Goal: Task Accomplishment & Management: Manage account settings

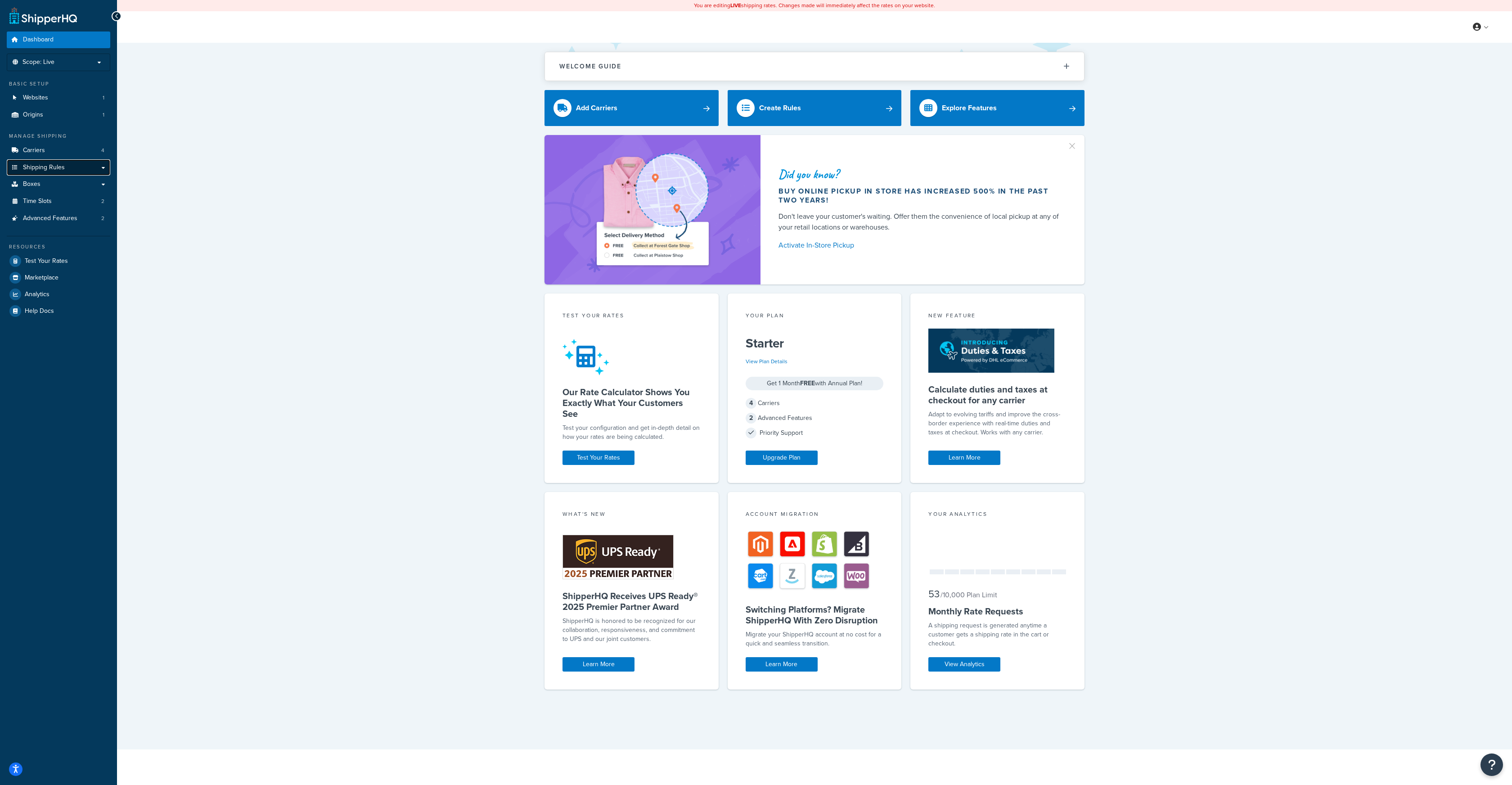
click at [50, 169] on span "Shipping Rules" at bounding box center [43, 168] width 41 height 8
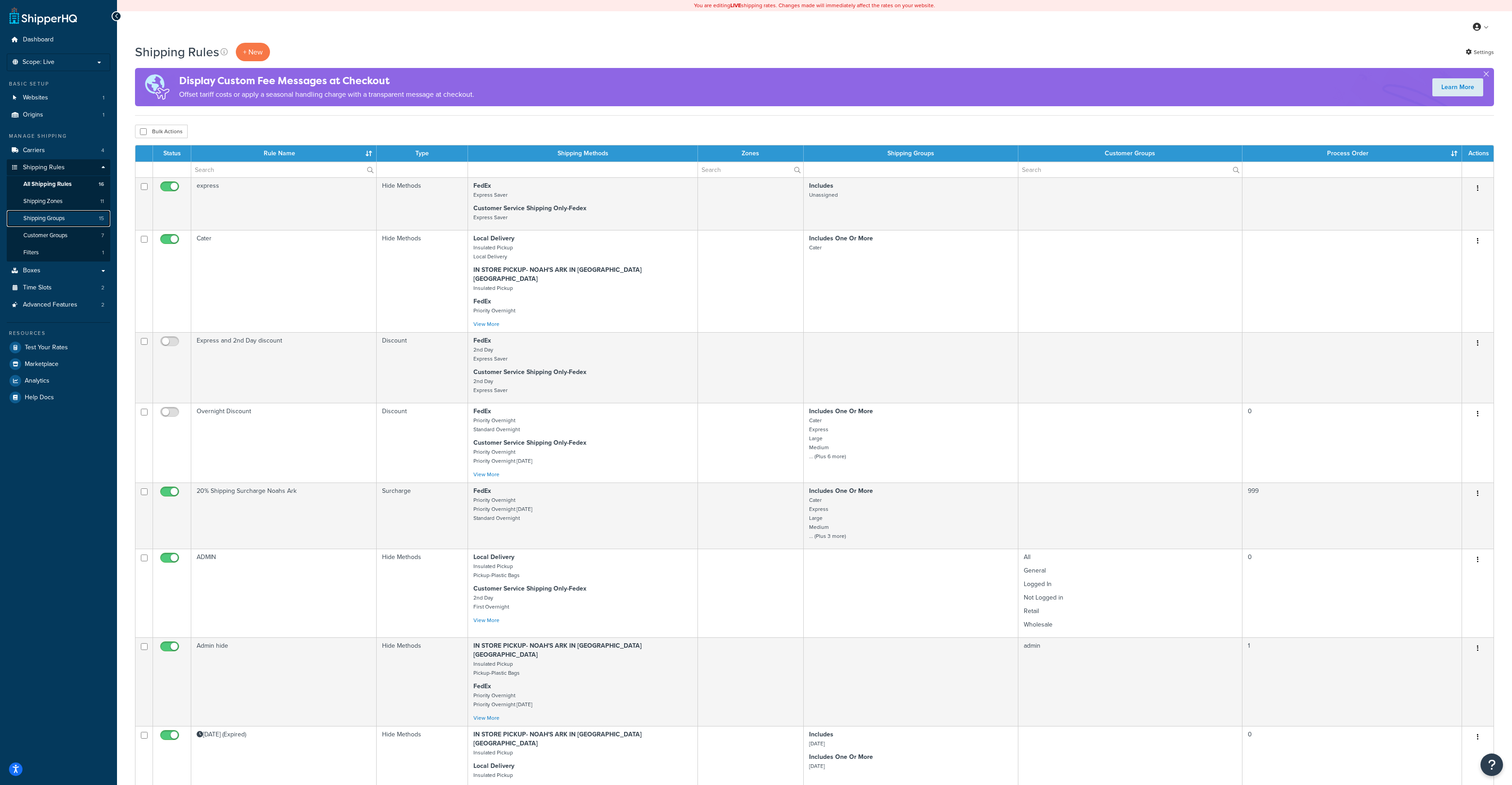
click at [76, 216] on link "Shipping Groups 15" at bounding box center [58, 219] width 103 height 17
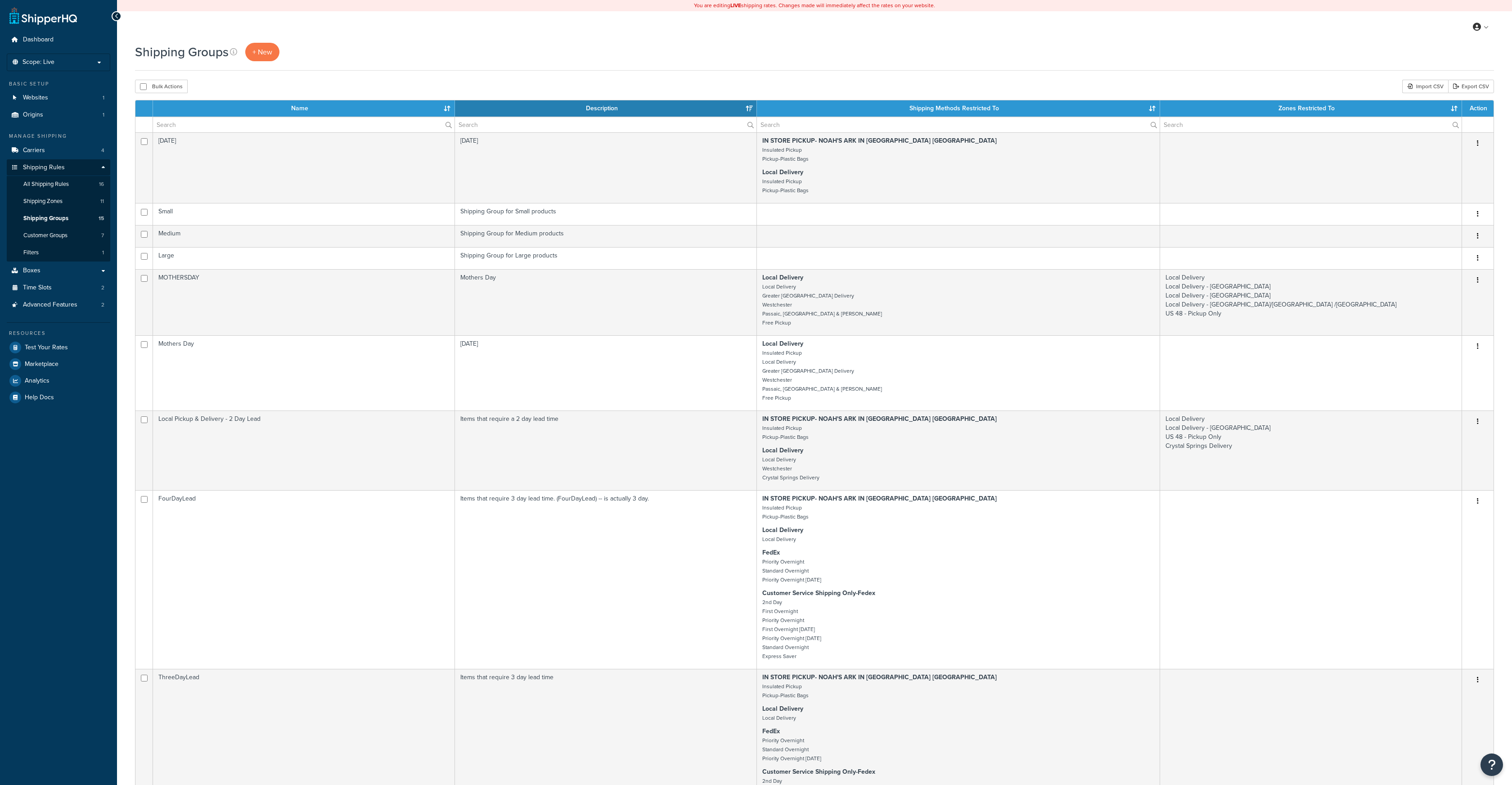
select select "15"
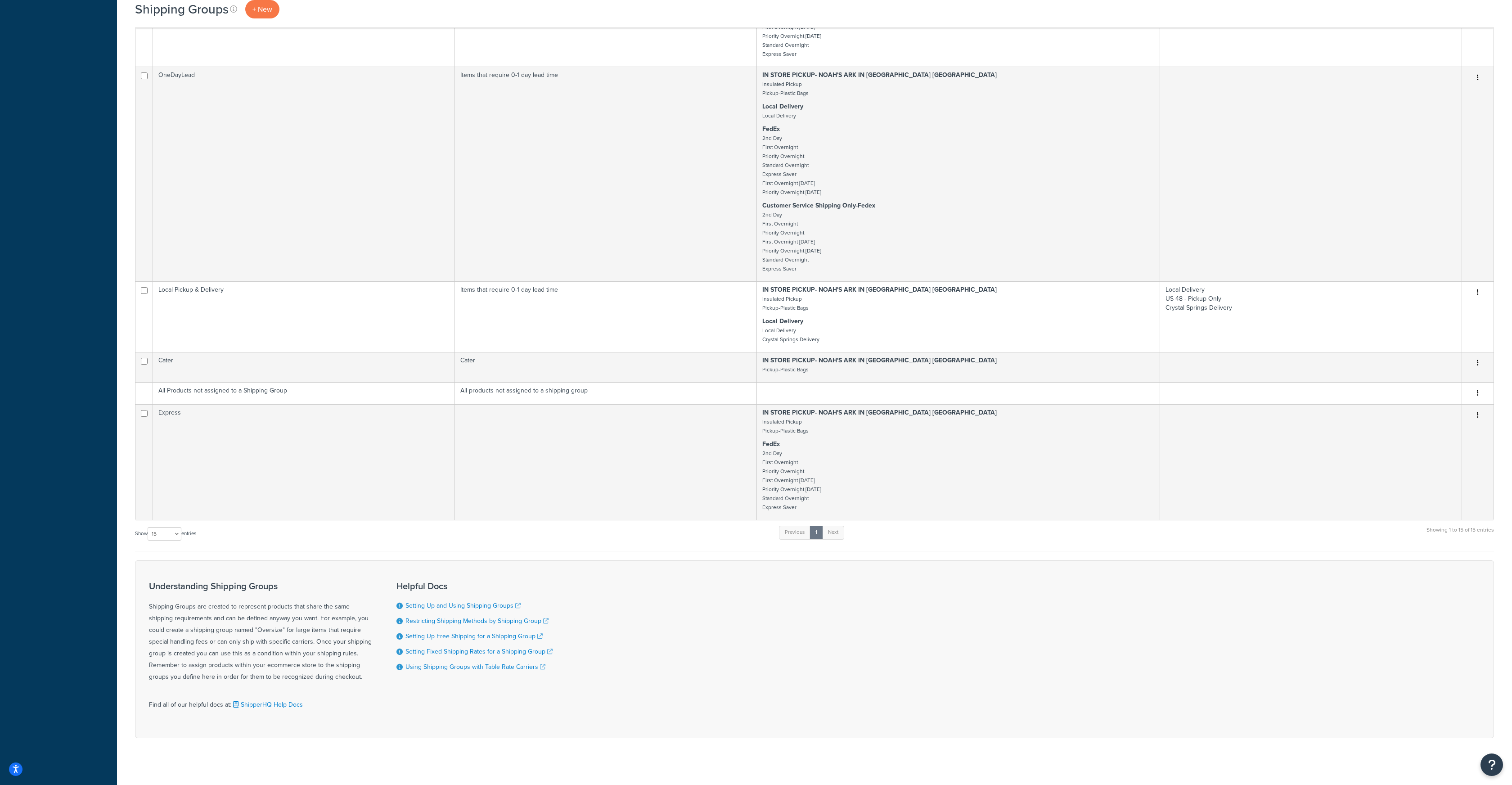
scroll to position [1002, 0]
click at [1052, 531] on div "Show 10 15 25 50 100 entries Previous 1 Next Showing 1 to 15 of 15 entries" at bounding box center [814, 531] width 1359 height 26
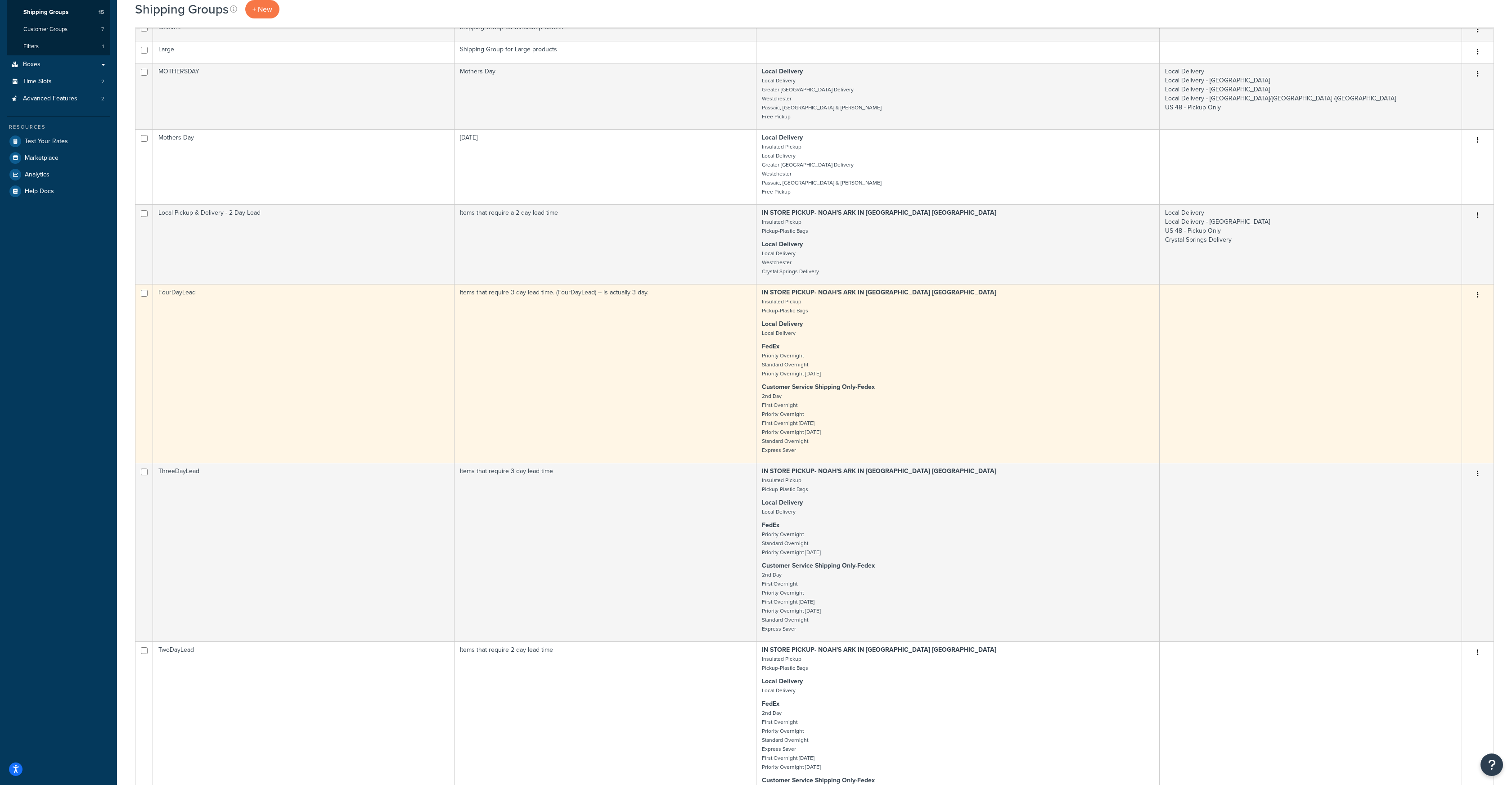
scroll to position [208, 0]
click at [1477, 292] on icon "button" at bounding box center [1478, 293] width 2 height 6
click at [1437, 307] on link "Edit" at bounding box center [1442, 311] width 71 height 18
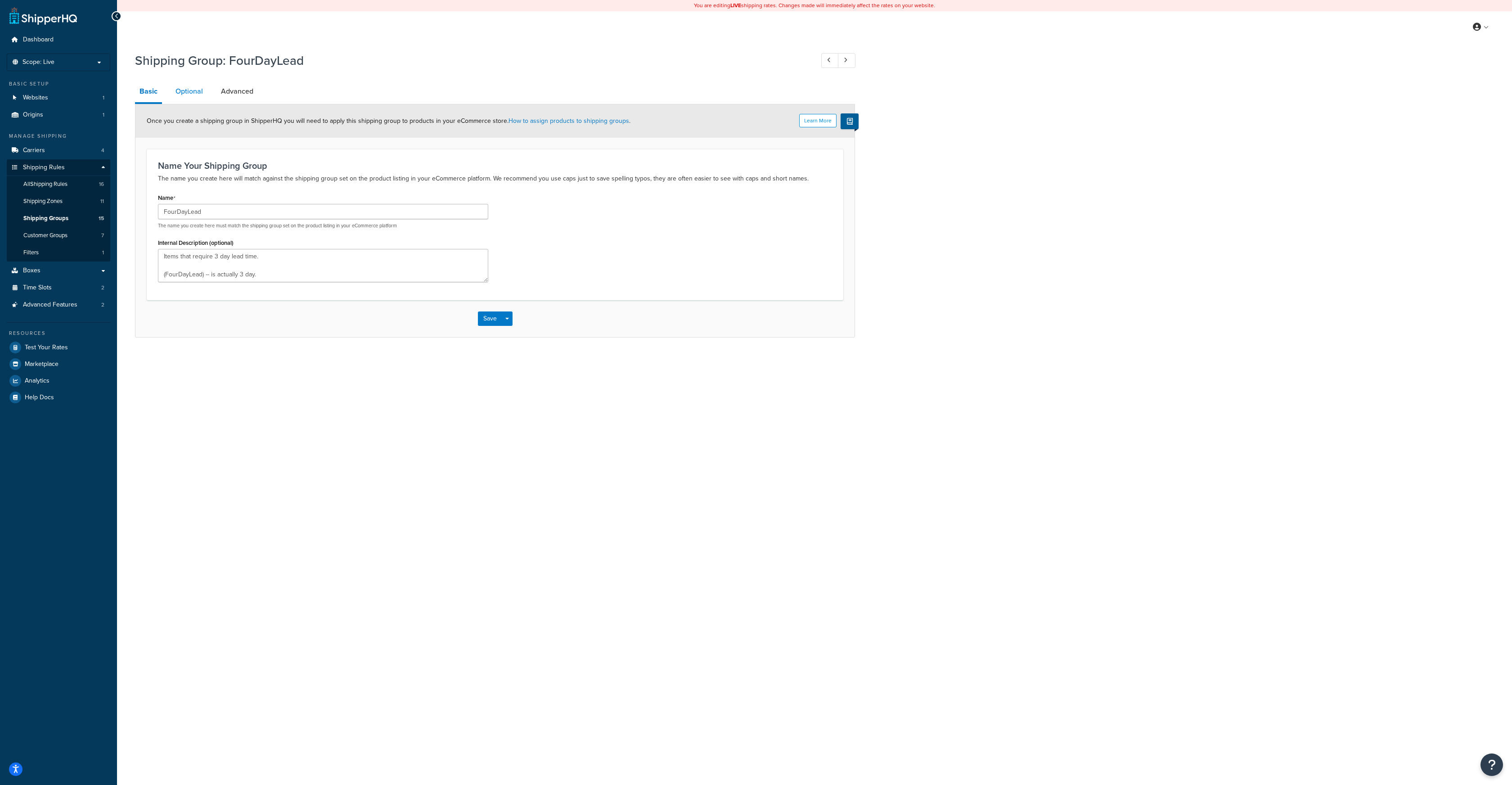
click at [197, 92] on link "Optional" at bounding box center [189, 91] width 36 height 22
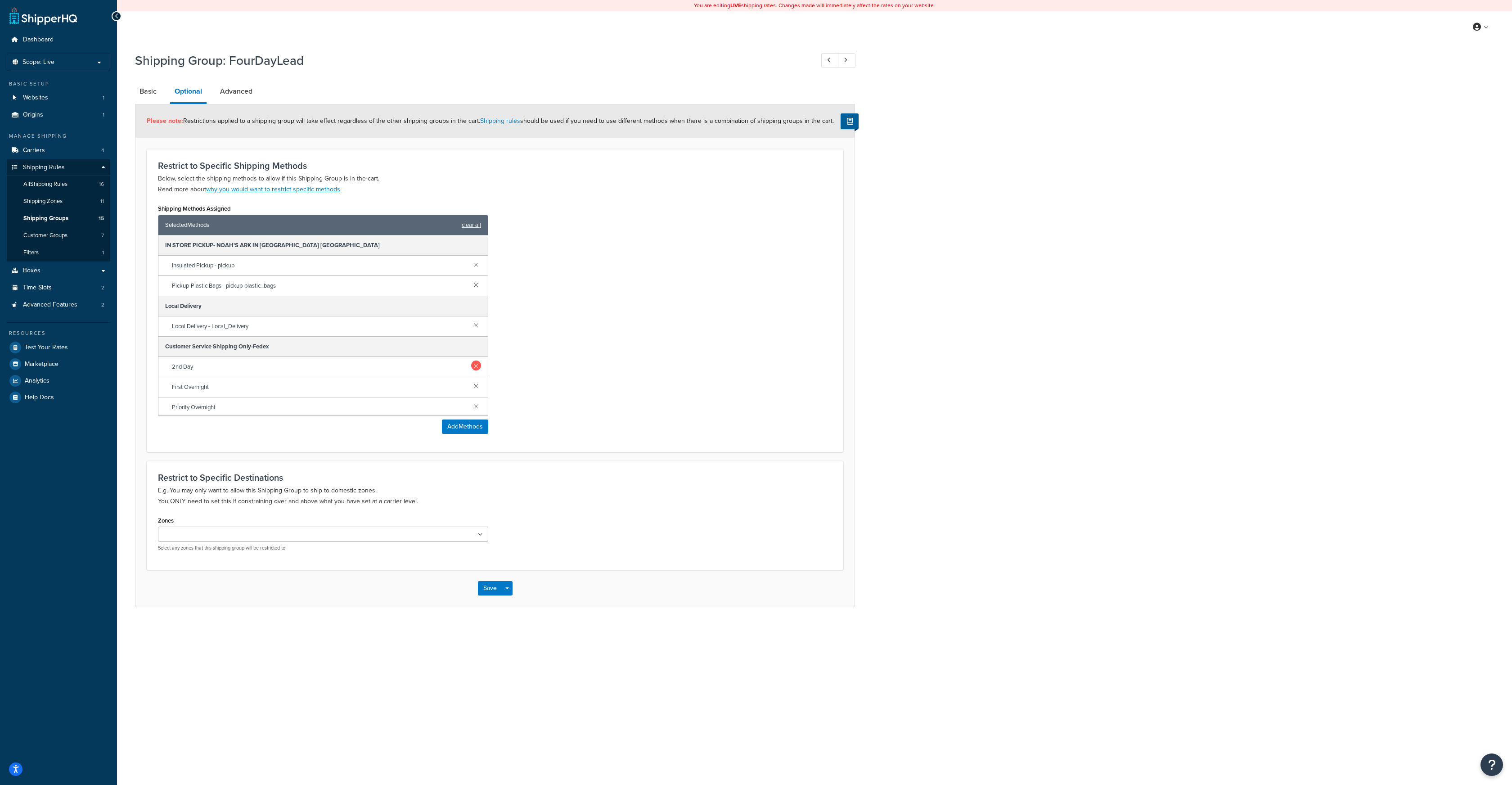
click at [475, 369] on link at bounding box center [476, 365] width 10 height 10
click at [477, 367] on link at bounding box center [476, 365] width 10 height 10
click at [477, 365] on link at bounding box center [476, 365] width 10 height 10
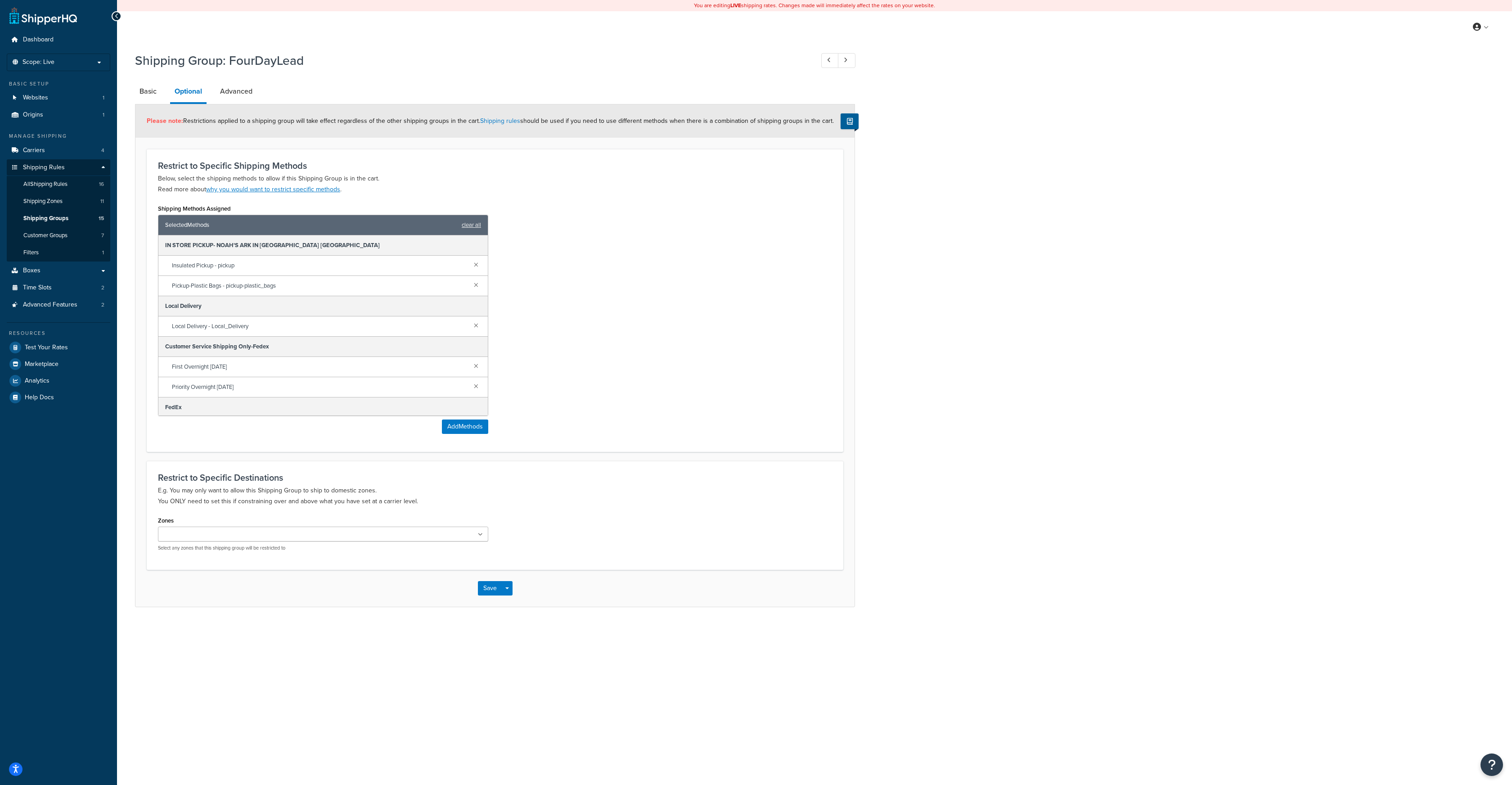
click at [477, 365] on link at bounding box center [476, 365] width 10 height 10
click at [476, 365] on link at bounding box center [476, 365] width 10 height 10
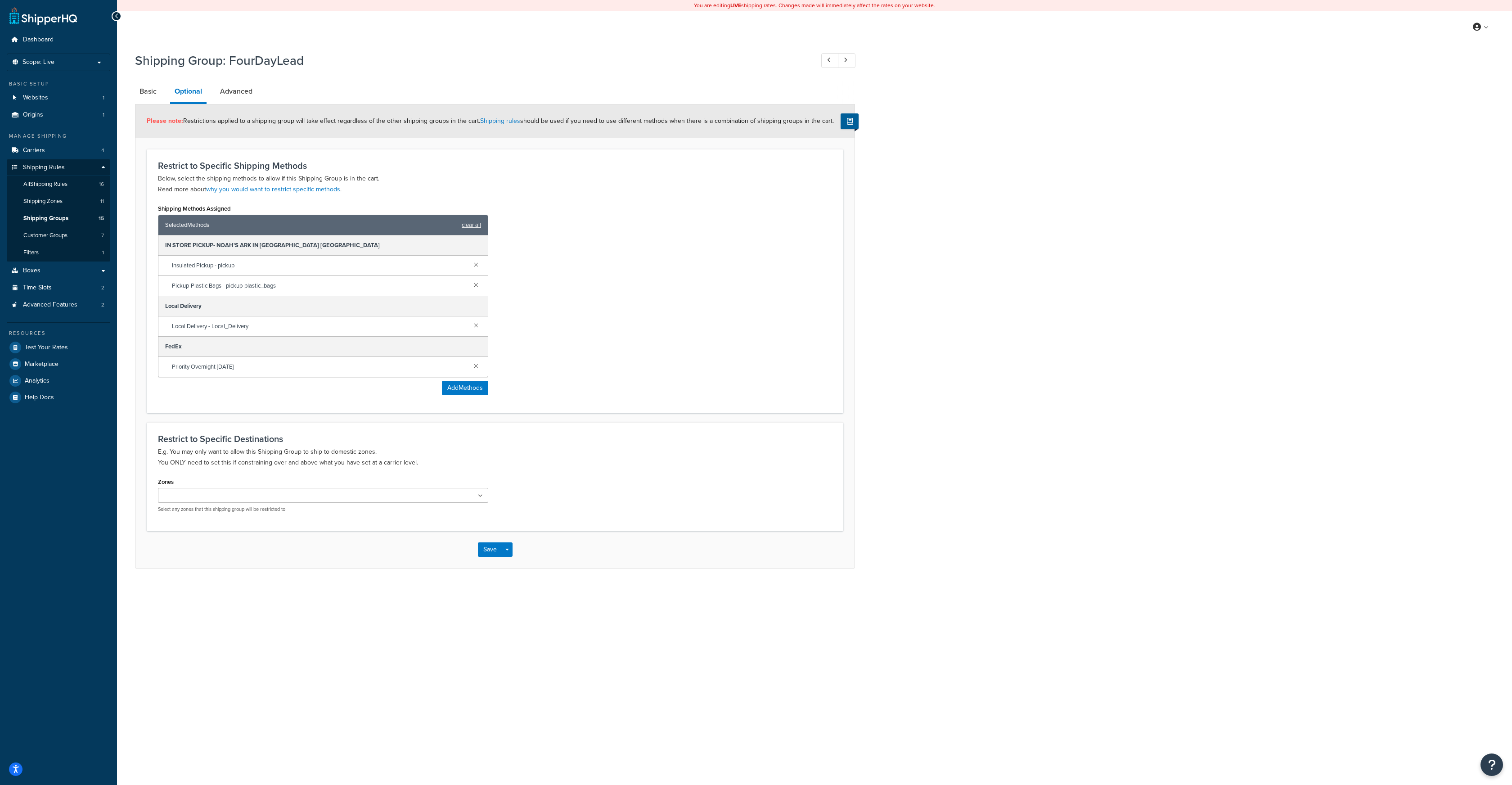
click at [476, 365] on link at bounding box center [476, 365] width 10 height 10
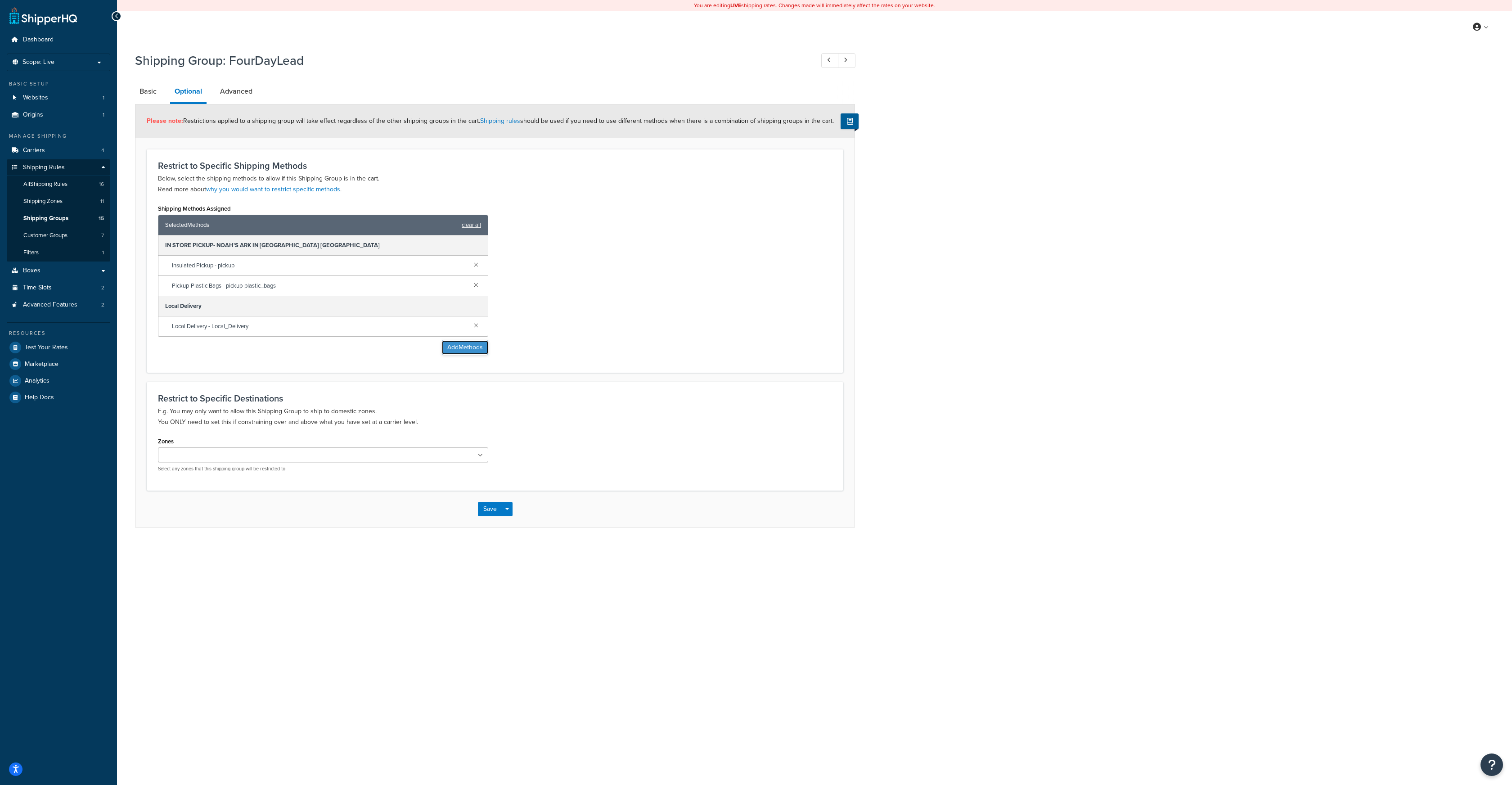
click at [457, 346] on button "Add Methods" at bounding box center [465, 347] width 46 height 14
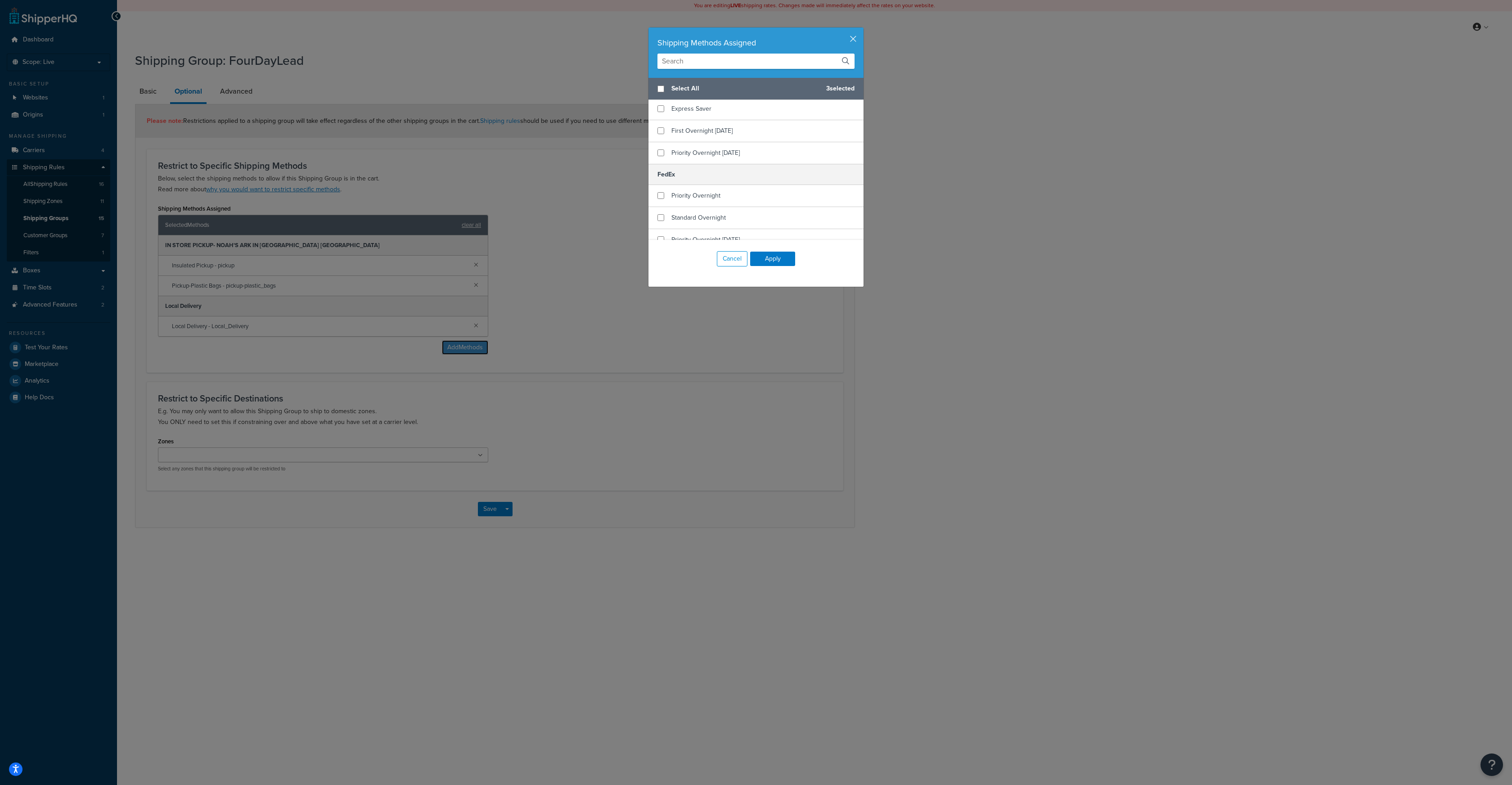
scroll to position [431, 0]
click at [862, 29] on button "button" at bounding box center [862, 28] width 2 height 2
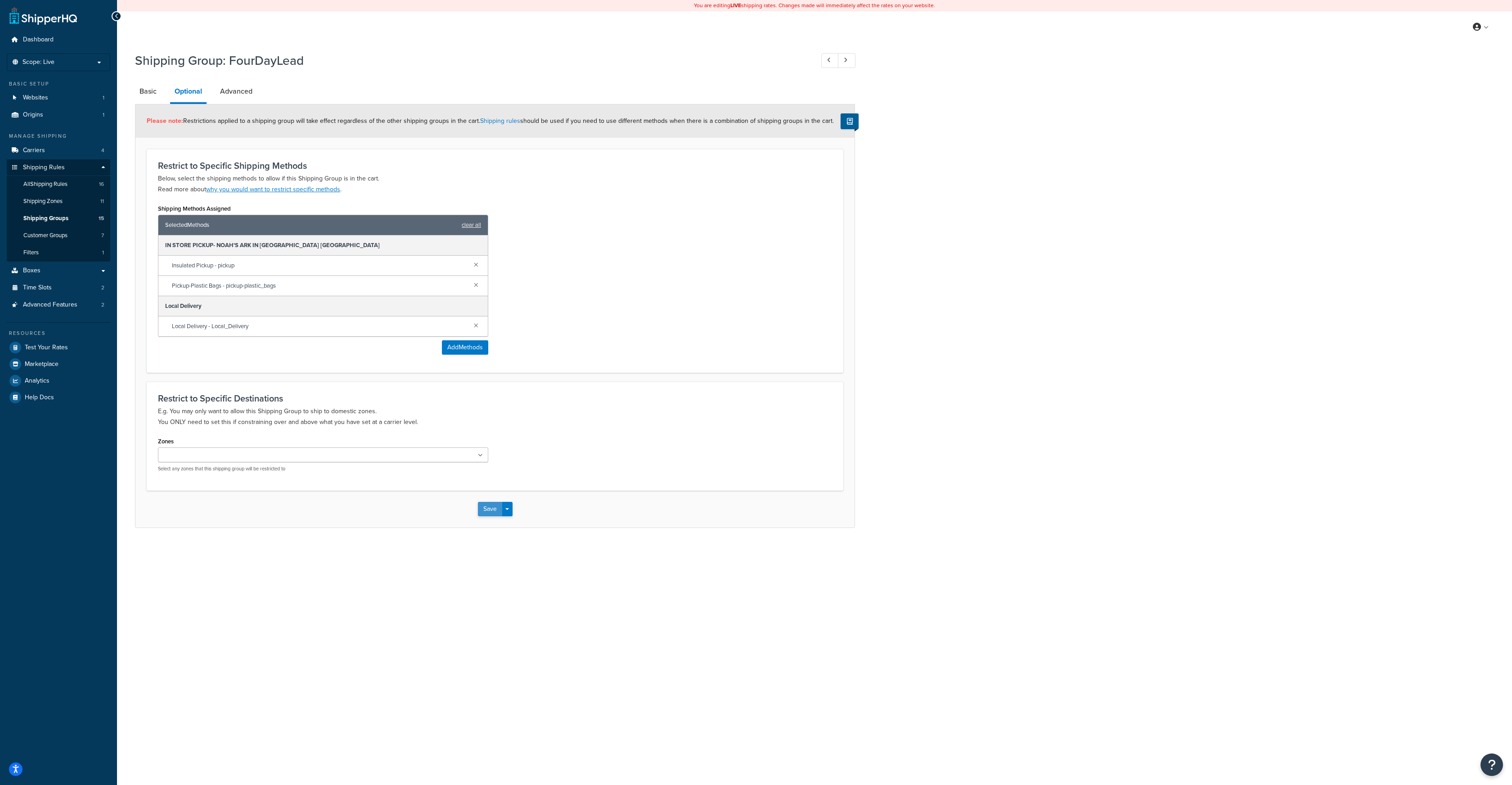
click at [490, 510] on button "Save" at bounding box center [490, 509] width 24 height 14
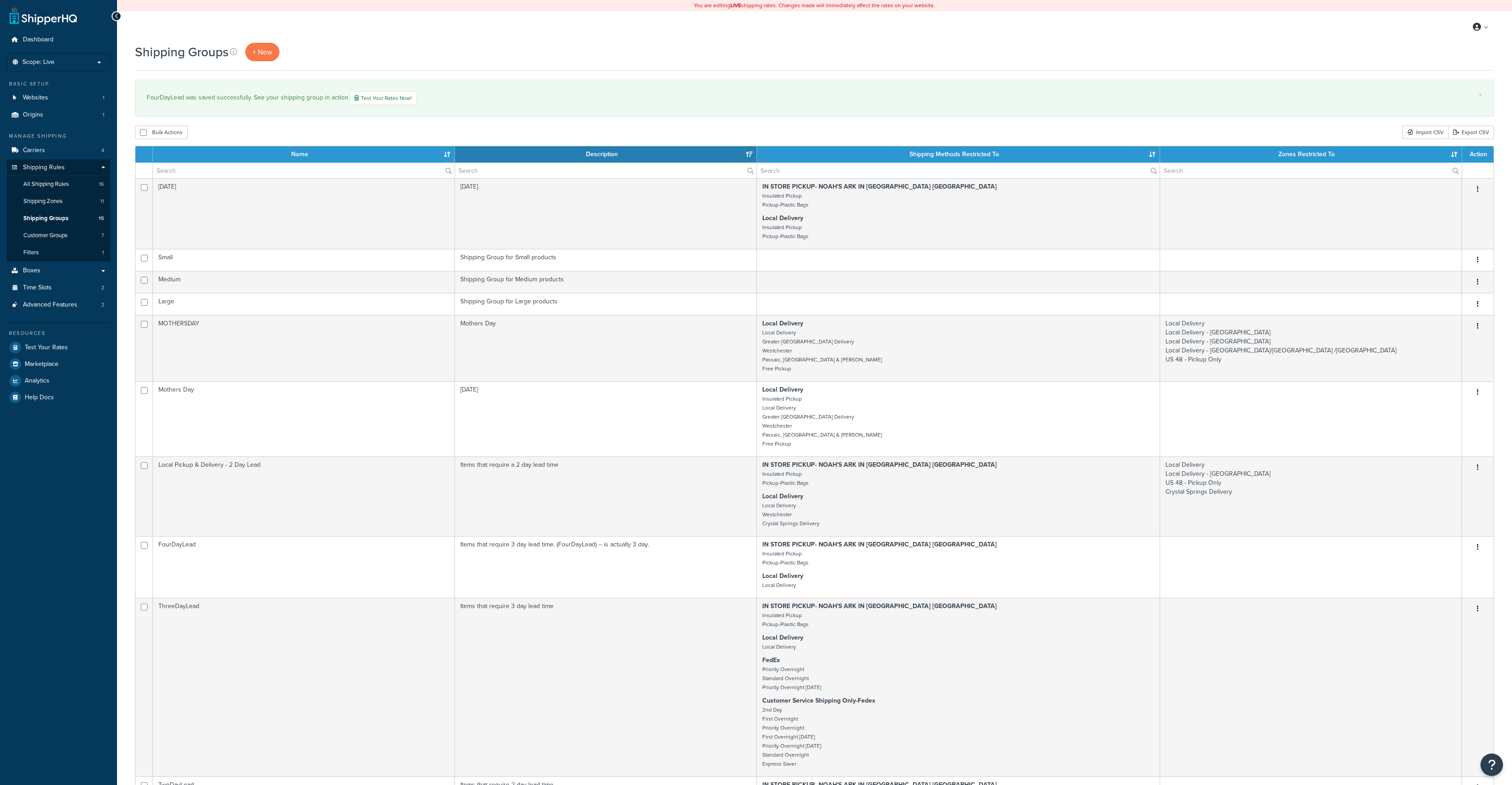
select select "15"
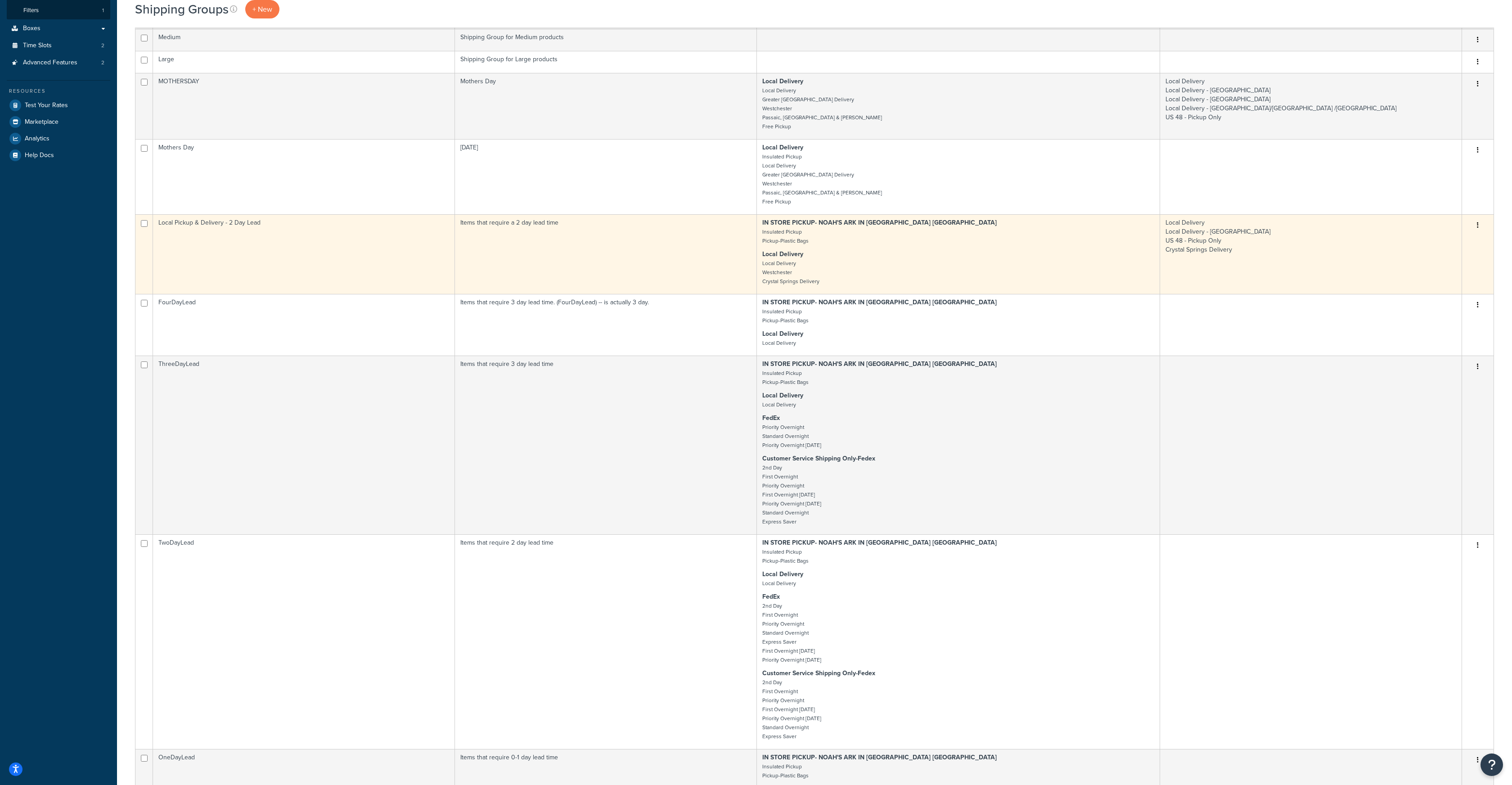
scroll to position [245, 0]
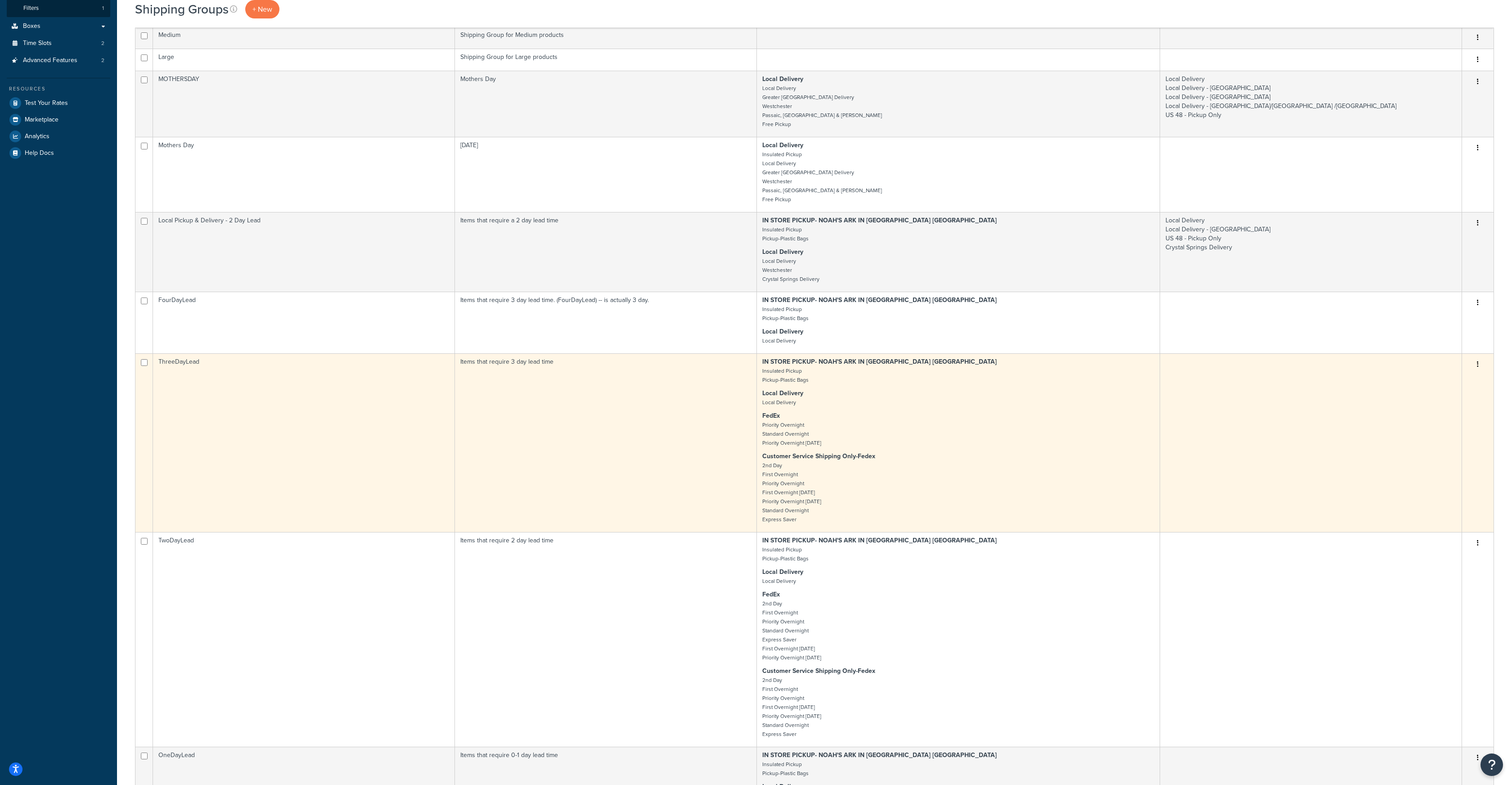
click at [1480, 365] on button "button" at bounding box center [1478, 365] width 13 height 14
click at [1433, 380] on link "Edit" at bounding box center [1442, 383] width 71 height 18
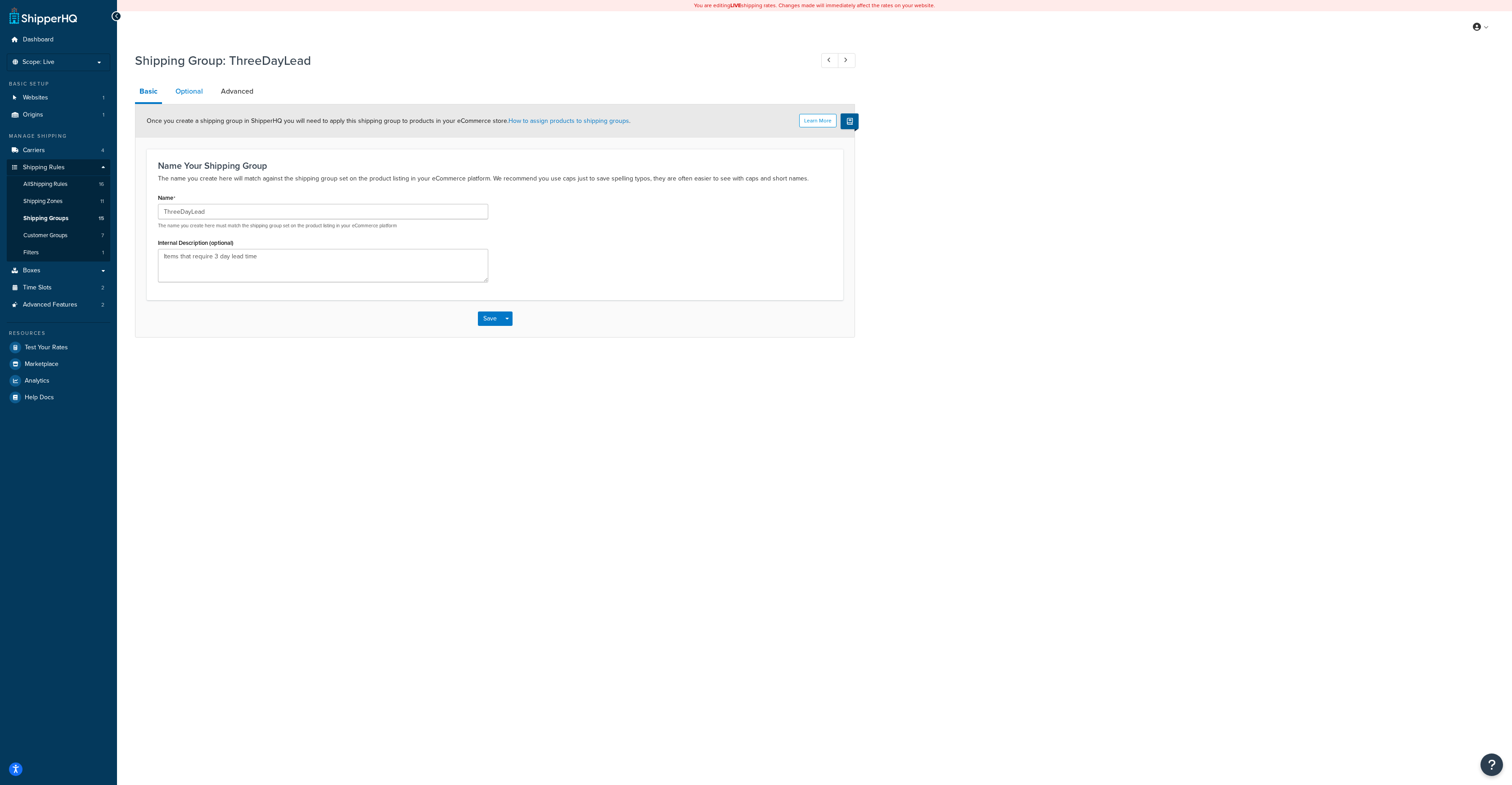
click at [189, 91] on link "Optional" at bounding box center [189, 91] width 36 height 22
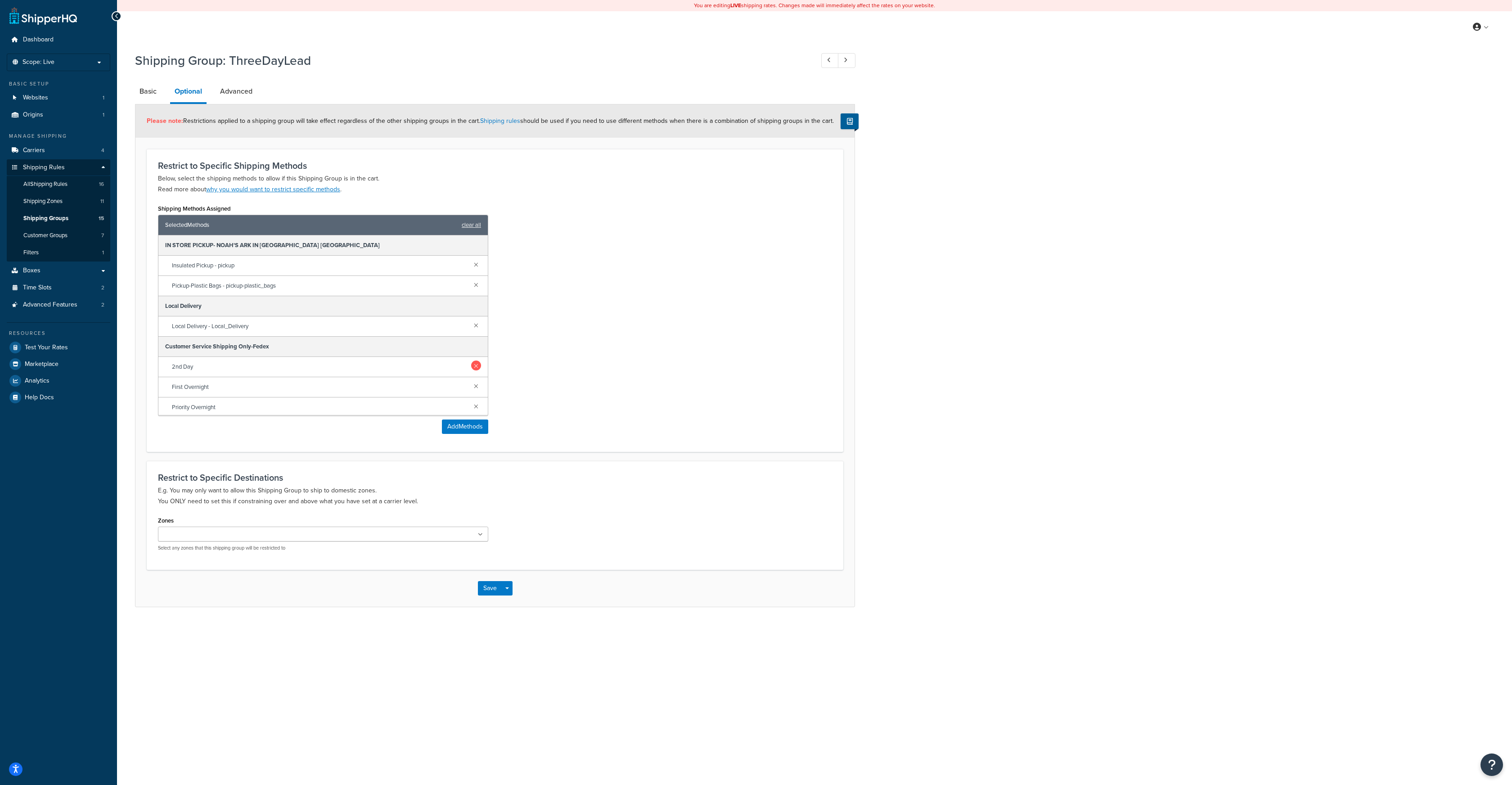
click at [476, 368] on link at bounding box center [476, 365] width 10 height 10
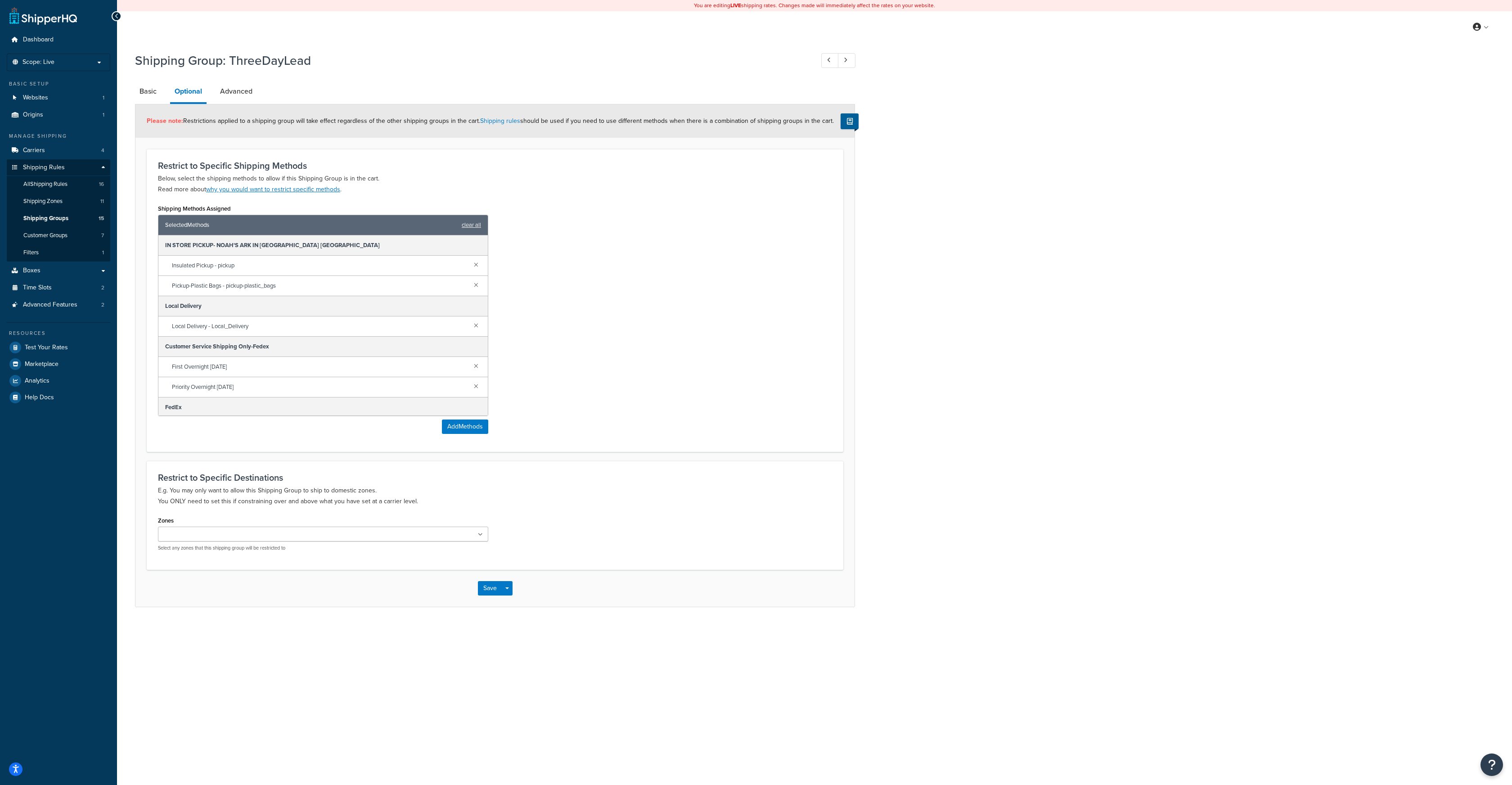
click at [476, 368] on link at bounding box center [476, 365] width 10 height 10
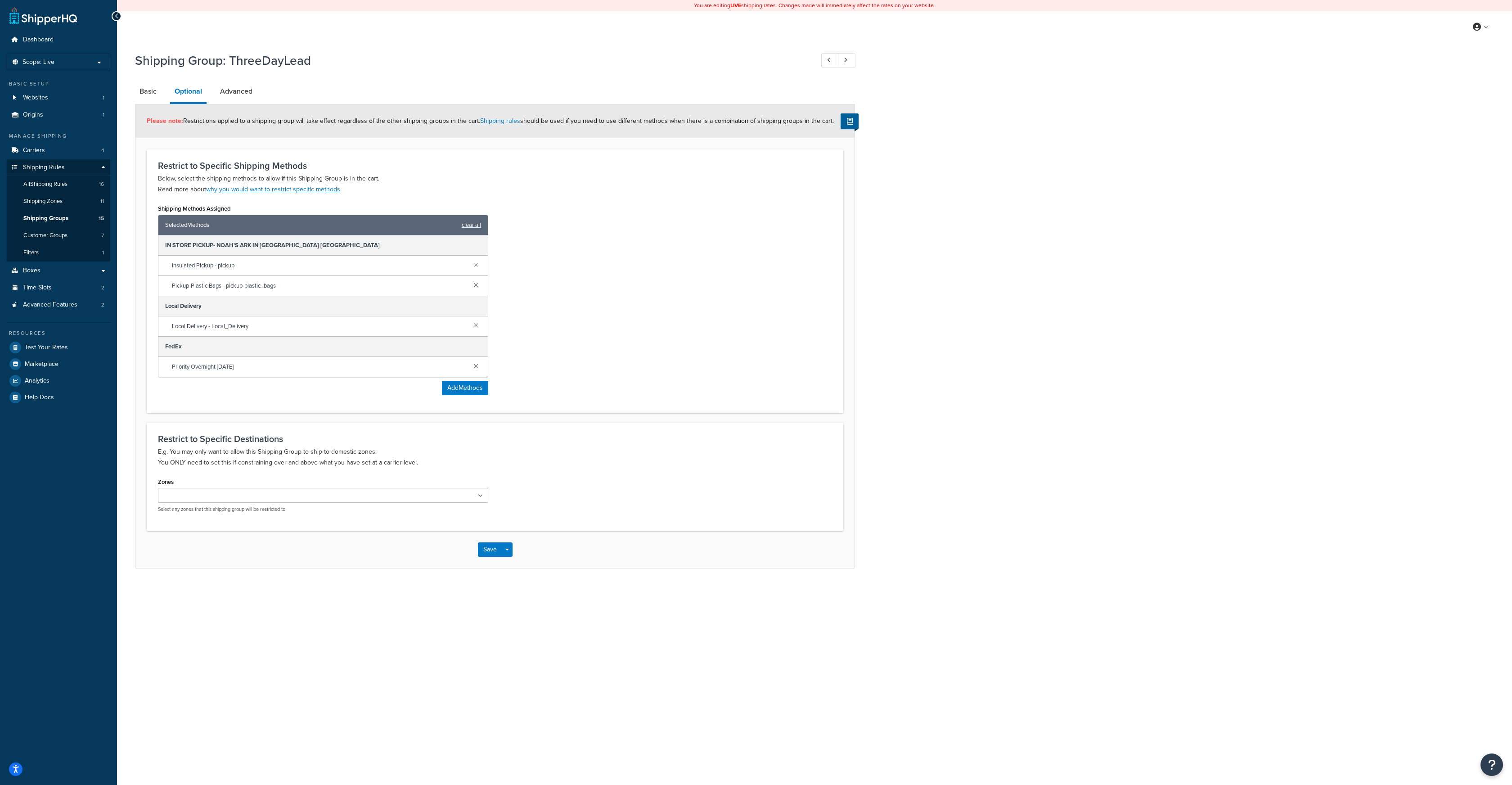
click at [476, 368] on link at bounding box center [476, 365] width 10 height 10
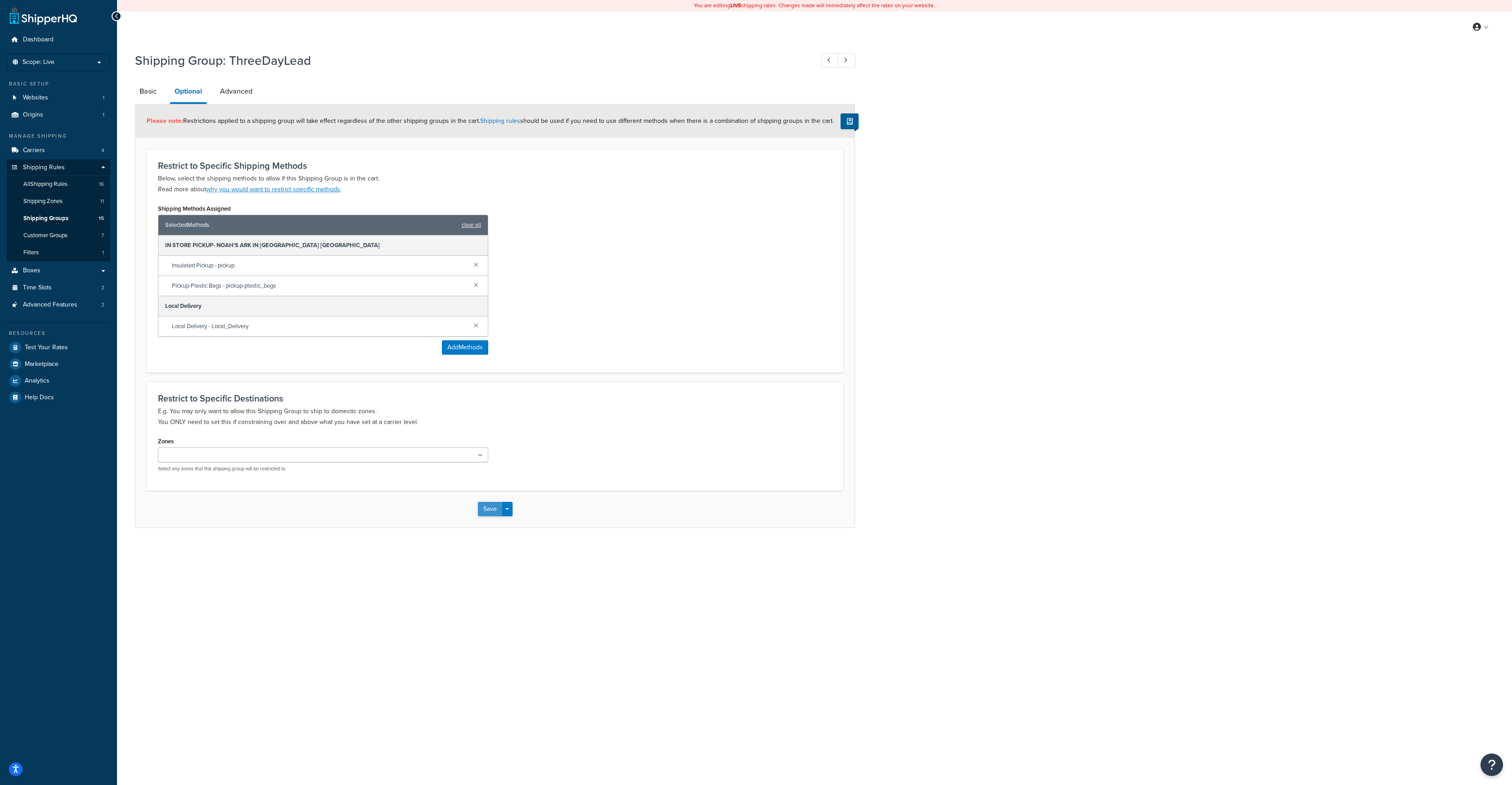
click at [490, 503] on button "Save" at bounding box center [490, 509] width 24 height 14
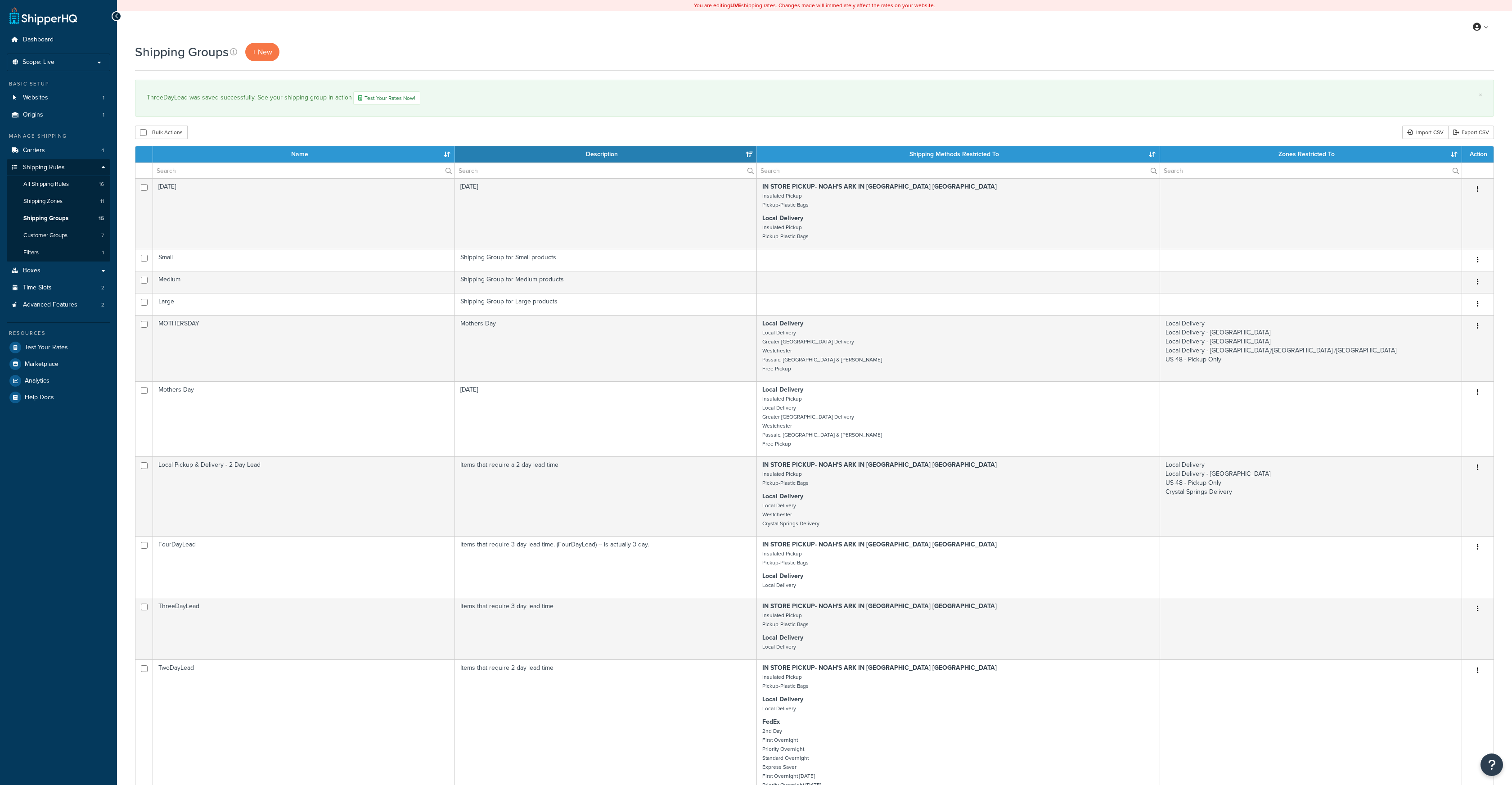
select select "15"
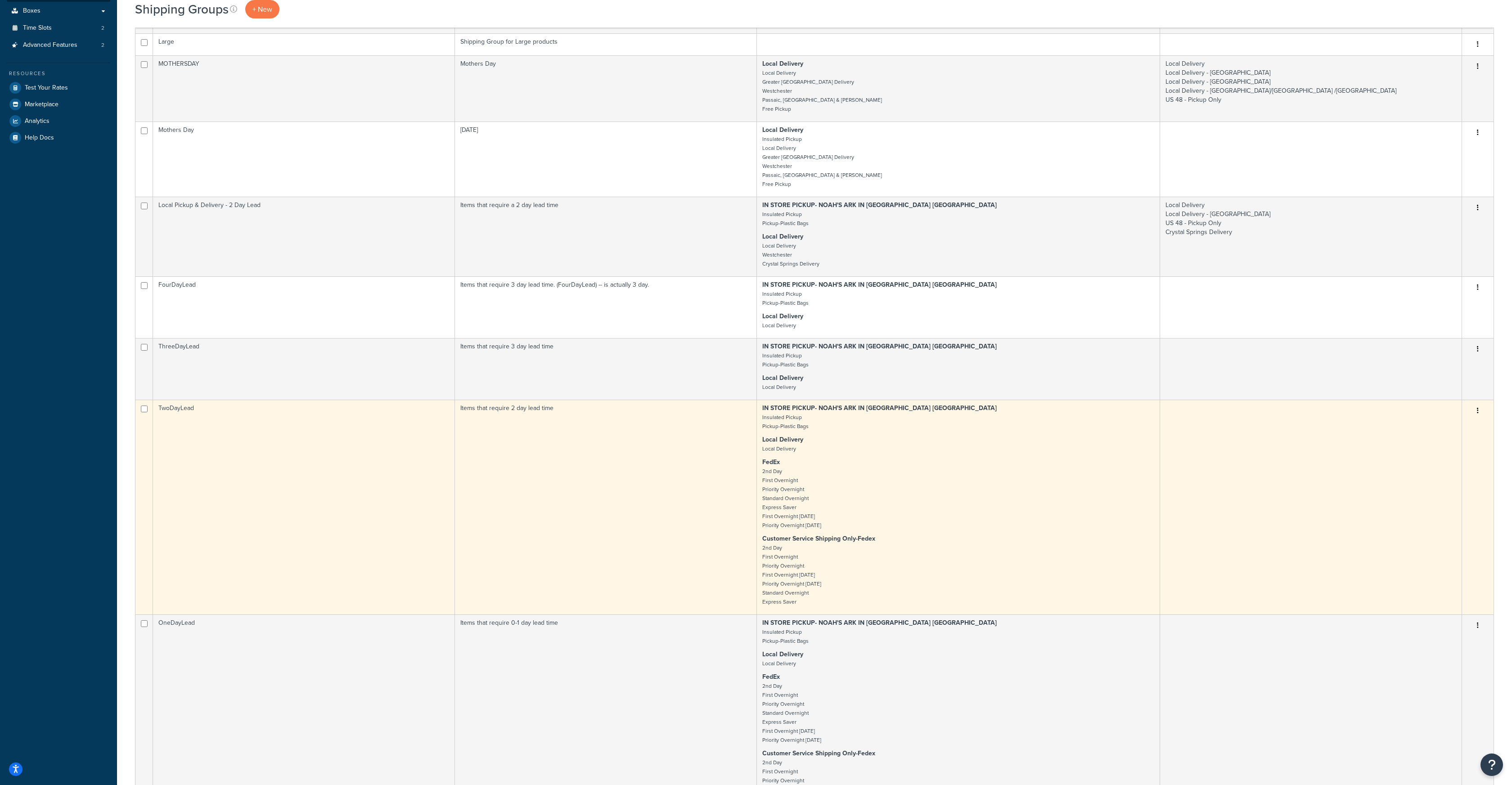
scroll to position [261, 0]
click at [1476, 410] on button "button" at bounding box center [1478, 409] width 13 height 14
click at [1437, 425] on link "Edit" at bounding box center [1442, 428] width 71 height 18
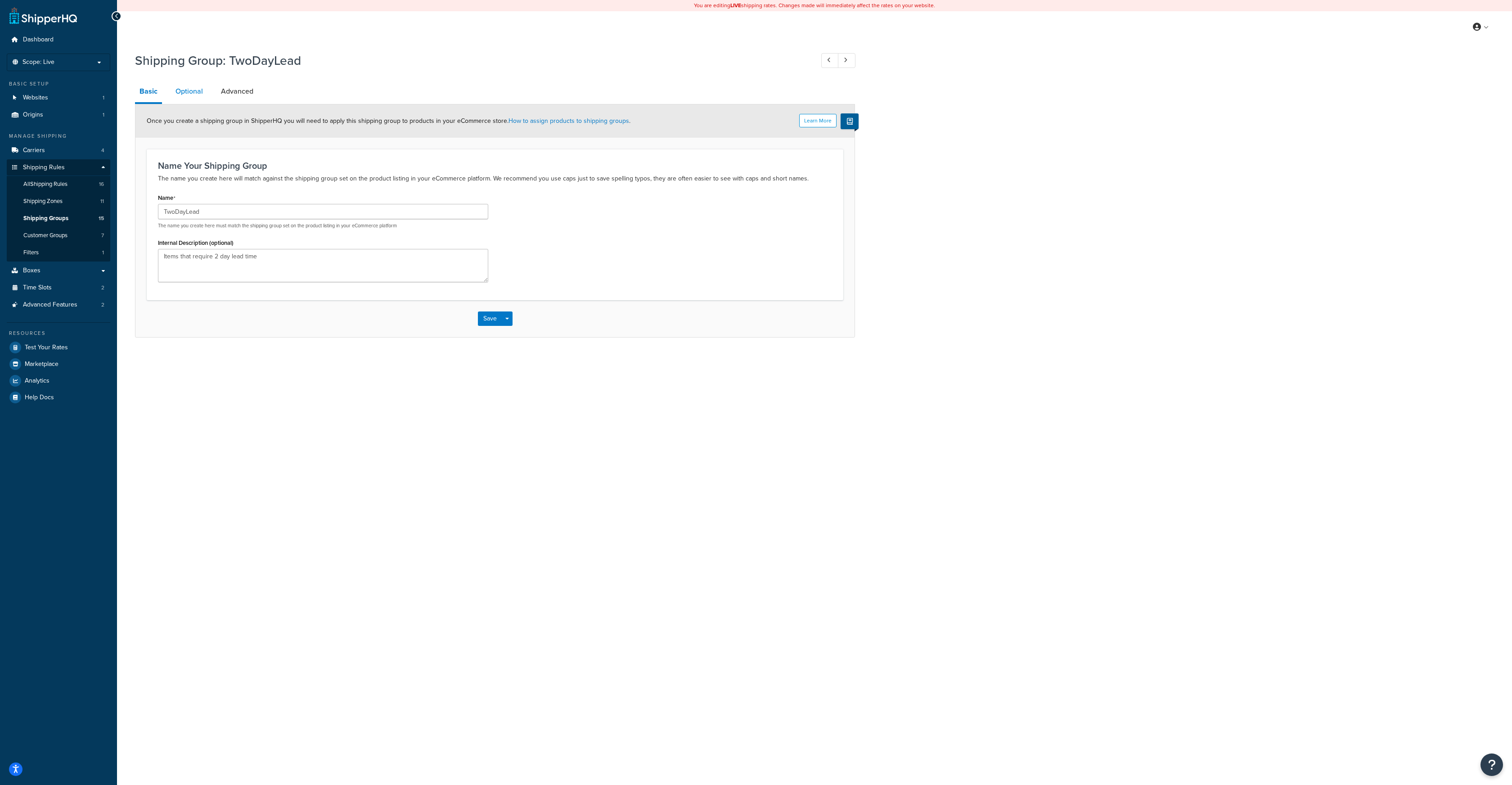
click at [195, 91] on link "Optional" at bounding box center [189, 91] width 36 height 22
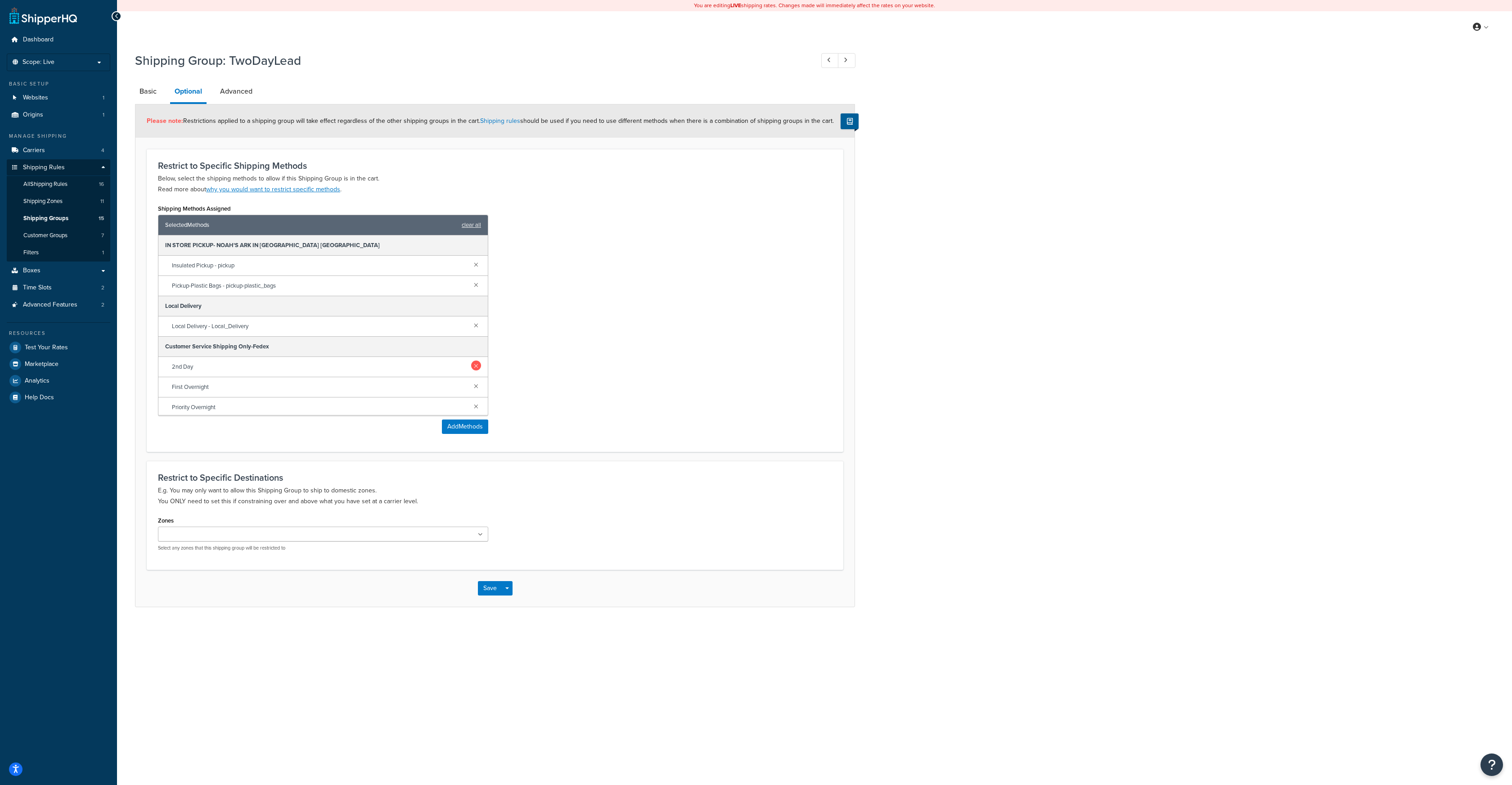
click at [476, 369] on link at bounding box center [476, 365] width 10 height 10
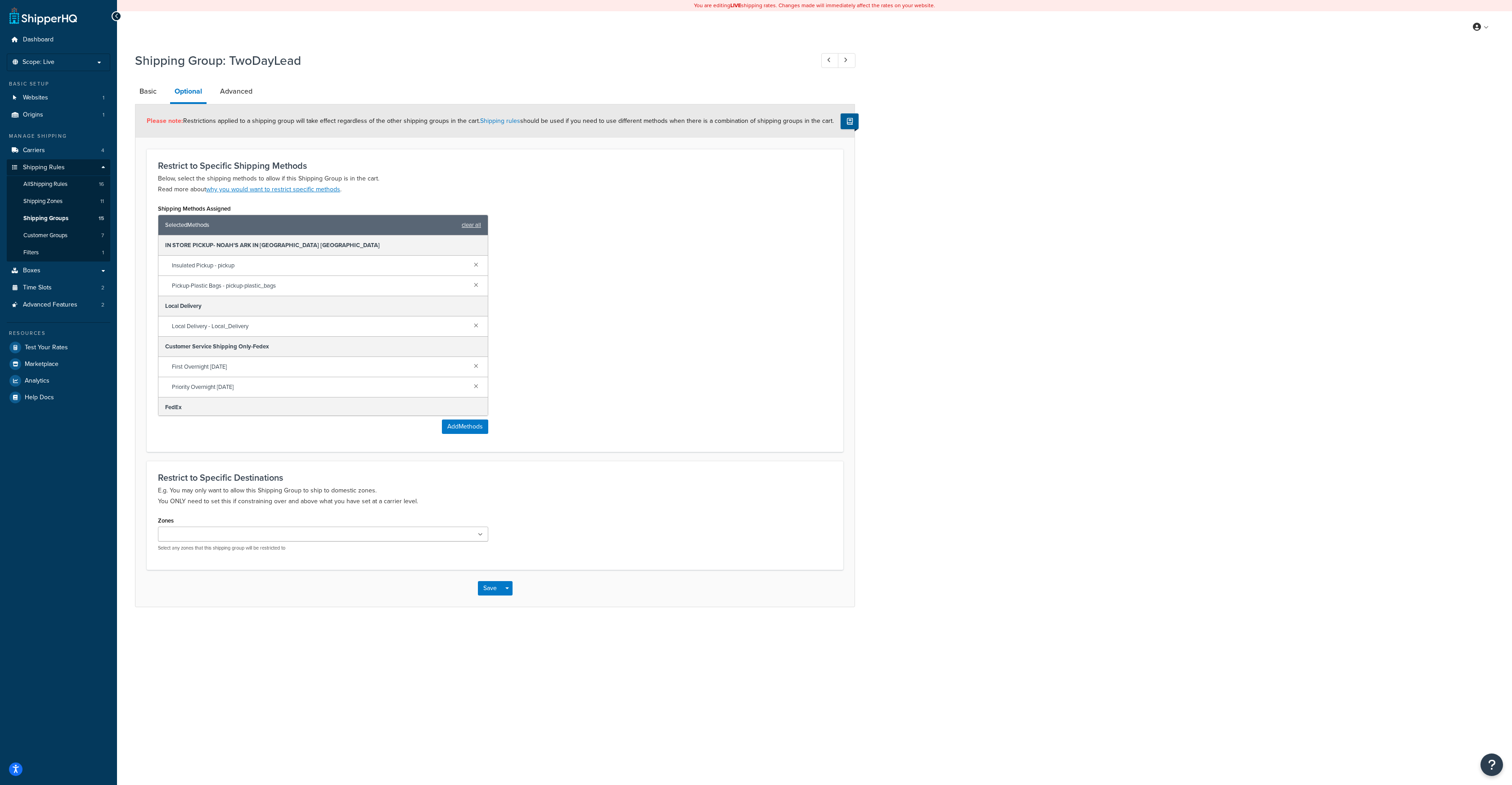
click at [476, 369] on link at bounding box center [476, 365] width 10 height 10
click at [476, 367] on link at bounding box center [476, 365] width 10 height 10
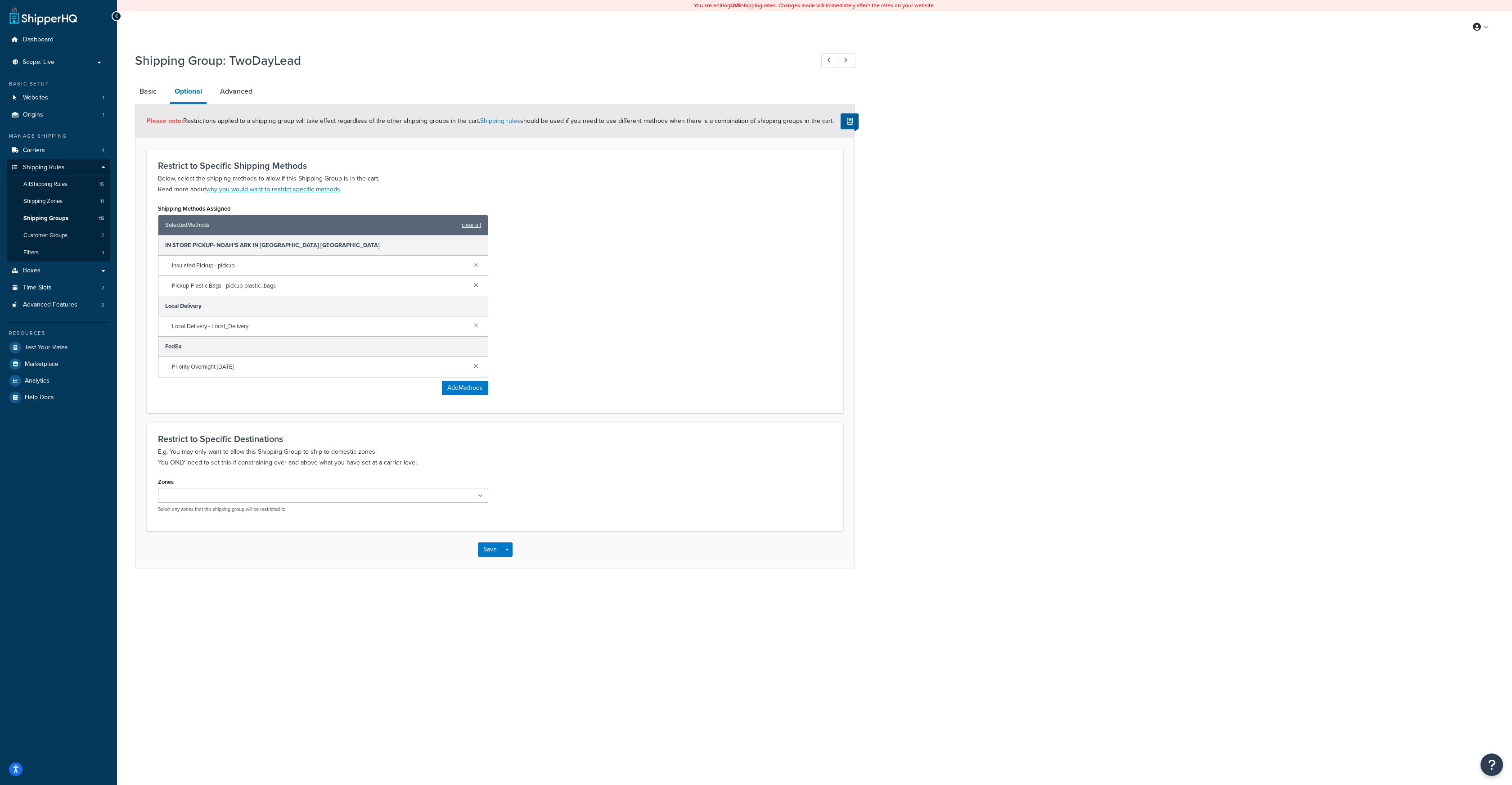
click at [476, 367] on link at bounding box center [476, 365] width 10 height 10
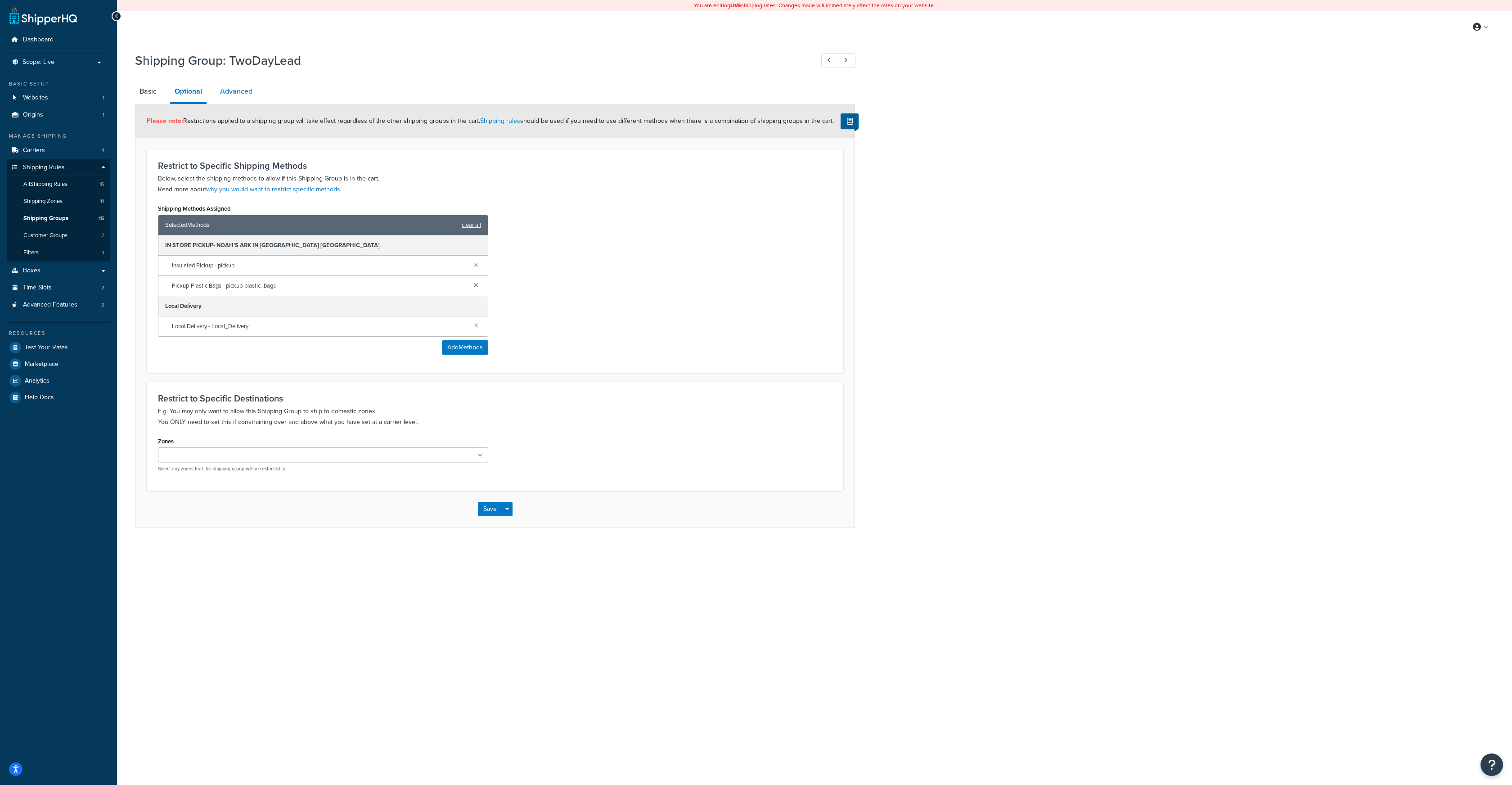
click at [232, 92] on link "Advanced" at bounding box center [236, 91] width 41 height 22
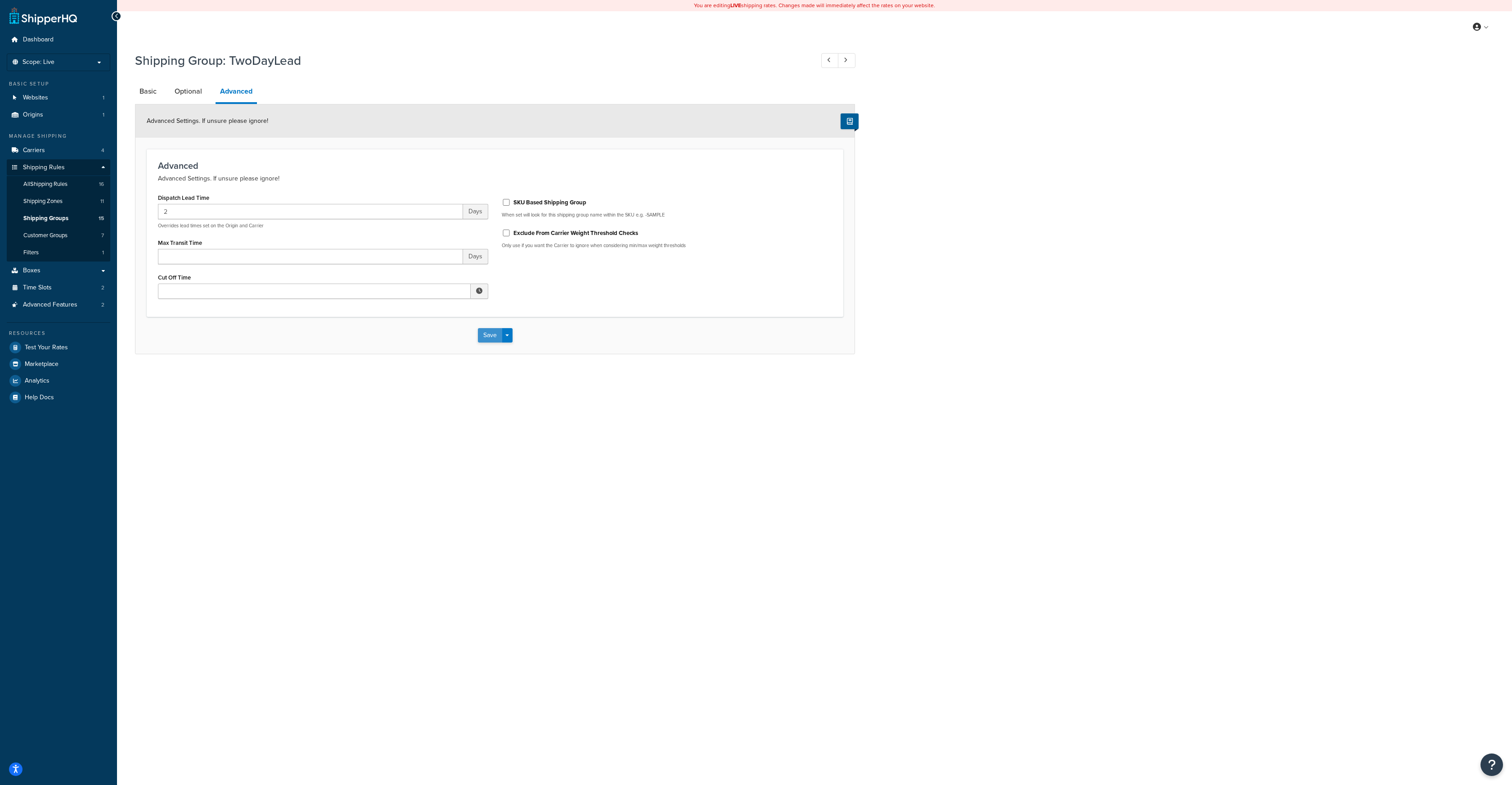
click at [495, 333] on button "Save" at bounding box center [490, 335] width 24 height 14
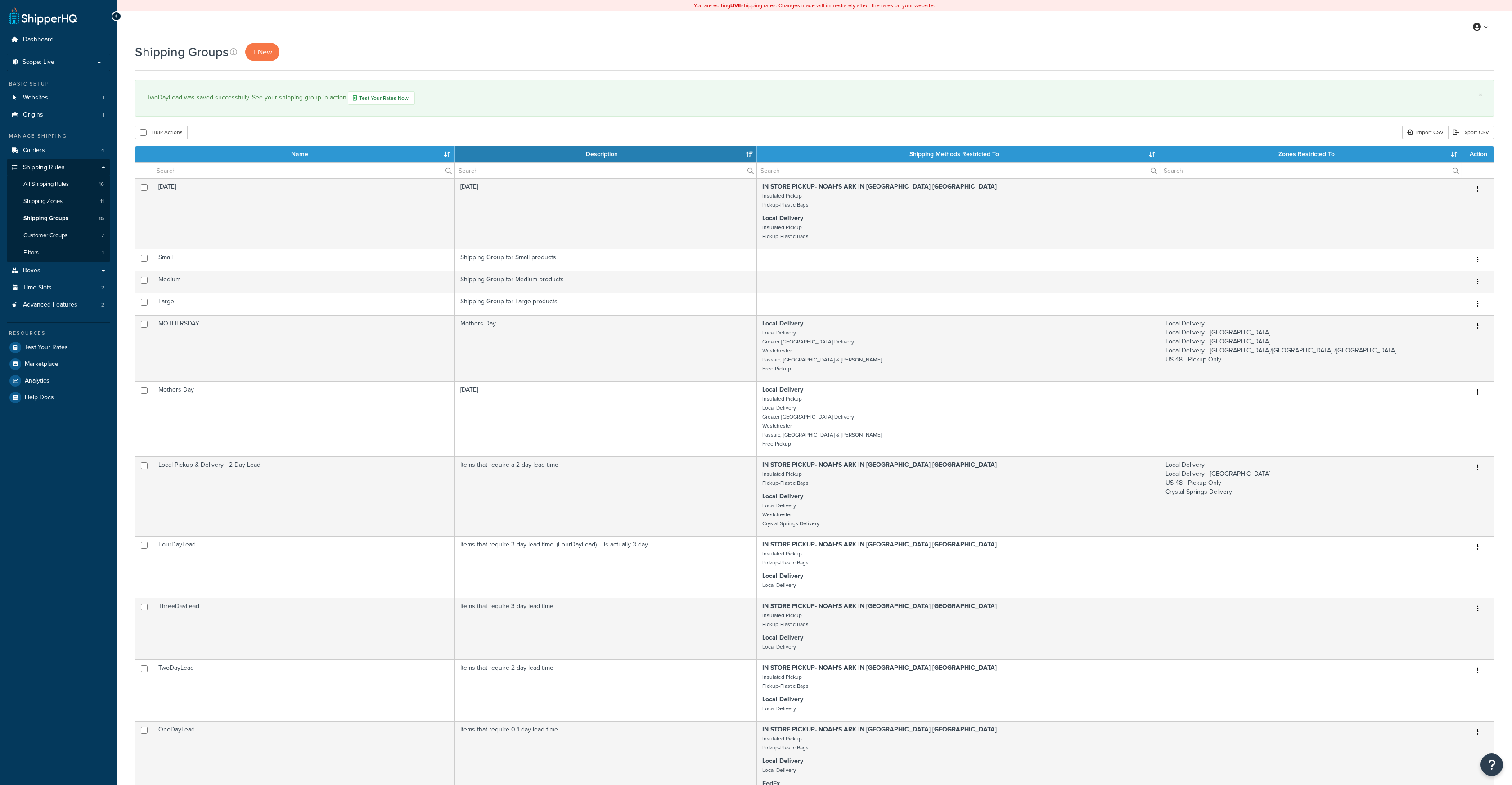
select select "15"
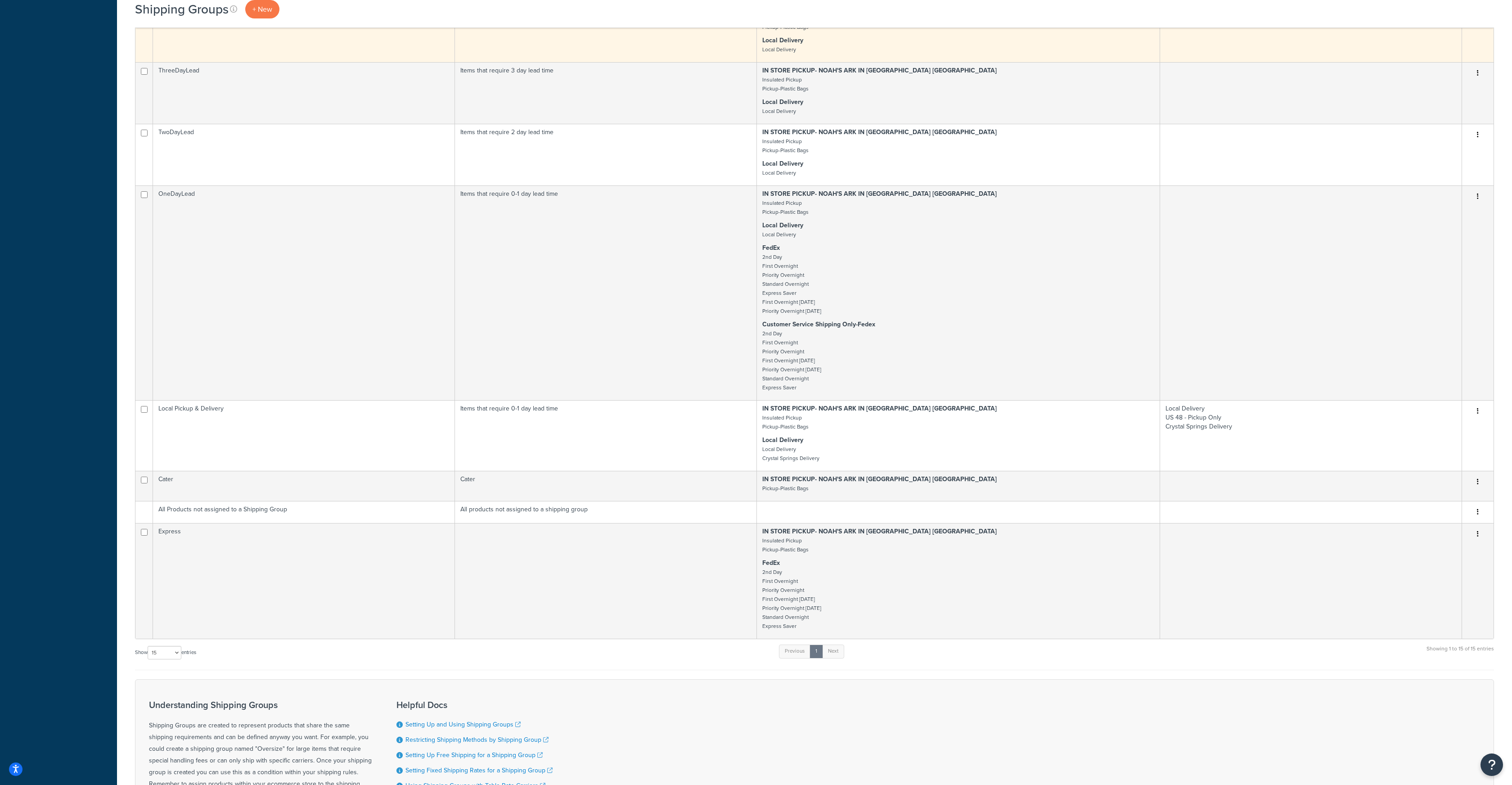
scroll to position [540, 0]
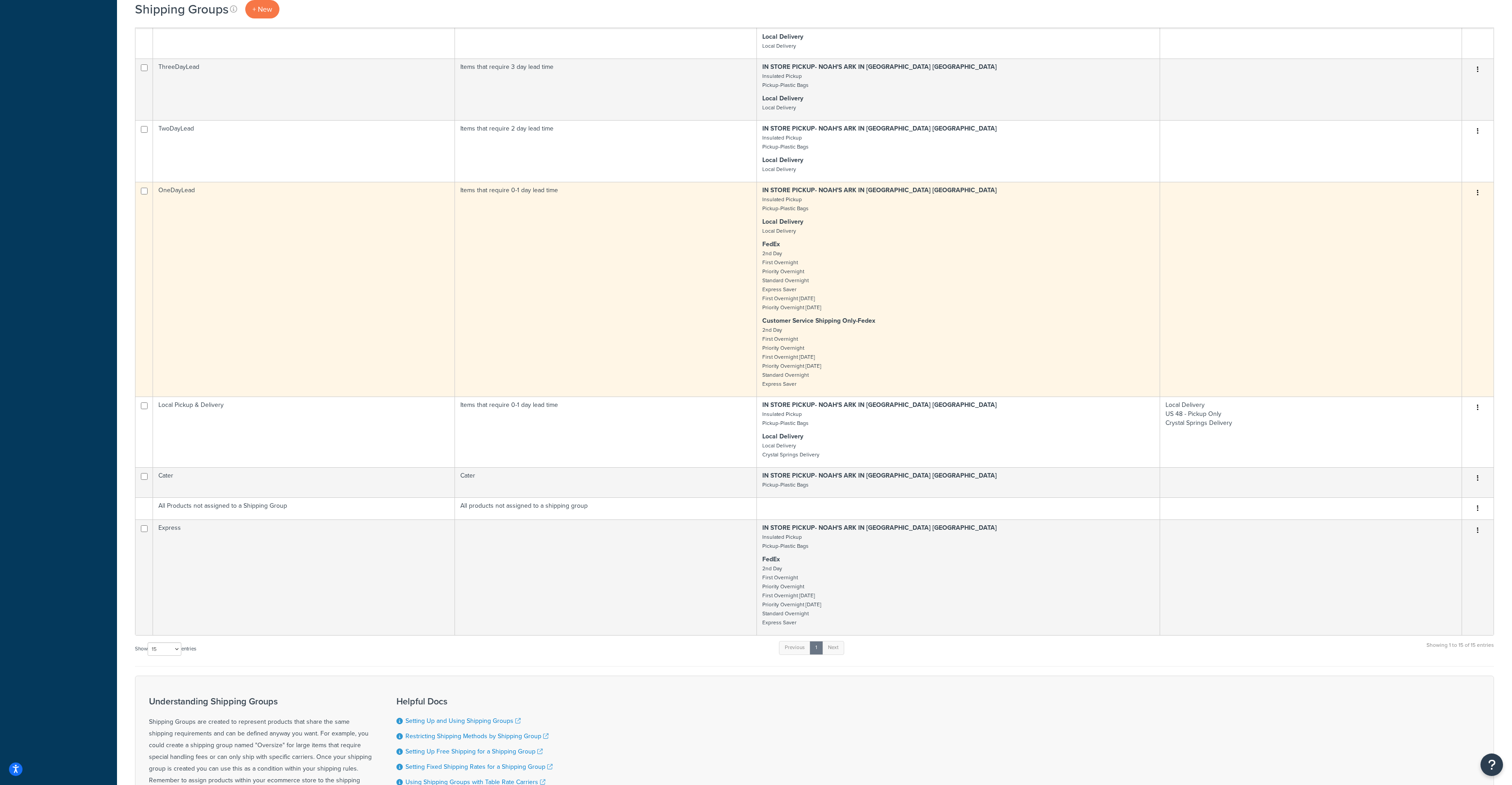
click at [1477, 195] on button "button" at bounding box center [1478, 192] width 13 height 14
click at [1432, 208] on link "Edit" at bounding box center [1442, 211] width 71 height 18
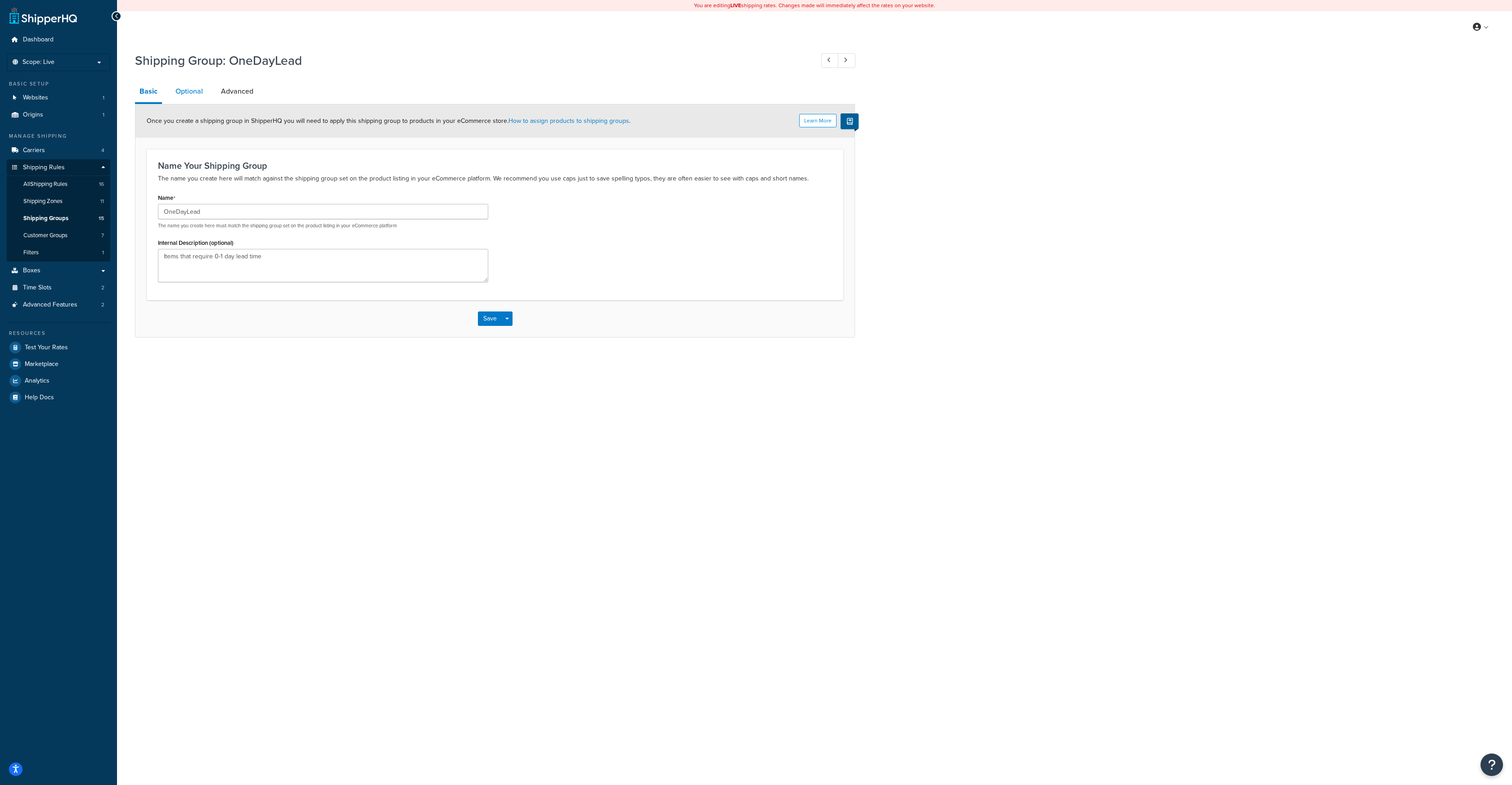
click at [198, 94] on link "Optional" at bounding box center [189, 91] width 36 height 22
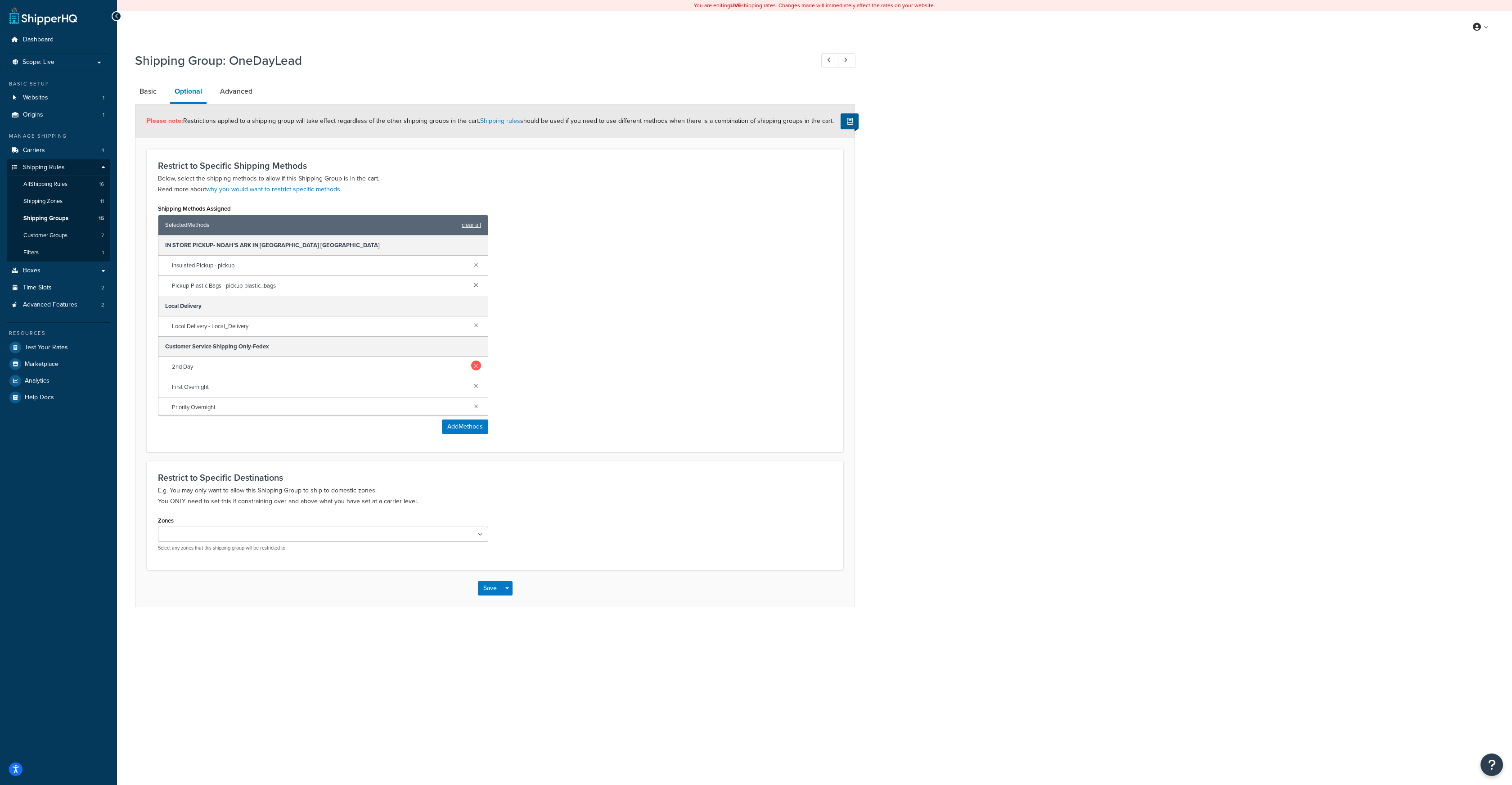
click at [477, 367] on link at bounding box center [476, 365] width 10 height 10
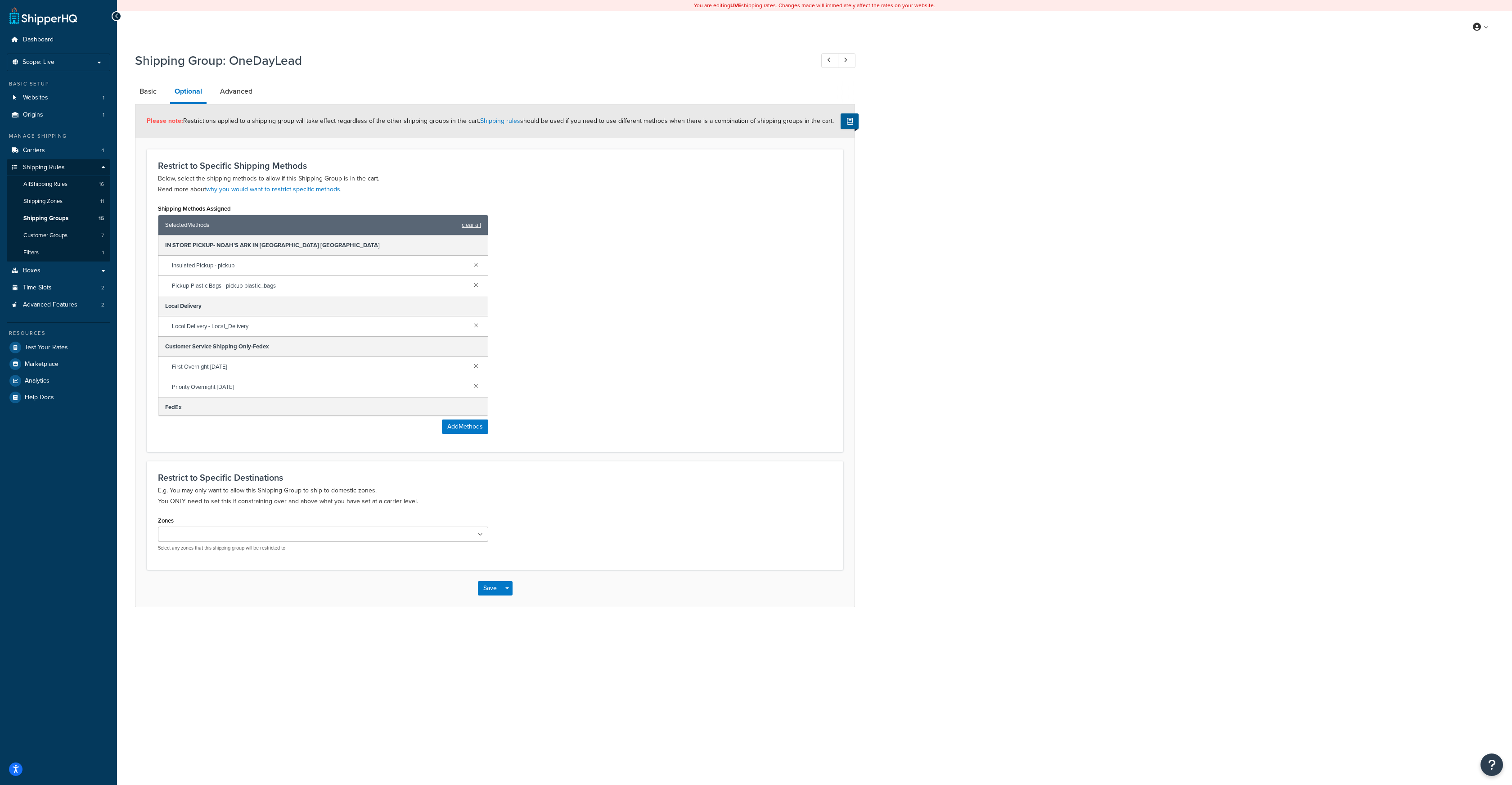
click at [477, 367] on link at bounding box center [476, 365] width 10 height 10
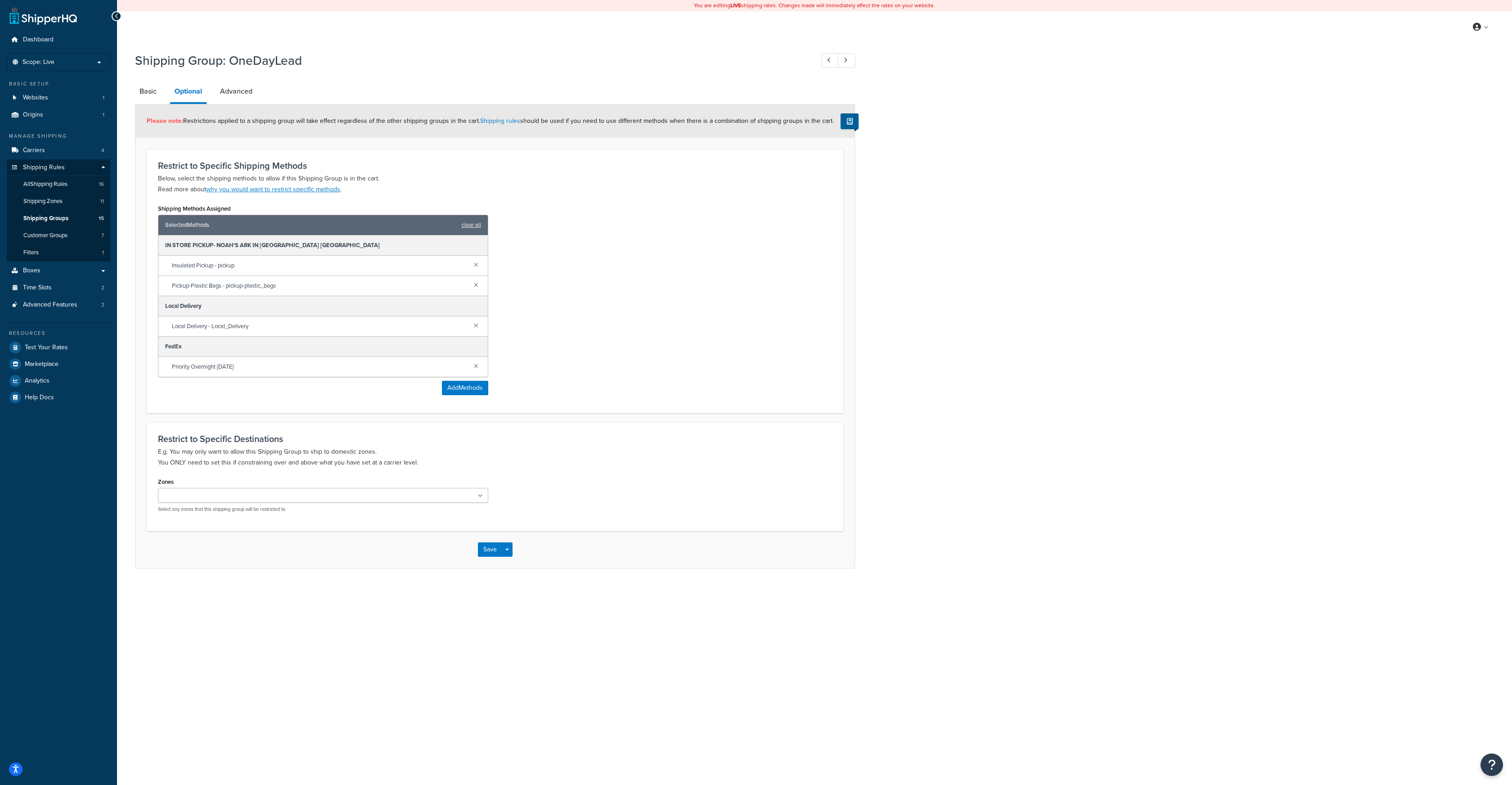
click at [477, 367] on link at bounding box center [476, 365] width 10 height 10
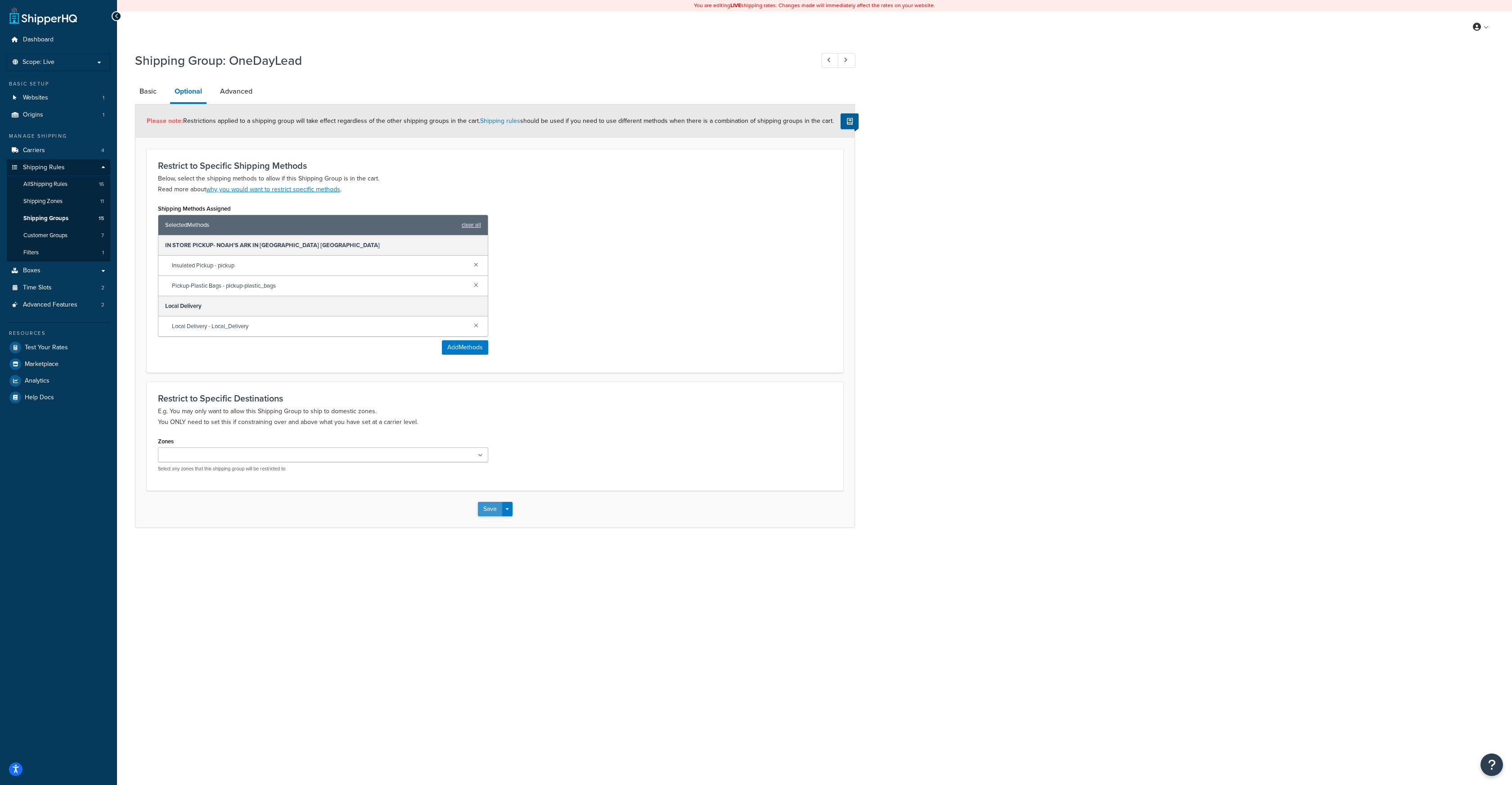
click at [490, 508] on button "Save" at bounding box center [490, 509] width 24 height 14
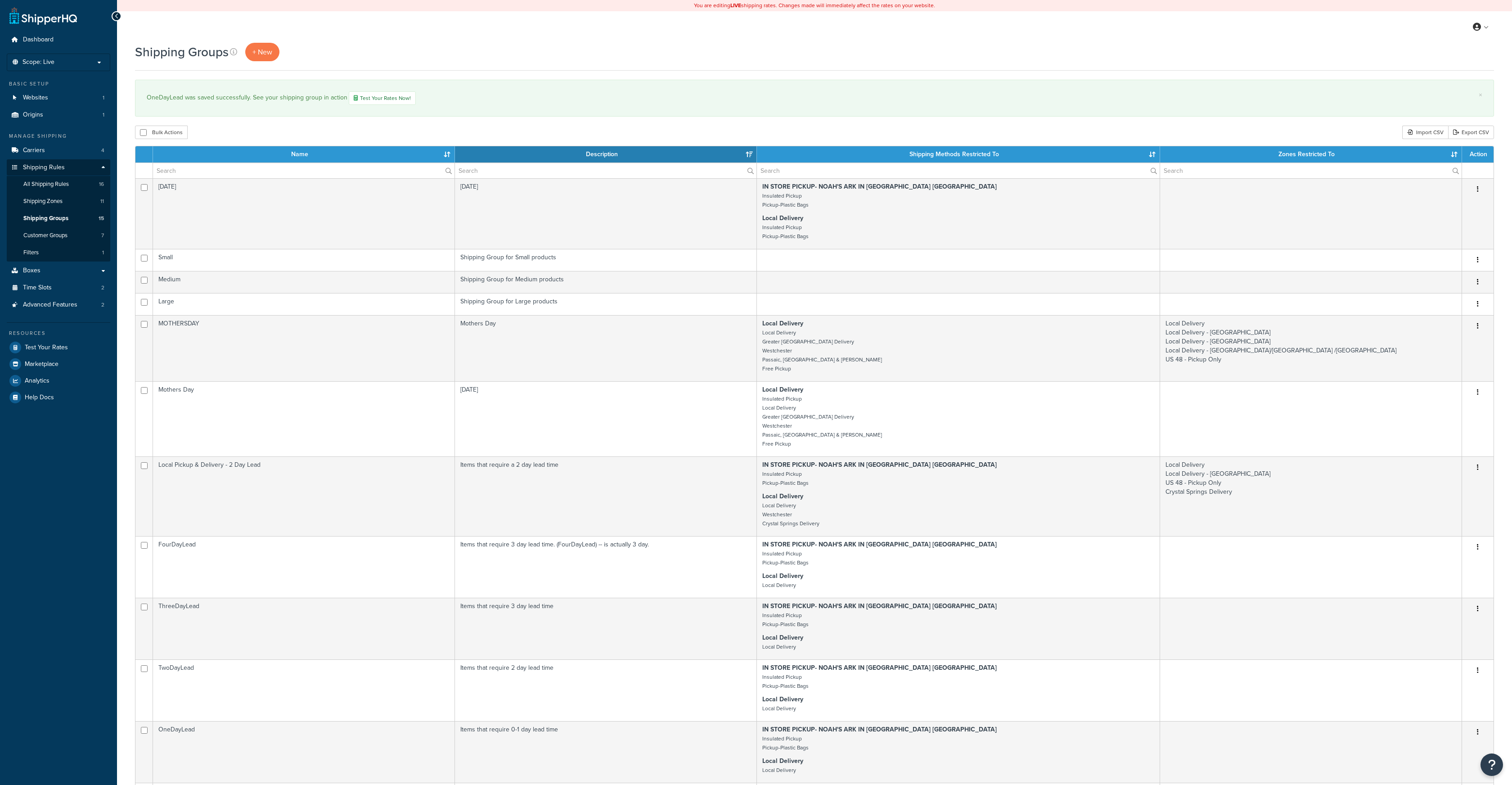
select select "15"
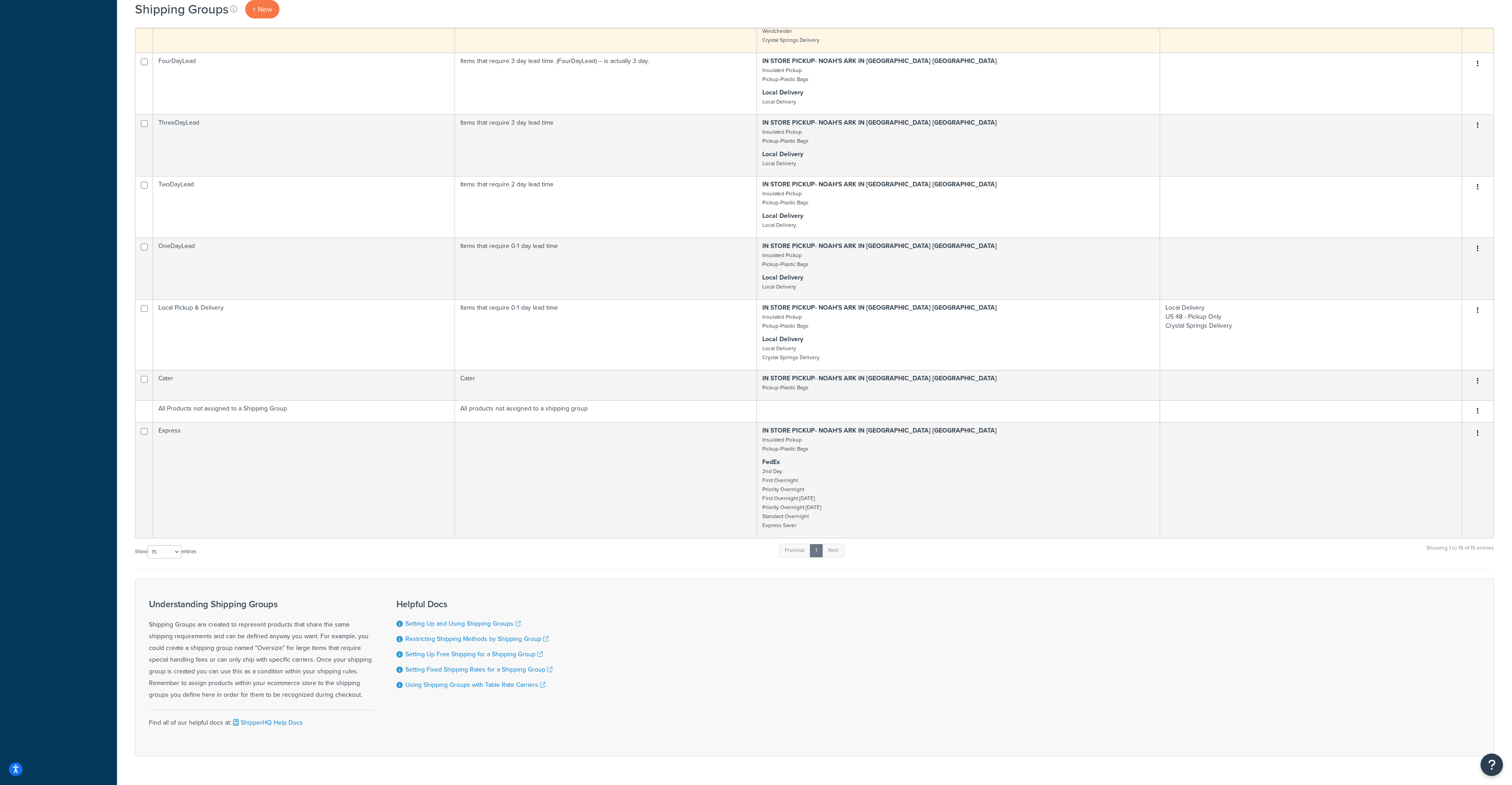
scroll to position [485, 0]
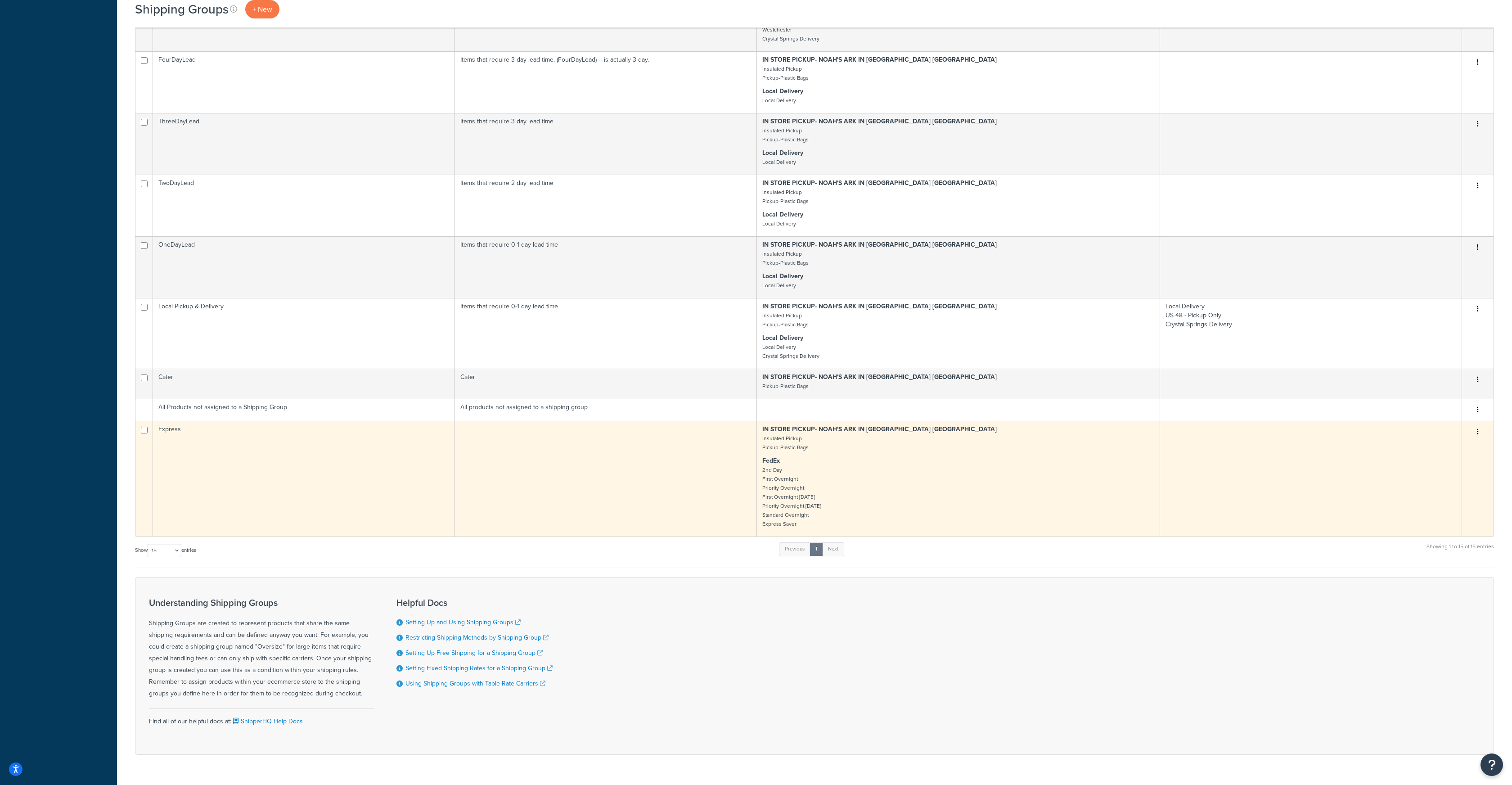
click at [1481, 434] on button "button" at bounding box center [1478, 432] width 13 height 14
click at [1435, 449] on link "Edit" at bounding box center [1442, 451] width 71 height 18
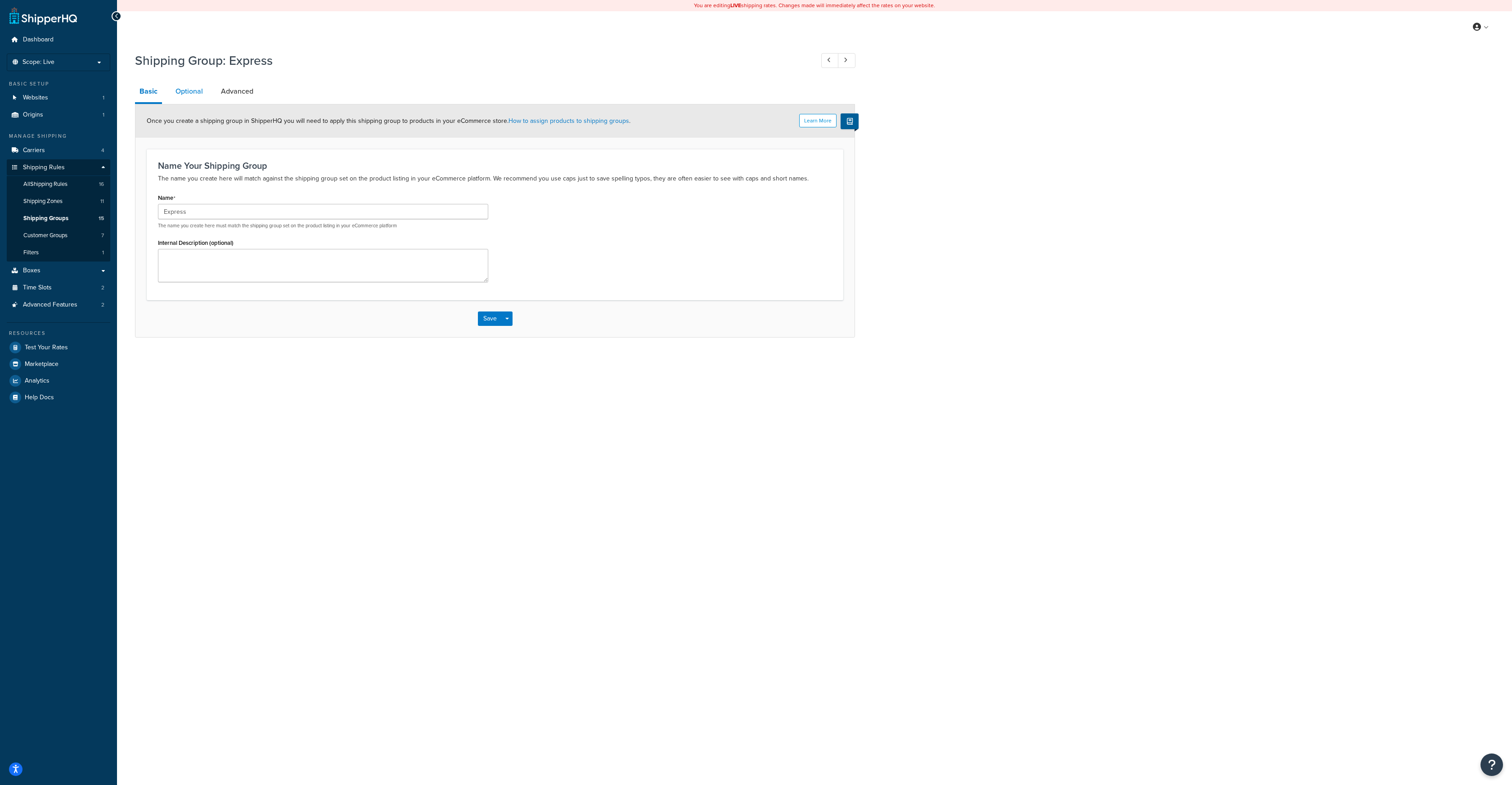
click at [185, 93] on link "Optional" at bounding box center [189, 91] width 36 height 22
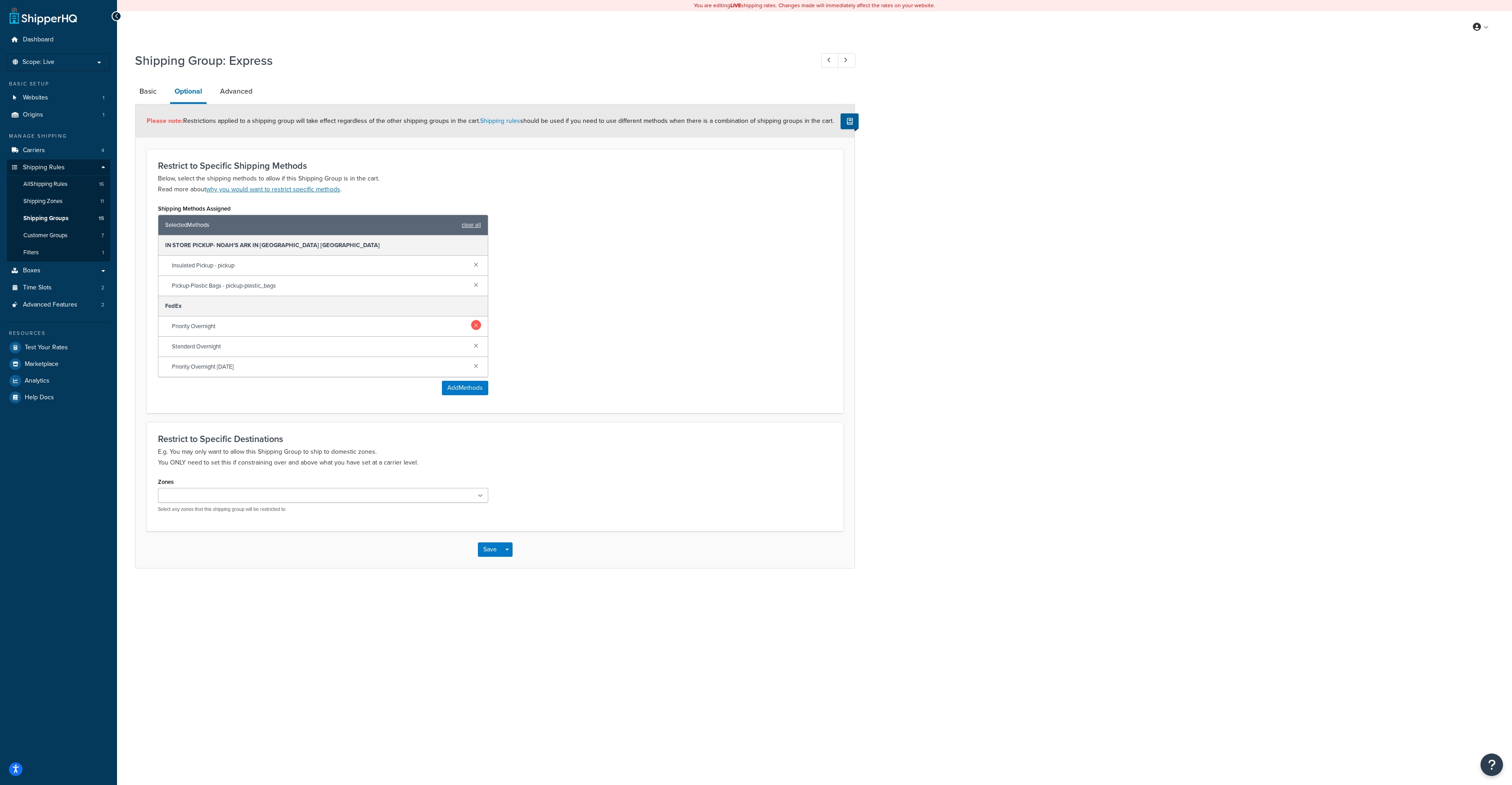
click at [476, 325] on link at bounding box center [476, 325] width 10 height 10
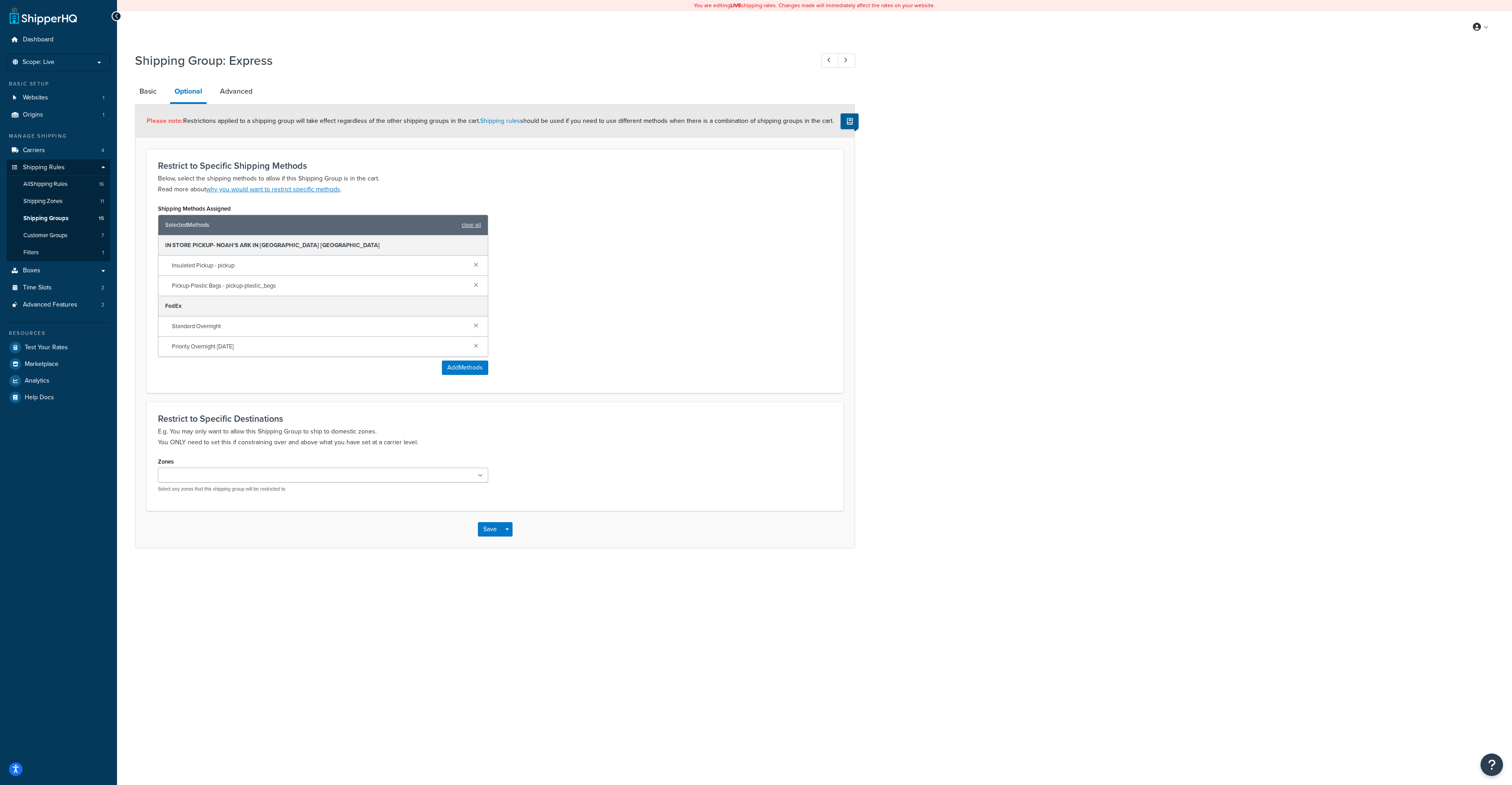
click at [476, 325] on link at bounding box center [476, 325] width 10 height 10
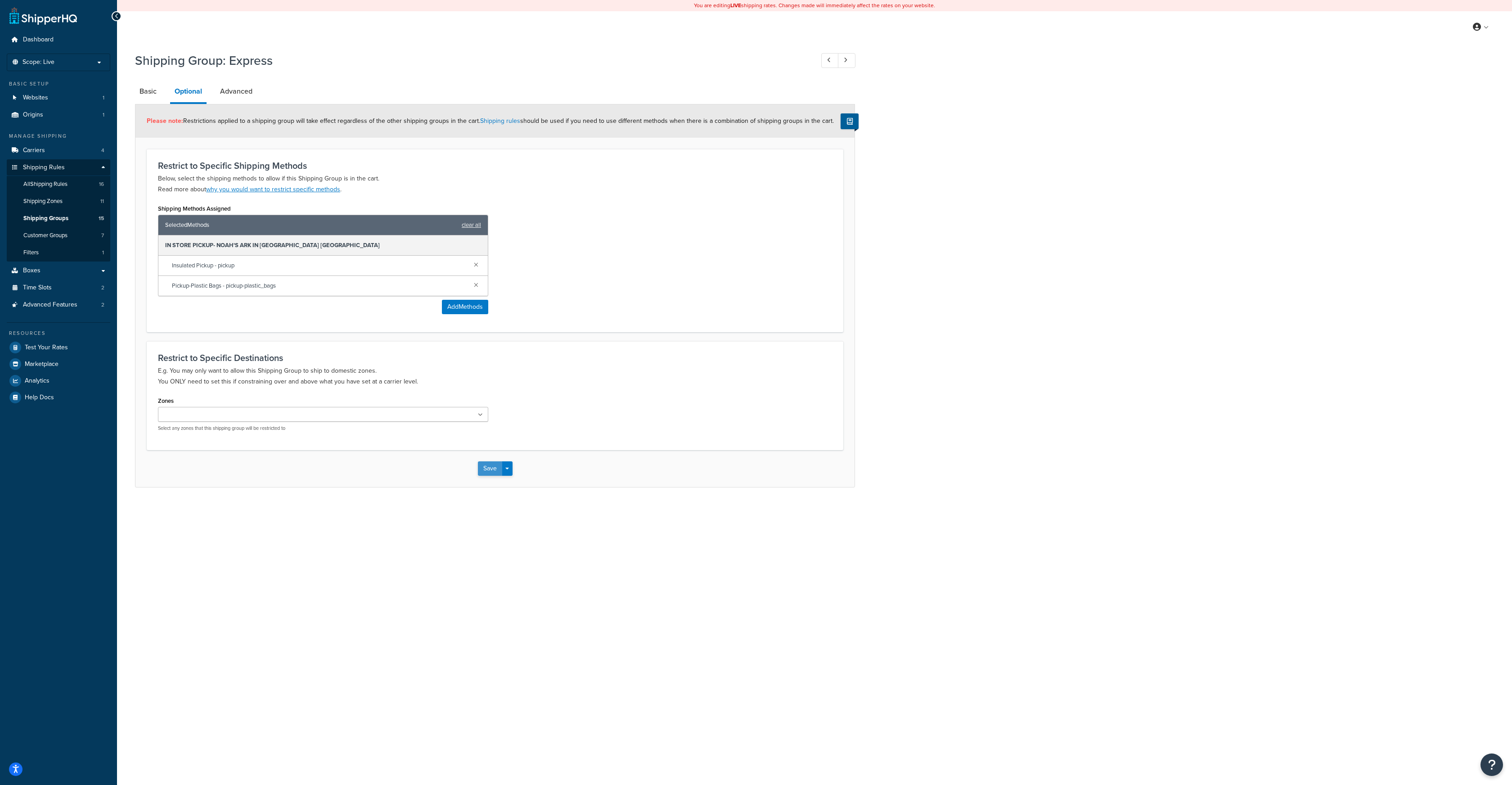
click at [491, 465] on button "Save" at bounding box center [490, 468] width 24 height 14
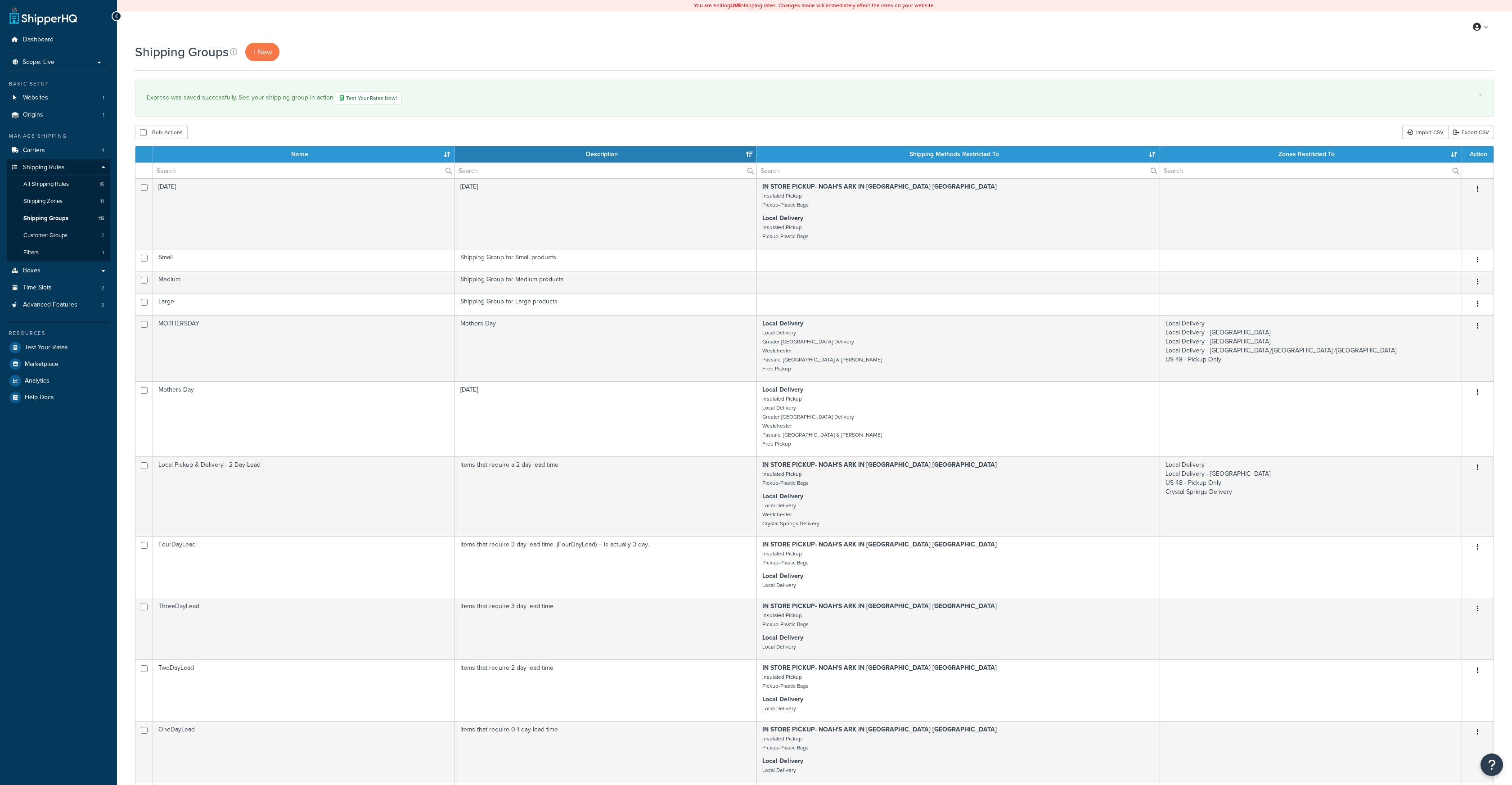
select select "15"
click at [40, 154] on span "Carriers" at bounding box center [33, 150] width 22 height 8
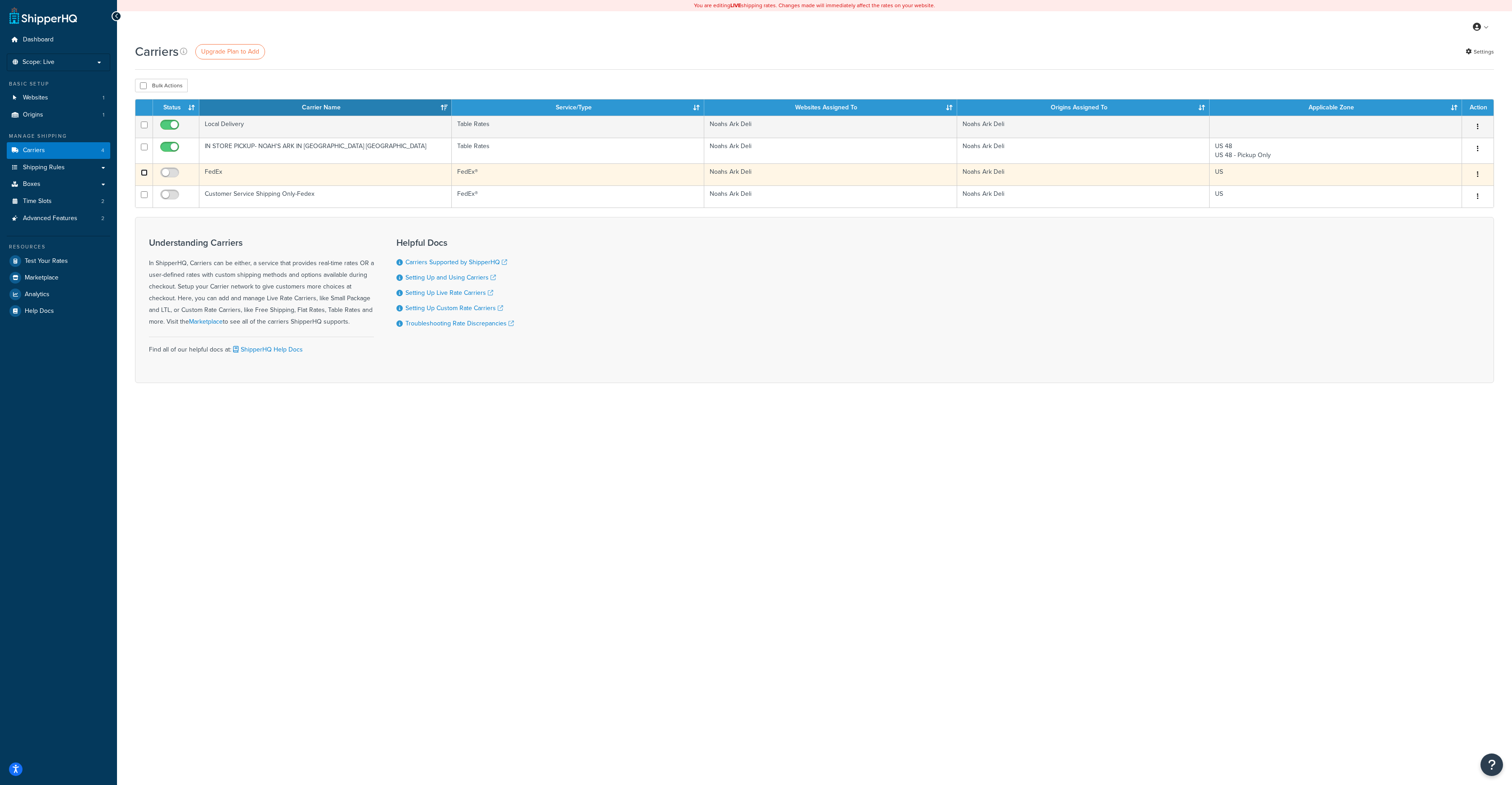
click at [143, 174] on input "checkbox" at bounding box center [144, 172] width 7 height 7
checkbox input "true"
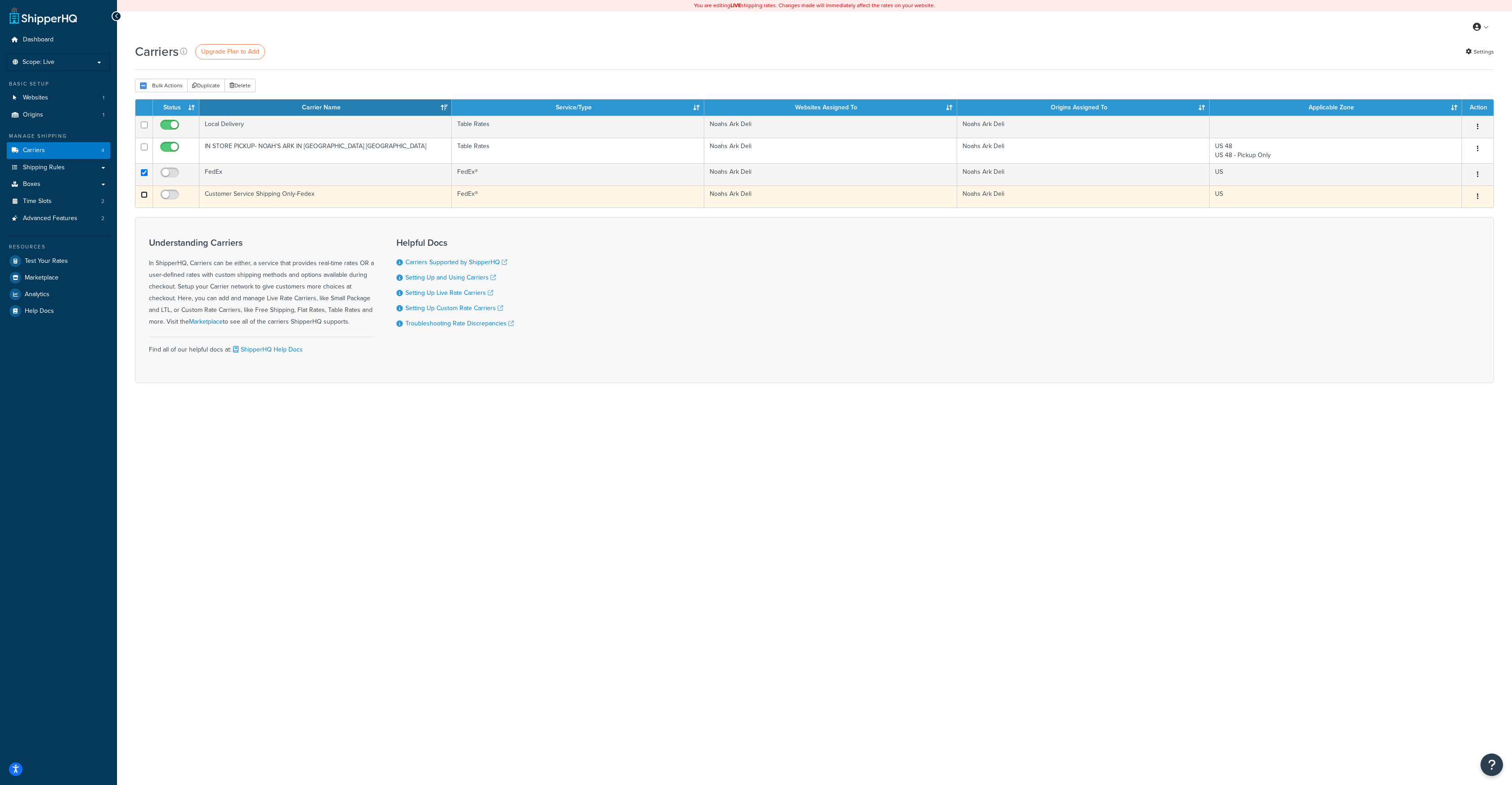
click at [145, 196] on input "checkbox" at bounding box center [144, 195] width 7 height 7
checkbox input "true"
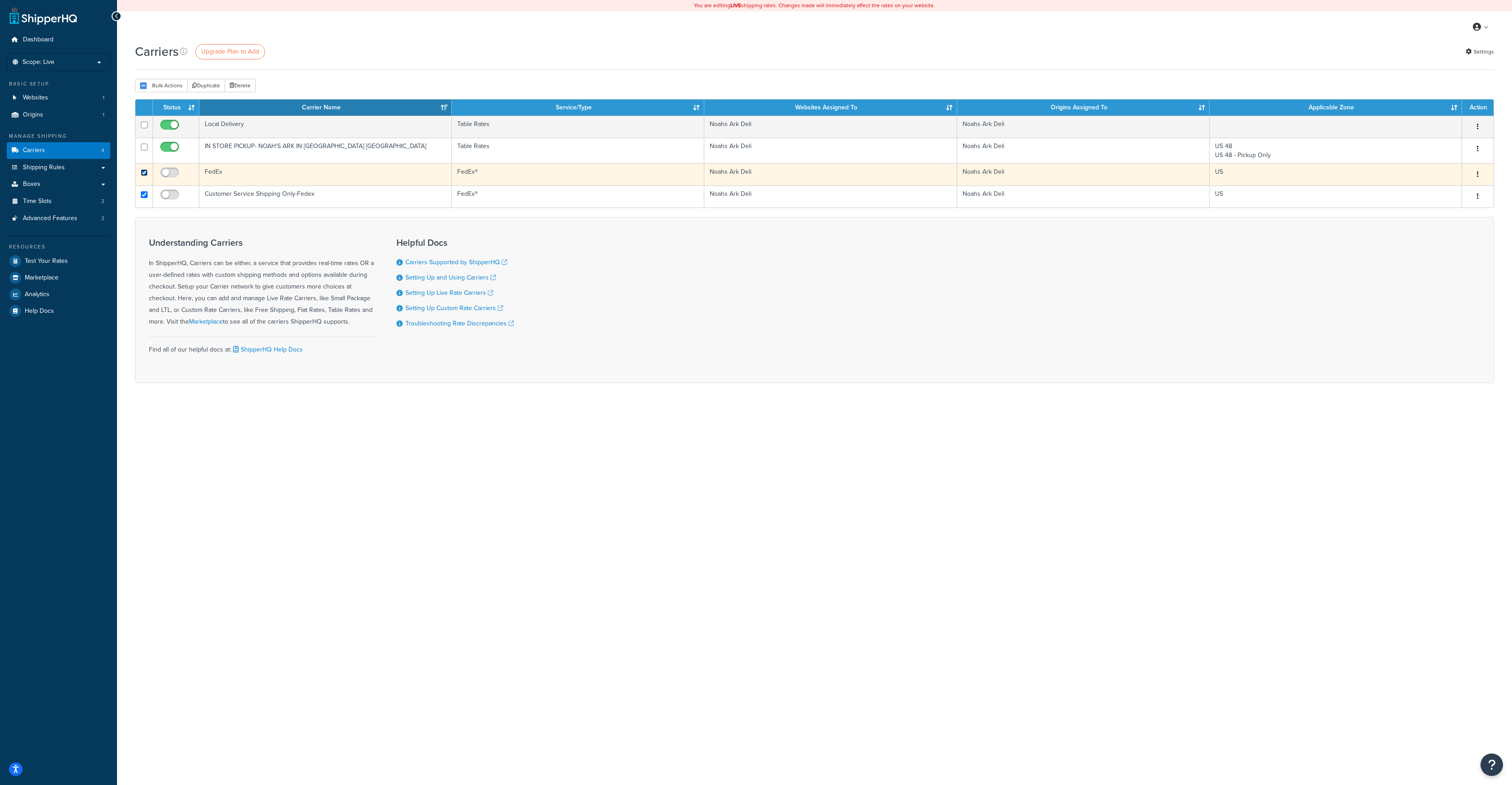
click at [146, 174] on input "checkbox" at bounding box center [144, 172] width 7 height 7
checkbox input "false"
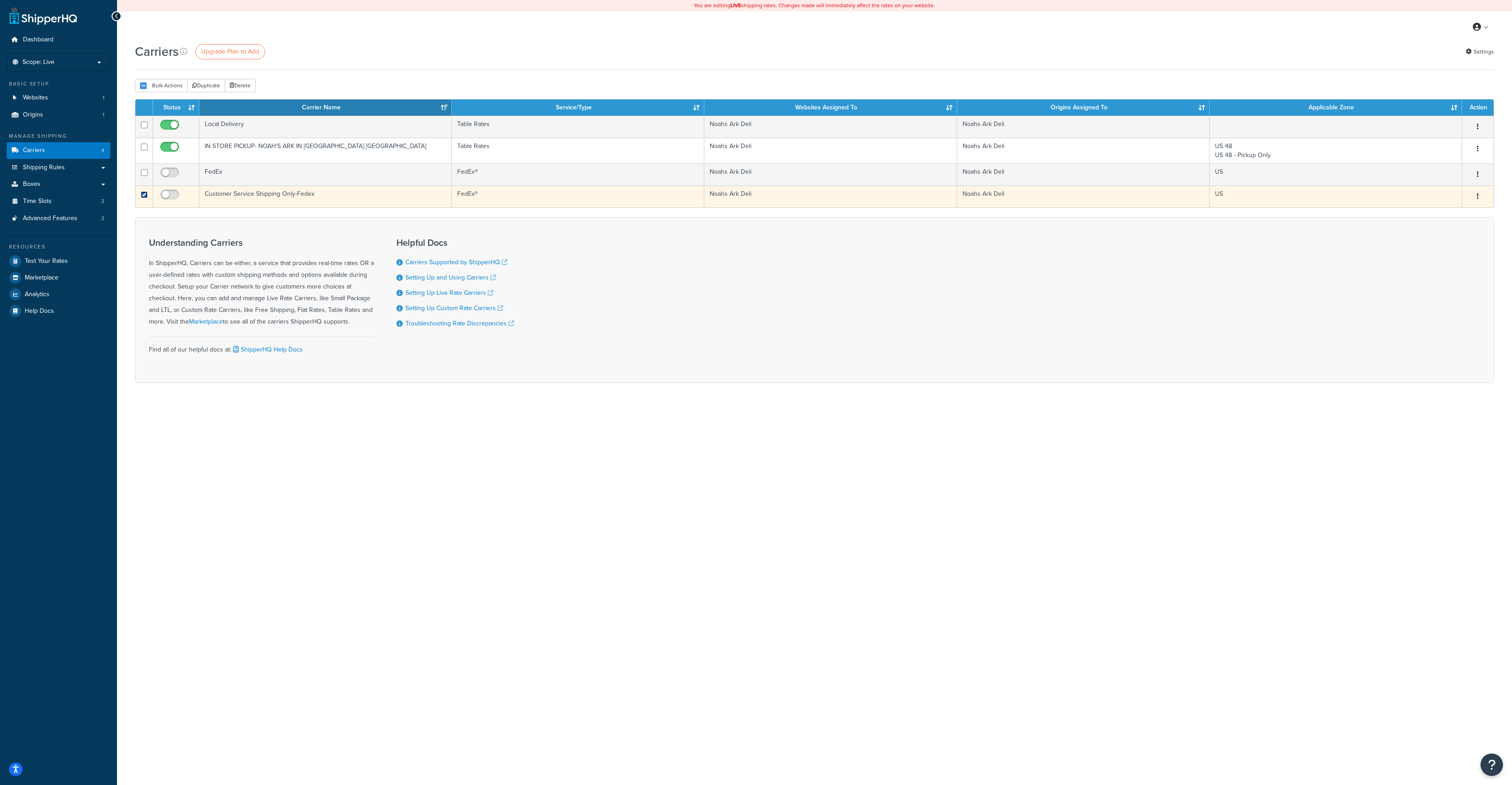
click at [146, 194] on input "checkbox" at bounding box center [144, 195] width 7 height 7
checkbox input "false"
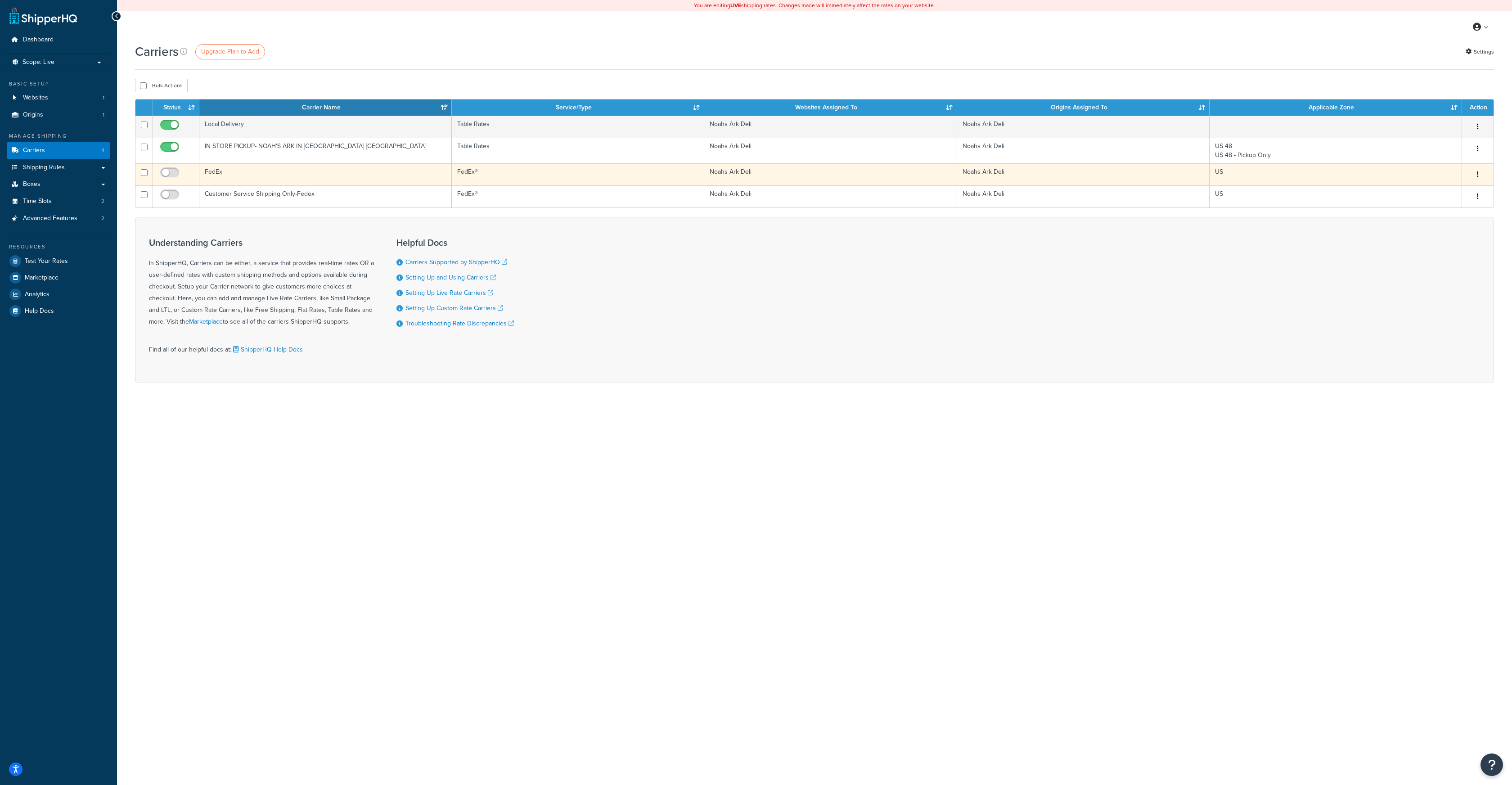
click at [1477, 177] on icon "button" at bounding box center [1478, 174] width 2 height 6
click at [1443, 190] on link "Edit" at bounding box center [1442, 192] width 71 height 18
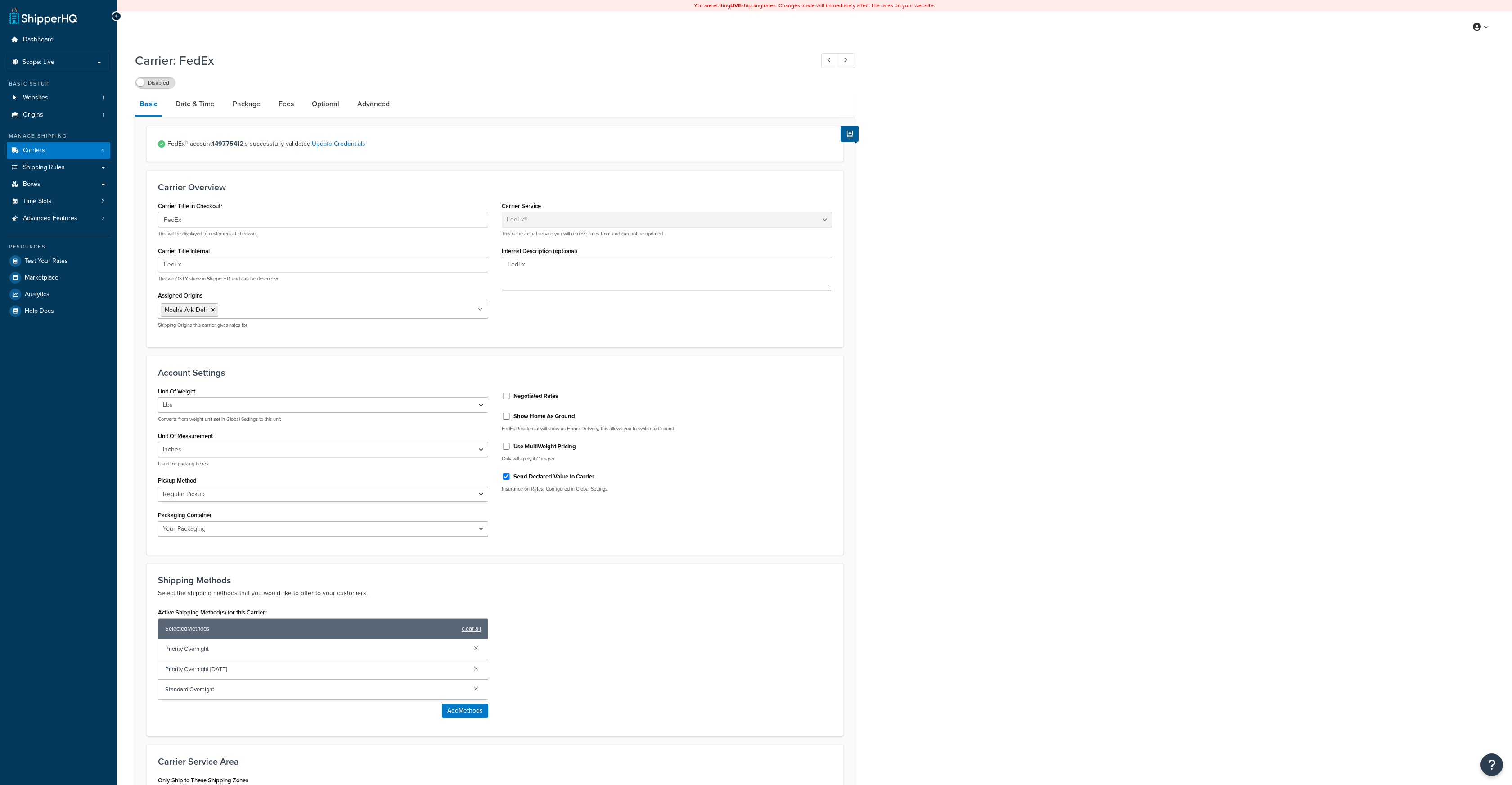
select select "fedEx"
select select "REGULAR_PICKUP"
select select "YOUR_PACKAGING"
click at [113, 15] on div at bounding box center [116, 16] width 10 height 10
click at [118, 15] on div at bounding box center [116, 16] width 10 height 10
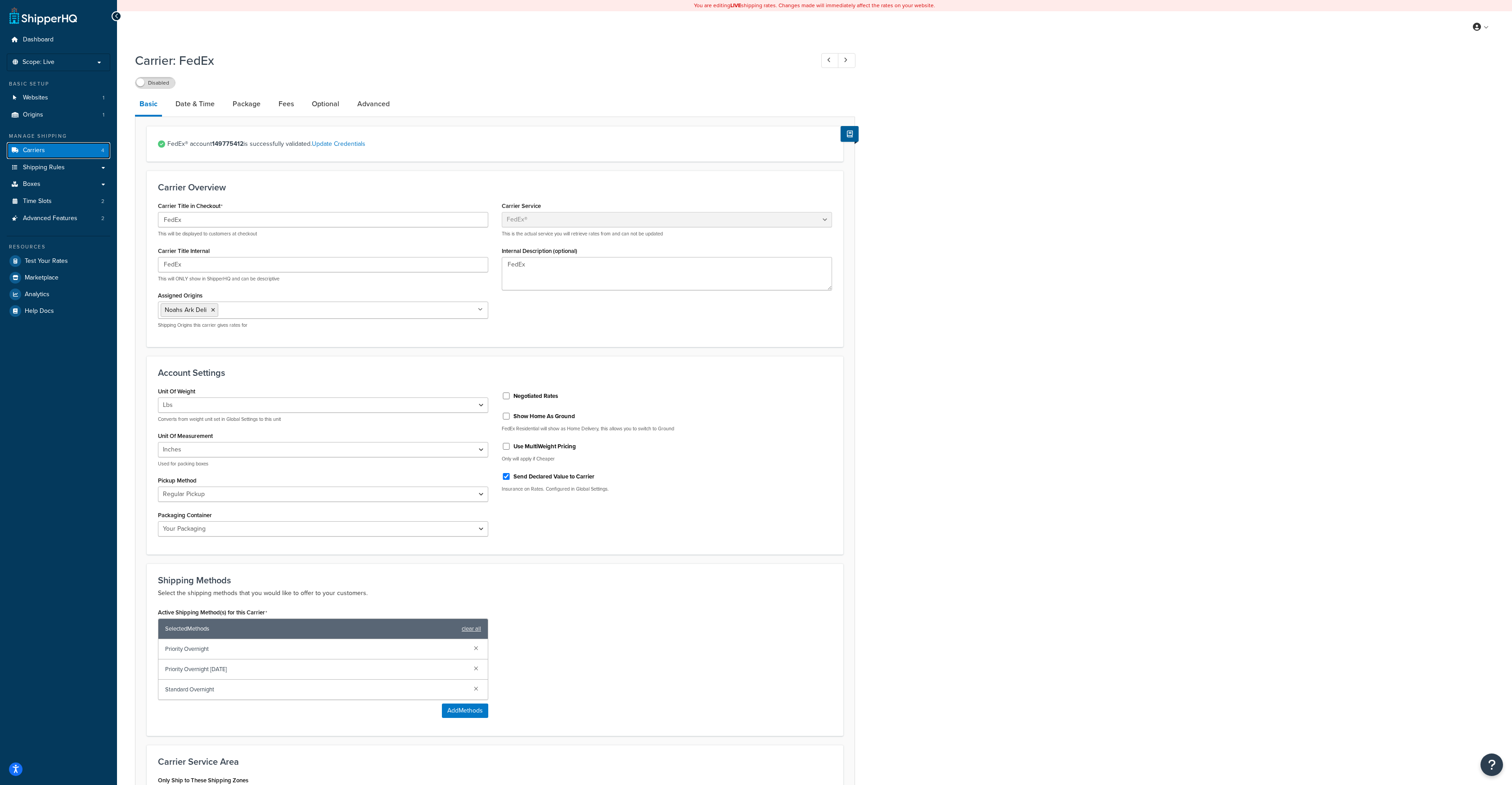
click at [65, 149] on link "Carriers 4" at bounding box center [58, 150] width 103 height 17
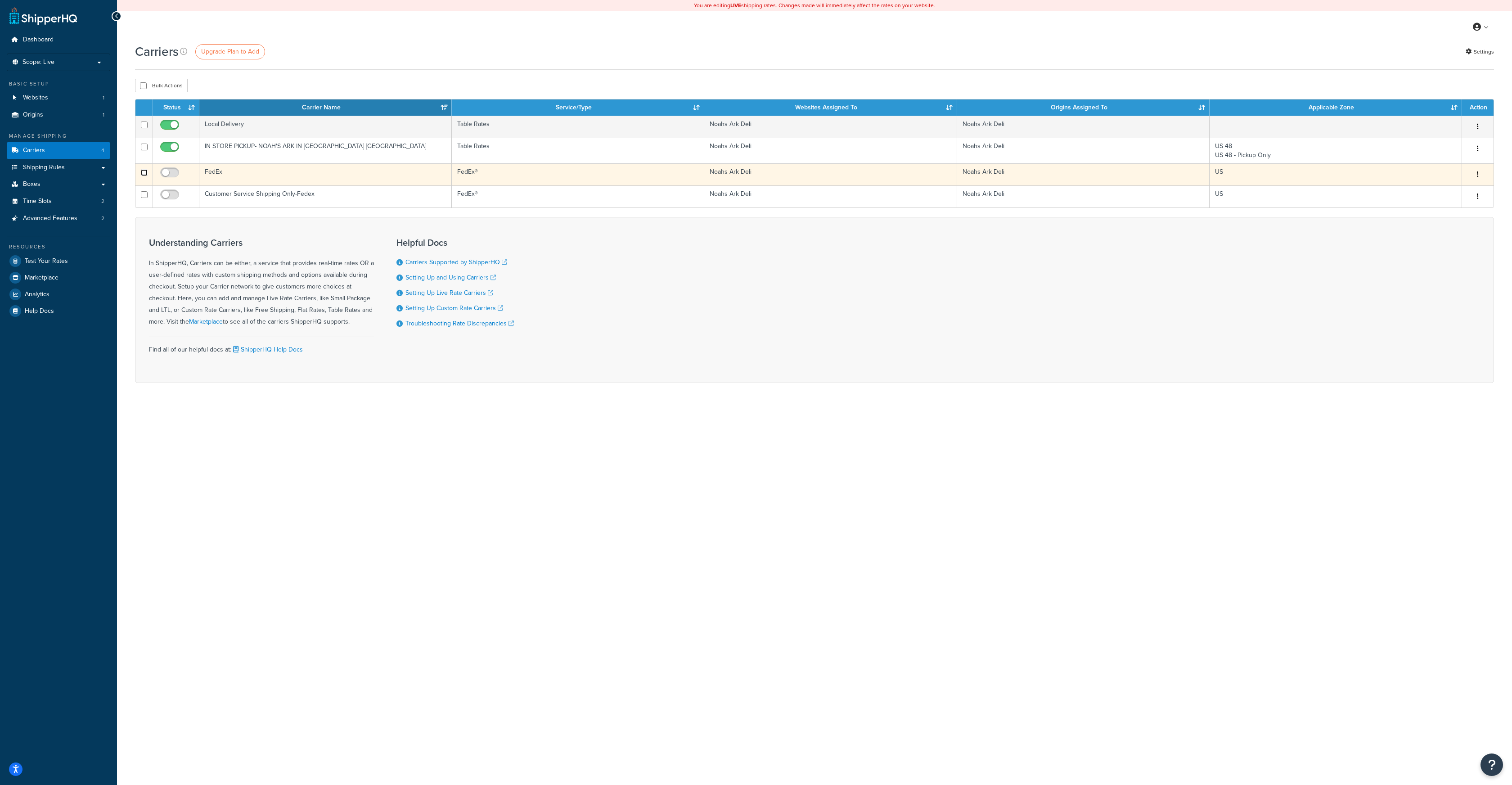
click at [143, 169] on input "checkbox" at bounding box center [144, 172] width 7 height 7
checkbox input "true"
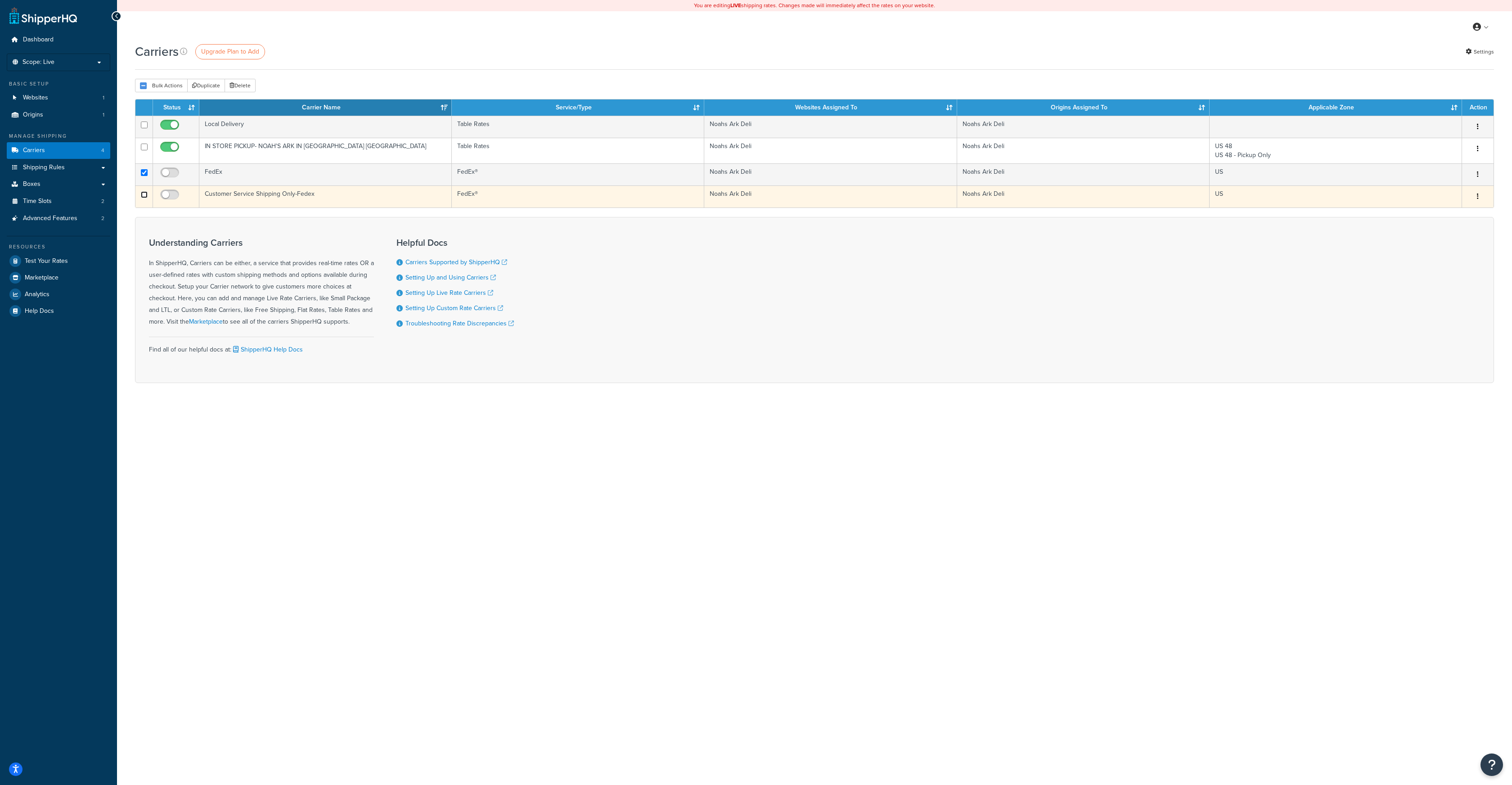
click at [145, 195] on input "checkbox" at bounding box center [144, 195] width 7 height 7
checkbox input "true"
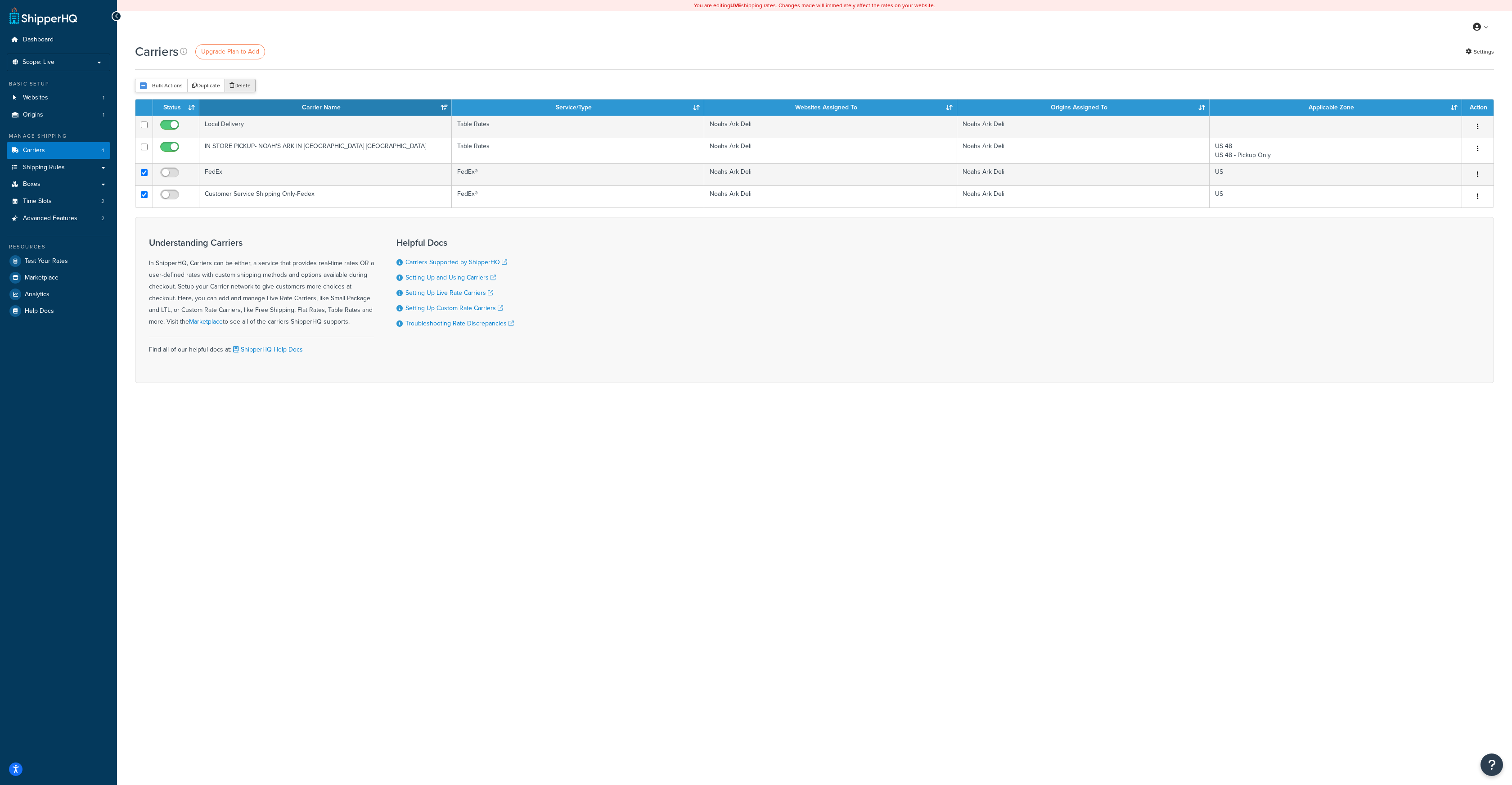
click at [241, 85] on button "Delete" at bounding box center [240, 85] width 31 height 14
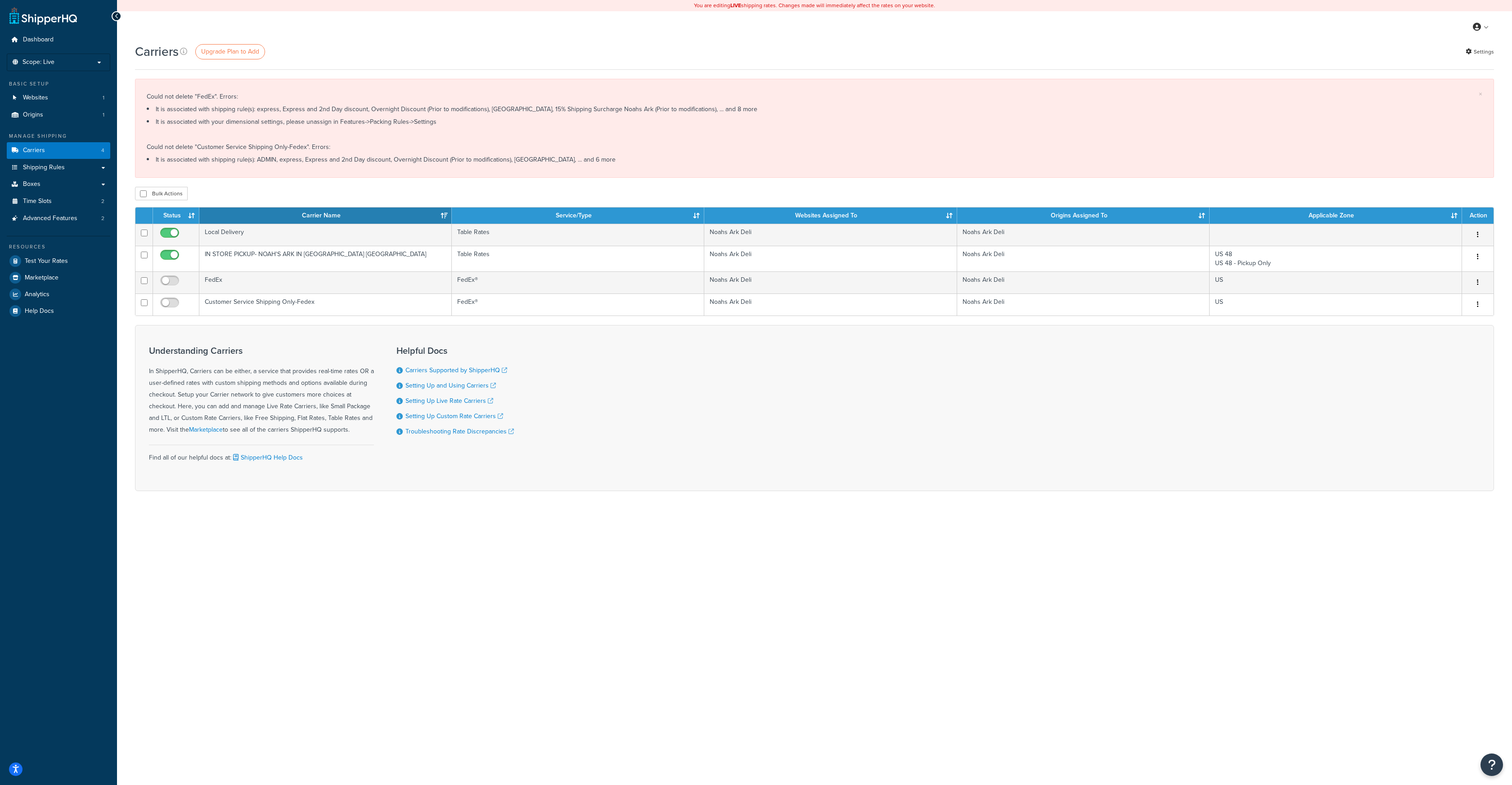
click at [715, 113] on li "It is associated with shipping rule(s): express, Express and 2nd Day discount, …" at bounding box center [814, 109] width 1335 height 13
click at [708, 111] on li "It is associated with shipping rule(s): express, Express and 2nd Day discount, …" at bounding box center [814, 109] width 1335 height 13
click at [54, 171] on span "Shipping Rules" at bounding box center [43, 168] width 41 height 8
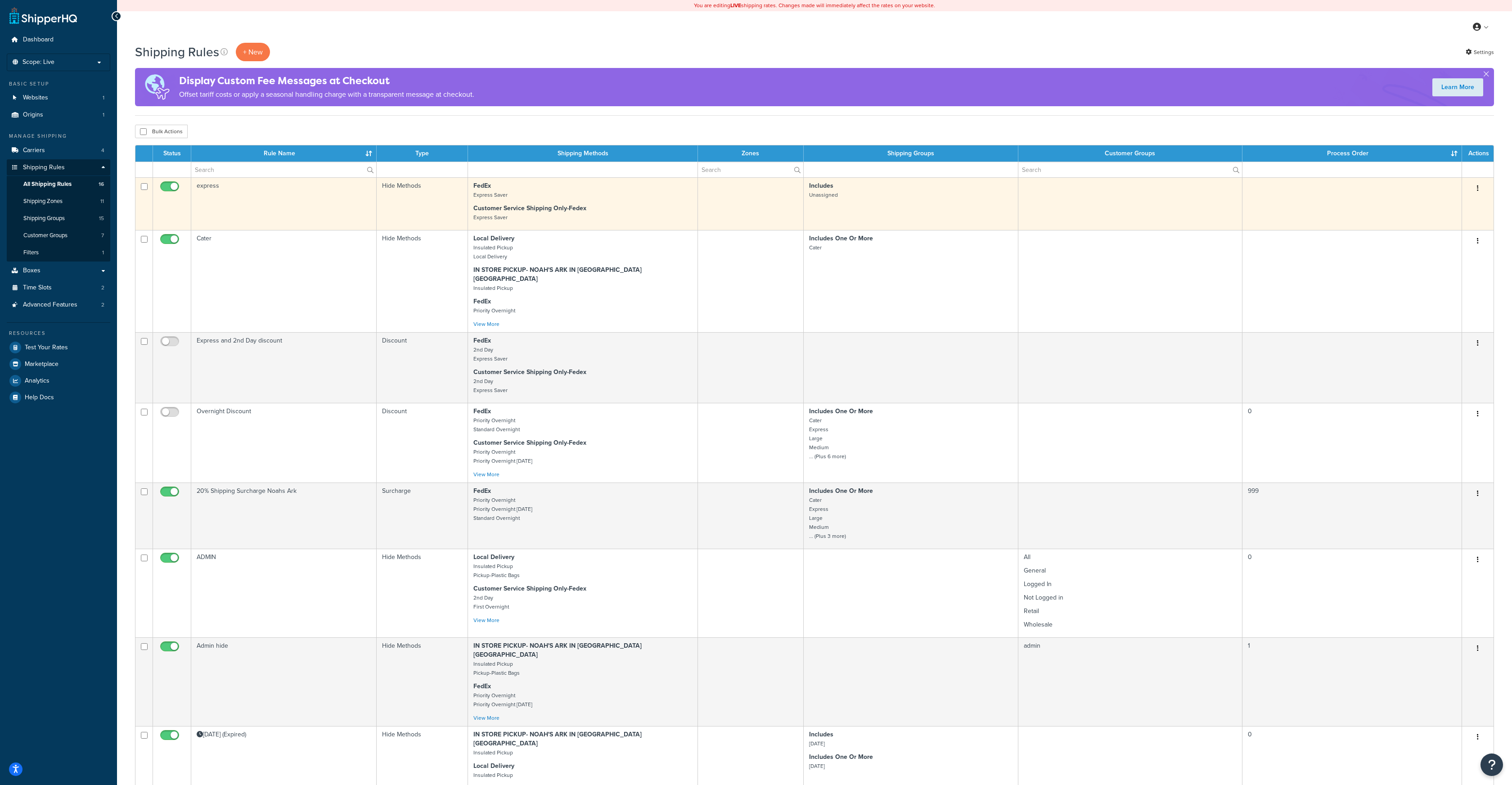
click at [1477, 189] on button "button" at bounding box center [1478, 188] width 13 height 14
click at [1438, 204] on link "Edit" at bounding box center [1448, 205] width 71 height 18
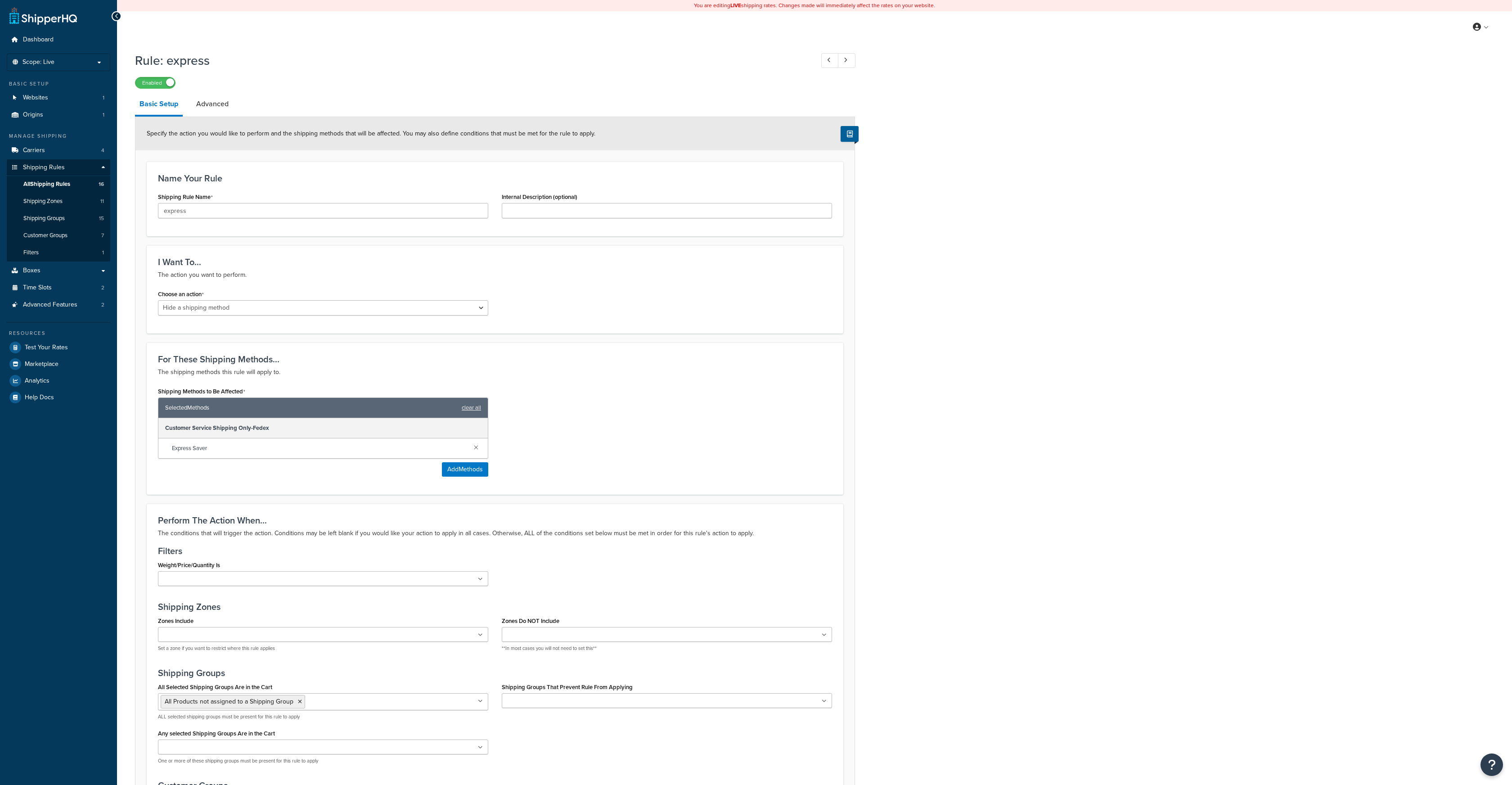
select select "HIDE"
click at [207, 106] on link "Advanced" at bounding box center [212, 103] width 41 height 22
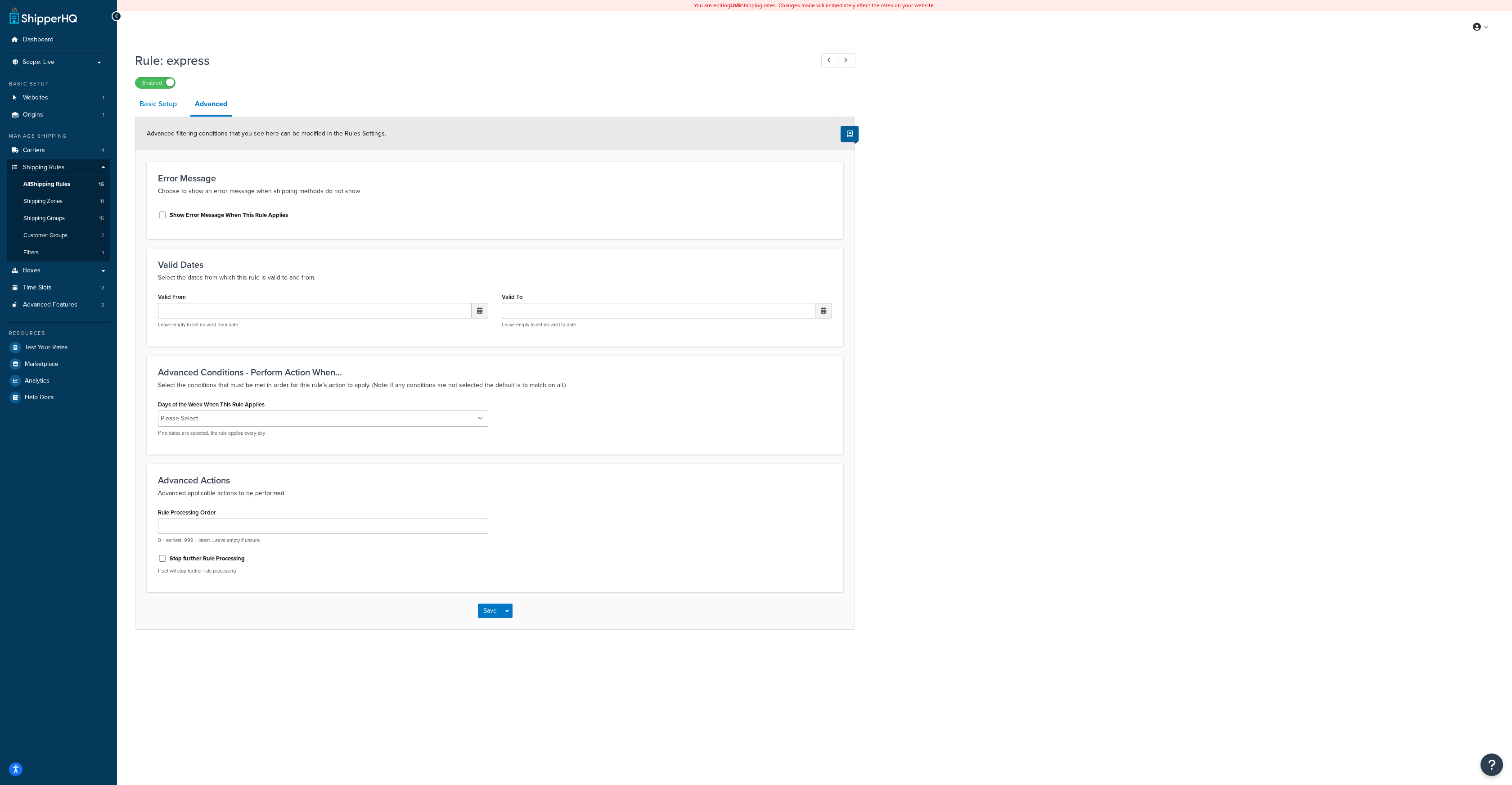
click at [170, 104] on link "Basic Setup" at bounding box center [158, 103] width 46 height 22
select select "HIDE"
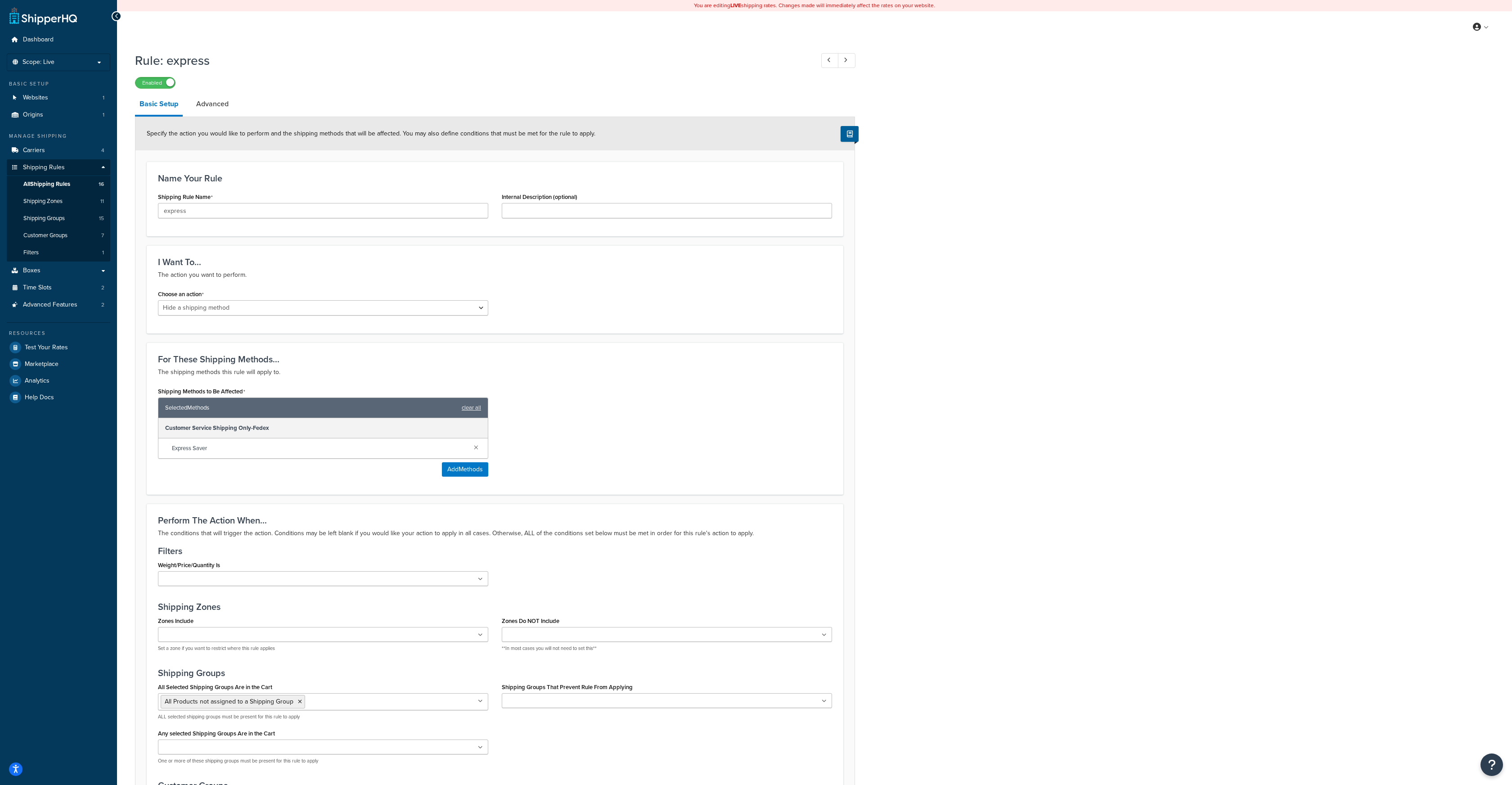
click at [117, 15] on icon at bounding box center [116, 16] width 4 height 6
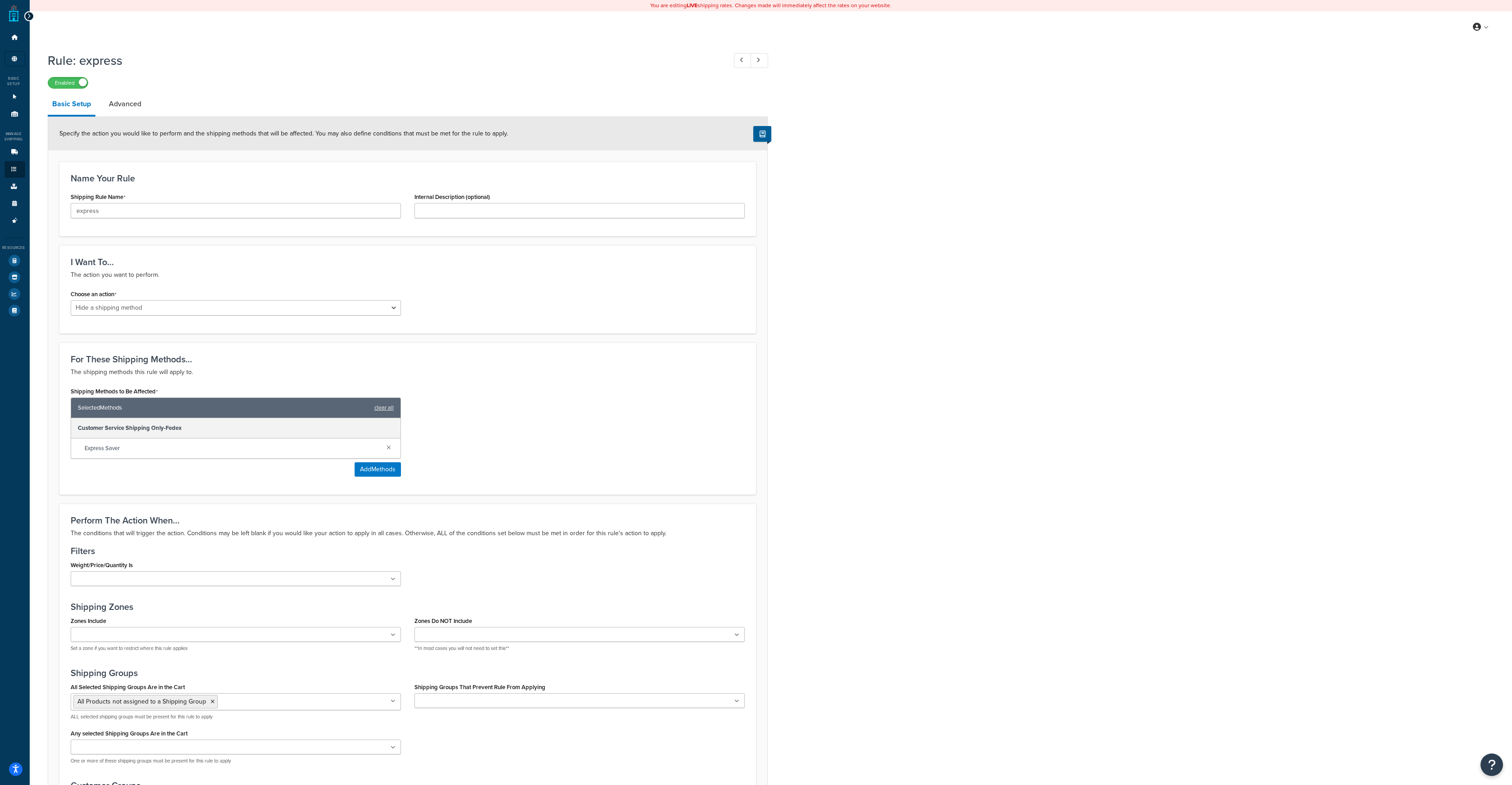
click at [29, 17] on icon at bounding box center [29, 16] width 4 height 6
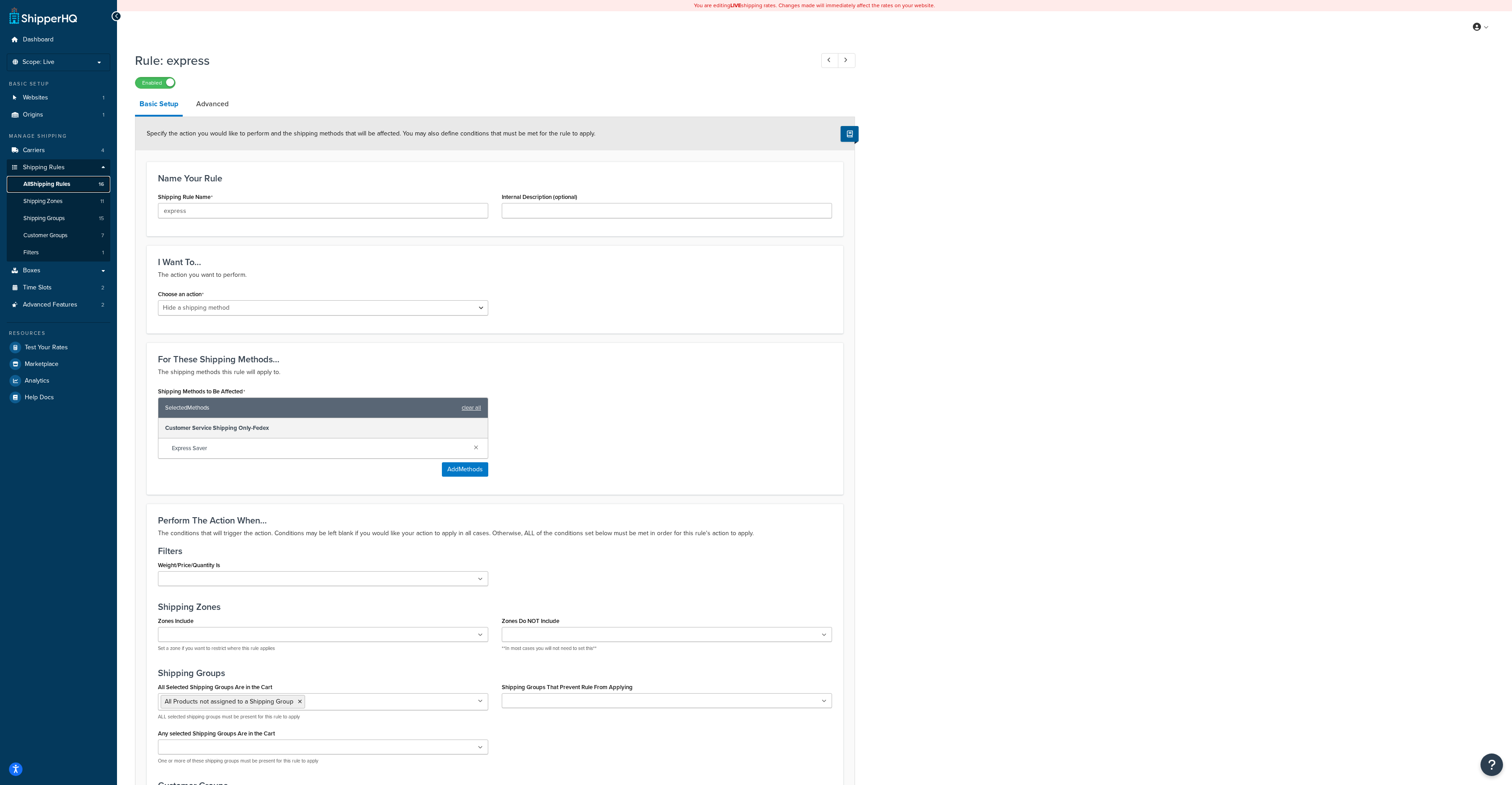
click at [41, 182] on span "All Shipping Rules" at bounding box center [47, 184] width 47 height 8
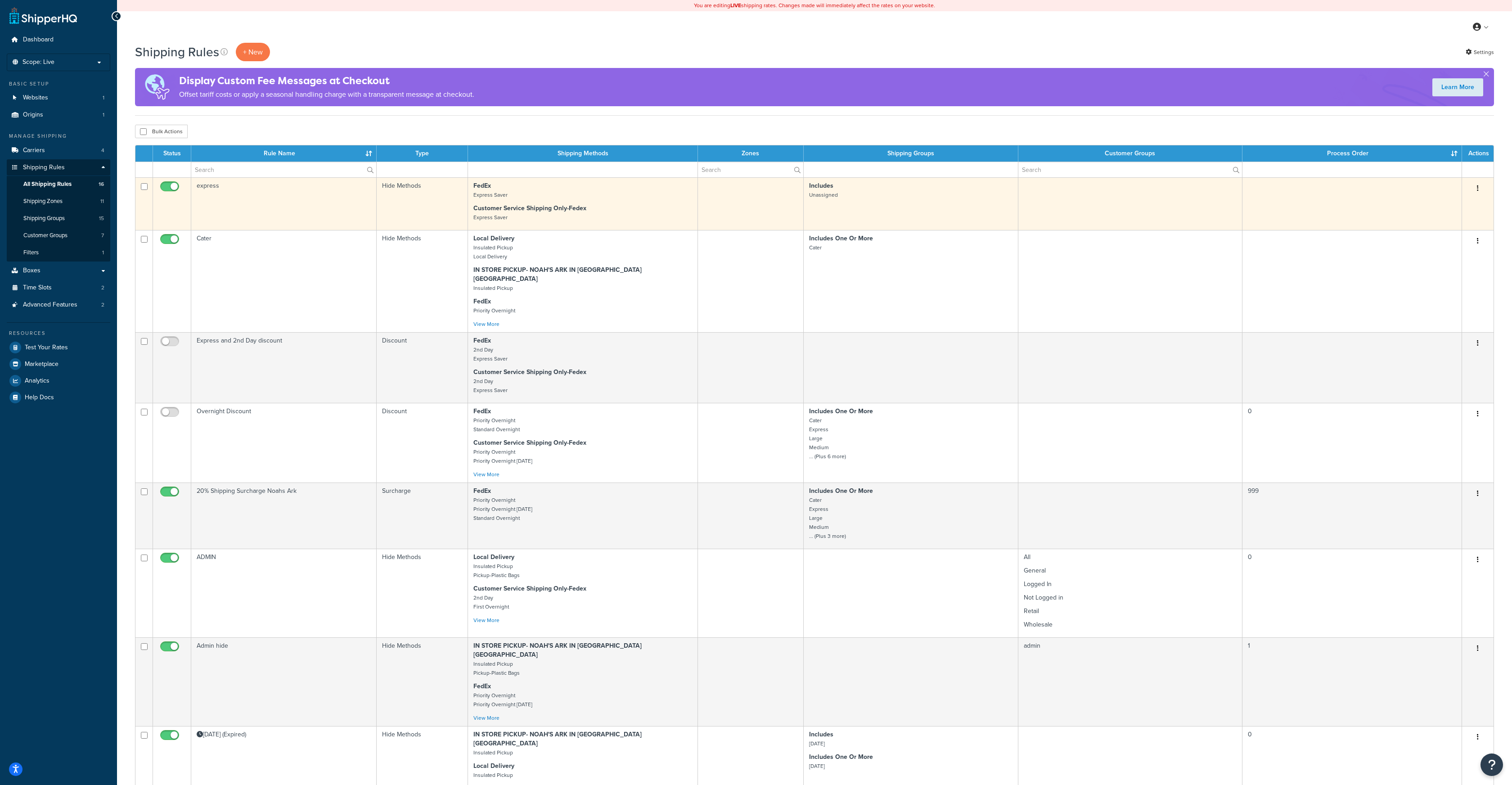
click at [1477, 191] on icon "button" at bounding box center [1478, 188] width 2 height 6
click at [1427, 202] on link "Edit" at bounding box center [1448, 205] width 71 height 18
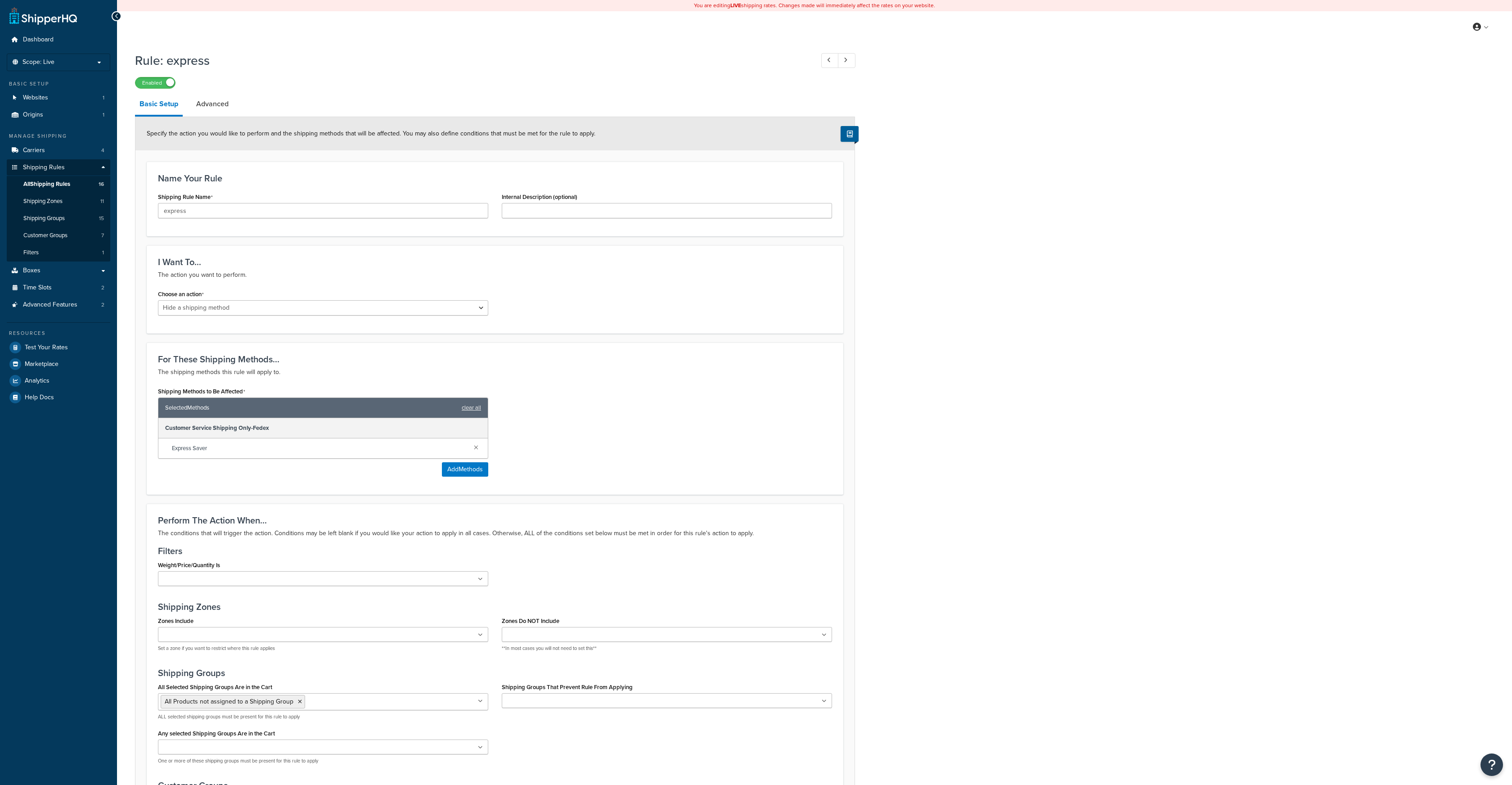
select select "HIDE"
click at [476, 446] on link at bounding box center [476, 447] width 10 height 10
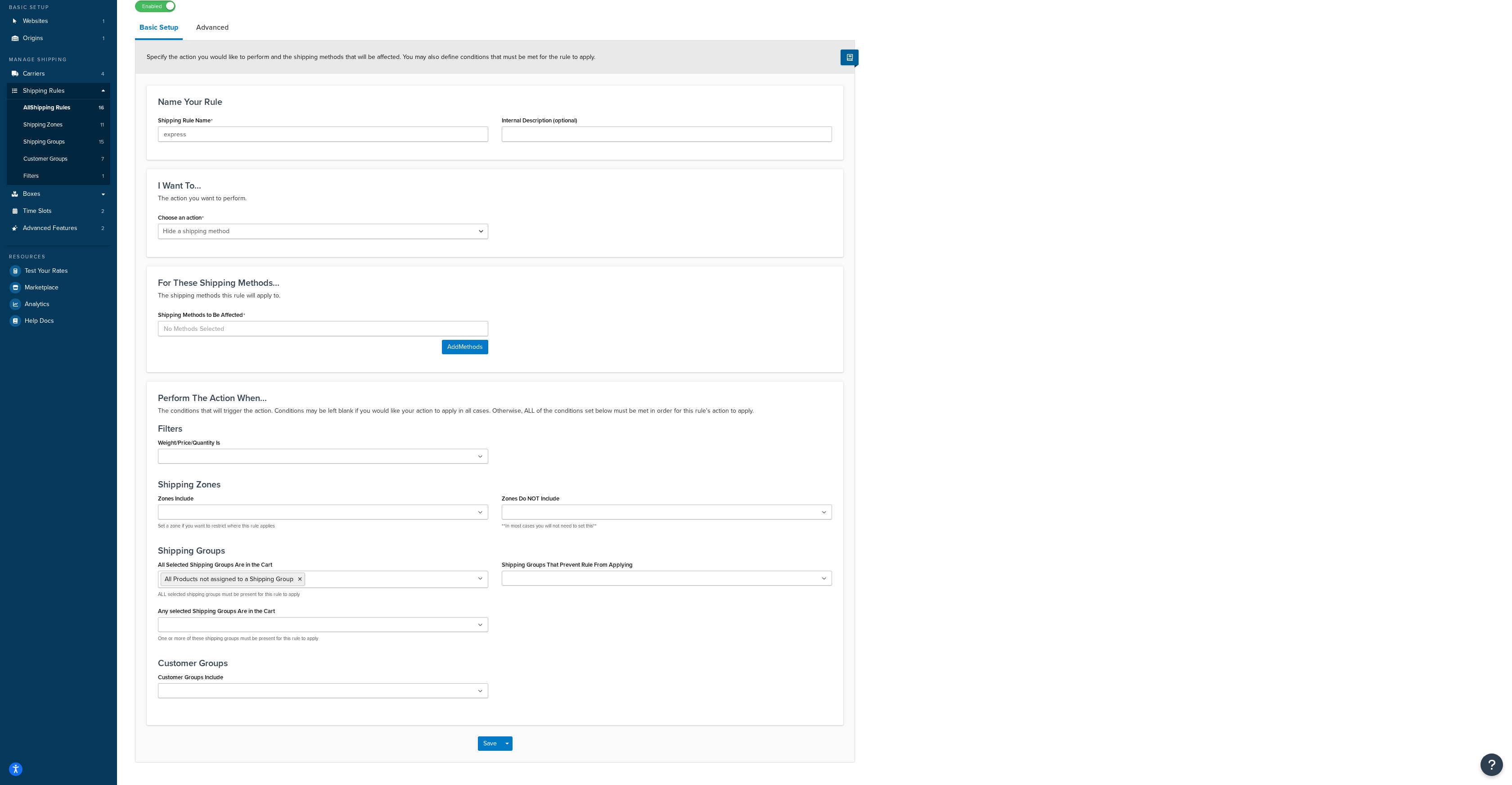
scroll to position [99, 0]
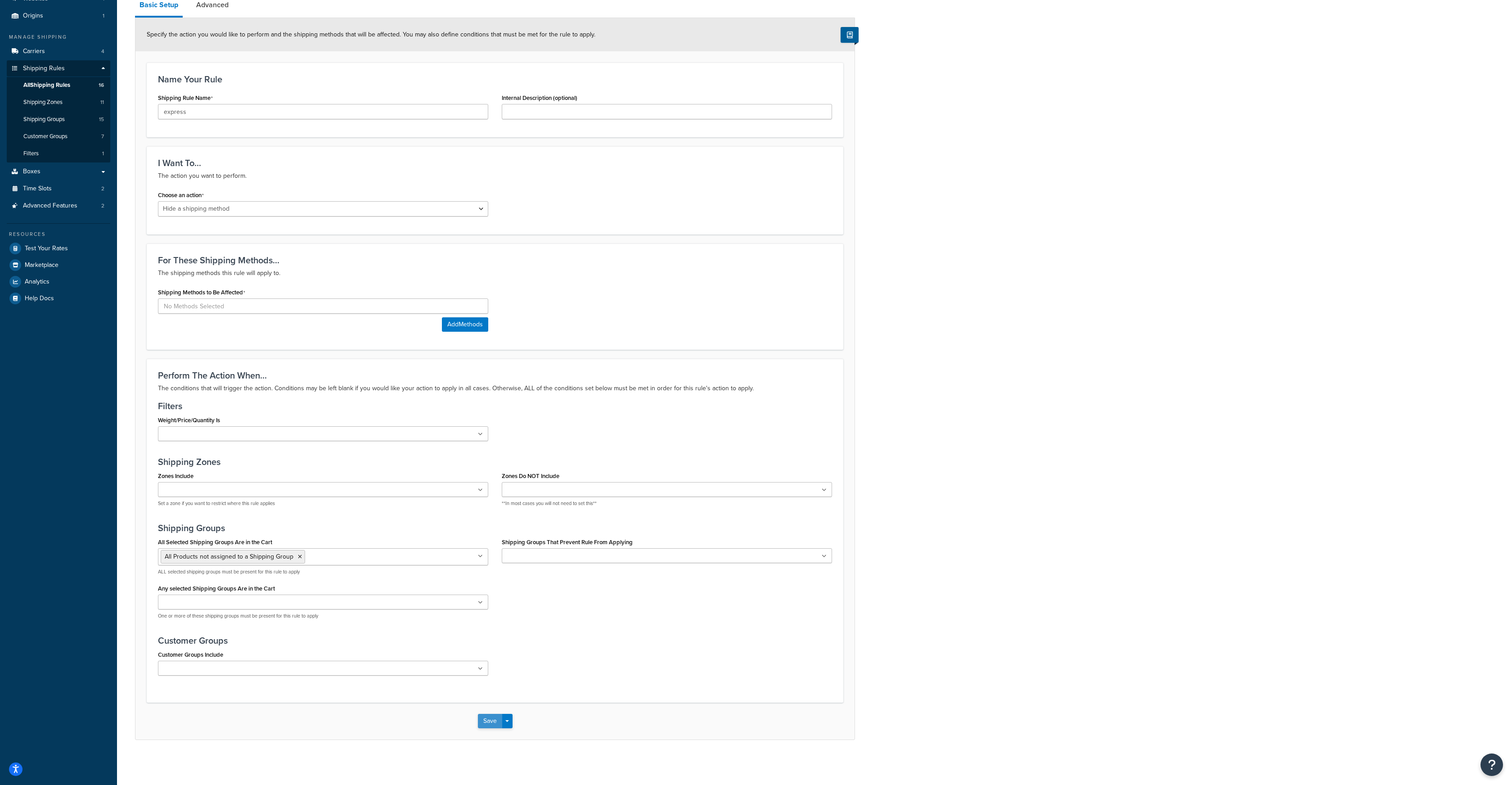
click at [486, 719] on button "Save" at bounding box center [490, 721] width 24 height 14
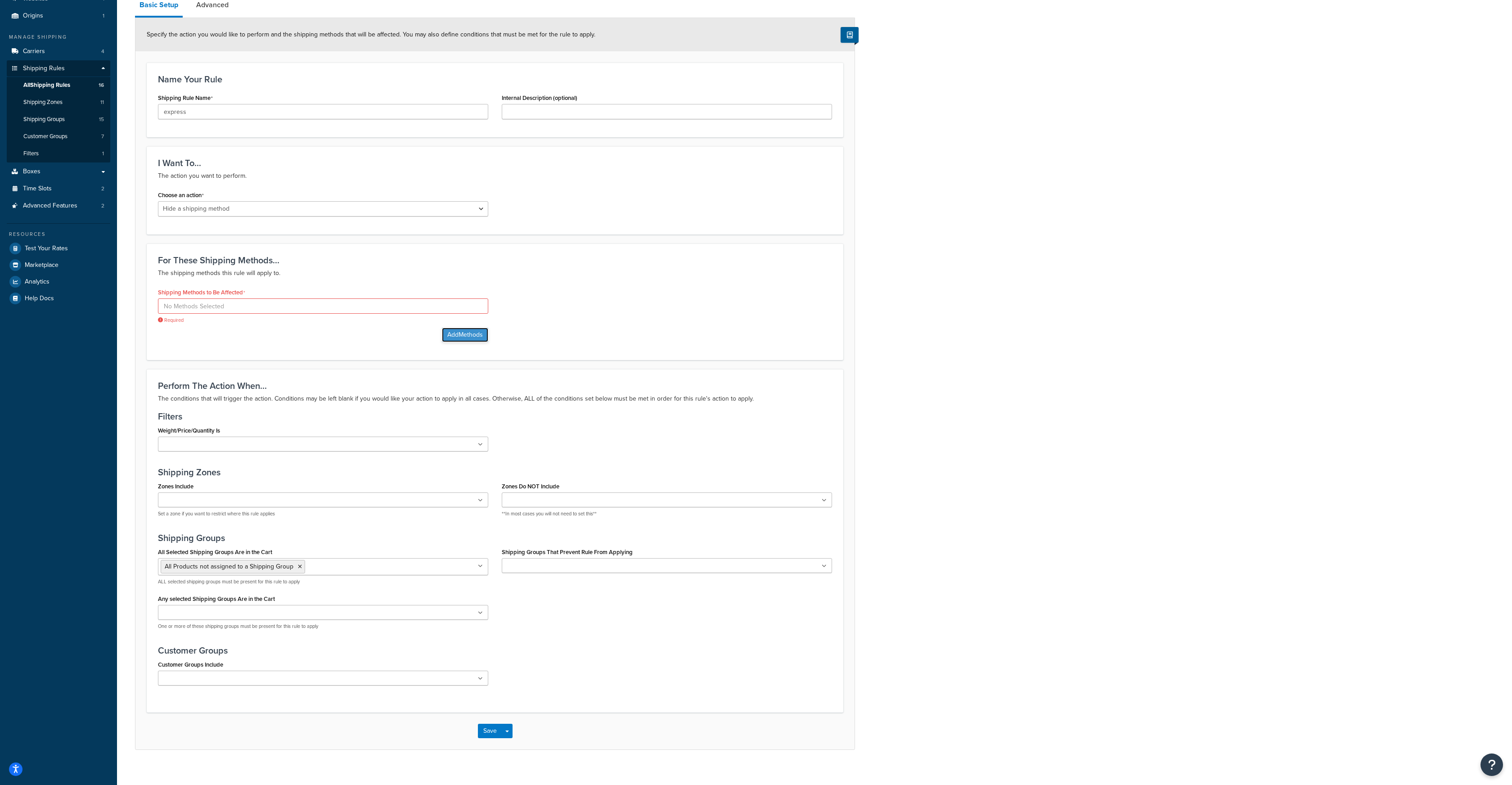
click at [456, 334] on button "Add Methods" at bounding box center [465, 334] width 46 height 14
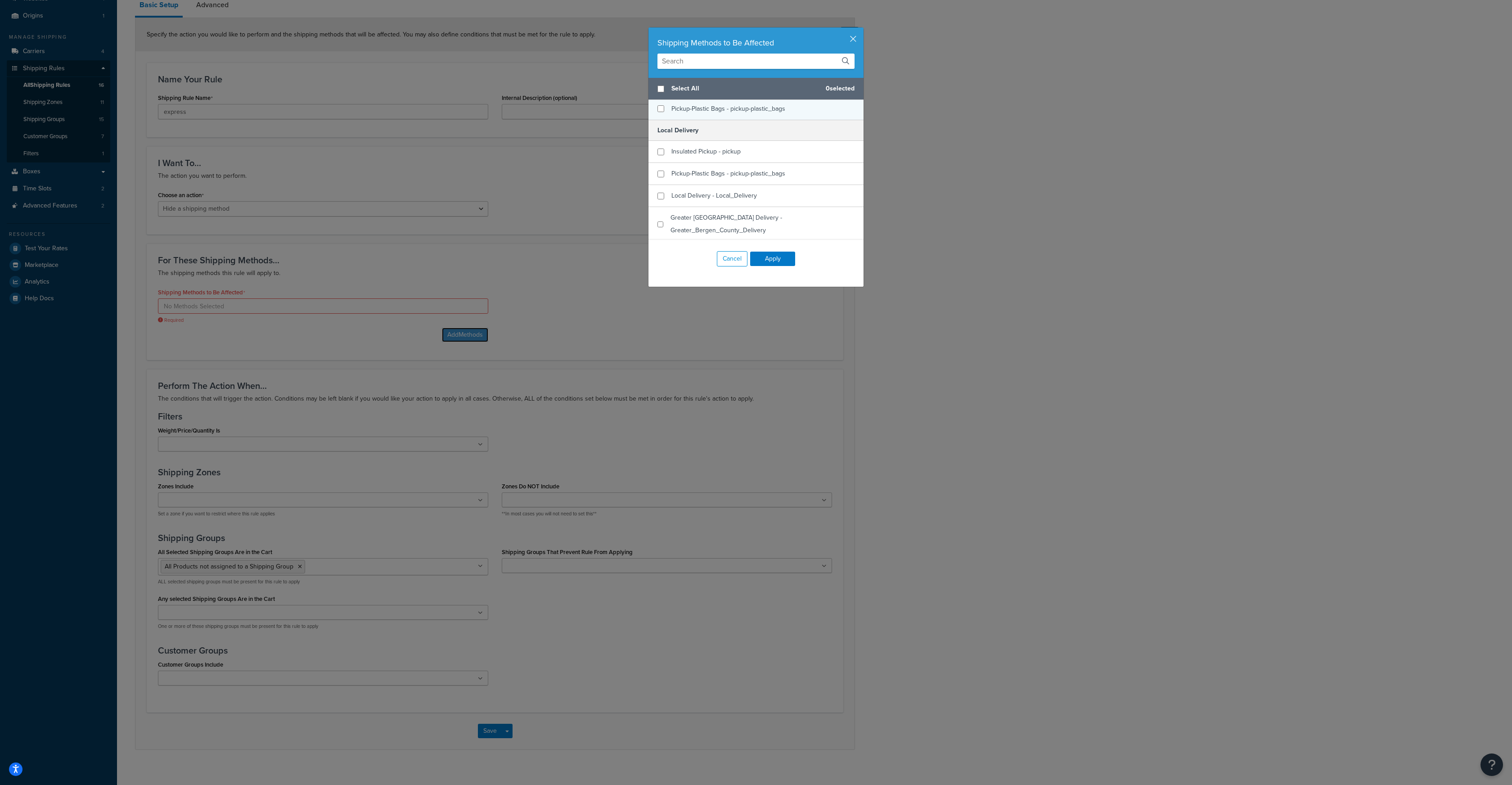
scroll to position [0, 0]
click at [732, 256] on button "Cancel" at bounding box center [732, 259] width 31 height 15
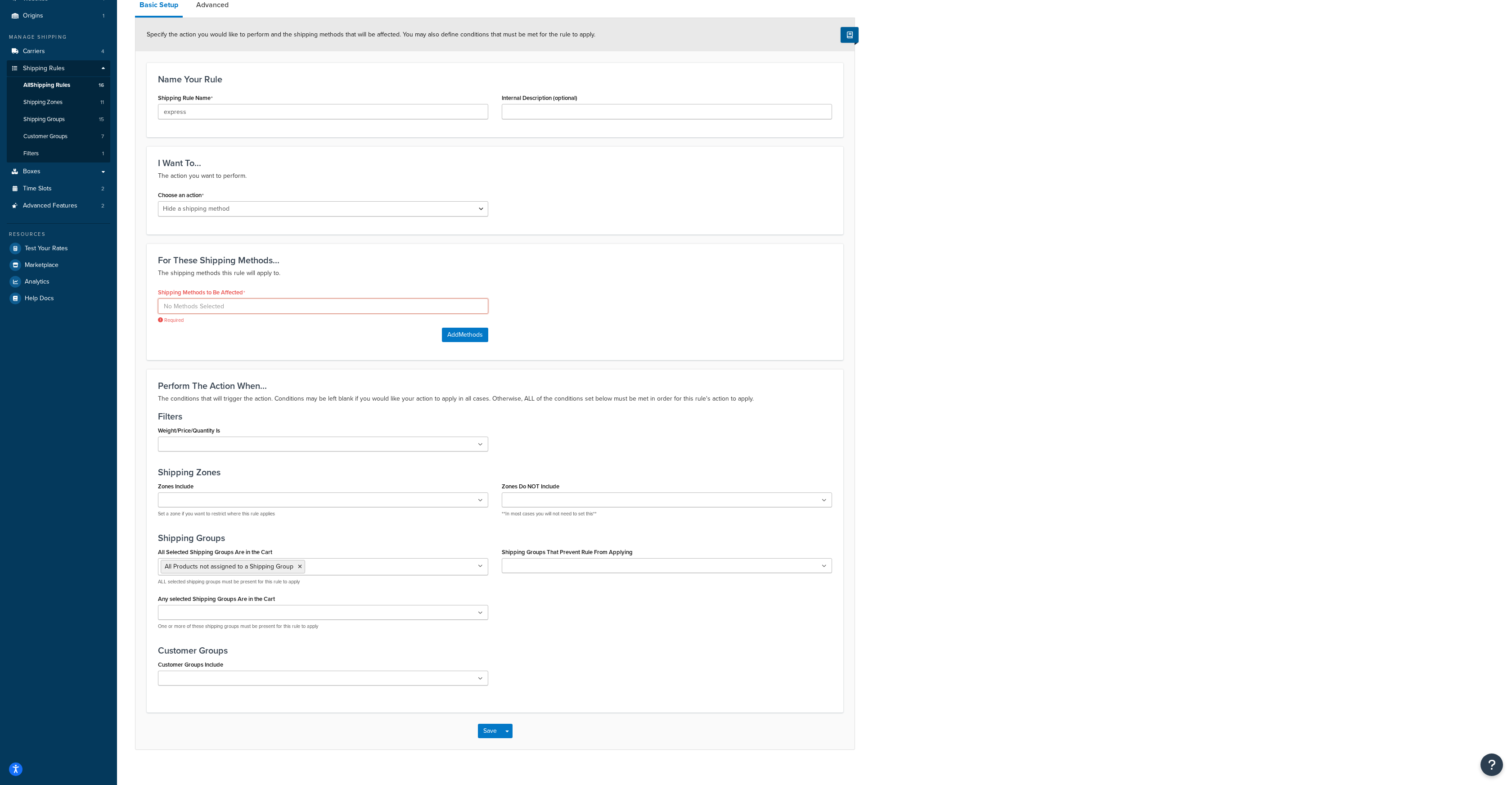
click at [226, 306] on input at bounding box center [323, 306] width 330 height 15
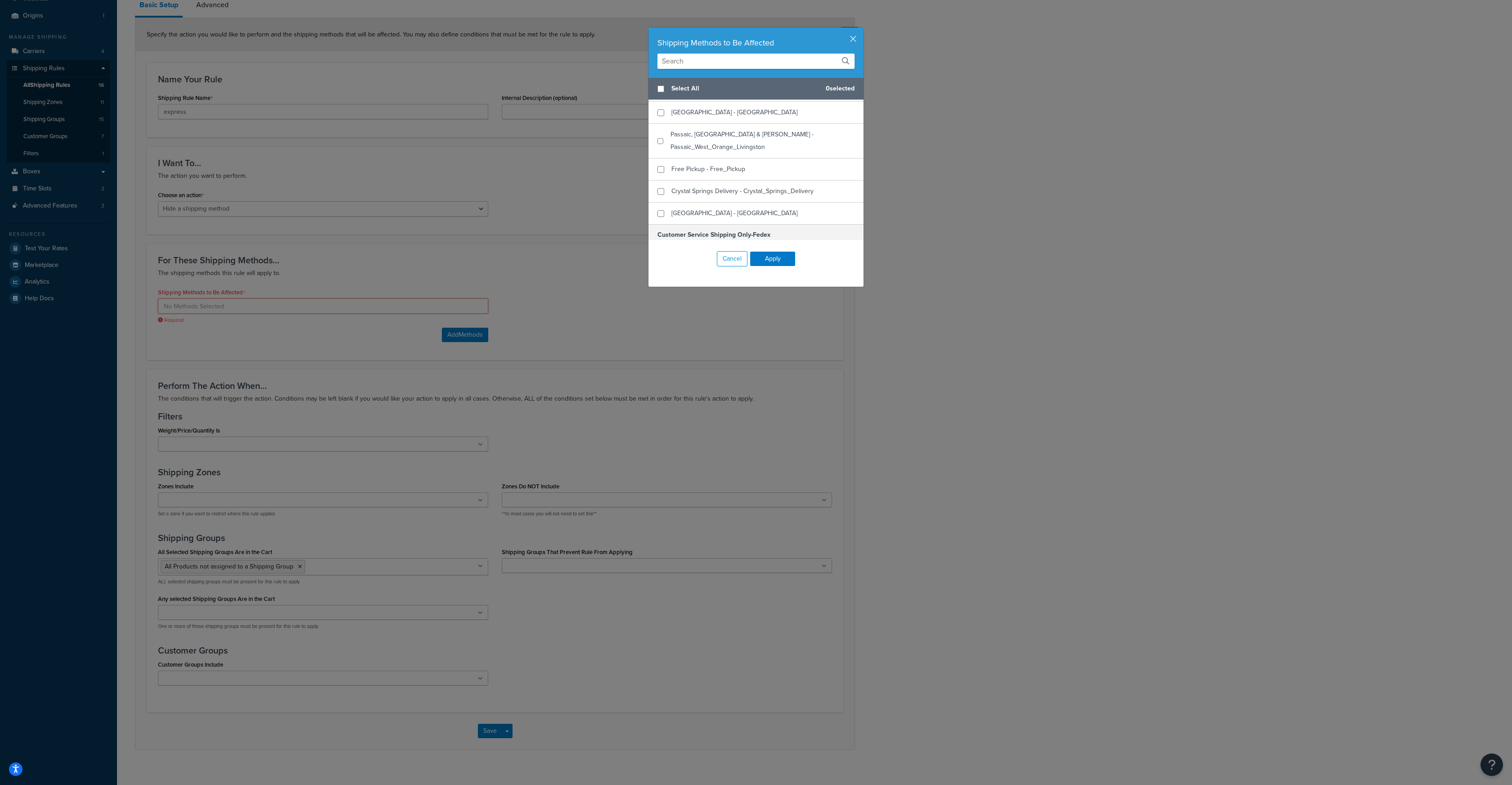
scroll to position [199, 0]
click at [661, 181] on input "checkbox" at bounding box center [661, 184] width 7 height 7
checkbox input "true"
click at [768, 256] on button "Apply" at bounding box center [773, 258] width 45 height 14
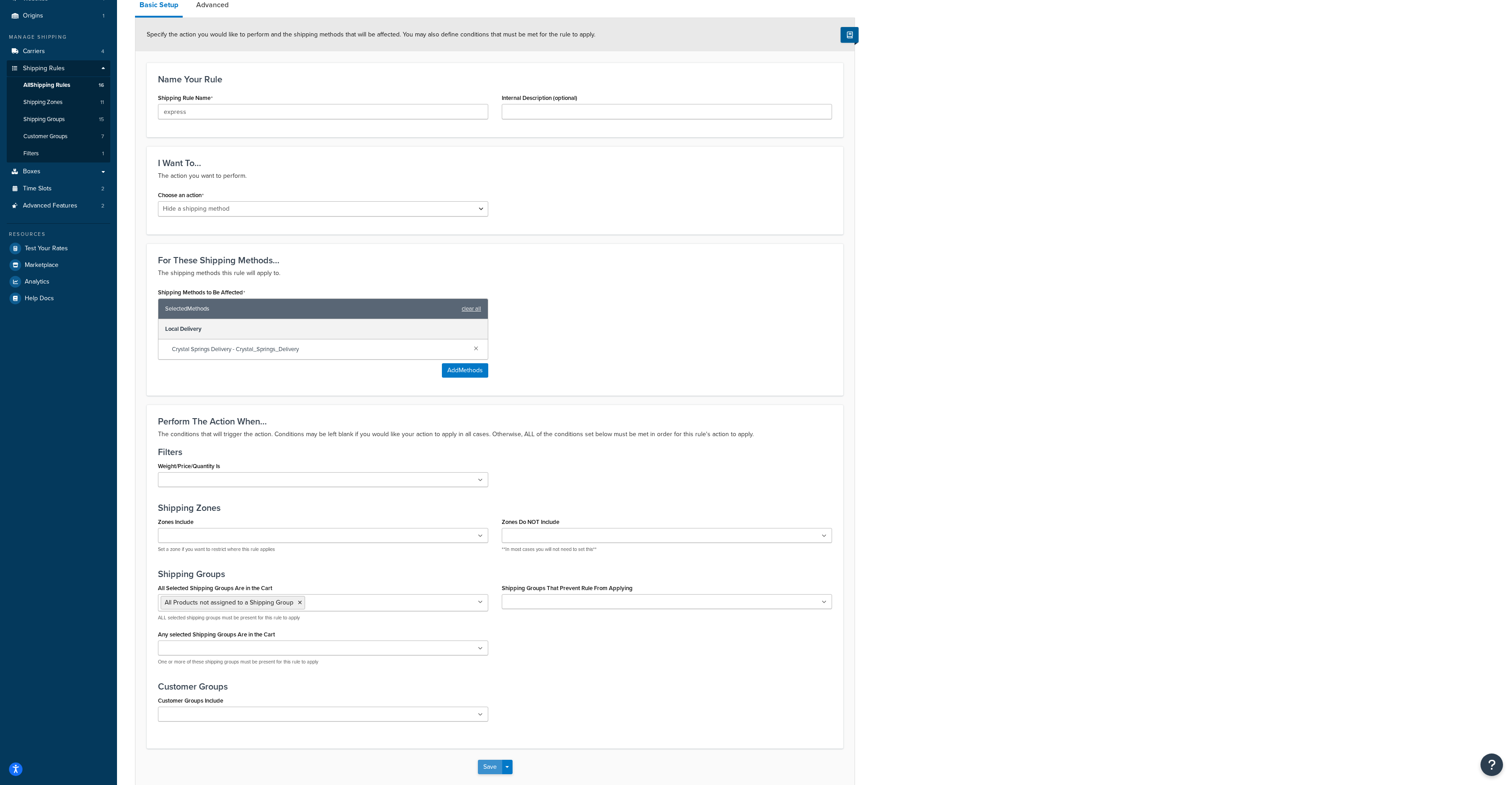
click at [486, 767] on button "Save" at bounding box center [490, 767] width 24 height 14
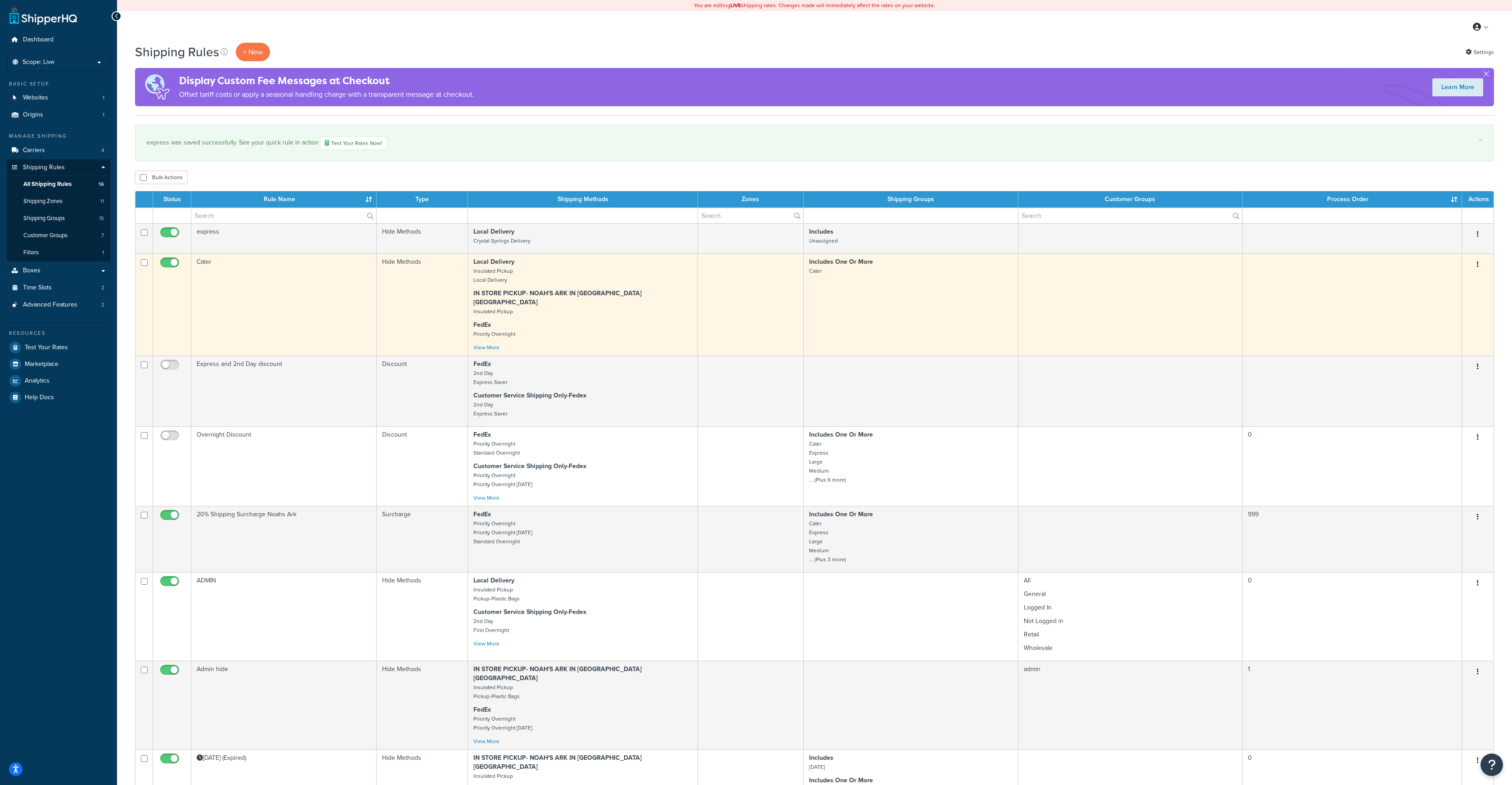
click at [1477, 264] on icon "button" at bounding box center [1478, 264] width 2 height 6
click at [1274, 303] on td at bounding box center [1352, 304] width 220 height 102
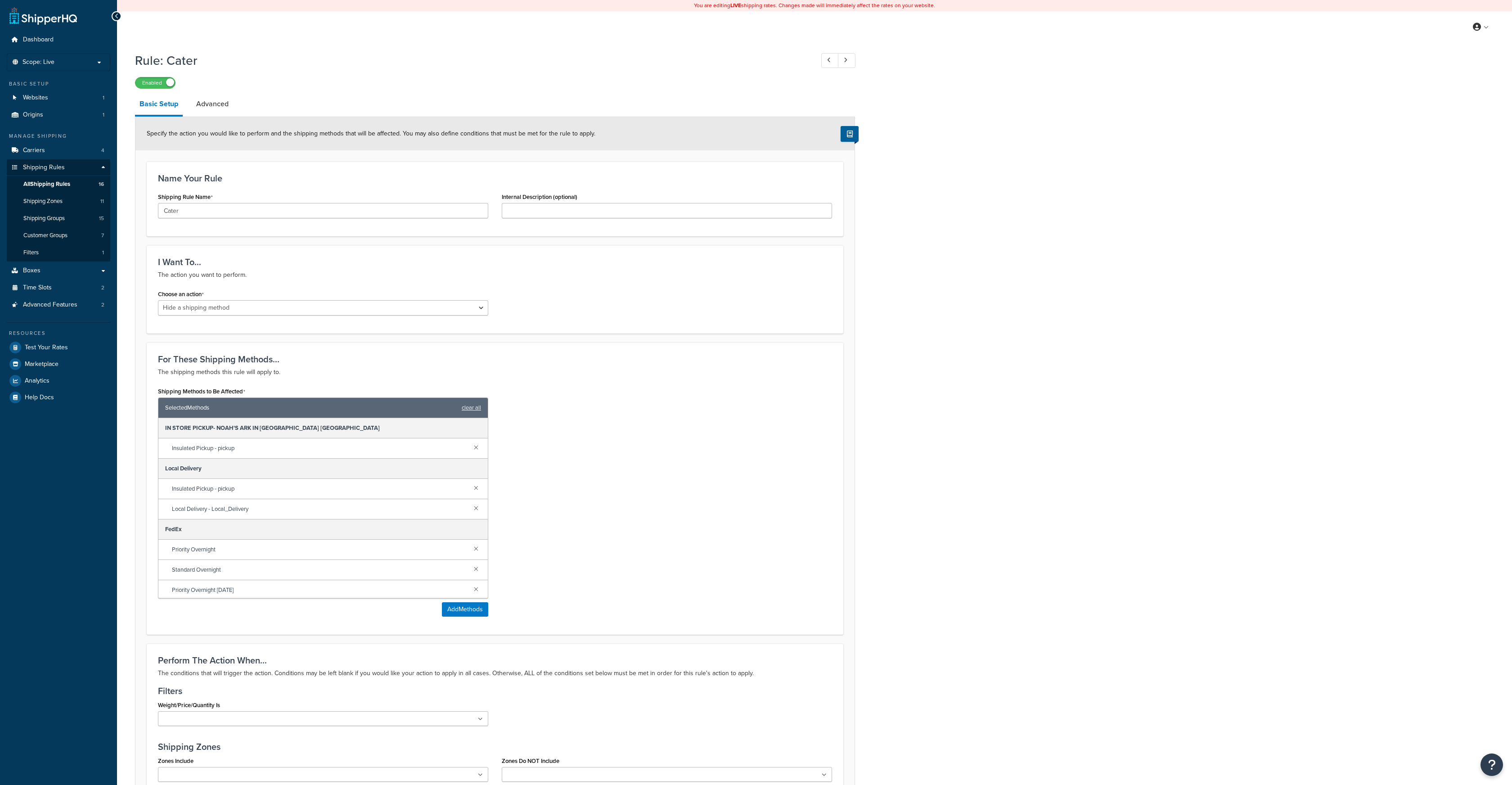
select select "HIDE"
click at [118, 17] on div at bounding box center [116, 16] width 10 height 10
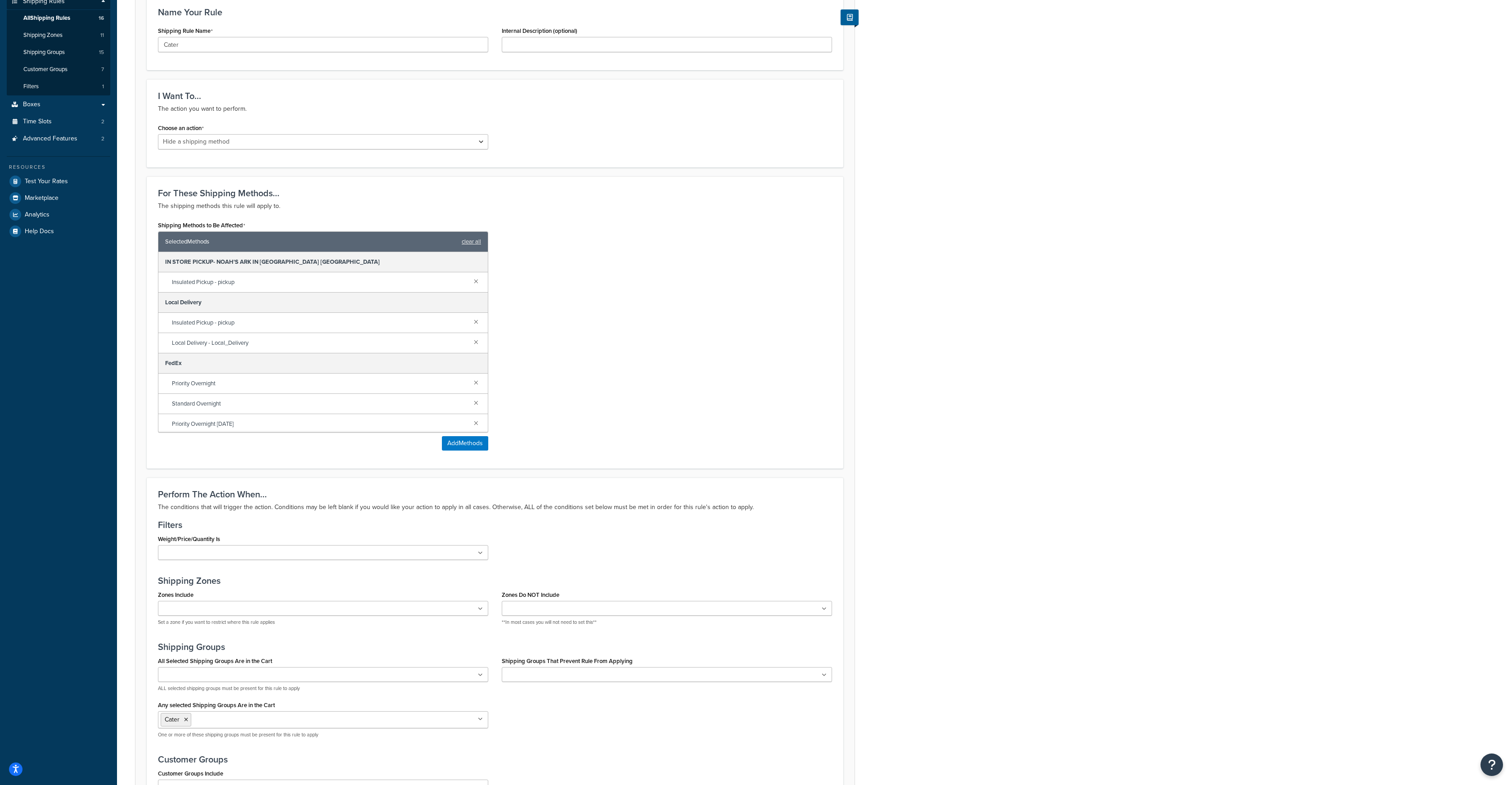
scroll to position [285, 0]
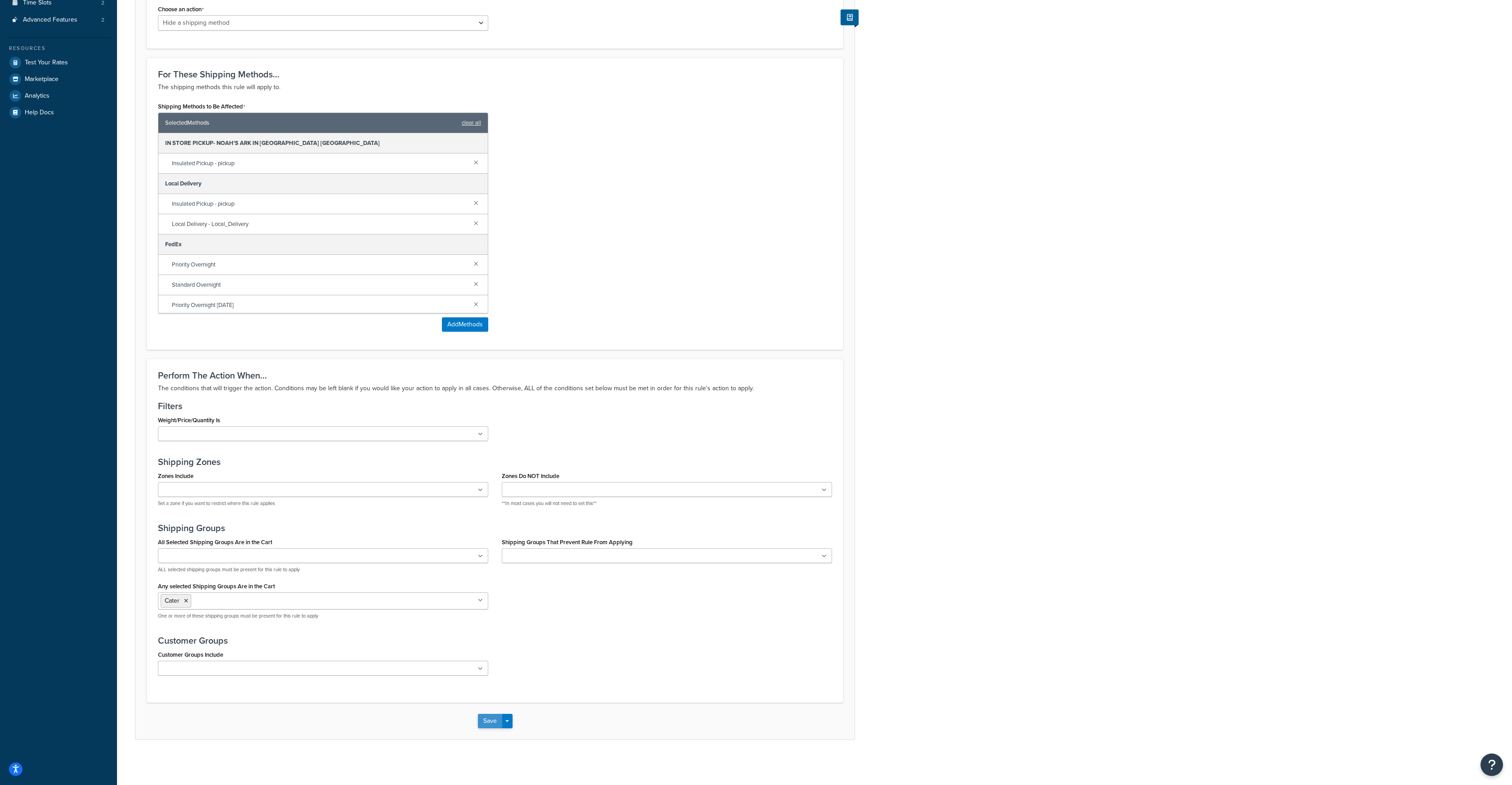
click at [493, 722] on button "Save" at bounding box center [490, 721] width 24 height 14
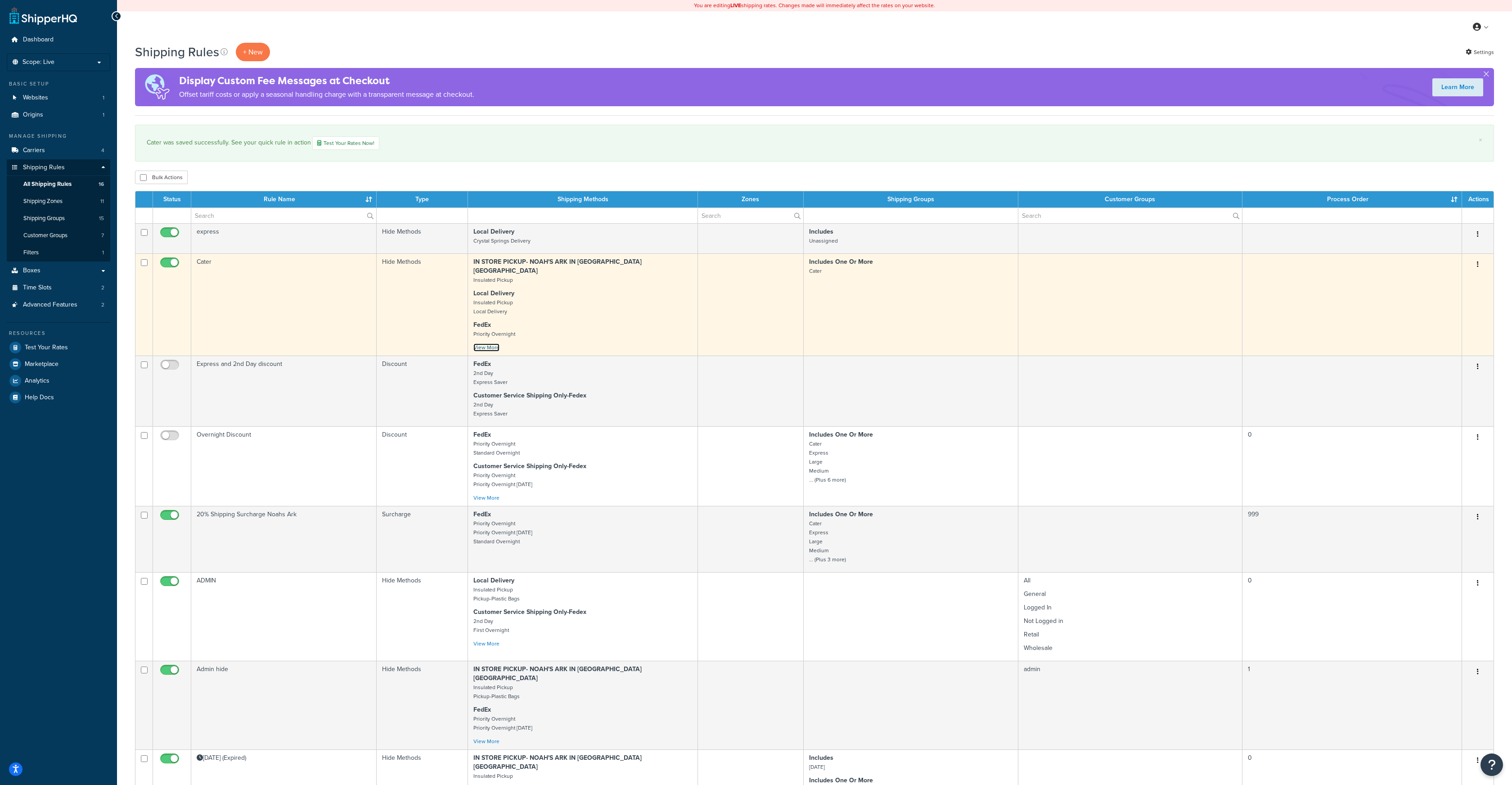
click at [490, 343] on link "View More" at bounding box center [487, 347] width 26 height 8
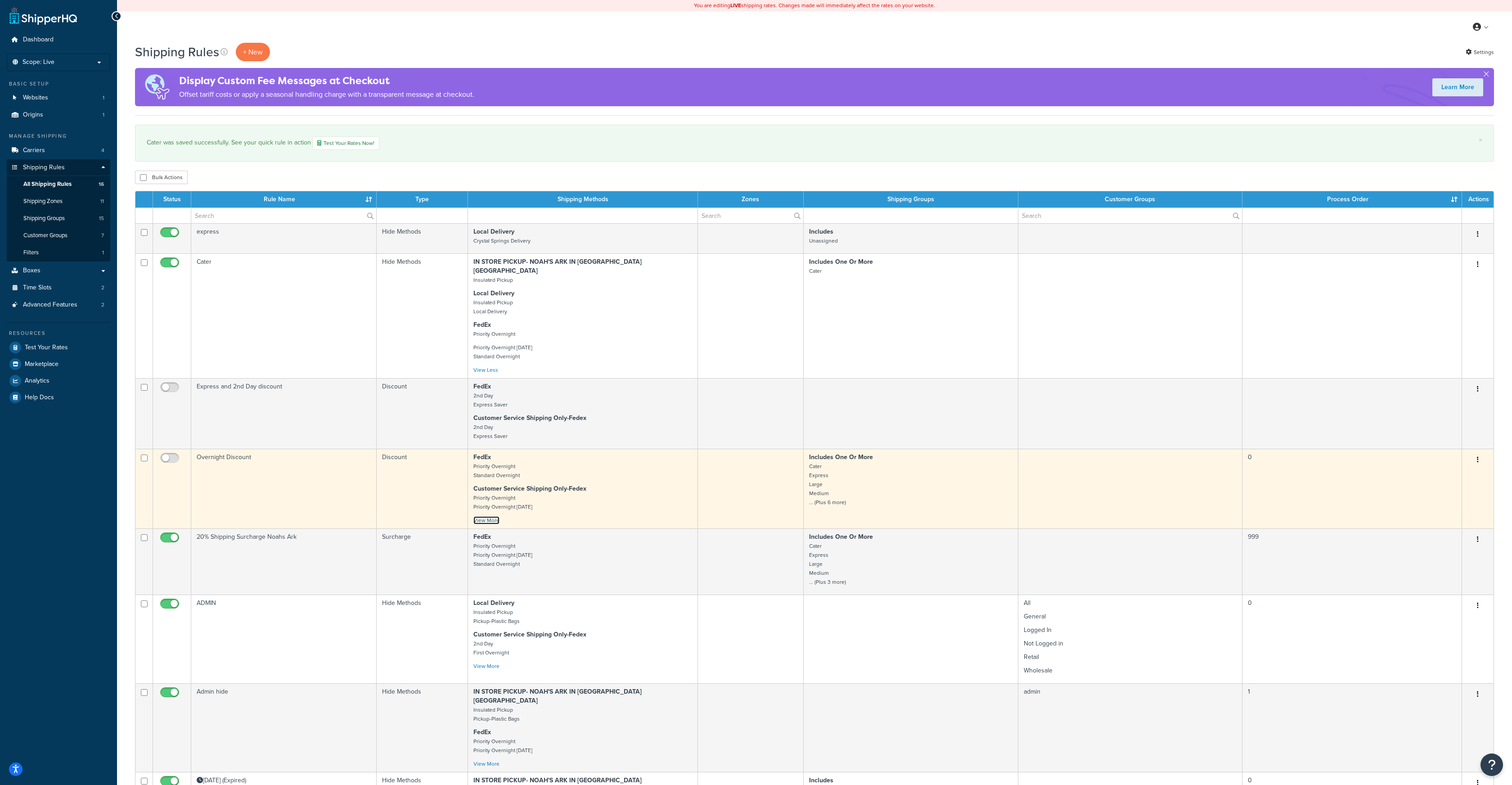
click at [489, 516] on link "View More" at bounding box center [487, 520] width 26 height 8
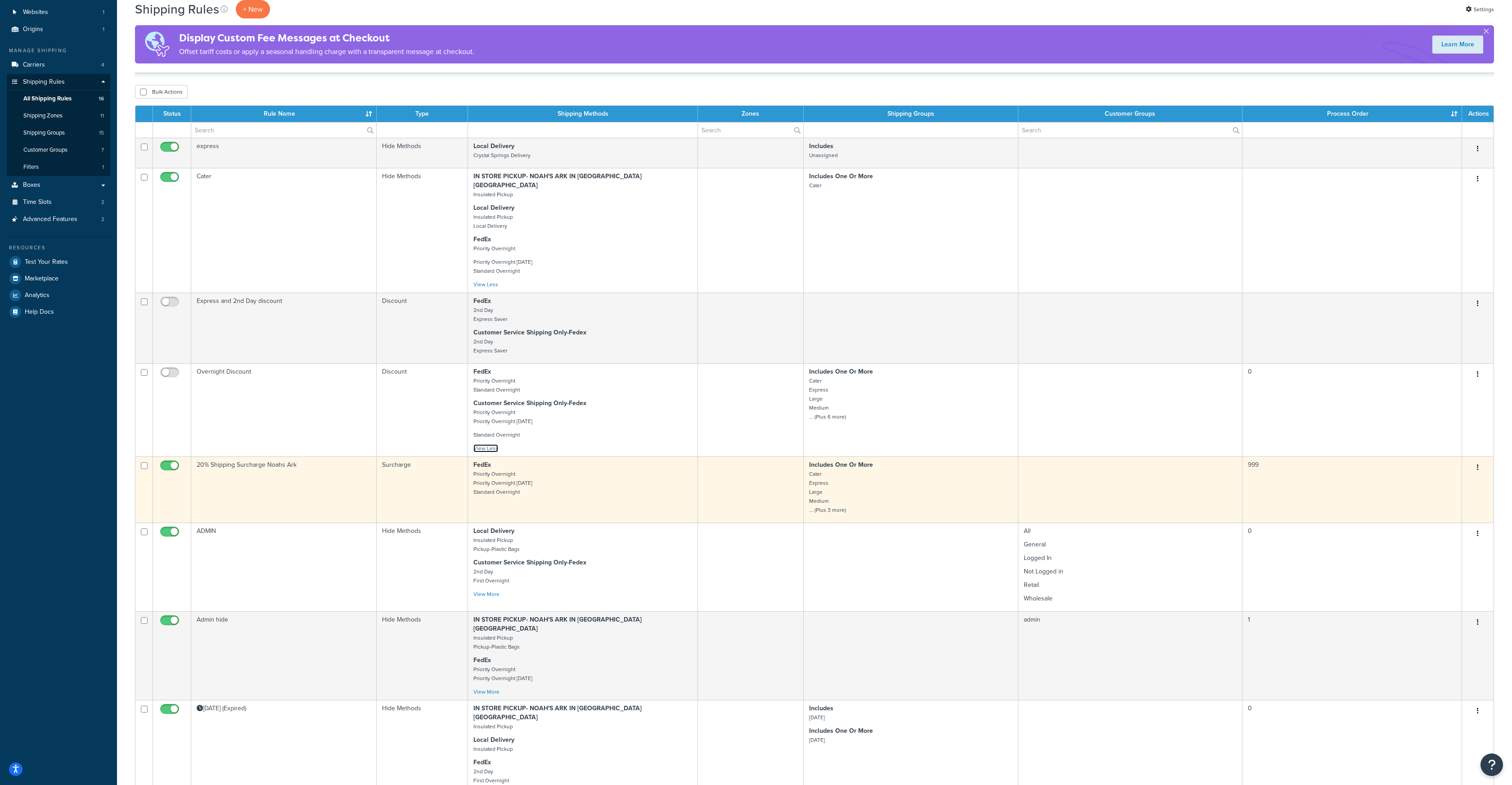
scroll to position [88, 0]
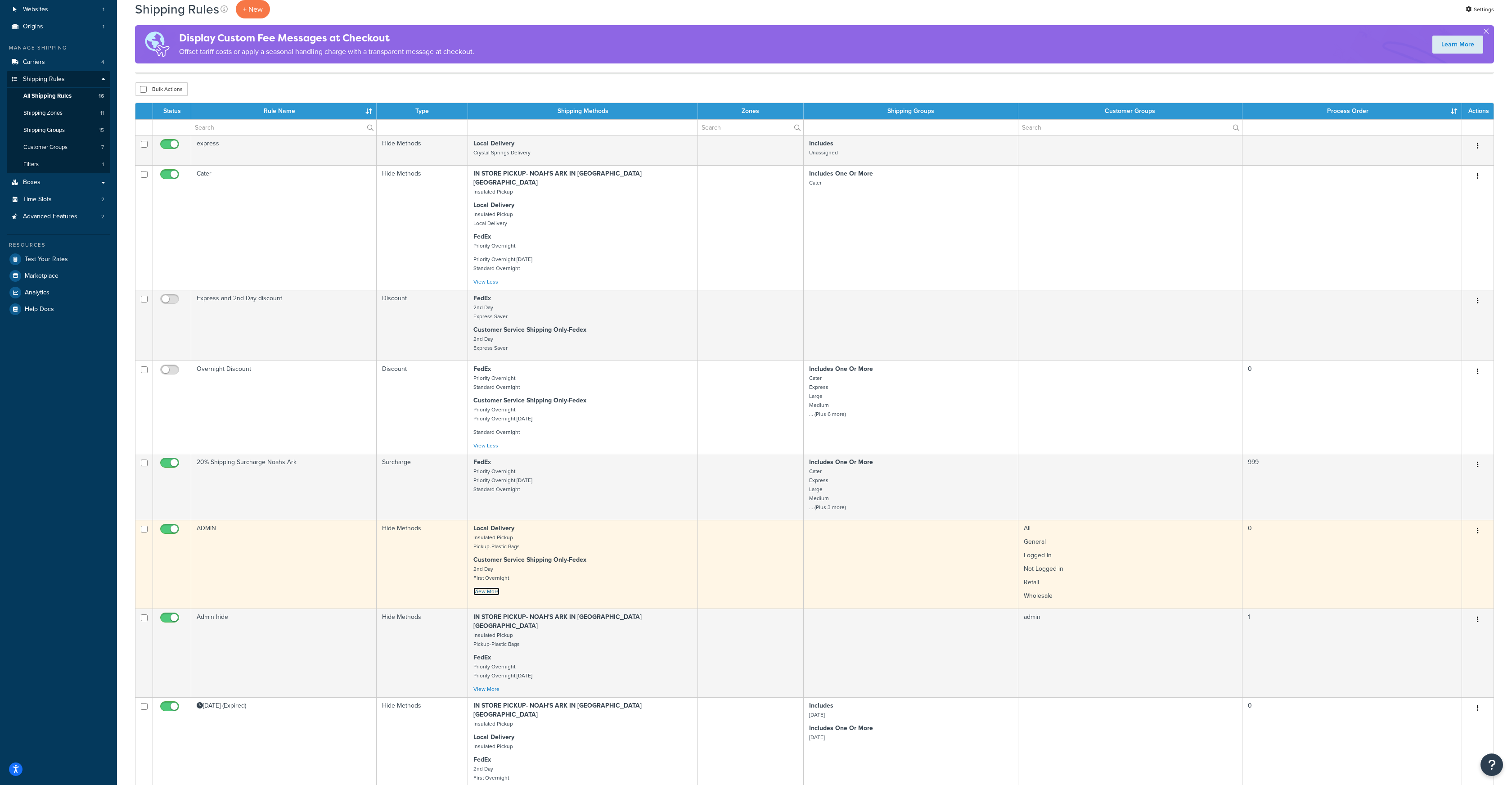
click at [493, 587] on link "View More" at bounding box center [487, 591] width 26 height 8
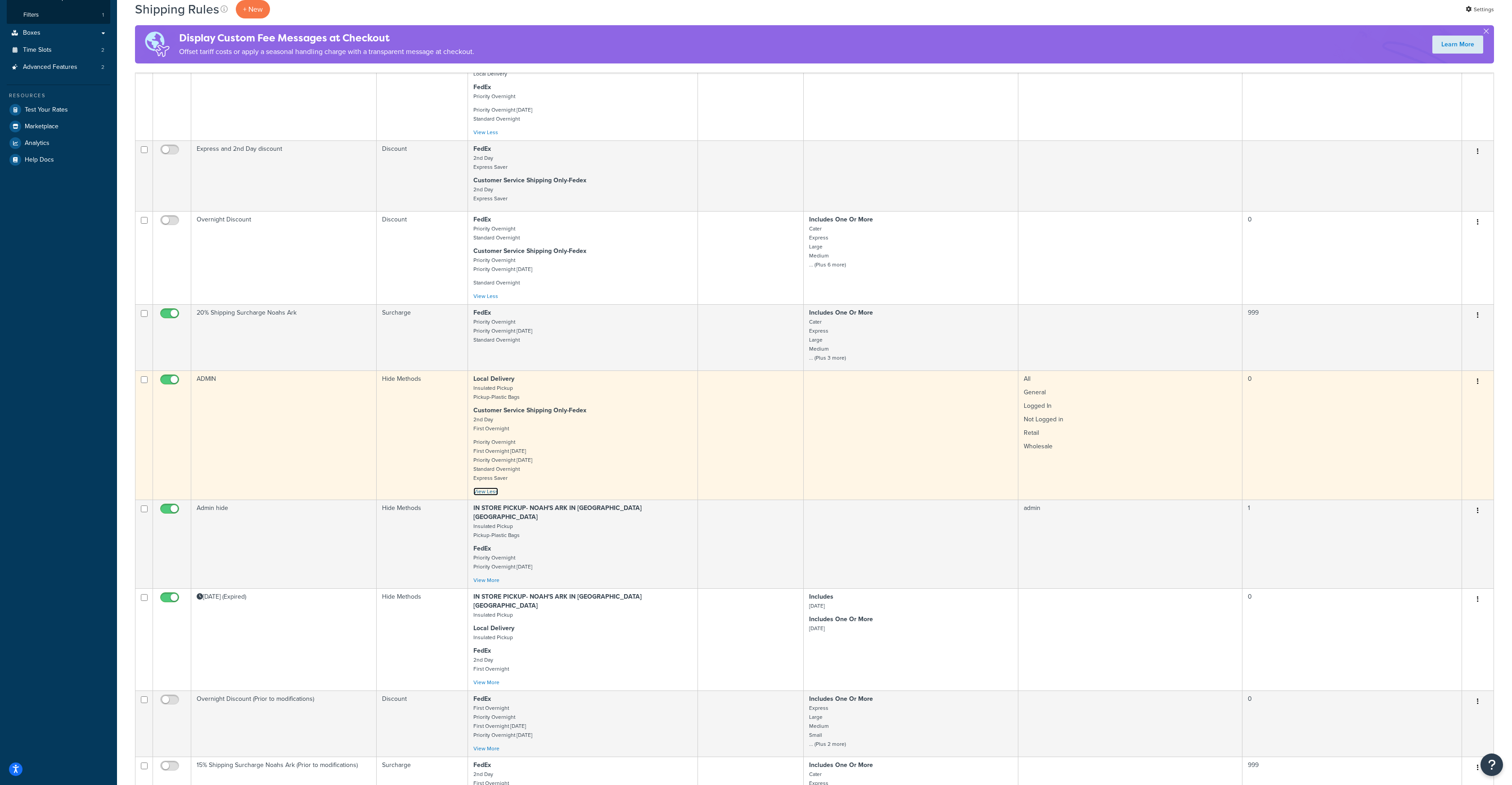
scroll to position [241, 0]
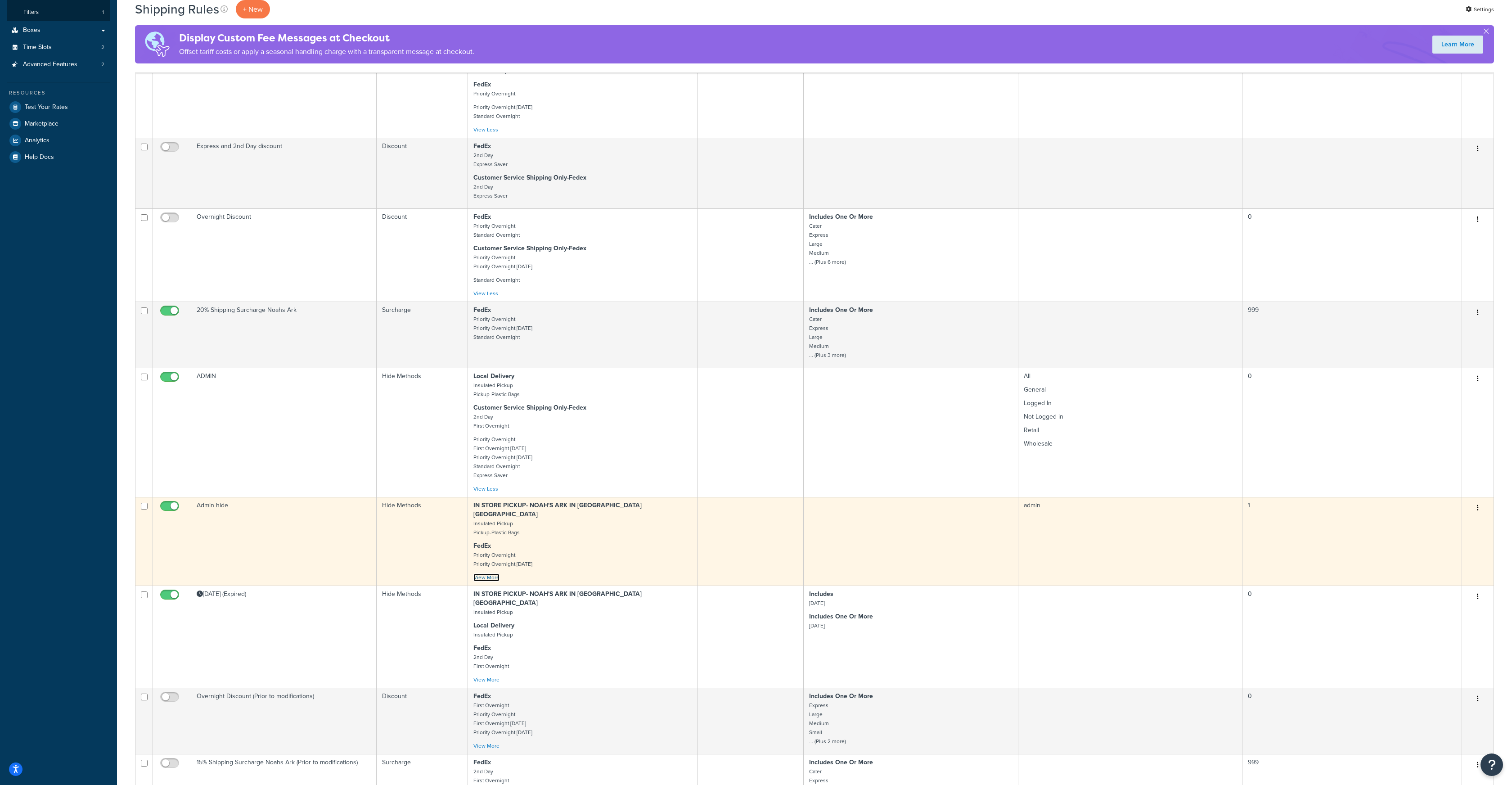
click at [489, 574] on link "View More" at bounding box center [487, 577] width 26 height 8
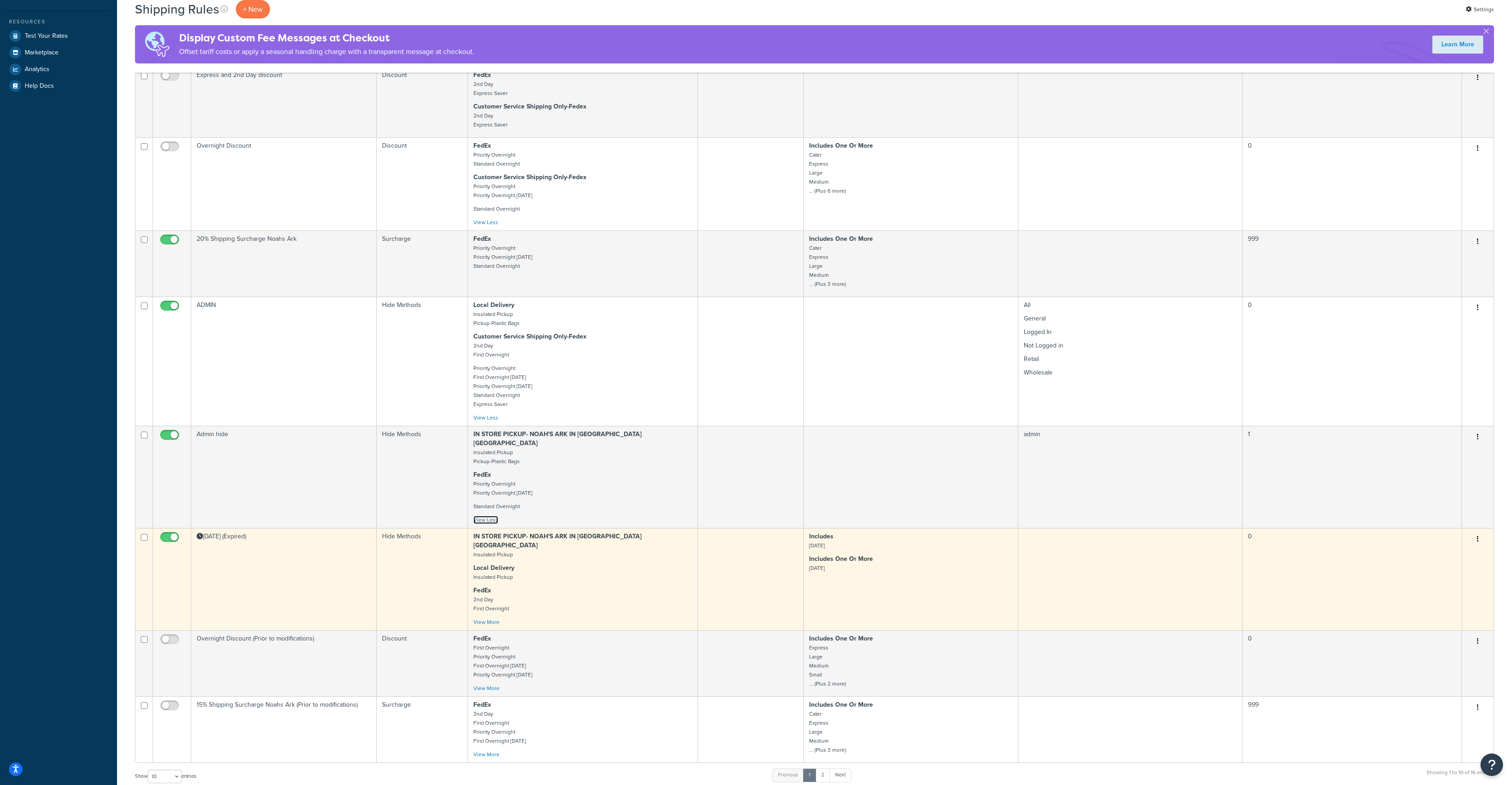
scroll to position [363, 0]
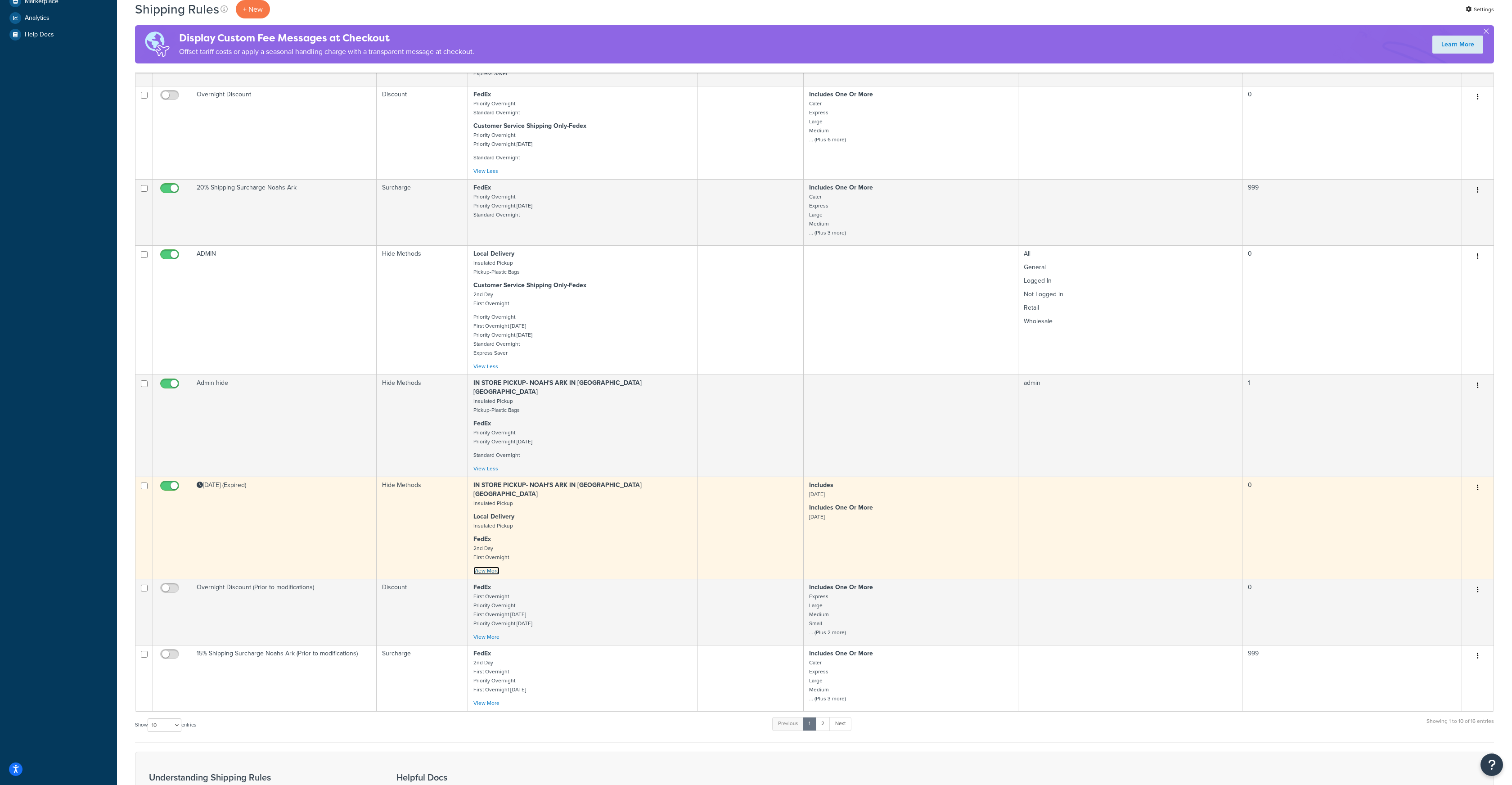
click at [486, 567] on link "View More" at bounding box center [487, 571] width 26 height 8
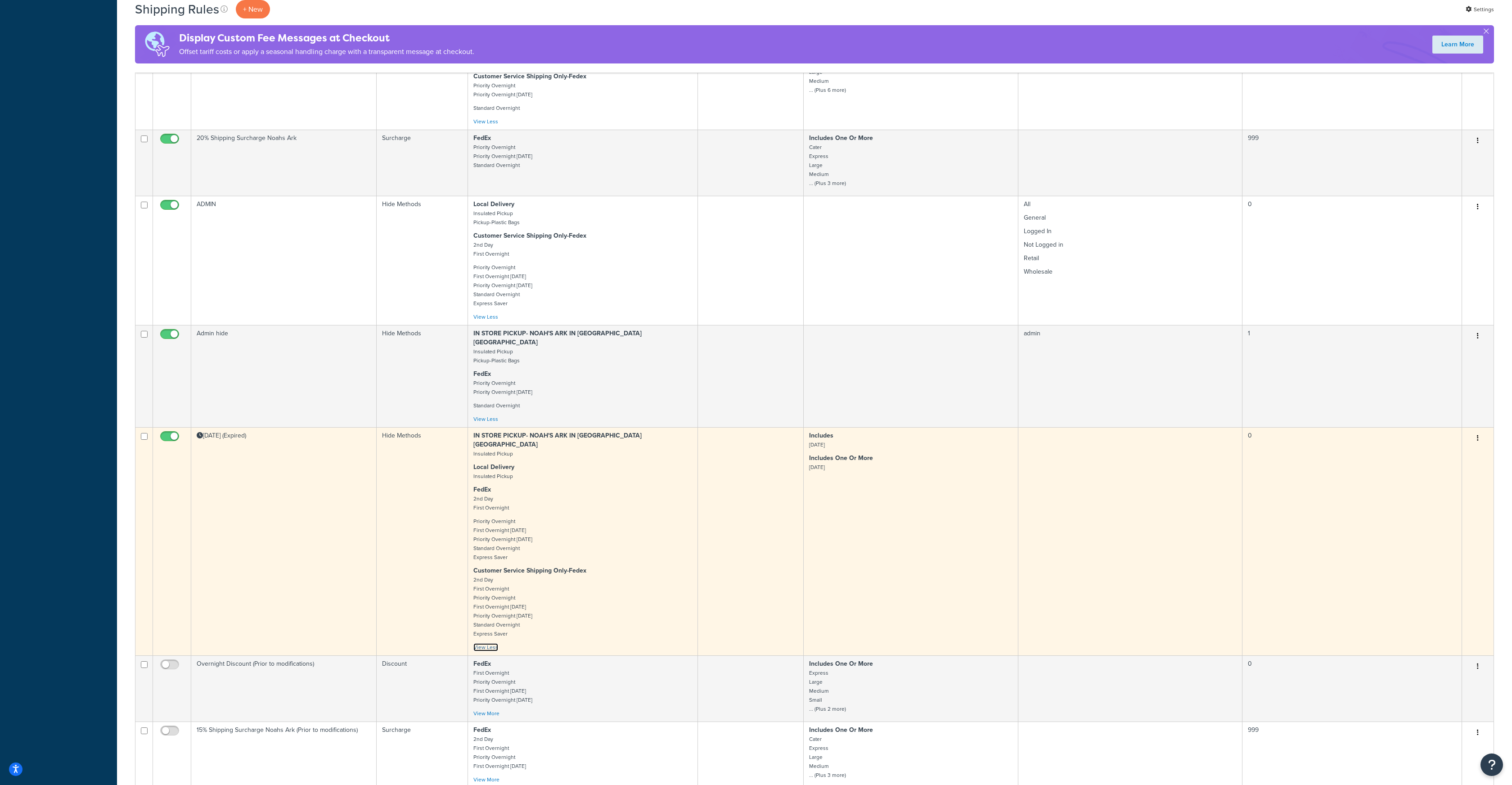
scroll to position [445, 0]
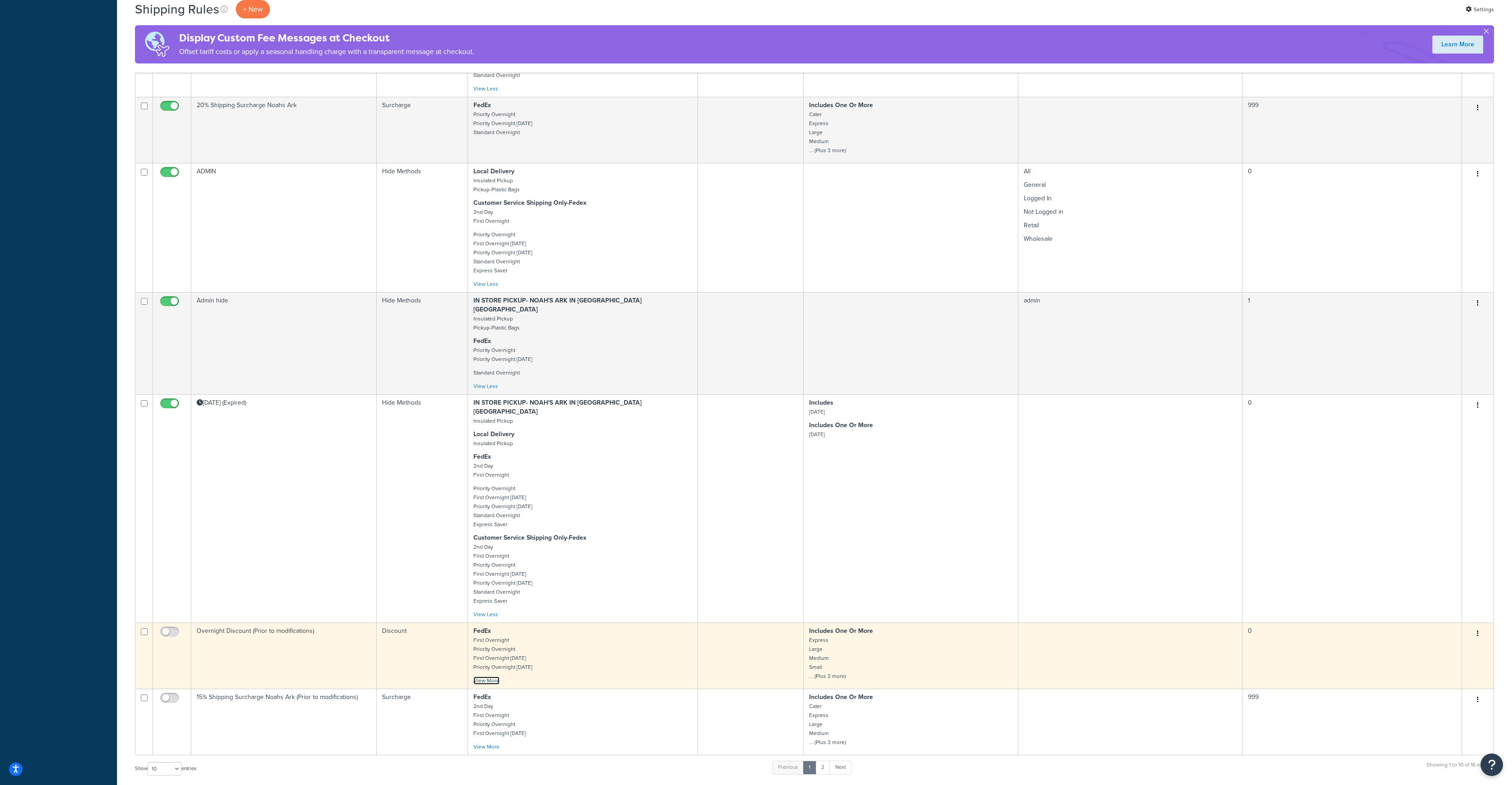
click at [490, 677] on link "View More" at bounding box center [487, 681] width 26 height 8
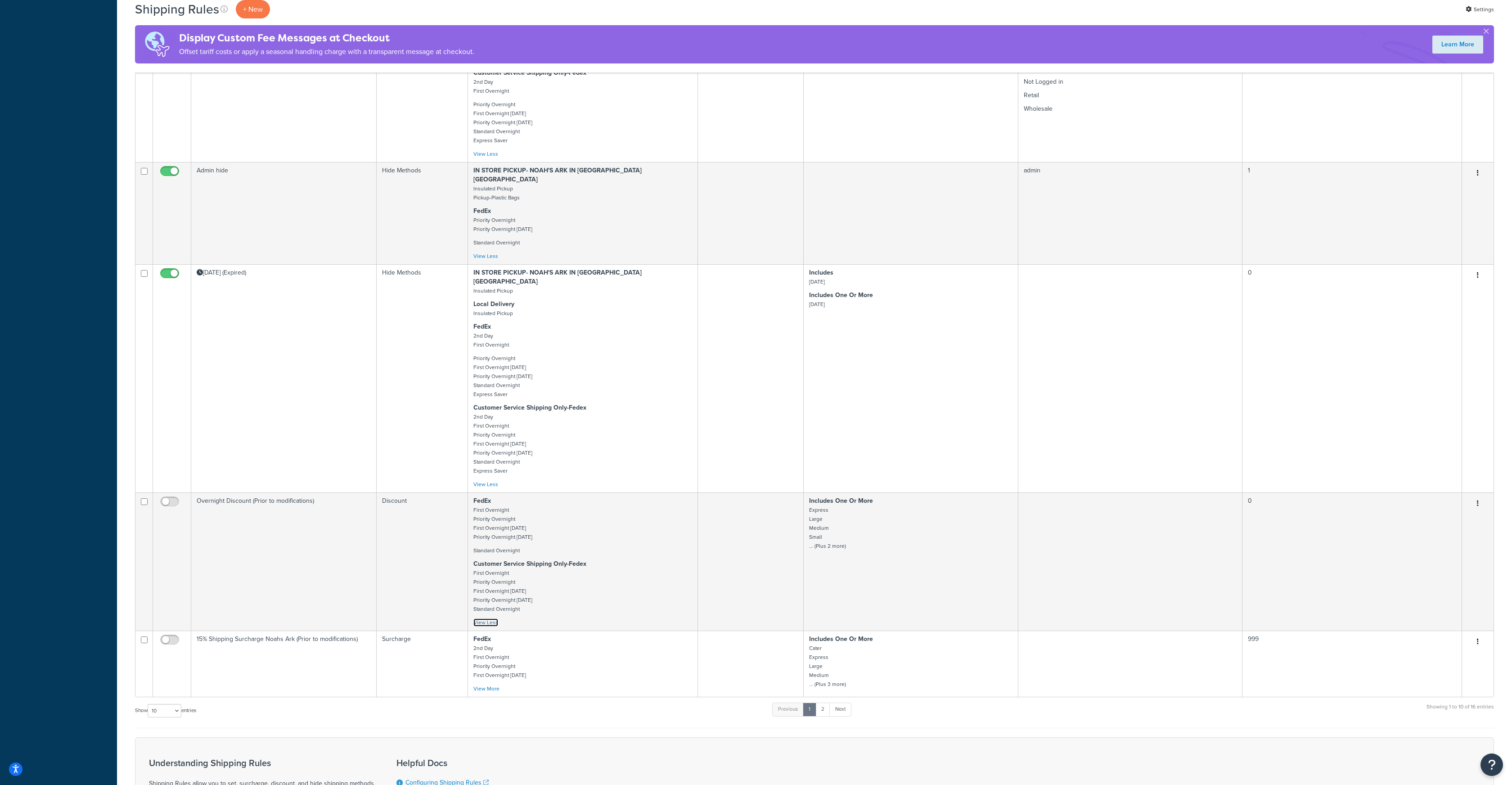
scroll to position [578, 0]
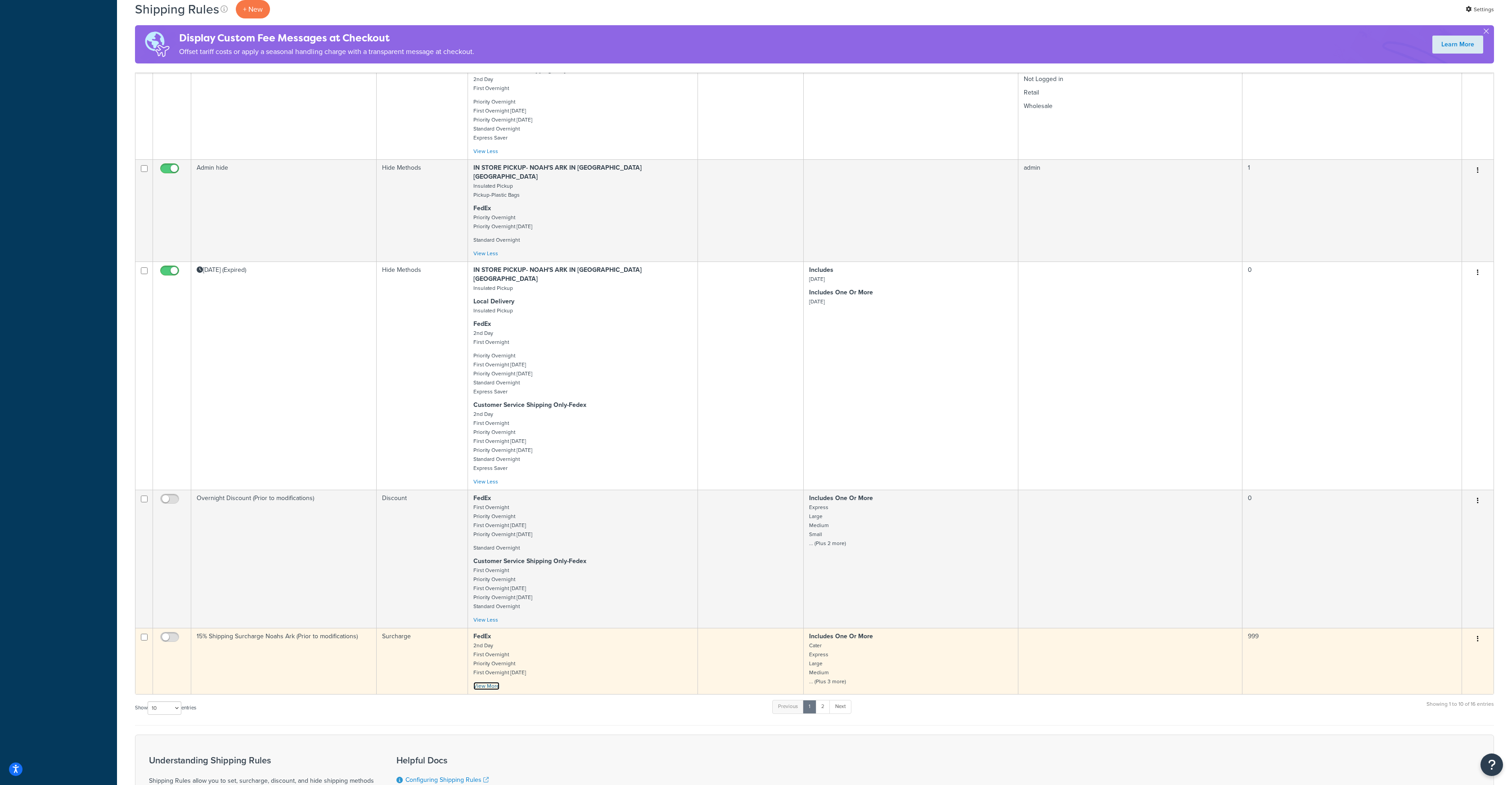
click at [495, 682] on link "View More" at bounding box center [487, 686] width 26 height 8
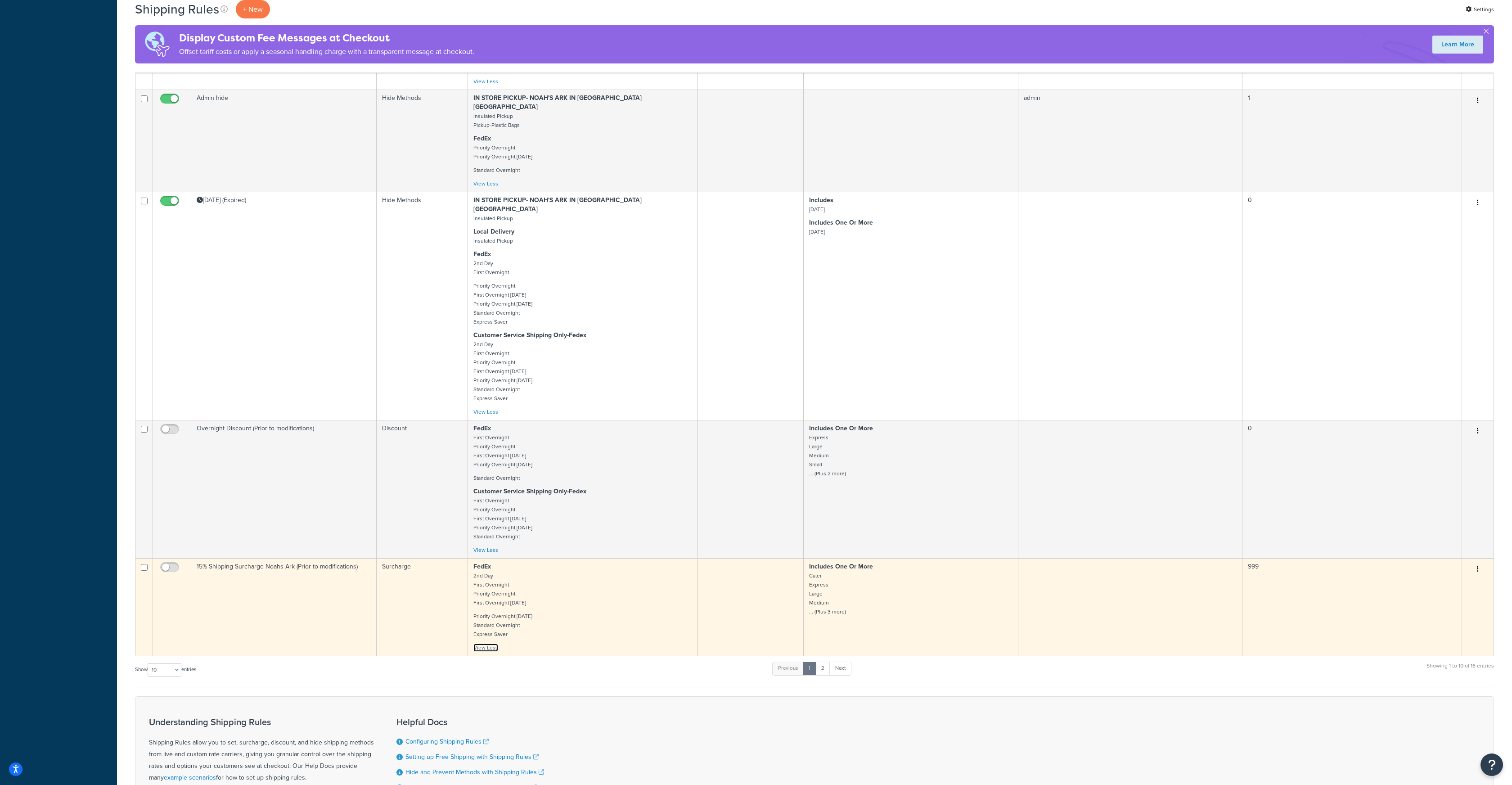
scroll to position [648, 0]
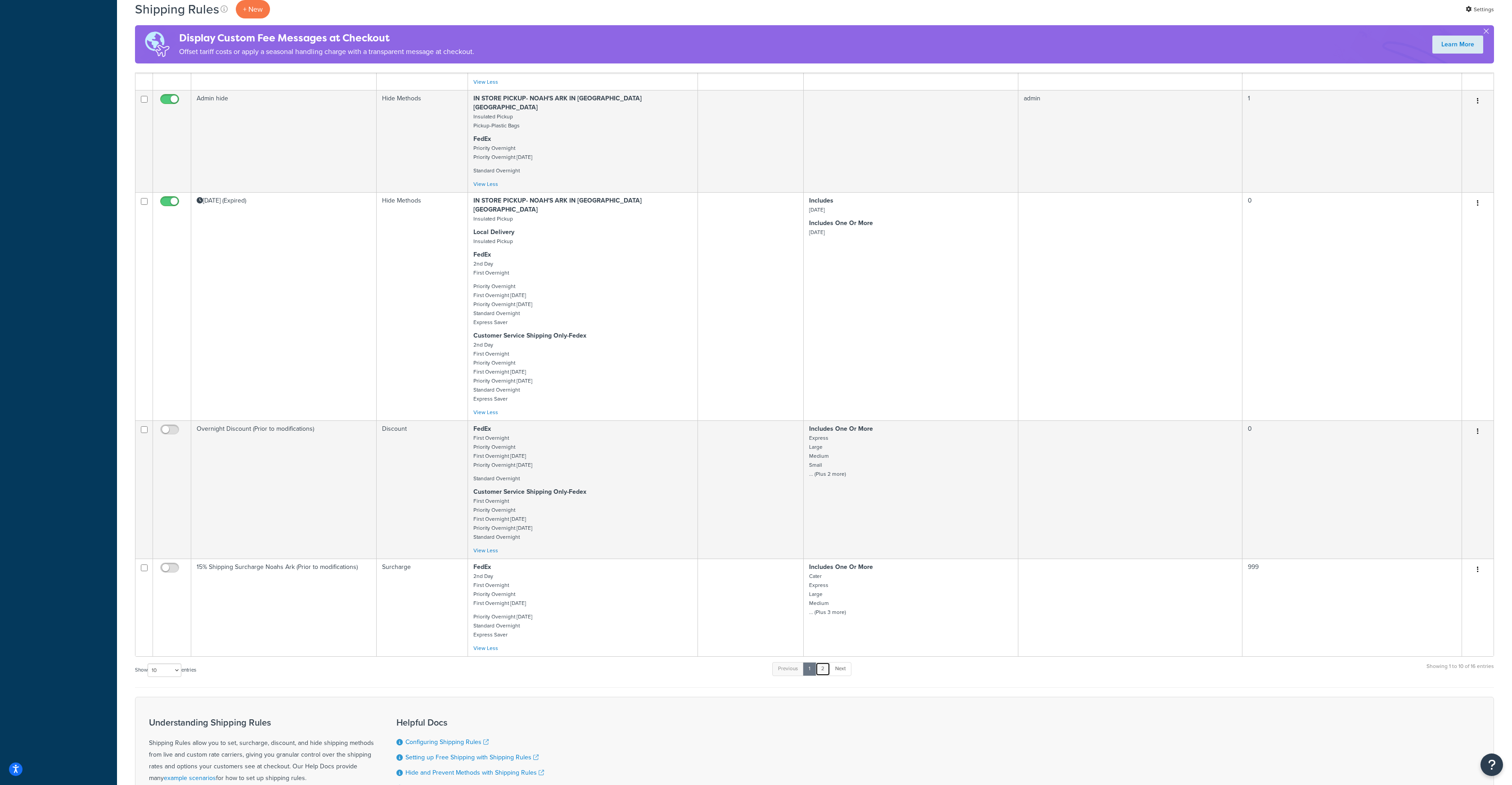
click at [825, 662] on link "2" at bounding box center [823, 669] width 15 height 14
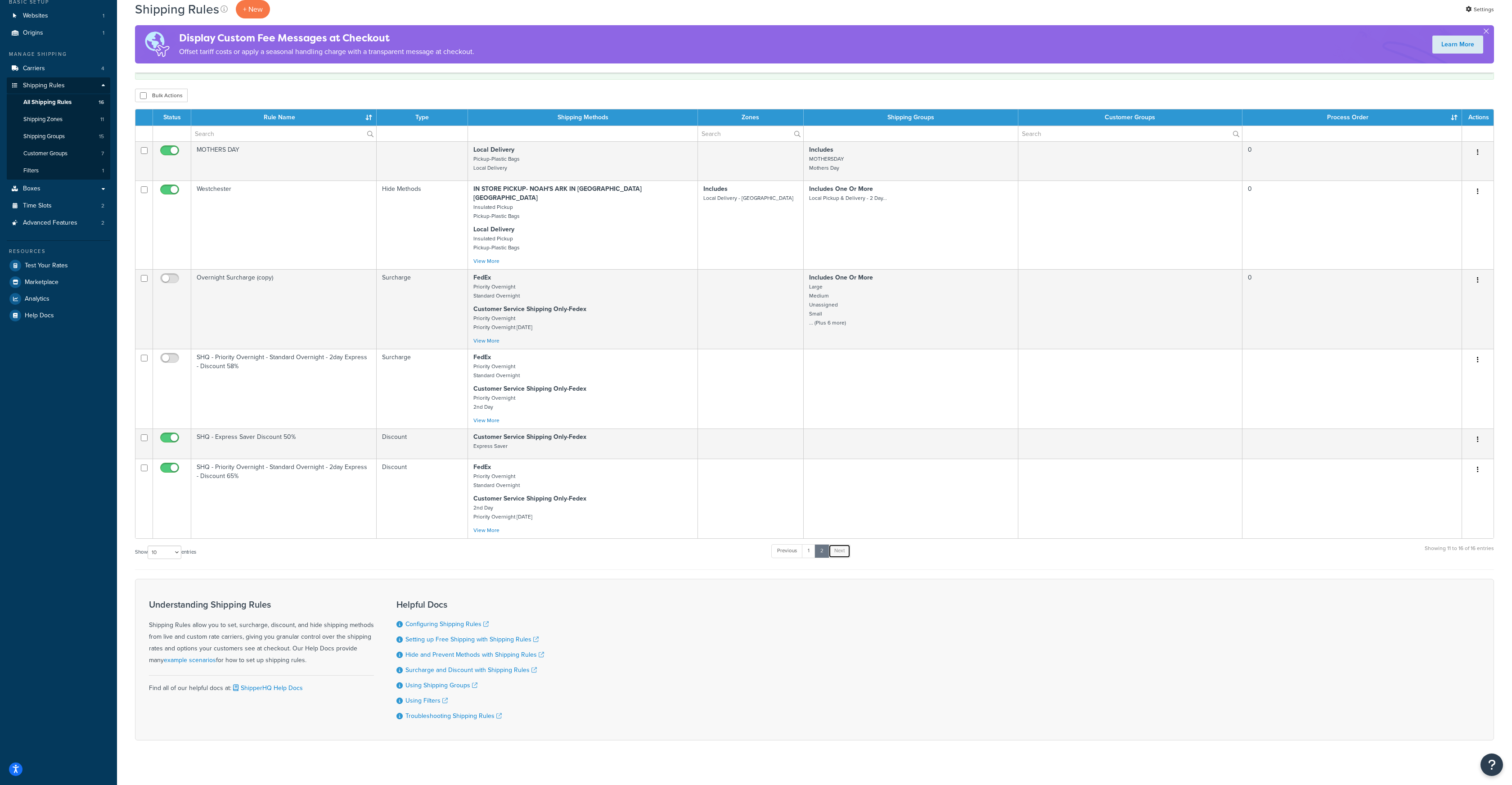
click at [841, 544] on link "Next" at bounding box center [839, 551] width 22 height 14
click at [810, 544] on link "1" at bounding box center [809, 551] width 14 height 14
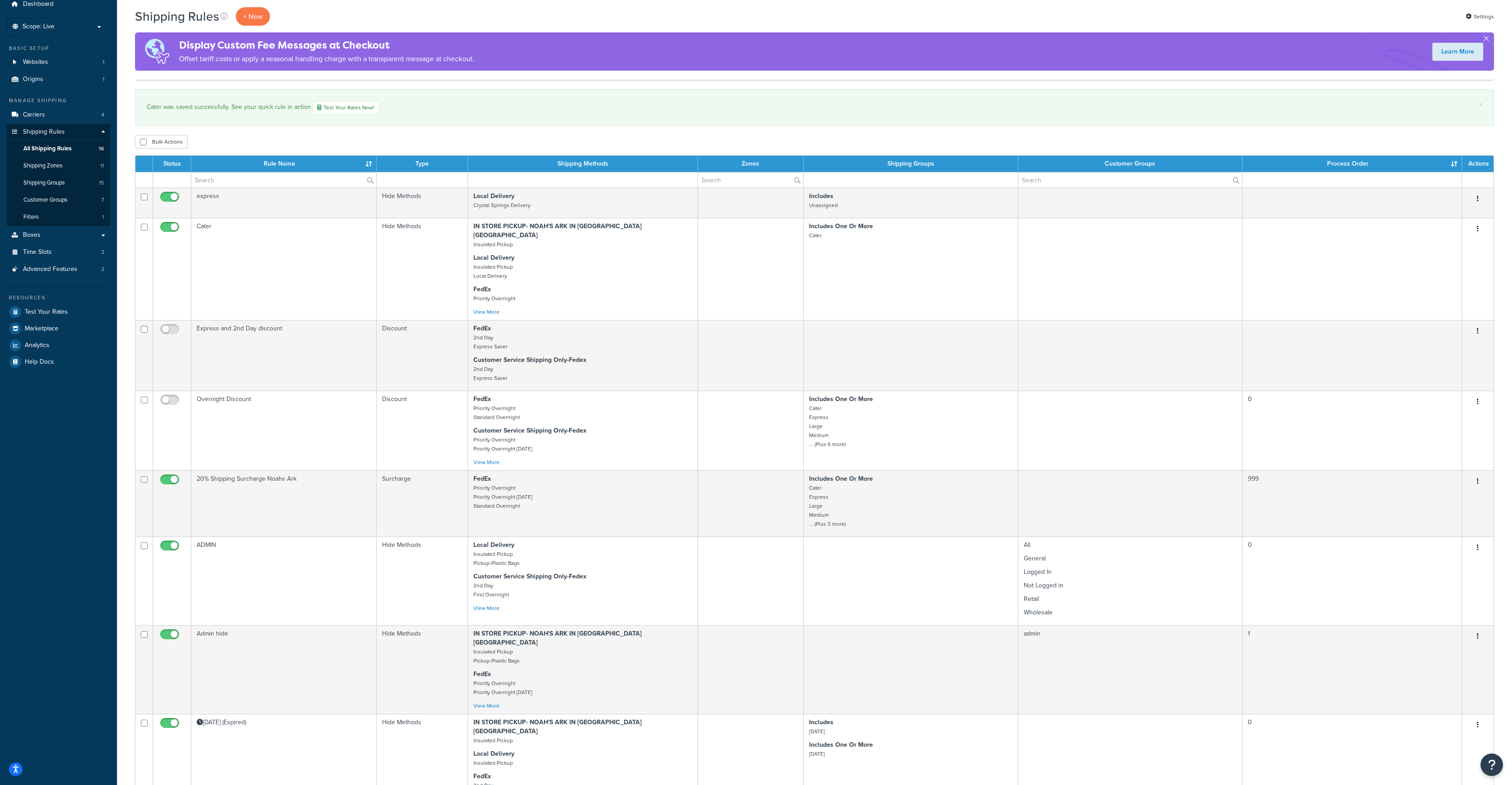
scroll to position [0, 0]
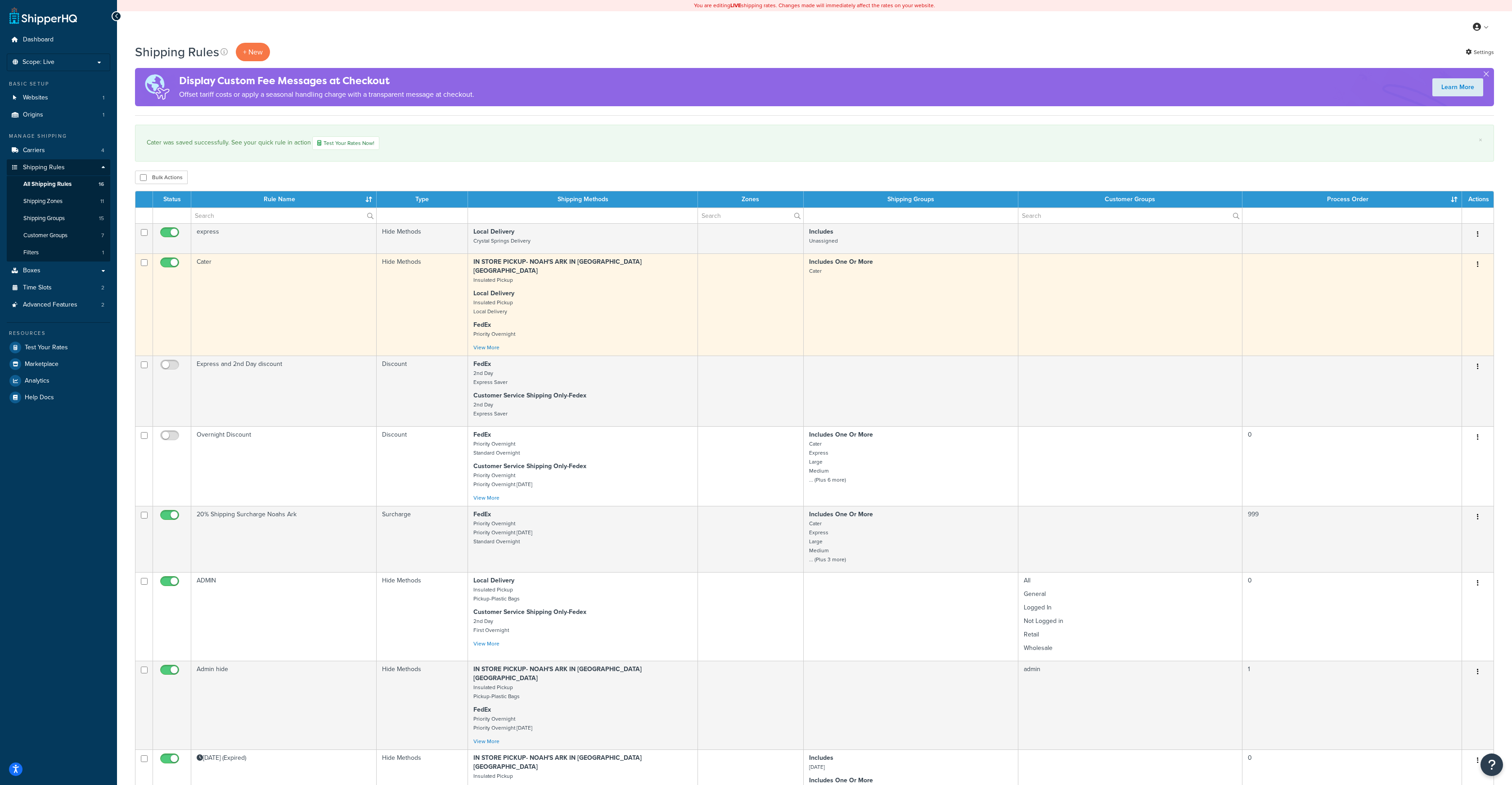
click at [1479, 263] on button "button" at bounding box center [1478, 264] width 13 height 14
click at [1434, 280] on link "Edit" at bounding box center [1448, 282] width 71 height 18
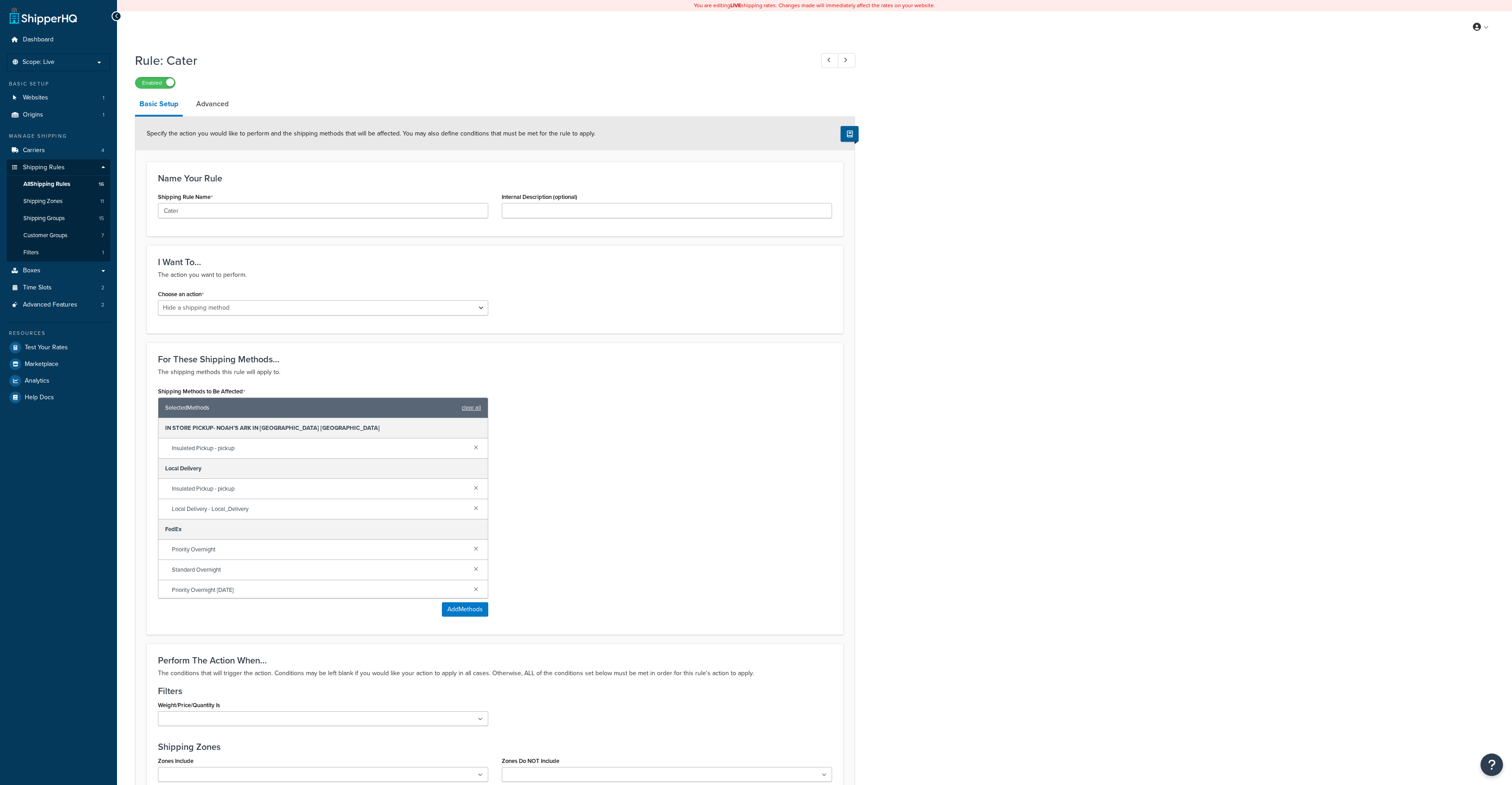
select select "HIDE"
click at [476, 546] on link at bounding box center [476, 546] width 10 height 10
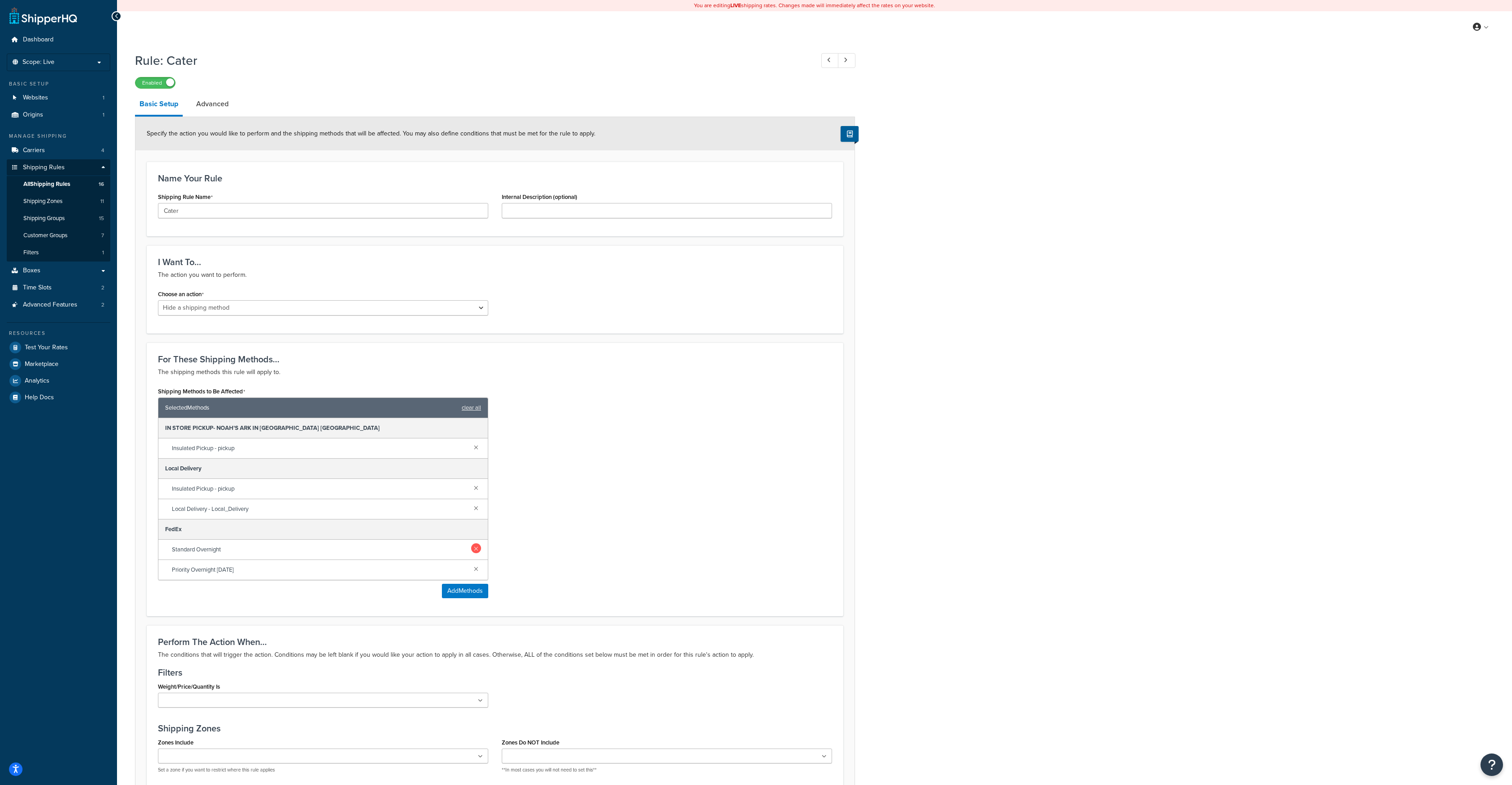
click at [476, 546] on link at bounding box center [476, 548] width 10 height 10
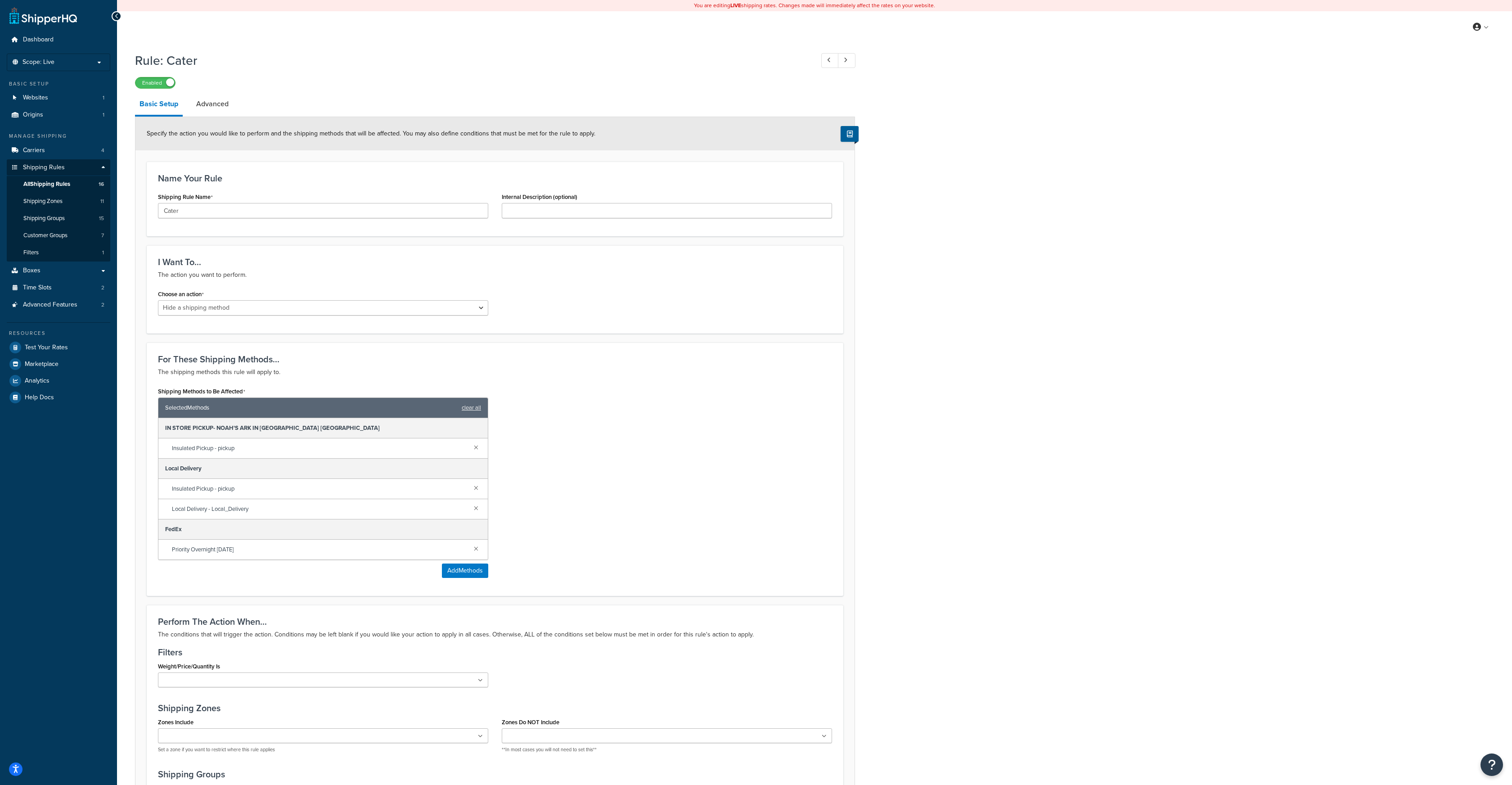
click at [476, 546] on link at bounding box center [476, 548] width 10 height 10
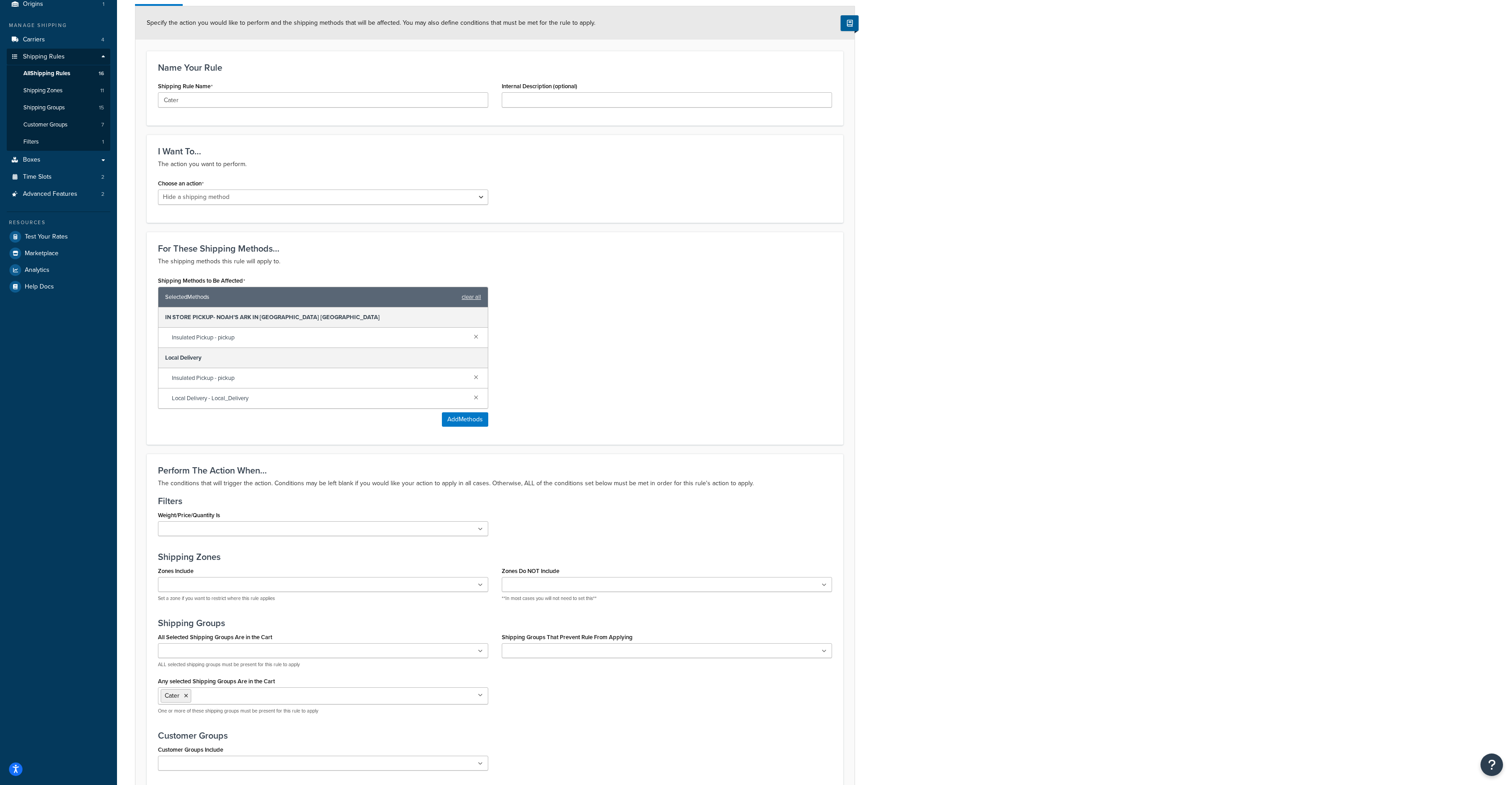
scroll to position [206, 0]
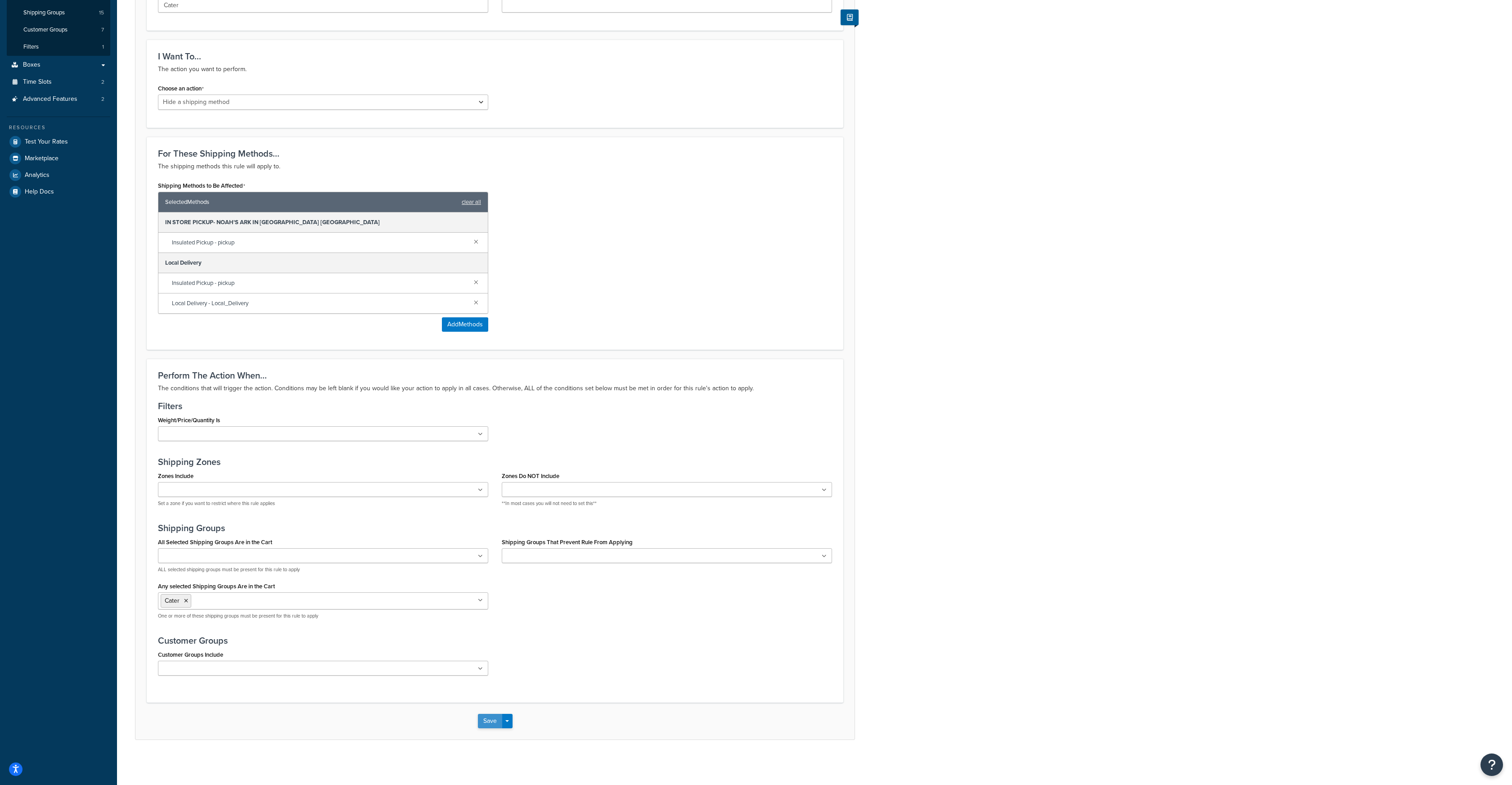
click at [494, 719] on button "Save" at bounding box center [490, 721] width 24 height 14
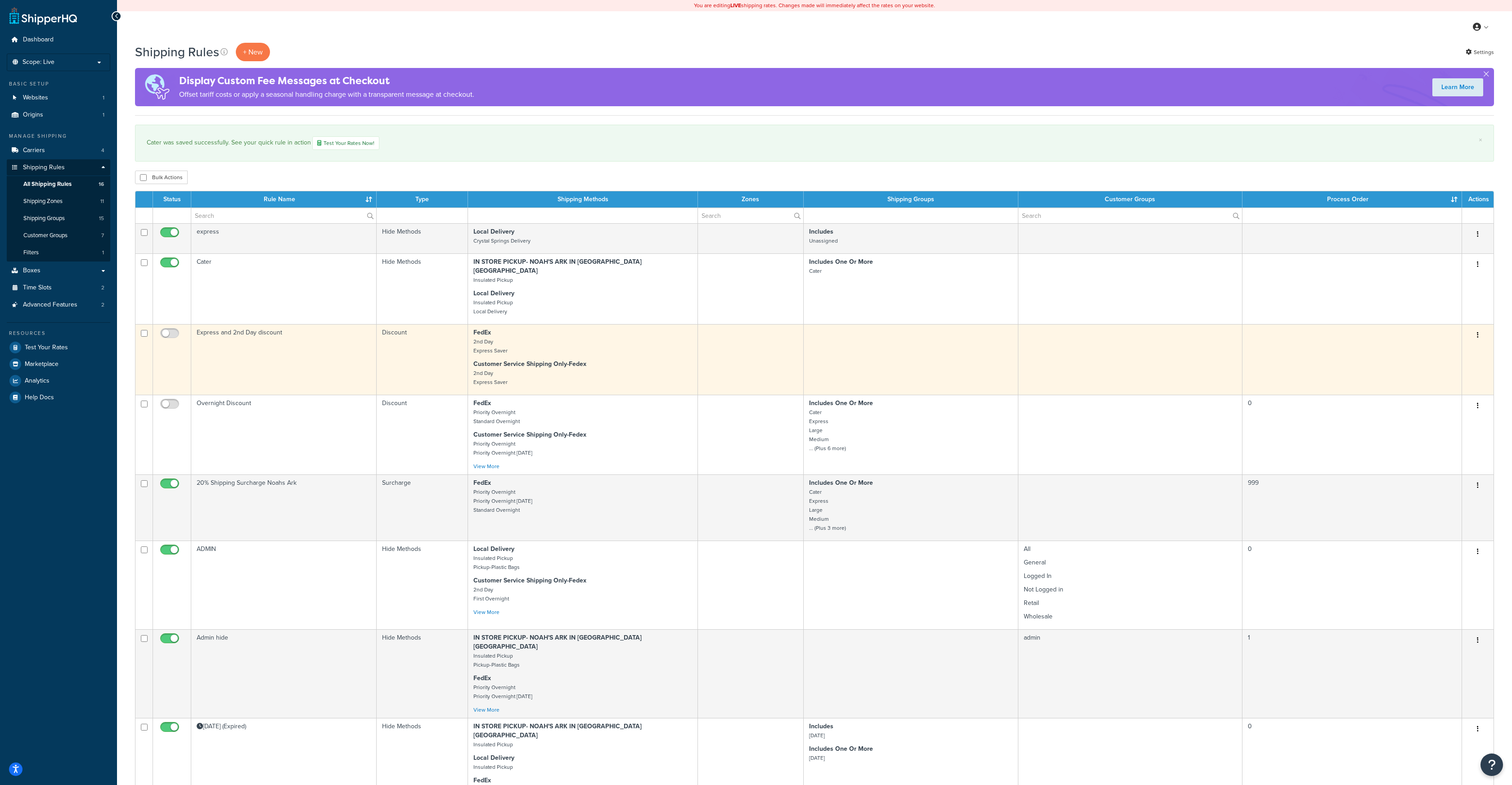
click at [1477, 332] on icon "button" at bounding box center [1478, 335] width 2 height 6
click at [1424, 349] on icon at bounding box center [1421, 352] width 6 height 6
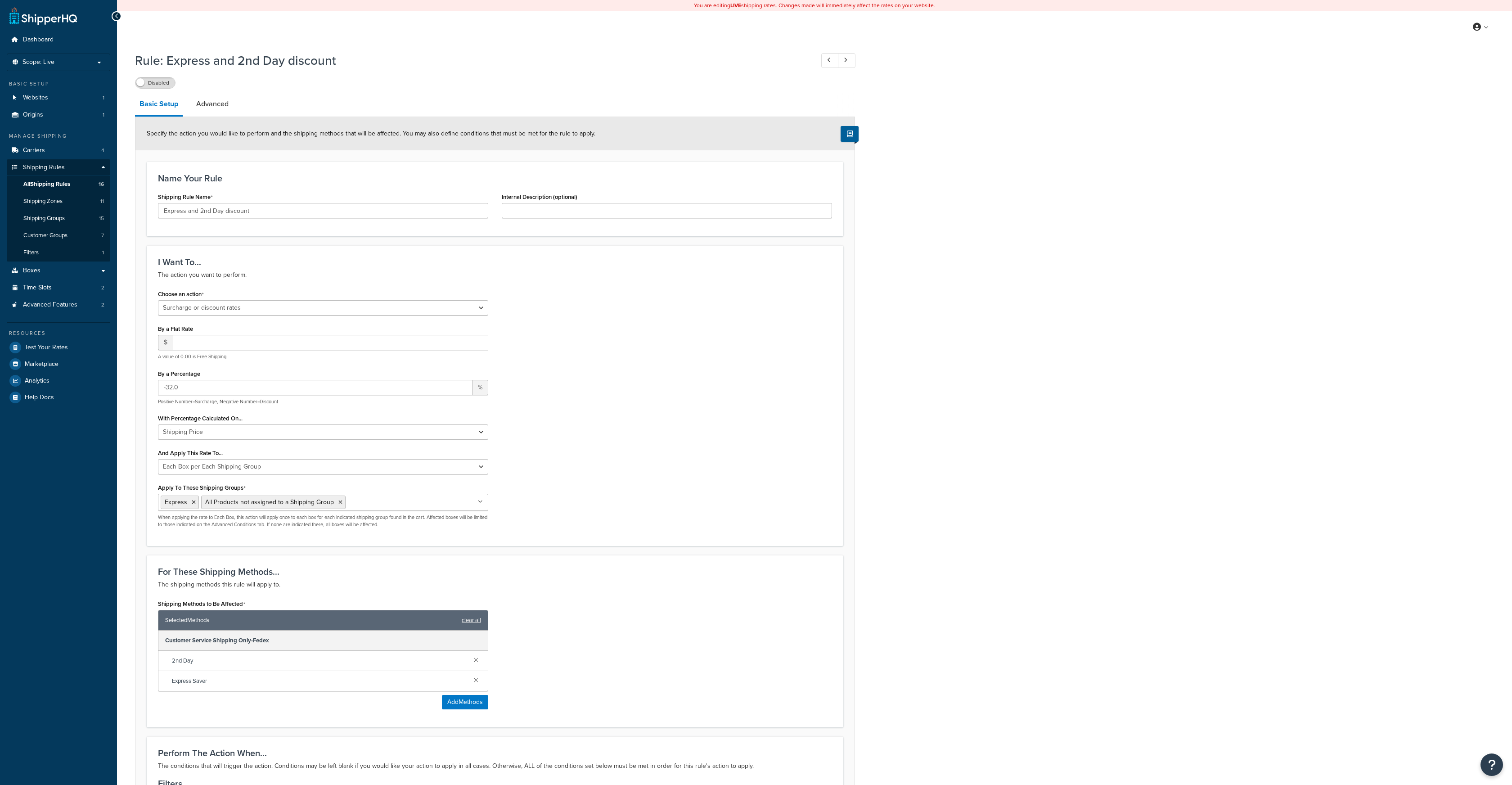
select select "SURCHARGE"
select select "BOX"
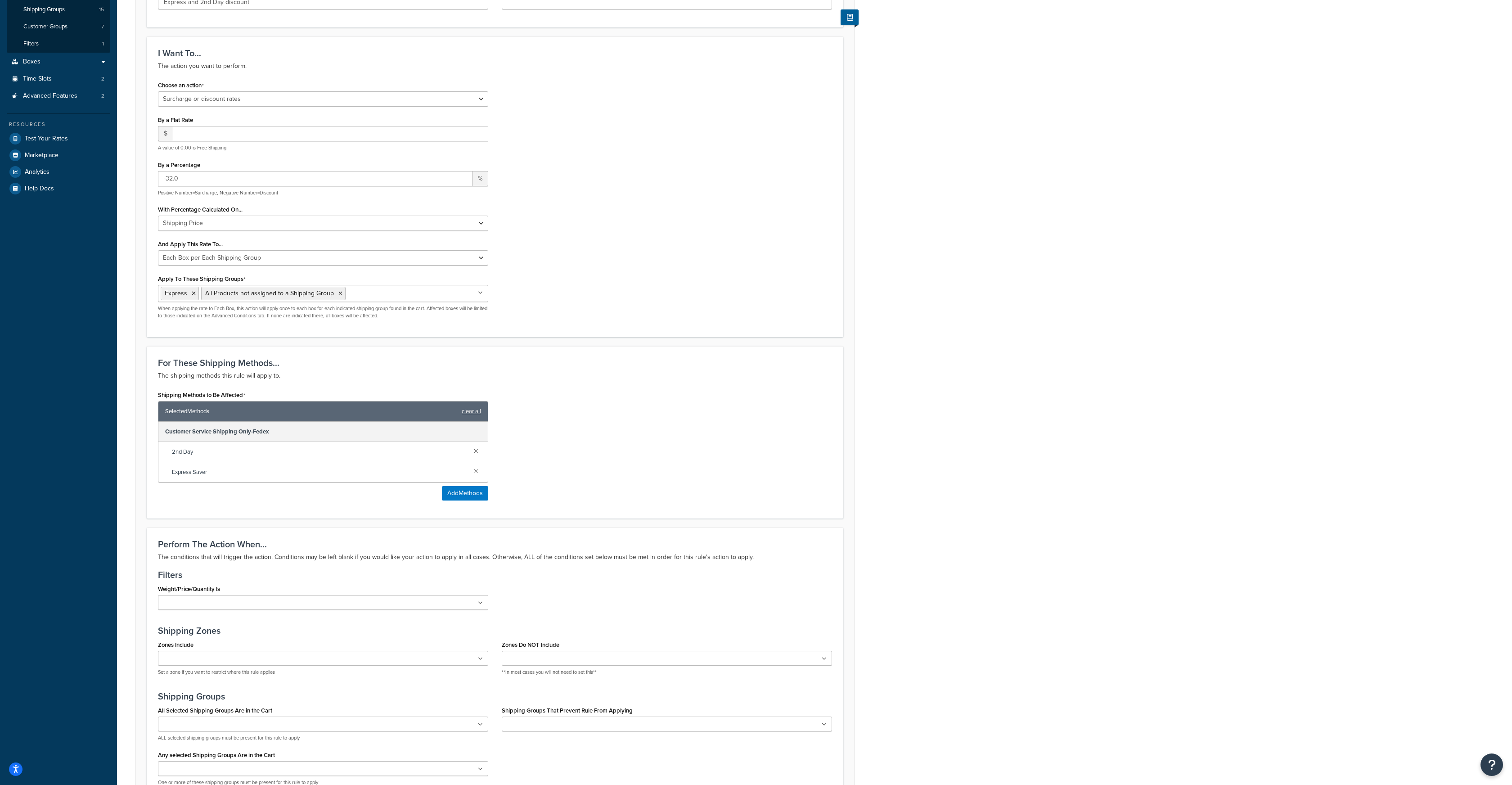
scroll to position [211, 0]
click at [476, 450] on link at bounding box center [476, 448] width 10 height 10
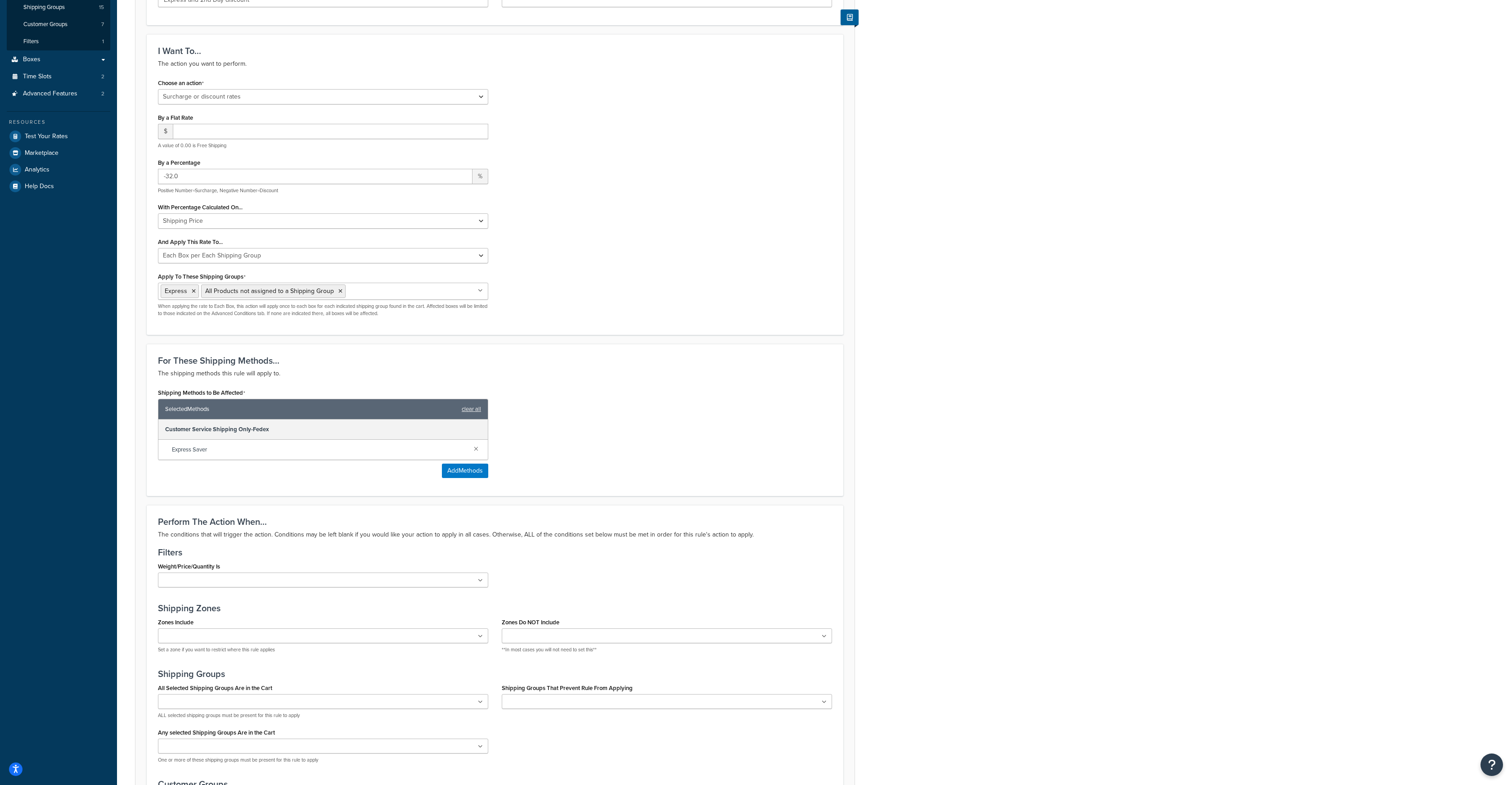
click at [476, 450] on link at bounding box center [476, 448] width 10 height 10
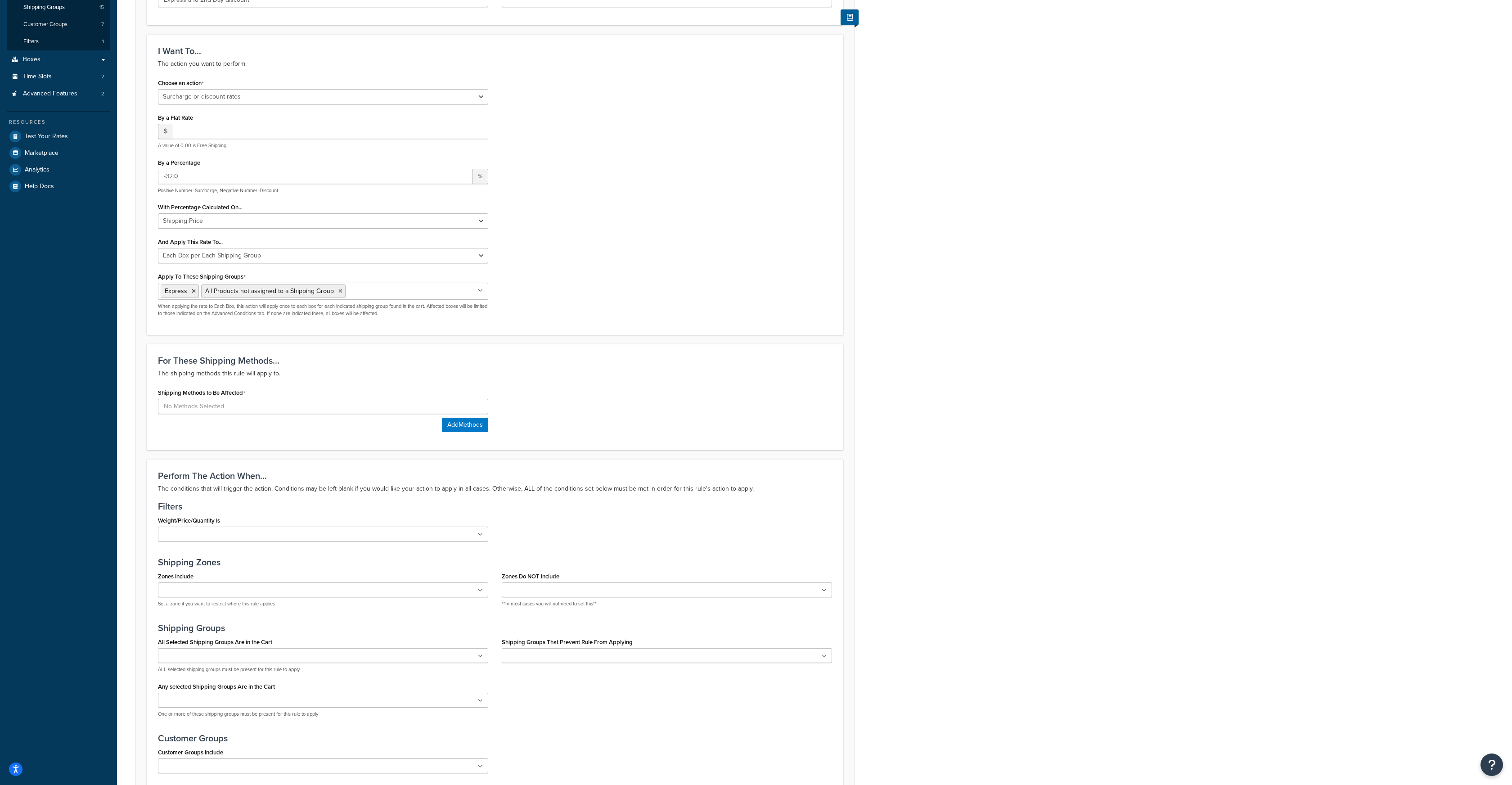
scroll to position [309, 0]
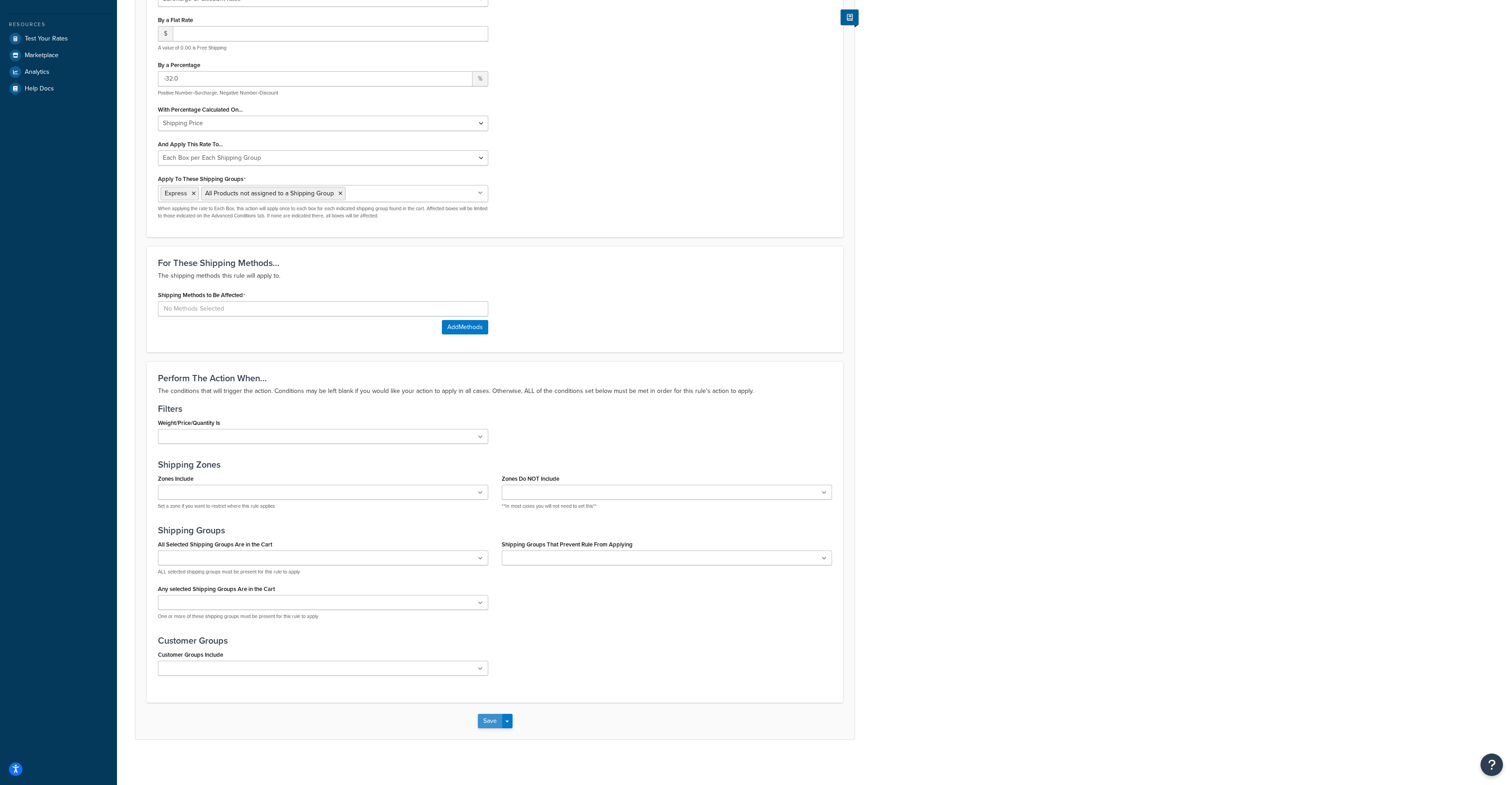
click at [493, 718] on button "Save" at bounding box center [490, 721] width 24 height 14
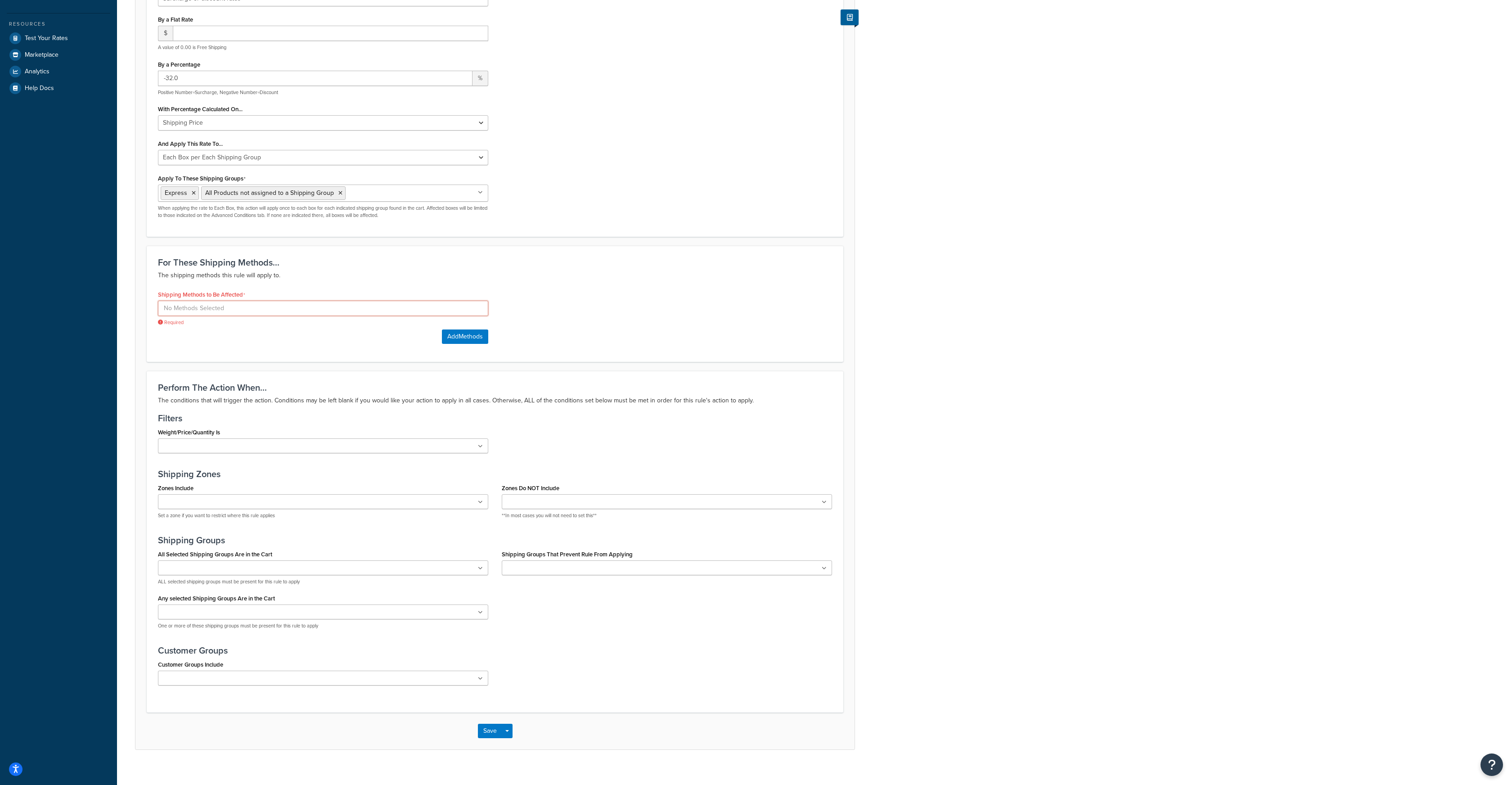
click at [390, 304] on input at bounding box center [323, 308] width 330 height 15
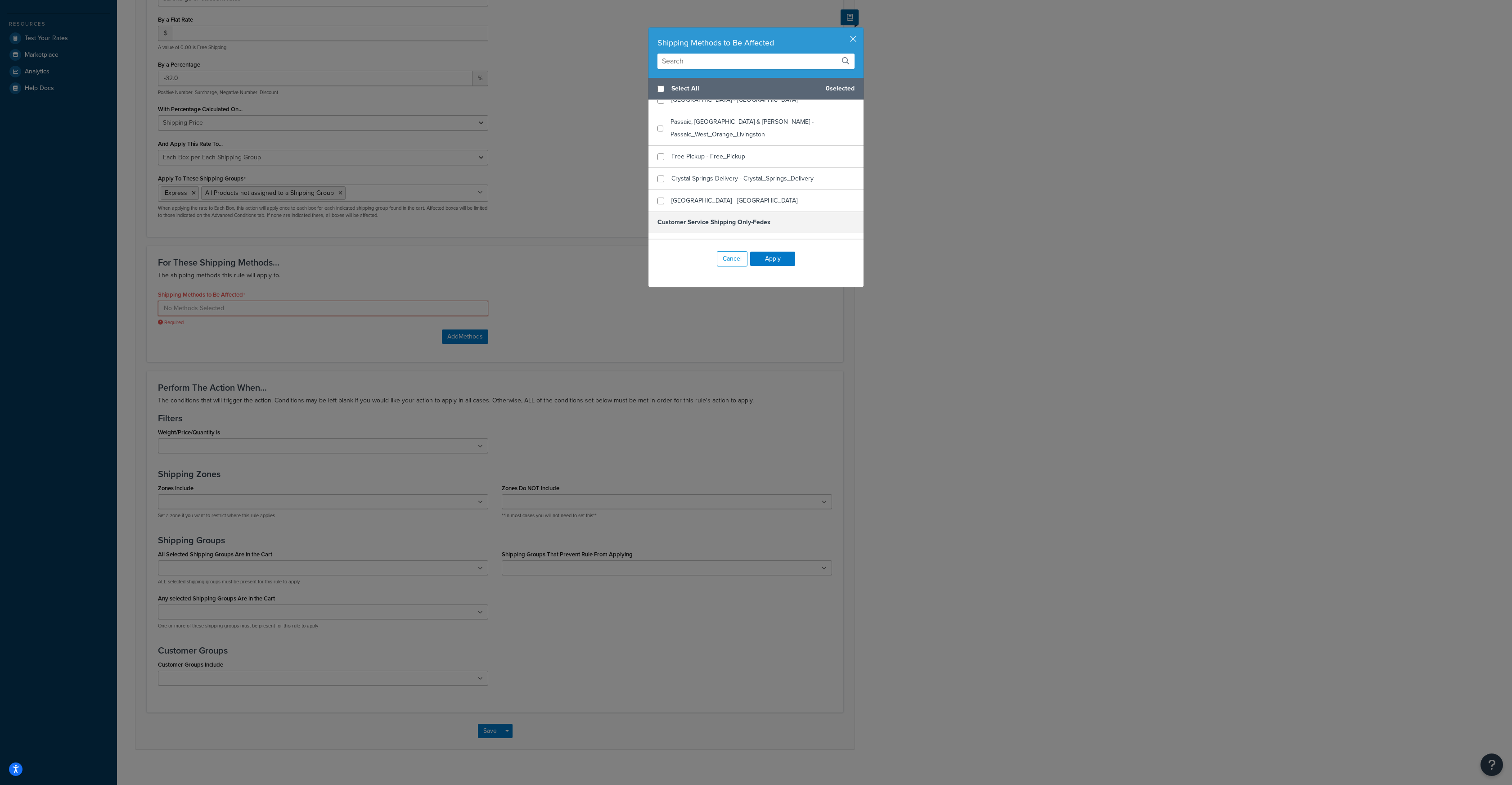
scroll to position [202, 0]
click at [664, 178] on input "checkbox" at bounding box center [661, 181] width 7 height 7
checkbox input "true"
click at [765, 257] on button "Apply" at bounding box center [773, 258] width 45 height 14
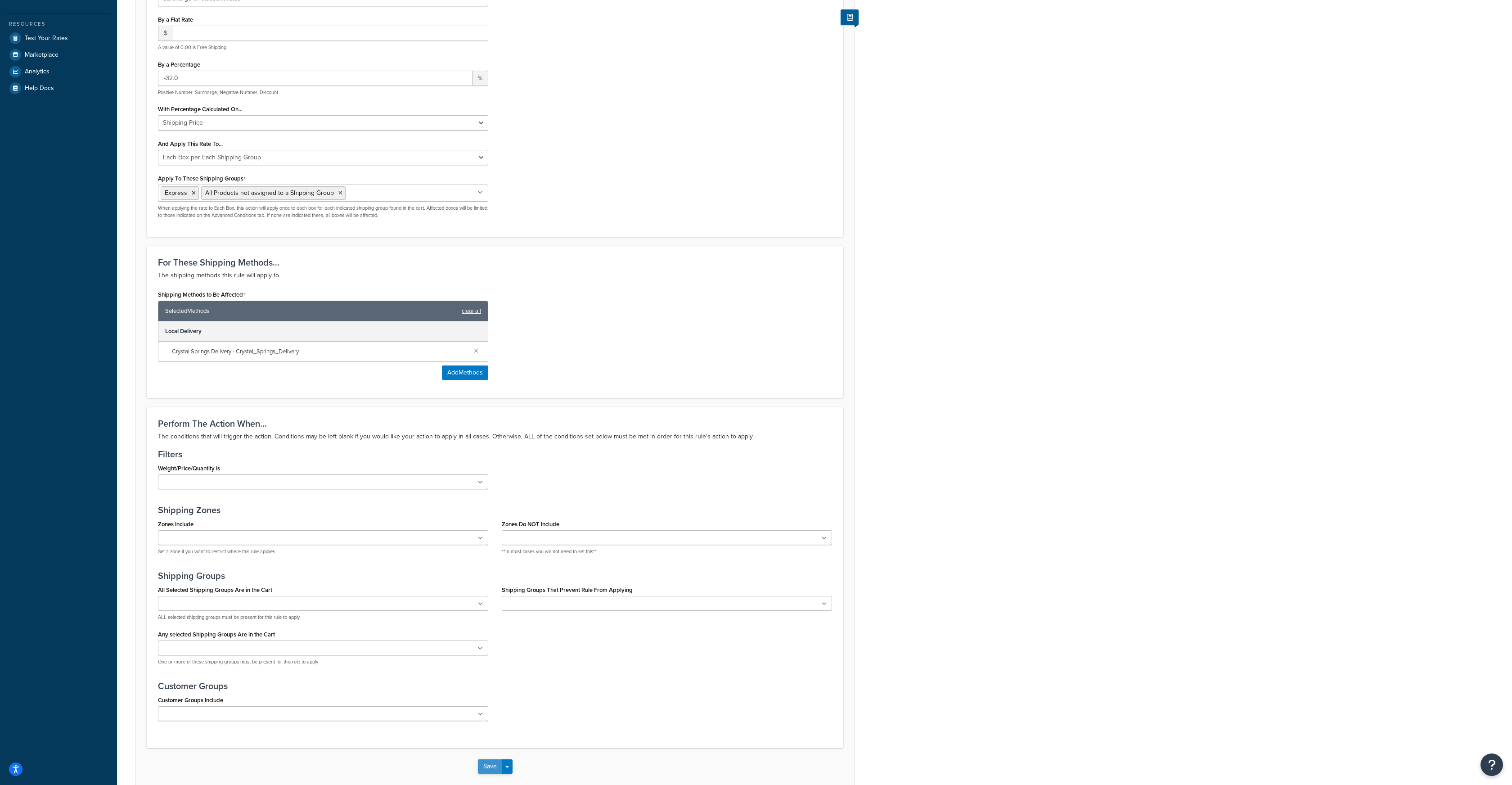
click at [486, 767] on button "Save" at bounding box center [490, 766] width 24 height 14
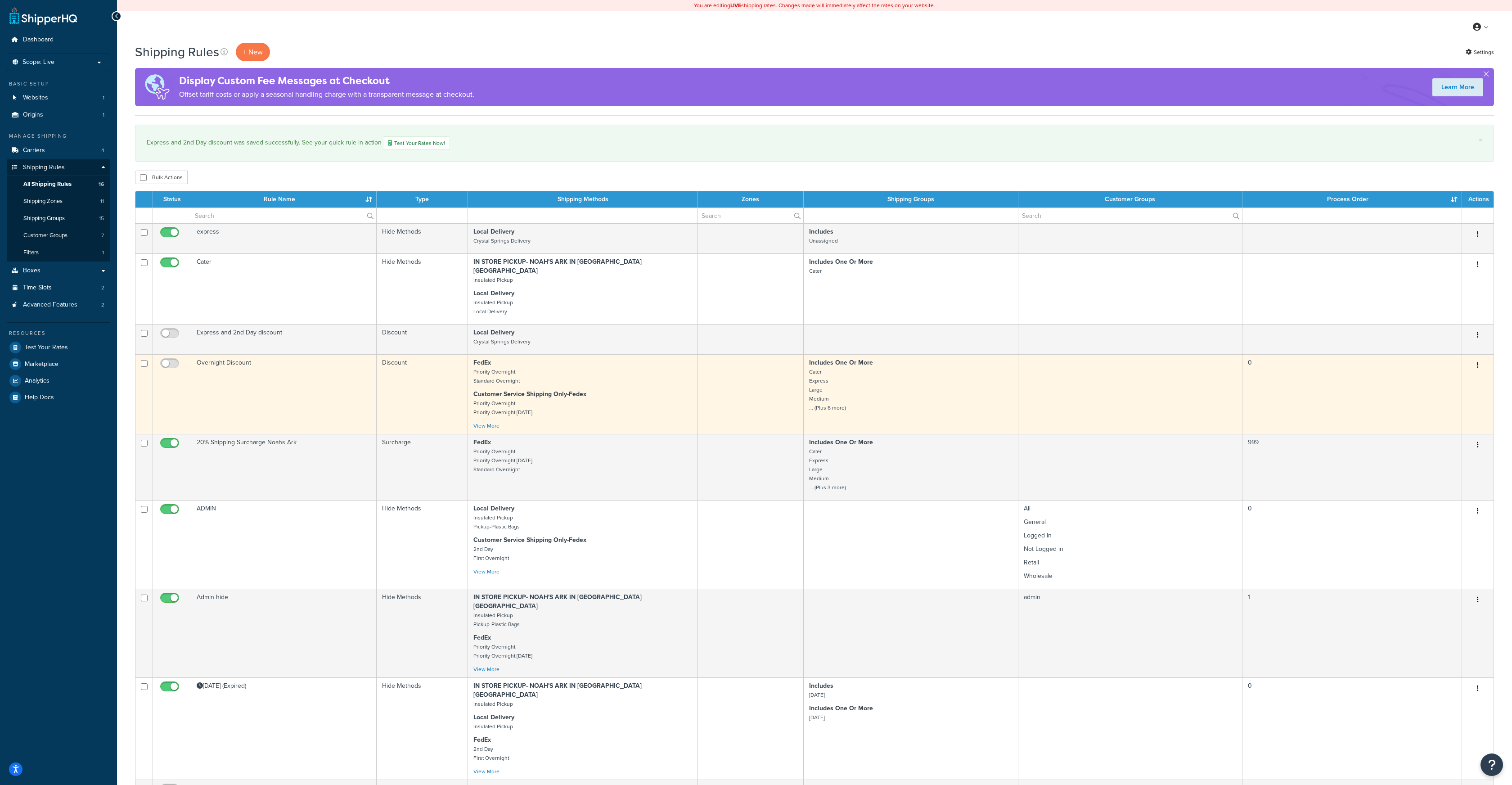
click at [1479, 359] on button "button" at bounding box center [1478, 365] width 13 height 14
click at [1440, 374] on link "Edit" at bounding box center [1448, 383] width 71 height 18
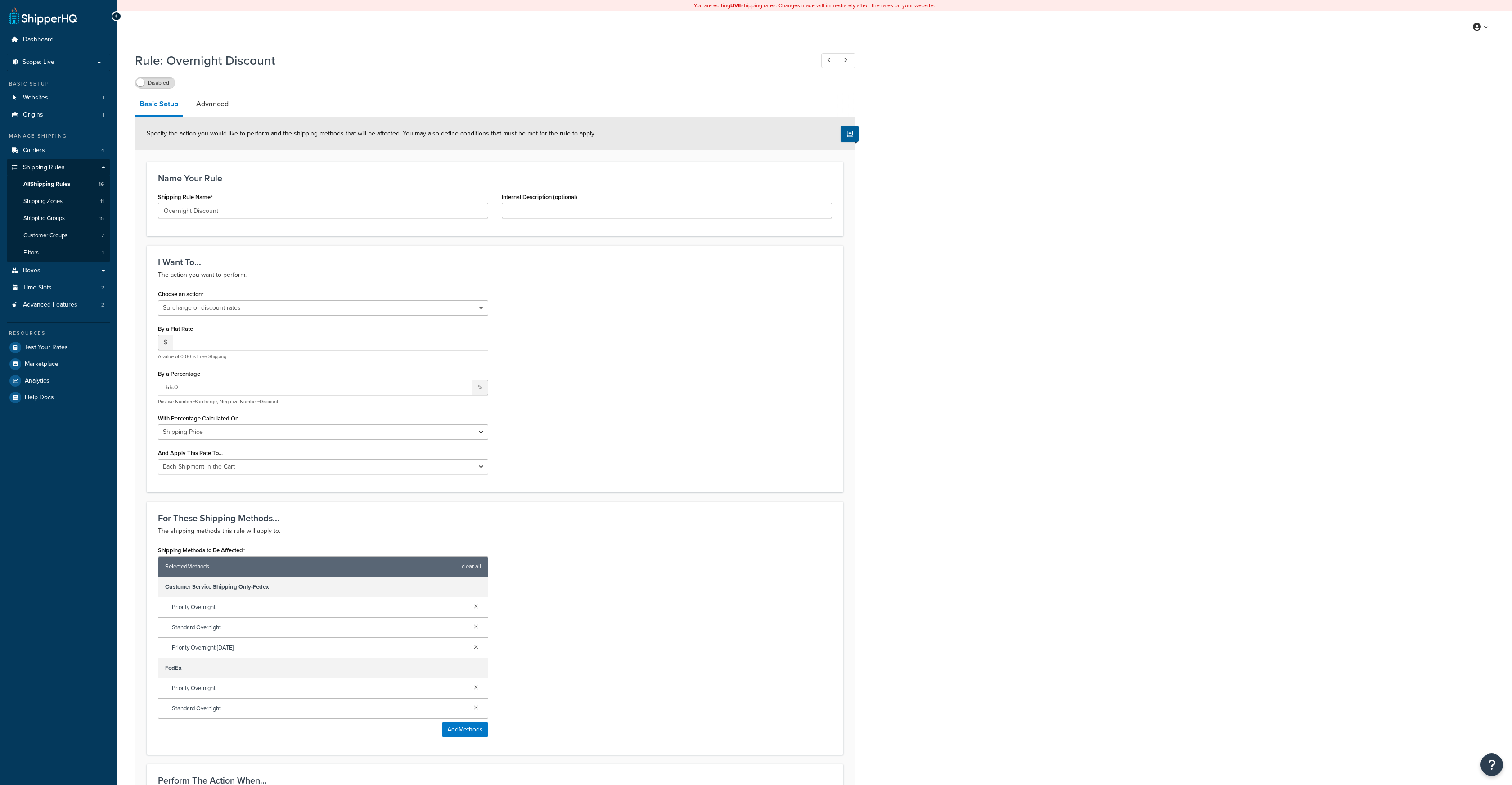
select select "SURCHARGE"
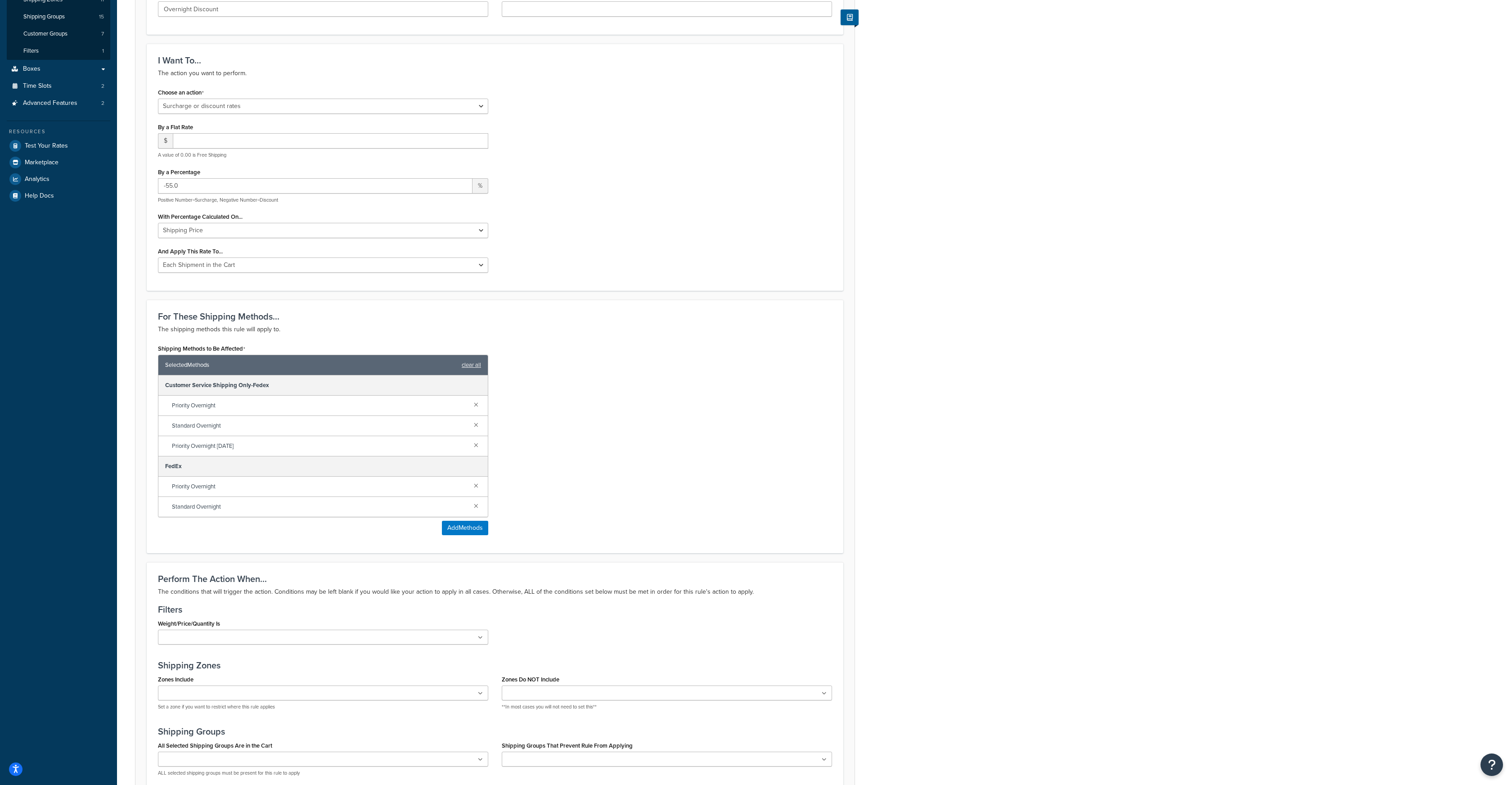
scroll to position [206, 0]
click at [476, 402] on link at bounding box center [476, 399] width 10 height 10
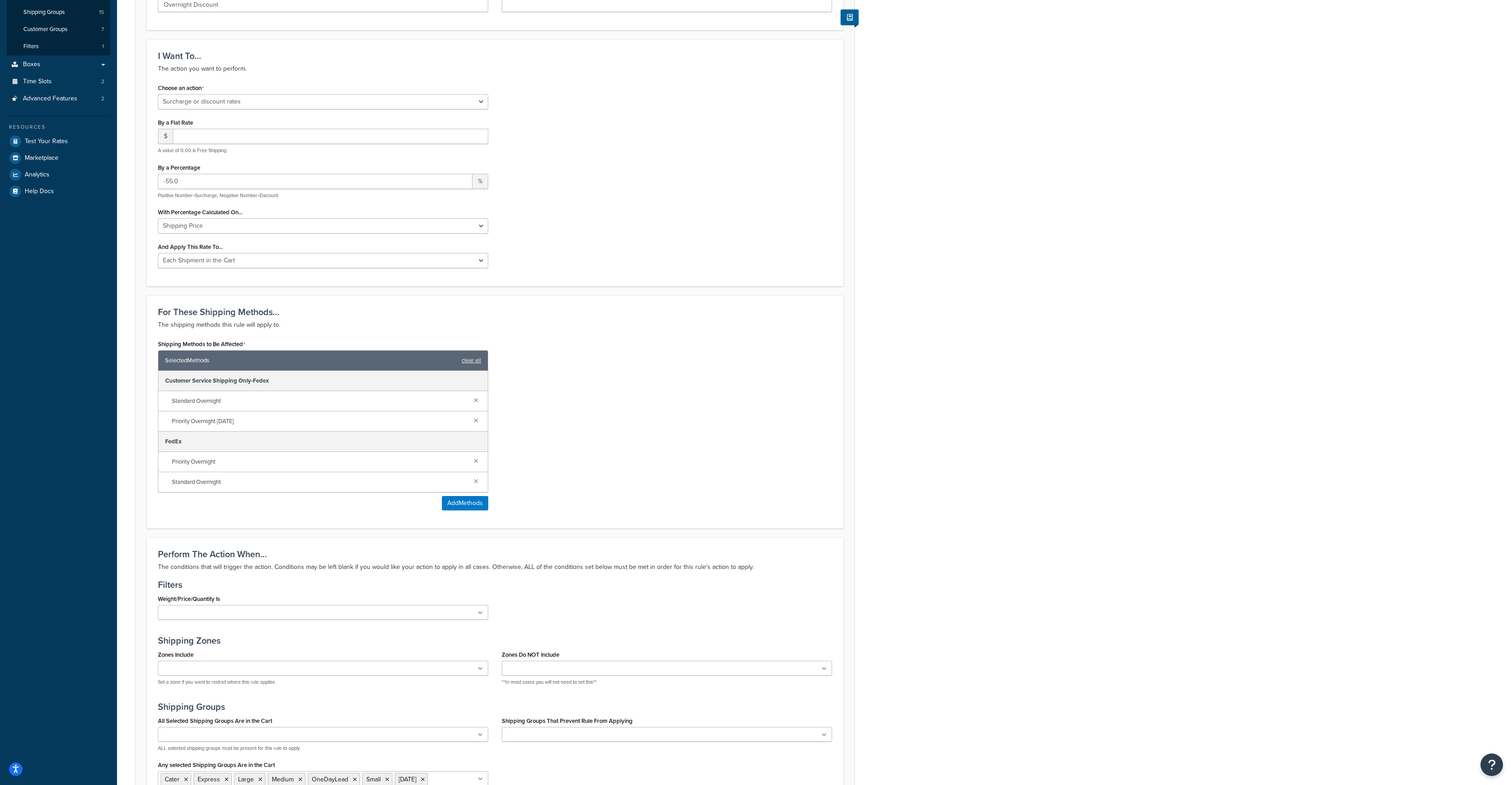
click at [476, 402] on link at bounding box center [476, 399] width 10 height 10
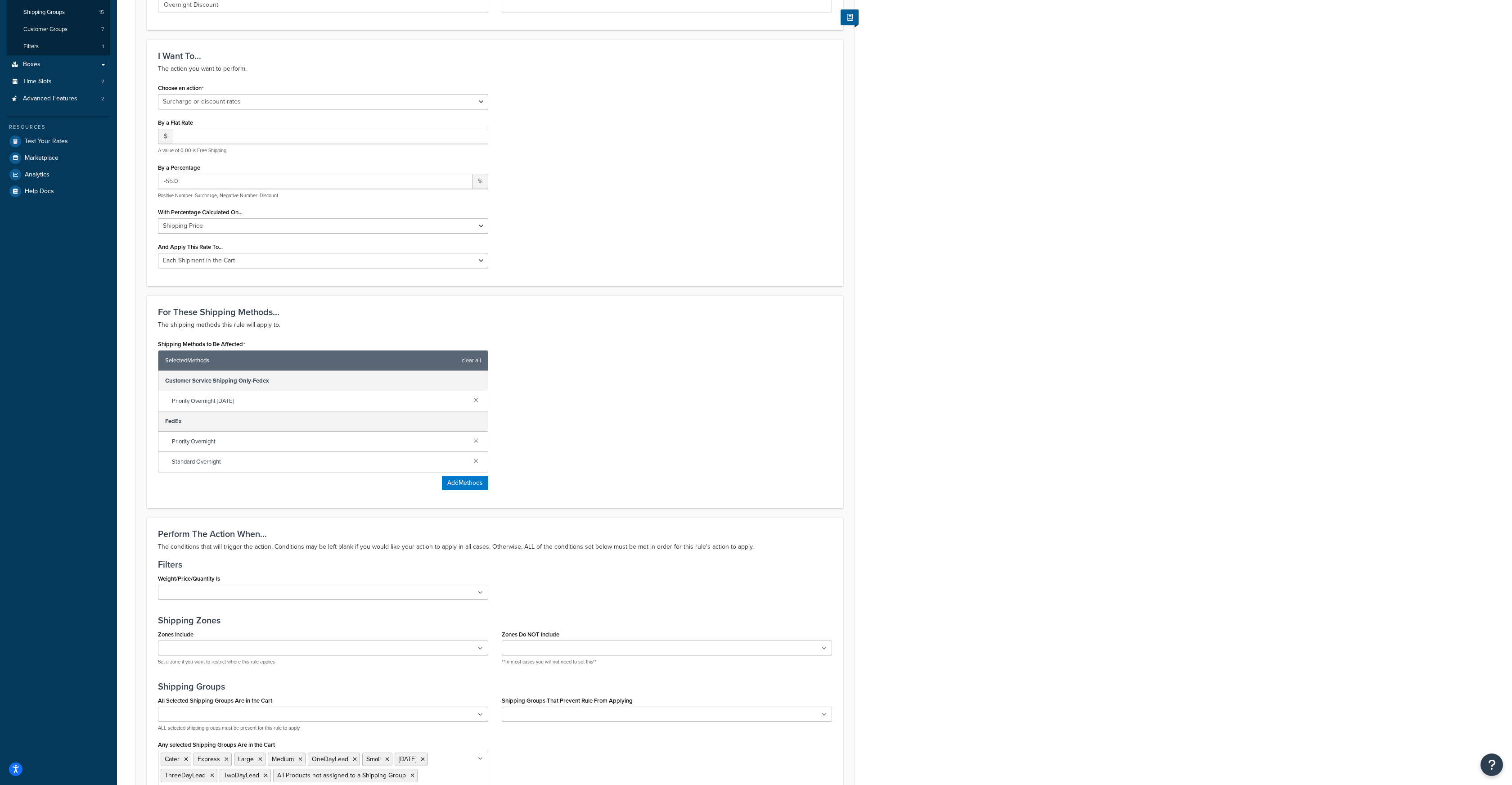
click at [476, 402] on link at bounding box center [476, 399] width 10 height 10
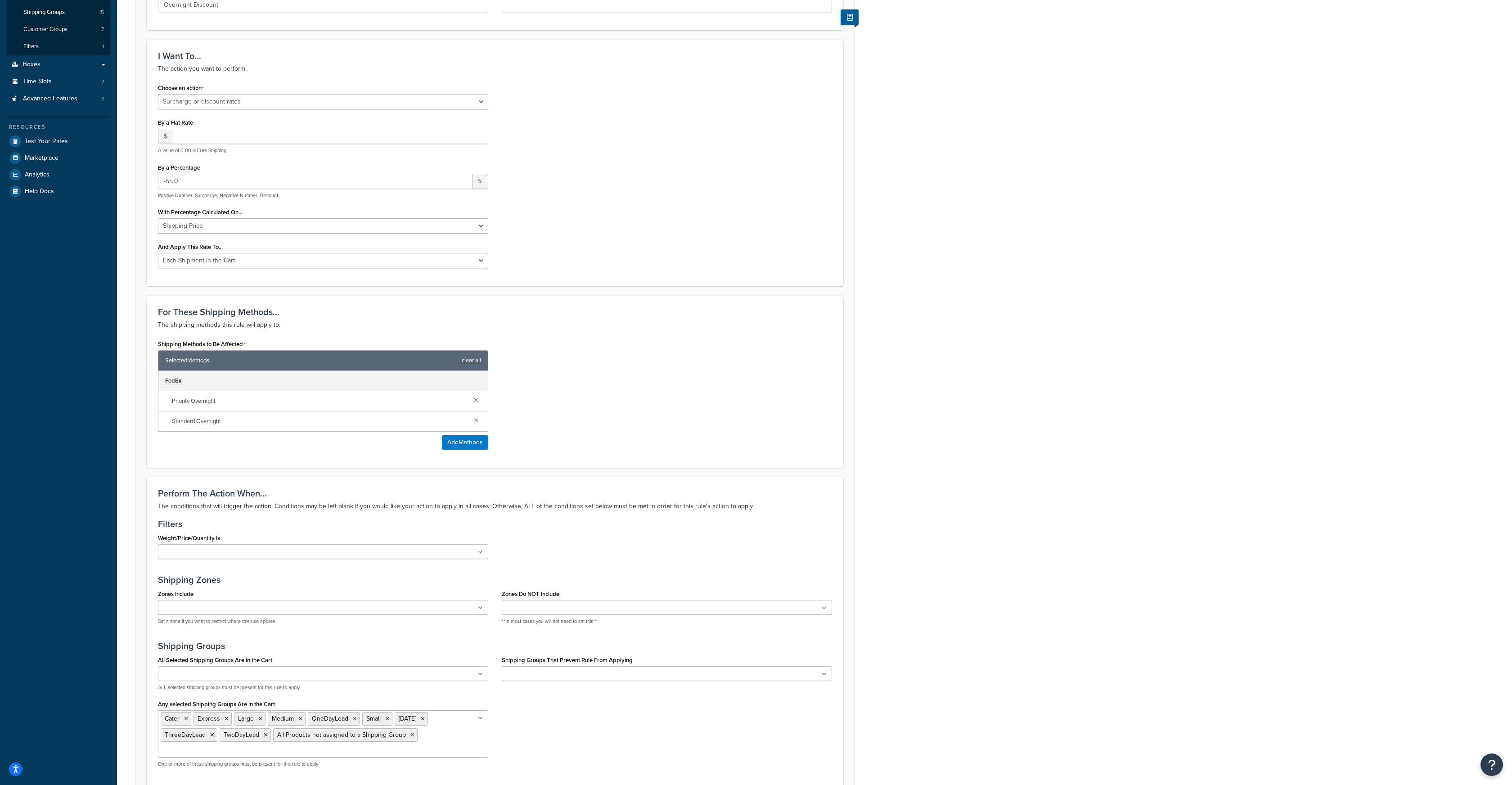
click at [476, 402] on link at bounding box center [476, 399] width 10 height 10
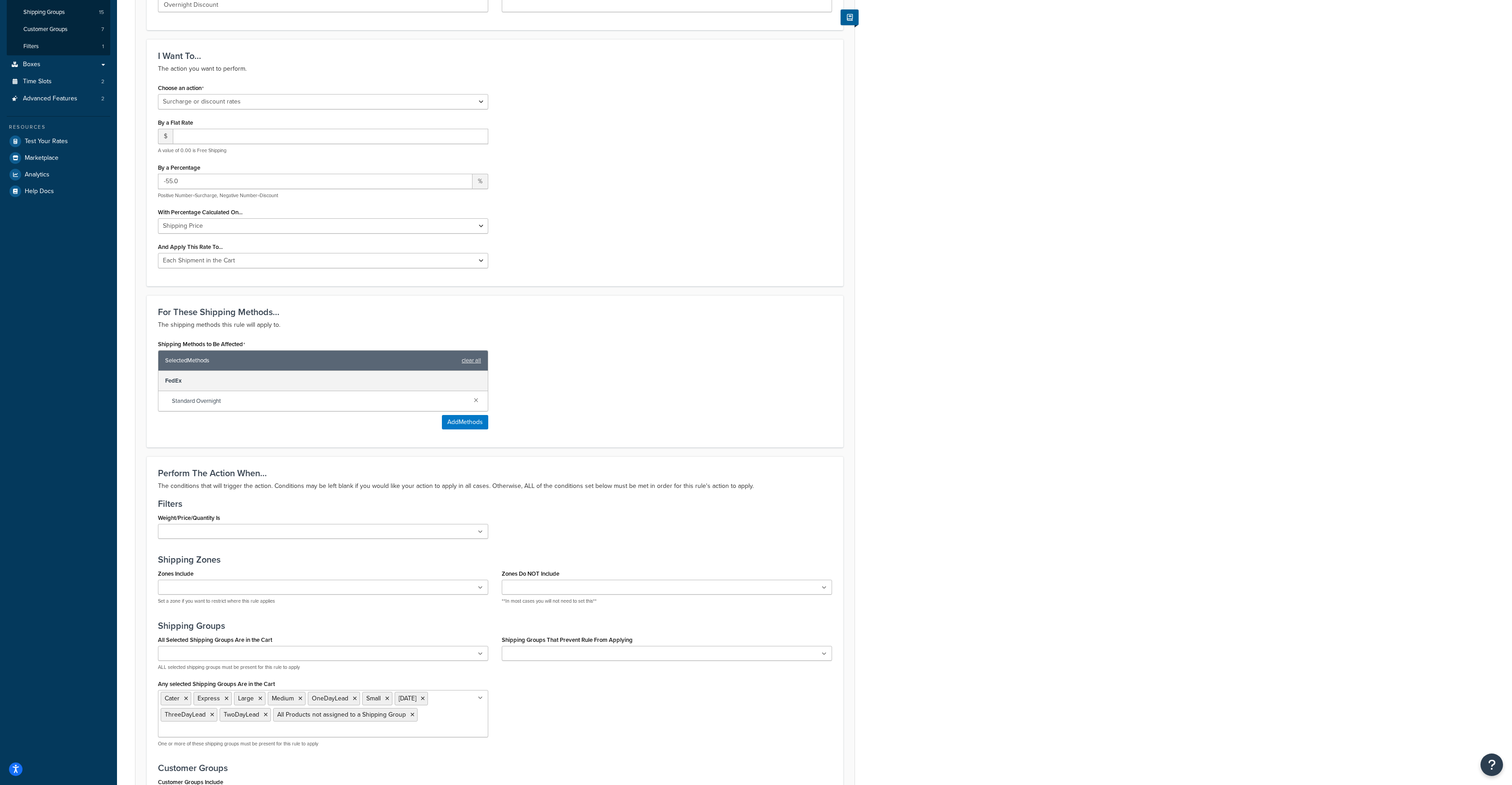
click at [476, 402] on link at bounding box center [476, 399] width 10 height 10
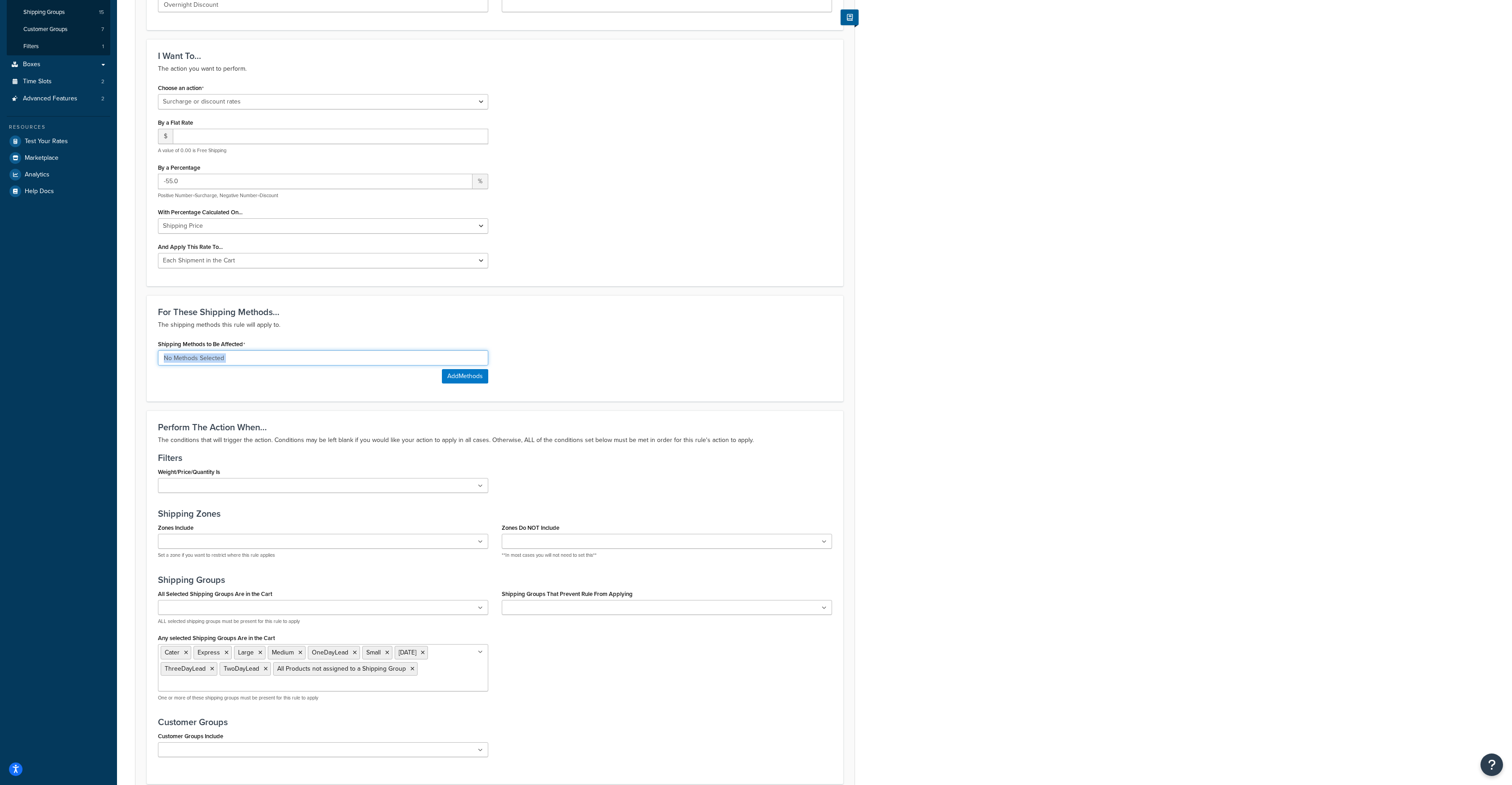
click at [384, 356] on input at bounding box center [323, 358] width 330 height 15
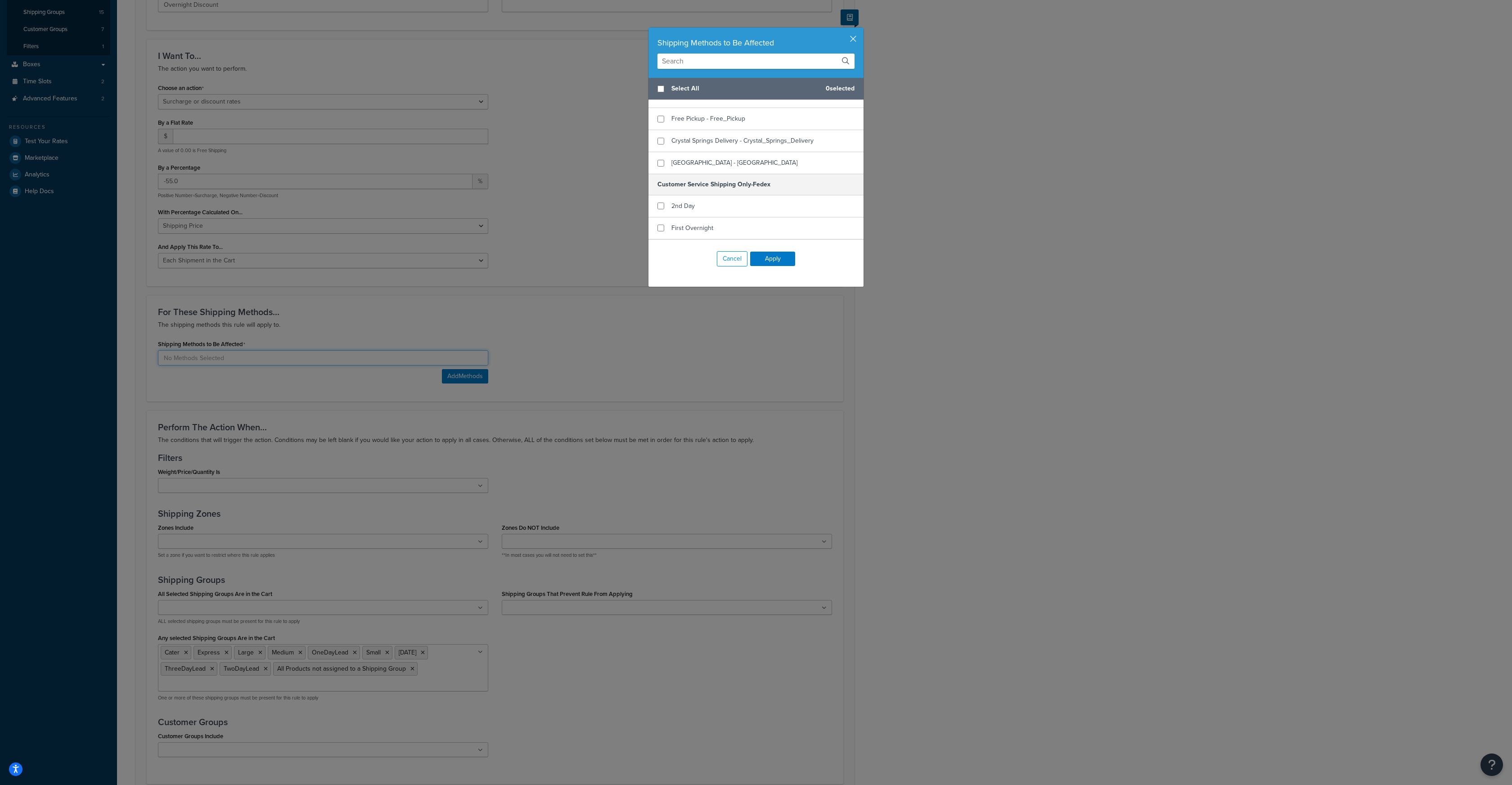
scroll to position [237, 0]
click at [661, 143] on input "checkbox" at bounding box center [661, 146] width 7 height 7
checkbox input "true"
click at [767, 260] on button "Apply" at bounding box center [773, 258] width 45 height 14
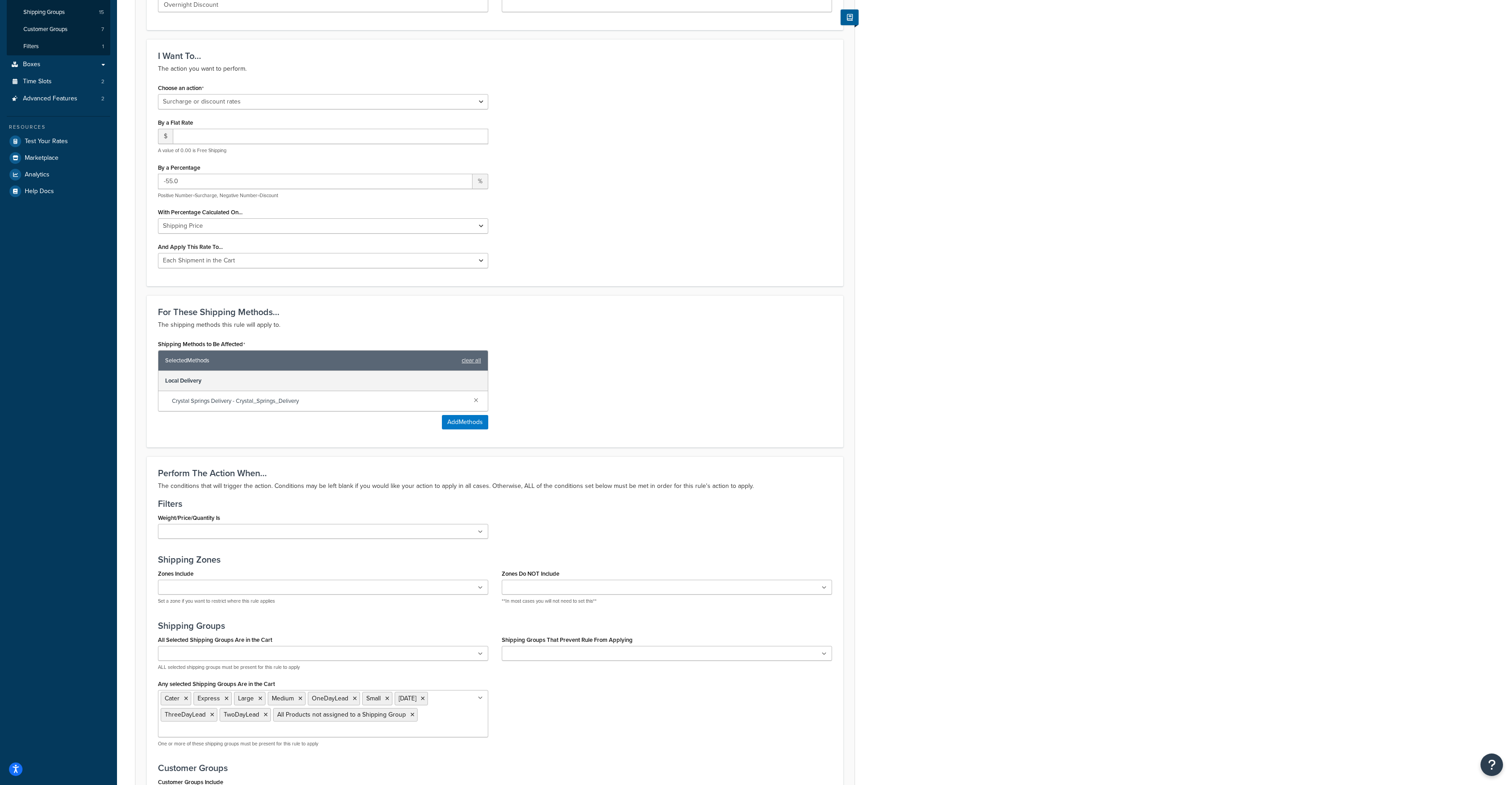
scroll to position [334, 0]
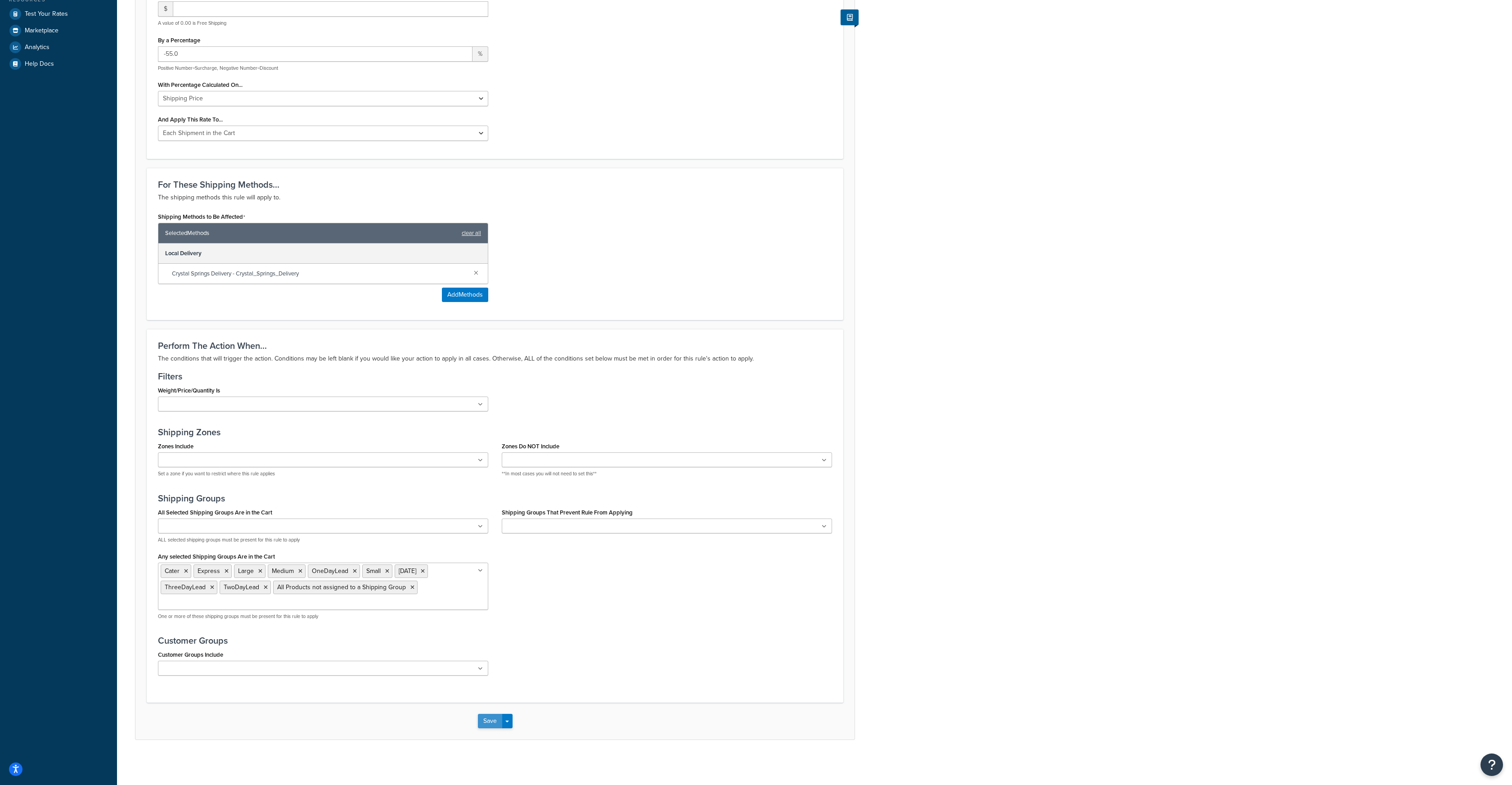
click at [493, 720] on button "Save" at bounding box center [490, 721] width 24 height 14
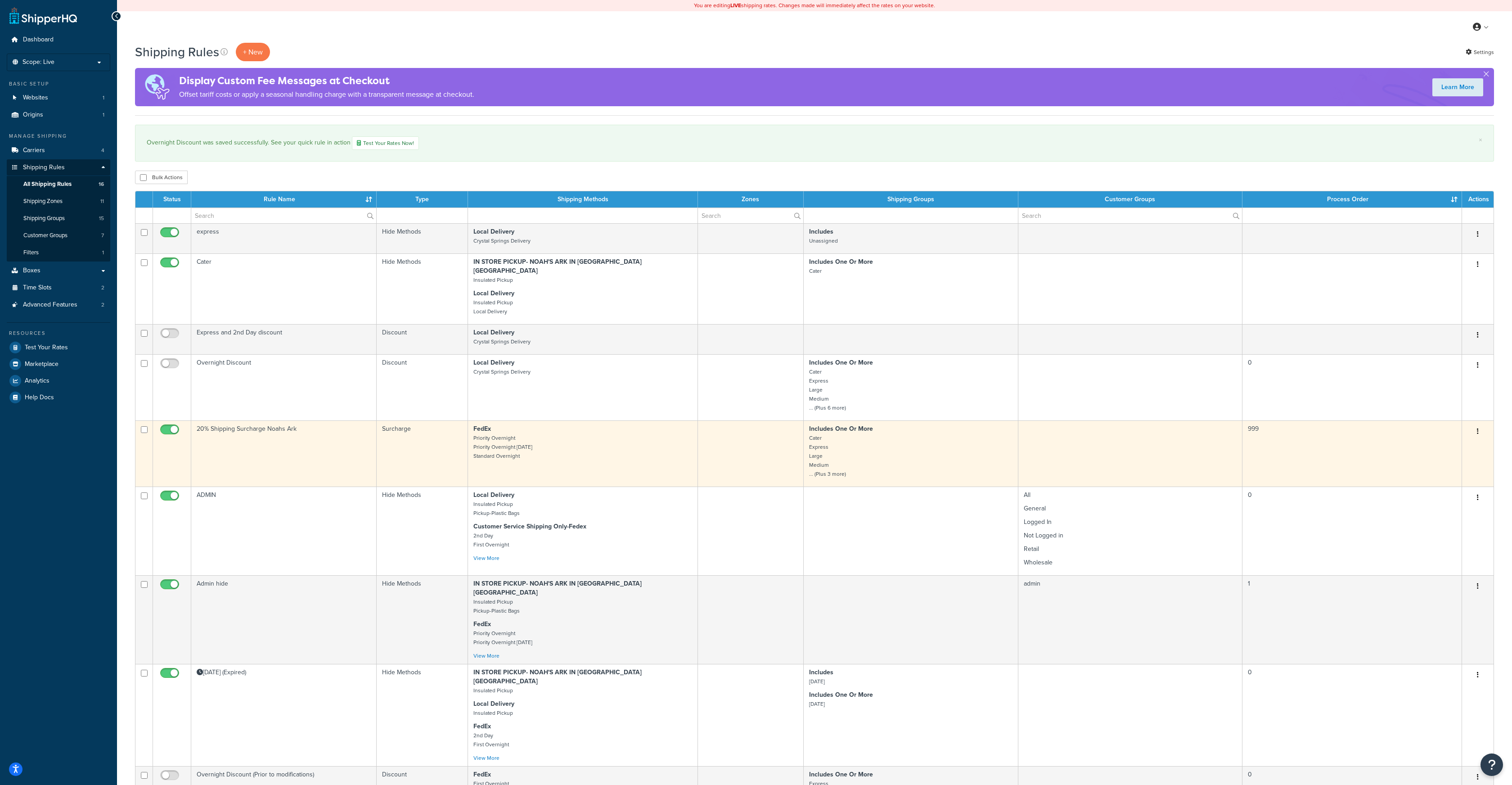
click at [1479, 428] on icon "button" at bounding box center [1478, 431] width 2 height 6
click at [1437, 439] on link "Edit" at bounding box center [1448, 448] width 71 height 18
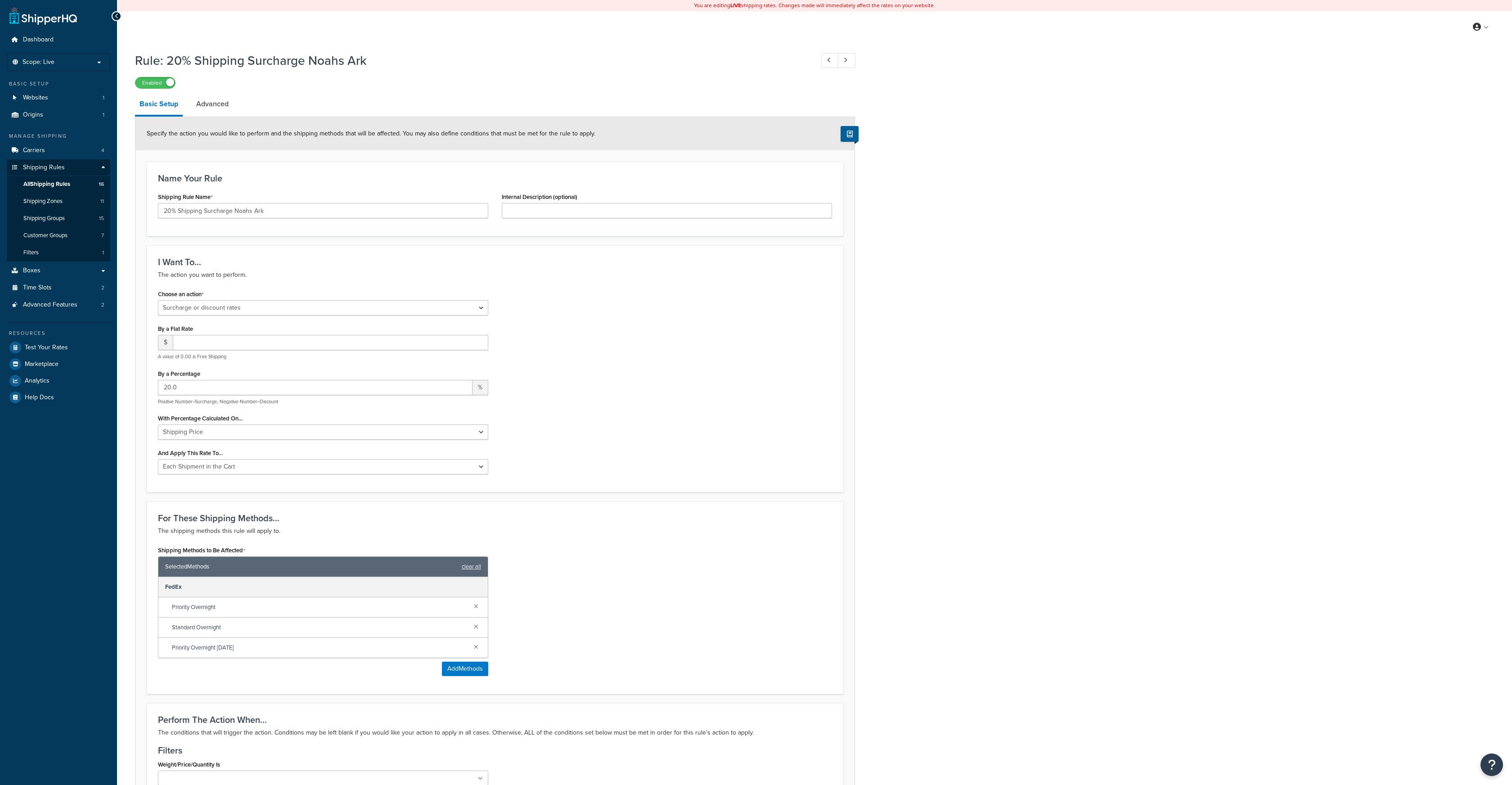
select select "SURCHARGE"
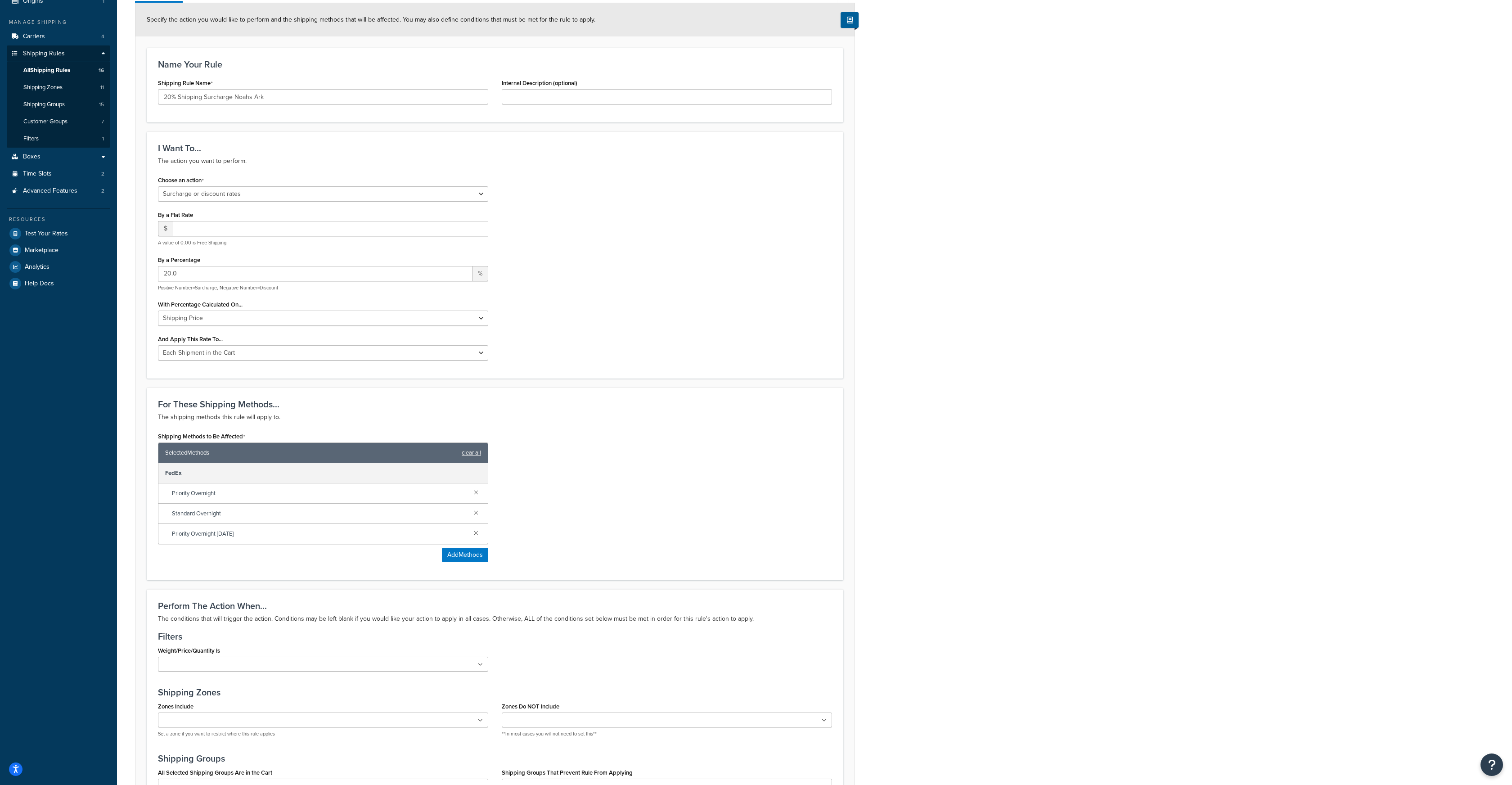
scroll to position [115, 0]
click at [476, 494] on link at bounding box center [476, 491] width 10 height 10
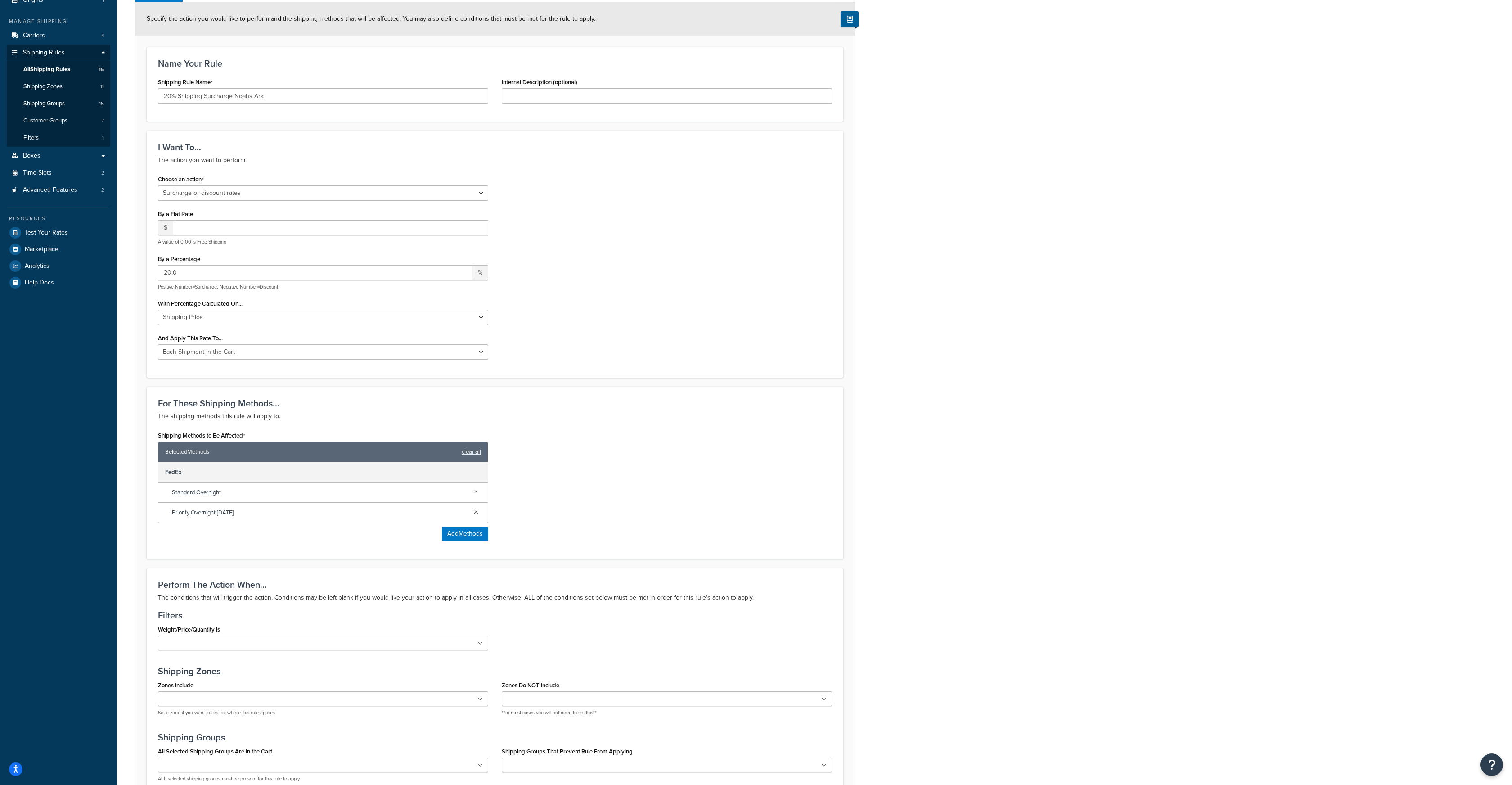
click at [476, 494] on link at bounding box center [476, 491] width 10 height 10
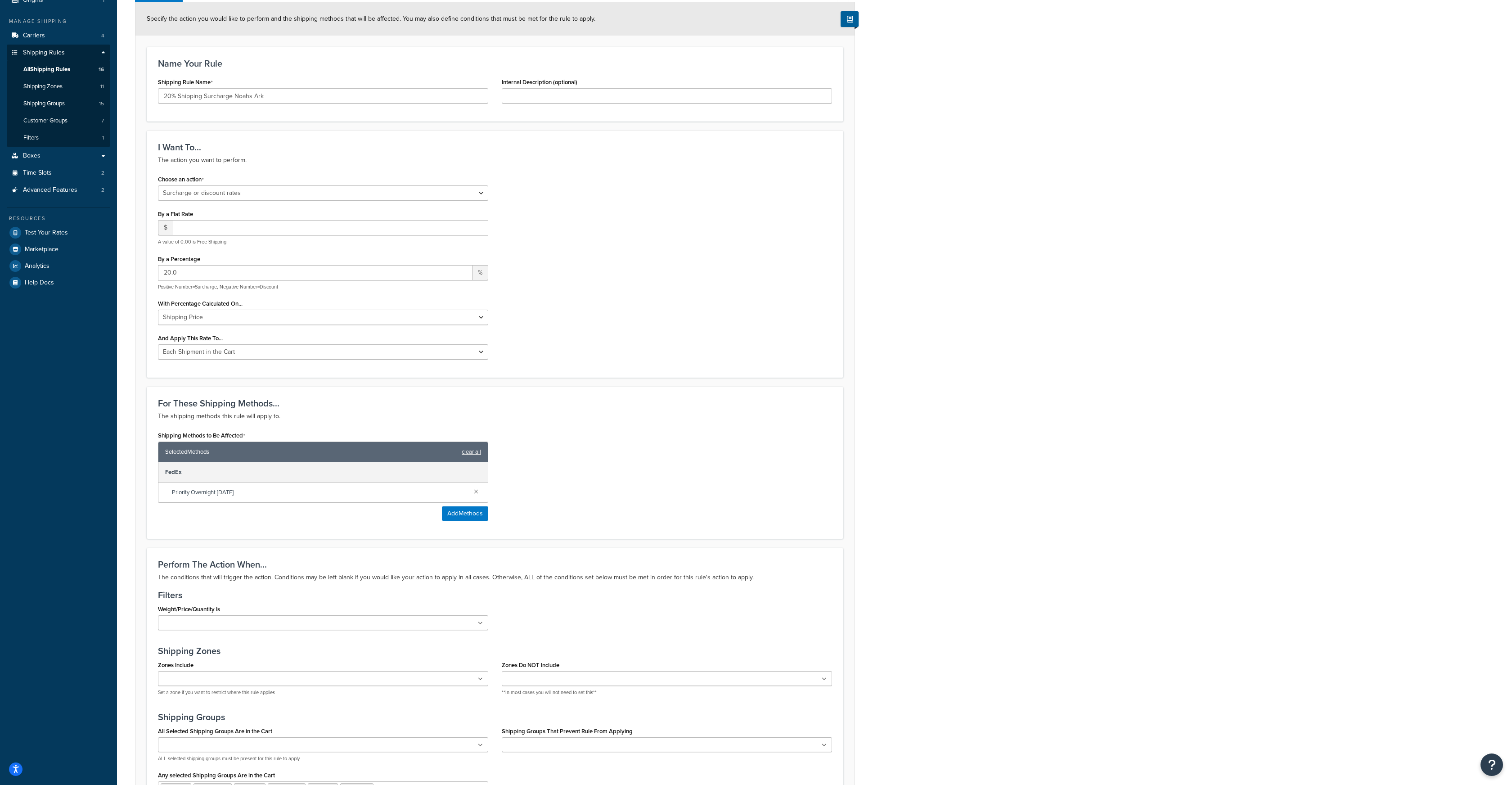
click at [476, 494] on link at bounding box center [476, 491] width 10 height 10
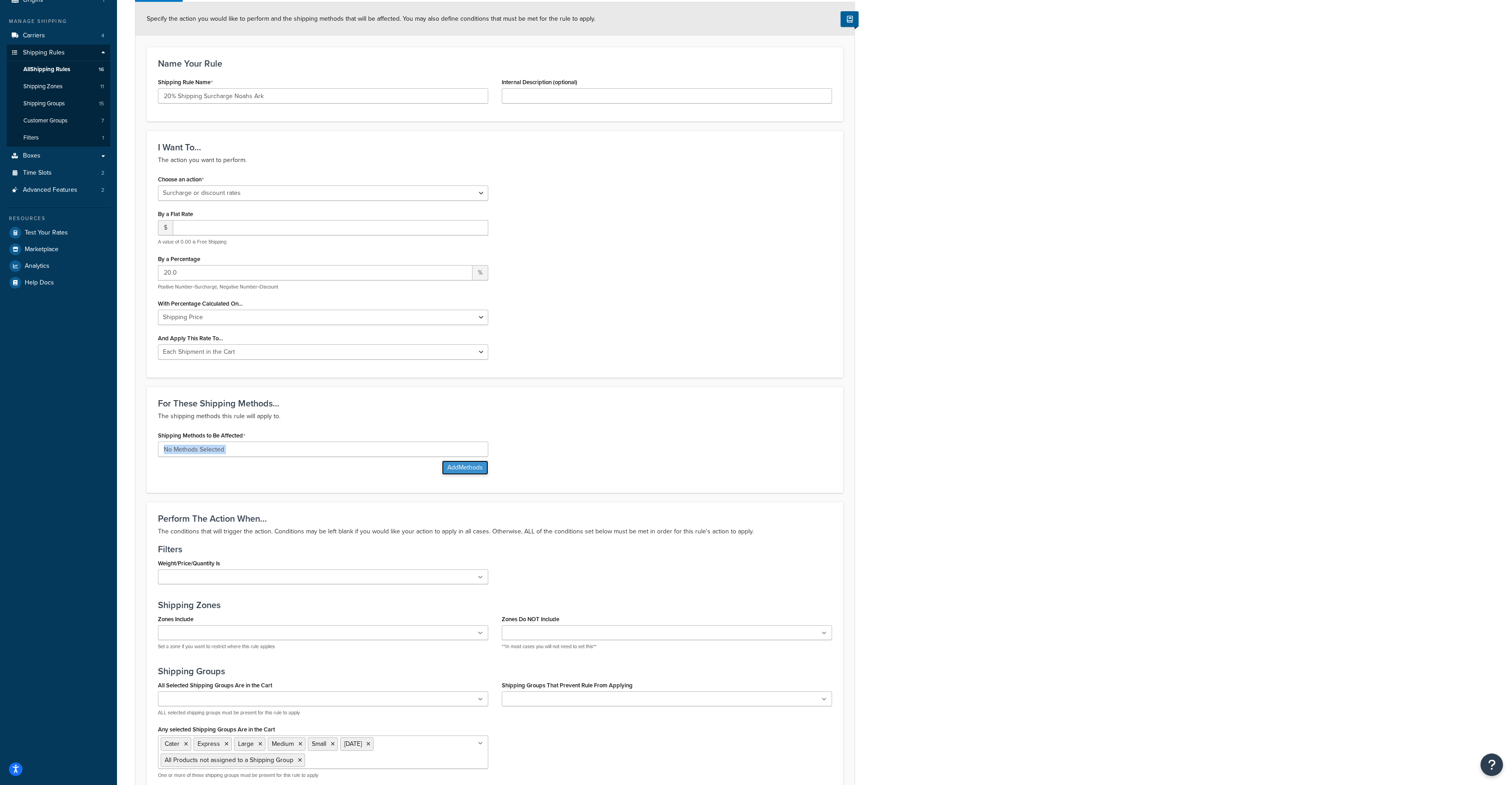
click at [465, 468] on button "Add Methods" at bounding box center [465, 467] width 46 height 14
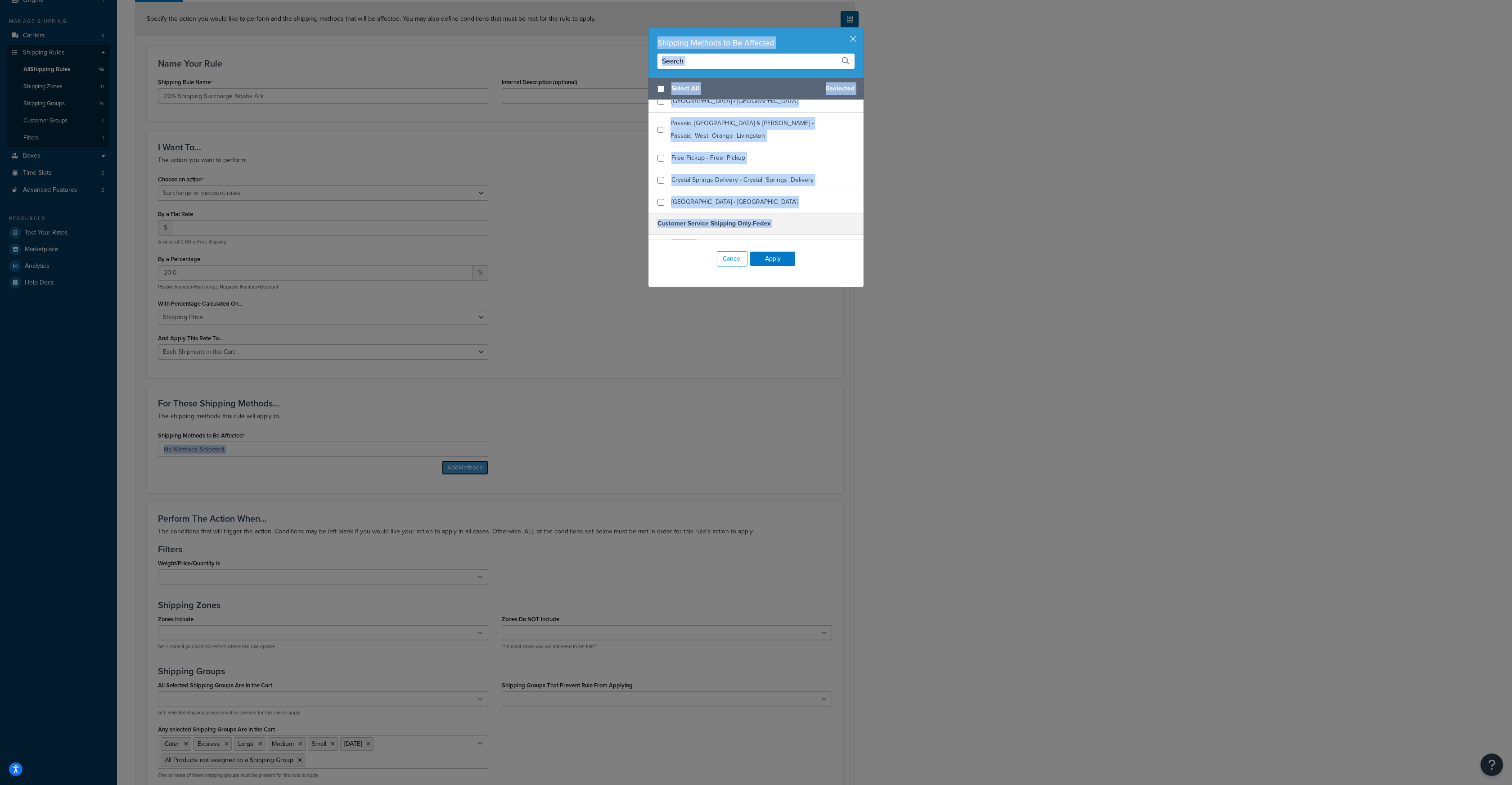
scroll to position [194, 0]
click at [660, 186] on input "checkbox" at bounding box center [661, 189] width 7 height 7
checkbox input "true"
click at [764, 257] on button "Apply" at bounding box center [773, 258] width 45 height 14
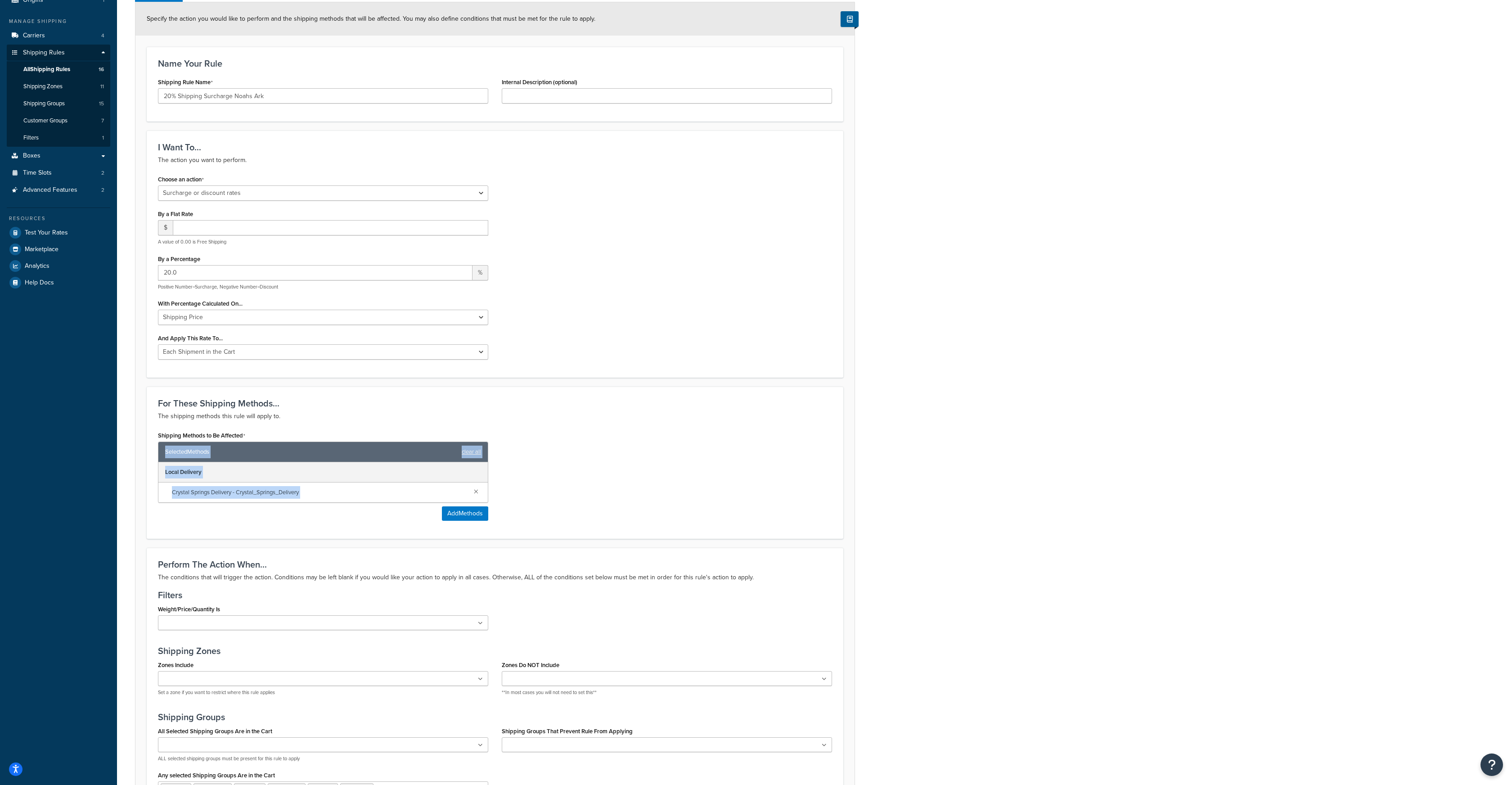
scroll to position [320, 0]
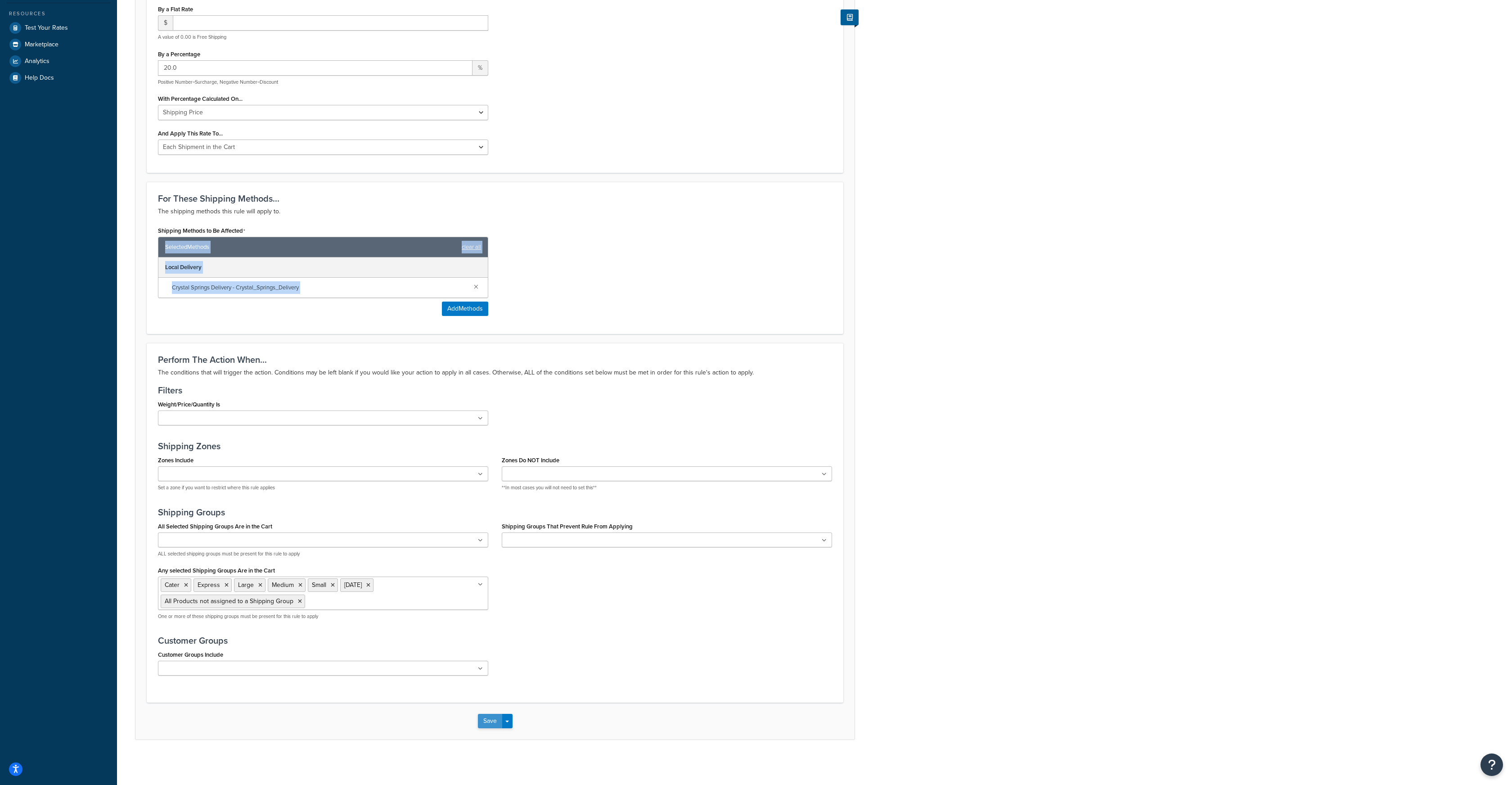
click at [493, 724] on button "Save" at bounding box center [490, 721] width 24 height 14
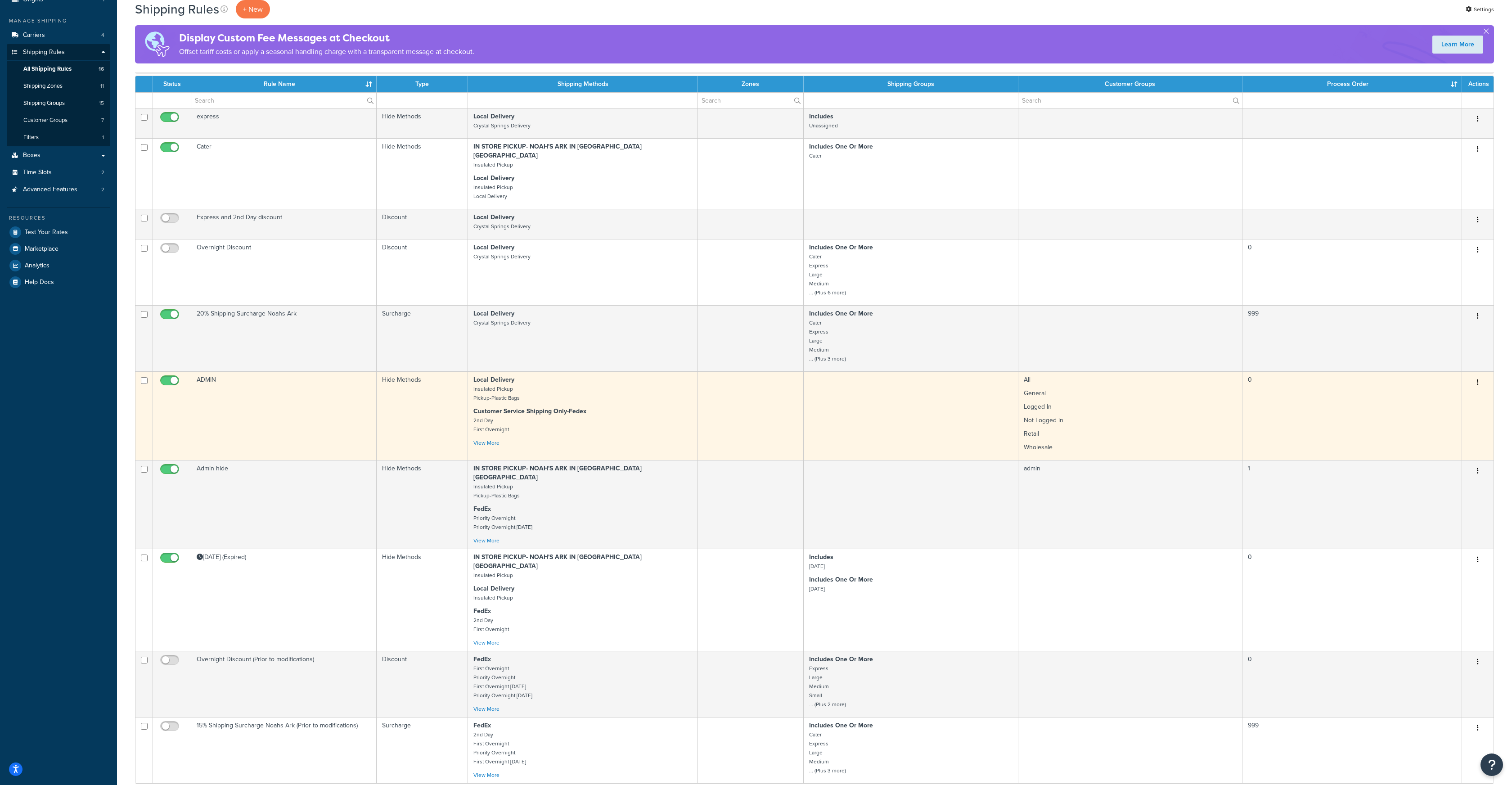
scroll to position [119, 0]
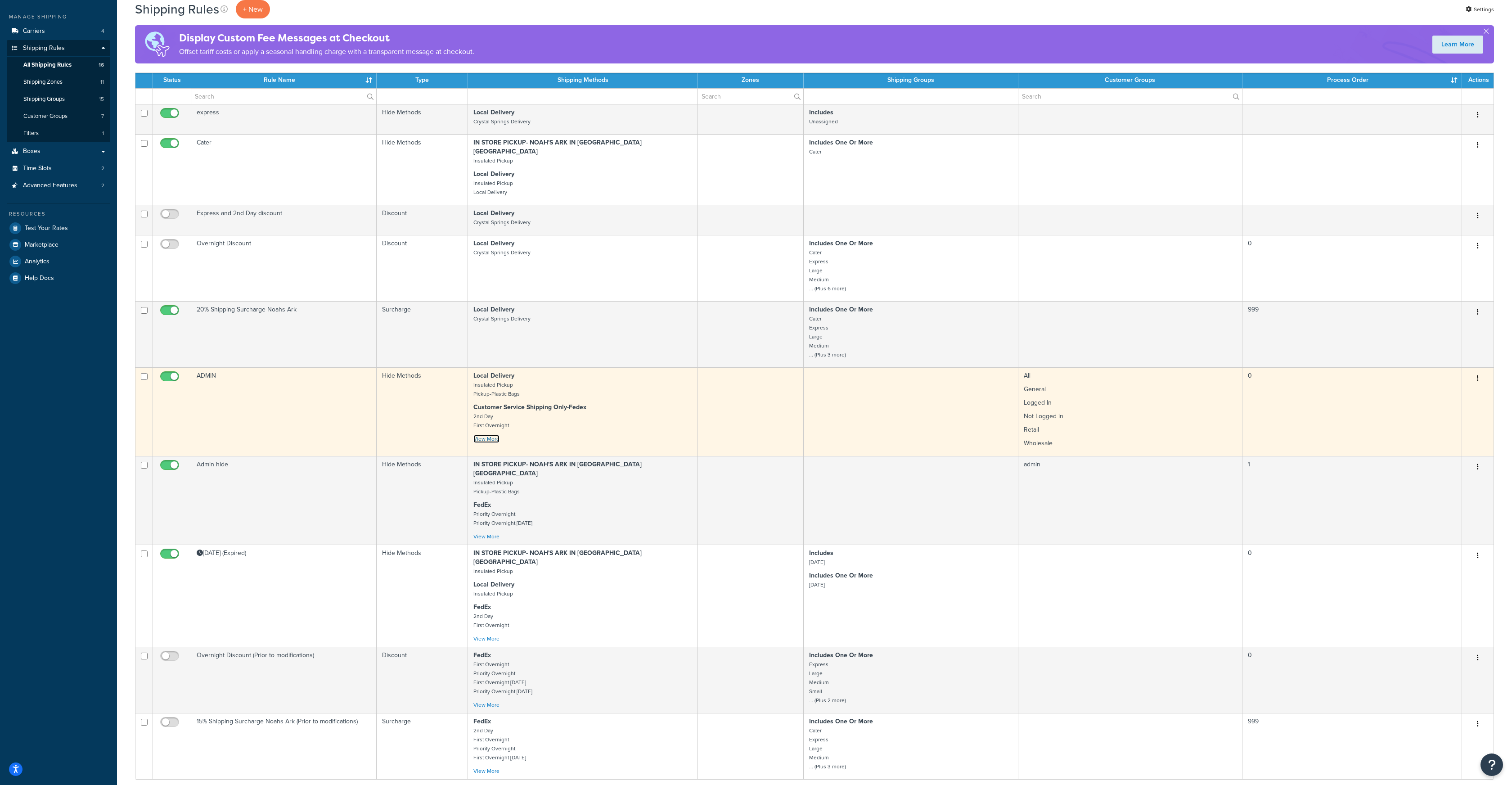
click at [490, 435] on link "View More" at bounding box center [487, 439] width 26 height 8
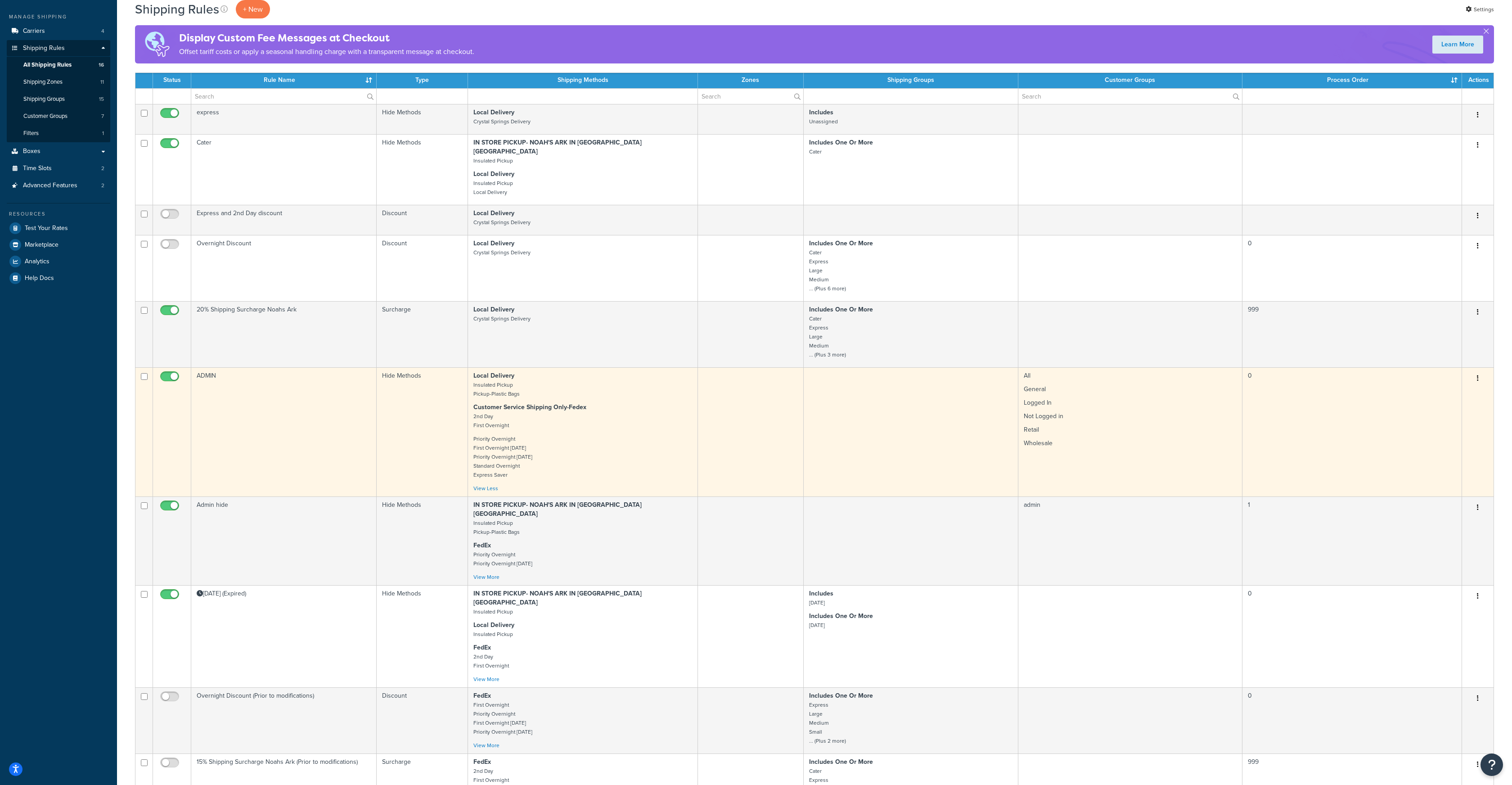
click at [1480, 371] on button "button" at bounding box center [1478, 378] width 13 height 14
click at [1442, 386] on link "Edit" at bounding box center [1448, 396] width 71 height 18
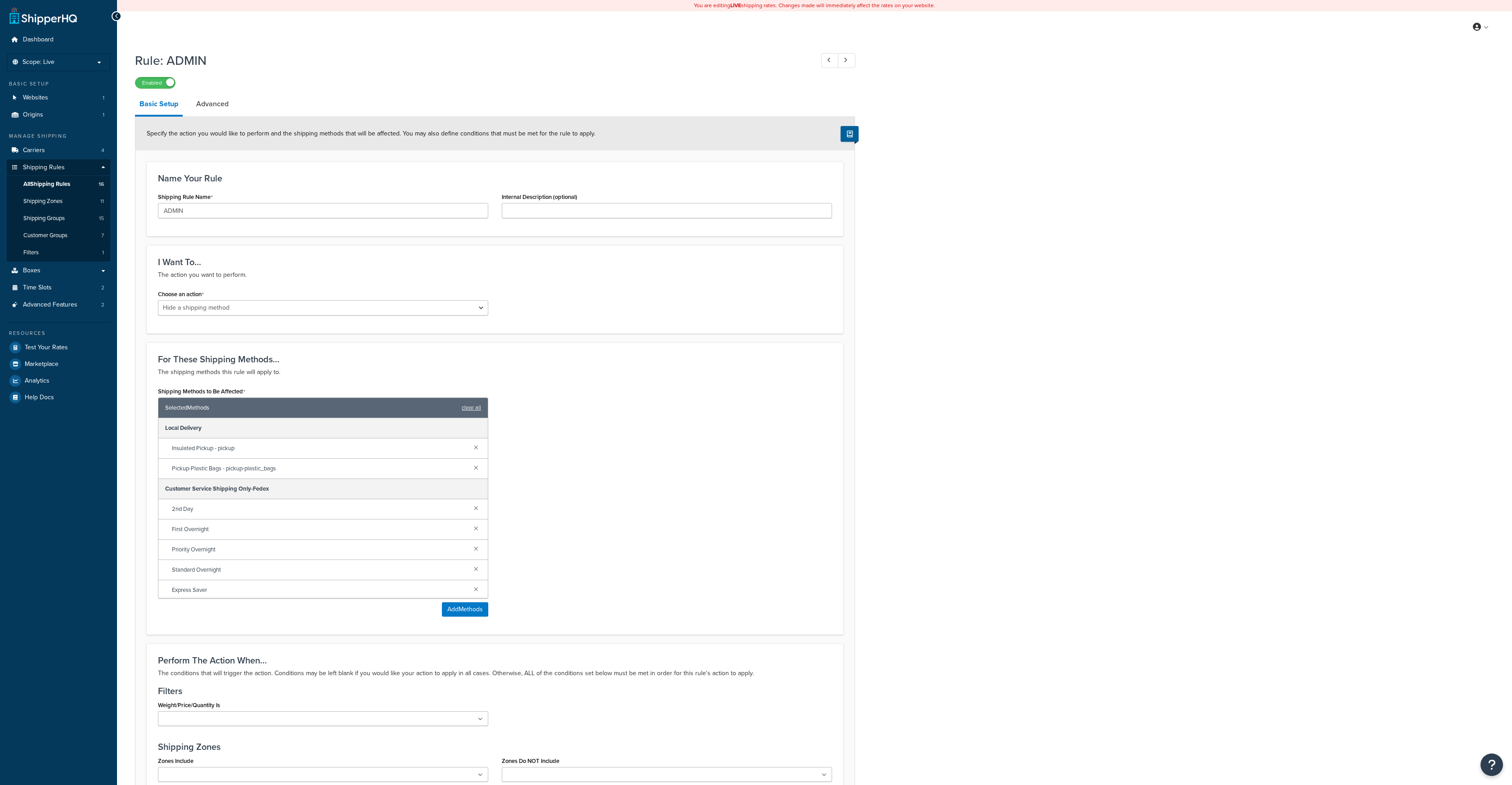
select select "HIDE"
click at [477, 508] on link at bounding box center [476, 507] width 10 height 10
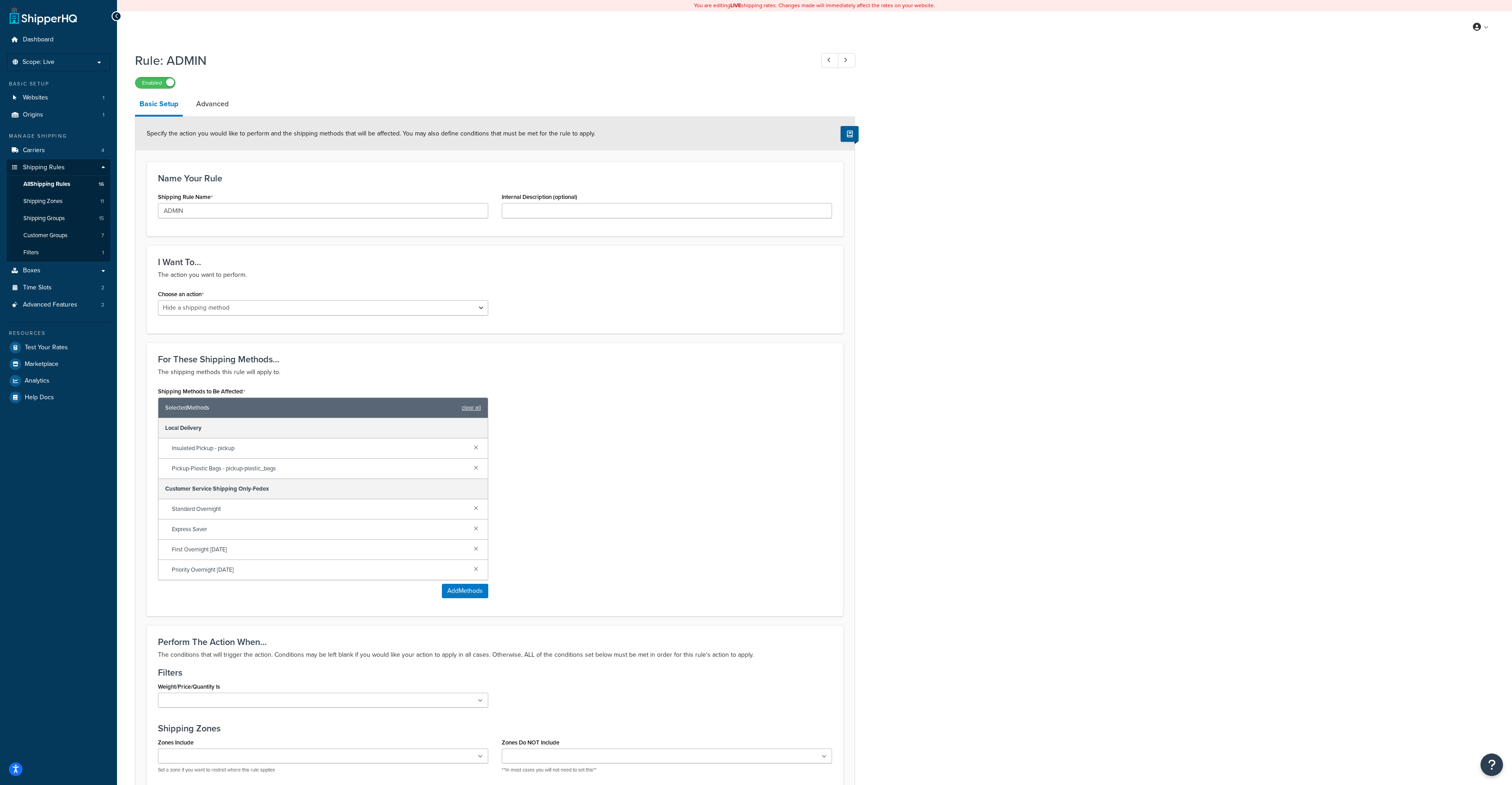
click at [477, 508] on link at bounding box center [476, 507] width 10 height 10
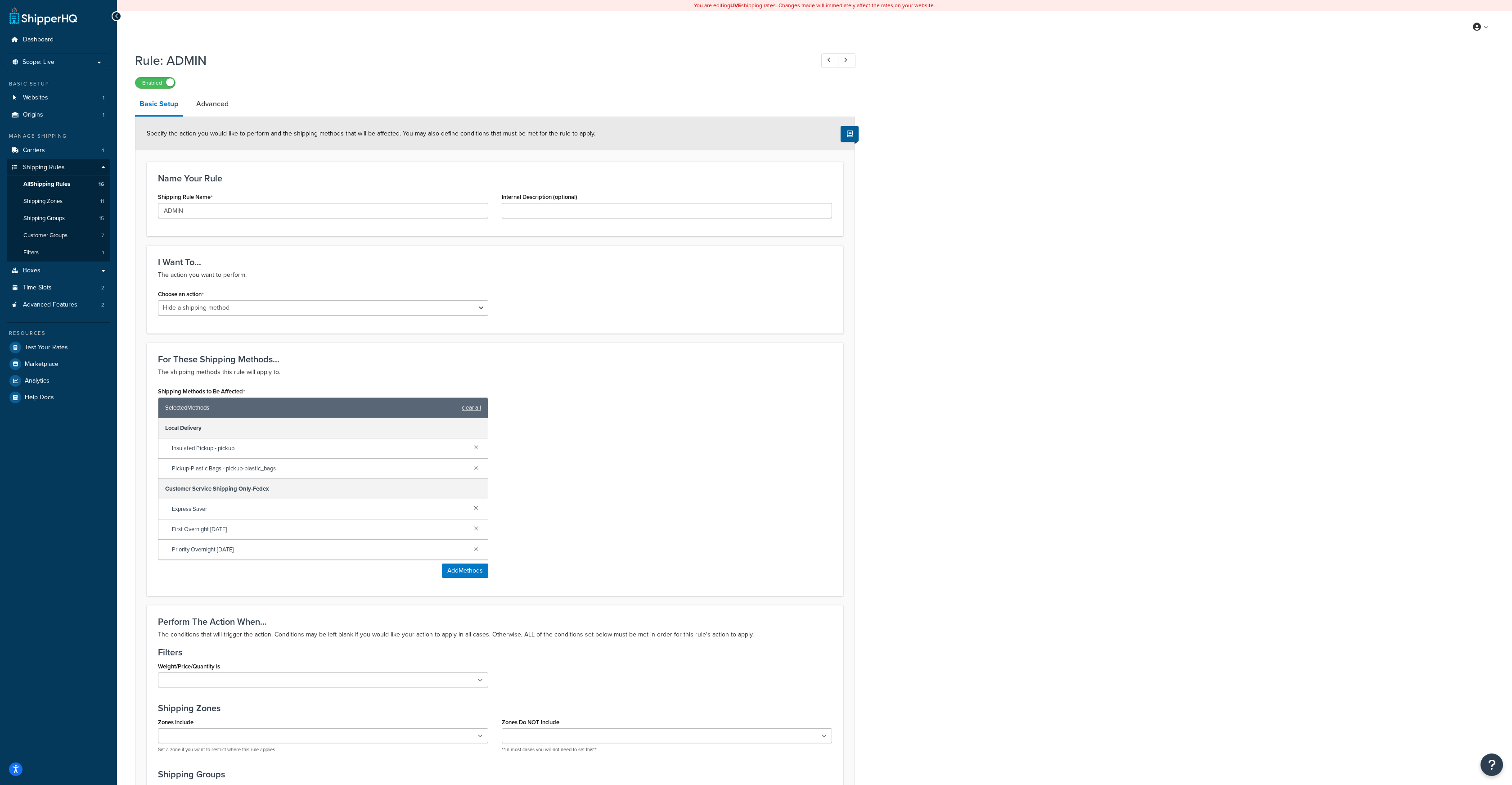
click at [477, 508] on link at bounding box center [476, 507] width 10 height 10
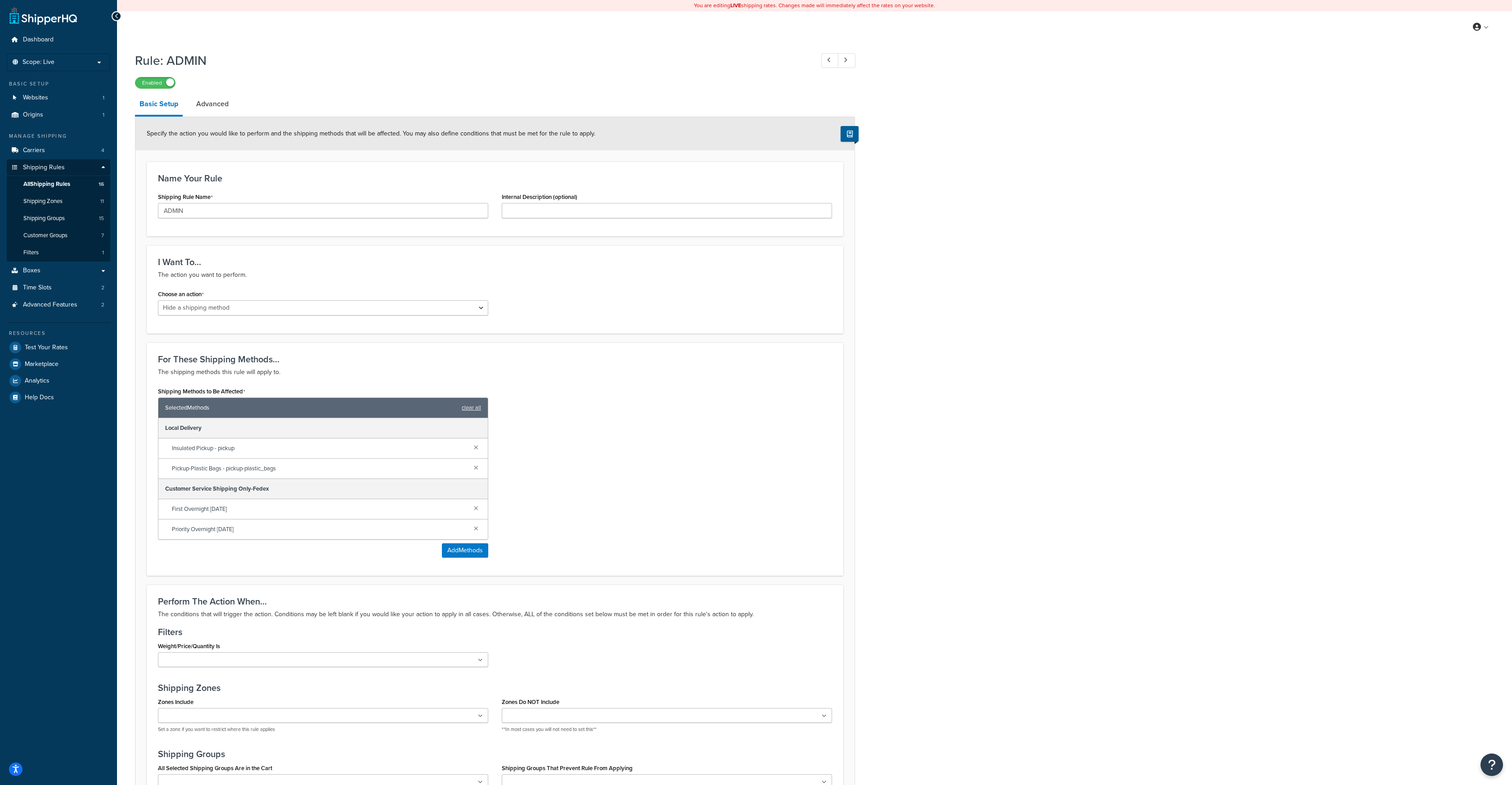
click at [477, 508] on link at bounding box center [476, 507] width 10 height 10
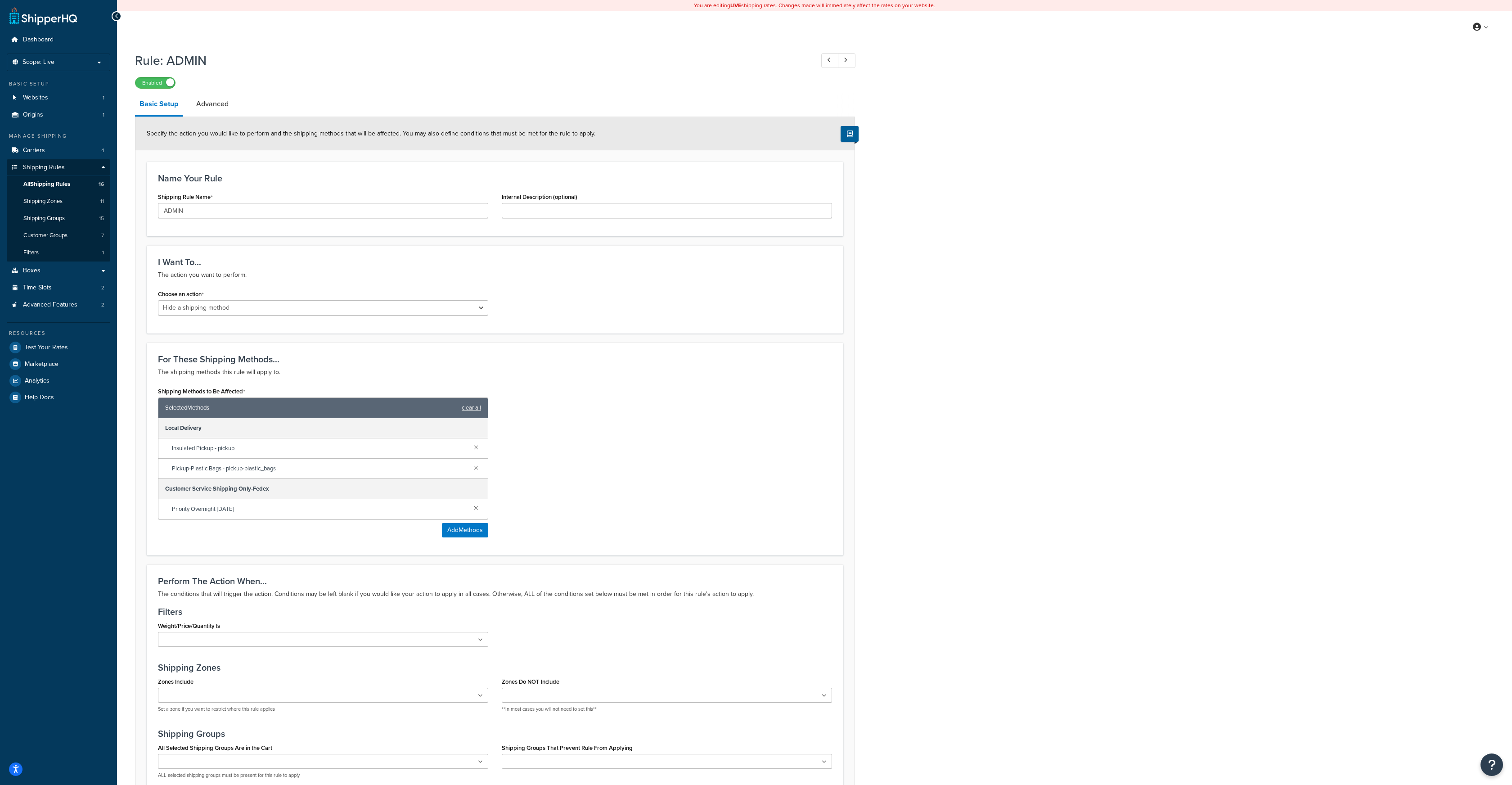
click at [477, 508] on link at bounding box center [476, 507] width 10 height 10
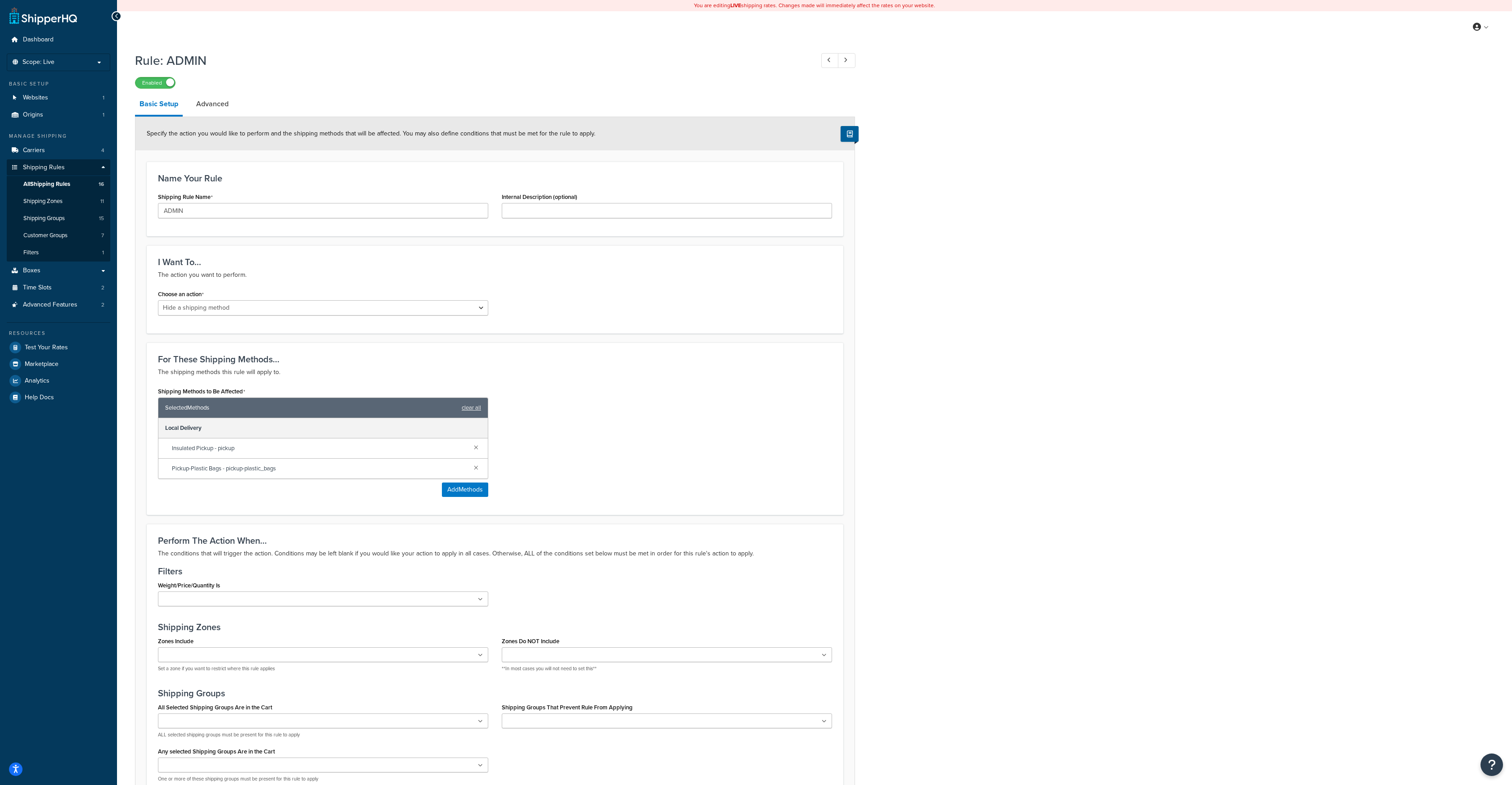
scroll to position [179, 0]
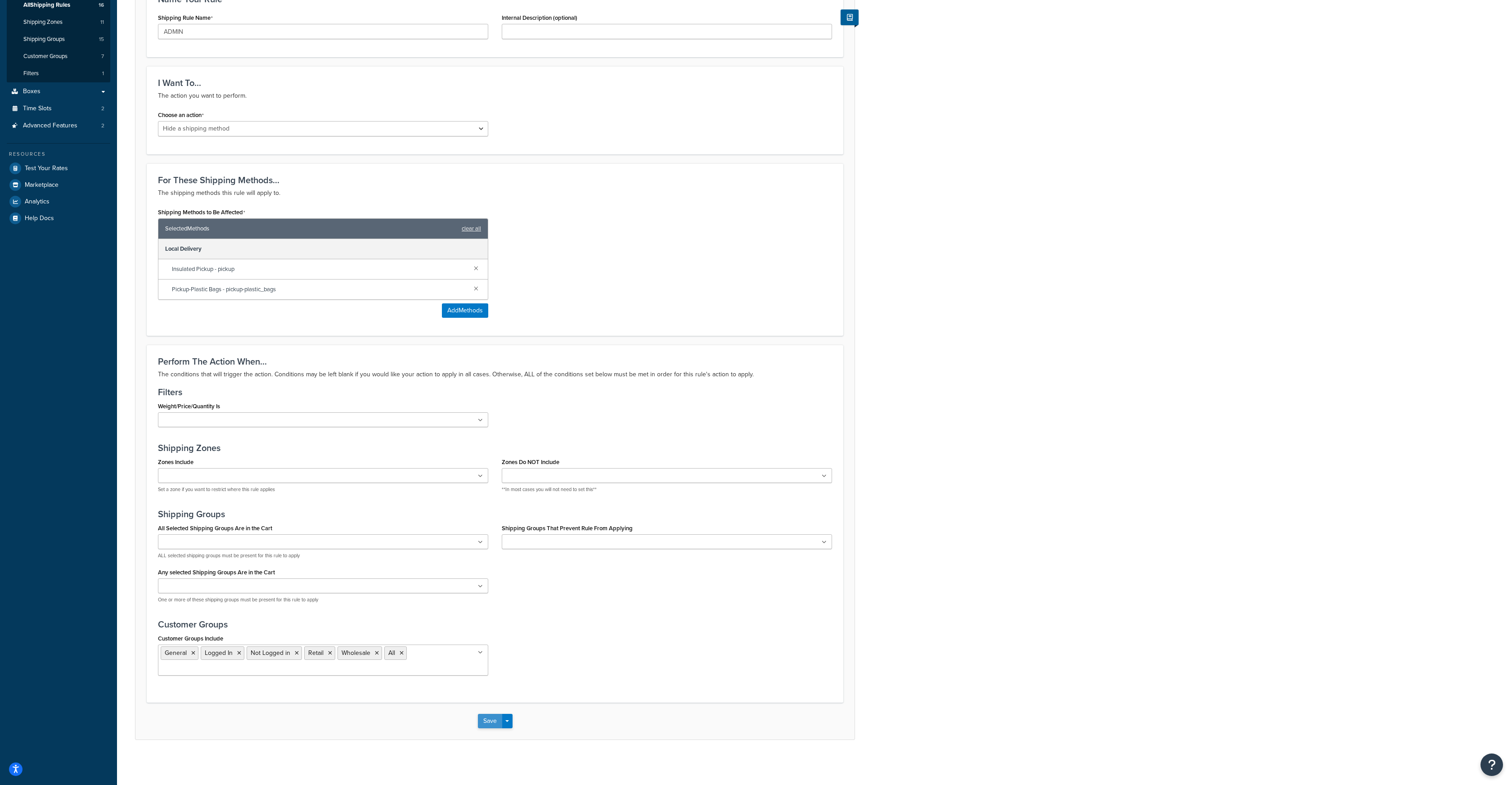
click at [495, 722] on button "Save" at bounding box center [490, 721] width 24 height 14
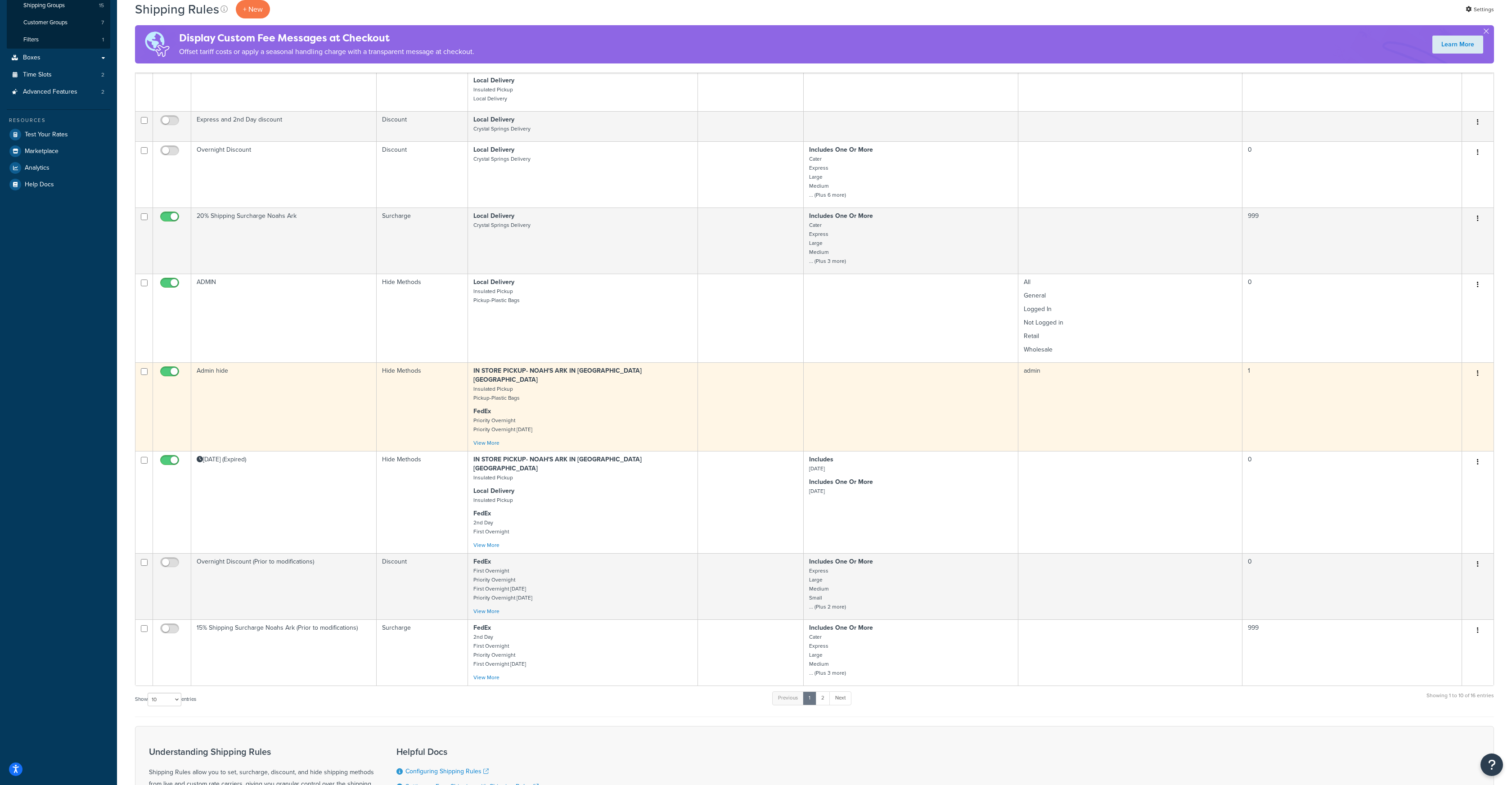
scroll to position [216, 0]
click at [1477, 364] on button "button" at bounding box center [1478, 371] width 13 height 14
click at [1431, 381] on link "Edit" at bounding box center [1448, 388] width 71 height 18
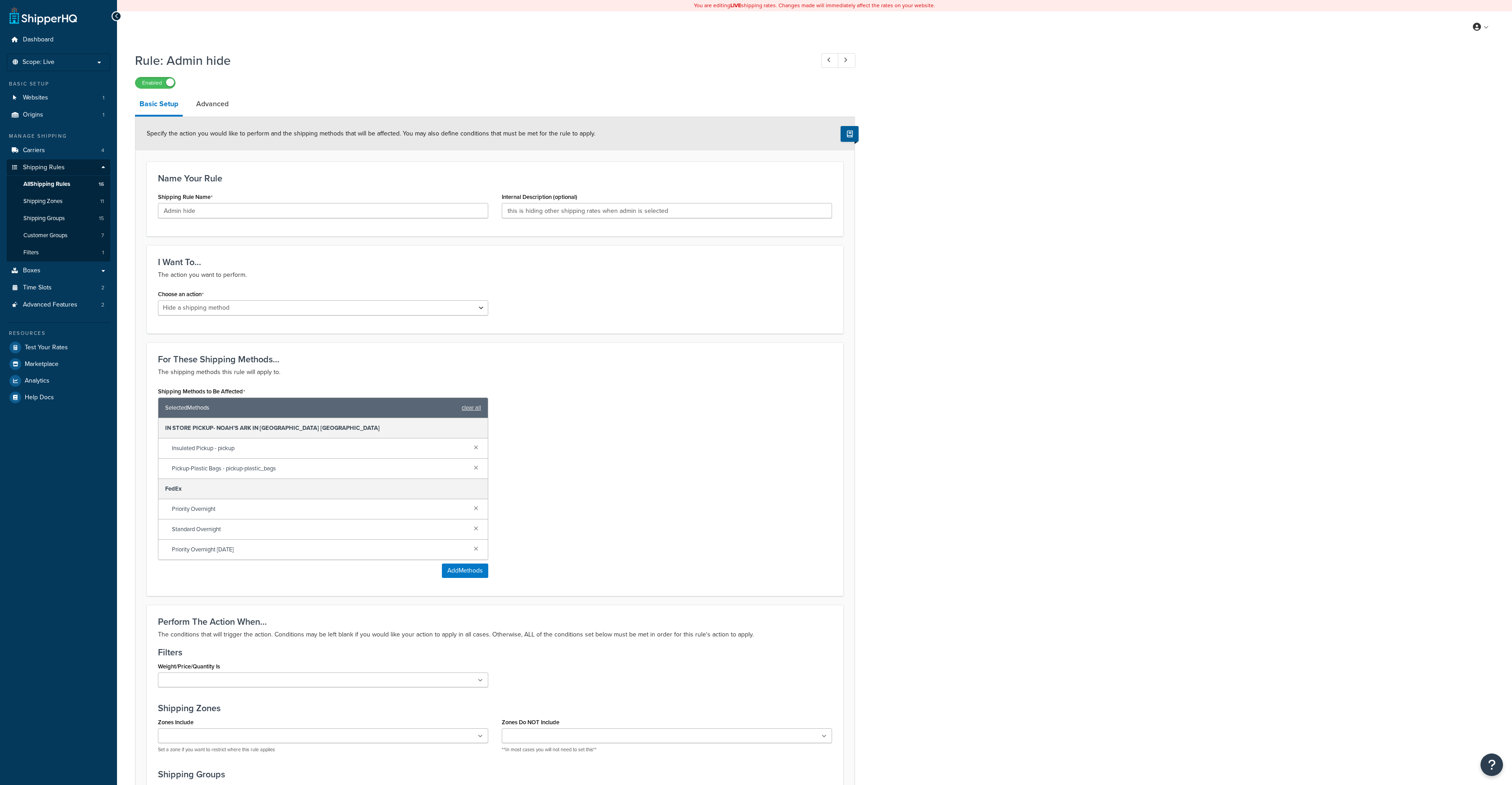
select select "HIDE"
click at [476, 510] on link at bounding box center [476, 507] width 10 height 10
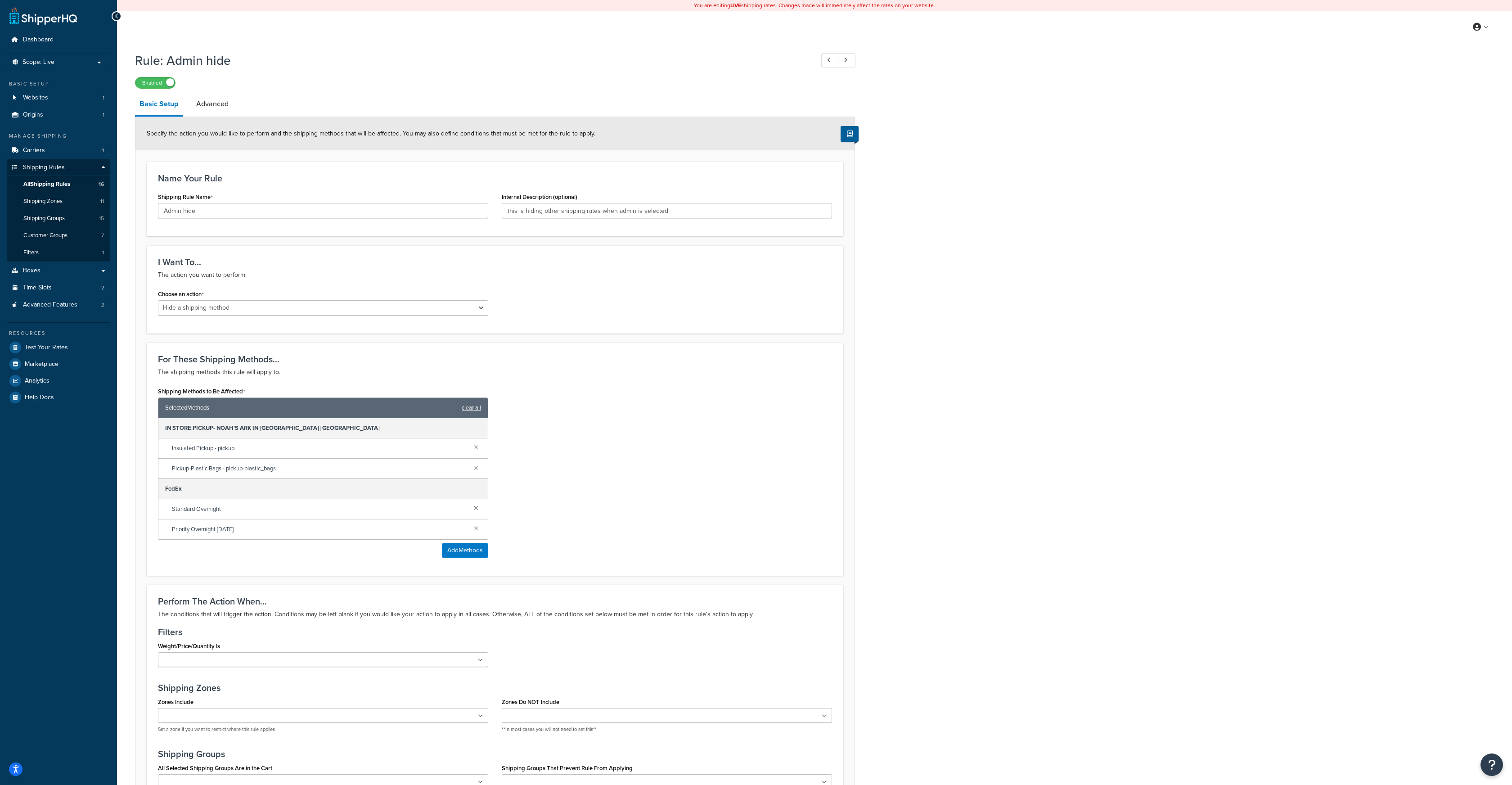
click at [476, 510] on link at bounding box center [476, 507] width 10 height 10
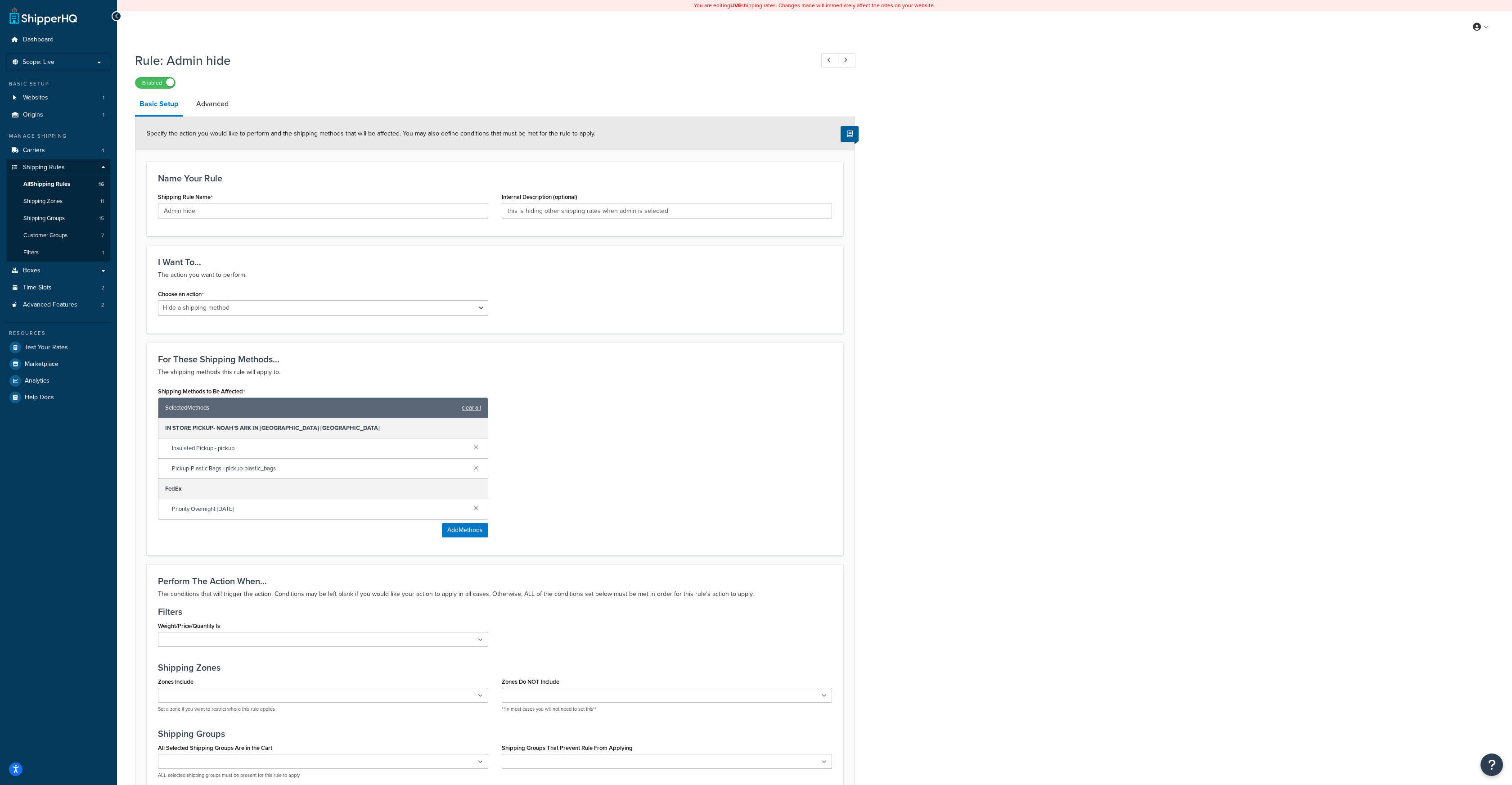
click at [476, 510] on link at bounding box center [476, 507] width 10 height 10
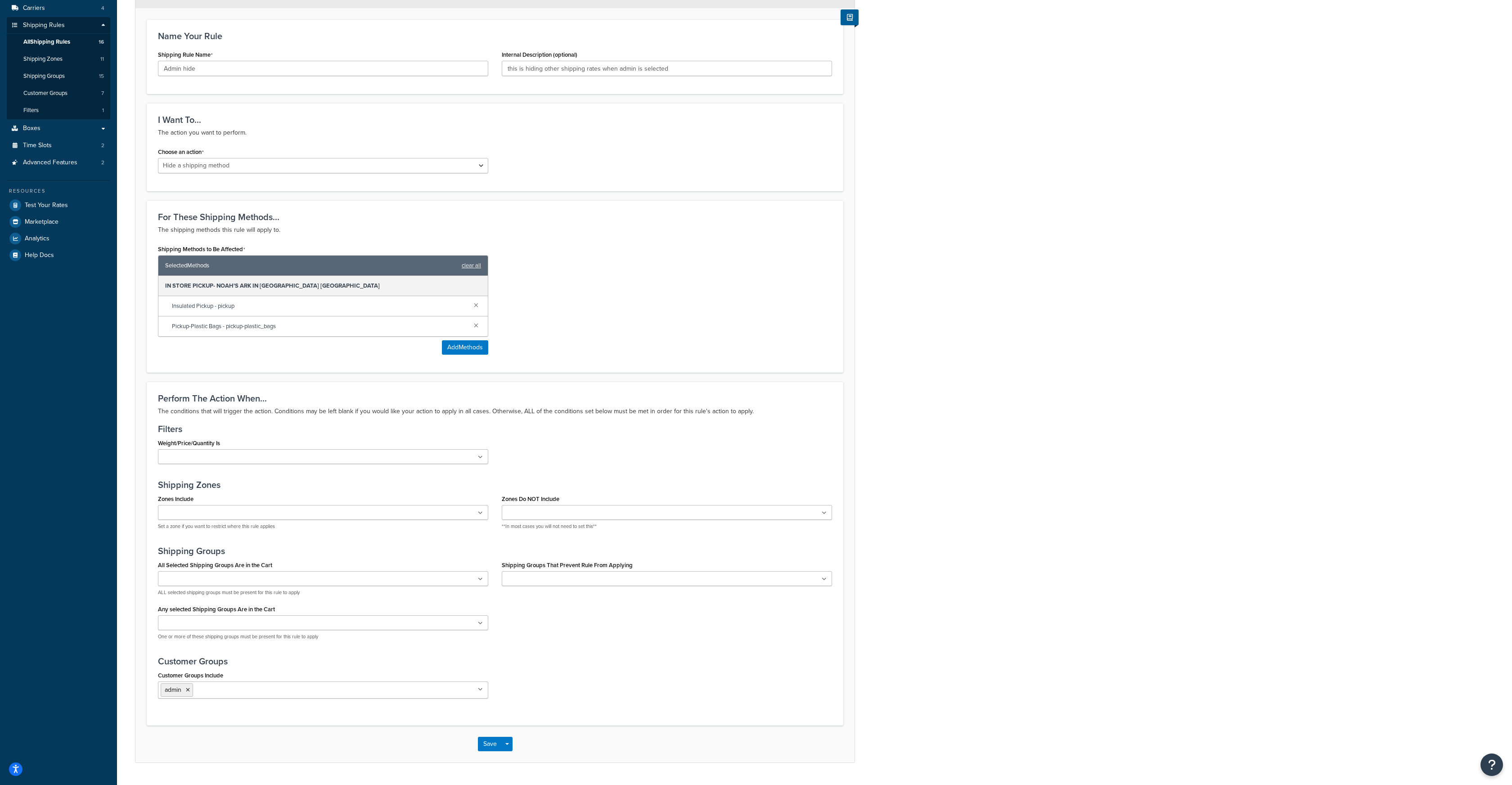
scroll to position [165, 0]
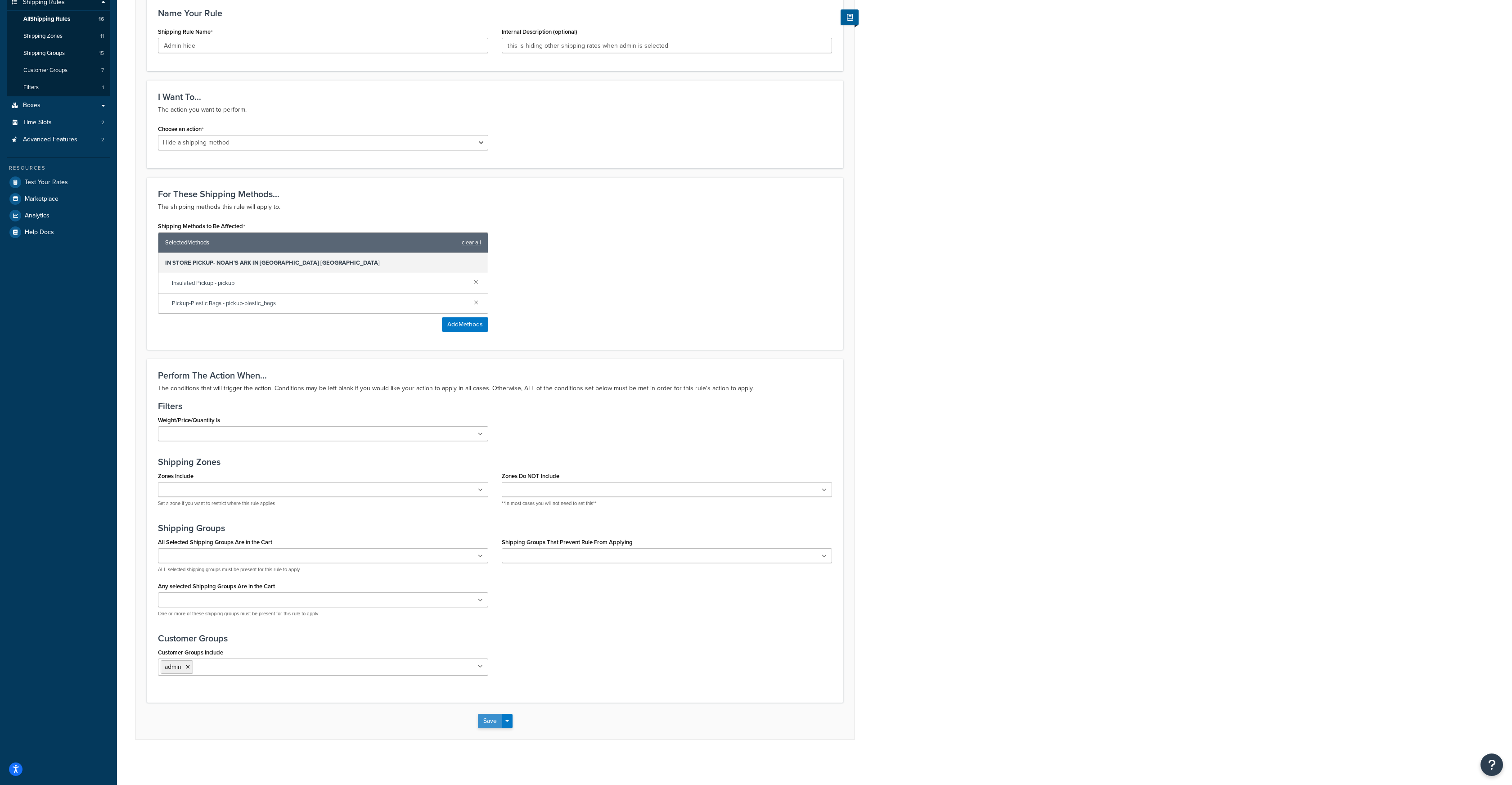
click at [488, 722] on button "Save" at bounding box center [490, 721] width 24 height 14
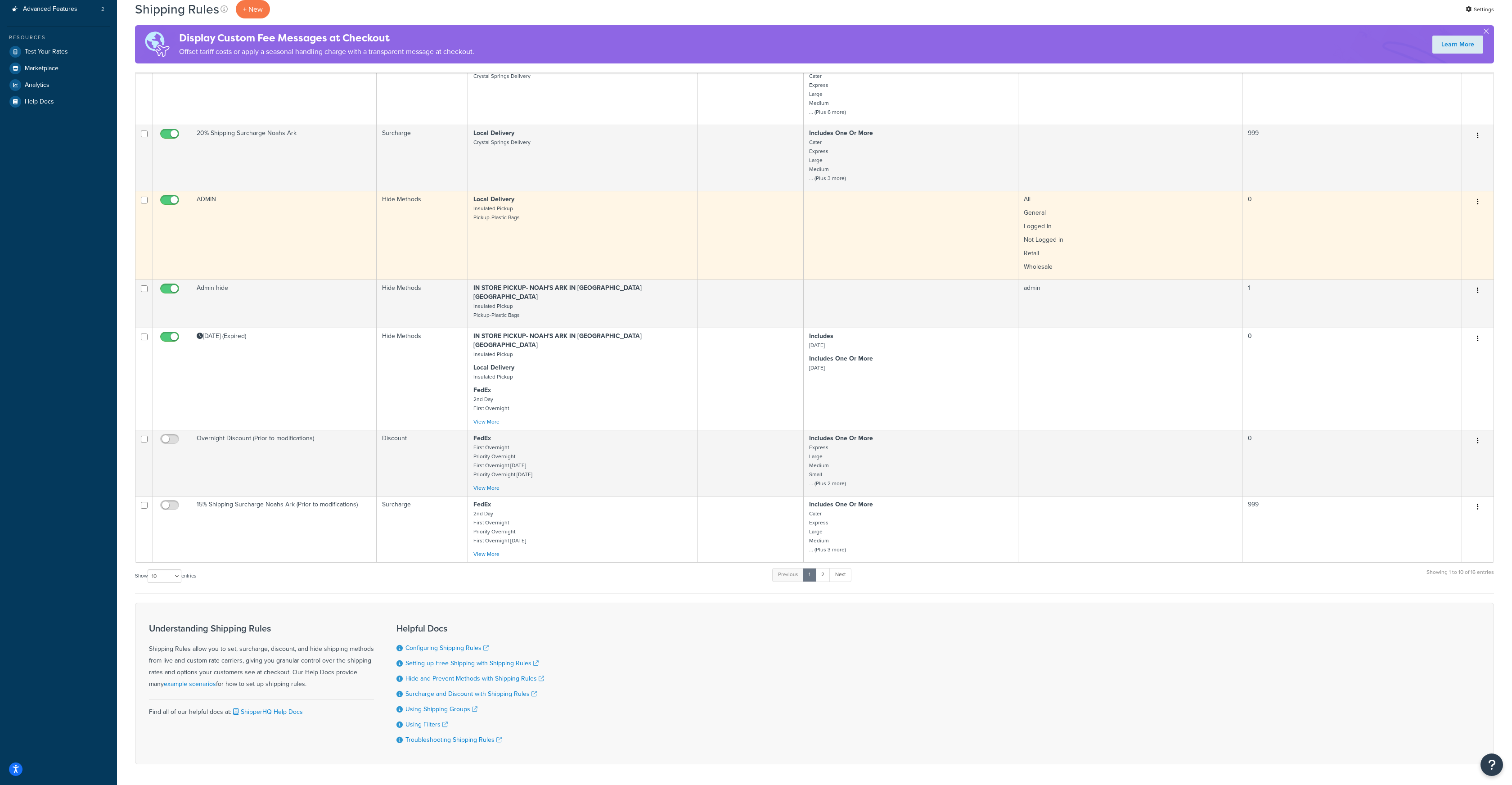
scroll to position [302, 0]
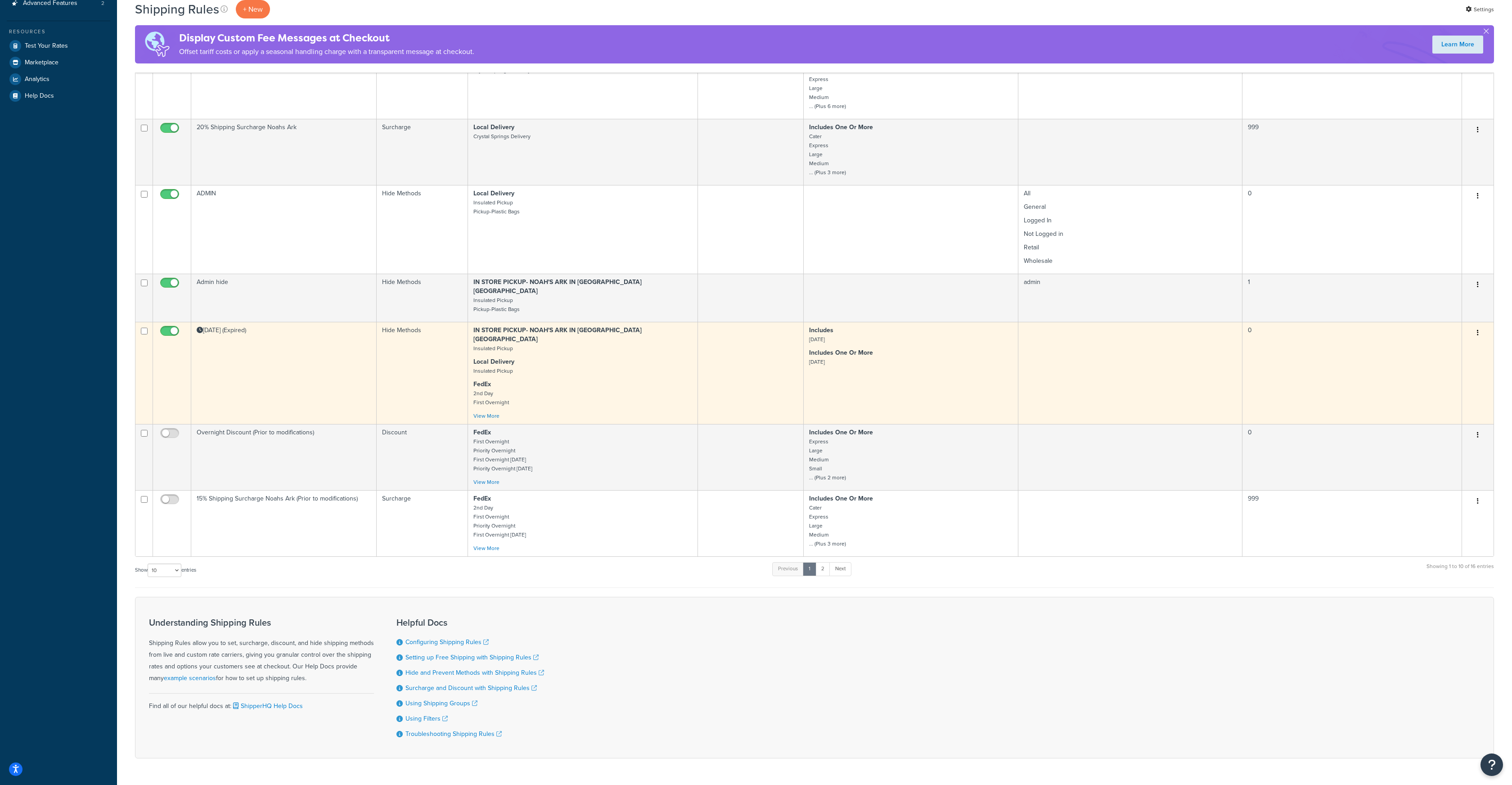
click at [1477, 326] on button "button" at bounding box center [1478, 333] width 13 height 14
click at [1449, 341] on link "Edit" at bounding box center [1448, 350] width 71 height 18
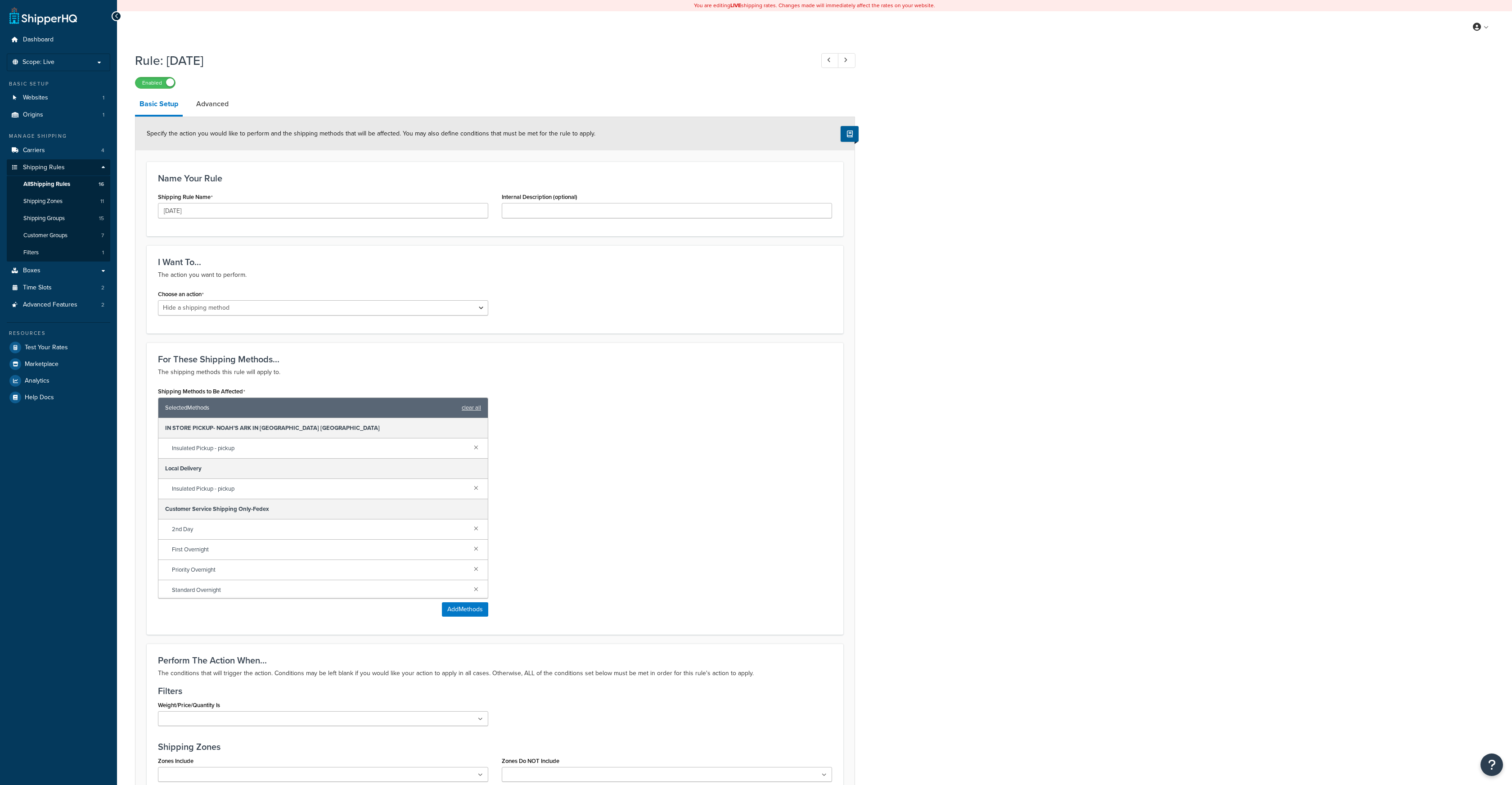
select select "HIDE"
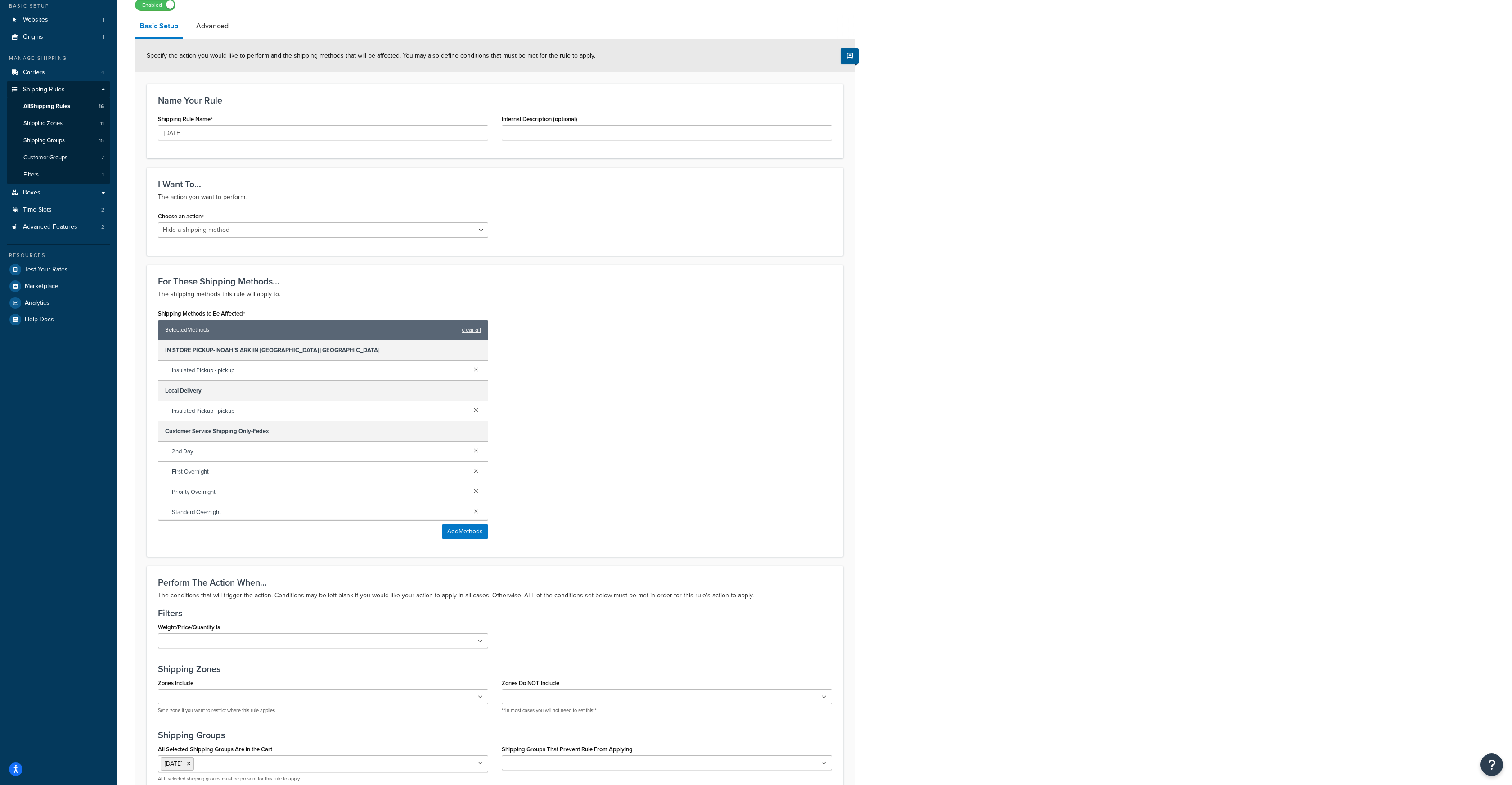
scroll to position [85, 0]
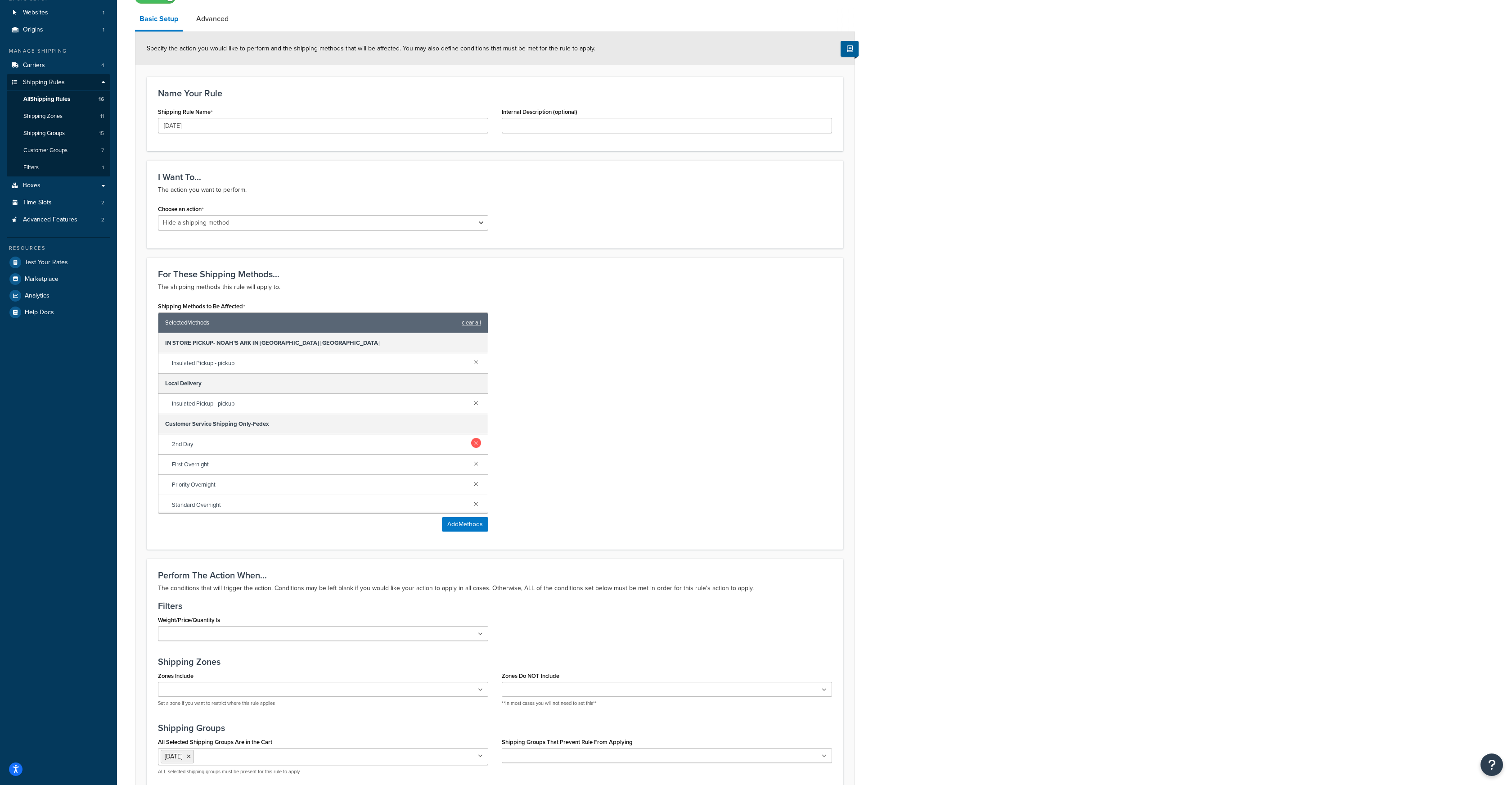
click at [477, 445] on link at bounding box center [476, 442] width 10 height 10
click at [477, 444] on link at bounding box center [476, 442] width 10 height 10
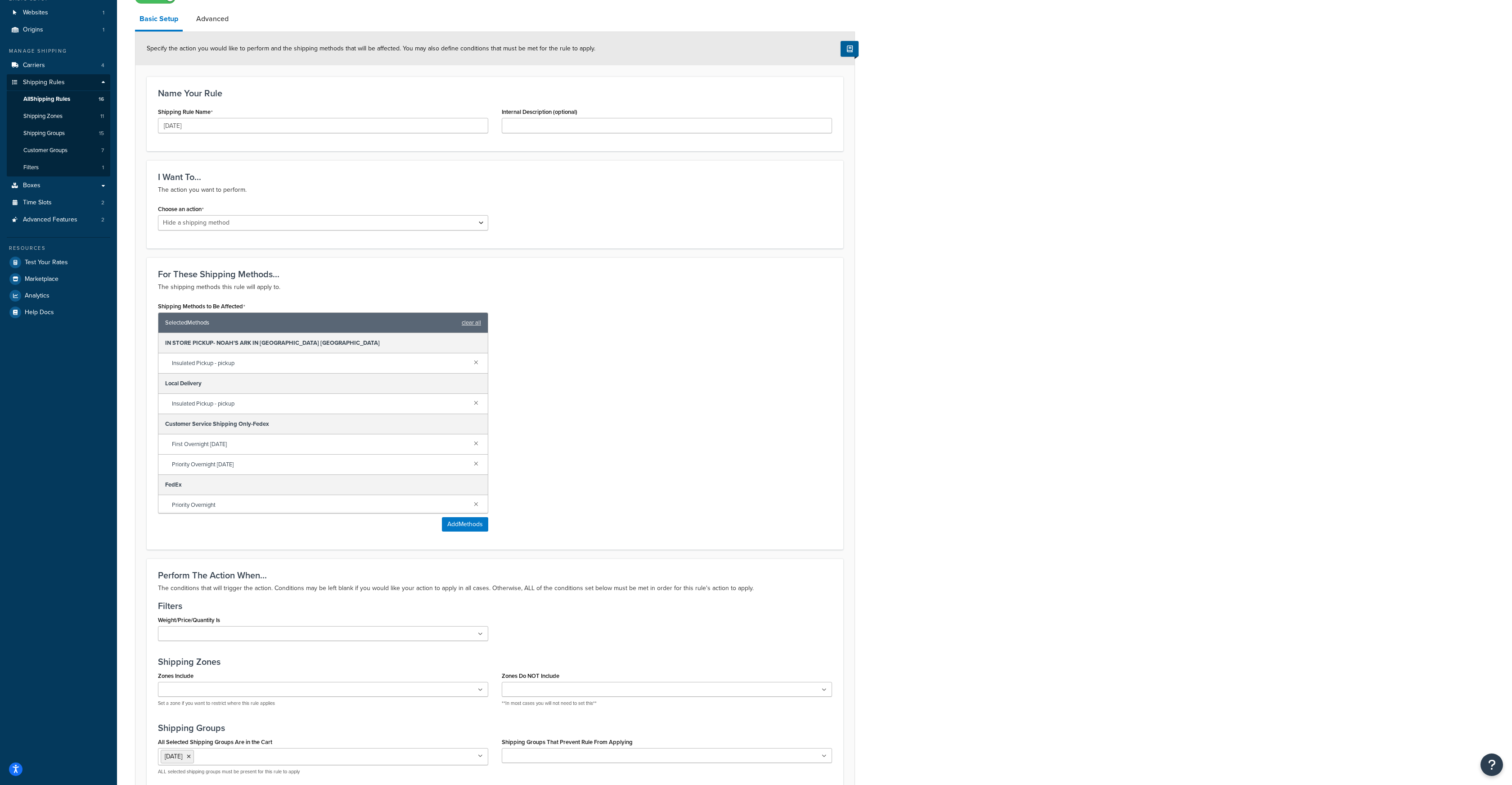
click at [477, 444] on link at bounding box center [476, 442] width 10 height 10
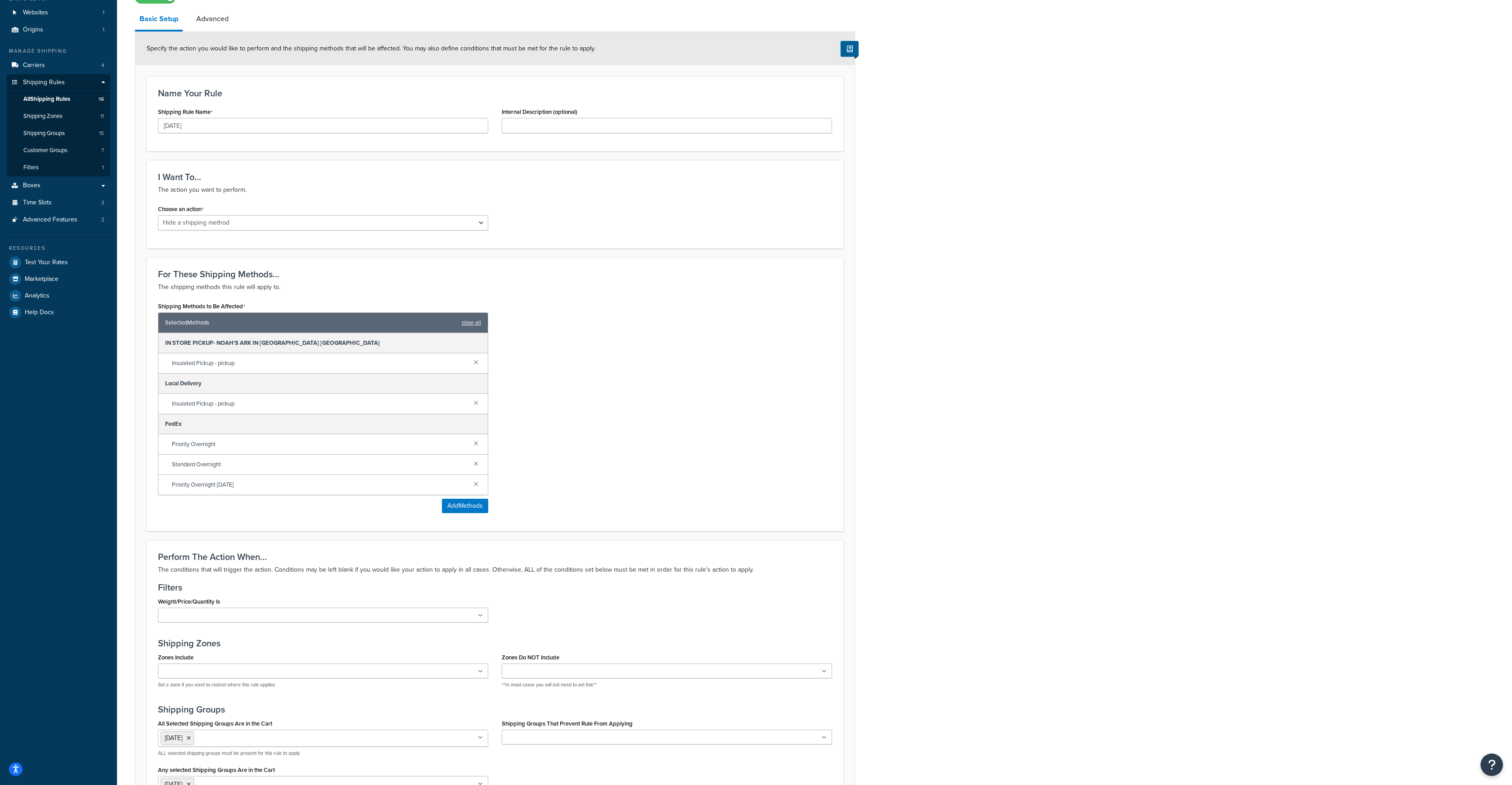
click at [477, 444] on link at bounding box center [476, 442] width 10 height 10
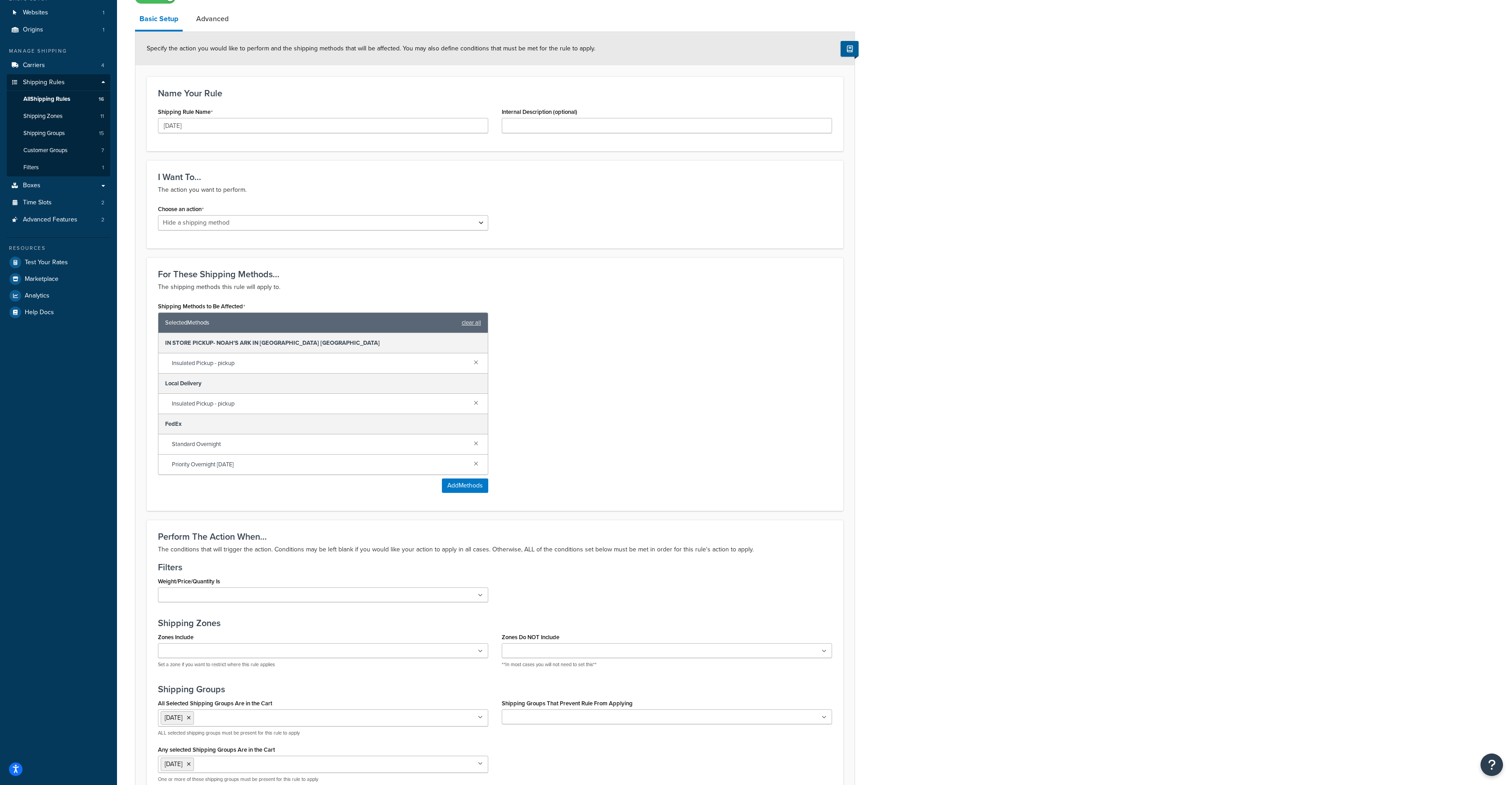
click at [477, 444] on link at bounding box center [476, 442] width 10 height 10
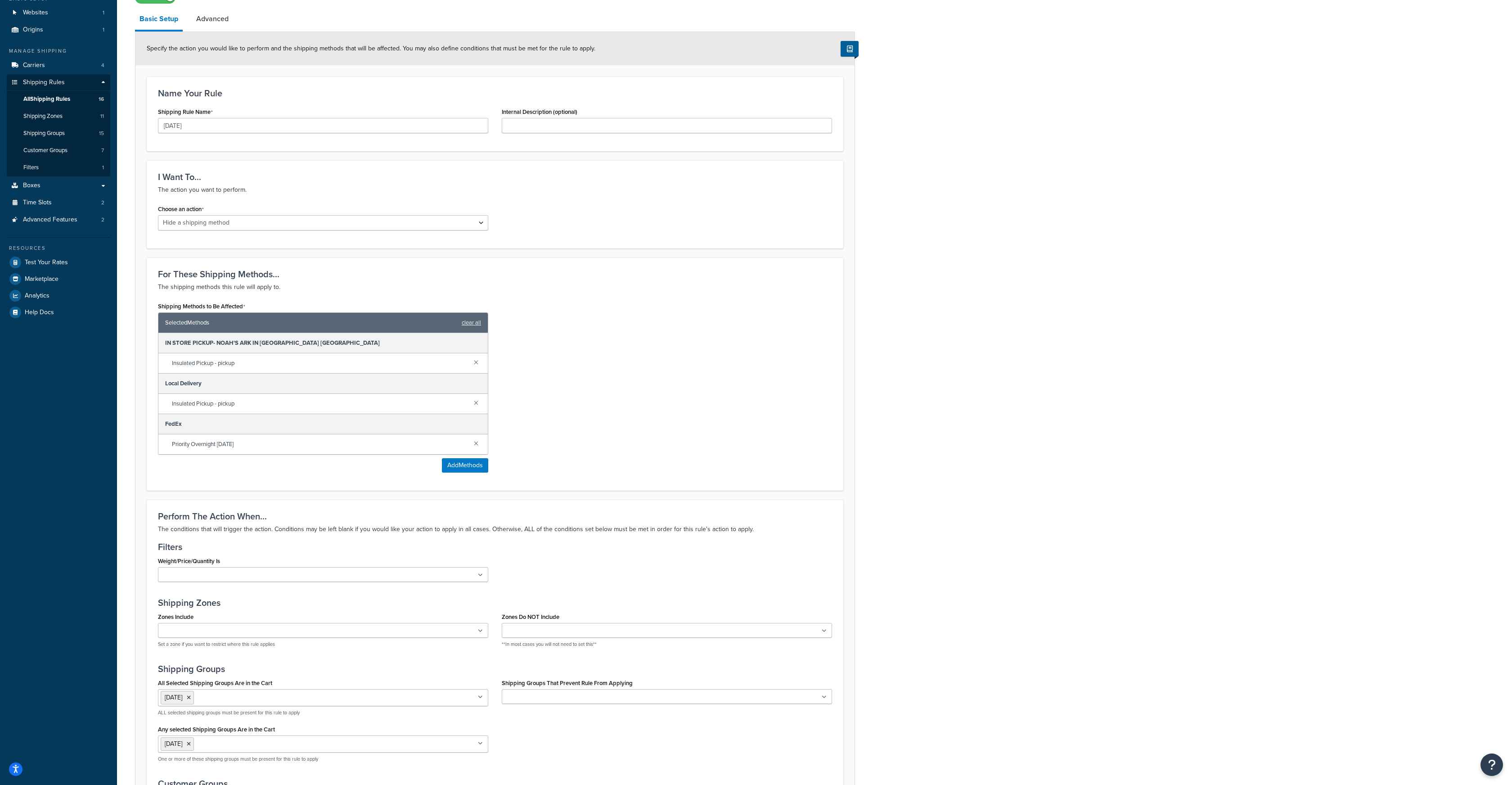
click at [477, 444] on link at bounding box center [476, 442] width 10 height 10
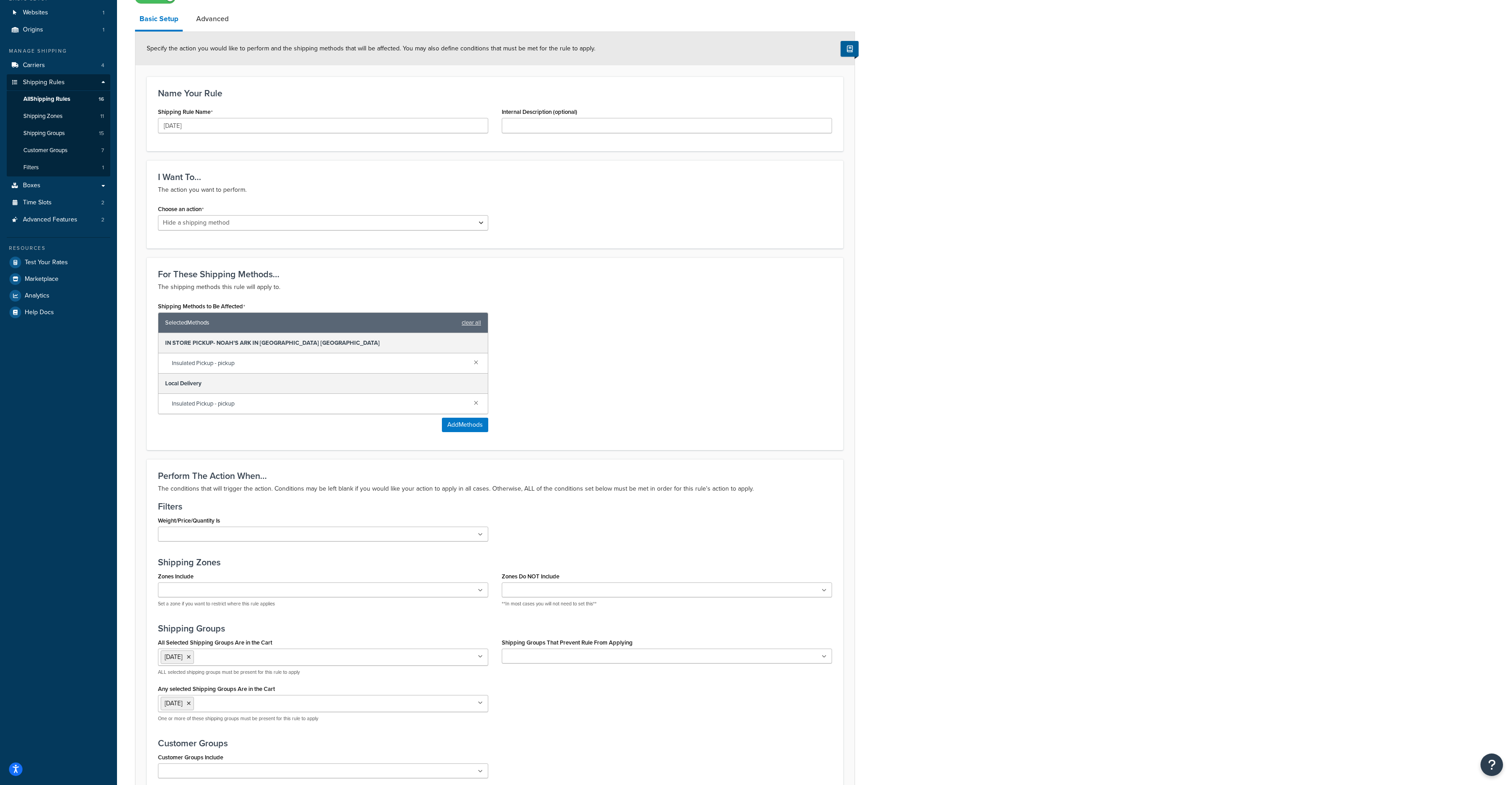
scroll to position [188, 0]
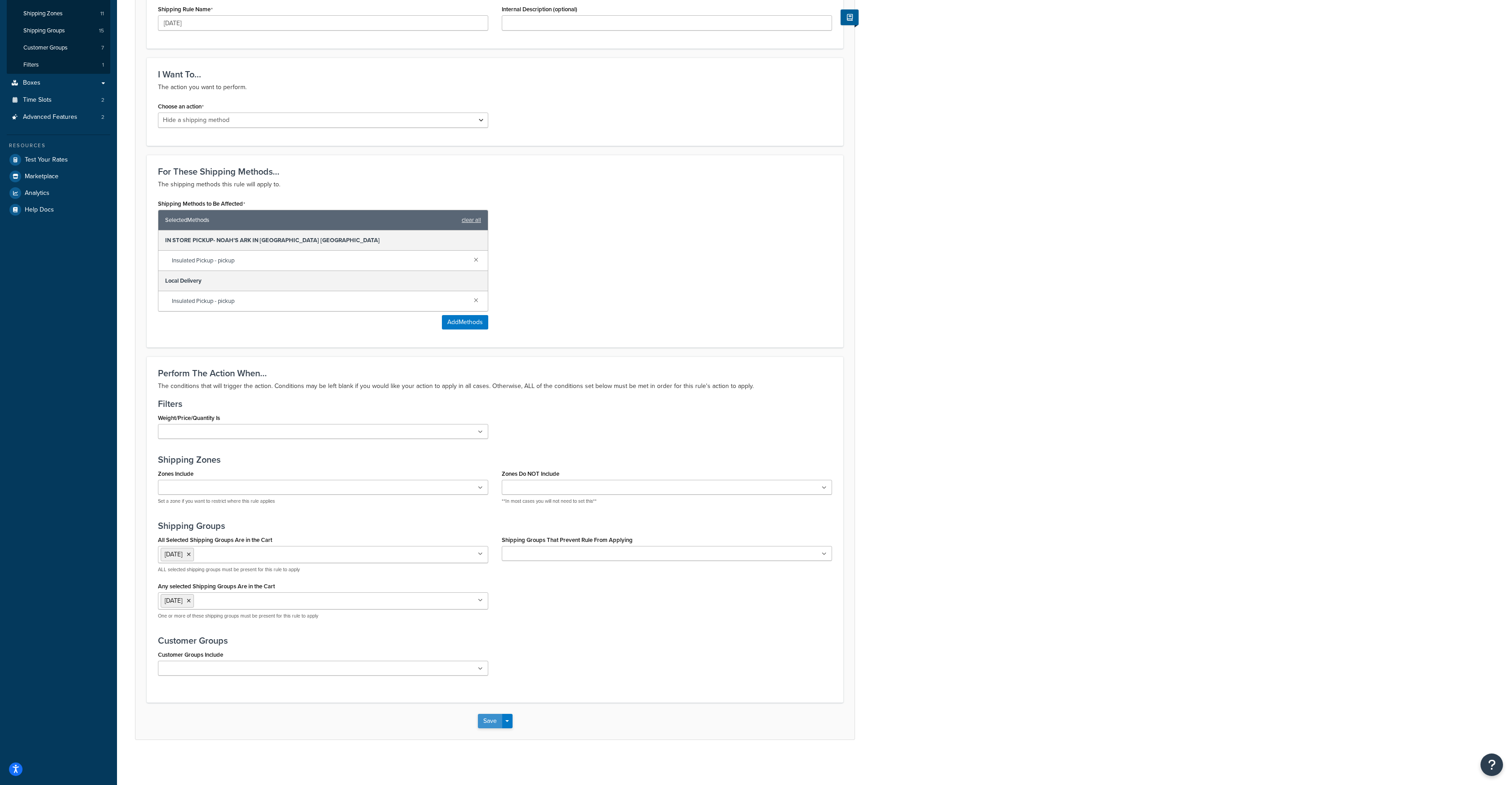
click at [491, 722] on button "Save" at bounding box center [490, 721] width 24 height 14
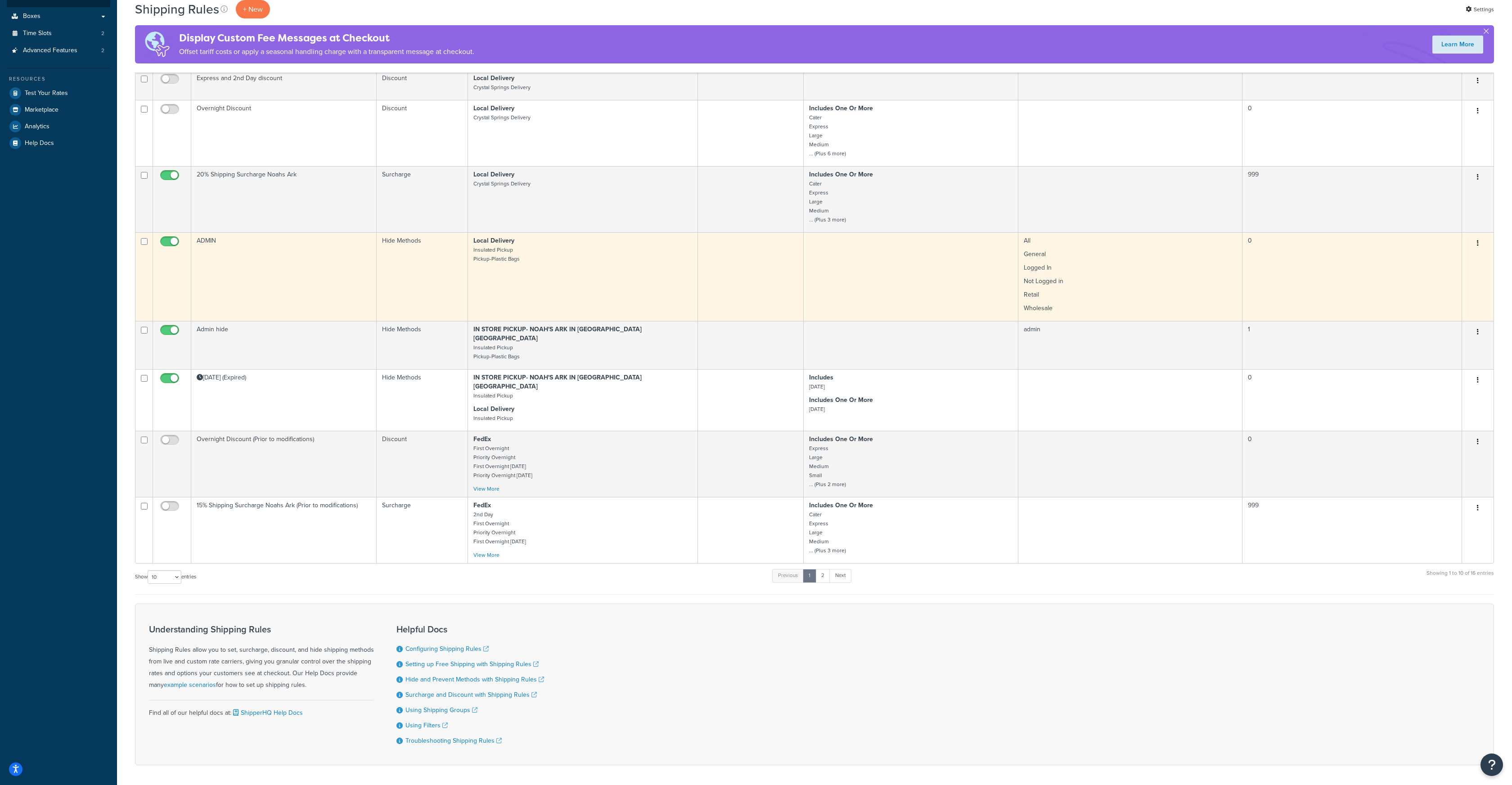
scroll to position [261, 0]
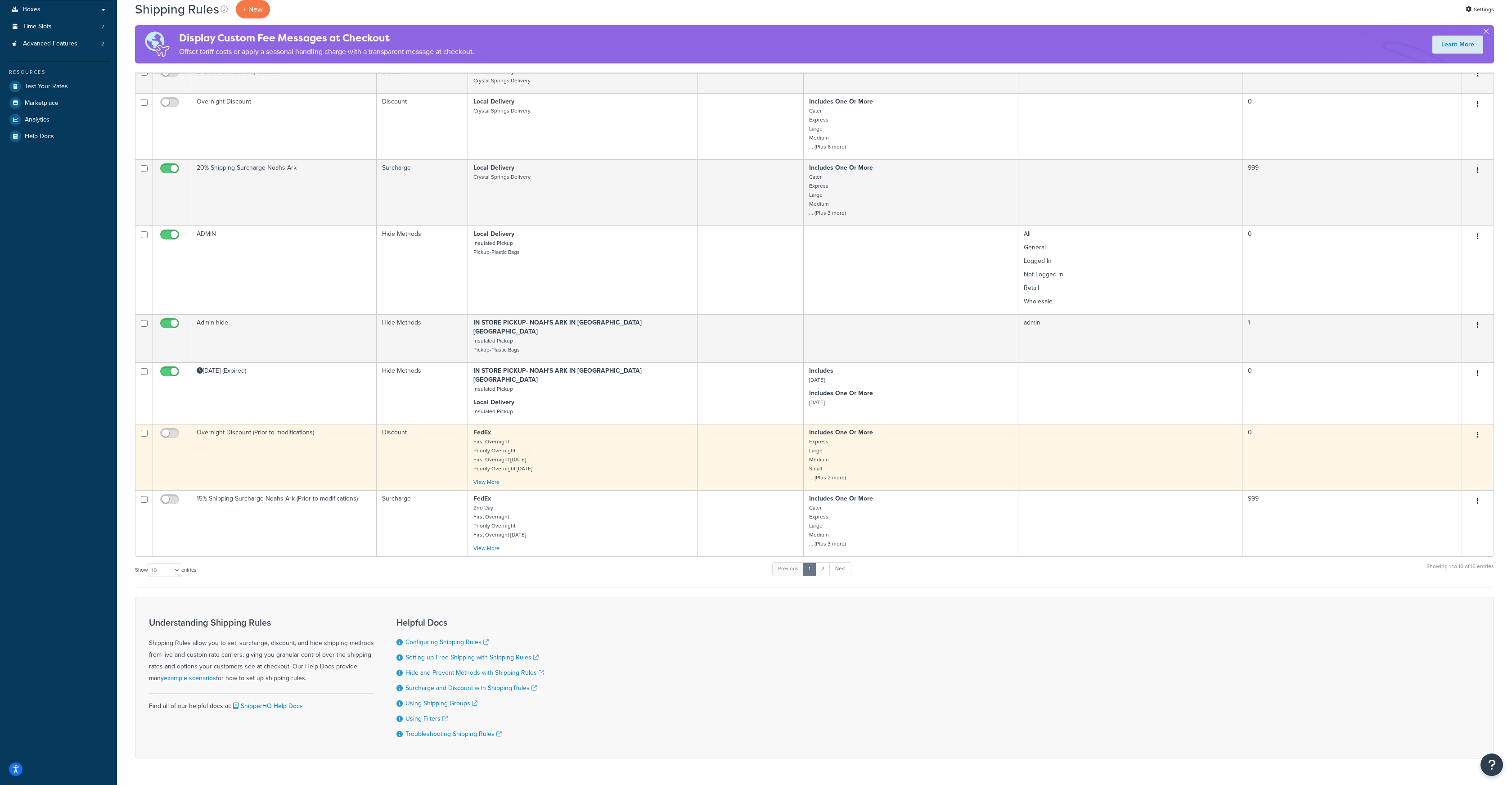
click at [1479, 432] on icon "button" at bounding box center [1478, 435] width 2 height 6
click at [1426, 443] on link "Edit" at bounding box center [1448, 452] width 71 height 18
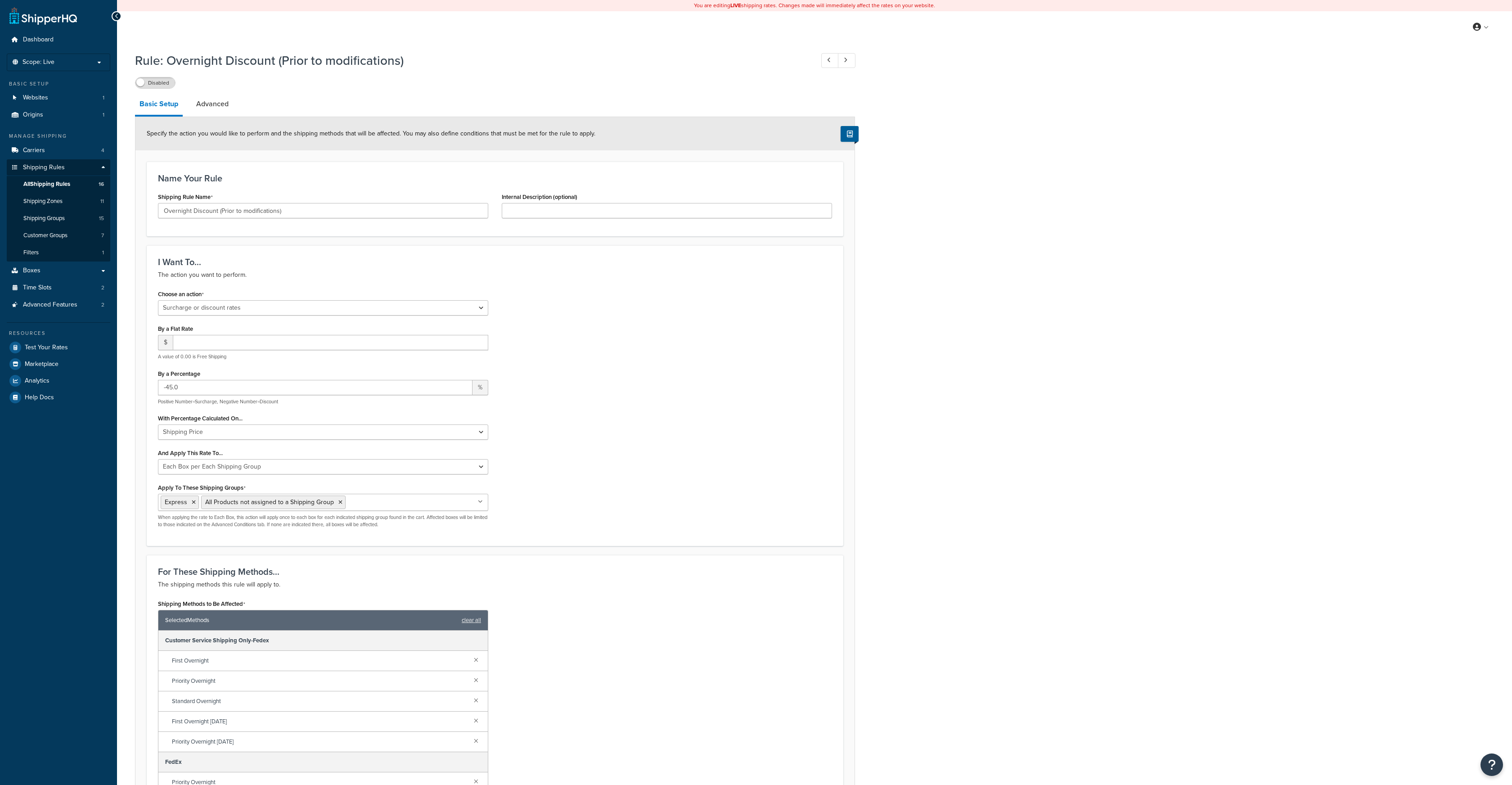
select select "SURCHARGE"
select select "BOX"
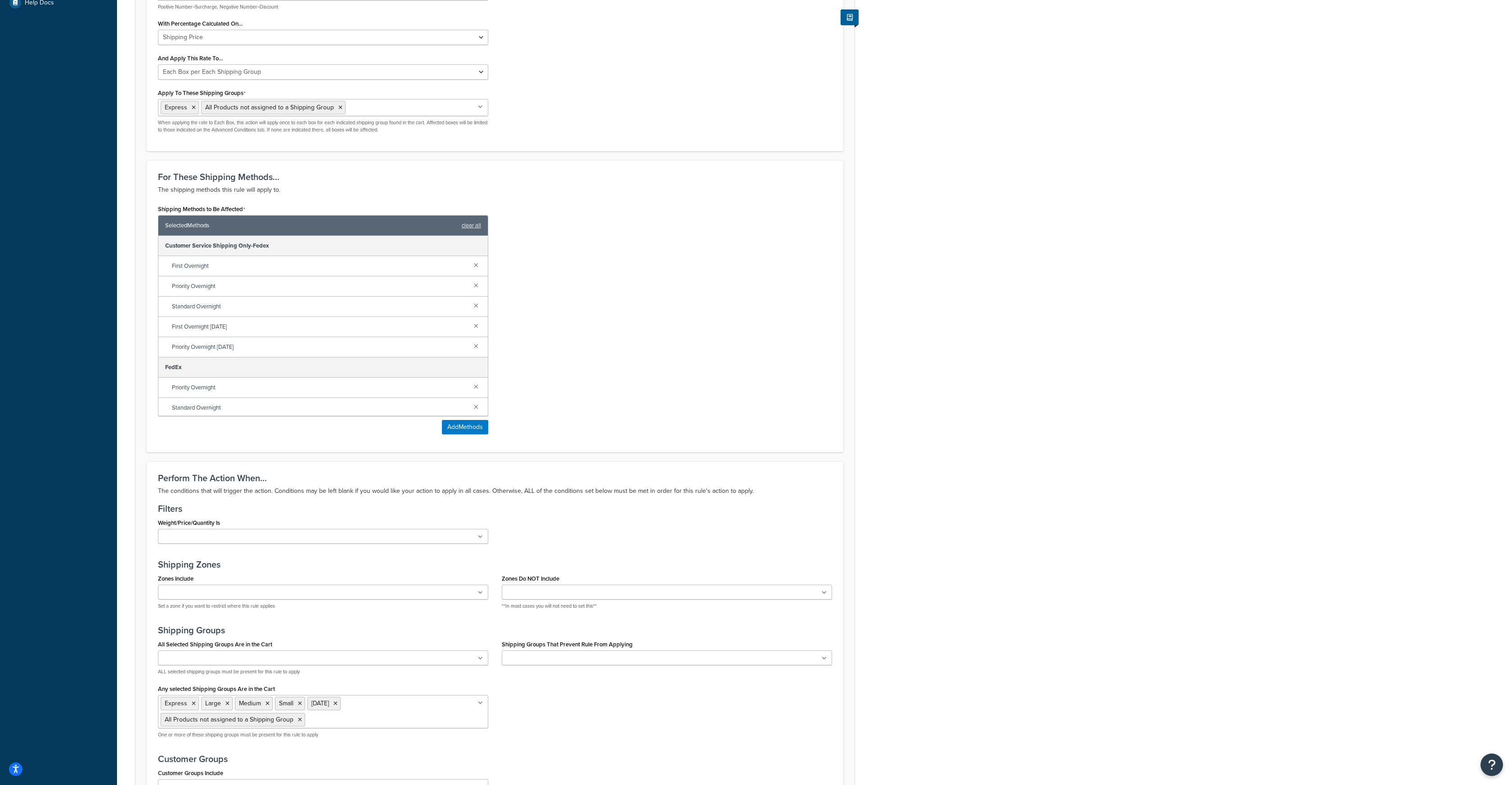
scroll to position [396, 0]
click at [476, 266] on link at bounding box center [476, 263] width 10 height 10
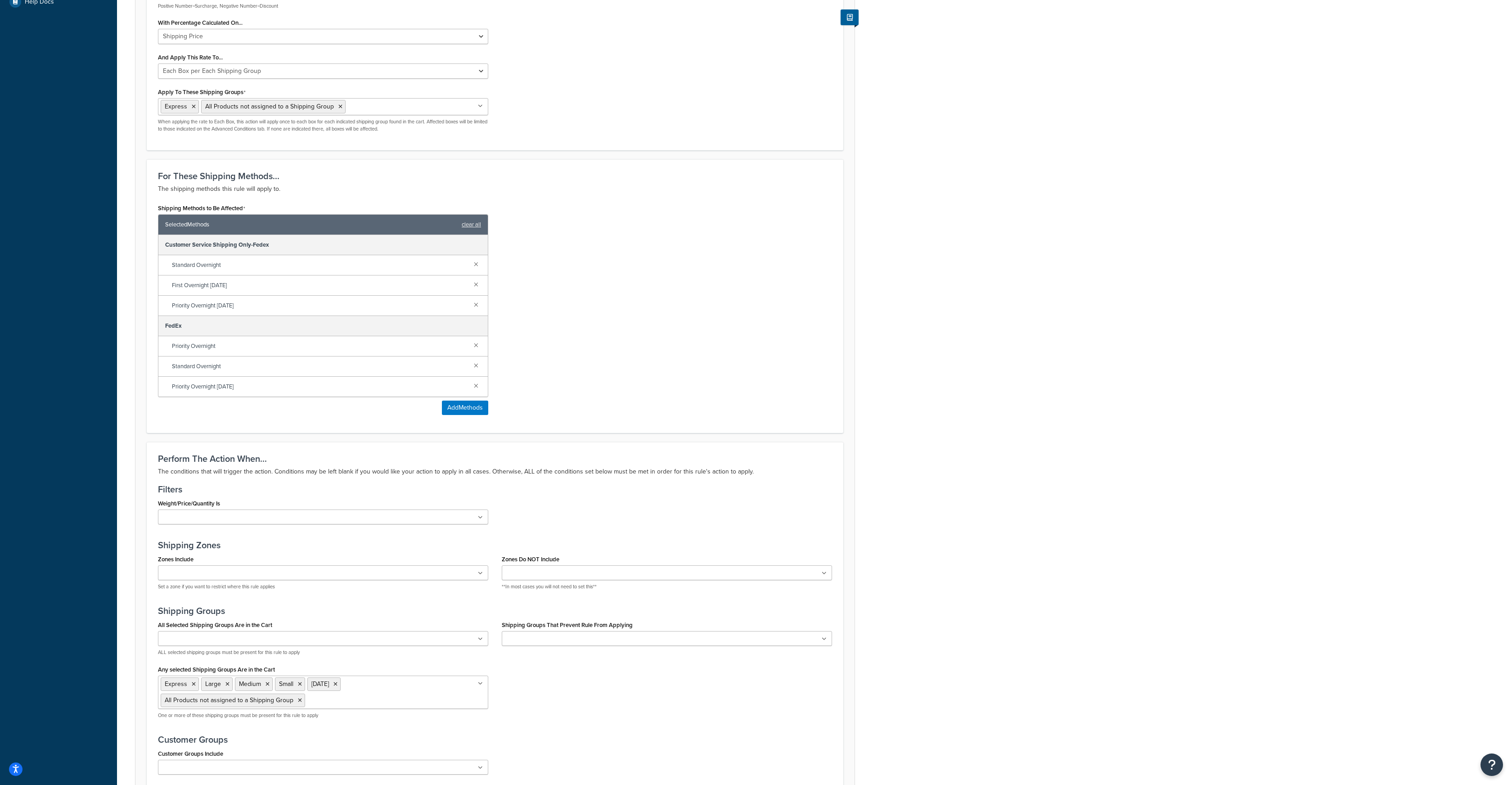
click at [476, 266] on link at bounding box center [476, 263] width 10 height 10
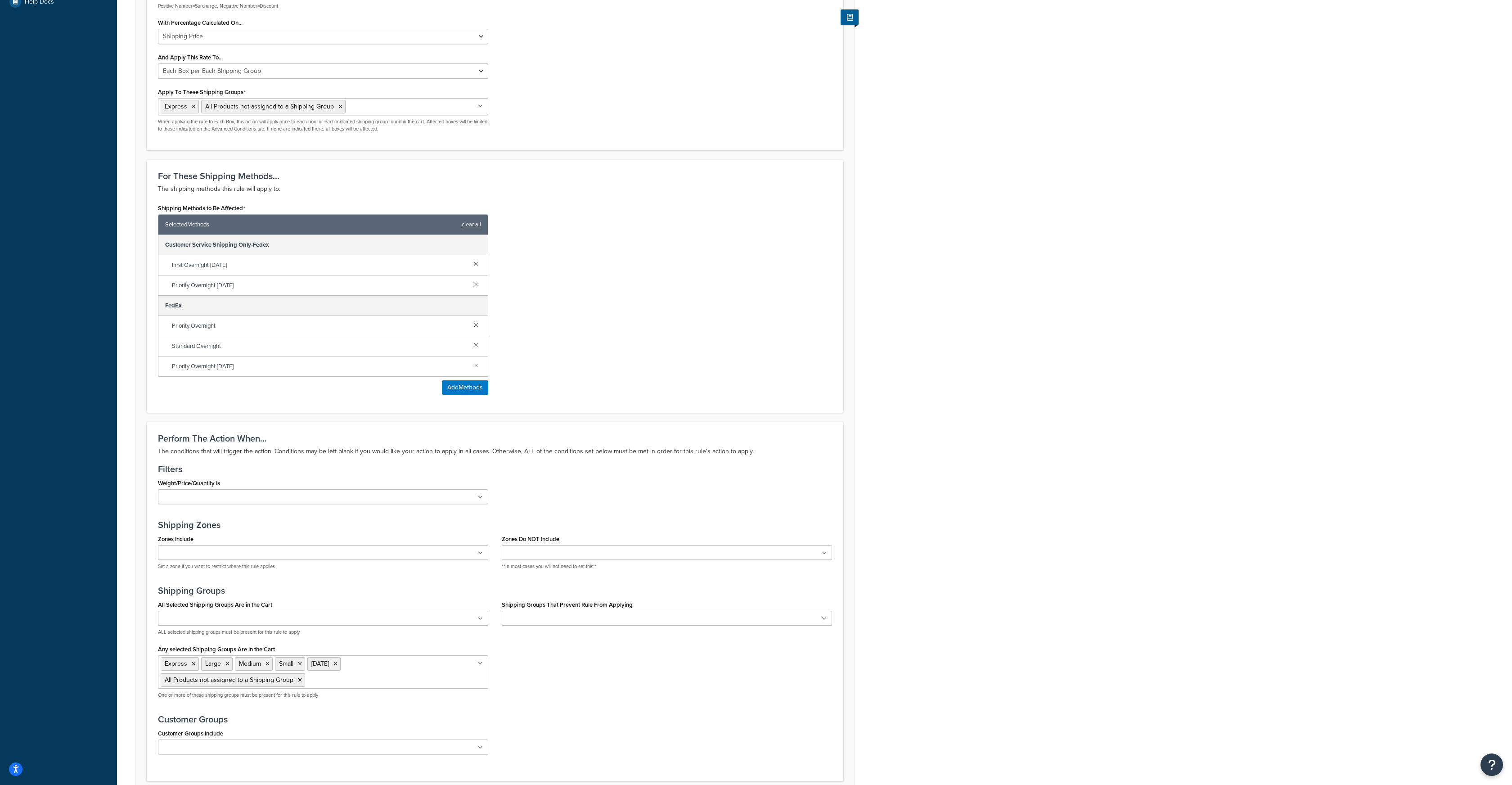
click at [476, 266] on link at bounding box center [476, 263] width 10 height 10
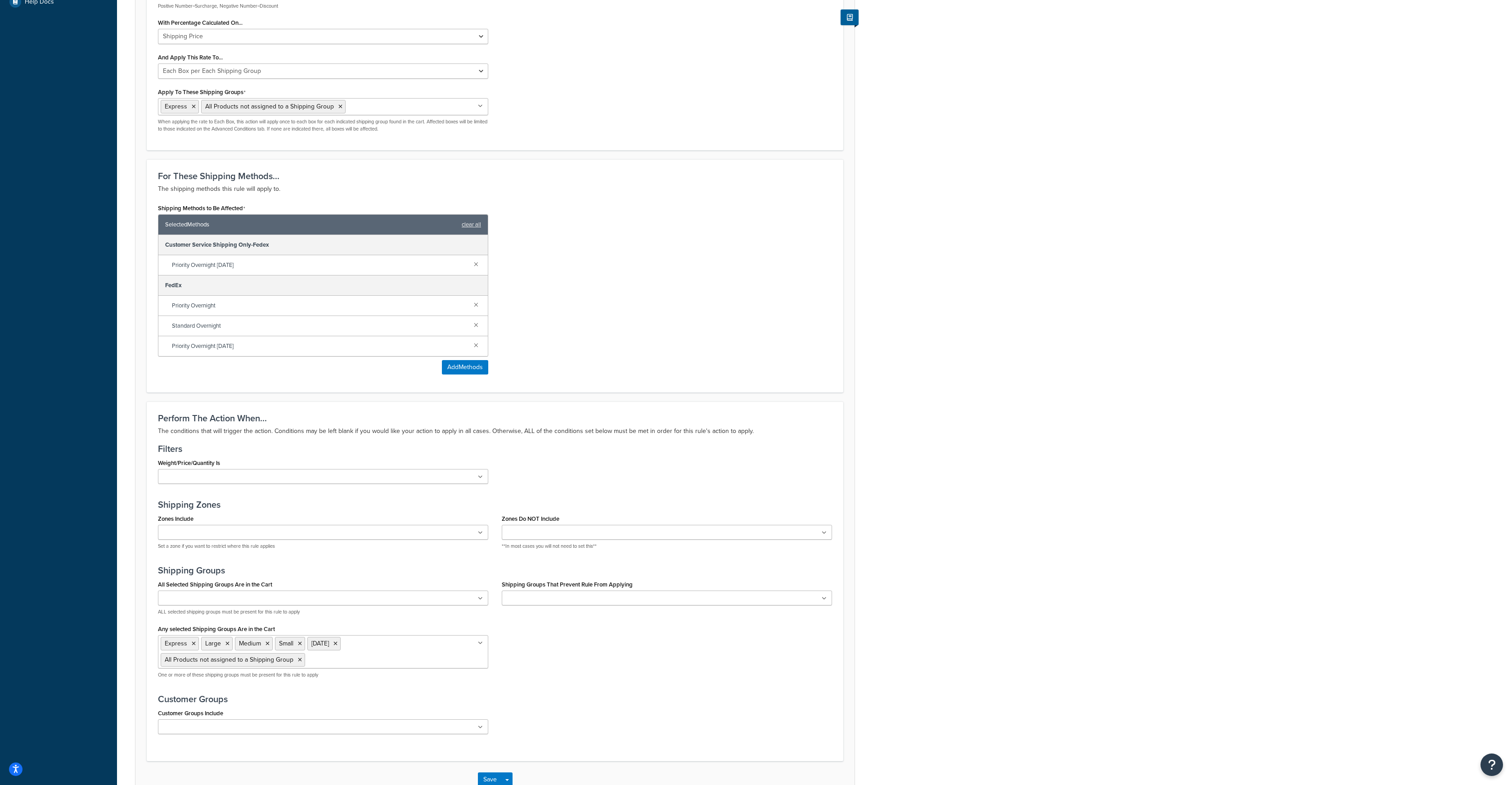
click at [476, 266] on link at bounding box center [476, 263] width 10 height 10
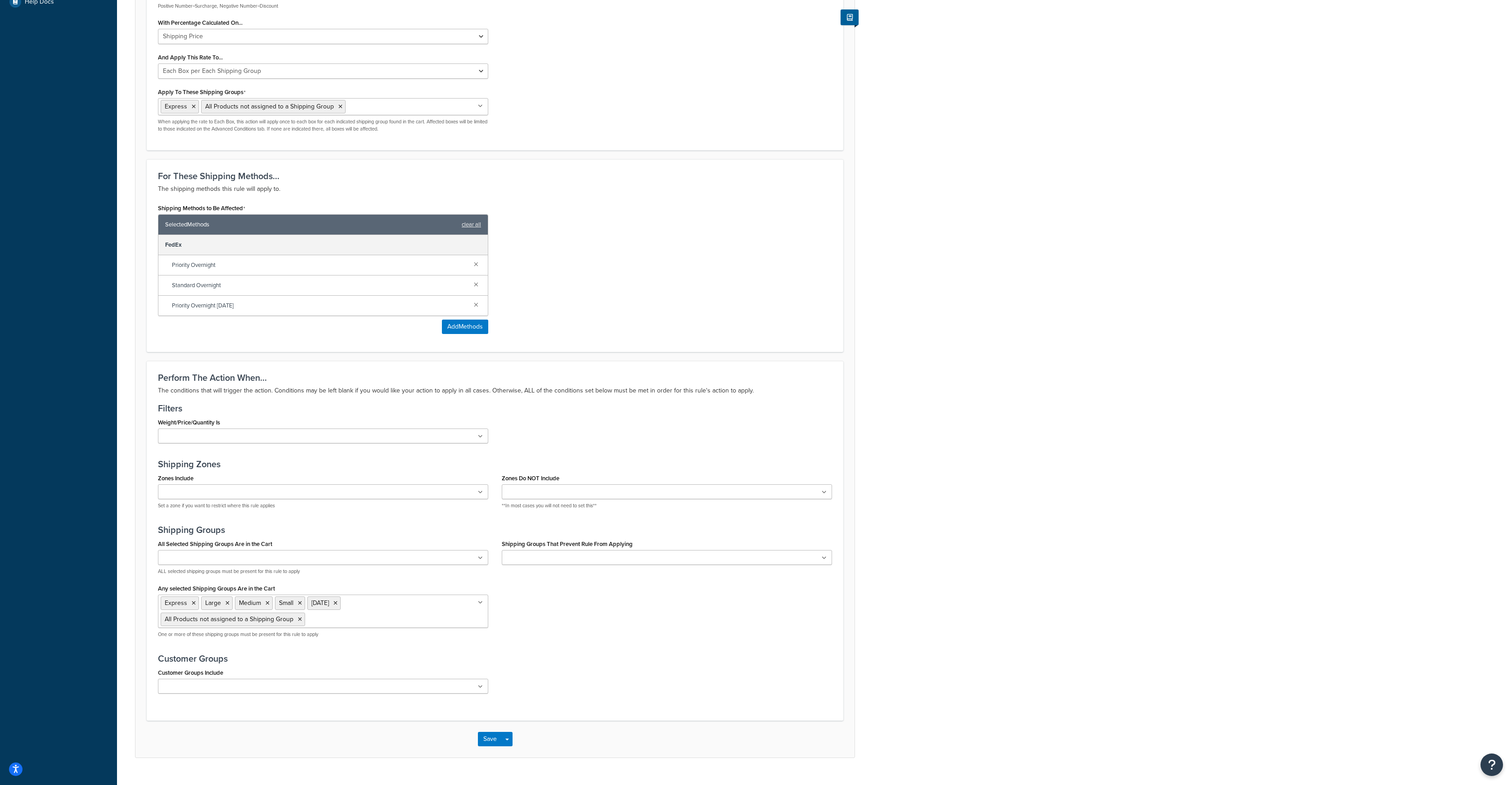
click at [476, 266] on link at bounding box center [476, 263] width 10 height 10
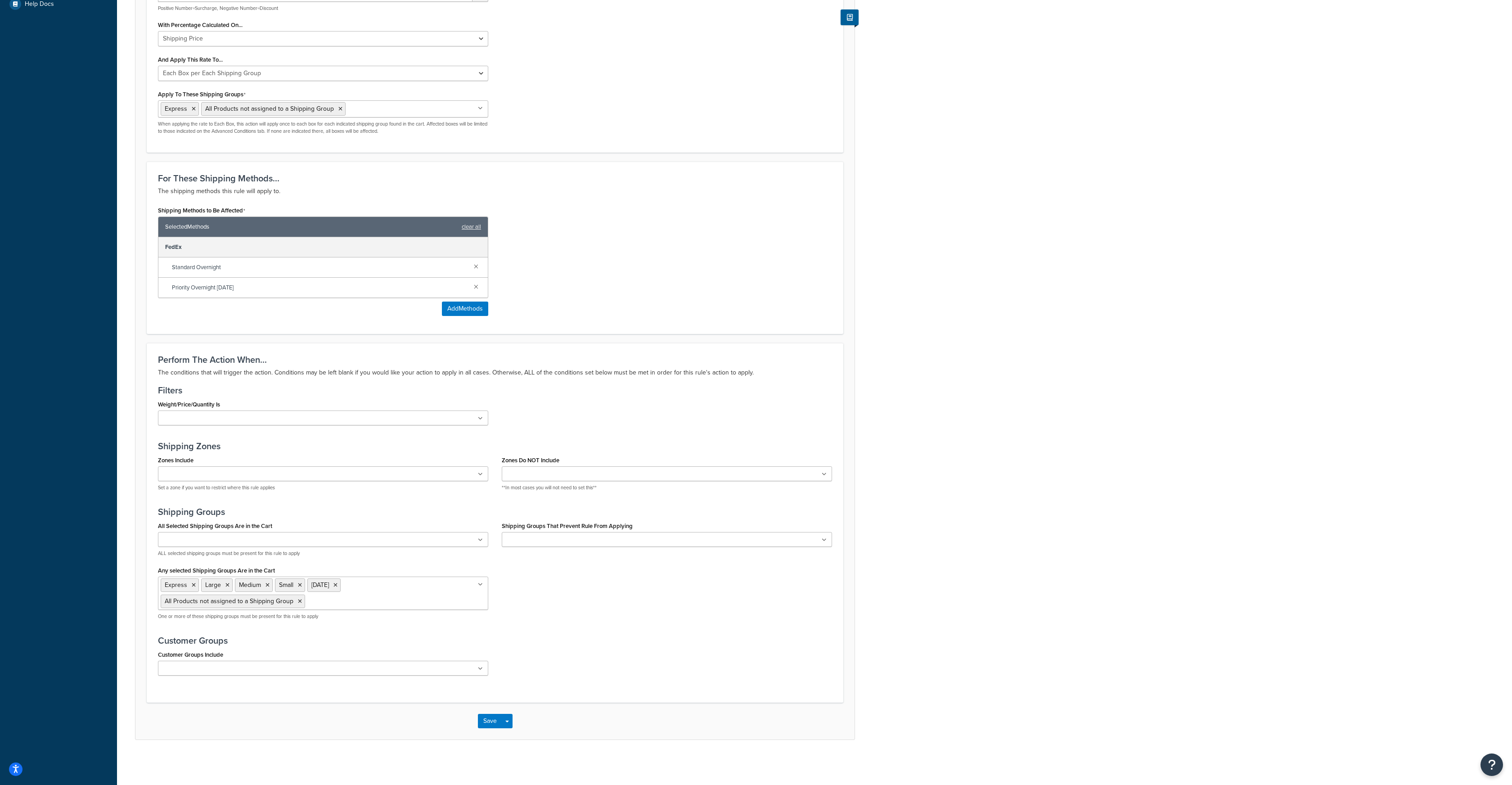
click at [476, 266] on link at bounding box center [476, 266] width 10 height 10
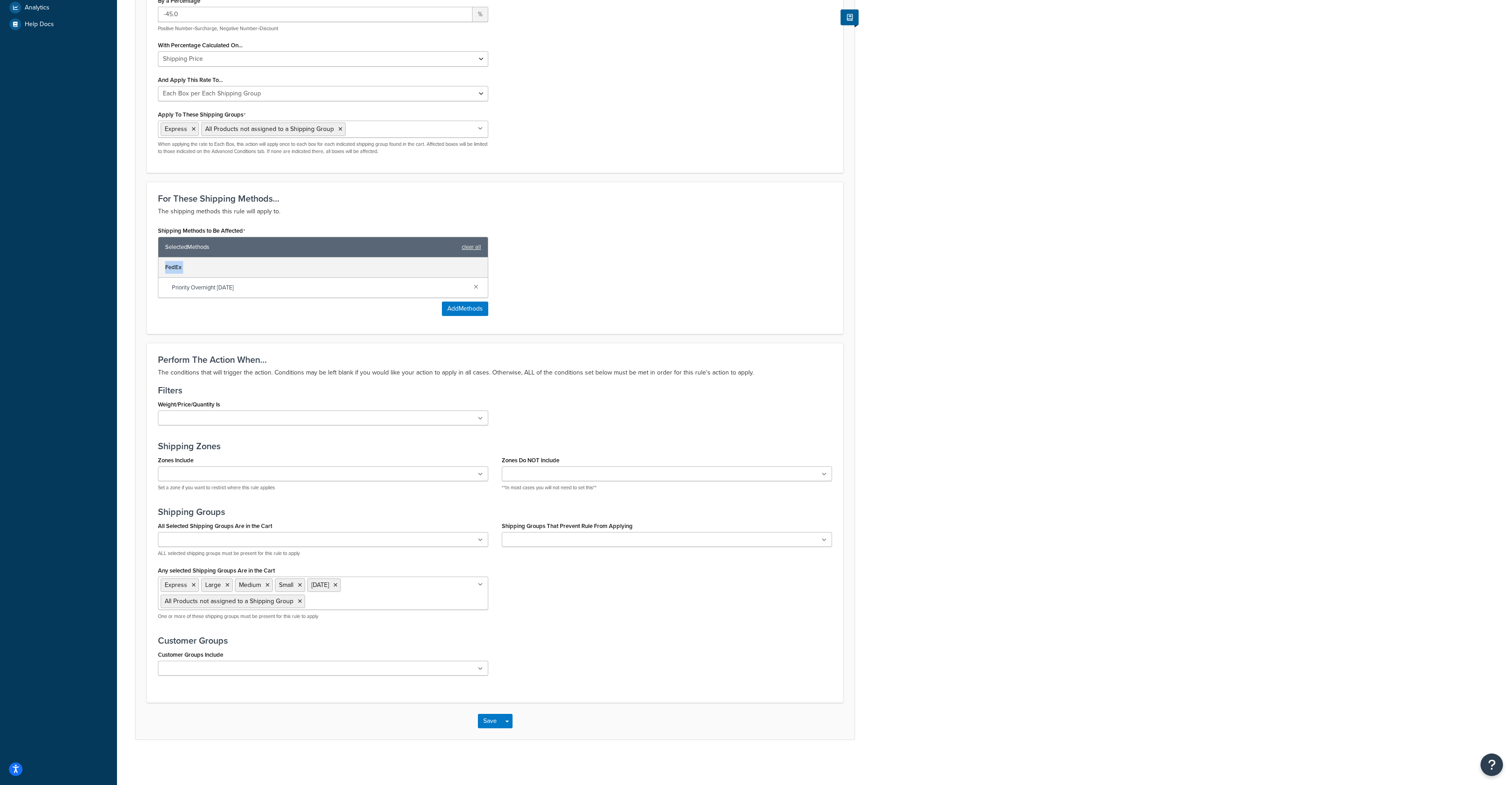
click at [476, 266] on div "FedEx" at bounding box center [323, 267] width 330 height 20
click at [476, 287] on link at bounding box center [476, 286] width 10 height 10
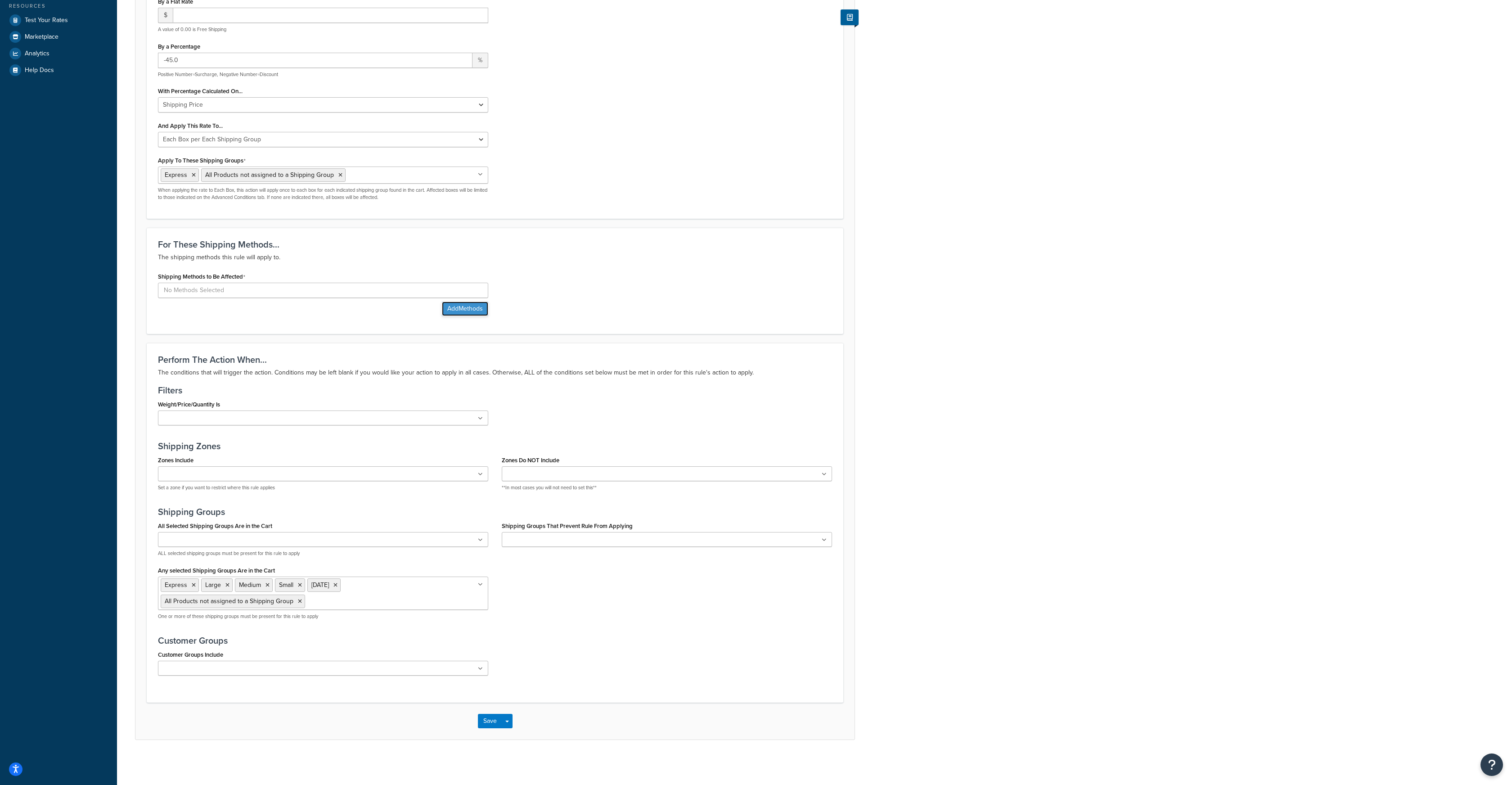
click at [467, 305] on button "Add Methods" at bounding box center [465, 309] width 46 height 14
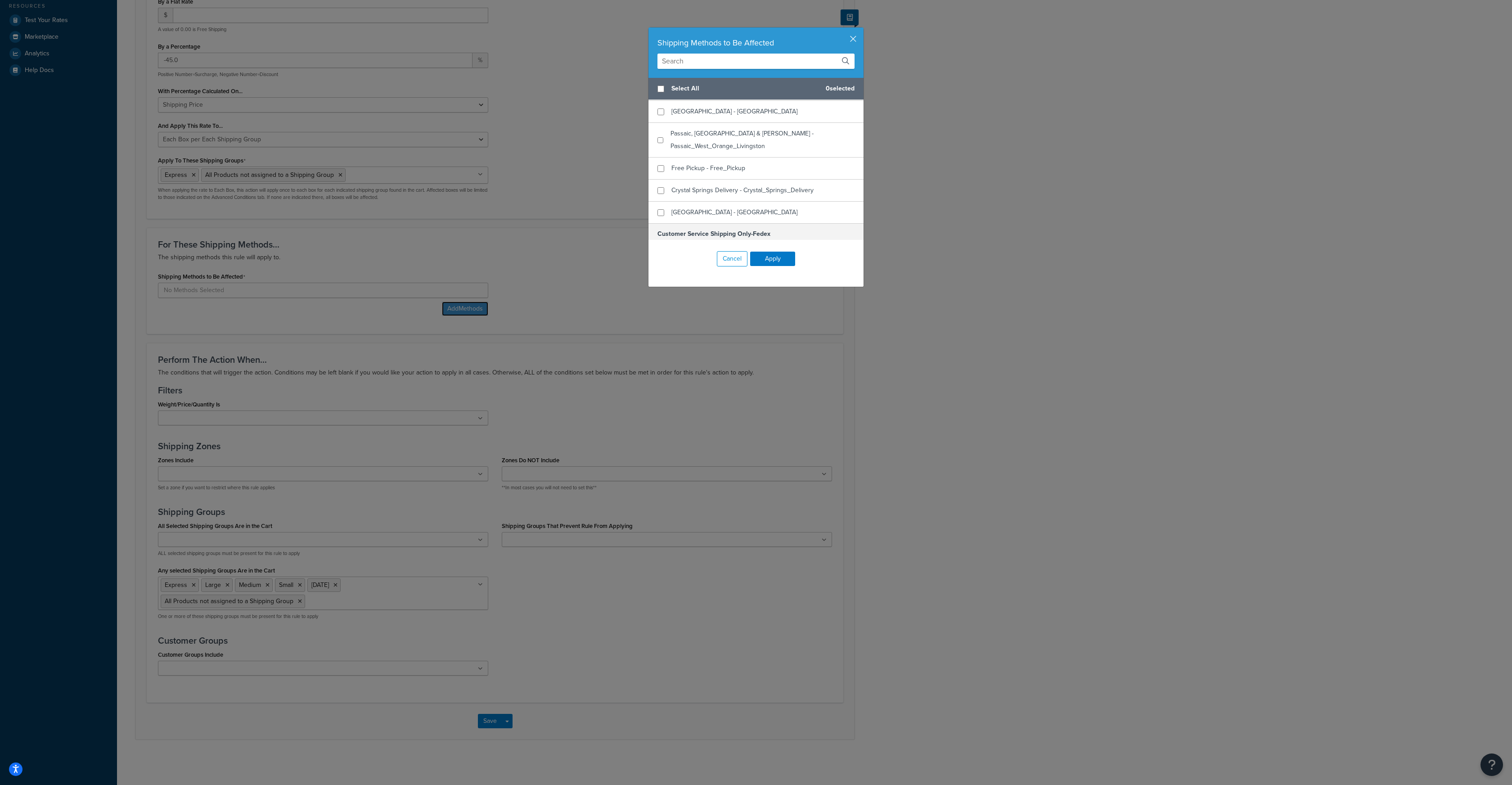
scroll to position [195, 0]
click at [661, 184] on input "checkbox" at bounding box center [661, 187] width 7 height 7
checkbox input "true"
click at [770, 257] on button "Apply" at bounding box center [773, 258] width 45 height 14
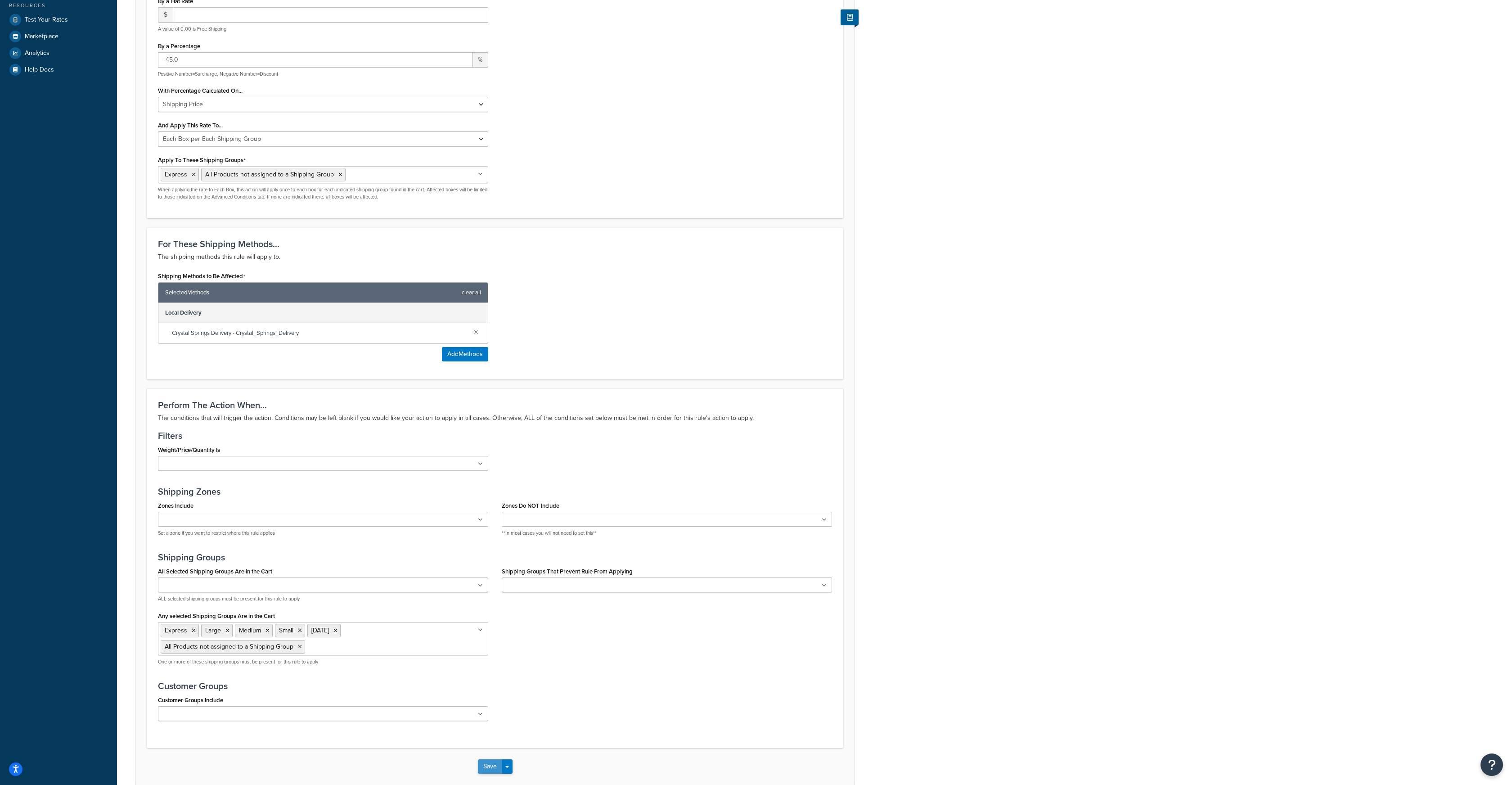
click at [486, 767] on button "Save" at bounding box center [490, 766] width 24 height 14
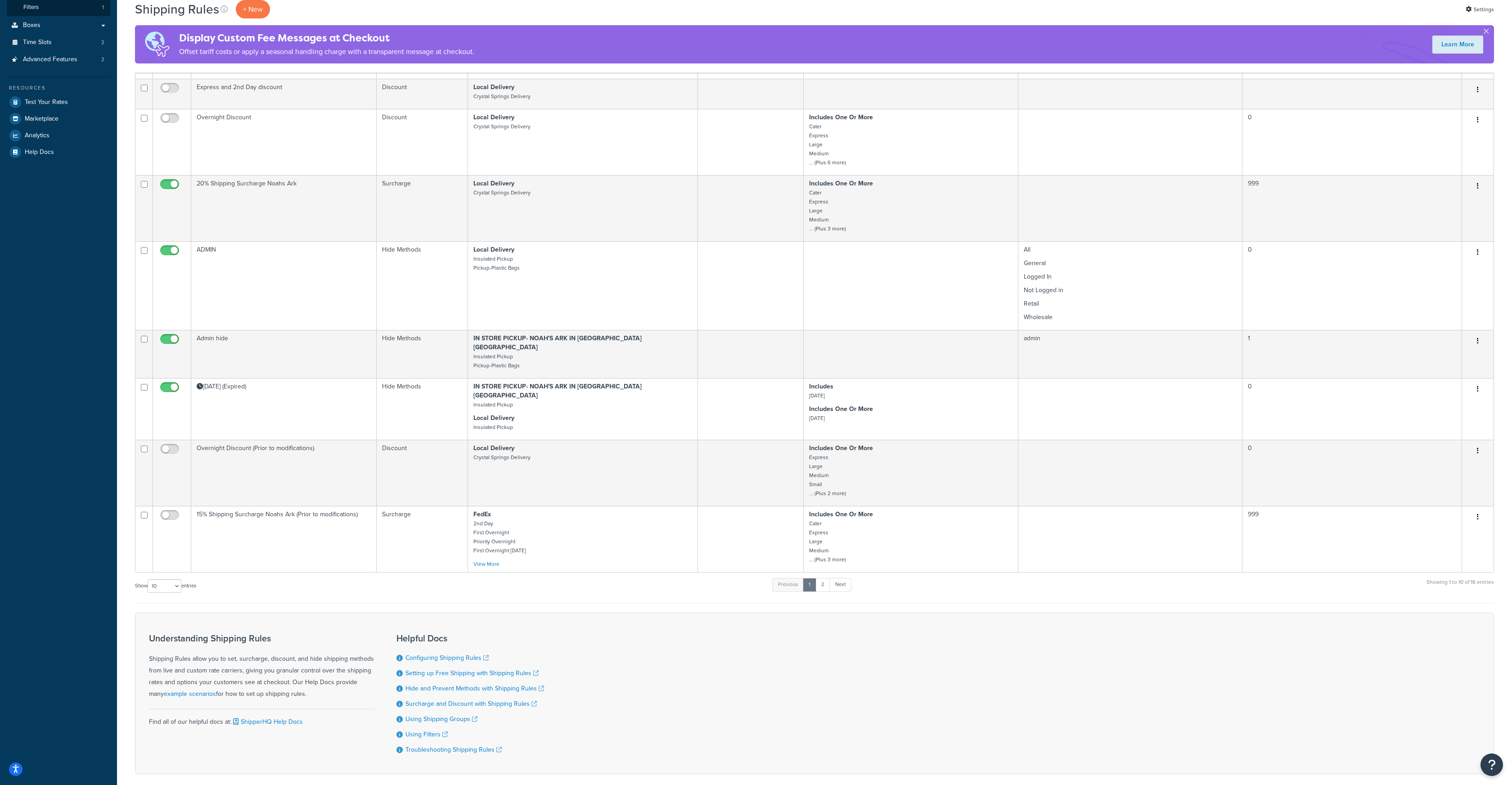
scroll to position [246, 0]
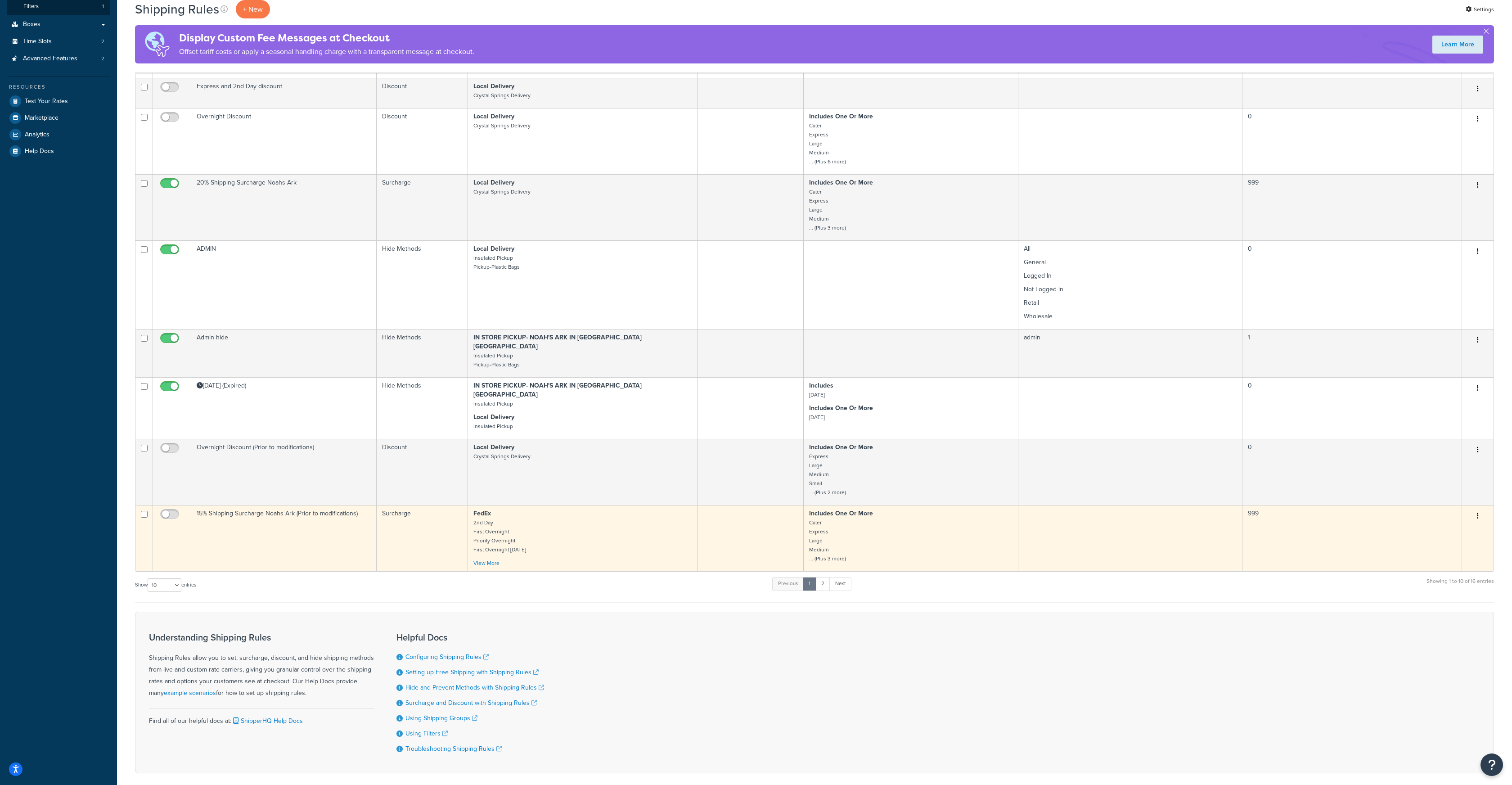
click at [1477, 509] on button "button" at bounding box center [1478, 516] width 13 height 14
click at [1442, 524] on link "Edit" at bounding box center [1448, 533] width 71 height 18
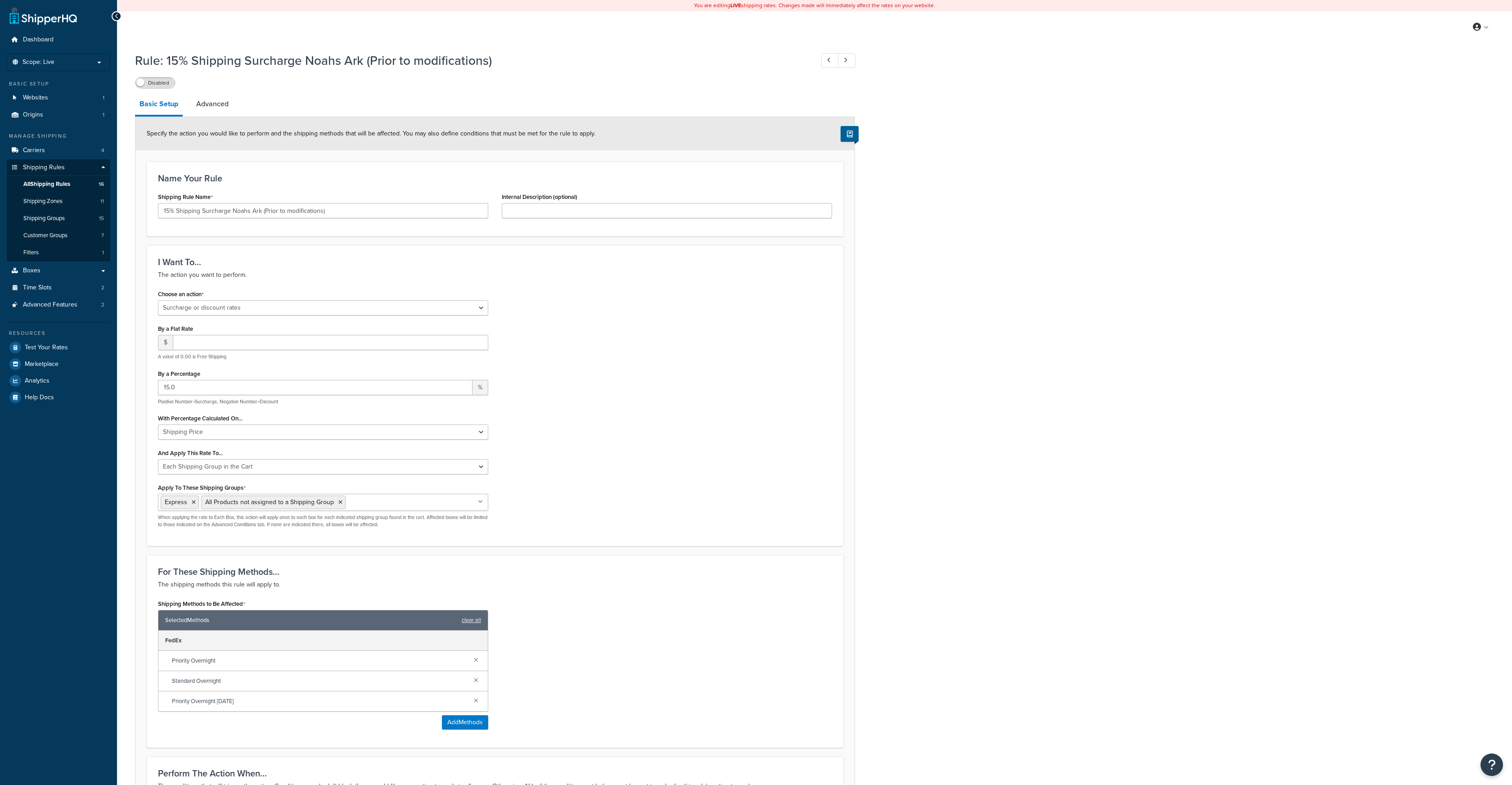
select select "SURCHARGE"
select select "SHIPPING_GROUP"
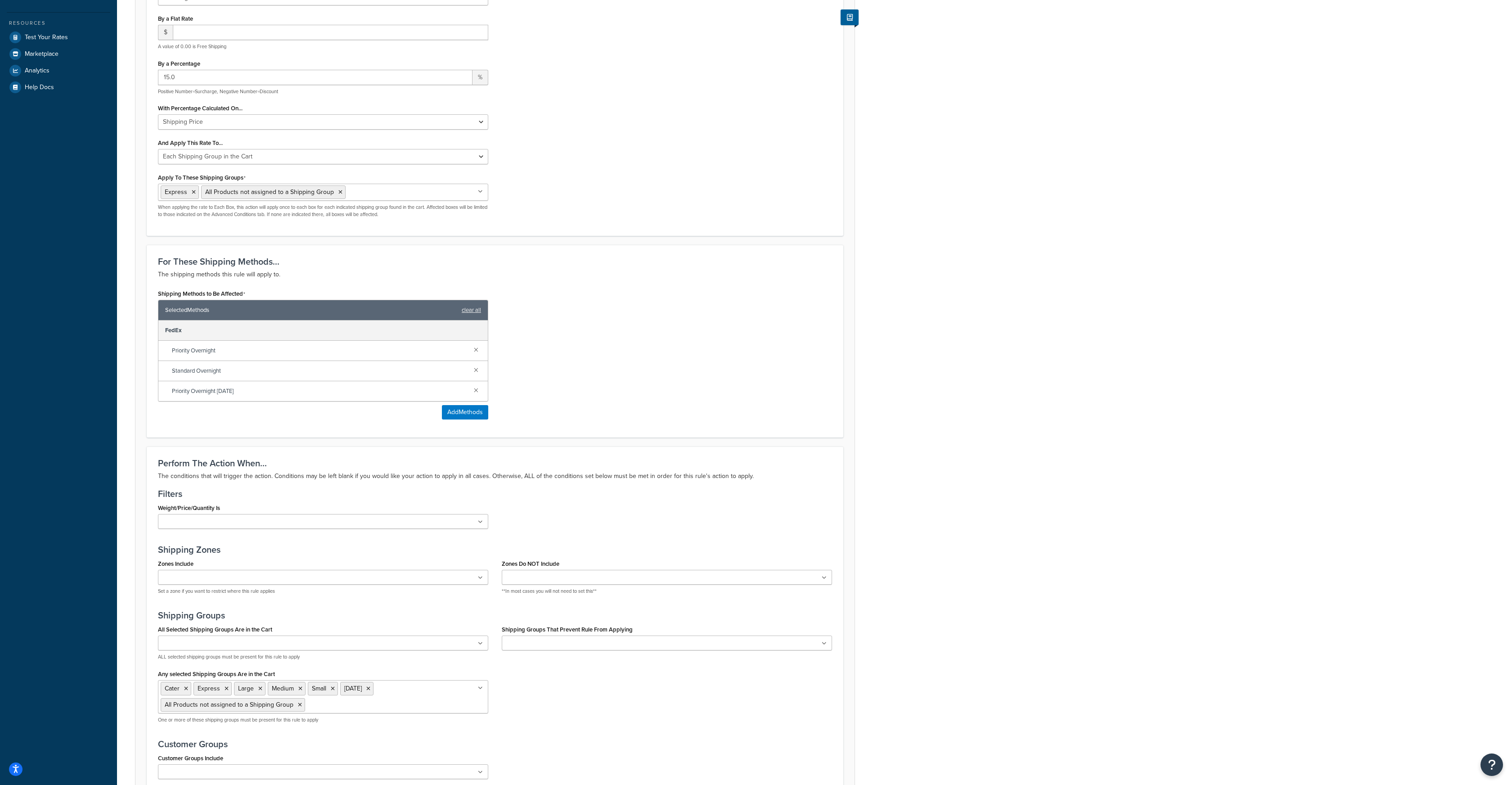
scroll to position [312, 0]
click at [475, 348] on link at bounding box center [476, 346] width 10 height 10
click at [475, 362] on link at bounding box center [476, 367] width 10 height 10
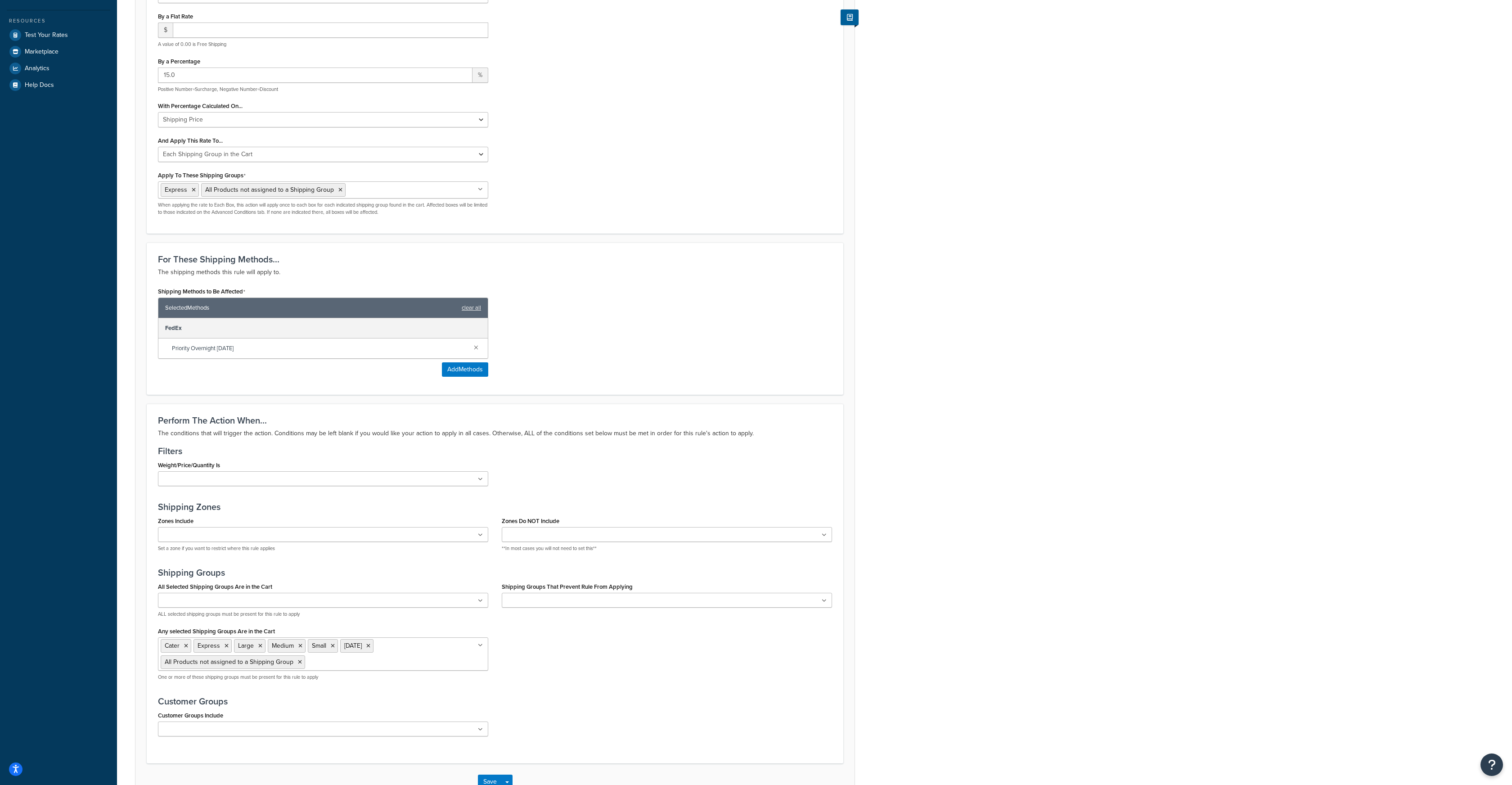
click at [475, 348] on link at bounding box center [476, 346] width 10 height 10
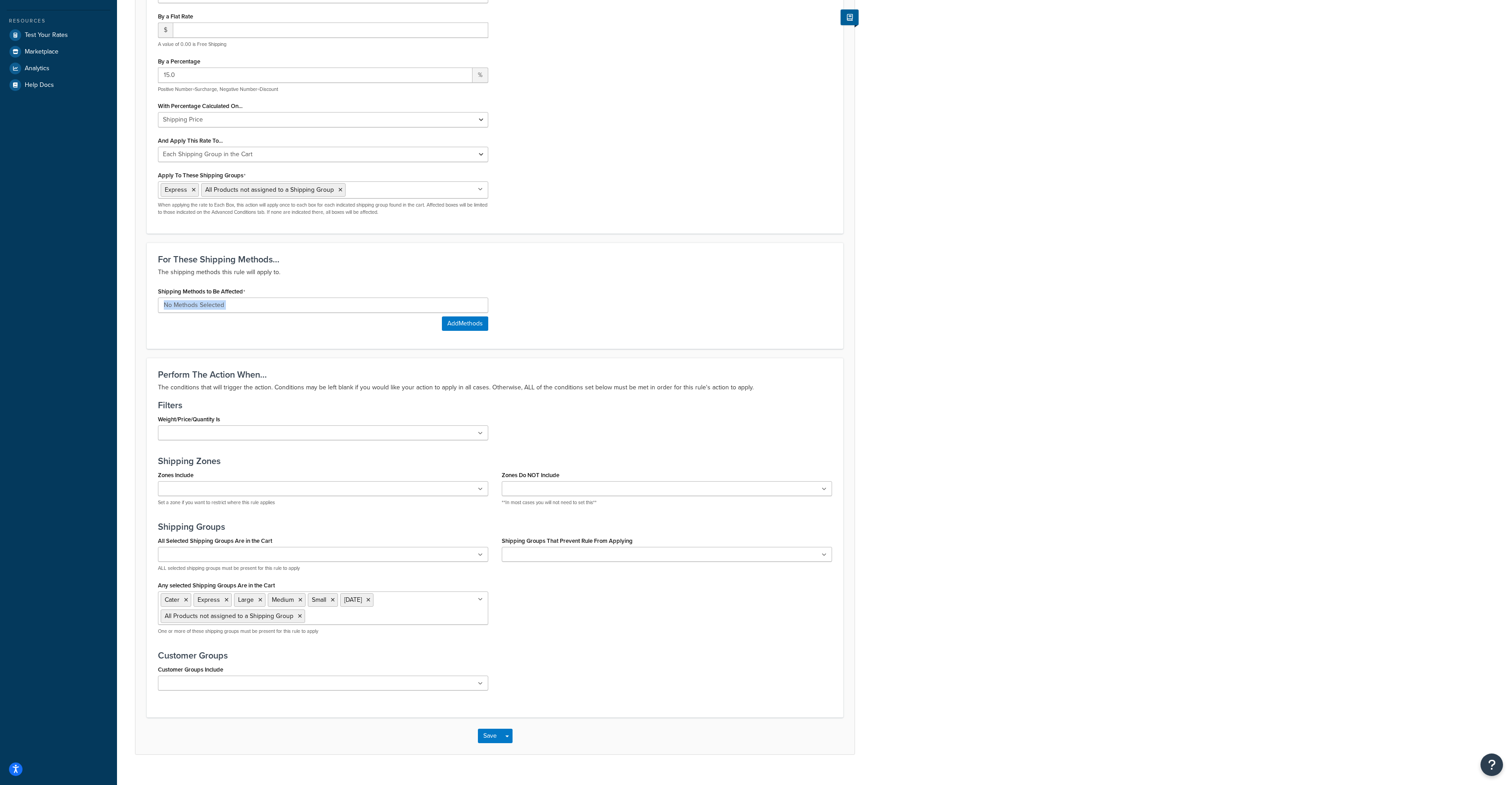
click at [475, 348] on div "For These Shipping Methods... The shipping methods this rule will apply to. Shi…" at bounding box center [494, 296] width 696 height 106
click at [451, 325] on button "Add Methods" at bounding box center [465, 323] width 46 height 14
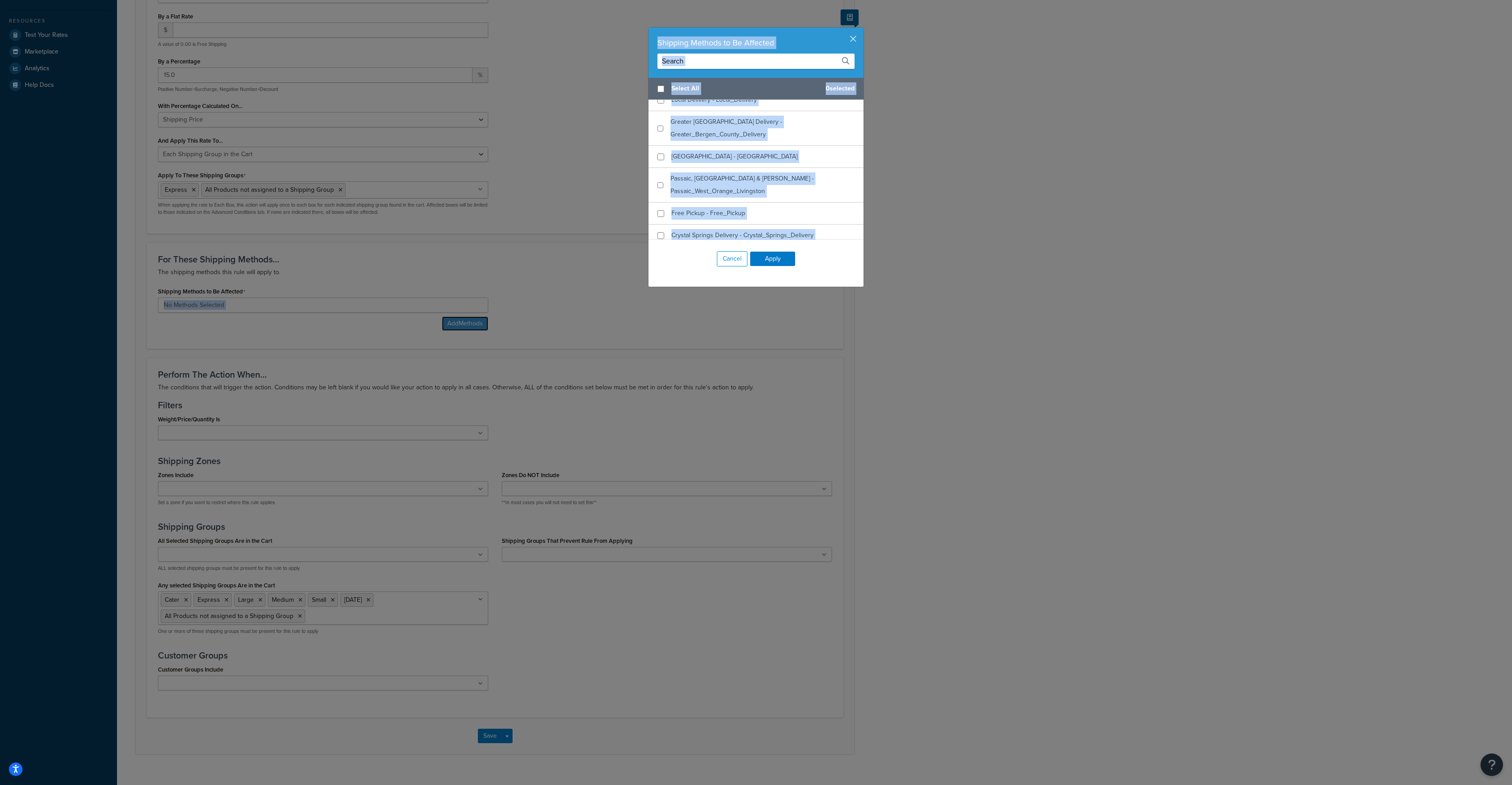
scroll to position [150, 0]
checkbox input "true"
click at [665, 226] on div "Crystal Springs Delivery - Crystal_Springs_Delivery" at bounding box center [756, 232] width 215 height 22
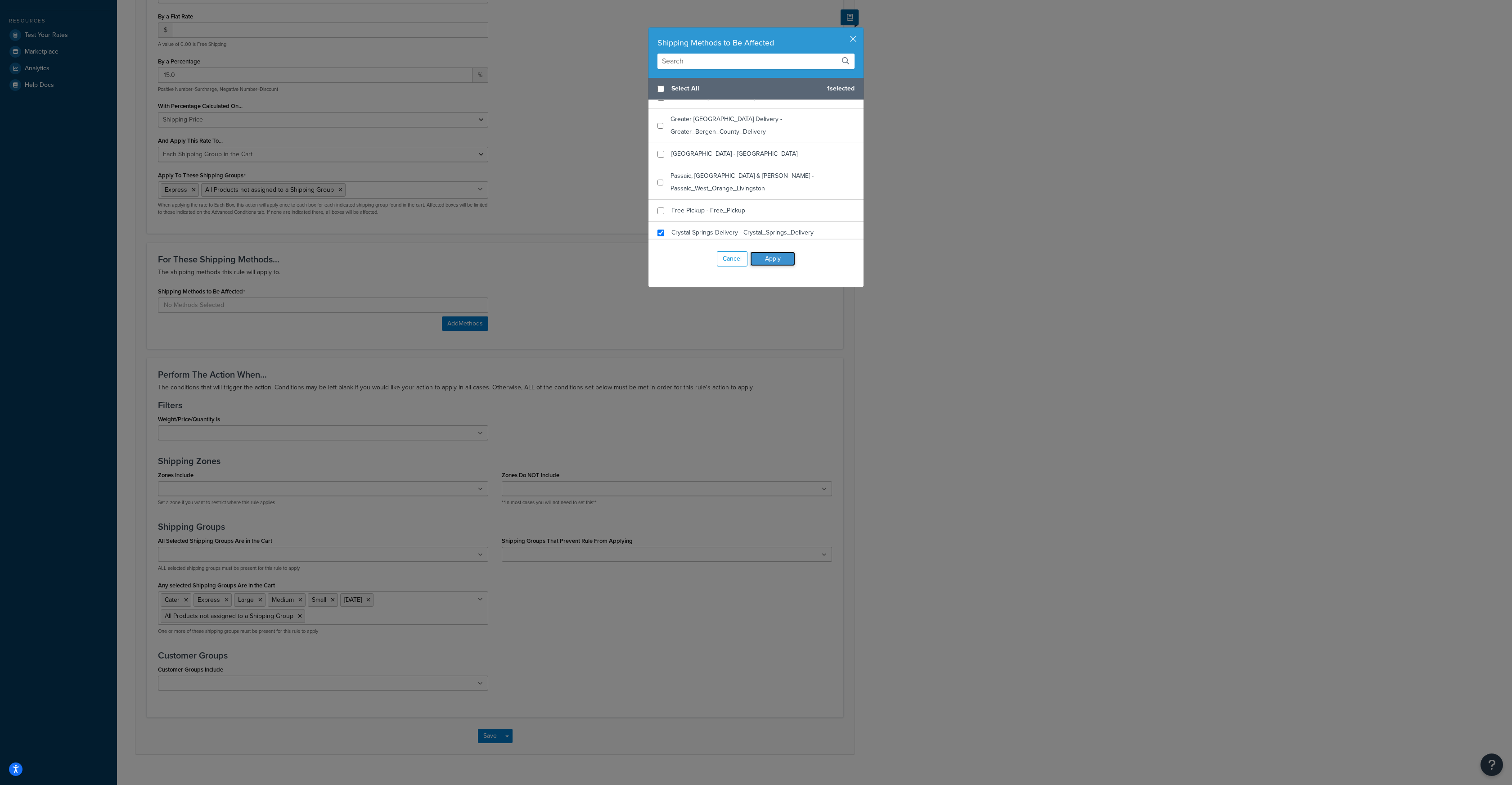
click at [772, 254] on button "Apply" at bounding box center [773, 258] width 45 height 14
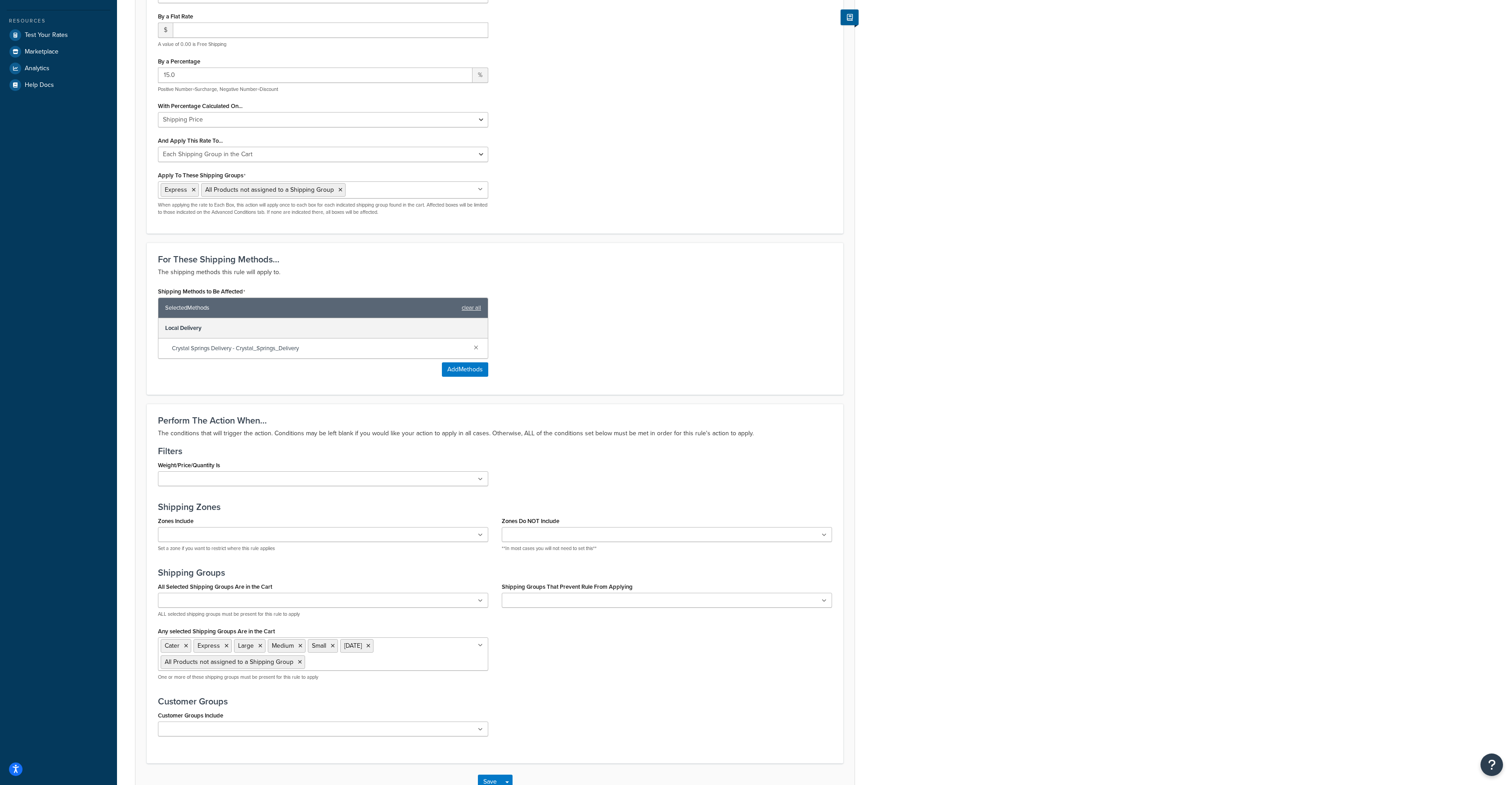
scroll to position [374, 0]
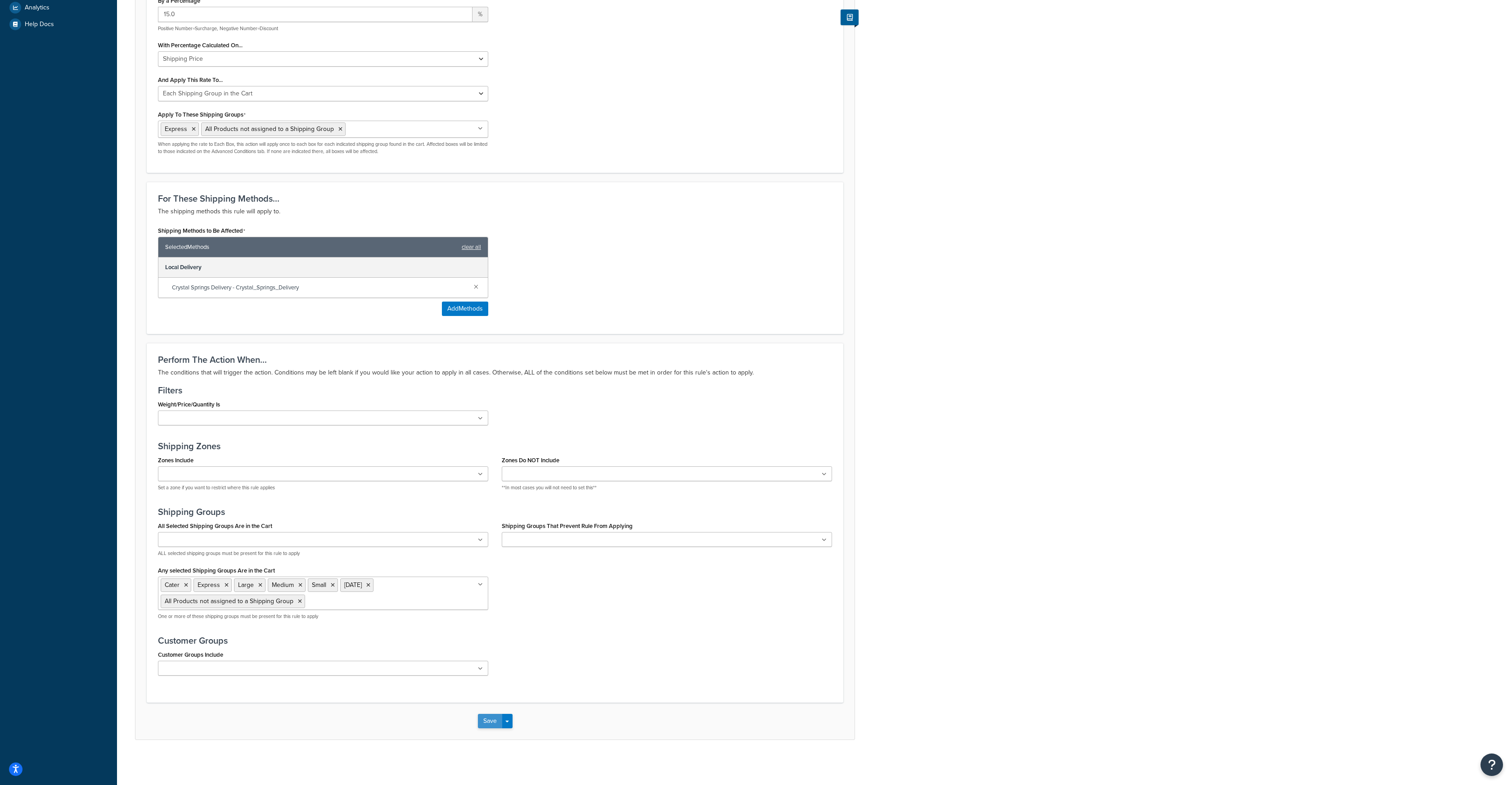
click at [489, 718] on button "Save" at bounding box center [490, 721] width 24 height 14
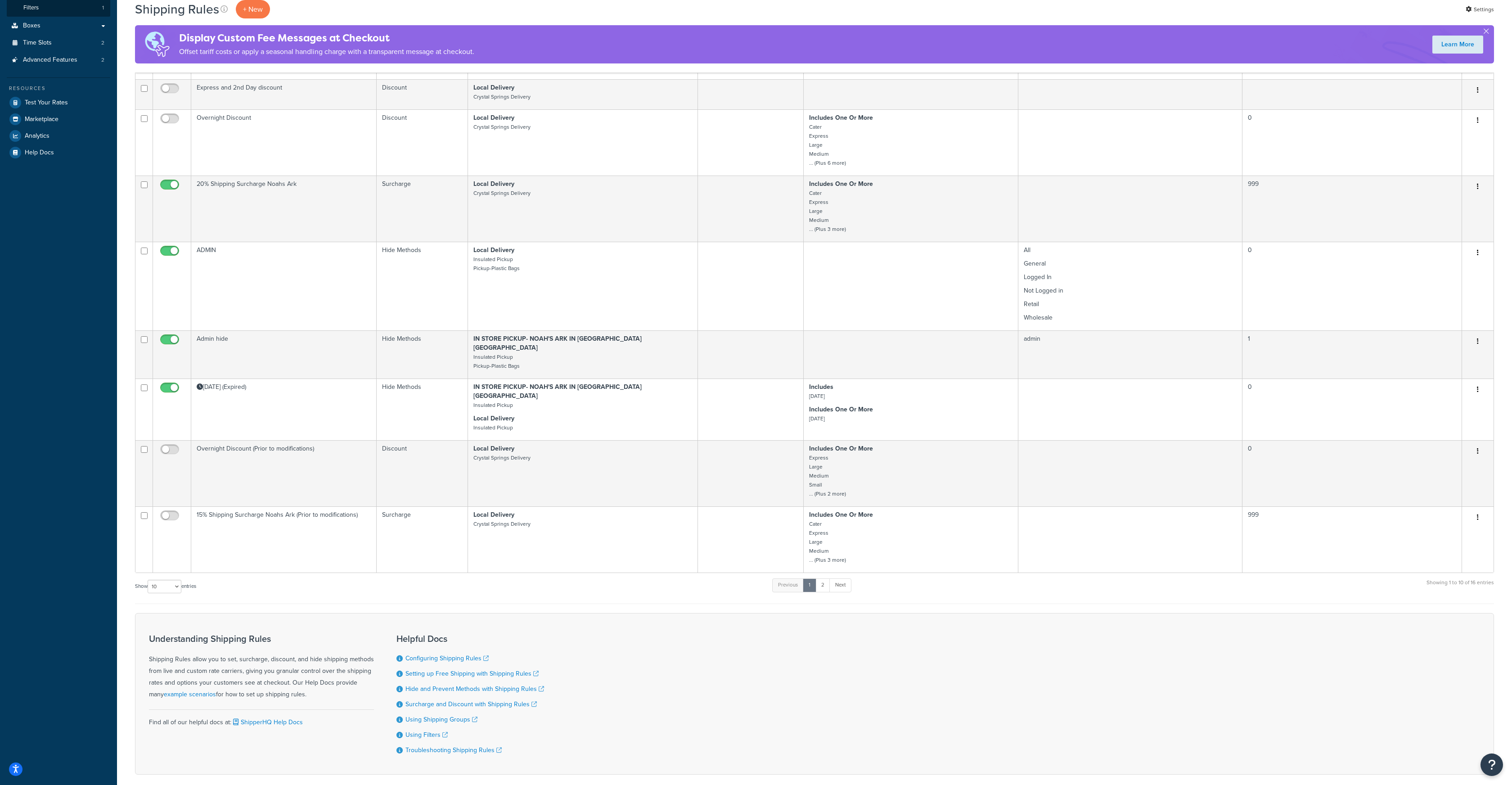
scroll to position [247, 0]
click at [843, 577] on link "Next" at bounding box center [840, 583] width 22 height 14
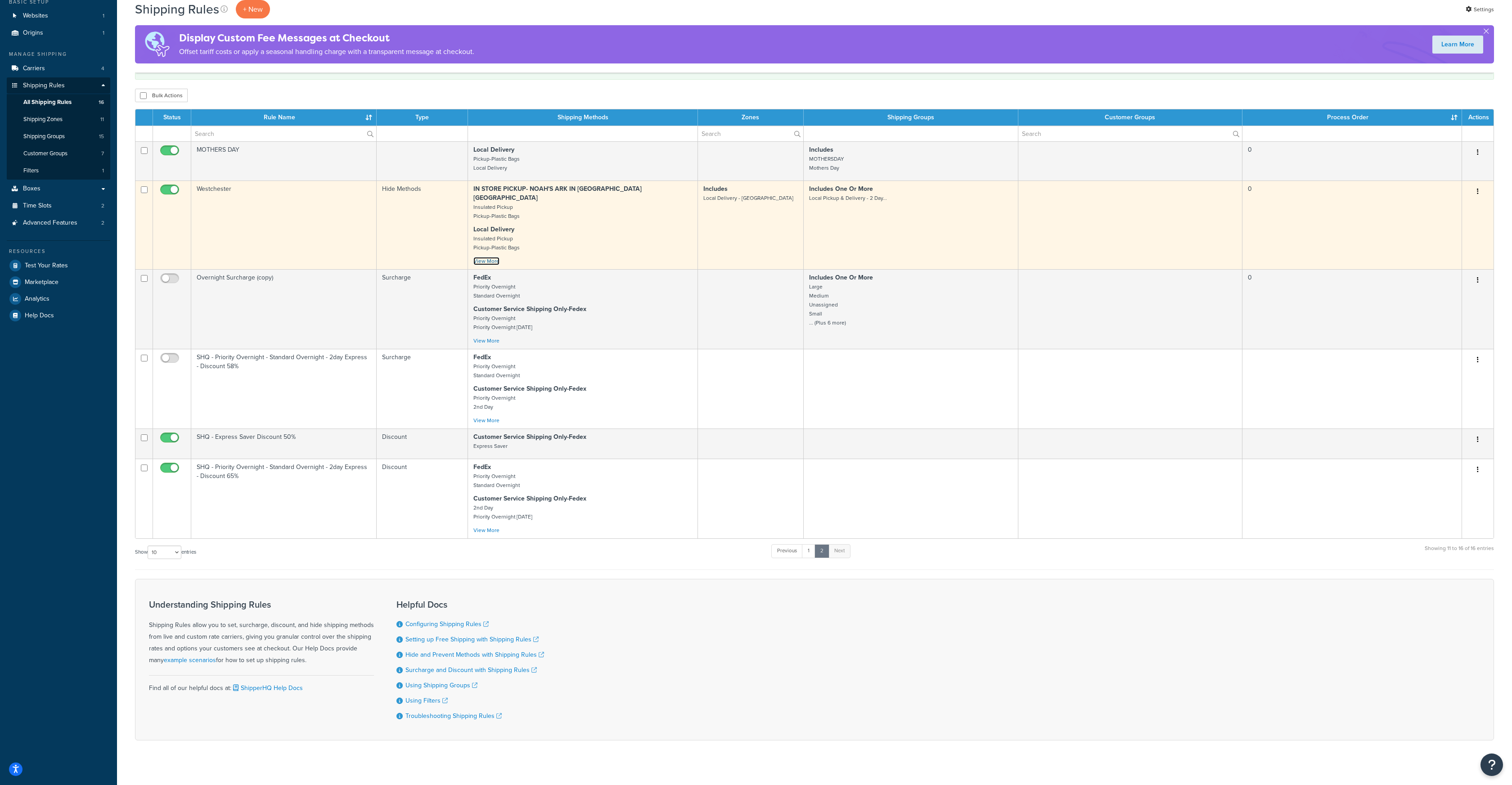
click at [489, 257] on link "View More" at bounding box center [487, 261] width 26 height 8
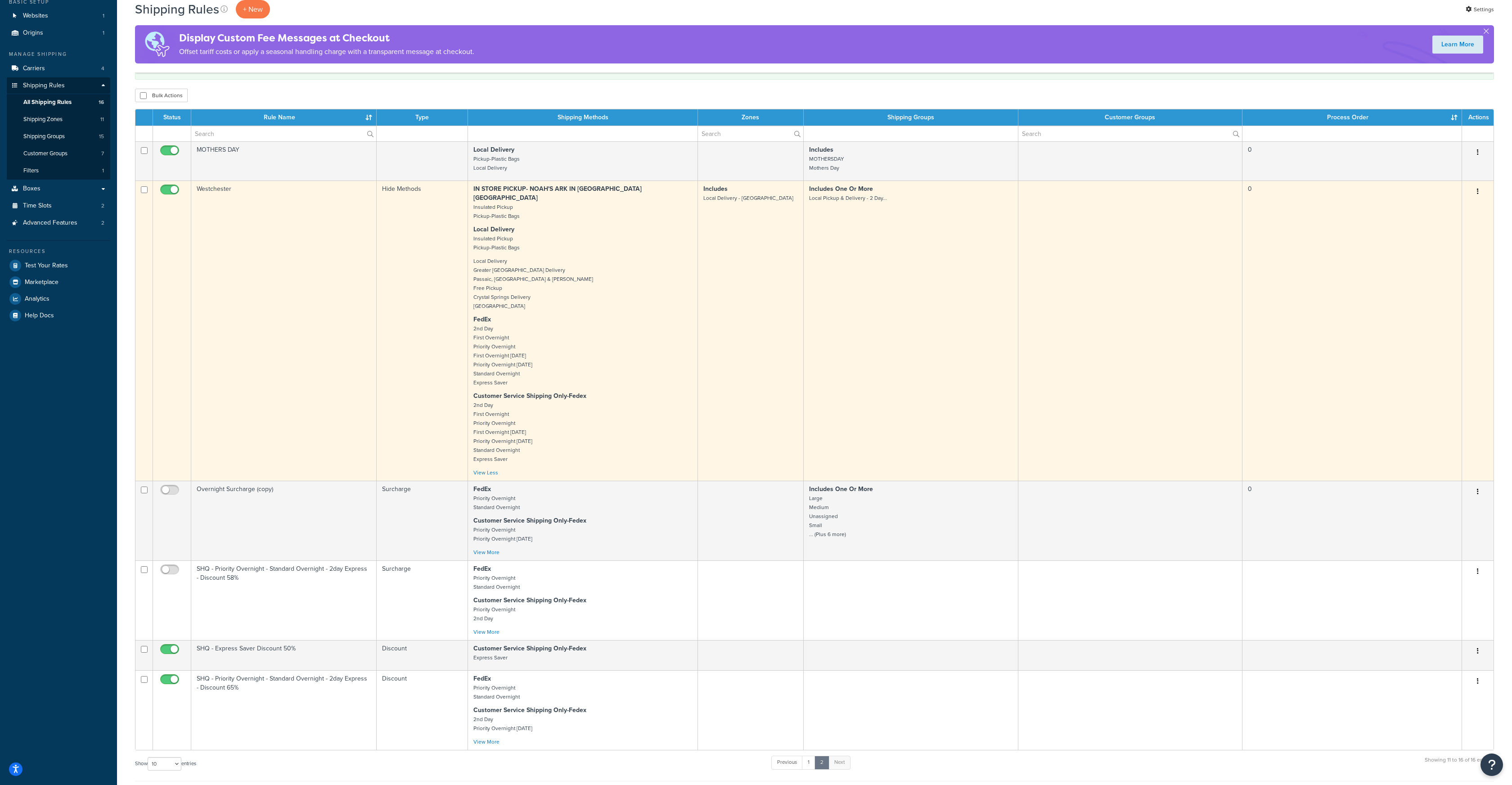
click at [1482, 187] on button "button" at bounding box center [1478, 192] width 13 height 14
click at [1442, 207] on link "Edit" at bounding box center [1448, 208] width 71 height 18
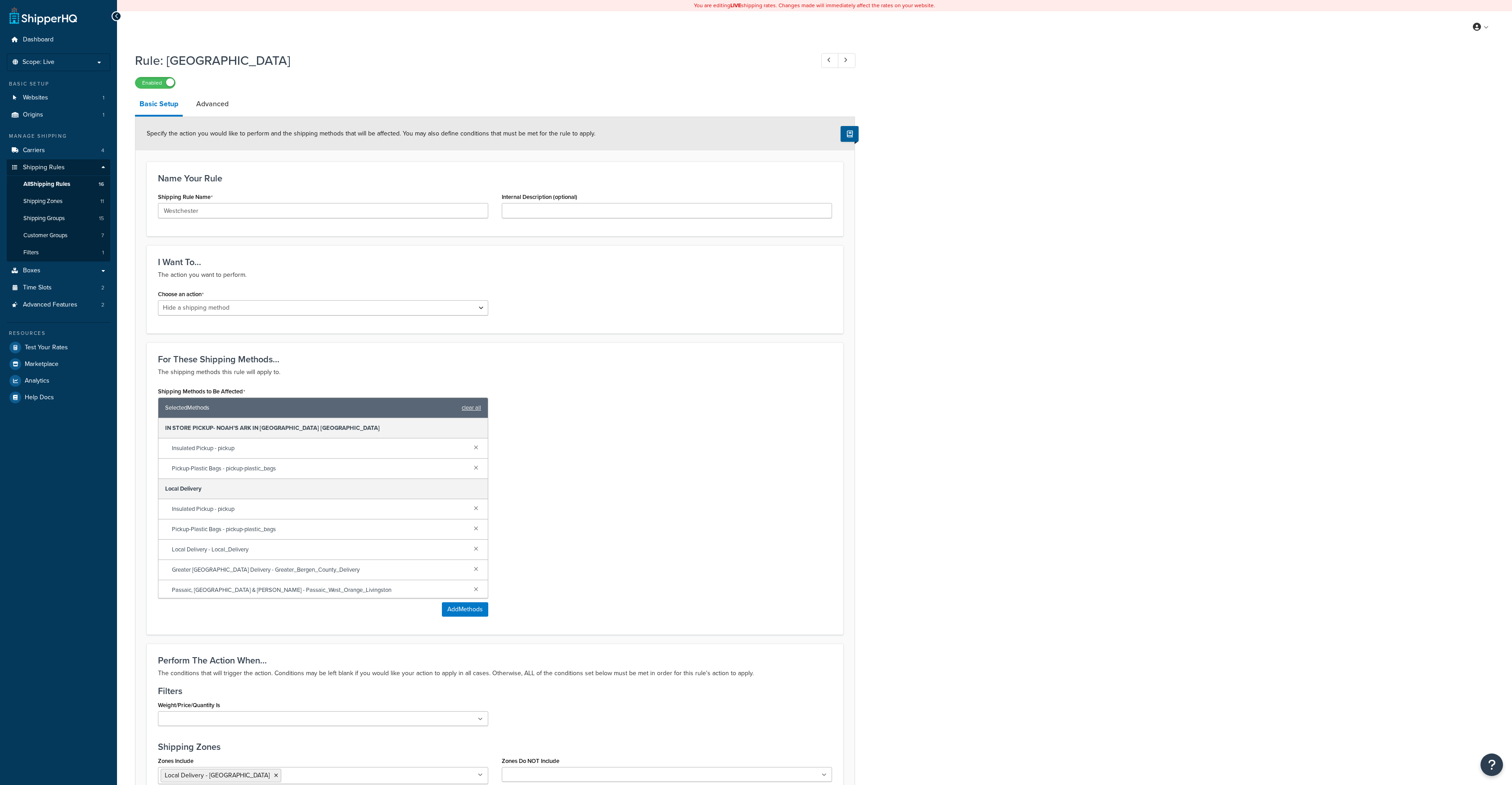
select select "HIDE"
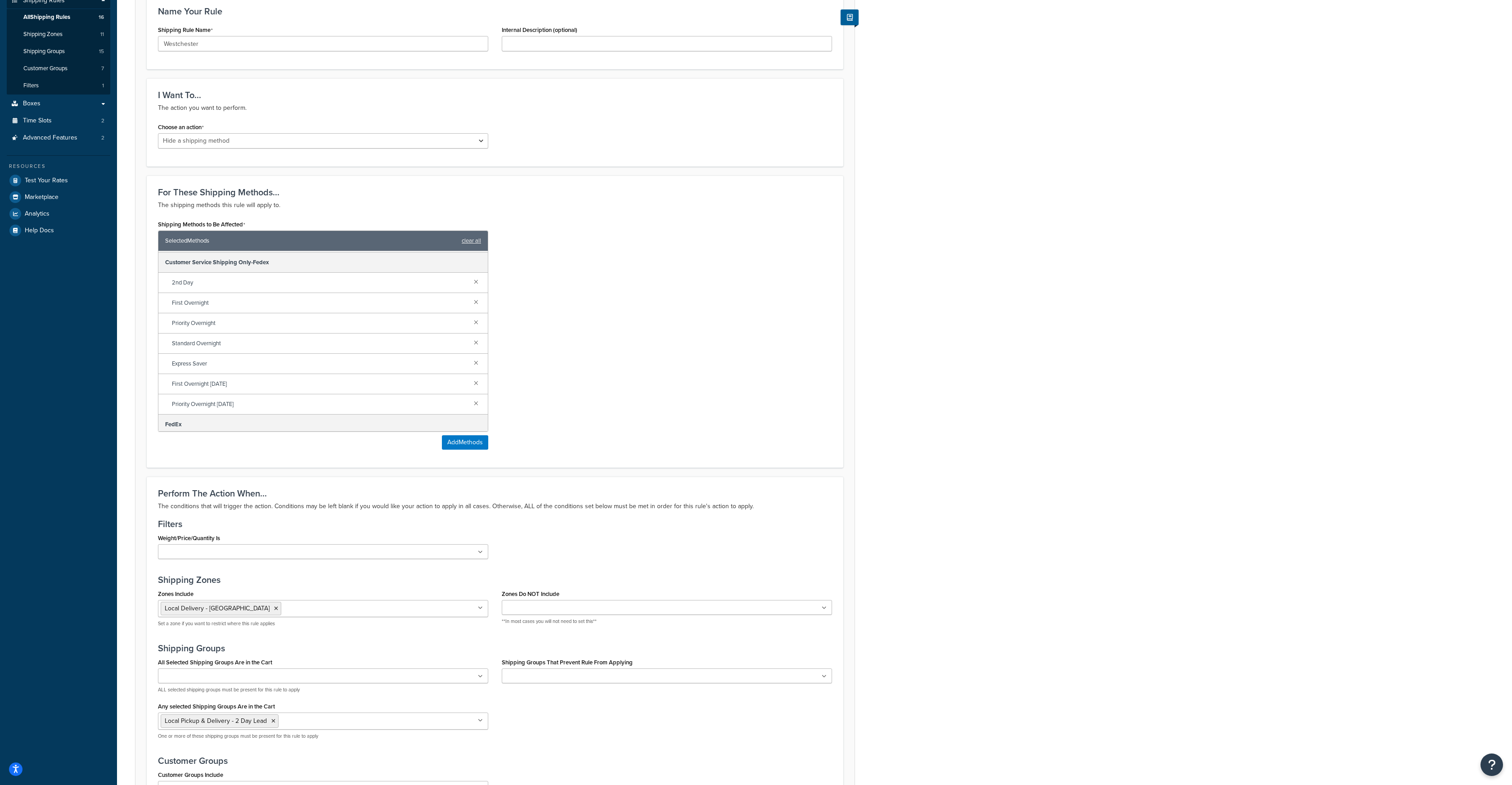
scroll to position [245, 0]
click at [474, 282] on link at bounding box center [476, 279] width 10 height 10
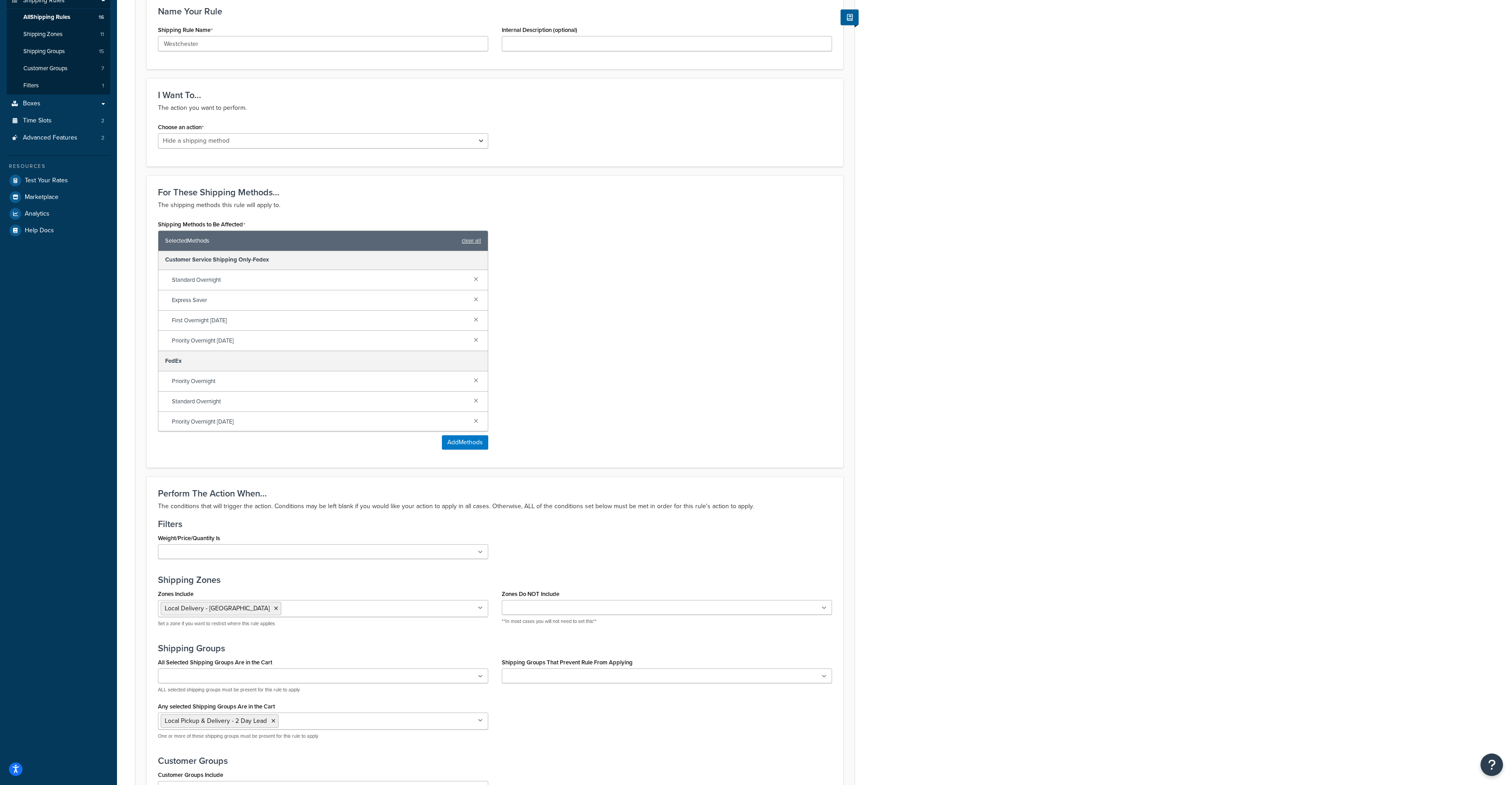
scroll to position [225, 0]
click at [474, 282] on div "Customer Service Shipping Only-Fedex" at bounding box center [323, 279] width 330 height 20
click at [477, 297] on link at bounding box center [476, 298] width 10 height 10
click at [478, 320] on link at bounding box center [476, 319] width 10 height 10
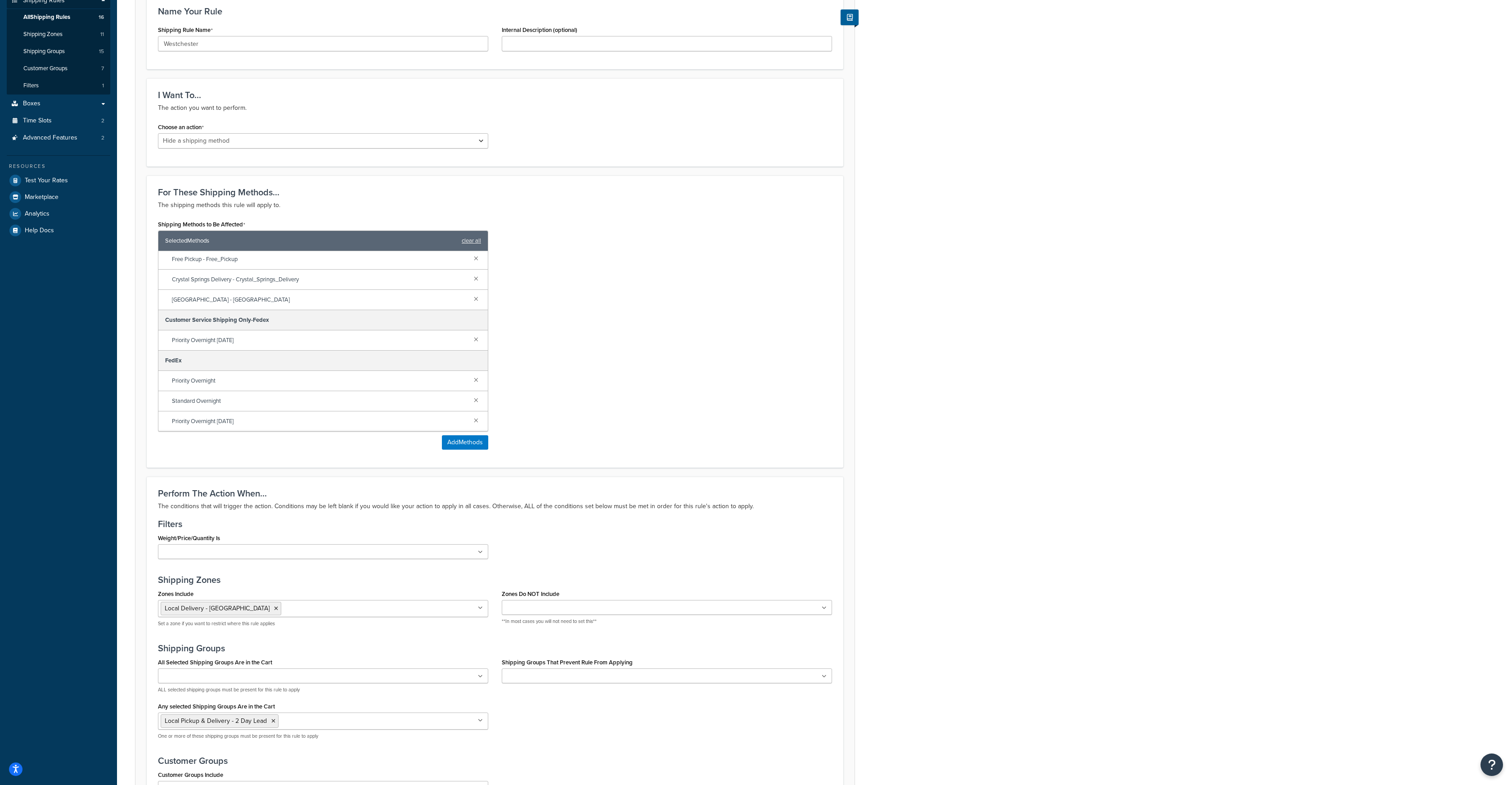
scroll to position [184, 0]
click at [477, 339] on link at bounding box center [476, 339] width 10 height 10
click at [476, 380] on link at bounding box center [476, 379] width 10 height 10
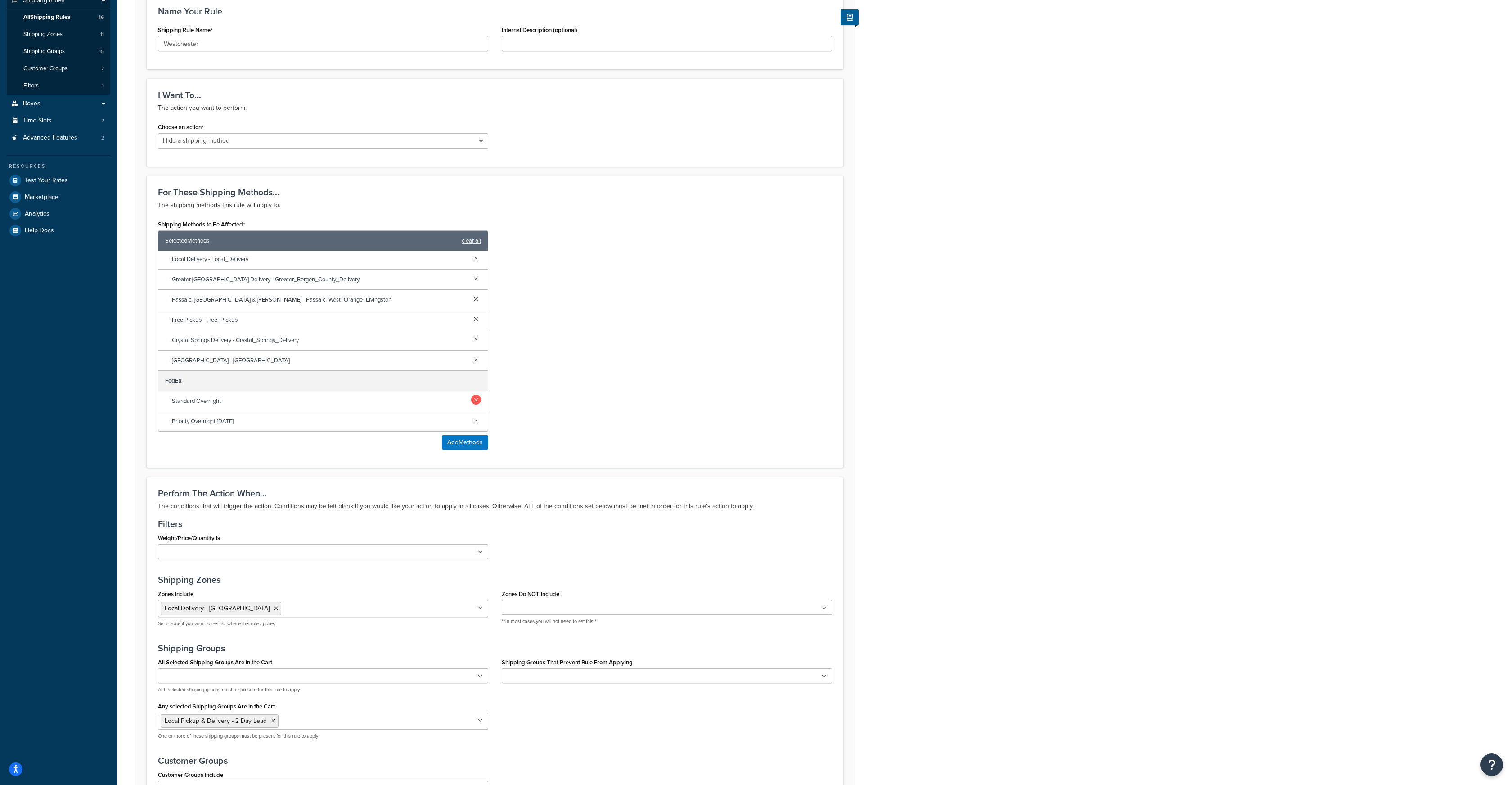
click at [475, 400] on link at bounding box center [476, 399] width 10 height 10
click at [473, 419] on link at bounding box center [476, 420] width 10 height 10
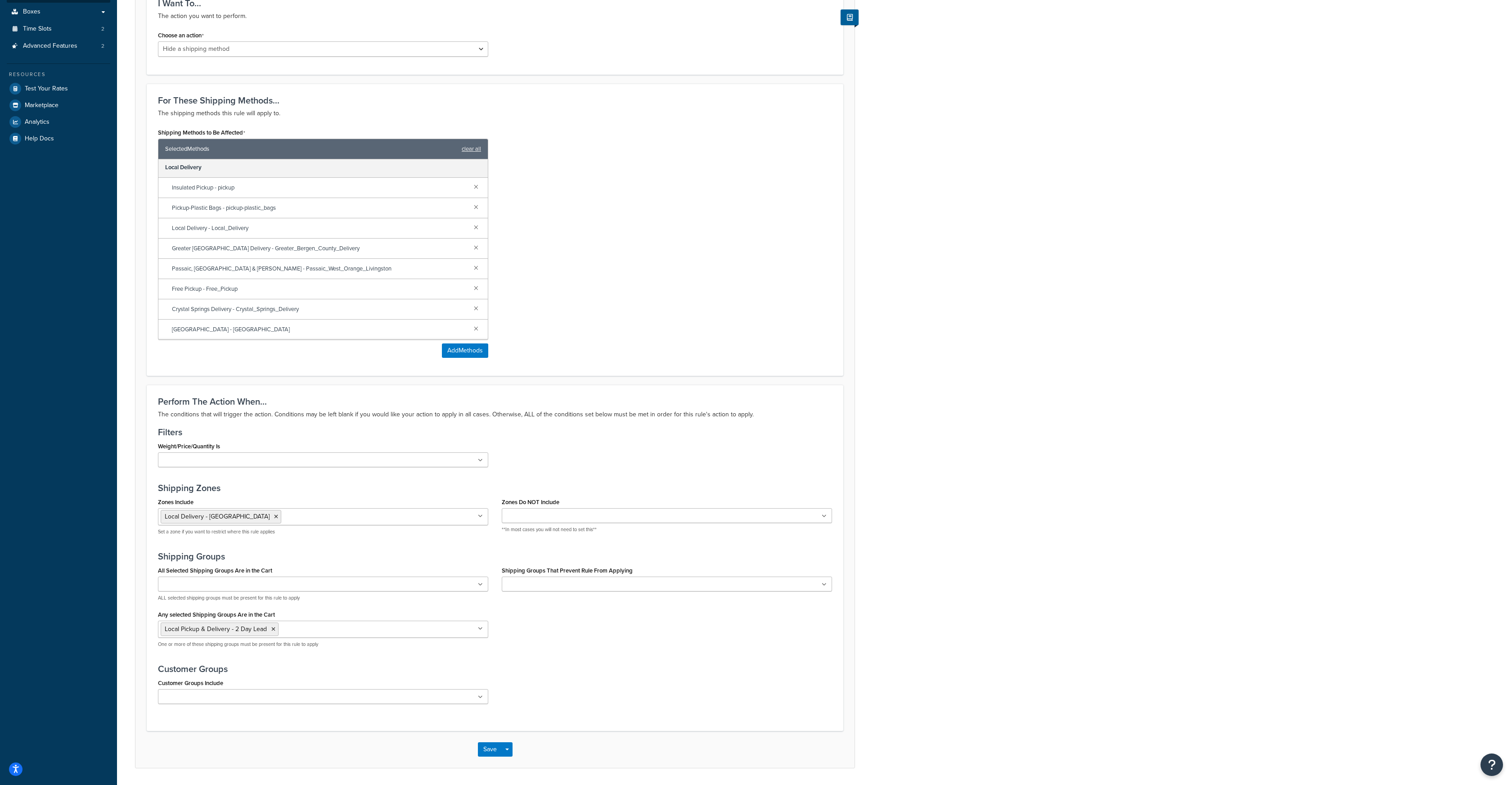
scroll to position [268, 0]
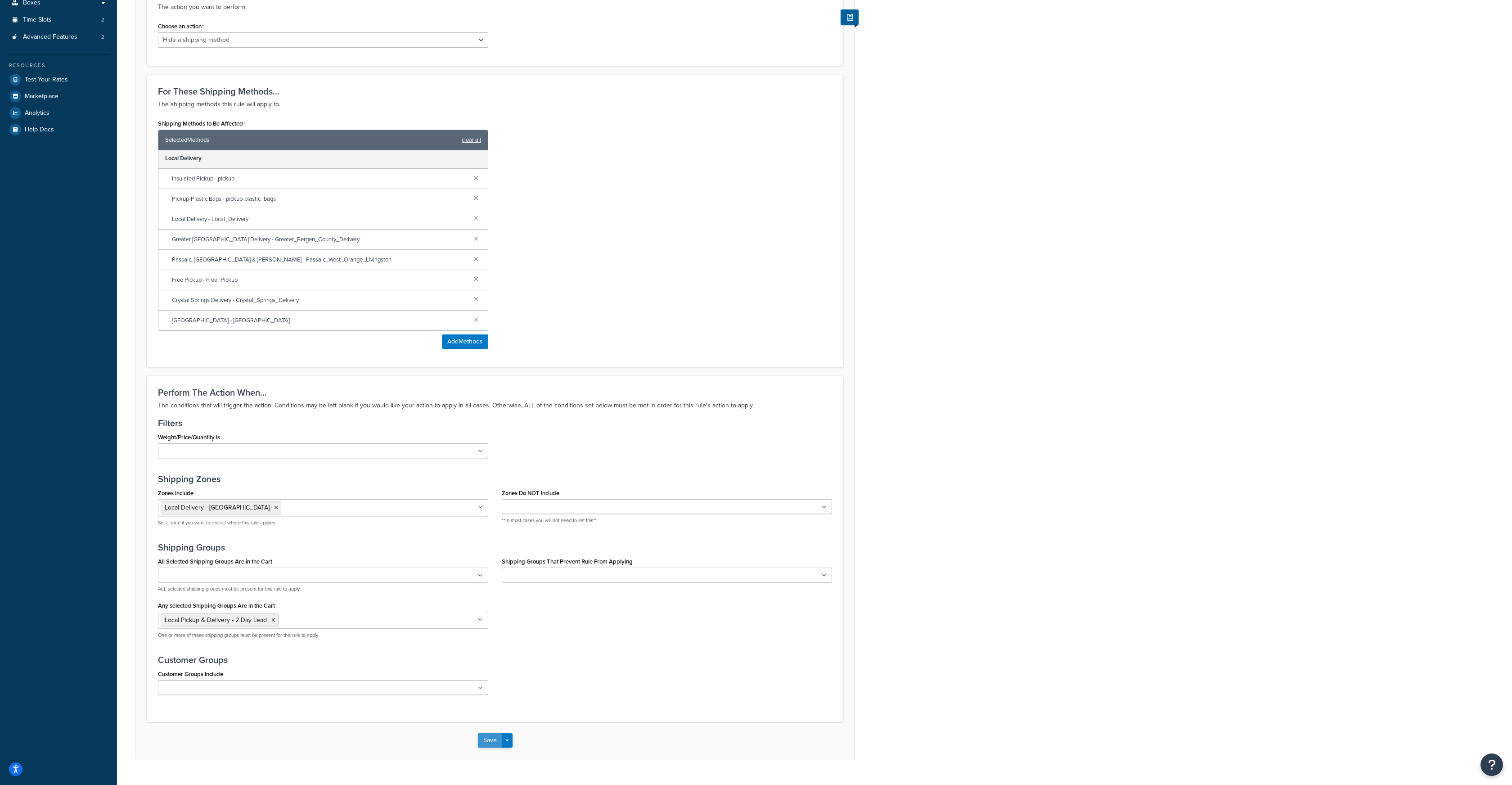
click at [484, 743] on button "Save" at bounding box center [490, 740] width 24 height 14
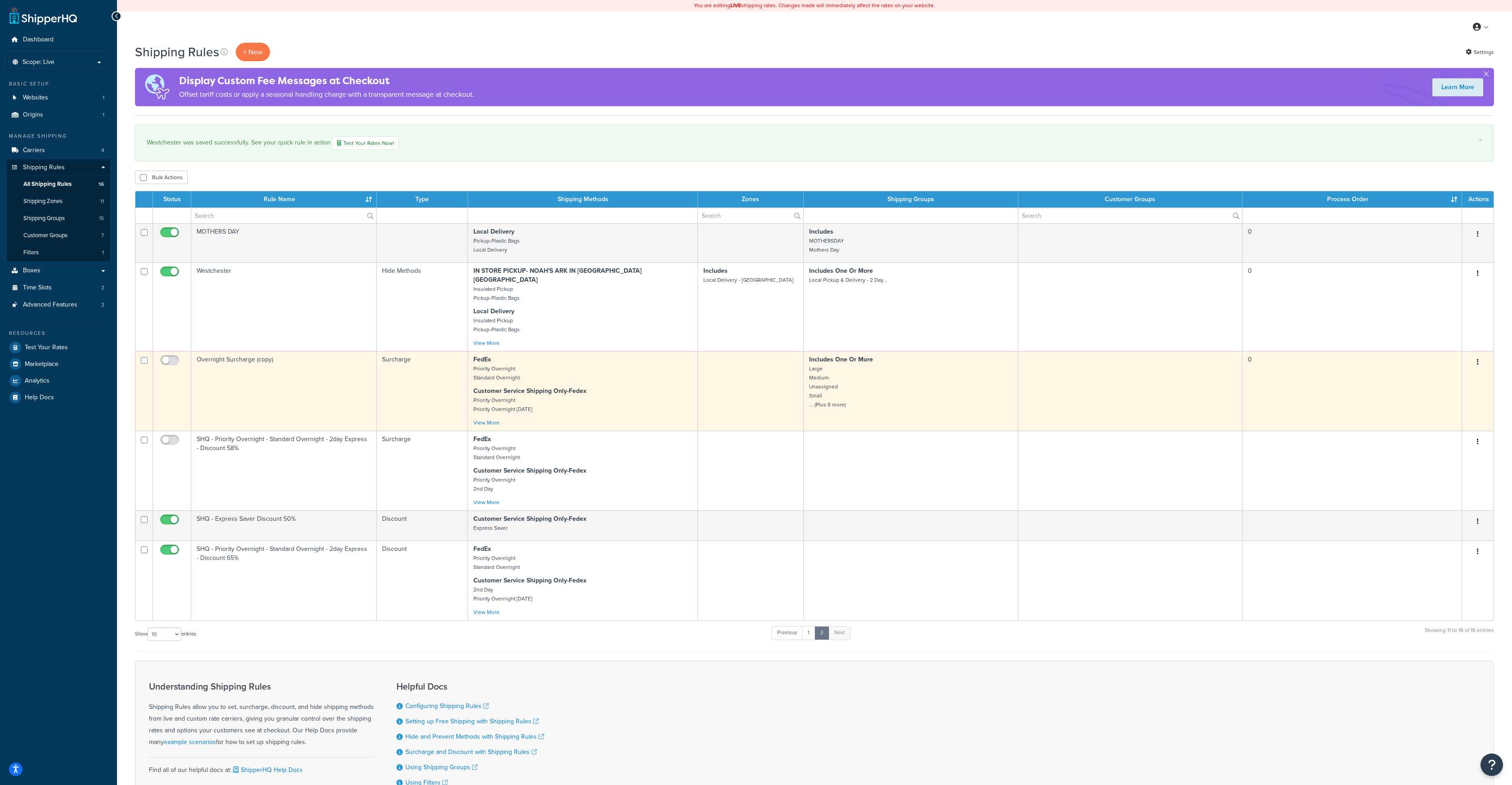
click at [1480, 356] on button "button" at bounding box center [1478, 362] width 13 height 14
click at [1435, 371] on link "Edit" at bounding box center [1448, 379] width 71 height 18
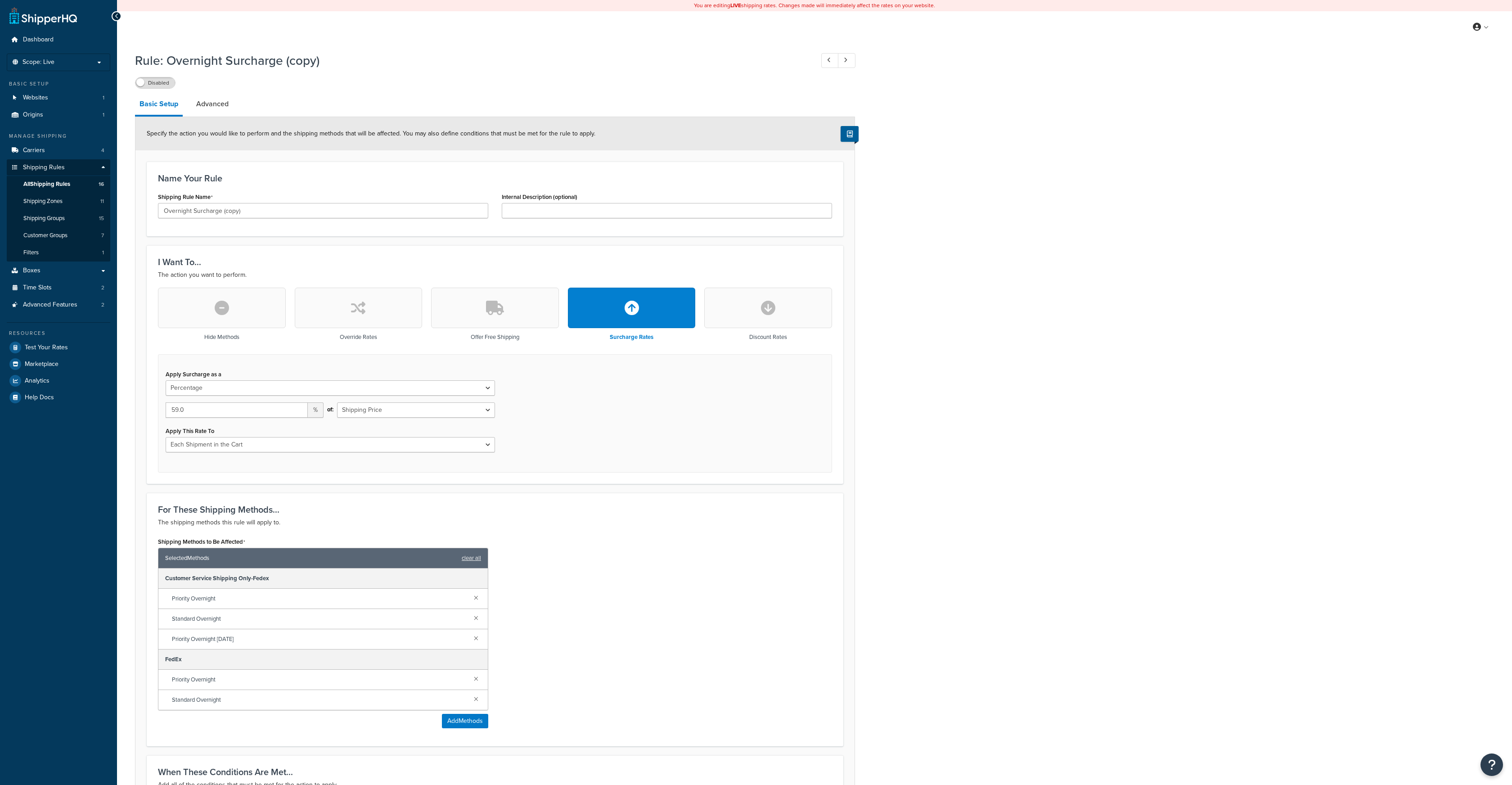
select select "PERCENTAGE"
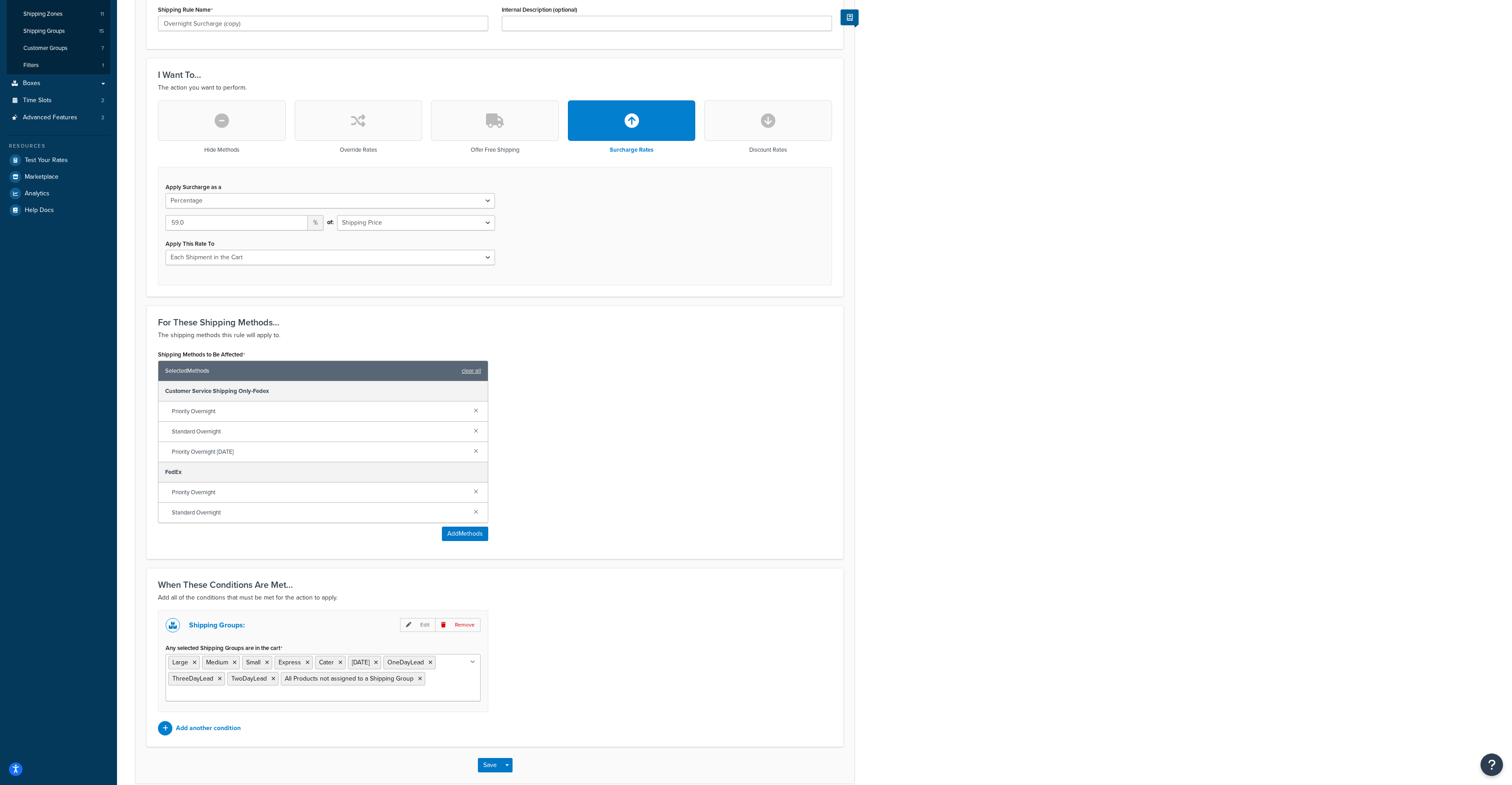
scroll to position [199, 0]
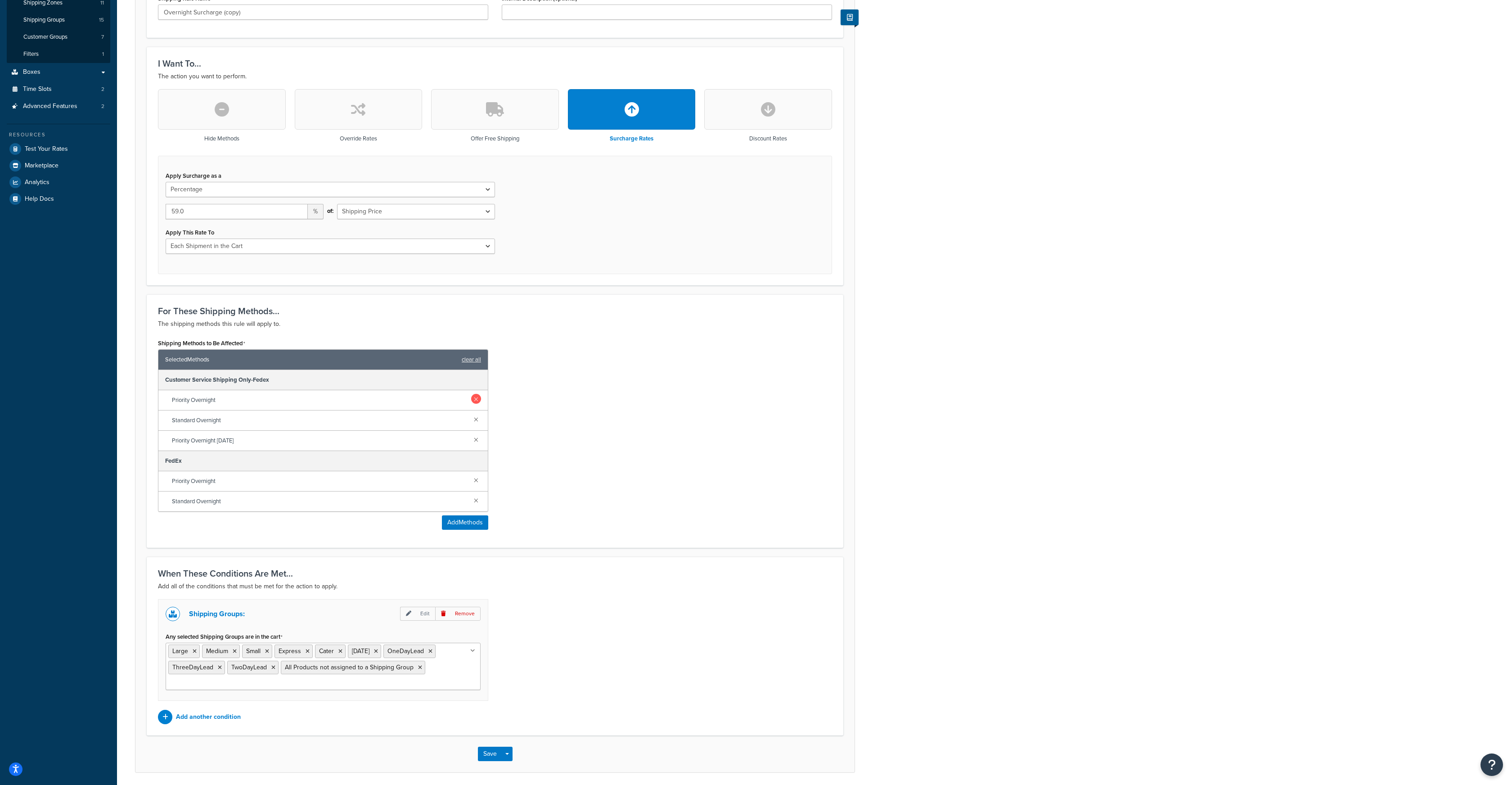
click at [478, 400] on link at bounding box center [476, 399] width 10 height 10
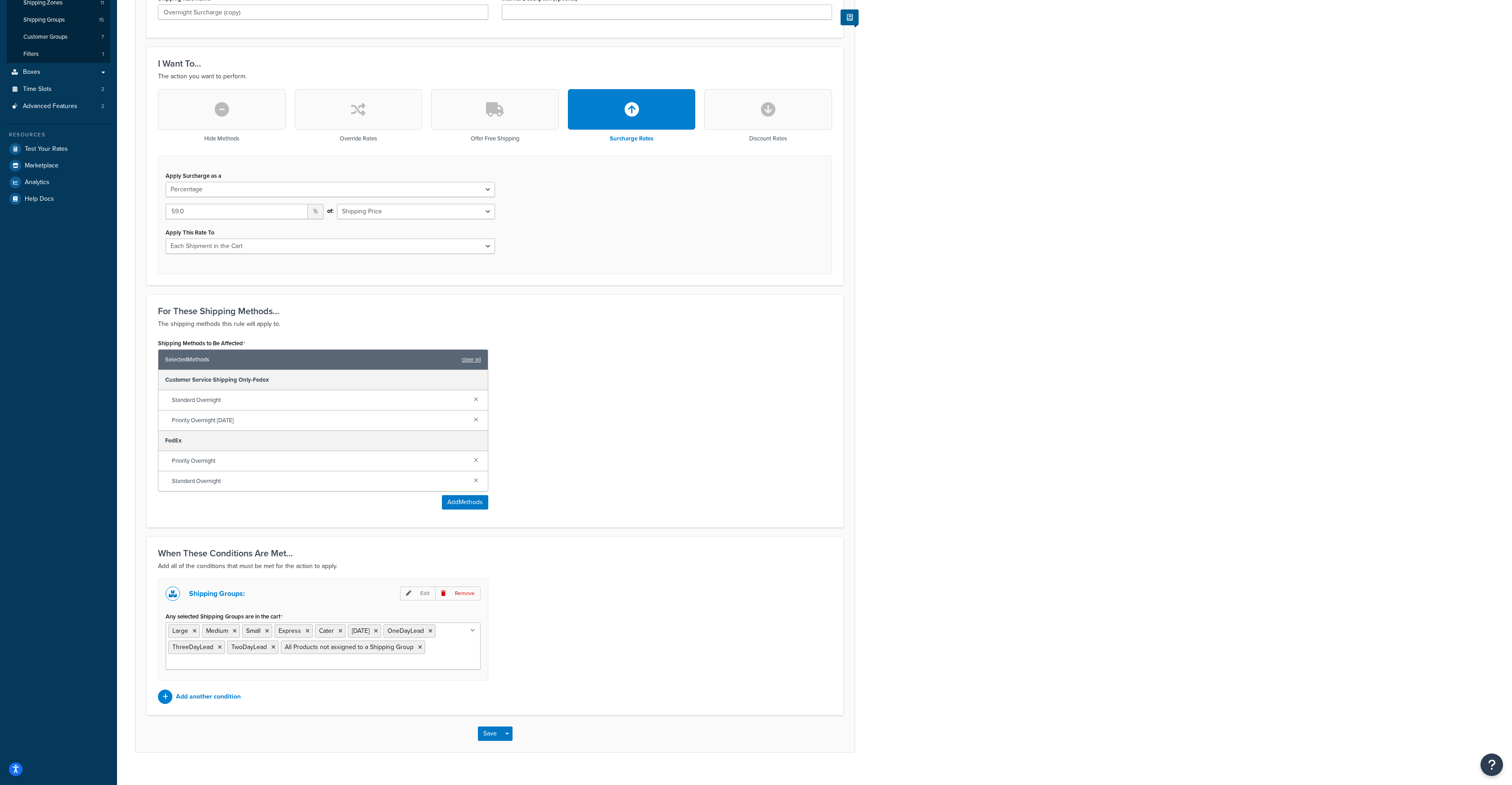
click at [478, 400] on link at bounding box center [476, 399] width 10 height 10
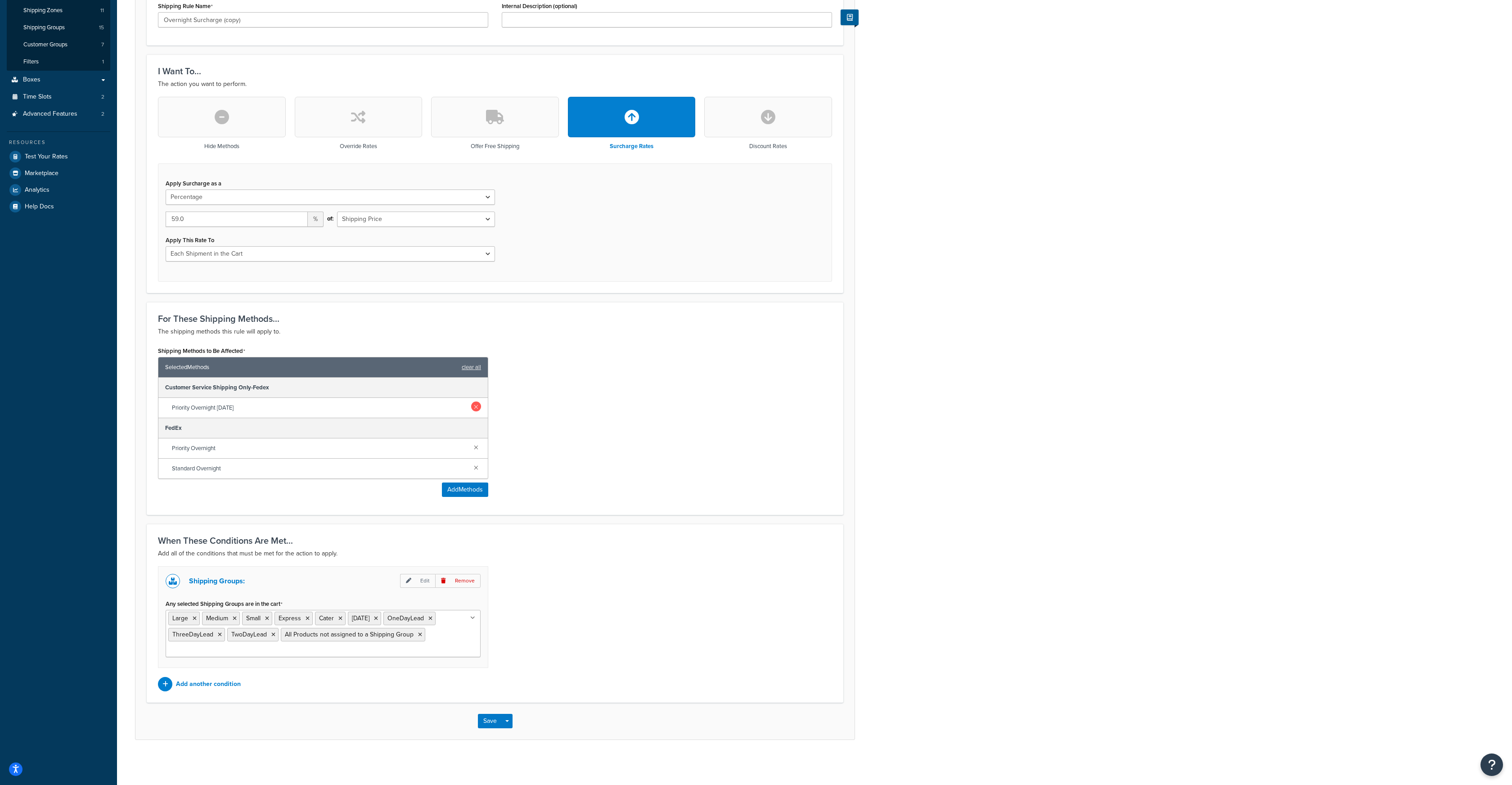
click at [474, 407] on link at bounding box center [476, 406] width 10 height 10
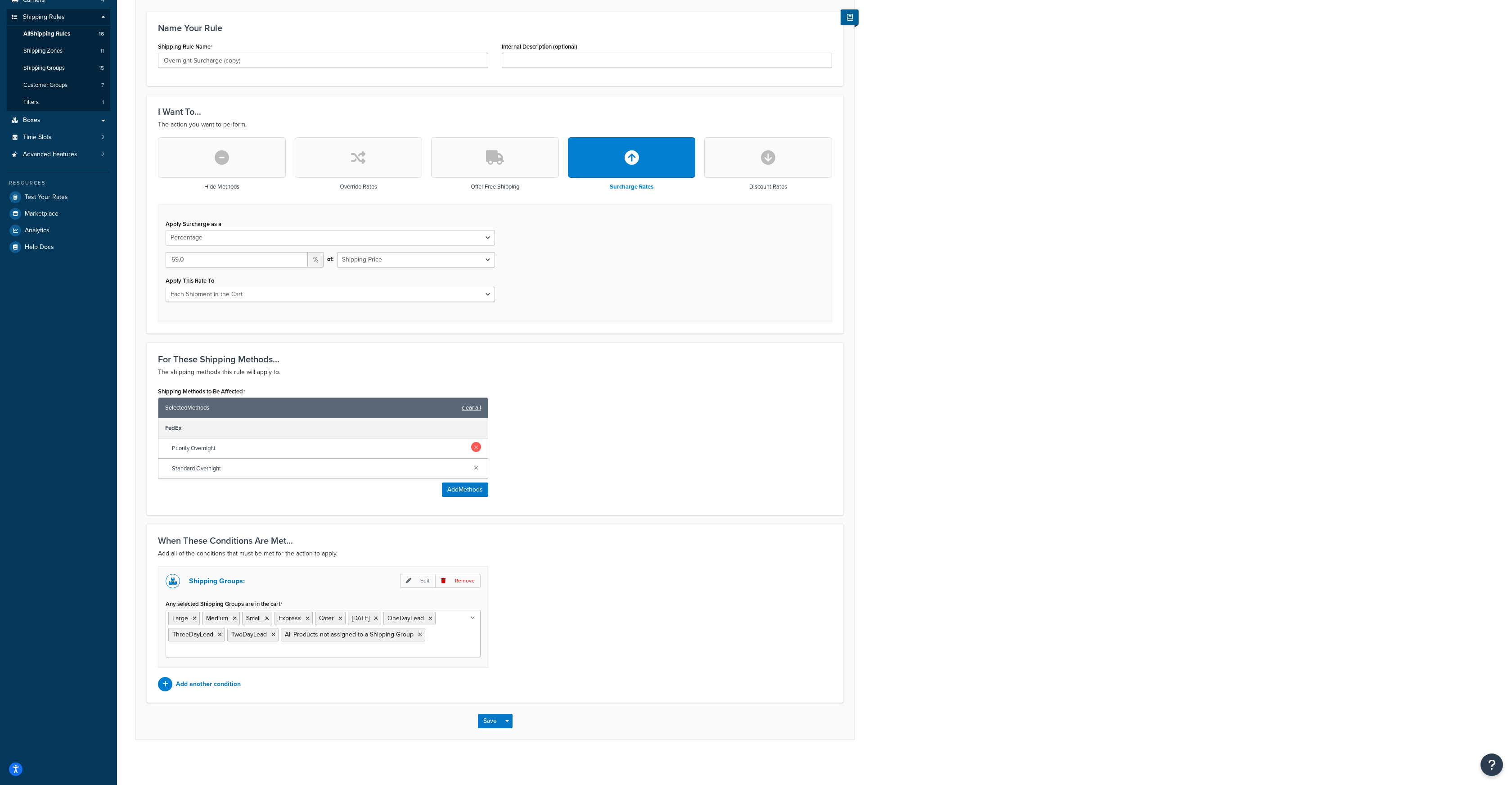
click at [475, 443] on link at bounding box center [476, 447] width 10 height 10
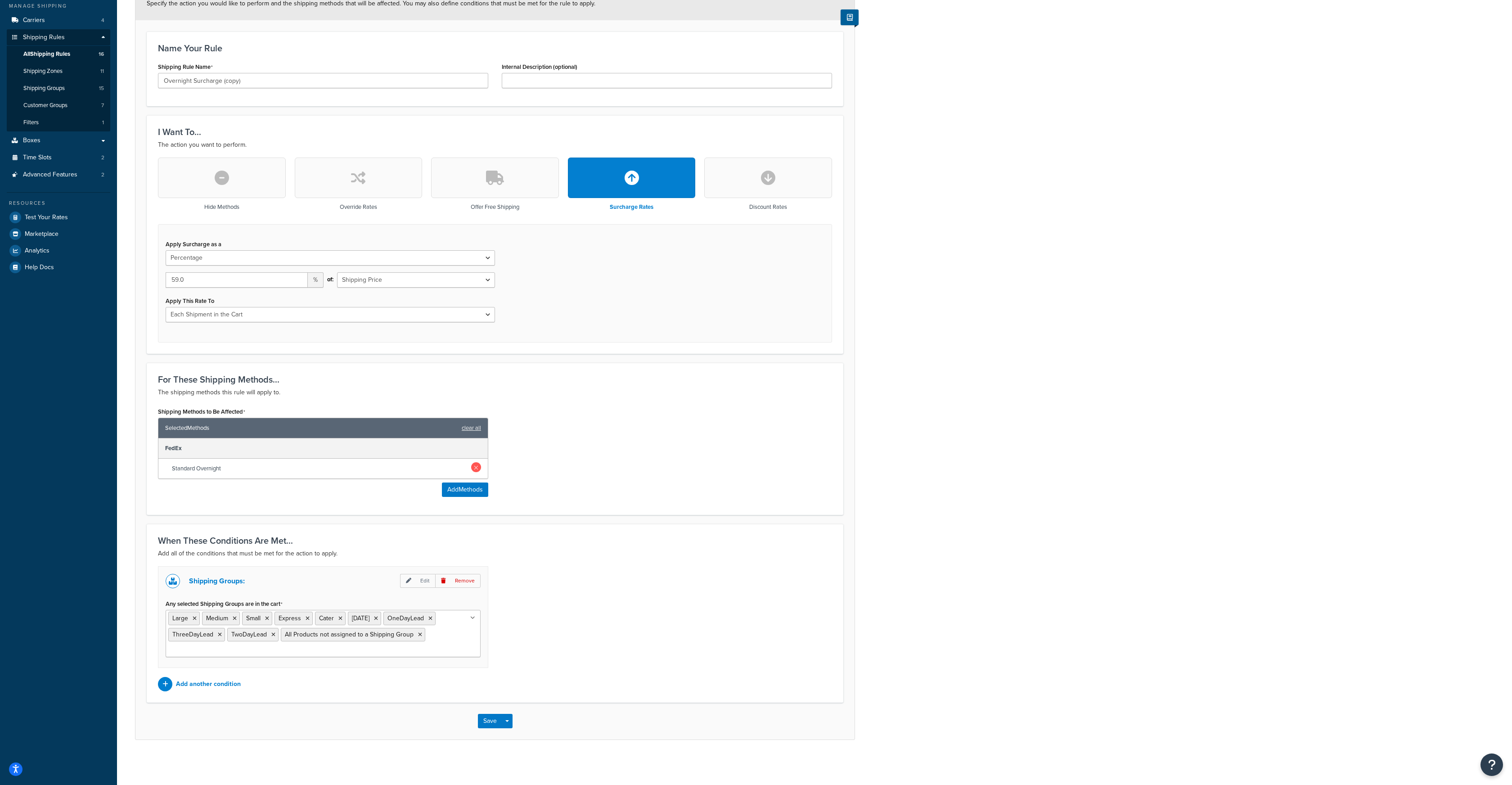
click at [476, 469] on link at bounding box center [476, 467] width 10 height 10
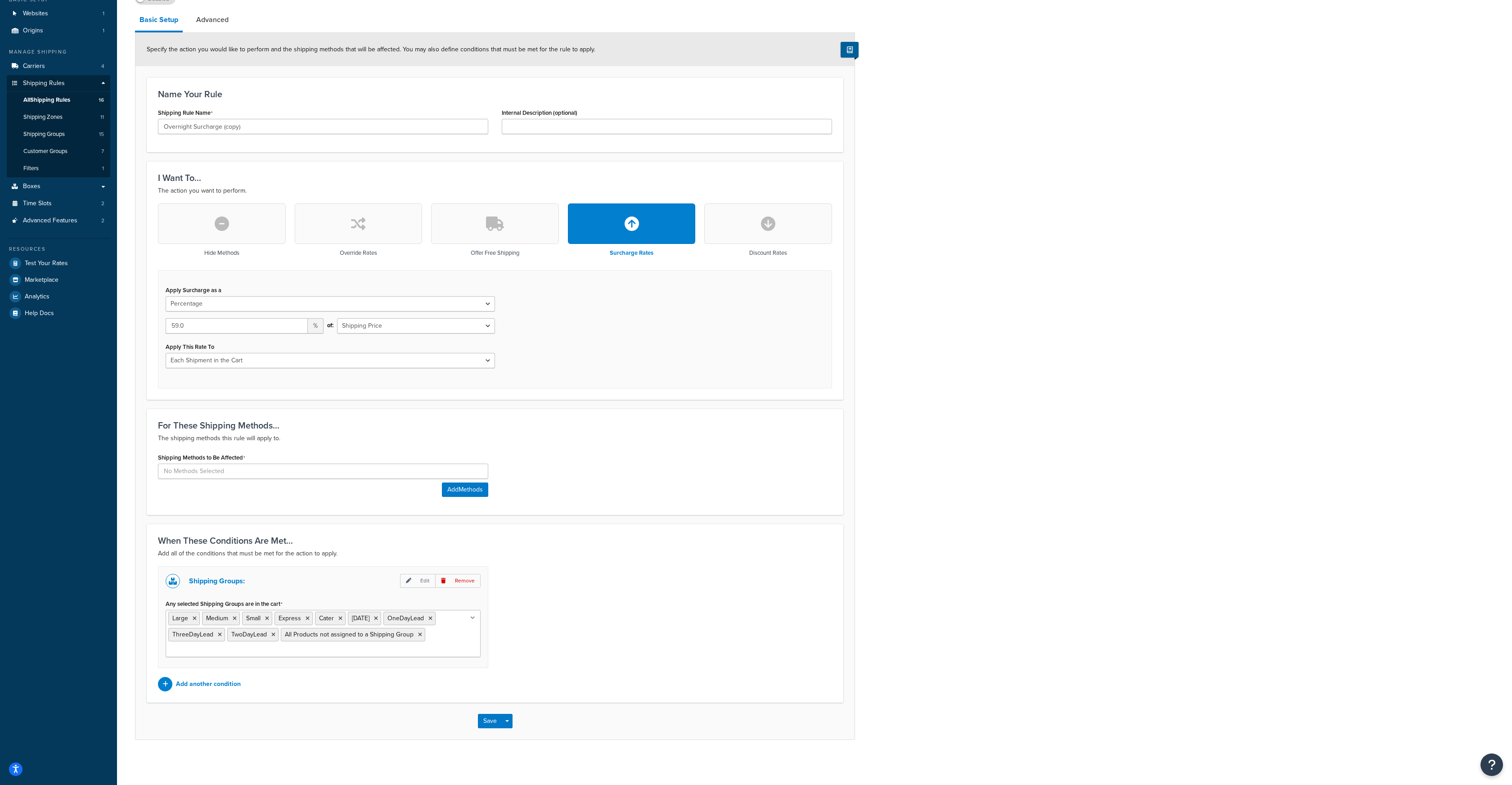
scroll to position [85, 0]
click at [459, 491] on button "Add Methods" at bounding box center [465, 489] width 46 height 14
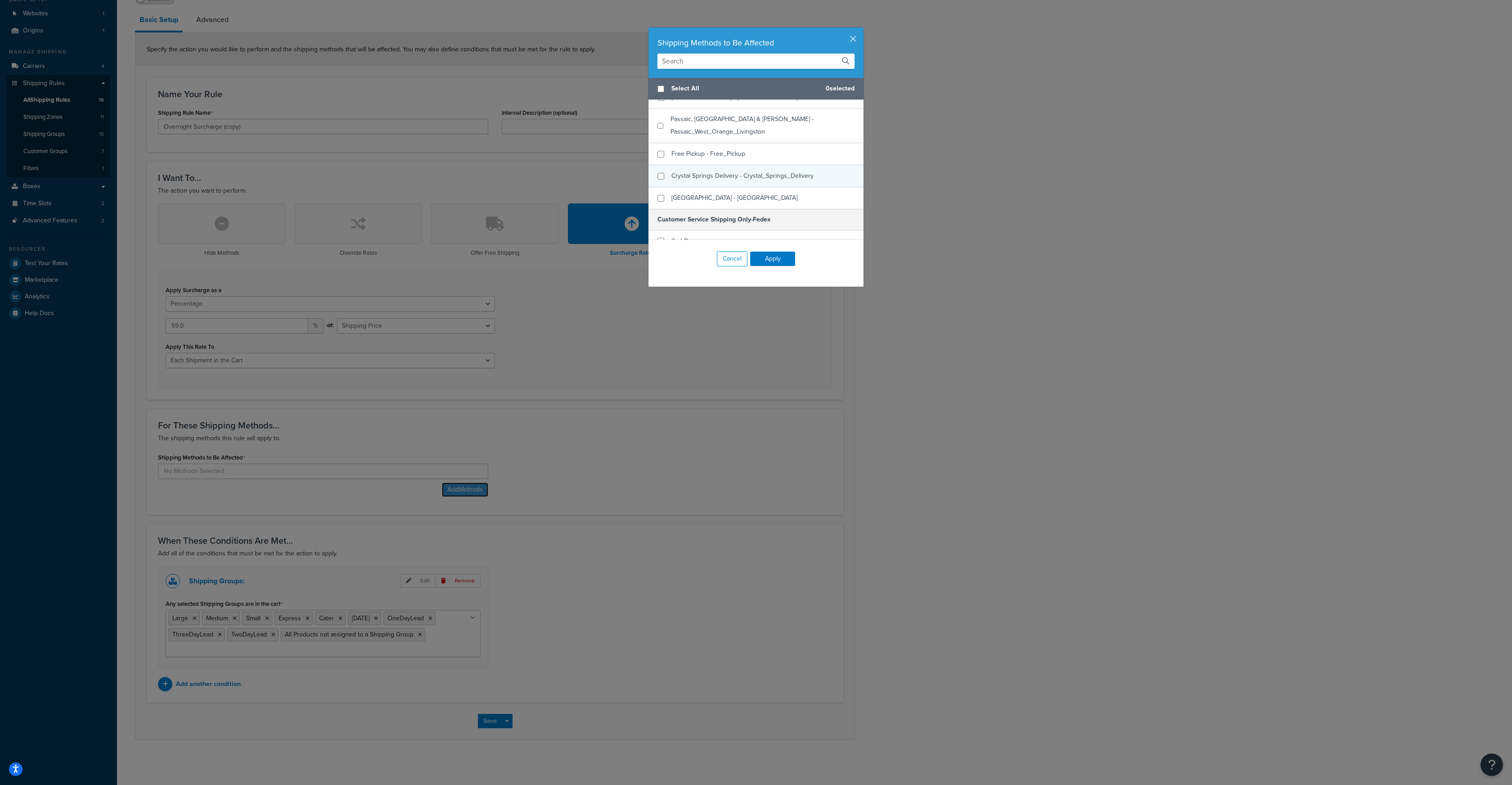
scroll to position [211, 0]
click at [663, 168] on input "checkbox" at bounding box center [661, 171] width 7 height 7
checkbox input "true"
click at [760, 254] on button "Apply" at bounding box center [773, 258] width 45 height 14
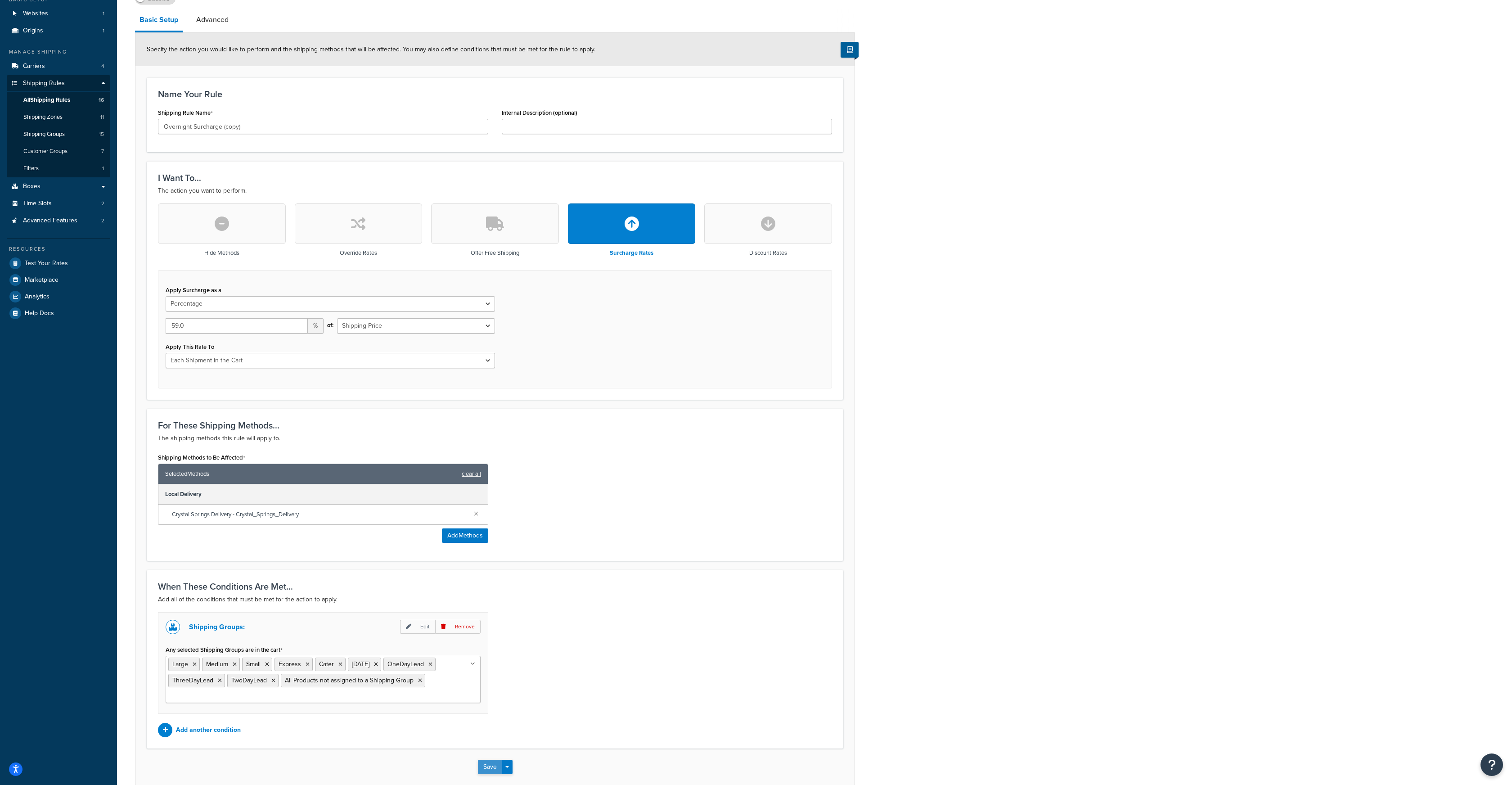
click at [482, 768] on button "Save" at bounding box center [490, 767] width 24 height 14
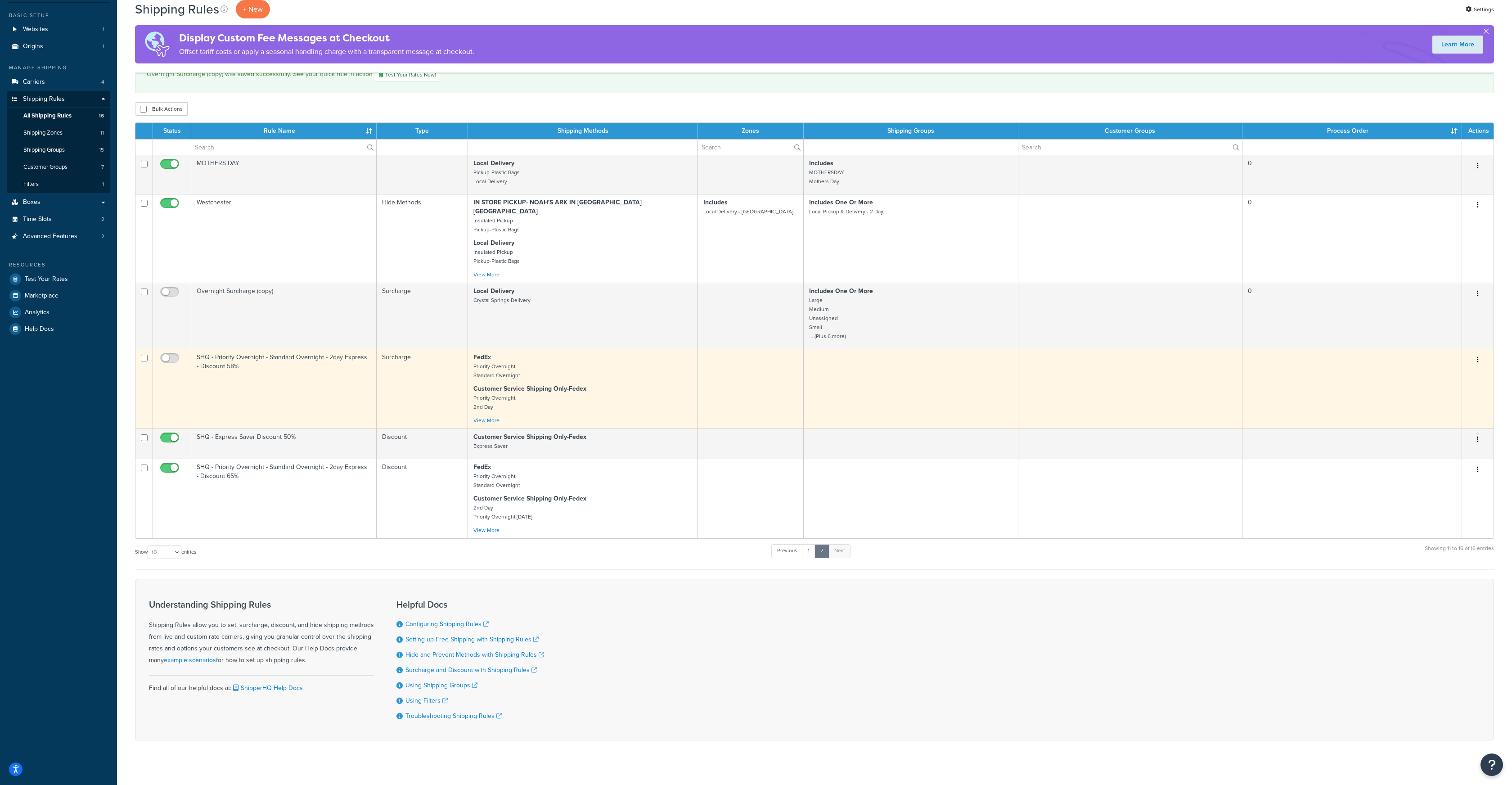
click at [1479, 353] on button "button" at bounding box center [1478, 360] width 13 height 14
click at [1441, 368] on link "Edit" at bounding box center [1448, 377] width 71 height 18
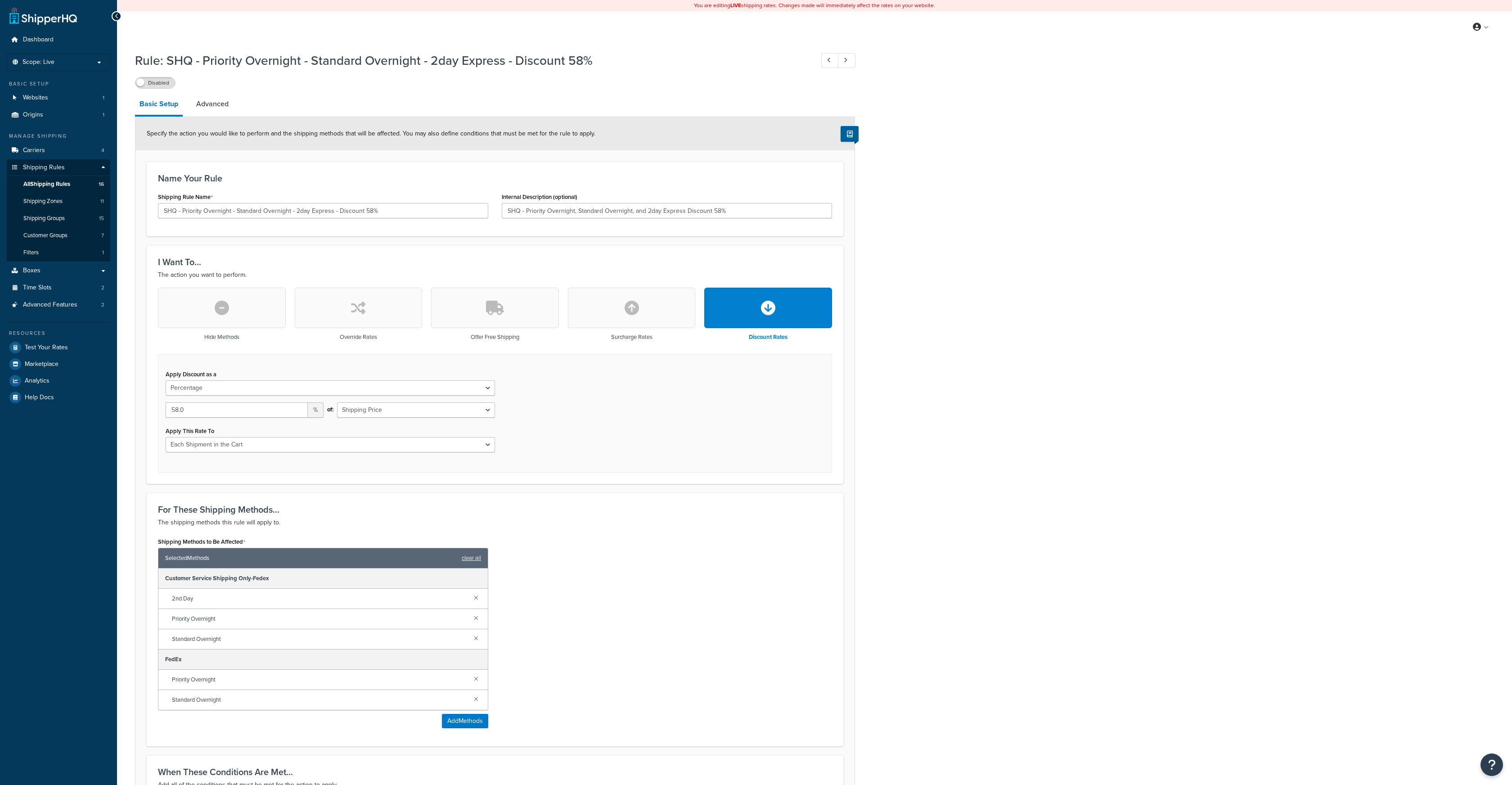
select select "PERCENTAGE"
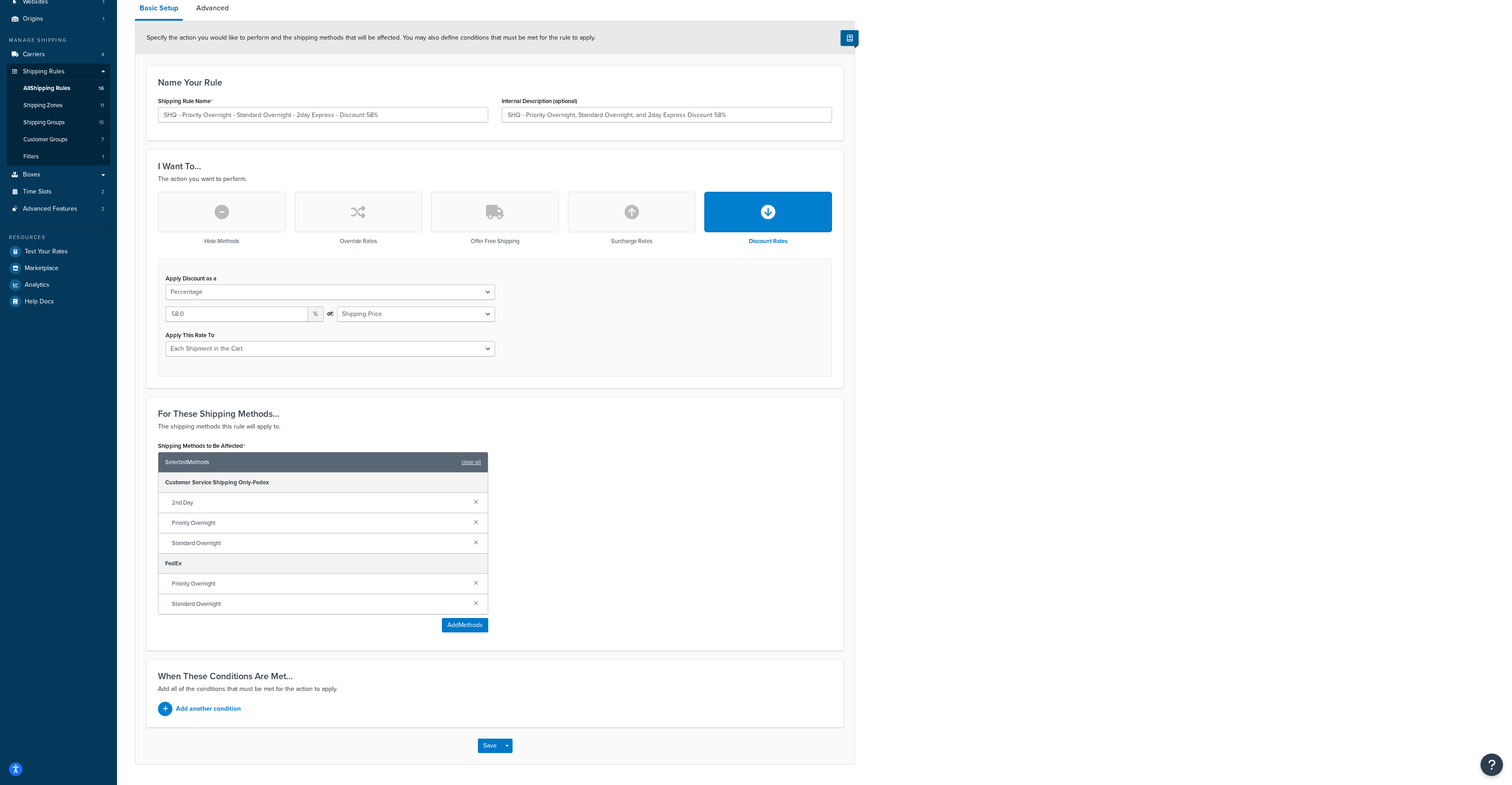
scroll to position [121, 0]
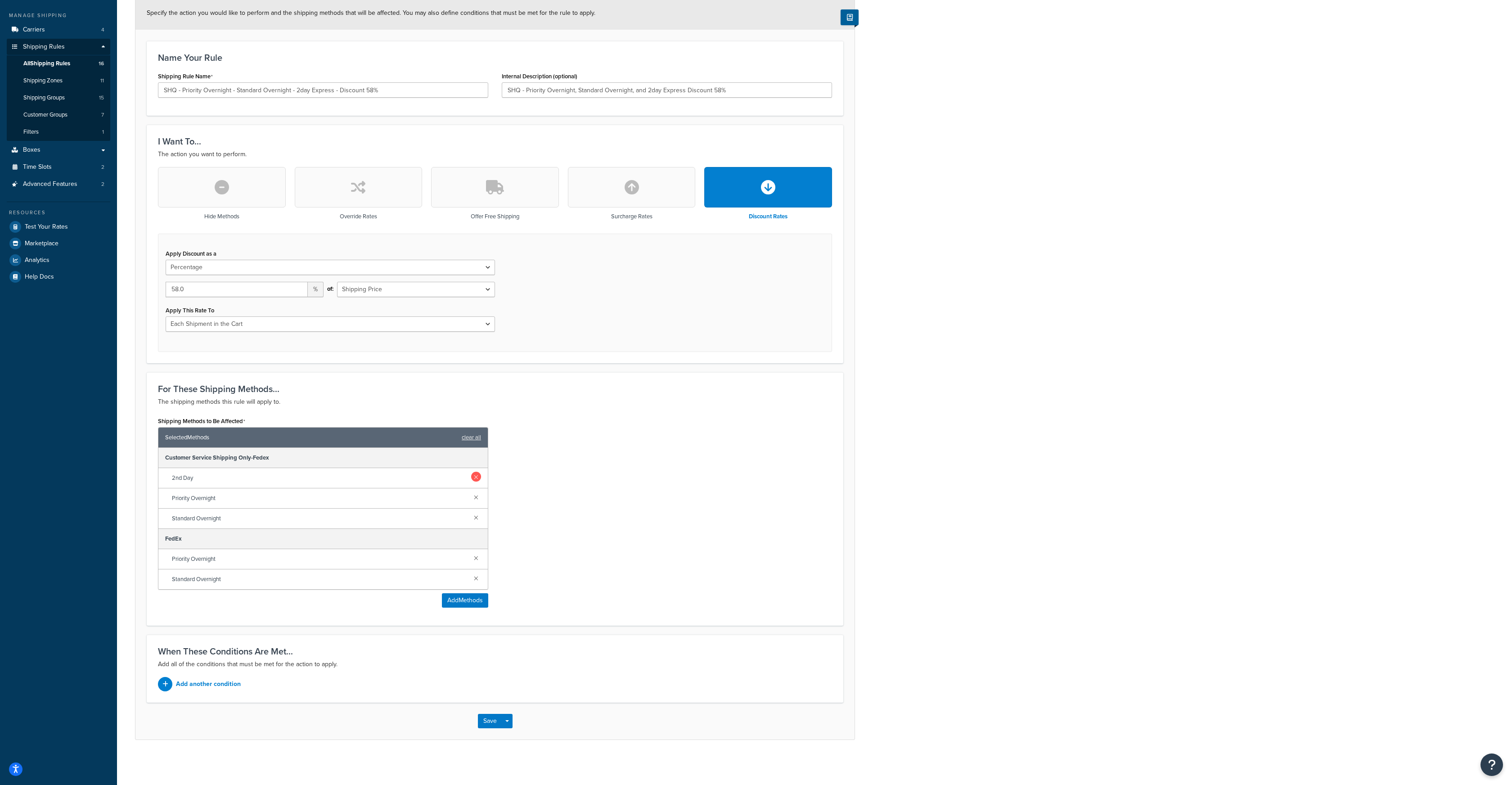
click at [474, 478] on link at bounding box center [476, 476] width 10 height 10
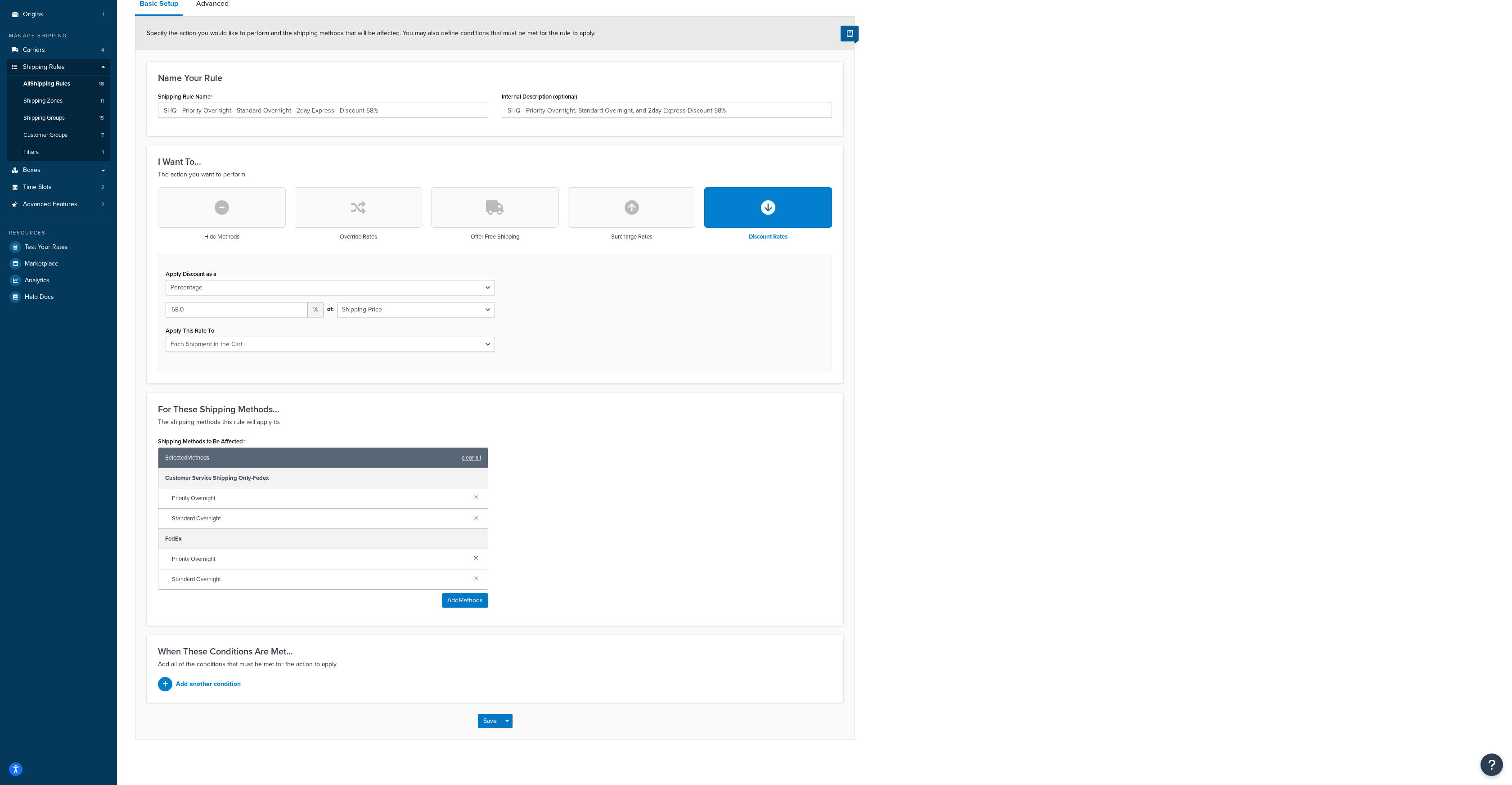
scroll to position [100, 0]
click at [477, 495] on link at bounding box center [476, 497] width 10 height 10
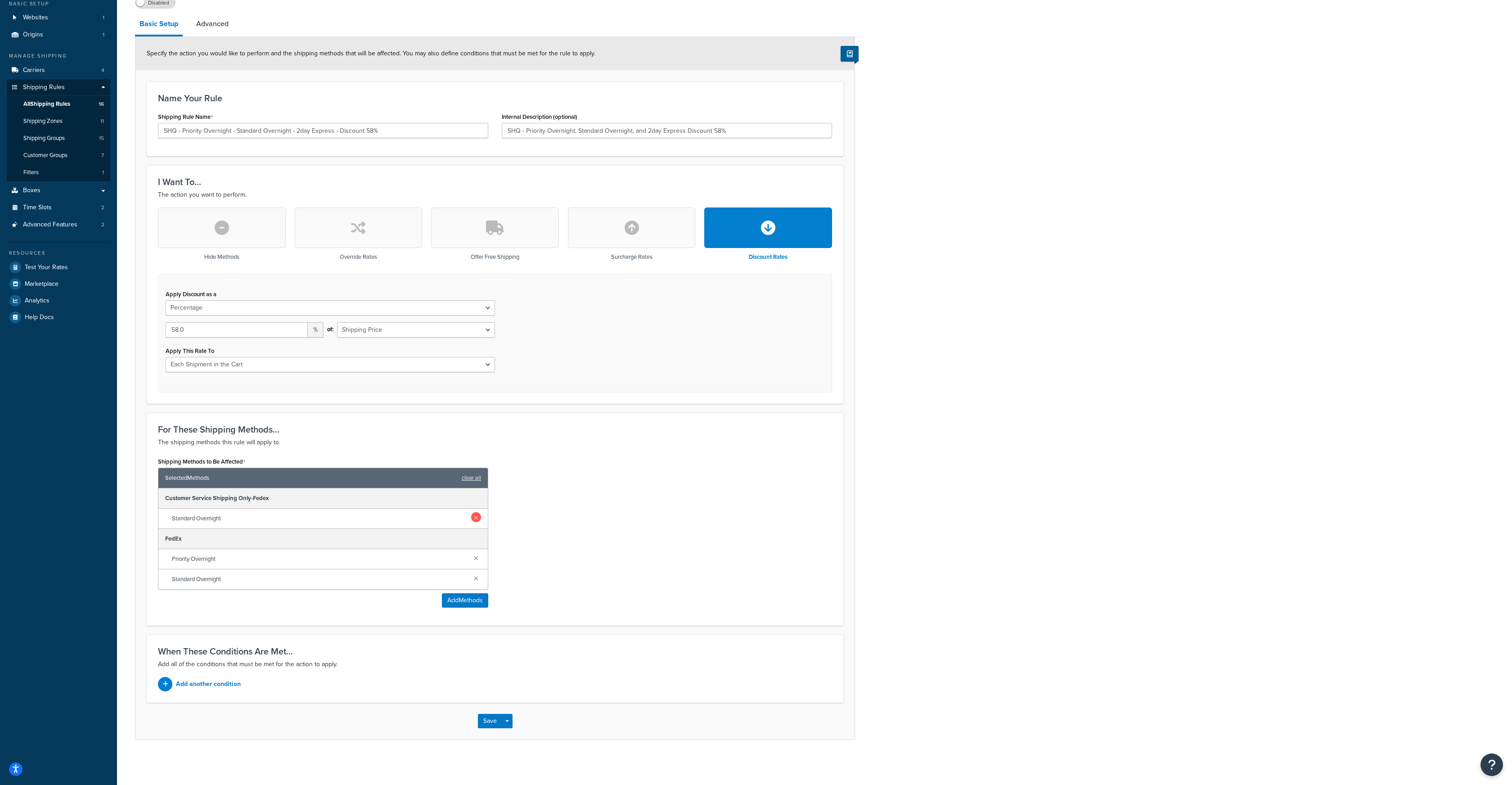
click at [475, 516] on link at bounding box center [476, 517] width 10 height 10
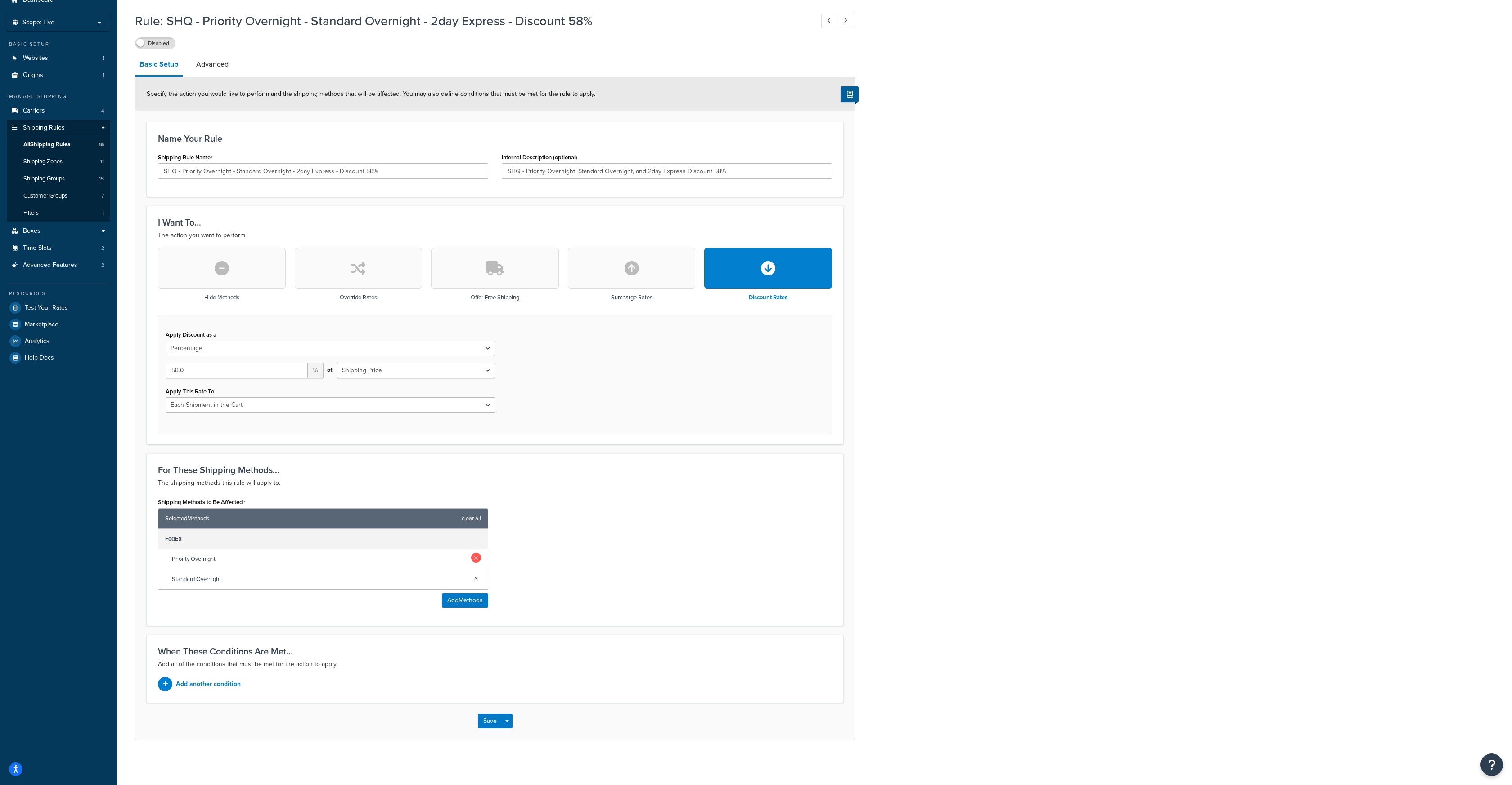
click at [475, 558] on link at bounding box center [476, 558] width 10 height 10
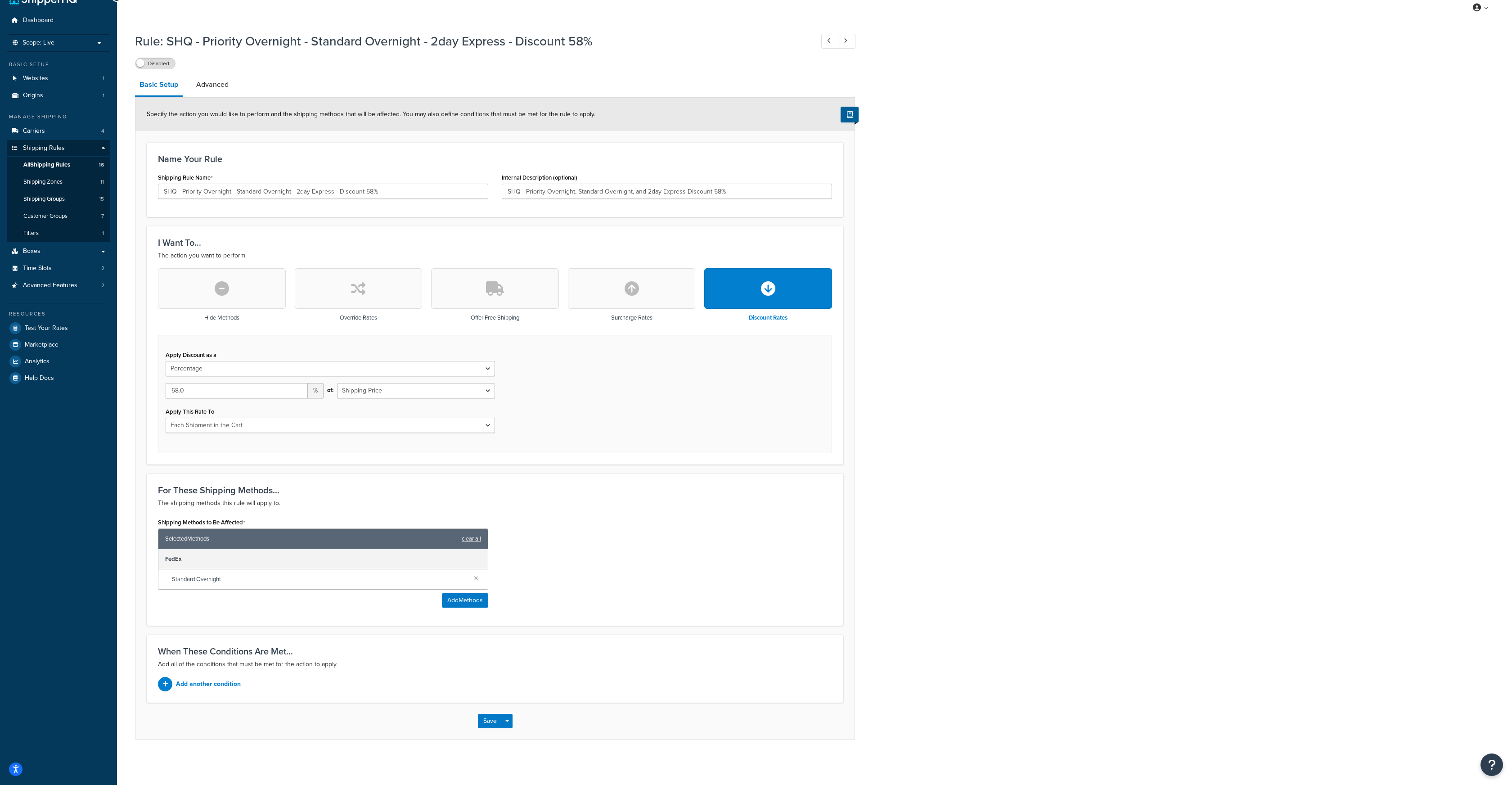
scroll to position [20, 0]
click at [473, 583] on div "Standard Overnight" at bounding box center [323, 580] width 330 height 20
click at [473, 583] on div "Standard Overnight" at bounding box center [323, 580] width 330 height 20
click at [478, 579] on link at bounding box center [476, 577] width 10 height 10
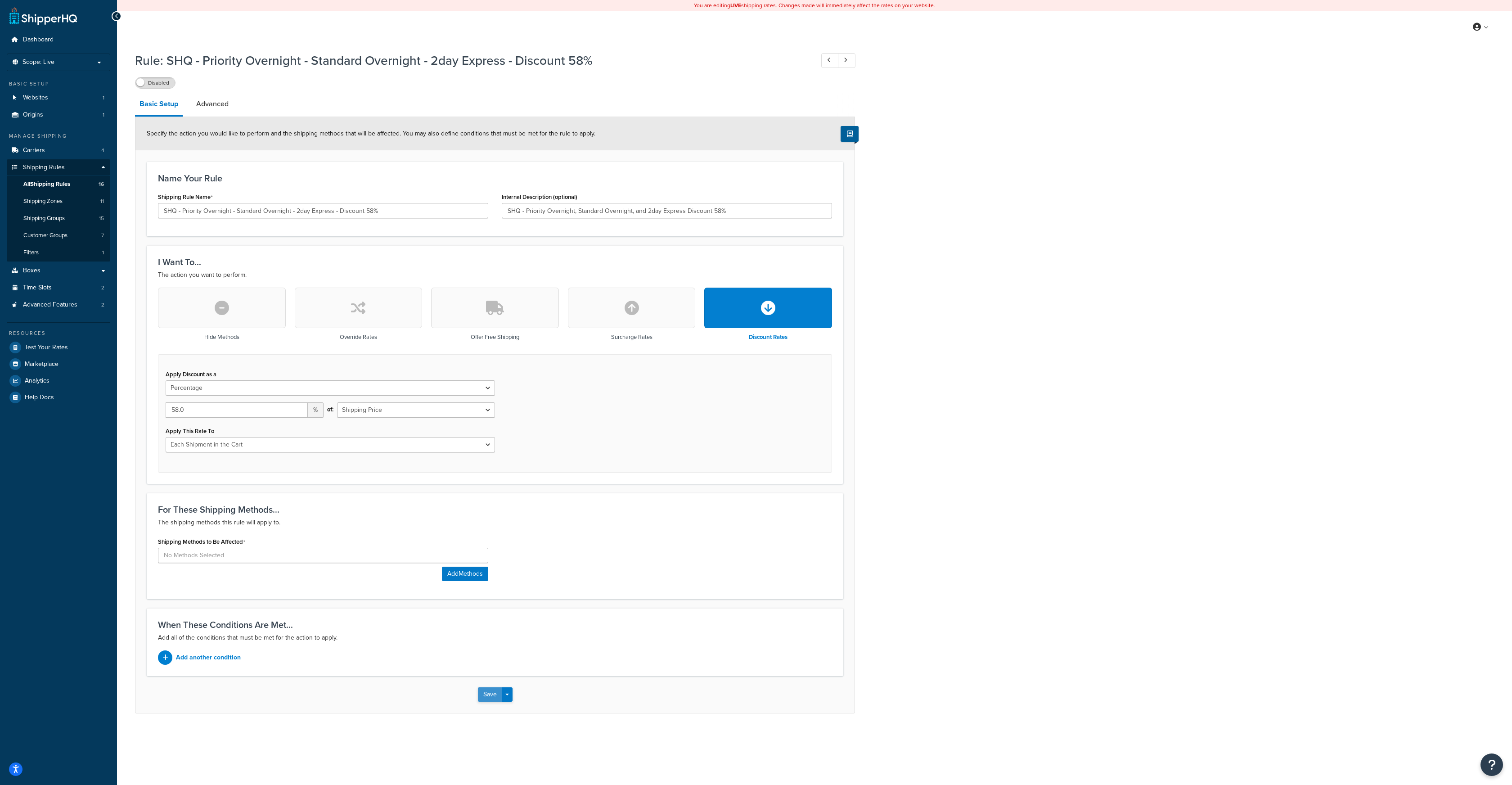
click at [487, 694] on button "Save" at bounding box center [490, 694] width 24 height 14
click at [428, 557] on input at bounding box center [323, 556] width 330 height 15
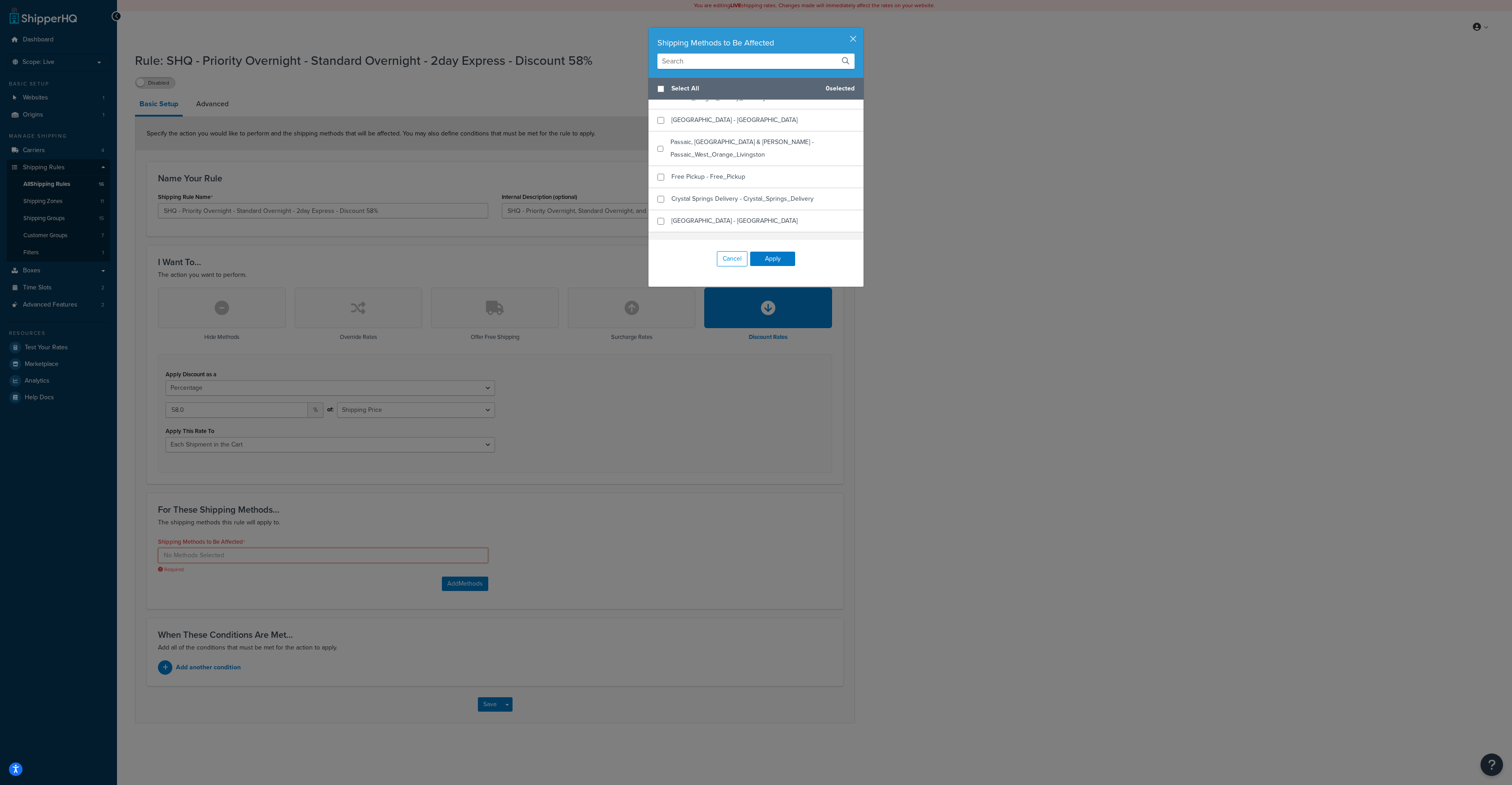
scroll to position [189, 0]
checkbox input "true"
click at [664, 188] on div "Crystal Springs Delivery - Crystal_Springs_Delivery" at bounding box center [756, 194] width 215 height 22
click at [763, 256] on button "Apply" at bounding box center [773, 258] width 45 height 14
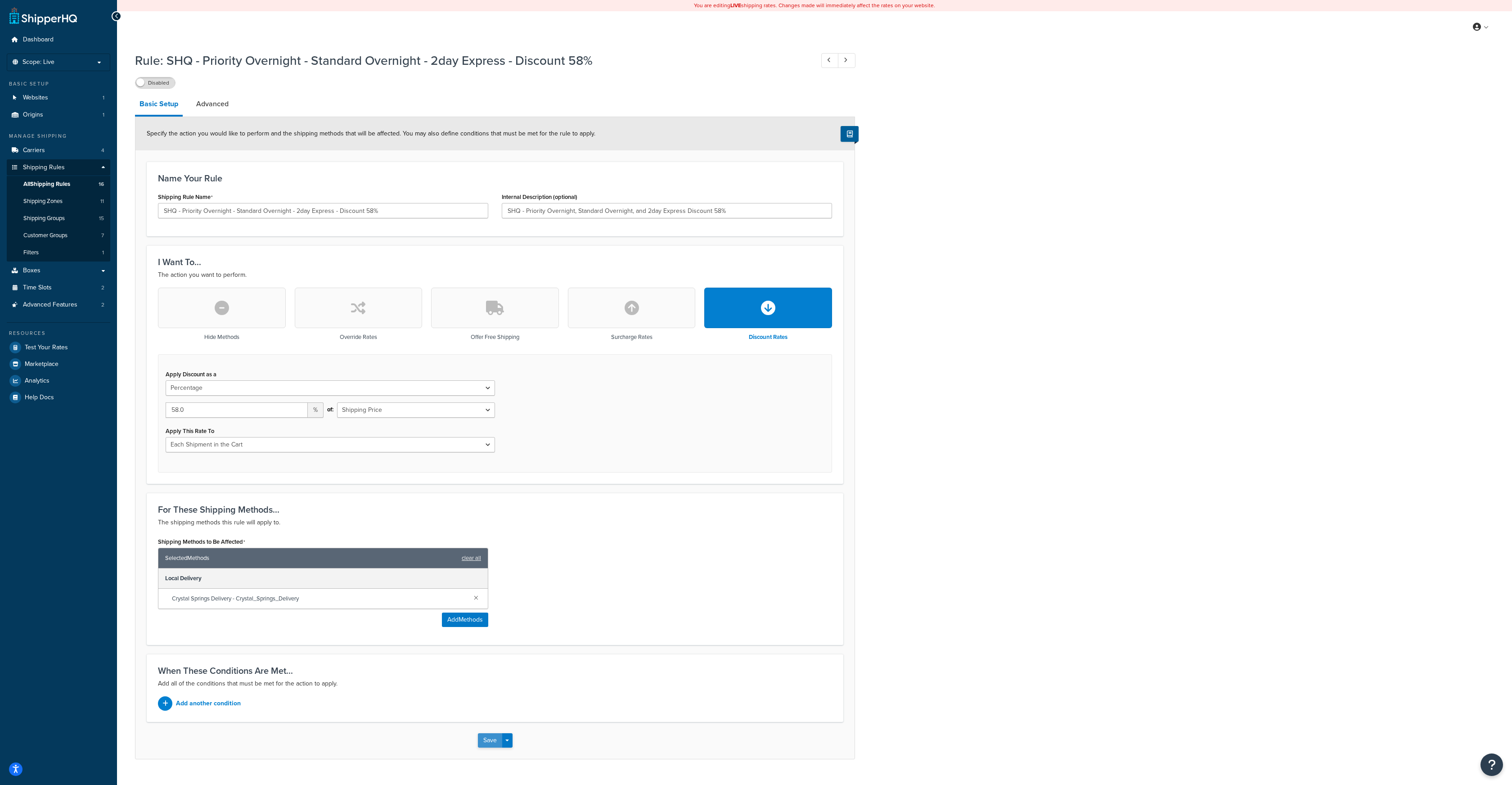
click at [490, 741] on button "Save" at bounding box center [490, 740] width 24 height 14
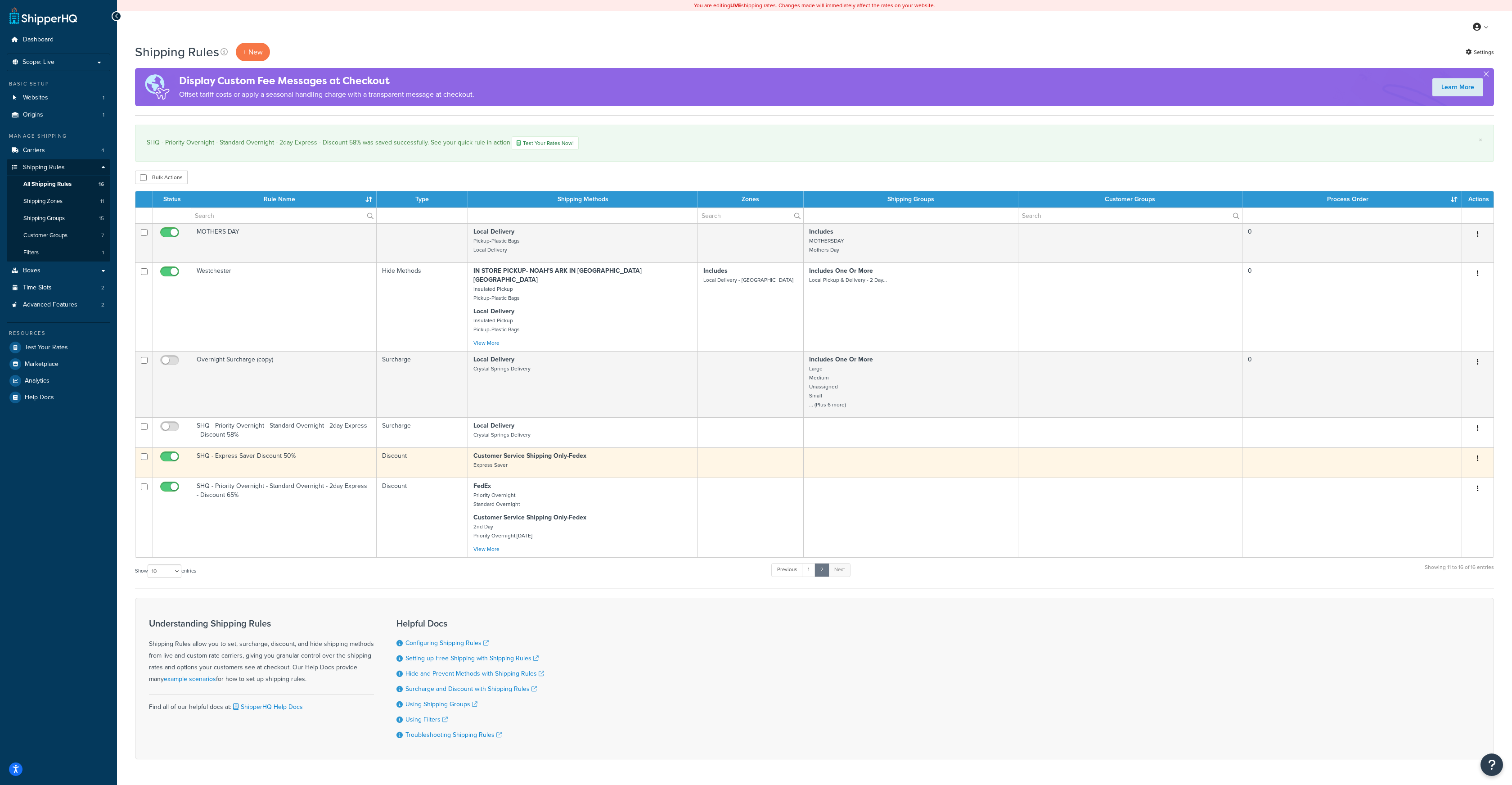
click at [1475, 451] on button "button" at bounding box center [1478, 458] width 13 height 14
click at [1437, 466] on link "Edit" at bounding box center [1448, 476] width 71 height 18
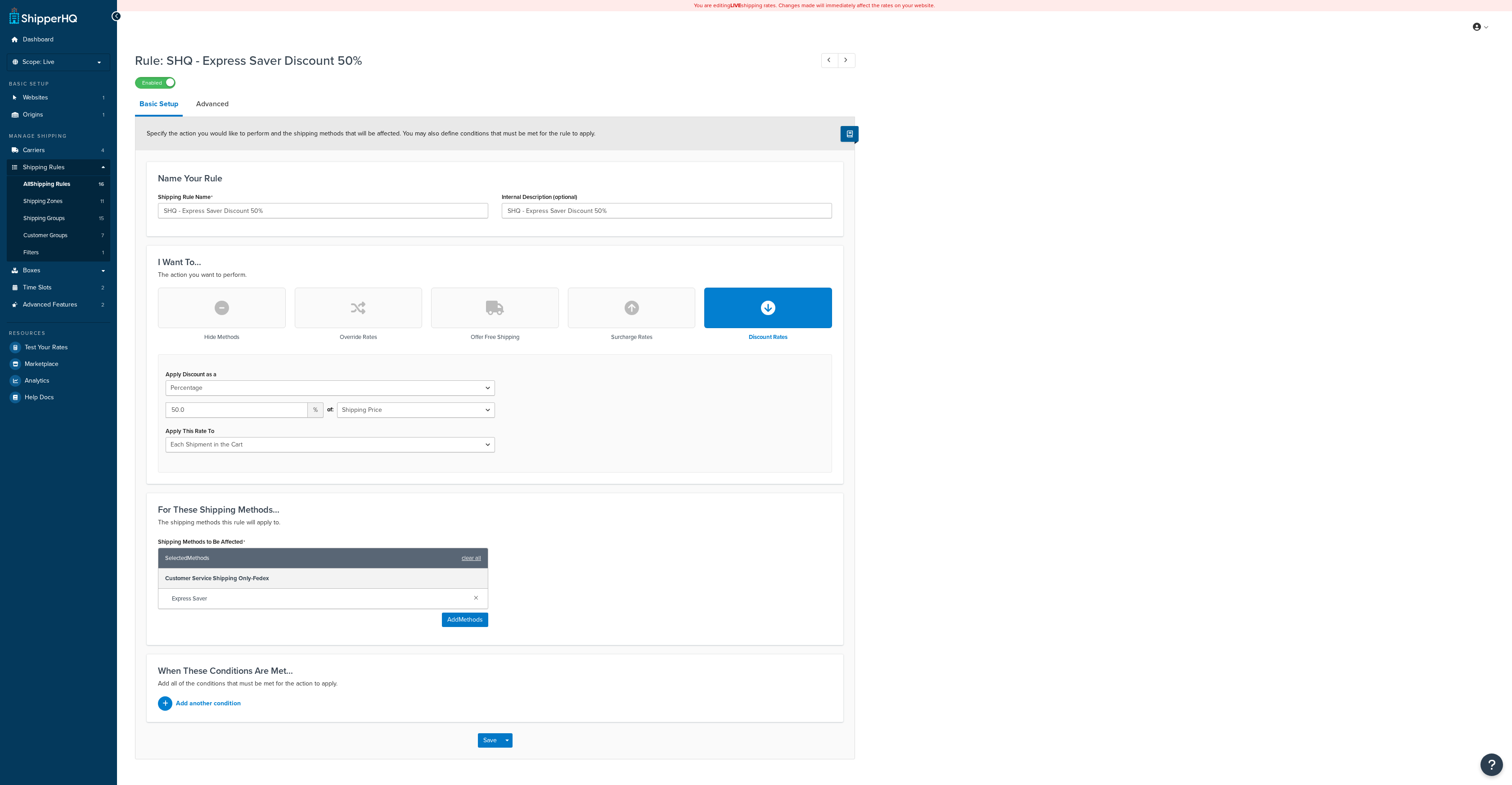
select select "PERCENTAGE"
click at [474, 596] on link at bounding box center [476, 597] width 10 height 10
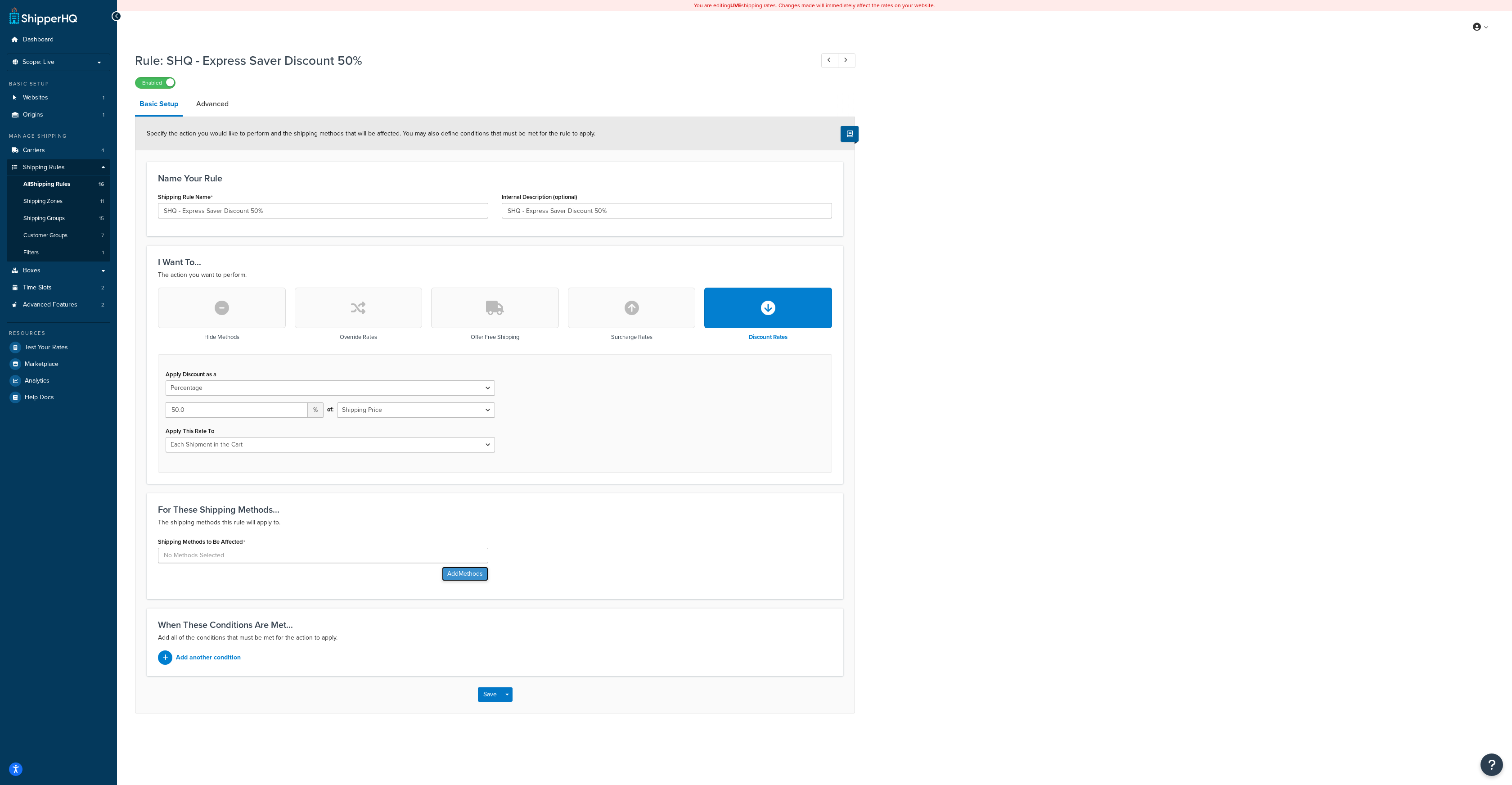
click at [456, 570] on button "Add Methods" at bounding box center [465, 574] width 46 height 14
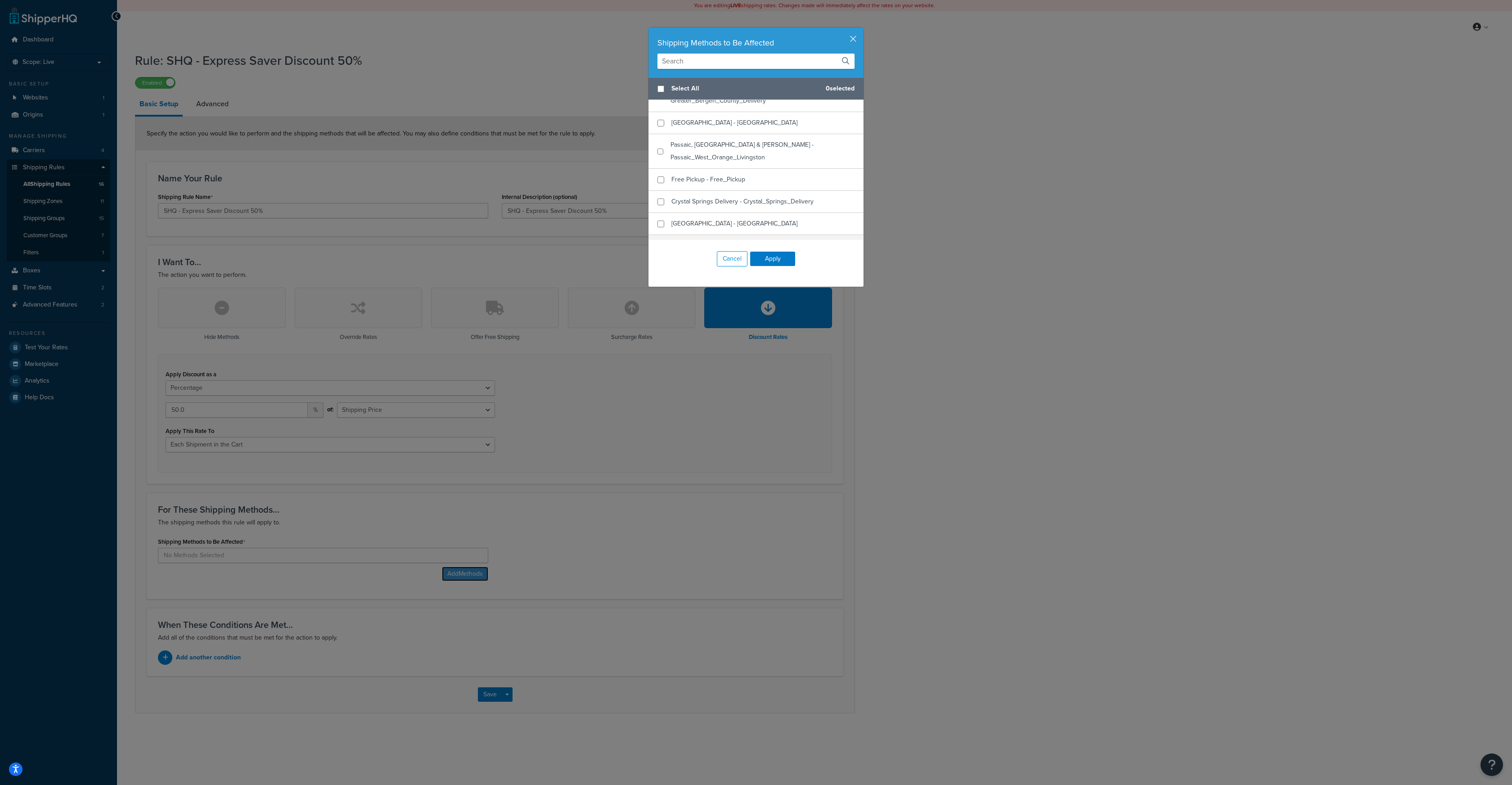
scroll to position [185, 0]
click at [662, 195] on input "checkbox" at bounding box center [661, 199] width 7 height 7
checkbox input "true"
click at [773, 260] on button "Apply" at bounding box center [773, 258] width 45 height 14
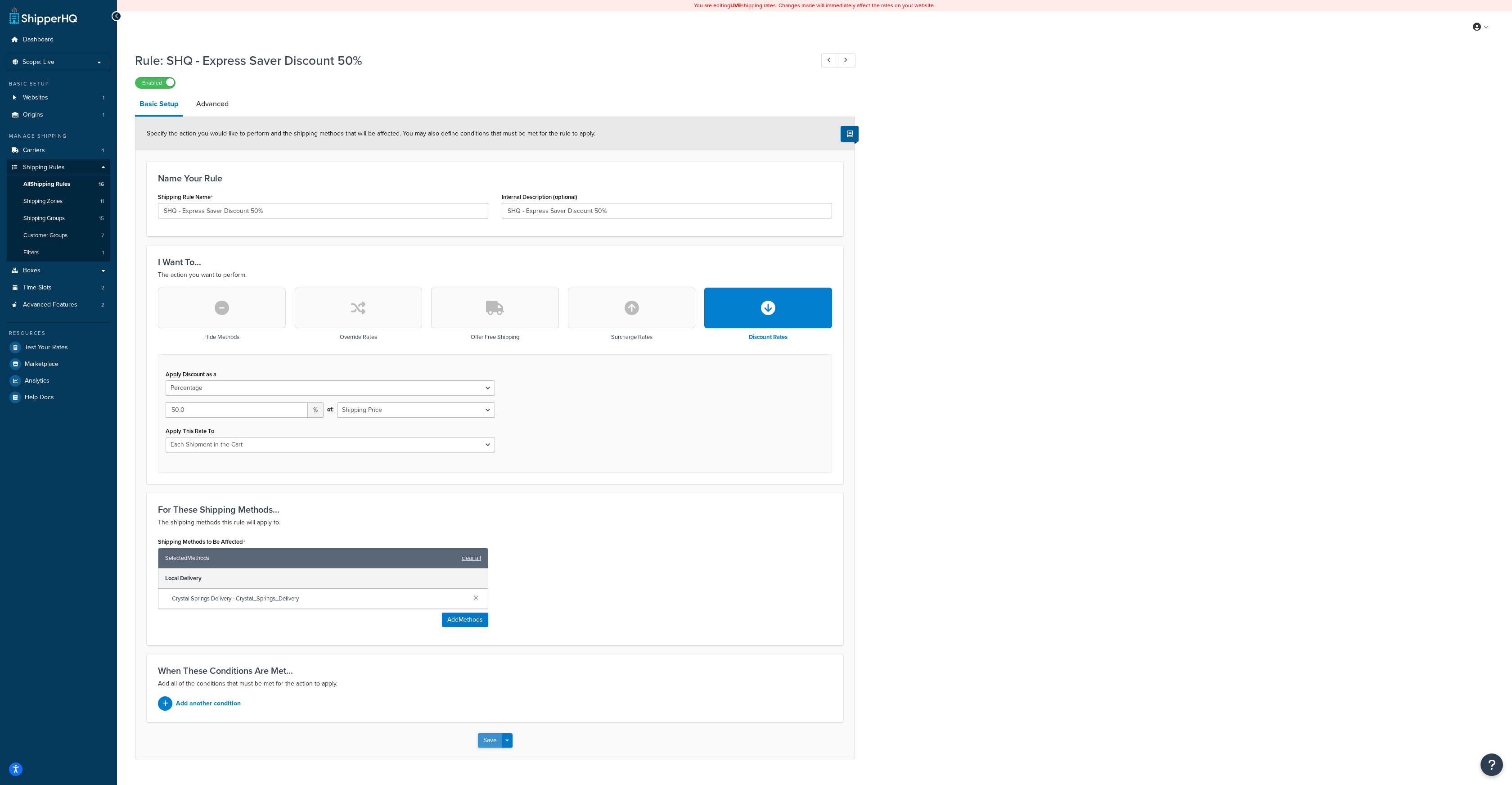
click at [490, 741] on button "Save" at bounding box center [490, 740] width 24 height 14
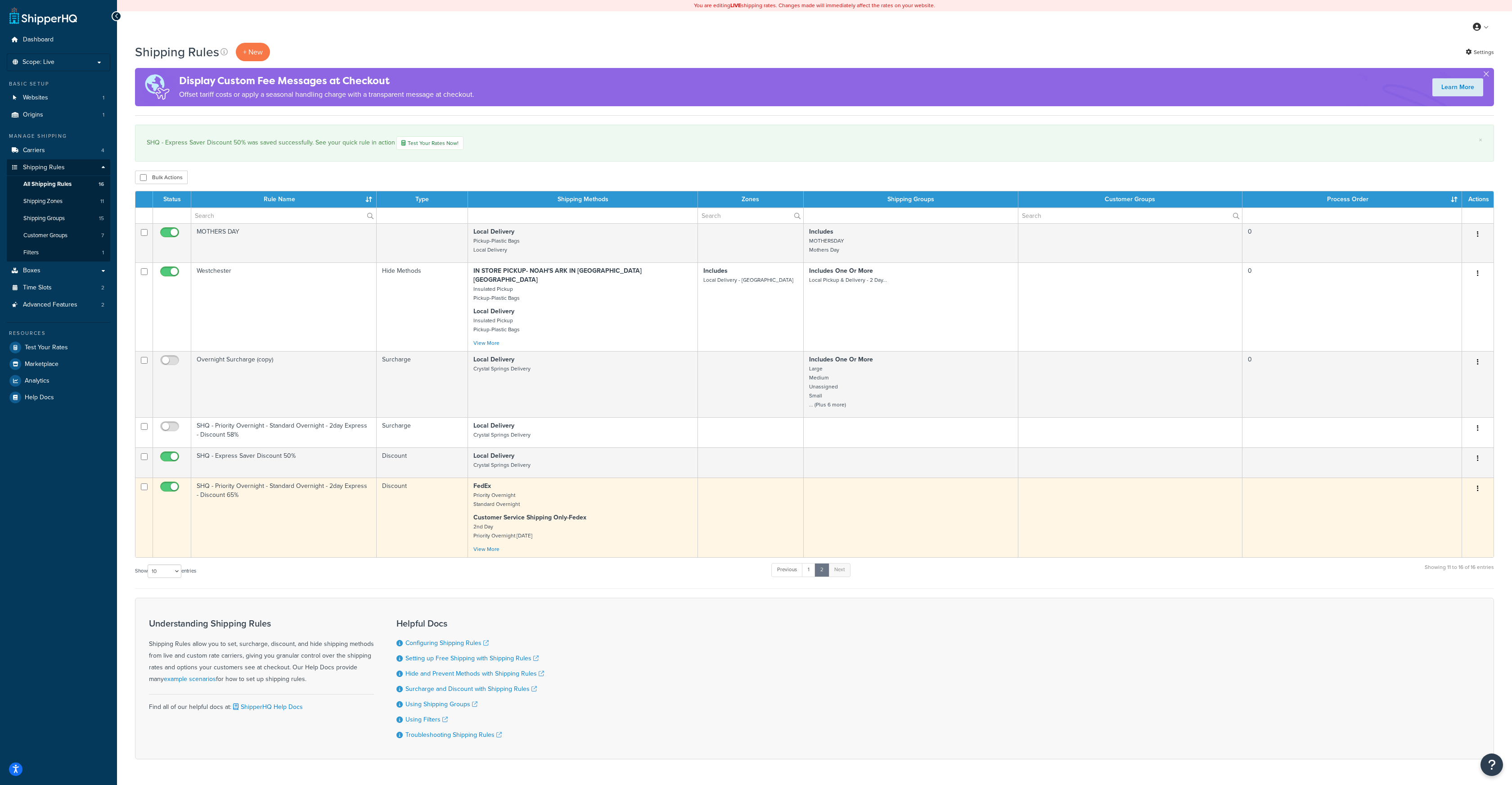
click at [1478, 485] on icon "button" at bounding box center [1478, 488] width 2 height 6
click at [1434, 497] on link "Edit" at bounding box center [1448, 506] width 71 height 18
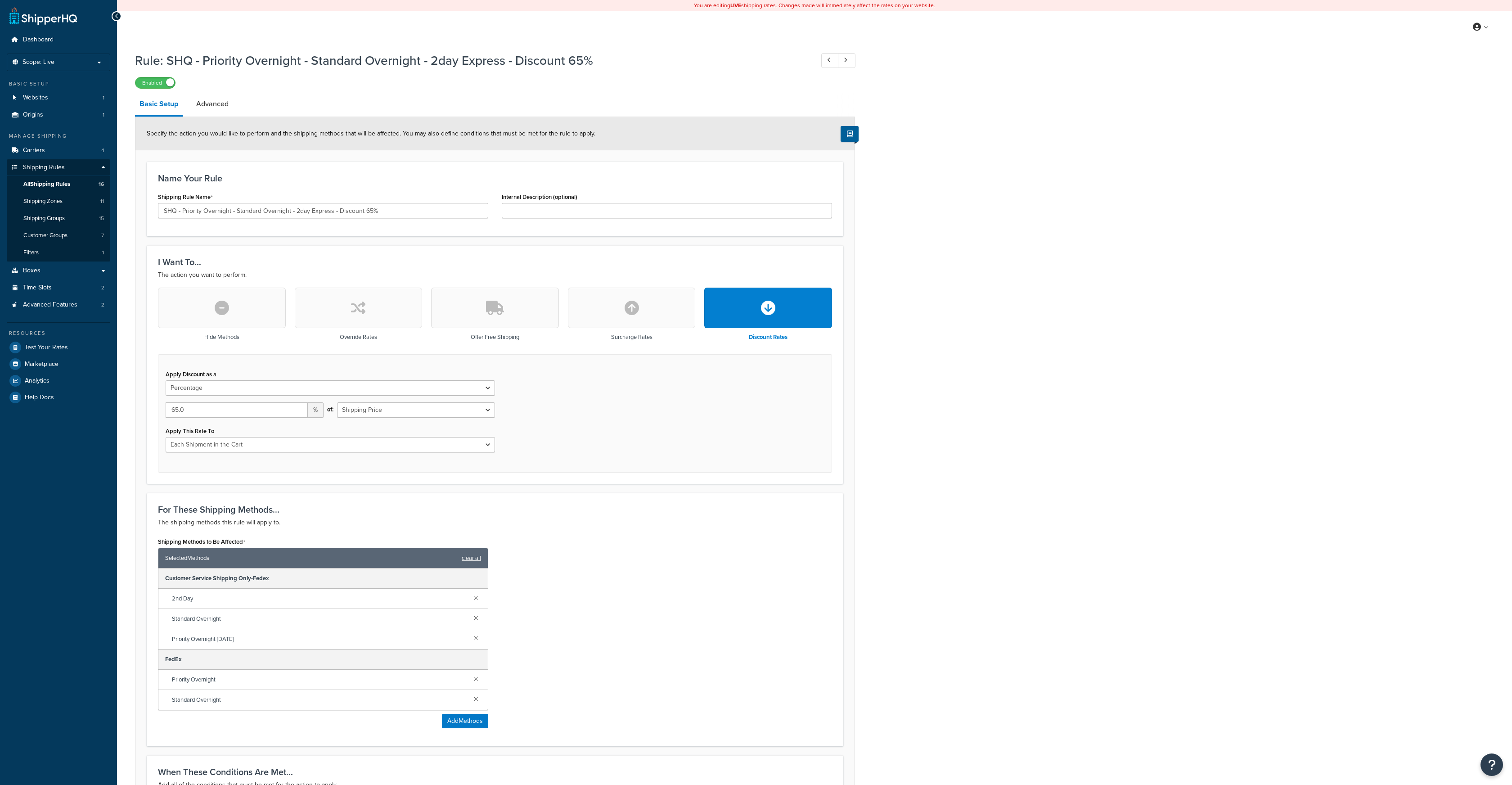
select select "PERCENTAGE"
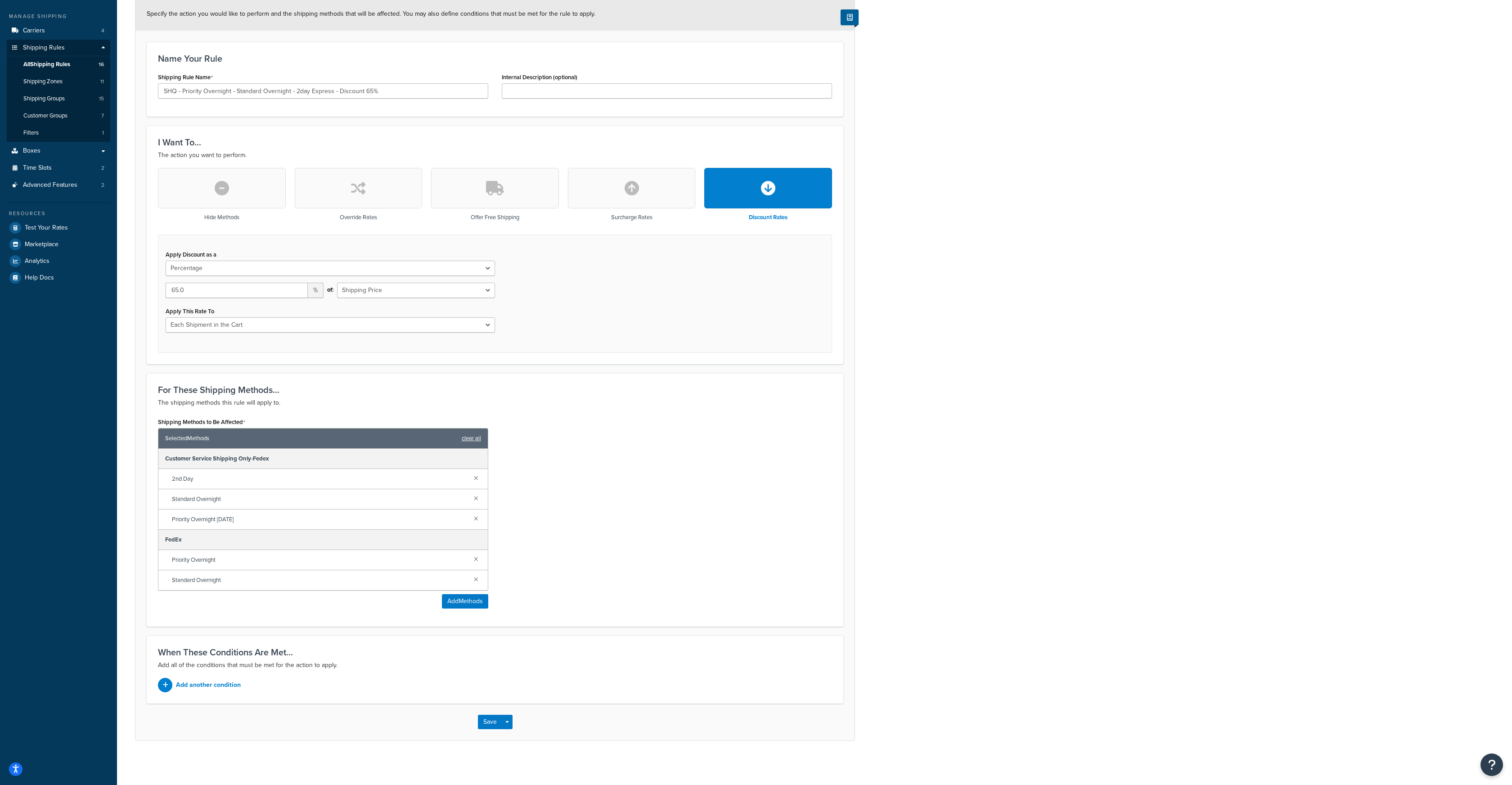
scroll to position [121, 0]
click at [478, 477] on link at bounding box center [476, 476] width 10 height 10
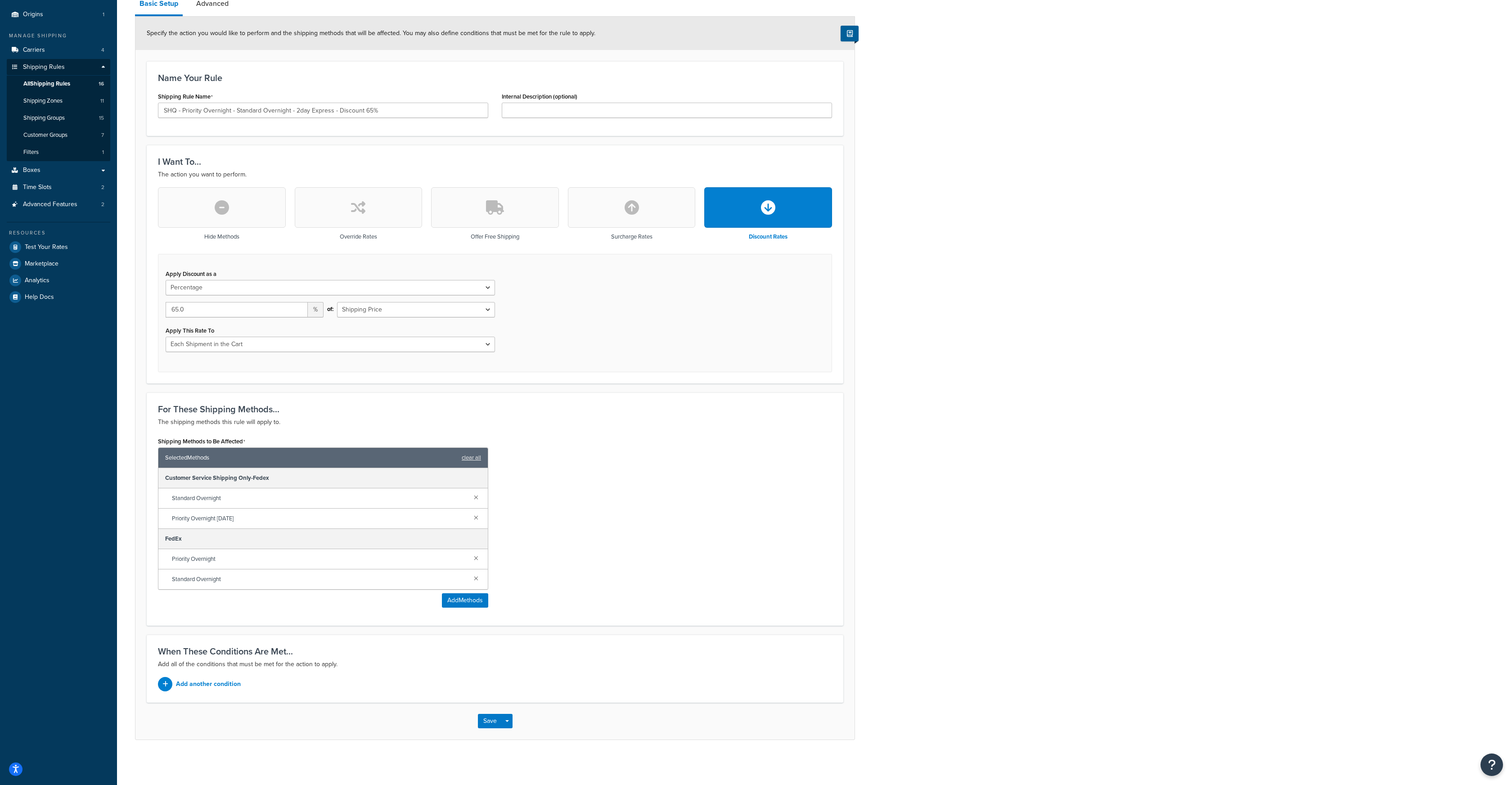
scroll to position [100, 0]
click at [475, 497] on link at bounding box center [476, 497] width 10 height 10
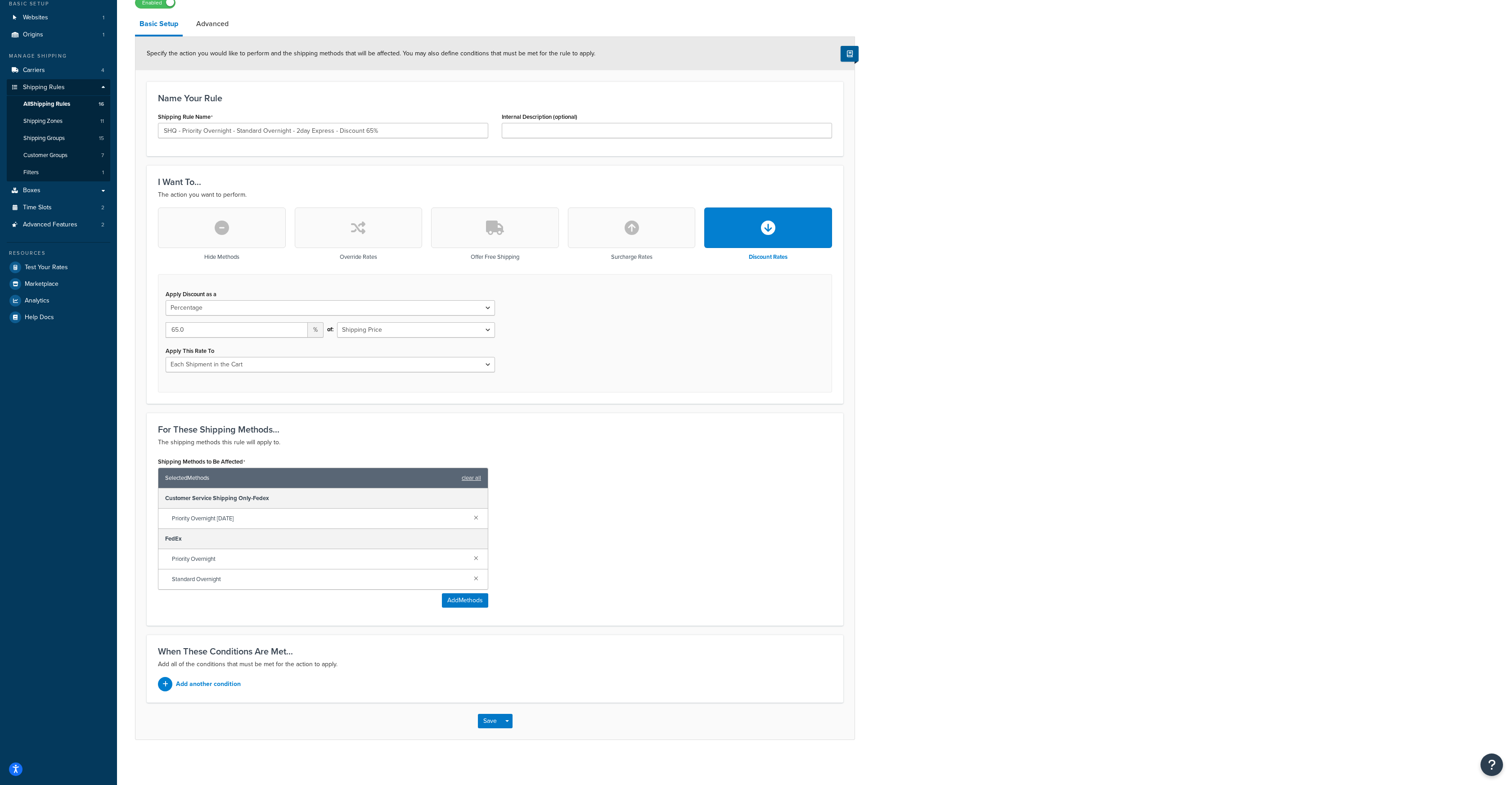
scroll to position [80, 0]
click at [475, 518] on link at bounding box center [476, 517] width 10 height 10
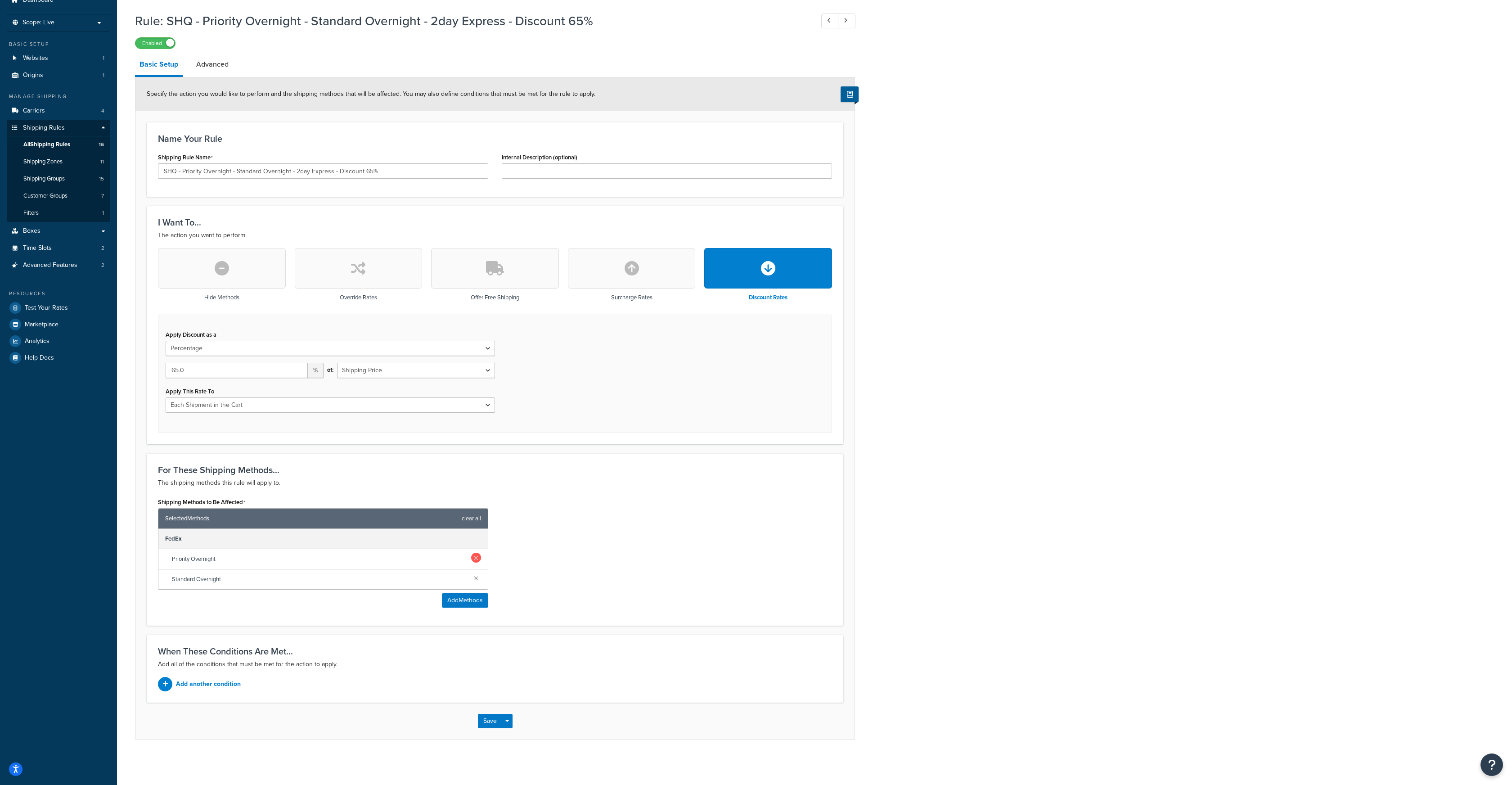
click at [474, 559] on link at bounding box center [476, 558] width 10 height 10
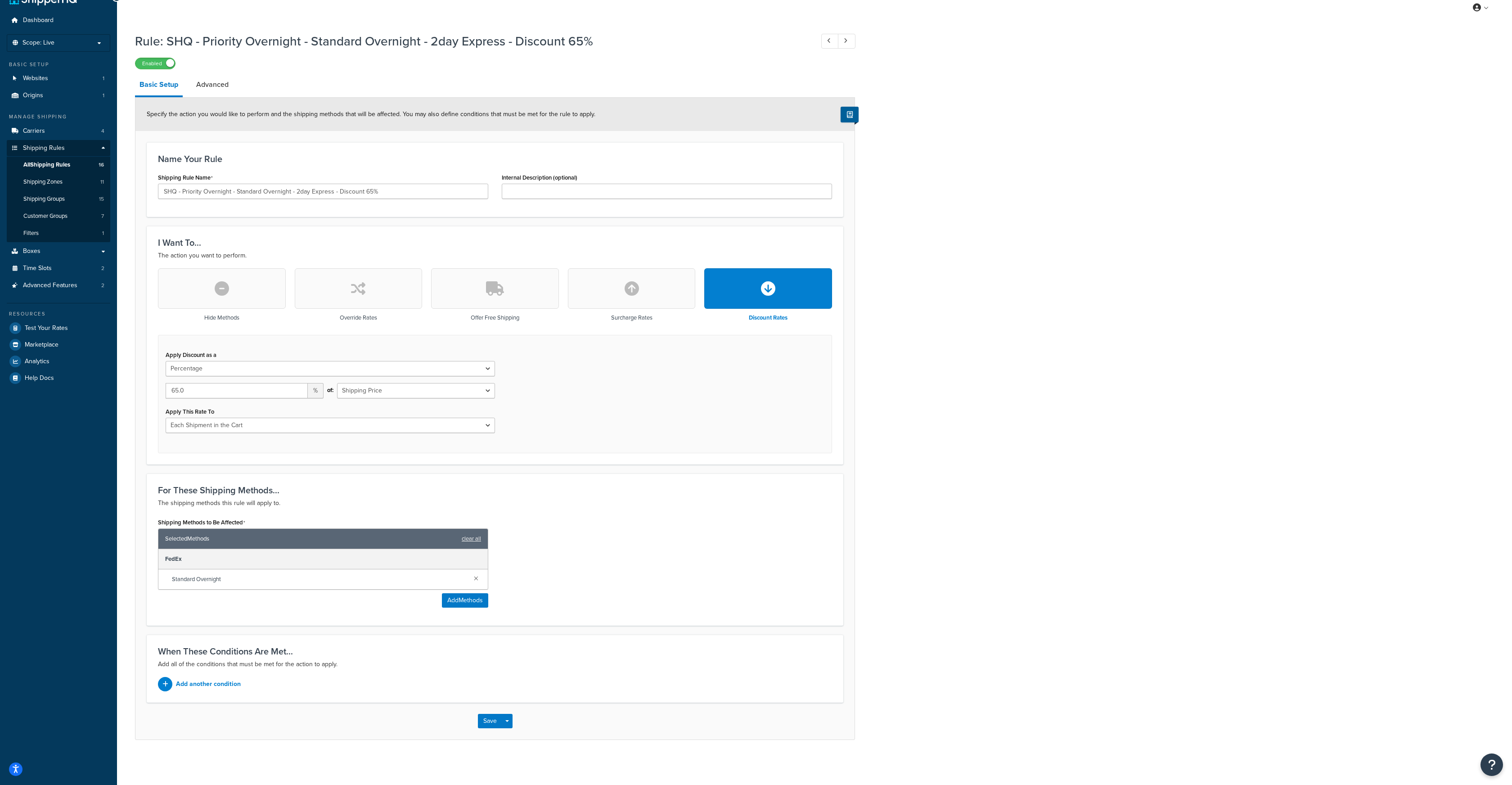
scroll to position [20, 0]
click at [477, 583] on div "Standard Overnight" at bounding box center [323, 580] width 330 height 20
click at [476, 581] on link at bounding box center [476, 577] width 10 height 10
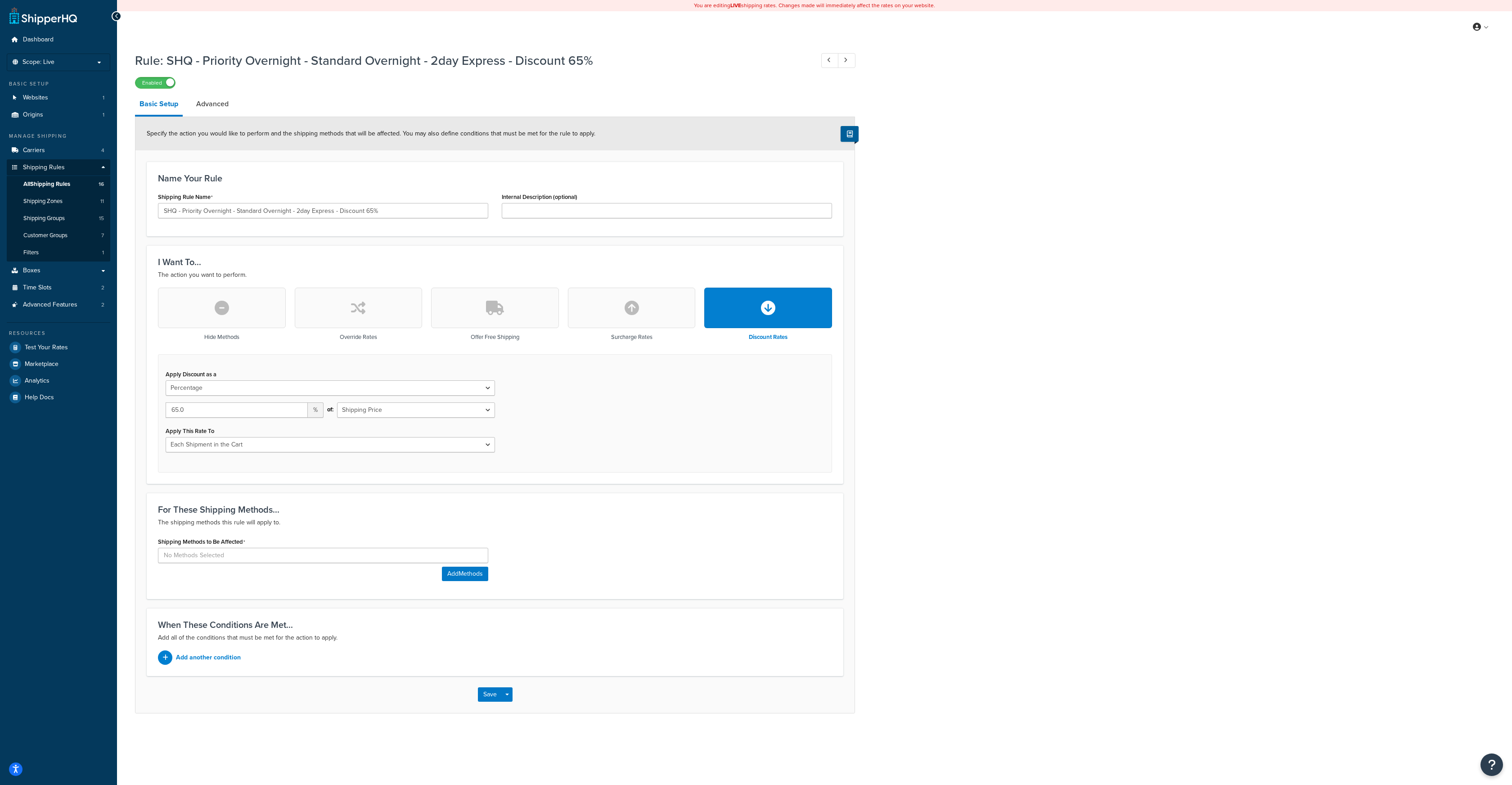
scroll to position [0, 0]
click at [459, 568] on button "Add Methods" at bounding box center [465, 574] width 46 height 14
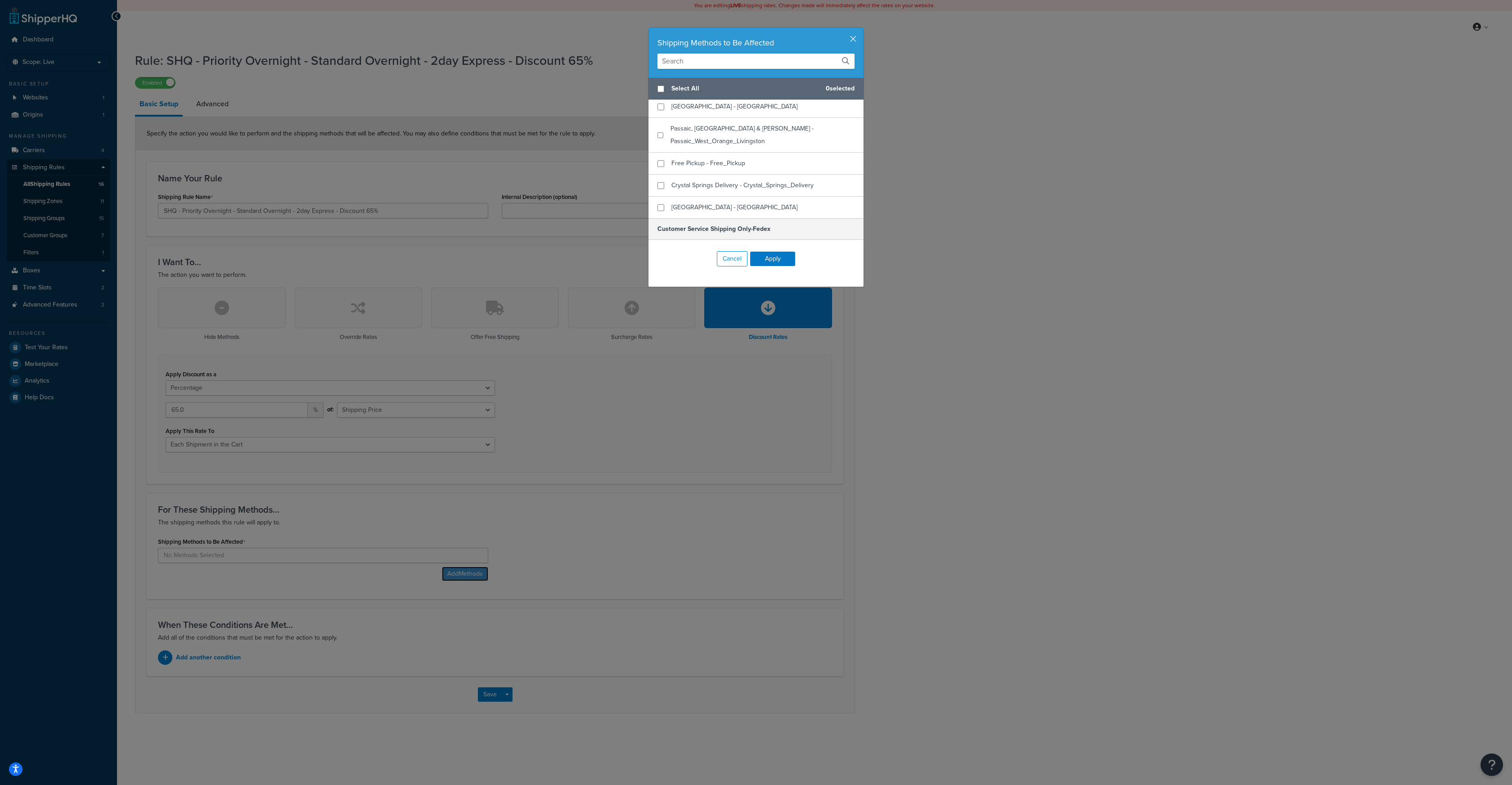
scroll to position [210, 0]
click at [662, 170] on input "checkbox" at bounding box center [661, 173] width 7 height 7
checkbox input "true"
click at [764, 262] on button "Apply" at bounding box center [773, 258] width 45 height 14
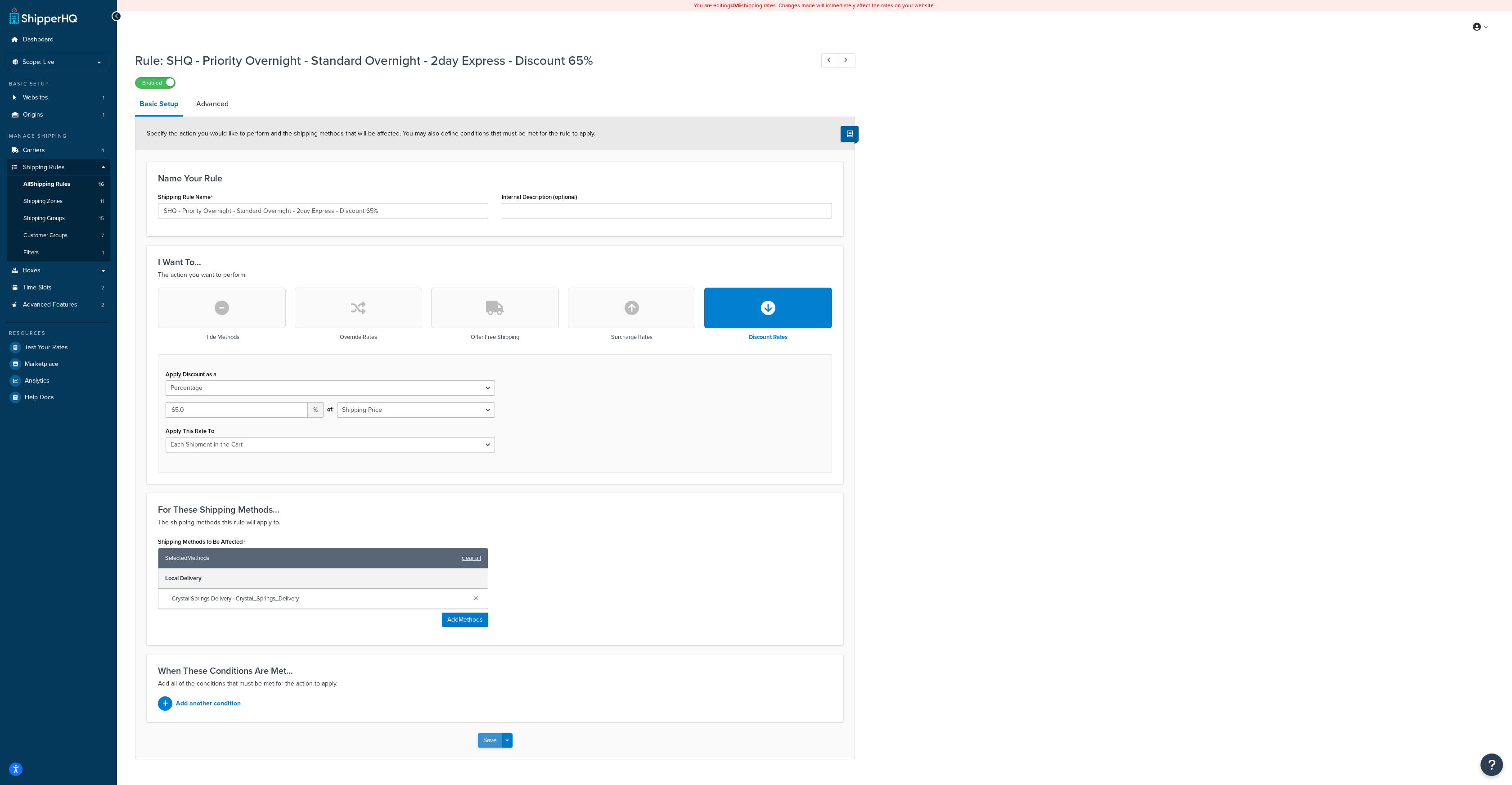
click at [493, 739] on button "Save" at bounding box center [490, 740] width 24 height 14
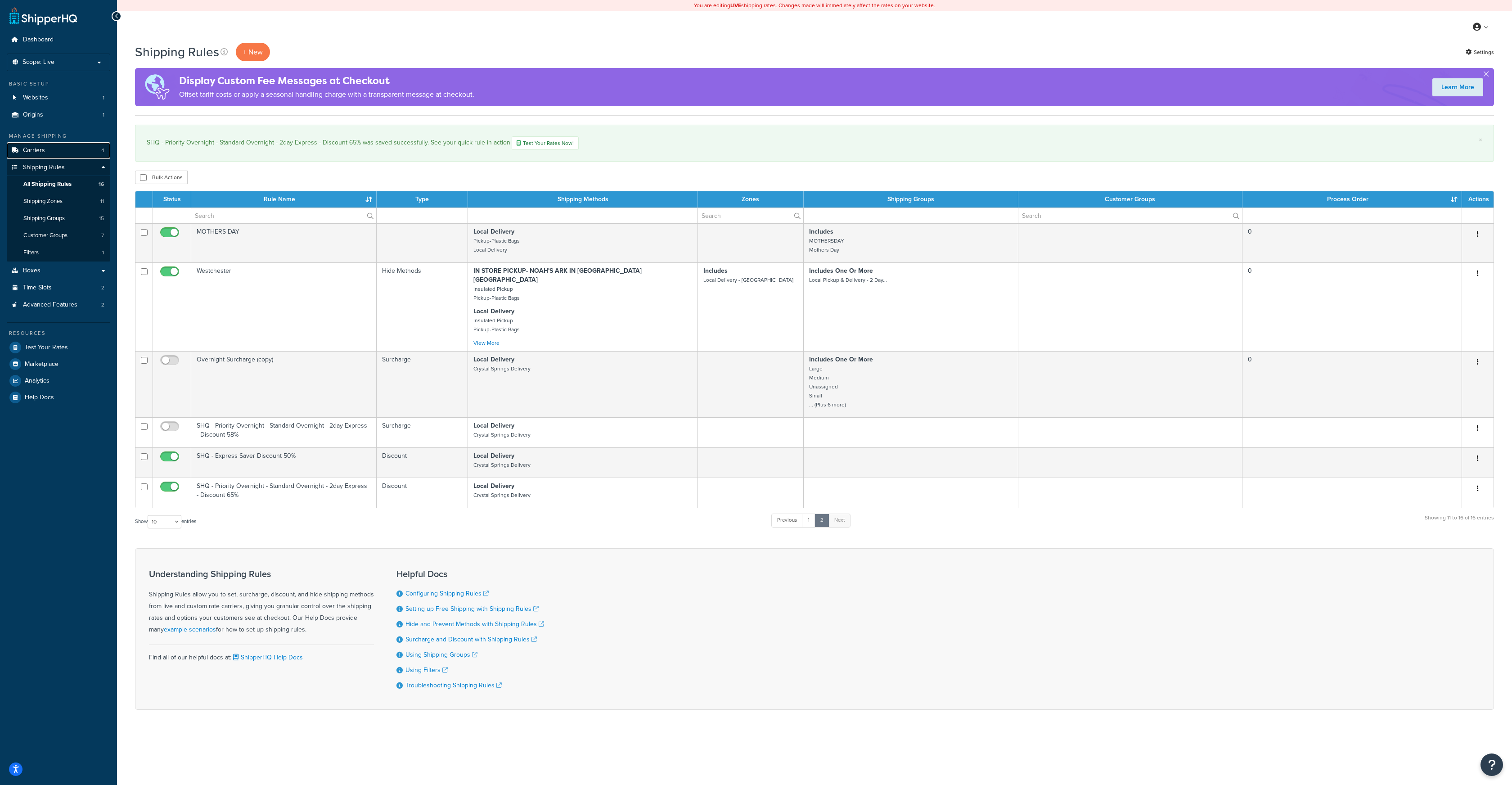
click at [48, 153] on link "Carriers 4" at bounding box center [58, 150] width 103 height 17
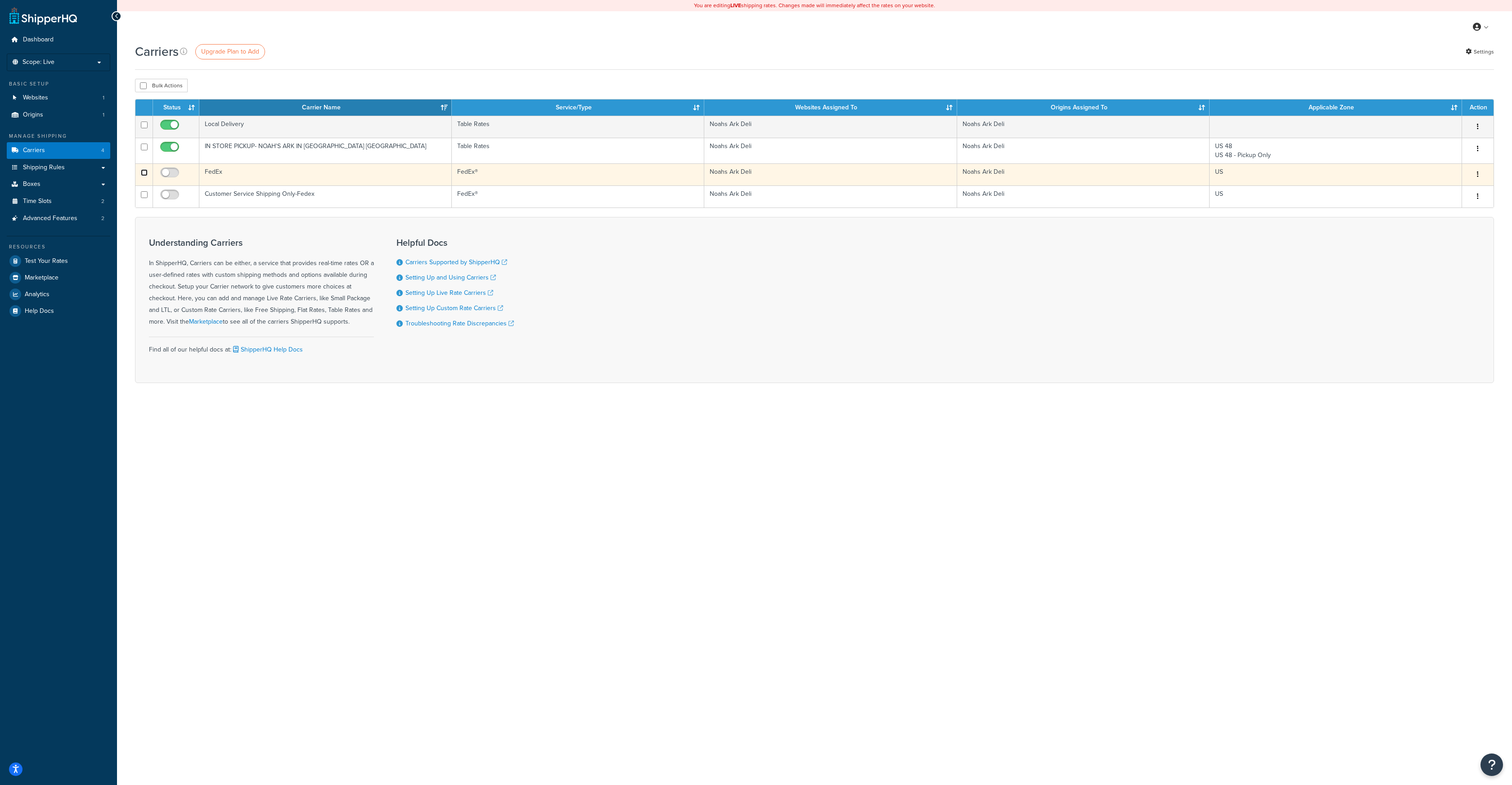
click at [144, 173] on input "checkbox" at bounding box center [144, 172] width 7 height 7
checkbox input "true"
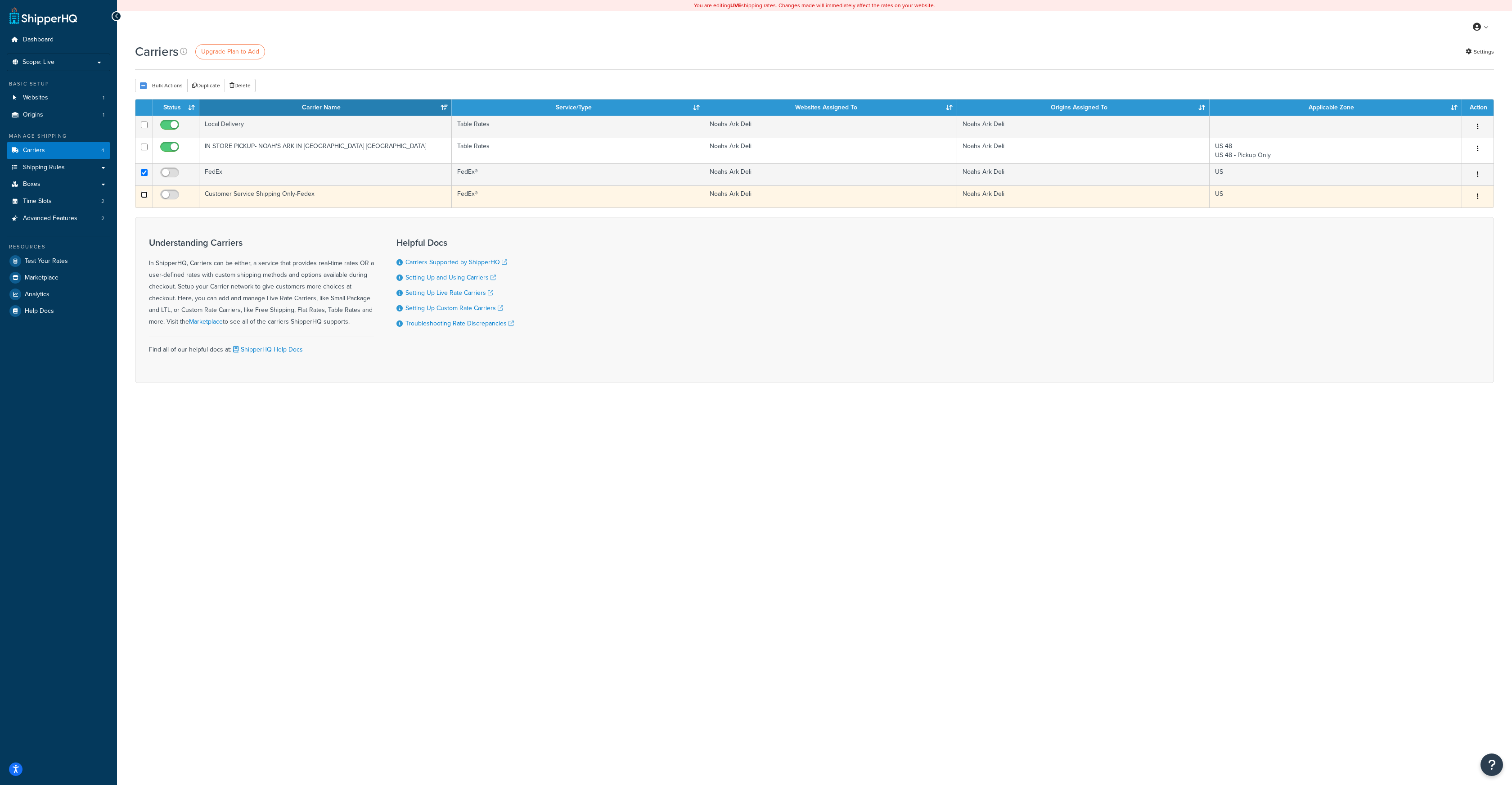
click at [143, 192] on input "checkbox" at bounding box center [144, 195] width 7 height 7
checkbox input "true"
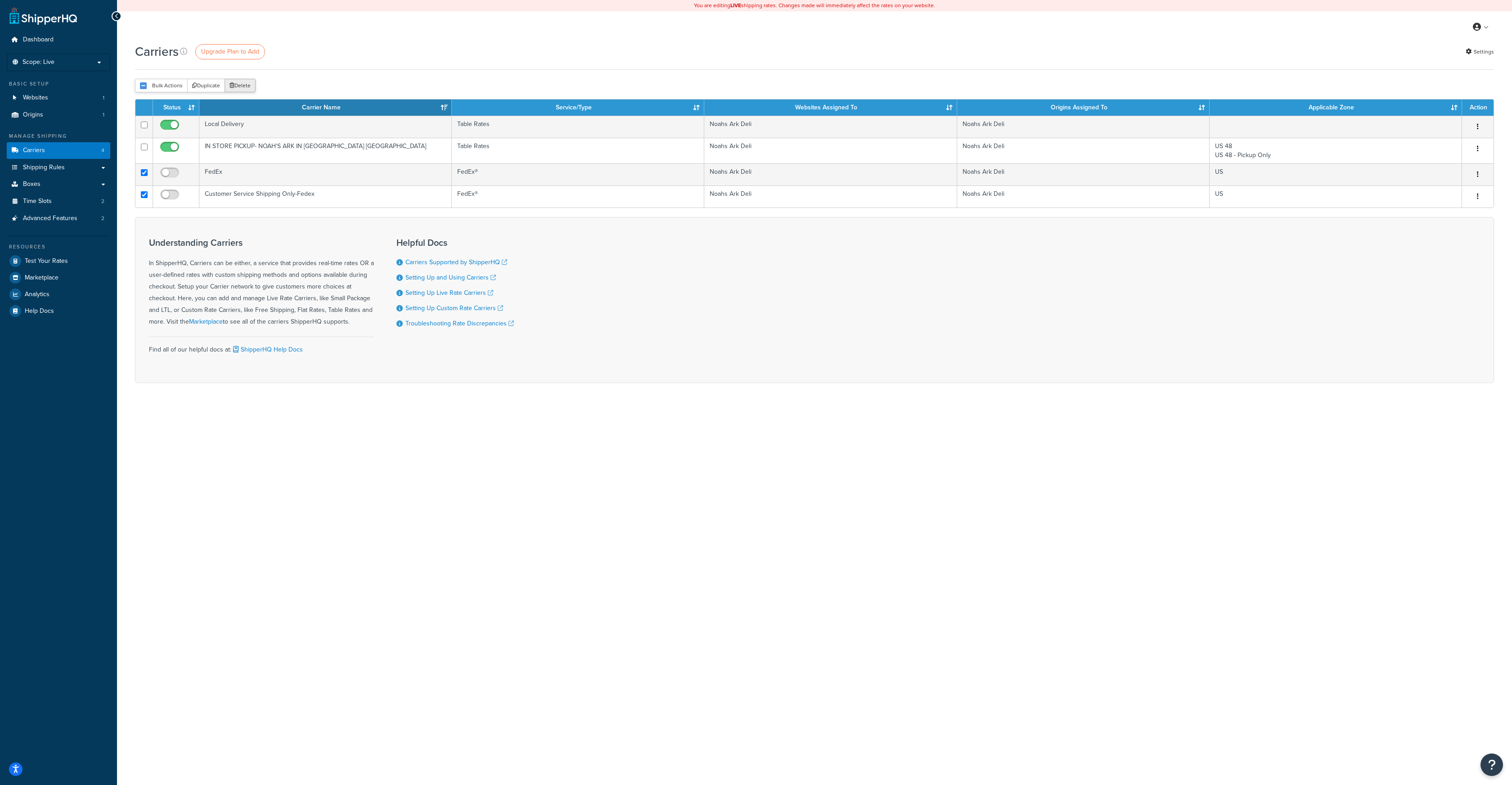
click at [238, 85] on button "Delete" at bounding box center [240, 85] width 31 height 14
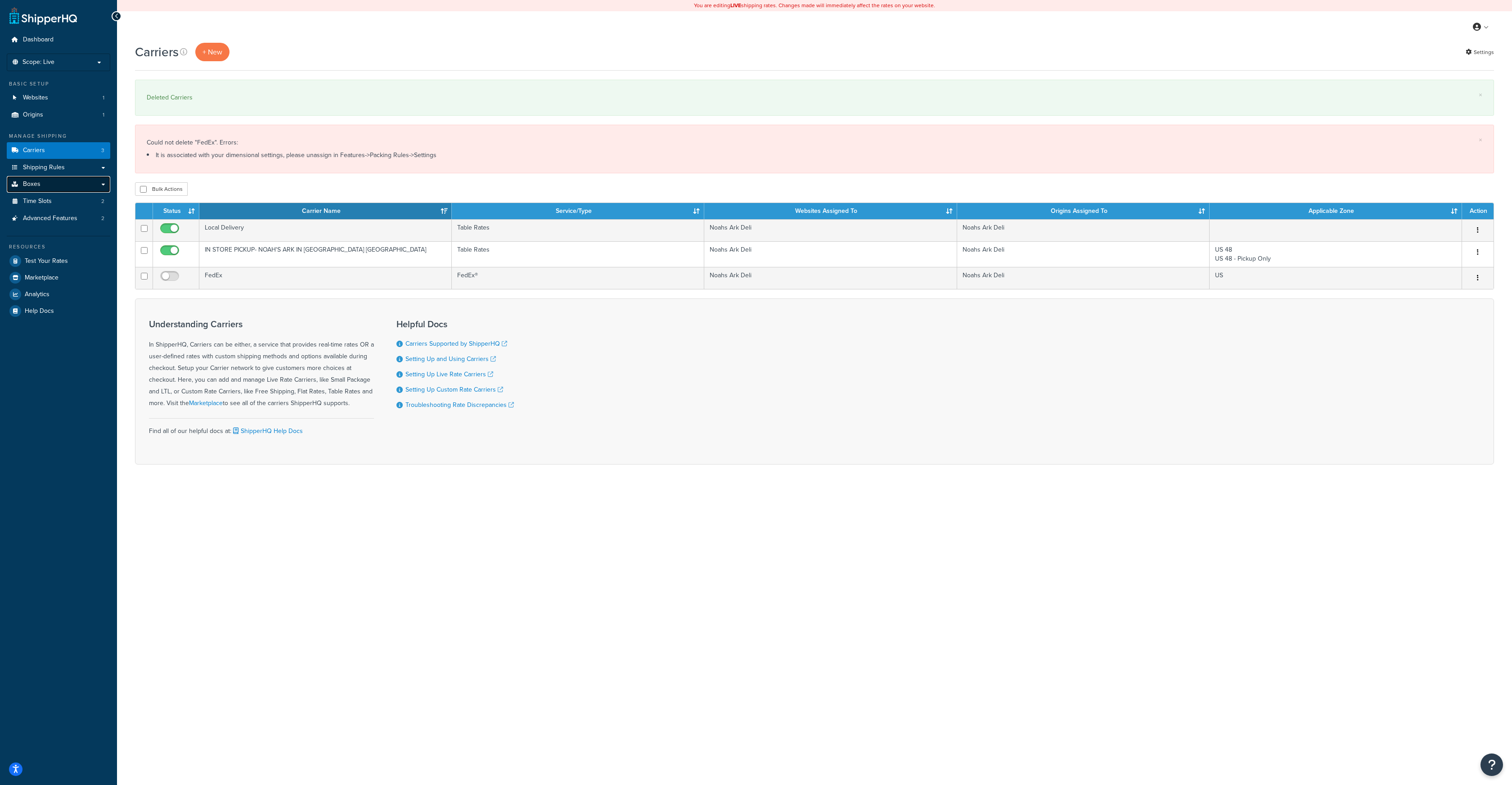
click at [99, 187] on link "Boxes" at bounding box center [58, 184] width 103 height 17
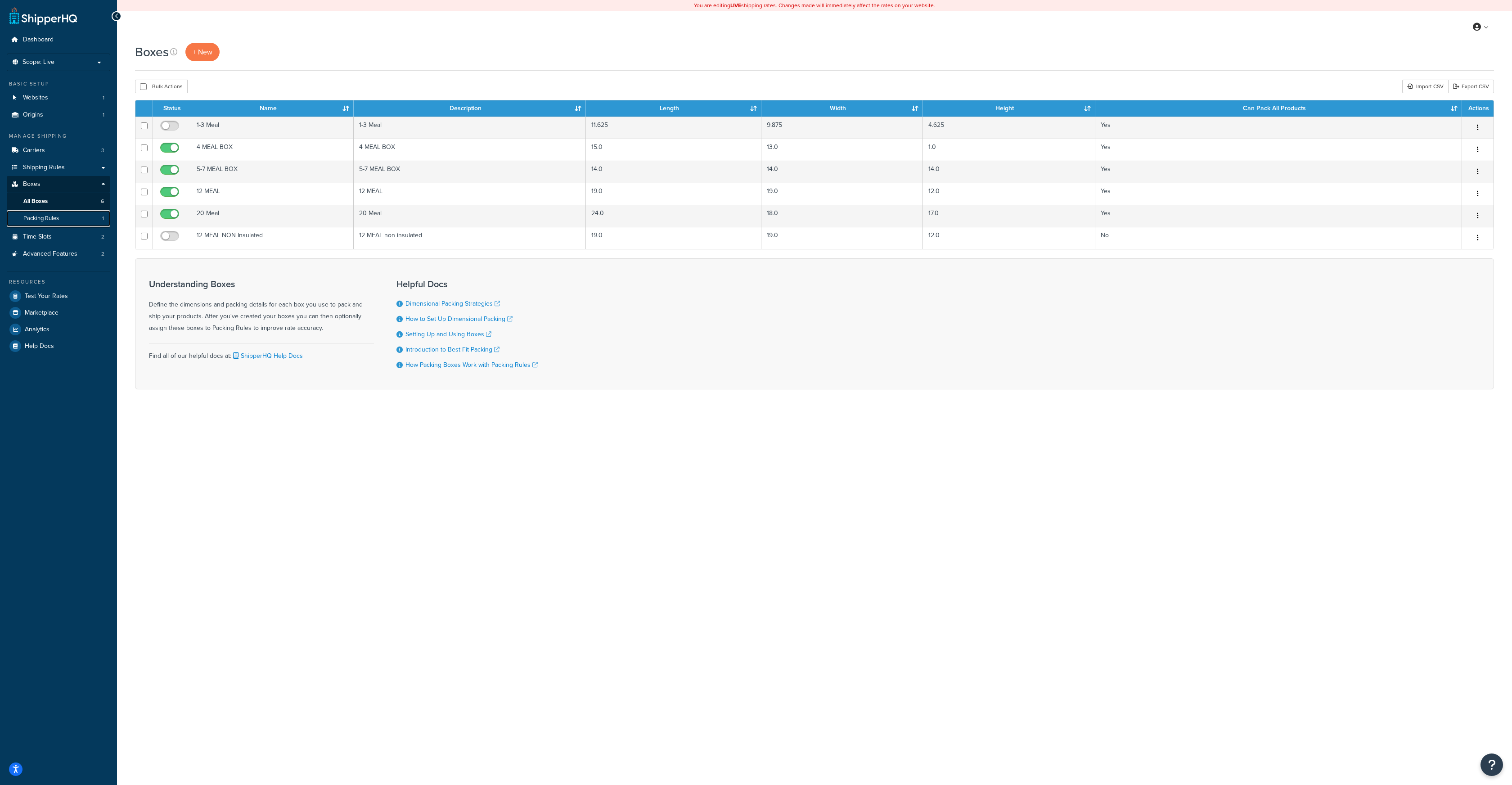
click at [63, 215] on link "Packing Rules 1" at bounding box center [58, 219] width 103 height 17
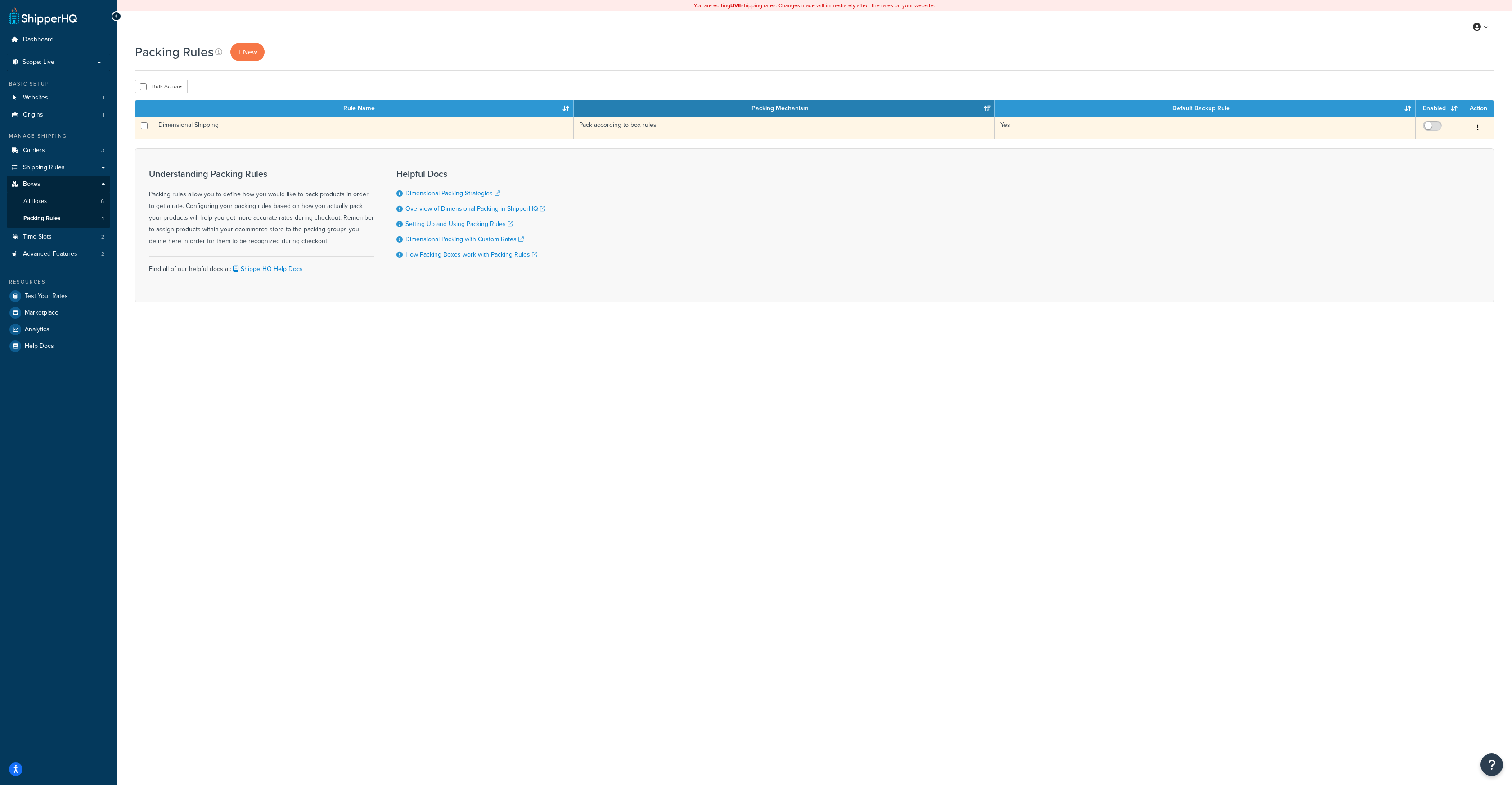
click at [1480, 129] on button "button" at bounding box center [1478, 128] width 13 height 14
click at [1439, 142] on link "Edit" at bounding box center [1442, 146] width 71 height 18
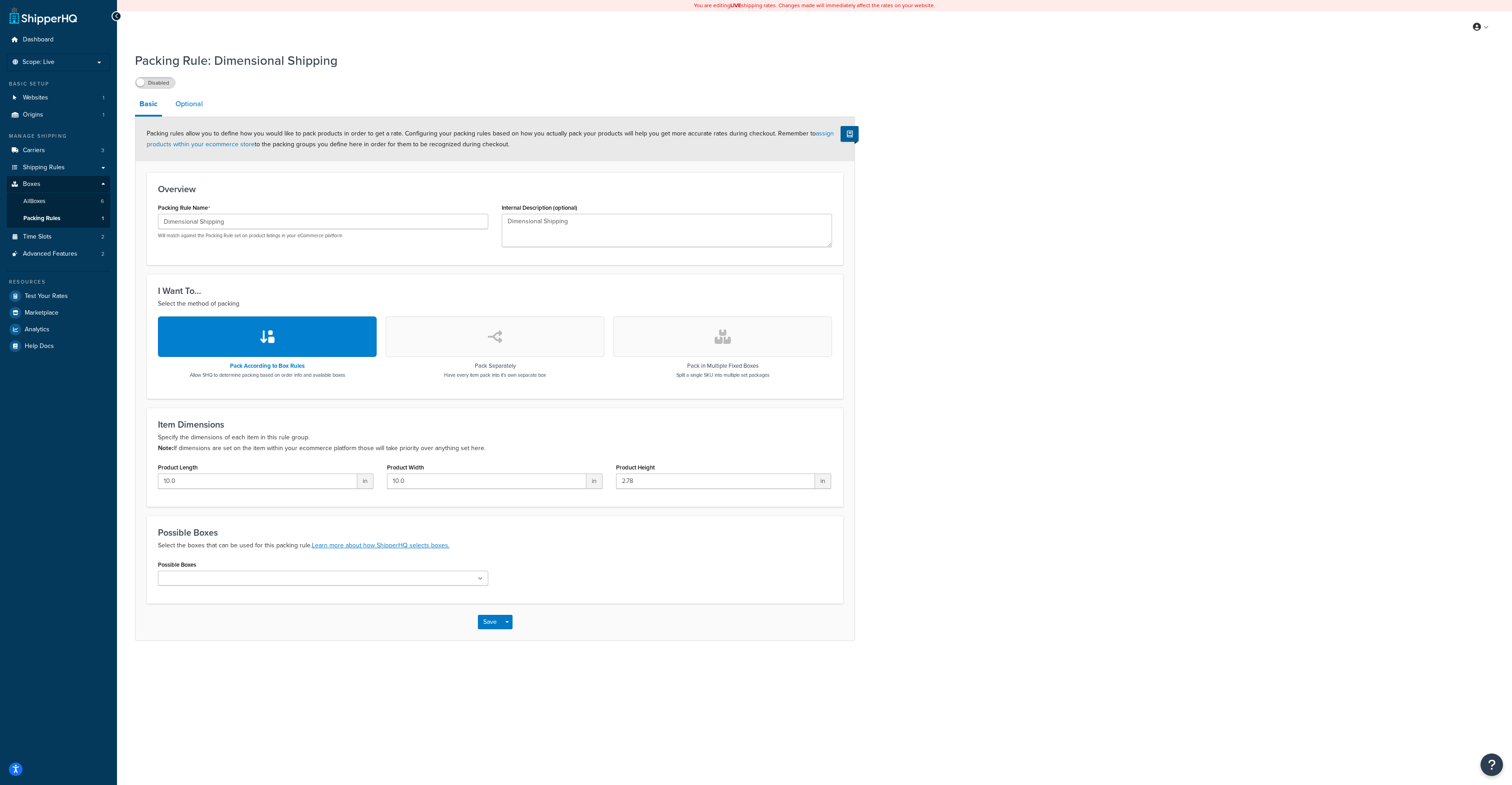
click at [195, 106] on link "Optional" at bounding box center [189, 103] width 36 height 22
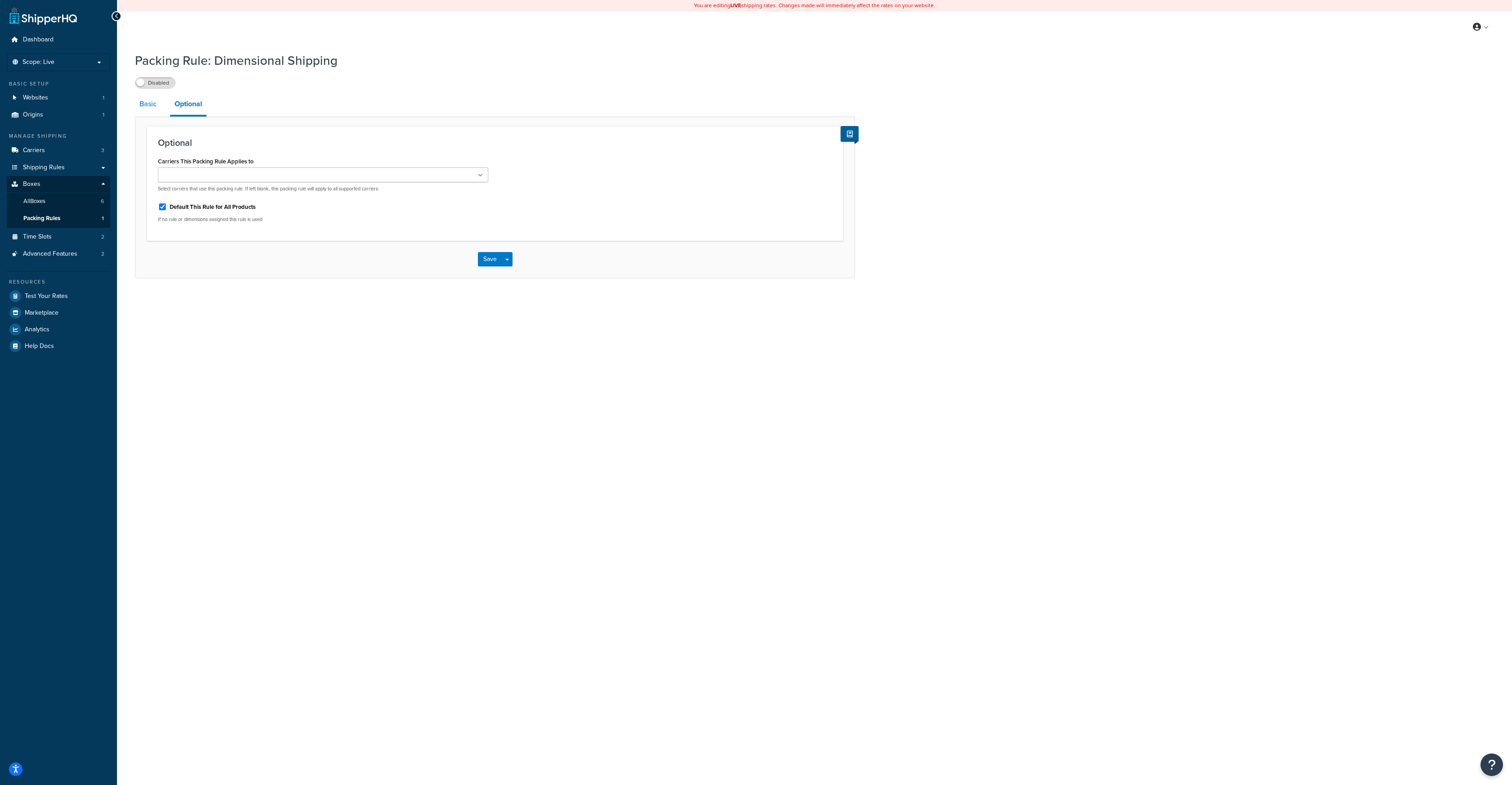
click at [148, 103] on link "Basic" at bounding box center [148, 103] width 26 height 22
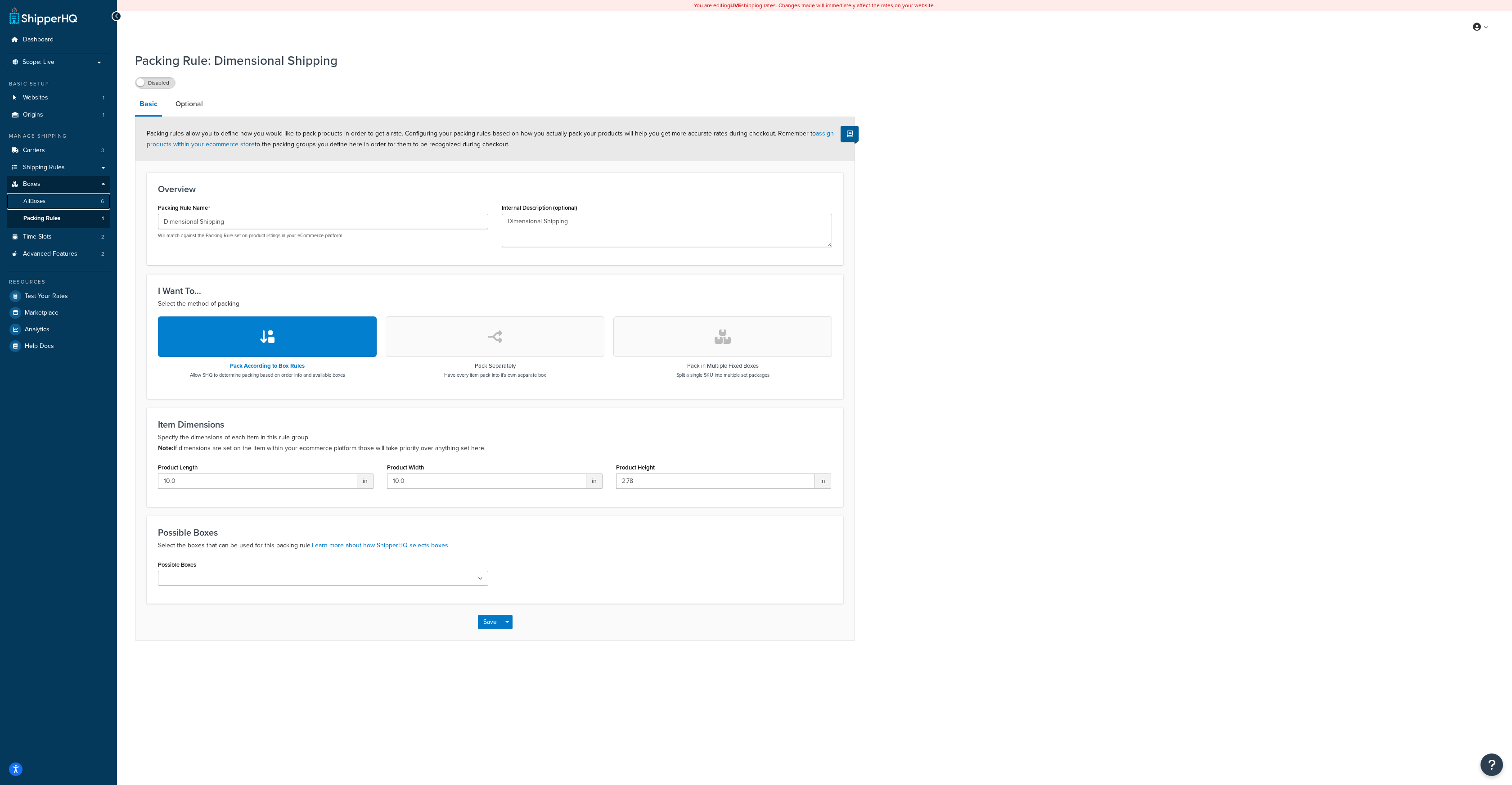
click at [67, 201] on link "All Boxes 6" at bounding box center [58, 202] width 103 height 17
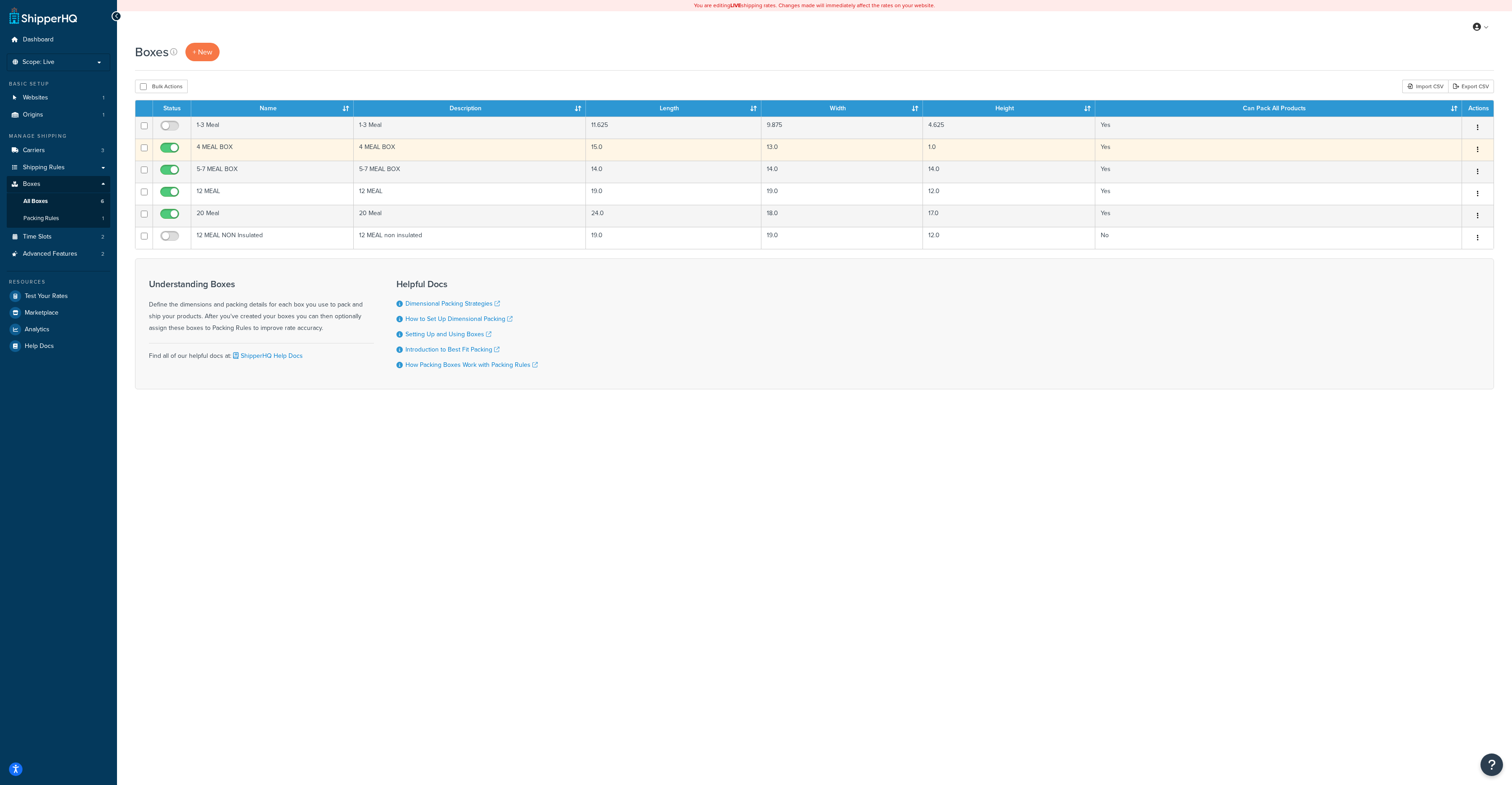
click at [1477, 148] on button "button" at bounding box center [1478, 149] width 13 height 14
click at [1443, 166] on link "Edit" at bounding box center [1448, 167] width 71 height 18
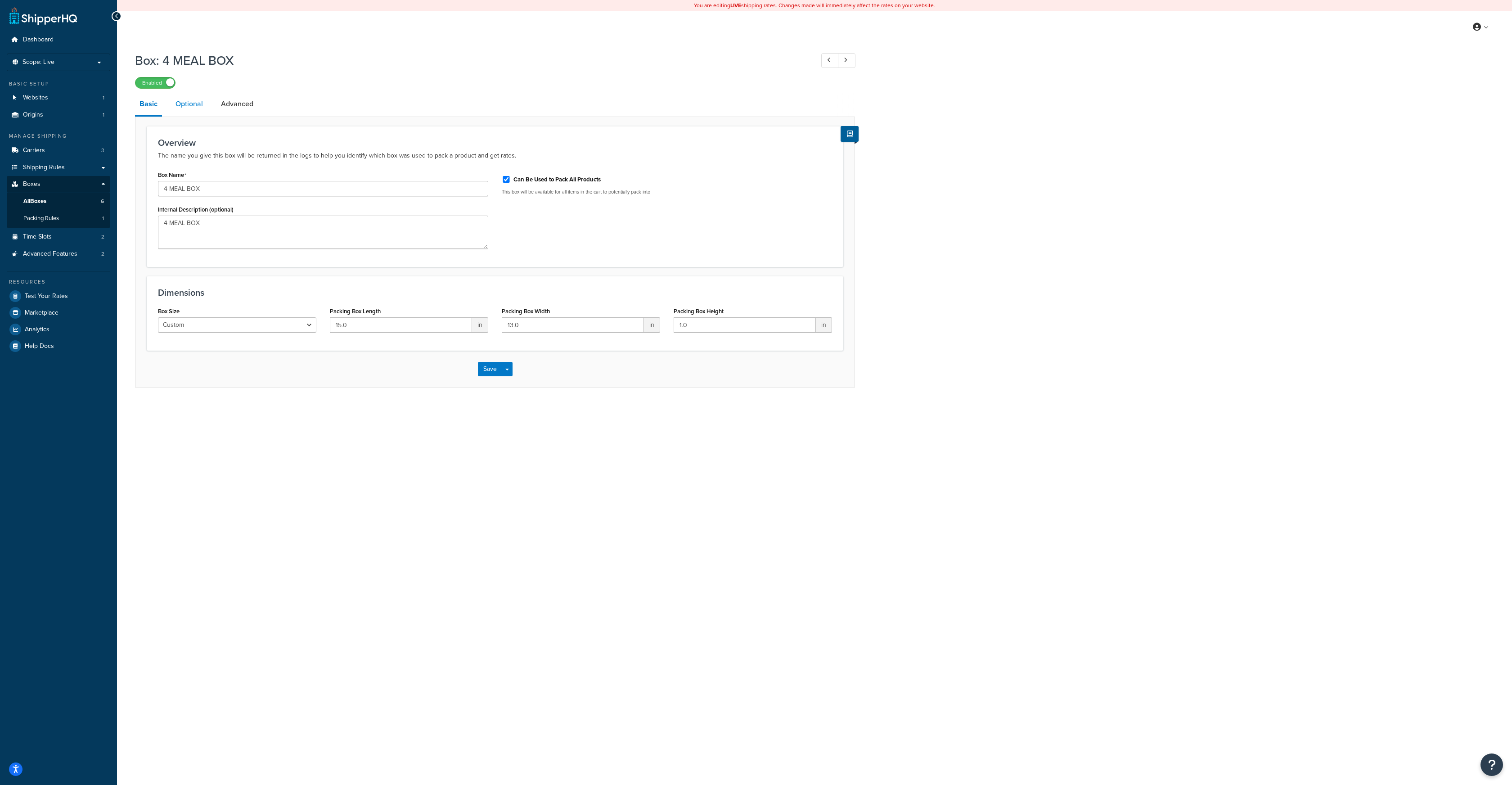
click at [190, 101] on link "Optional" at bounding box center [189, 103] width 36 height 22
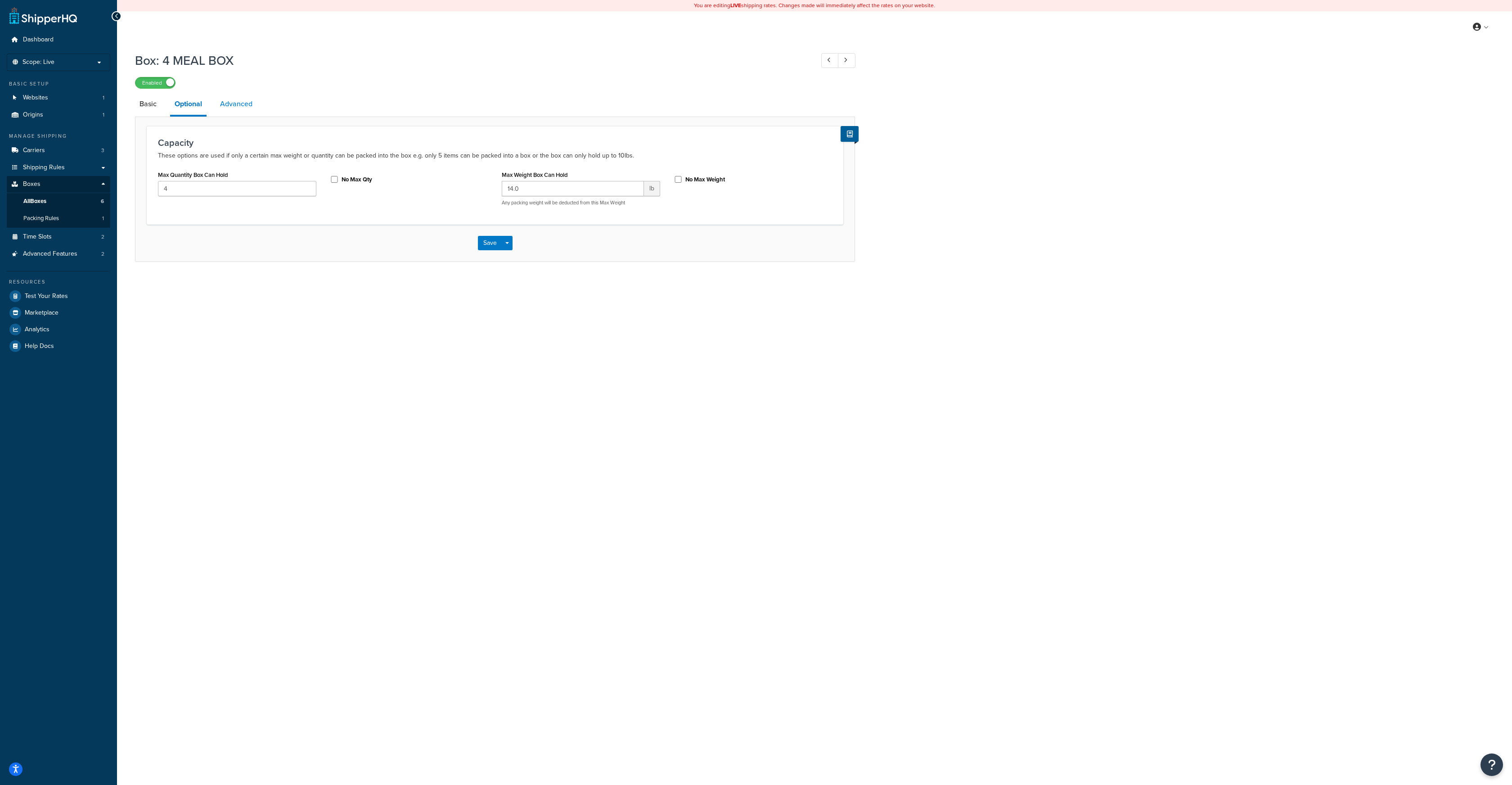
click at [232, 101] on link "Advanced" at bounding box center [236, 103] width 41 height 22
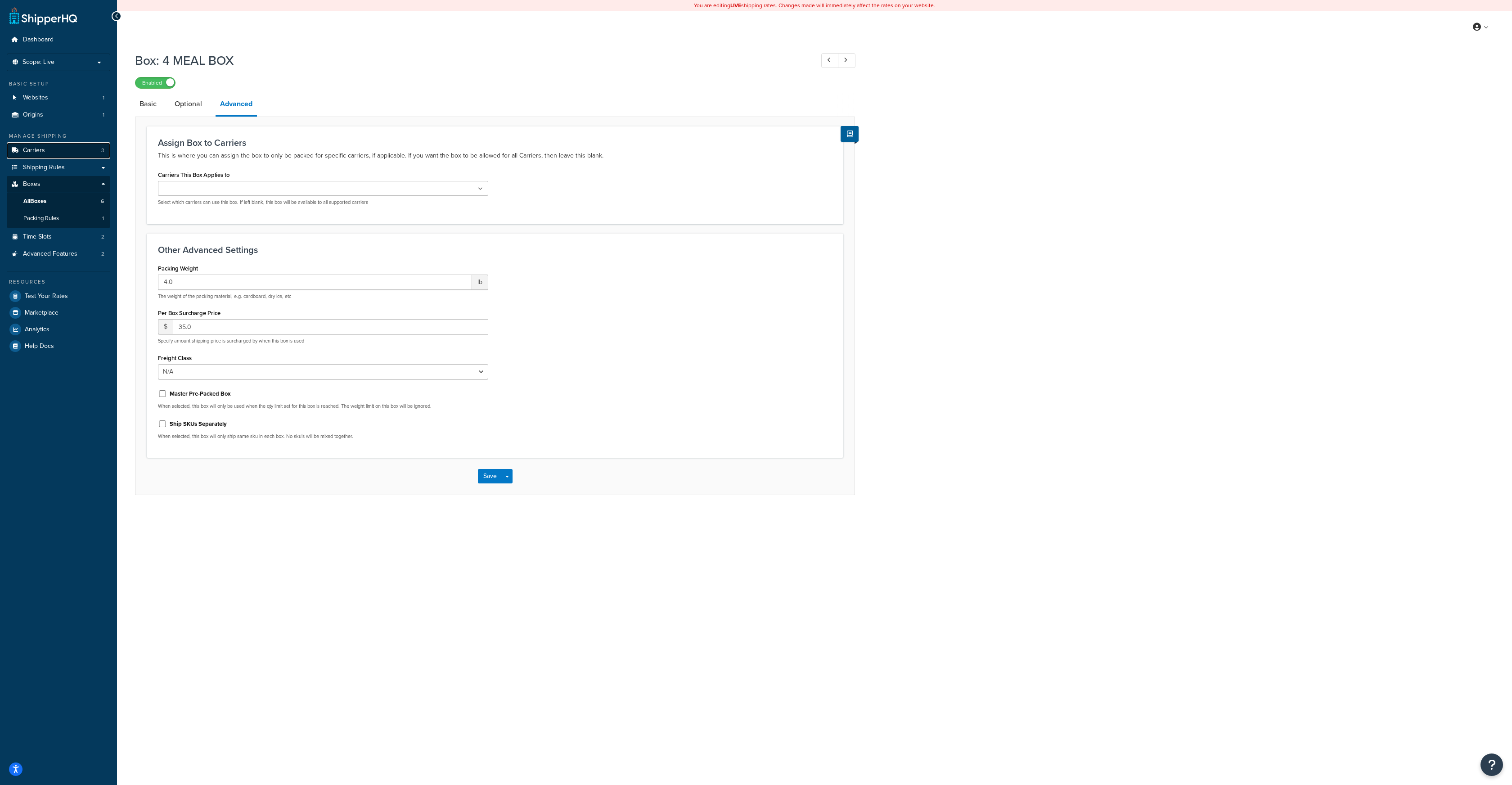
click at [78, 149] on link "Carriers 3" at bounding box center [58, 150] width 103 height 17
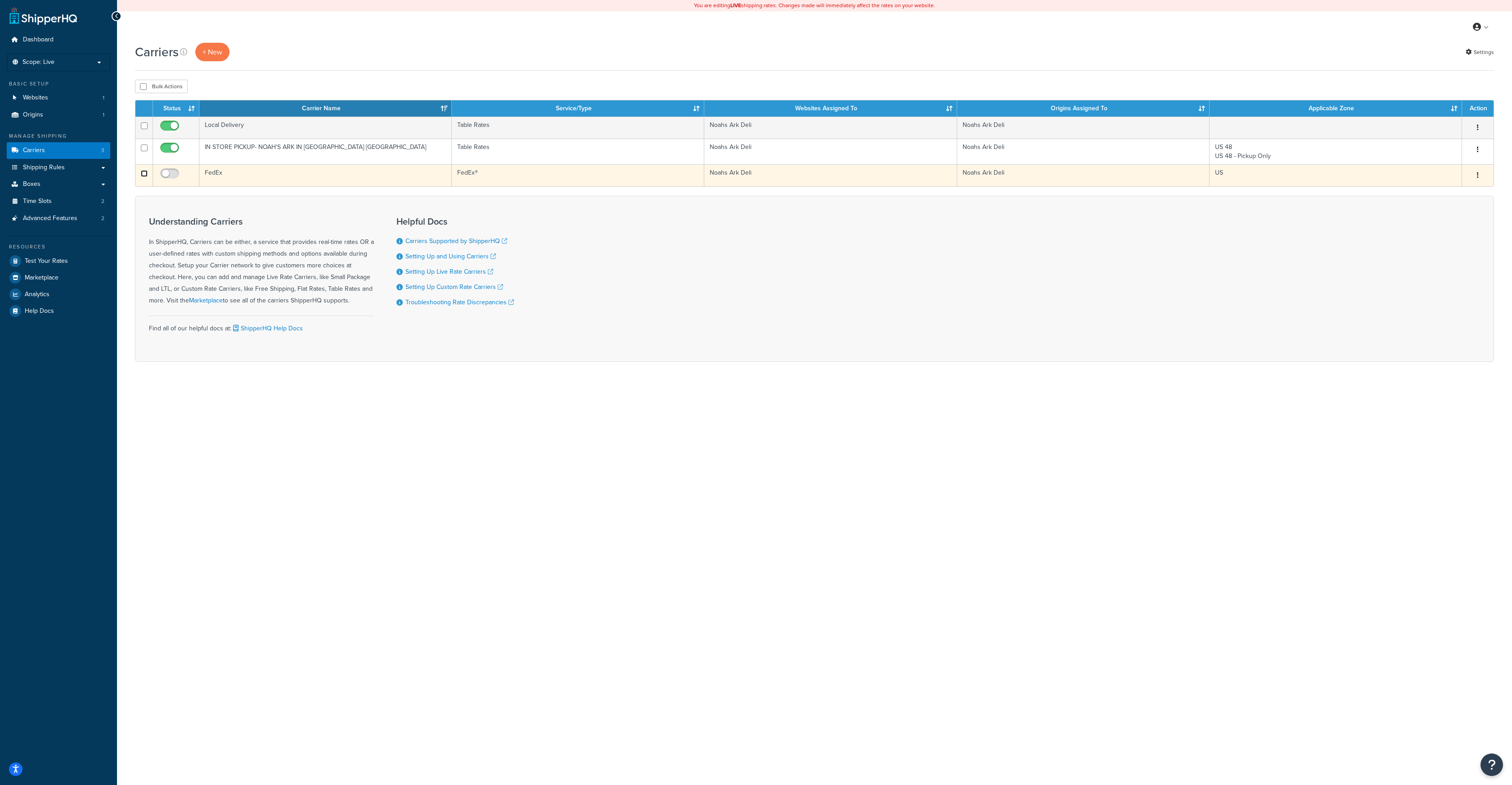
click at [145, 174] on input "checkbox" at bounding box center [144, 173] width 7 height 7
checkbox input "true"
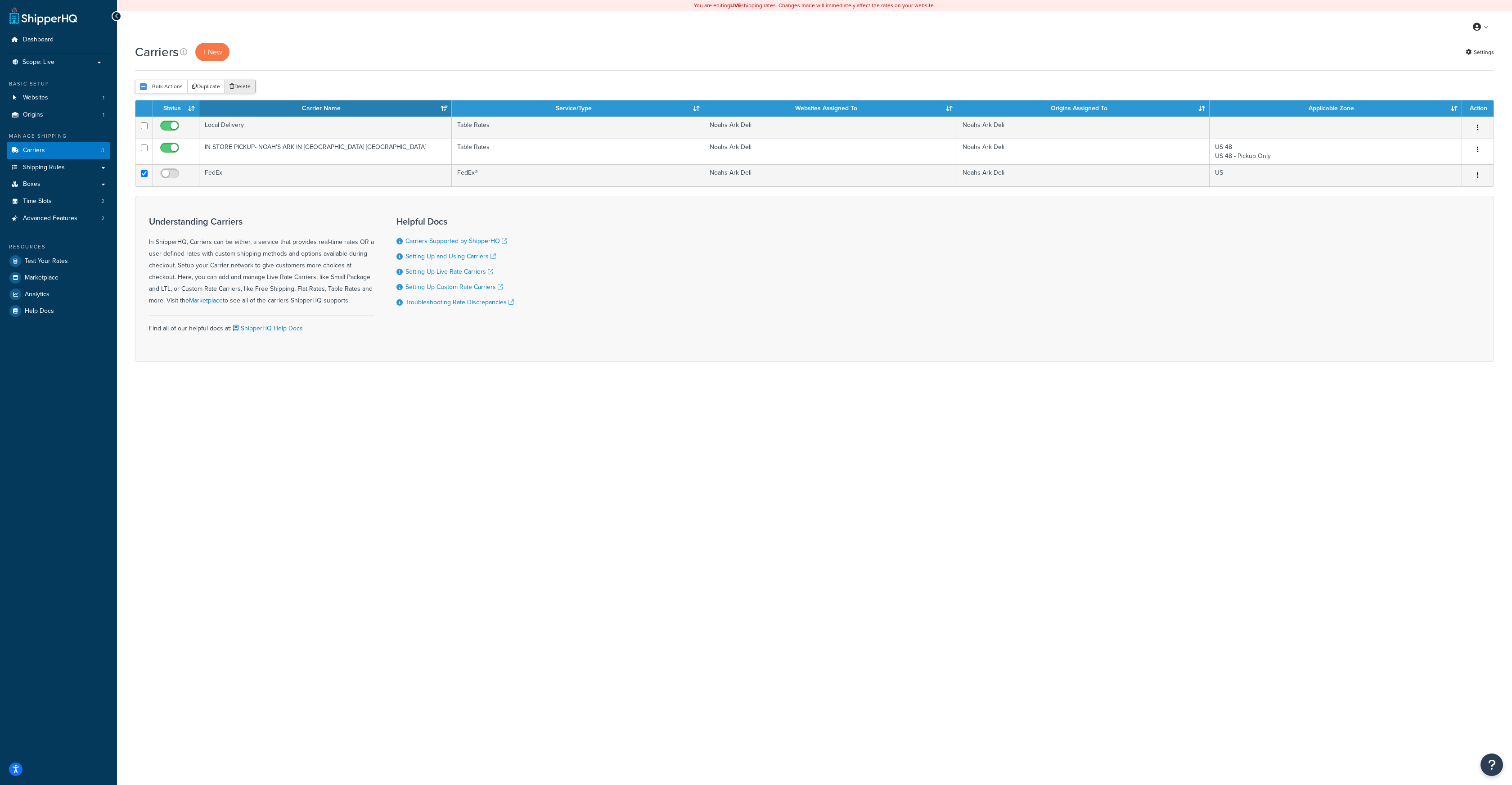
click at [235, 88] on button "Delete" at bounding box center [240, 87] width 31 height 14
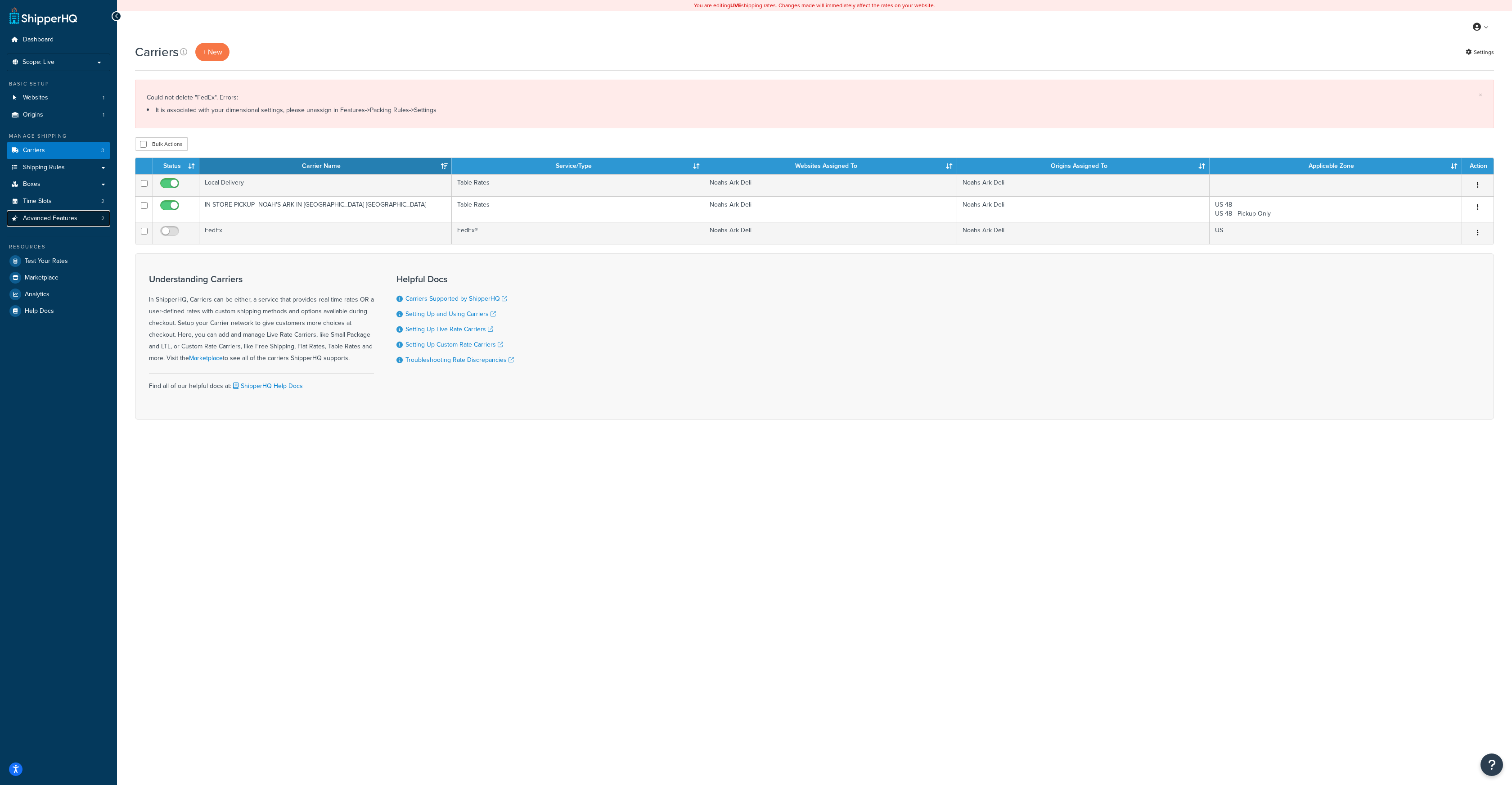
click at [91, 219] on link "Advanced Features 2" at bounding box center [58, 219] width 103 height 17
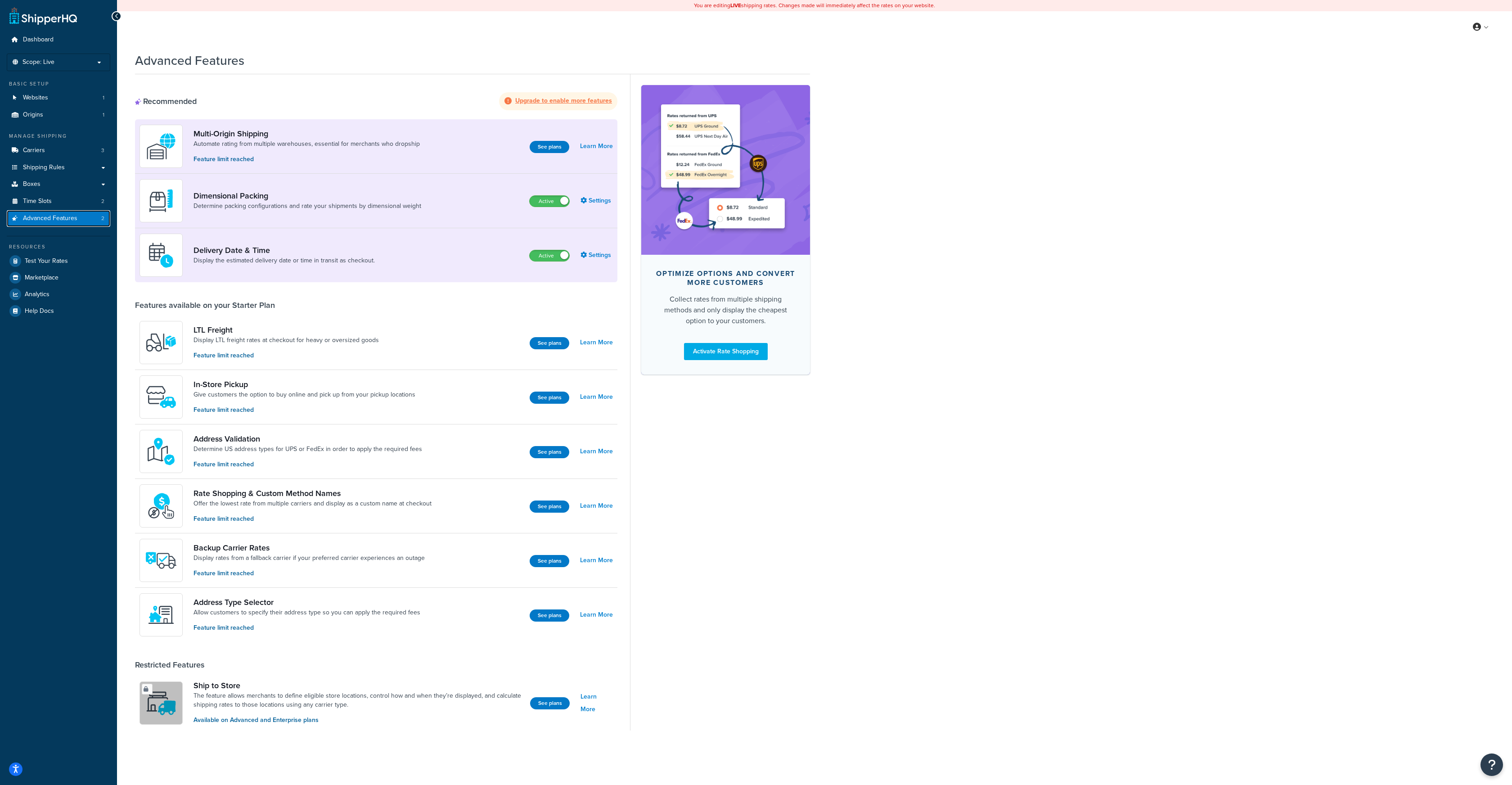
click at [42, 218] on span "Advanced Features" at bounding box center [50, 219] width 54 height 8
click at [598, 200] on link "Settings" at bounding box center [597, 201] width 32 height 13
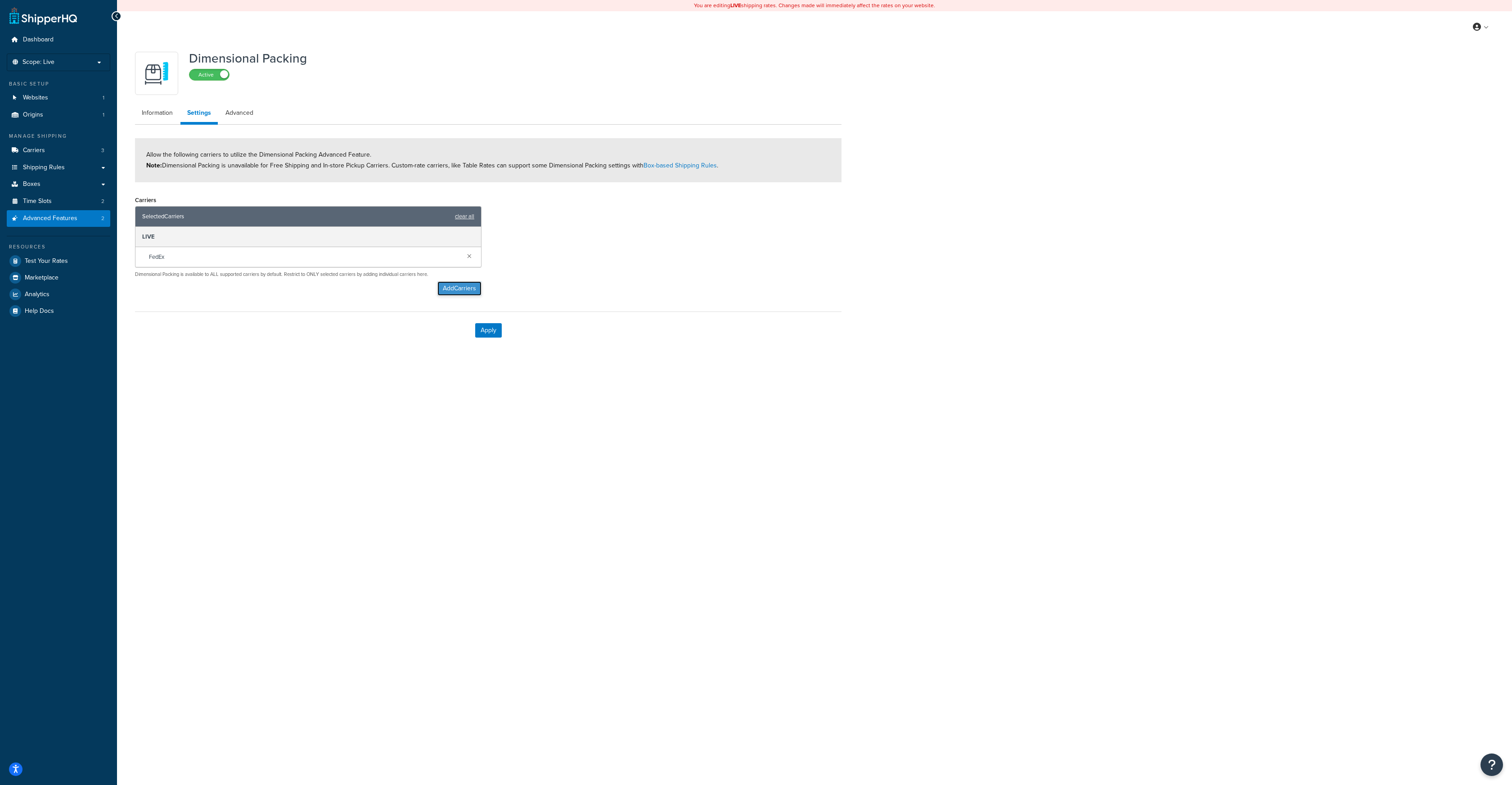
click at [453, 288] on button "Add Carriers" at bounding box center [459, 288] width 44 height 14
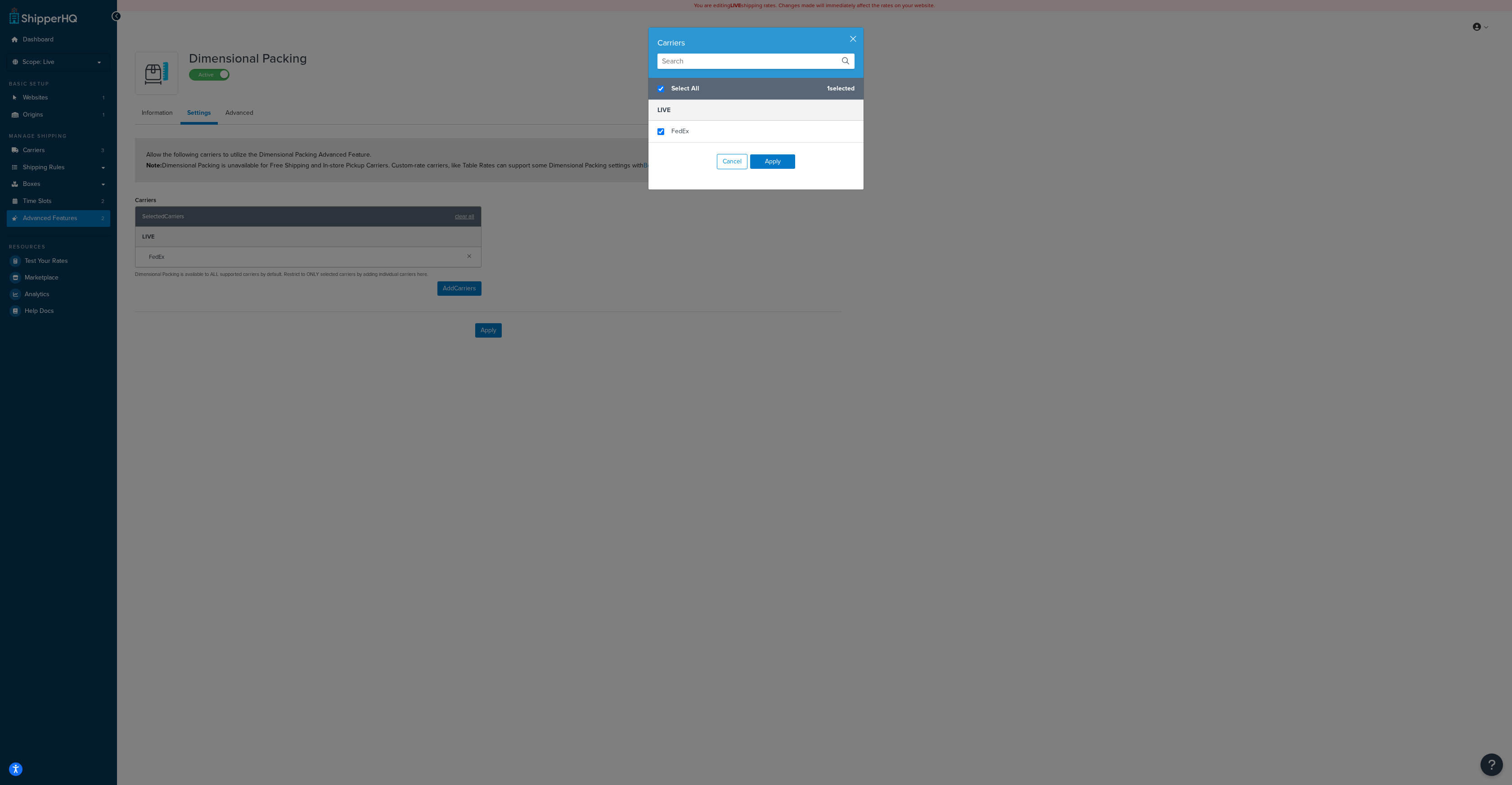
click at [679, 64] on input "text" at bounding box center [756, 61] width 197 height 15
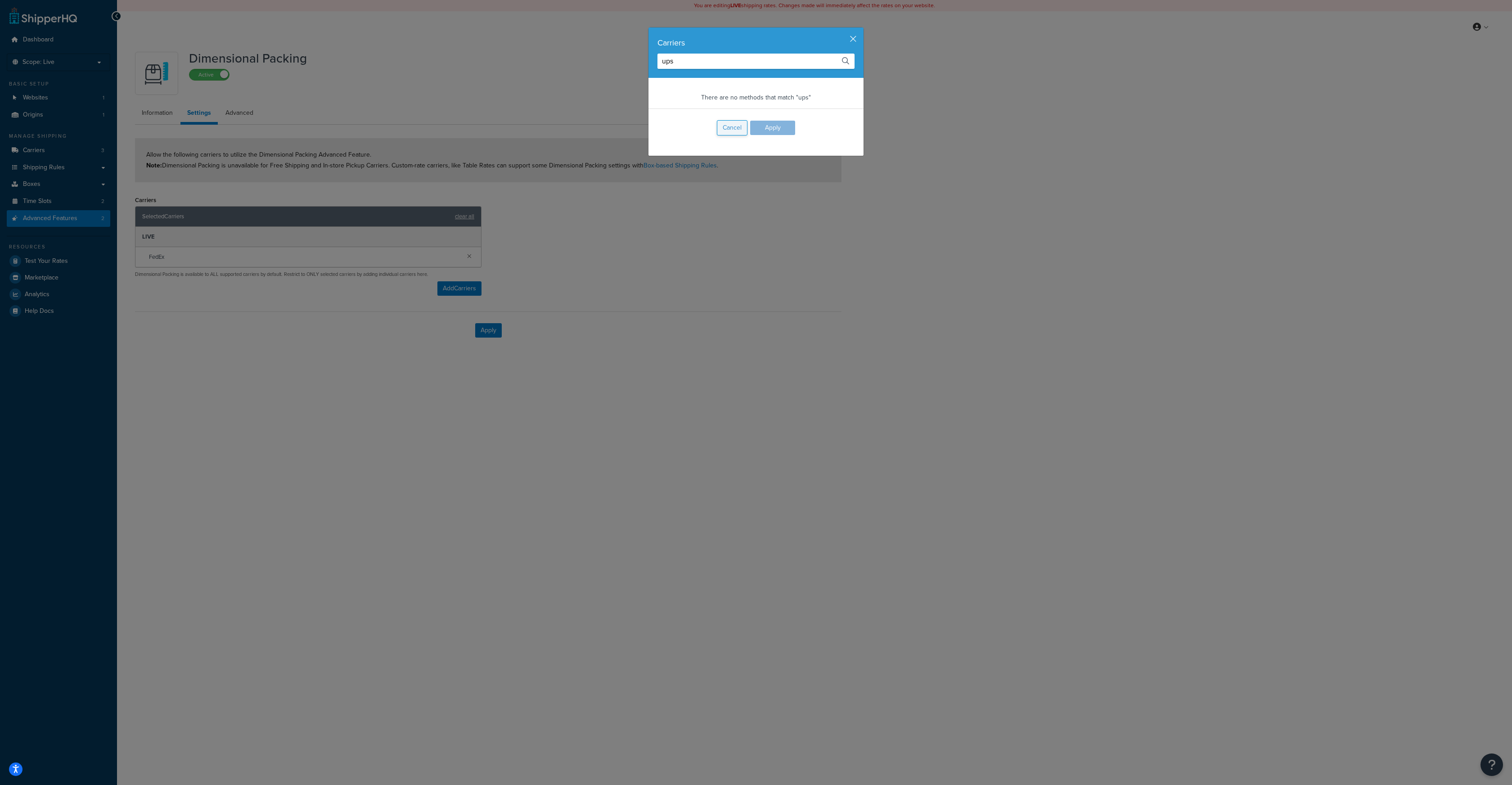
type input "ups"
click at [732, 125] on button "Cancel" at bounding box center [732, 128] width 31 height 15
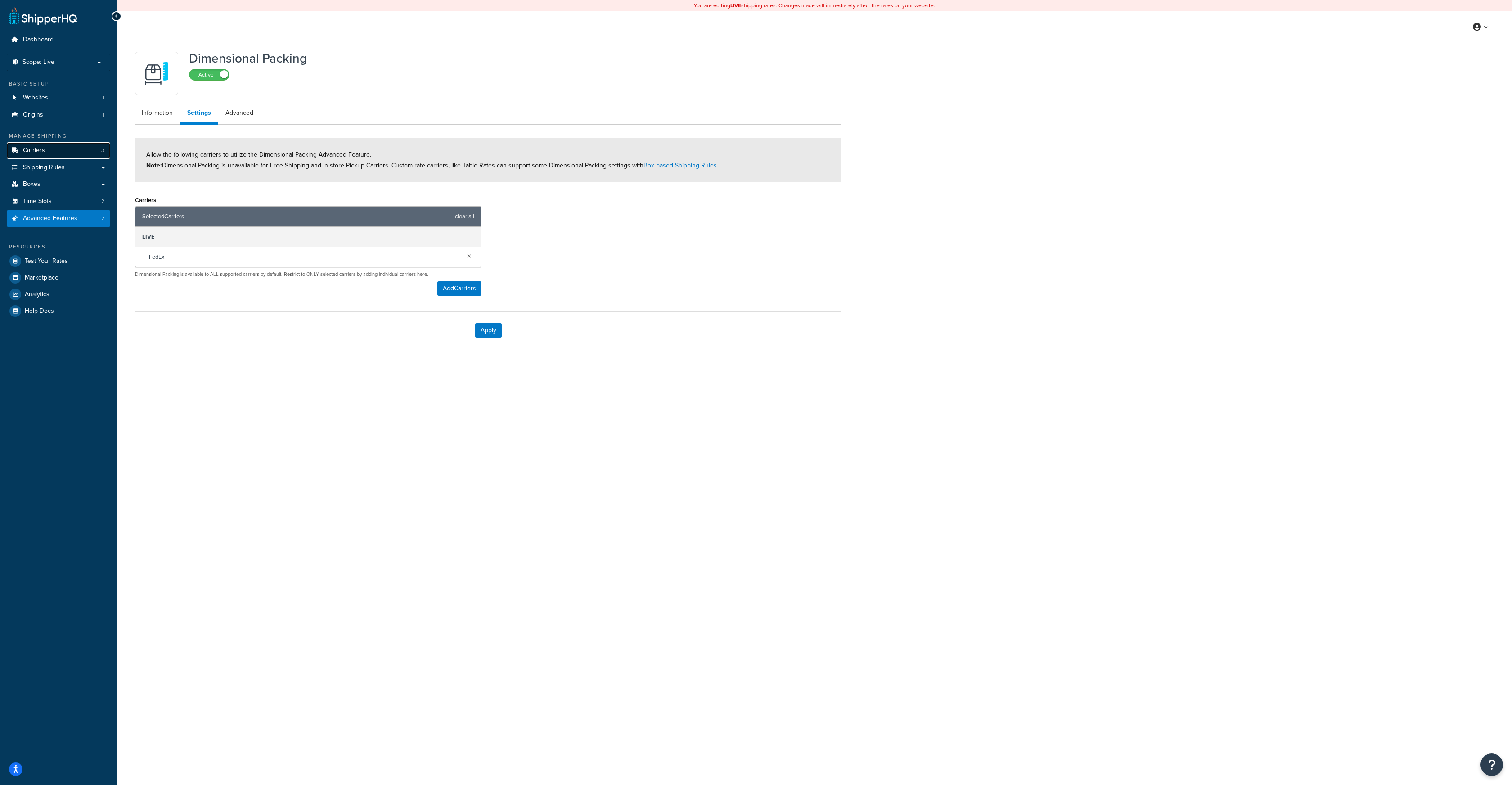
click at [57, 152] on link "Carriers 3" at bounding box center [58, 150] width 103 height 17
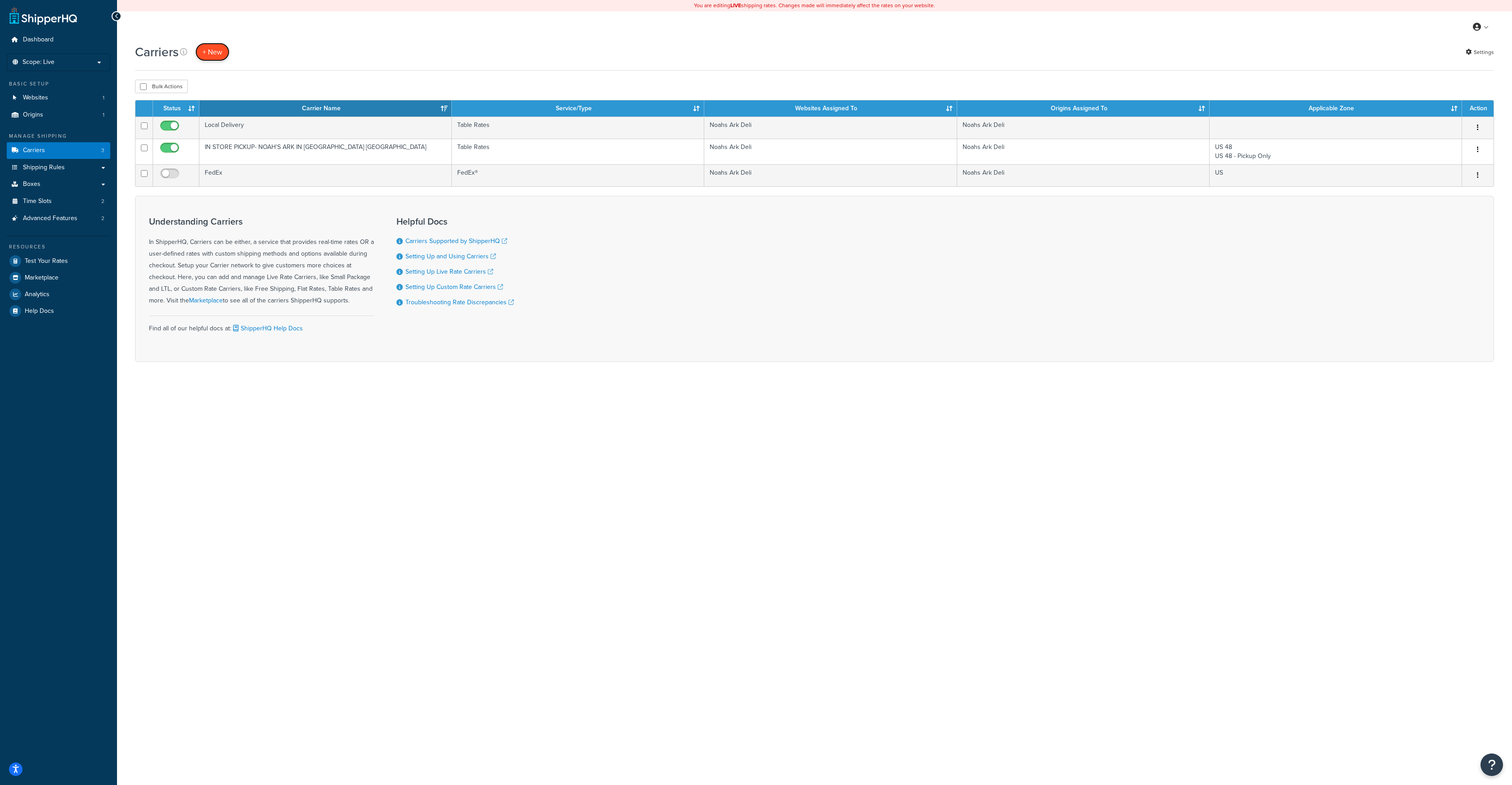
click at [213, 48] on button "+ New" at bounding box center [212, 52] width 34 height 18
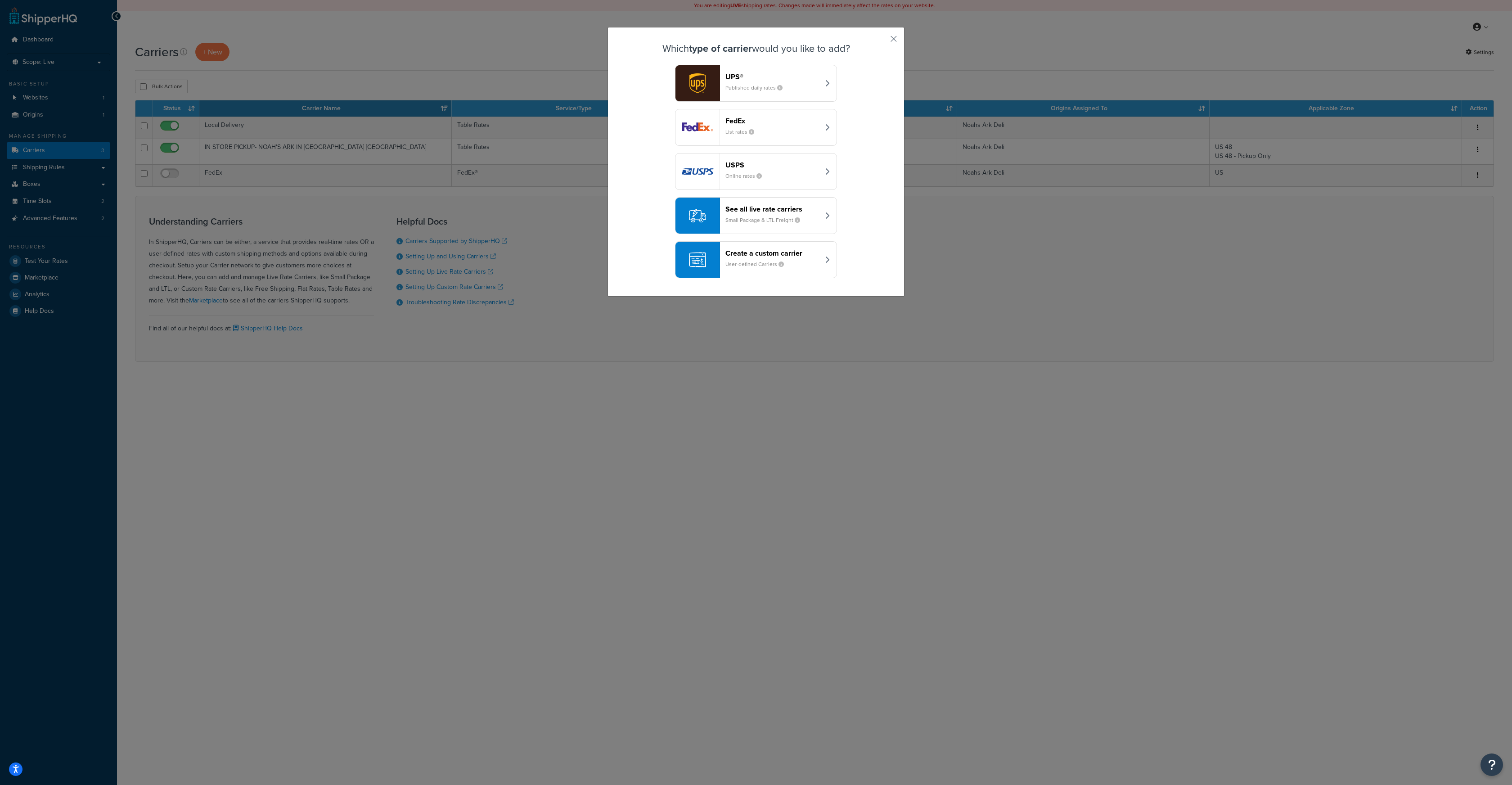
click at [816, 75] on header "UPS®" at bounding box center [773, 76] width 94 height 8
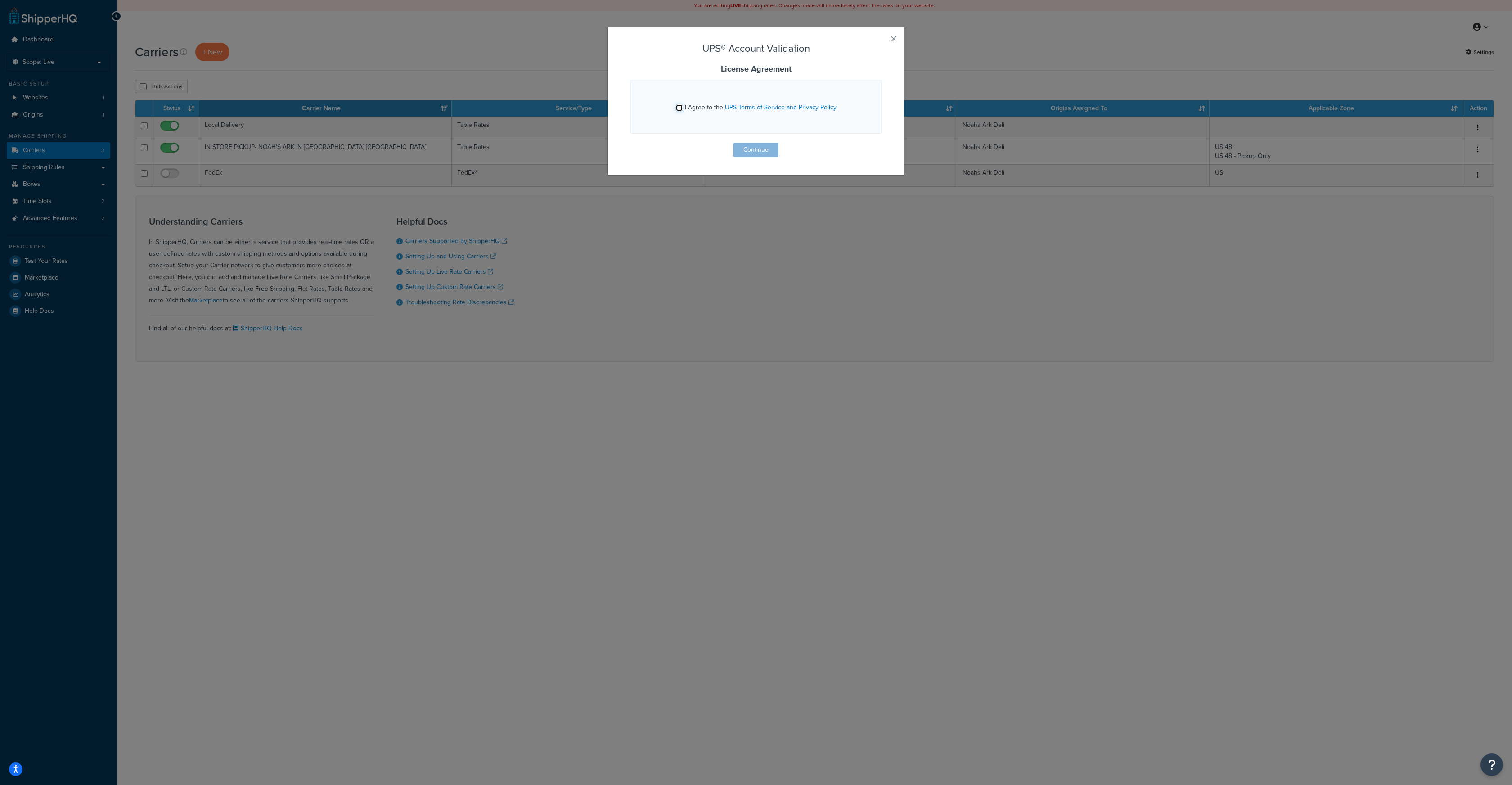
click at [681, 106] on input "I Agree to the UPS Terms of Service and Privacy Policy" at bounding box center [679, 107] width 7 height 7
checkbox input "true"
click at [754, 147] on button "Continue" at bounding box center [756, 149] width 45 height 14
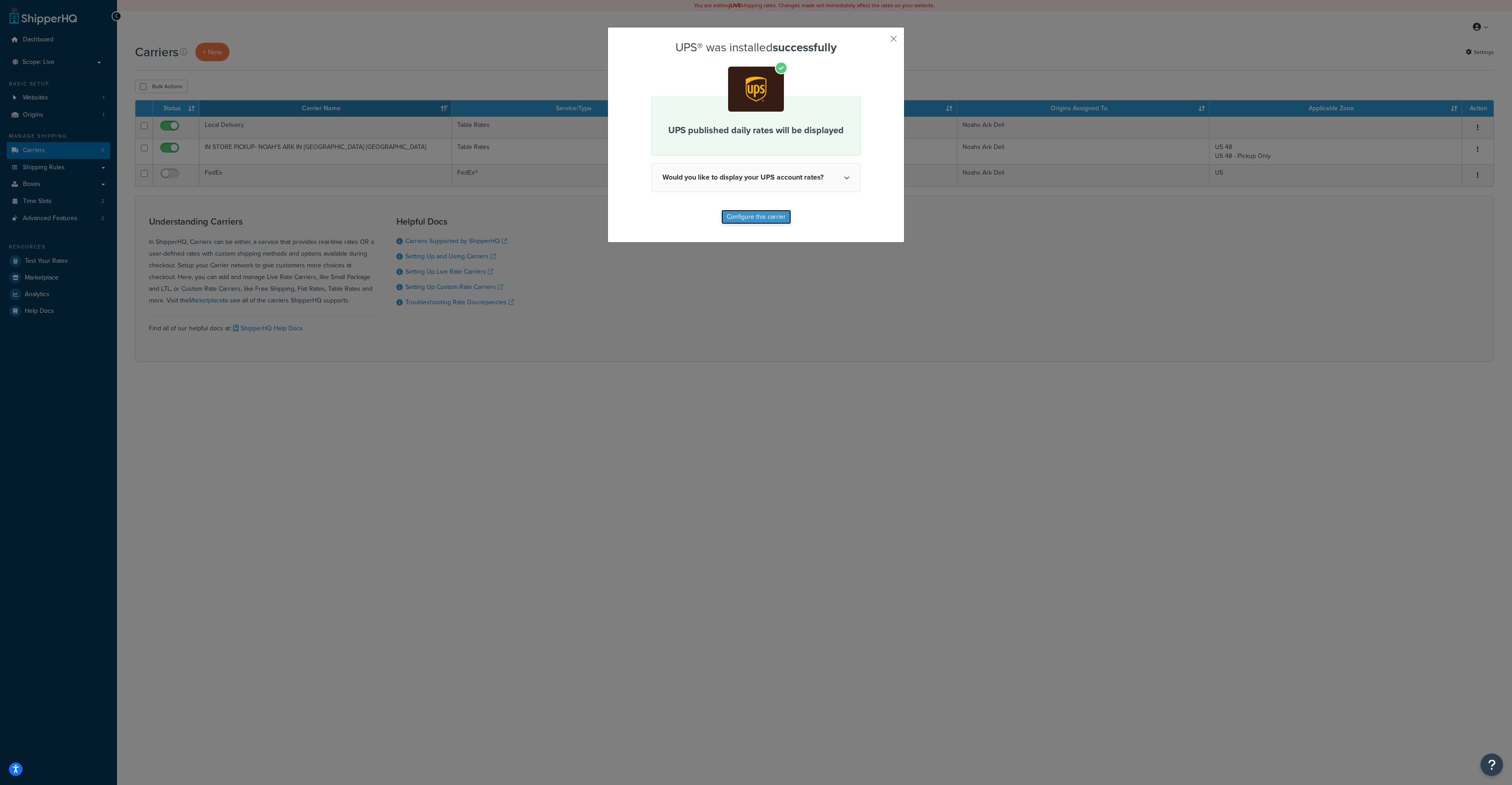
click at [761, 216] on button "Configure this carrier" at bounding box center [756, 217] width 69 height 14
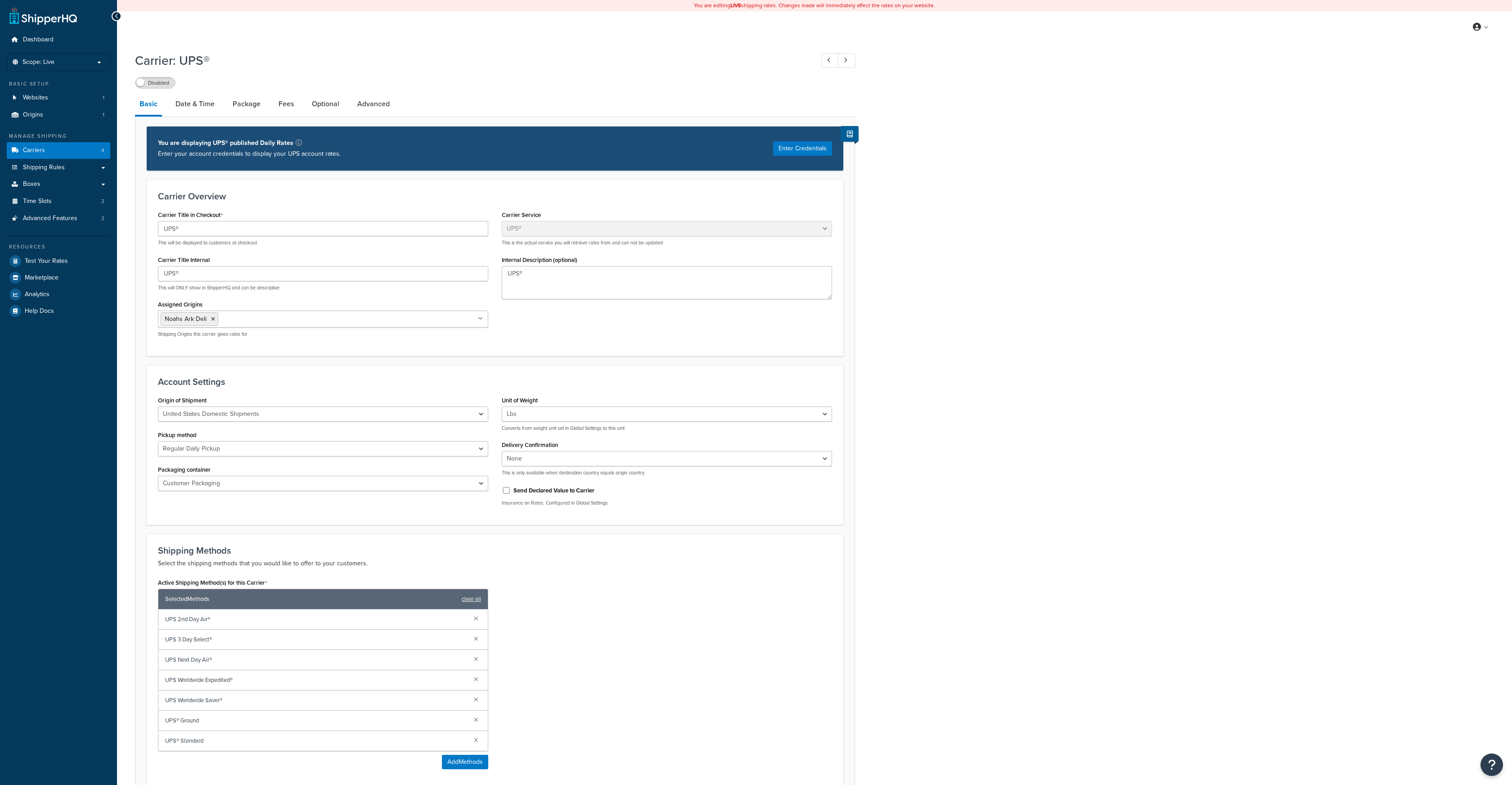
select select "ups"
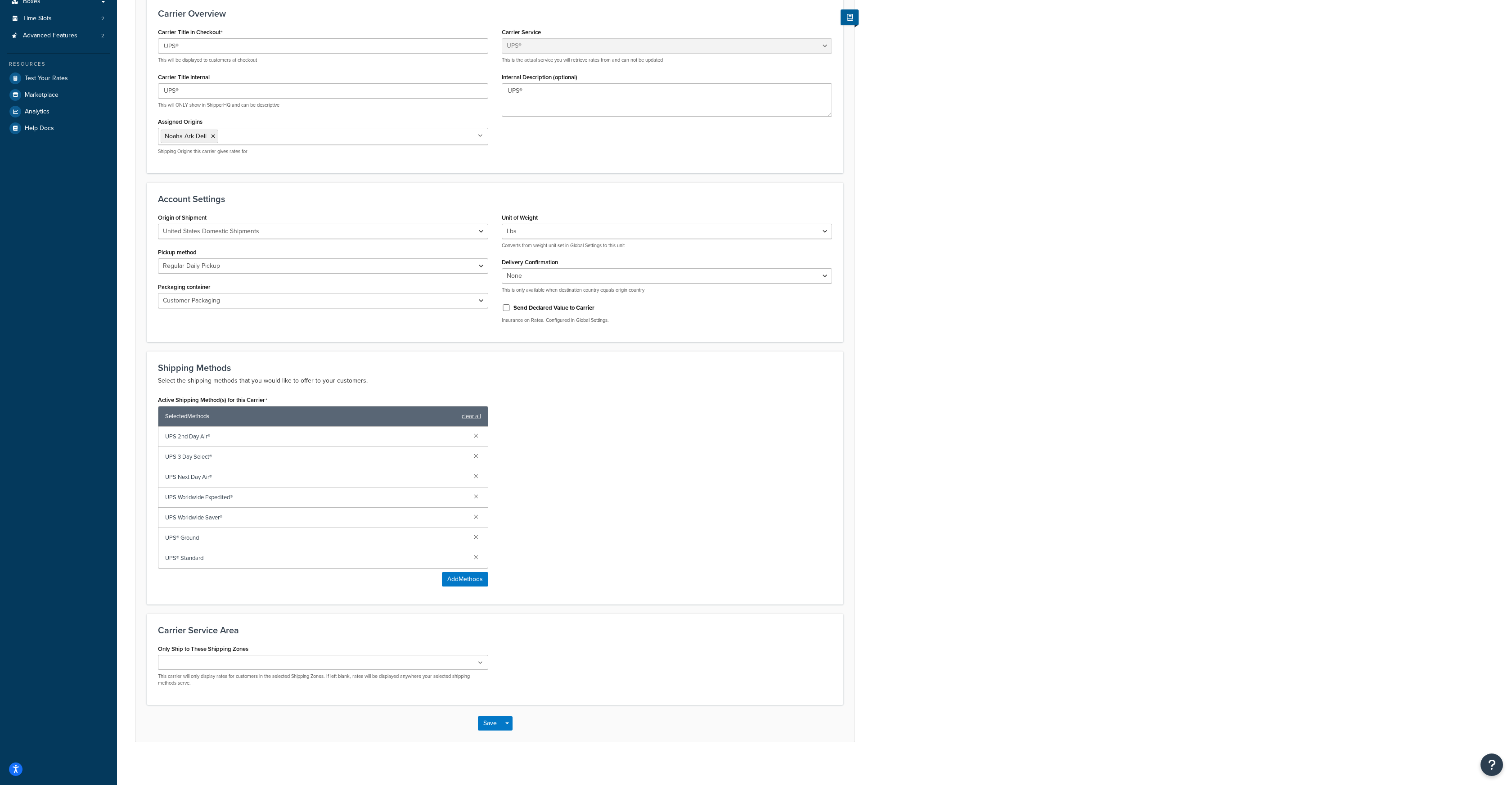
scroll to position [185, 0]
click at [490, 719] on button "Save" at bounding box center [490, 721] width 24 height 14
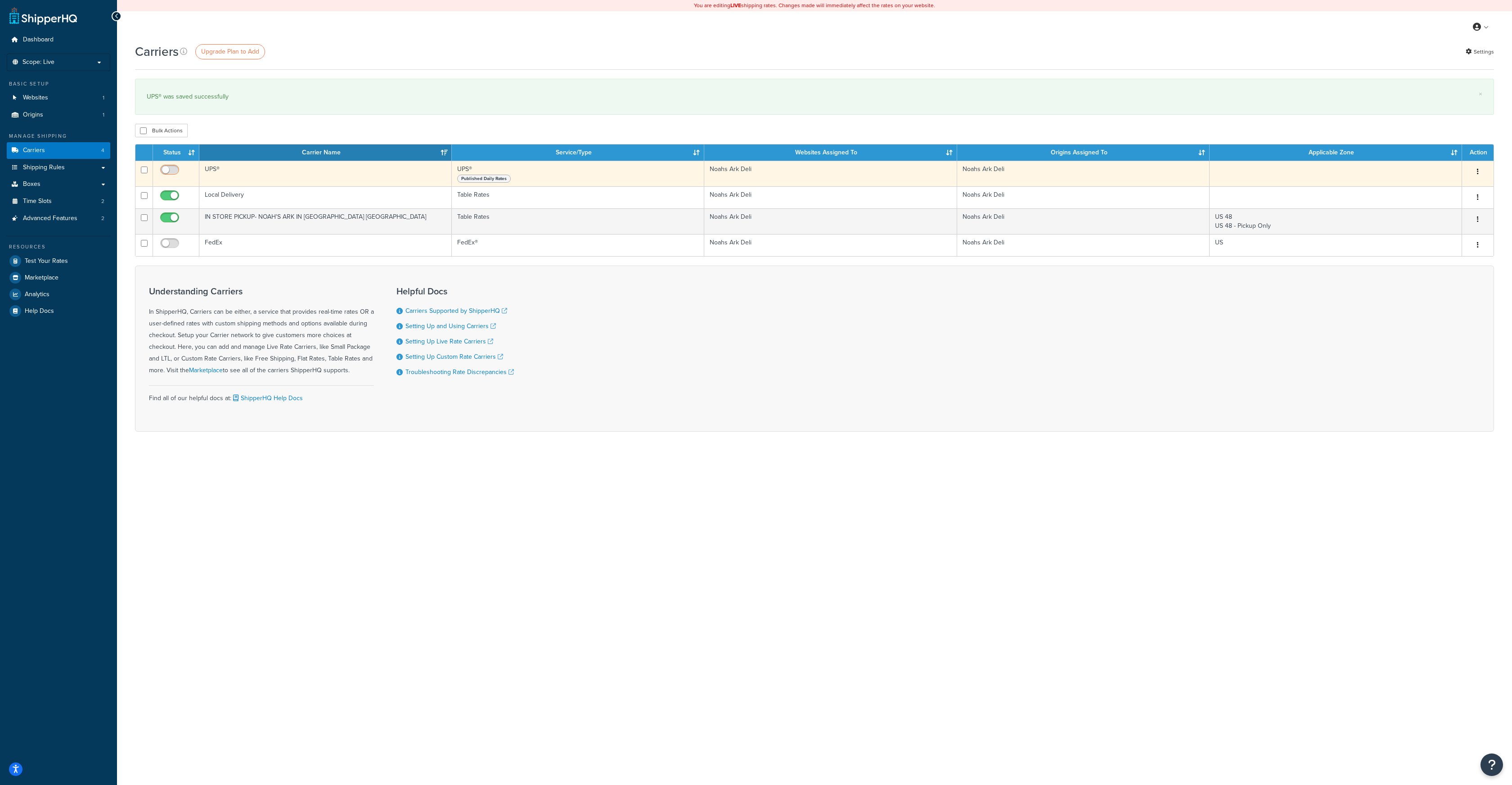
click at [174, 174] on input "checkbox" at bounding box center [171, 172] width 25 height 11
checkbox input "true"
click at [1481, 170] on button "button" at bounding box center [1478, 171] width 13 height 14
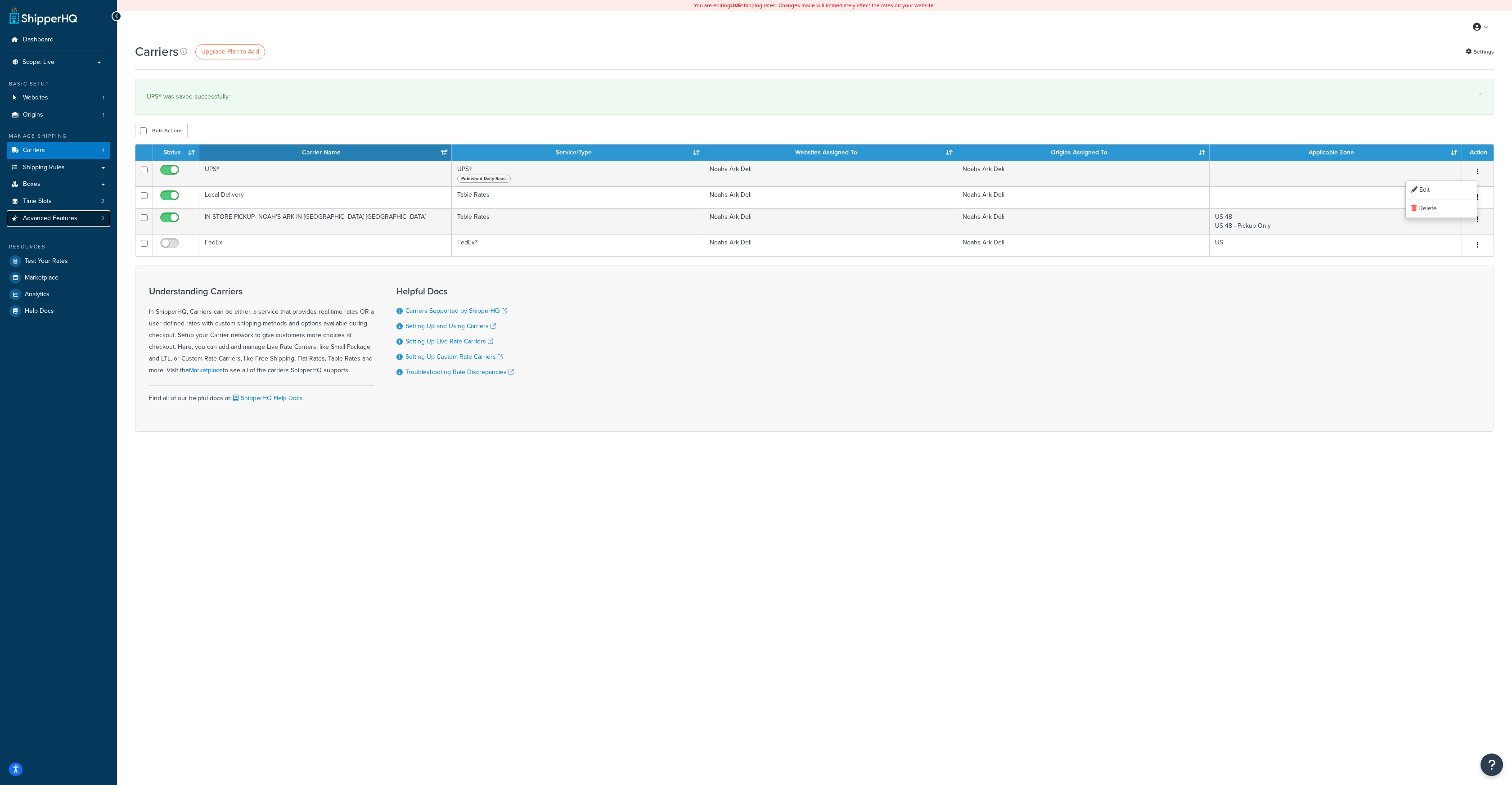
click at [47, 223] on span "Advanced Features" at bounding box center [50, 219] width 54 height 8
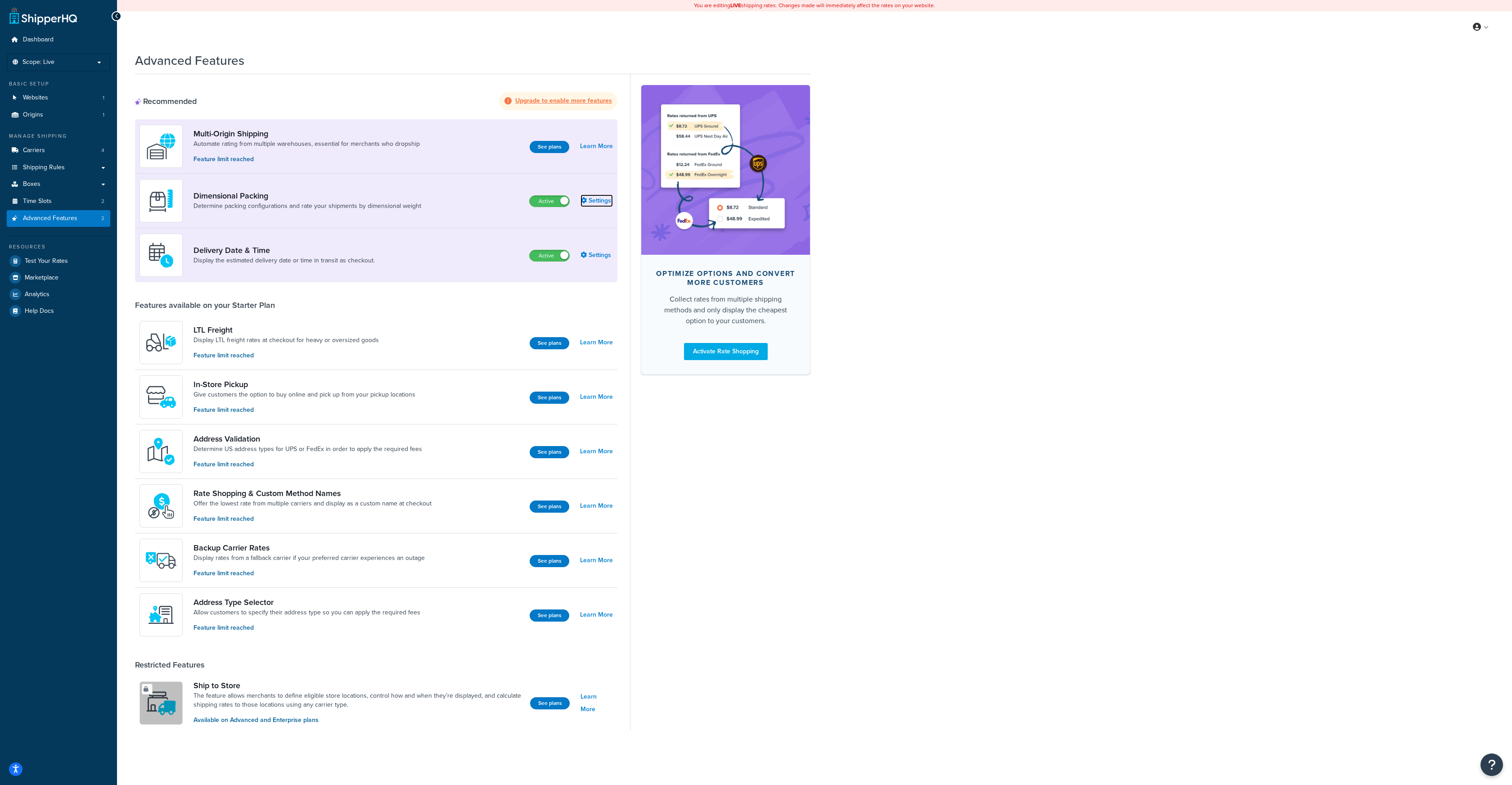
click at [606, 198] on link "Settings" at bounding box center [597, 201] width 32 height 13
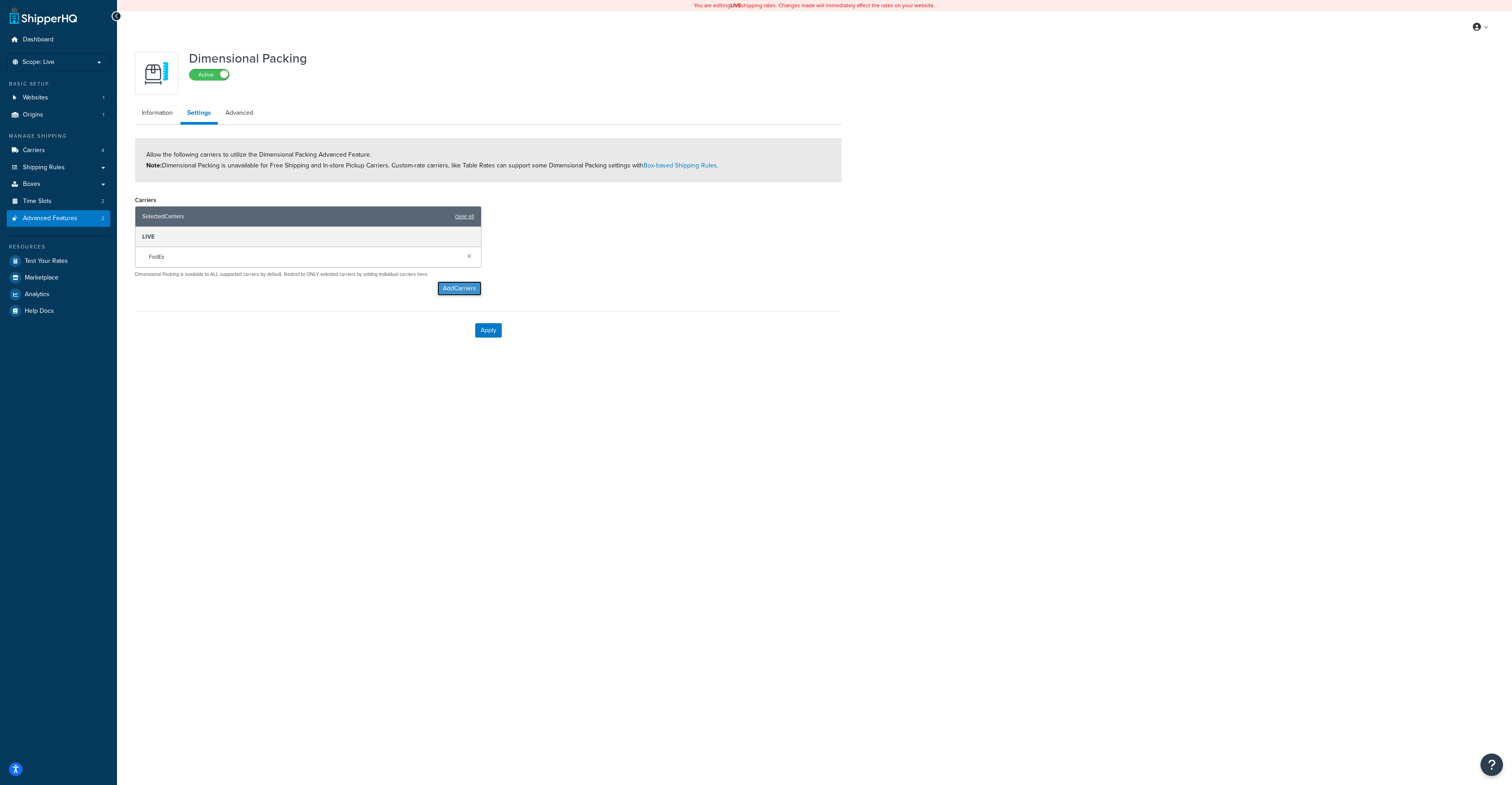
click at [455, 285] on button "Add Carriers" at bounding box center [459, 288] width 44 height 14
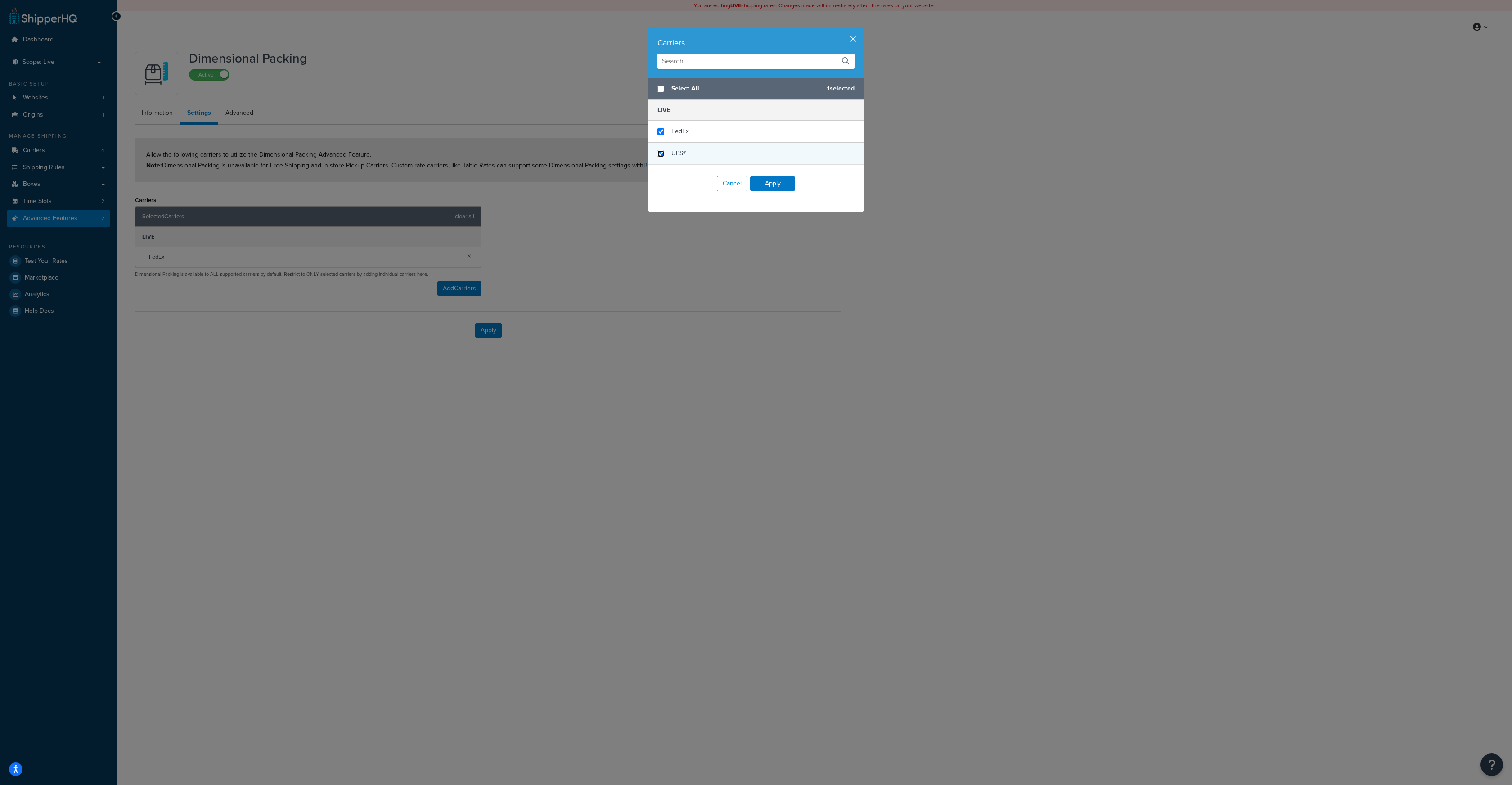
checkbox input "false"
click at [662, 155] on input "checkbox" at bounding box center [661, 153] width 7 height 7
checkbox input "true"
click at [662, 132] on input "checkbox" at bounding box center [661, 131] width 7 height 7
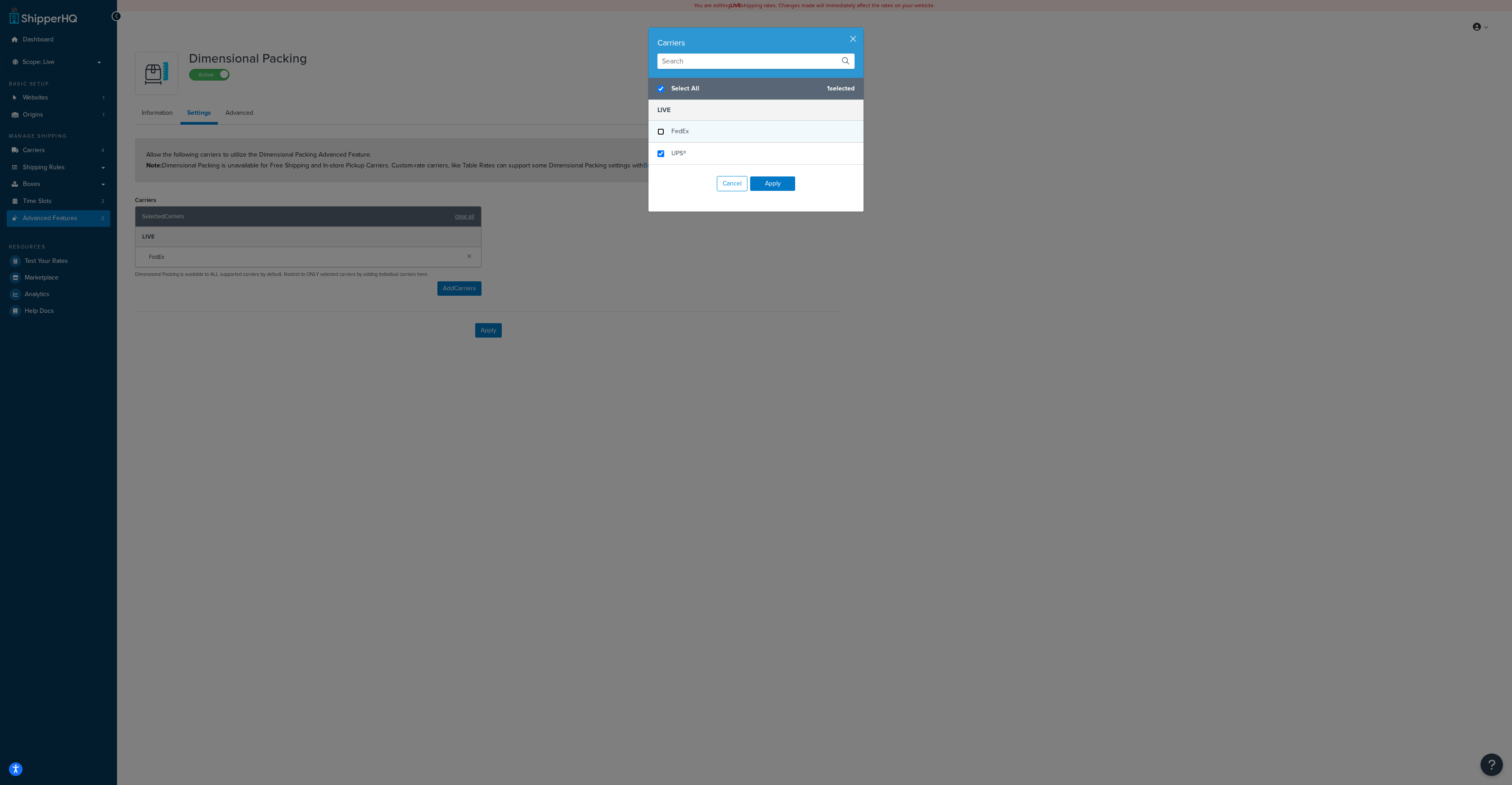
checkbox input "false"
click at [770, 187] on button "Apply" at bounding box center [773, 183] width 45 height 14
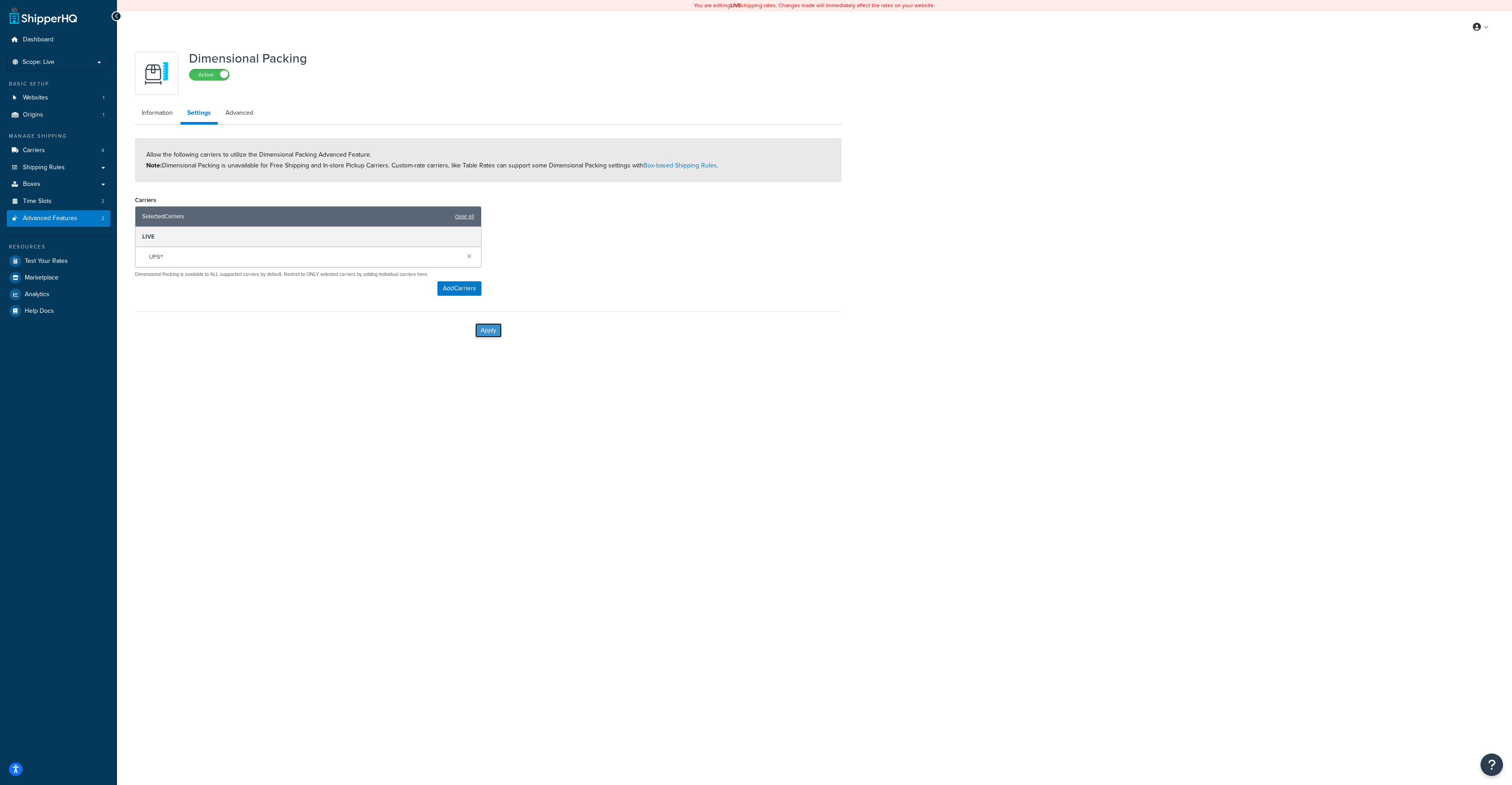
click at [488, 329] on button "Apply" at bounding box center [488, 330] width 26 height 14
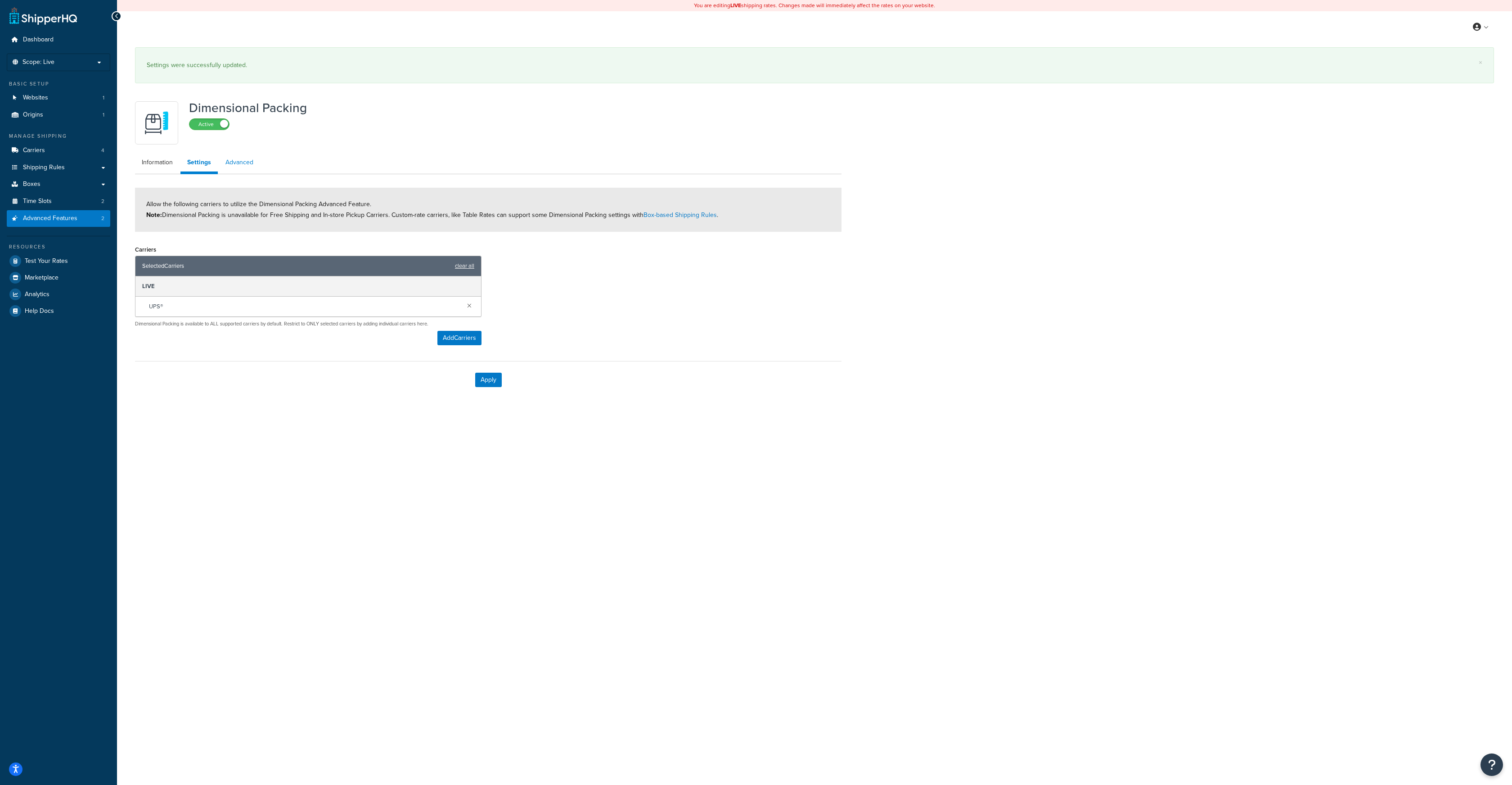
click at [242, 165] on link "Advanced" at bounding box center [239, 162] width 41 height 18
select select "false"
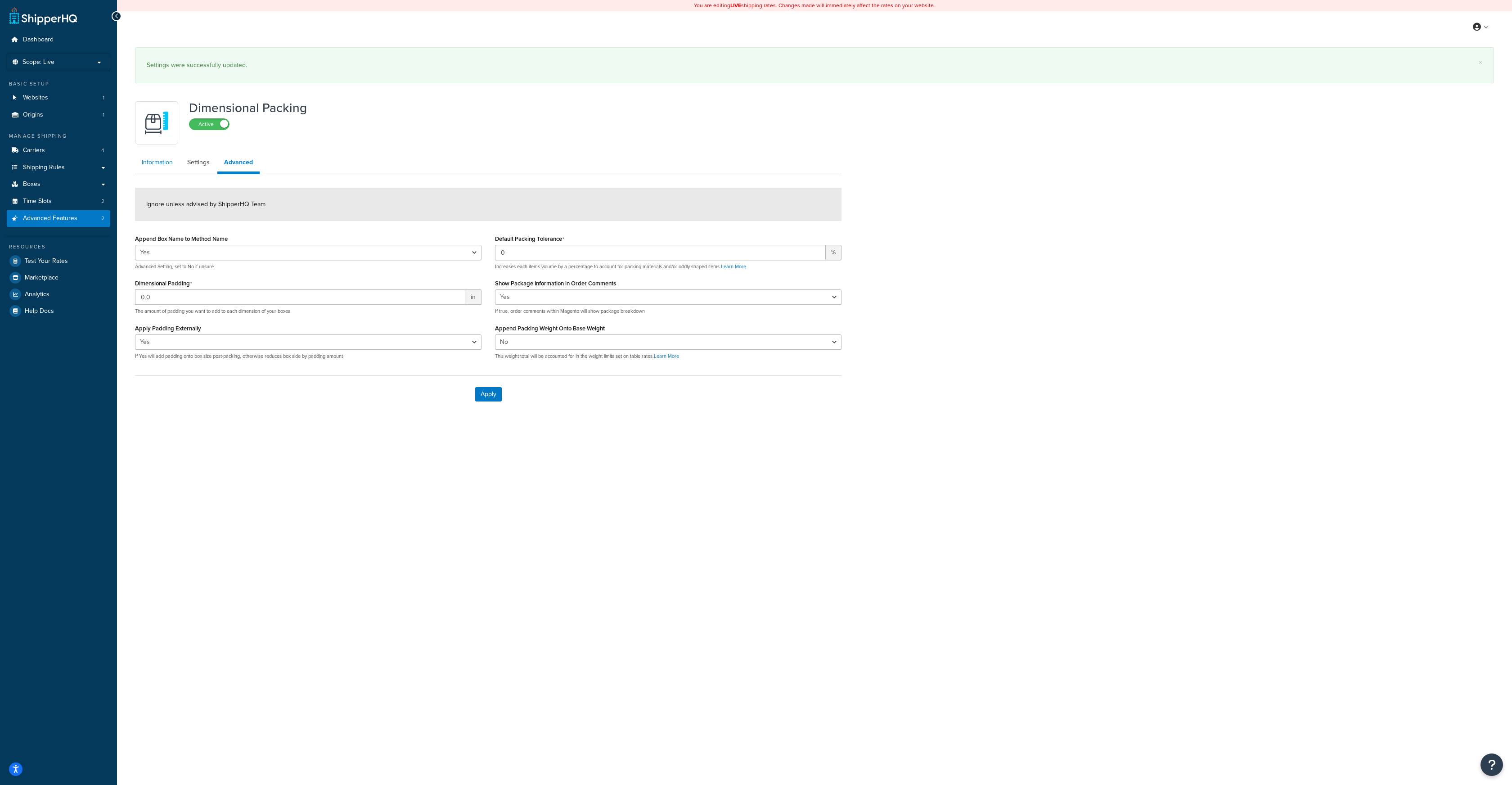
click at [164, 163] on link "Information" at bounding box center [157, 162] width 45 height 18
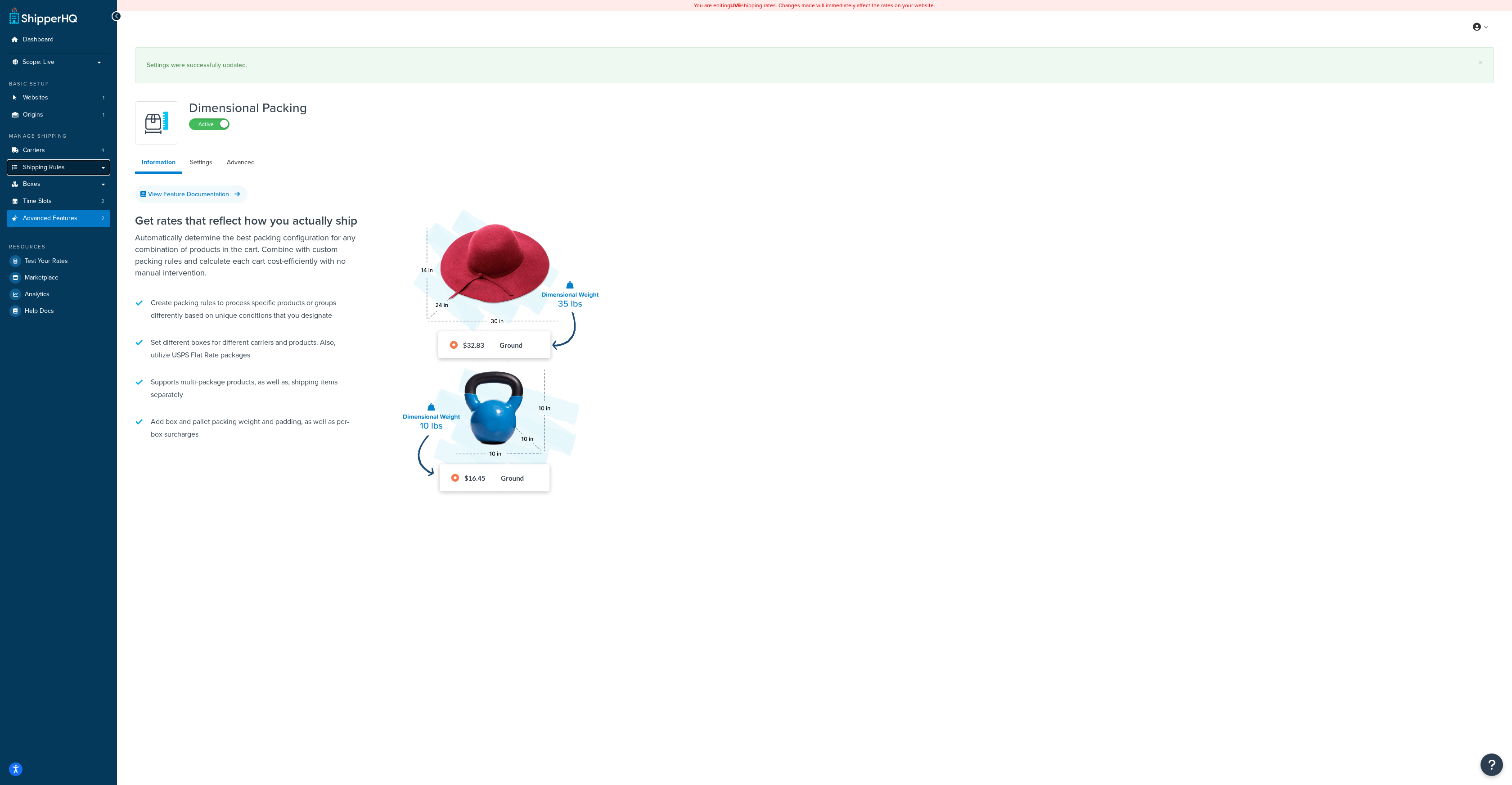
click at [63, 168] on span "Shipping Rules" at bounding box center [43, 168] width 41 height 8
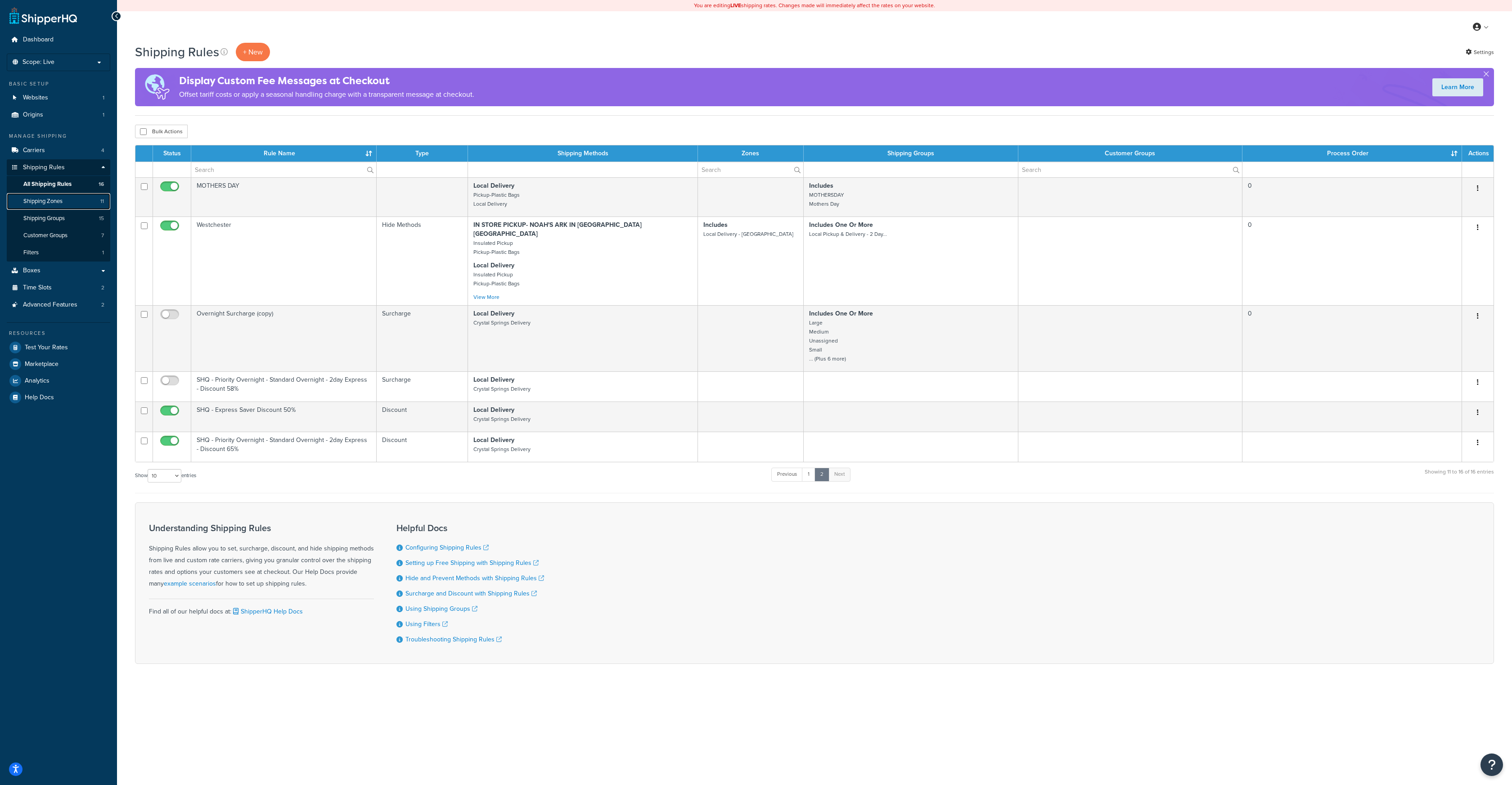
click at [54, 196] on link "Shipping Zones 11" at bounding box center [58, 202] width 103 height 17
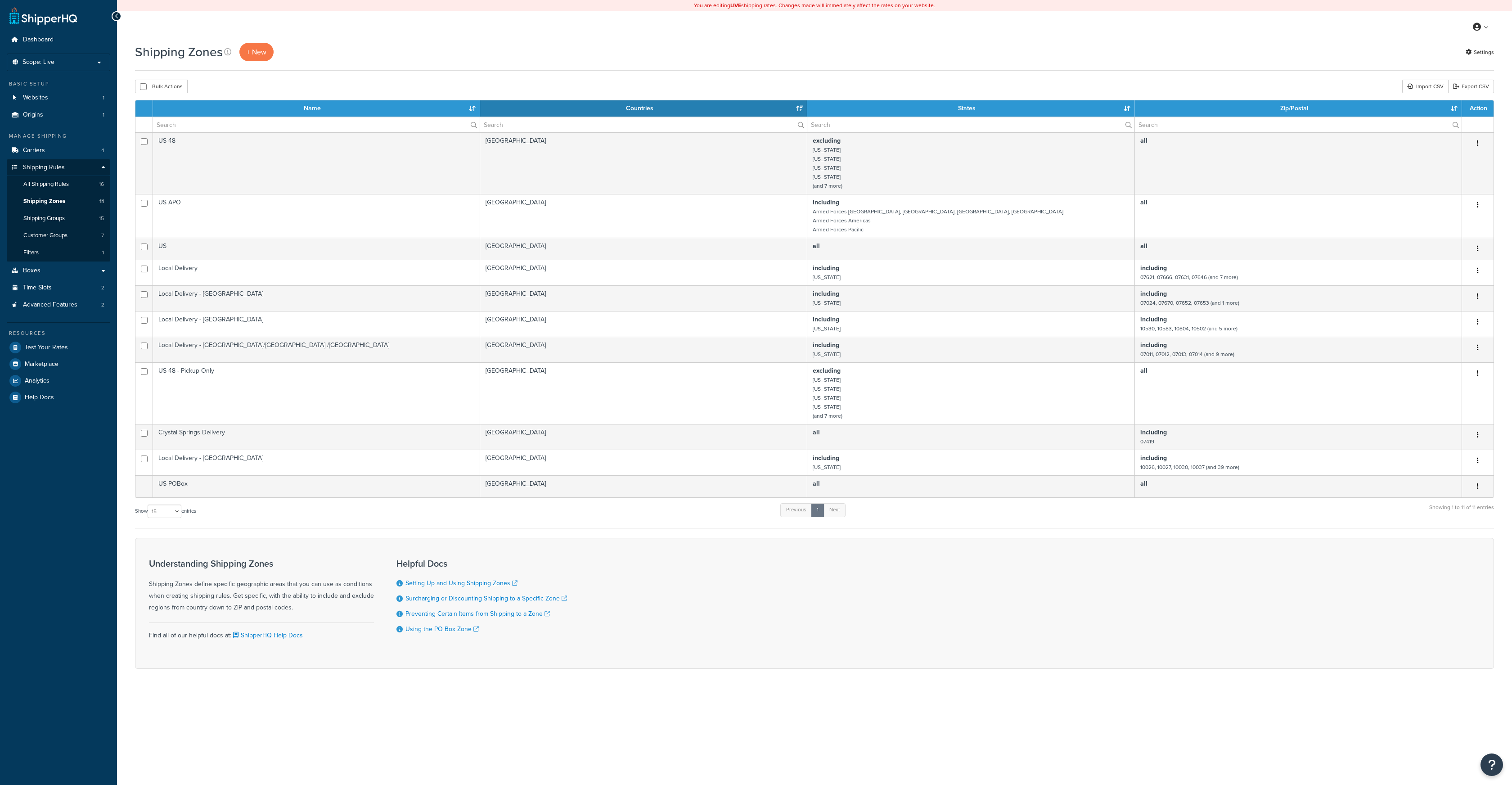
select select "15"
click at [45, 220] on span "Shipping Groups" at bounding box center [44, 219] width 41 height 8
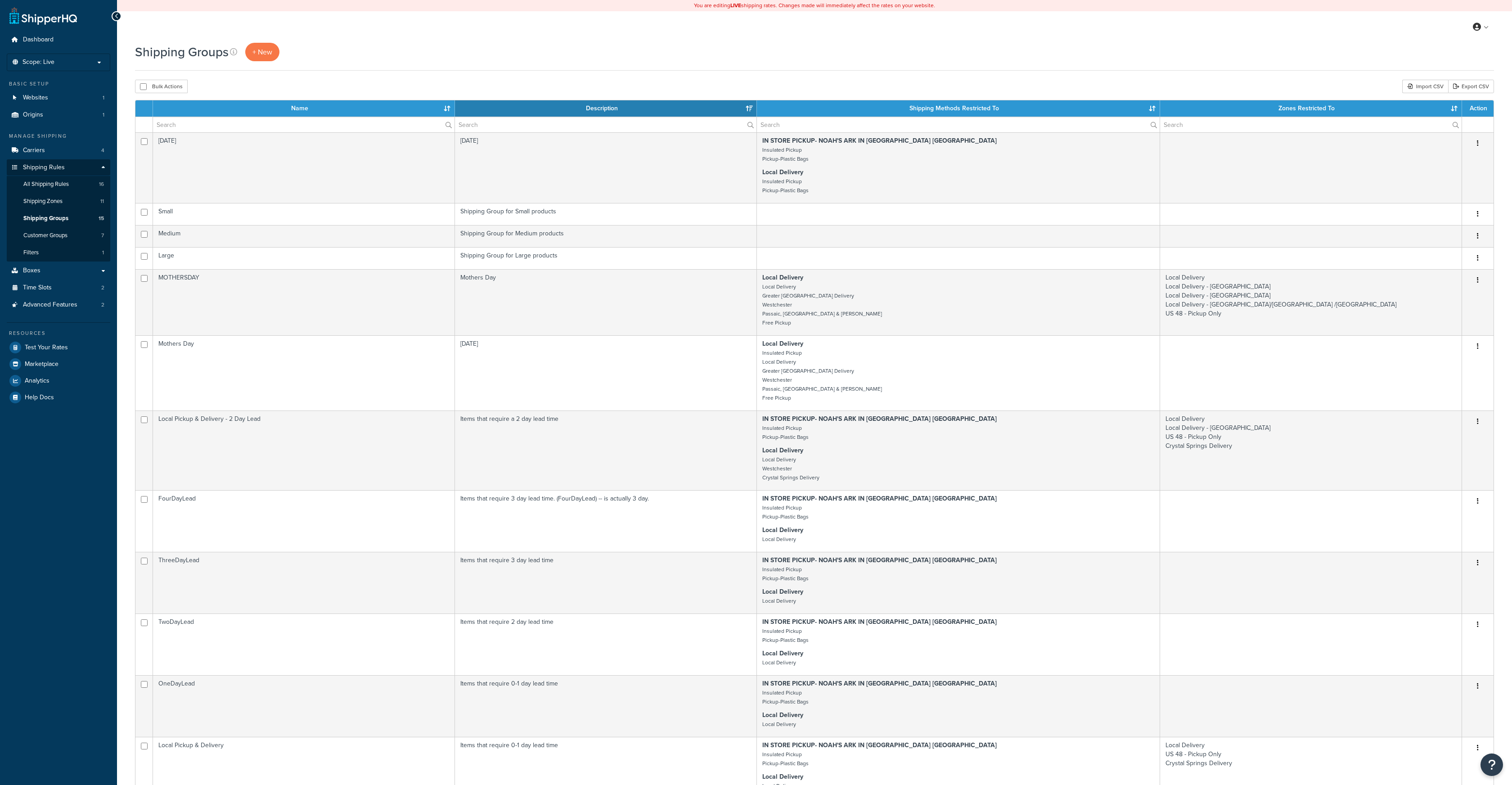
select select "15"
click at [43, 252] on link "Filters 1" at bounding box center [58, 253] width 103 height 17
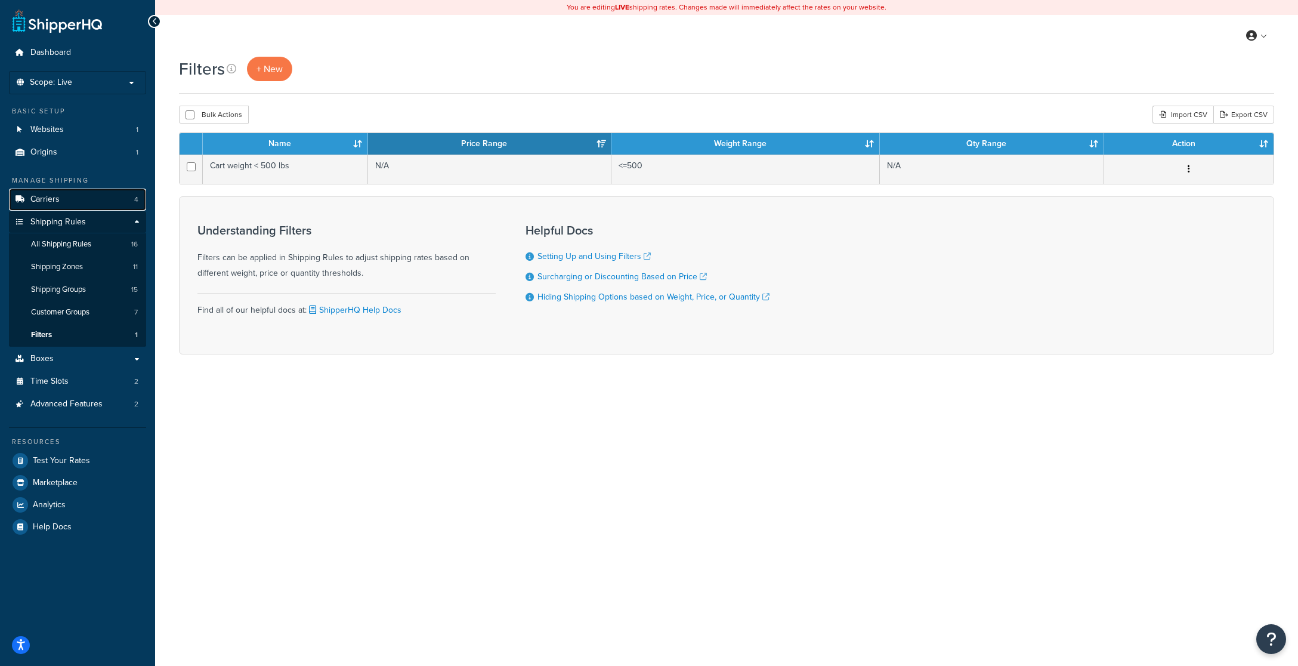
click at [55, 199] on span "Carriers" at bounding box center [44, 199] width 29 height 10
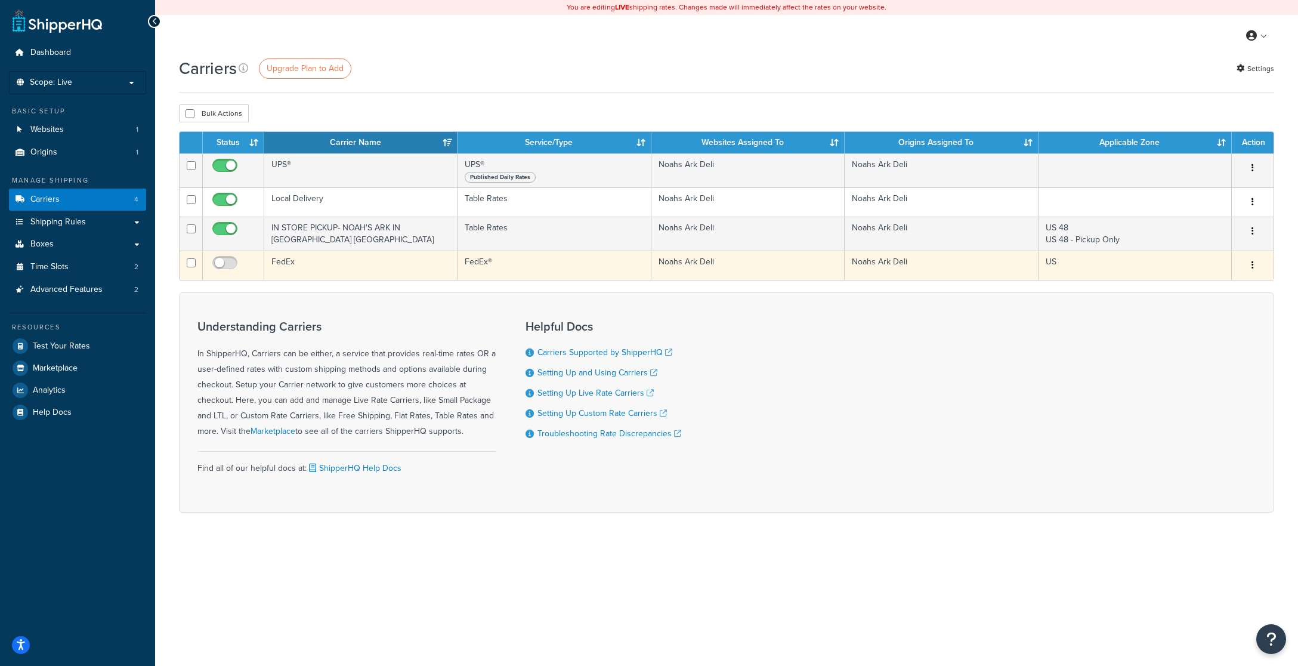
click at [1251, 264] on button "button" at bounding box center [1252, 265] width 17 height 19
click at [1203, 286] on link "Edit" at bounding box center [1204, 289] width 94 height 24
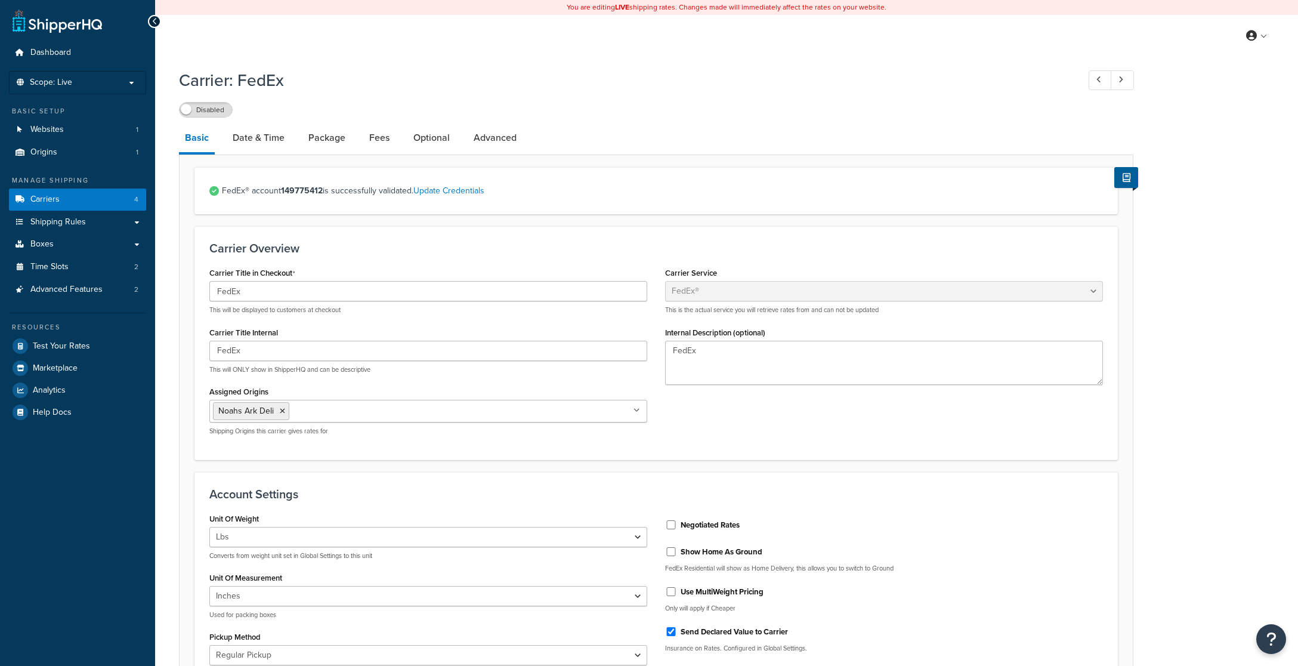
select select "fedEx"
select select "REGULAR_PICKUP"
select select "YOUR_PACKAGING"
click link "Date & Time"
select select "yMMMEd"
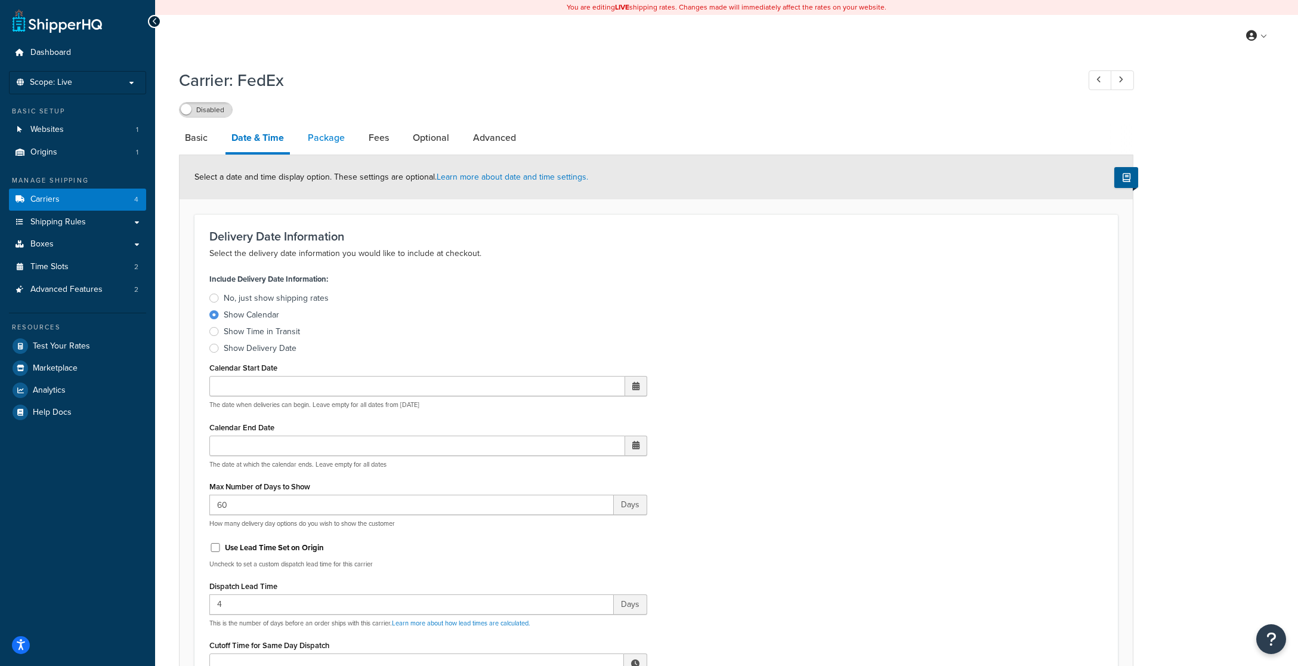
click link "Package"
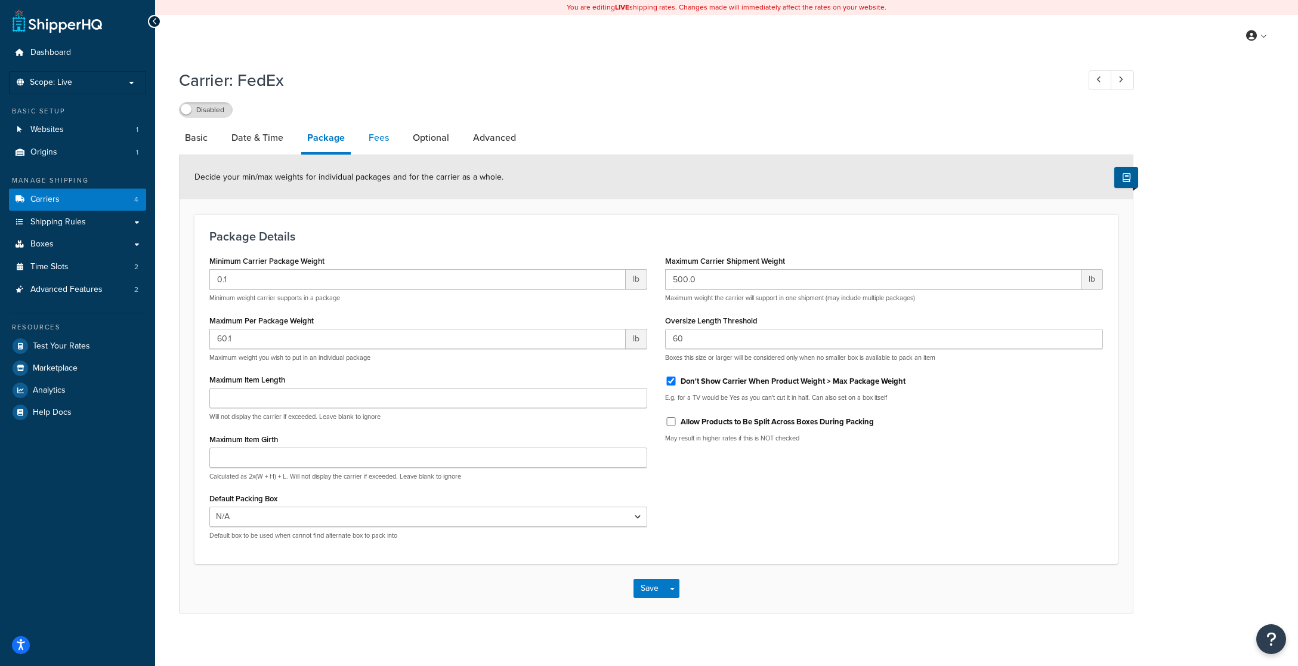
click link "Fees"
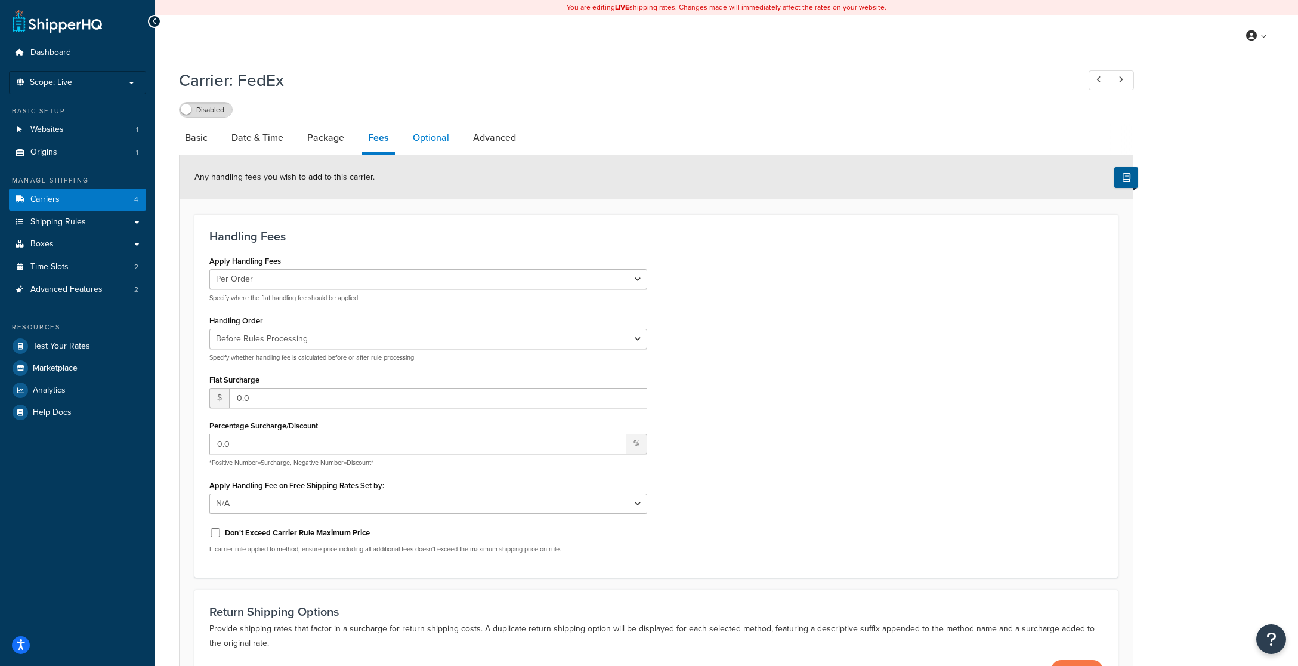
click link "Optional"
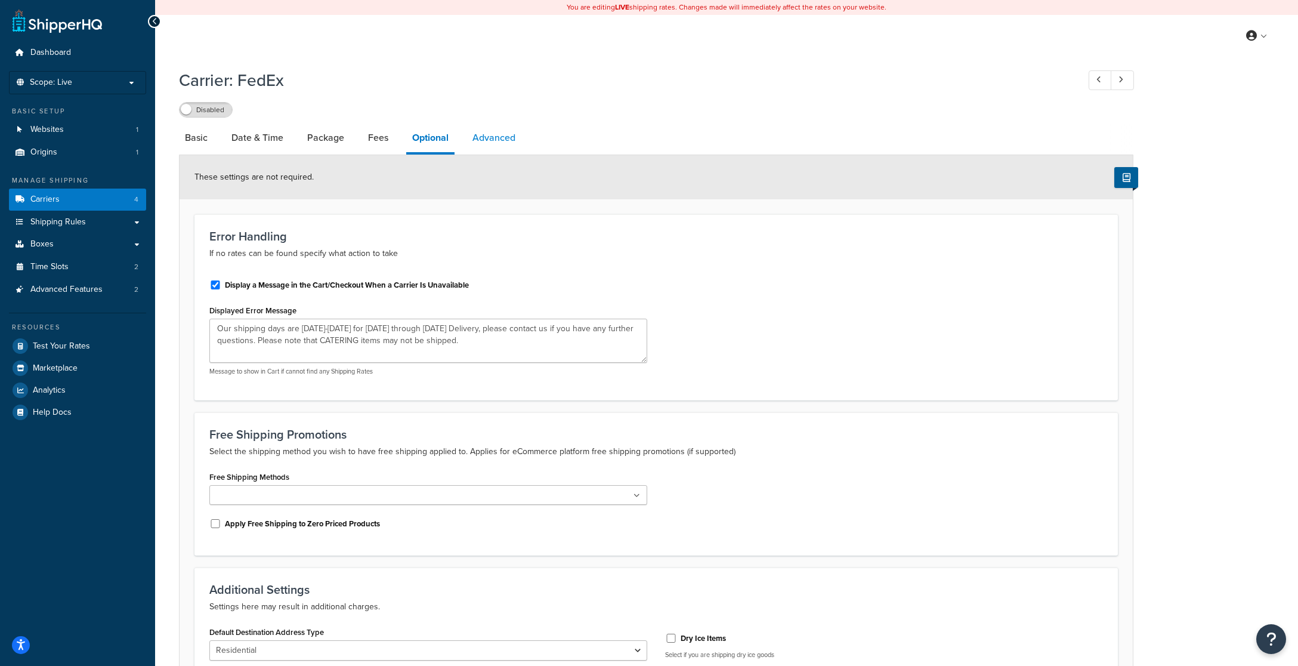
click link "Advanced"
select select "false"
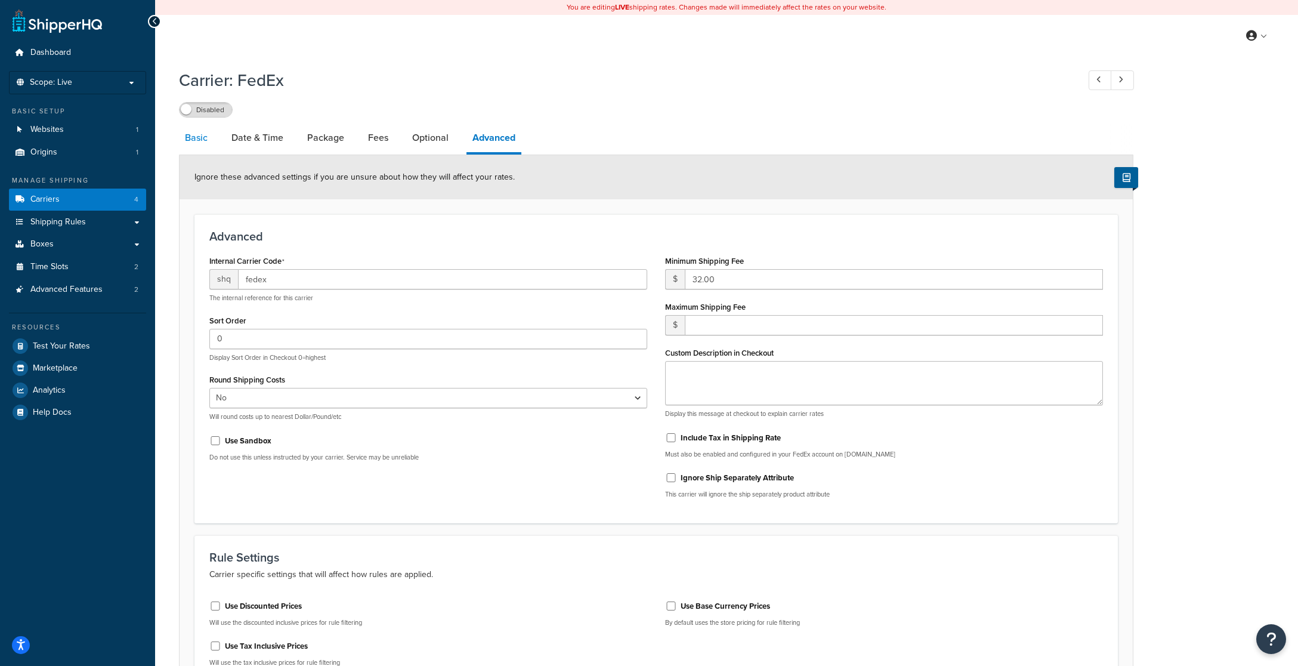
click link "Basic"
select select "fedEx"
select select "REGULAR_PICKUP"
select select "YOUR_PACKAGING"
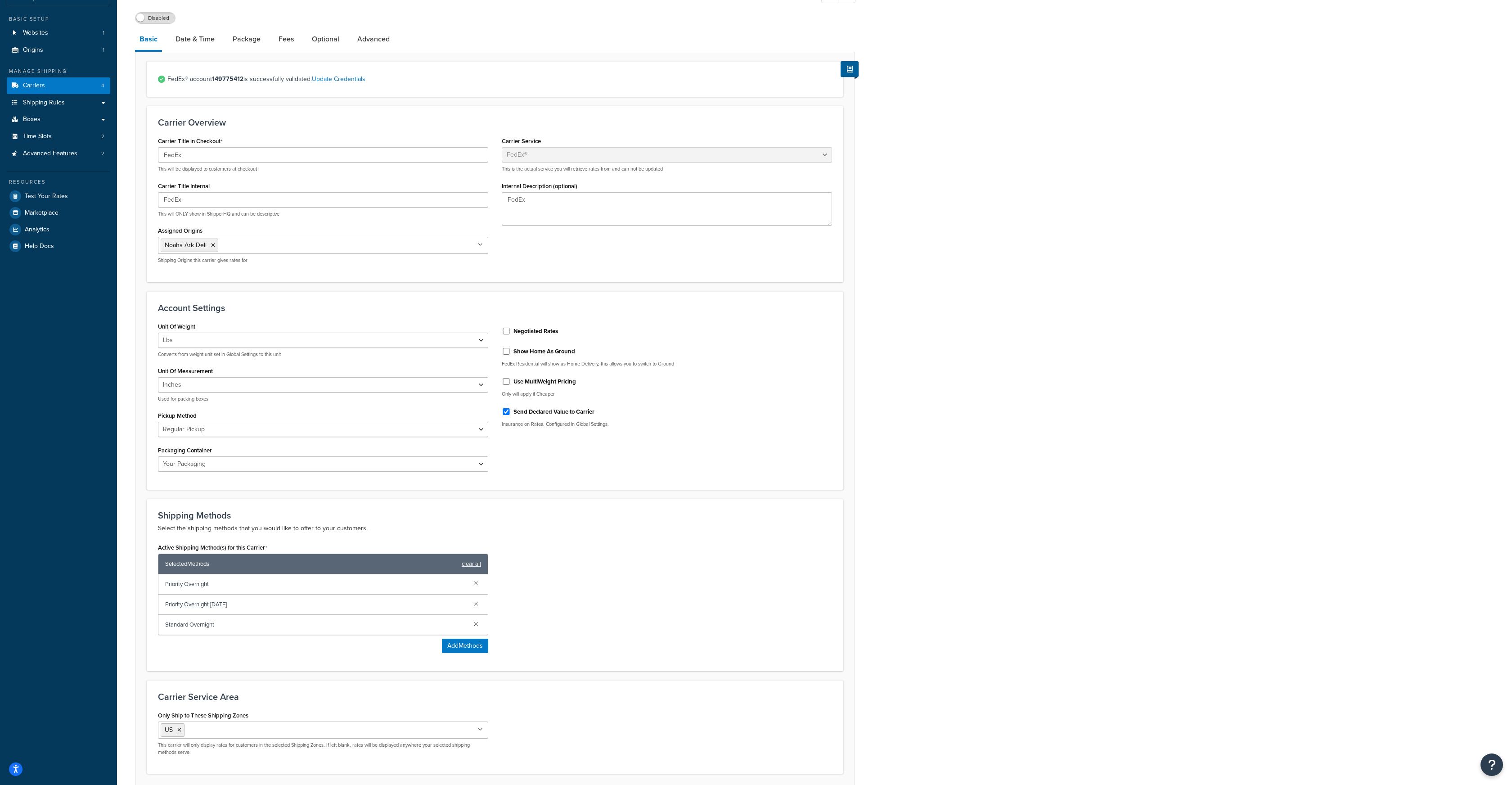
scroll to position [60, 0]
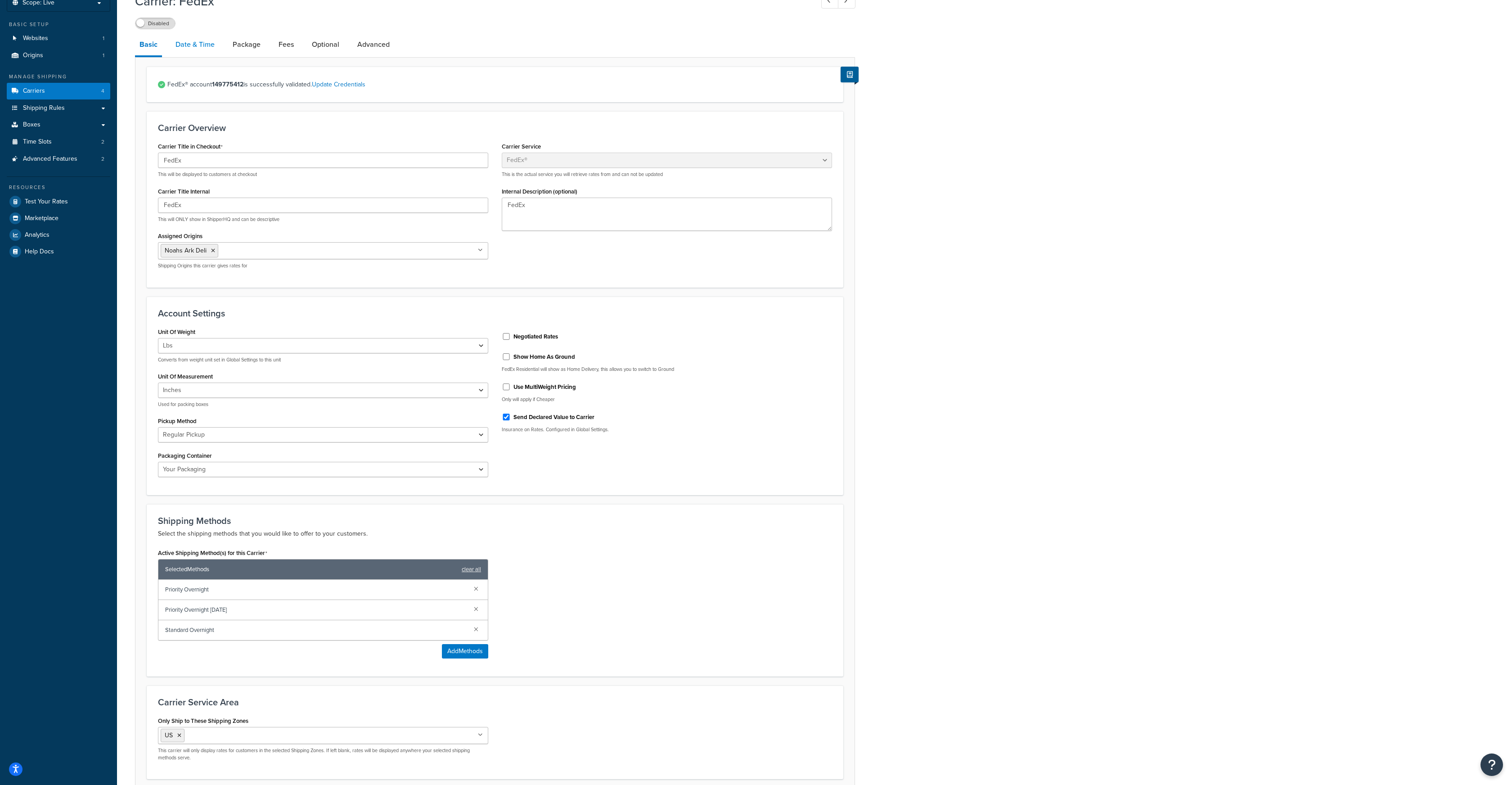
click link "Date & Time"
select select "yMMMEd"
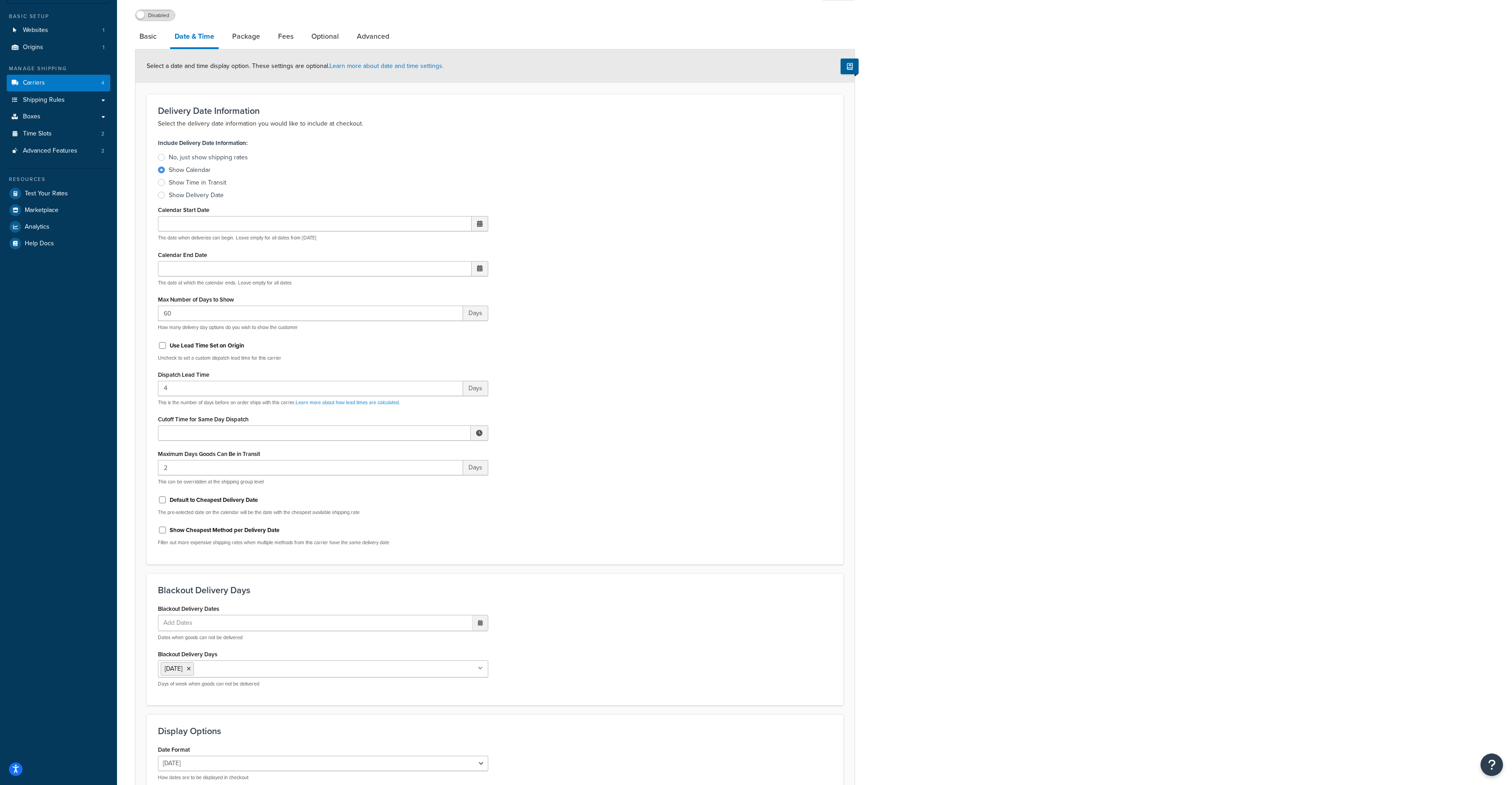
scroll to position [68, 0]
click link "Package"
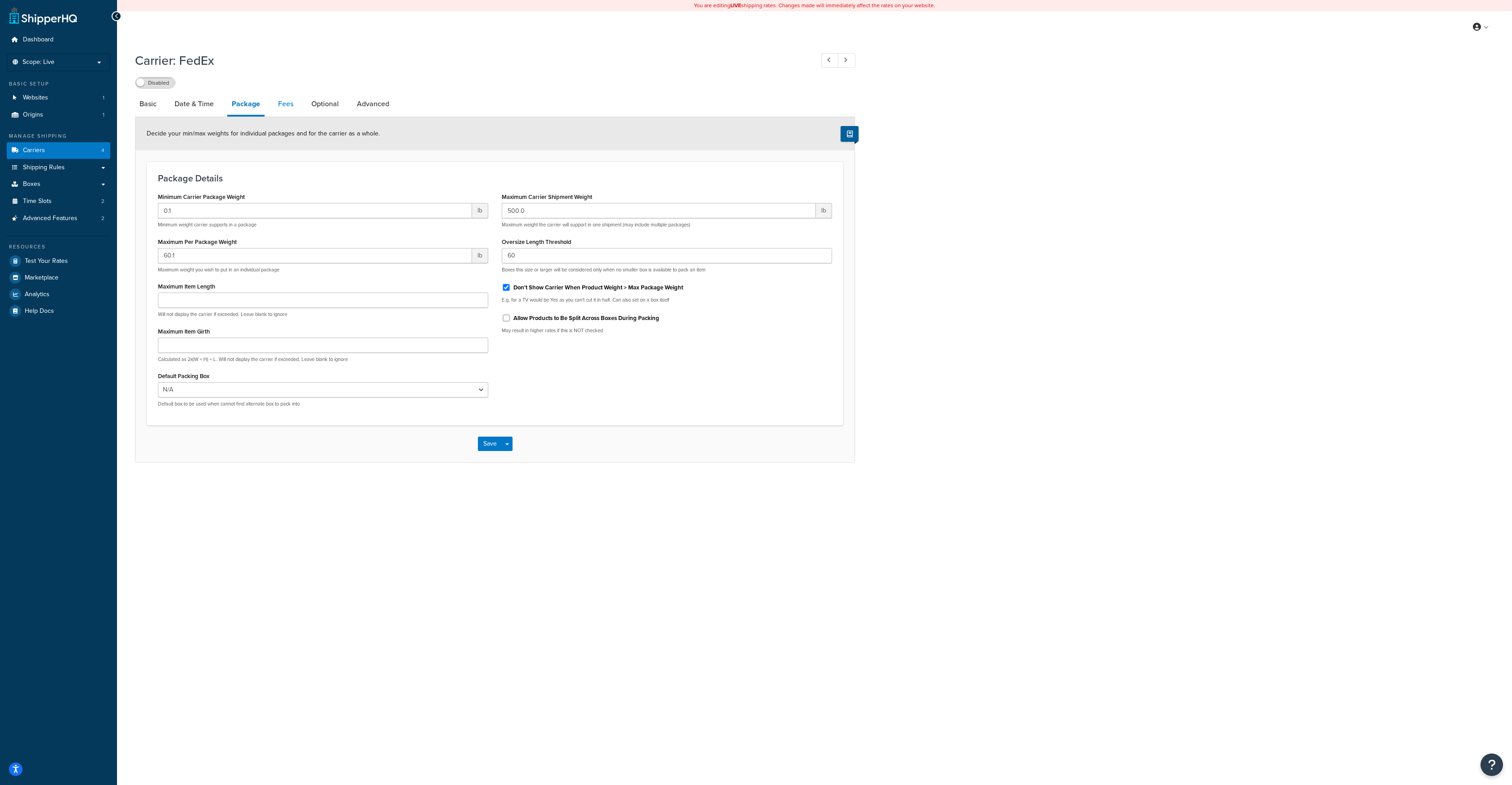
click link "Fees"
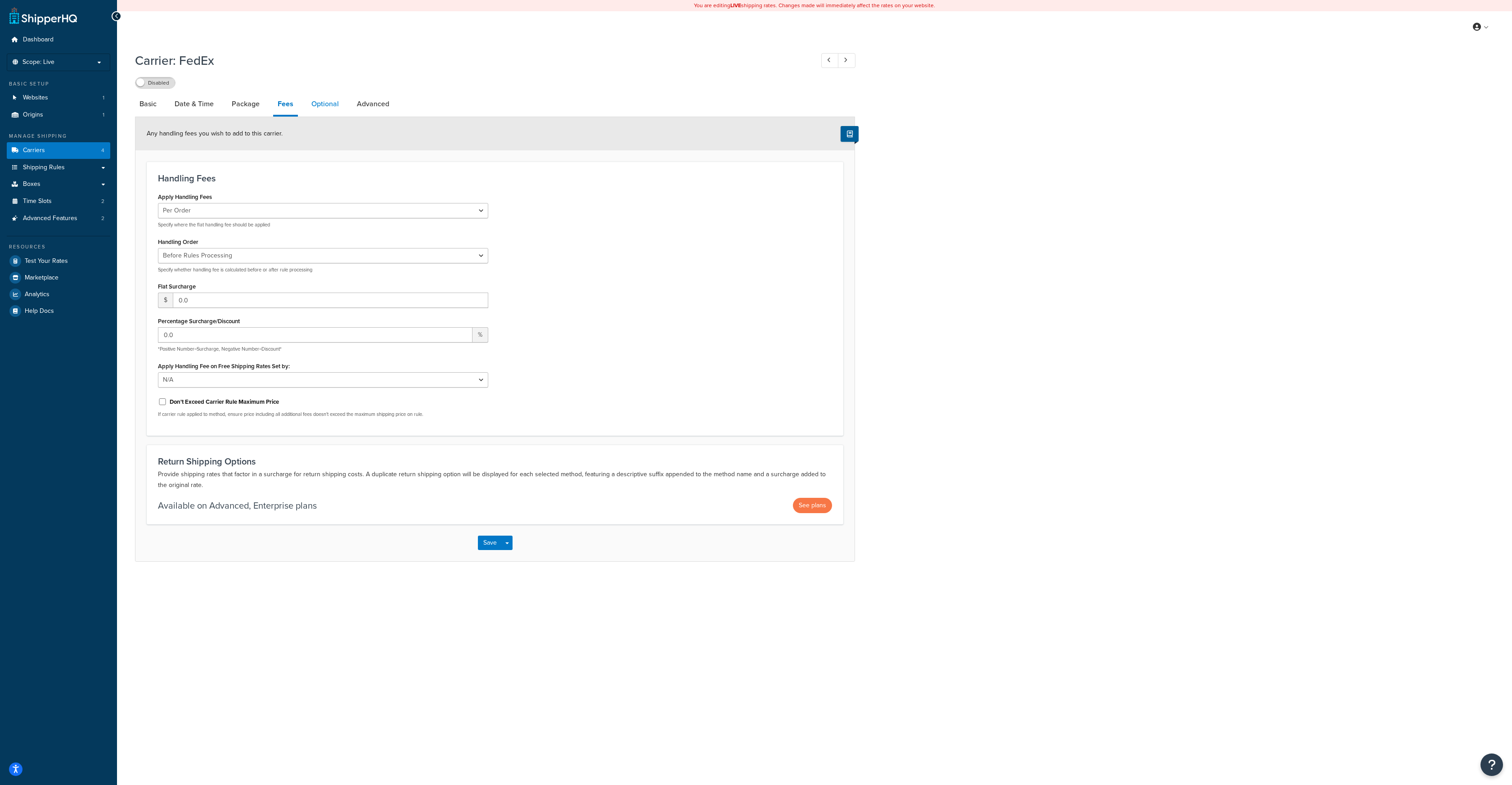
click link "Optional"
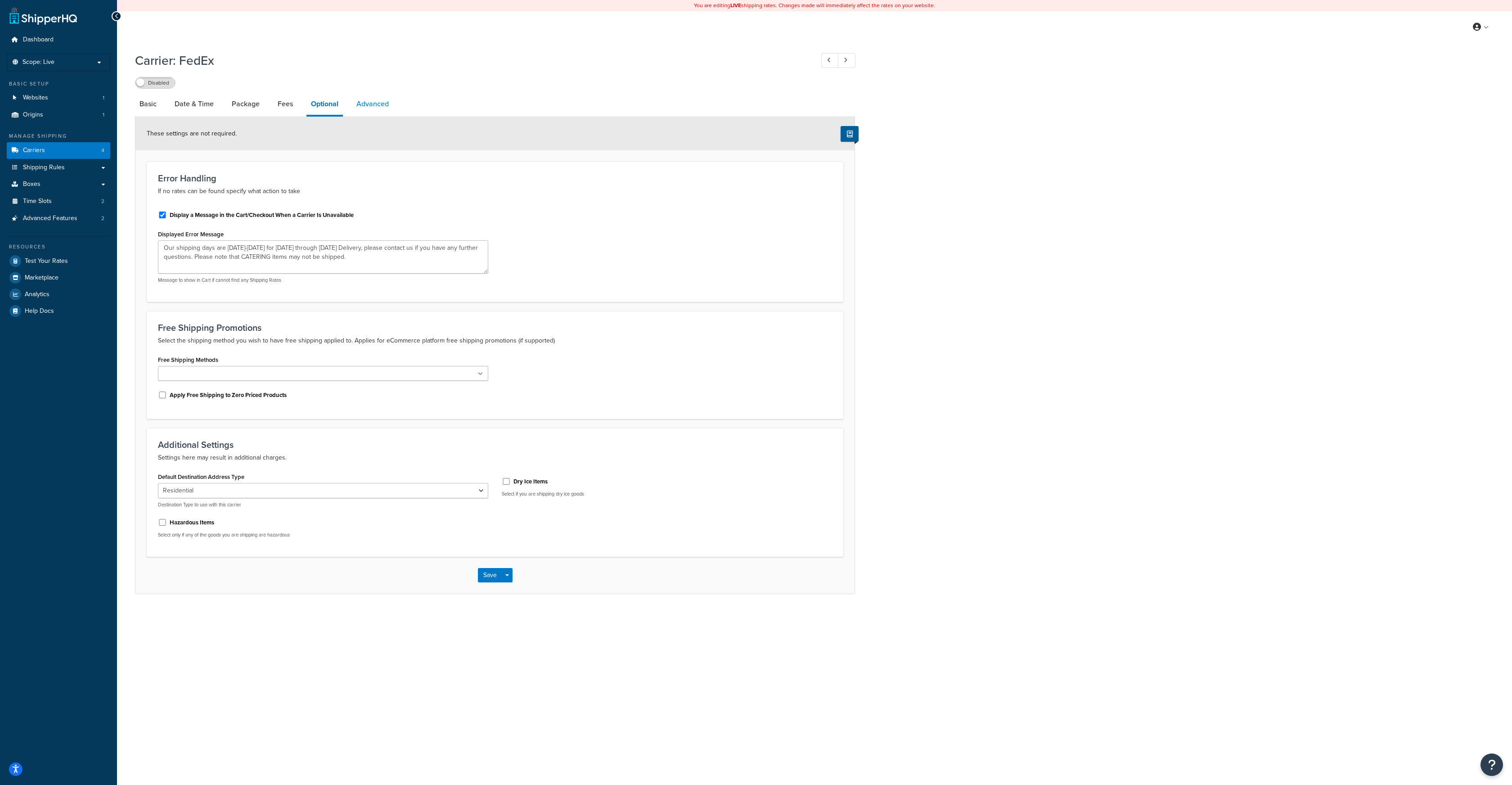
click link "Advanced"
select select "false"
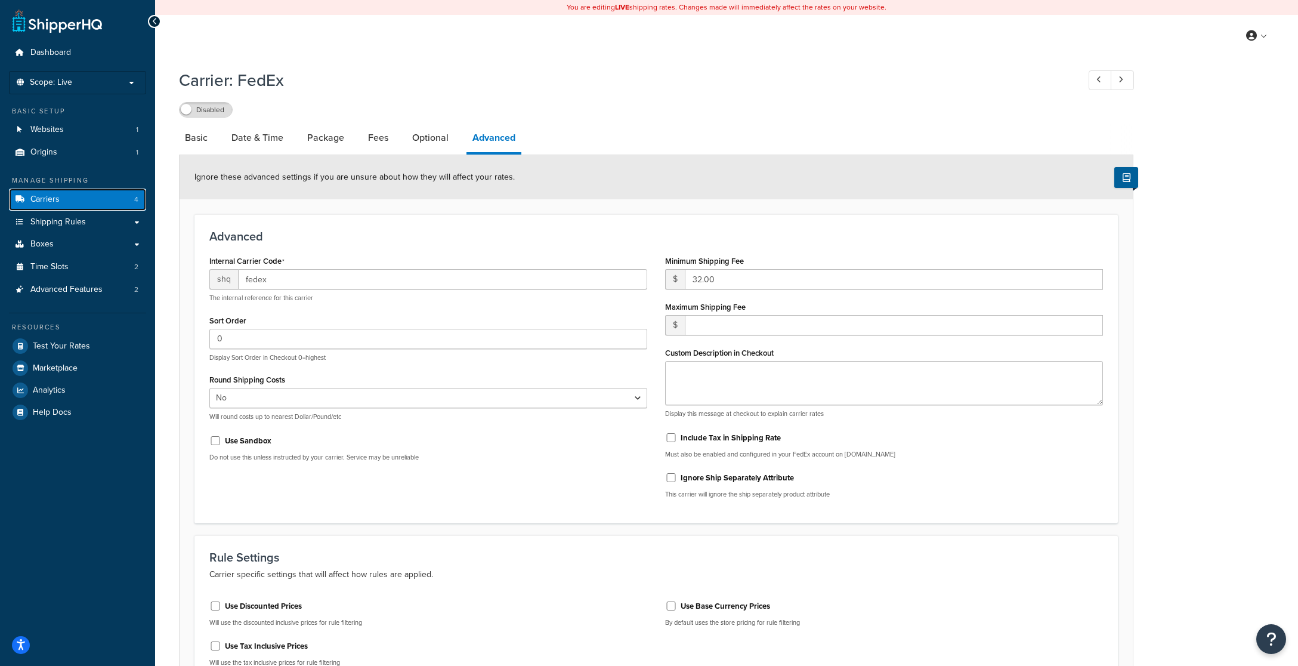
click link "Carriers 4"
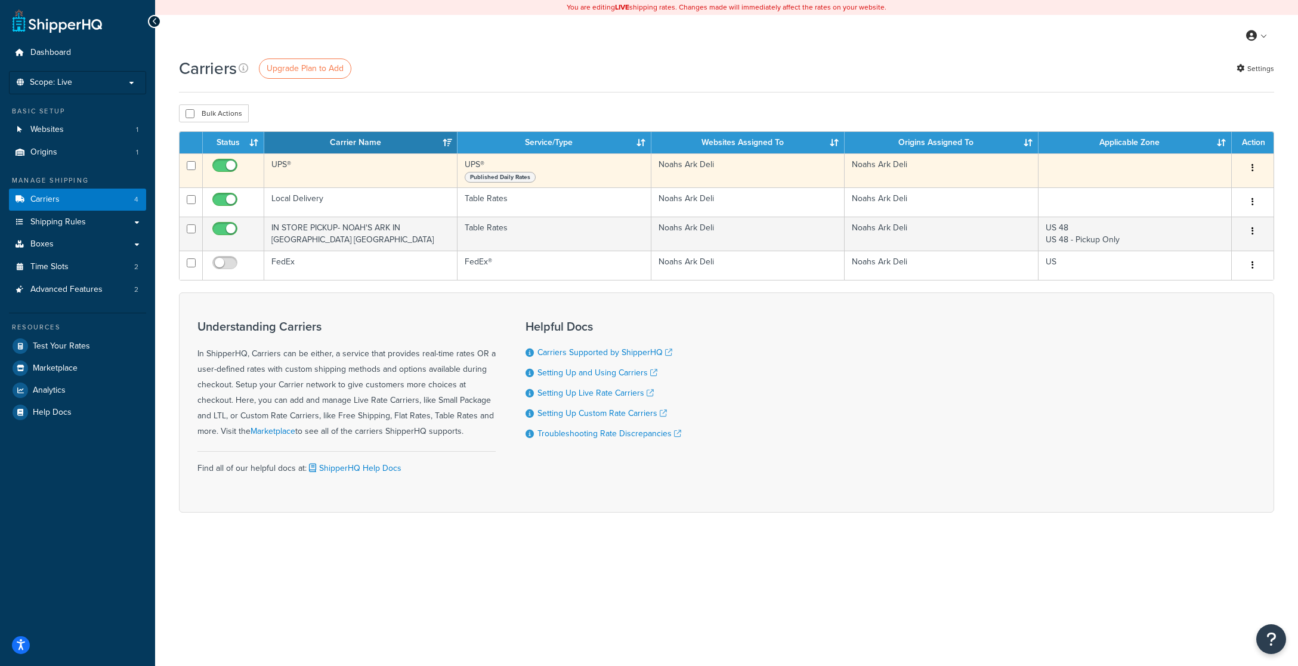
click at [1250, 168] on button "button" at bounding box center [1252, 168] width 17 height 19
click at [1195, 193] on link "Edit" at bounding box center [1204, 192] width 94 height 24
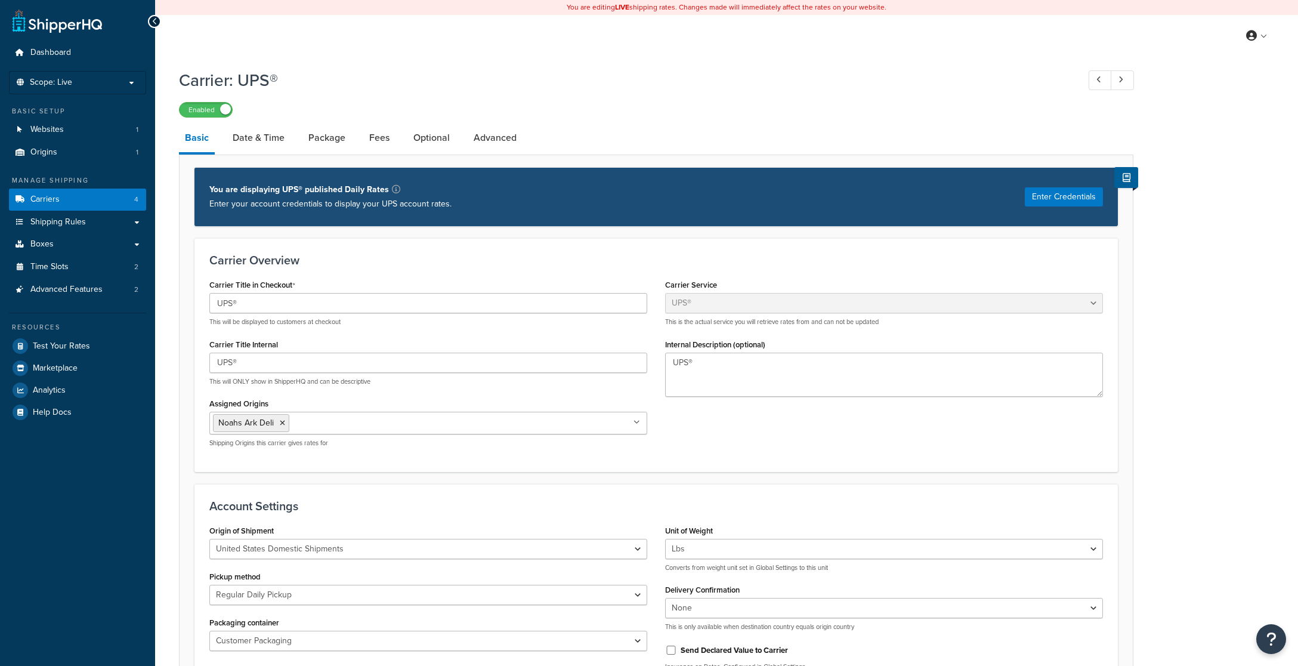
select select "ups"
click at [8, 662] on div "Dashboard Scope: Live Basic Setup Websites 1 Origins 1 Manage Shipping Carriers…" at bounding box center [77, 642] width 155 height 1285
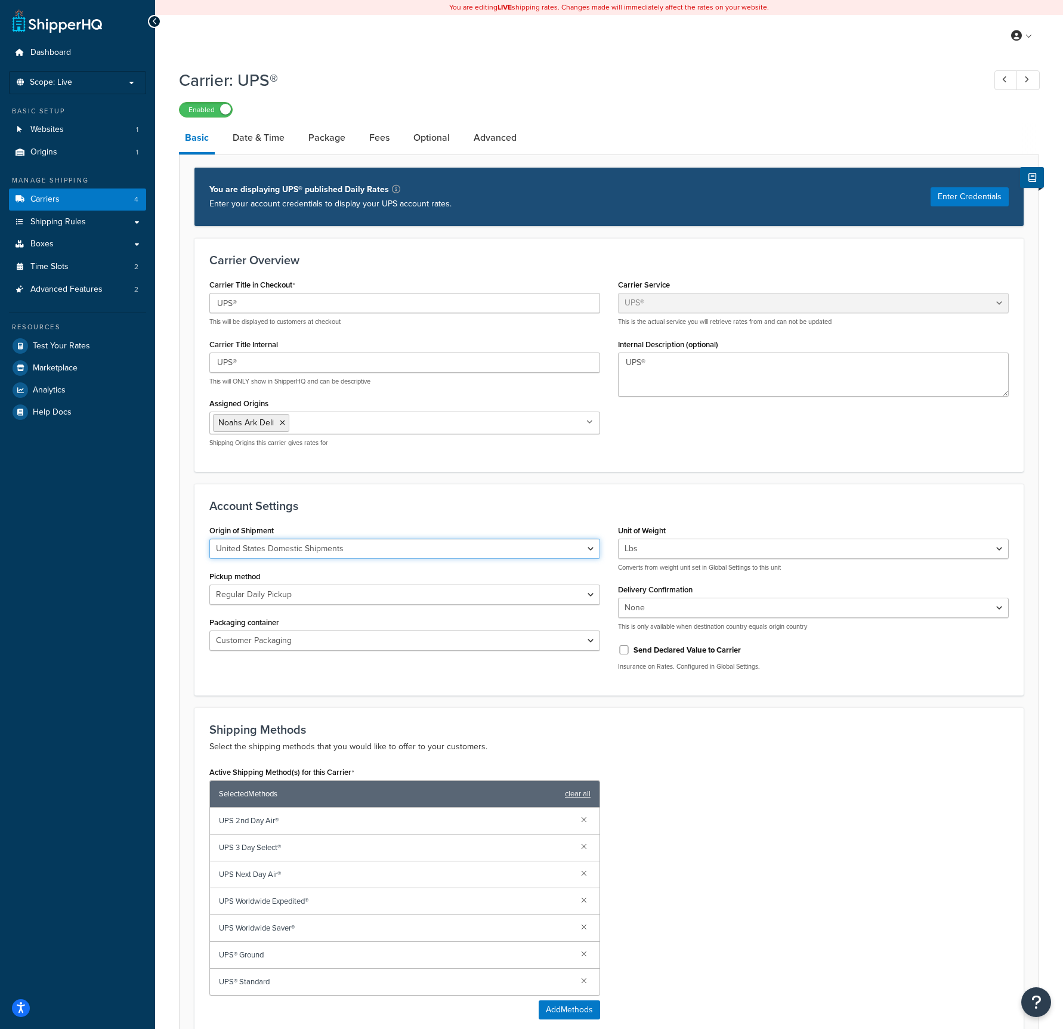
click at [367, 550] on select "United States Domestic Shipments Shipments Originating in United States Shipmen…" at bounding box center [404, 549] width 391 height 20
click at [588, 549] on select "United States Domestic Shipments Shipments Originating in United States Shipmen…" at bounding box center [404, 549] width 391 height 20
click at [209, 539] on select "United States Domestic Shipments Shipments Originating in United States Shipmen…" at bounding box center [404, 549] width 391 height 20
click at [591, 641] on select "Customer Packaging UPS Letter Envelope Customer Supplied Package UPS Tube UPS P…" at bounding box center [404, 641] width 391 height 20
click at [209, 631] on select "Customer Packaging UPS Letter Envelope Customer Supplied Package UPS Tube UPS P…" at bounding box center [404, 641] width 391 height 20
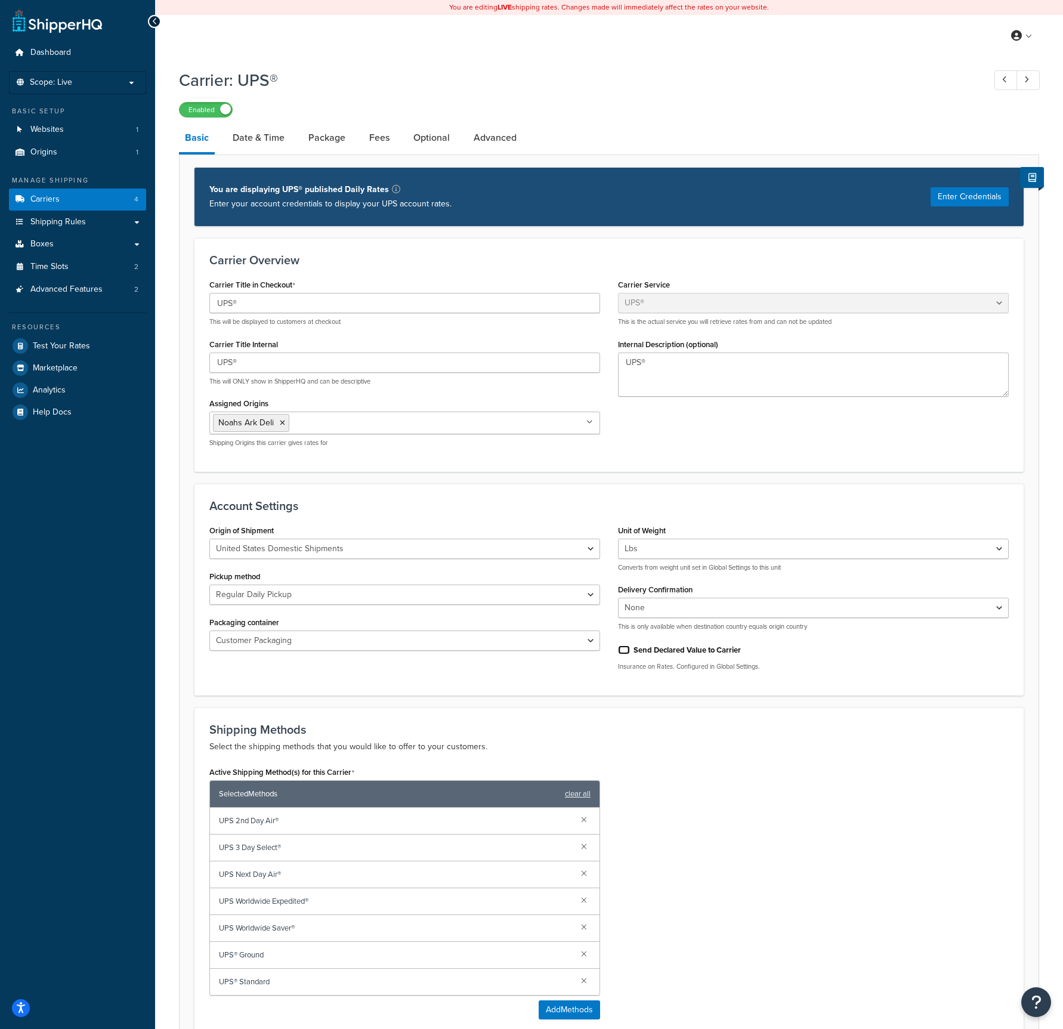
click at [622, 651] on input "Send Declared Value to Carrier" at bounding box center [624, 649] width 12 height 9
checkbox input "true"
click at [665, 606] on select "None Signature Required Adult Signature Required" at bounding box center [813, 608] width 391 height 20
click at [618, 598] on select "None Signature Required Adult Signature Required" at bounding box center [813, 608] width 391 height 20
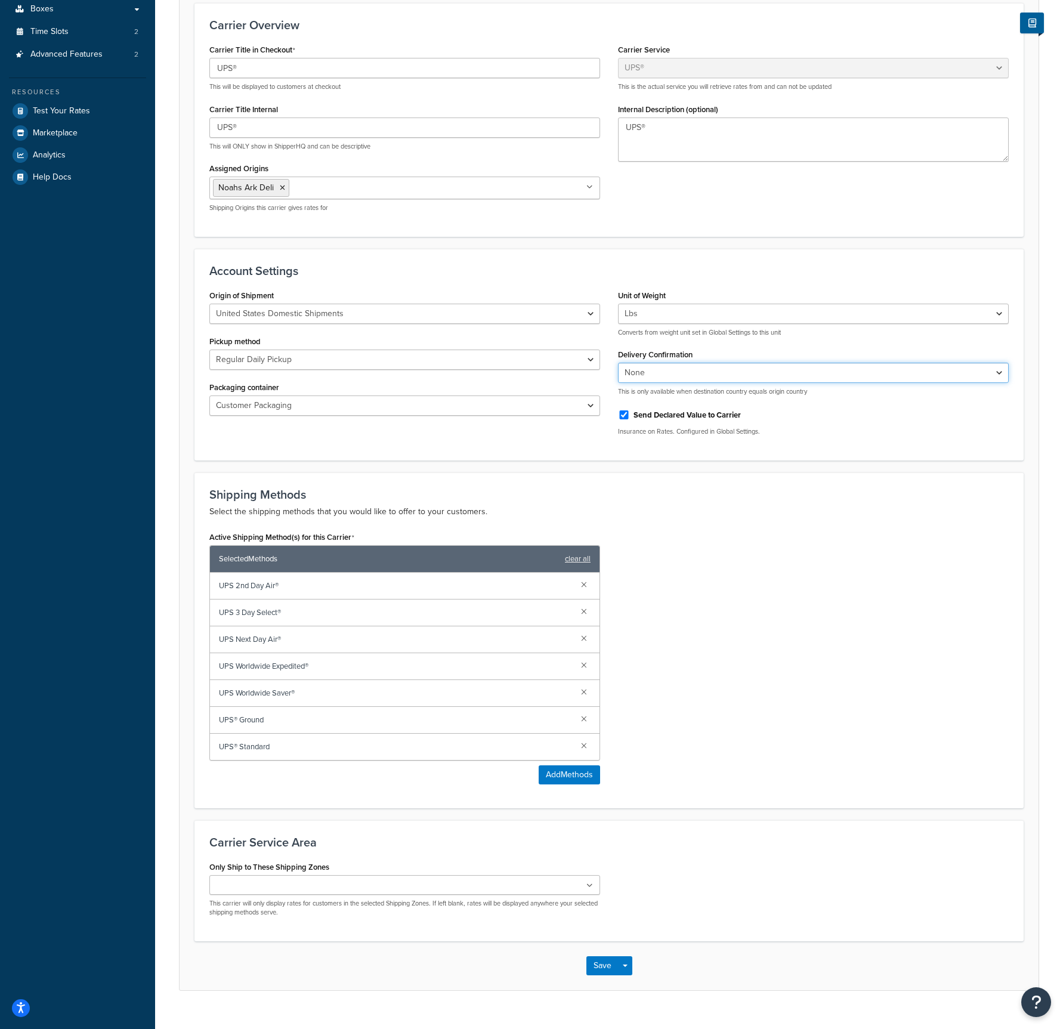
scroll to position [257, 0]
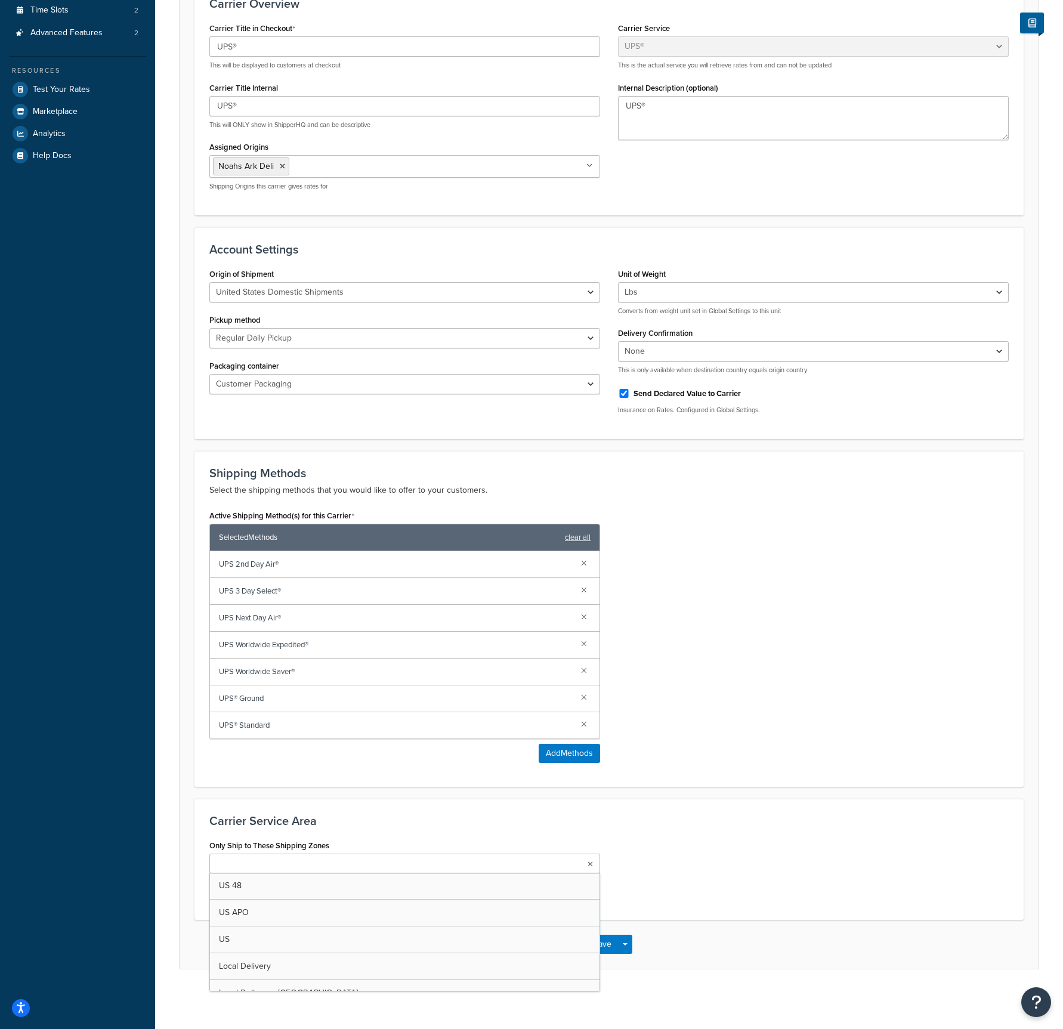
click at [257, 665] on input "Only Ship to These Shipping Zones" at bounding box center [266, 864] width 106 height 13
click at [443, 665] on h3 "Carrier Service Area" at bounding box center [608, 820] width 799 height 13
click at [325, 665] on input "Only Ship to These Shipping Zones" at bounding box center [301, 864] width 106 height 13
click at [649, 665] on div "Only Ship to These Shipping Zones US US 48 US APO Local Delivery Local Delivery…" at bounding box center [608, 872] width 817 height 71
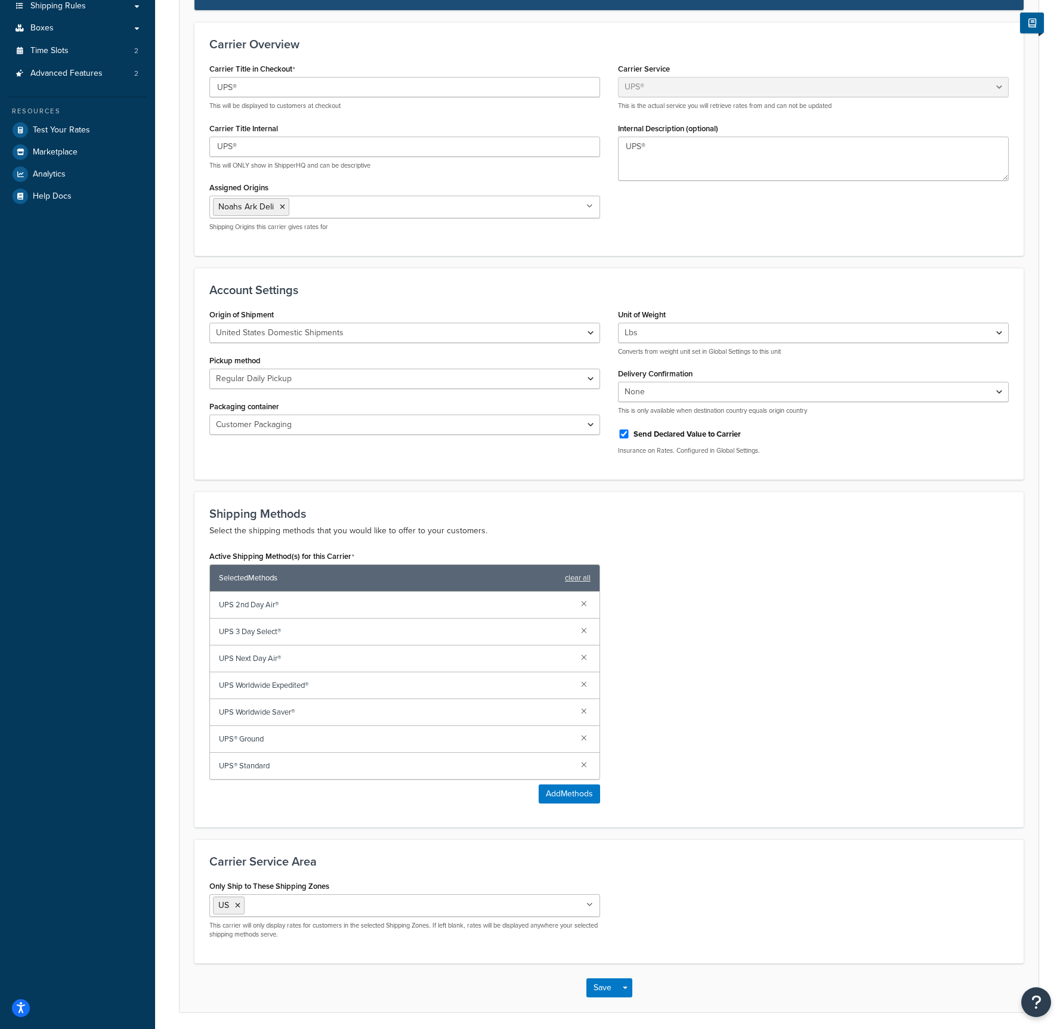
scroll to position [259, 0]
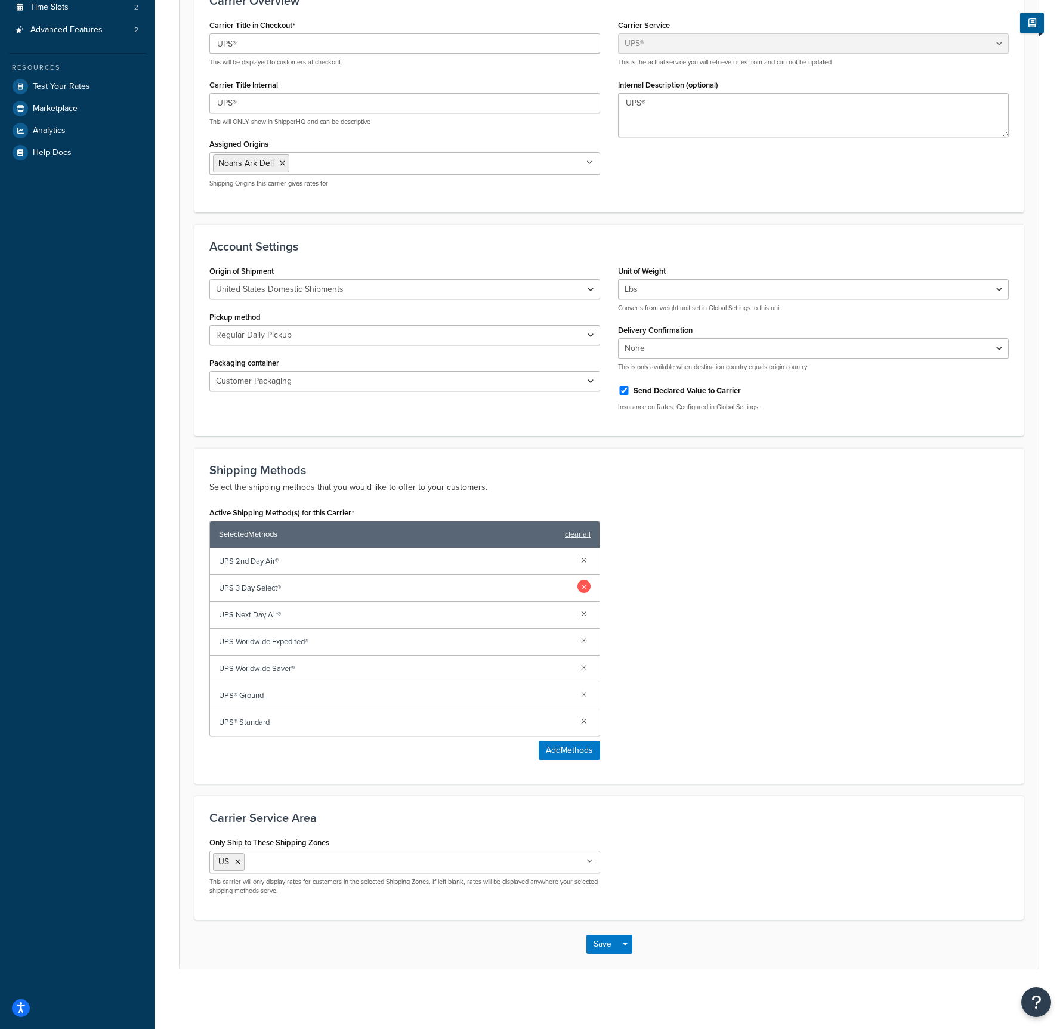
click at [586, 588] on link at bounding box center [583, 586] width 13 height 13
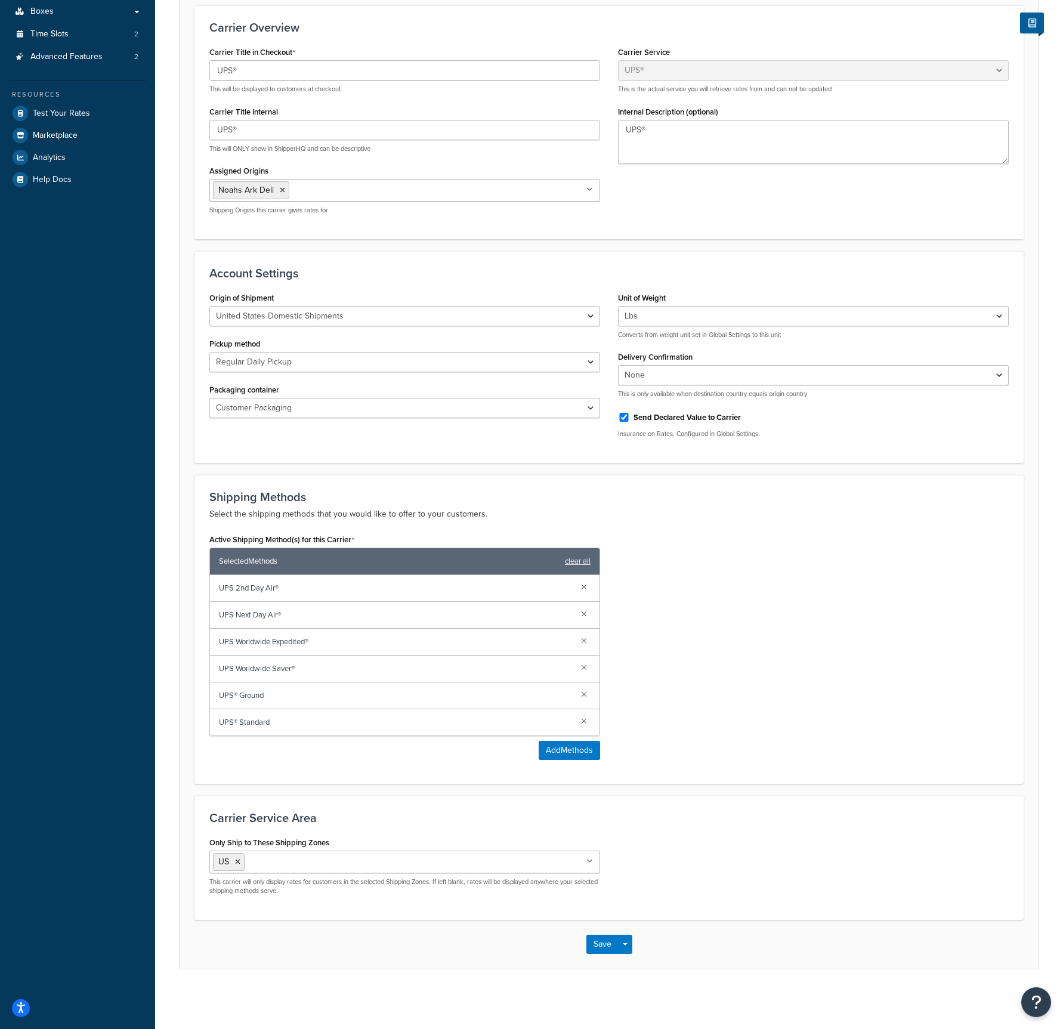
scroll to position [233, 0]
click at [582, 588] on link at bounding box center [583, 586] width 13 height 13
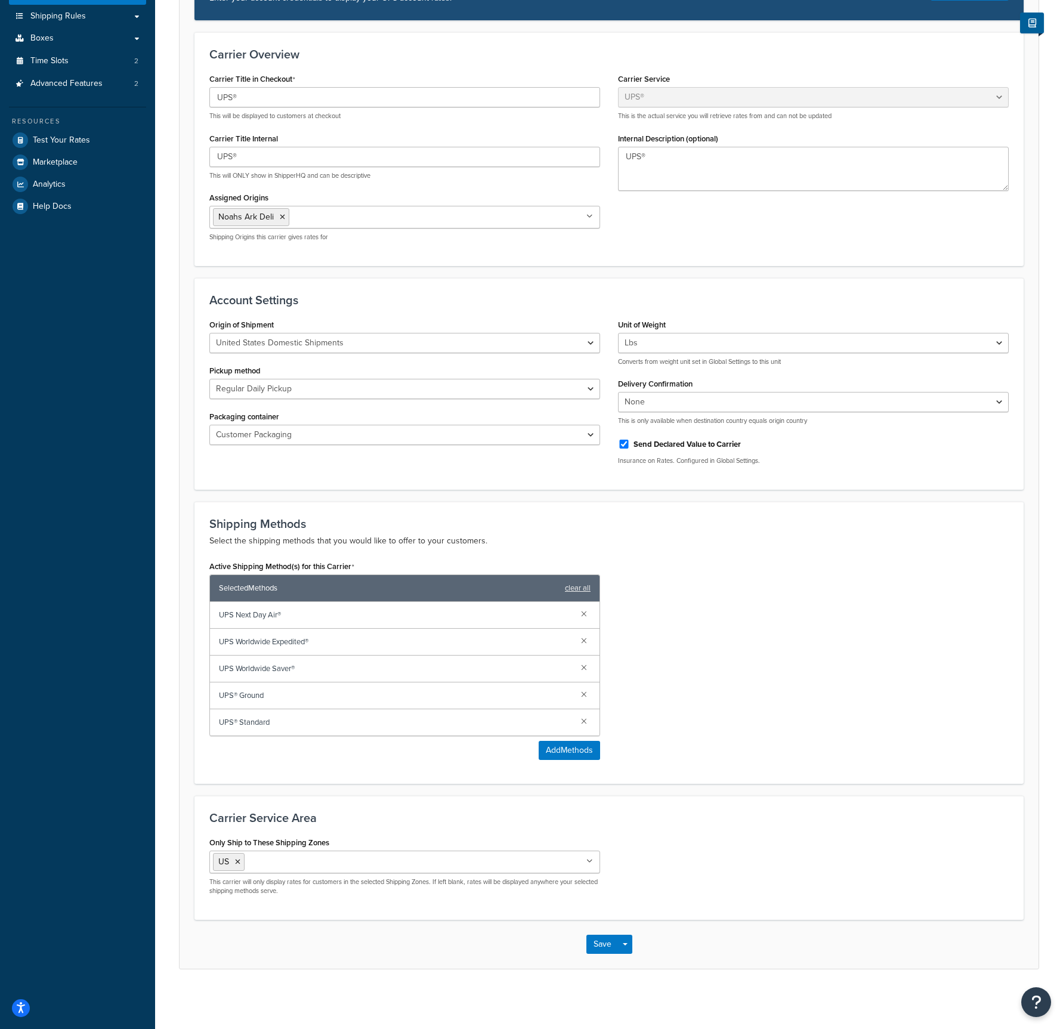
scroll to position [206, 0]
click at [583, 641] on link at bounding box center [583, 639] width 13 height 13
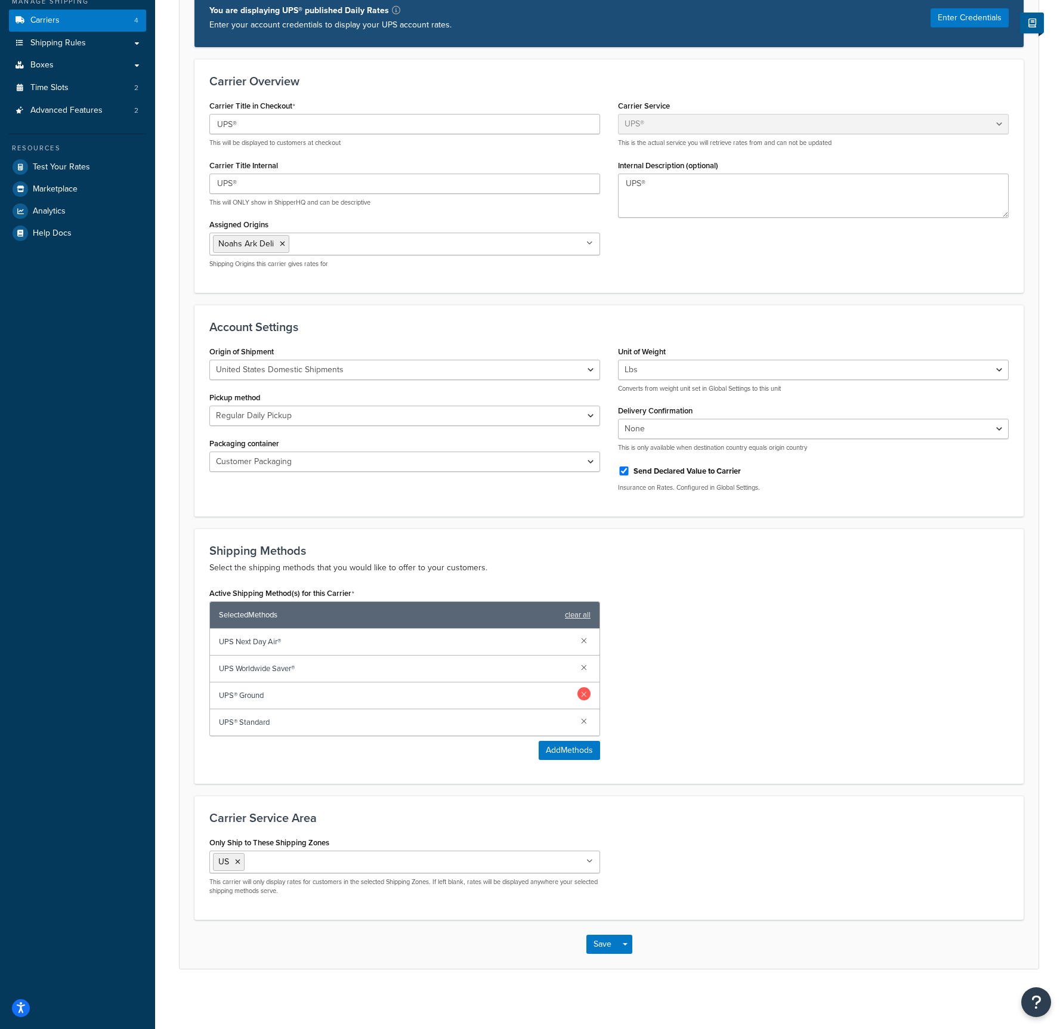
click at [584, 665] on link at bounding box center [583, 693] width 13 height 13
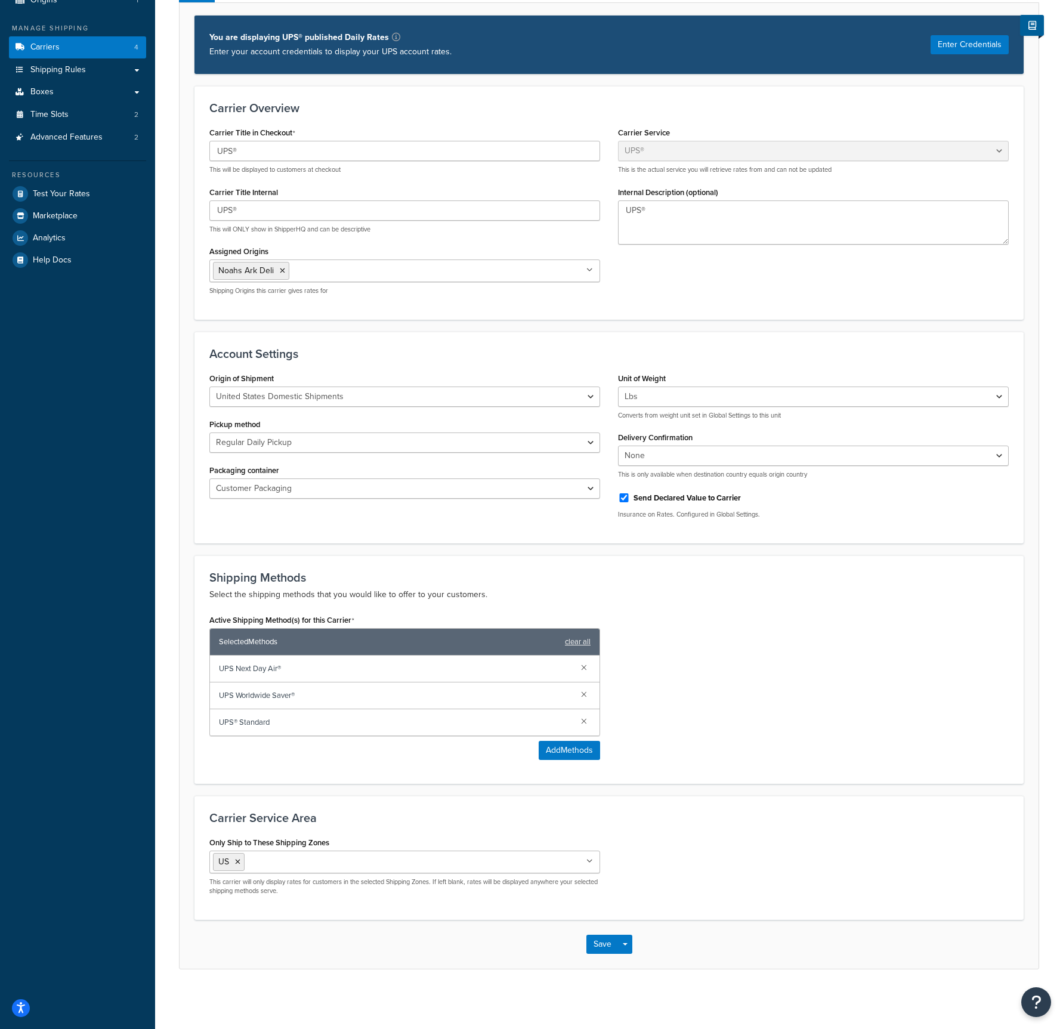
scroll to position [152, 0]
click at [582, 665] on link at bounding box center [583, 693] width 13 height 13
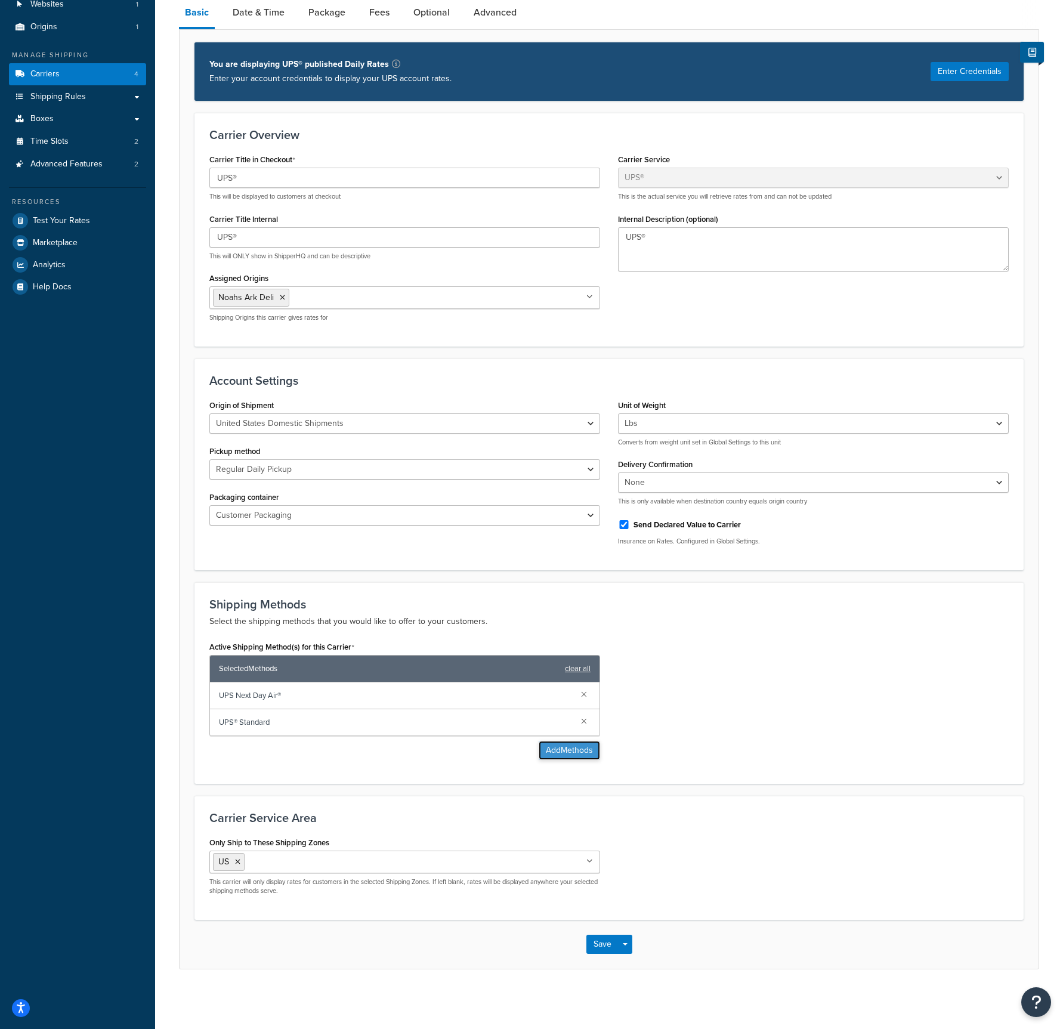
click at [576, 665] on button "Add Methods" at bounding box center [569, 750] width 61 height 19
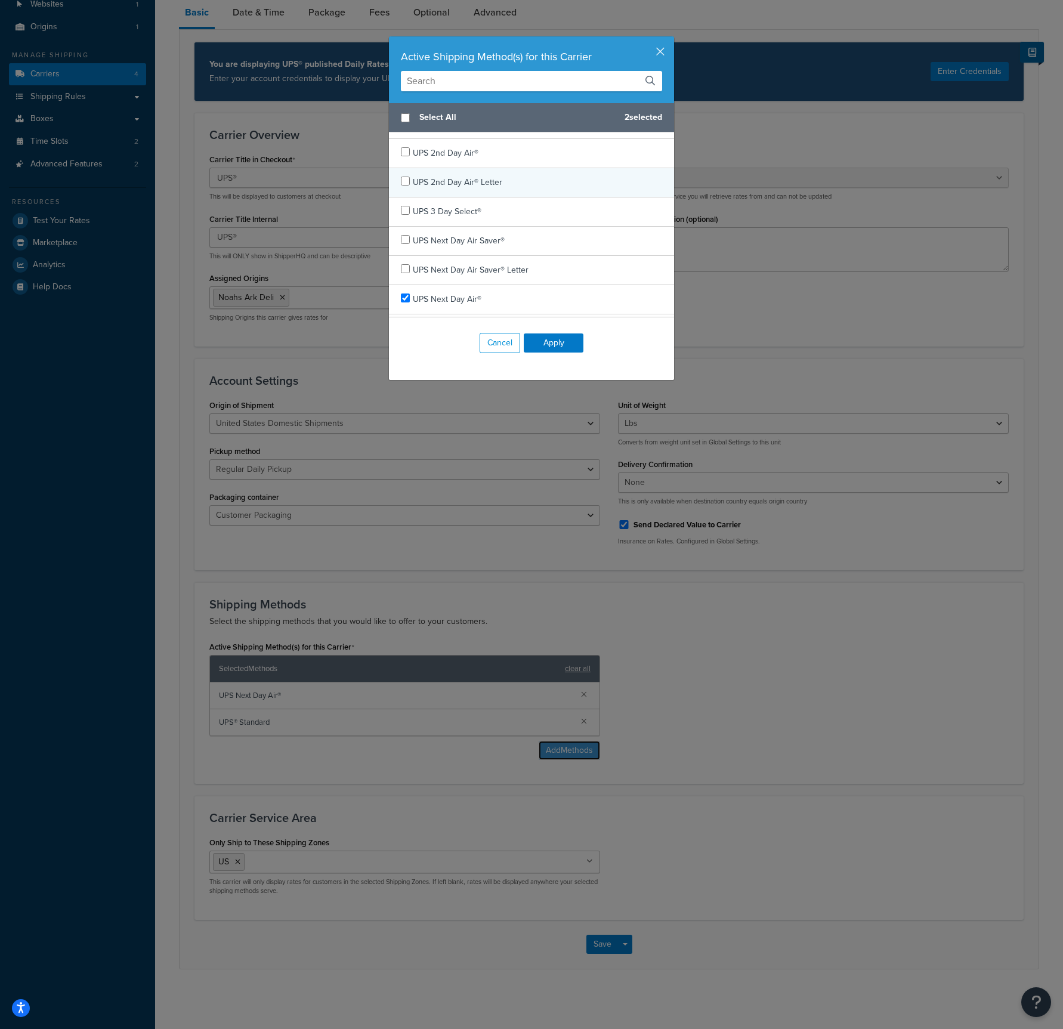
scroll to position [51, 0]
click at [406, 241] on input "checkbox" at bounding box center [405, 240] width 9 height 9
checkbox input "true"
click at [551, 342] on button "Apply" at bounding box center [554, 342] width 60 height 19
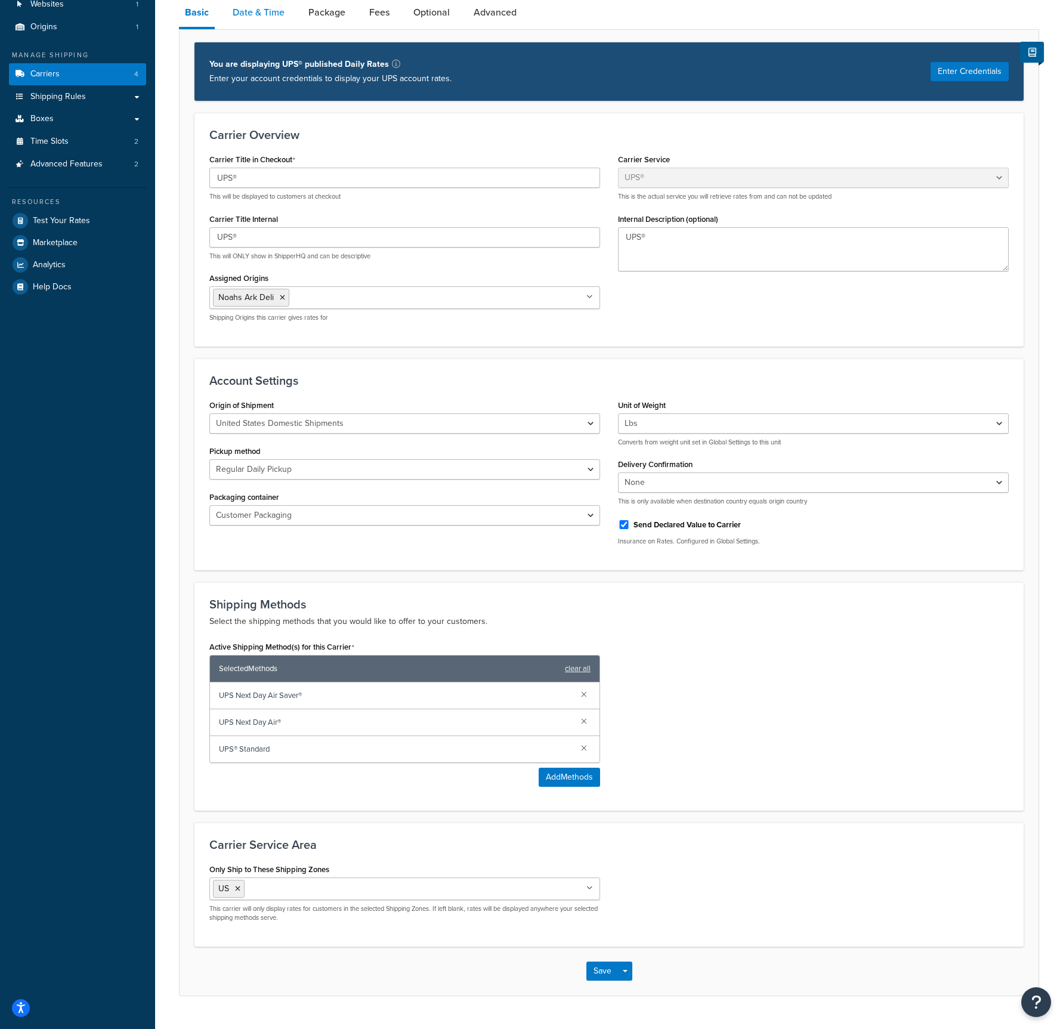
click at [259, 13] on link "Date & Time" at bounding box center [259, 12] width 64 height 29
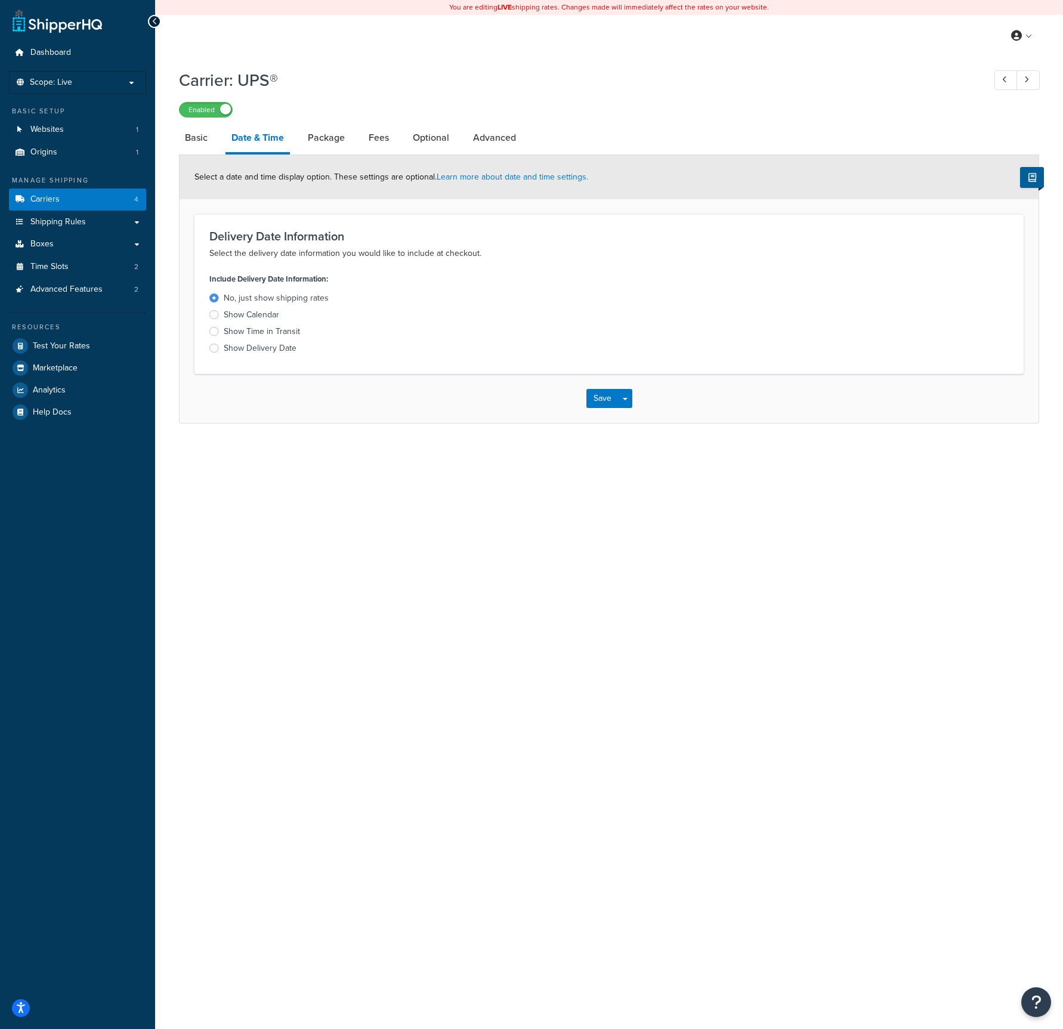
click at [214, 315] on div at bounding box center [214, 314] width 10 height 9
click at [0, 0] on input "Show Calendar" at bounding box center [0, 0] width 0 height 0
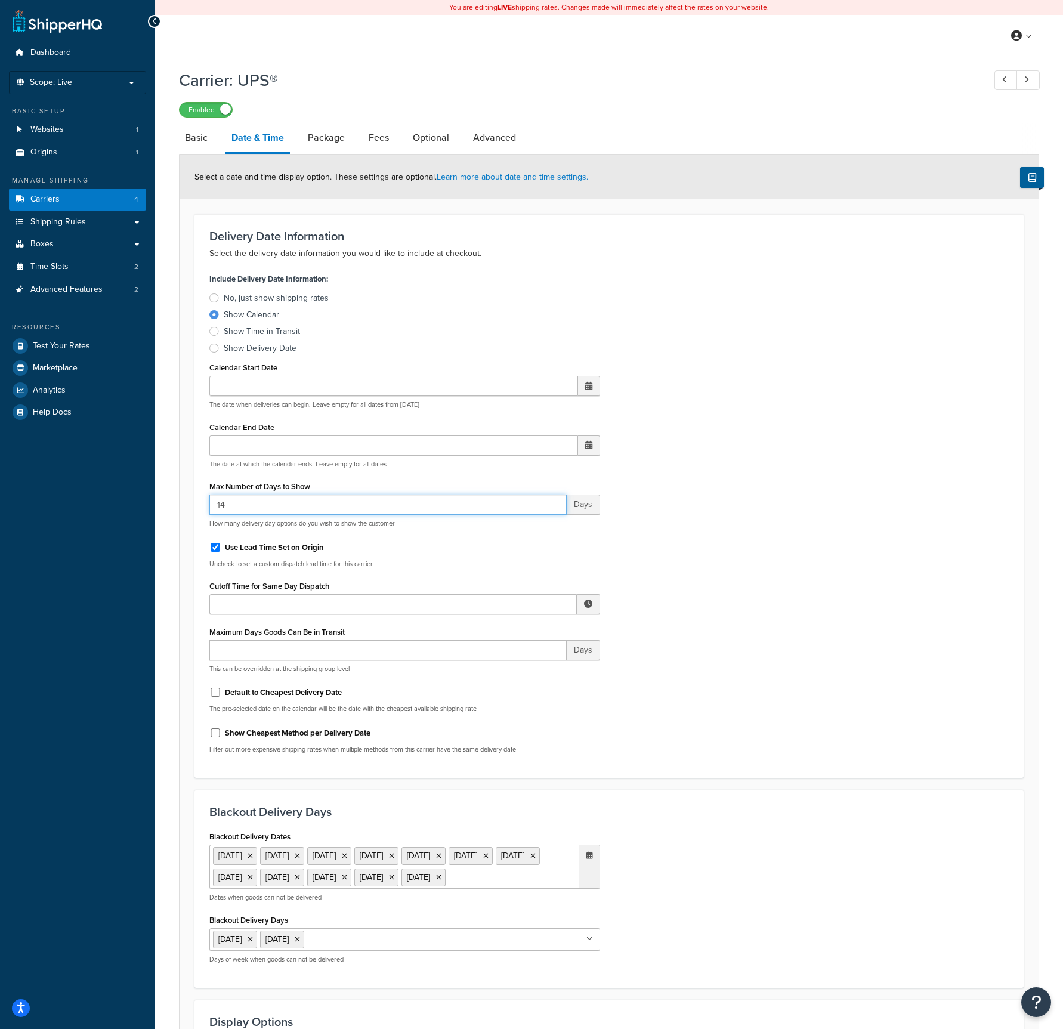
click at [257, 505] on input "14" at bounding box center [387, 505] width 357 height 20
type input "1"
type input "60"
click at [215, 548] on input "Use Lead Time Set on Origin" at bounding box center [215, 547] width 12 height 9
checkbox input "false"
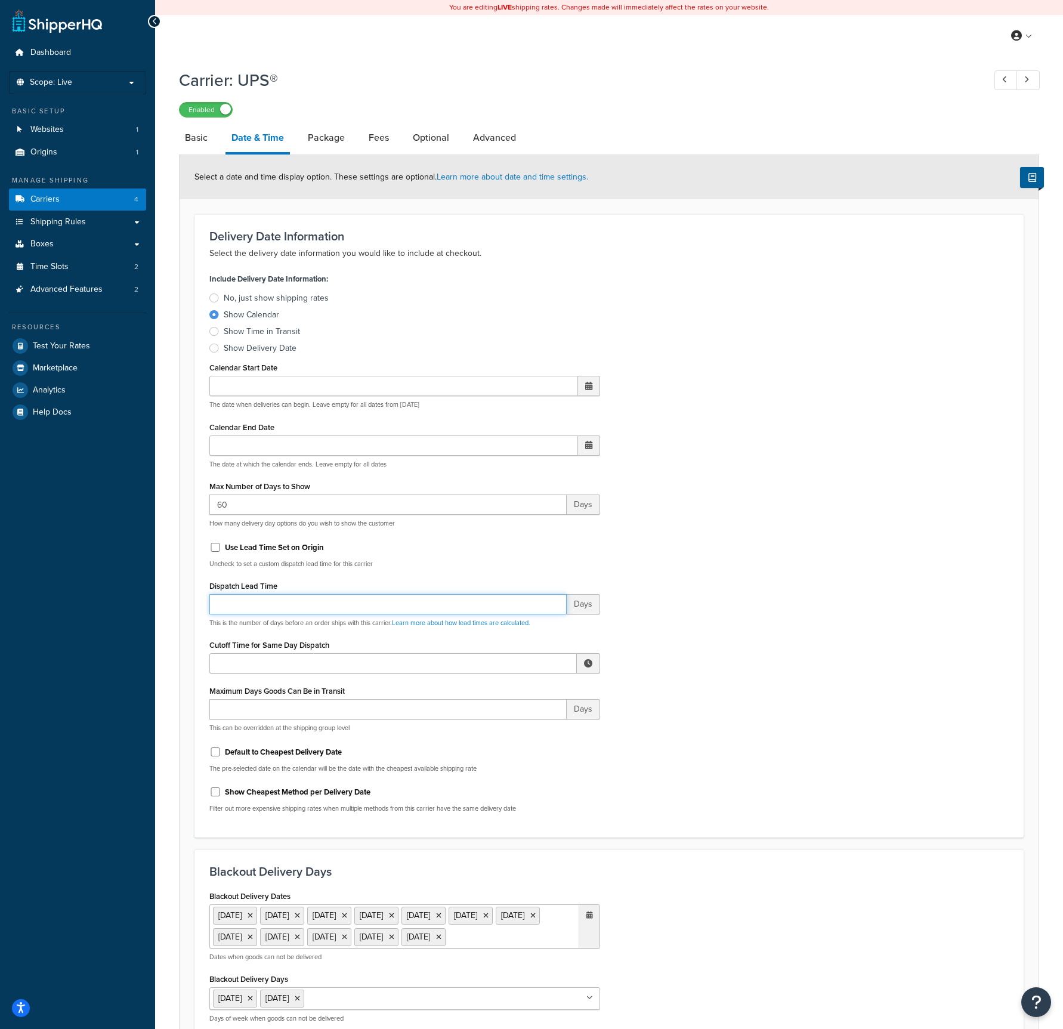
click at [242, 605] on input "Dispatch Lead Time" at bounding box center [387, 604] width 357 height 20
type input "4"
click at [229, 665] on input "Maximum Days Goods Can Be in Transit" at bounding box center [387, 709] width 357 height 20
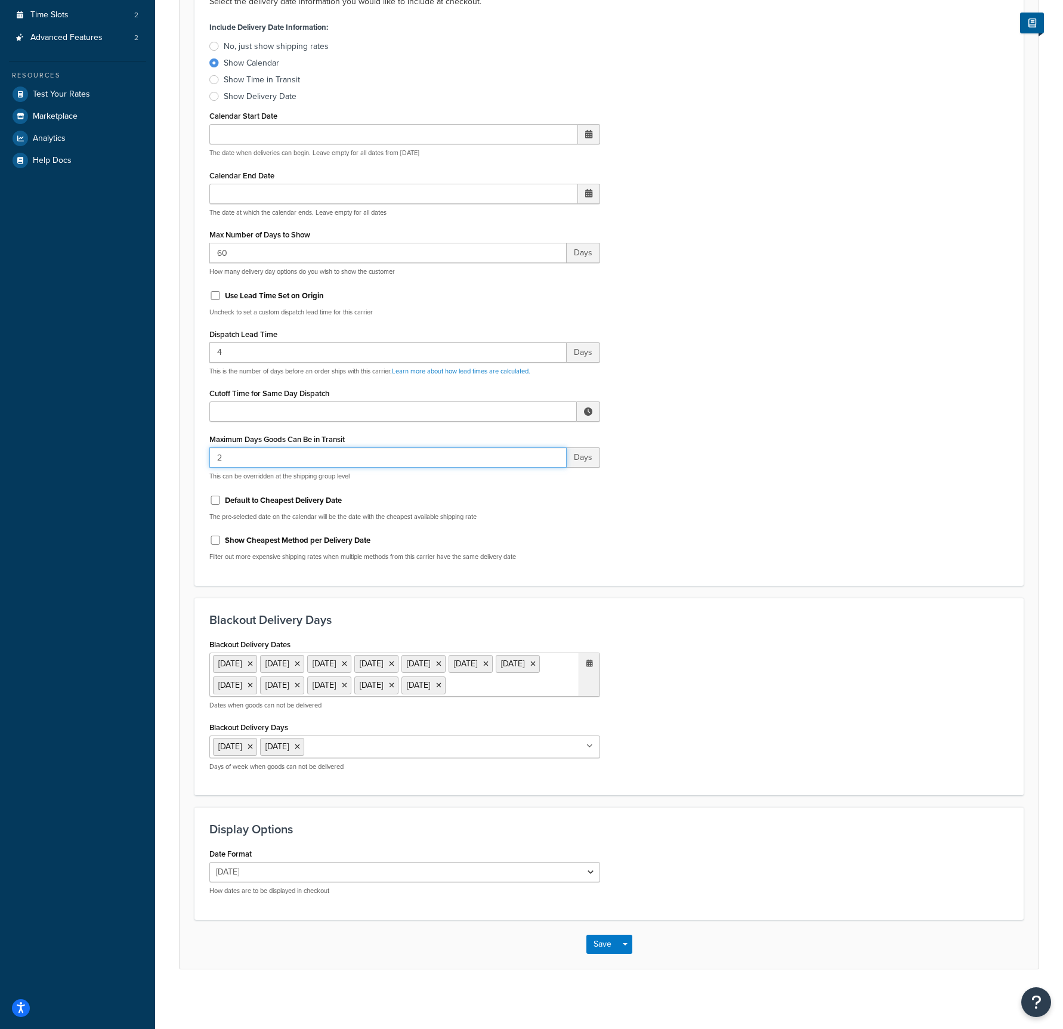
scroll to position [273, 0]
type input "2"
click at [253, 665] on icon at bounding box center [250, 746] width 5 height 7
click at [359, 665] on div "Blackout Delivery Days Sunday Monday Tuesday Wednesday Thursday Friday Saturday…" at bounding box center [404, 745] width 391 height 52
click at [601, 665] on button "Save" at bounding box center [602, 944] width 32 height 19
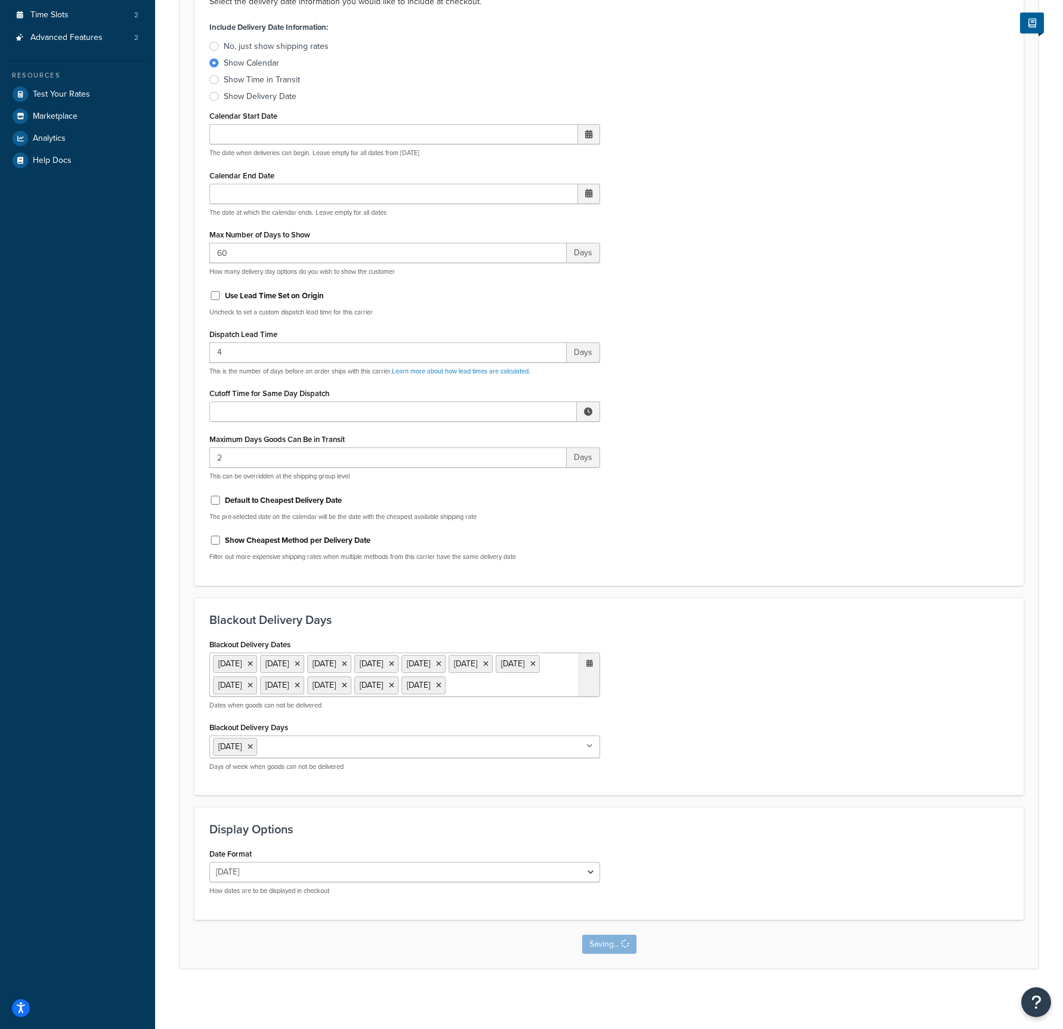
scroll to position [0, 0]
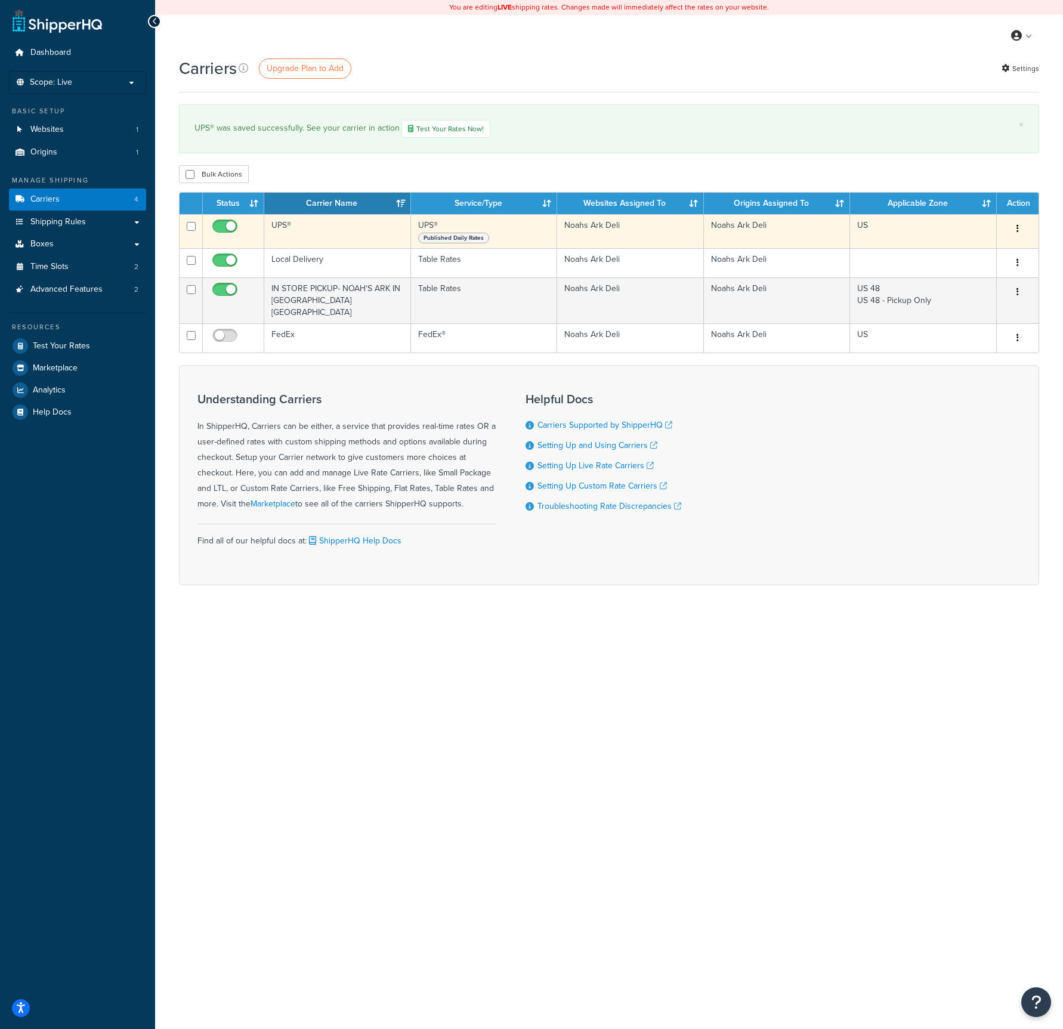
click at [1015, 229] on button "button" at bounding box center [1017, 229] width 17 height 19
click at [981, 251] on link "Edit" at bounding box center [969, 253] width 94 height 24
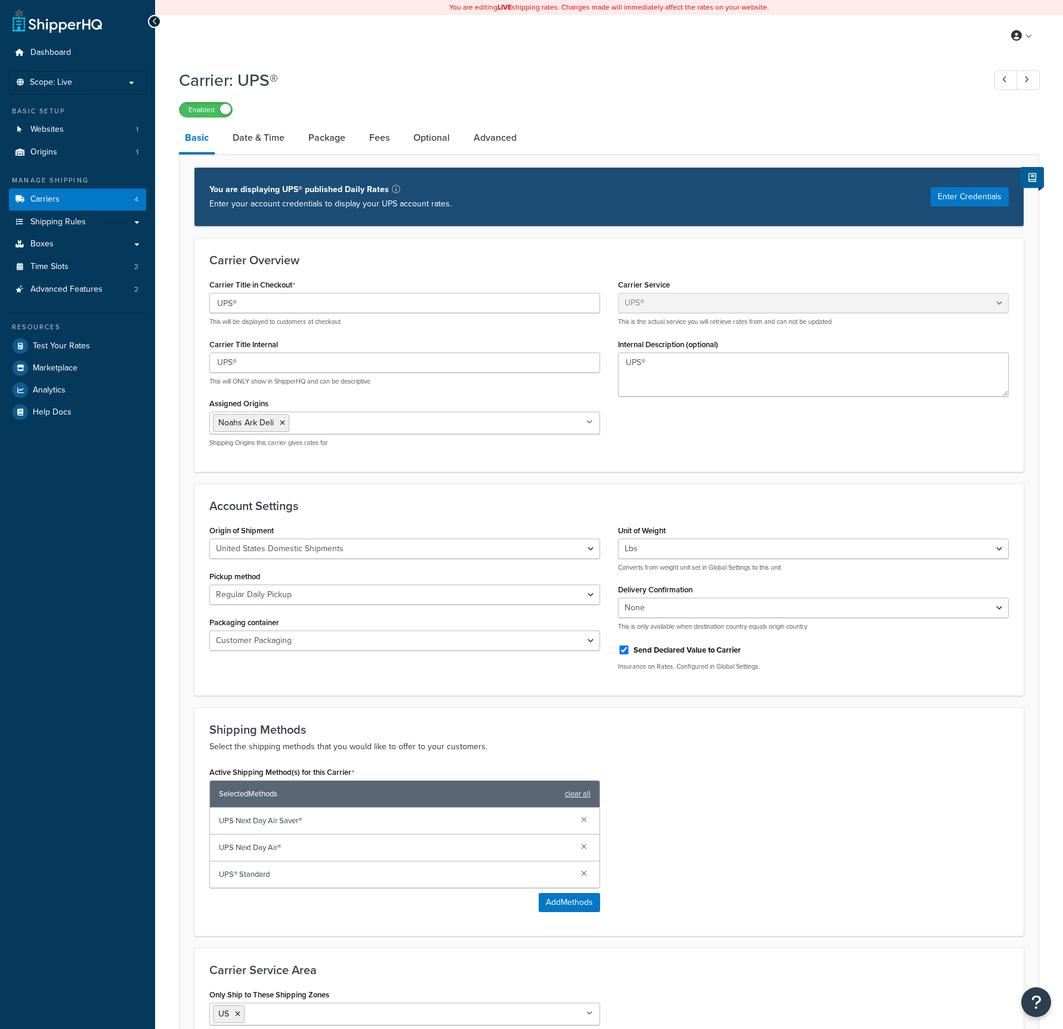
select select "ups"
click at [317, 138] on link "Package" at bounding box center [326, 137] width 49 height 29
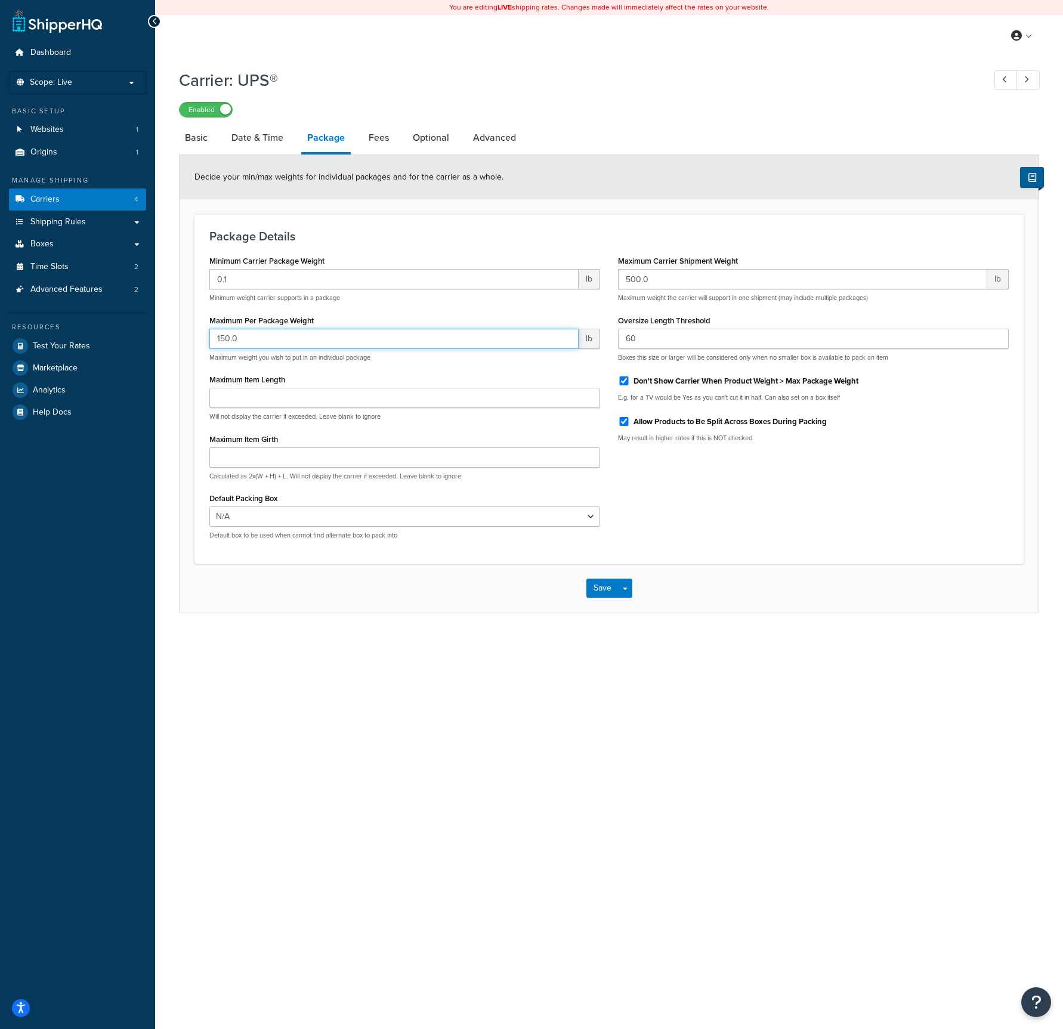
drag, startPoint x: 243, startPoint y: 340, endPoint x: 181, endPoint y: 325, distance: 63.8
click at [188, 329] on form "Decide your min/max weights for individual packages and for the carrier as a wh…" at bounding box center [609, 384] width 859 height 458
type input "60.1"
click at [234, 398] on input "Maximum Item Length" at bounding box center [404, 398] width 391 height 20
click at [626, 418] on input "Allow Products to Be Split Across Boxes During Packing" at bounding box center [624, 421] width 12 height 9
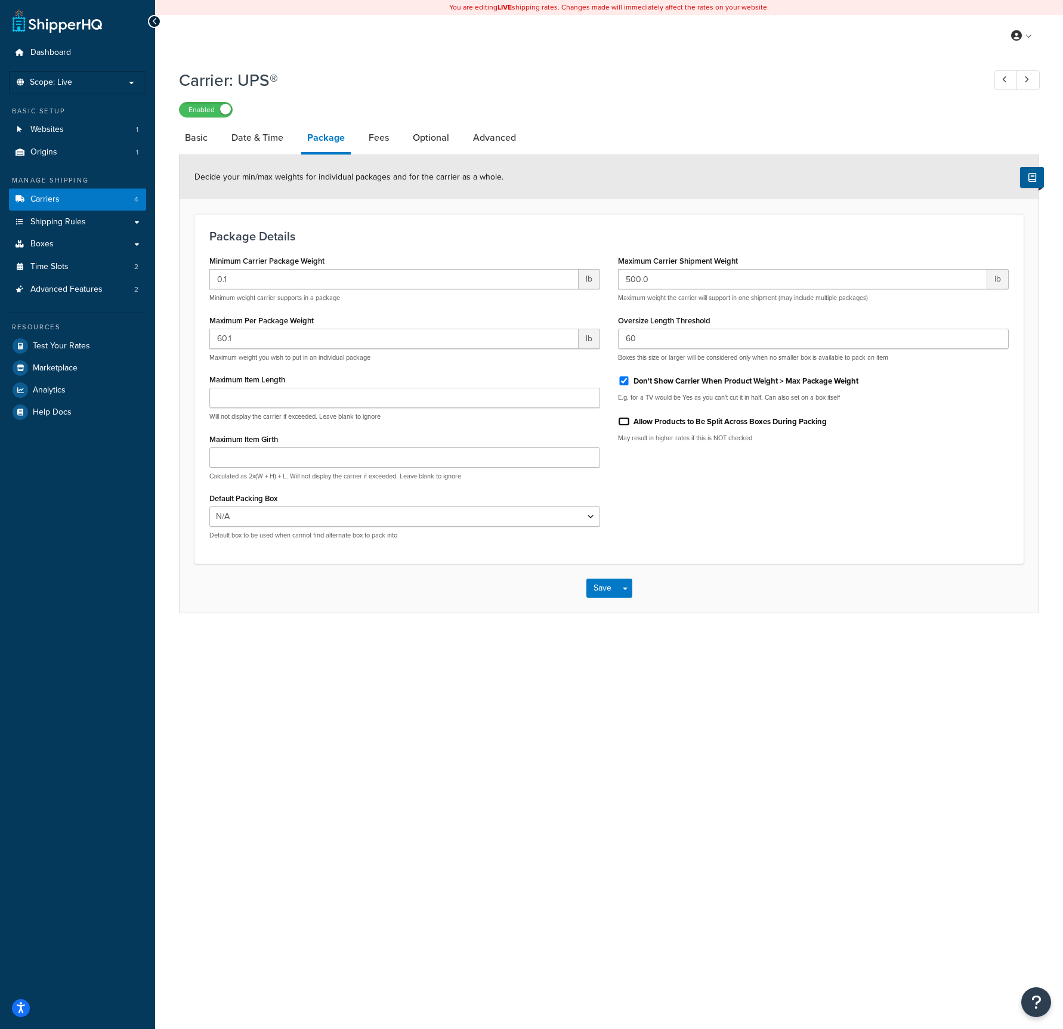
checkbox input "false"
click at [378, 140] on link "Fees" at bounding box center [379, 137] width 32 height 29
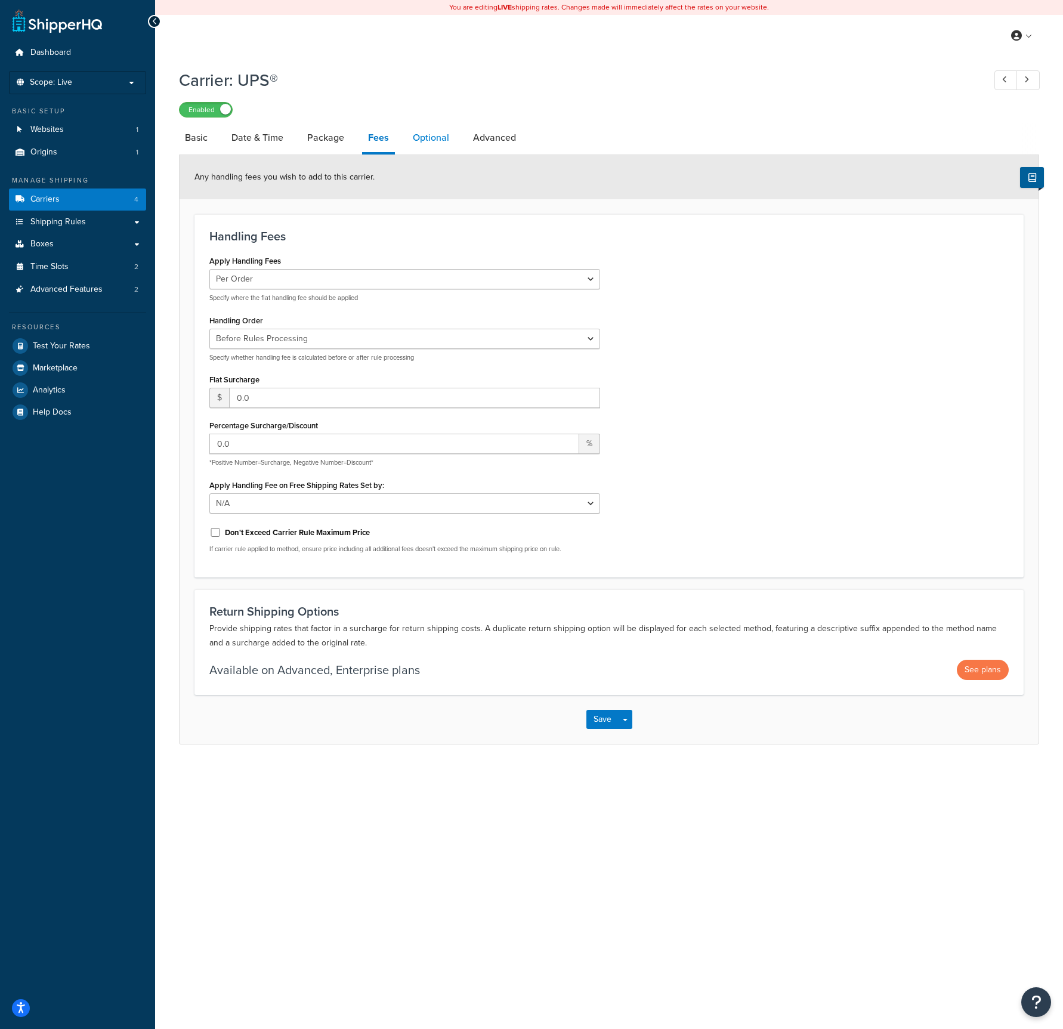
click at [428, 138] on link "Optional" at bounding box center [431, 137] width 48 height 29
select select "business"
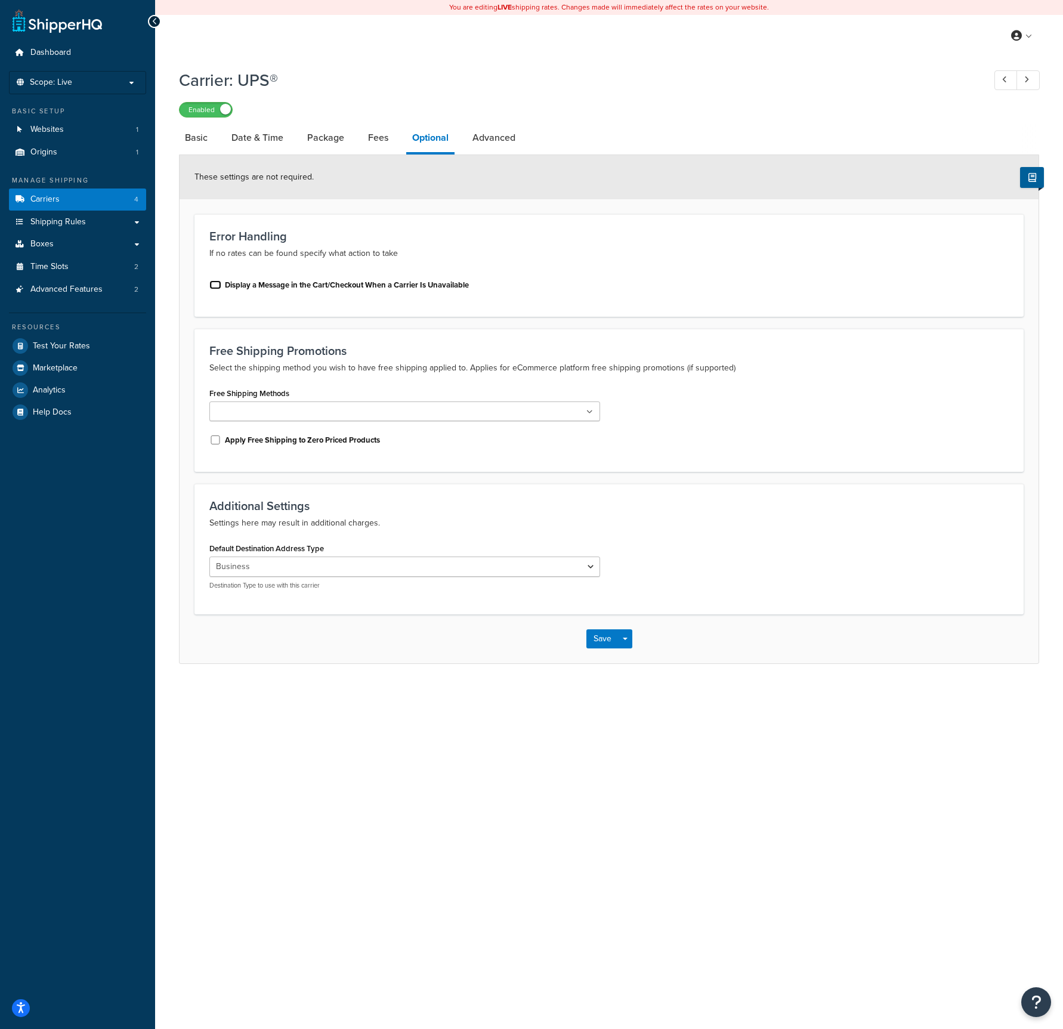
click at [217, 285] on input "Display a Message in the Cart/Checkout When a Carrier Is Unavailable" at bounding box center [215, 284] width 12 height 9
checkbox input "true"
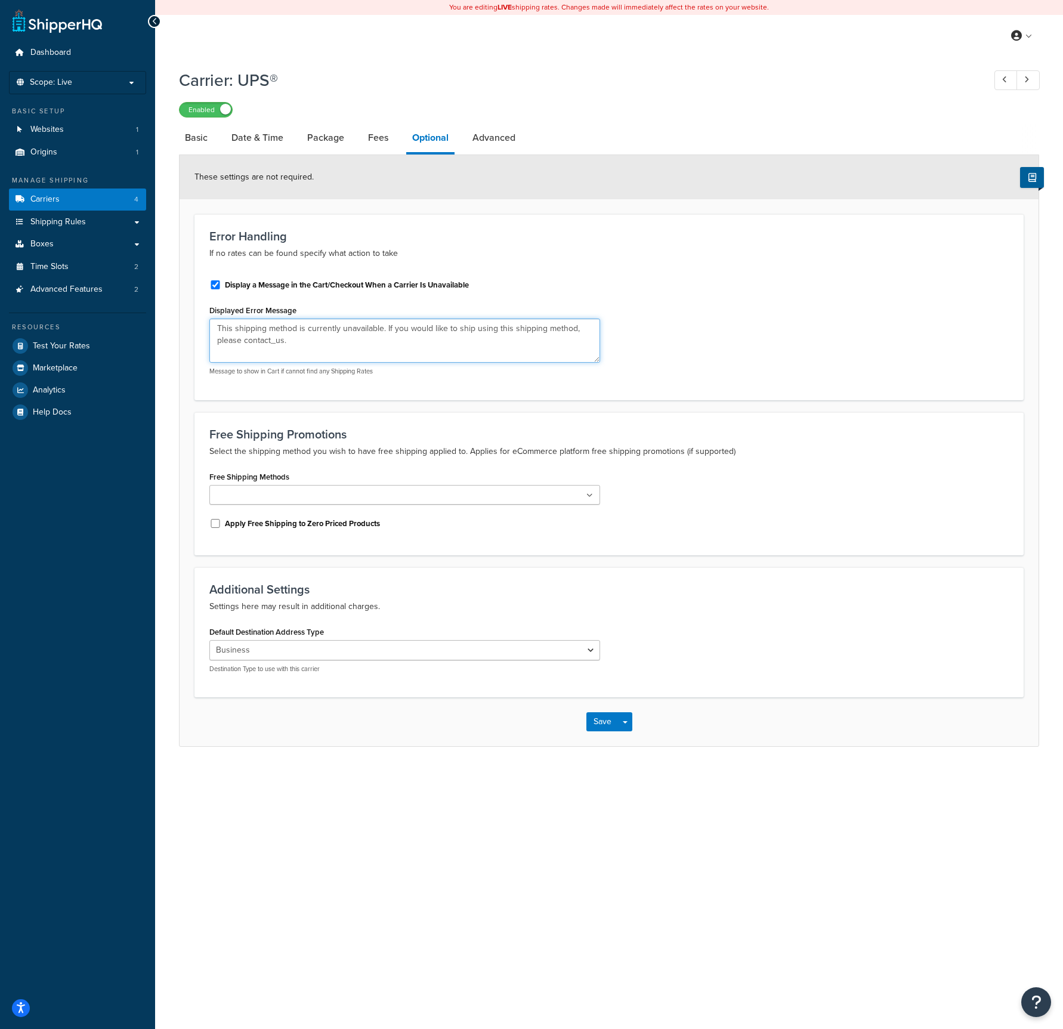
drag, startPoint x: 340, startPoint y: 343, endPoint x: 171, endPoint y: 320, distance: 171.0
click at [171, 320] on div "Carrier: UPS® Enabled Basic Date & Time Package Fees Optional Advanced These se…" at bounding box center [609, 420] width 908 height 714
type textarea "Our shipping days are Monday-Friday for Tuesday-Saturday Delivery. Please conta…"
click at [589, 651] on select "Residential Business" at bounding box center [404, 650] width 391 height 20
select select "residential"
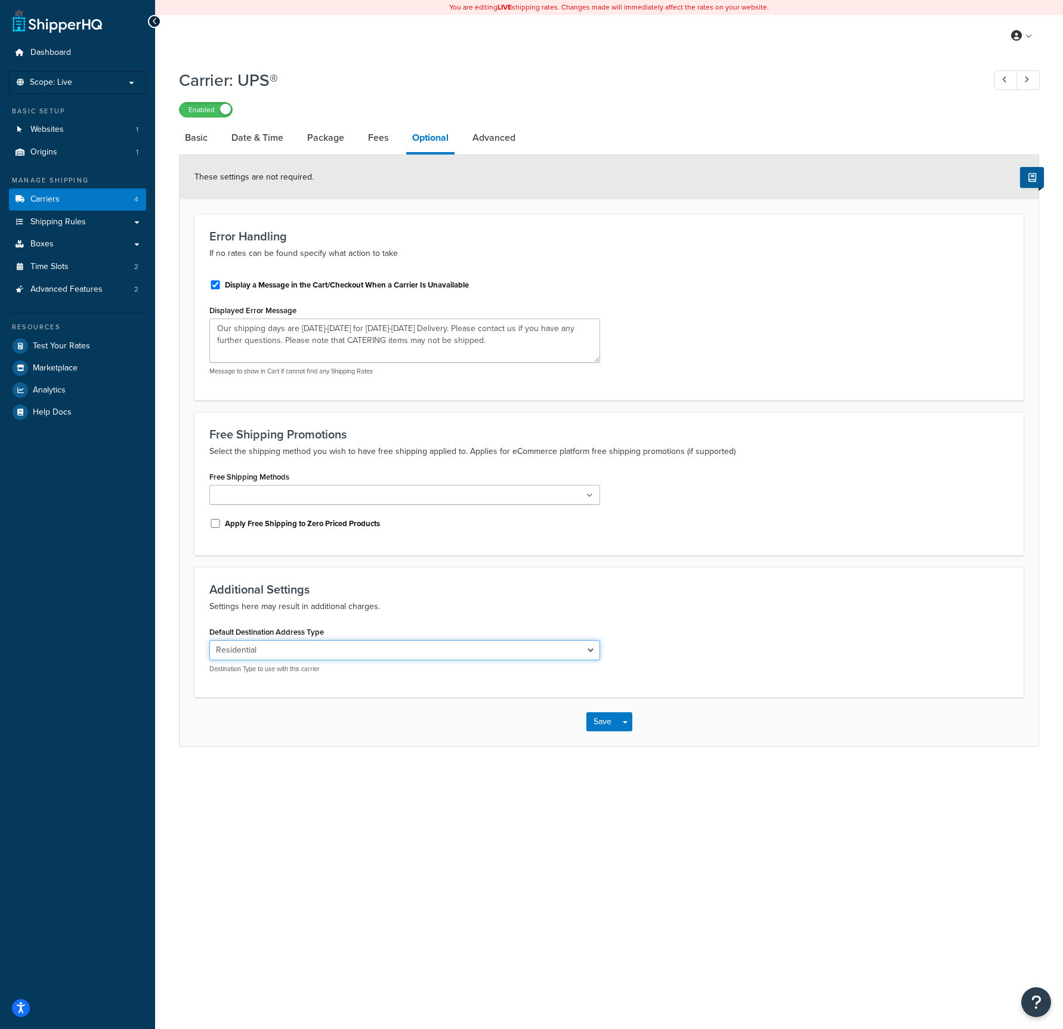
click at [209, 640] on select "Residential Business" at bounding box center [404, 650] width 391 height 20
click at [498, 139] on link "Advanced" at bounding box center [493, 137] width 55 height 29
select select "false"
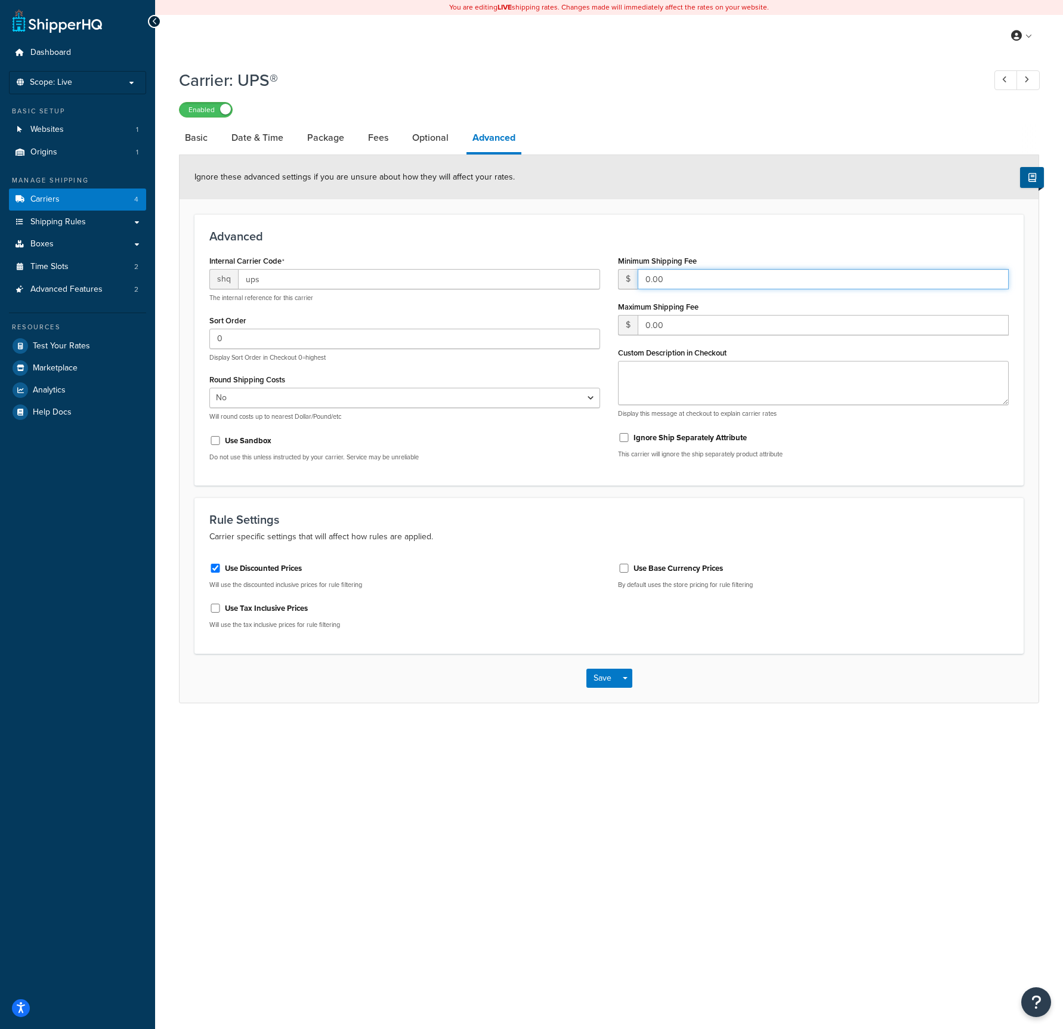
drag, startPoint x: 662, startPoint y: 279, endPoint x: 605, endPoint y: 276, distance: 56.7
click at [605, 276] on div "Internal Carrier Code shq ups The internal reference for this carrier Sort Orde…" at bounding box center [608, 361] width 817 height 218
type input "32"
click at [216, 567] on div "Use Discounted Prices Will use the discounted inclusive prices for rule filteri…" at bounding box center [404, 596] width 409 height 85
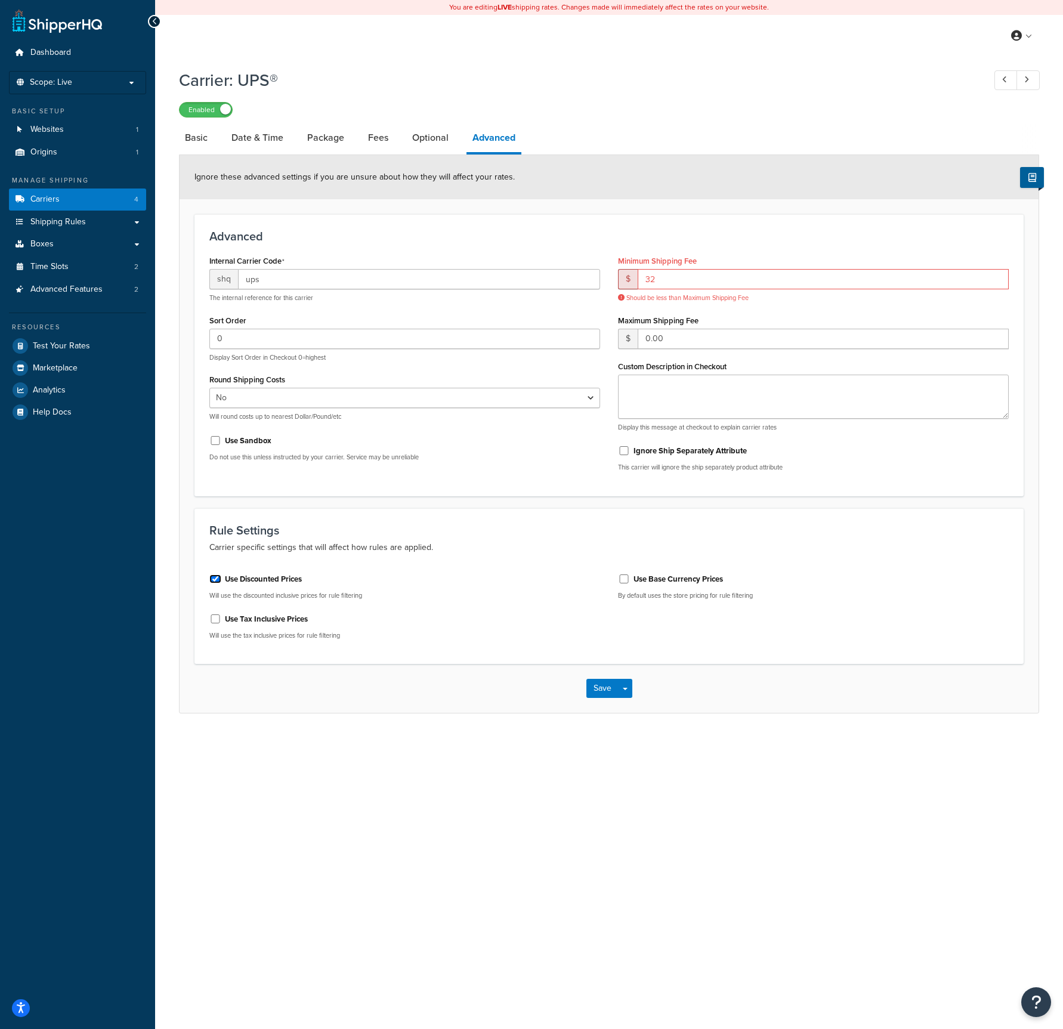
click at [217, 582] on input "Use Discounted Prices" at bounding box center [215, 578] width 12 height 9
checkbox input "false"
click at [599, 684] on button "Save" at bounding box center [602, 688] width 32 height 19
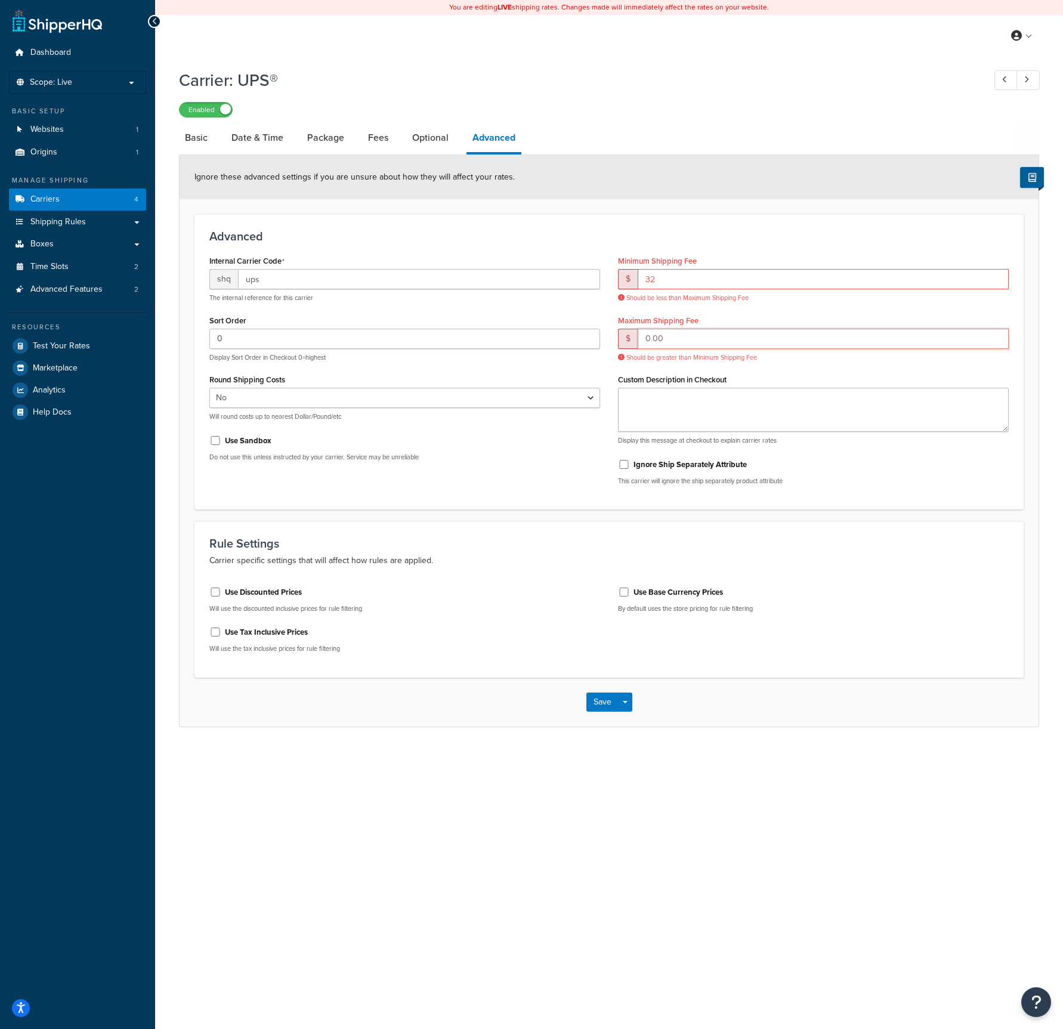
click at [675, 336] on input "0.00" at bounding box center [823, 339] width 371 height 20
type input "0"
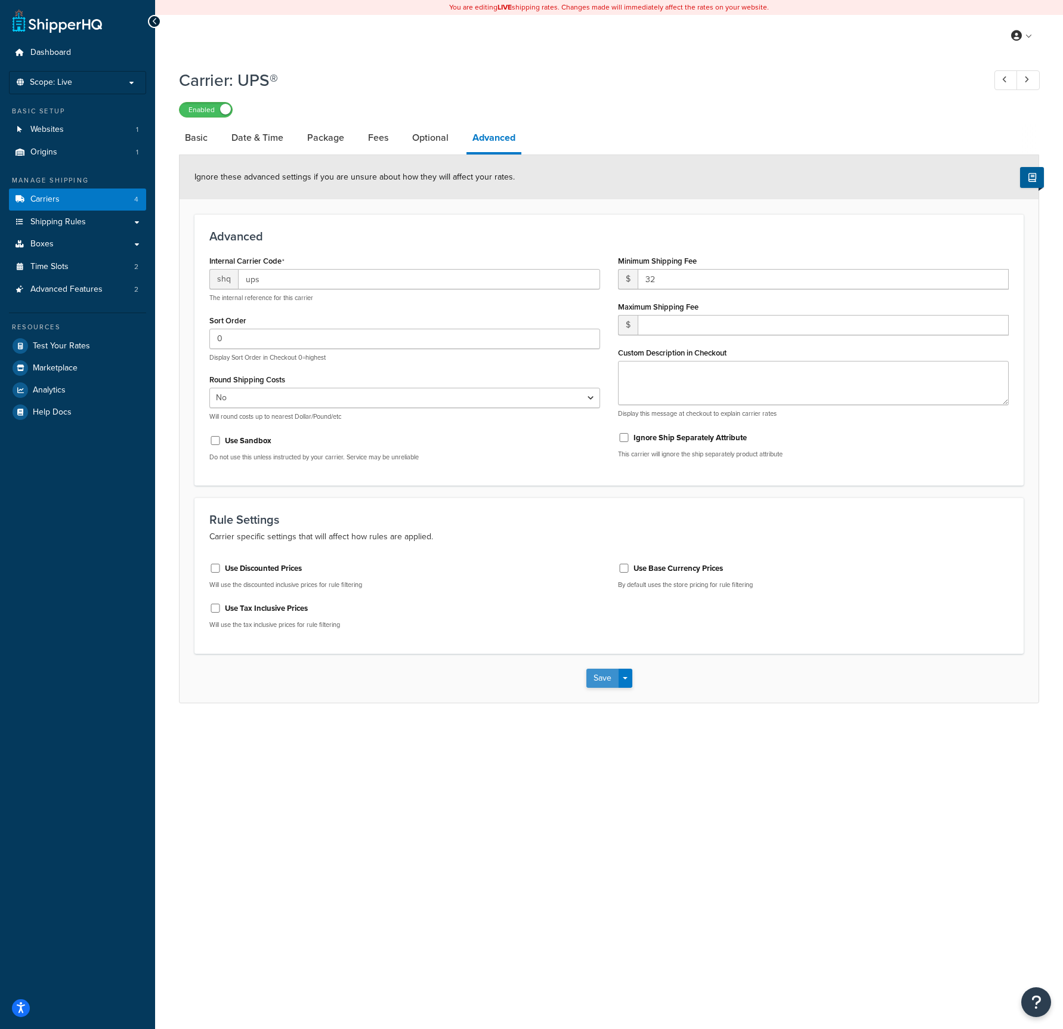
click at [608, 680] on button "Save" at bounding box center [602, 678] width 32 height 19
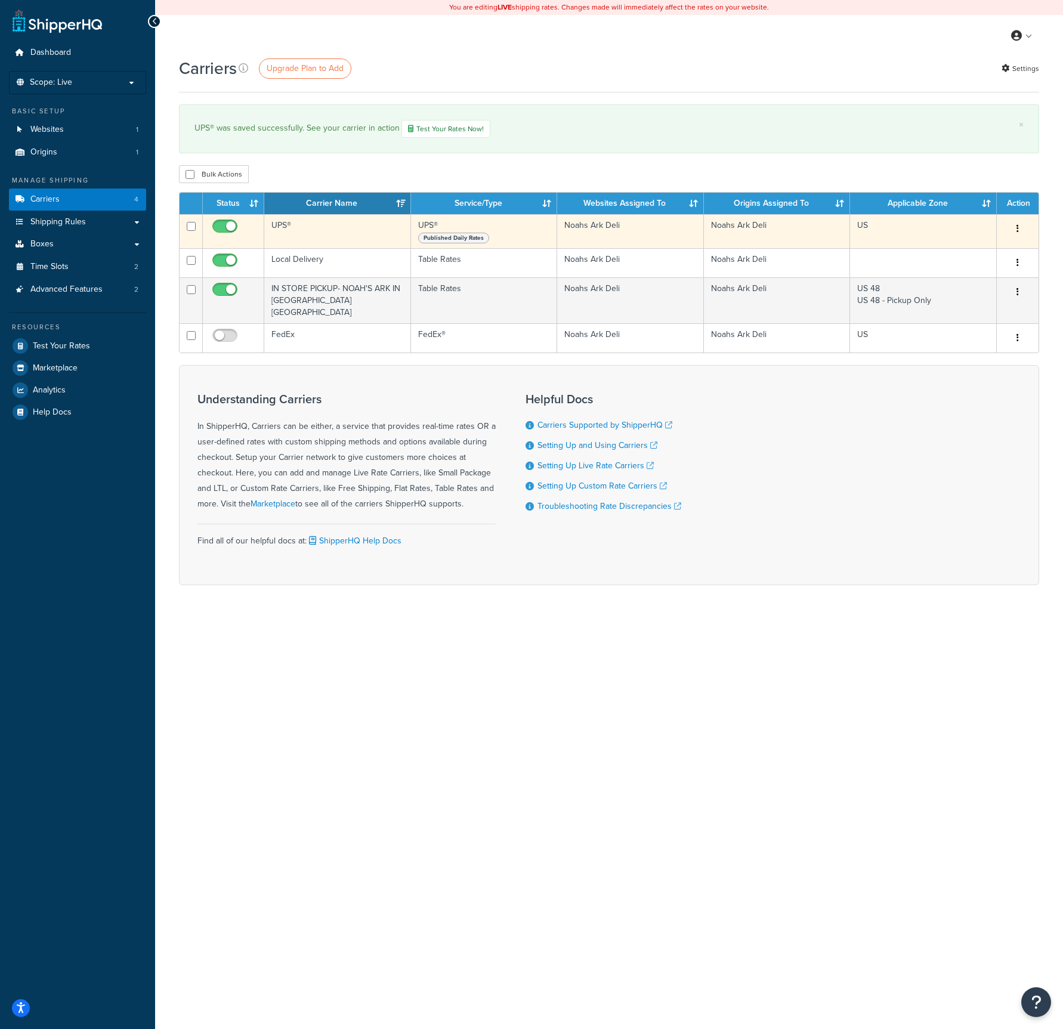
click at [1016, 228] on button "button" at bounding box center [1017, 229] width 17 height 19
click at [958, 250] on link "Edit" at bounding box center [969, 253] width 94 height 24
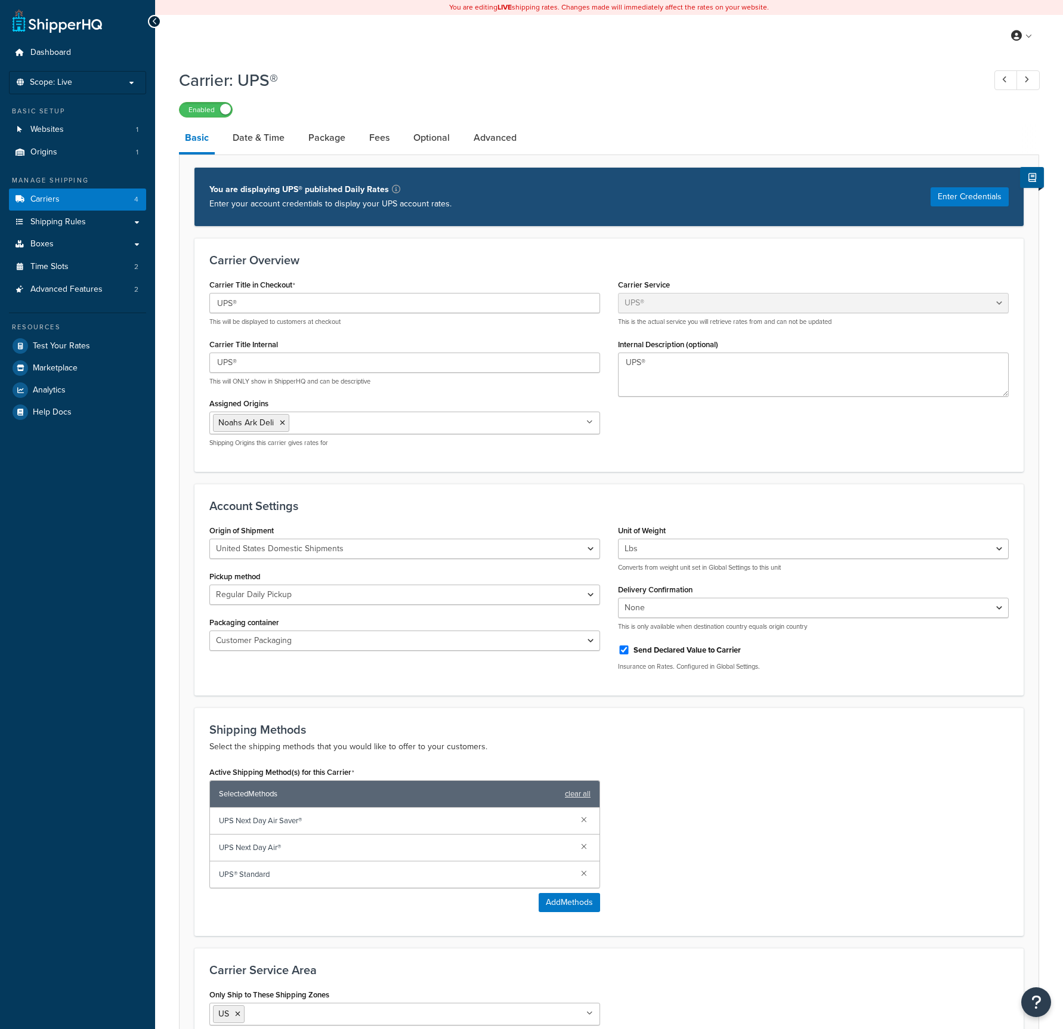
select select "ups"
click at [481, 141] on link "Advanced" at bounding box center [495, 137] width 55 height 29
select select "false"
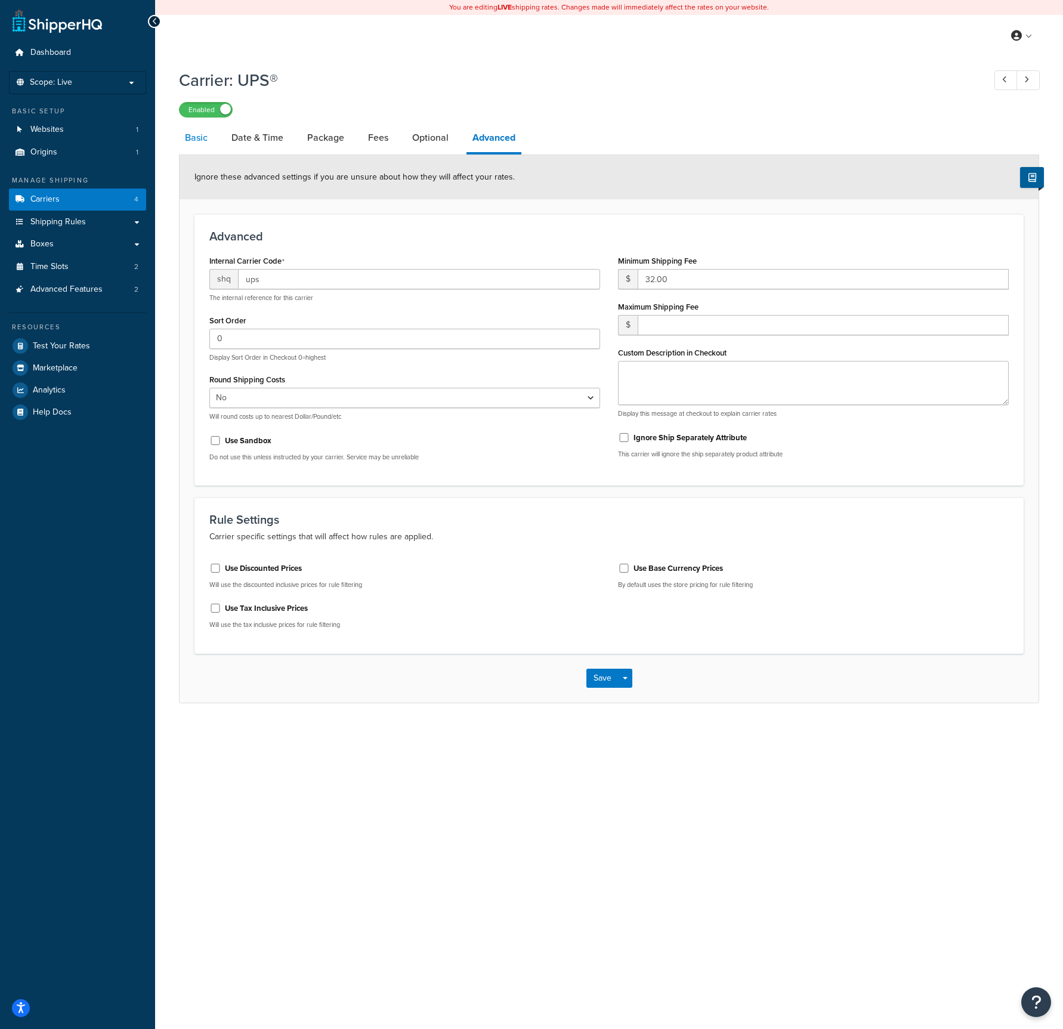
click at [200, 139] on link "Basic" at bounding box center [196, 137] width 35 height 29
select select "ups"
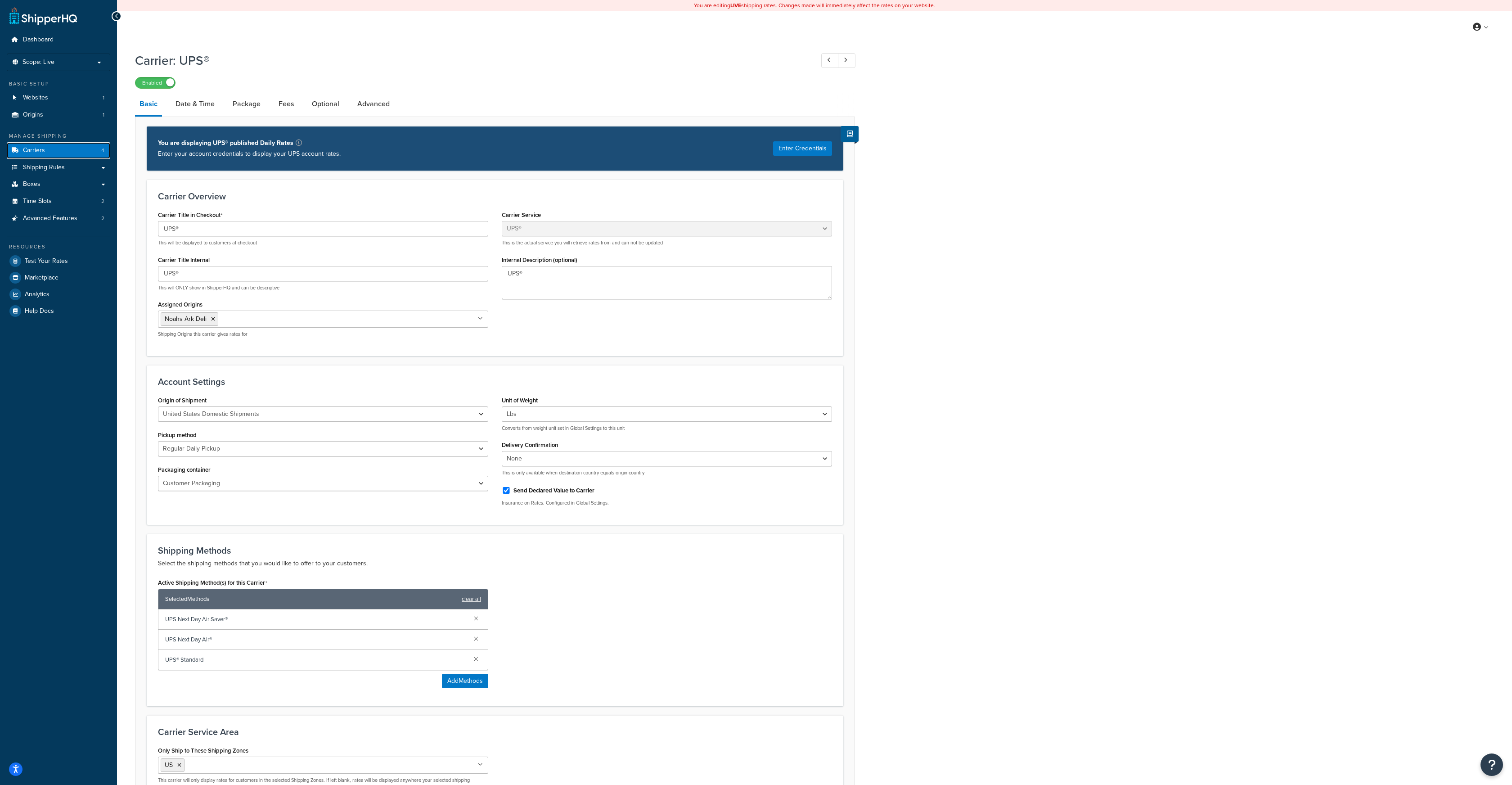
click at [32, 151] on span "Carriers" at bounding box center [33, 150] width 22 height 8
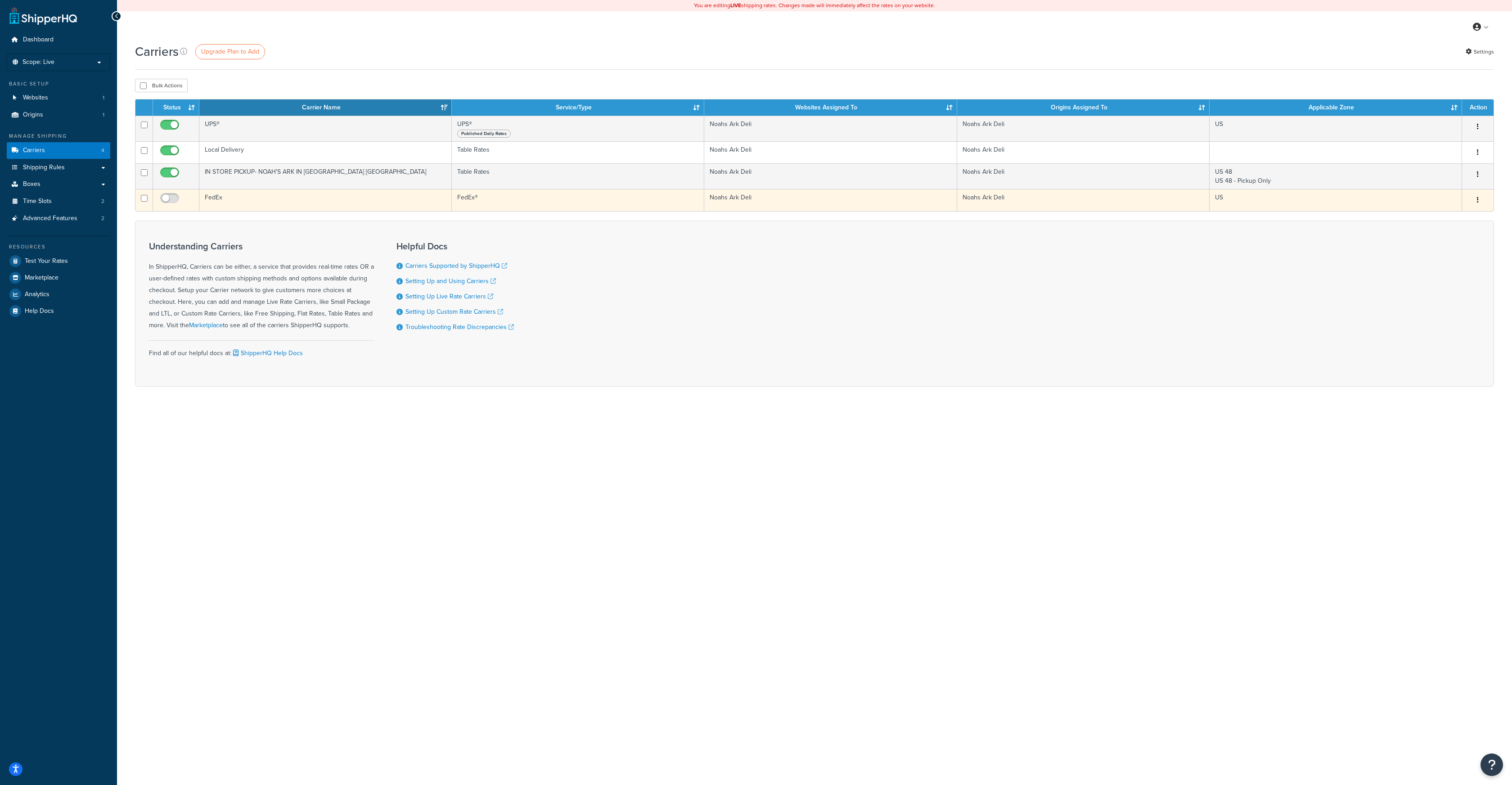
click at [1480, 199] on button "button" at bounding box center [1478, 200] width 13 height 14
click at [1434, 217] on link "Edit" at bounding box center [1442, 218] width 71 height 18
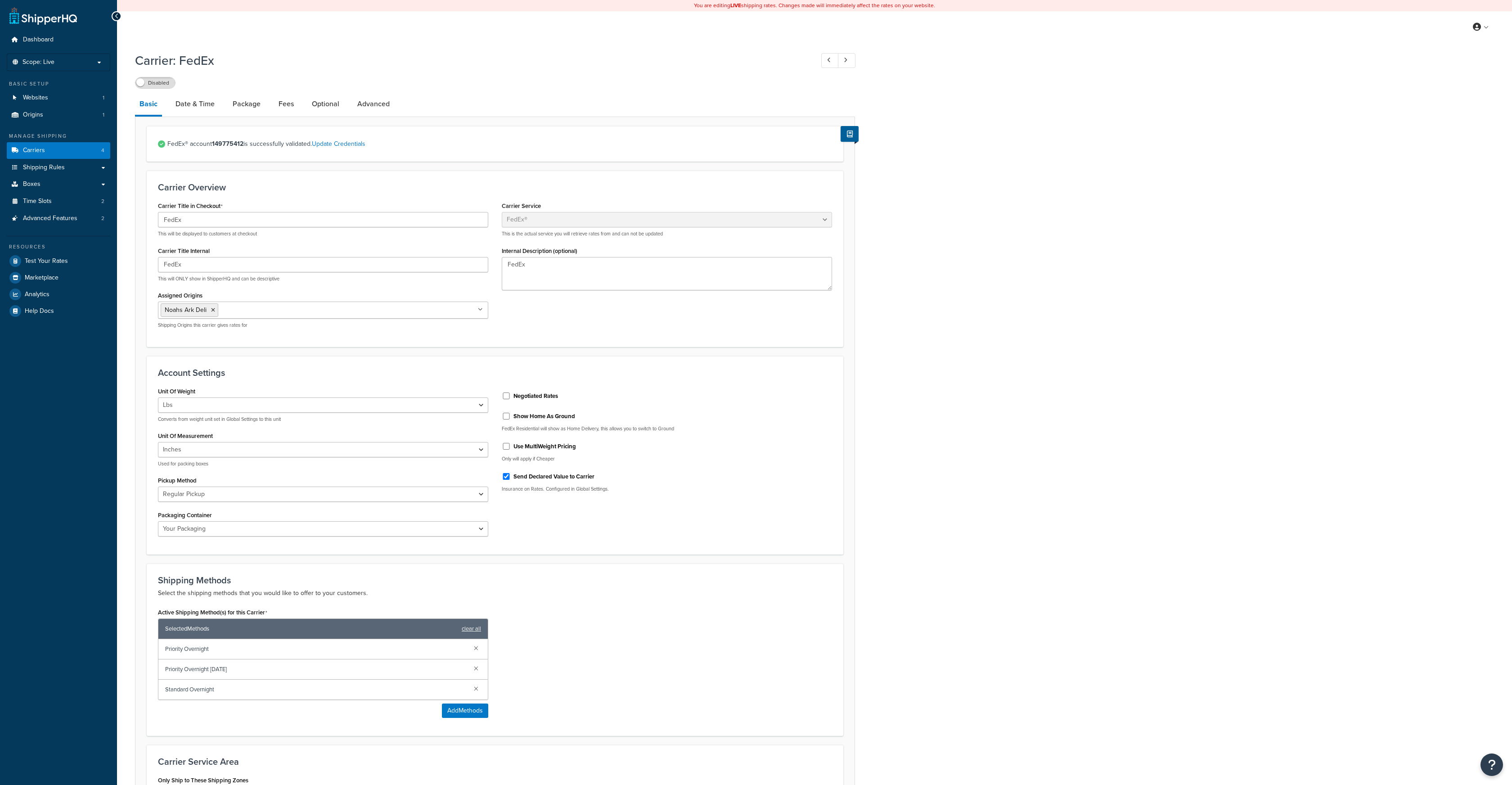
select select "fedEx"
select select "REGULAR_PICKUP"
select select "YOUR_PACKAGING"
click at [57, 148] on link "Carriers 4" at bounding box center [58, 150] width 103 height 17
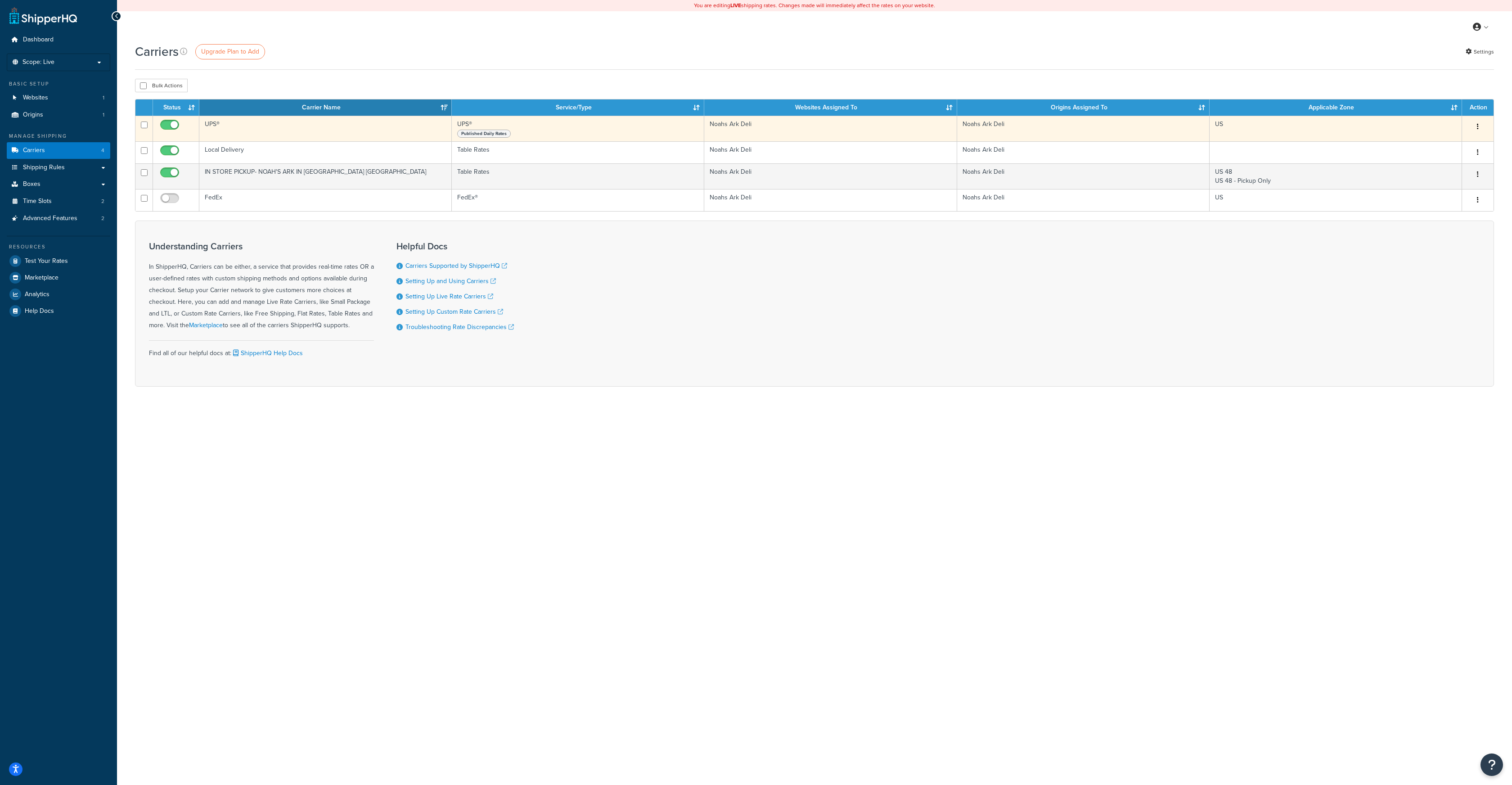
click at [1477, 125] on icon "button" at bounding box center [1478, 126] width 2 height 6
click at [1431, 142] on link "Edit" at bounding box center [1442, 145] width 71 height 18
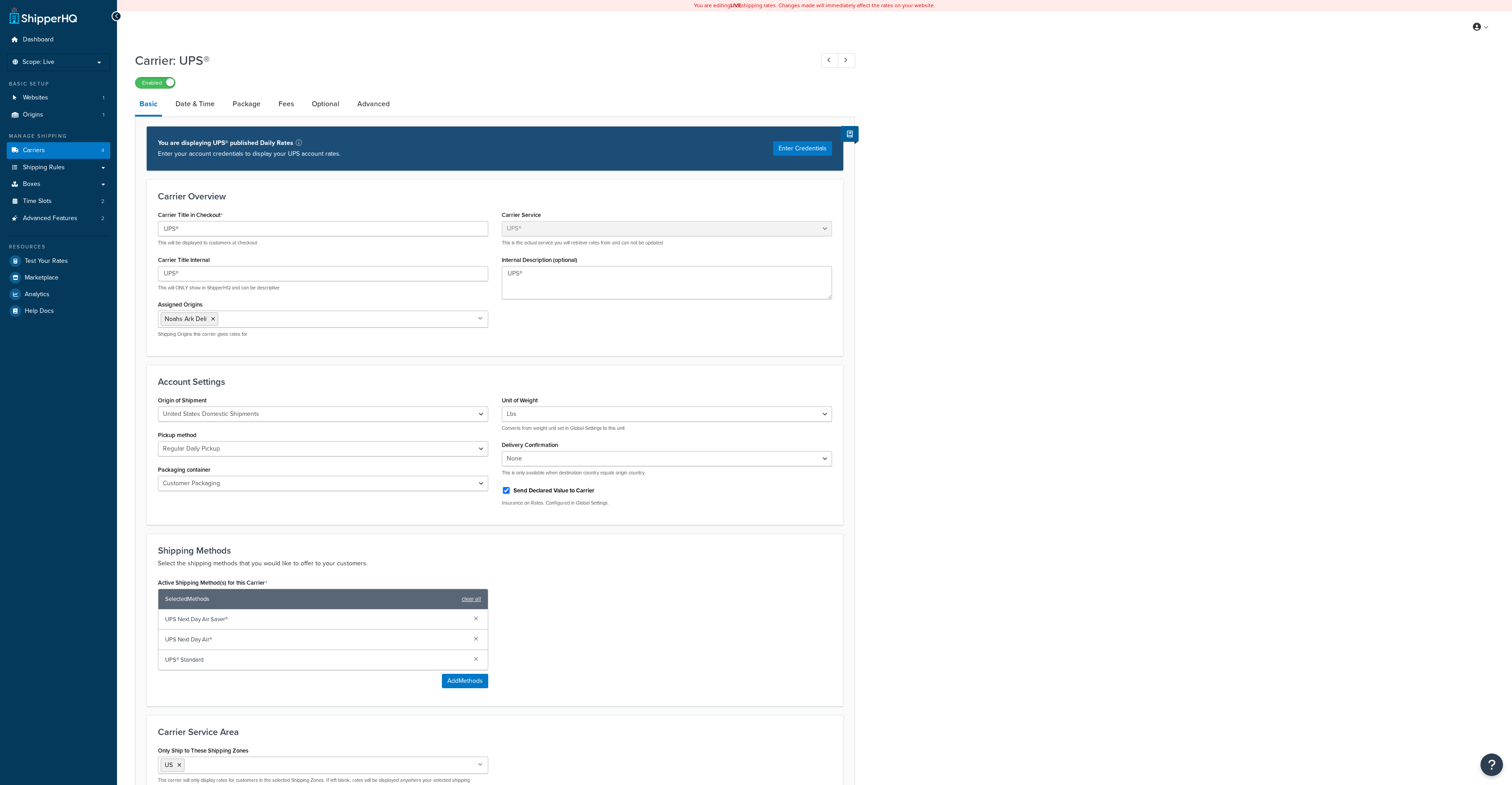
select select "ups"
click at [48, 264] on span "Test Your Rates" at bounding box center [46, 261] width 43 height 8
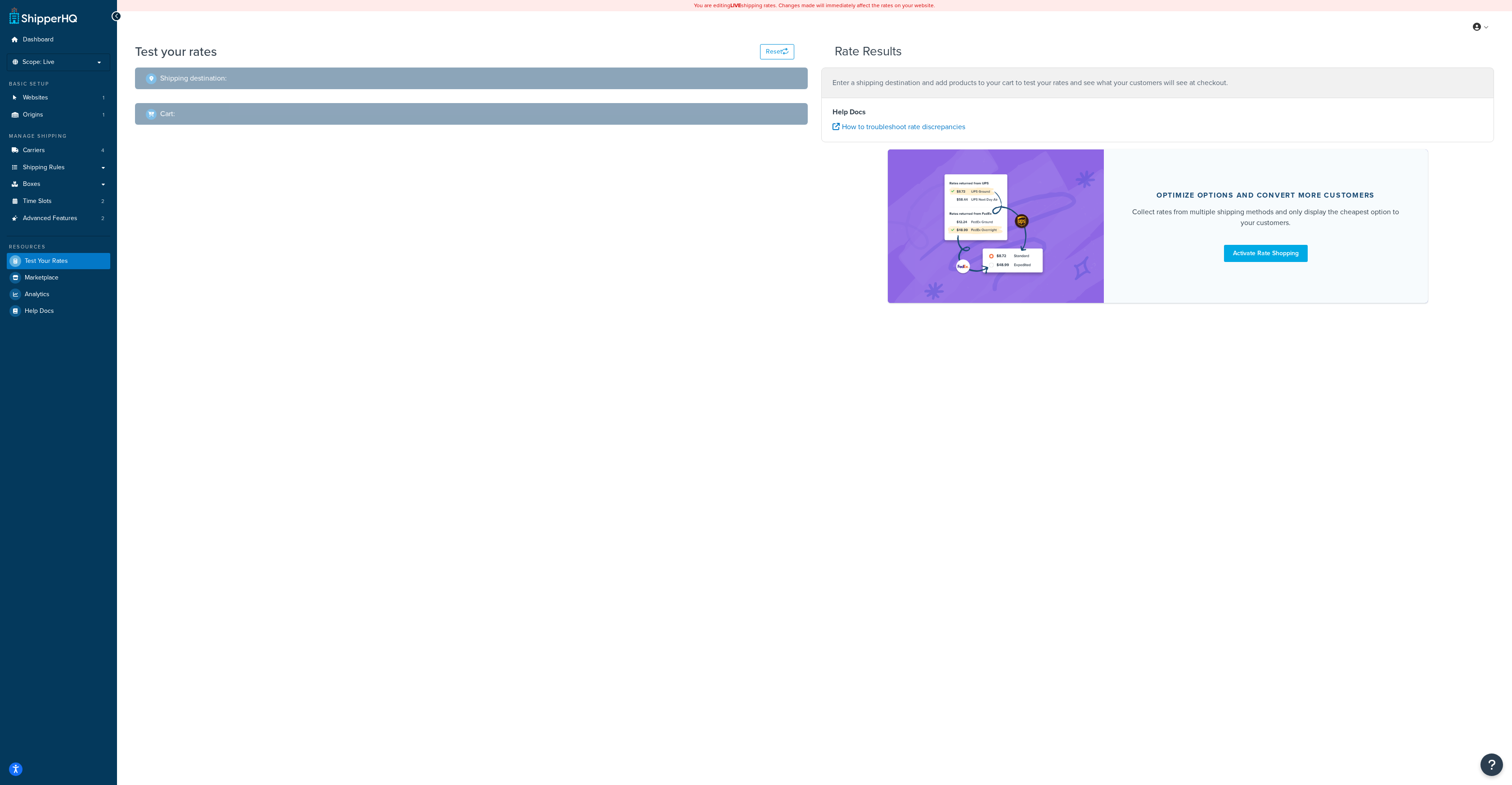
select select "[GEOGRAPHIC_DATA]"
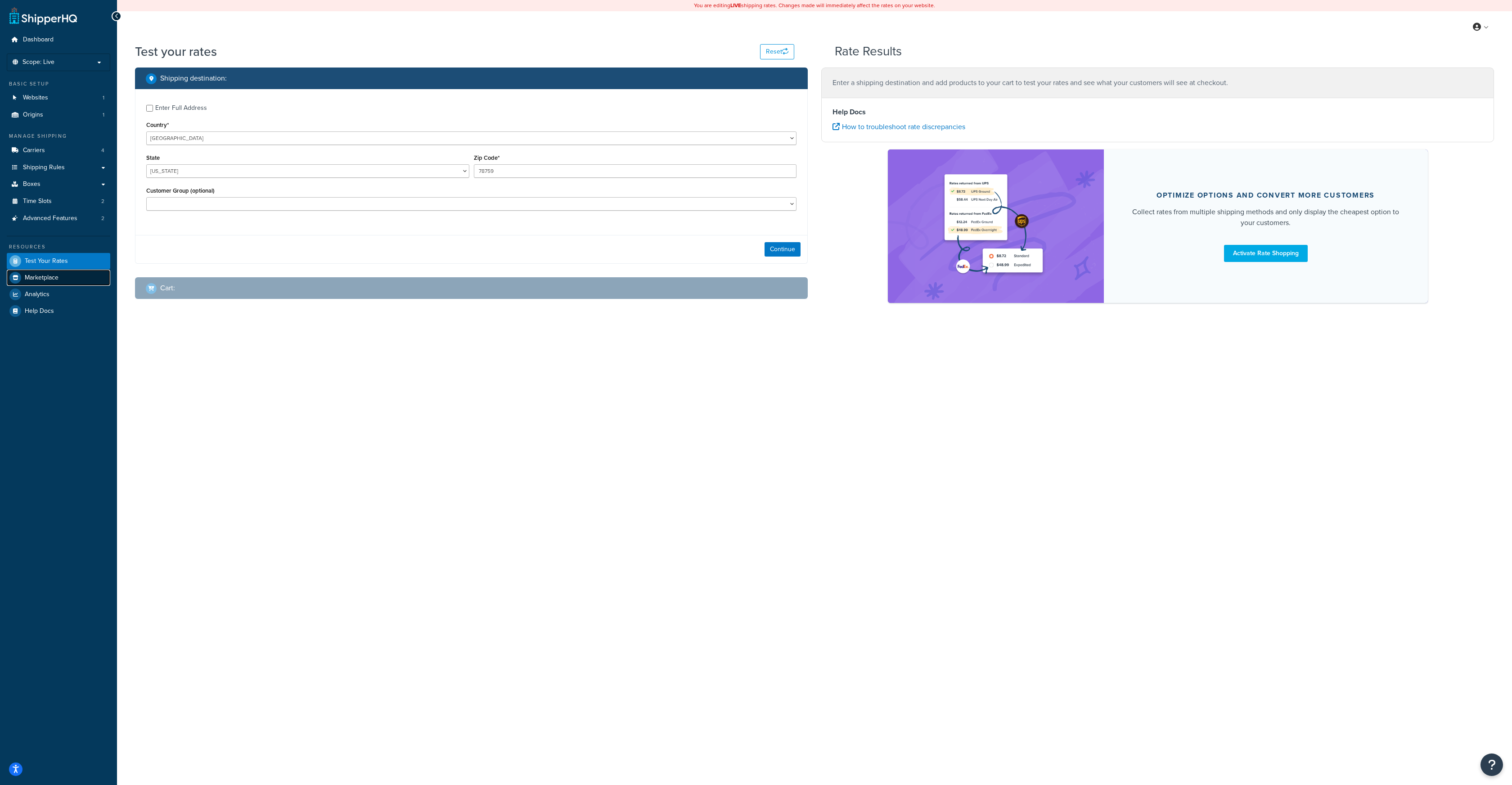
click at [47, 275] on span "Marketplace" at bounding box center [41, 278] width 34 height 8
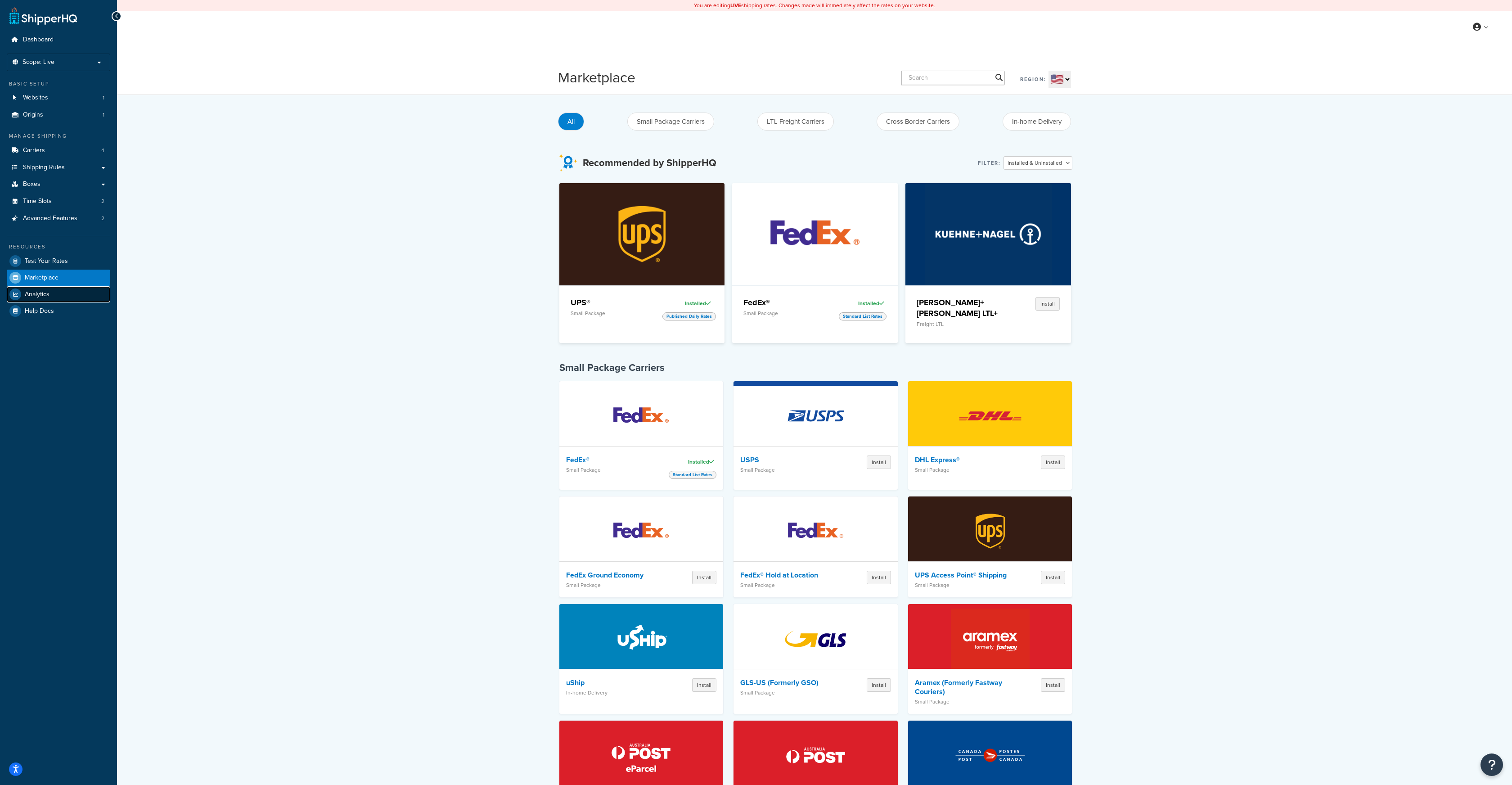
click at [54, 295] on link "Analytics" at bounding box center [58, 294] width 103 height 16
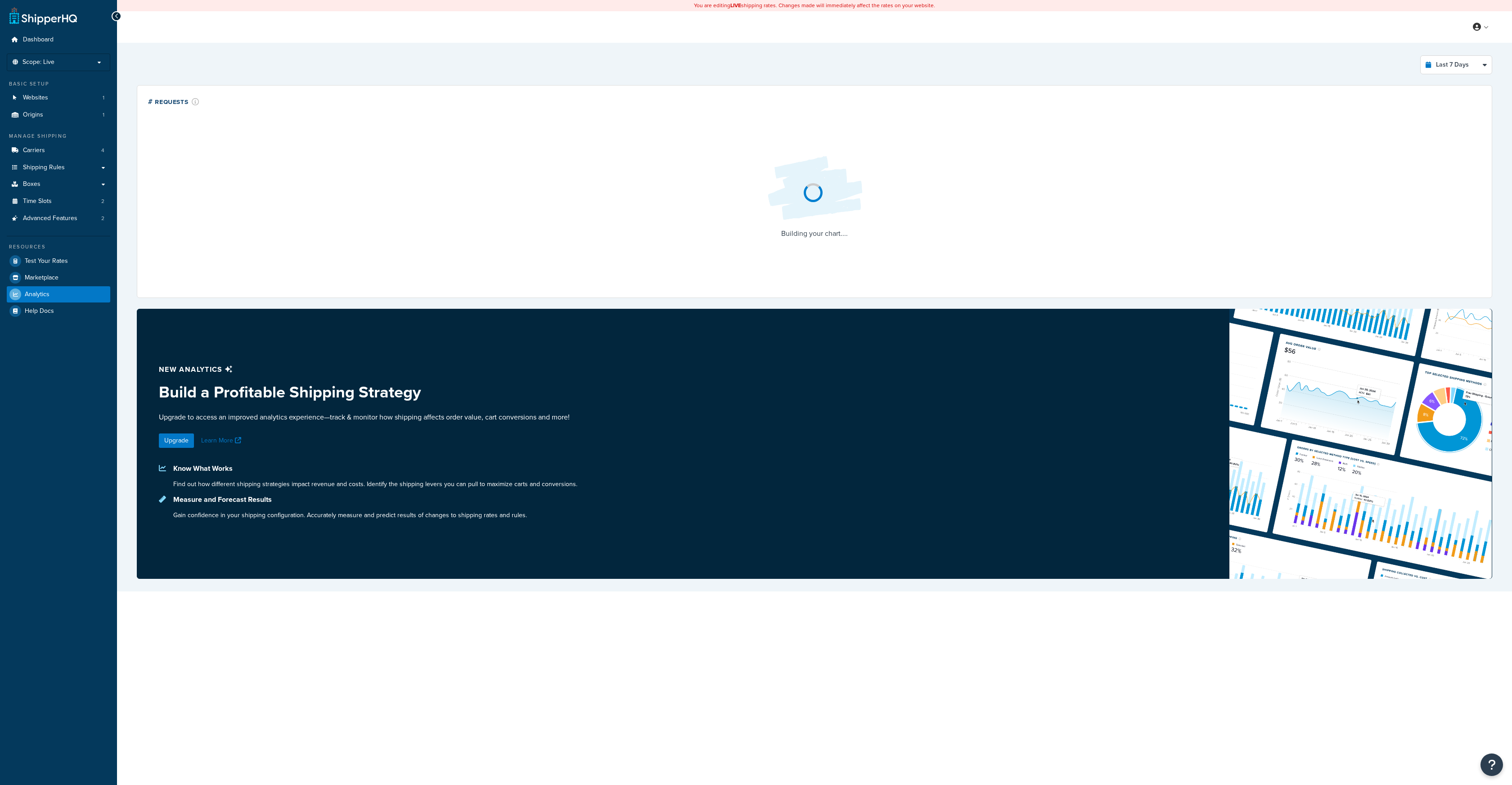
select select "last_7_days"
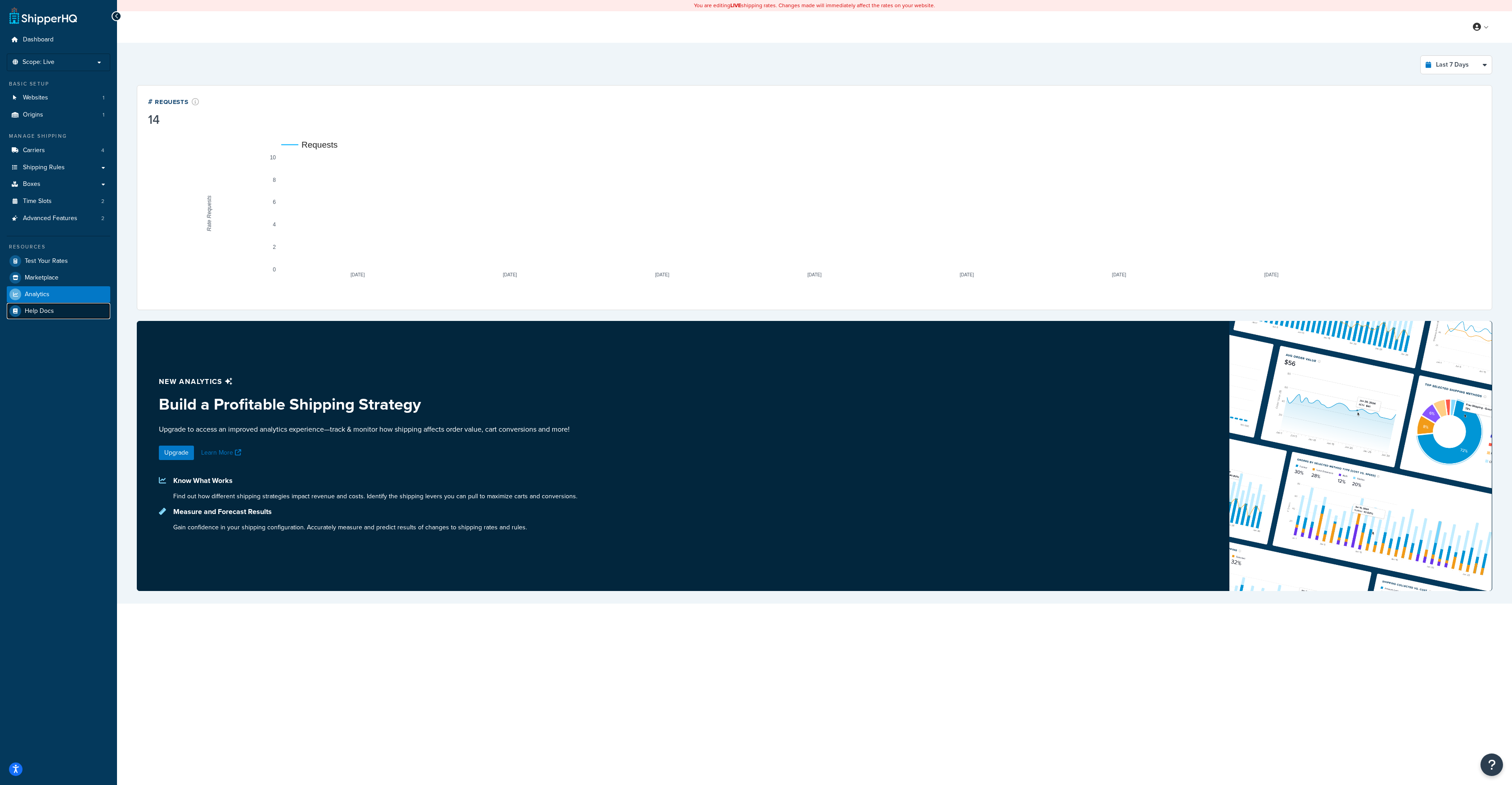
click at [42, 310] on span "Help Docs" at bounding box center [39, 311] width 29 height 8
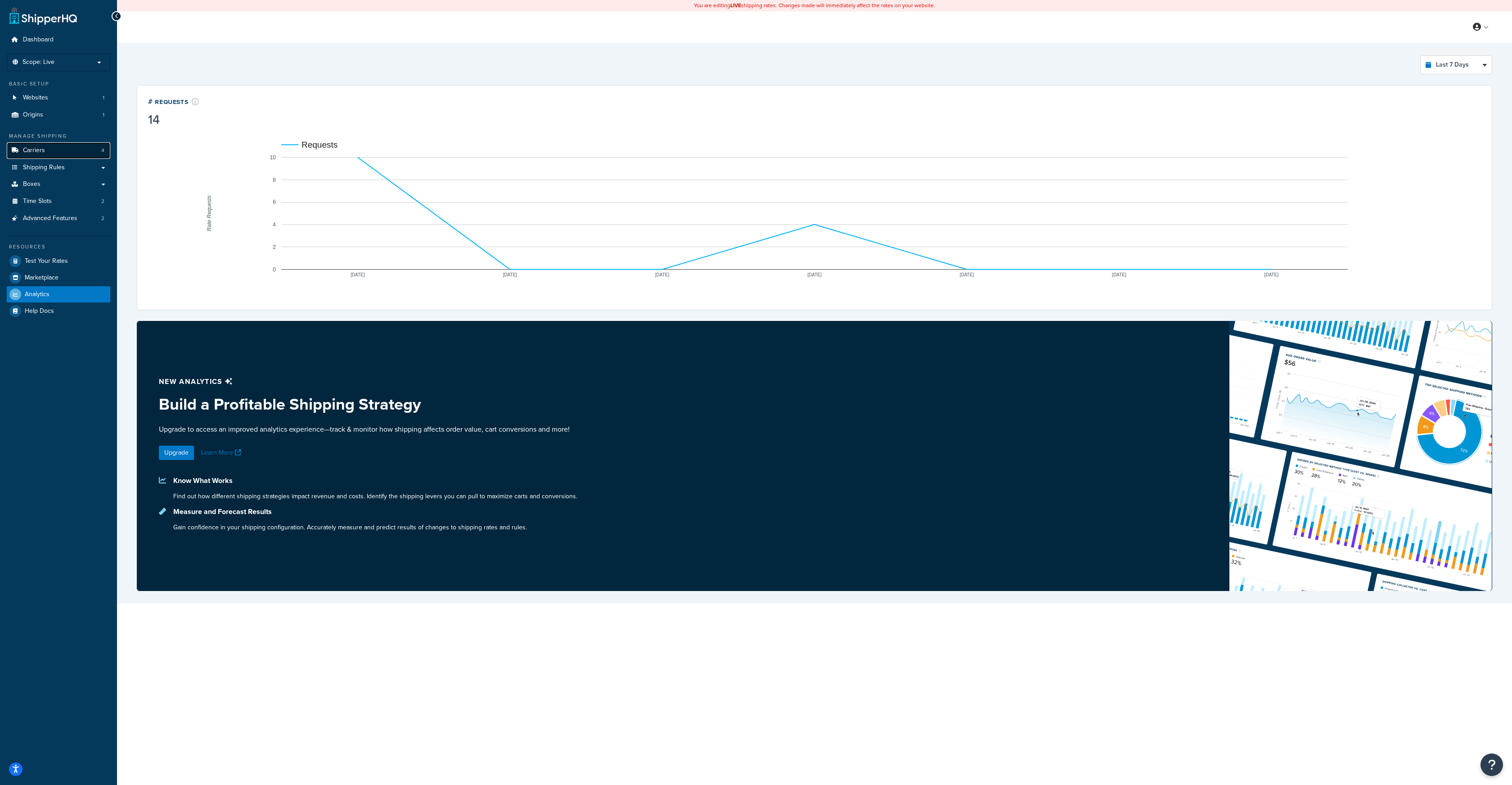
click at [35, 153] on span "Carriers" at bounding box center [33, 150] width 22 height 8
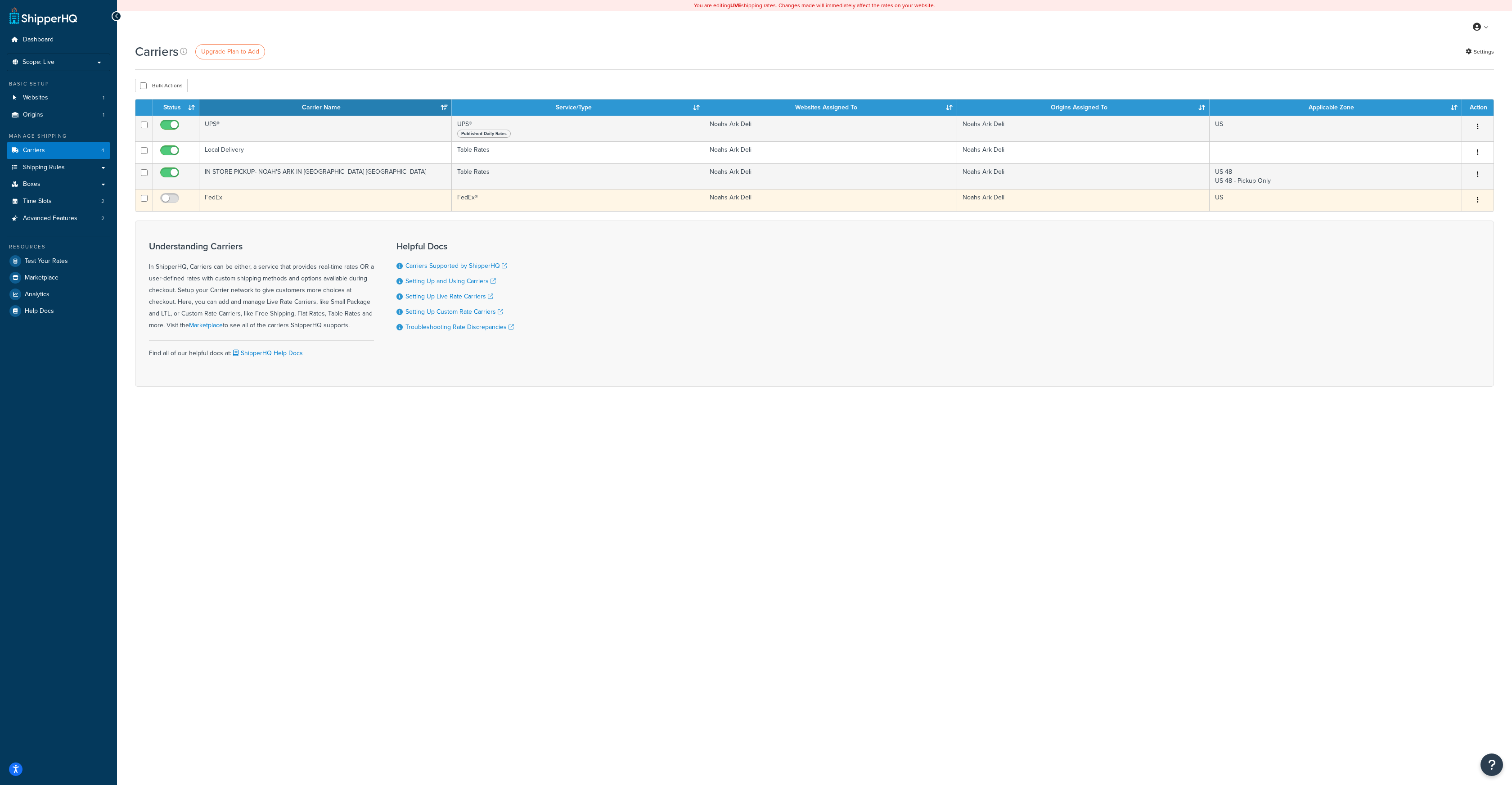
click at [148, 198] on td at bounding box center [144, 200] width 17 height 22
checkbox input "true"
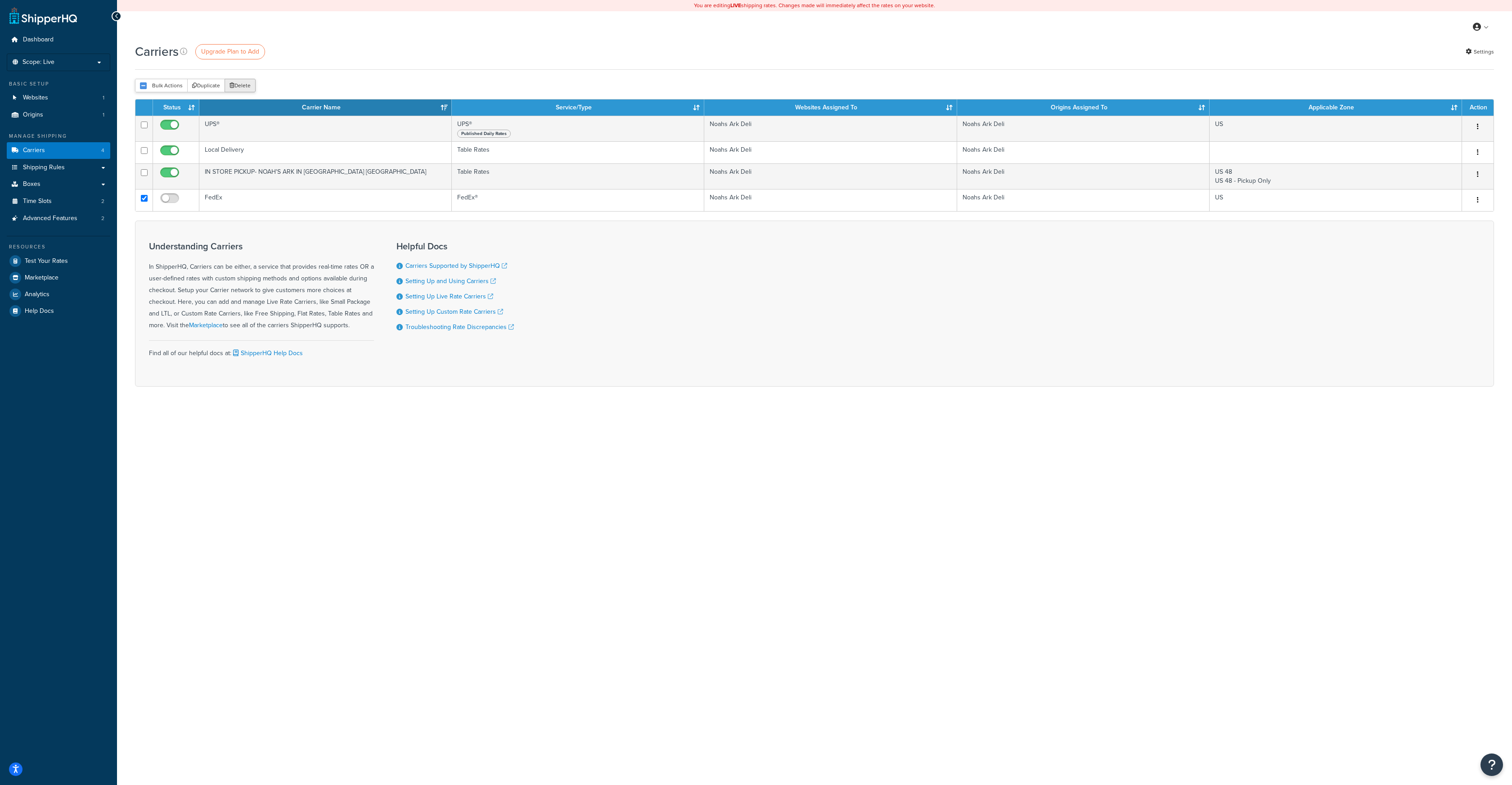
click at [235, 85] on button "Delete" at bounding box center [240, 85] width 31 height 14
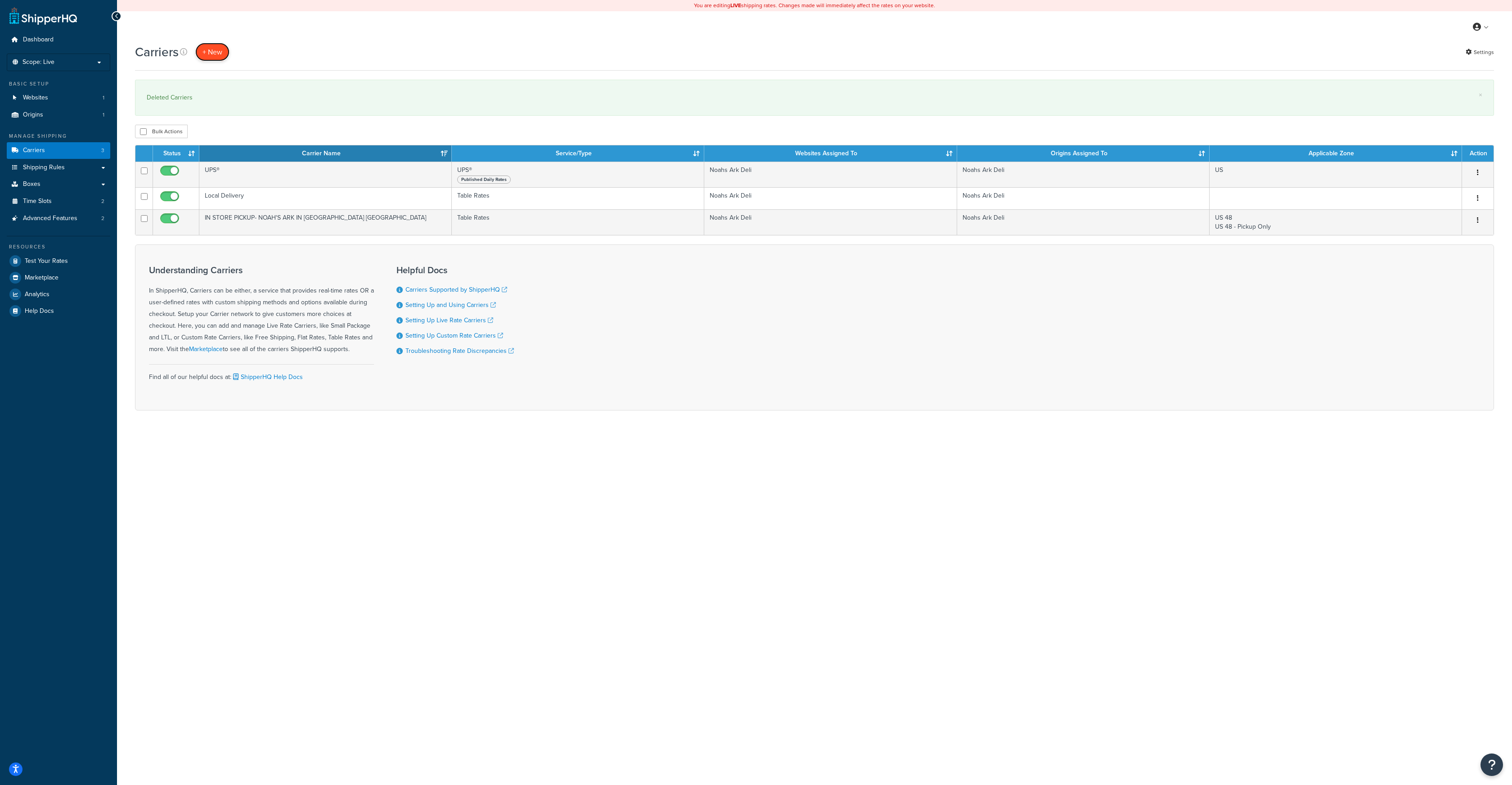
click at [215, 51] on button "+ New" at bounding box center [212, 52] width 34 height 18
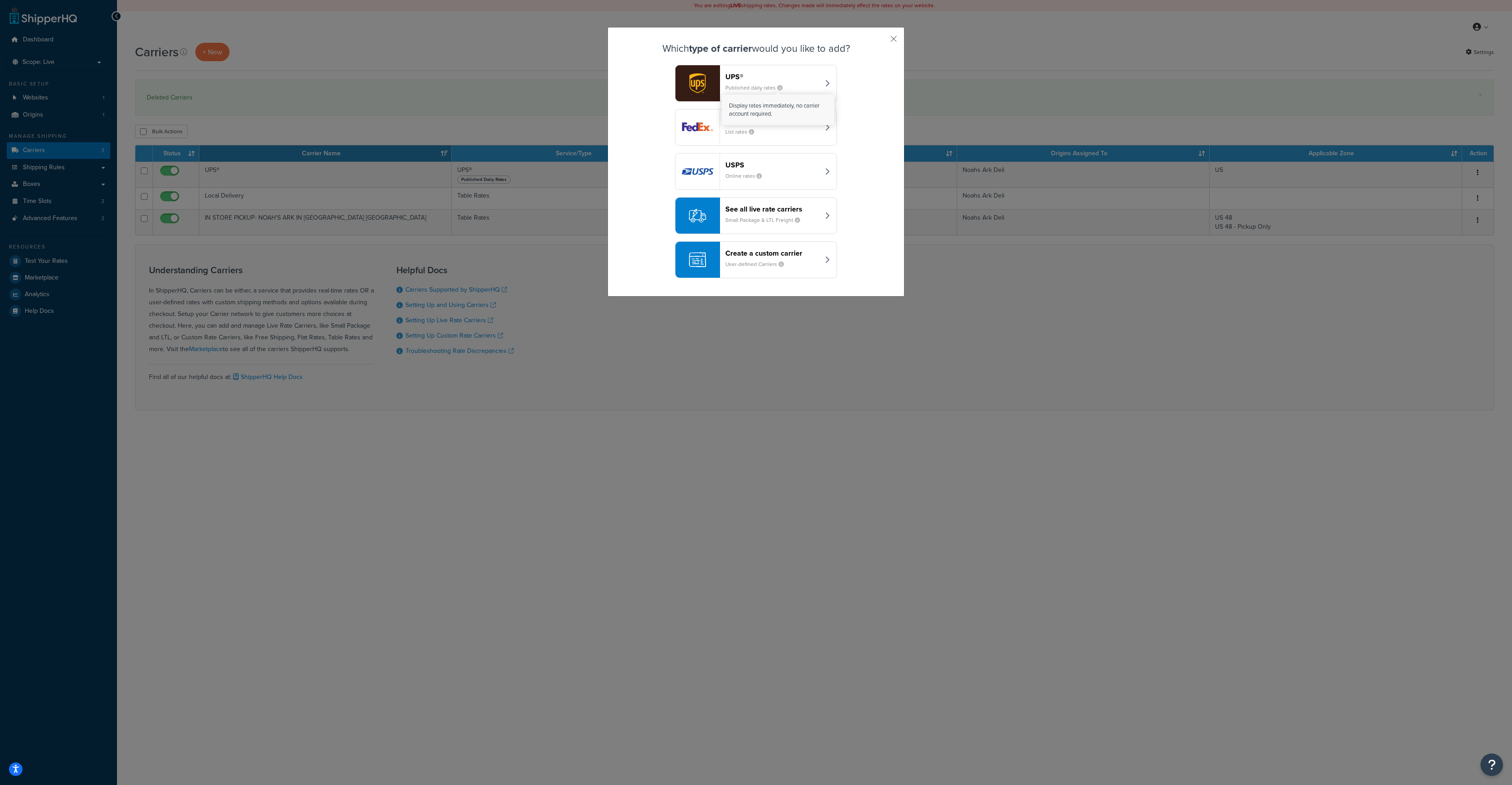
click at [780, 88] on icon "button" at bounding box center [779, 88] width 5 height 5
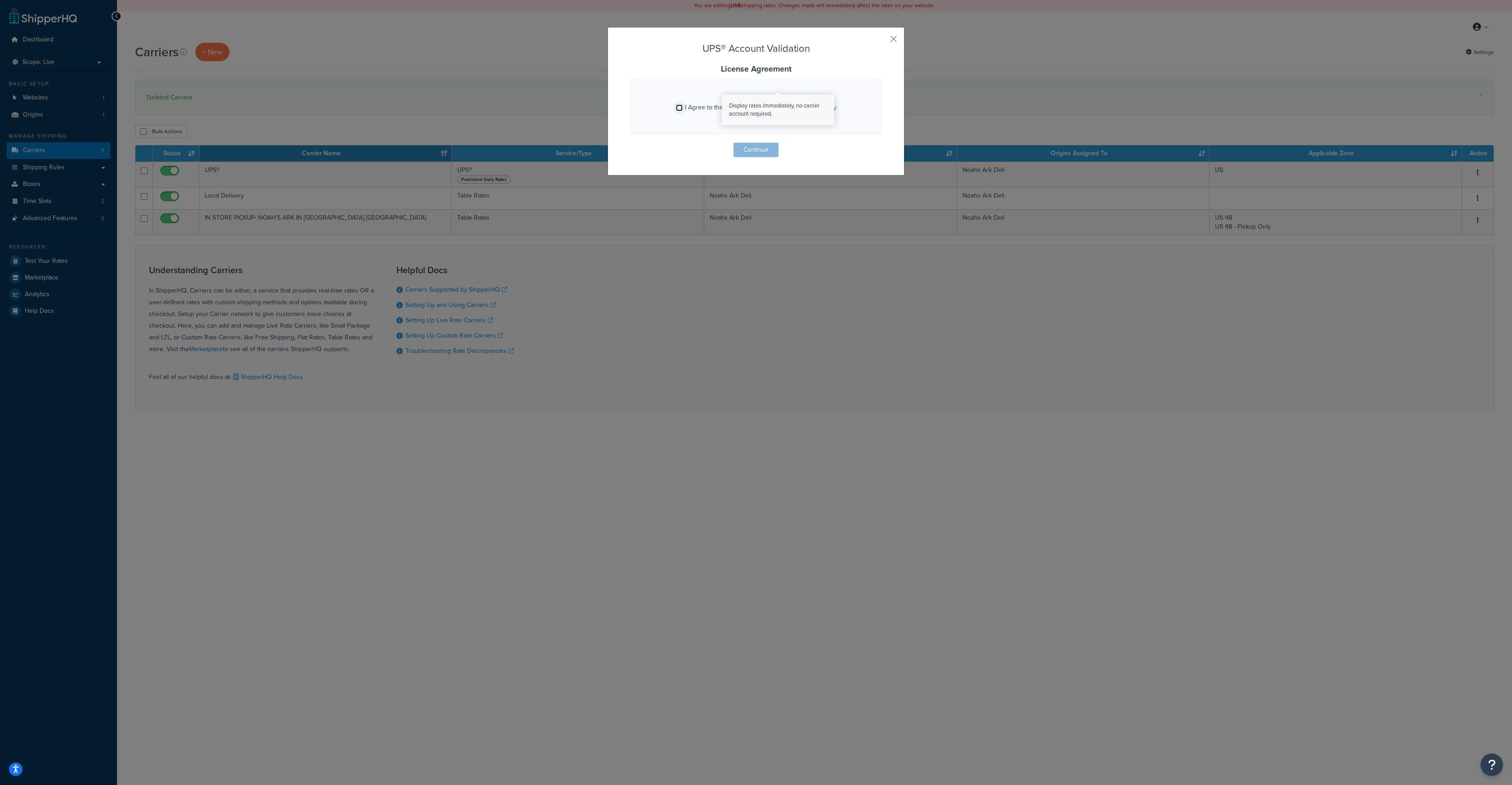
click at [680, 108] on input "I Agree to the UPS Terms of Service and Privacy Policy" at bounding box center [679, 107] width 7 height 7
checkbox input "true"
click at [755, 147] on button "Continue" at bounding box center [756, 149] width 45 height 14
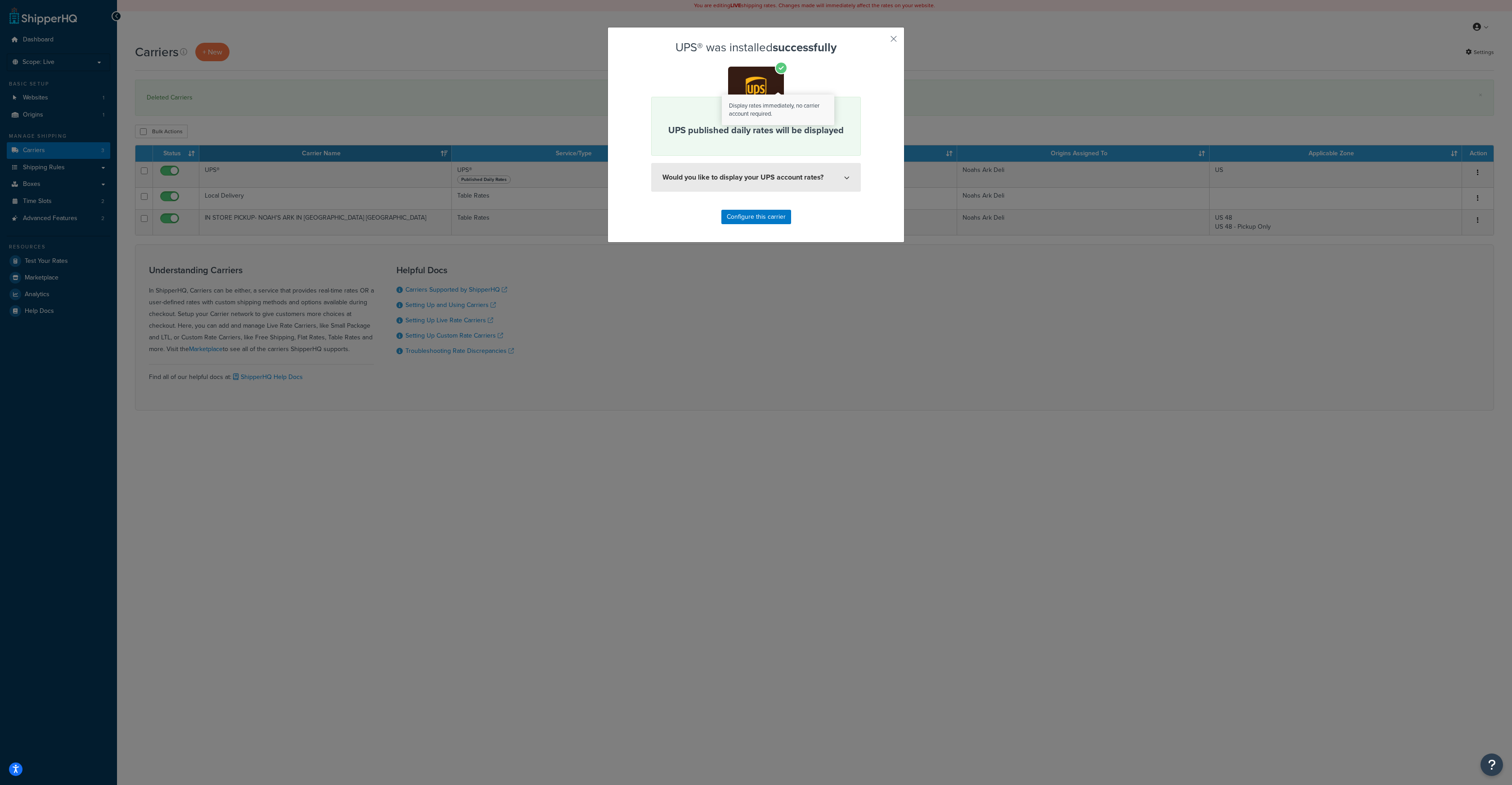
click at [839, 176] on button "Would you like to display your UPS account rates?" at bounding box center [756, 177] width 210 height 29
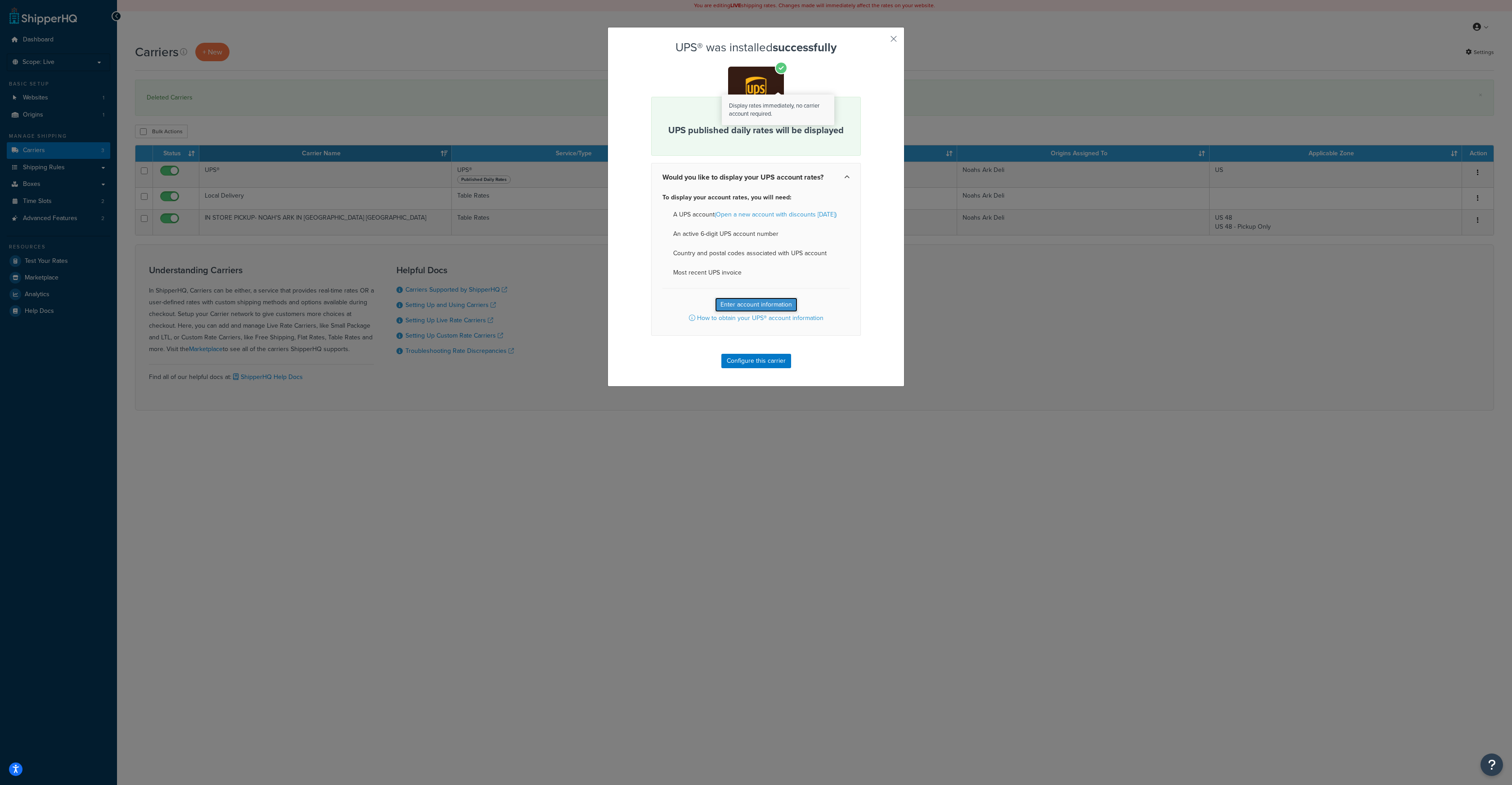
click at [747, 303] on button "Enter account information" at bounding box center [756, 304] width 82 height 14
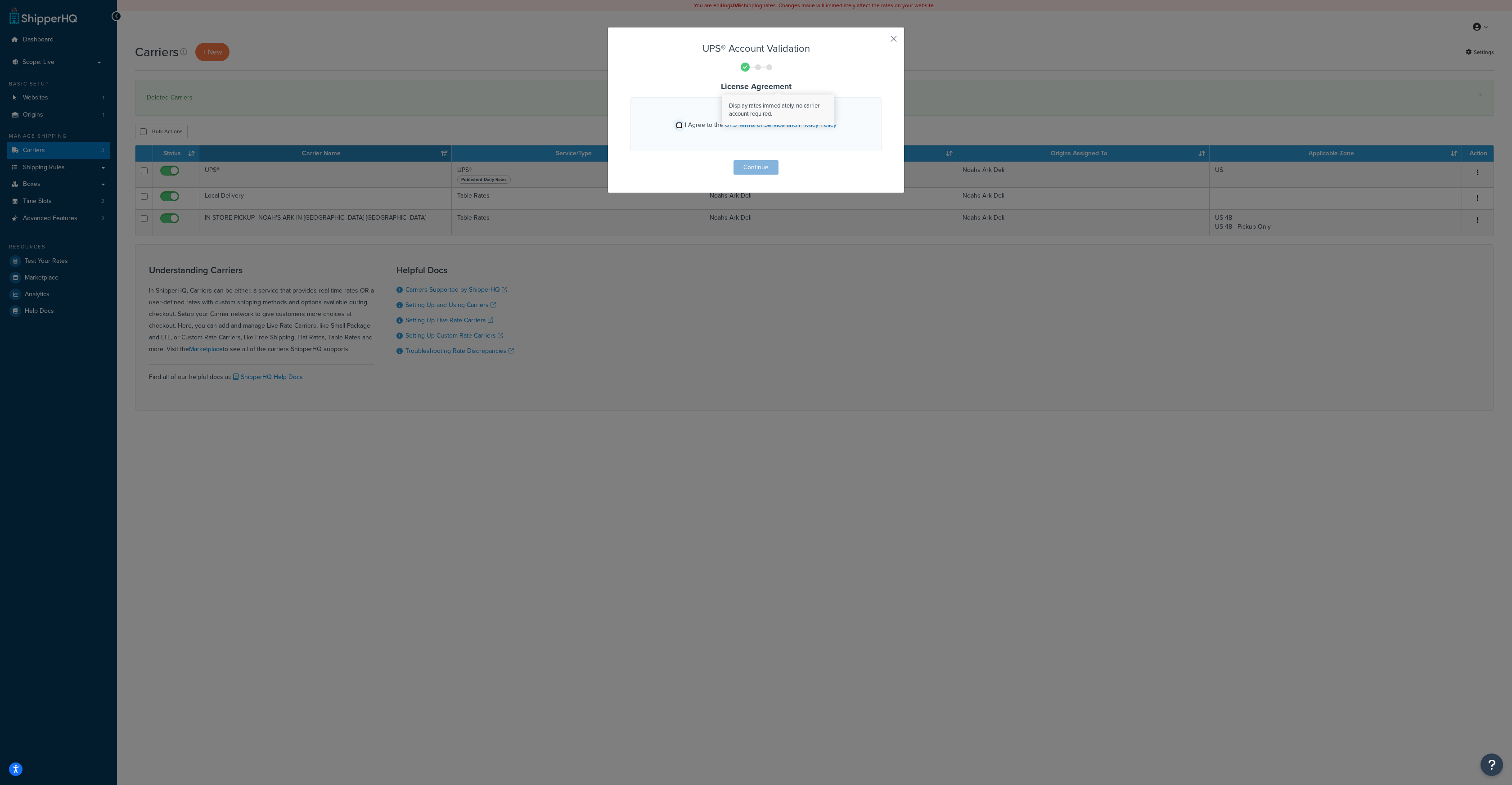
click at [681, 125] on input "I Agree to the UPS Terms of Service and Privacy Policy" at bounding box center [679, 125] width 7 height 7
checkbox input "true"
click at [748, 168] on button "Continue" at bounding box center [756, 167] width 45 height 14
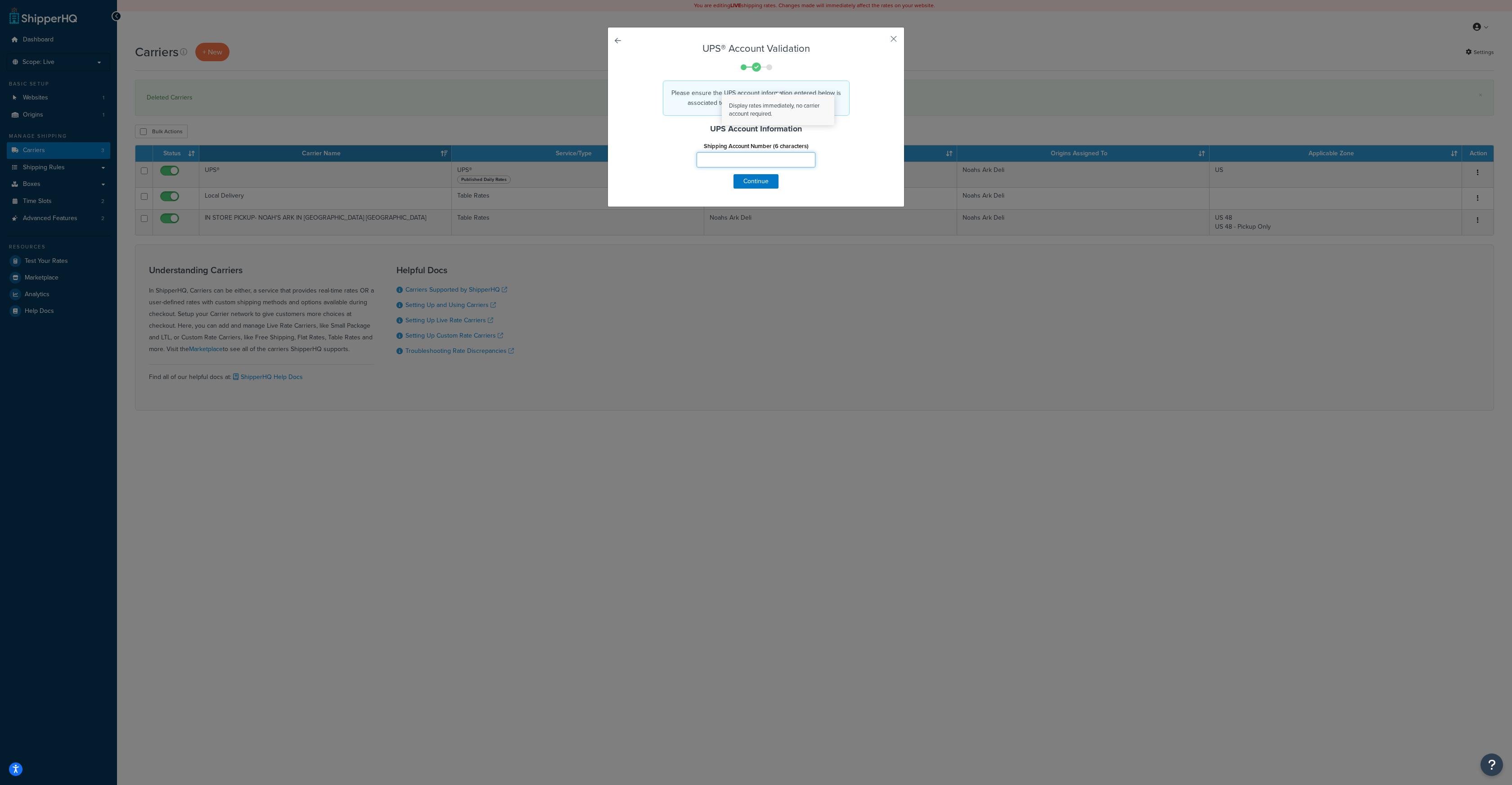
click at [721, 155] on input "Shipping Account Number (6 characters)" at bounding box center [755, 160] width 118 height 15
type input "042w4d"
click at [745, 183] on button "Continue" at bounding box center [756, 181] width 45 height 14
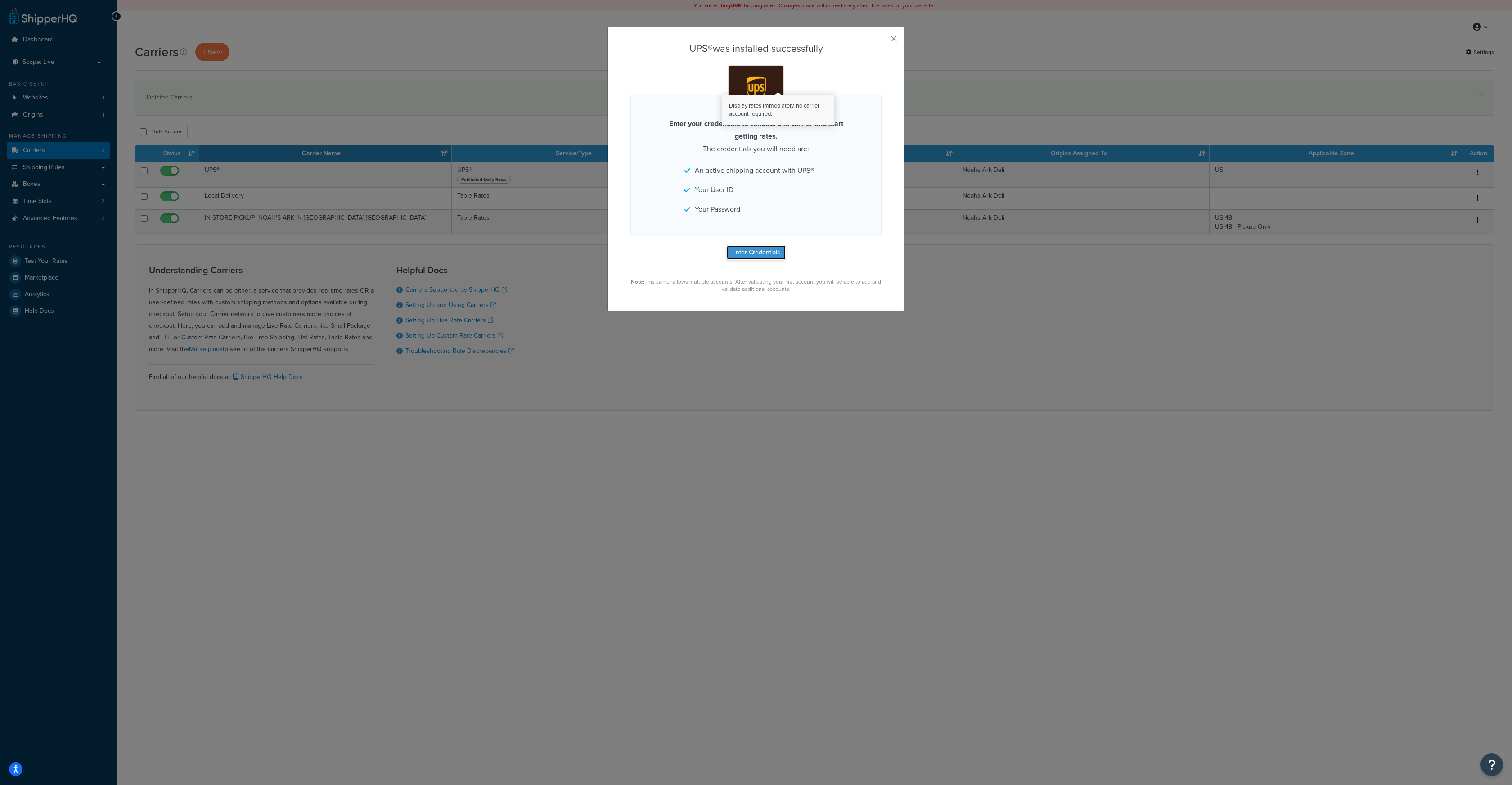
click at [751, 252] on button "Enter Credentials" at bounding box center [756, 252] width 59 height 14
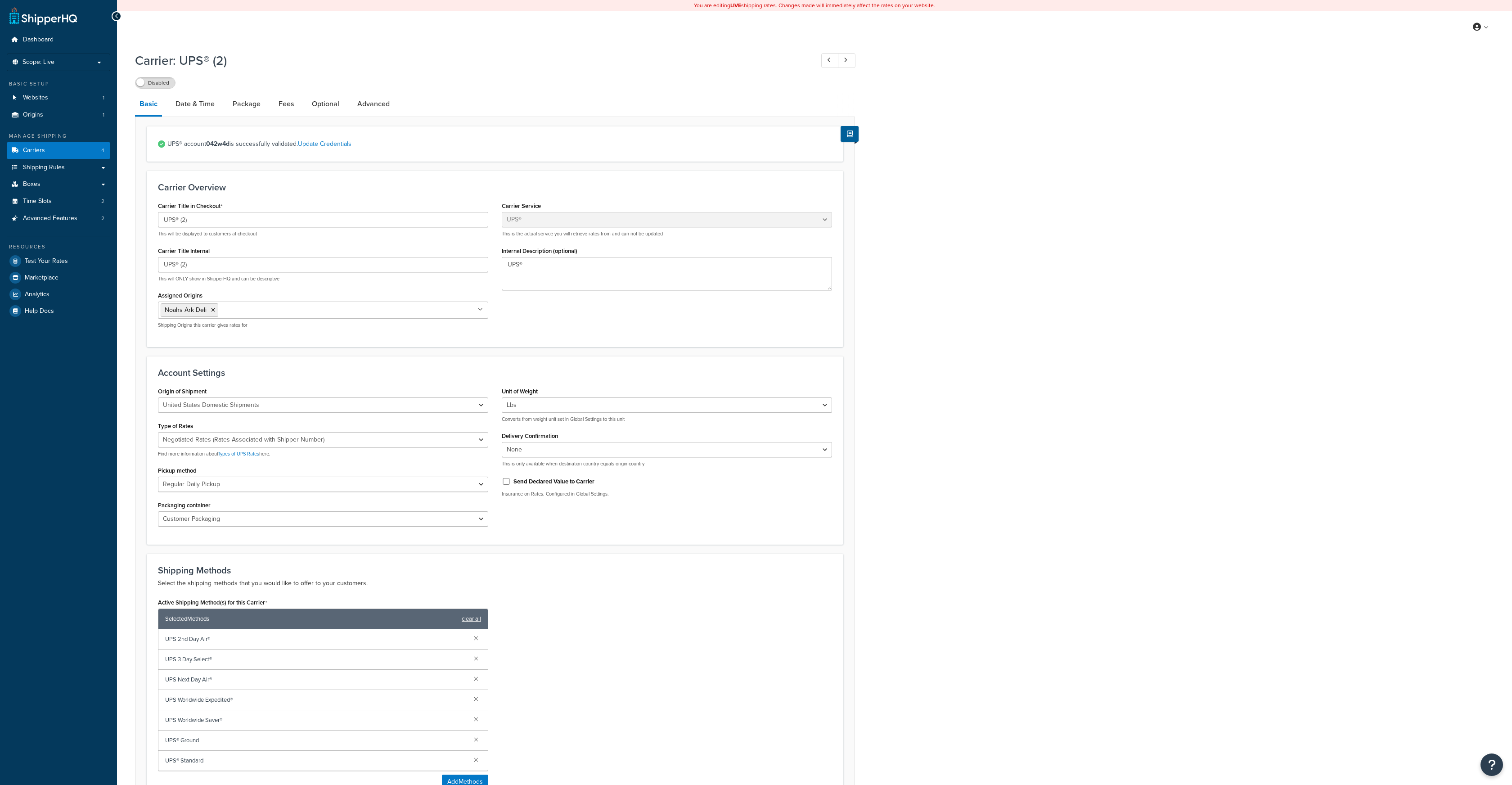
select select "ups"
click at [211, 220] on input "UPS® (2)" at bounding box center [323, 220] width 330 height 15
type input "UPS®"
click at [203, 262] on input "UPS® (2)" at bounding box center [323, 265] width 330 height 15
drag, startPoint x: 180, startPoint y: 266, endPoint x: 161, endPoint y: 264, distance: 19.1
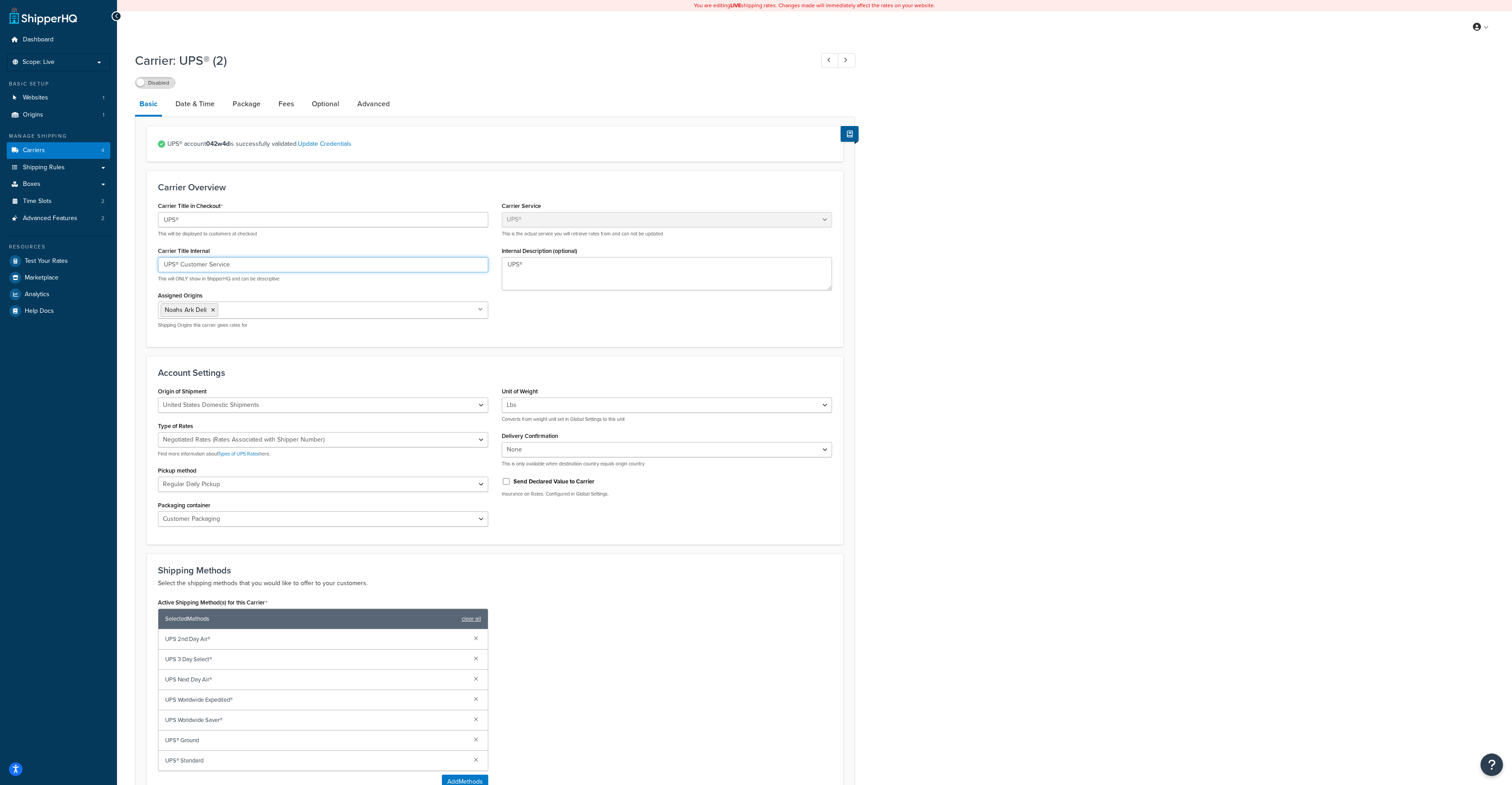
click at [161, 264] on input "UPS® Customer Service" at bounding box center [323, 265] width 330 height 15
click at [218, 269] on input "Customer Service" at bounding box center [323, 265] width 330 height 15
paste input "UPS®"
drag, startPoint x: 287, startPoint y: 265, endPoint x: 149, endPoint y: 260, distance: 138.1
click at [149, 260] on div "Carrier Overview Carrier Title in Checkout UPS® This will be displayed to custo…" at bounding box center [494, 258] width 696 height 176
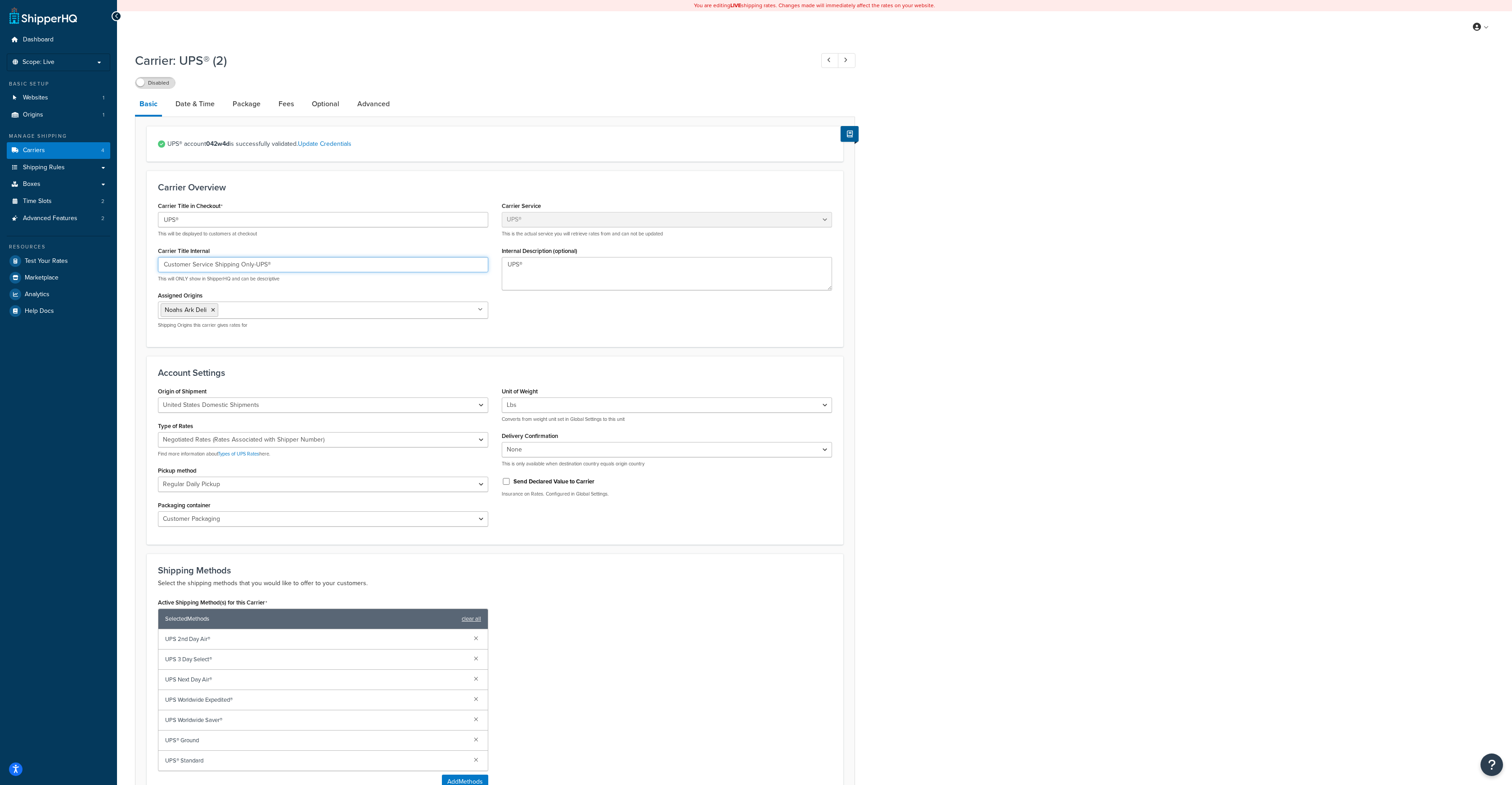
type input "Customer Service Shipping Only-UPS®"
drag, startPoint x: 538, startPoint y: 264, endPoint x: 489, endPoint y: 264, distance: 49.0
click at [489, 264] on div "Carrier Title in Checkout UPS® This will be displayed to customers at checkout …" at bounding box center [494, 267] width 687 height 136
paste textarea "Customer Service Shipping Only-UPS®"
type textarea "Customer Service Shipping Only-UPS®"
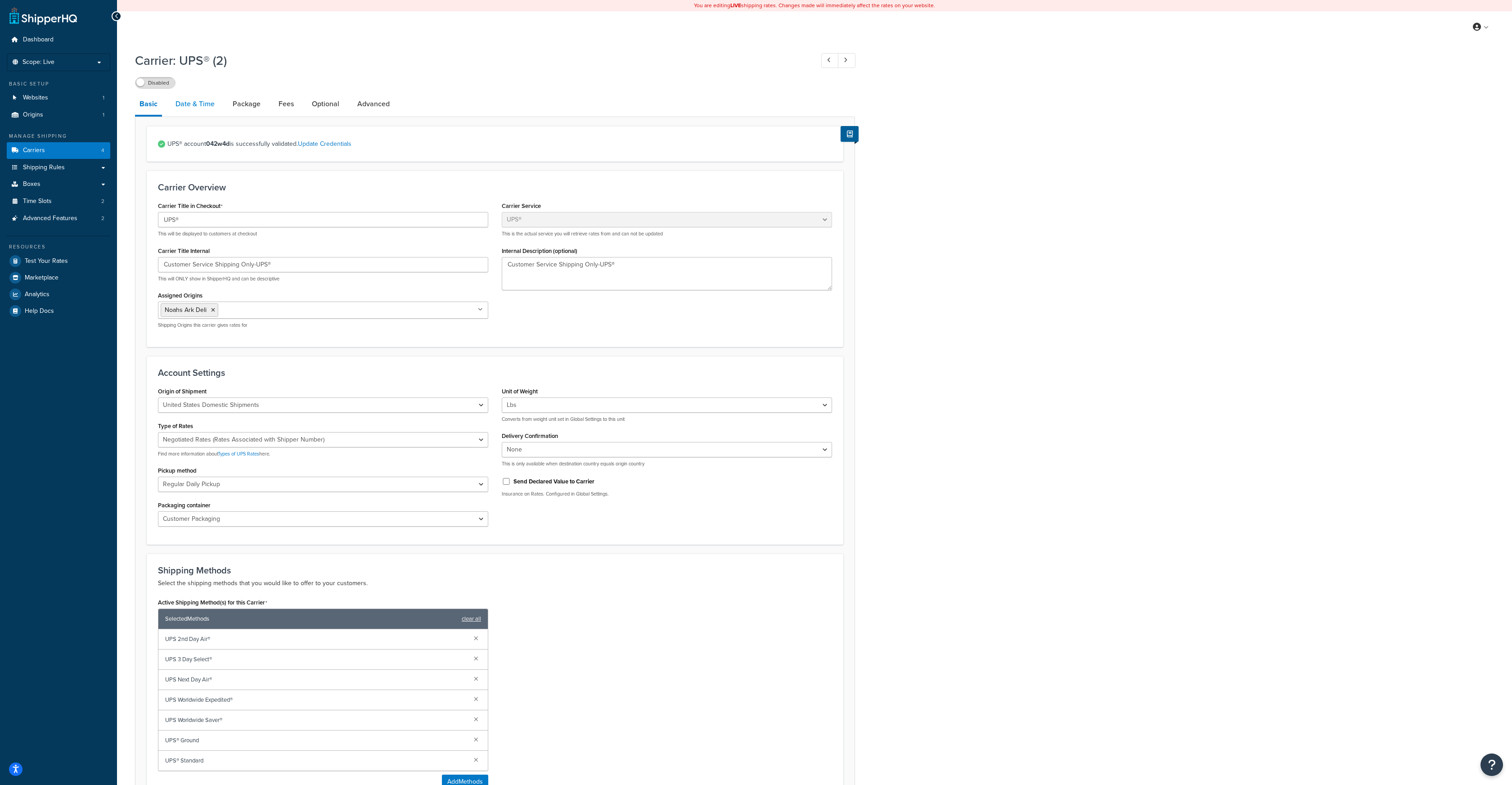
click at [197, 105] on link "Date & Time" at bounding box center [195, 103] width 48 height 22
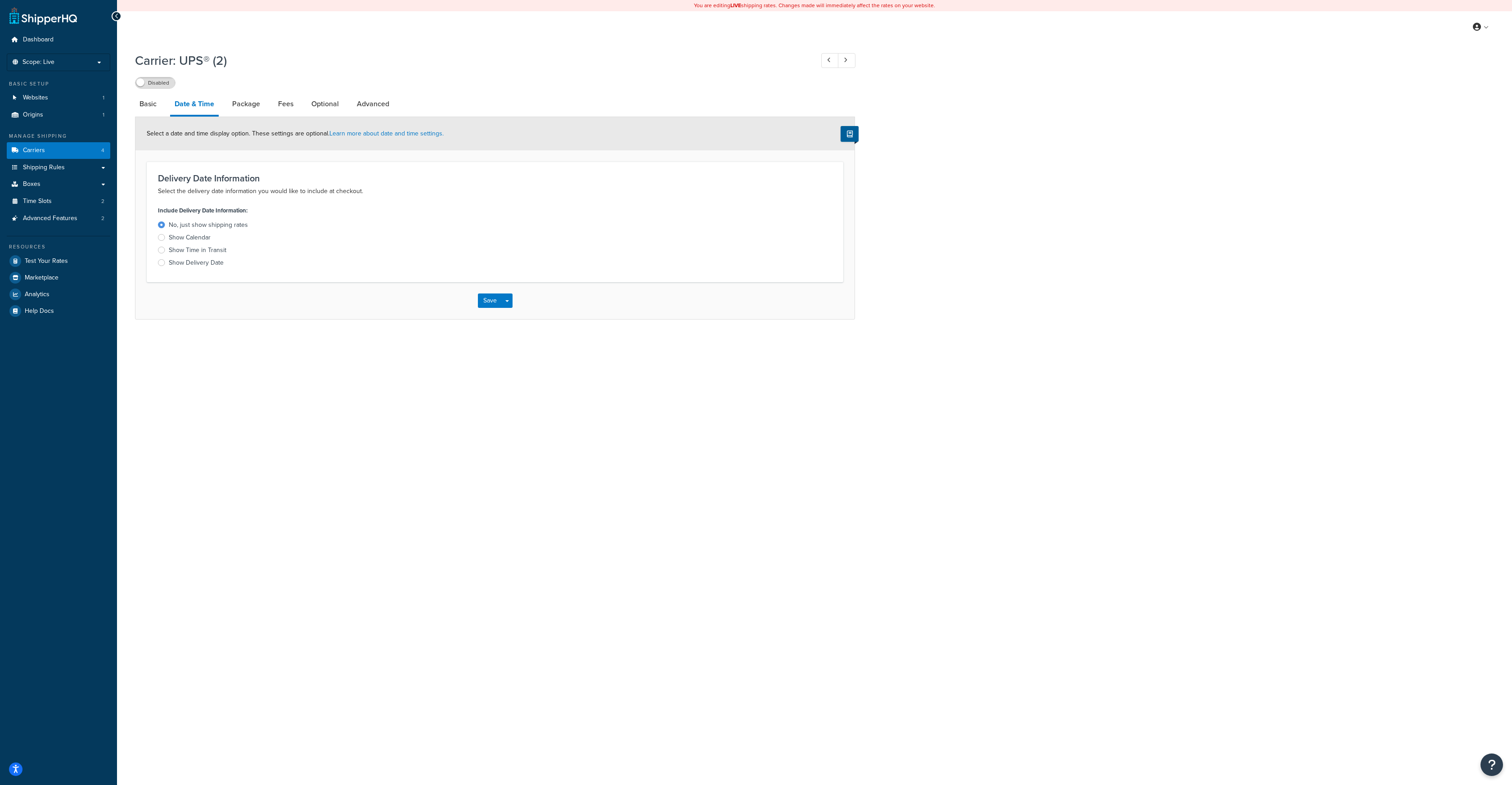
click at [164, 236] on div at bounding box center [161, 237] width 8 height 7
click at [0, 0] on input "Show Calendar" at bounding box center [0, 0] width 0 height 0
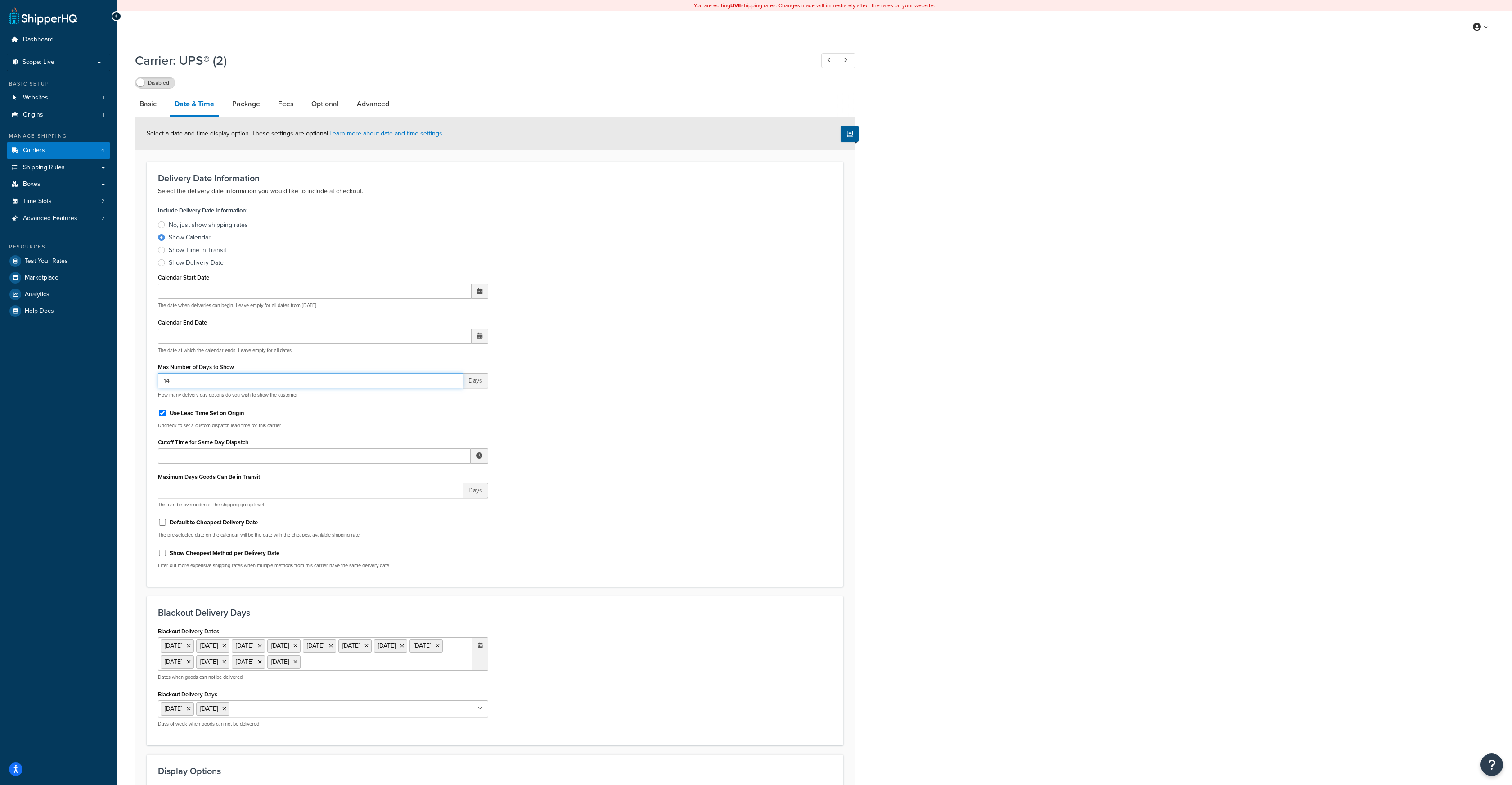
click at [176, 380] on input "14" at bounding box center [310, 381] width 305 height 15
type input "1"
type input "60"
click at [163, 415] on input "Use Lead Time Set on Origin" at bounding box center [162, 413] width 9 height 7
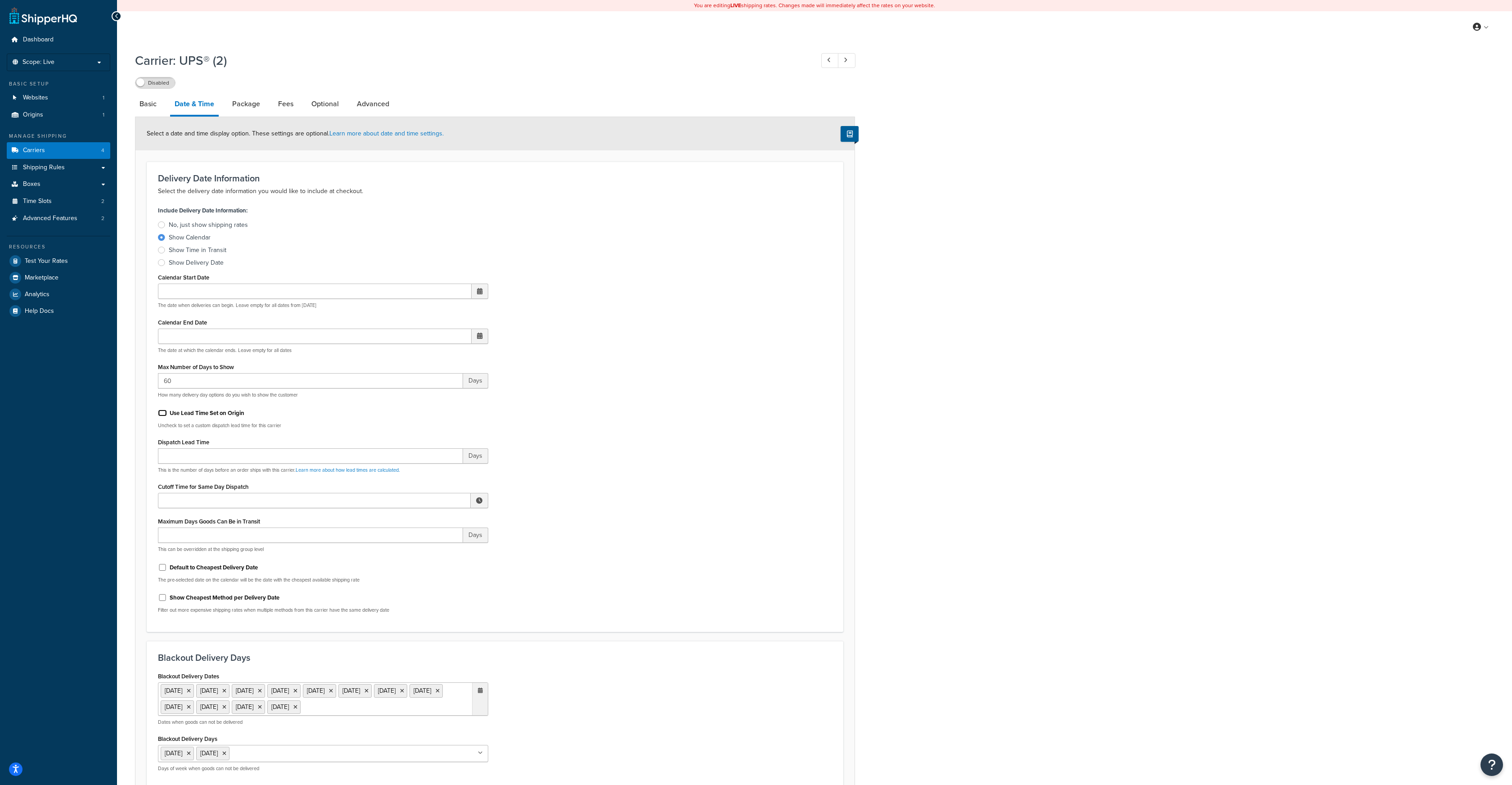
click at [163, 415] on input "Use Lead Time Set on Origin" at bounding box center [162, 413] width 9 height 7
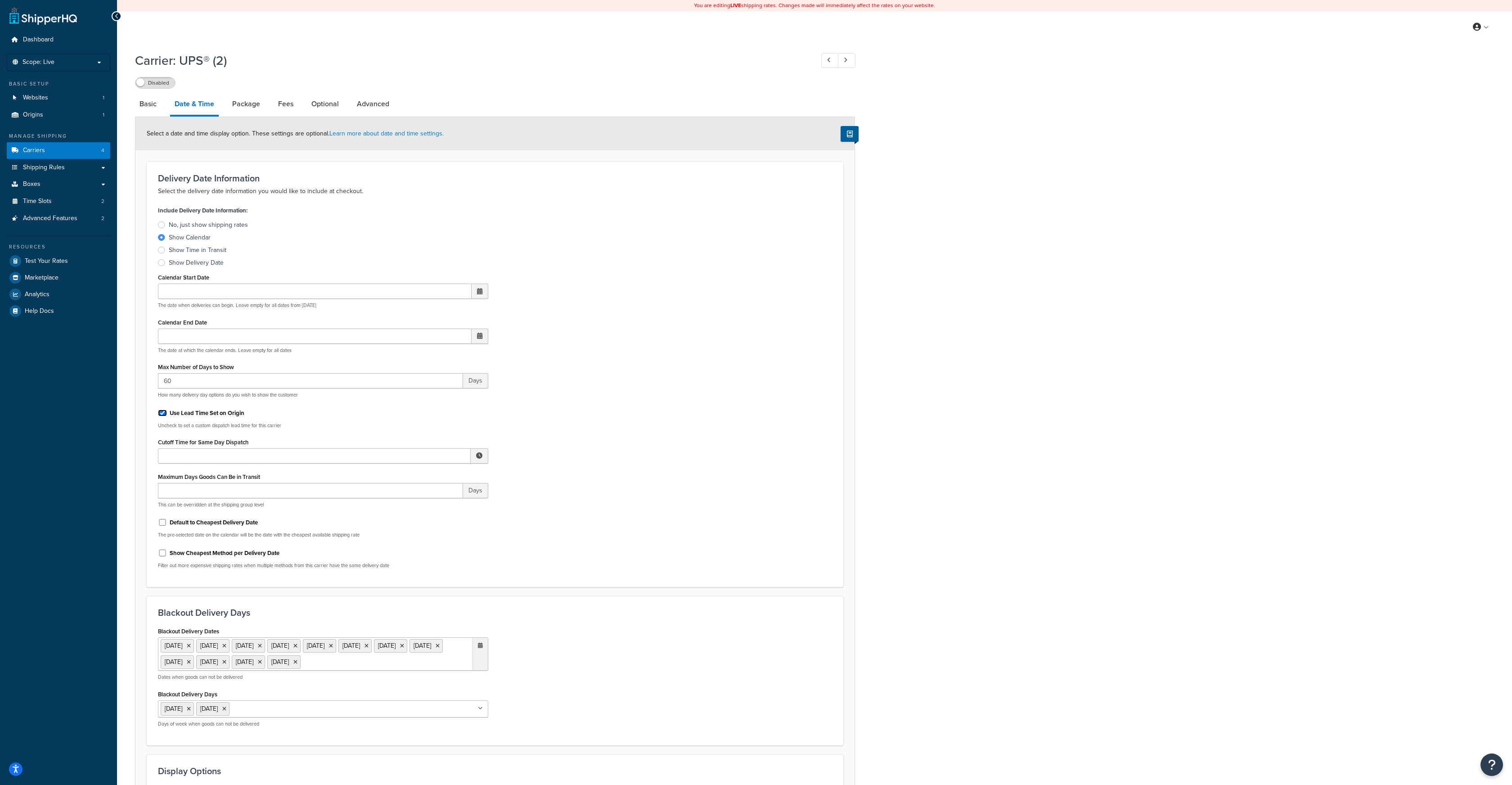
click at [163, 415] on input "Use Lead Time Set on Origin" at bounding box center [162, 413] width 9 height 7
checkbox input "false"
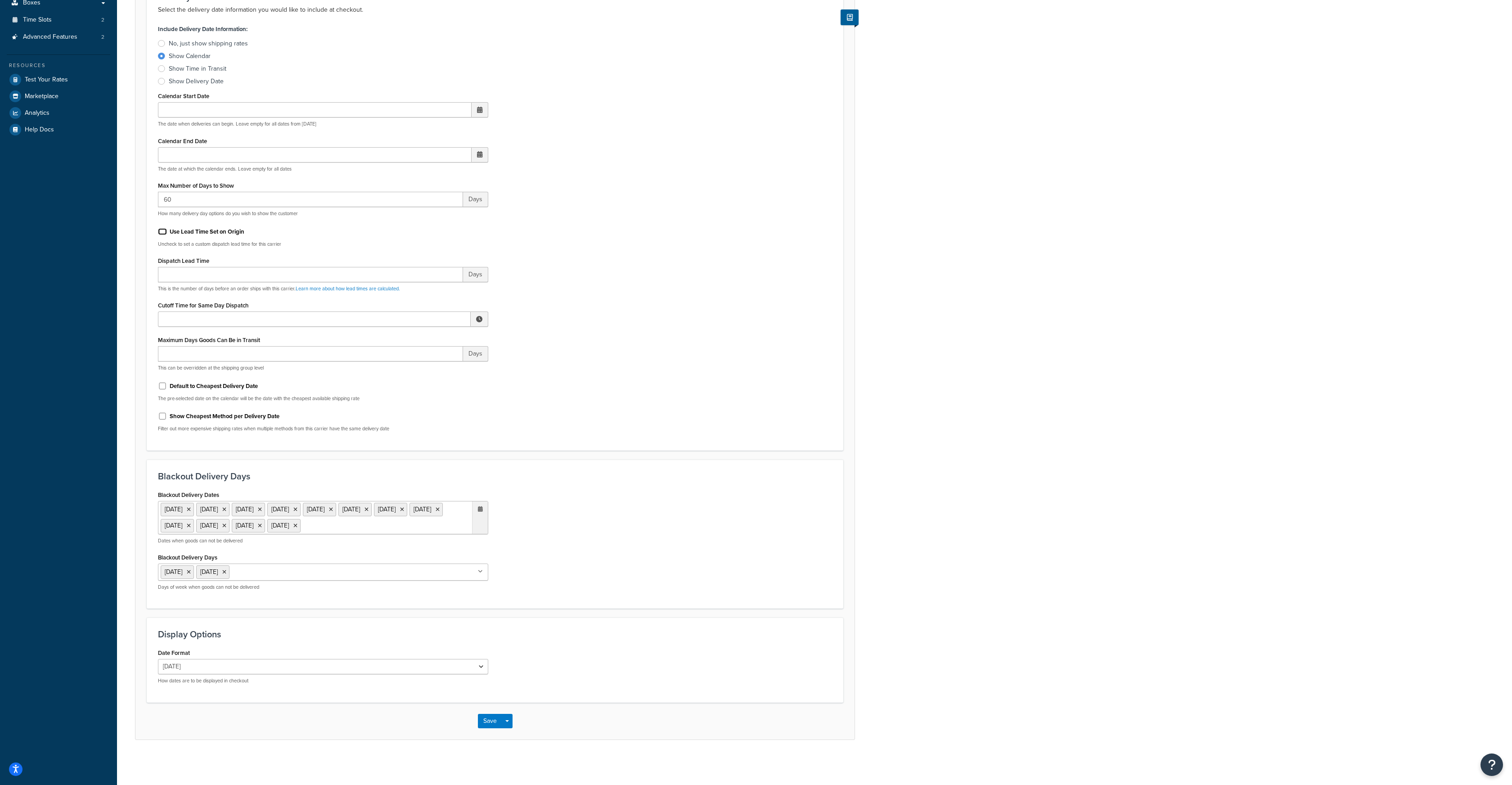
scroll to position [198, 0]
click at [226, 572] on icon at bounding box center [224, 572] width 4 height 5
click at [260, 556] on div "Blackout Delivery Days [DATE] [DATE] [DATE] [DATE] [DATE] [DATE] [DATE] Days of…" at bounding box center [323, 571] width 330 height 39
click at [489, 722] on button "Save" at bounding box center [490, 721] width 24 height 14
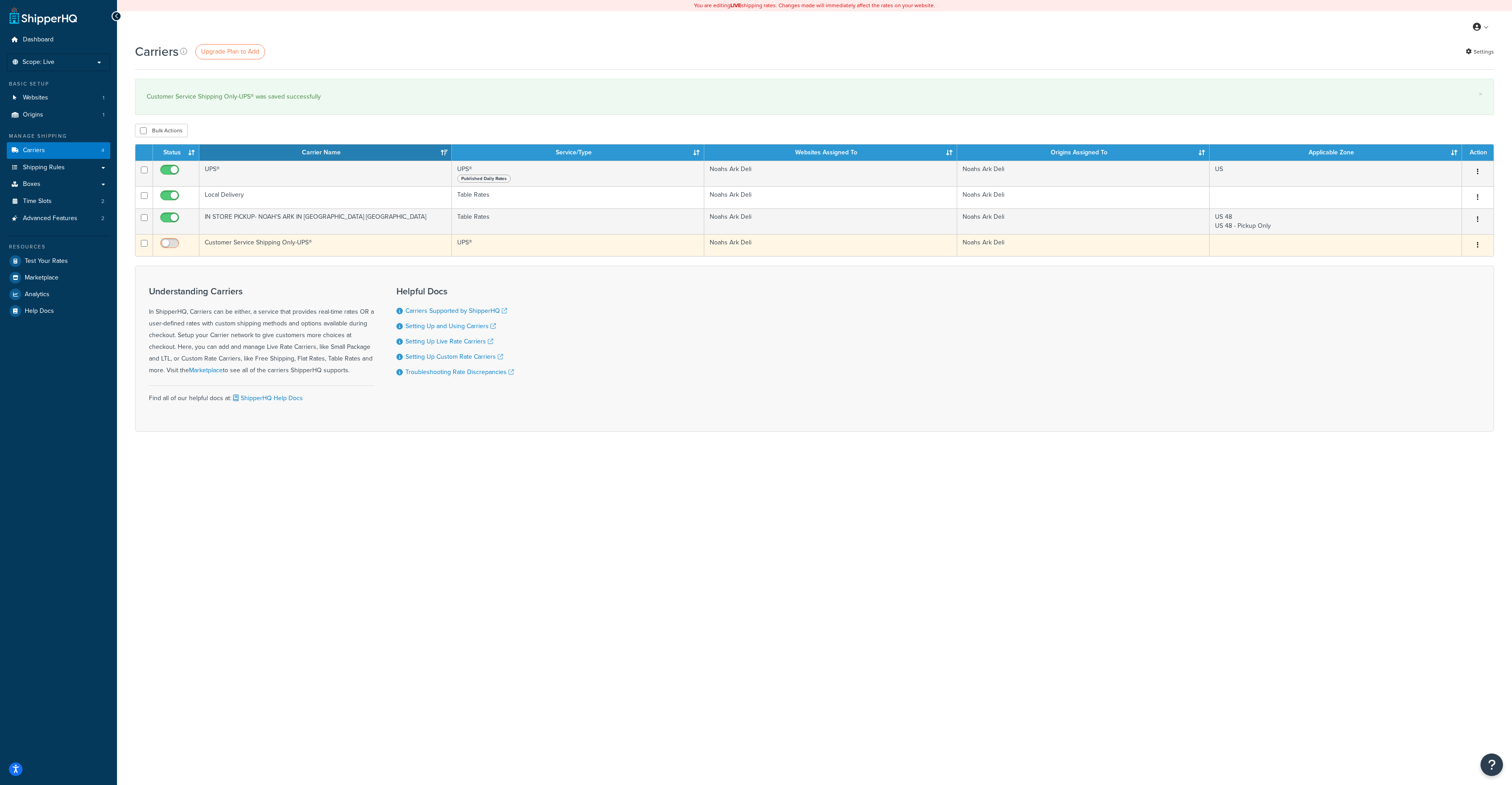
click at [177, 242] on input "checkbox" at bounding box center [171, 245] width 25 height 11
checkbox input "true"
click at [1475, 247] on button "button" at bounding box center [1478, 245] width 13 height 14
click at [1433, 260] on link "Edit" at bounding box center [1442, 263] width 71 height 18
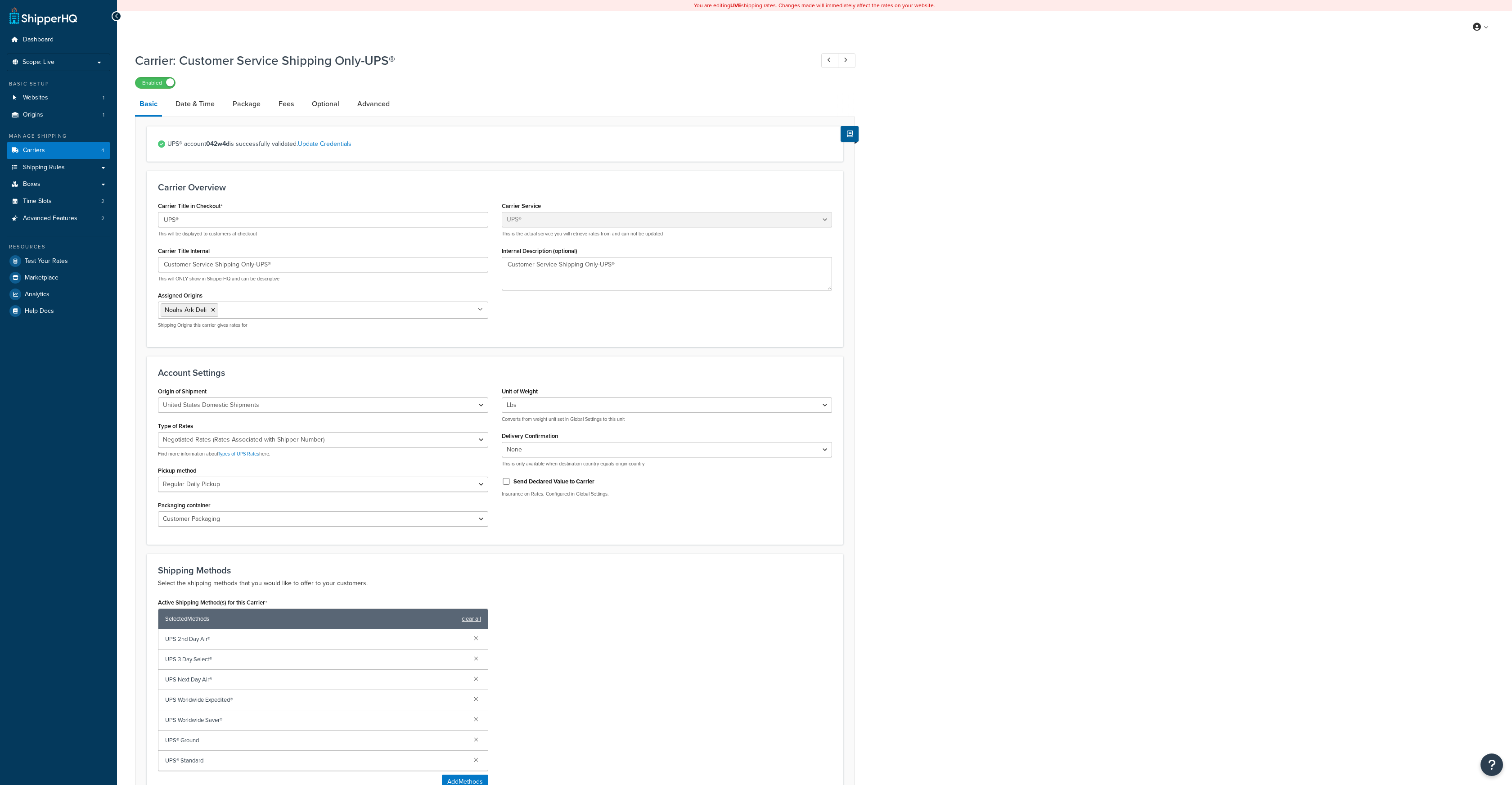
select select "ups"
click at [195, 103] on link "Date & Time" at bounding box center [195, 103] width 48 height 22
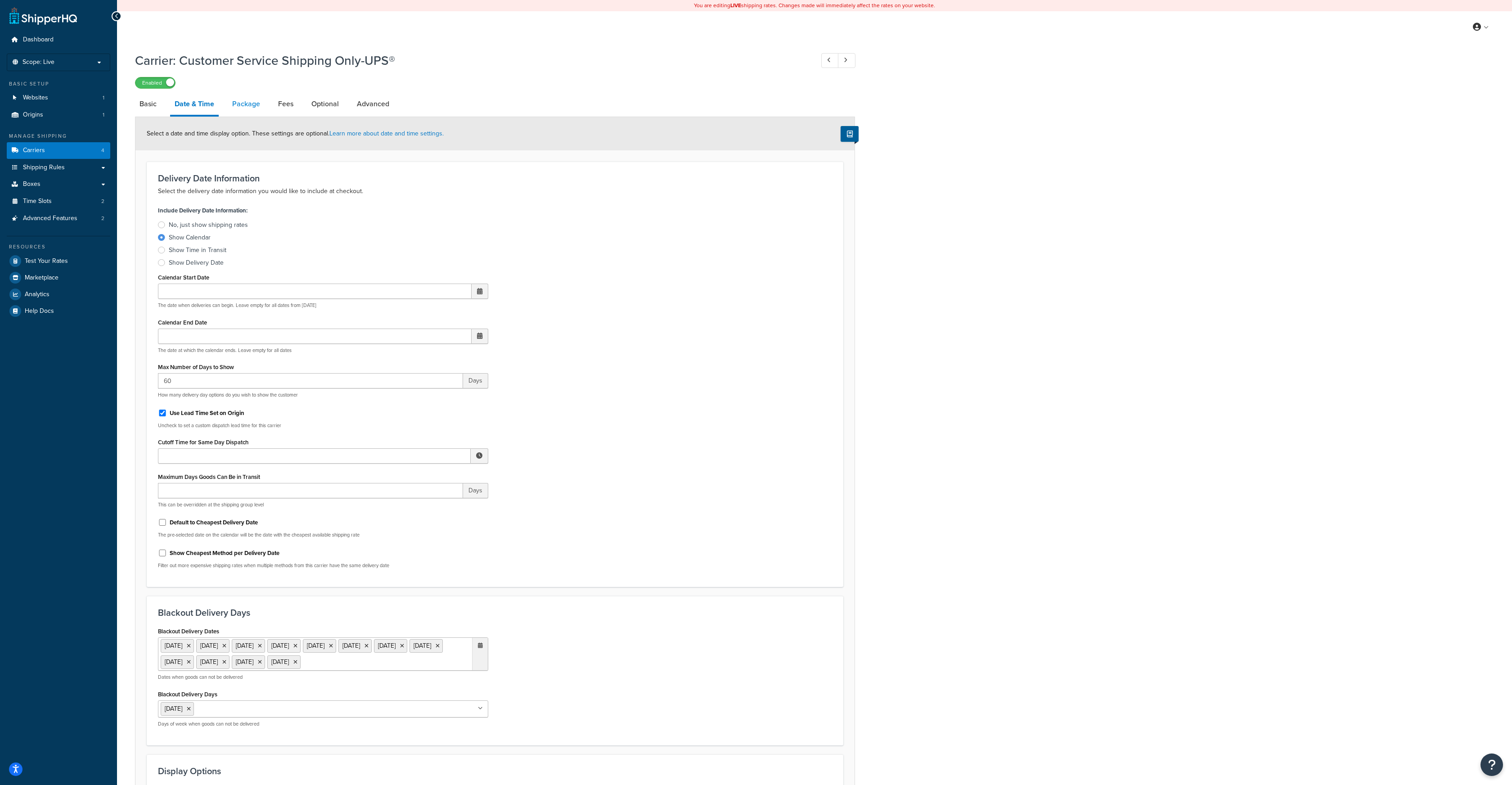
click at [250, 100] on link "Package" at bounding box center [246, 103] width 37 height 22
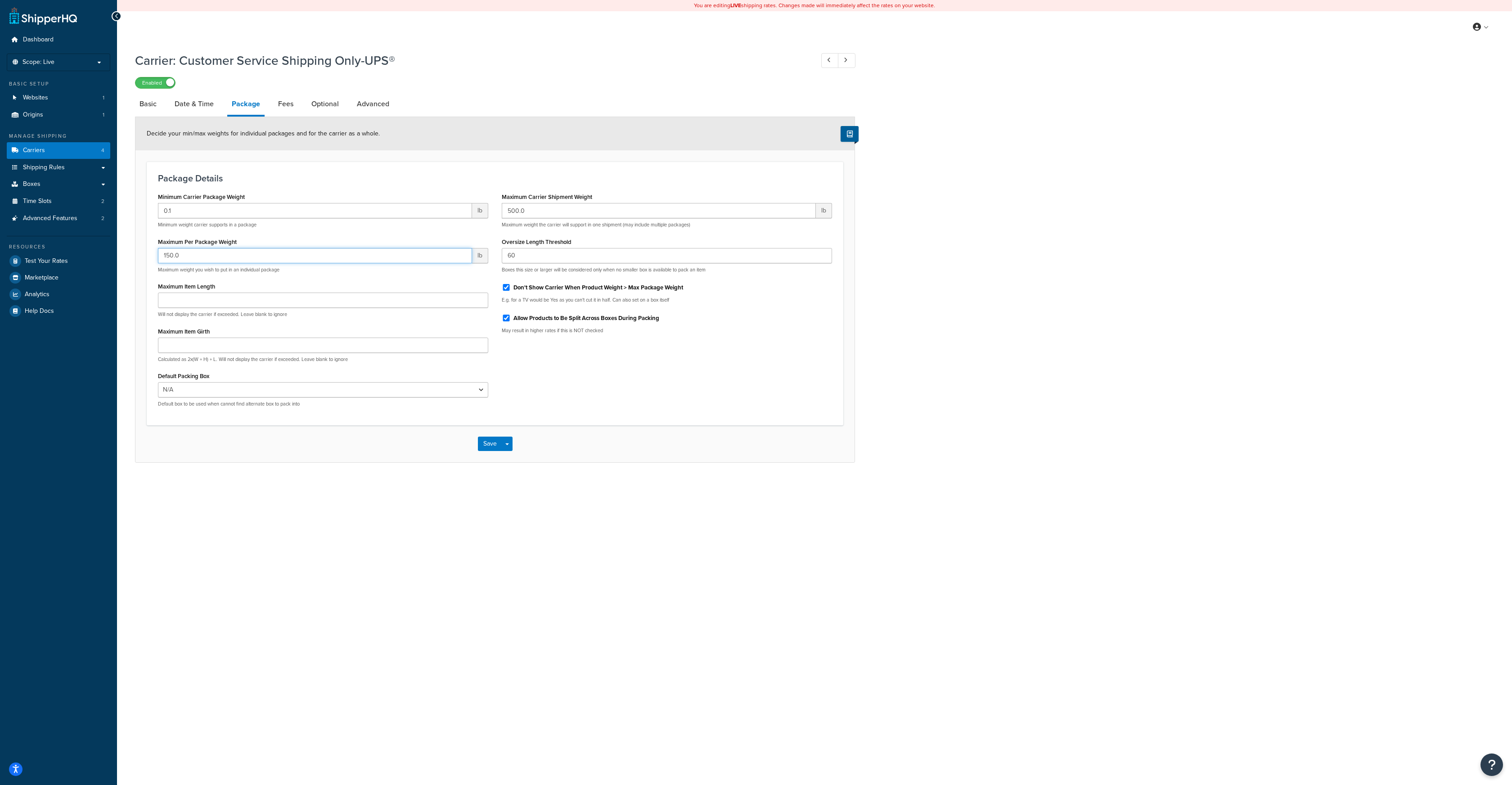
drag, startPoint x: 201, startPoint y: 254, endPoint x: 129, endPoint y: 251, distance: 72.1
click at [129, 251] on div "Carrier: Customer Service Shipping Only-UPS® Enabled Basic Date & Time Package …" at bounding box center [814, 266] width 1395 height 438
type input "60.1"
click at [506, 317] on input "Allow Products to Be Split Across Boxes During Packing" at bounding box center [506, 318] width 9 height 7
checkbox input "false"
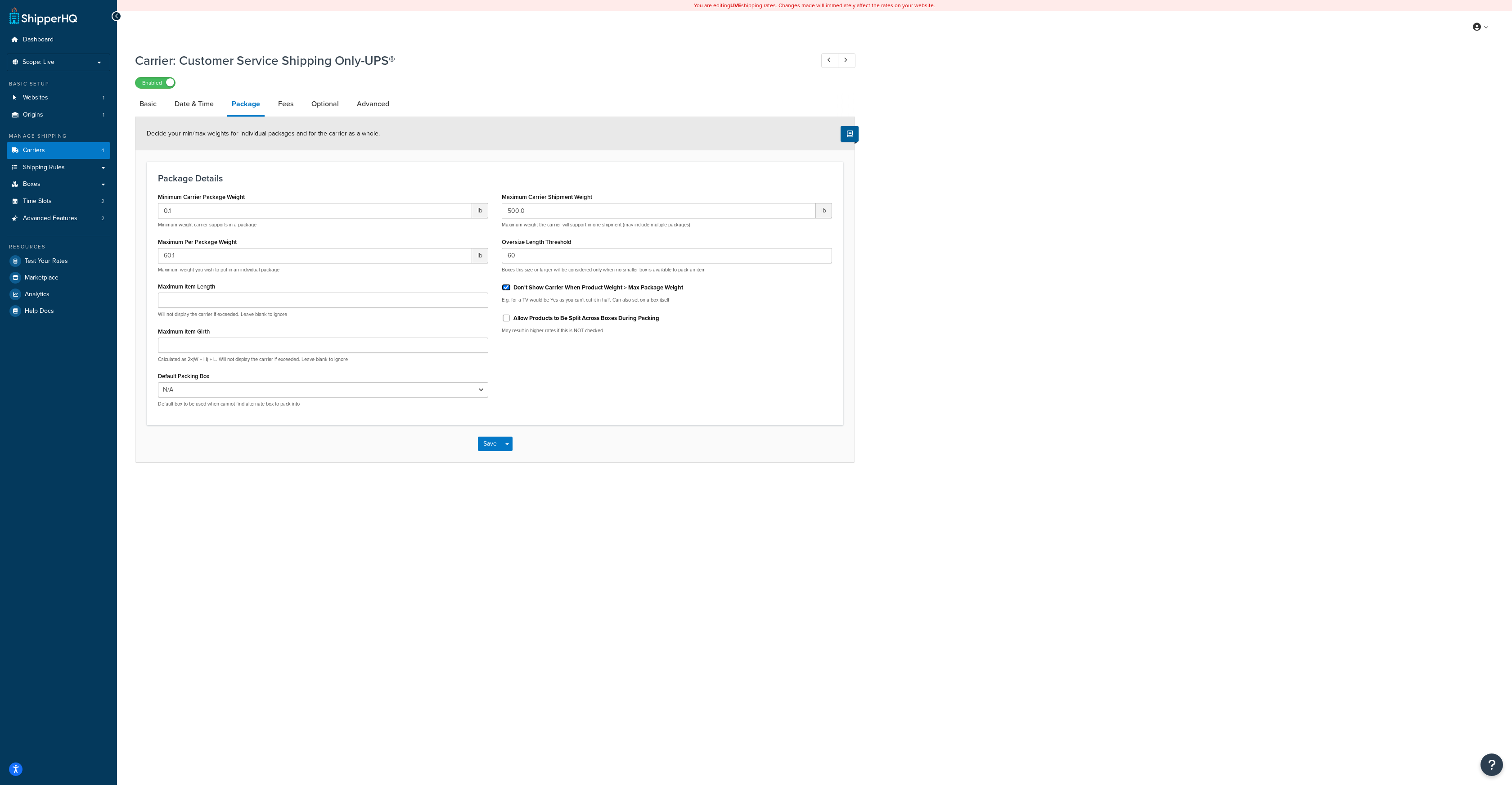
click at [507, 287] on input "Don't Show Carrier When Product Weight > Max Package Weight" at bounding box center [506, 287] width 9 height 7
checkbox input "false"
click at [279, 105] on link "Fees" at bounding box center [286, 103] width 24 height 22
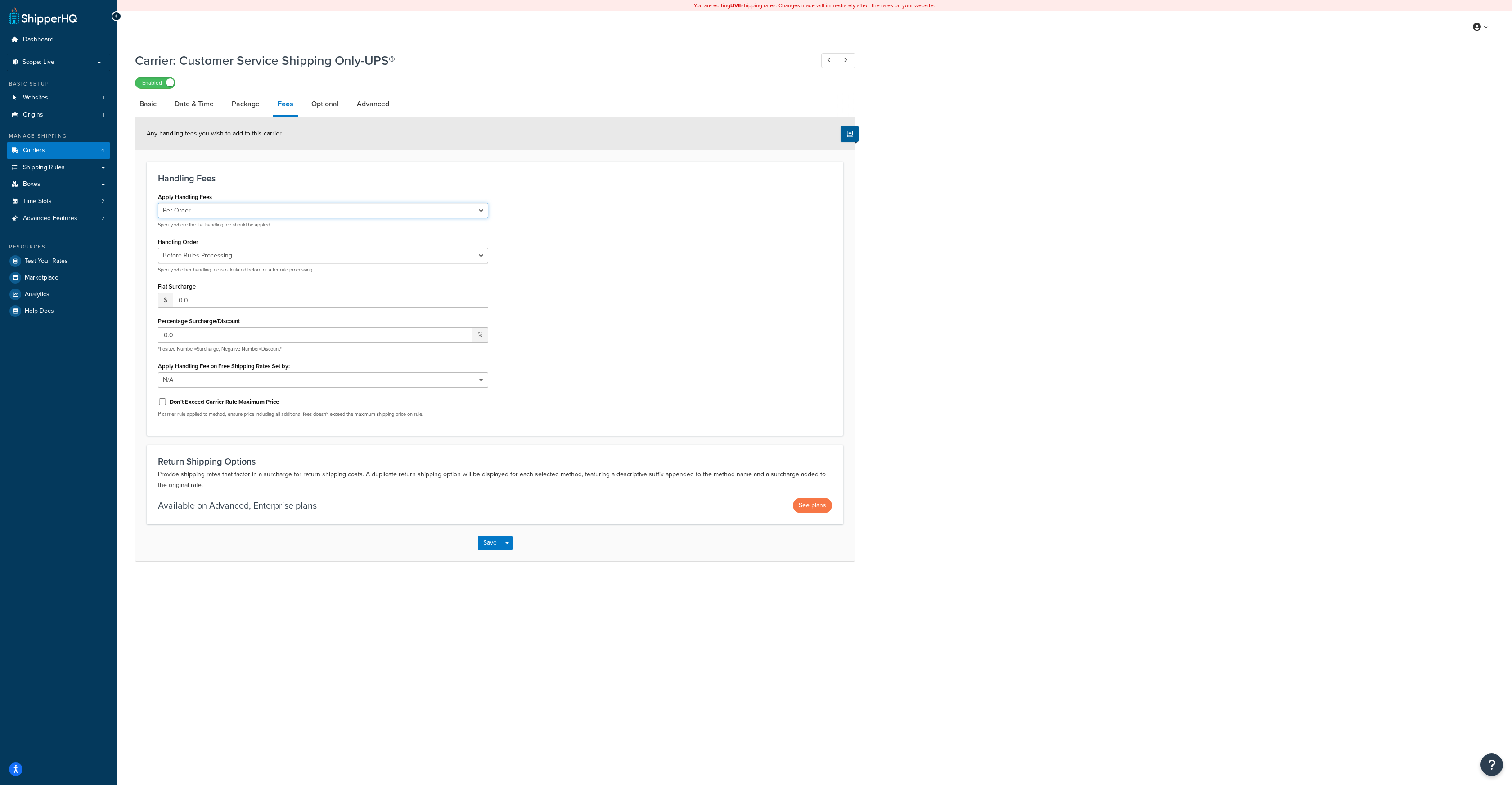
click at [214, 211] on select "Per Order Per Item Per Package" at bounding box center [323, 211] width 330 height 15
click at [158, 204] on select "Per Order Per Item Per Package" at bounding box center [323, 211] width 330 height 15
click at [324, 107] on link "Optional" at bounding box center [325, 103] width 36 height 22
select select "business"
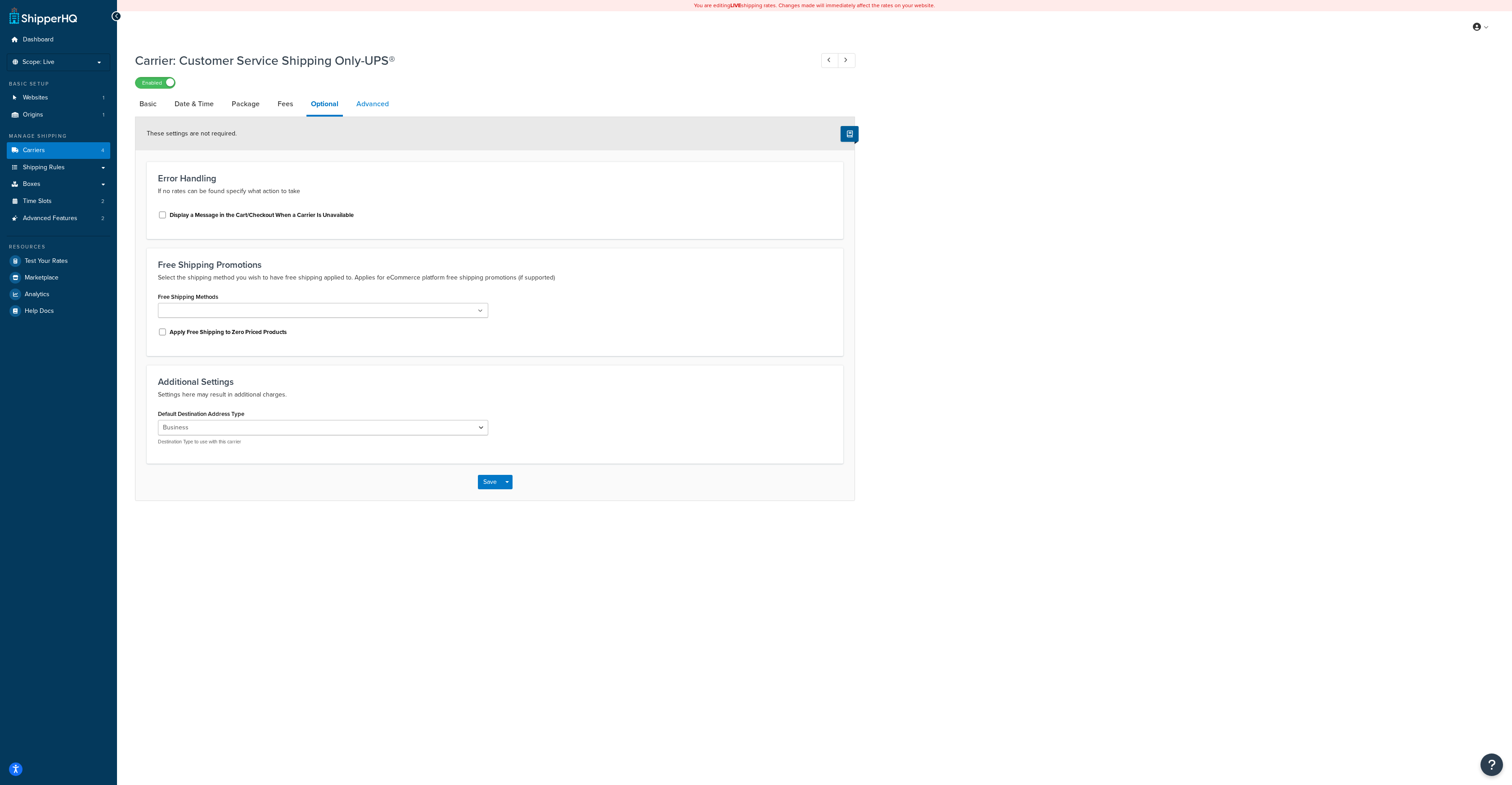
click at [379, 104] on link "Advanced" at bounding box center [372, 103] width 41 height 22
select select "false"
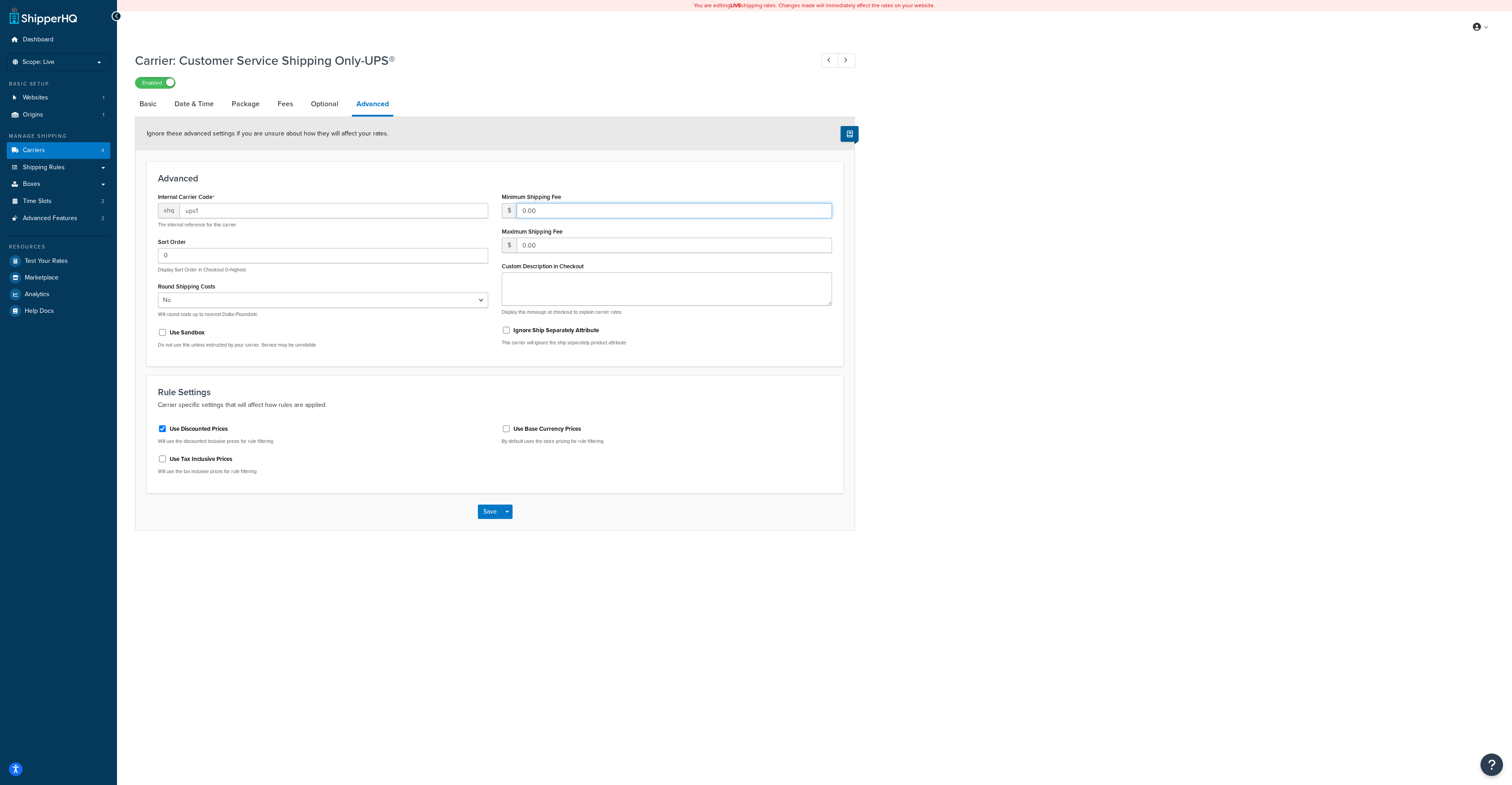
drag, startPoint x: 545, startPoint y: 211, endPoint x: 508, endPoint y: 211, distance: 37.0
click at [507, 211] on div "$ 0.00" at bounding box center [667, 211] width 330 height 15
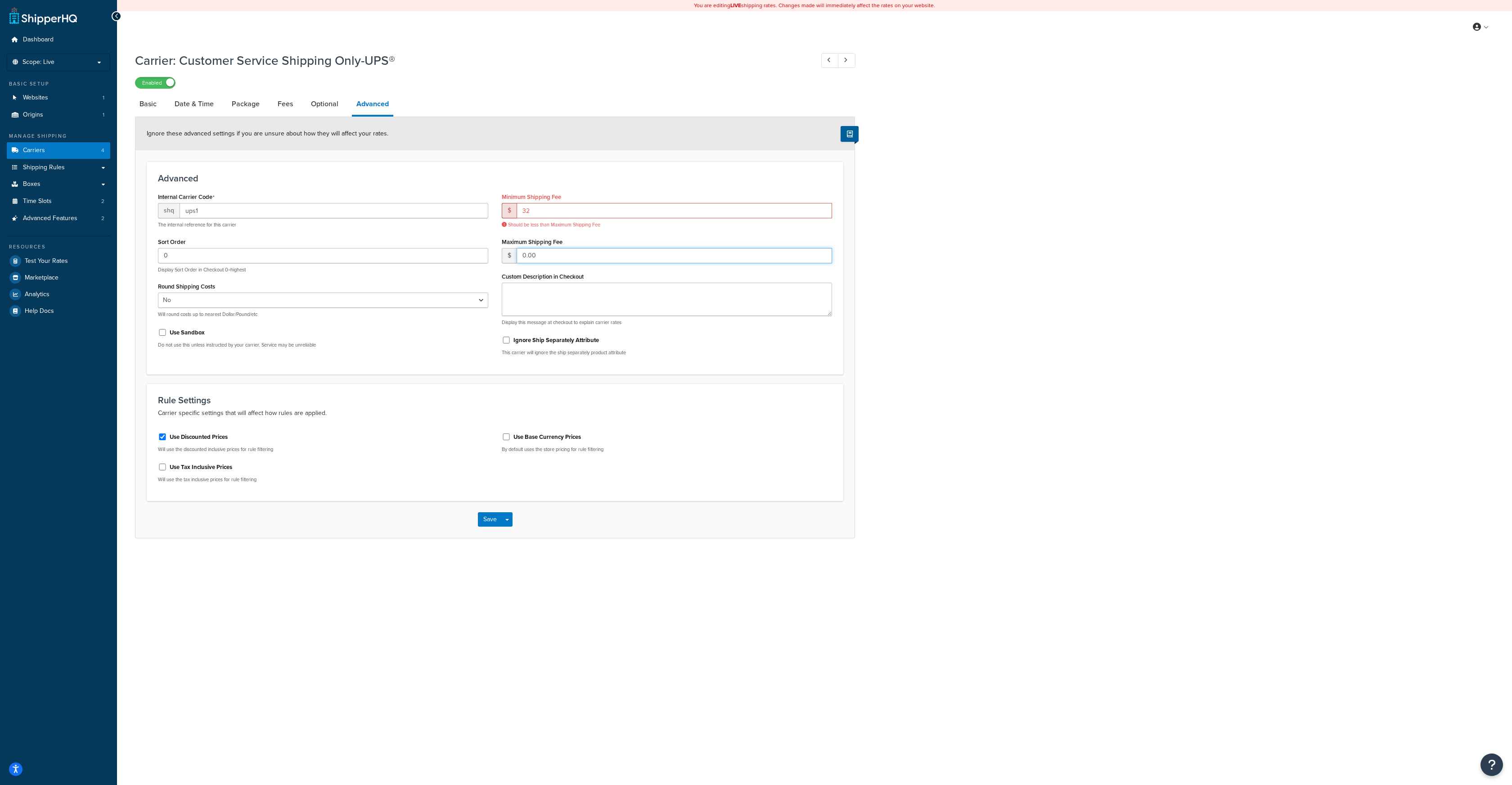
drag, startPoint x: 544, startPoint y: 244, endPoint x: 475, endPoint y: 244, distance: 69.0
click at [475, 244] on div "Internal Carrier Code shq ups1 The internal reference for this carrier Sort Ord…" at bounding box center [494, 276] width 687 height 172
click at [537, 214] on input "32" at bounding box center [675, 211] width 315 height 15
type input "32.00"
click at [164, 429] on input "Use Discounted Prices" at bounding box center [162, 429] width 9 height 7
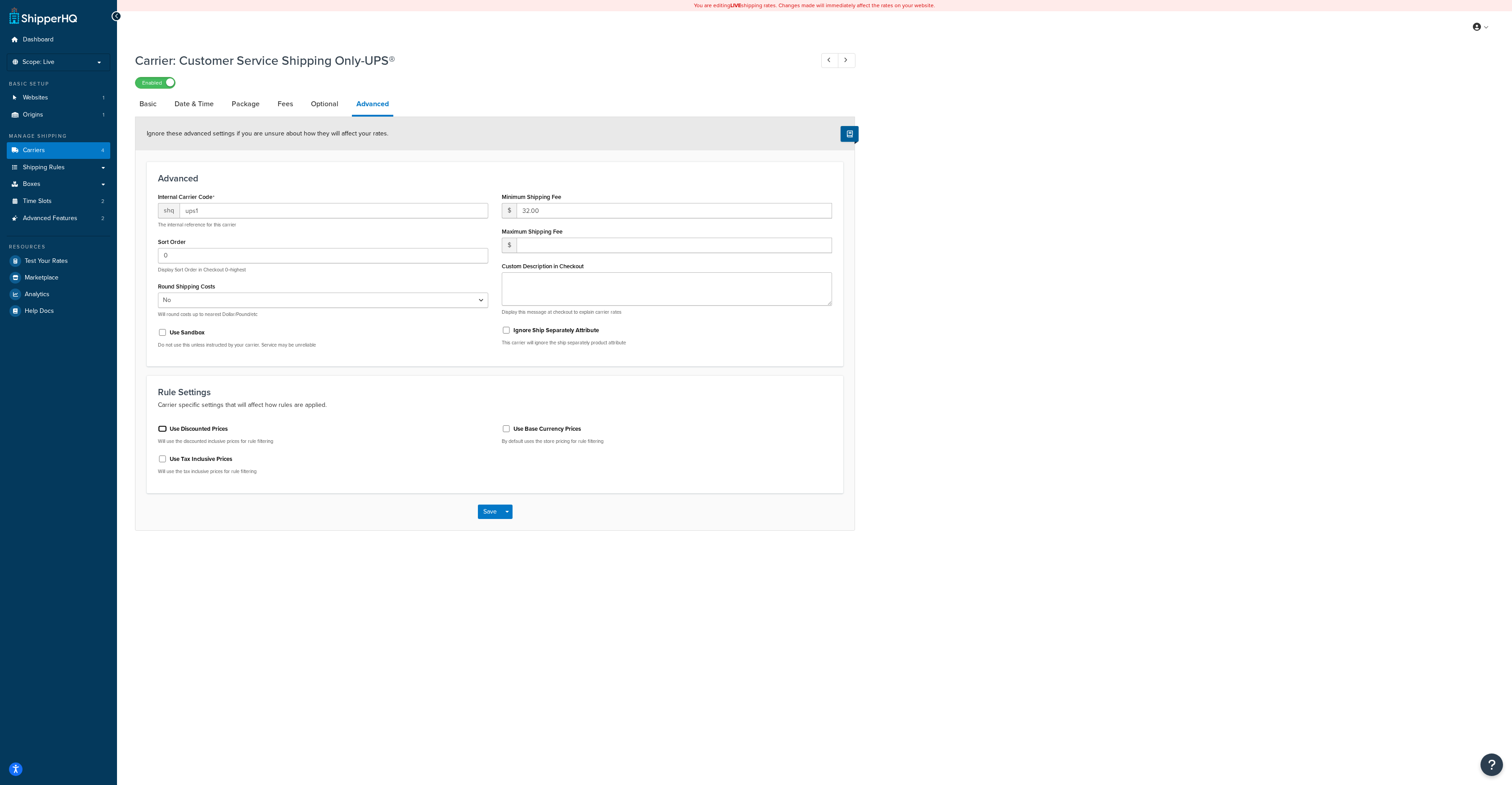
checkbox input "false"
click at [489, 512] on button "Save" at bounding box center [490, 512] width 24 height 14
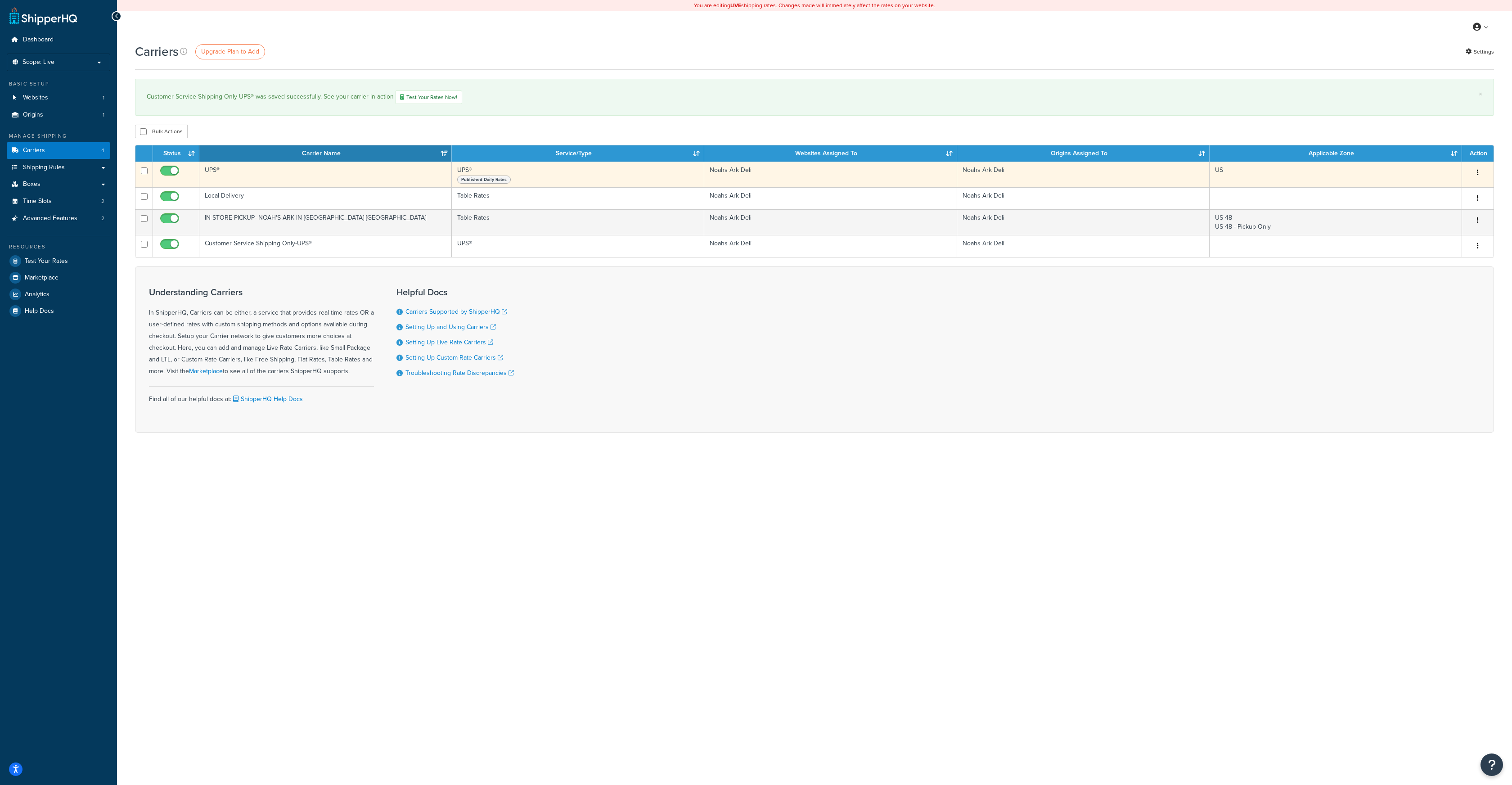
click at [475, 170] on td "UPS® Published Daily Rates" at bounding box center [578, 174] width 253 height 26
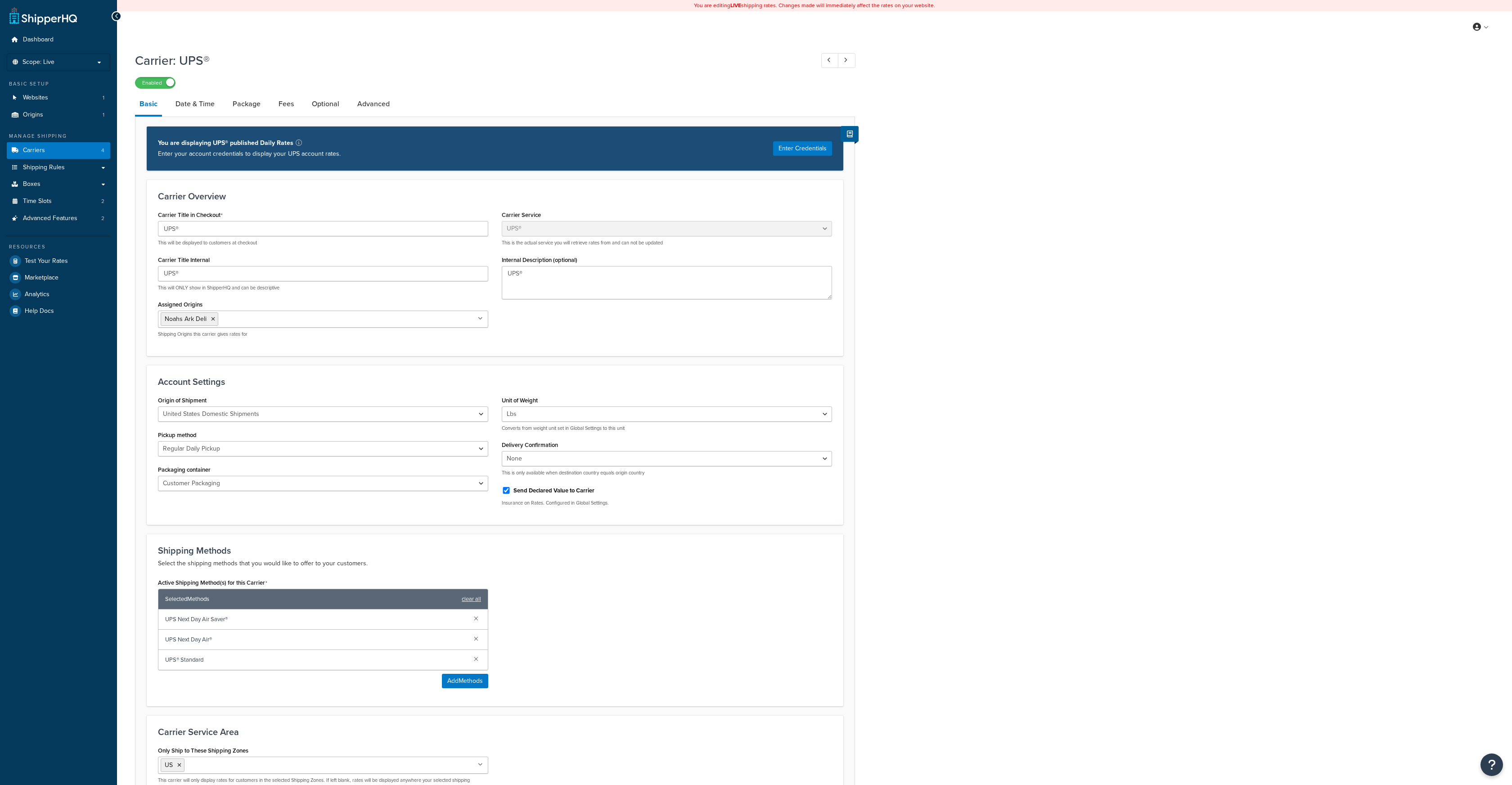
select select "ups"
click at [797, 148] on button "Enter Credentials" at bounding box center [803, 148] width 59 height 14
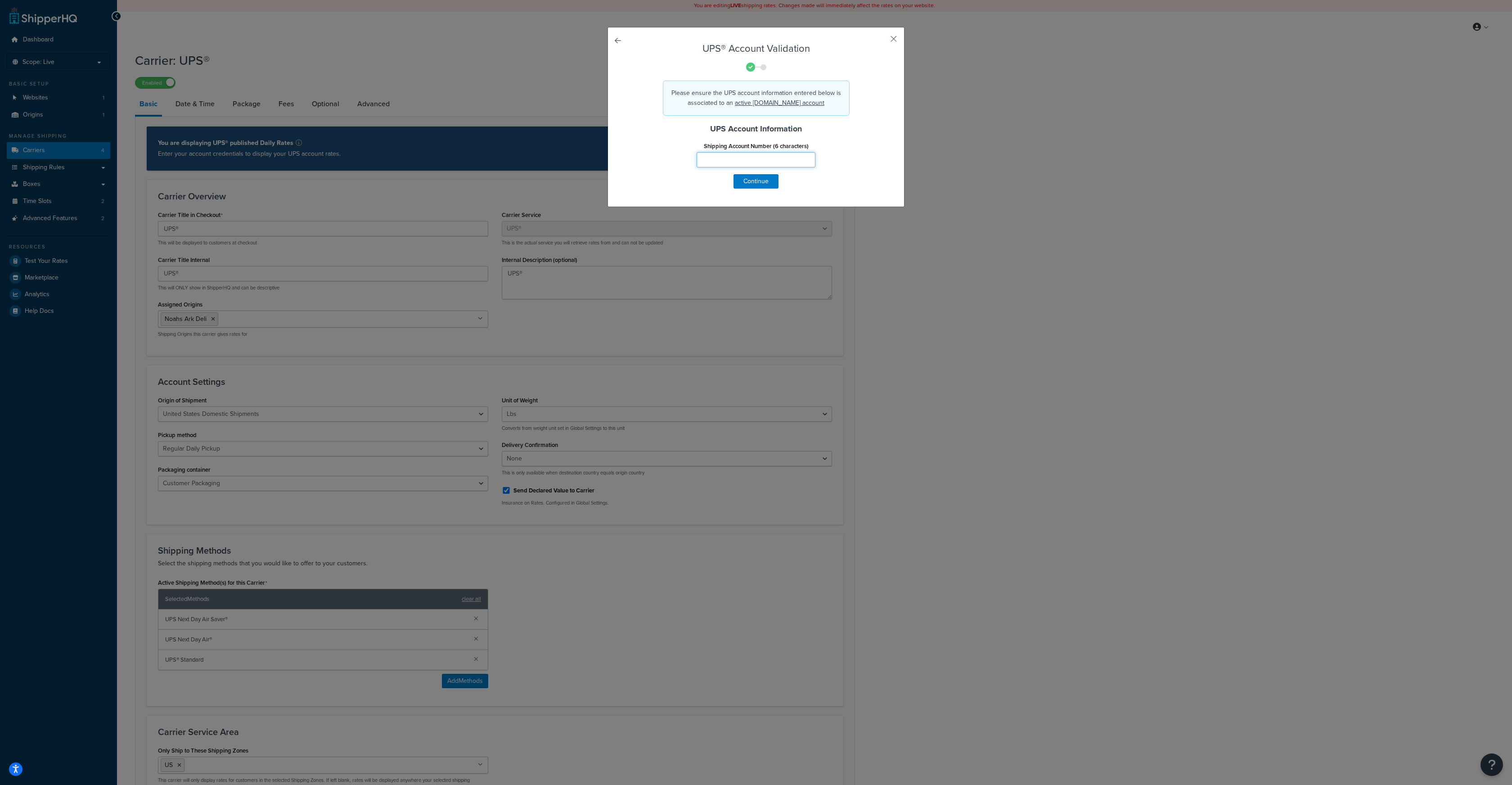
click at [720, 157] on input "Shipping Account Number (6 characters)" at bounding box center [755, 160] width 118 height 15
type input "042w4d"
click at [747, 178] on button "Continue" at bounding box center [756, 181] width 45 height 14
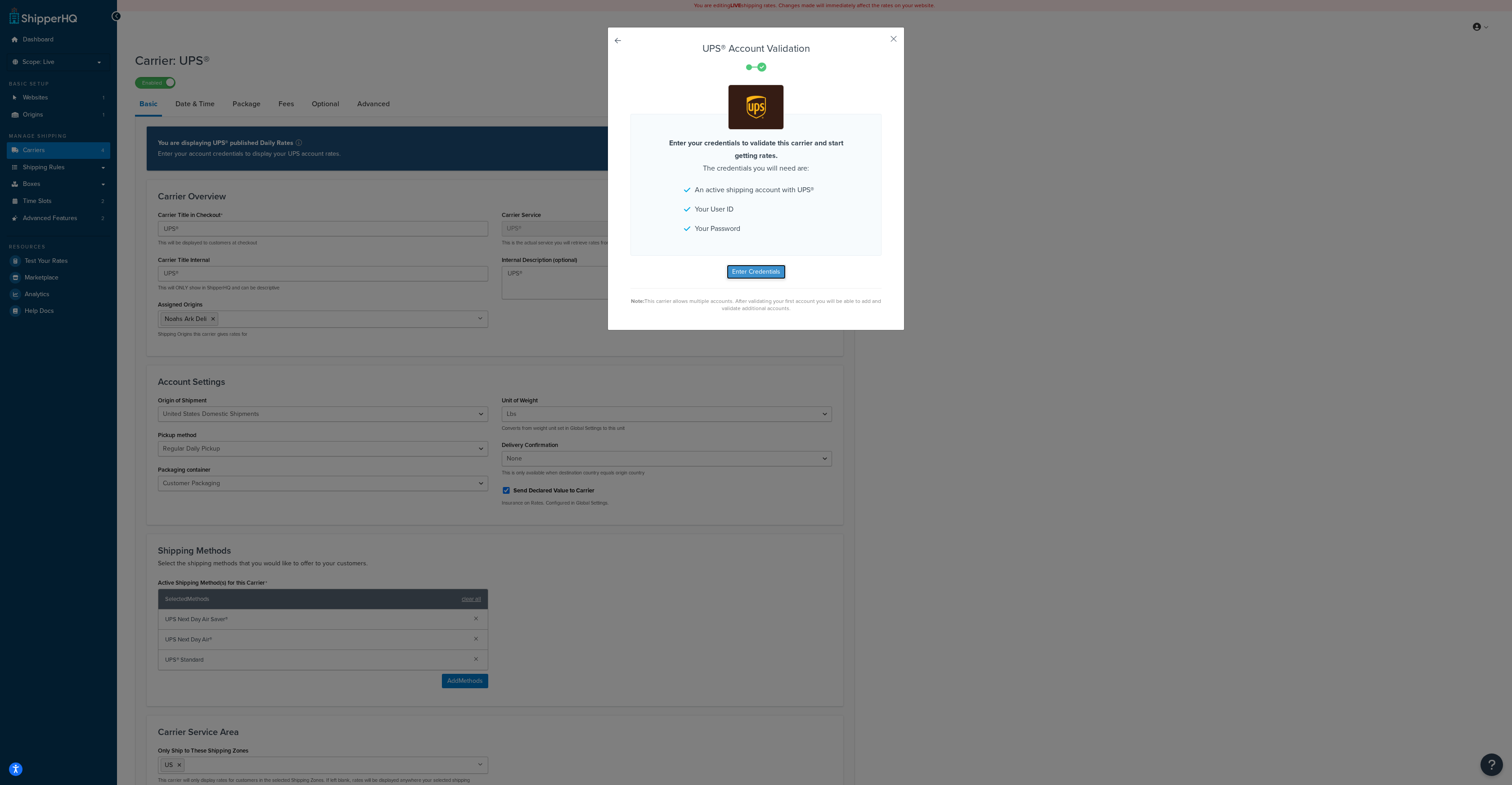
click at [749, 272] on button "Enter Credentials" at bounding box center [756, 272] width 59 height 14
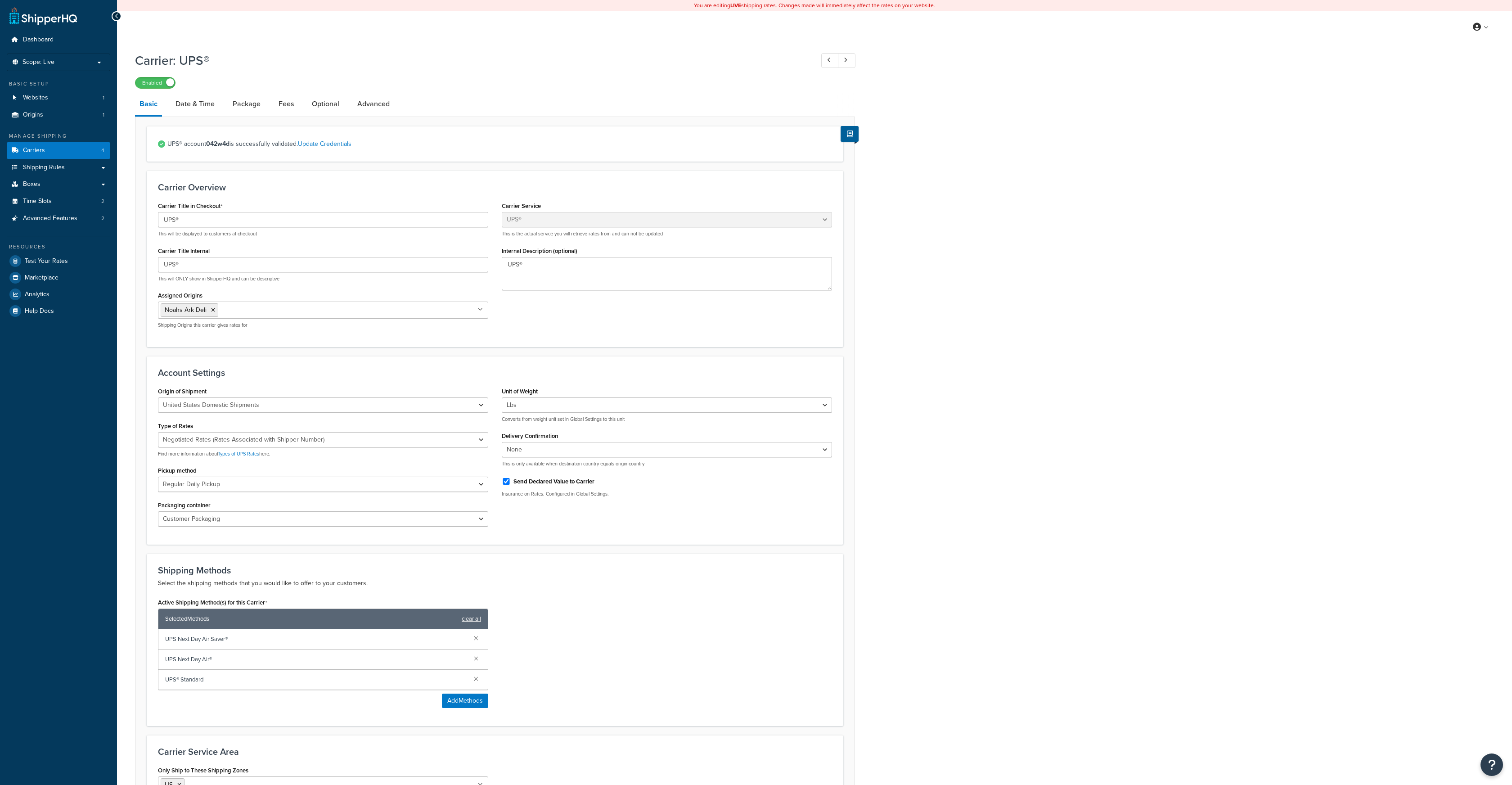
select select "ups"
click at [37, 151] on span "Carriers" at bounding box center [33, 150] width 22 height 8
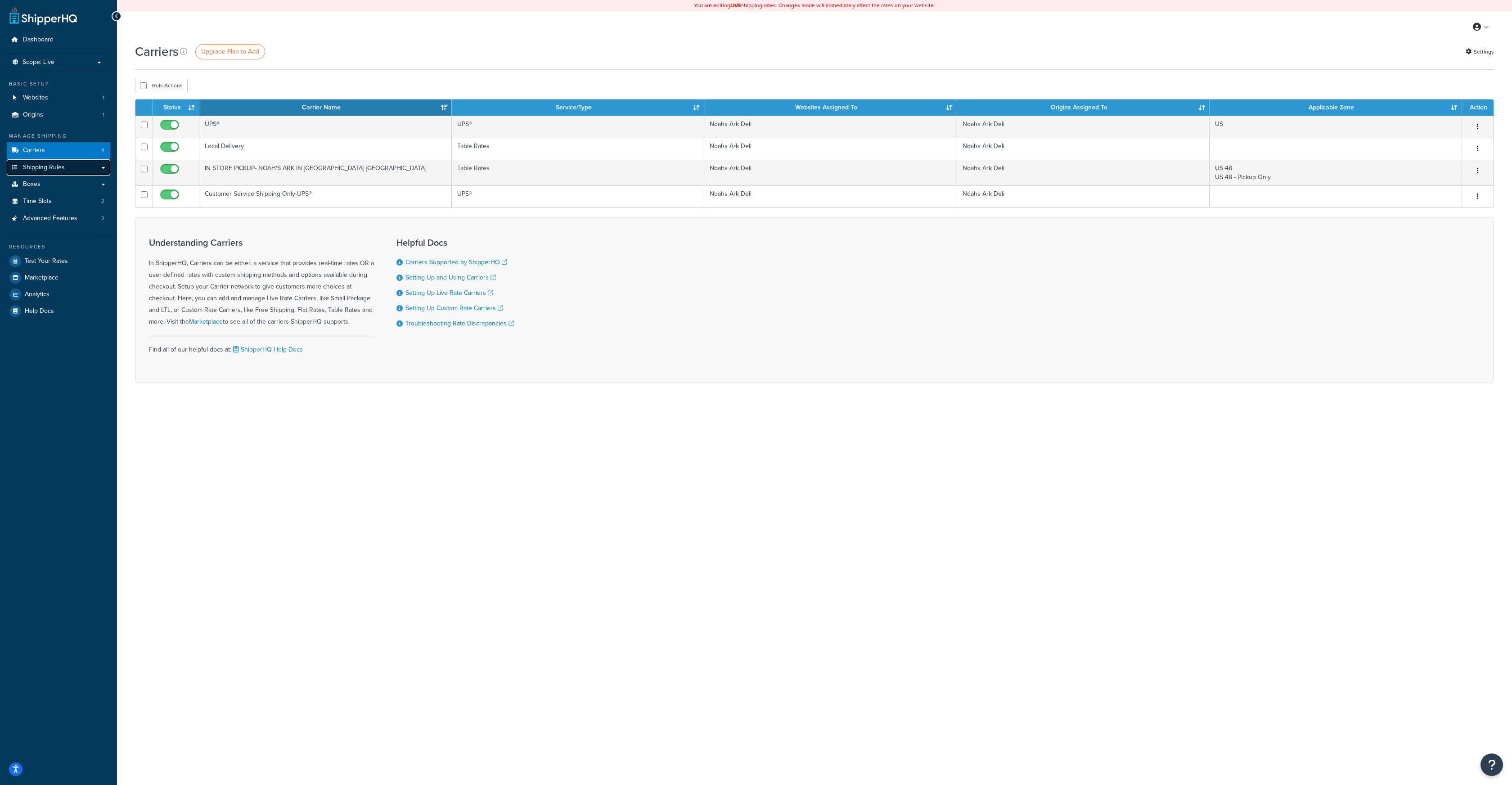
click at [47, 165] on span "Shipping Rules" at bounding box center [43, 168] width 41 height 8
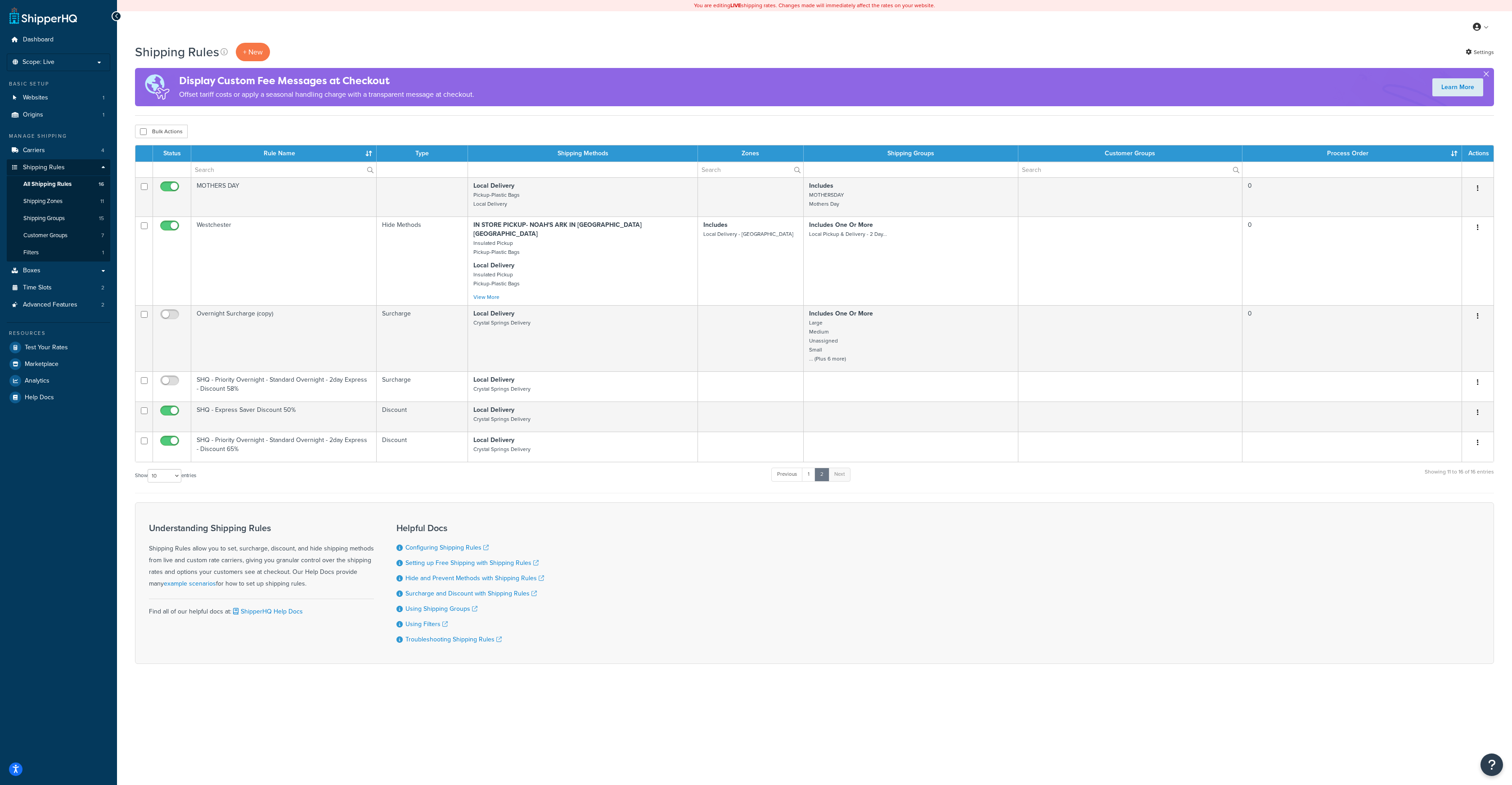
click at [1486, 75] on button "button" at bounding box center [1486, 75] width 2 height 2
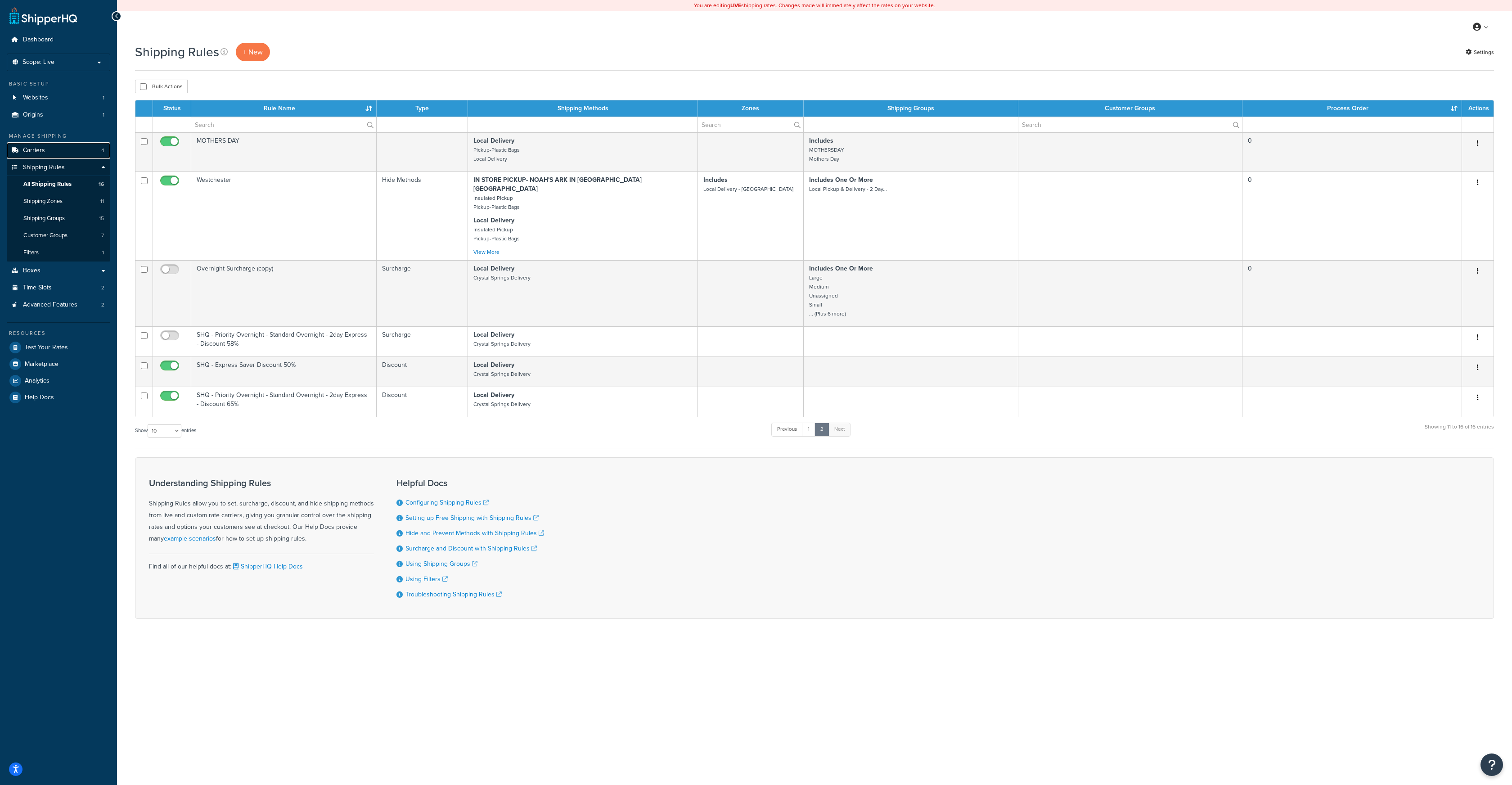
click at [43, 149] on span "Carriers" at bounding box center [33, 150] width 22 height 8
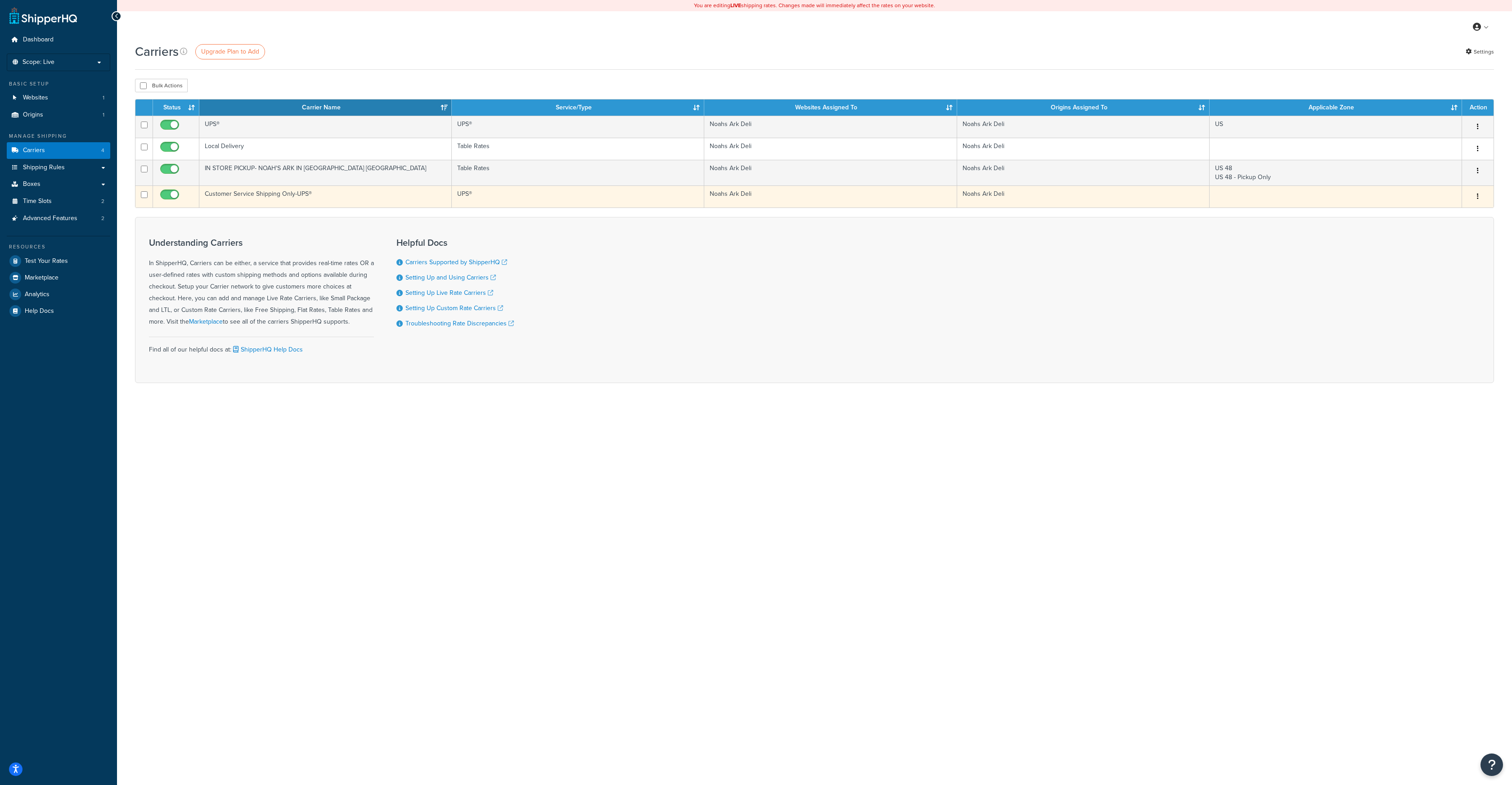
click at [1481, 195] on button "button" at bounding box center [1478, 196] width 13 height 14
click at [1436, 213] on link "Edit" at bounding box center [1442, 215] width 71 height 18
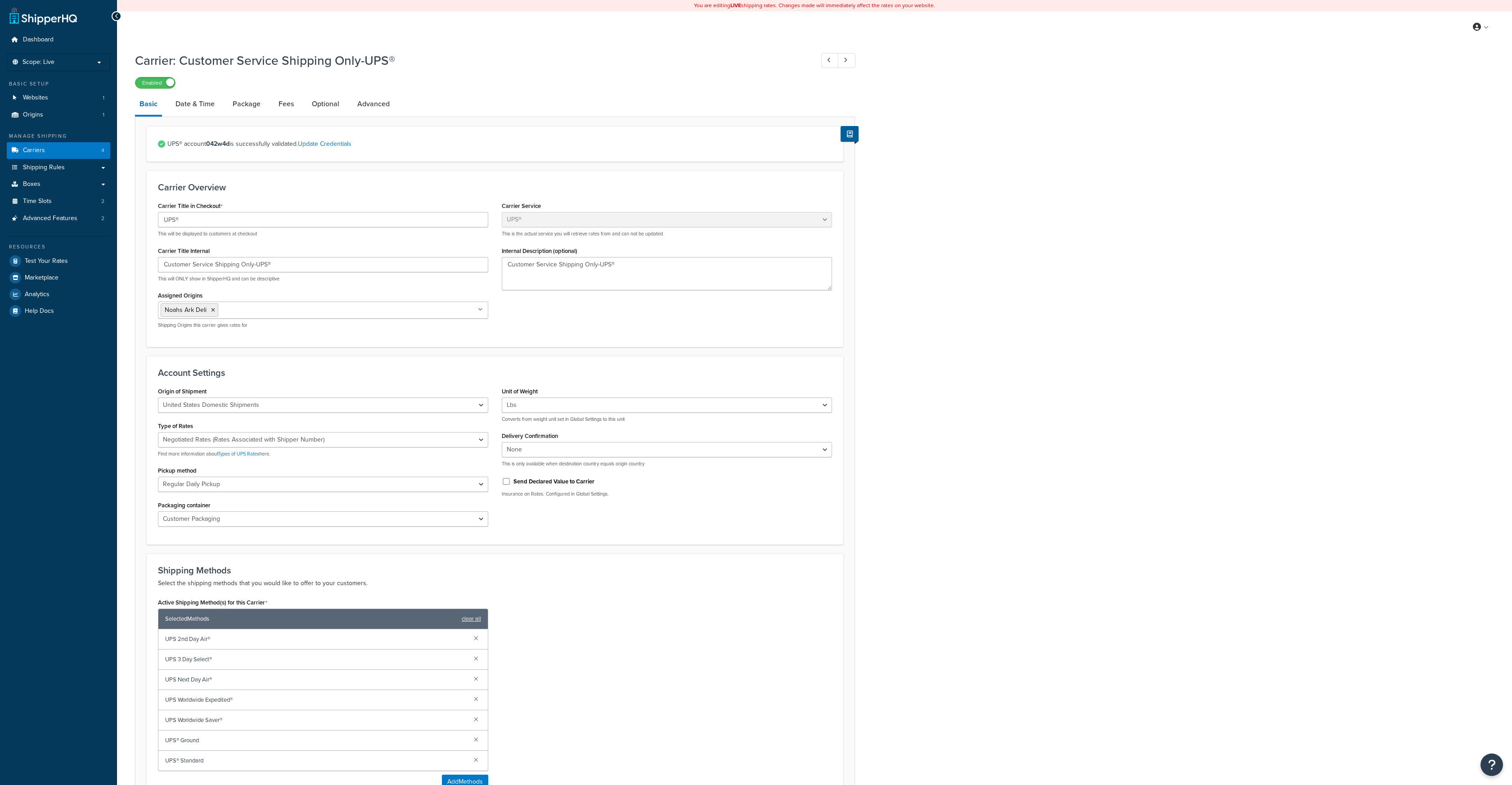
select select "ups"
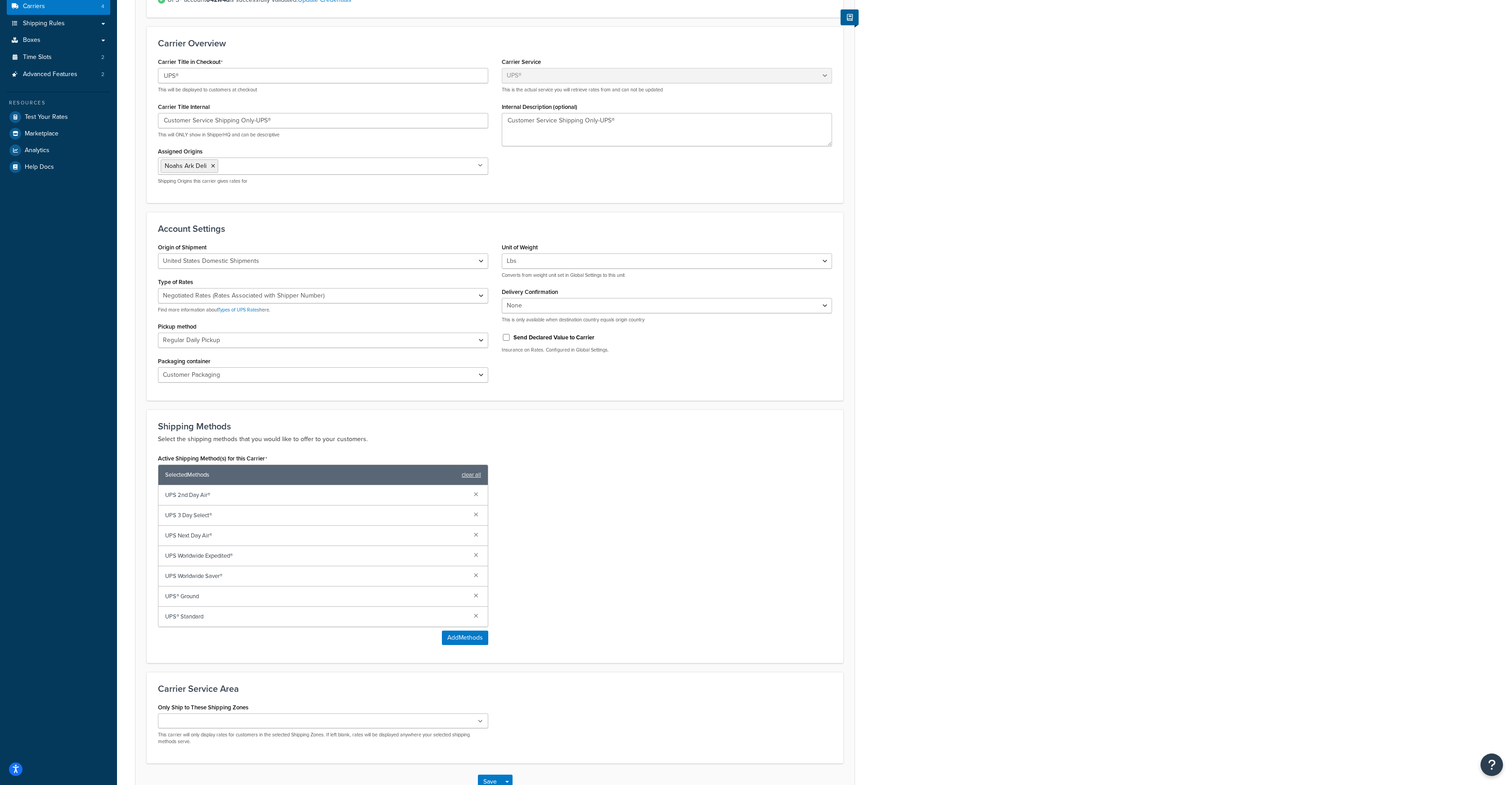
scroll to position [205, 0]
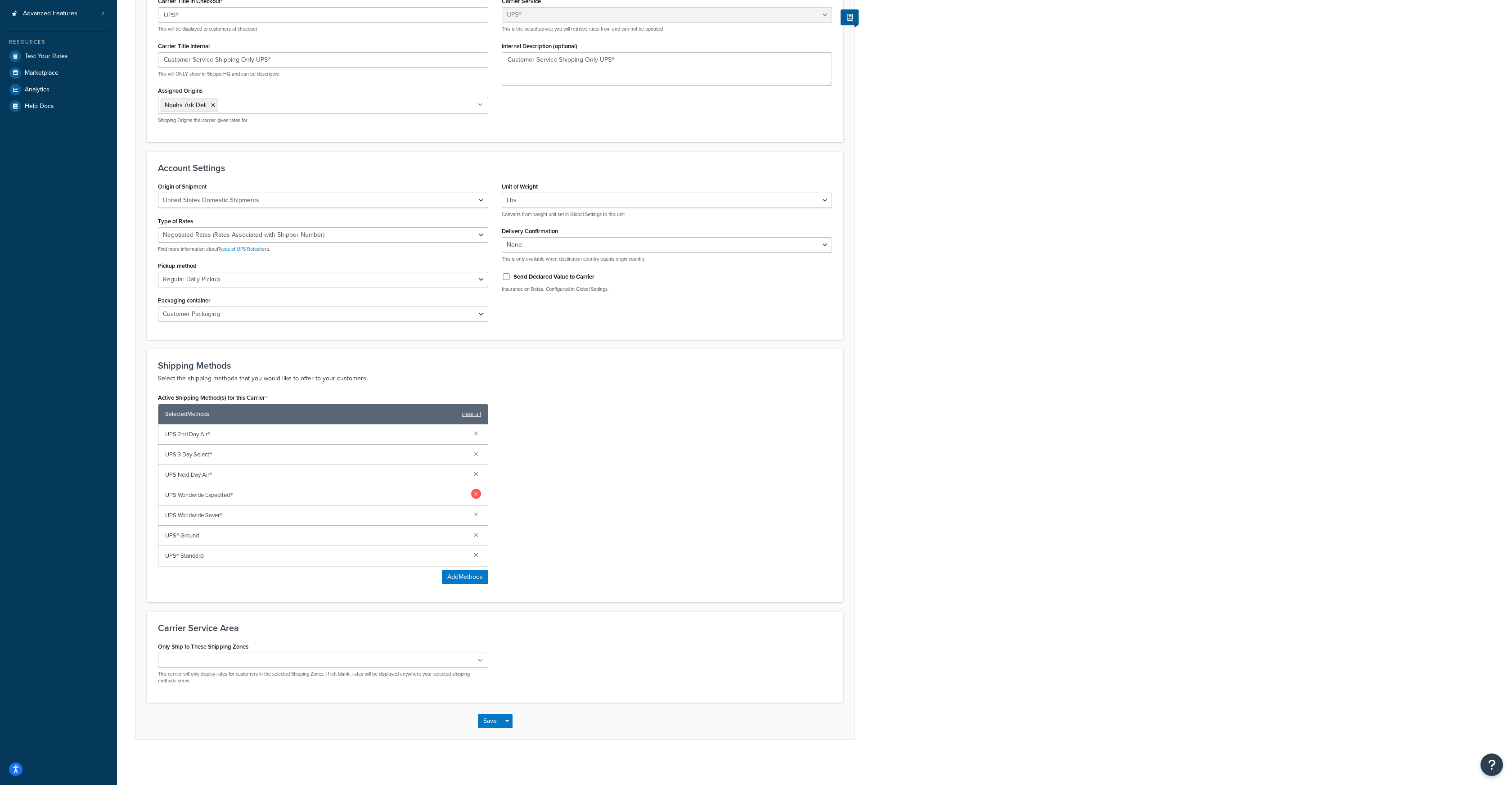
click at [474, 494] on link at bounding box center [476, 494] width 10 height 10
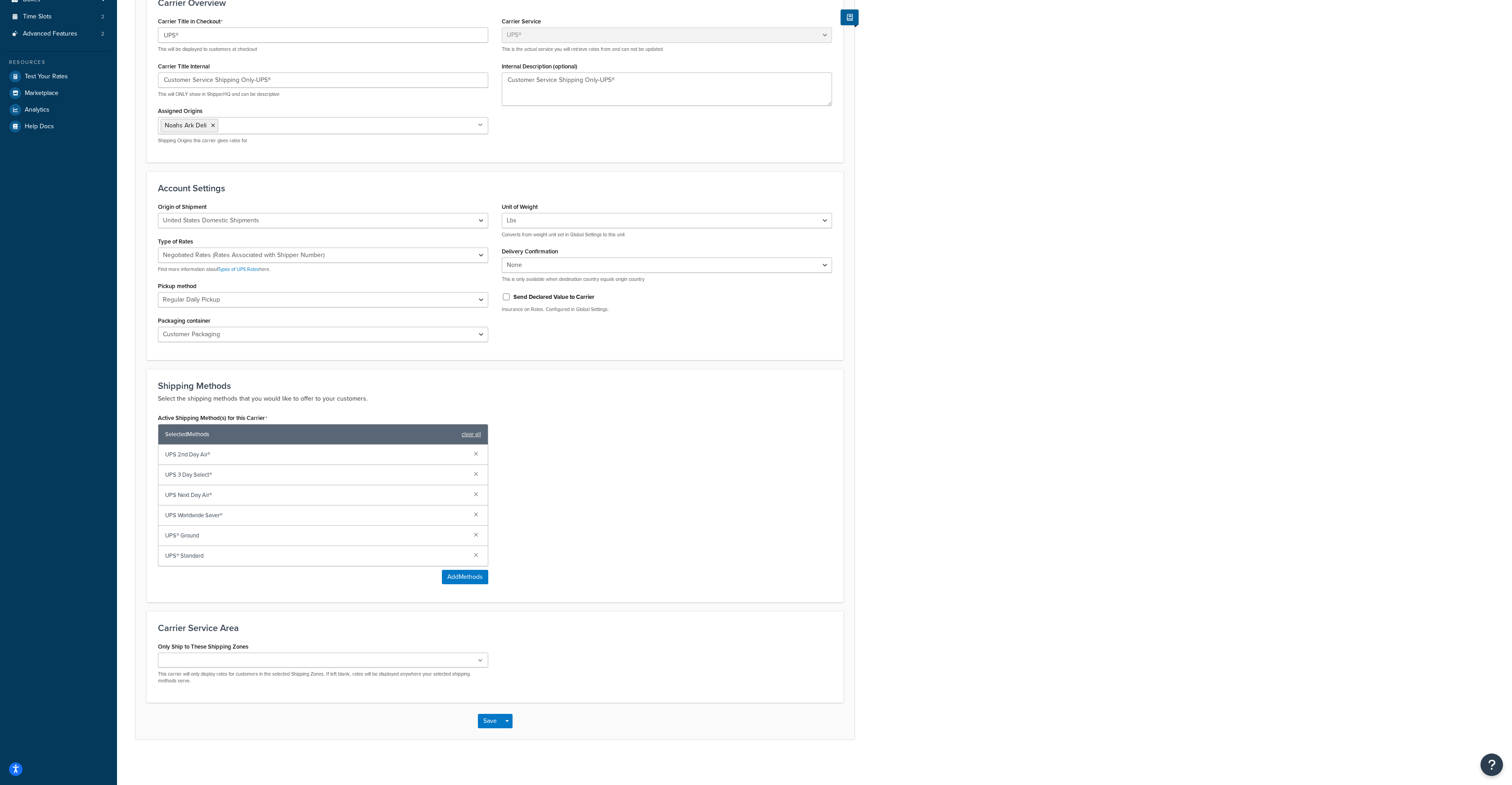
scroll to position [185, 0]
click at [475, 512] on link at bounding box center [476, 514] width 10 height 10
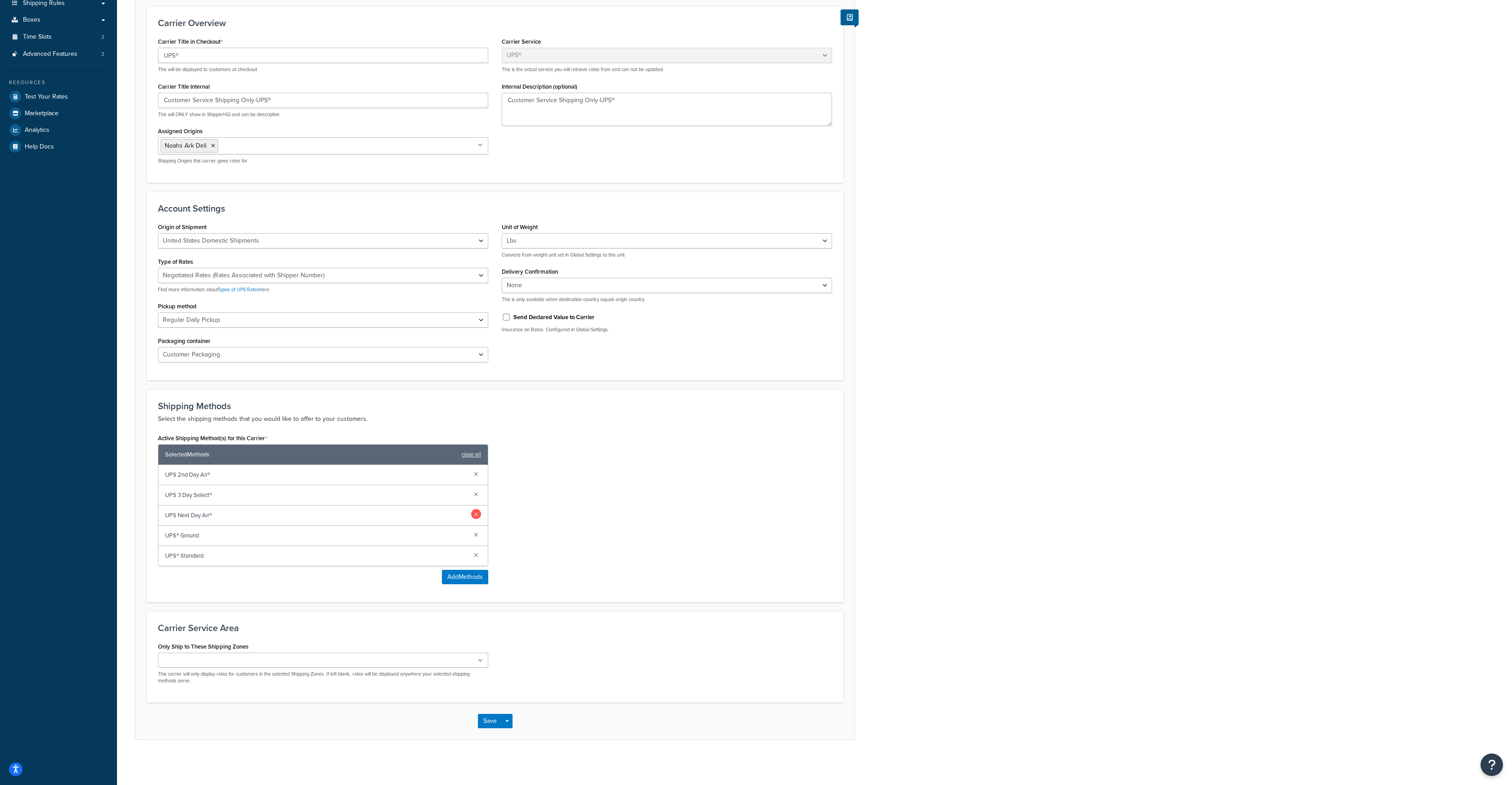
scroll to position [165, 0]
click at [453, 577] on button "Add Methods" at bounding box center [465, 577] width 46 height 14
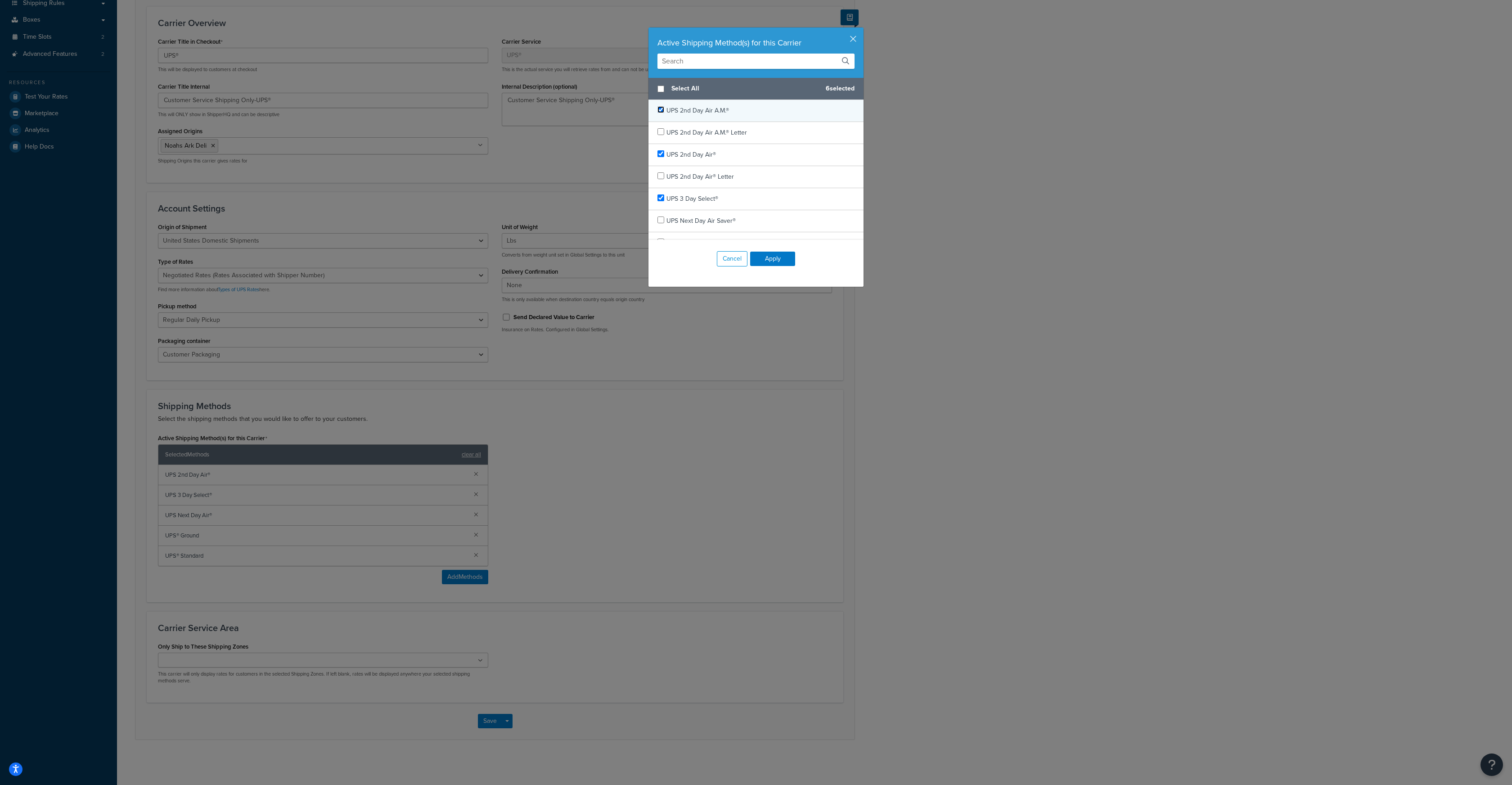
click at [661, 111] on input "checkbox" at bounding box center [661, 109] width 7 height 7
checkbox input "true"
click at [659, 134] on input "checkbox" at bounding box center [661, 134] width 7 height 7
checkbox input "true"
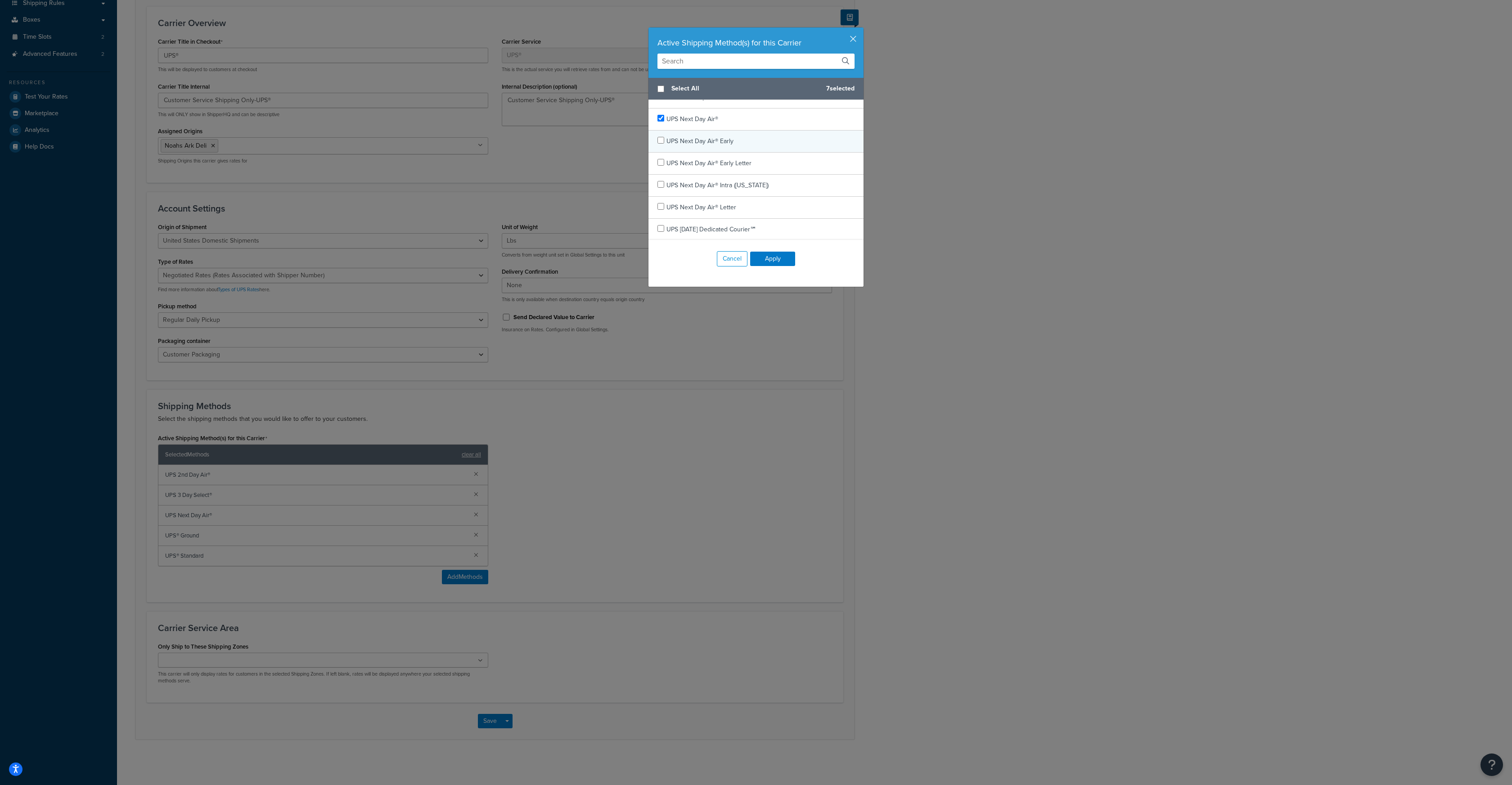
scroll to position [159, 0]
click at [658, 172] on input "checkbox" at bounding box center [661, 171] width 7 height 7
checkbox input "true"
click at [771, 255] on button "Apply" at bounding box center [773, 258] width 45 height 14
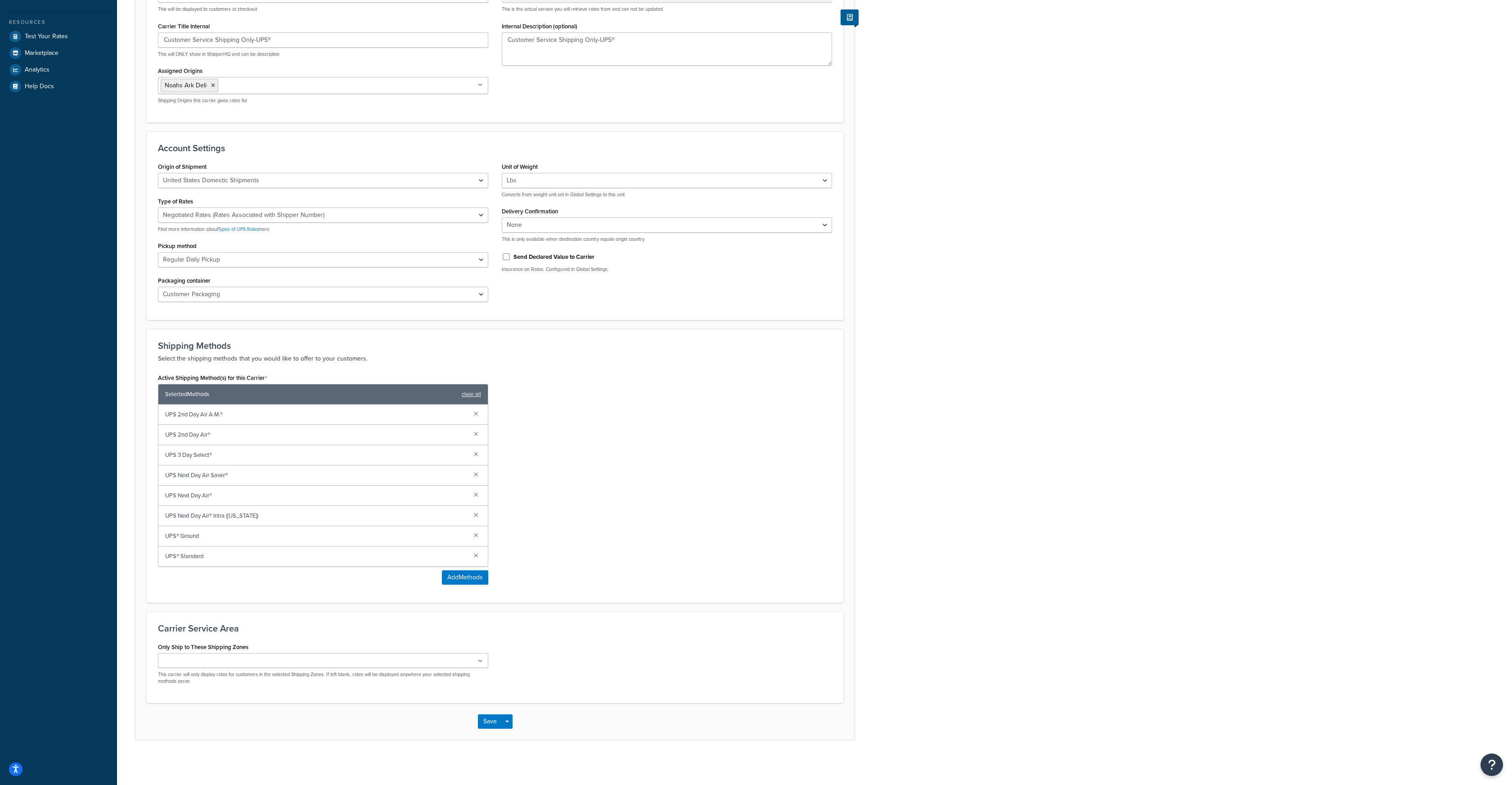
scroll to position [225, 0]
click at [484, 725] on button "Save" at bounding box center [490, 721] width 24 height 14
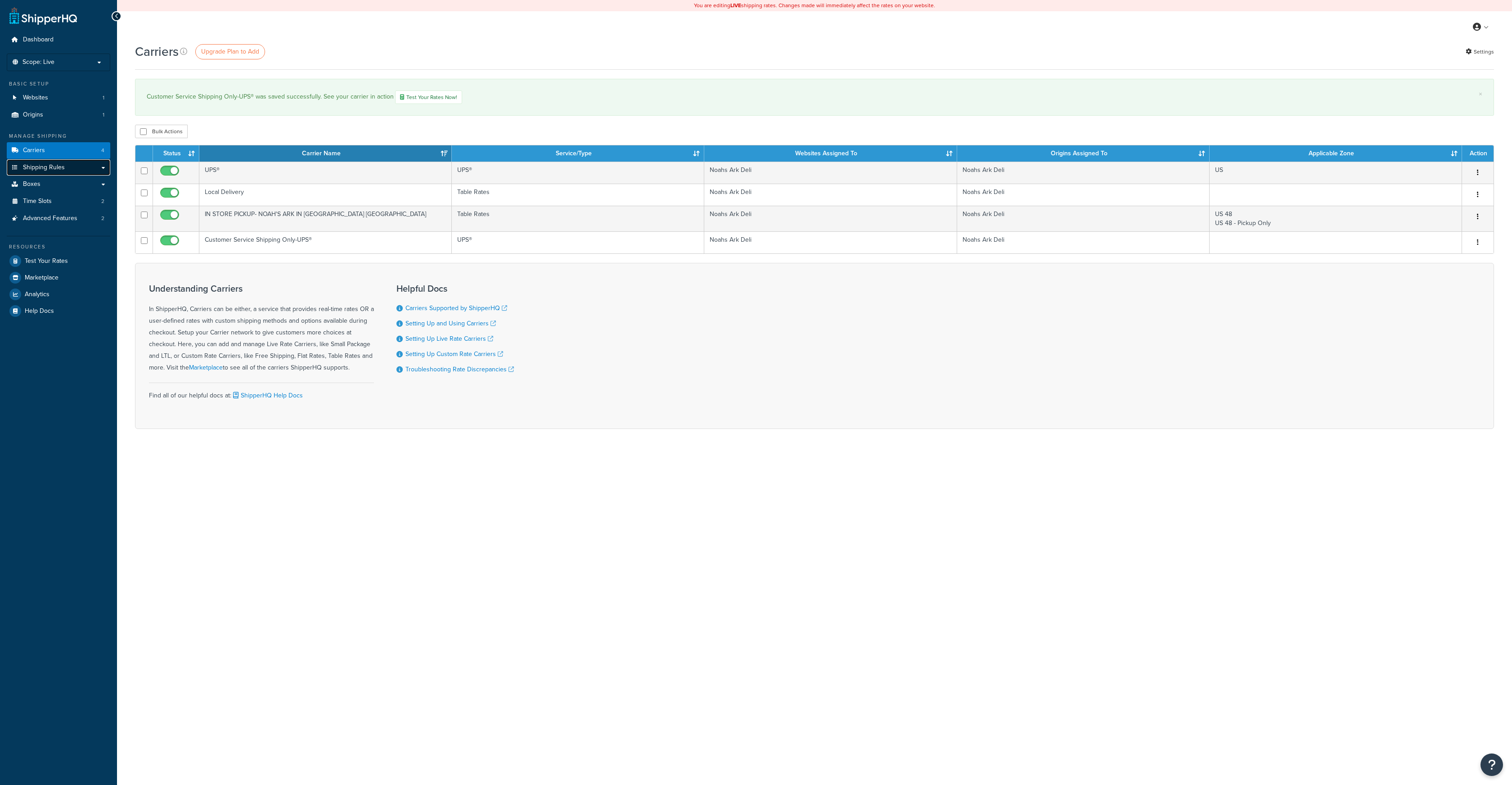
click at [38, 174] on link "Shipping Rules" at bounding box center [58, 168] width 103 height 17
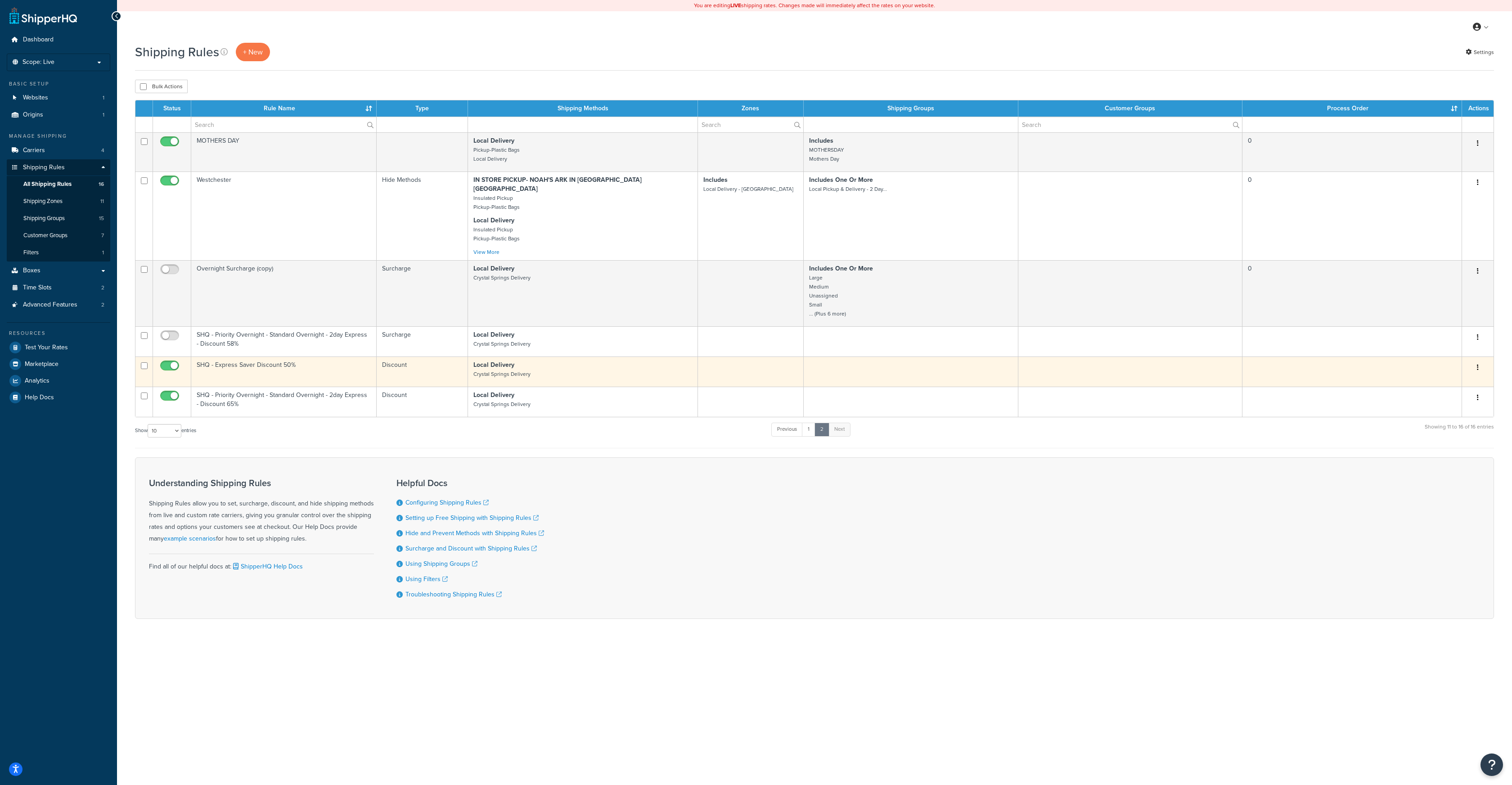
click at [1479, 365] on icon "button" at bounding box center [1478, 368] width 2 height 6
click at [1444, 375] on link "Edit" at bounding box center [1448, 384] width 71 height 18
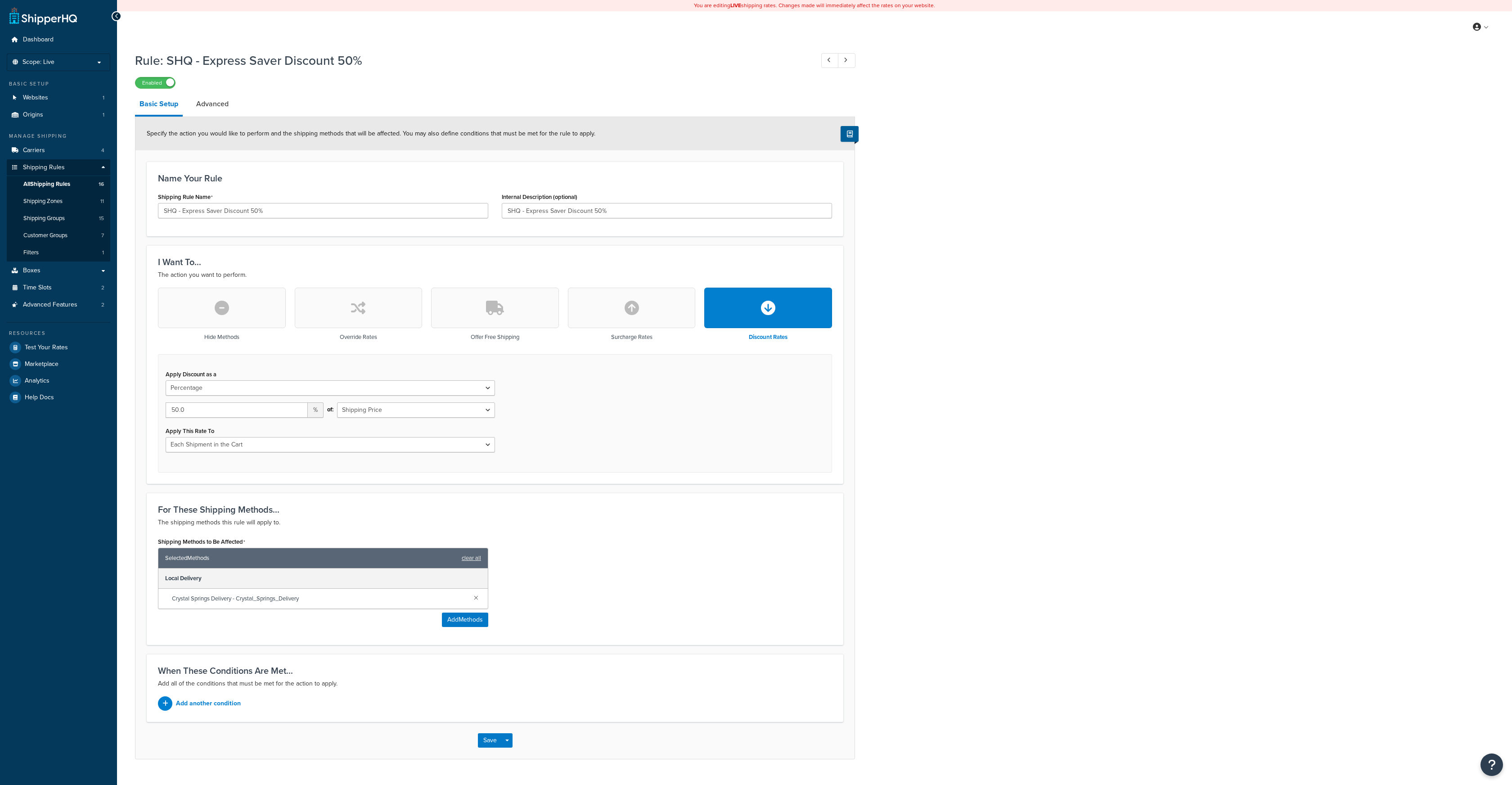
select select "PERCENTAGE"
click at [478, 596] on link at bounding box center [476, 597] width 10 height 10
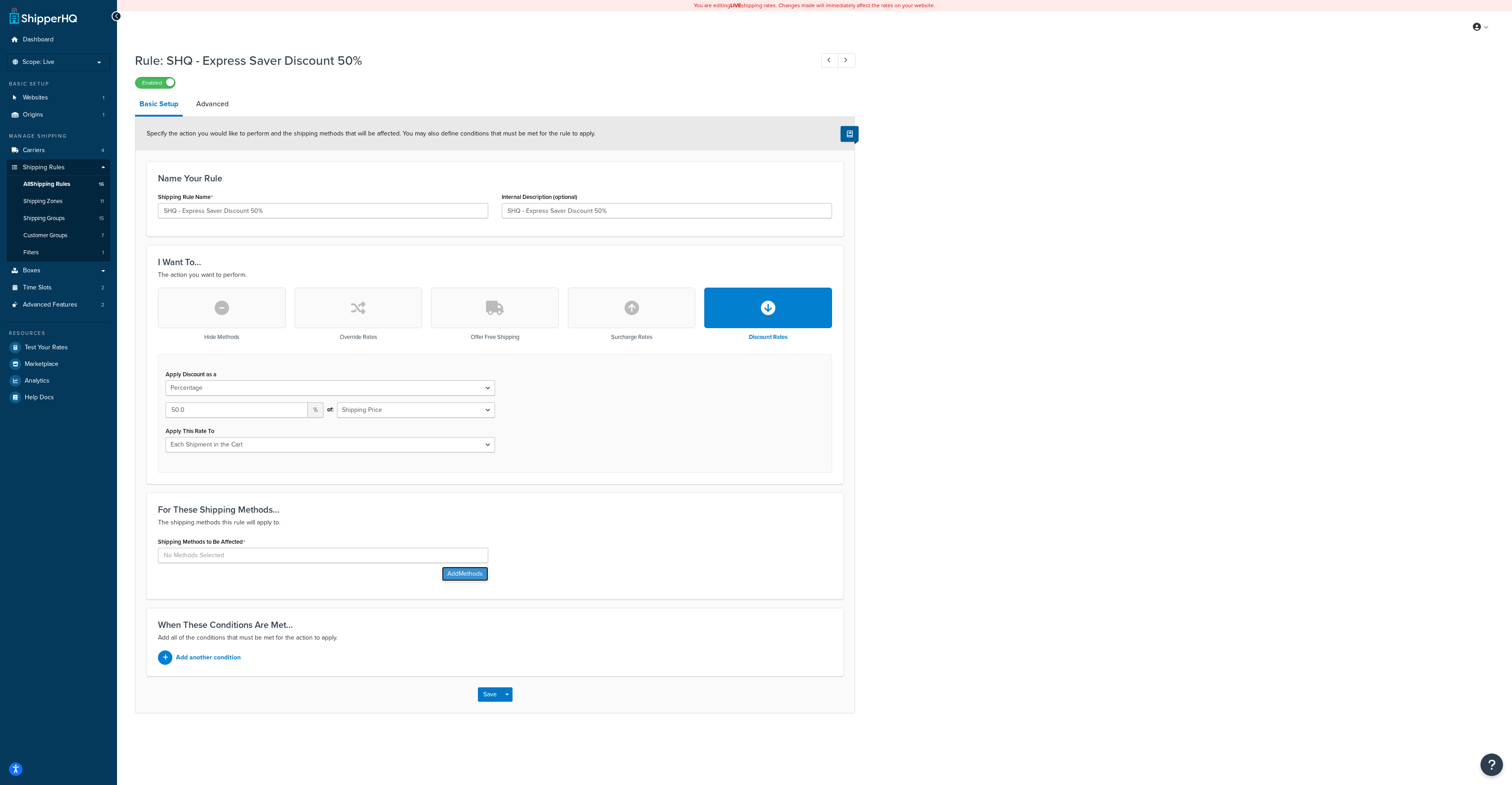
click at [466, 574] on button "Add Methods" at bounding box center [465, 574] width 46 height 14
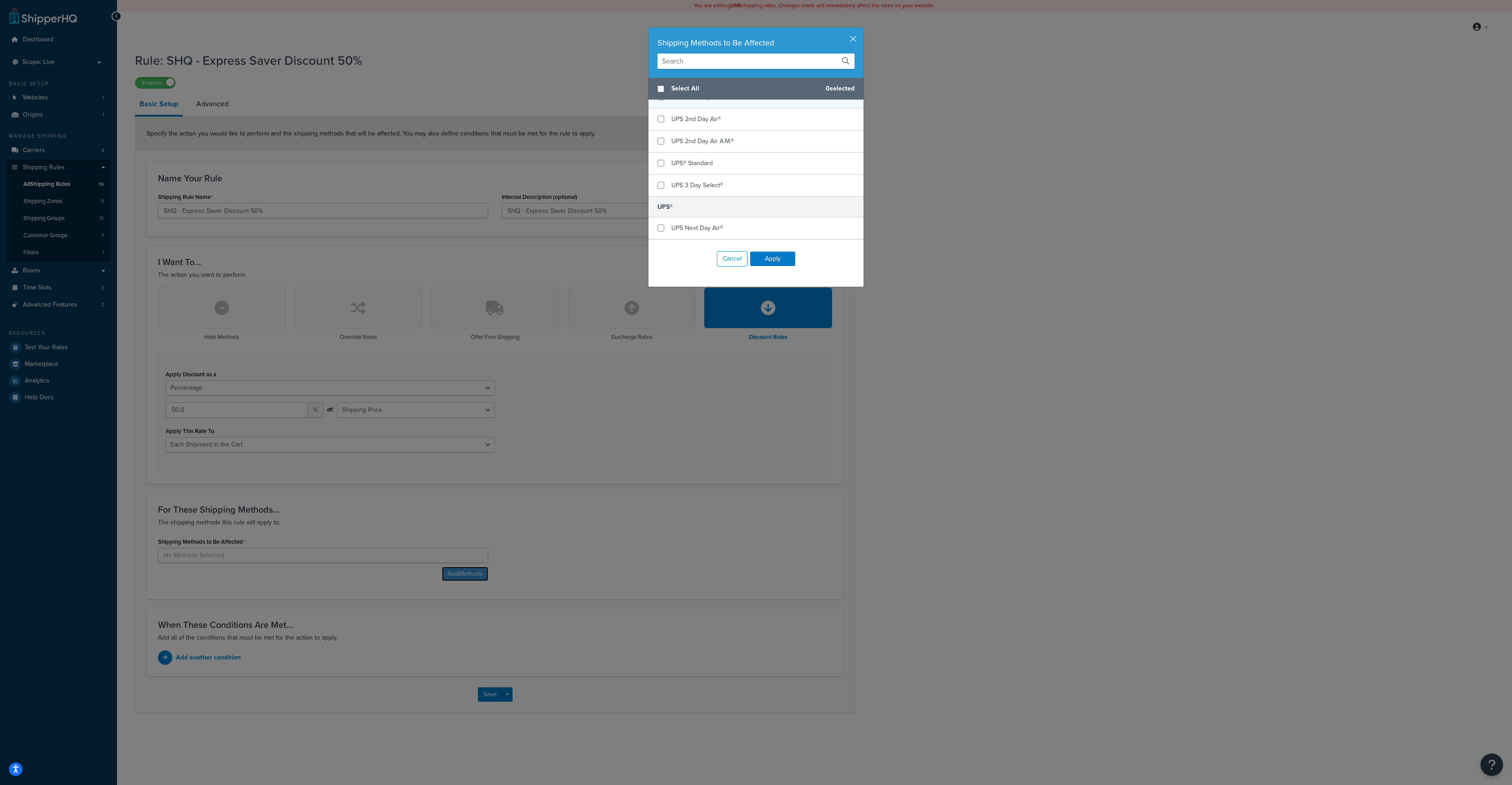
scroll to position [424, 0]
click at [659, 175] on input "checkbox" at bounding box center [661, 178] width 7 height 7
checkbox input "true"
click at [773, 254] on button "Apply" at bounding box center [773, 258] width 45 height 14
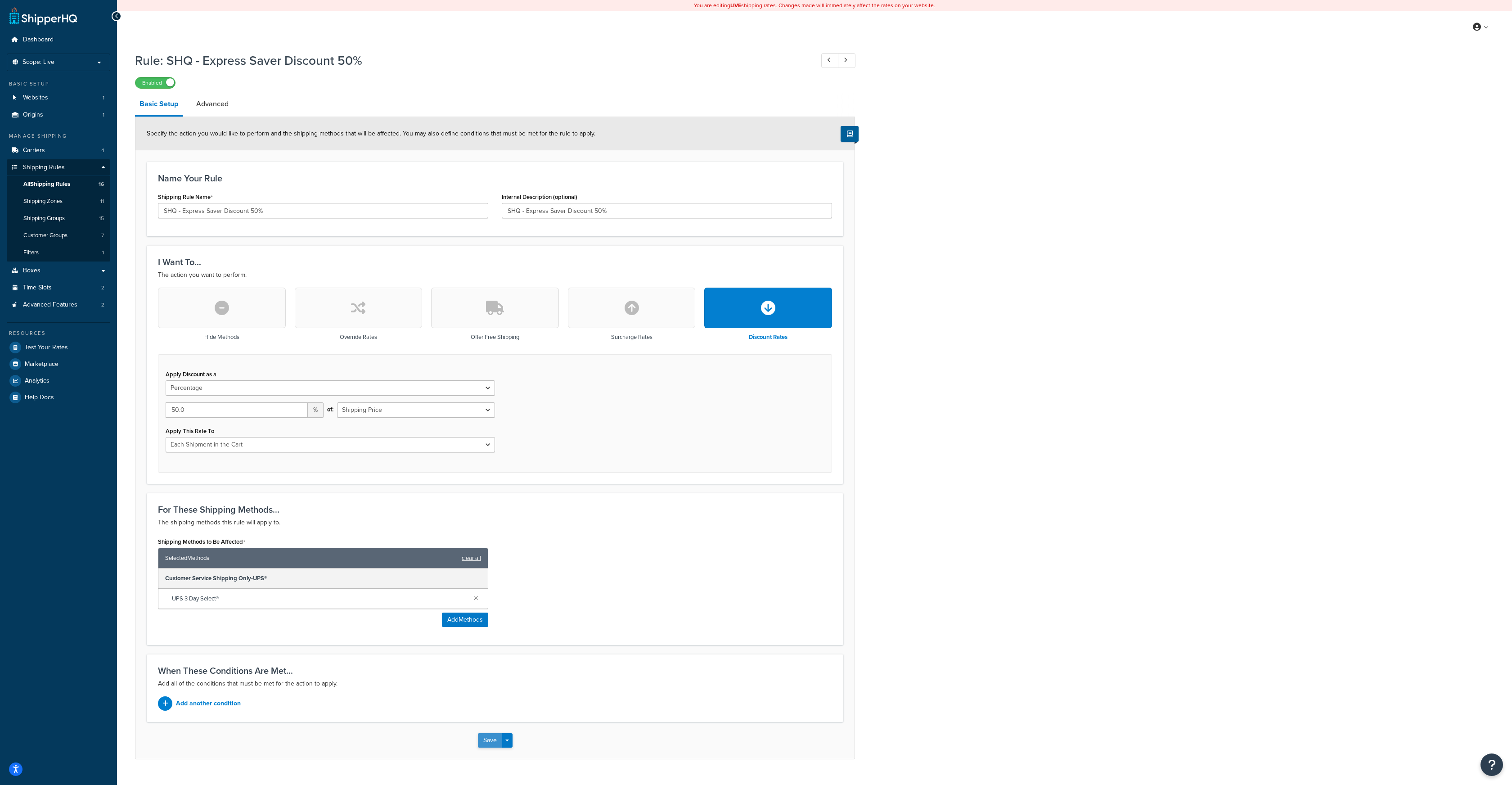
click at [492, 741] on button "Save" at bounding box center [490, 740] width 24 height 14
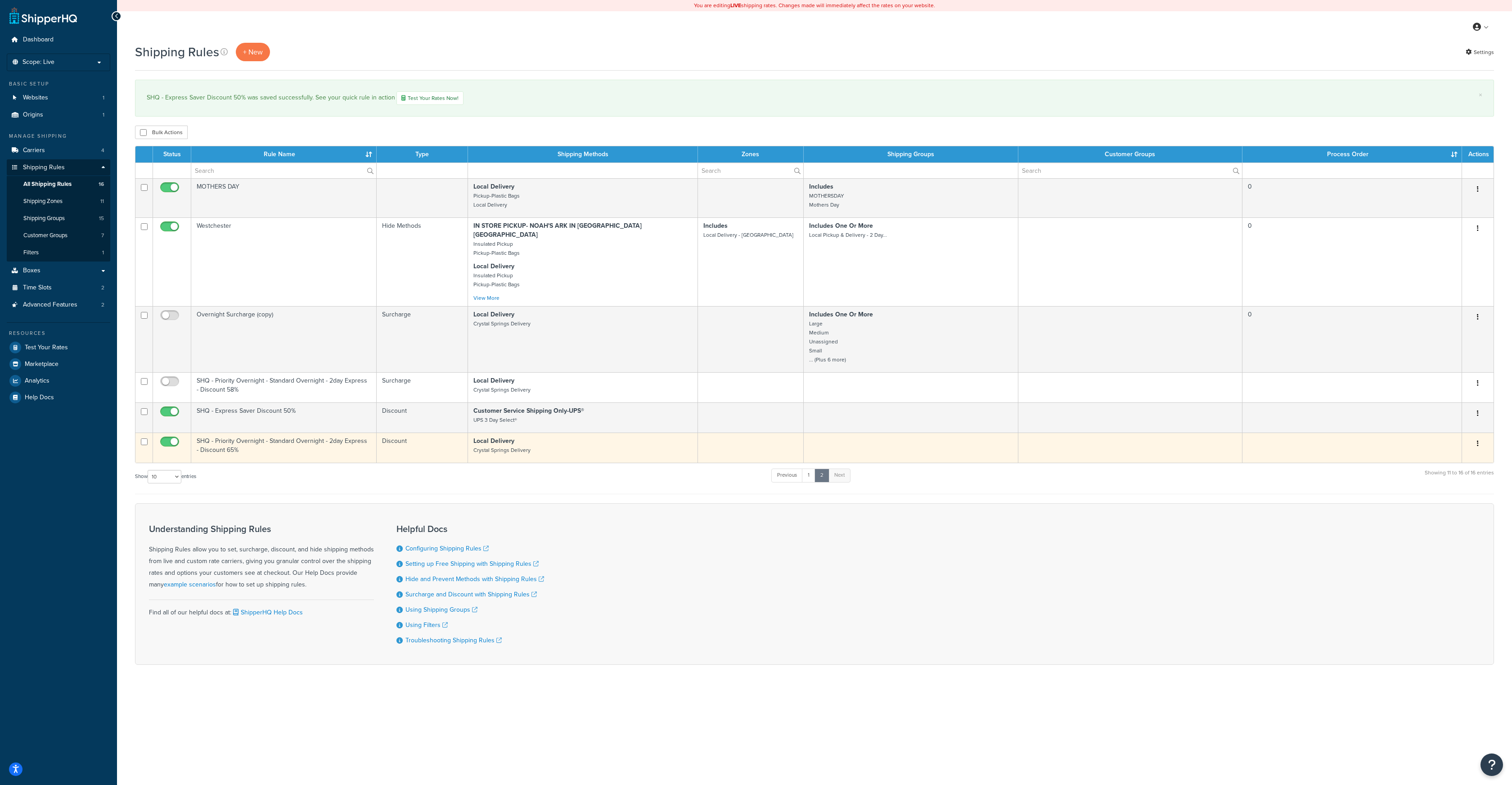
click at [1480, 437] on button "button" at bounding box center [1478, 444] width 13 height 14
click at [1444, 451] on link "Edit" at bounding box center [1448, 460] width 71 height 18
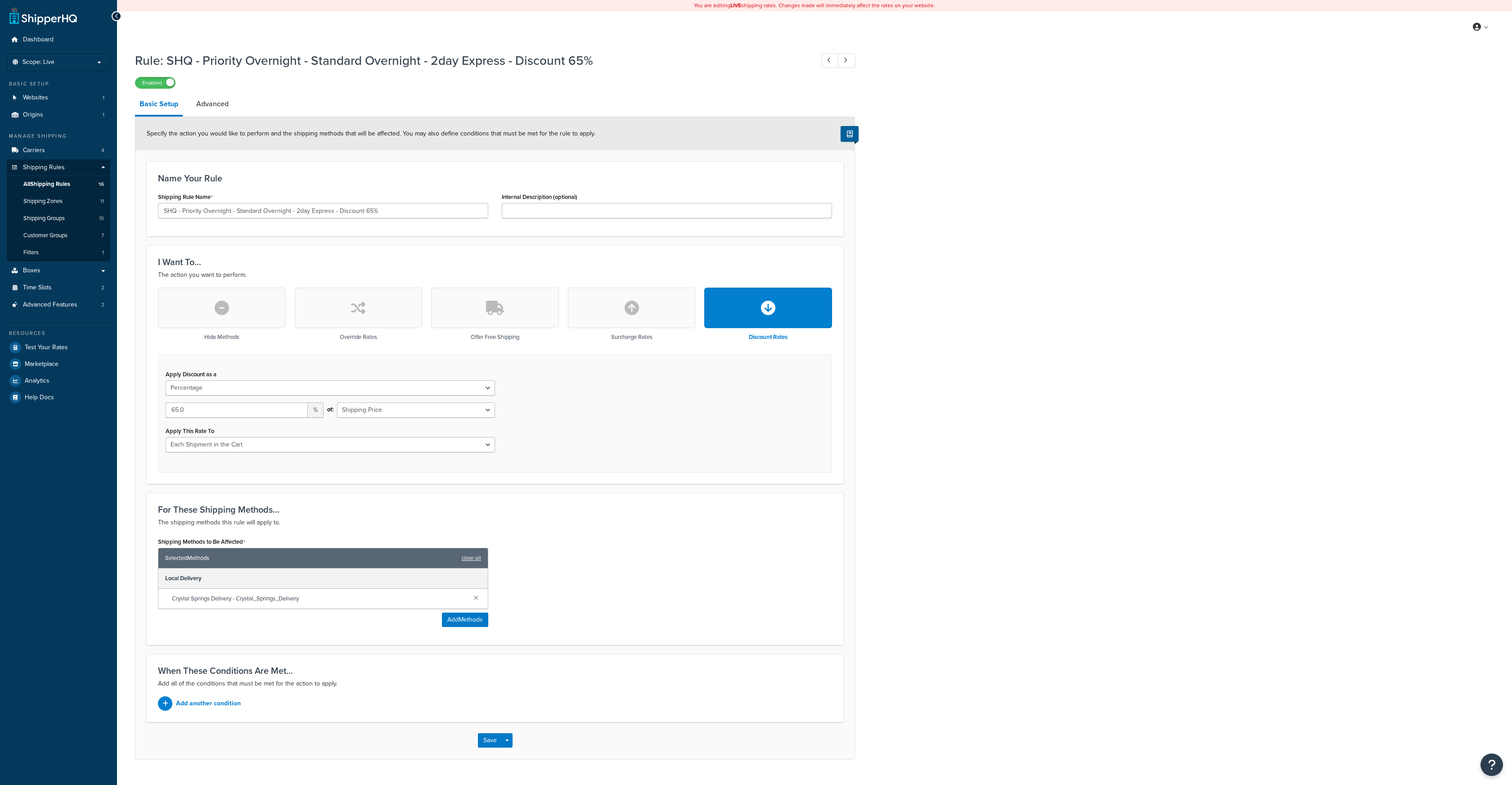
select select "PERCENTAGE"
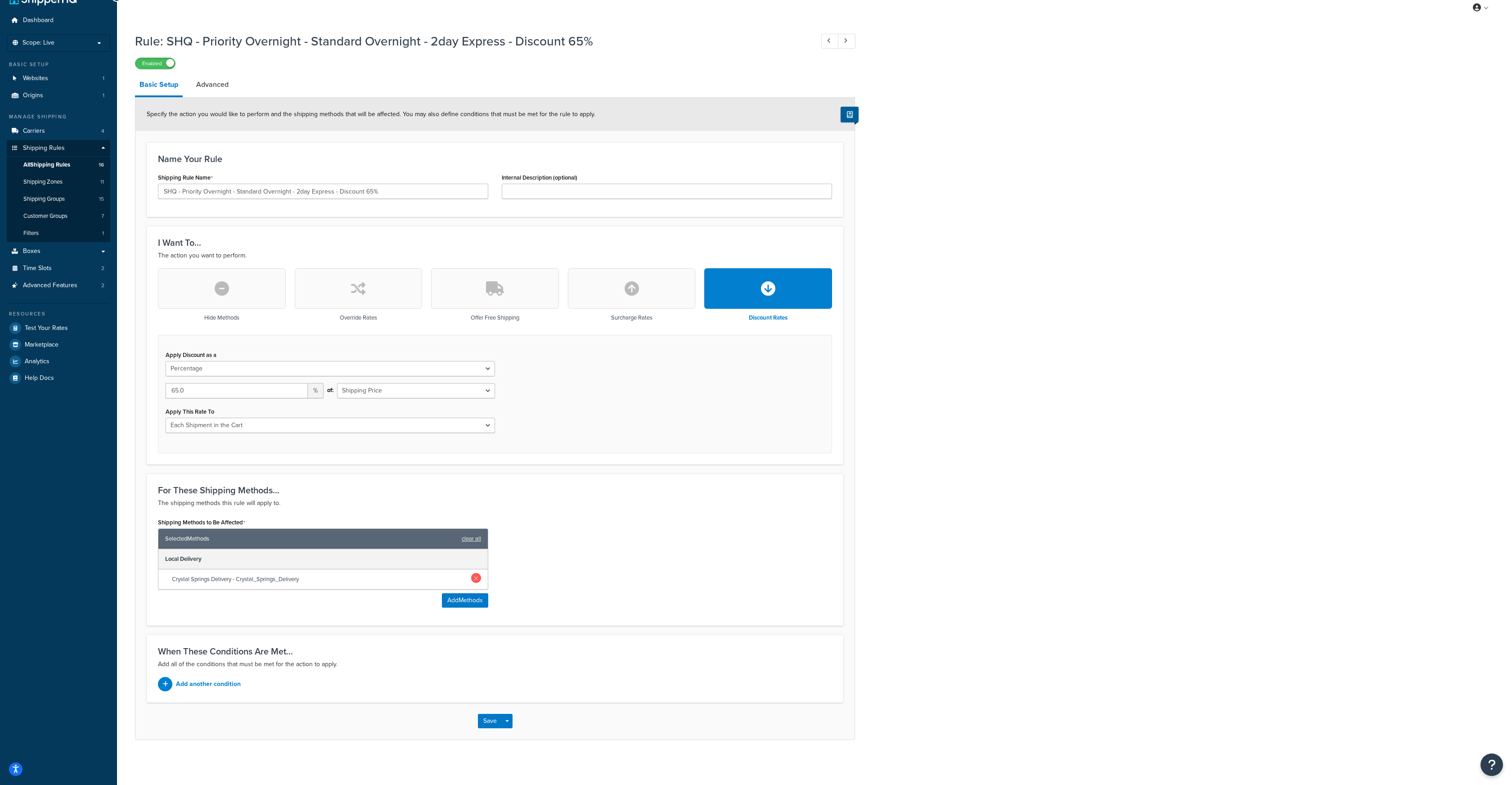
click at [476, 577] on link at bounding box center [476, 577] width 10 height 10
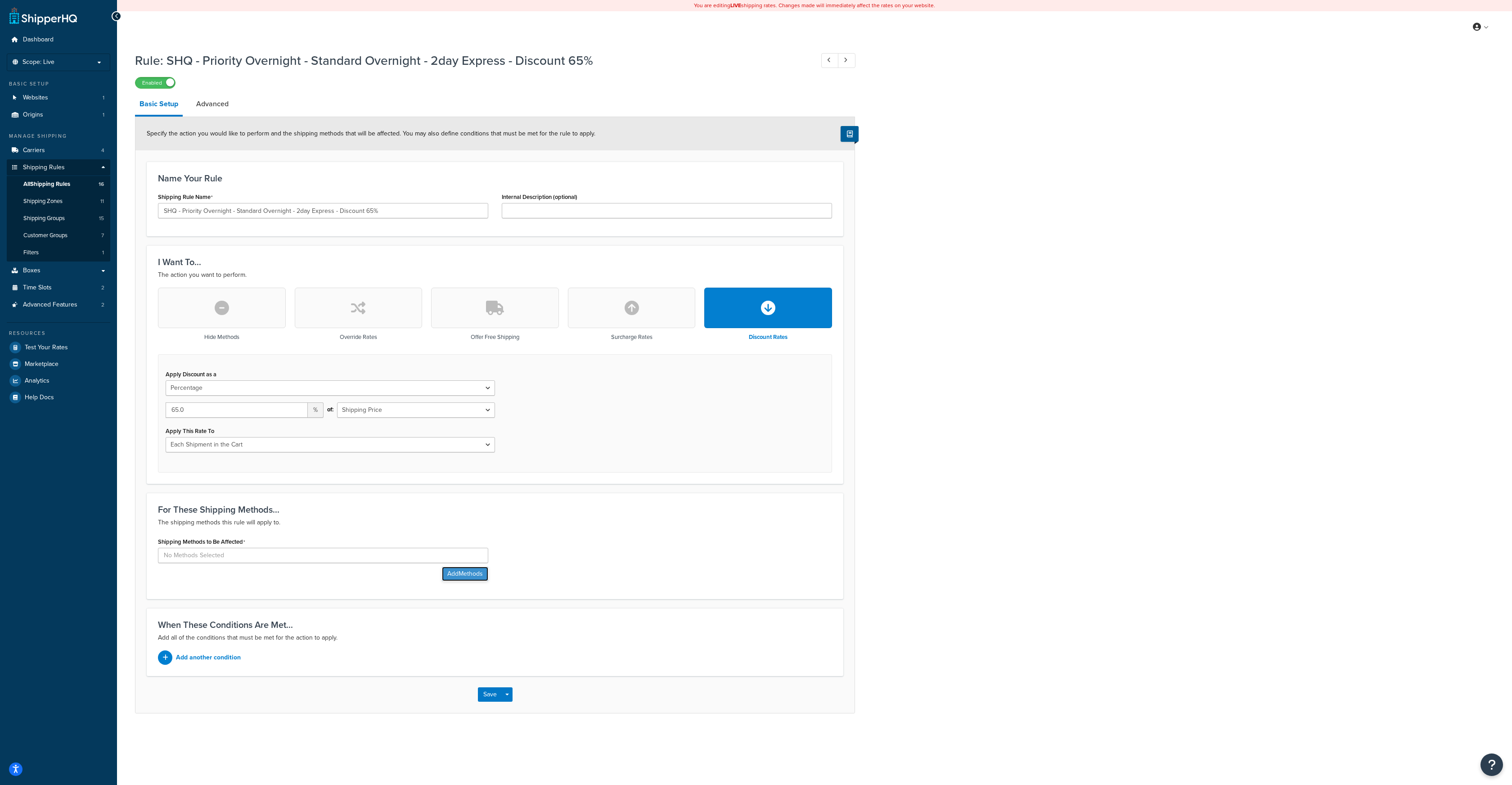
click at [460, 574] on button "Add Methods" at bounding box center [465, 574] width 46 height 14
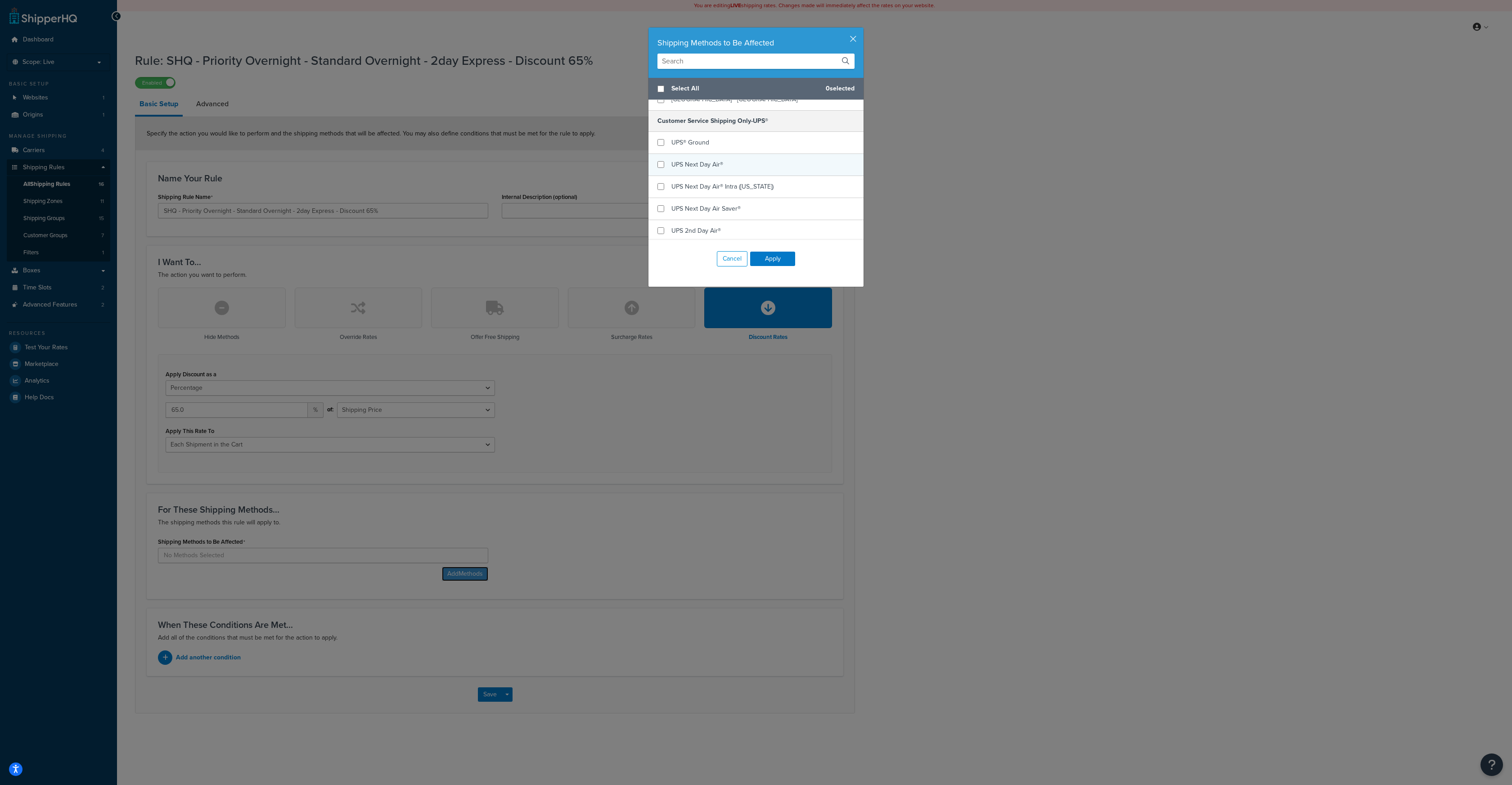
scroll to position [312, 0]
click at [661, 221] on input "checkbox" at bounding box center [661, 224] width 7 height 7
checkbox input "true"
click at [660, 199] on input "checkbox" at bounding box center [661, 202] width 7 height 7
checkbox input "true"
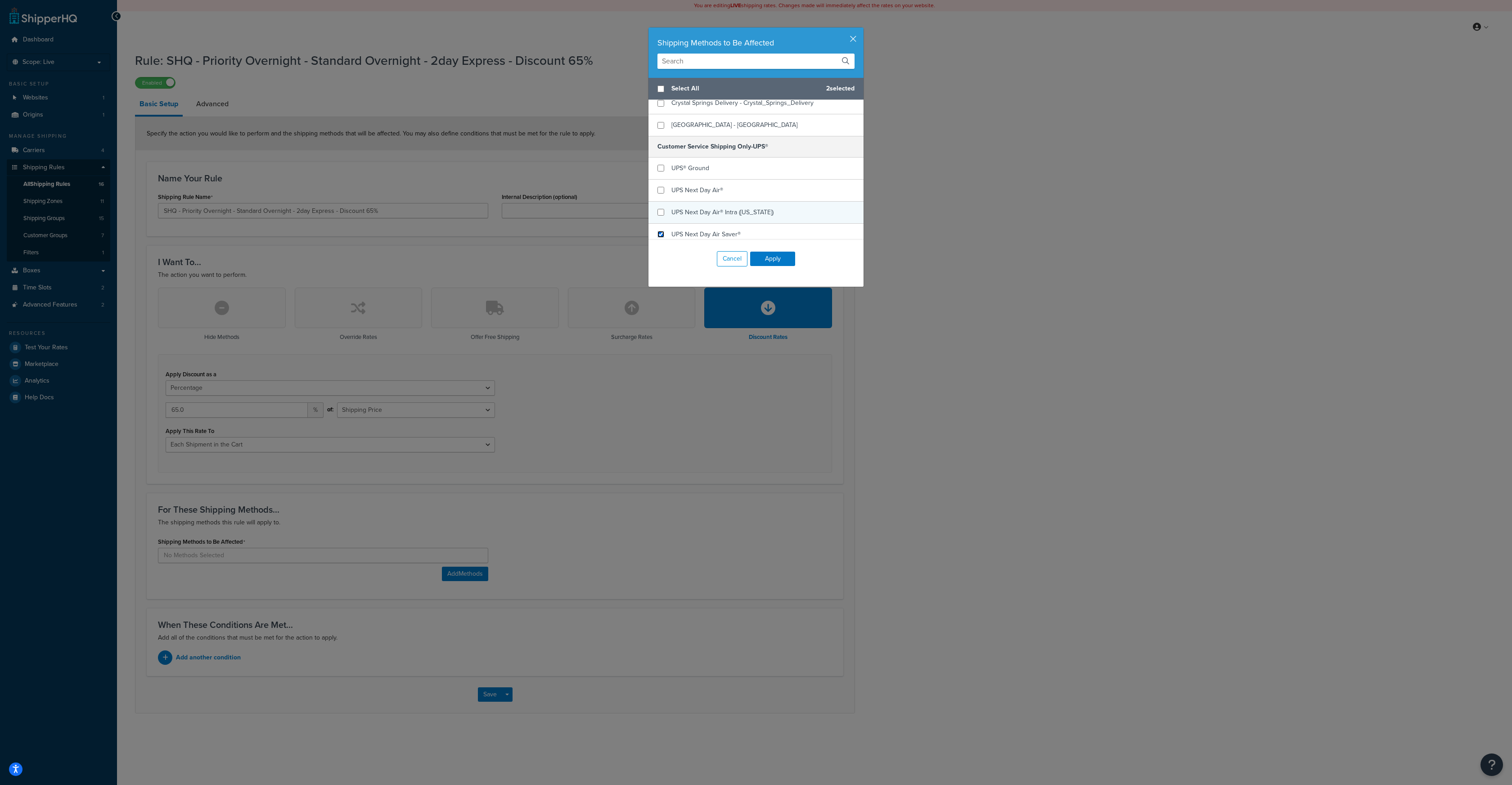
scroll to position [277, 0]
click at [662, 190] on input "checkbox" at bounding box center [661, 193] width 7 height 7
checkbox input "true"
click at [660, 212] on input "checkbox" at bounding box center [661, 215] width 7 height 7
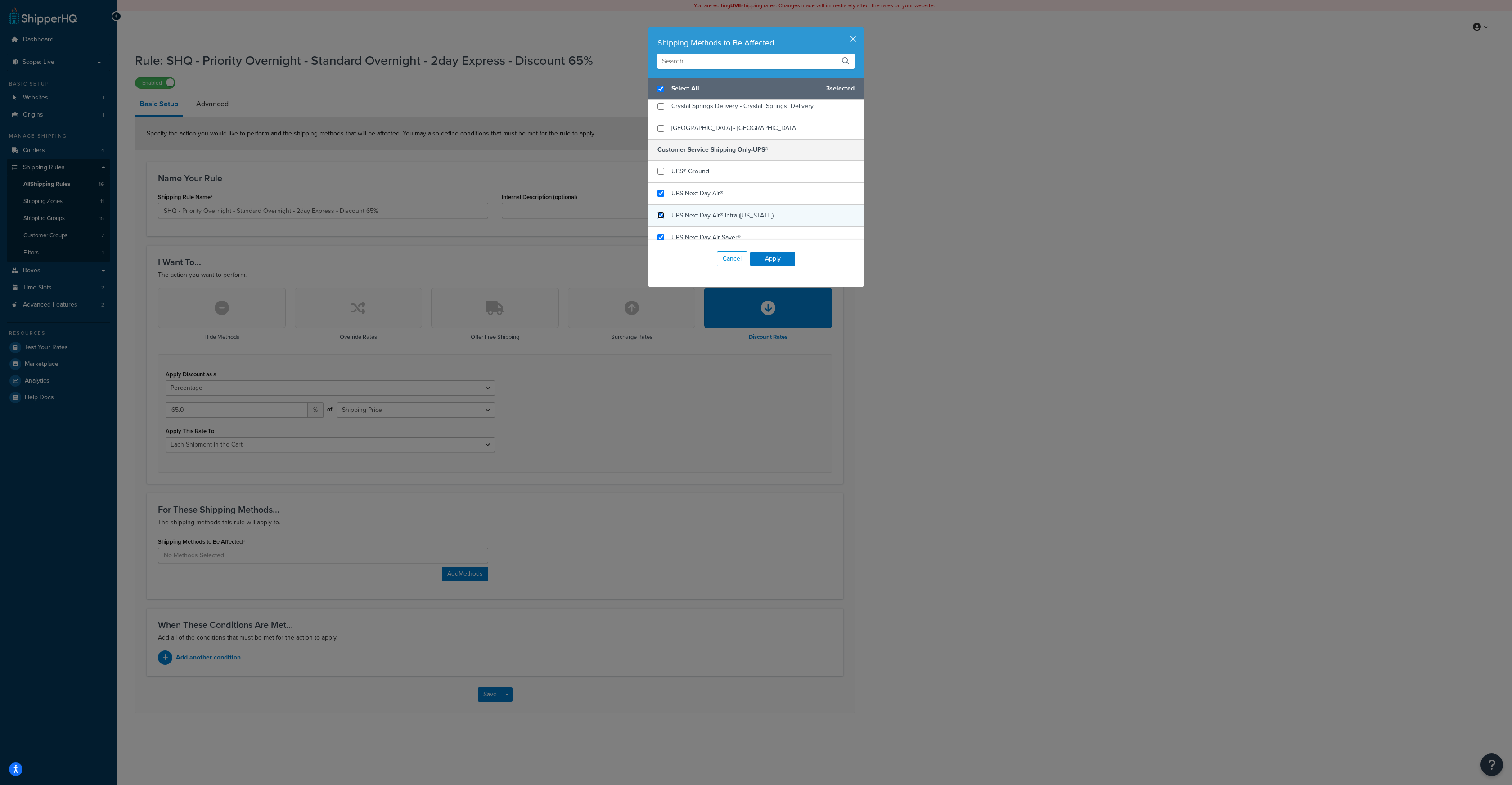
checkbox input "true"
checkbox input "false"
click at [662, 202] on input "checkbox" at bounding box center [661, 205] width 7 height 7
checkbox input "true"
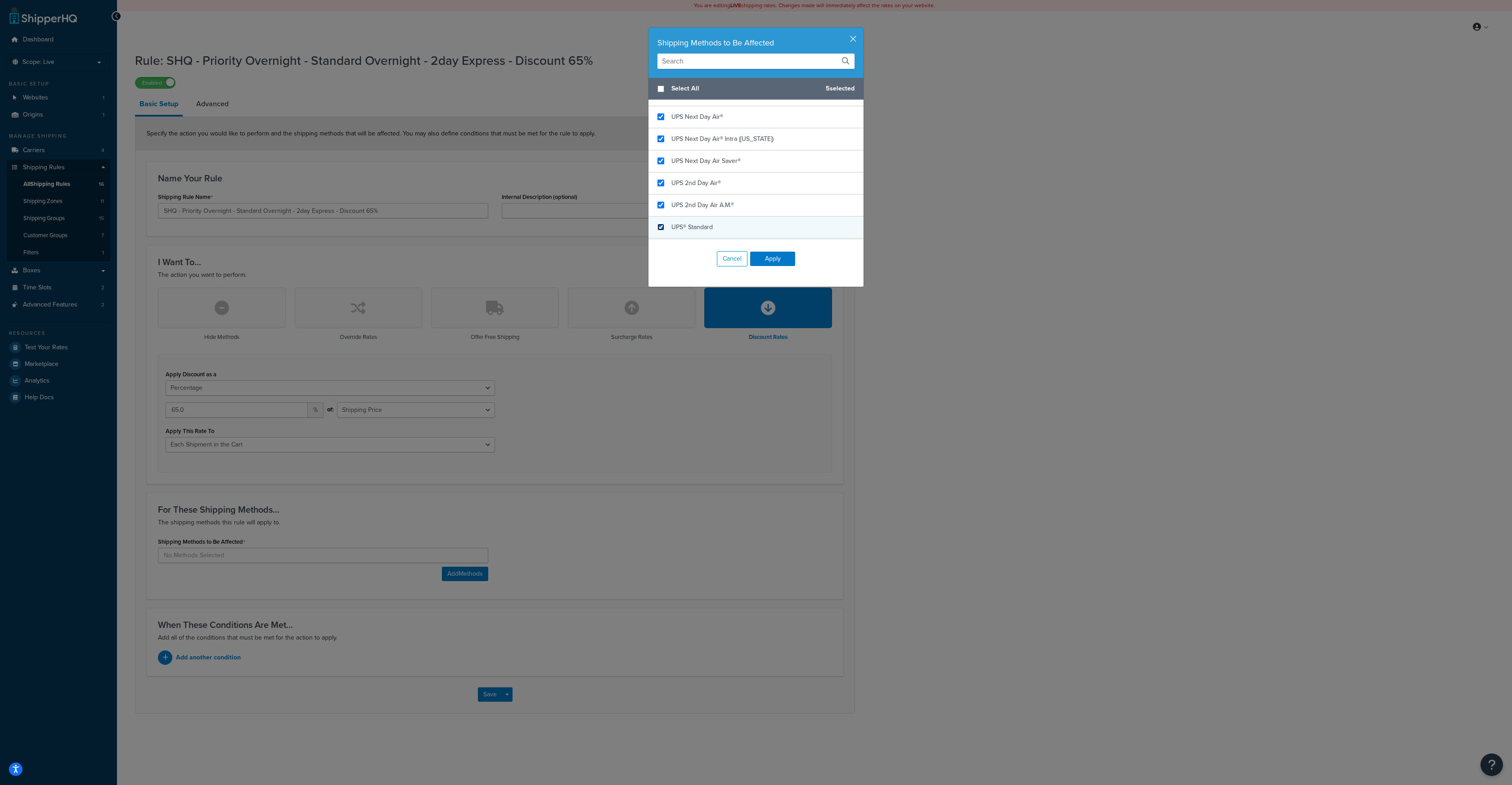
click at [662, 223] on input "checkbox" at bounding box center [661, 226] width 7 height 7
click at [661, 167] on input "checkbox" at bounding box center [661, 170] width 7 height 7
checkbox input "false"
click at [660, 232] on input "checkbox" at bounding box center [661, 235] width 7 height 7
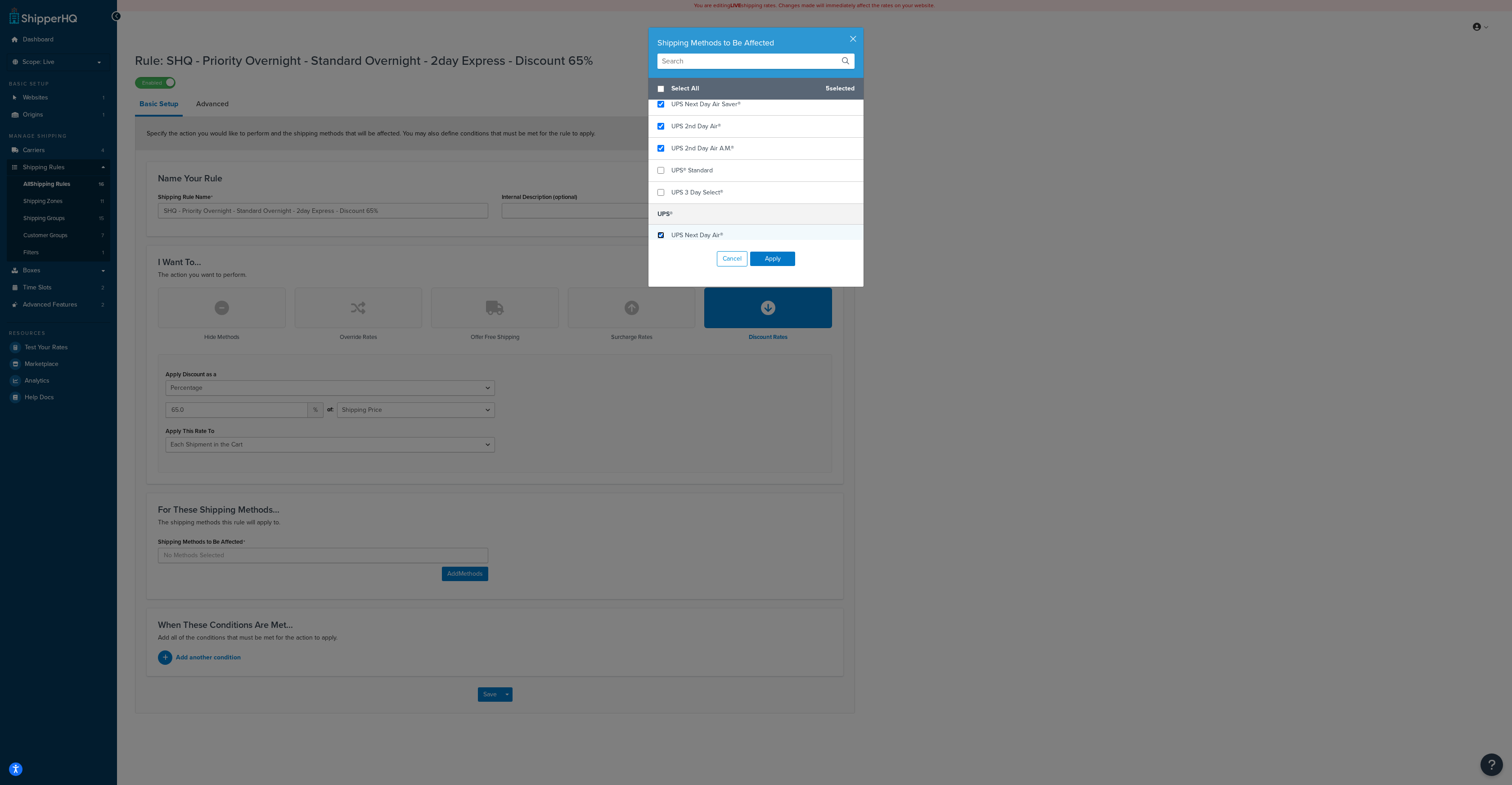
checkbox input "true"
click at [661, 211] on input "checkbox" at bounding box center [661, 214] width 7 height 7
checkbox input "true"
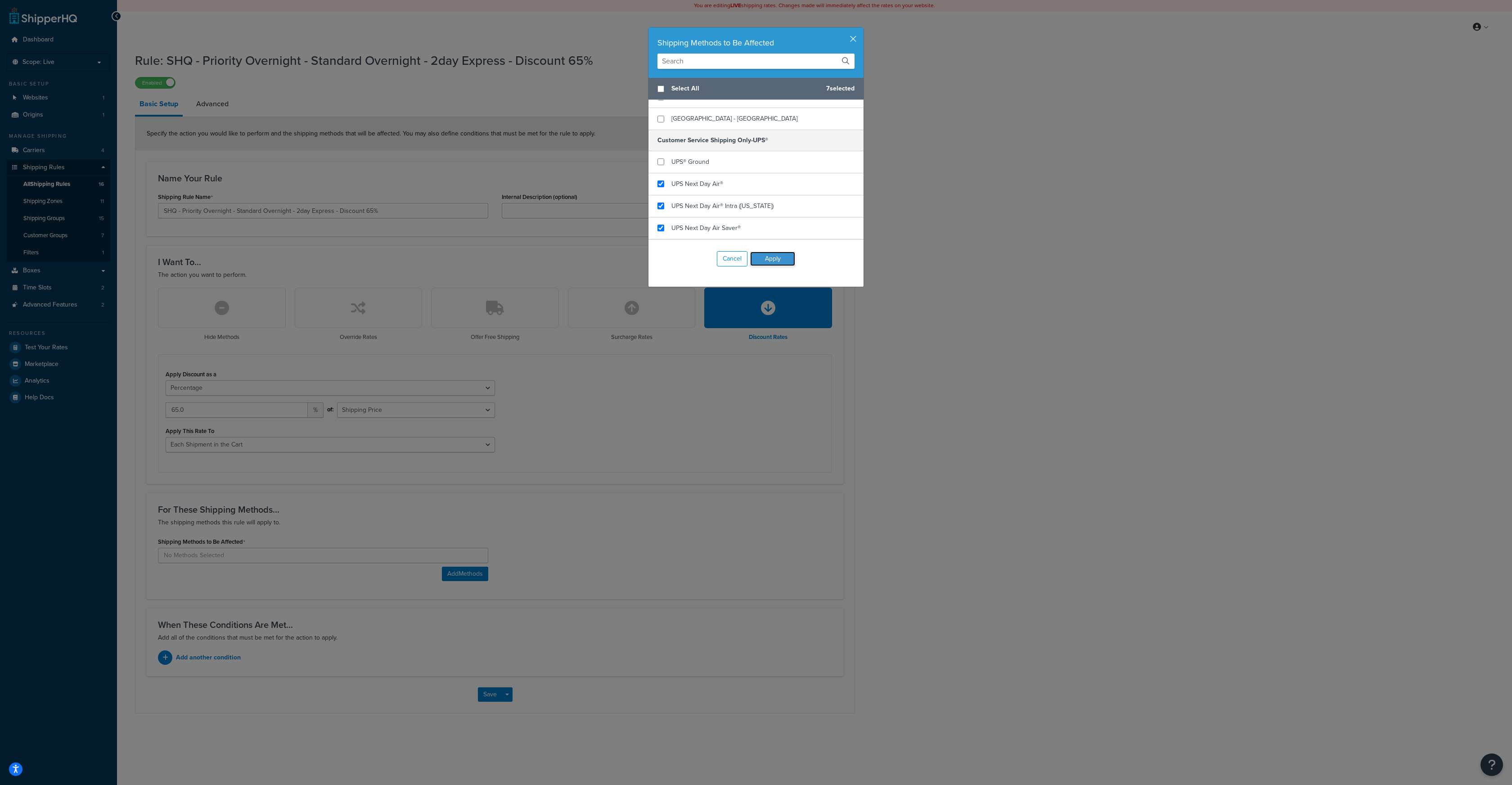
click at [768, 259] on button "Apply" at bounding box center [773, 258] width 45 height 14
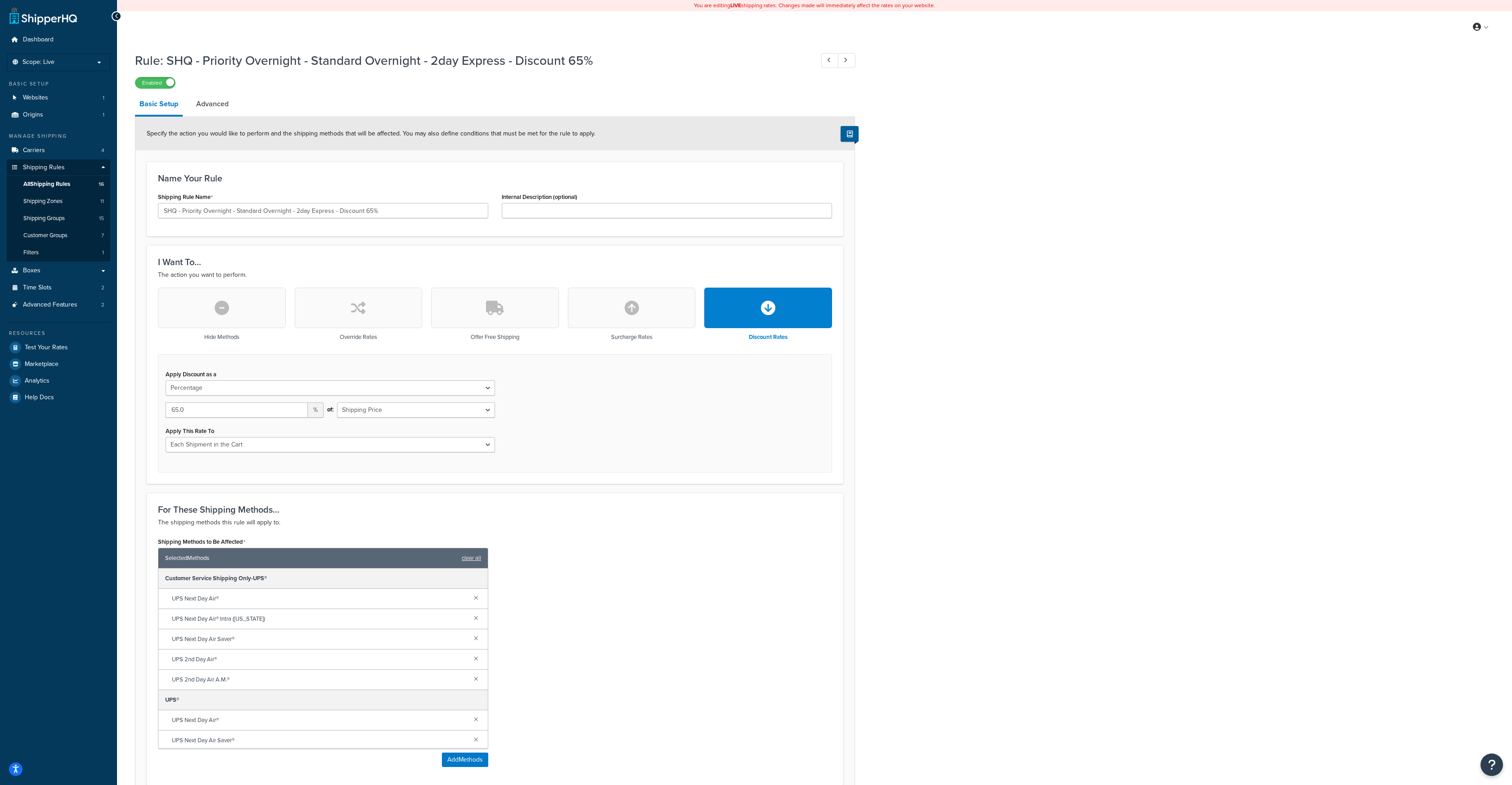
scroll to position [159, 0]
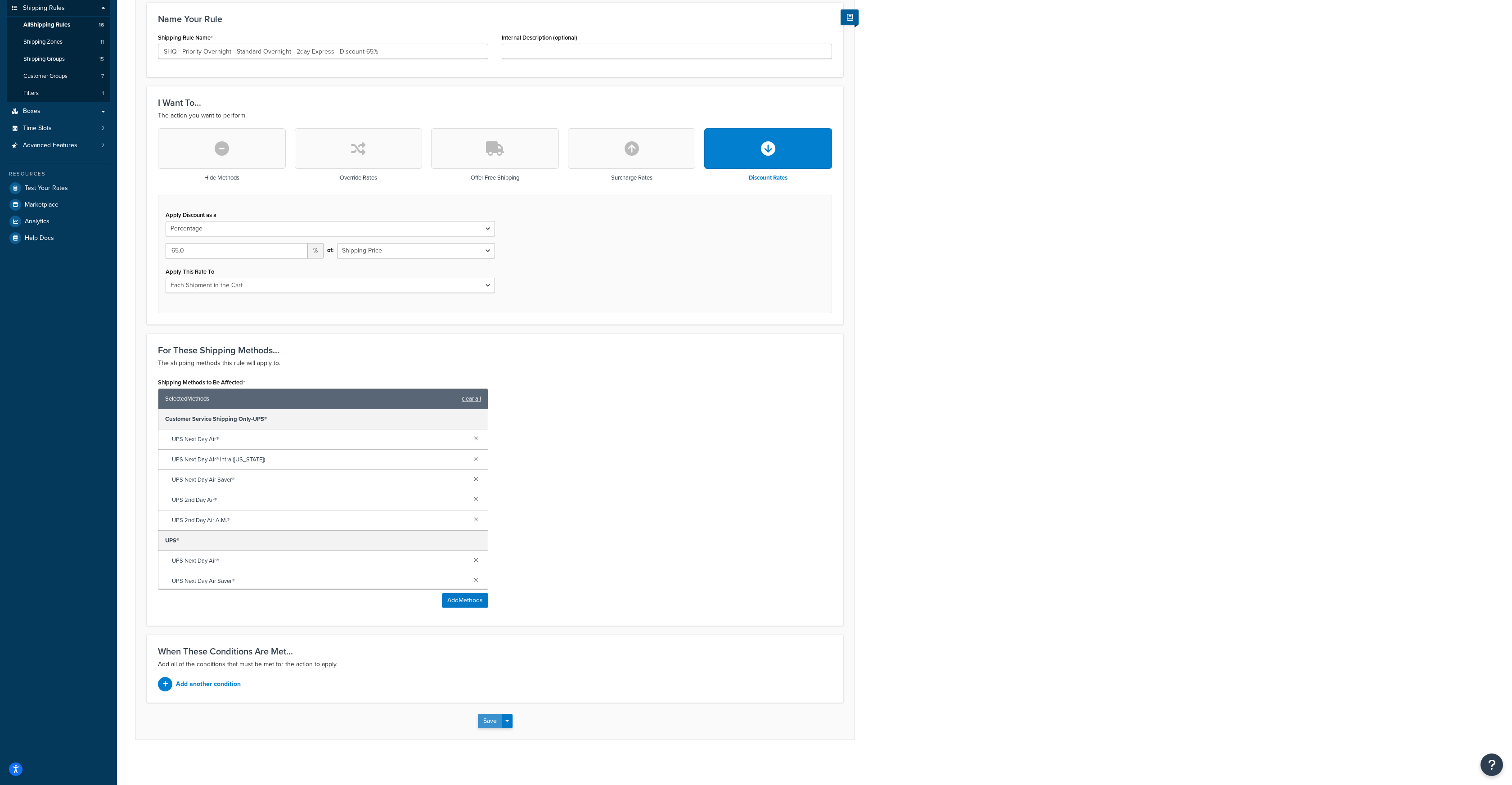
click at [488, 719] on button "Save" at bounding box center [490, 721] width 24 height 14
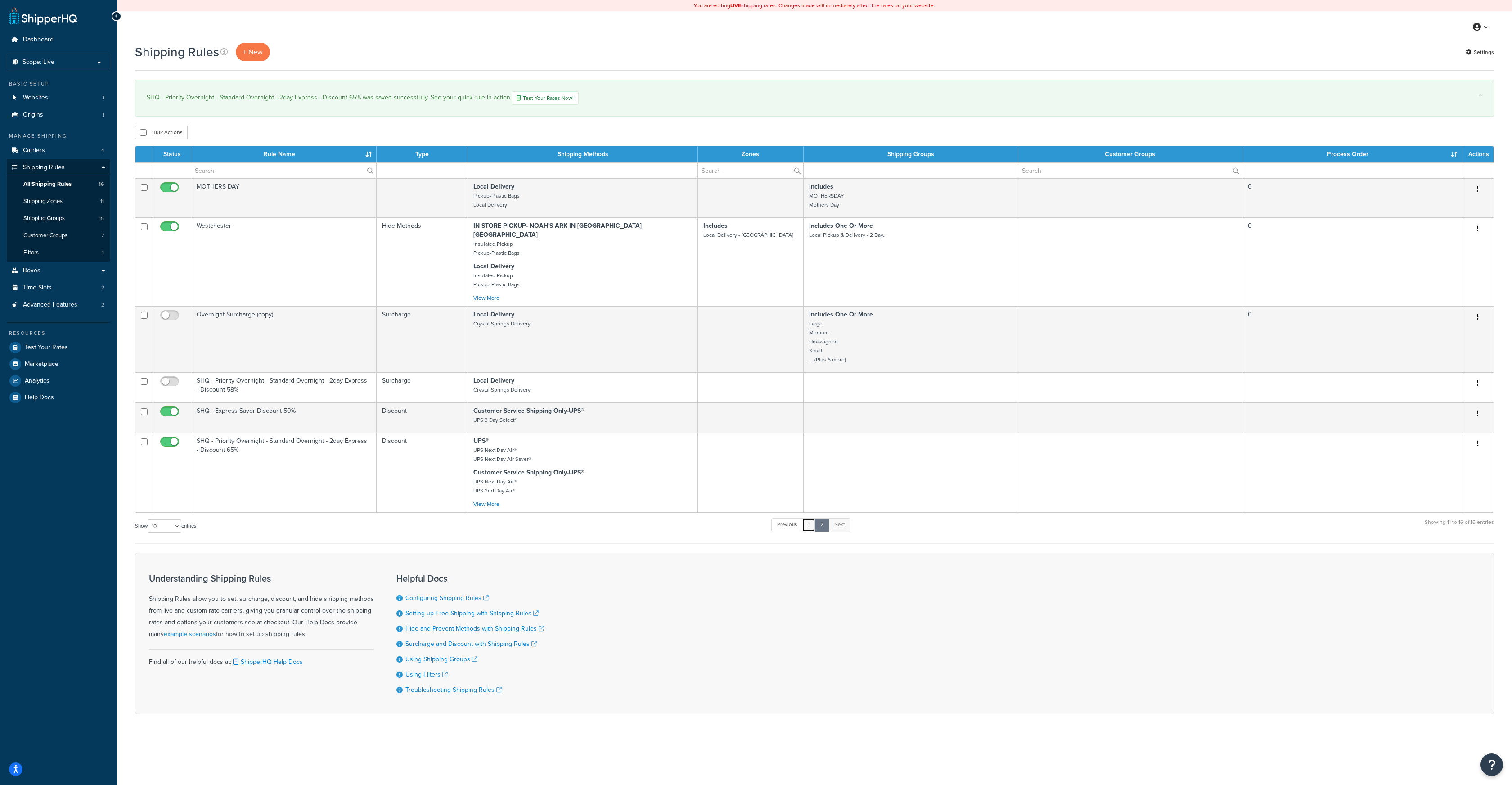
click at [810, 519] on link "1" at bounding box center [809, 525] width 14 height 14
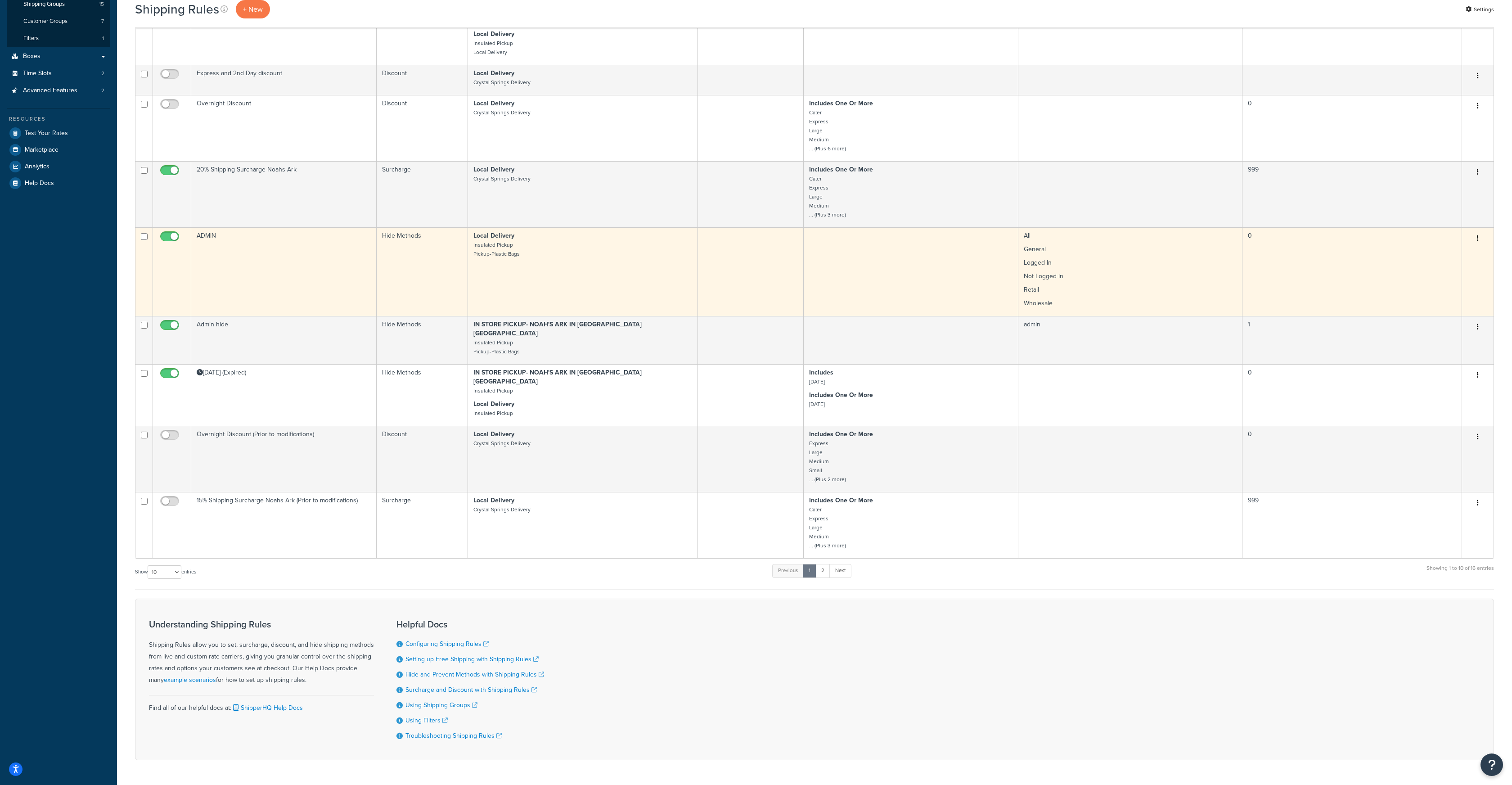
scroll to position [216, 0]
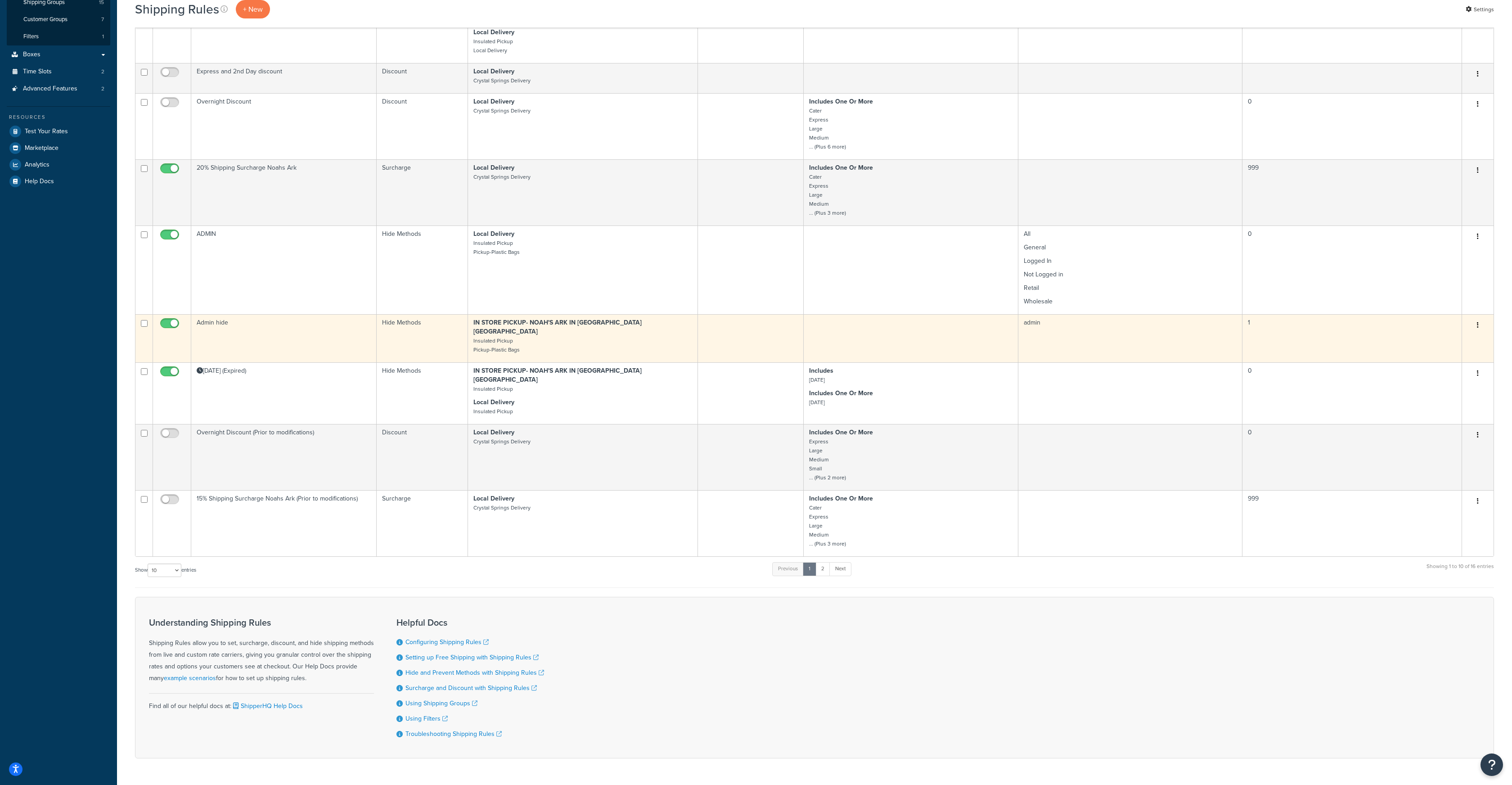
click at [1479, 319] on button "button" at bounding box center [1478, 325] width 13 height 14
click at [1443, 335] on link "Edit" at bounding box center [1448, 342] width 71 height 18
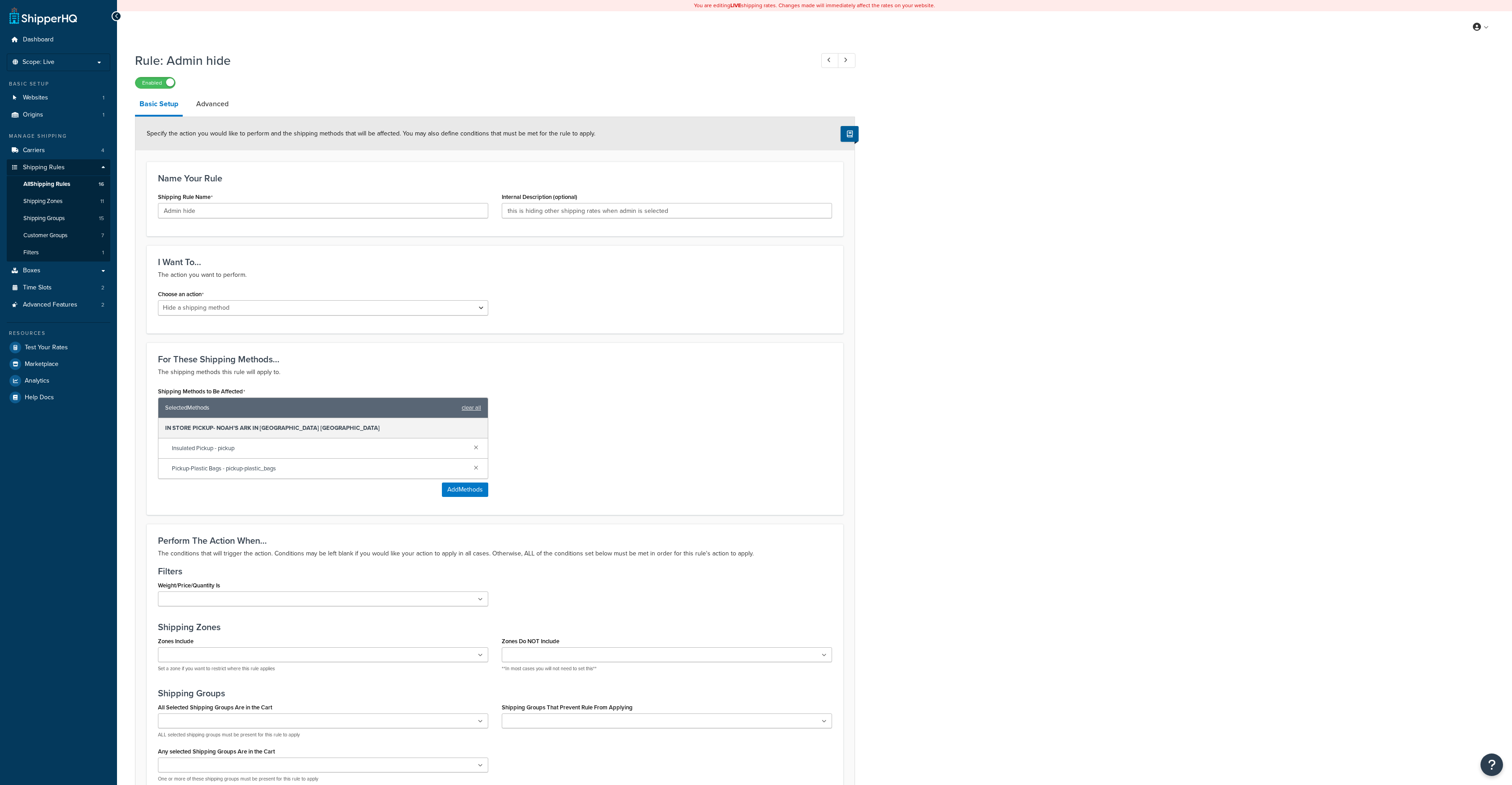
select select "HIDE"
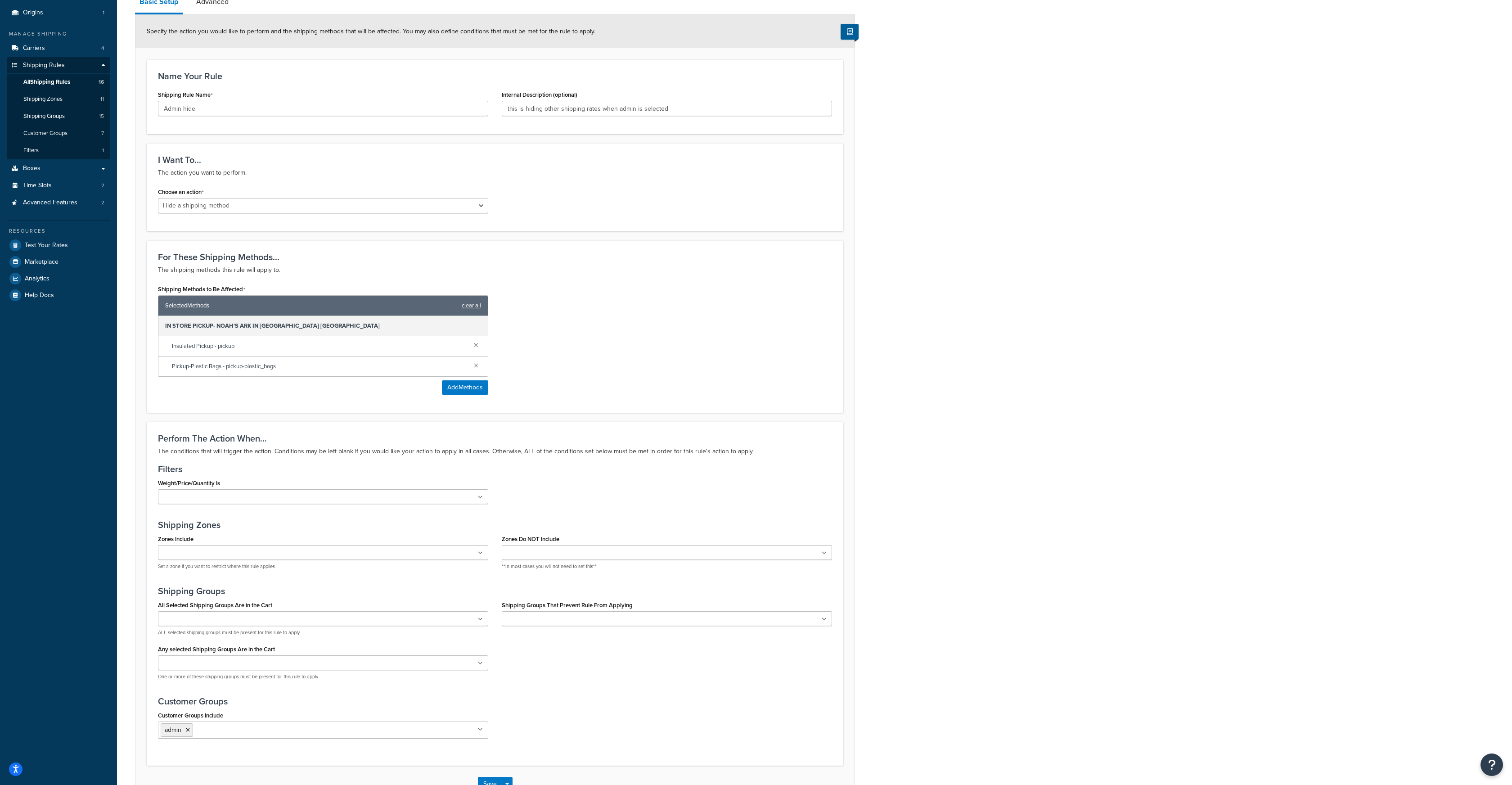
scroll to position [104, 0]
click at [456, 386] on button "Add Methods" at bounding box center [465, 386] width 46 height 14
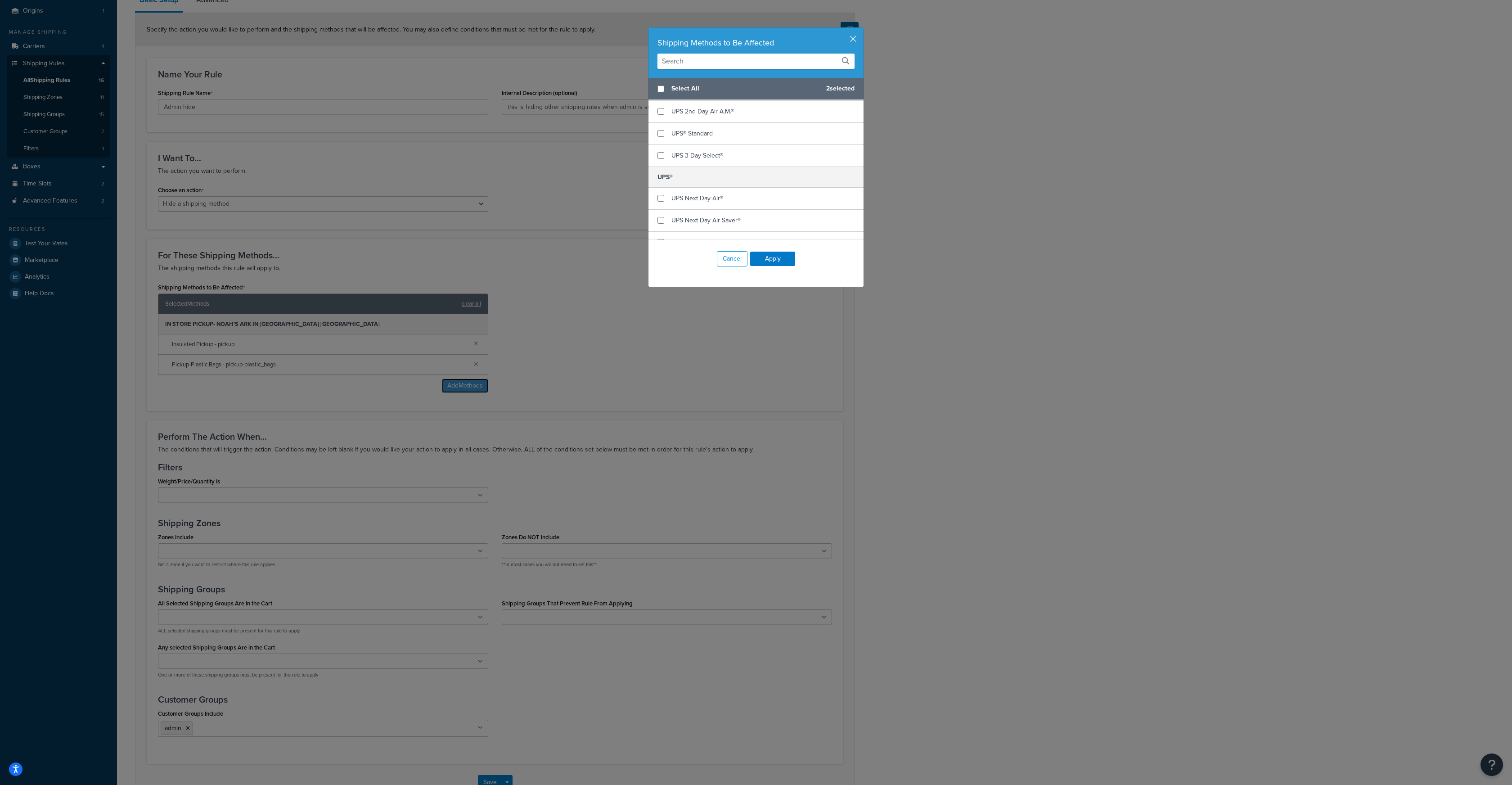
scroll to position [454, 0]
click at [659, 189] on input "checkbox" at bounding box center [661, 192] width 7 height 7
checkbox input "true"
click at [661, 211] on input "checkbox" at bounding box center [661, 214] width 7 height 7
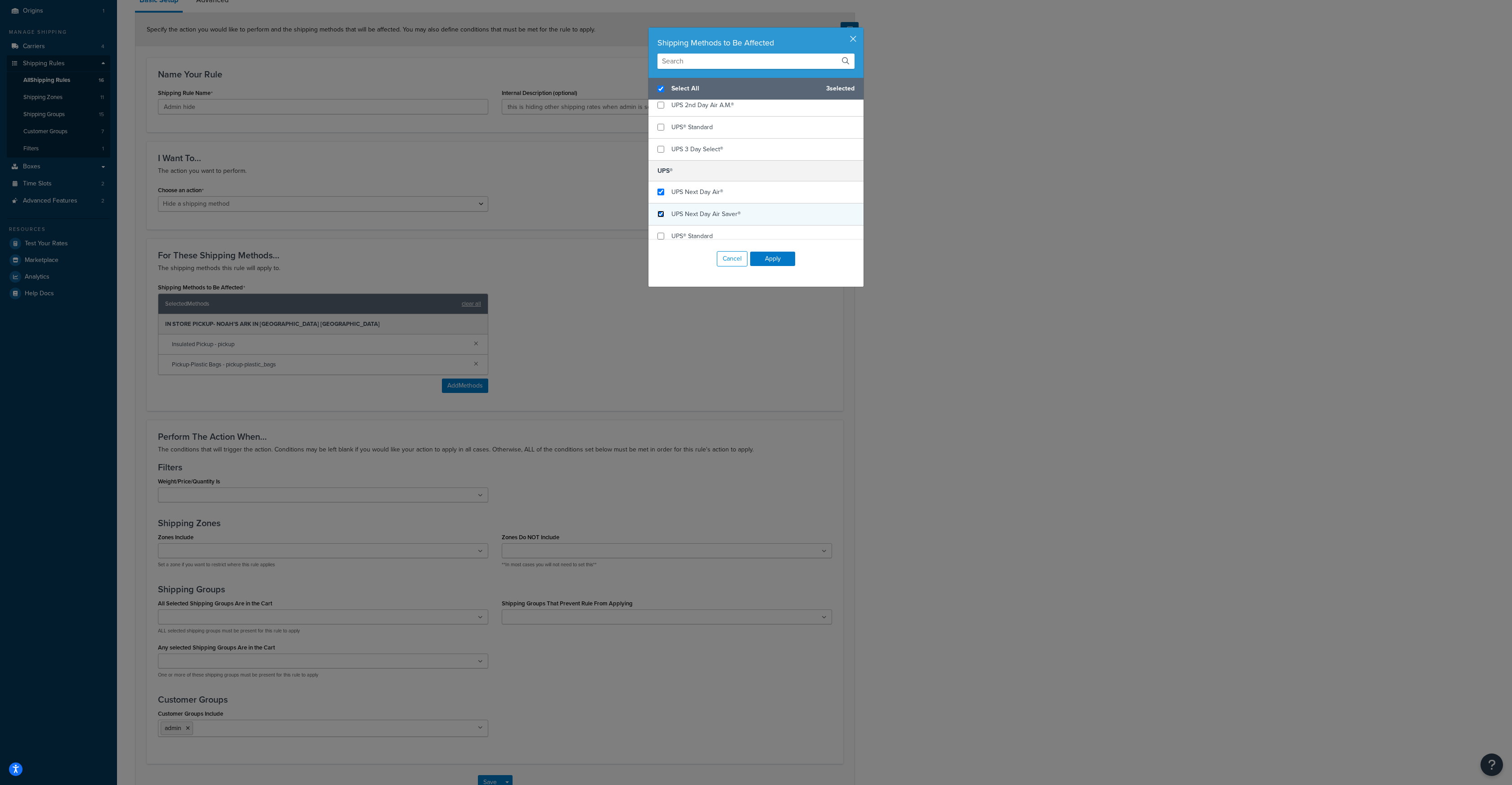
checkbox input "true"
checkbox input "false"
click at [661, 232] on input "checkbox" at bounding box center [661, 236] width 7 height 7
checkbox input "true"
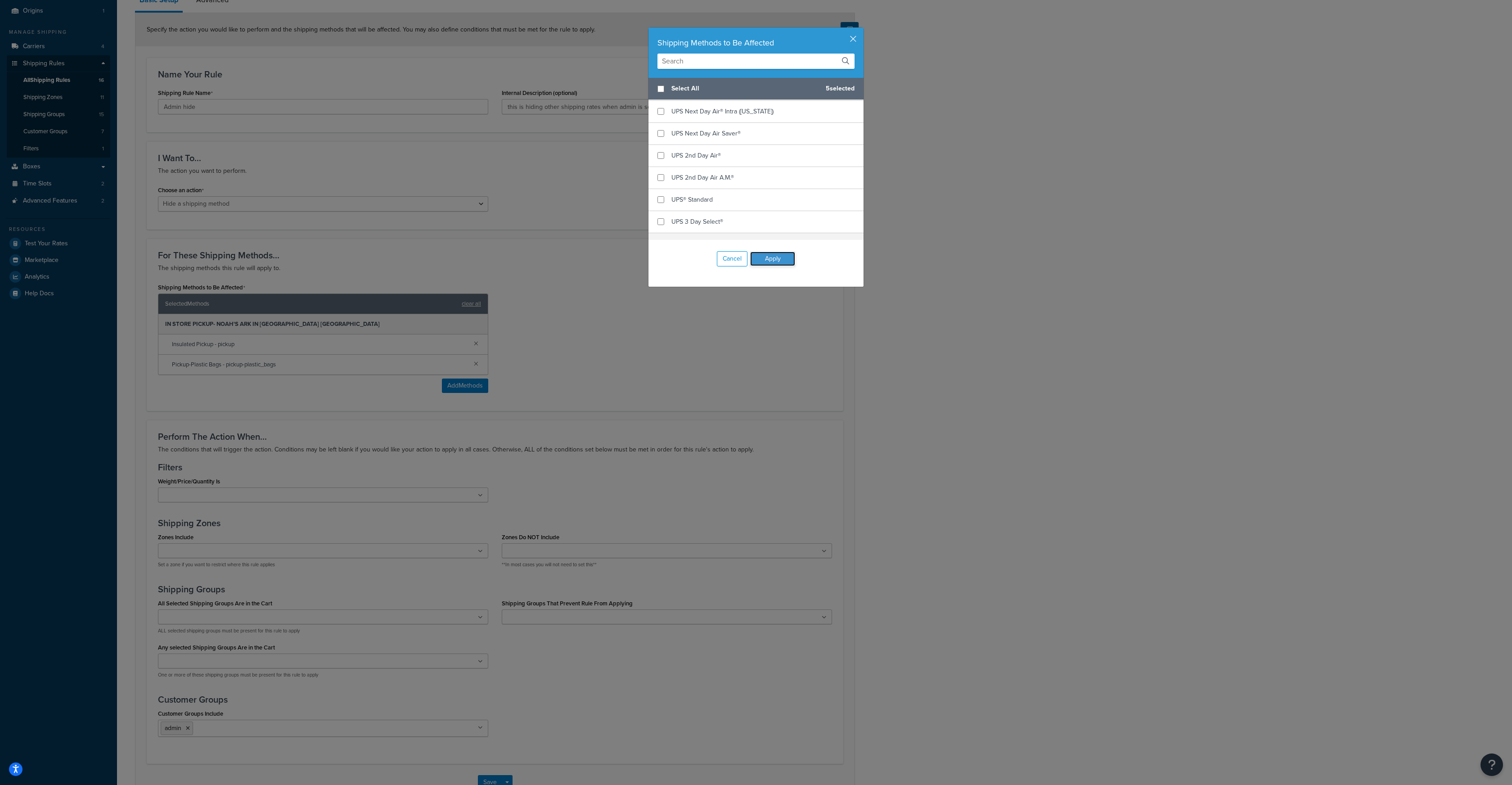
click at [770, 257] on button "Apply" at bounding box center [773, 258] width 45 height 14
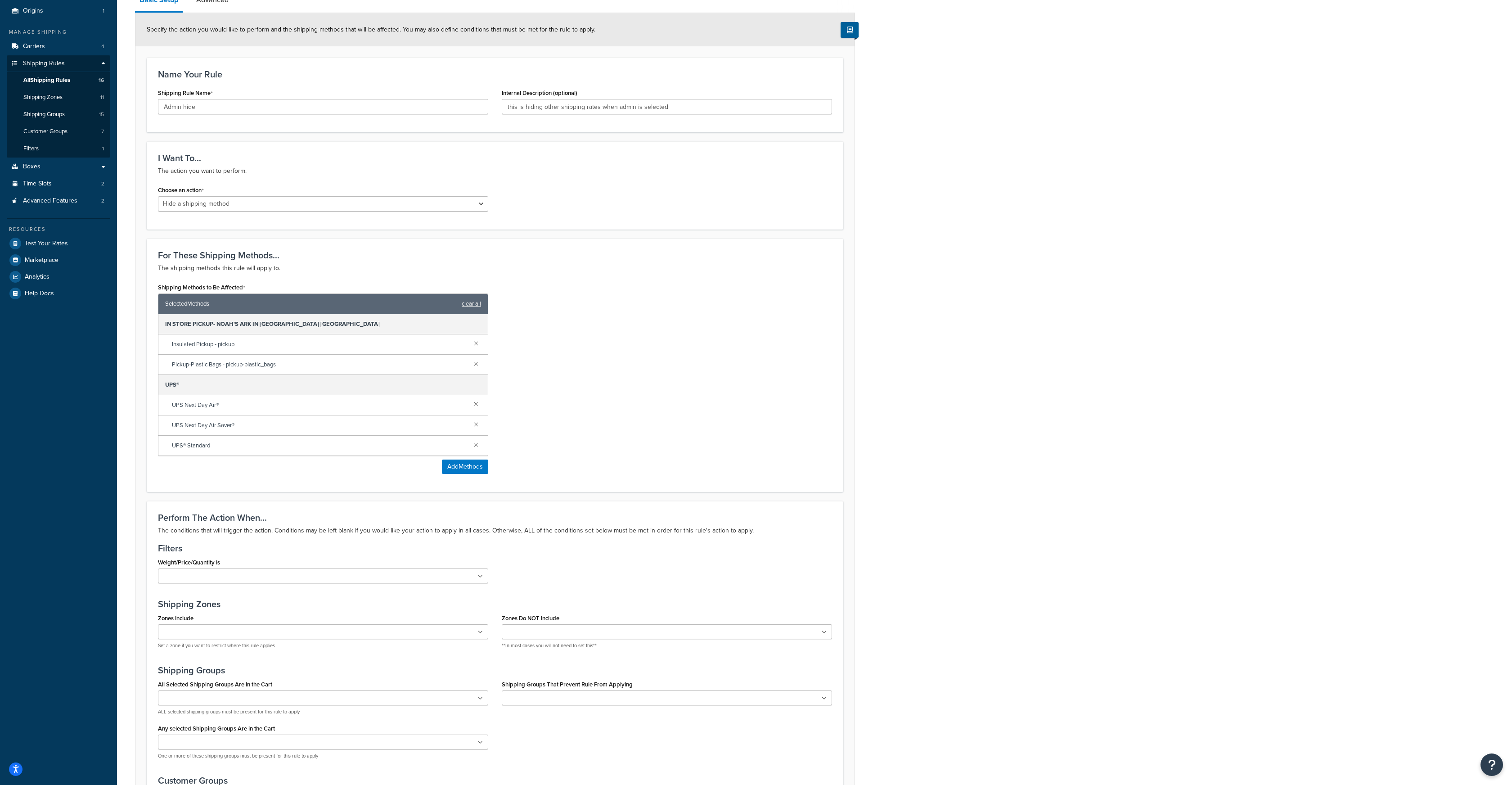
scroll to position [246, 0]
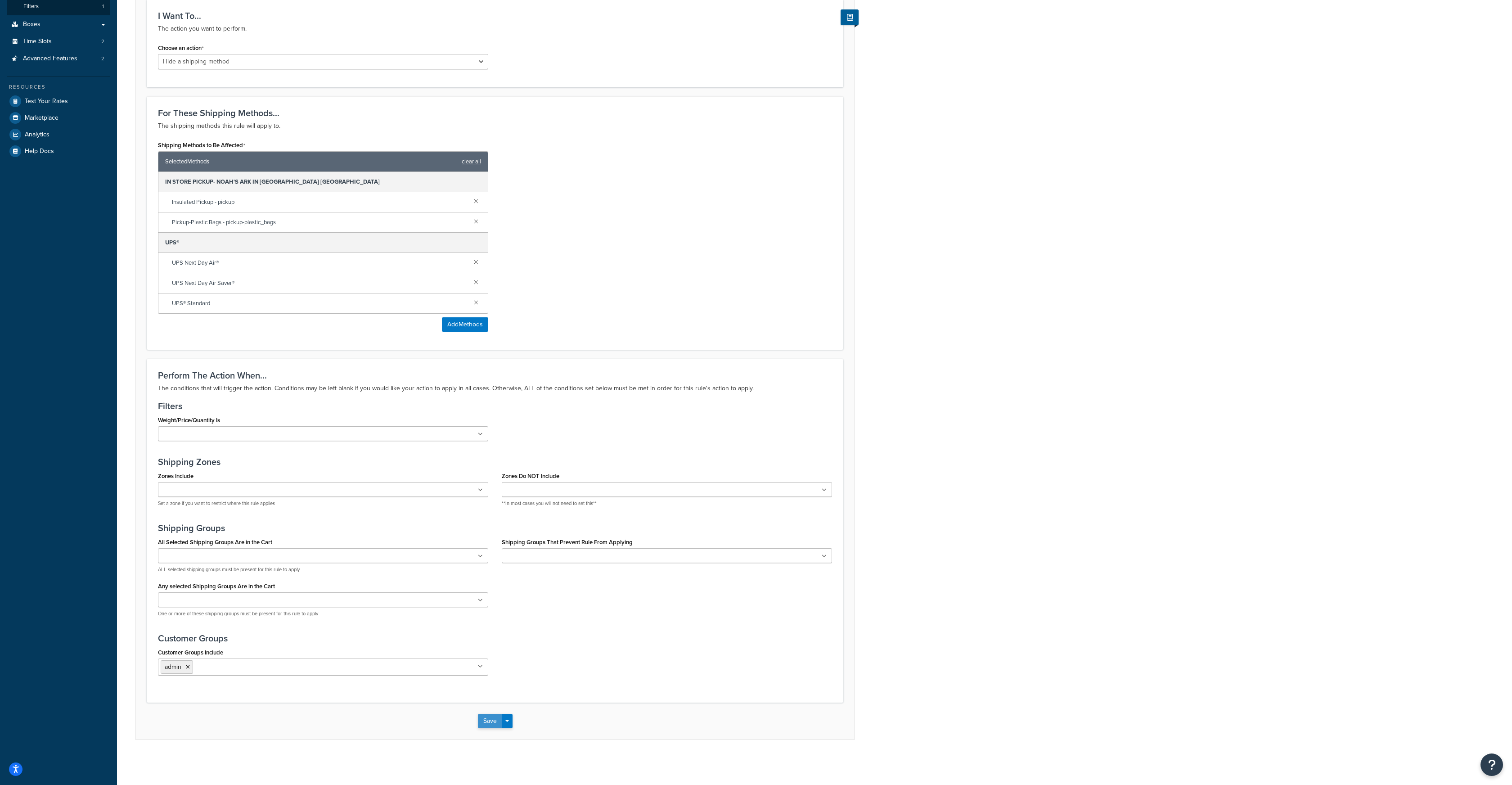
click at [495, 721] on button "Save" at bounding box center [490, 721] width 24 height 14
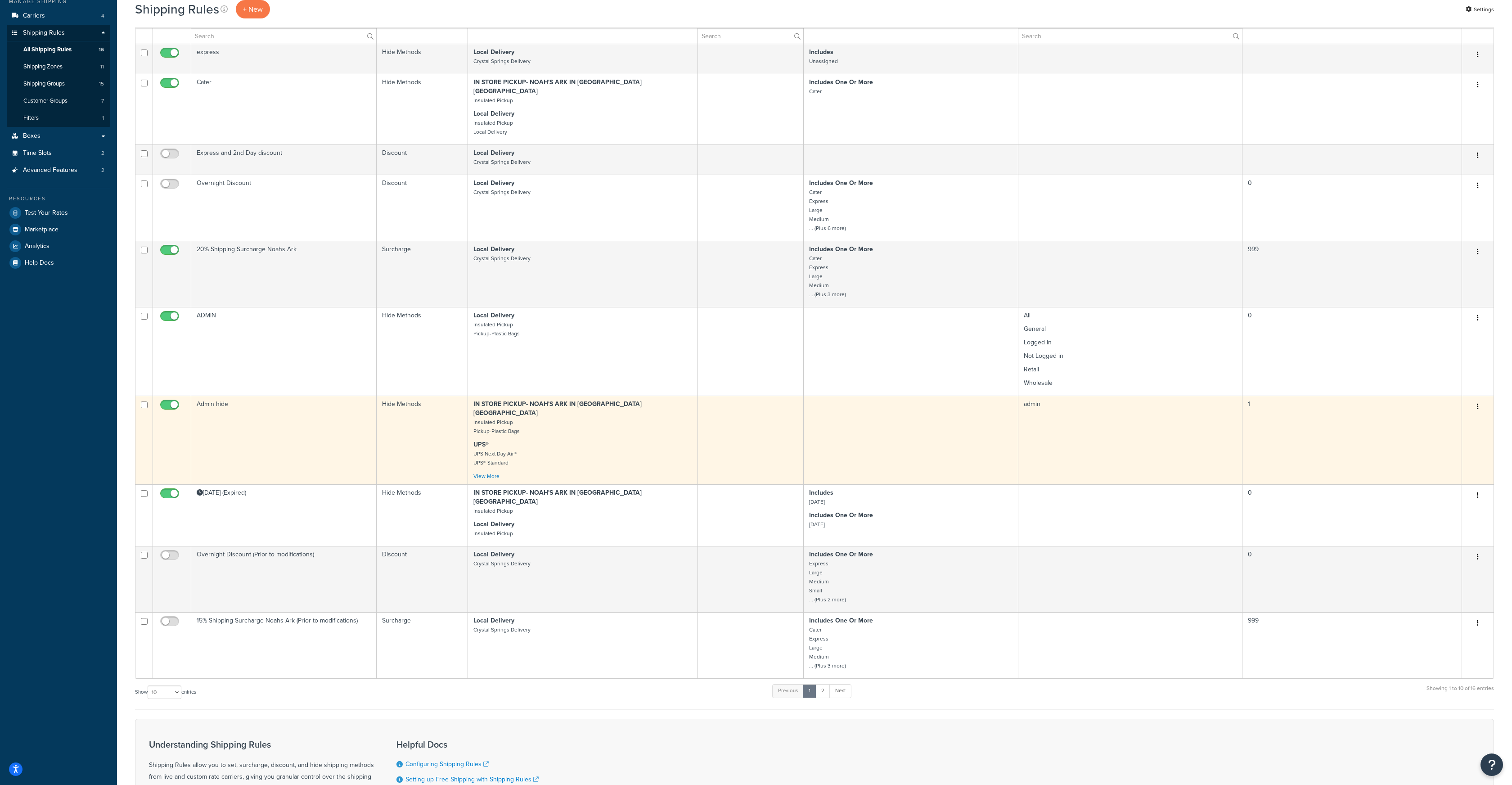
scroll to position [136, 0]
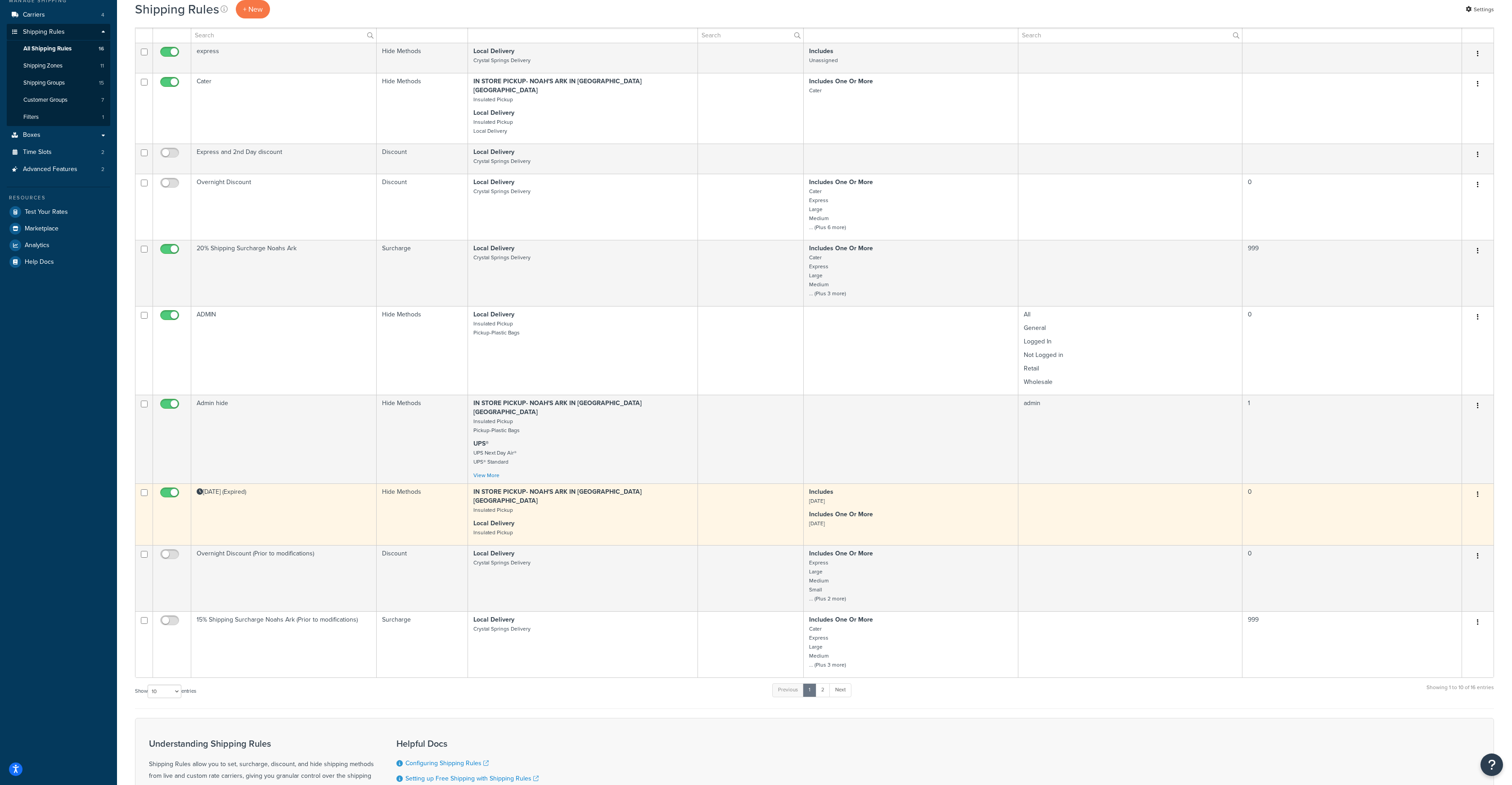
click at [1477, 491] on icon "button" at bounding box center [1478, 494] width 2 height 6
click at [1432, 503] on link "Edit" at bounding box center [1448, 512] width 71 height 18
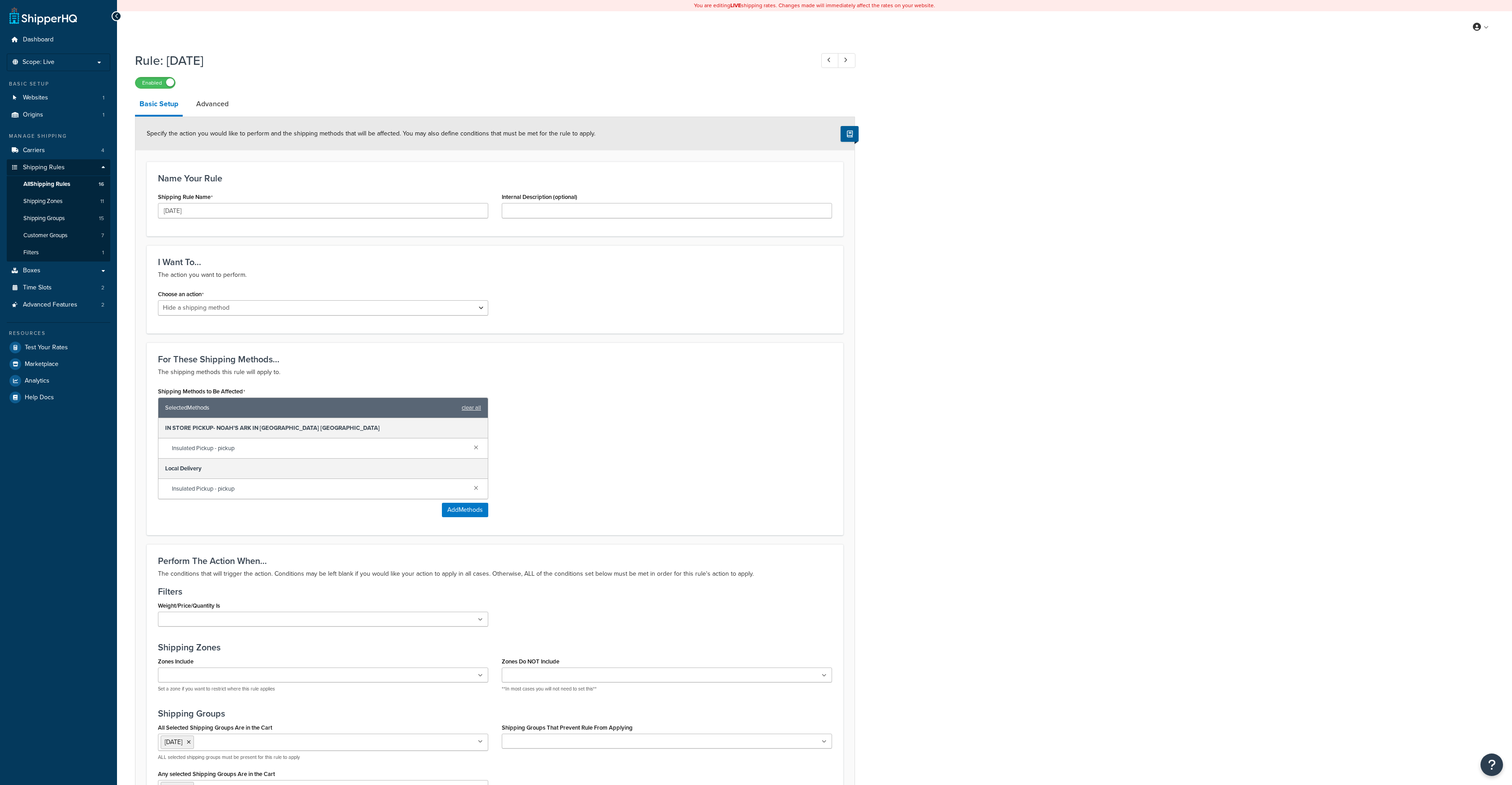
select select "HIDE"
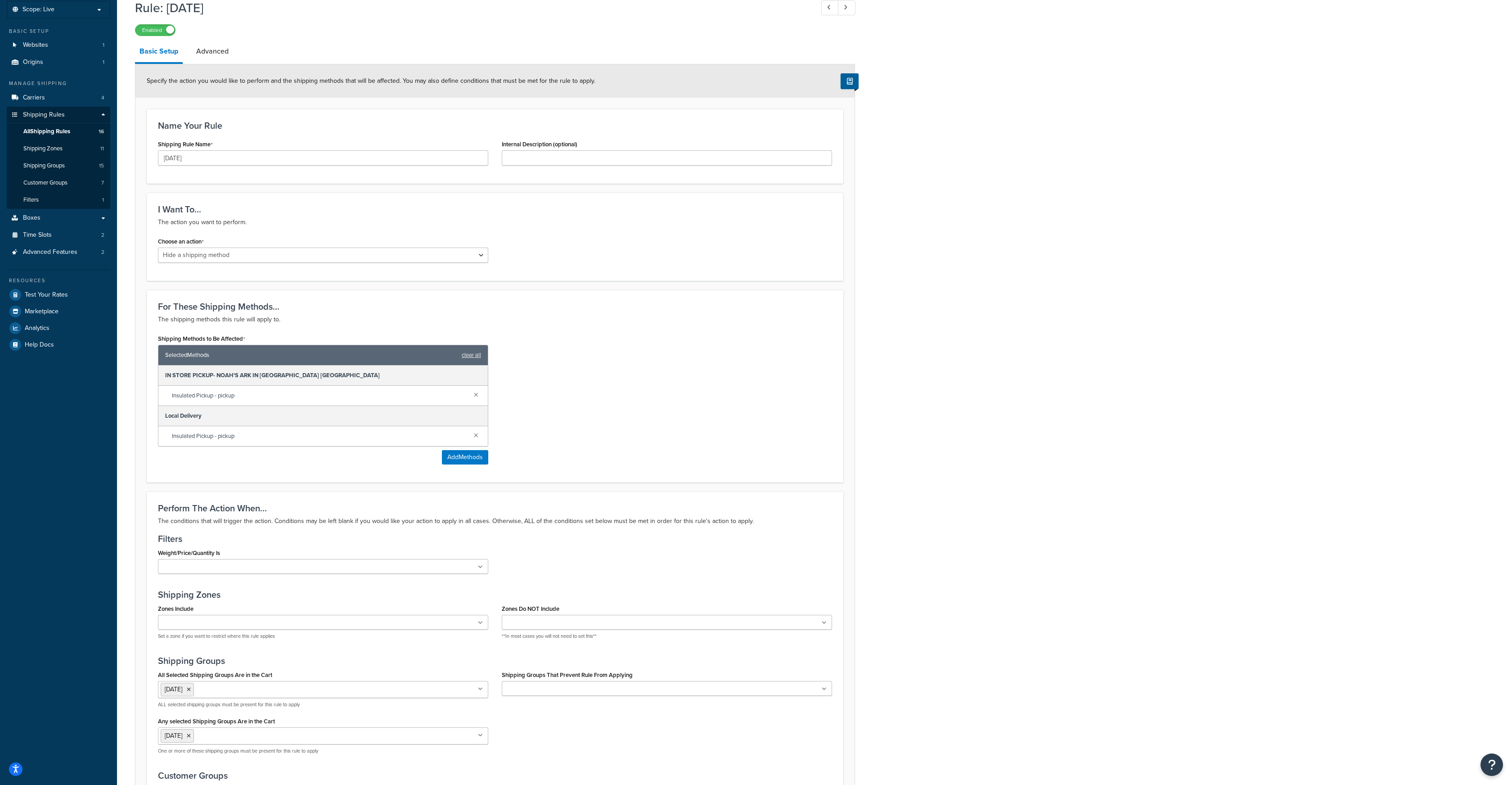
scroll to position [88, 0]
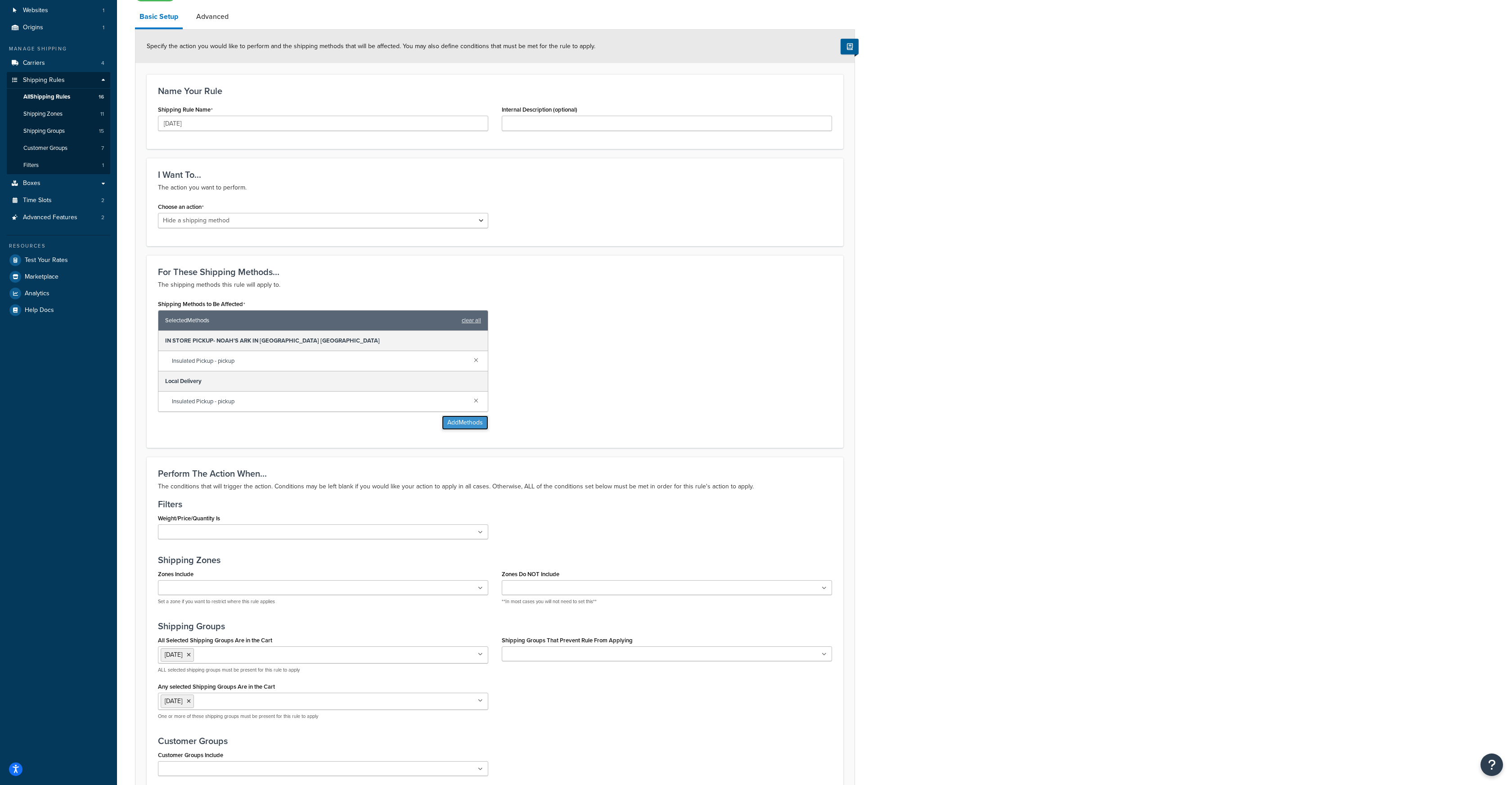
click at [467, 426] on button "Add Methods" at bounding box center [465, 423] width 46 height 14
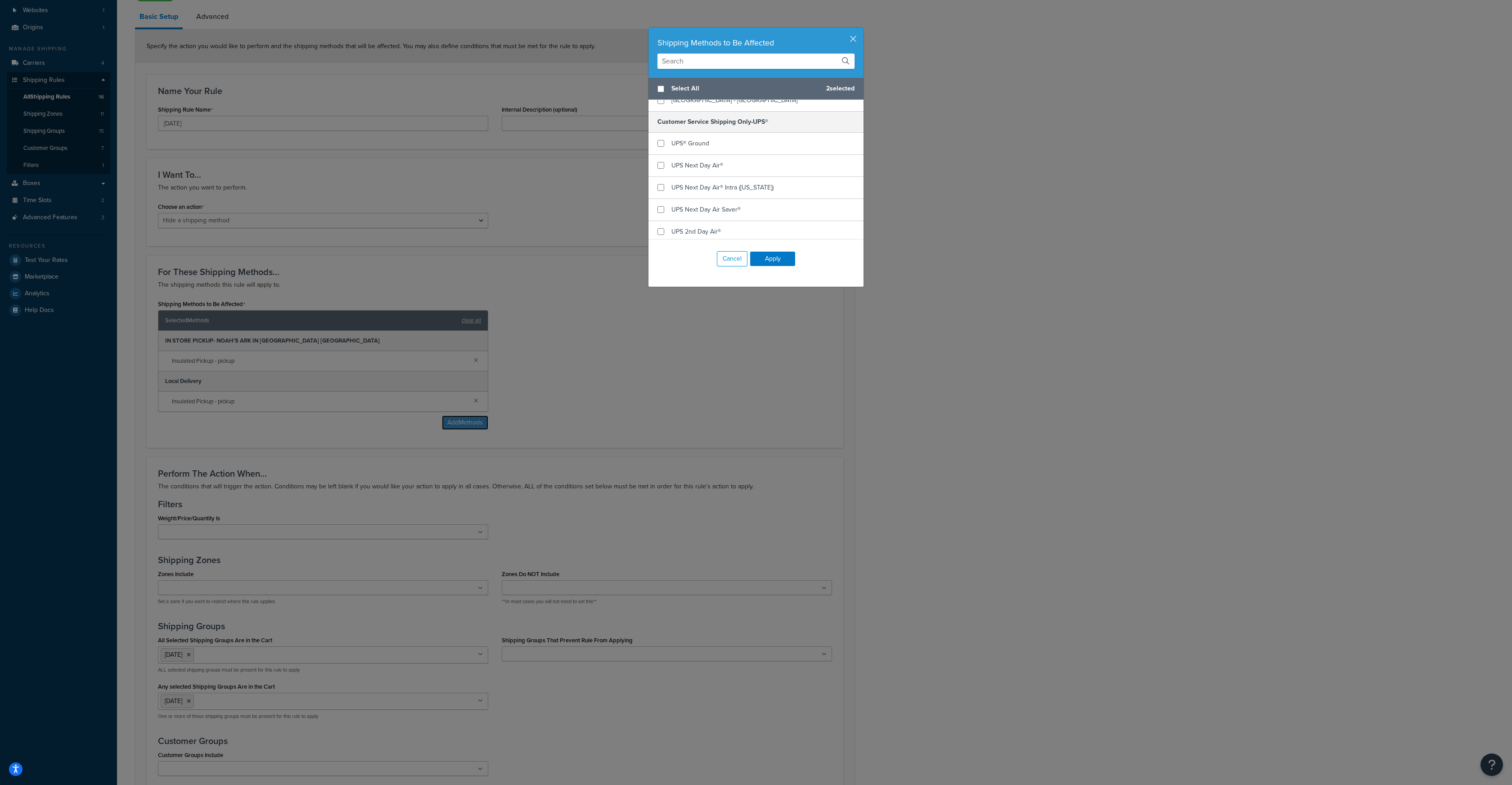
scroll to position [302, 0]
click at [660, 143] on input "checkbox" at bounding box center [661, 146] width 7 height 7
checkbox input "true"
click at [660, 165] on input "checkbox" at bounding box center [661, 168] width 7 height 7
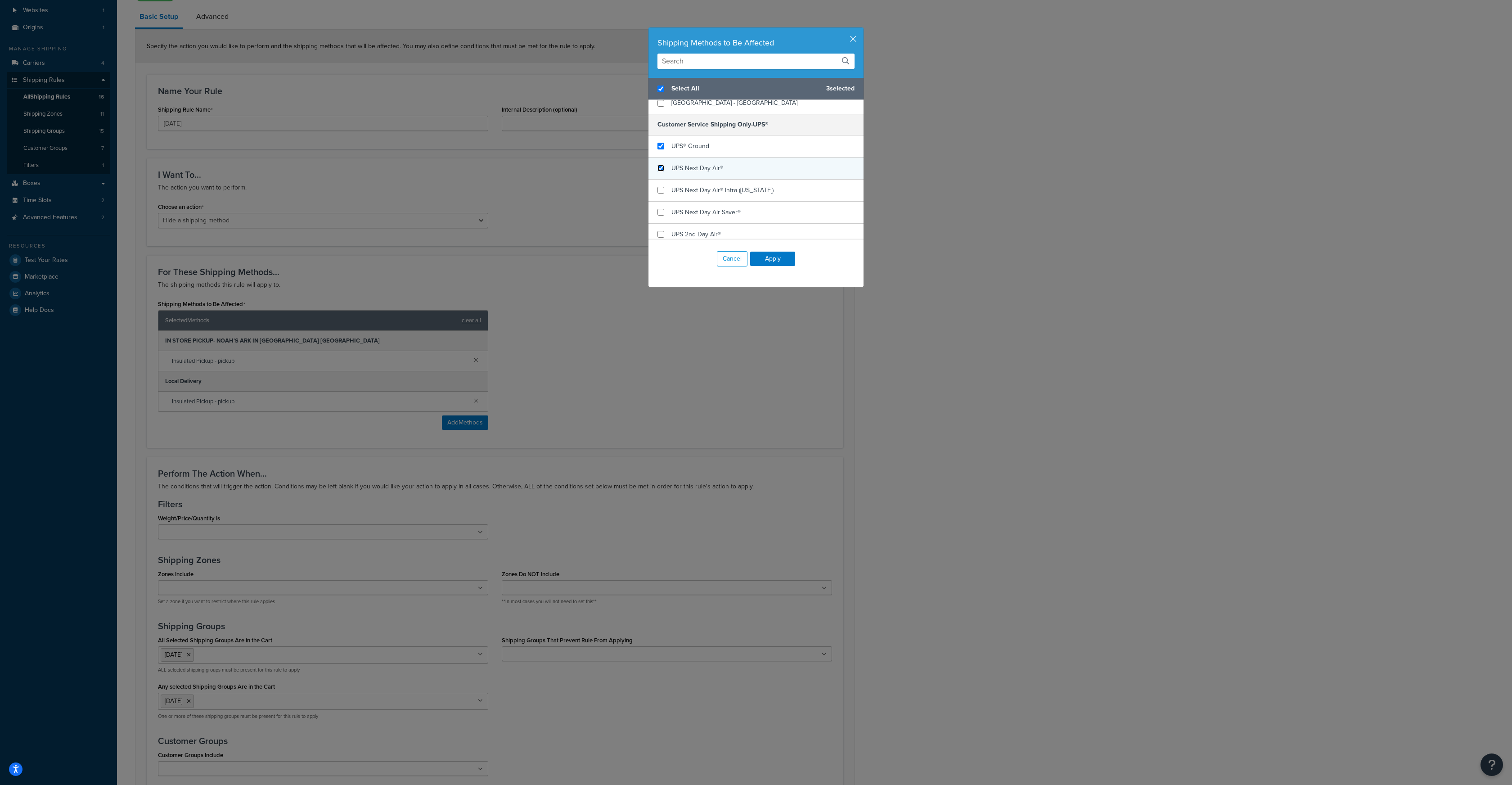
checkbox input "true"
checkbox input "false"
click at [660, 187] on input "checkbox" at bounding box center [661, 190] width 7 height 7
checkbox input "true"
click at [660, 209] on input "checkbox" at bounding box center [661, 212] width 7 height 7
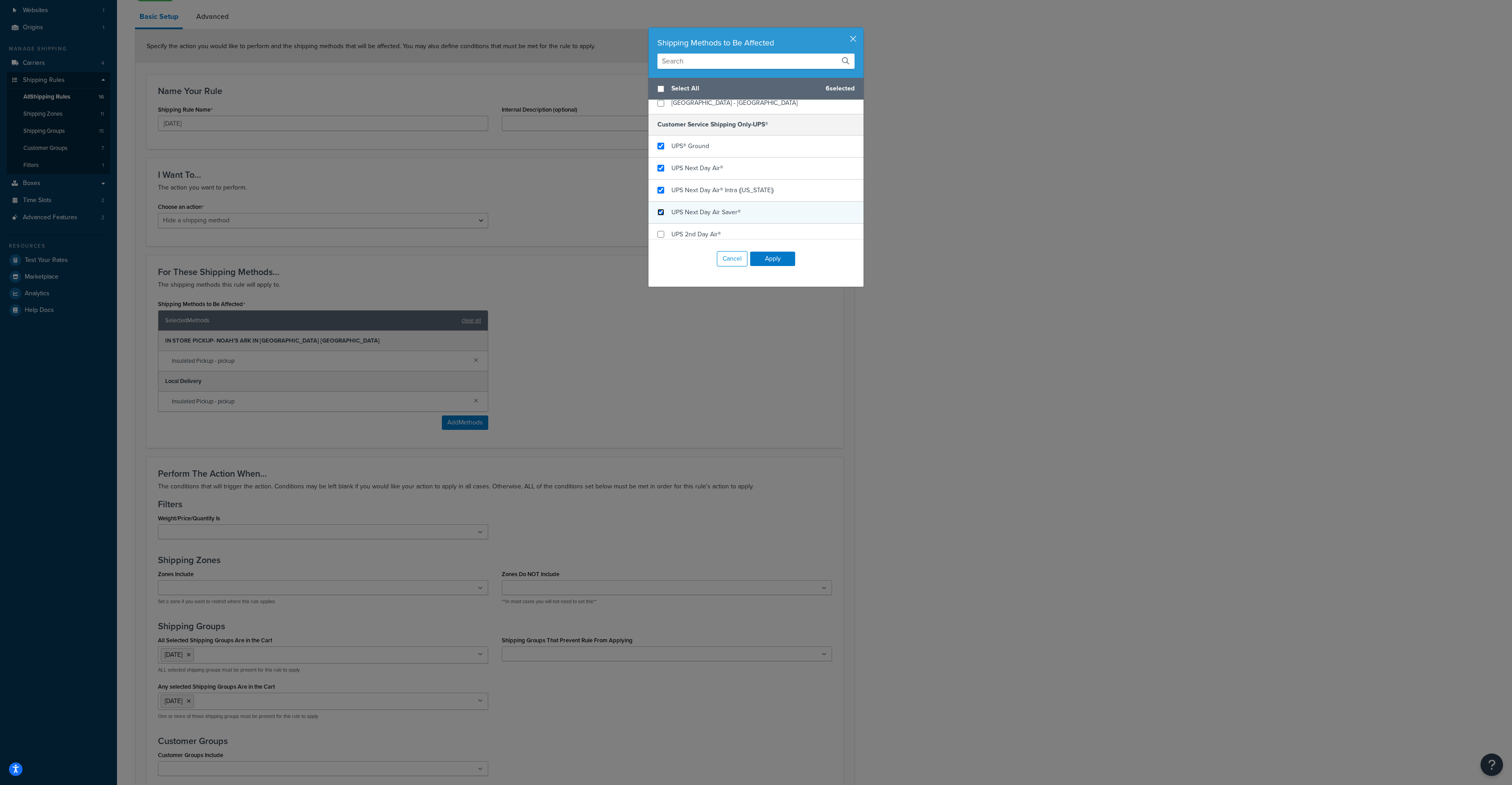
checkbox input "true"
click at [662, 231] on input "checkbox" at bounding box center [661, 234] width 7 height 7
checkbox input "true"
click at [662, 162] on input "checkbox" at bounding box center [661, 165] width 7 height 7
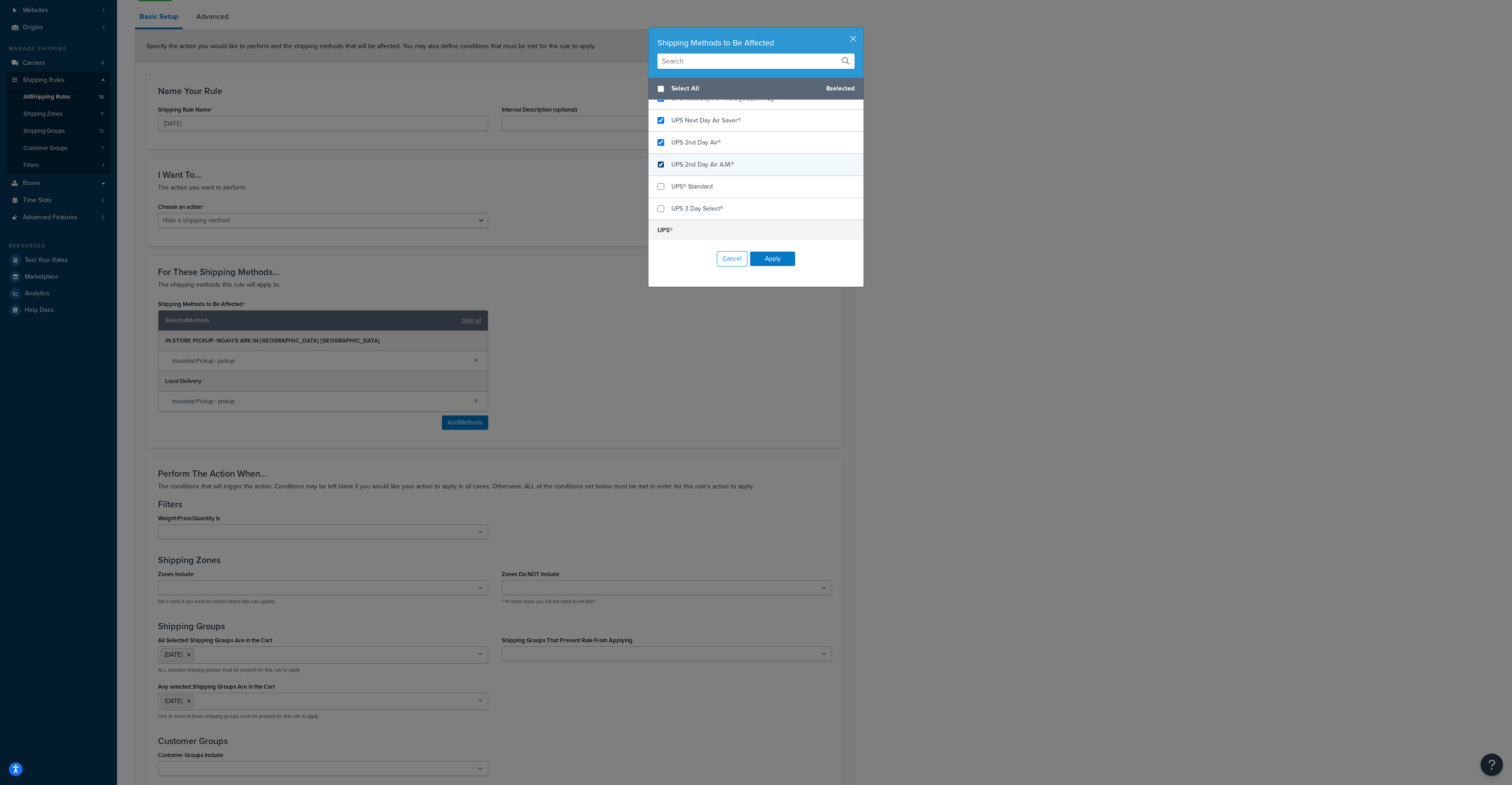
checkbox input "true"
click at [662, 183] on input "checkbox" at bounding box center [661, 186] width 7 height 7
checkbox input "true"
click at [662, 205] on input "checkbox" at bounding box center [661, 208] width 7 height 7
checkbox input "true"
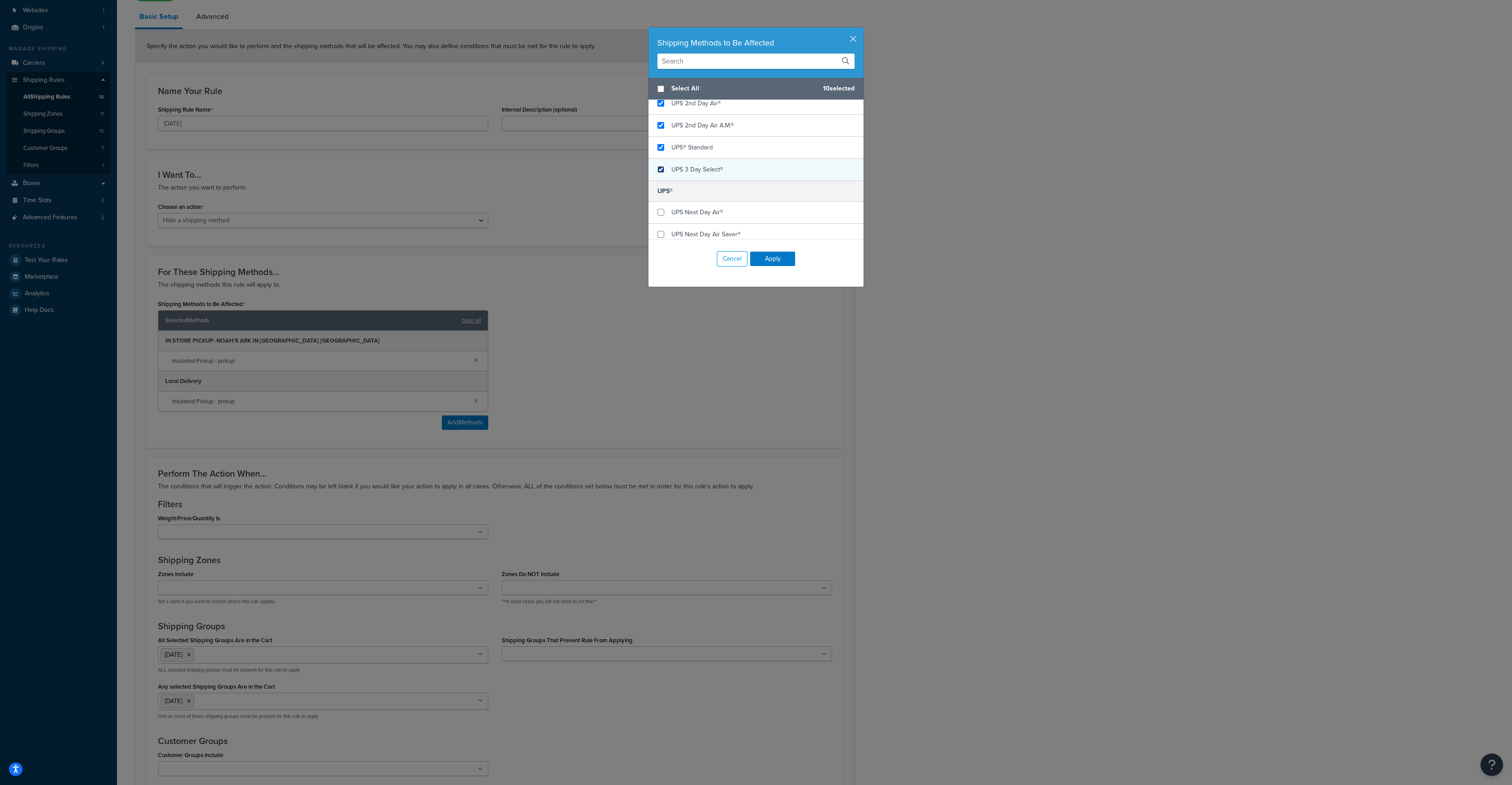
scroll to position [454, 0]
checkbox input "true"
click at [664, 188] on div "UPS Next Day Air®" at bounding box center [756, 192] width 215 height 22
click at [661, 211] on input "checkbox" at bounding box center [661, 214] width 7 height 7
checkbox input "true"
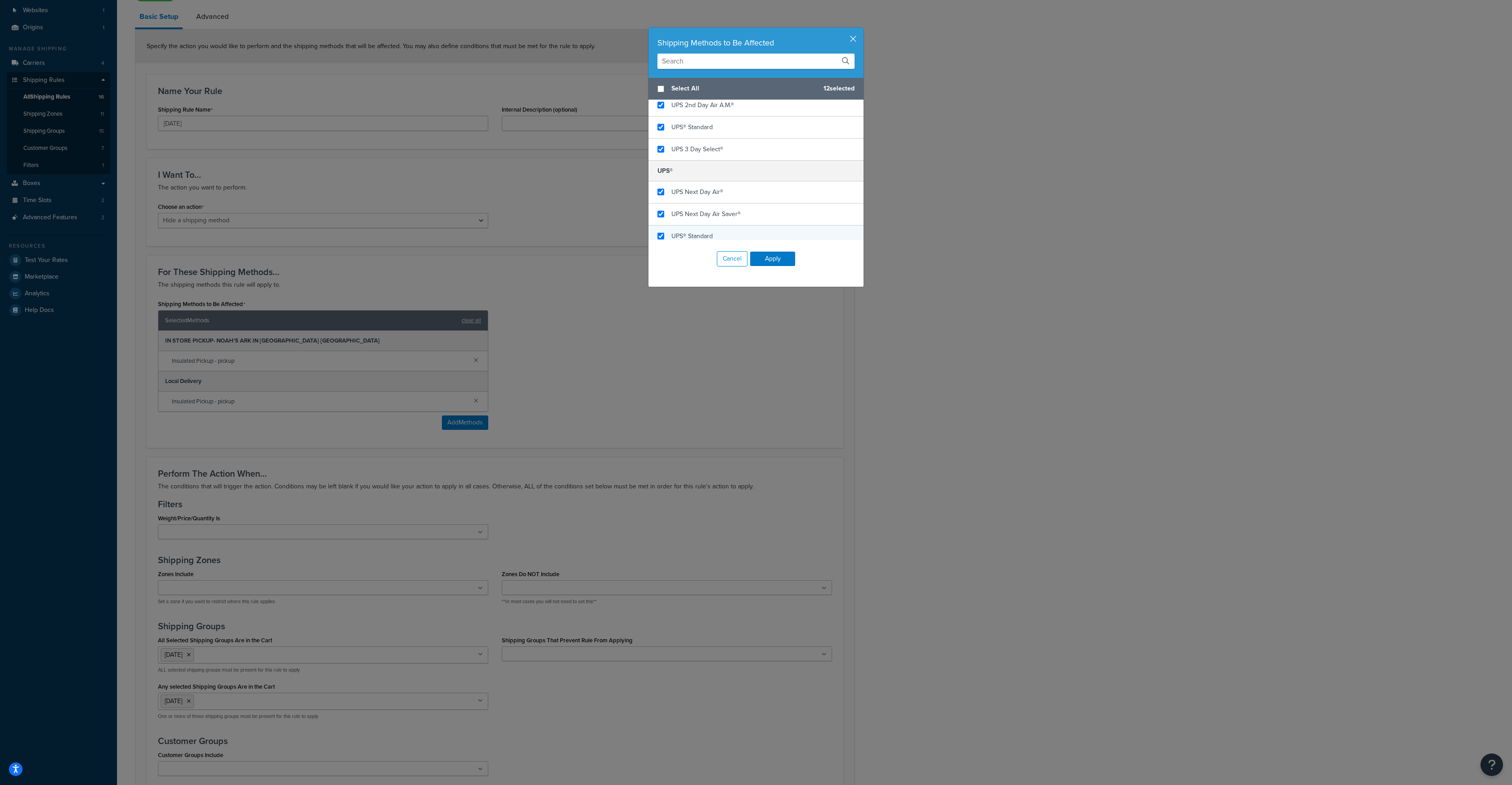
checkbox input "true"
click at [659, 232] on div "UPS® Standard" at bounding box center [756, 236] width 215 height 22
click at [767, 260] on button "Apply" at bounding box center [773, 258] width 45 height 14
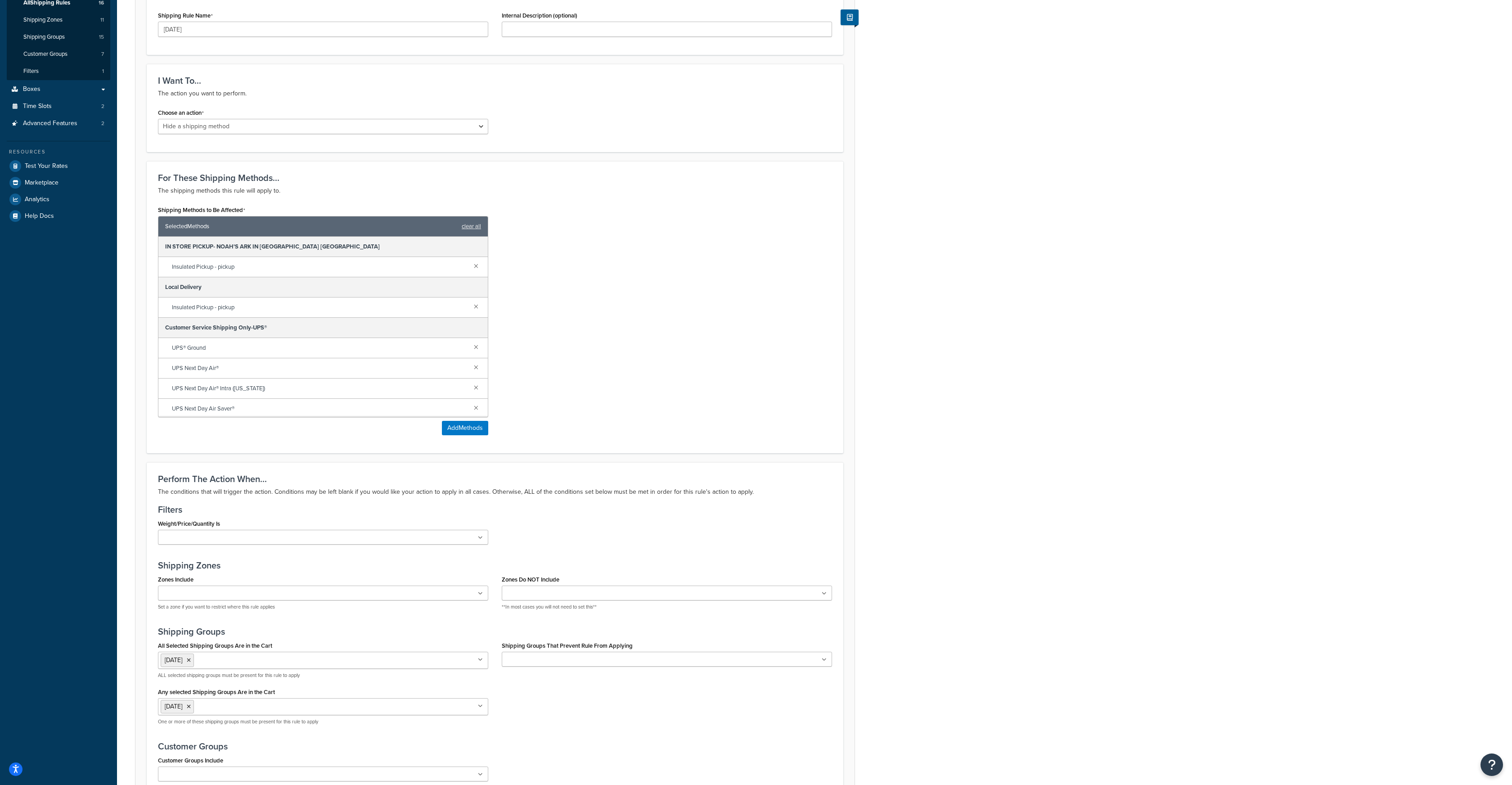
scroll to position [288, 0]
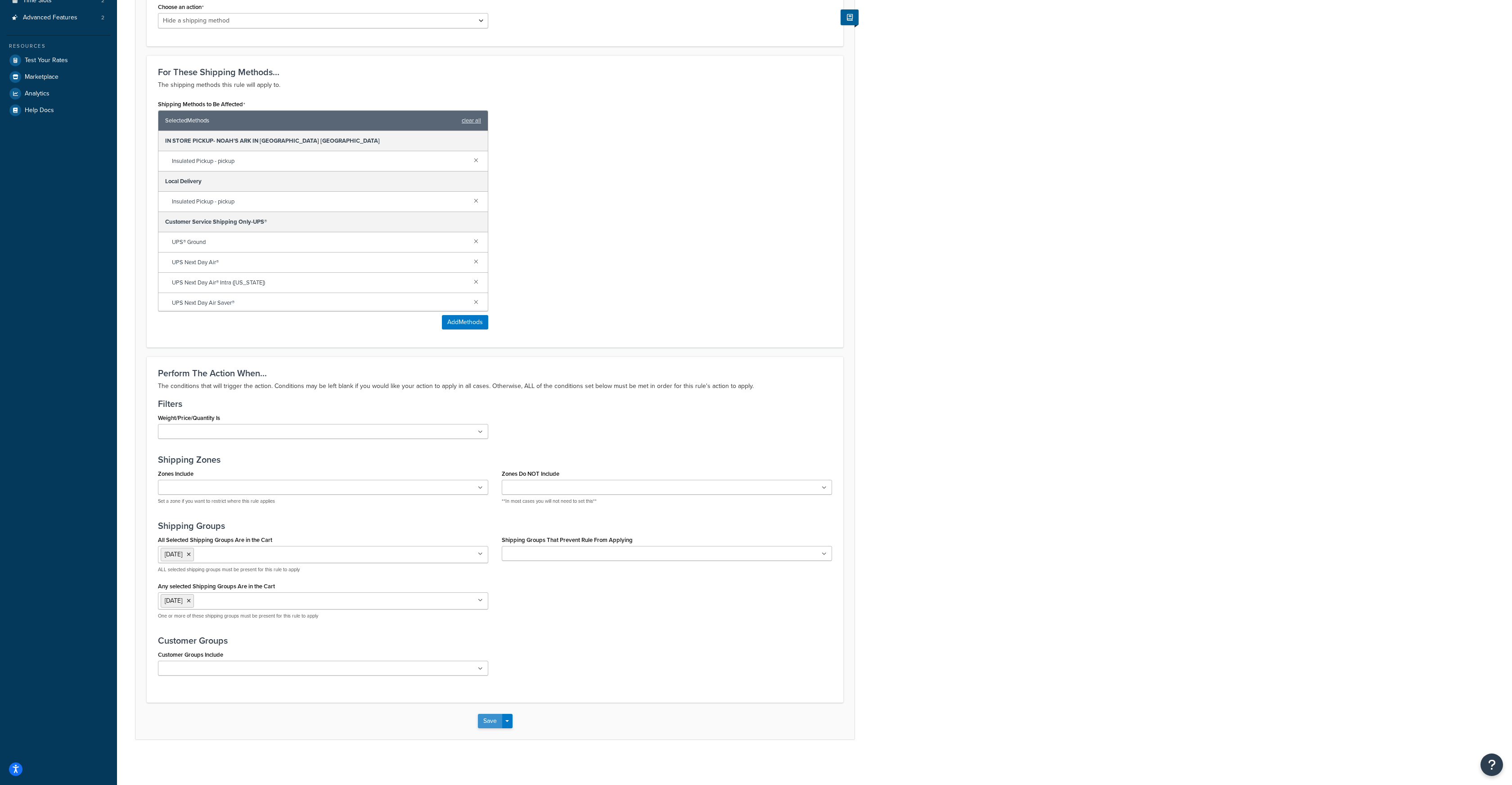
click at [495, 719] on button "Save" at bounding box center [490, 721] width 24 height 14
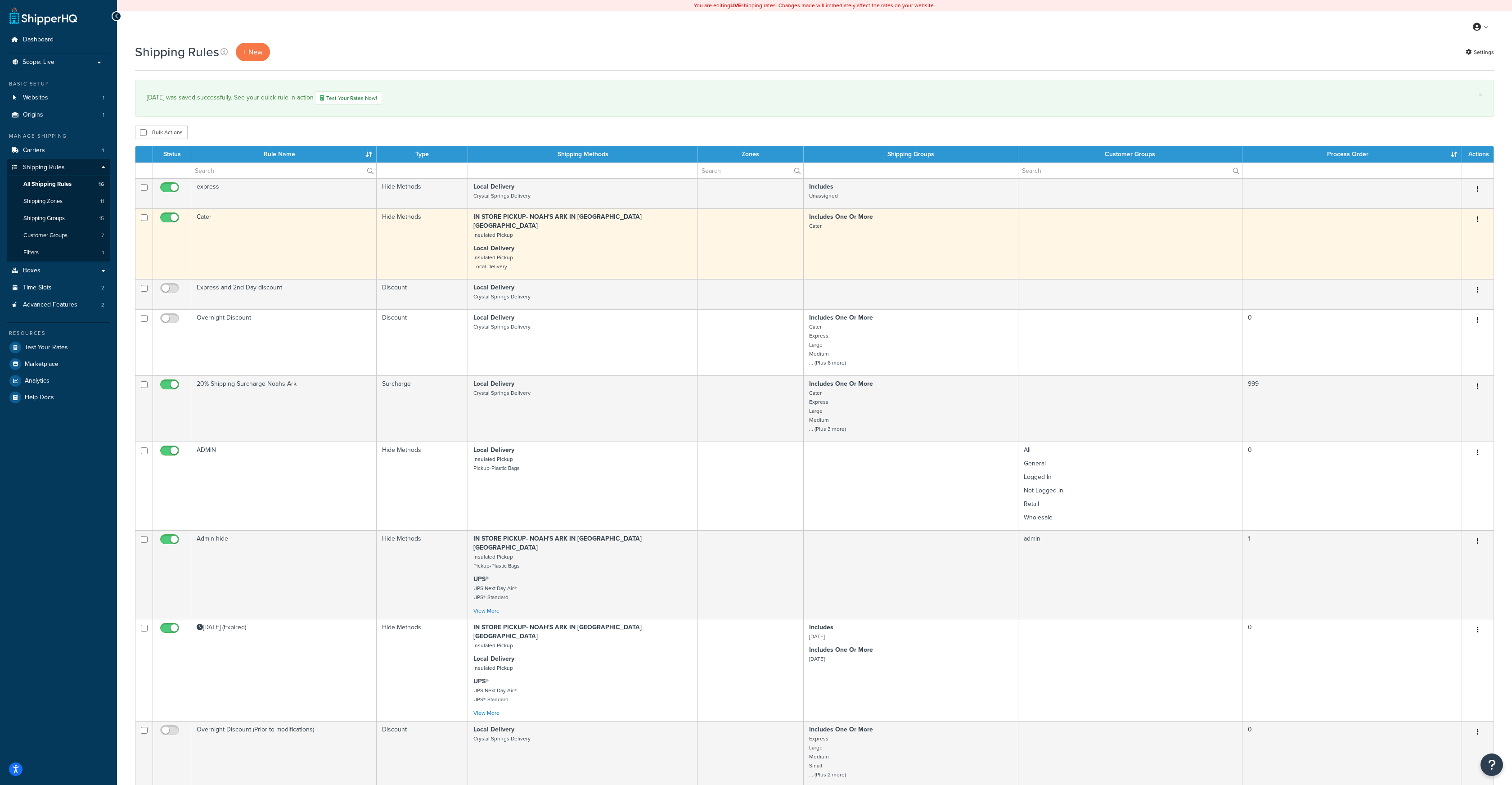
click at [1481, 222] on button "button" at bounding box center [1478, 220] width 13 height 14
click at [1444, 237] on link "Edit" at bounding box center [1448, 236] width 71 height 18
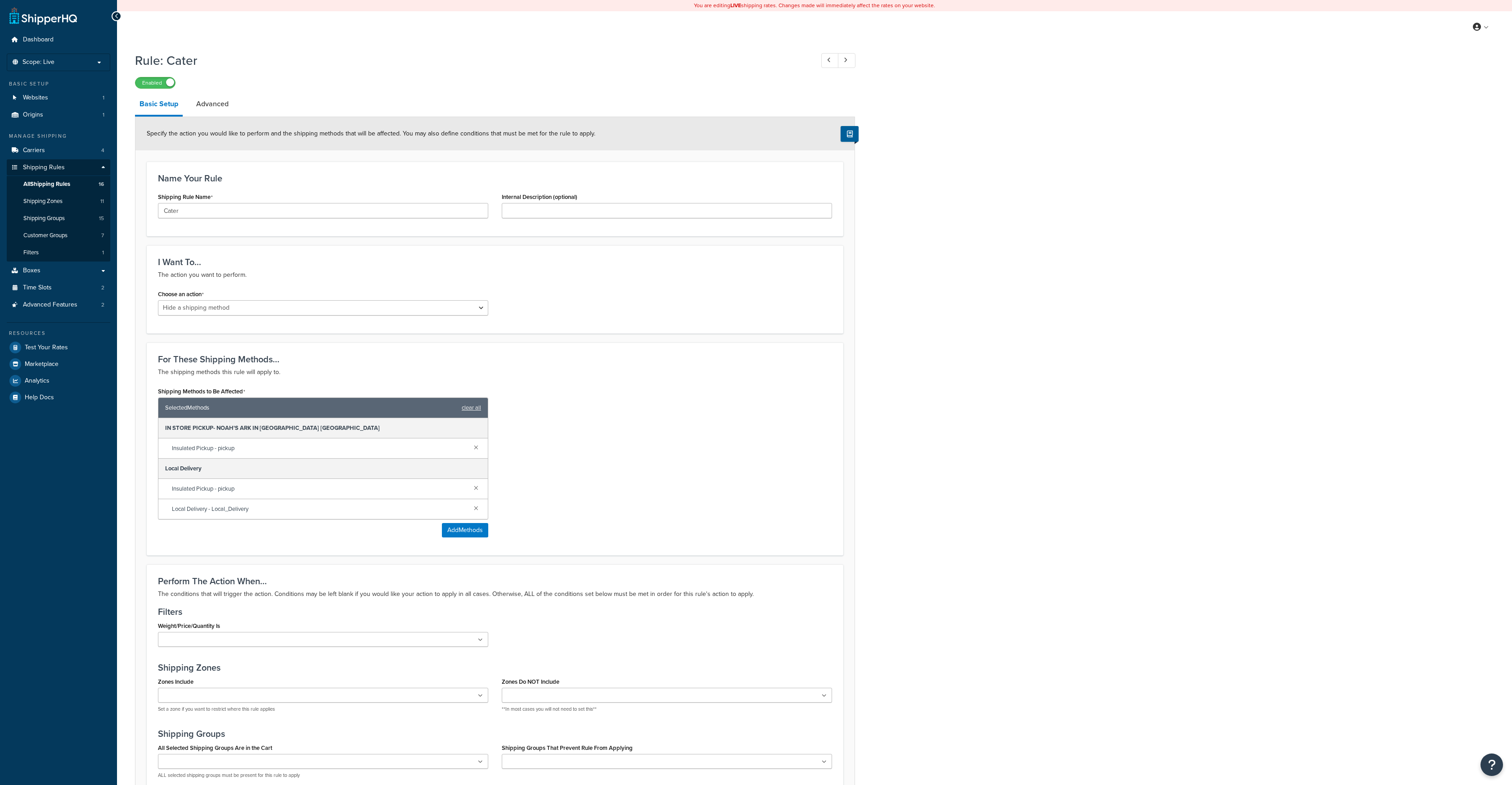
select select "HIDE"
click at [463, 529] on button "Add Methods" at bounding box center [465, 530] width 46 height 14
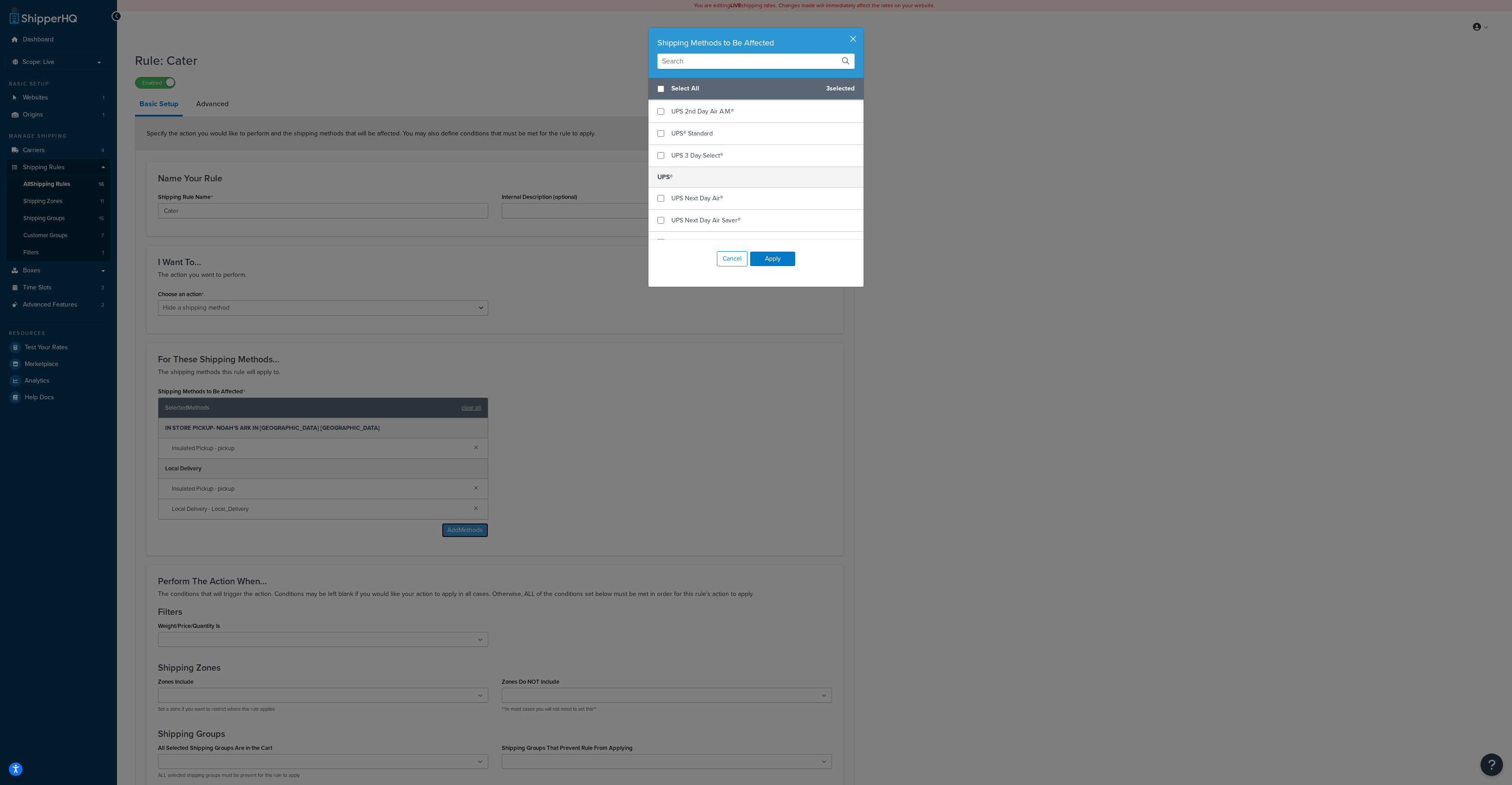
scroll to position [454, 0]
checkbox input "true"
click at [661, 189] on input "checkbox" at bounding box center [661, 192] width 7 height 7
checkbox input "true"
checkbox input "false"
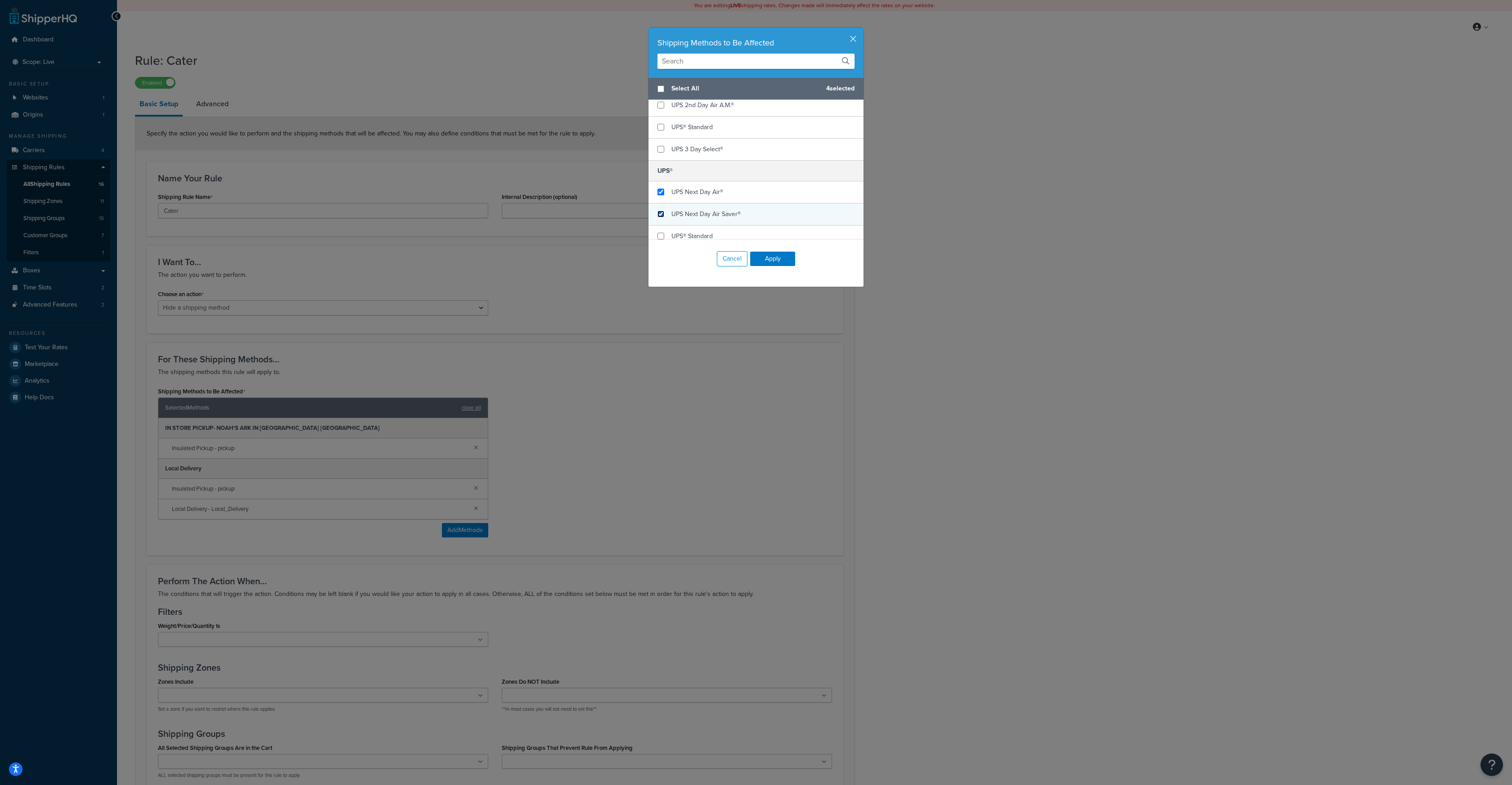
click at [661, 211] on input "checkbox" at bounding box center [661, 214] width 7 height 7
checkbox input "true"
click at [660, 232] on input "checkbox" at bounding box center [661, 236] width 7 height 7
checkbox input "true"
click at [770, 260] on button "Apply" at bounding box center [773, 258] width 45 height 14
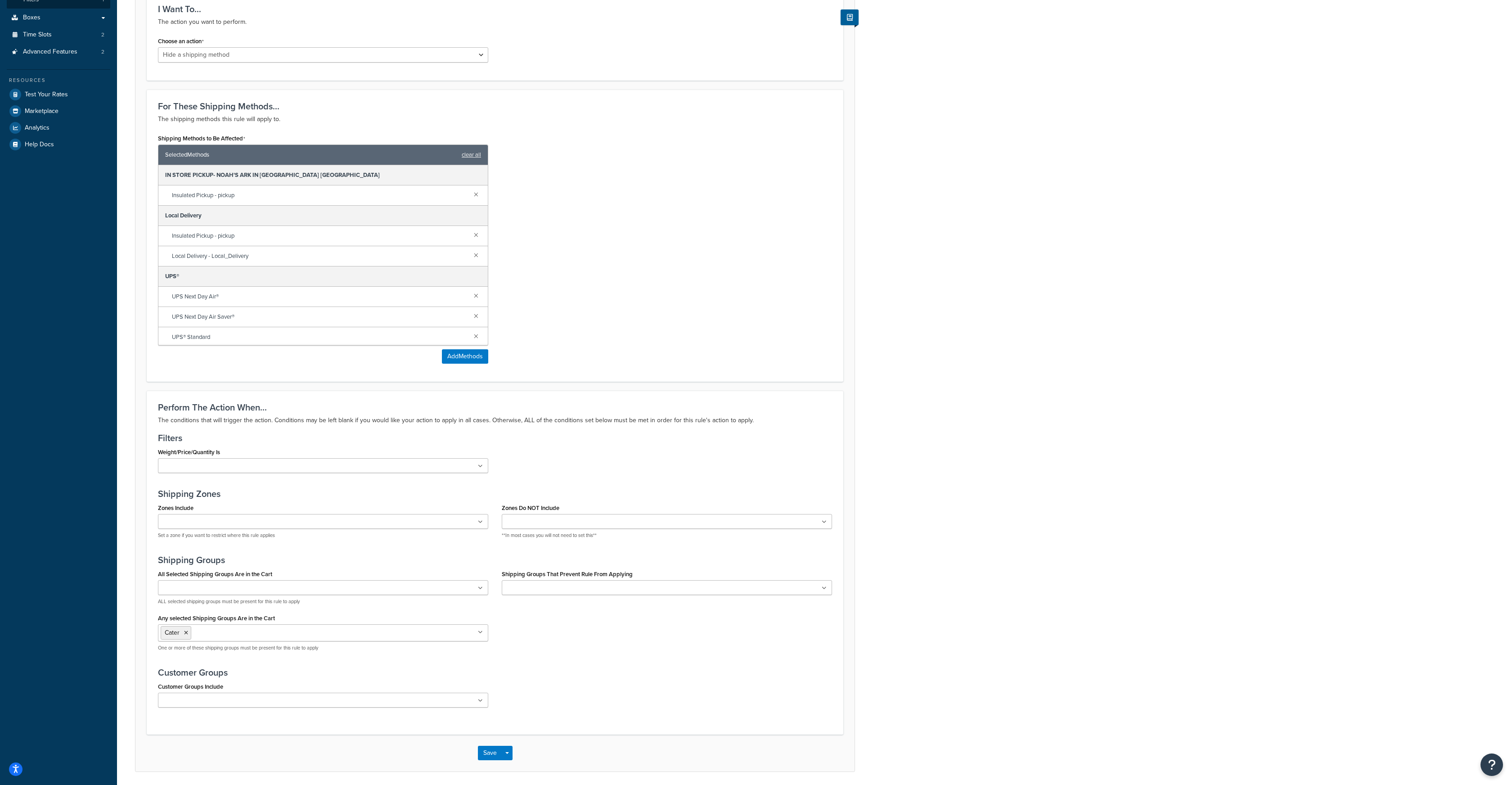
scroll to position [285, 0]
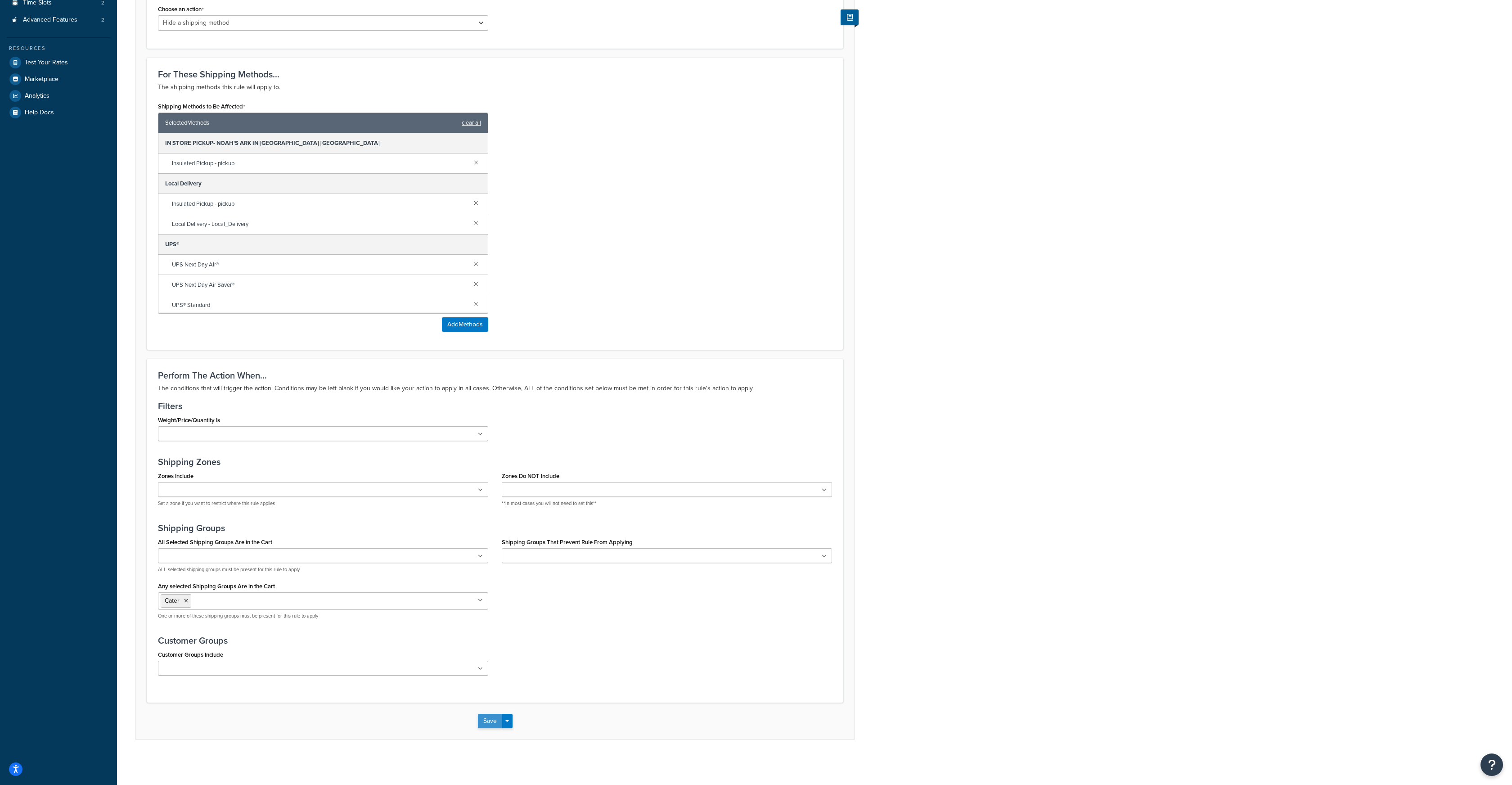
click at [493, 722] on button "Save" at bounding box center [490, 721] width 24 height 14
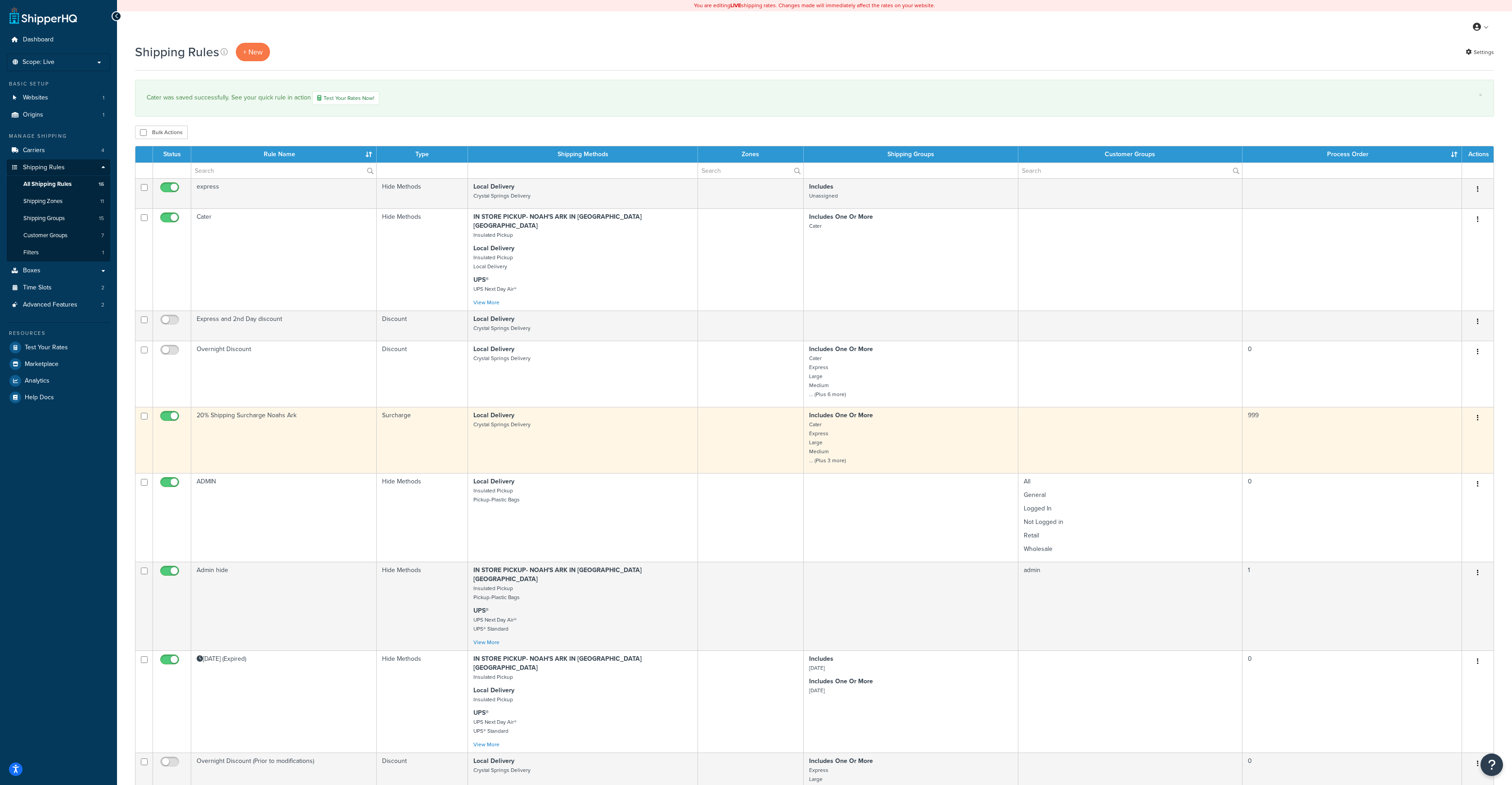
click at [1477, 414] on icon "button" at bounding box center [1478, 417] width 2 height 6
click at [1449, 426] on link "Edit" at bounding box center [1448, 435] width 71 height 18
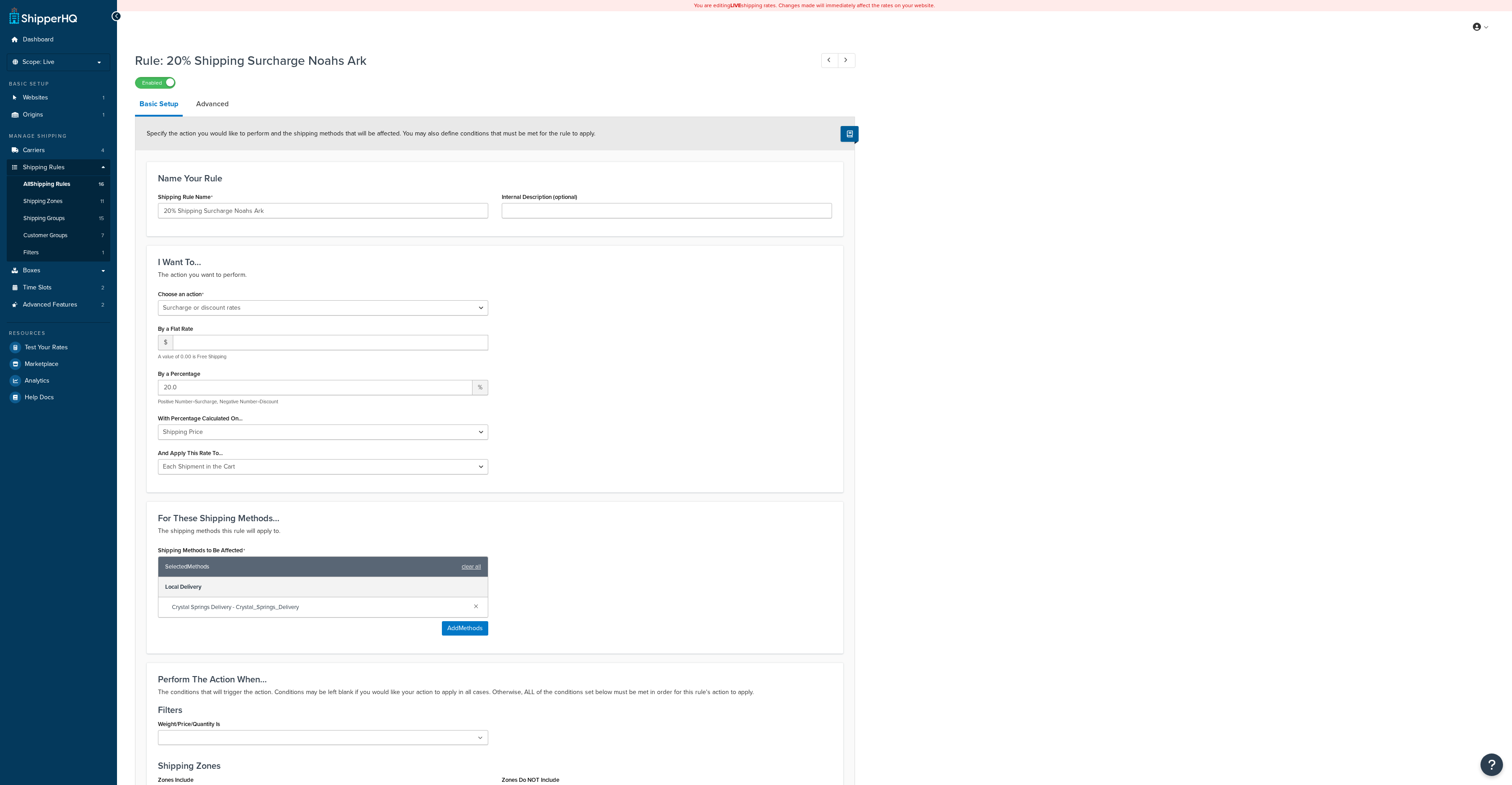
select select "SURCHARGE"
click at [475, 606] on link at bounding box center [476, 605] width 10 height 10
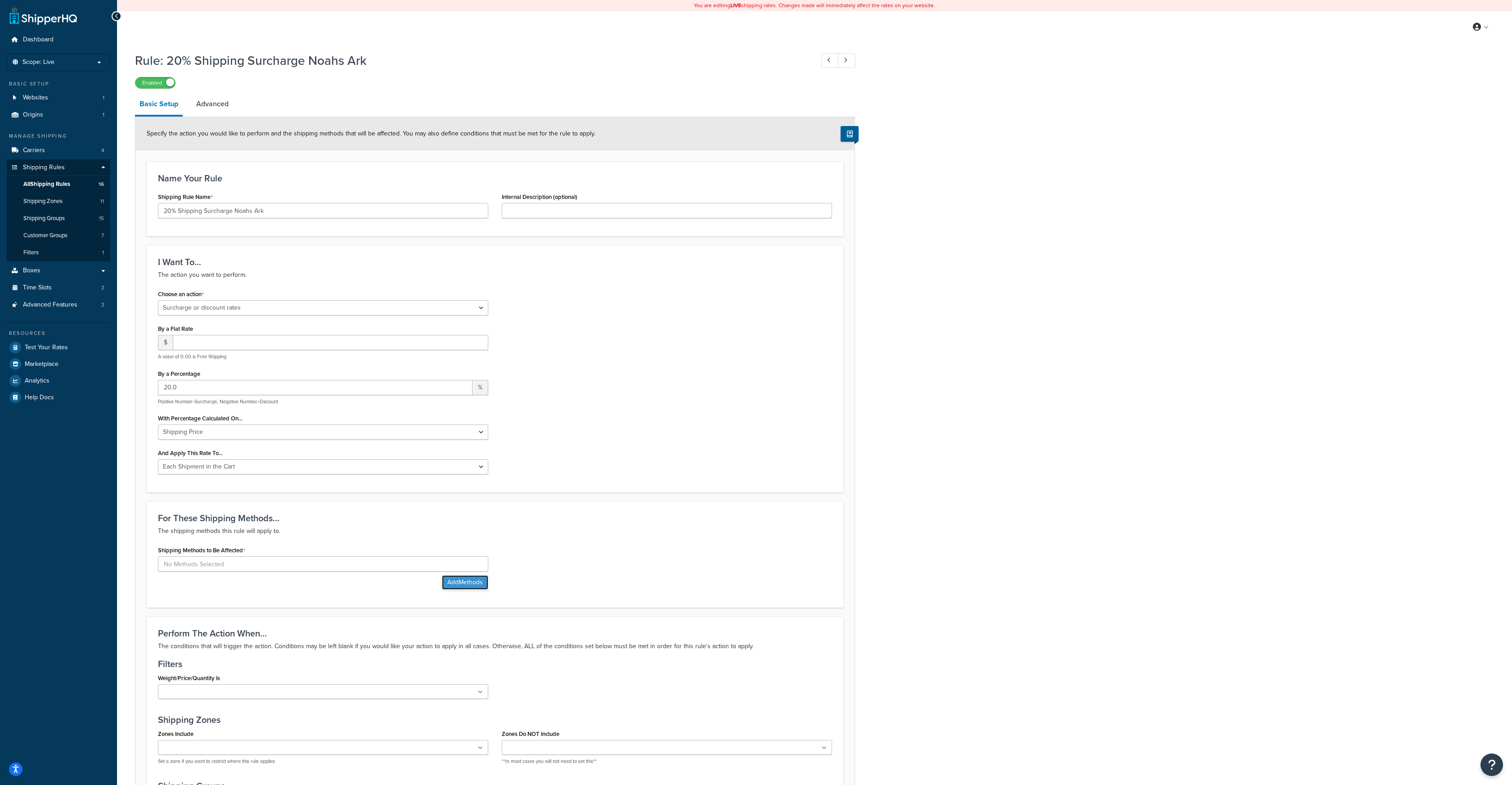
click at [465, 586] on button "Add Methods" at bounding box center [465, 582] width 46 height 14
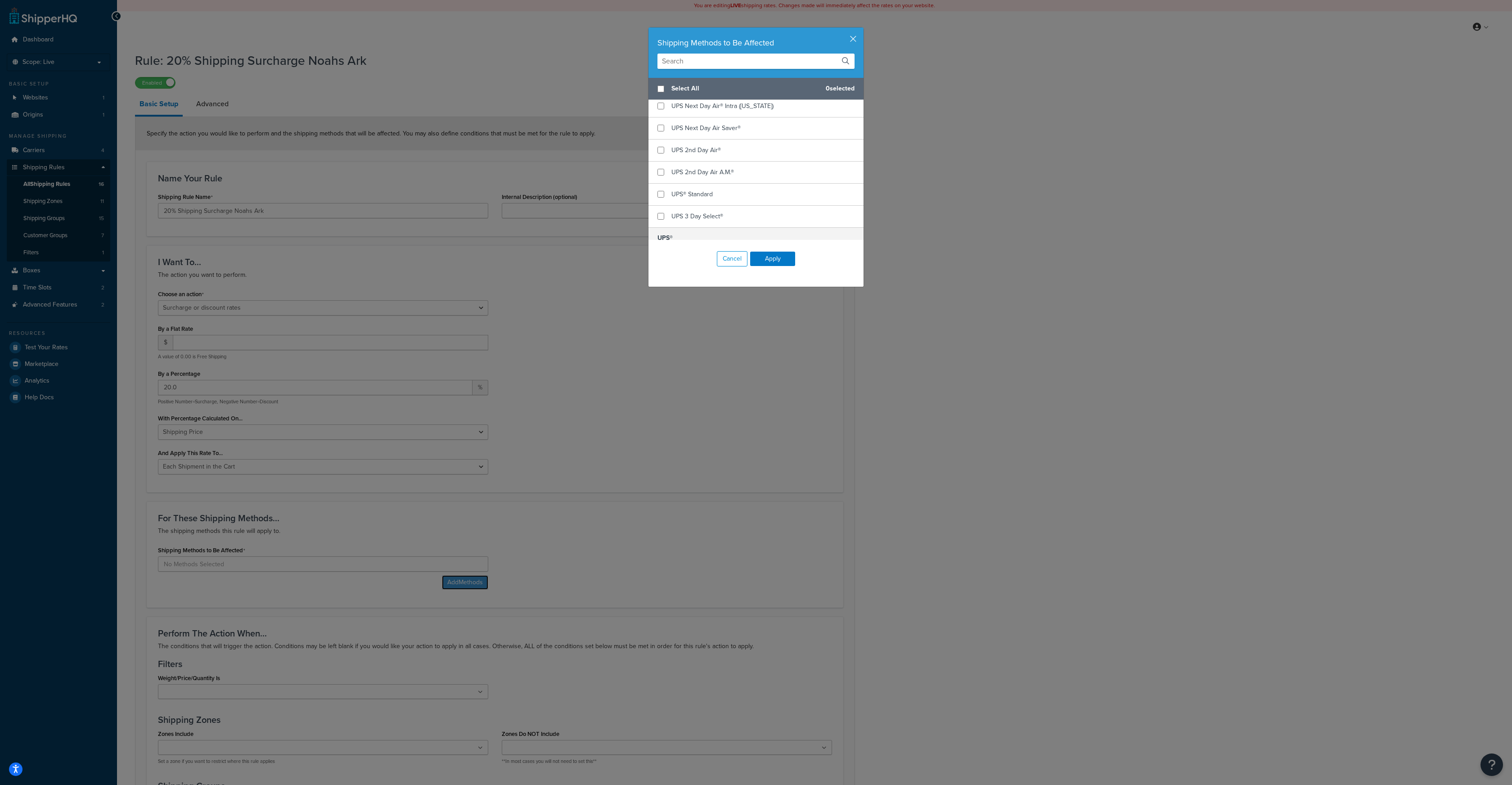
scroll to position [454, 0]
click at [662, 189] on input "checkbox" at bounding box center [661, 192] width 7 height 7
checkbox input "true"
click at [663, 211] on input "checkbox" at bounding box center [661, 214] width 7 height 7
checkbox input "true"
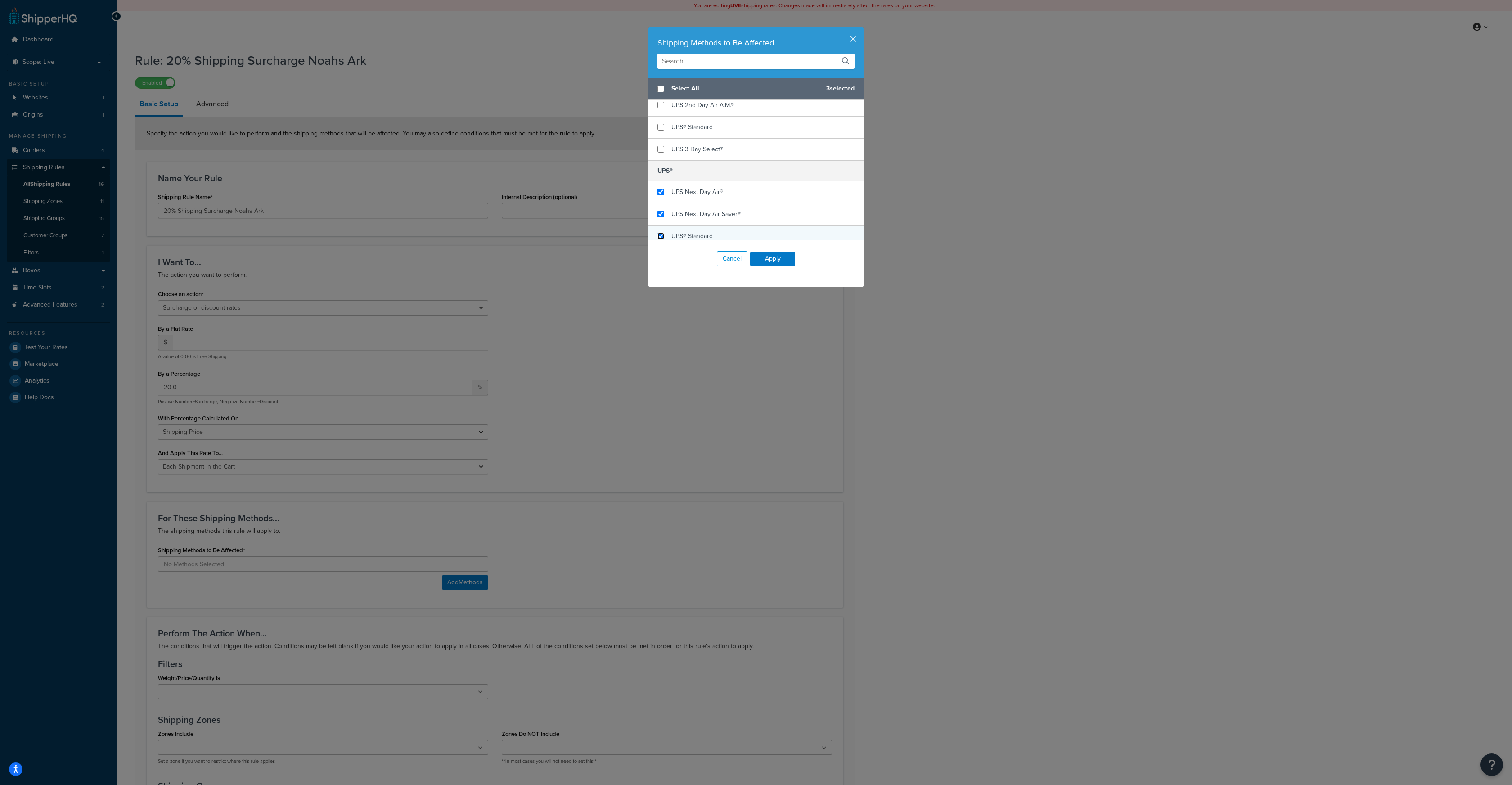
click at [662, 232] on input "checkbox" at bounding box center [661, 236] width 7 height 7
checkbox input "true"
click at [770, 260] on button "Apply" at bounding box center [773, 258] width 45 height 14
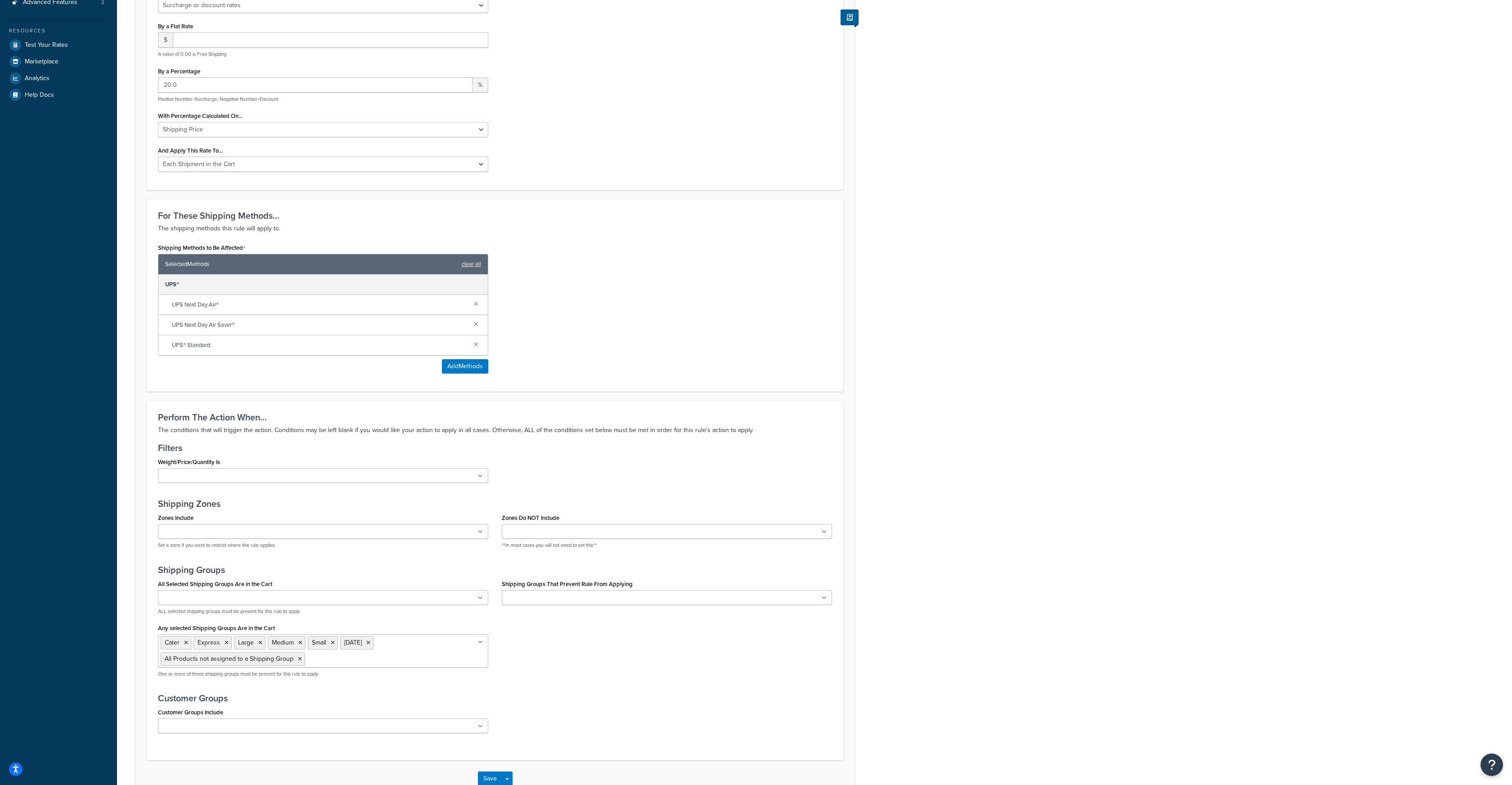
scroll to position [361, 0]
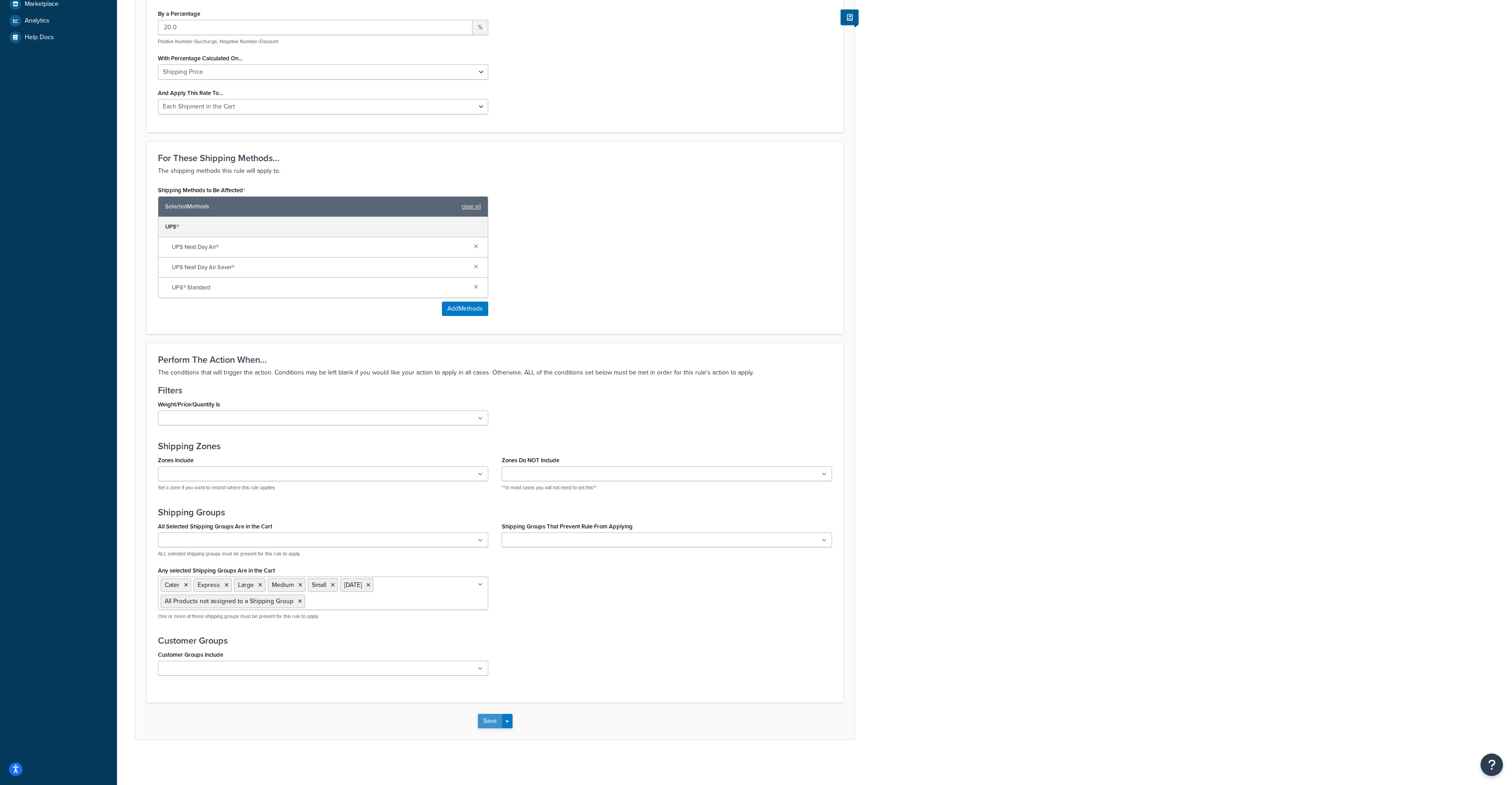
click at [488, 723] on button "Save" at bounding box center [490, 721] width 24 height 14
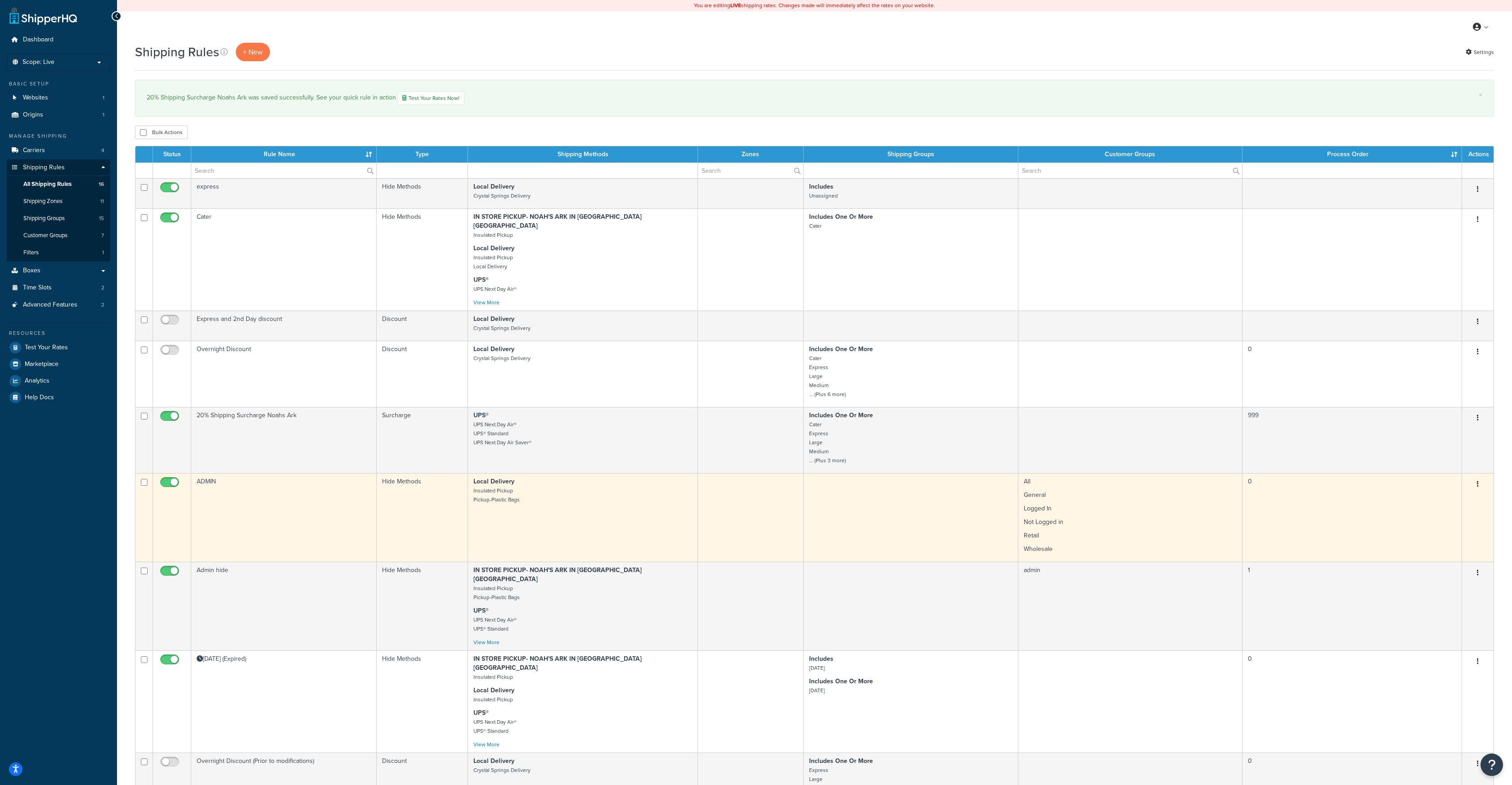
click at [1481, 477] on button "button" at bounding box center [1478, 484] width 13 height 14
click at [1435, 492] on link "Edit" at bounding box center [1448, 501] width 71 height 18
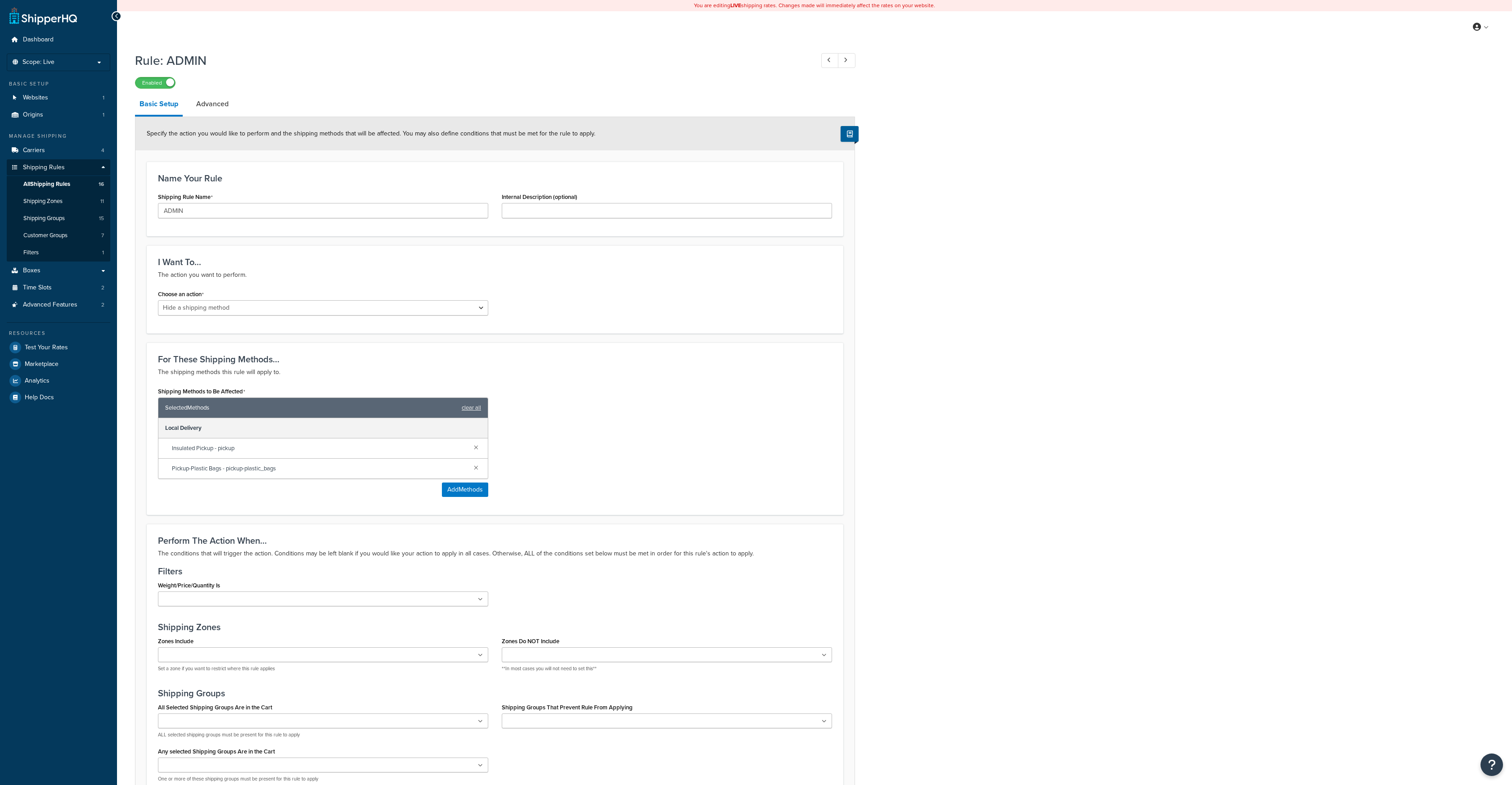
select select "HIDE"
click at [472, 491] on button "Add Methods" at bounding box center [465, 489] width 46 height 14
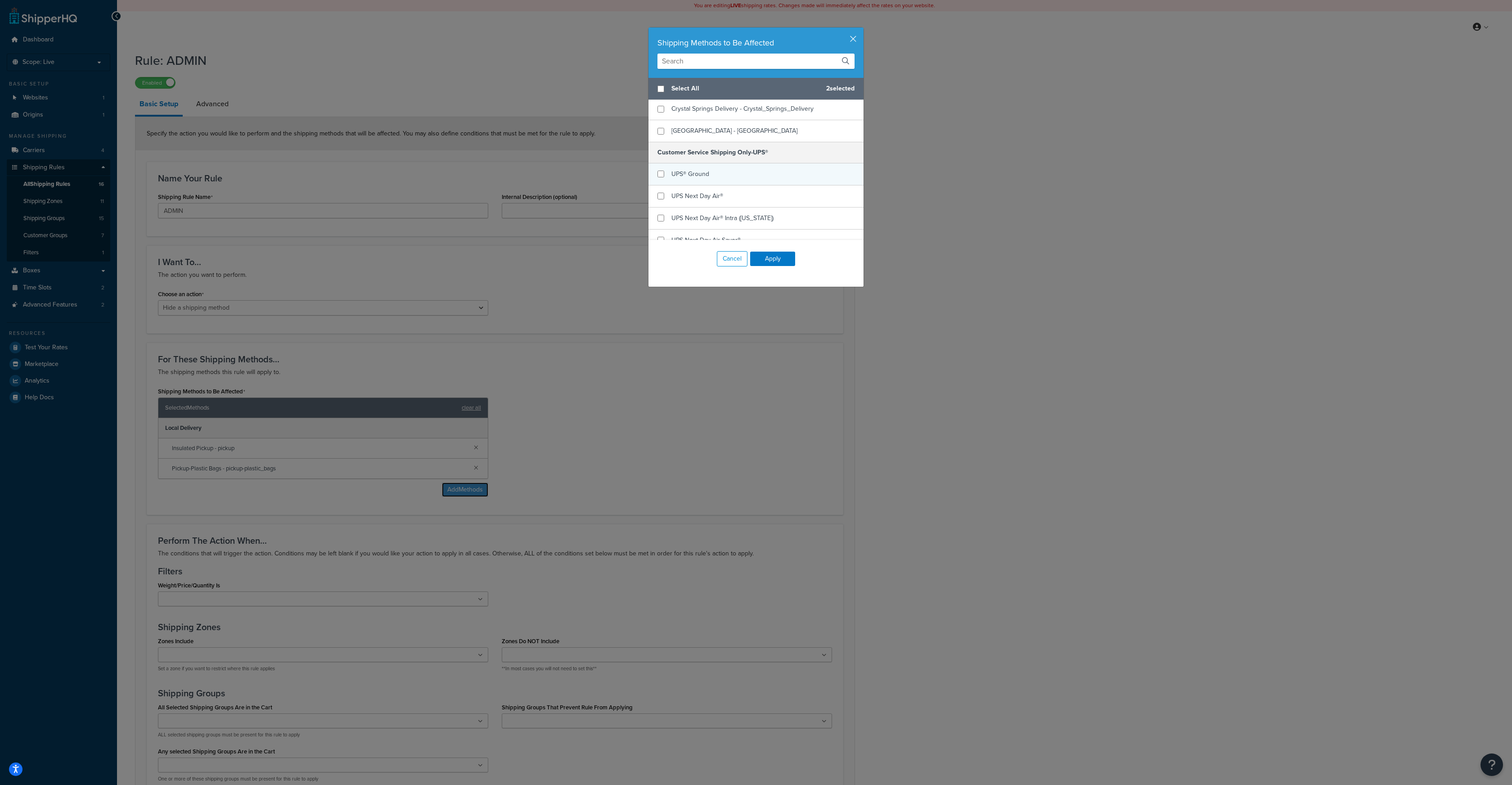
scroll to position [283, 0]
click at [659, 162] on input "checkbox" at bounding box center [661, 165] width 7 height 7
checkbox input "true"
click at [660, 183] on input "checkbox" at bounding box center [661, 186] width 7 height 7
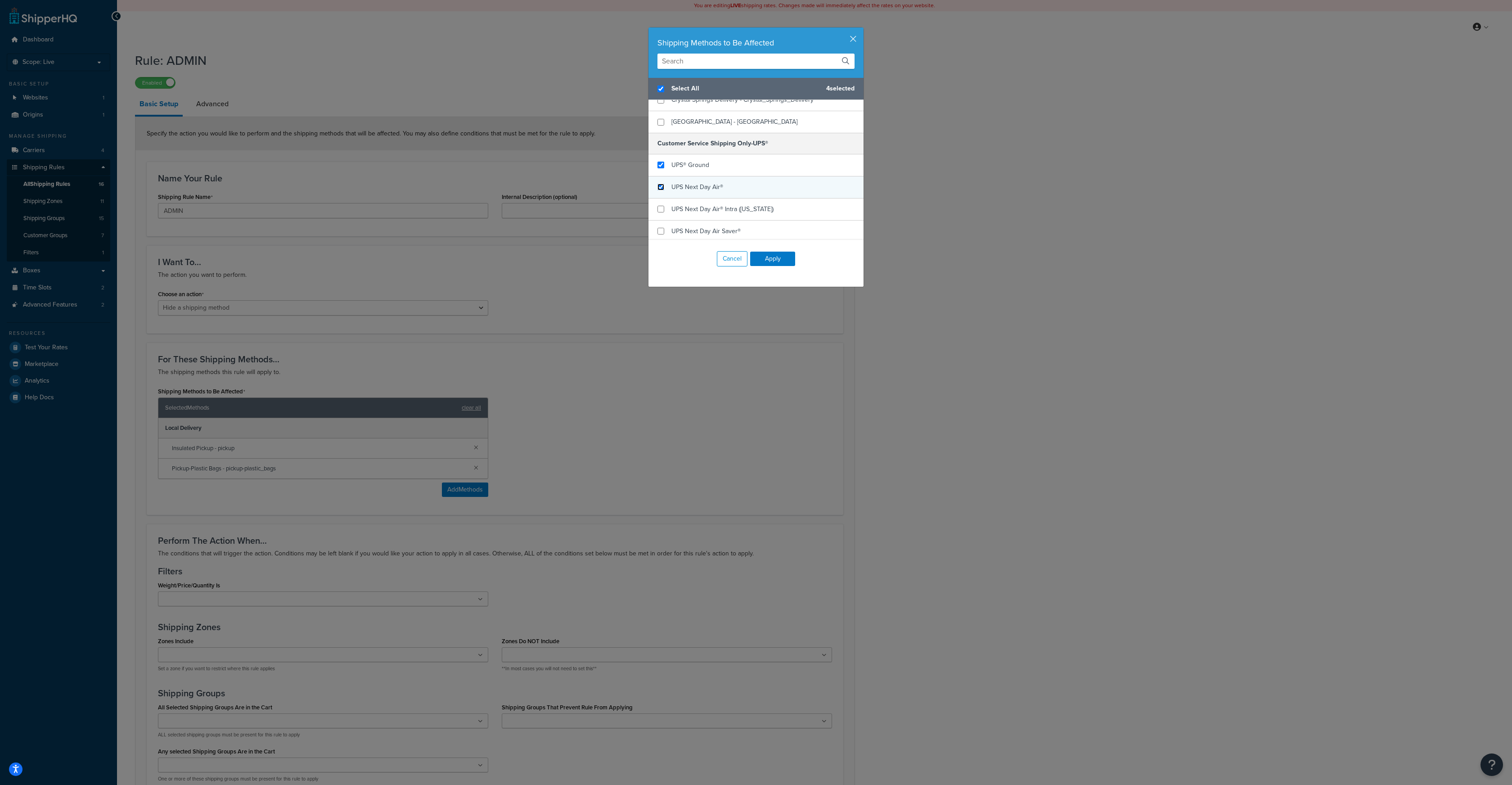
checkbox input "true"
checkbox input "false"
click at [661, 206] on input "checkbox" at bounding box center [661, 209] width 7 height 7
checkbox input "true"
click at [661, 228] on input "checkbox" at bounding box center [661, 231] width 7 height 7
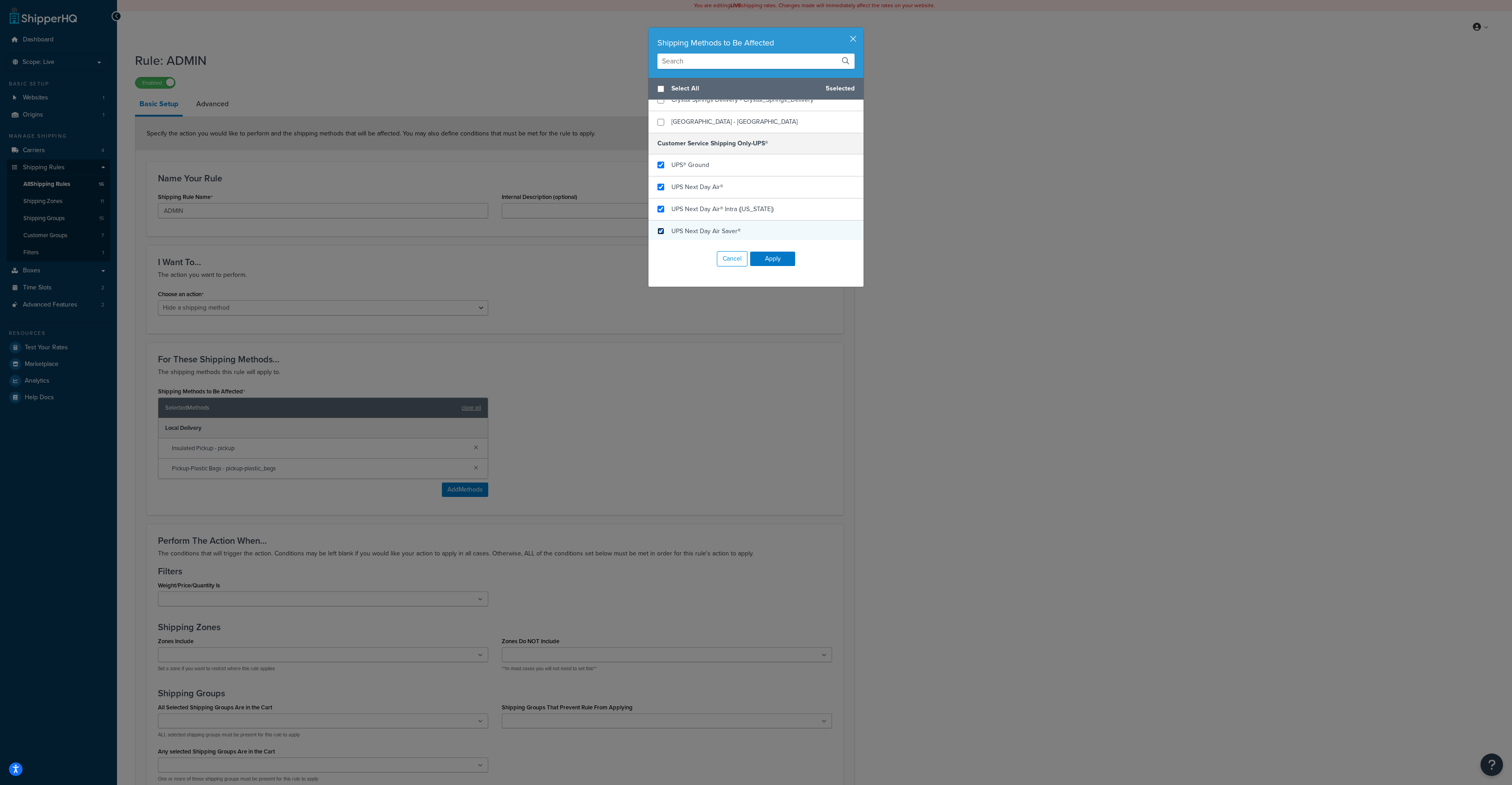
checkbox input "true"
click at [661, 180] on input "checkbox" at bounding box center [661, 183] width 7 height 7
checkbox input "true"
click at [660, 202] on input "checkbox" at bounding box center [661, 205] width 7 height 7
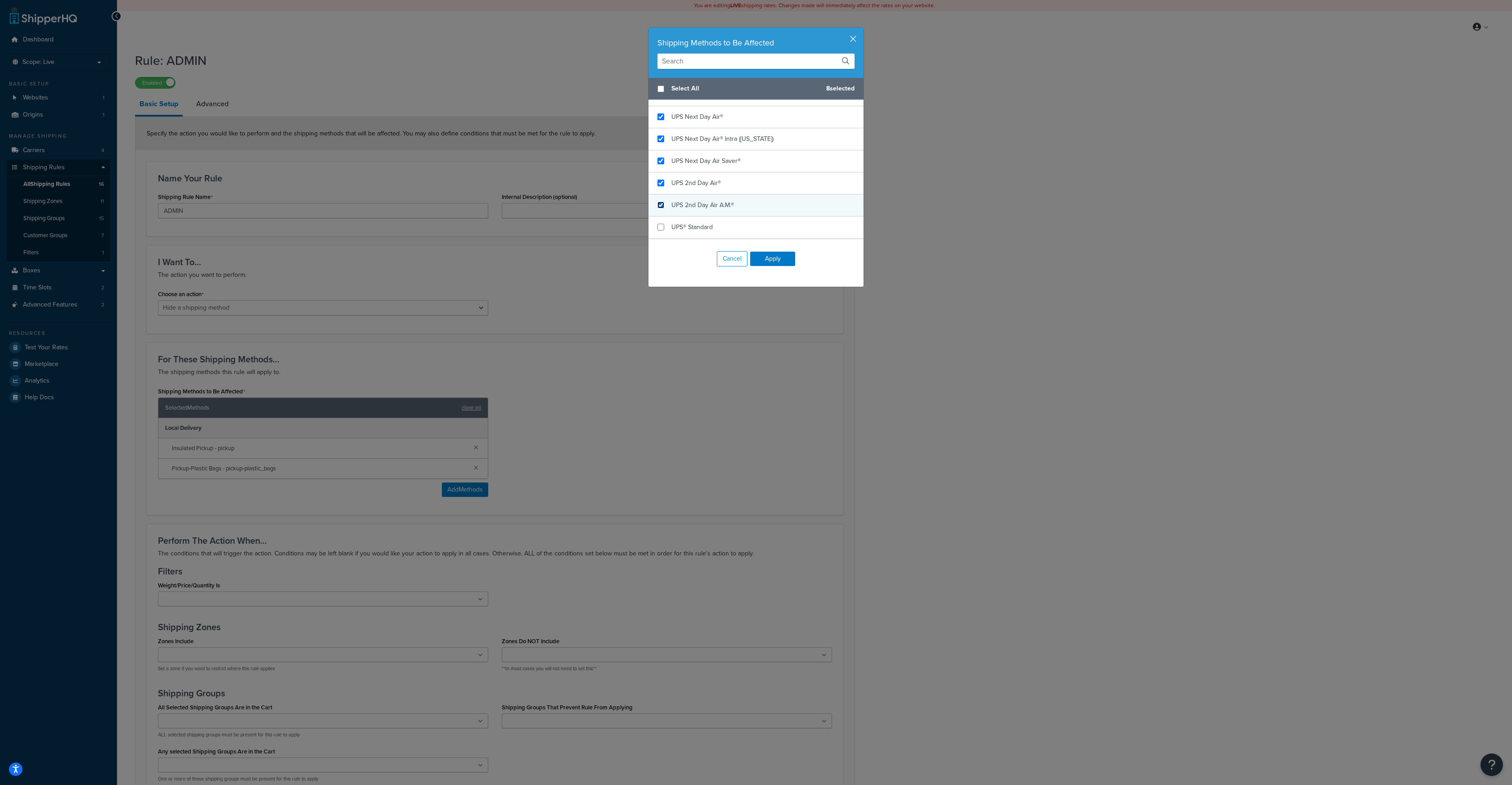
checkbox input "true"
click at [659, 223] on input "checkbox" at bounding box center [661, 226] width 7 height 7
checkbox input "true"
click at [662, 170] on input "checkbox" at bounding box center [661, 173] width 7 height 7
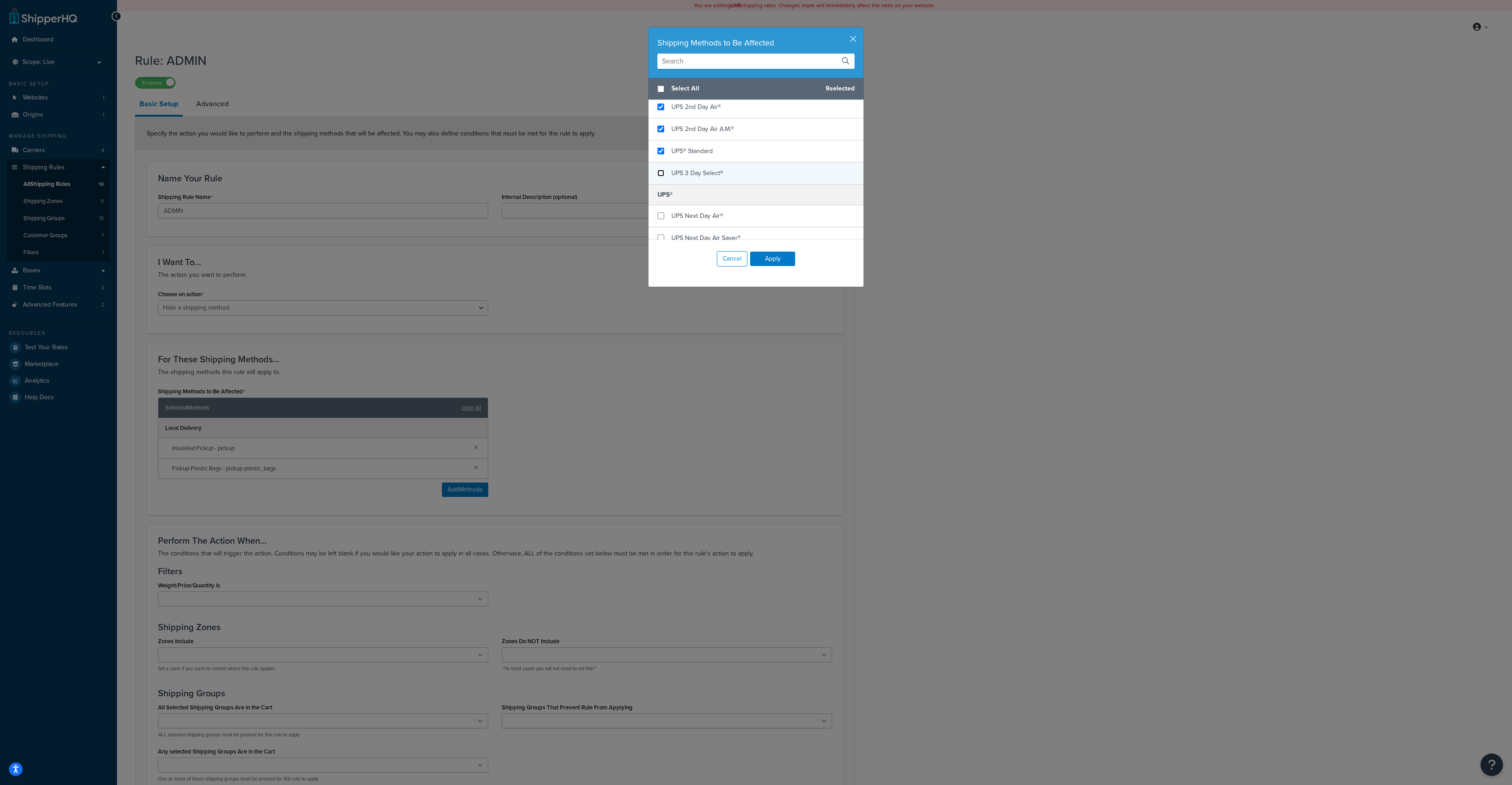
click at [662, 170] on input "checkbox" at bounding box center [661, 173] width 7 height 7
checkbox input "false"
click at [769, 257] on button "Apply" at bounding box center [773, 258] width 45 height 14
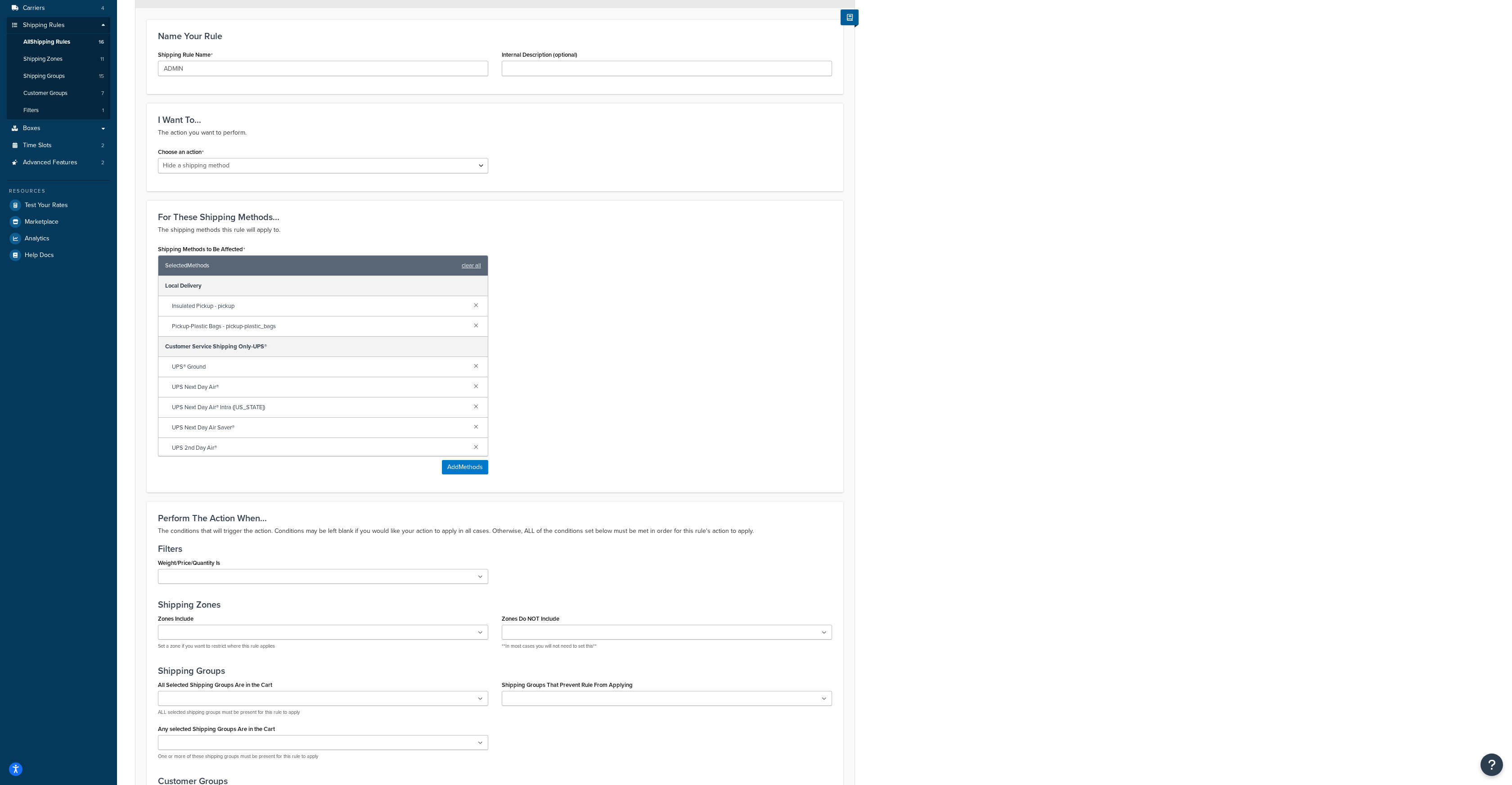
scroll to position [299, 0]
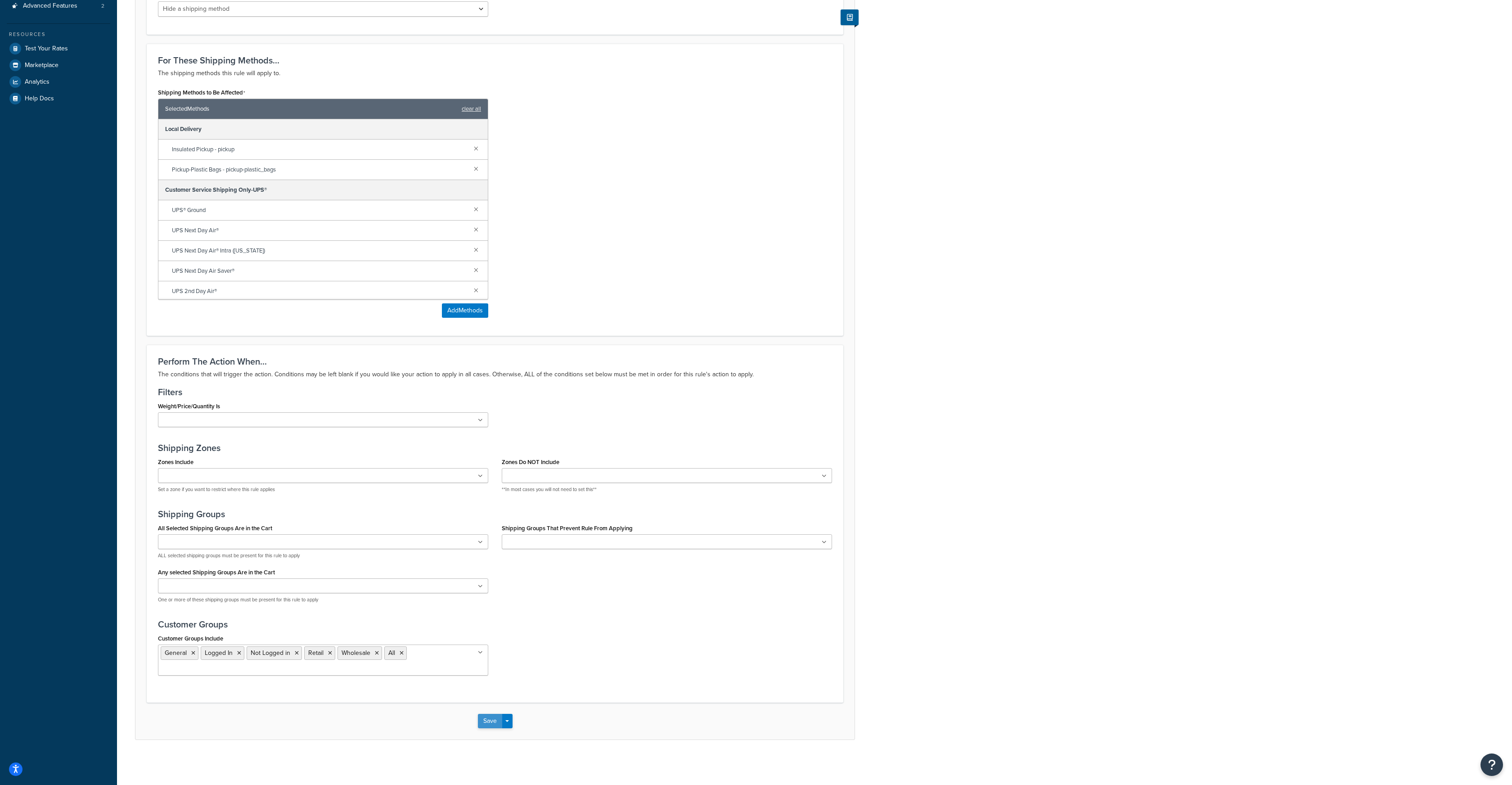
click at [487, 724] on button "Save" at bounding box center [490, 721] width 24 height 14
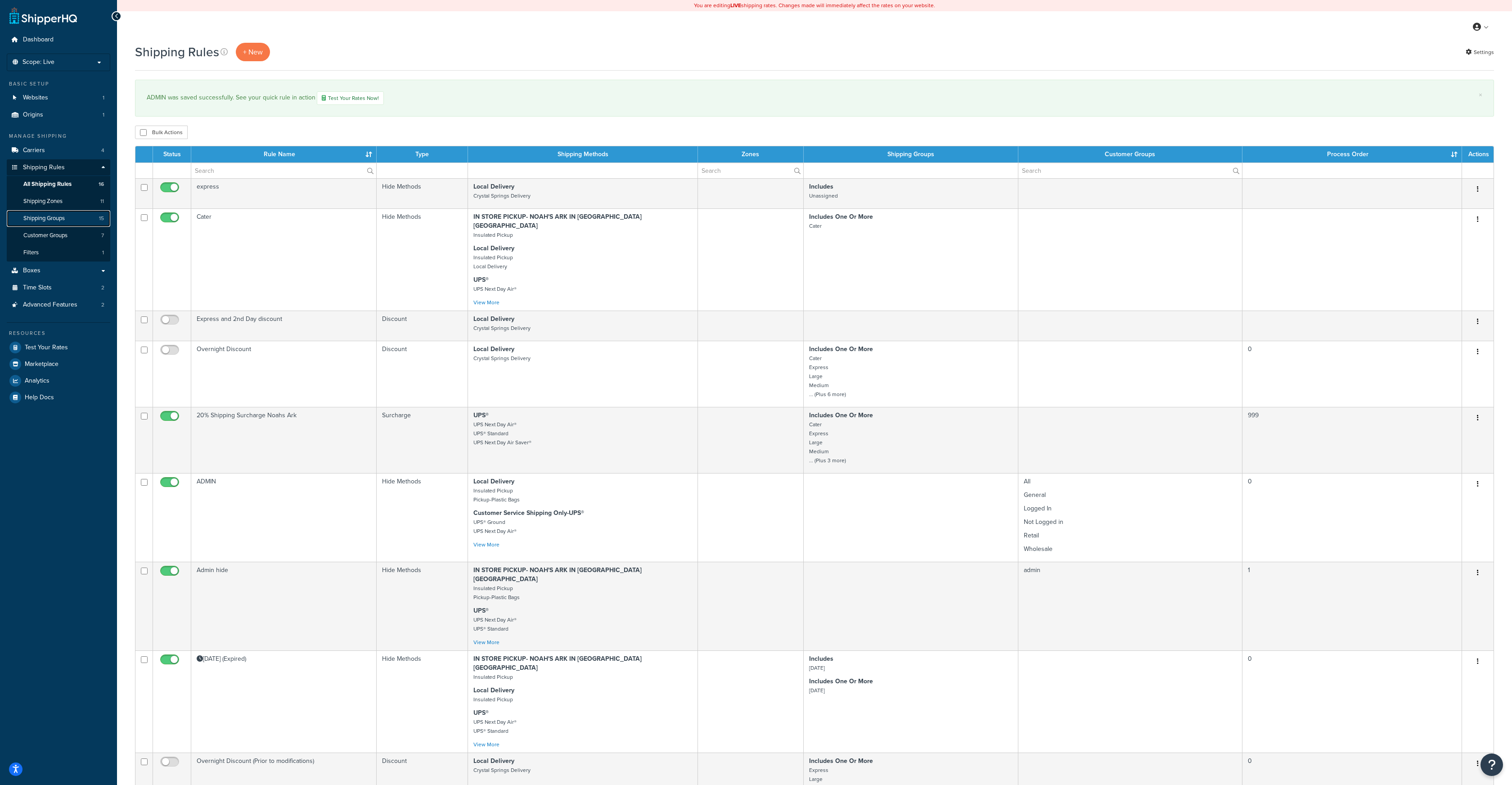
click at [48, 220] on span "Shipping Groups" at bounding box center [44, 219] width 41 height 8
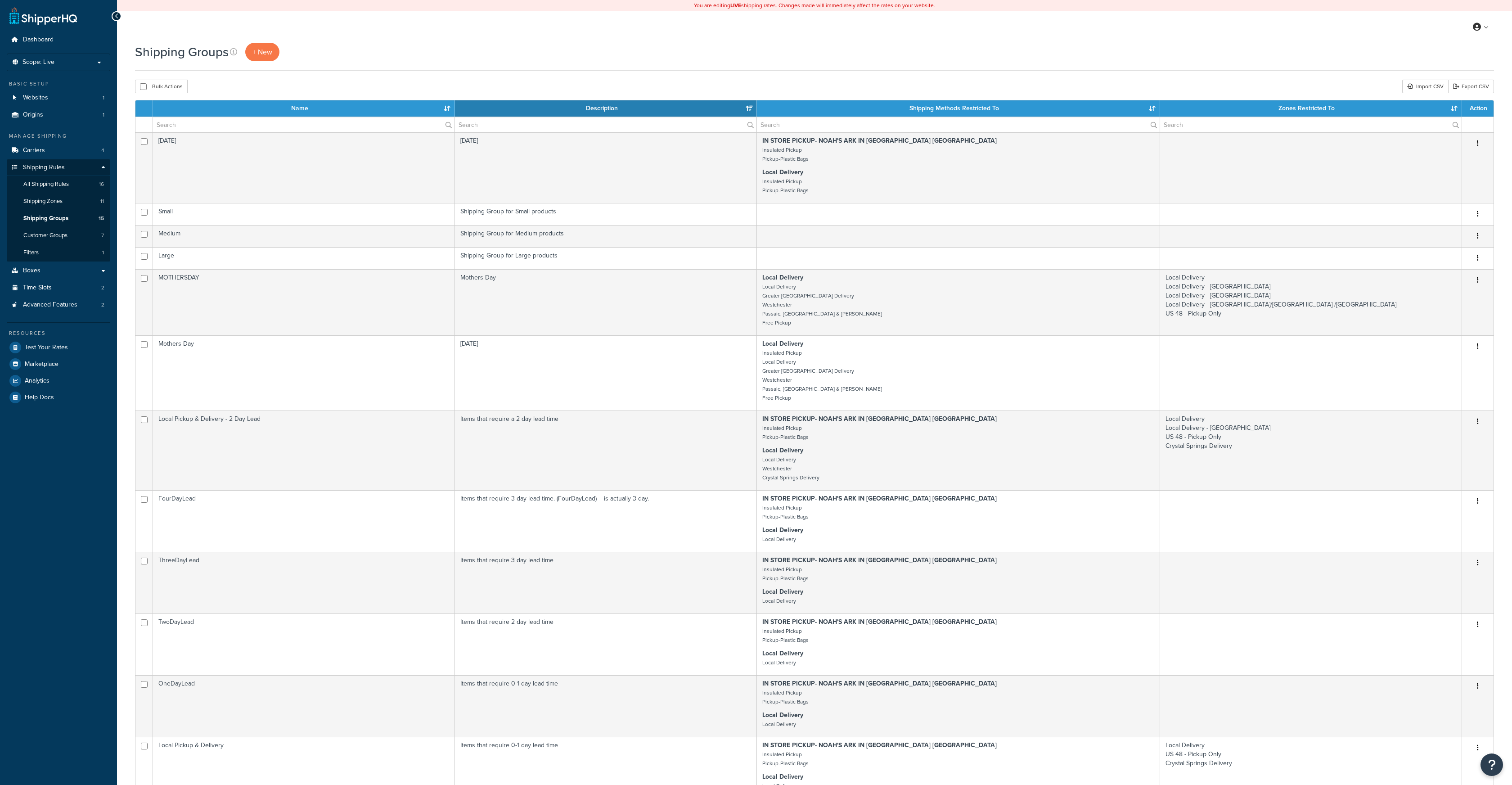
select select "15"
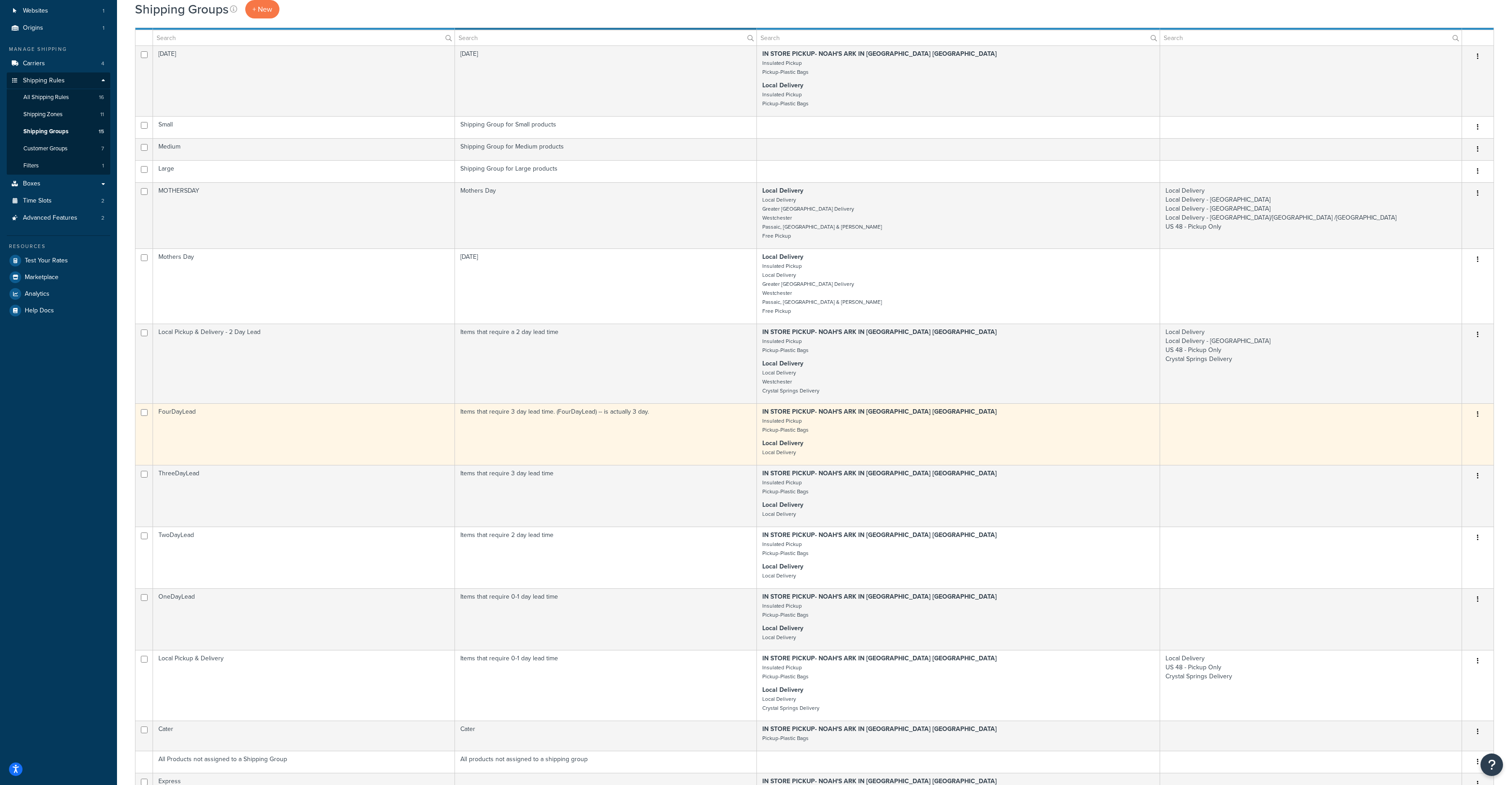
scroll to position [94, 0]
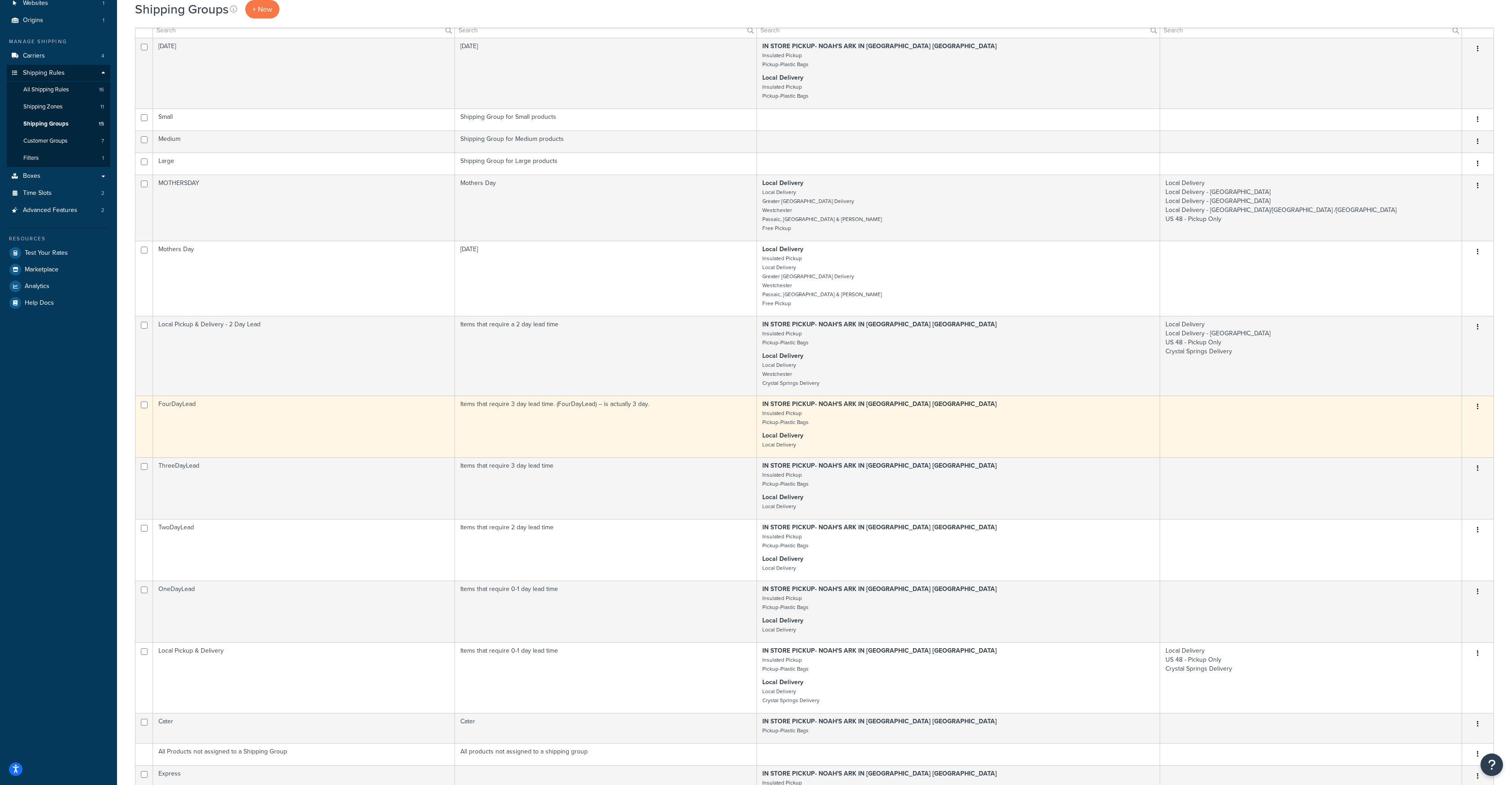
click at [1478, 407] on icon "button" at bounding box center [1478, 406] width 2 height 6
click at [1438, 425] on link "Edit" at bounding box center [1442, 425] width 71 height 18
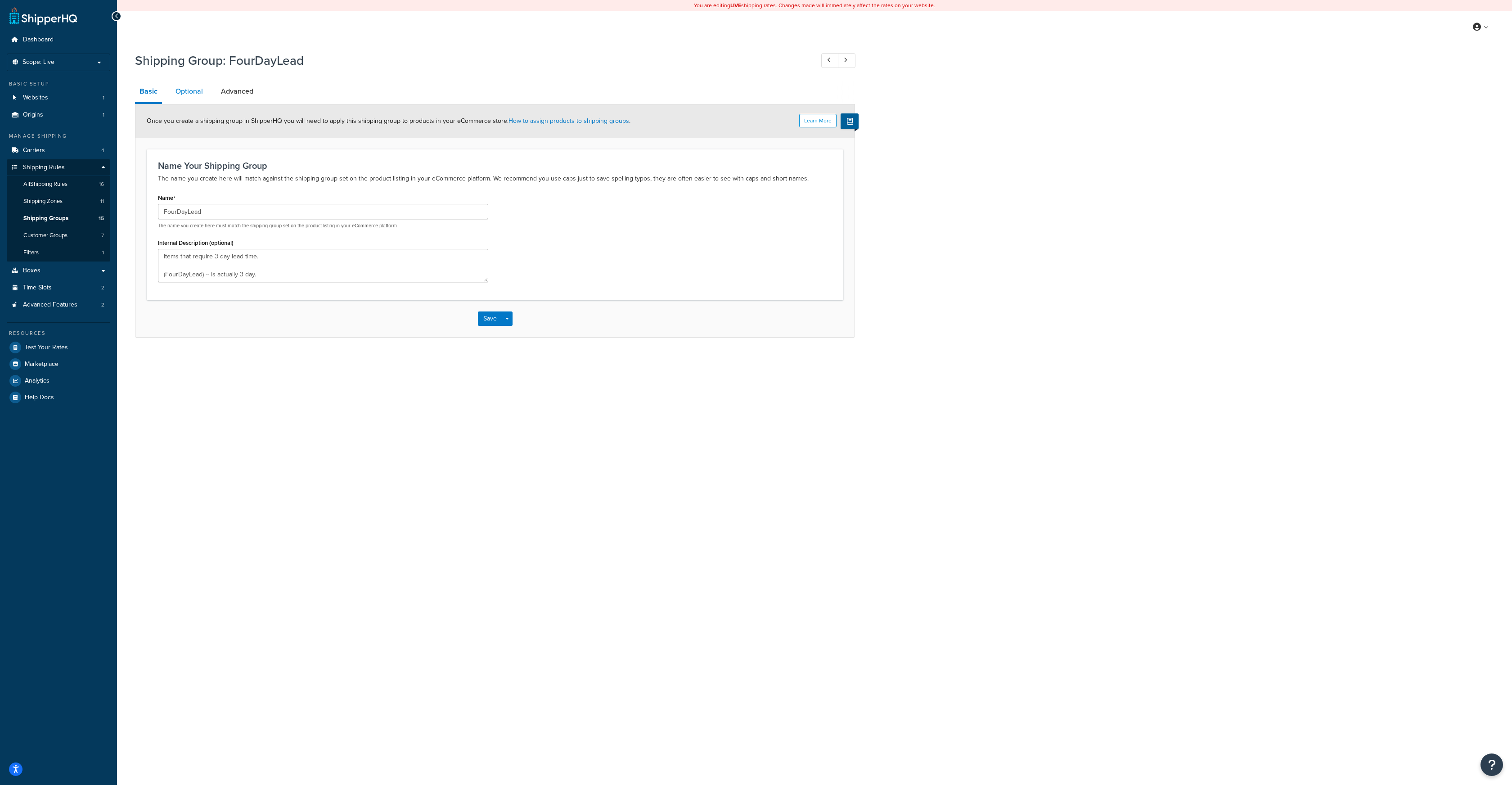
click at [186, 94] on link "Optional" at bounding box center [189, 91] width 36 height 22
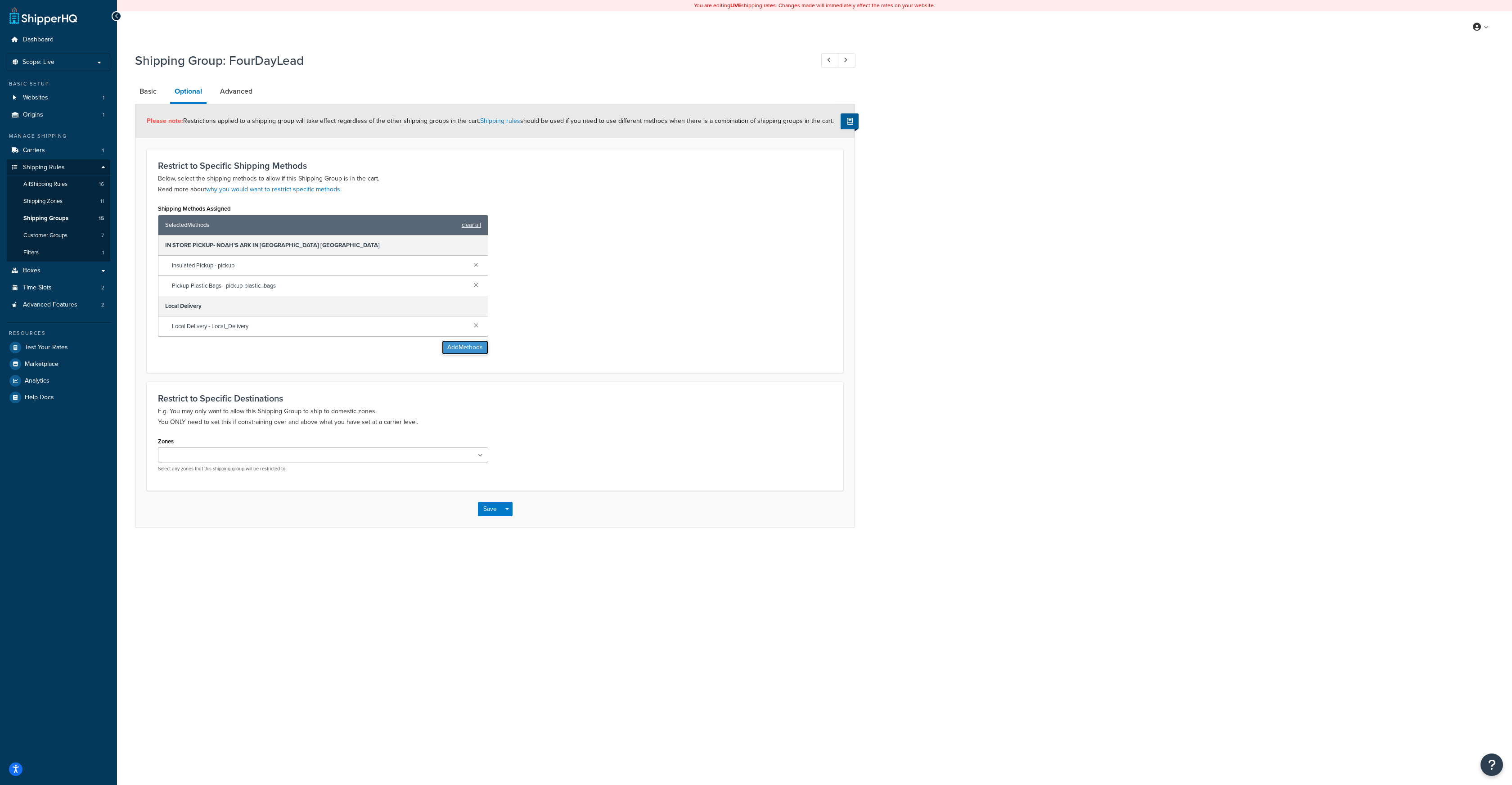
click at [449, 349] on button "Add Methods" at bounding box center [465, 347] width 46 height 14
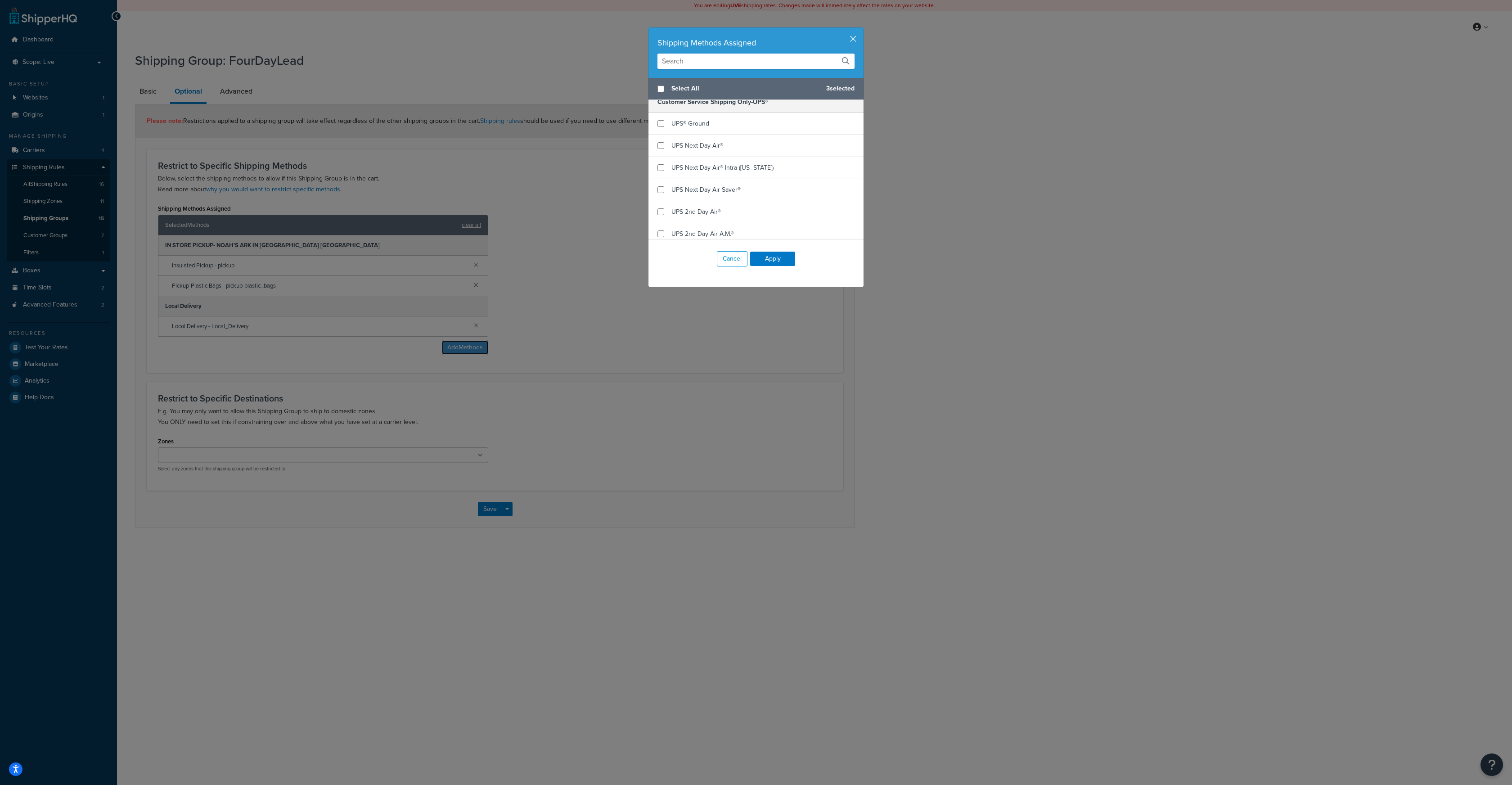
scroll to position [323, 0]
checkbox input "true"
click at [659, 143] on input "checkbox" at bounding box center [661, 146] width 7 height 7
checkbox input "true"
checkbox input "false"
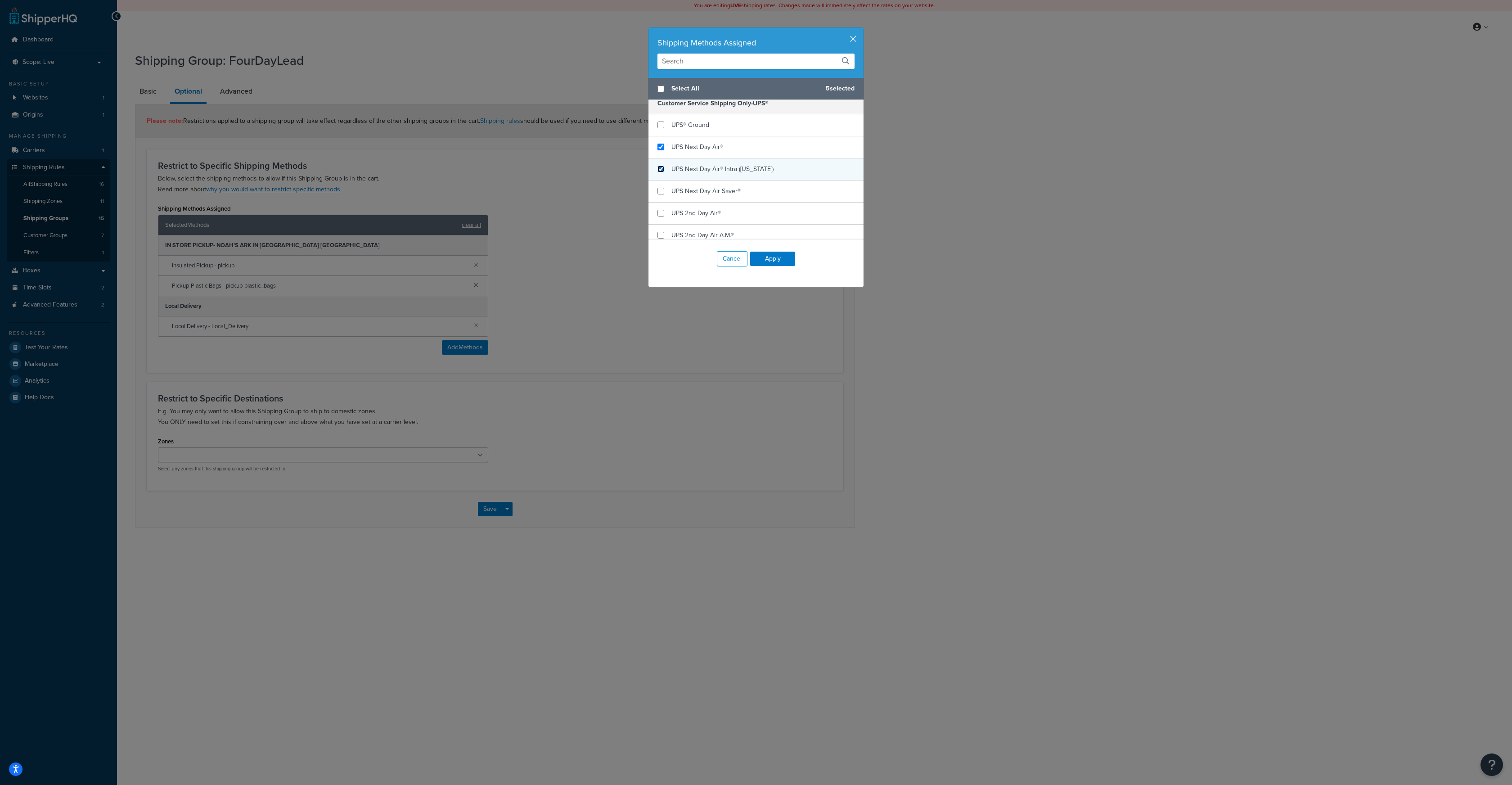
click at [661, 166] on input "checkbox" at bounding box center [661, 169] width 7 height 7
checkbox input "true"
click at [659, 188] on input "checkbox" at bounding box center [661, 191] width 7 height 7
checkbox input "true"
click at [663, 210] on input "checkbox" at bounding box center [661, 213] width 7 height 7
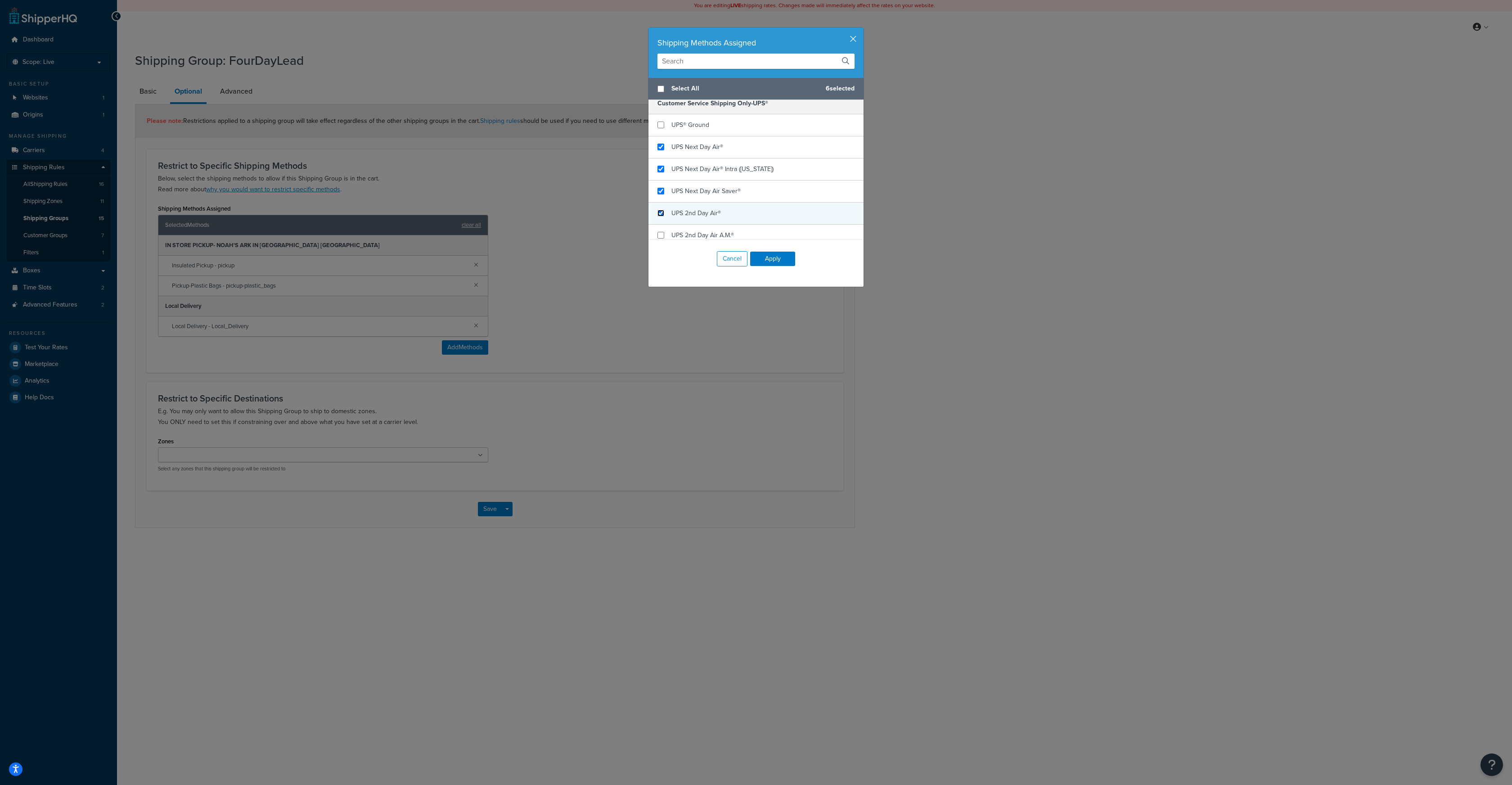
checkbox input "true"
click at [663, 232] on input "checkbox" at bounding box center [661, 235] width 7 height 7
checkbox input "true"
click at [662, 176] on input "checkbox" at bounding box center [661, 179] width 7 height 7
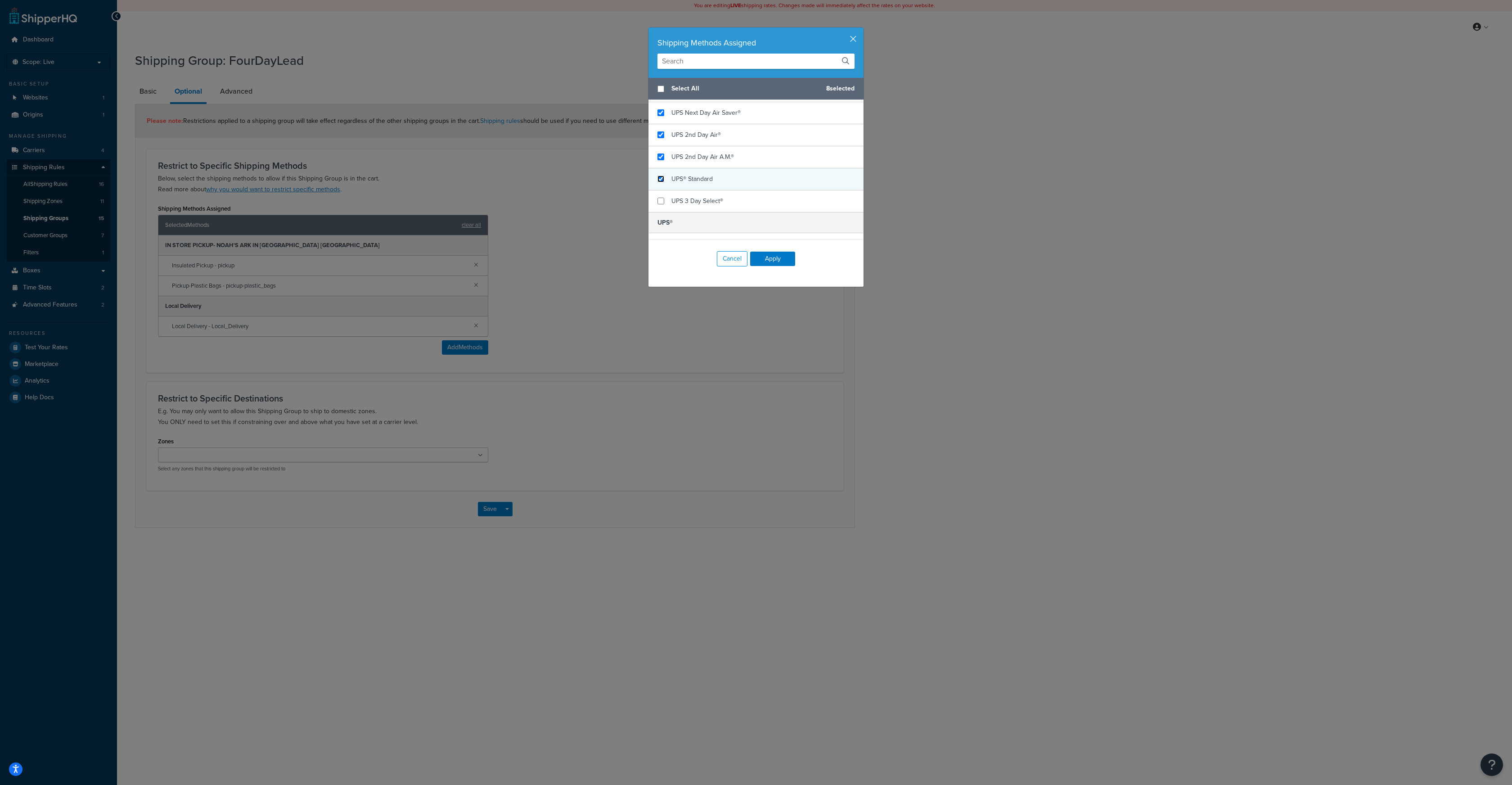
checkbox input "true"
click at [766, 256] on button "Apply" at bounding box center [773, 258] width 45 height 14
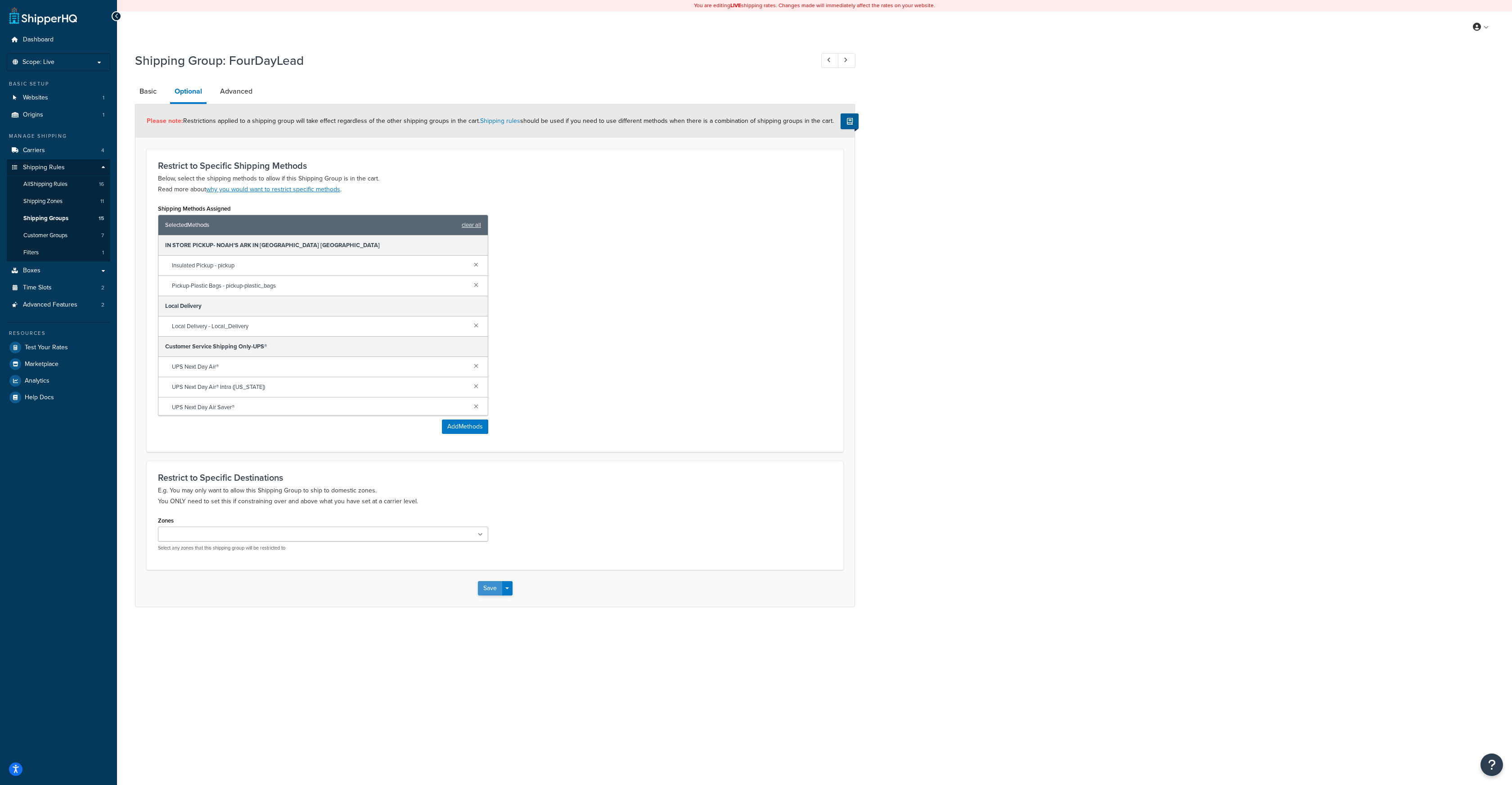
click at [481, 589] on button "Save" at bounding box center [490, 588] width 24 height 14
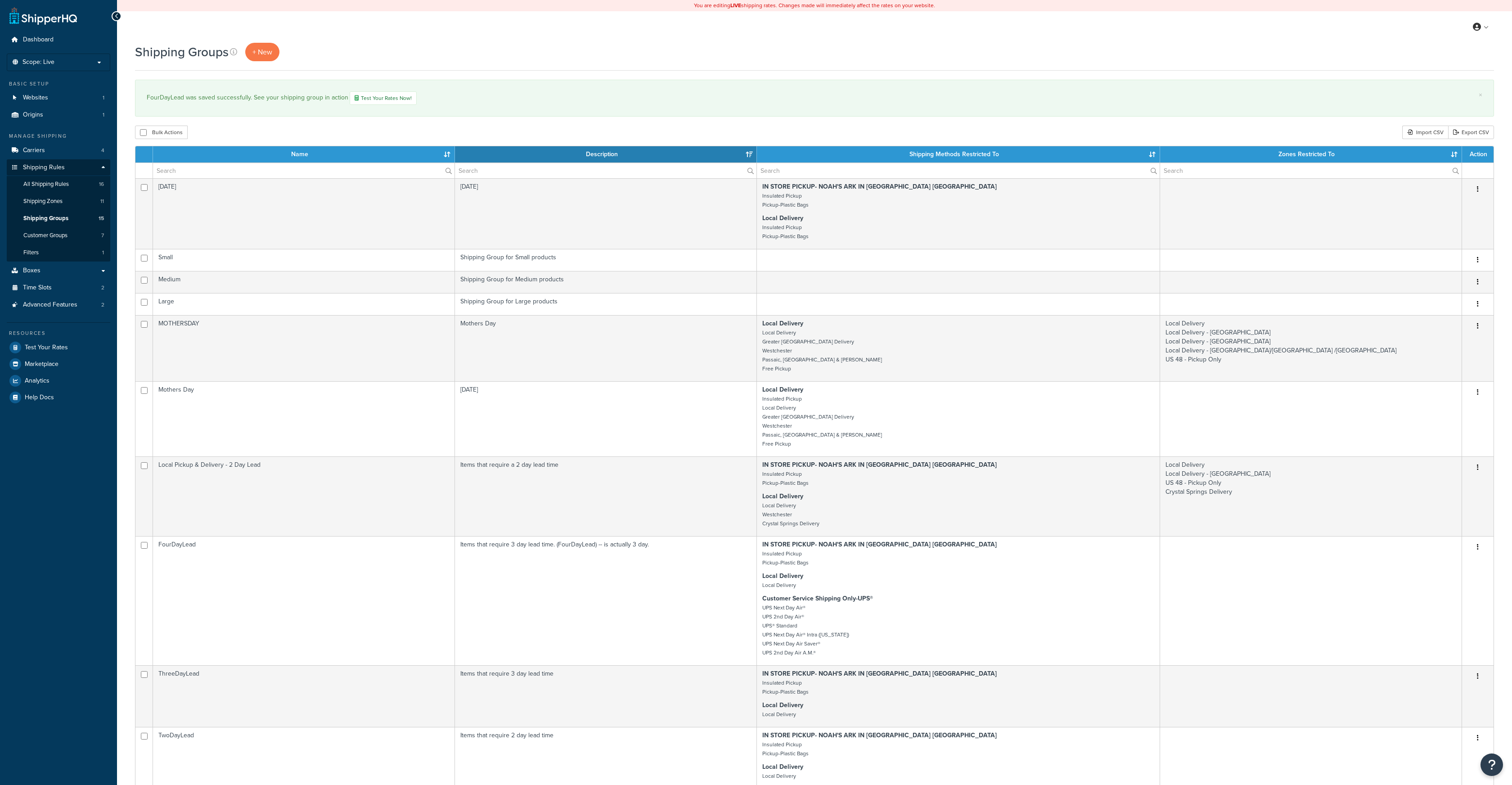
select select "15"
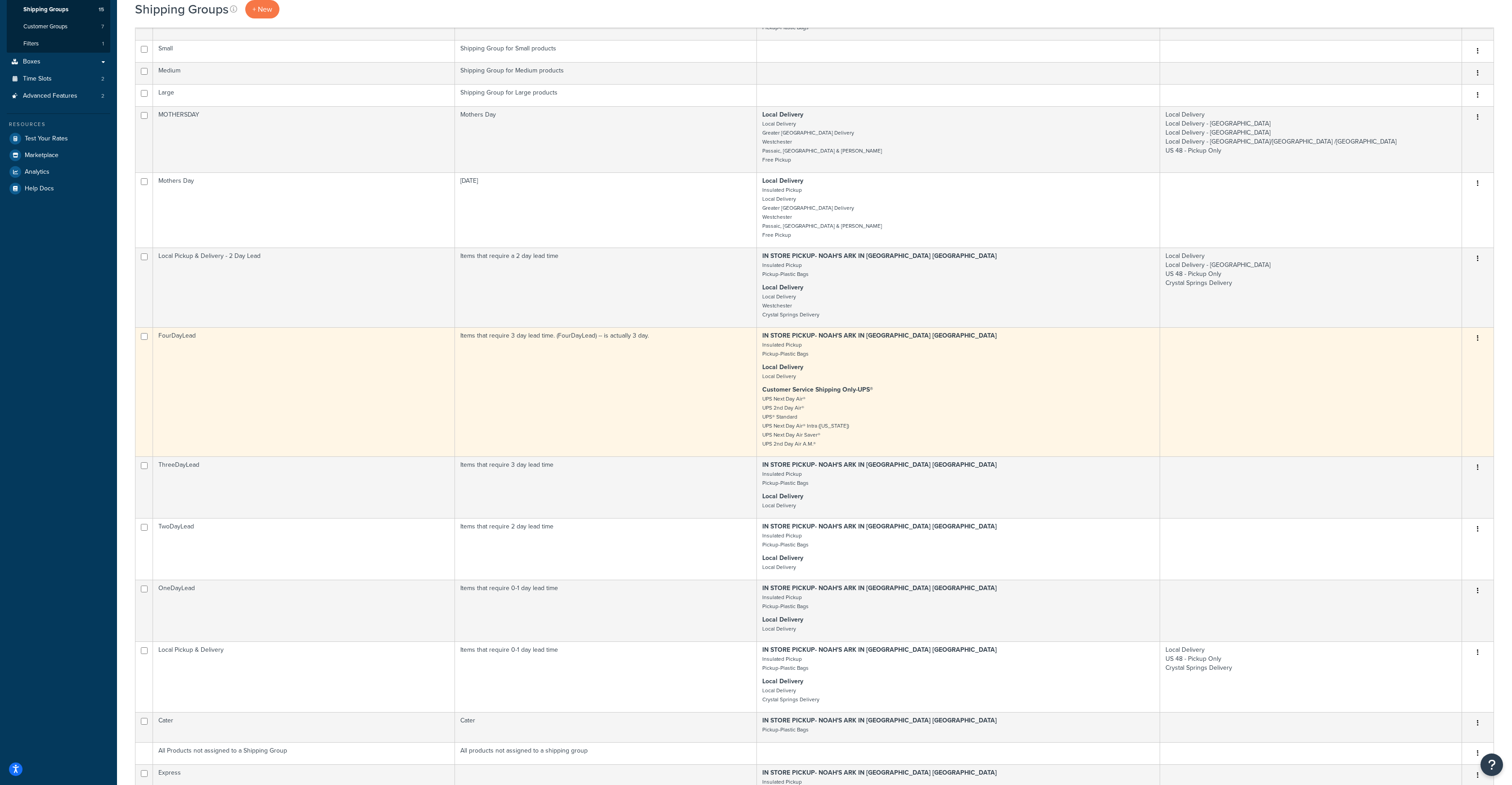
scroll to position [211, 0]
click at [1480, 337] on button "button" at bounding box center [1478, 337] width 13 height 14
click at [1428, 357] on link "Edit" at bounding box center [1442, 356] width 71 height 18
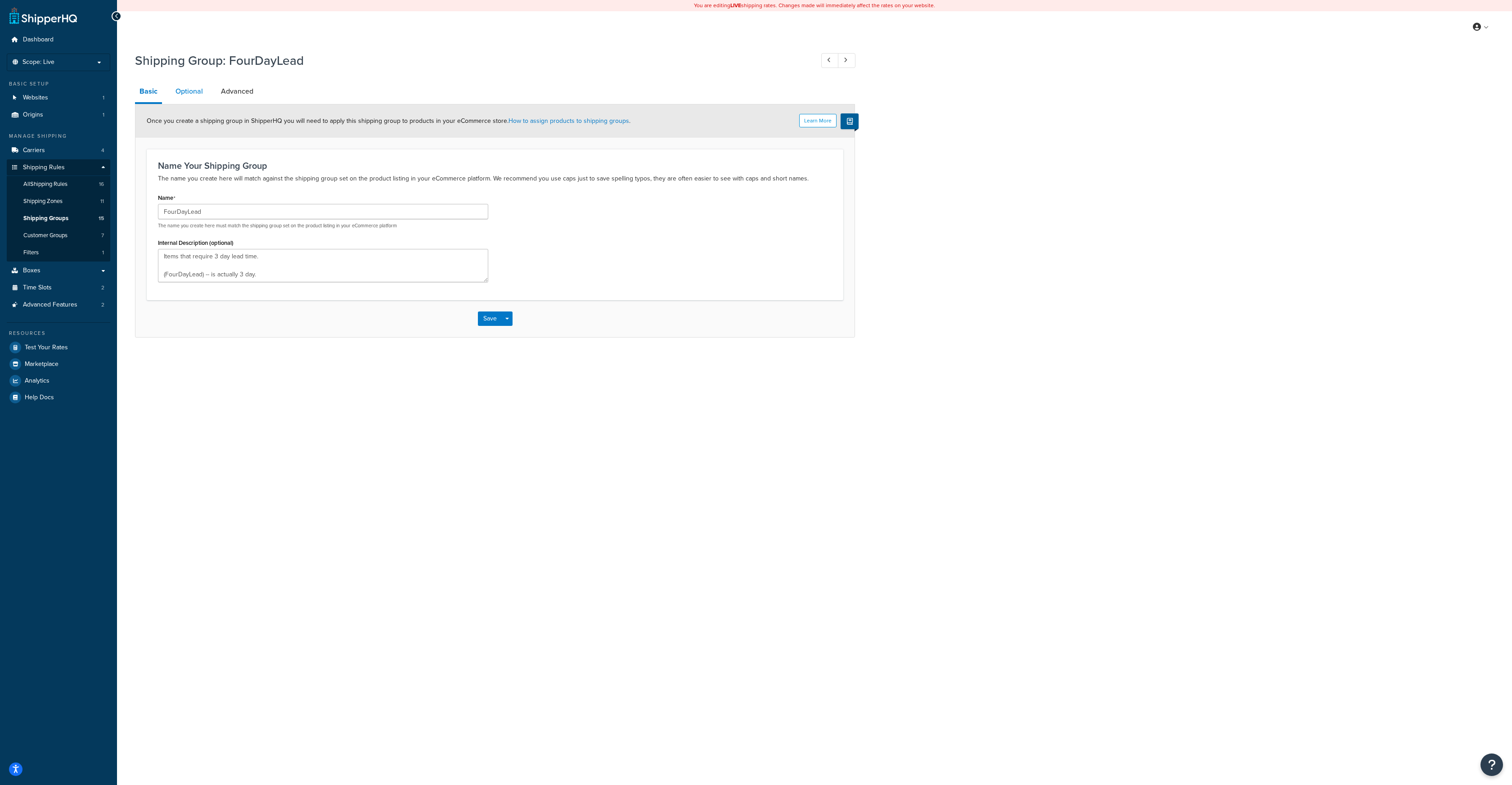
click at [194, 91] on link "Optional" at bounding box center [189, 91] width 36 height 22
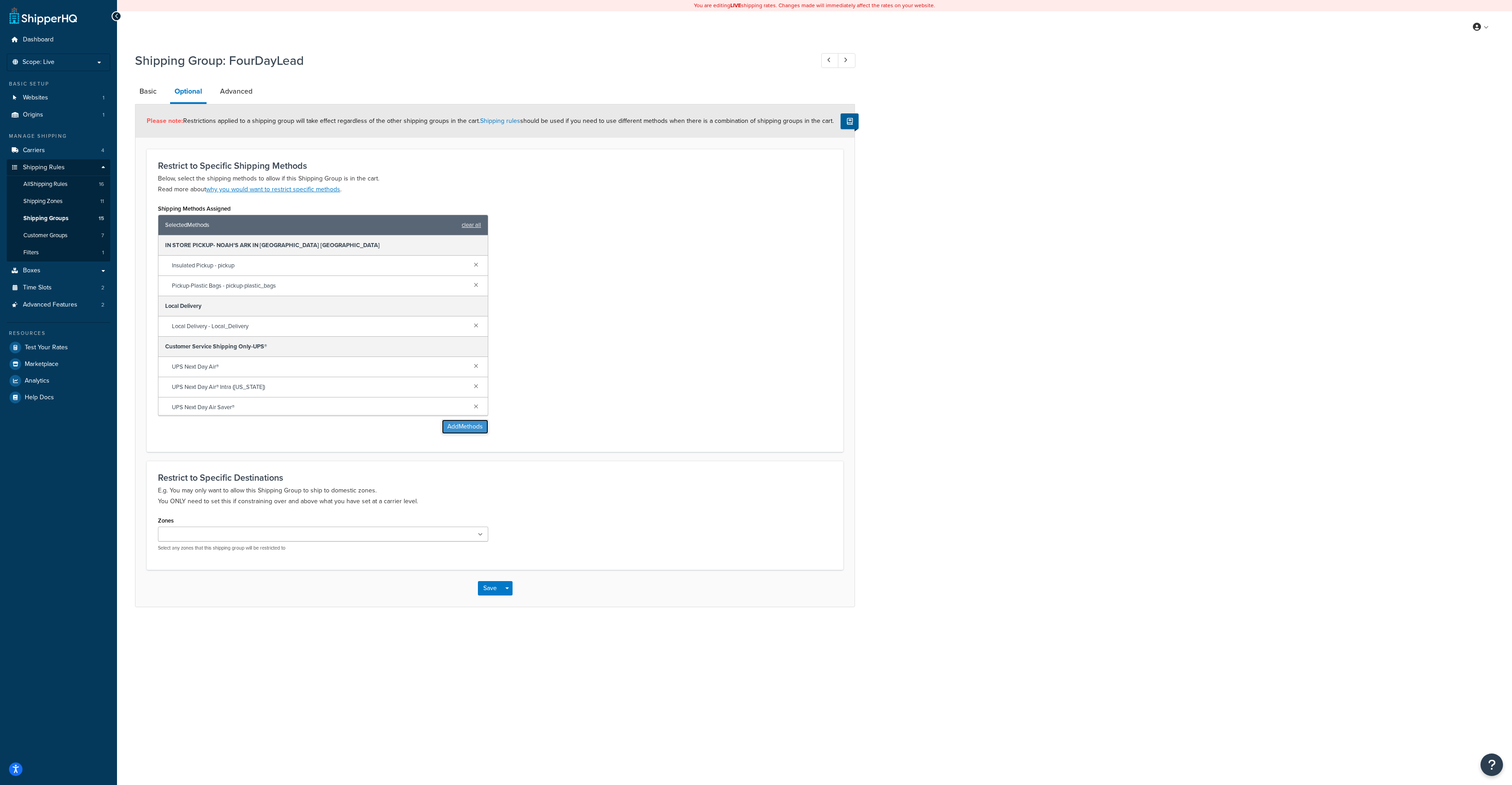
click at [459, 425] on button "Add Methods" at bounding box center [465, 426] width 46 height 14
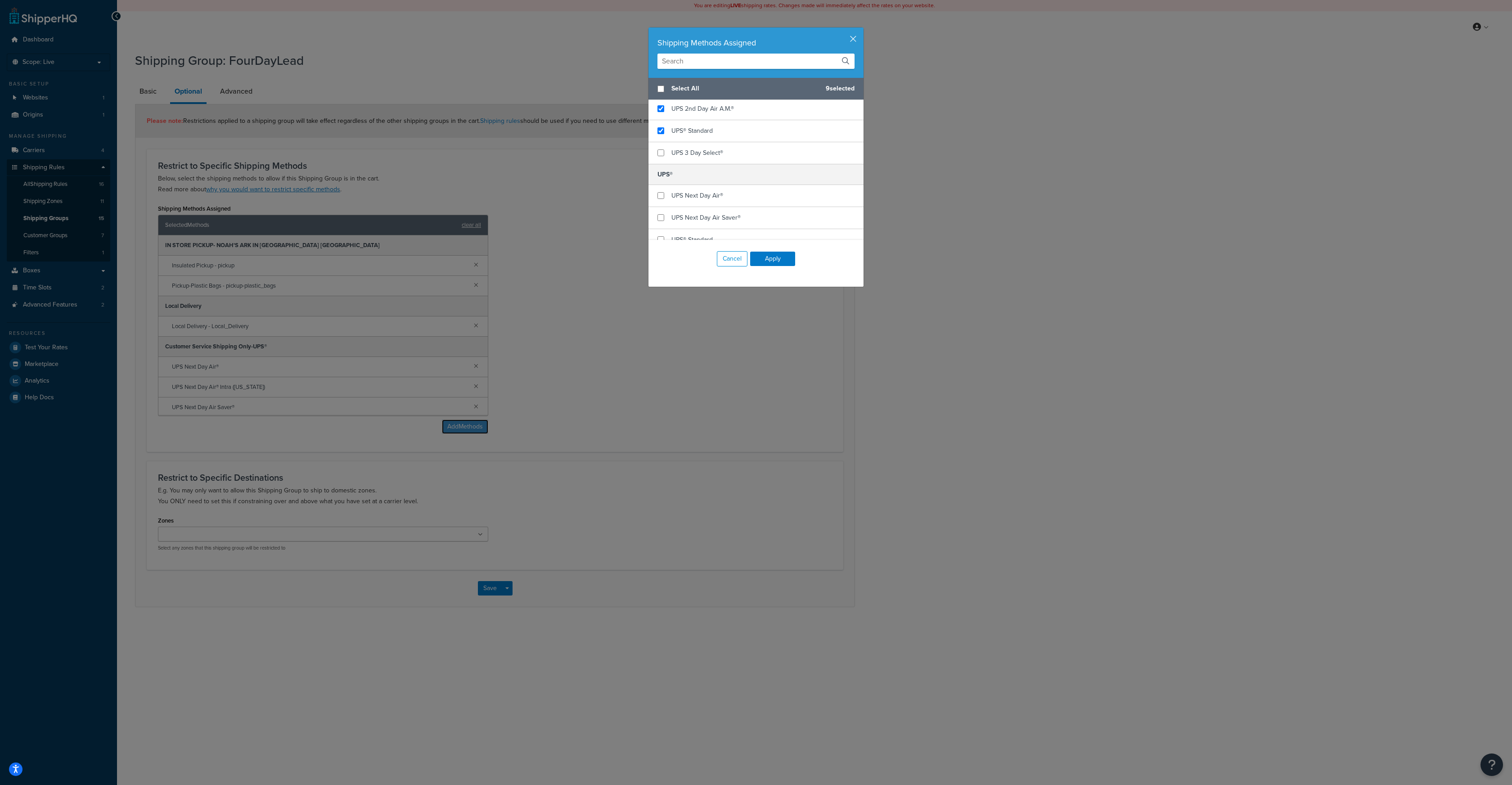
scroll to position [454, 0]
click at [662, 189] on input "checkbox" at bounding box center [661, 192] width 7 height 7
checkbox input "true"
click at [661, 211] on input "checkbox" at bounding box center [661, 214] width 7 height 7
checkbox input "true"
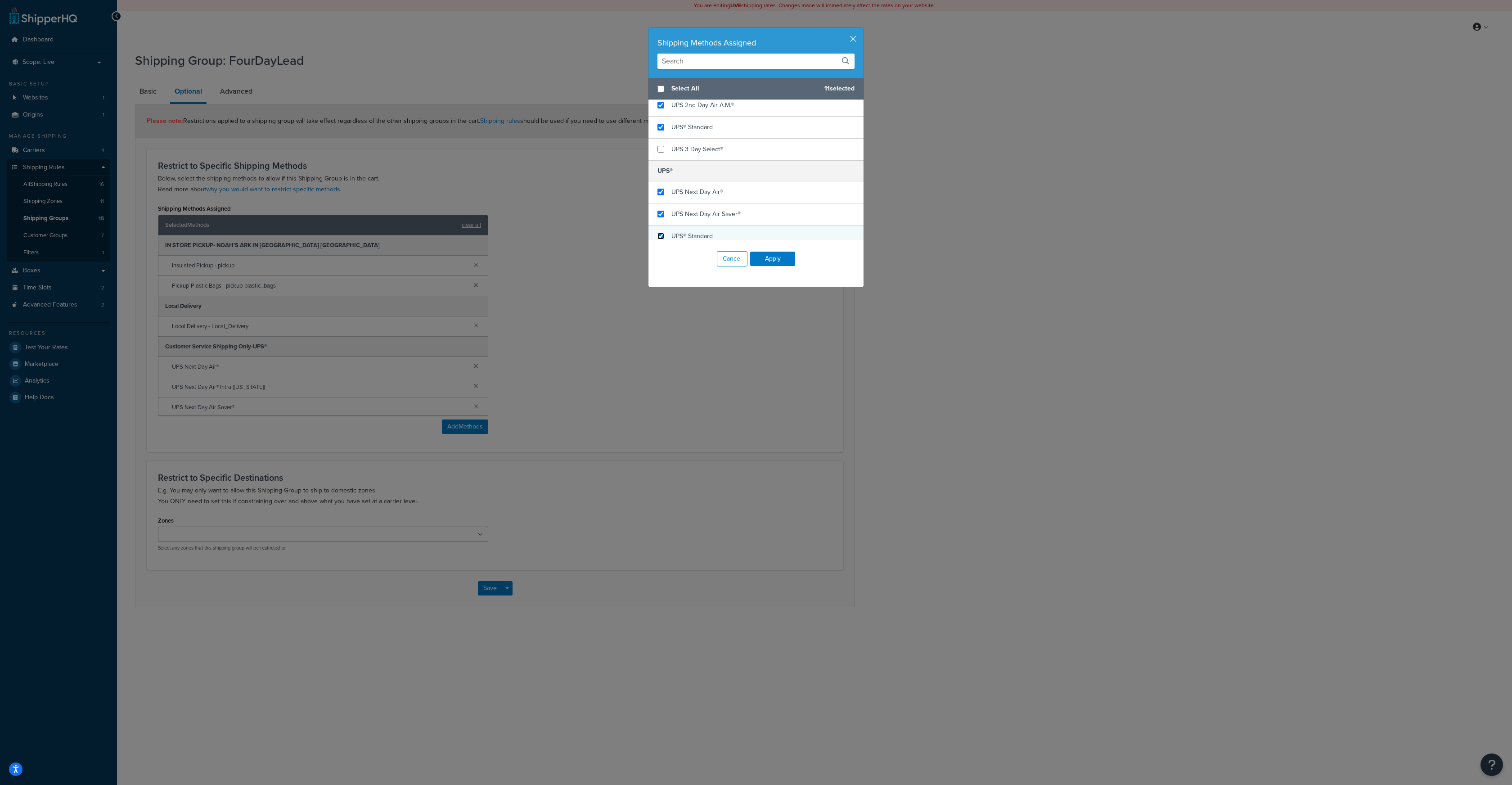
click at [662, 232] on input "checkbox" at bounding box center [661, 236] width 7 height 7
checkbox input "true"
click at [765, 257] on button "Apply" at bounding box center [773, 258] width 45 height 14
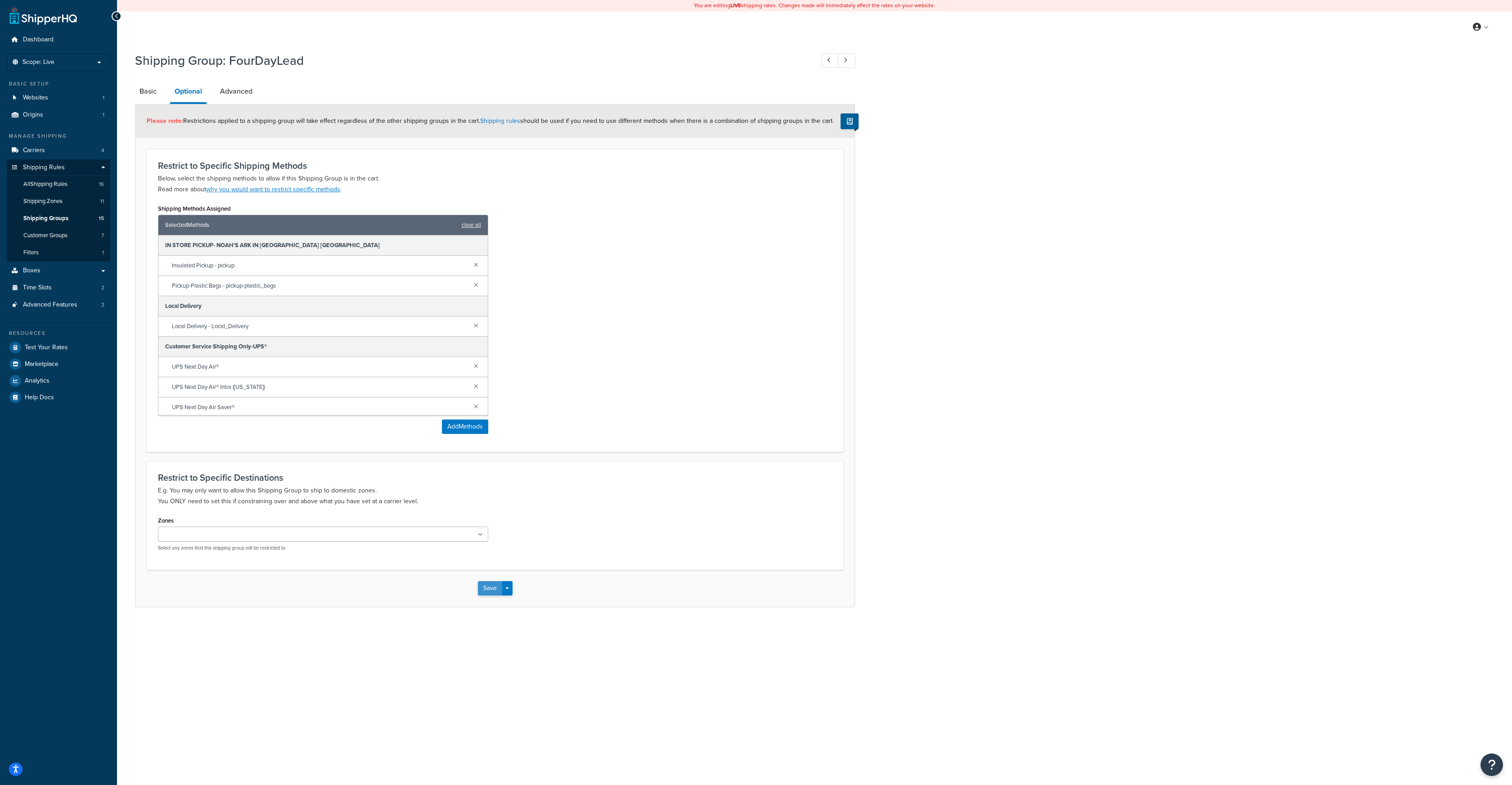
click at [481, 585] on button "Save" at bounding box center [490, 588] width 24 height 14
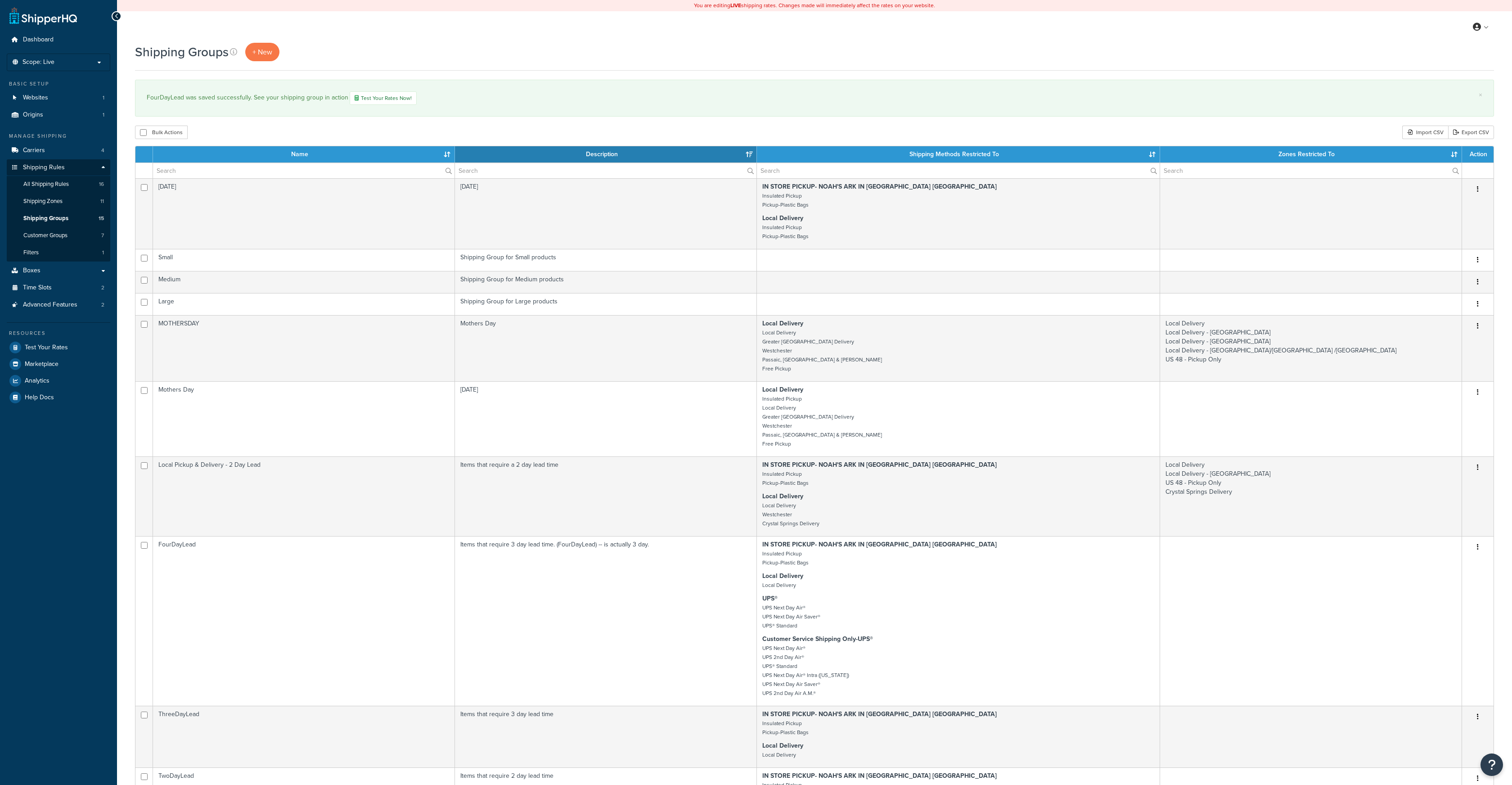
select select "15"
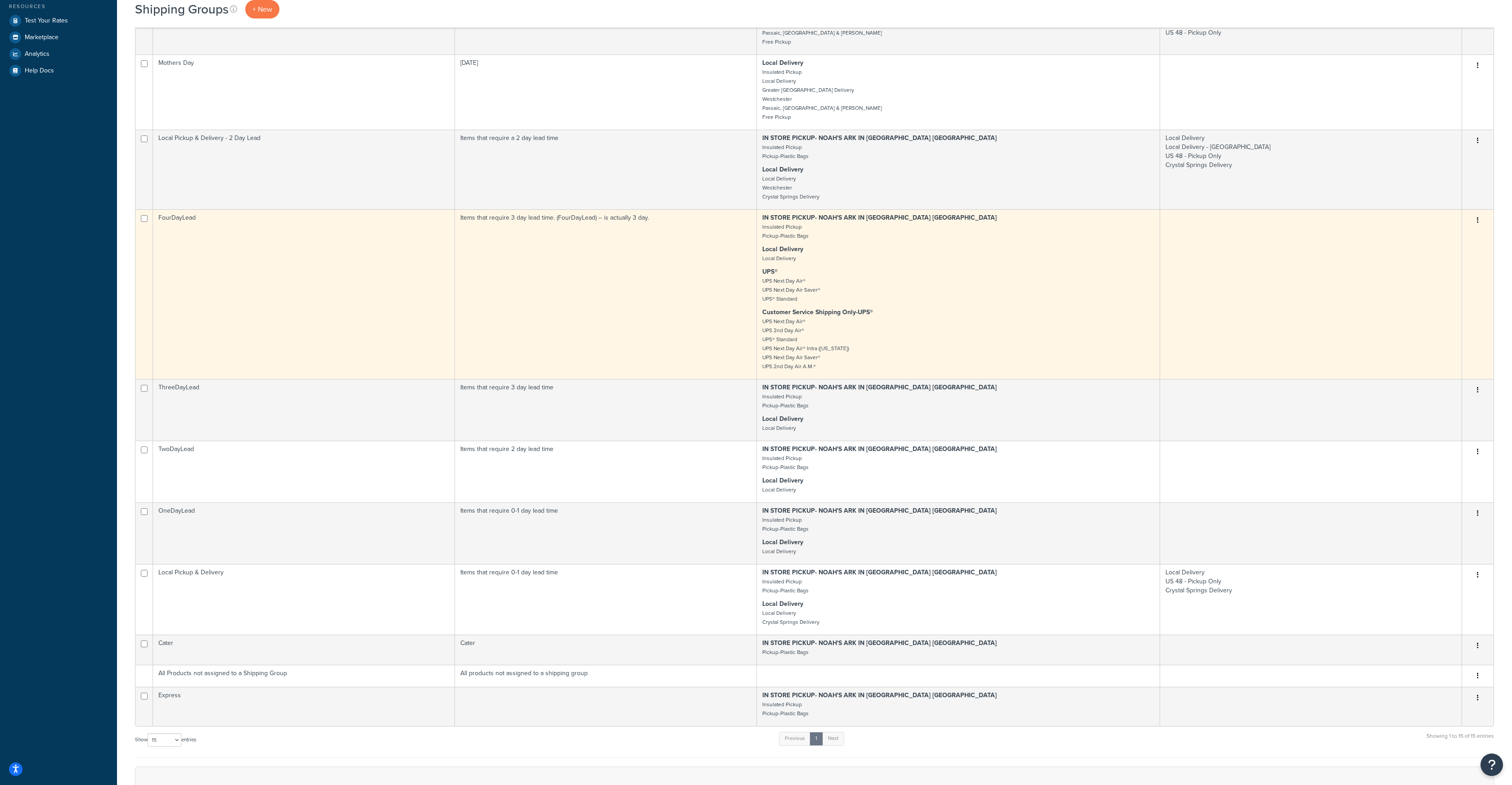
scroll to position [328, 0]
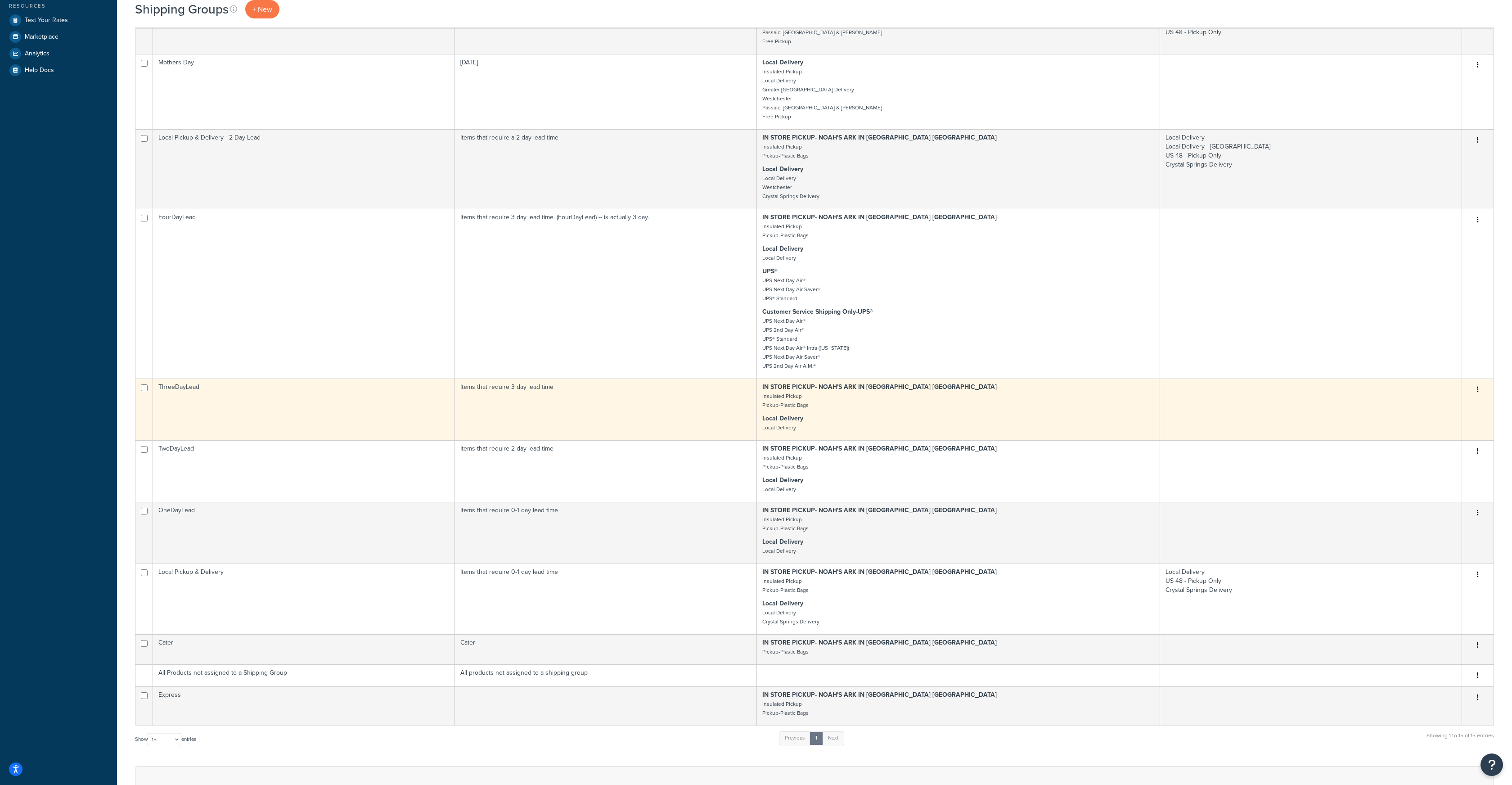
click at [1477, 389] on button "button" at bounding box center [1478, 389] width 13 height 14
click at [1436, 407] on link "Edit" at bounding box center [1442, 408] width 71 height 18
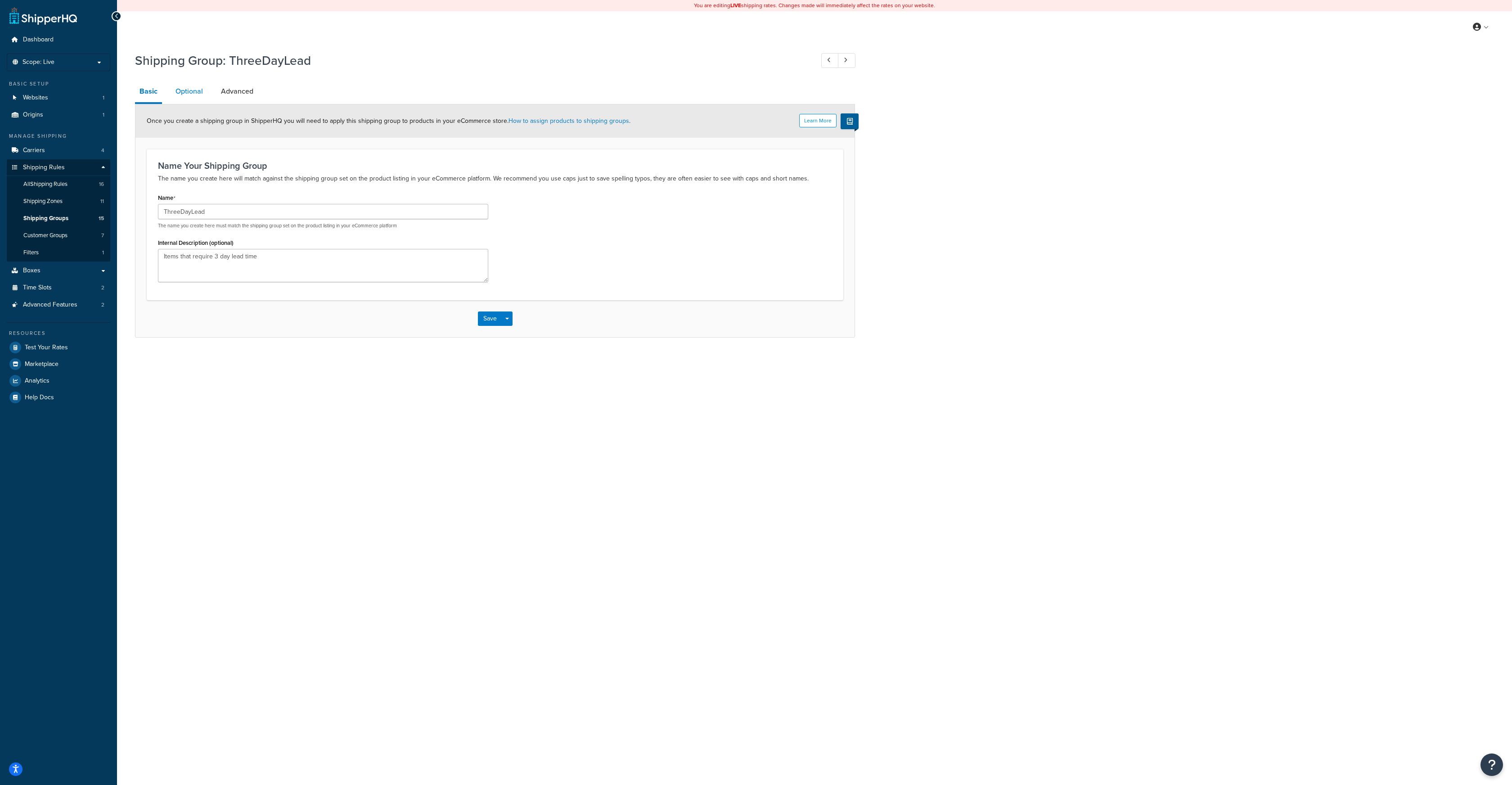
click at [192, 94] on link "Optional" at bounding box center [189, 91] width 36 height 22
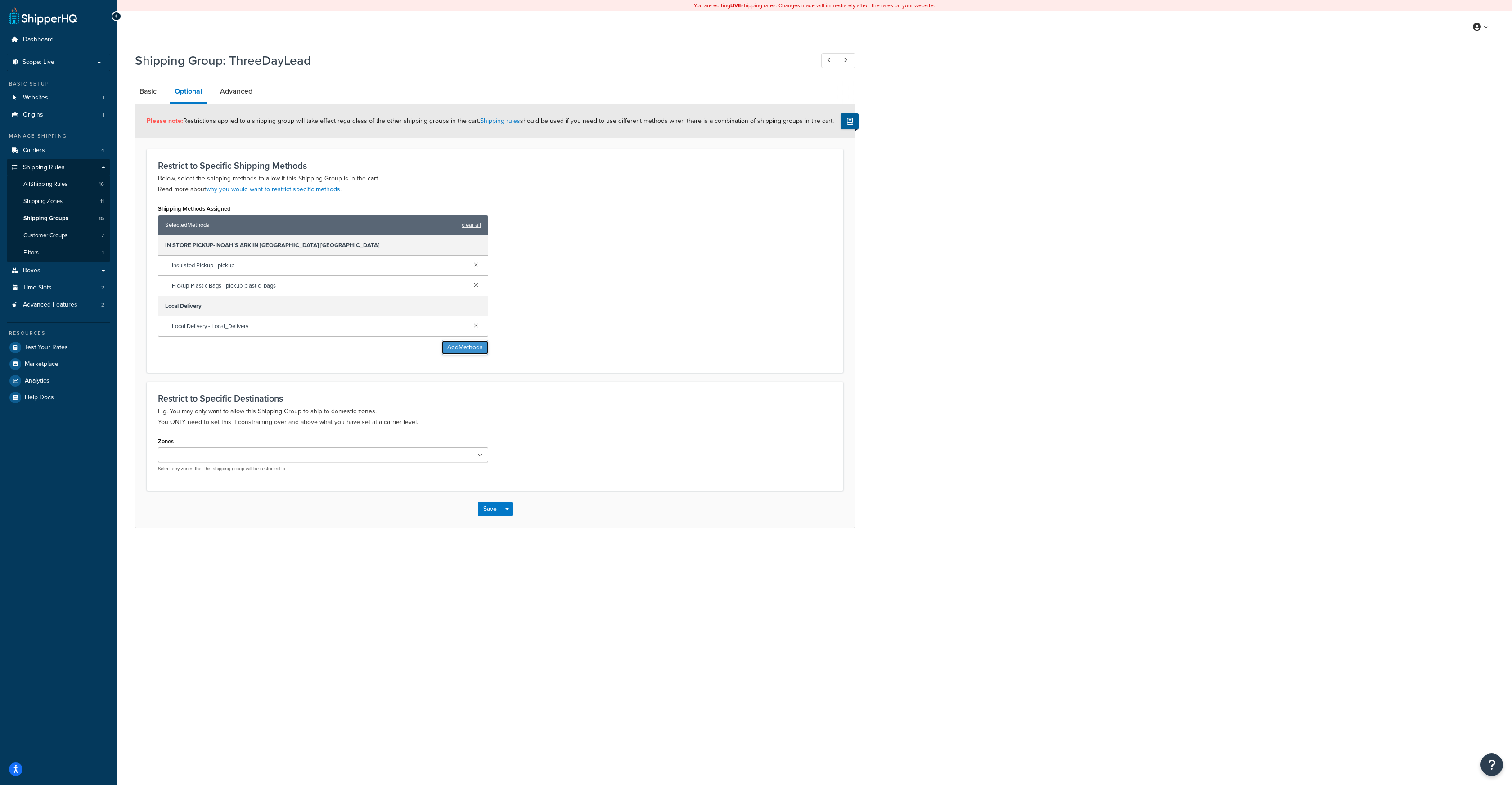
click at [465, 348] on button "Add Methods" at bounding box center [465, 347] width 46 height 14
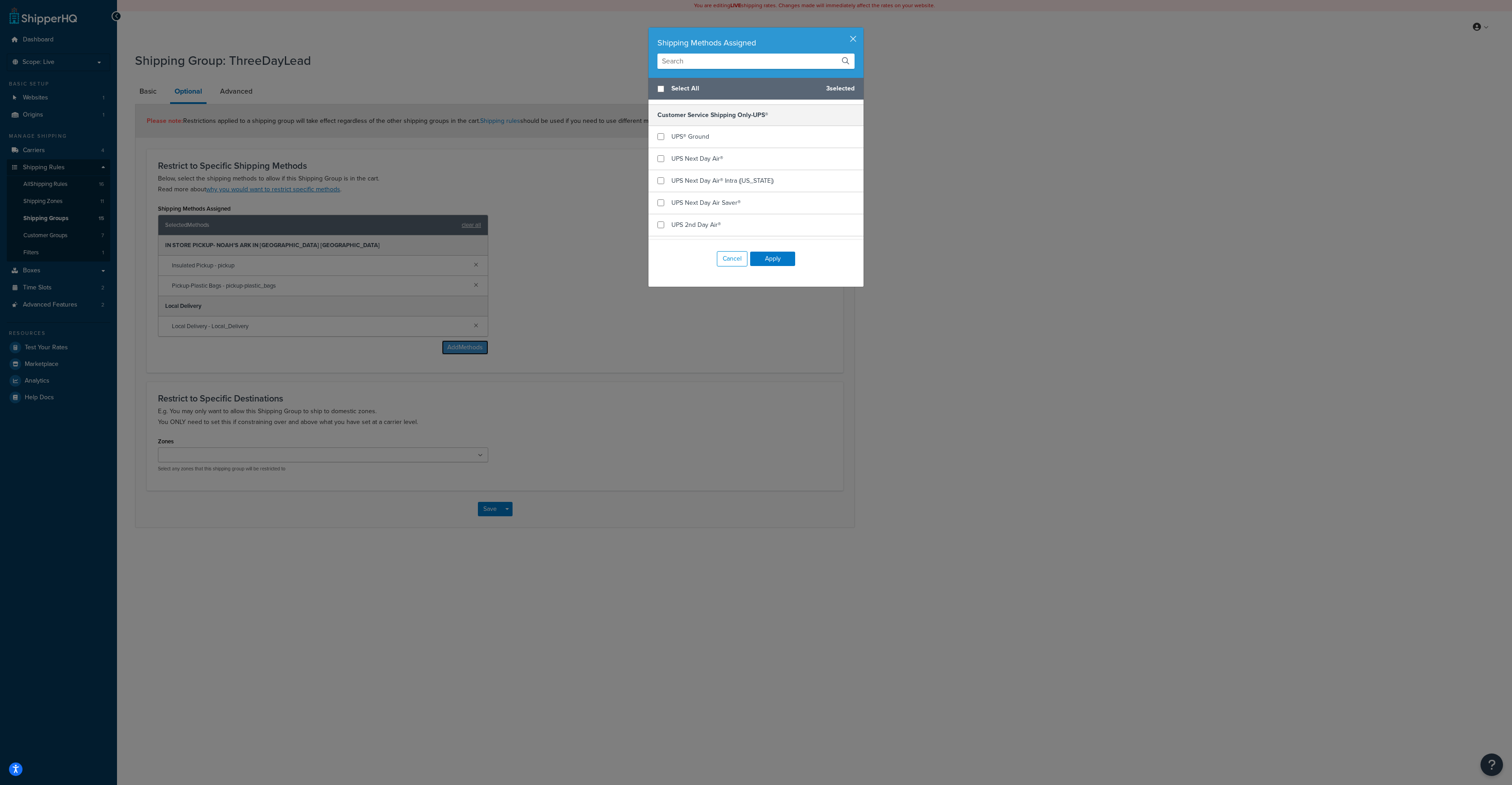
scroll to position [309, 0]
checkbox input "true"
click at [662, 159] on input "checkbox" at bounding box center [661, 162] width 7 height 7
checkbox input "true"
checkbox input "false"
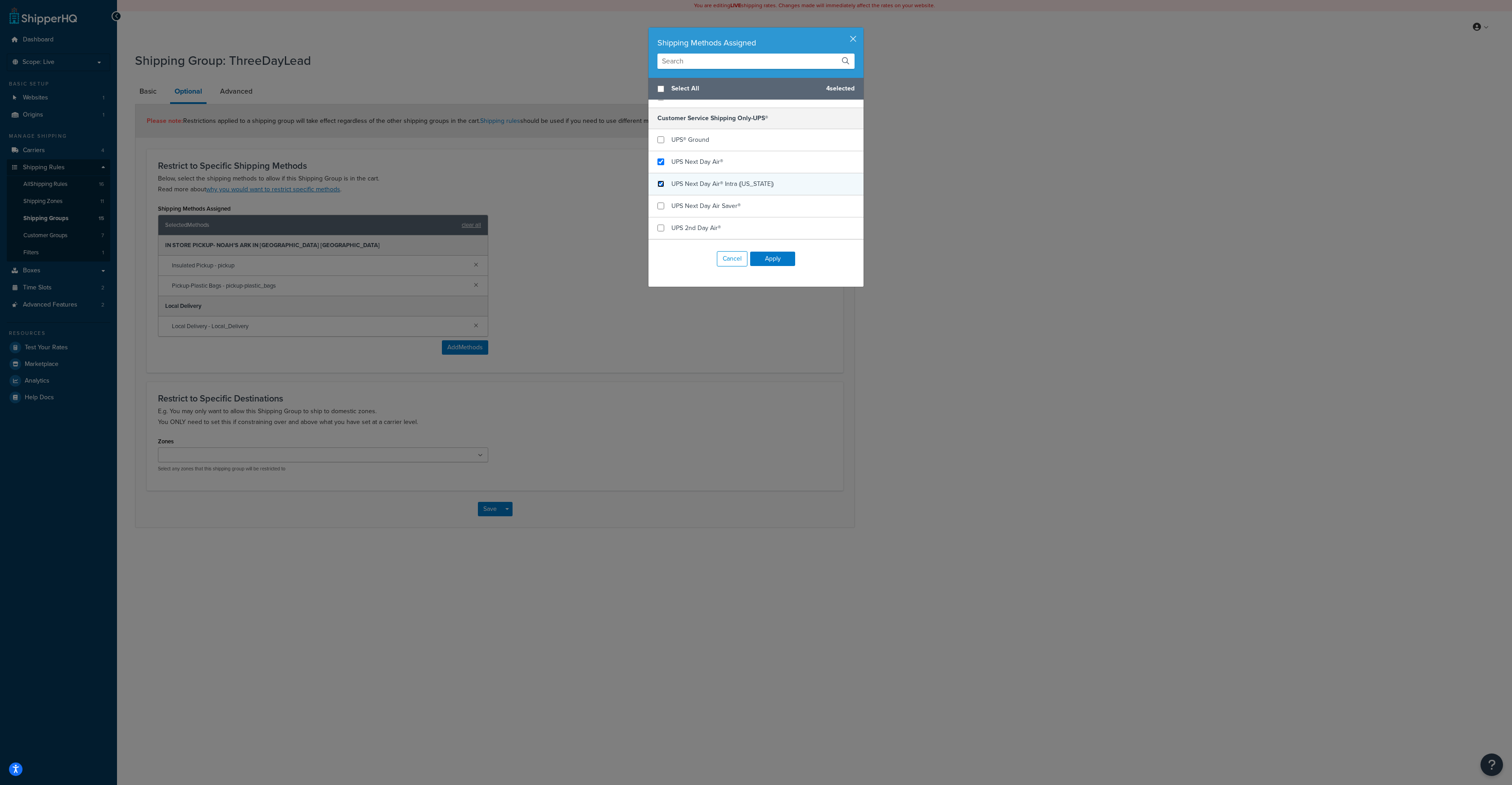
click at [661, 180] on input "checkbox" at bounding box center [661, 183] width 7 height 7
checkbox input "true"
click at [662, 202] on input "checkbox" at bounding box center [661, 205] width 7 height 7
checkbox input "true"
click at [662, 225] on input "checkbox" at bounding box center [661, 228] width 7 height 7
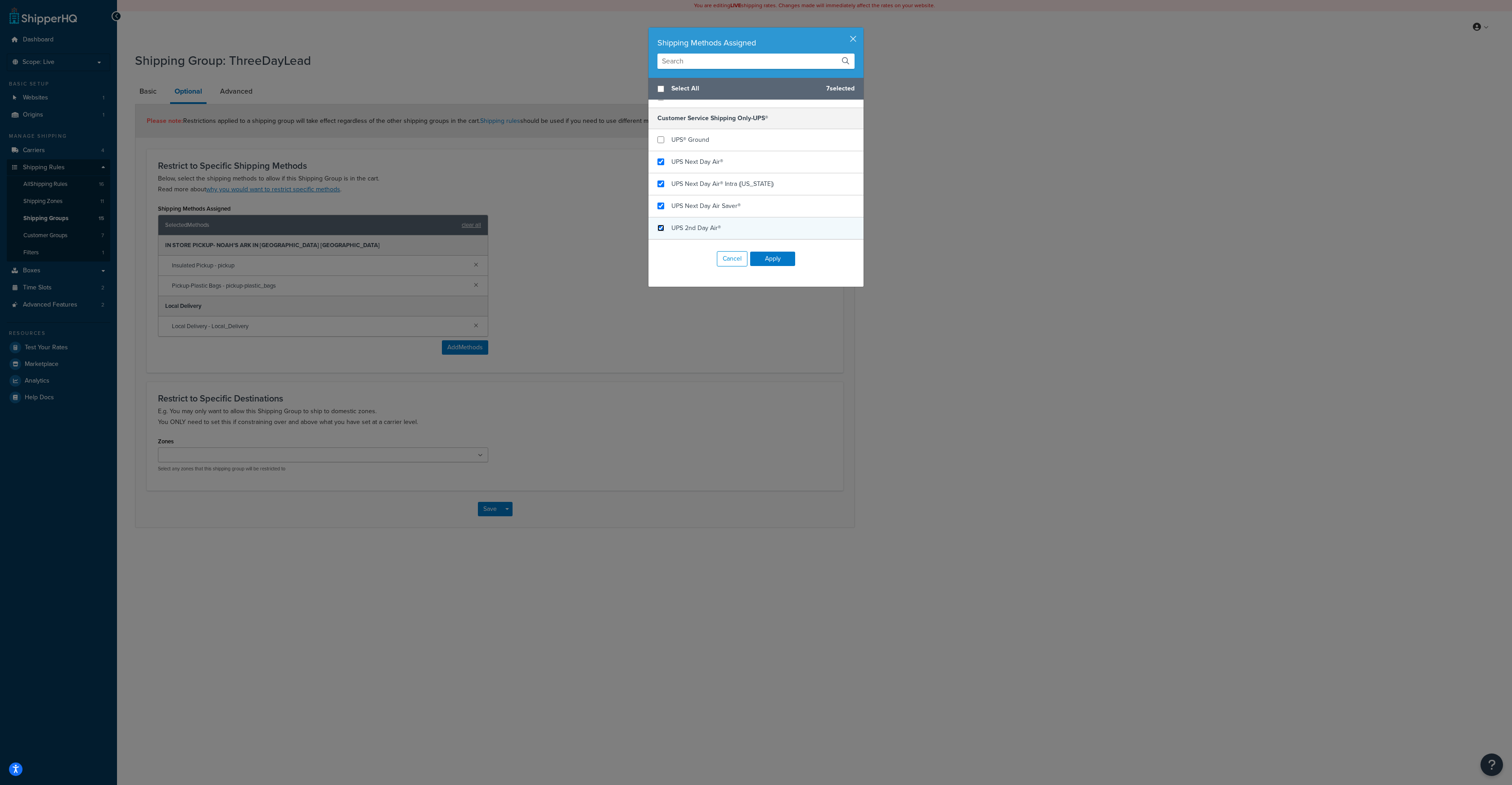
checkbox input "true"
click at [662, 149] on input "checkbox" at bounding box center [661, 152] width 7 height 7
checkbox input "true"
click at [662, 171] on input "checkbox" at bounding box center [661, 174] width 7 height 7
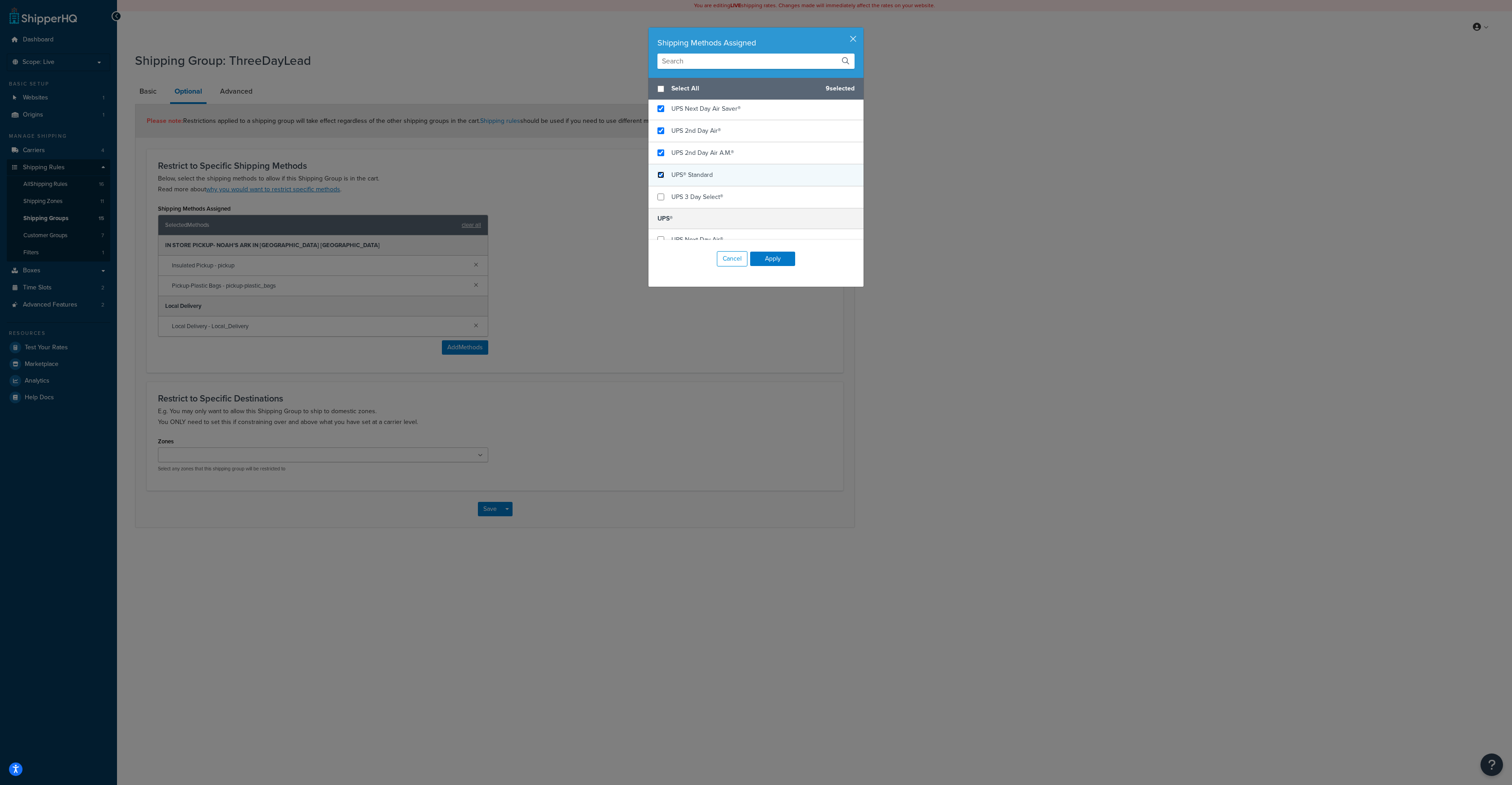
checkbox input "true"
click at [659, 189] on input "checkbox" at bounding box center [661, 192] width 7 height 7
checkbox input "true"
click at [659, 211] on input "checkbox" at bounding box center [661, 214] width 7 height 7
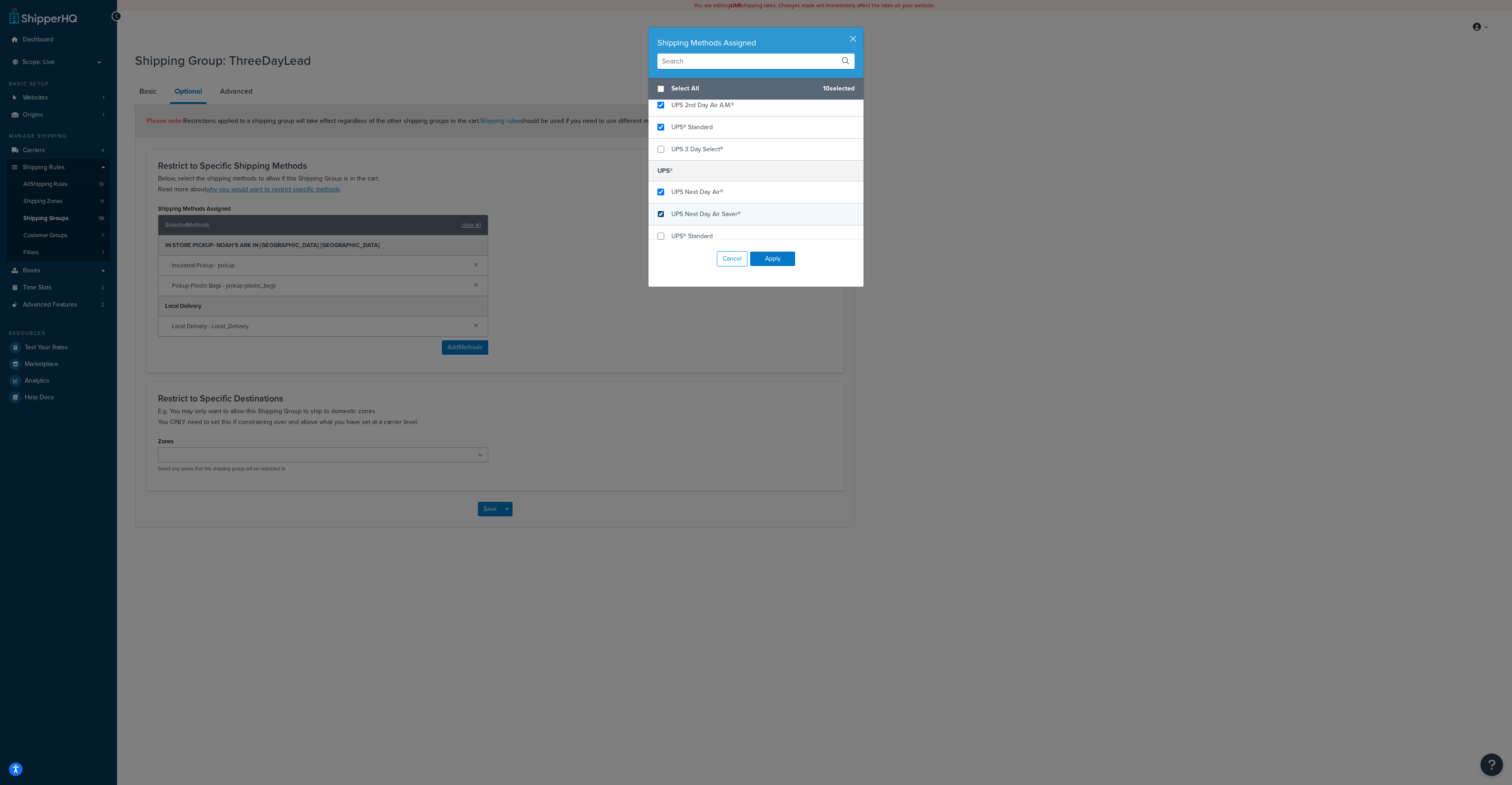
checkbox input "true"
click at [659, 232] on input "checkbox" at bounding box center [661, 236] width 7 height 7
checkbox input "true"
click at [769, 257] on button "Apply" at bounding box center [773, 258] width 45 height 14
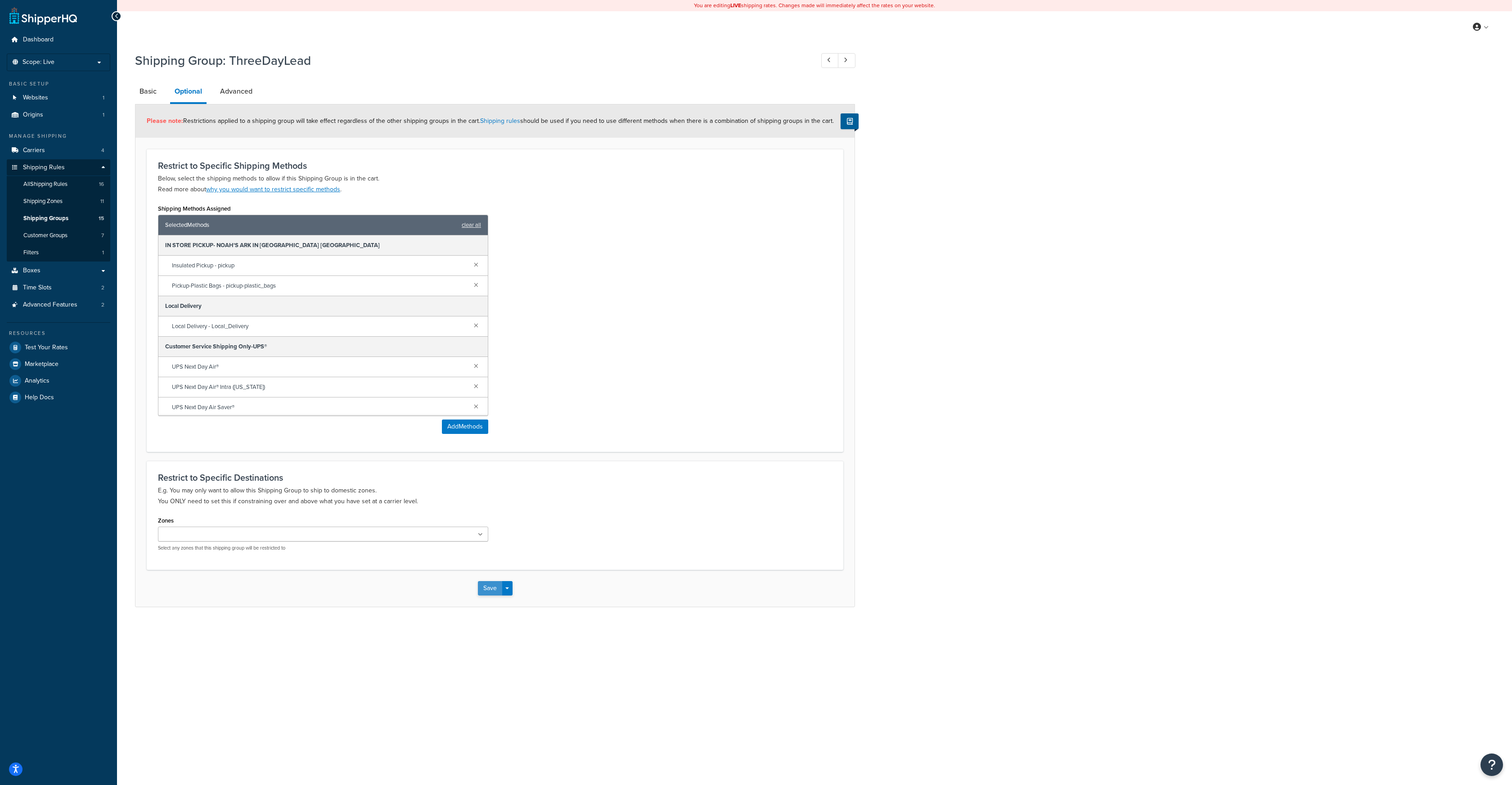
click at [488, 590] on button "Save" at bounding box center [490, 588] width 24 height 14
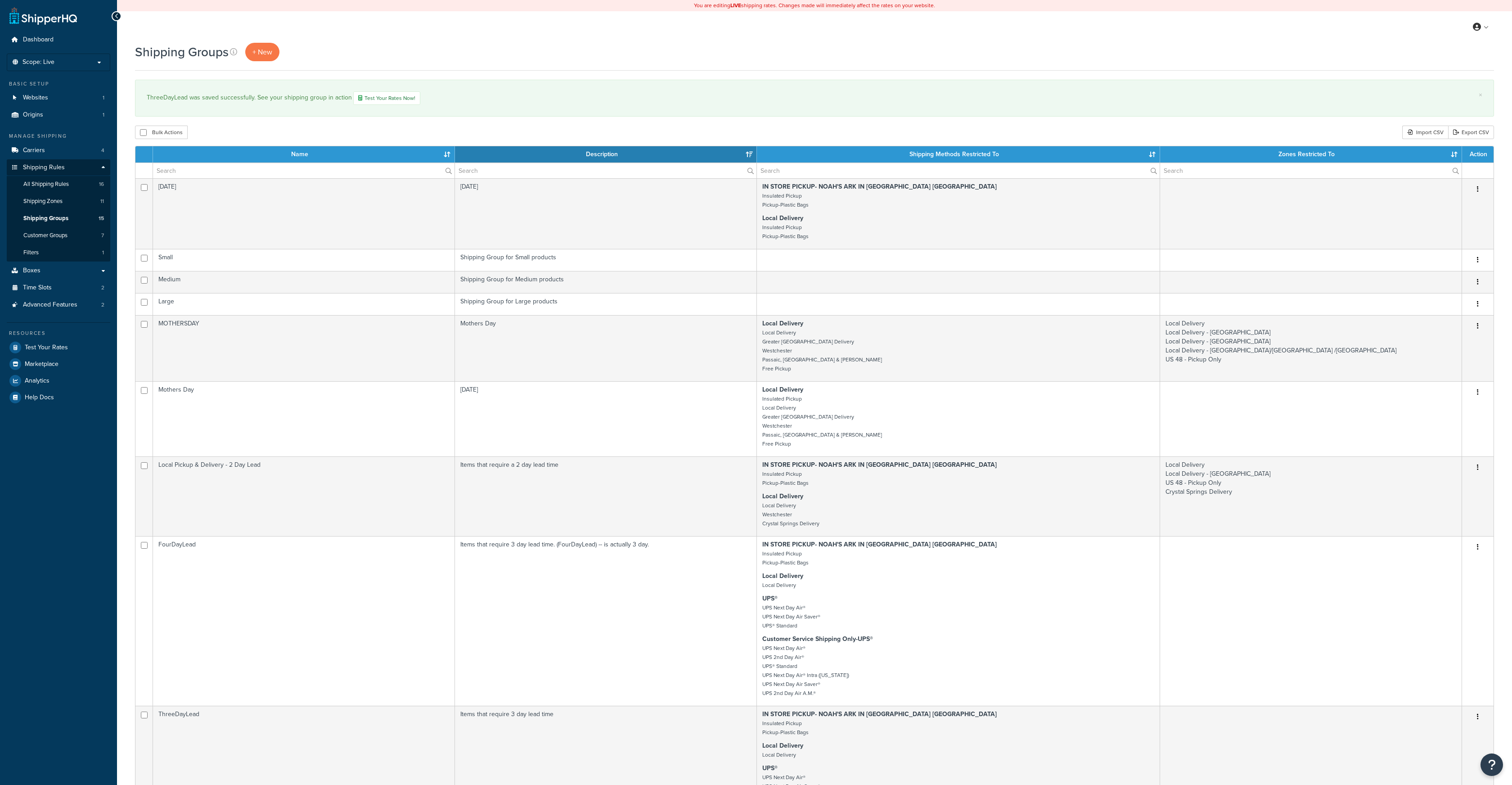
select select "15"
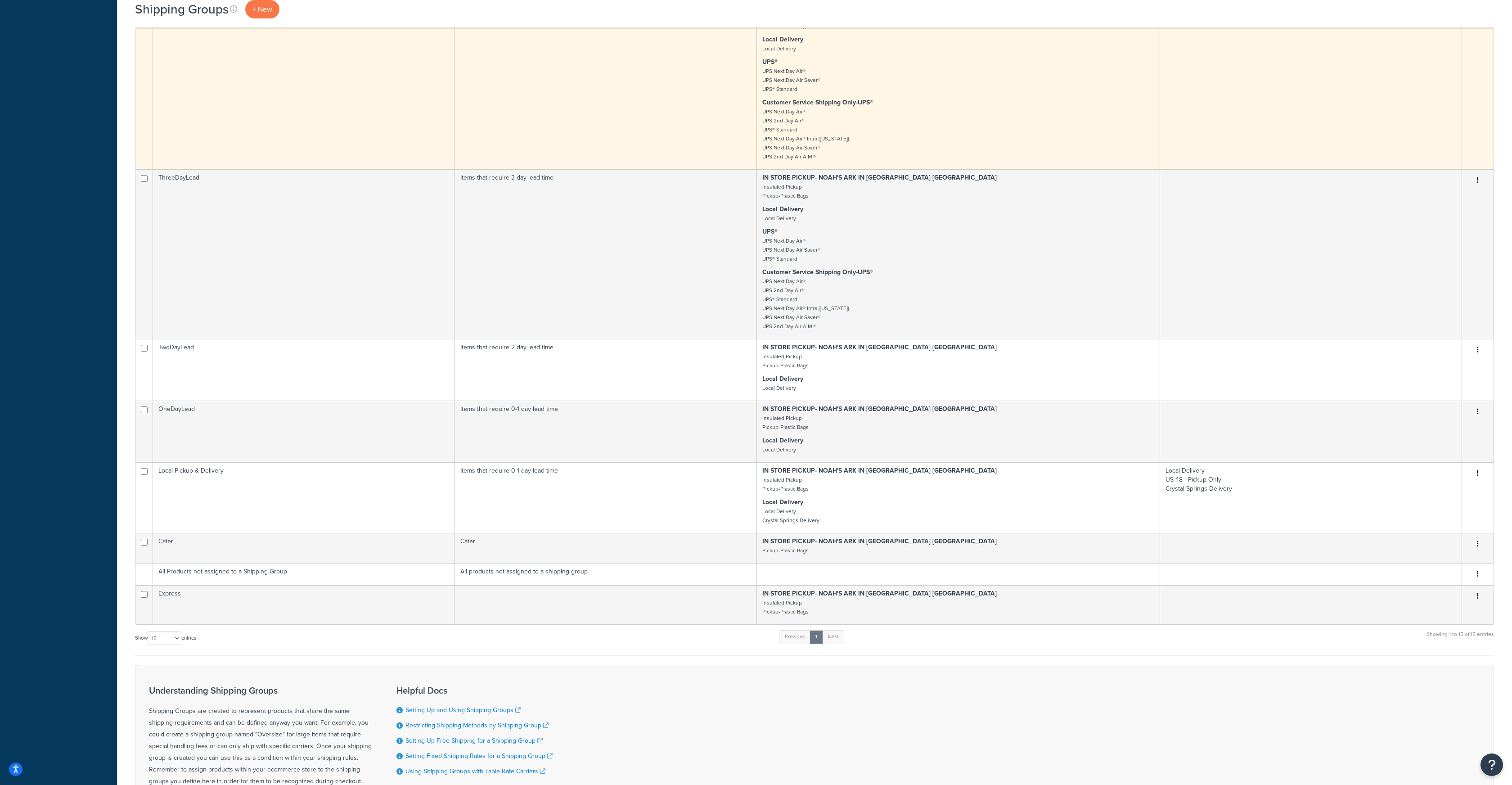
scroll to position [539, 0]
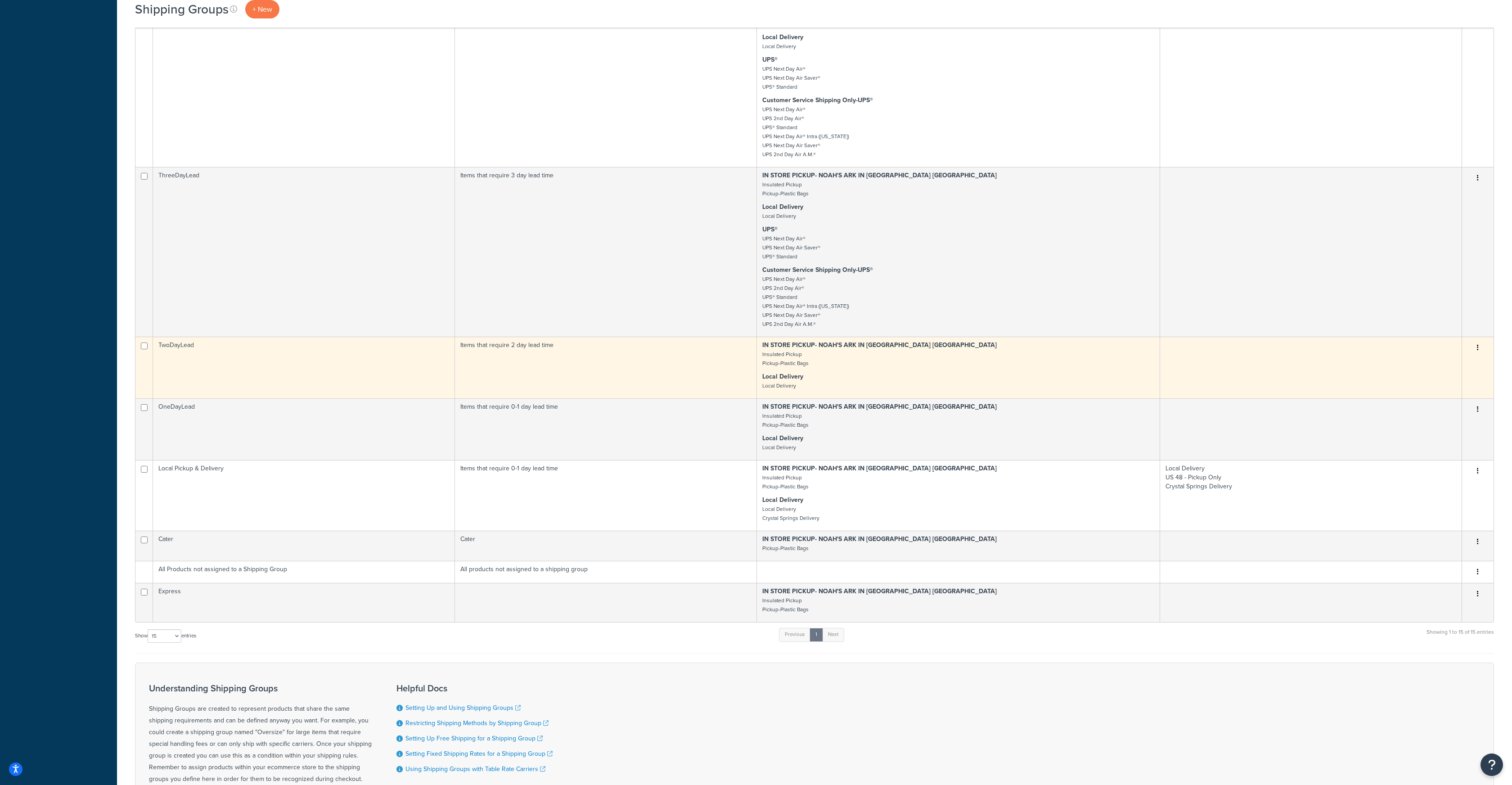
click at [1479, 346] on button "button" at bounding box center [1478, 348] width 13 height 14
click at [1415, 363] on icon at bounding box center [1415, 365] width 6 height 6
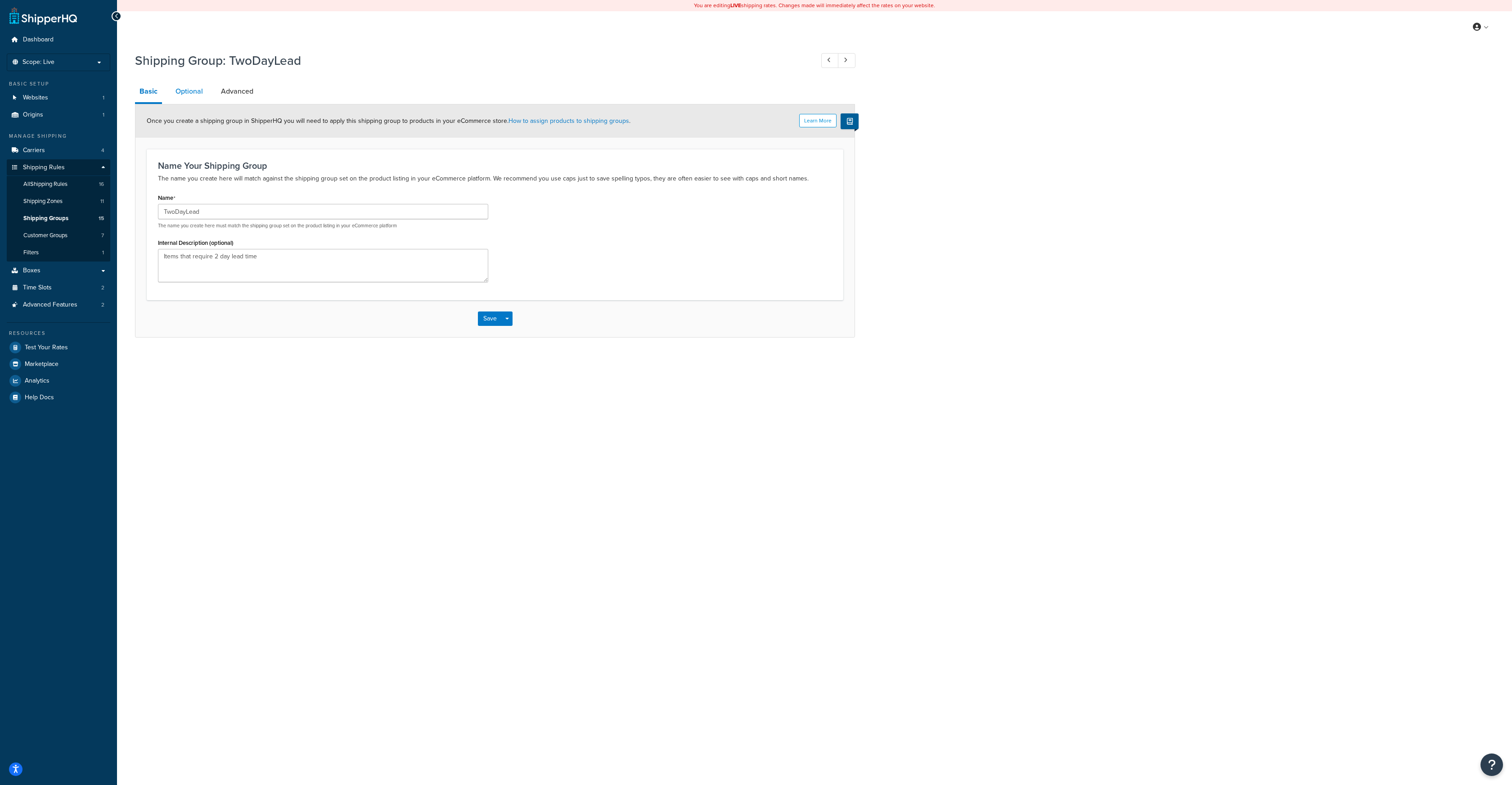
click at [187, 92] on link "Optional" at bounding box center [189, 91] width 36 height 22
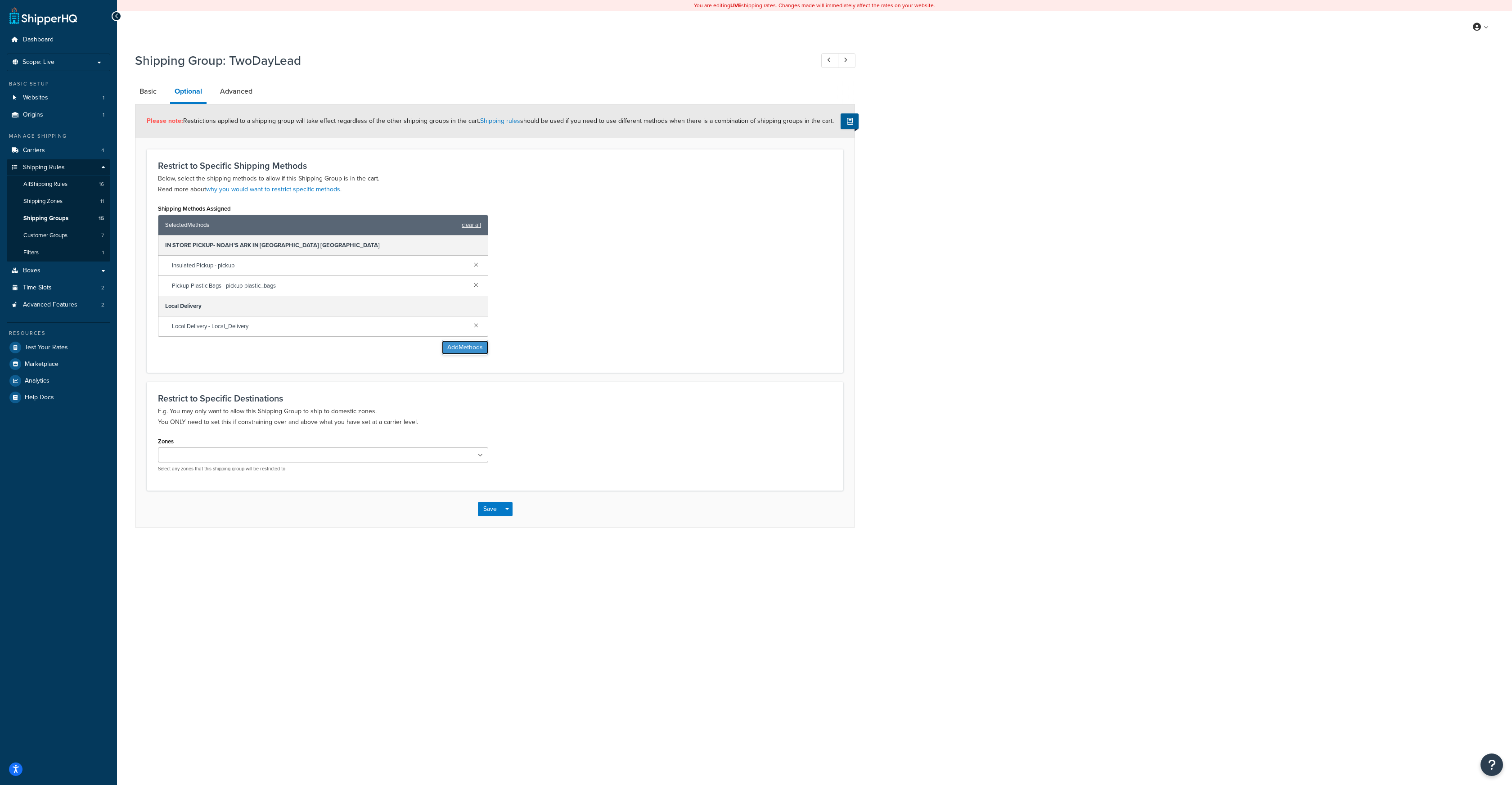
click at [470, 346] on button "Add Methods" at bounding box center [465, 347] width 46 height 14
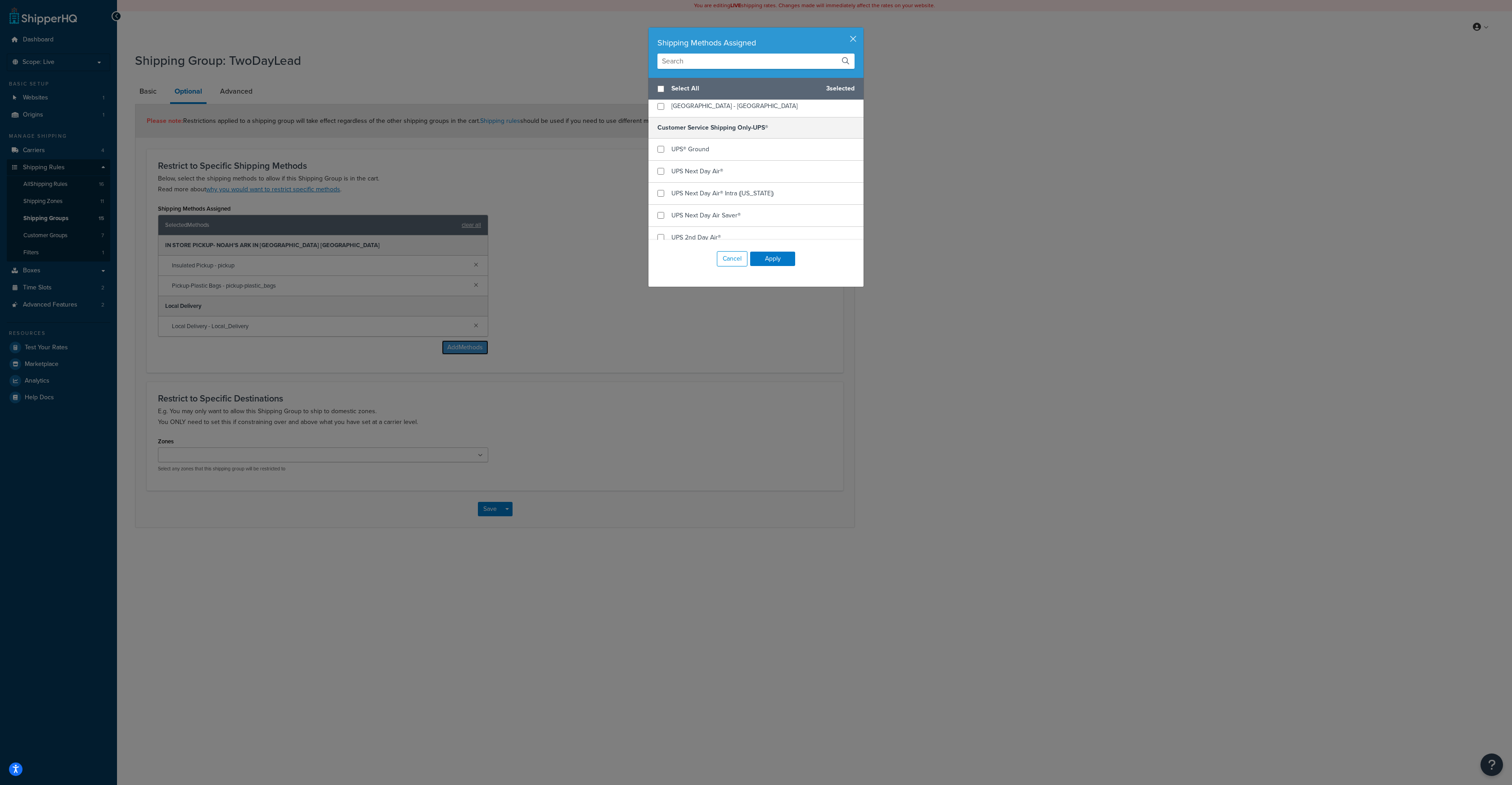
scroll to position [303, 0]
checkbox input "true"
click at [662, 142] on input "checkbox" at bounding box center [661, 145] width 7 height 7
checkbox input "true"
checkbox input "false"
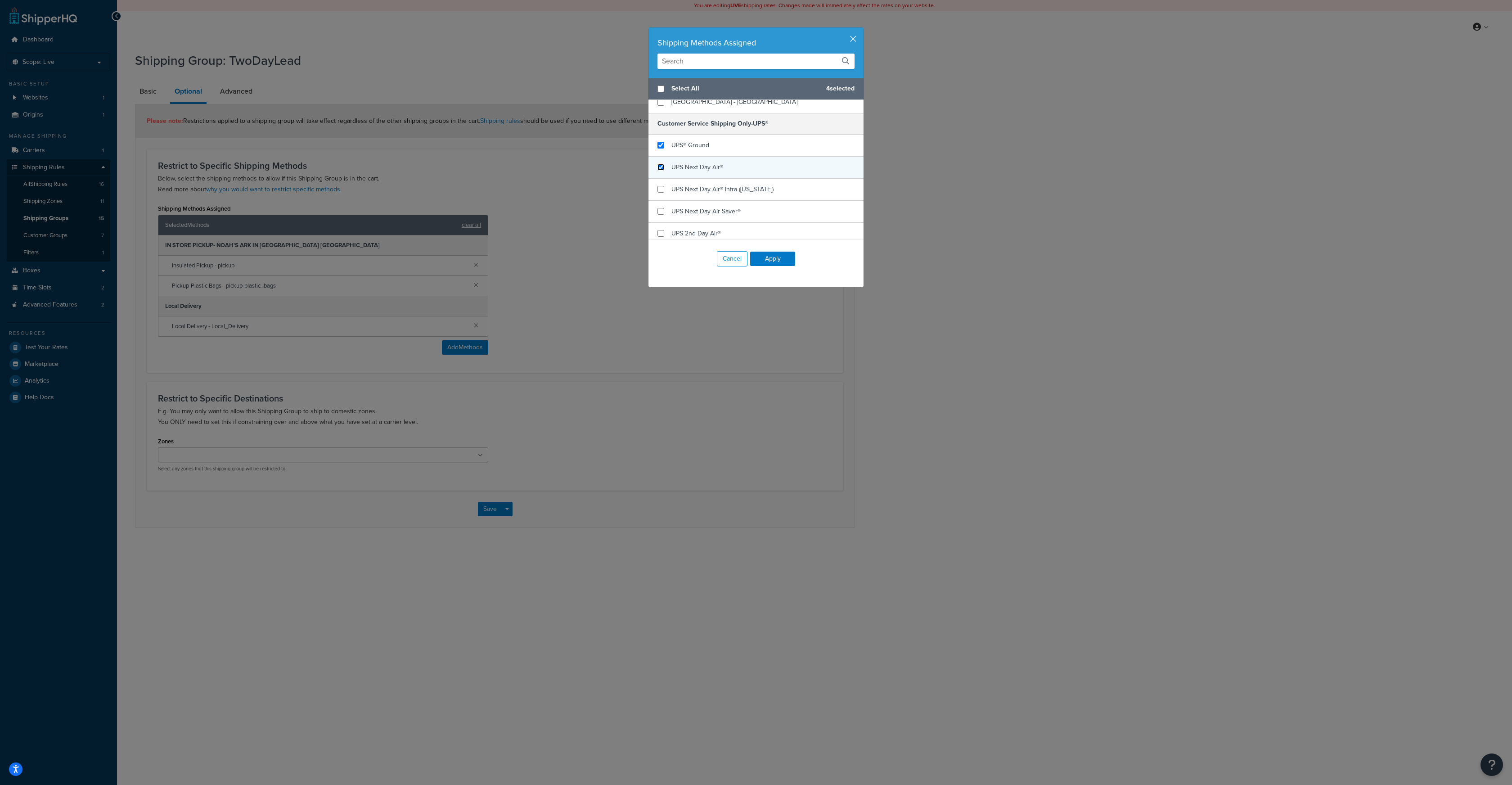
click at [663, 164] on input "checkbox" at bounding box center [661, 167] width 7 height 7
checkbox input "true"
click at [663, 186] on input "checkbox" at bounding box center [661, 189] width 7 height 7
checkbox input "true"
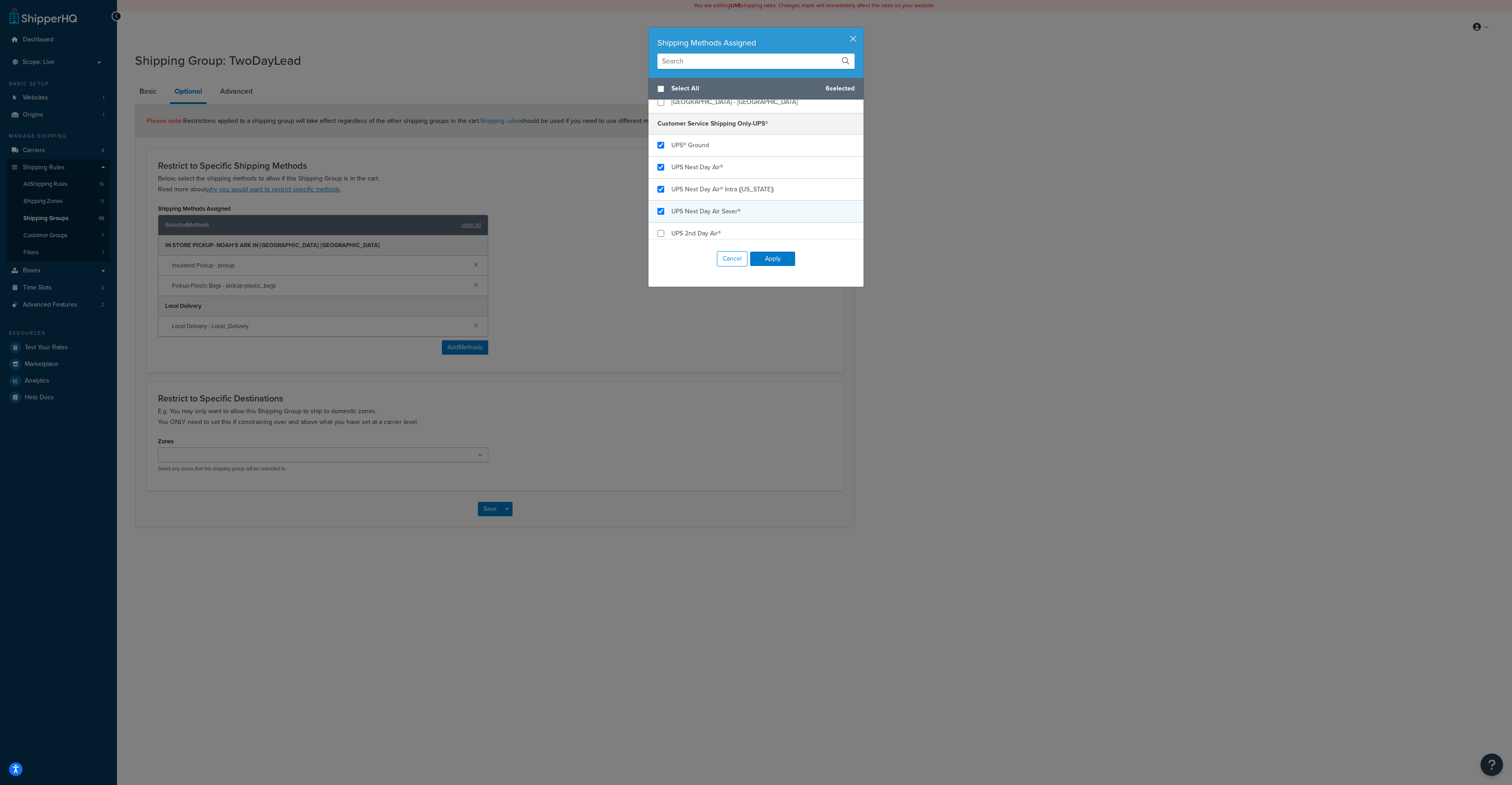
click at [662, 201] on div "UPS Next Day Air Saver®" at bounding box center [756, 211] width 215 height 22
checkbox input "true"
click at [662, 223] on div "UPS 2nd Day Air®" at bounding box center [756, 233] width 215 height 22
click at [661, 183] on input "checkbox" at bounding box center [661, 186] width 7 height 7
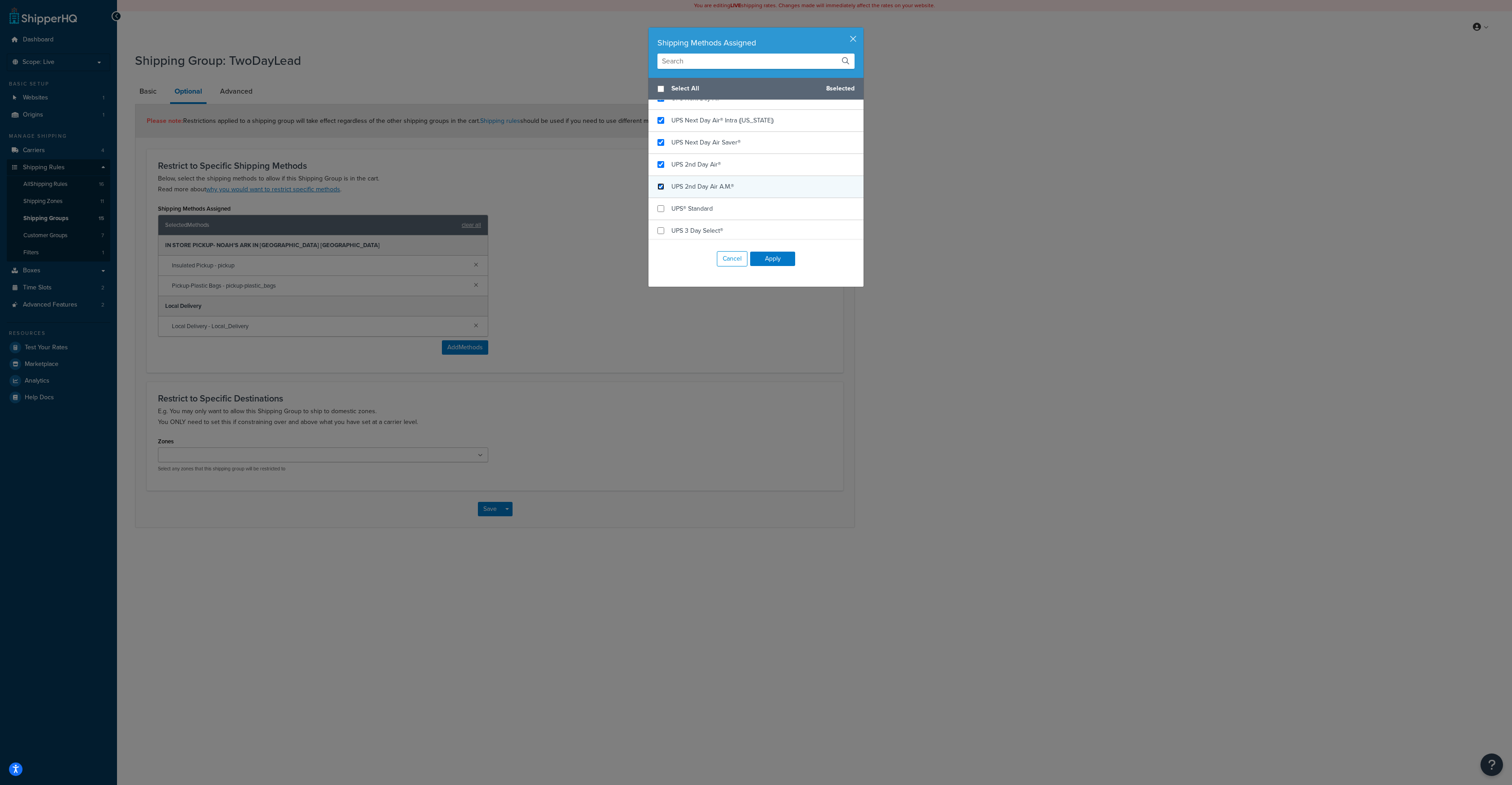
checkbox input "true"
click at [661, 205] on input "checkbox" at bounding box center [661, 208] width 7 height 7
checkbox input "true"
click at [661, 189] on input "checkbox" at bounding box center [661, 192] width 7 height 7
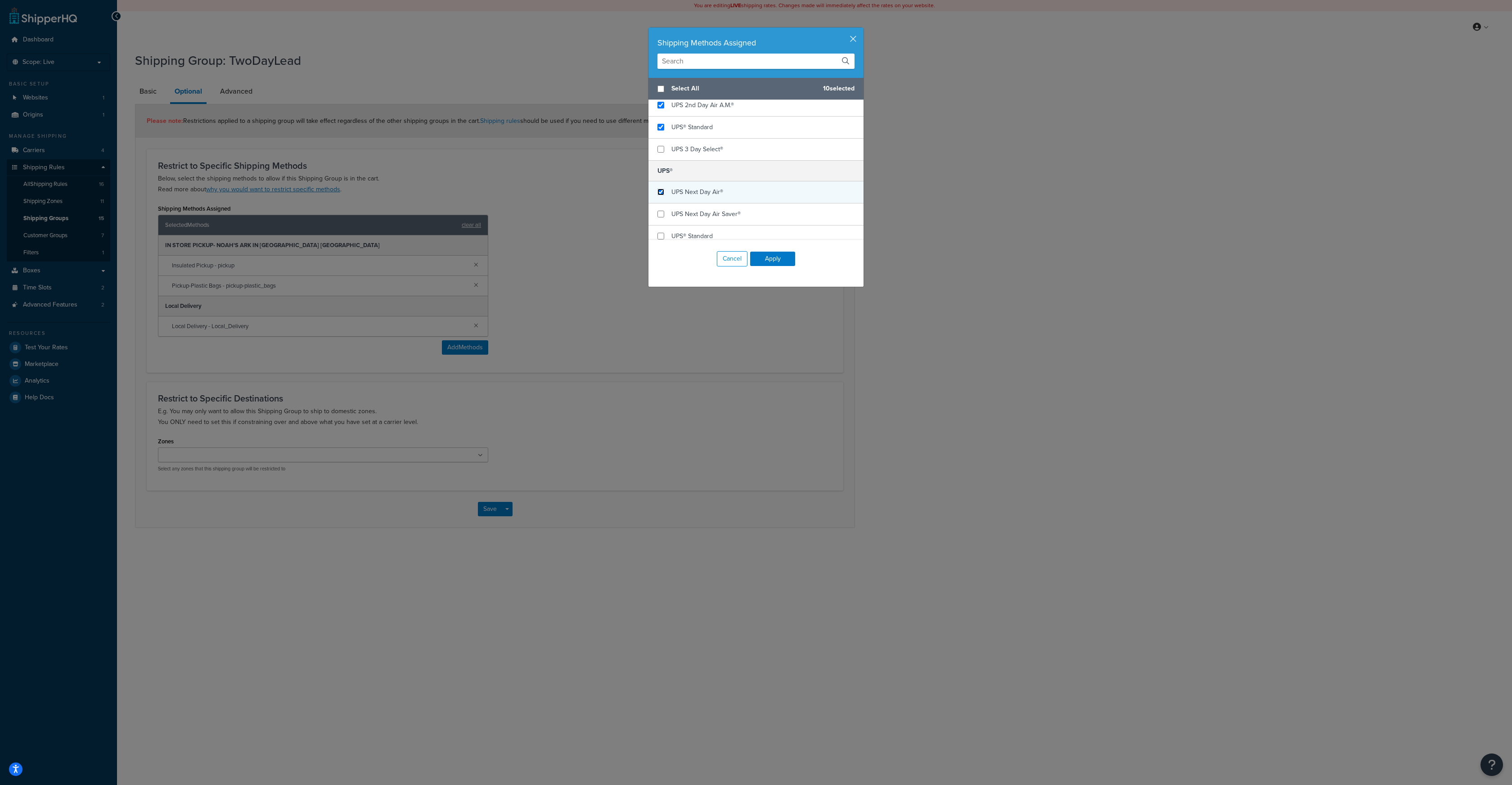
checkbox input "true"
click at [661, 211] on input "checkbox" at bounding box center [661, 214] width 7 height 7
checkbox input "true"
click at [661, 232] on input "checkbox" at bounding box center [661, 236] width 7 height 7
checkbox input "true"
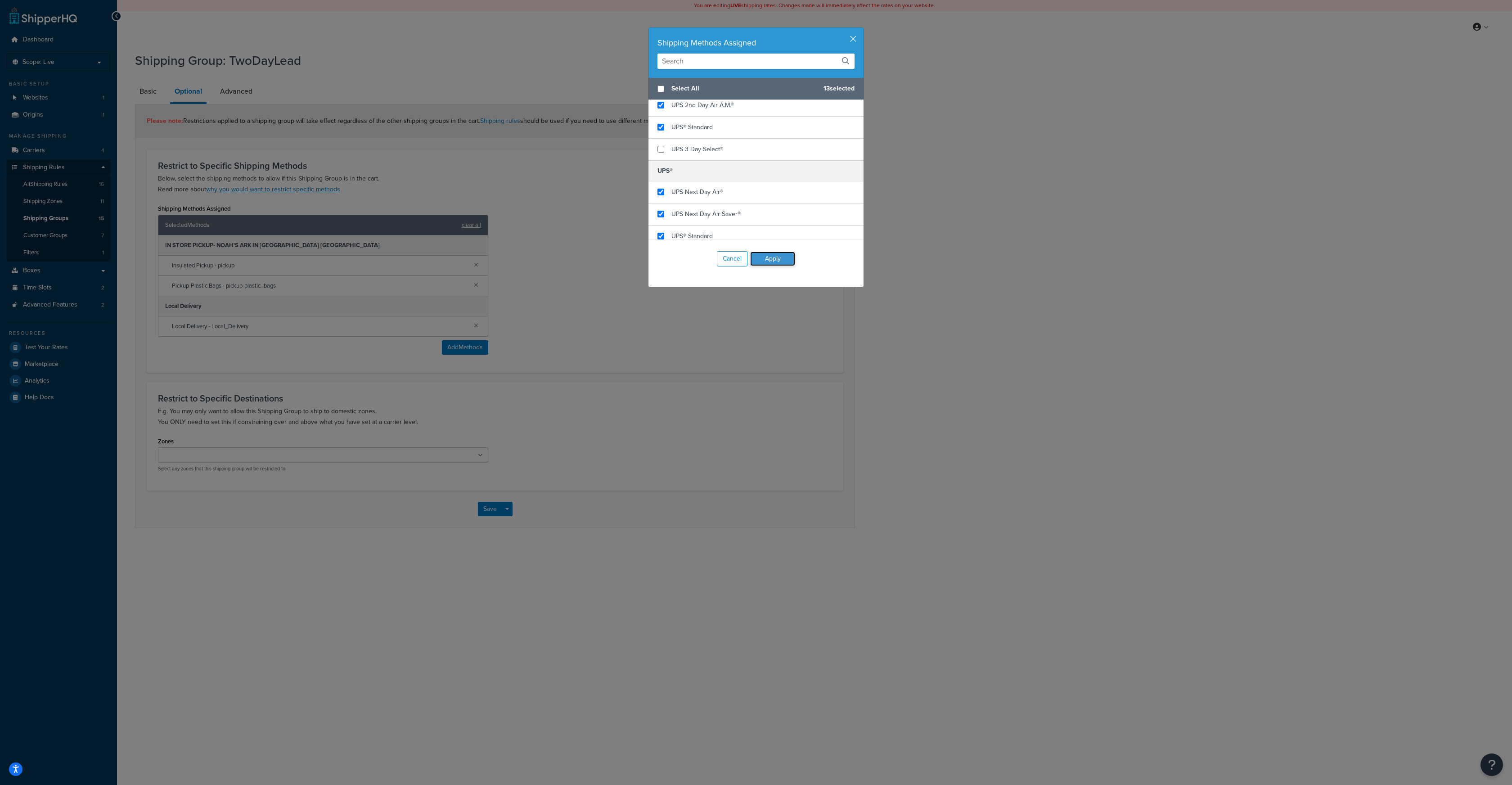
click at [775, 259] on button "Apply" at bounding box center [773, 258] width 45 height 14
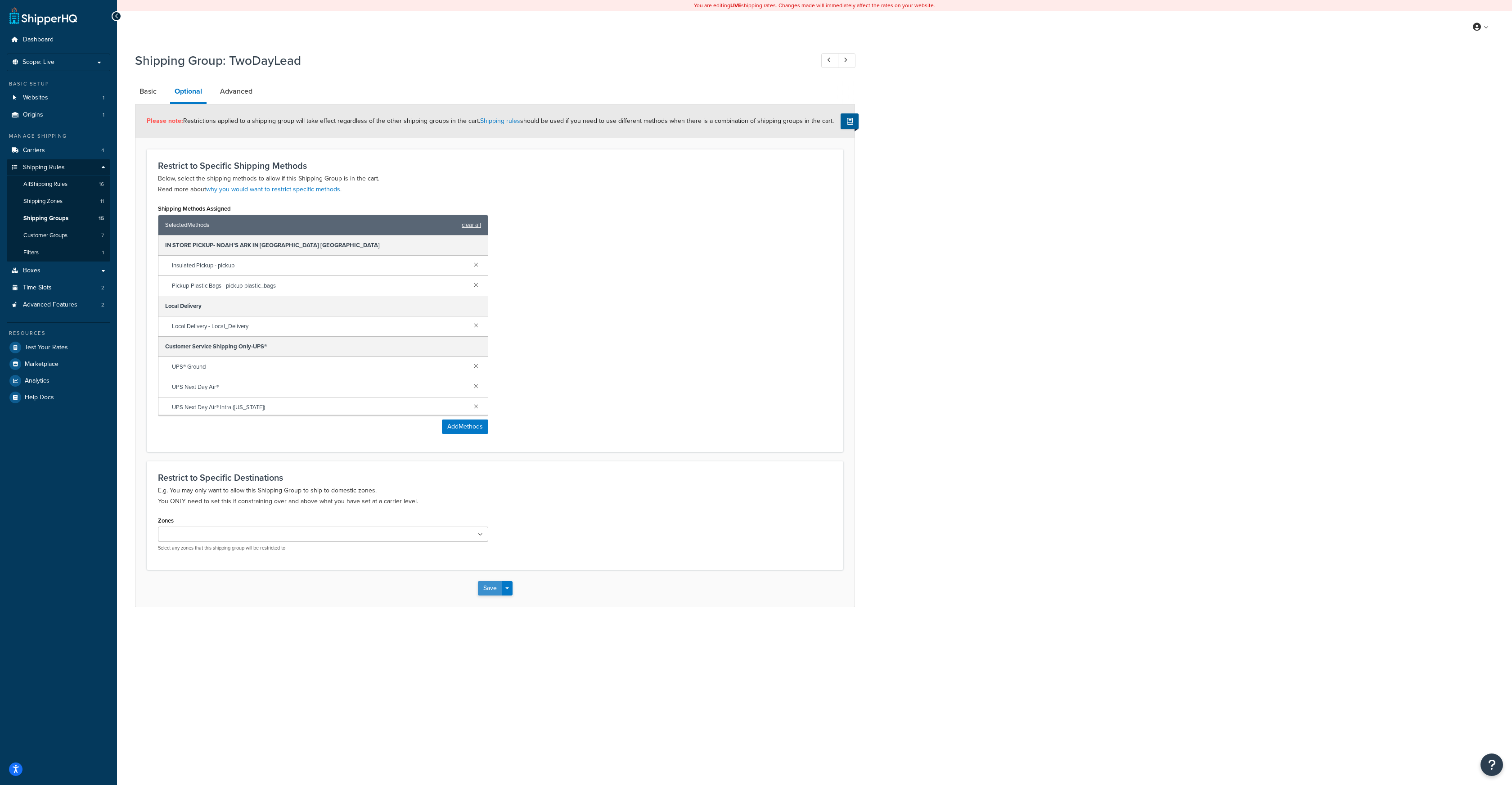
click at [493, 587] on button "Save" at bounding box center [490, 588] width 24 height 14
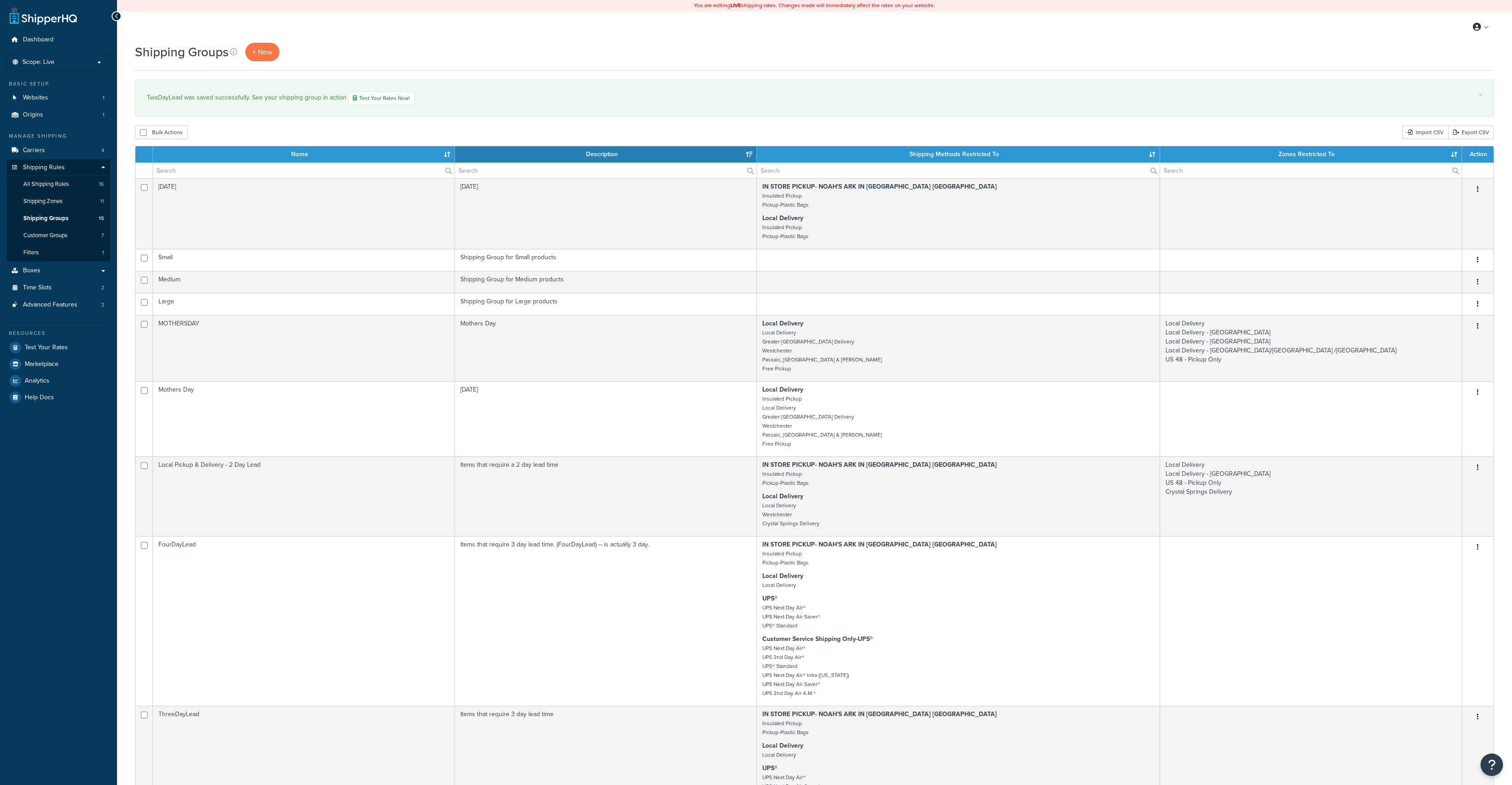
select select "15"
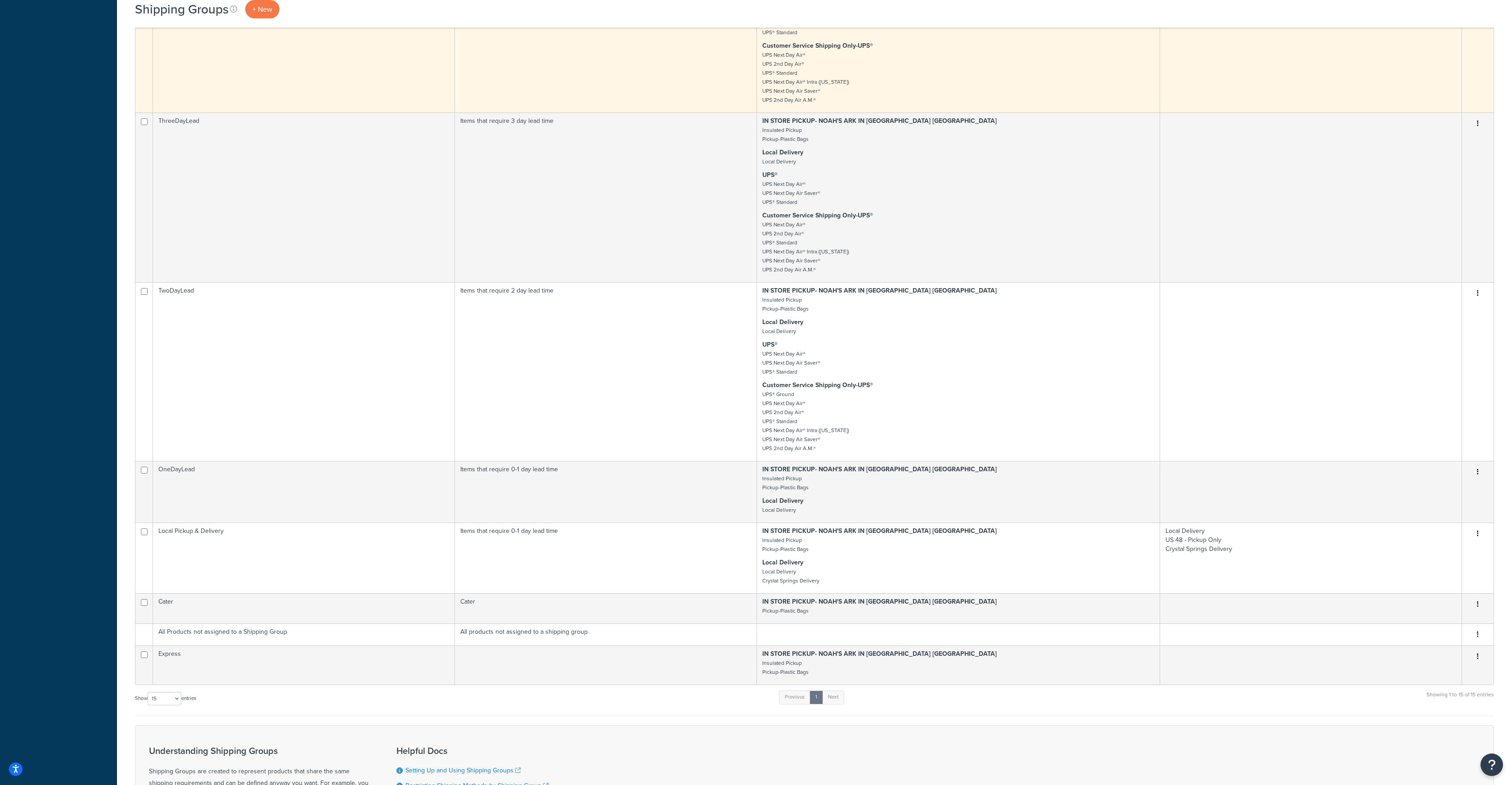
scroll to position [594, 0]
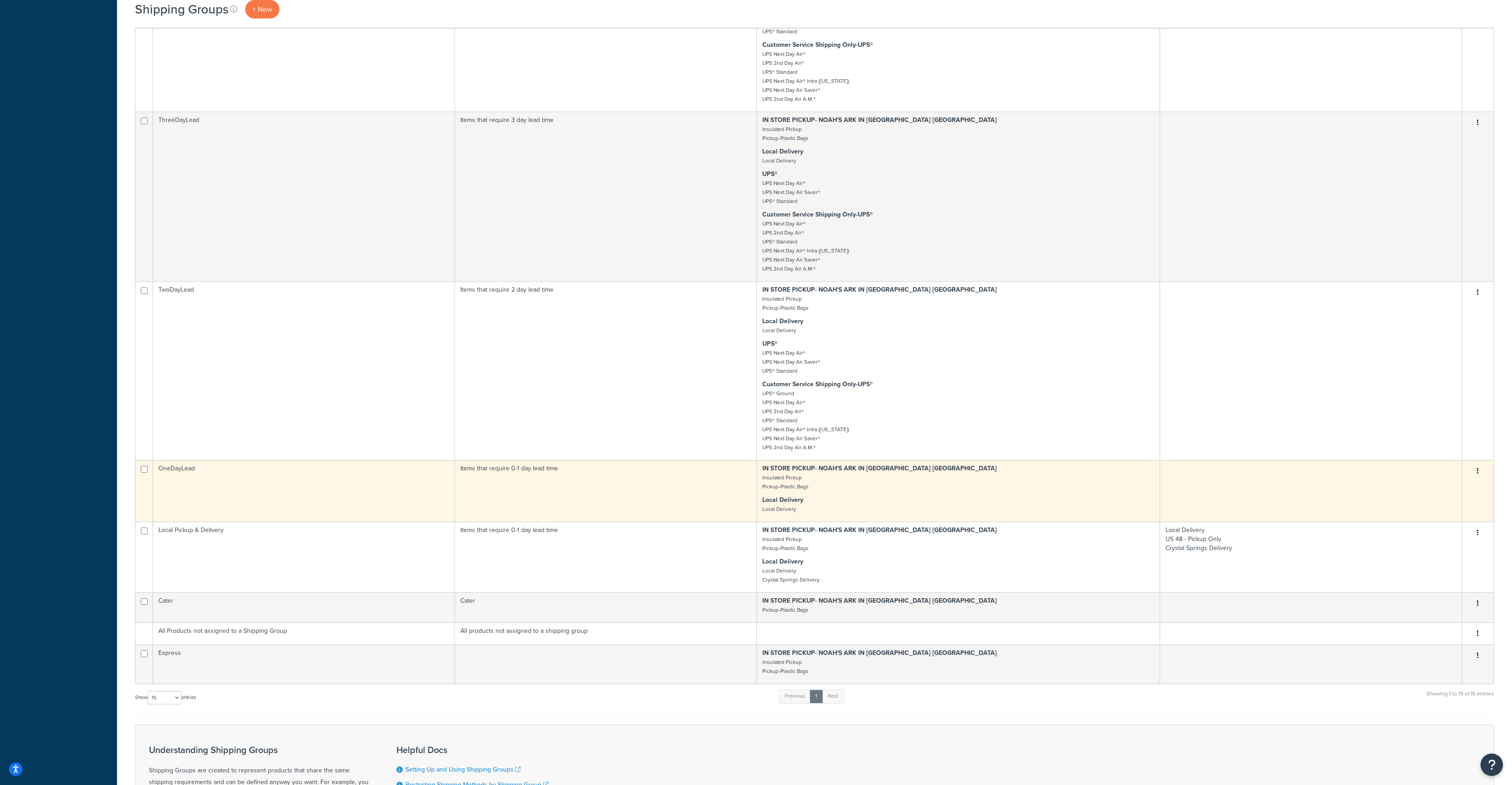
click at [1477, 470] on icon "button" at bounding box center [1478, 471] width 2 height 6
click at [1415, 487] on icon at bounding box center [1415, 489] width 6 height 6
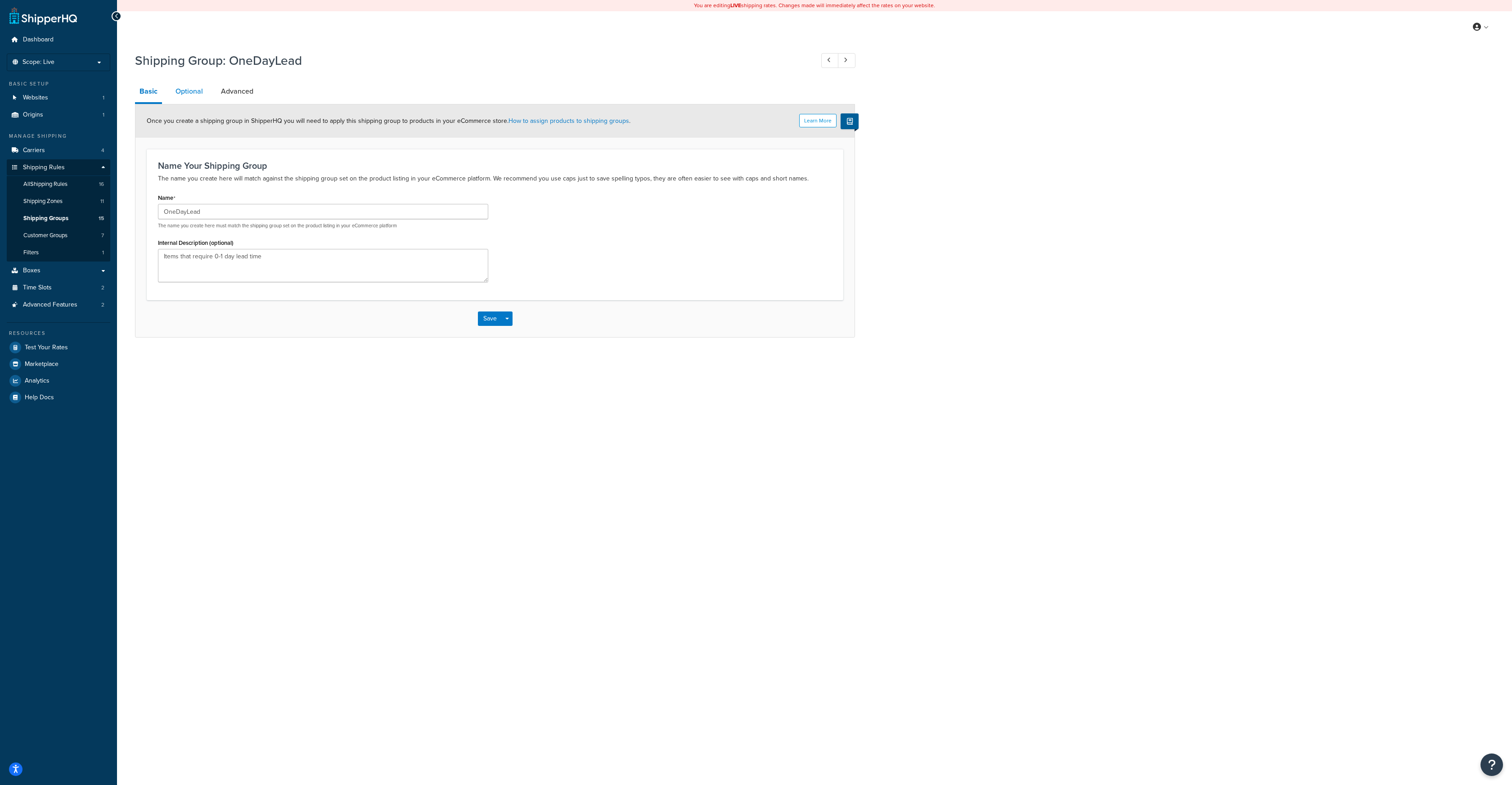
click at [188, 91] on link "Optional" at bounding box center [189, 91] width 36 height 22
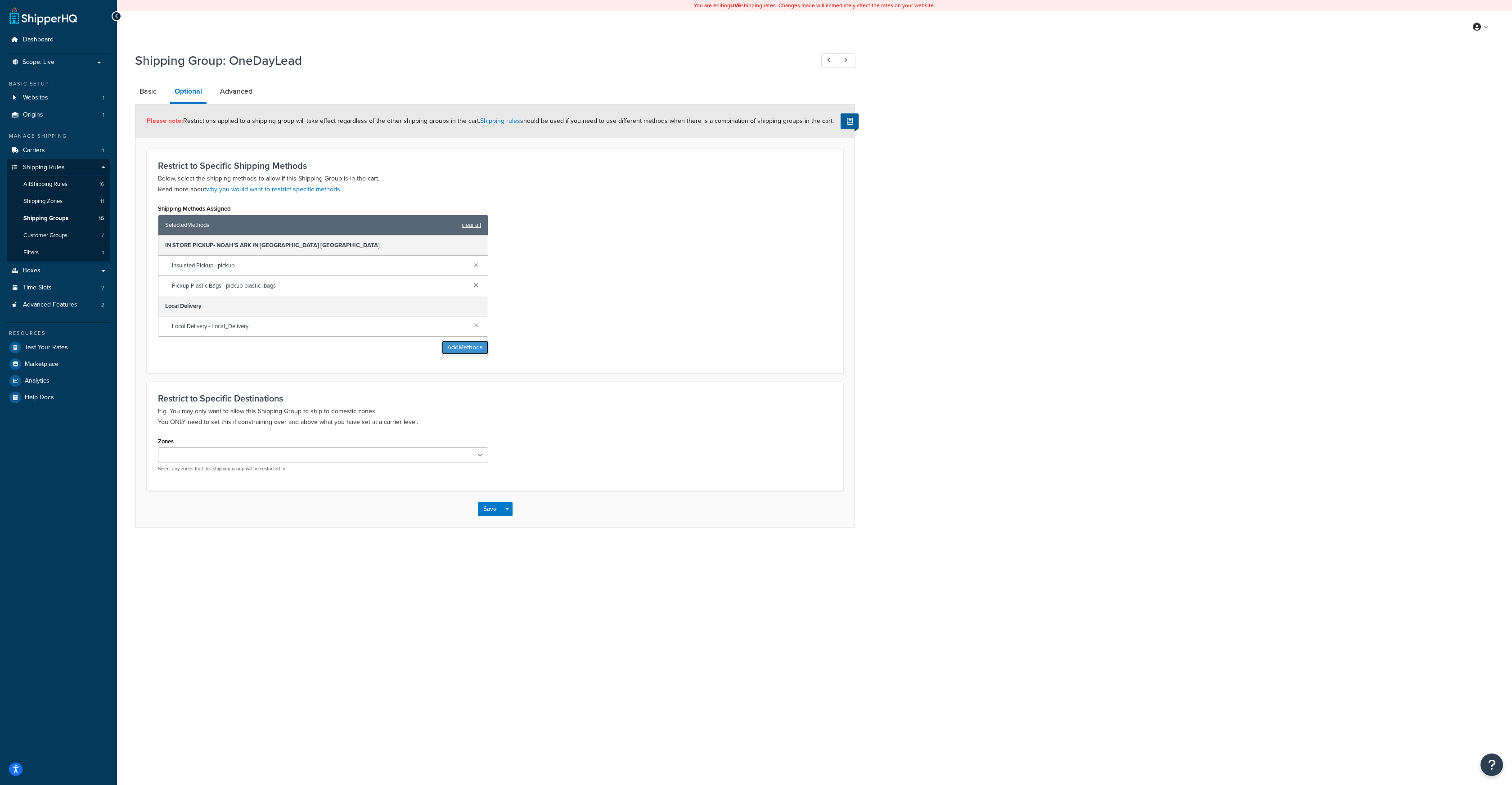
click at [464, 349] on button "Add Methods" at bounding box center [465, 347] width 46 height 14
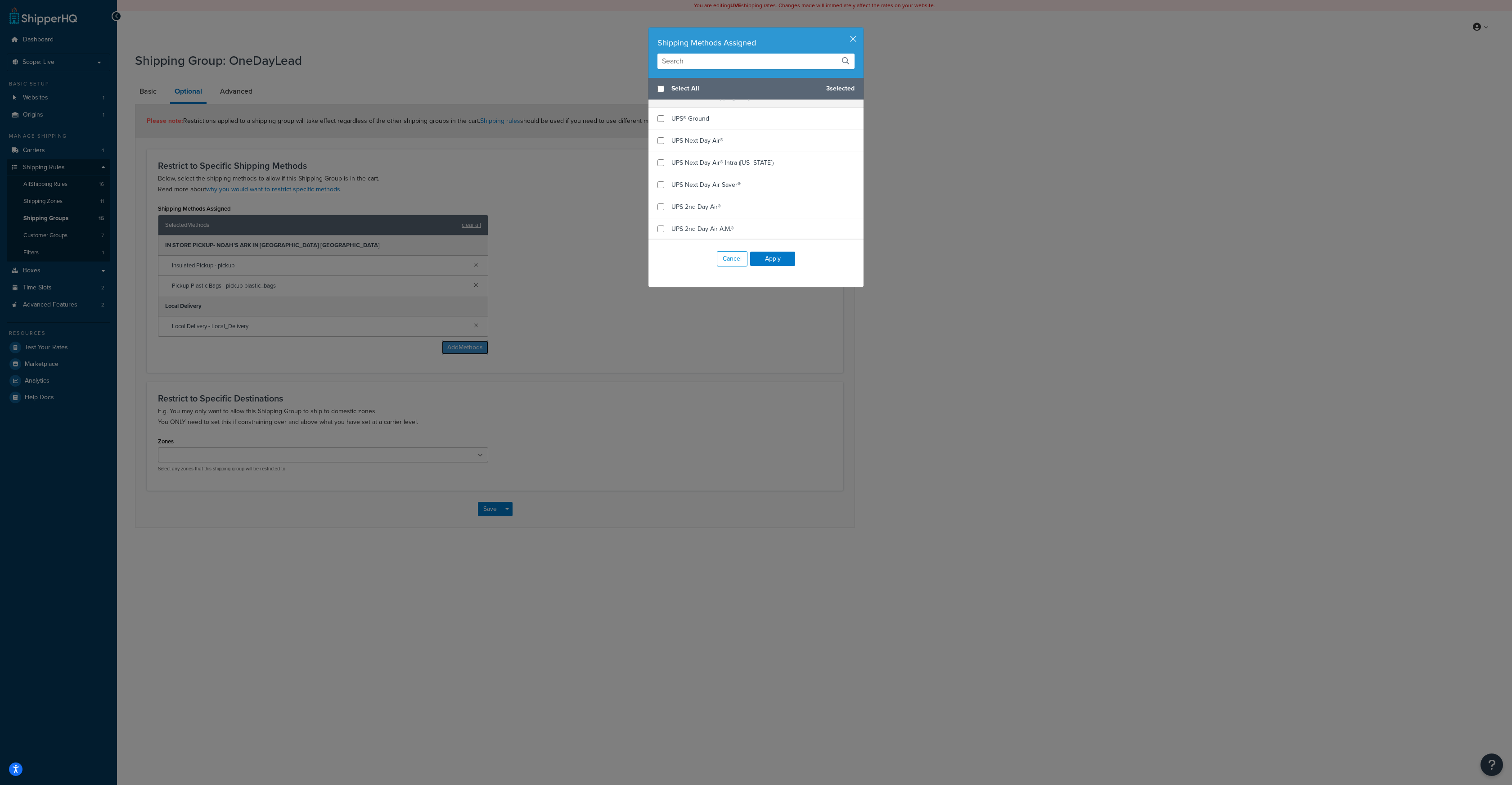
scroll to position [329, 0]
checkbox input "true"
click at [661, 138] on input "checkbox" at bounding box center [661, 141] width 7 height 7
checkbox input "true"
checkbox input "false"
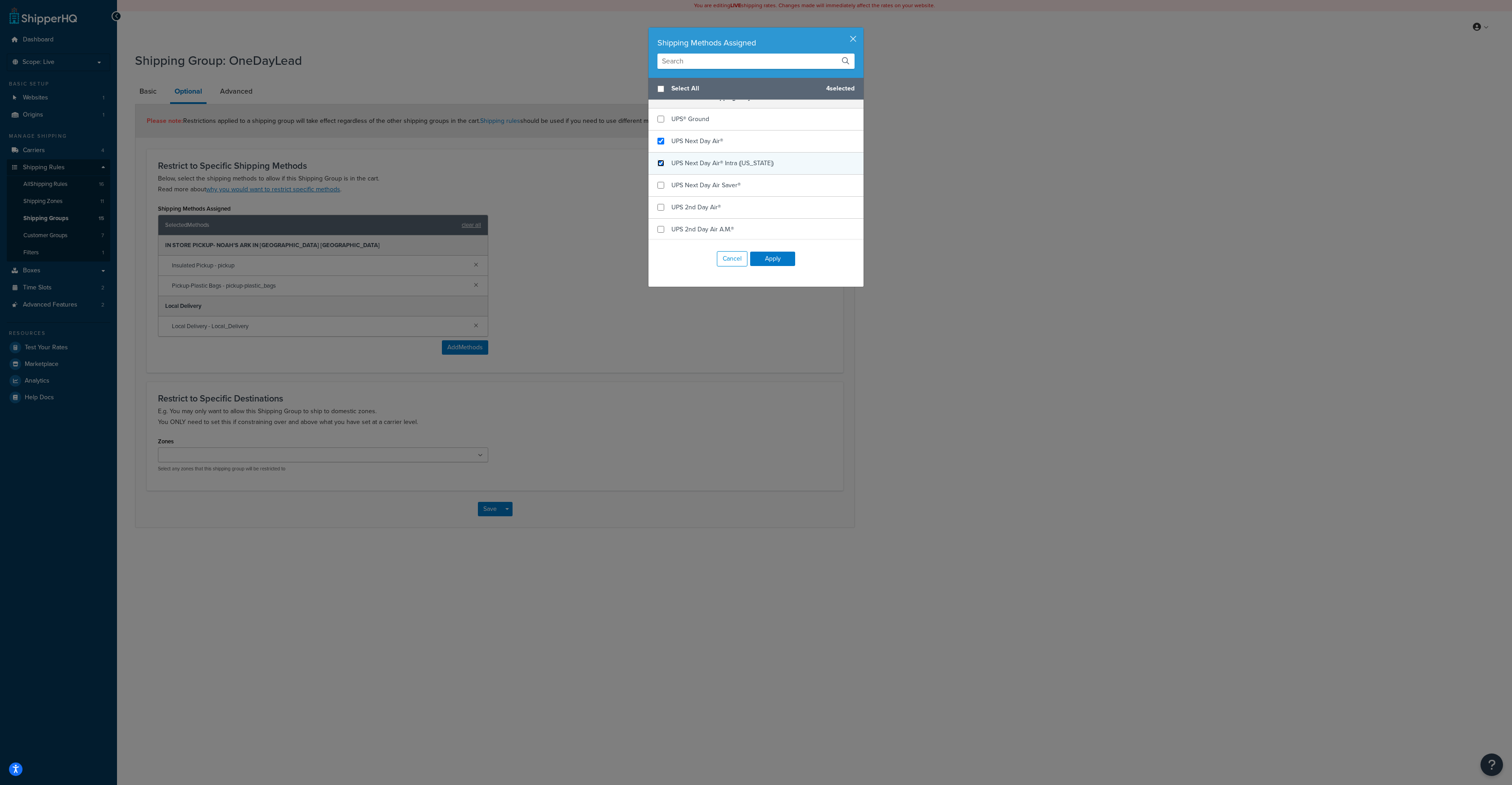
click at [660, 160] on input "checkbox" at bounding box center [661, 163] width 7 height 7
checkbox input "true"
click at [662, 182] on input "checkbox" at bounding box center [661, 185] width 7 height 7
checkbox input "true"
click at [660, 204] on input "checkbox" at bounding box center [661, 207] width 7 height 7
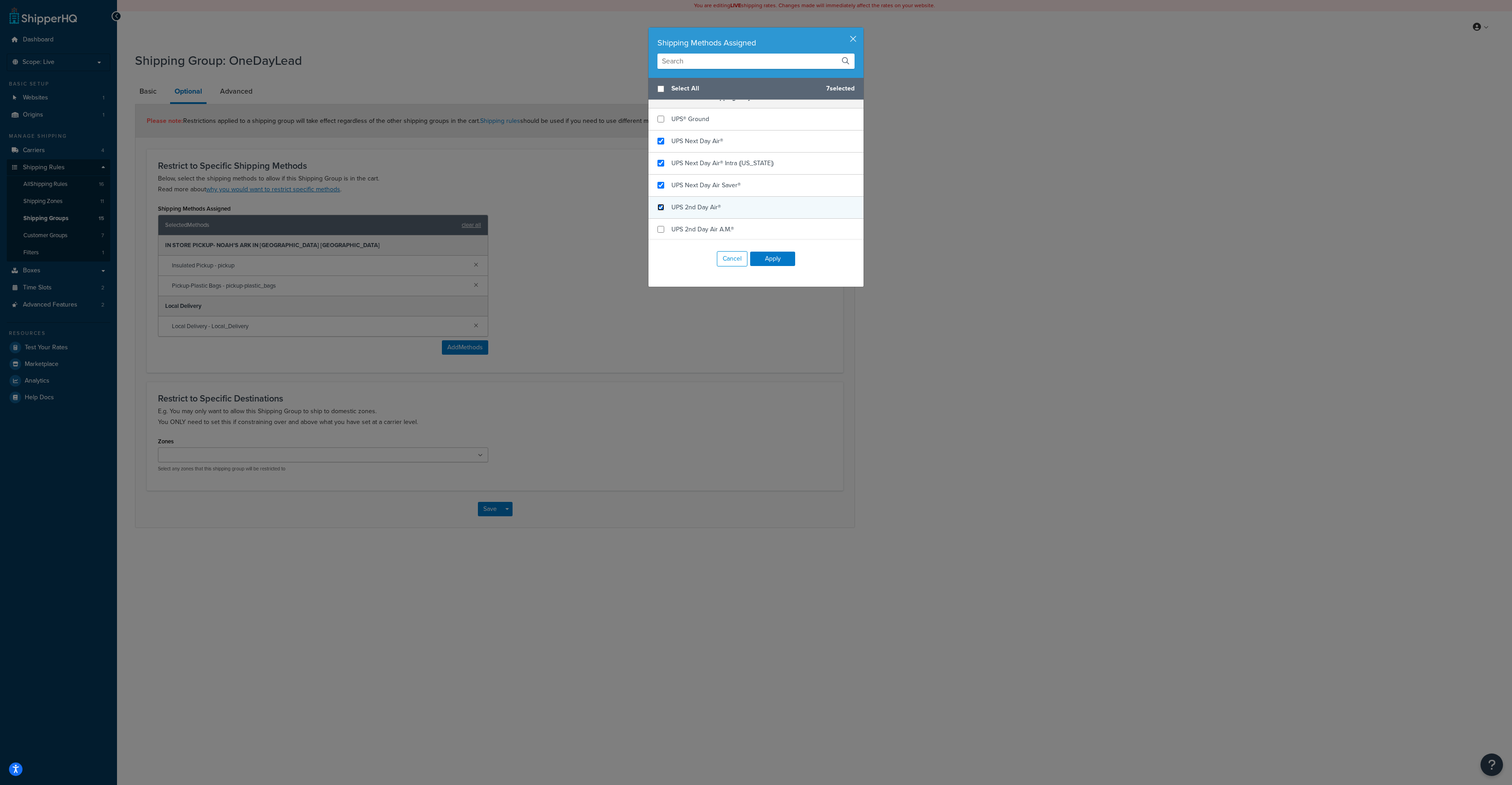
checkbox input "true"
click at [661, 226] on input "checkbox" at bounding box center [661, 229] width 7 height 7
checkbox input "true"
click at [662, 141] on input "checkbox" at bounding box center [661, 144] width 7 height 7
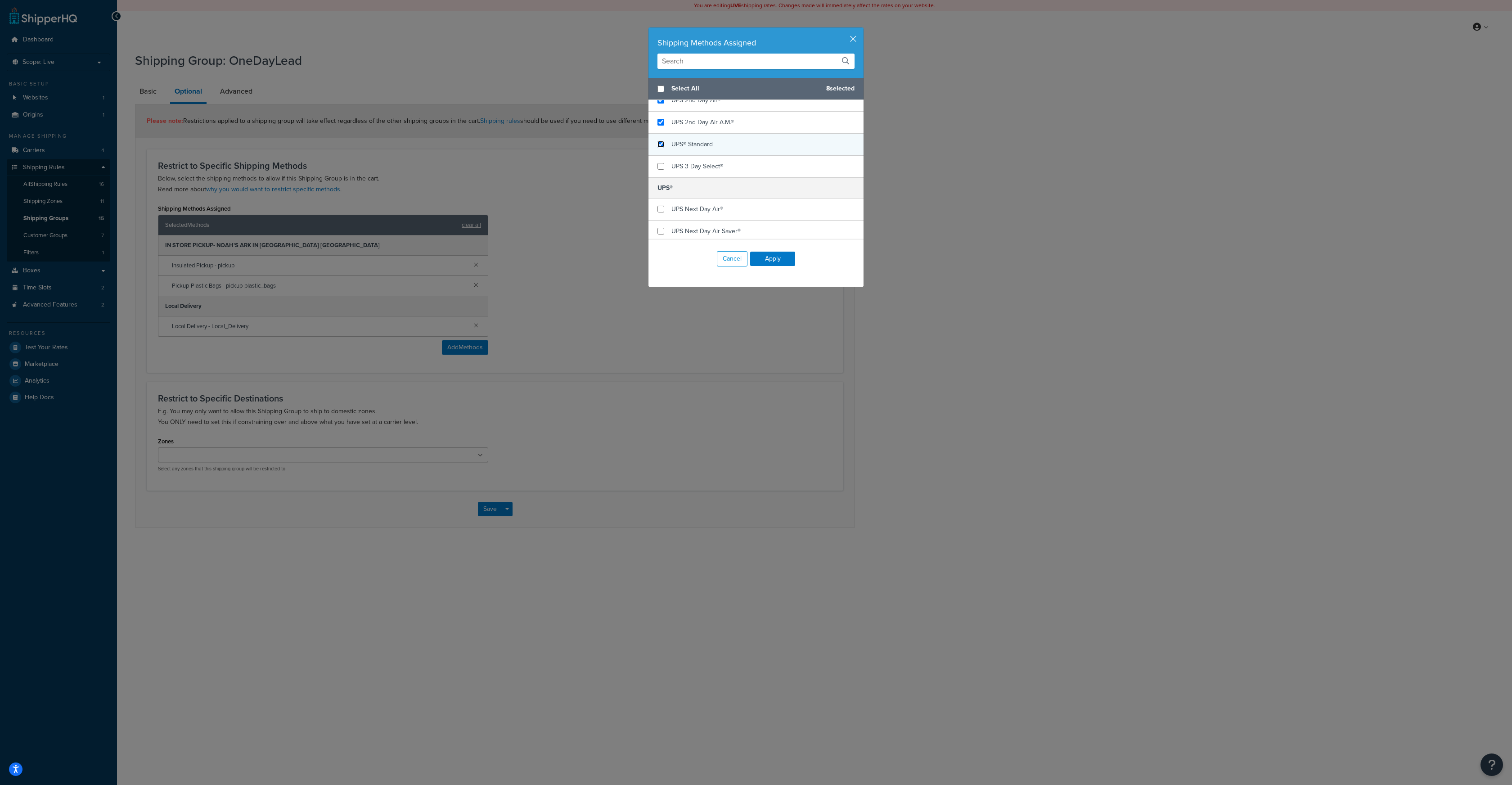
checkbox input "true"
click at [662, 206] on div "UPS Next Day Air®" at bounding box center [756, 209] width 215 height 22
checkbox input "true"
click at [662, 220] on div "UPS Next Day Air Saver®" at bounding box center [756, 231] width 215 height 22
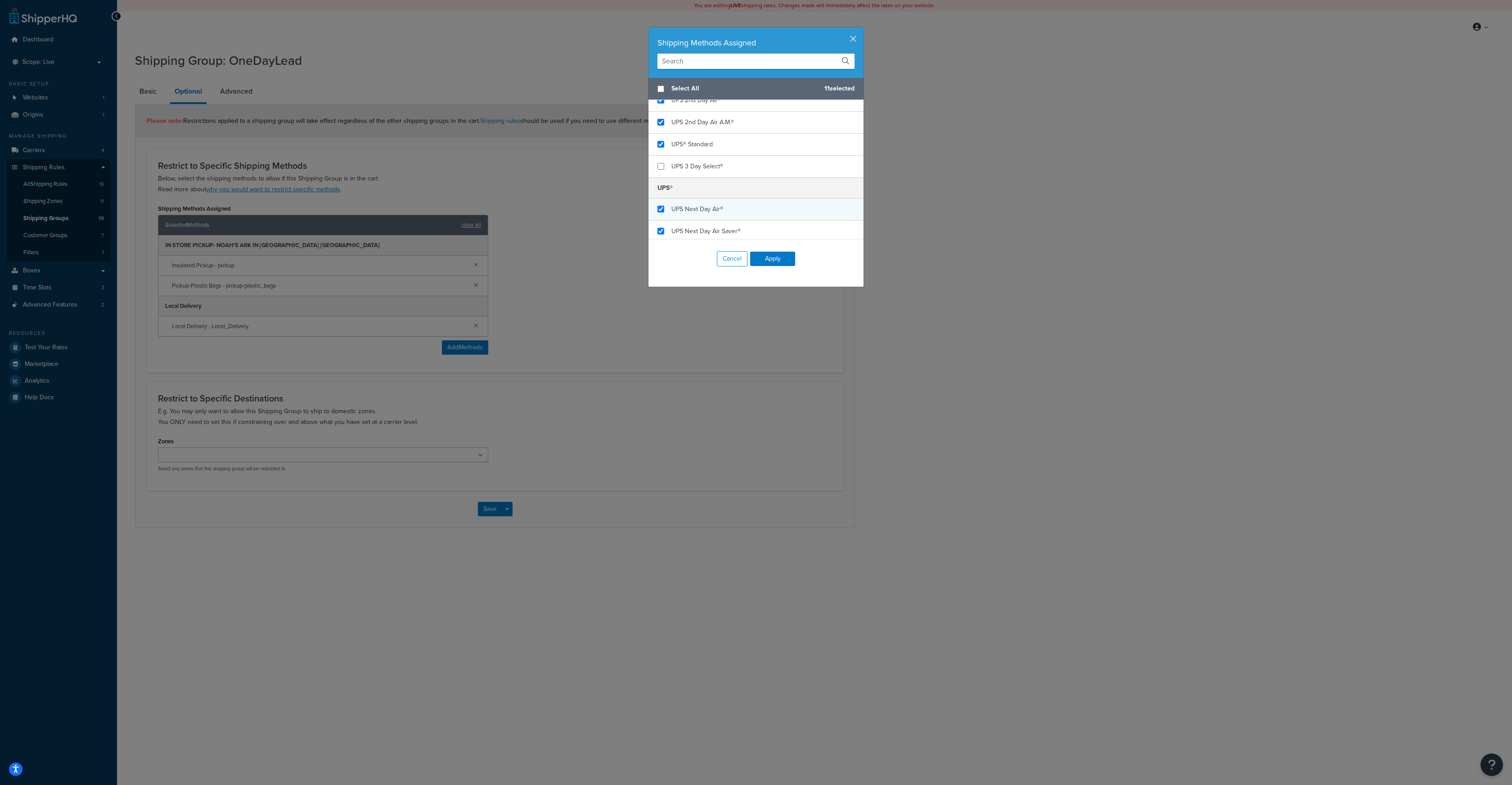
scroll to position [454, 0]
click at [660, 232] on input "checkbox" at bounding box center [661, 236] width 7 height 7
checkbox input "true"
click at [766, 256] on button "Apply" at bounding box center [773, 258] width 45 height 14
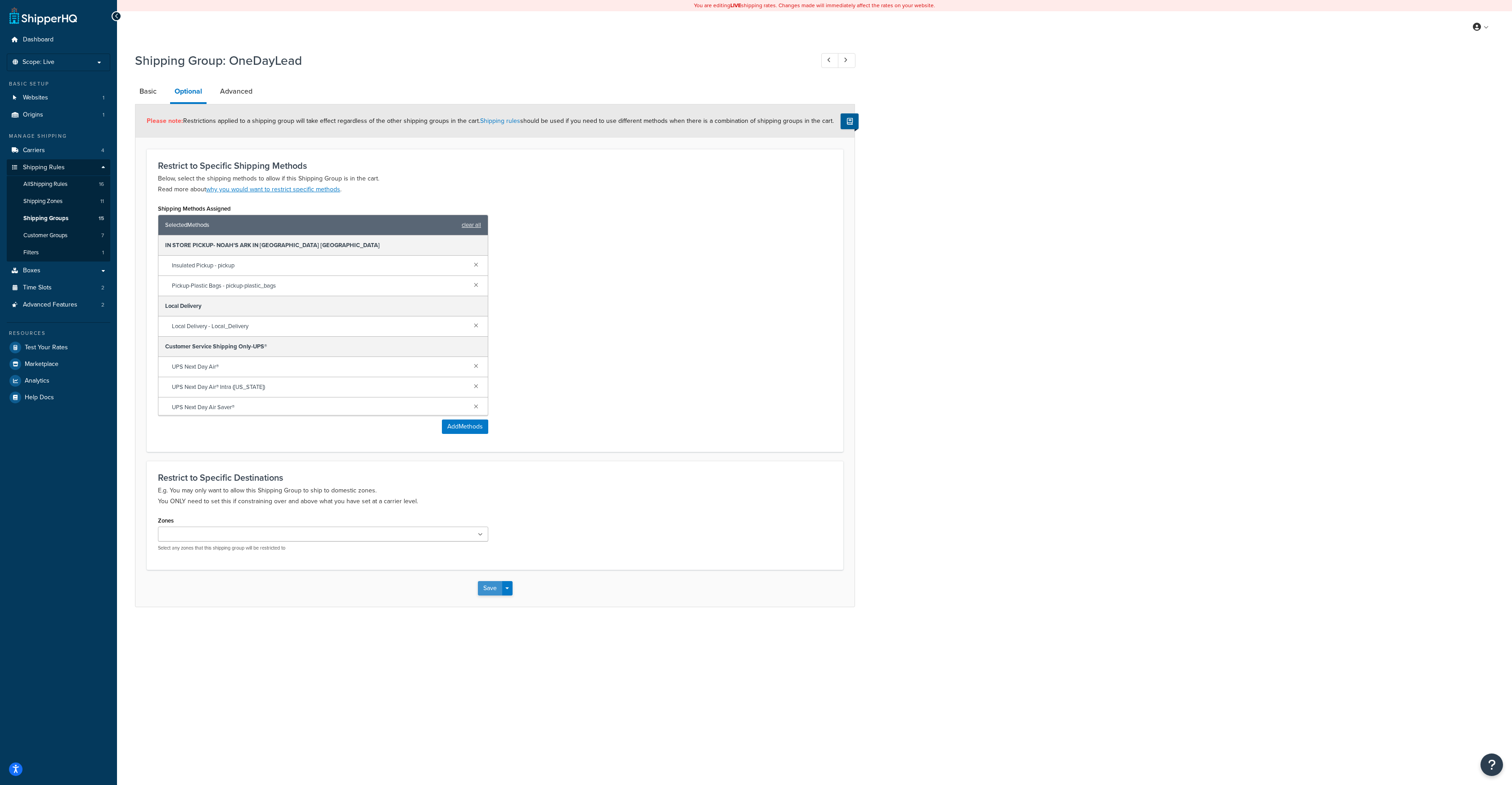
click at [490, 588] on button "Save" at bounding box center [490, 588] width 24 height 14
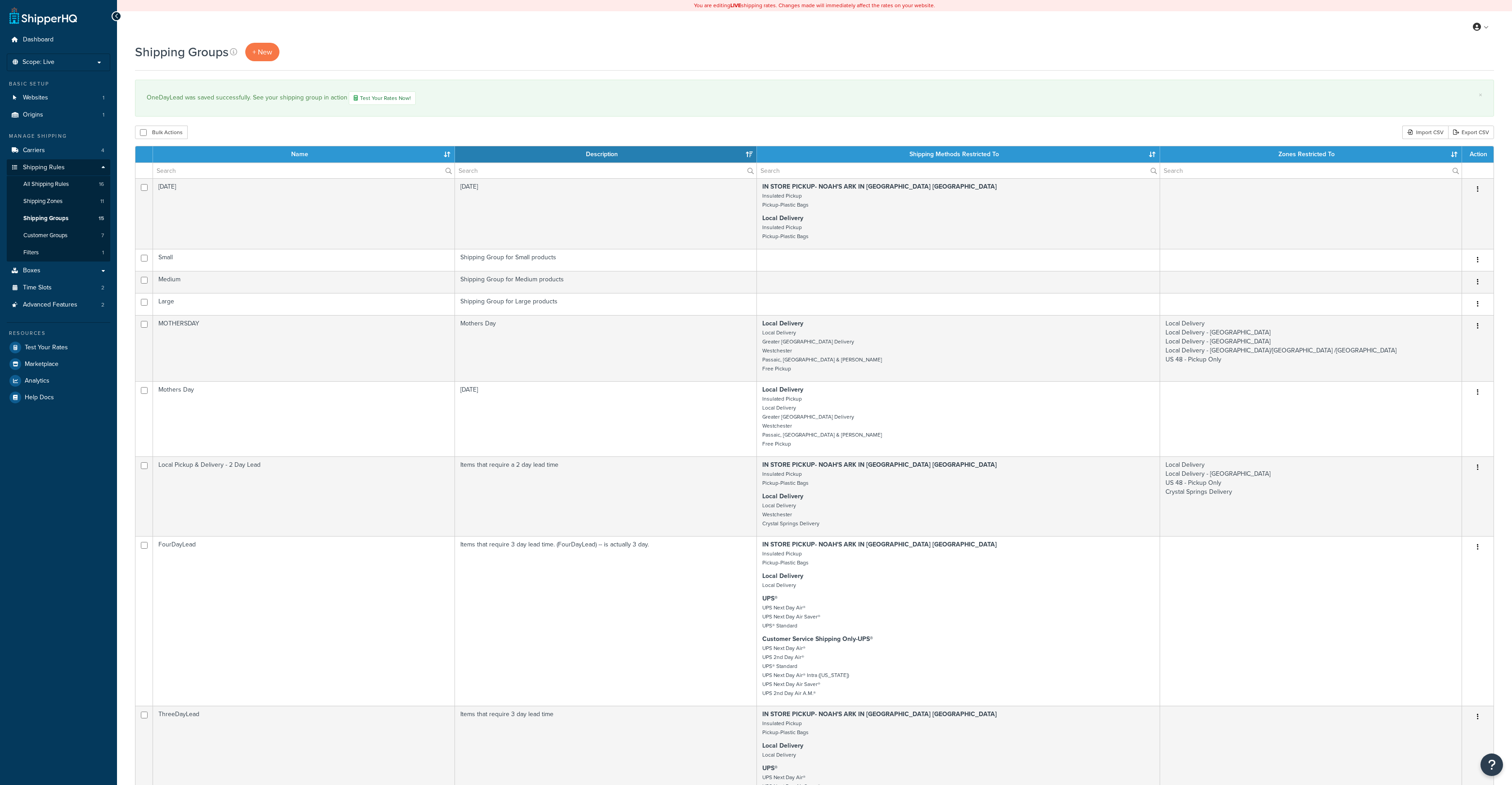
select select "15"
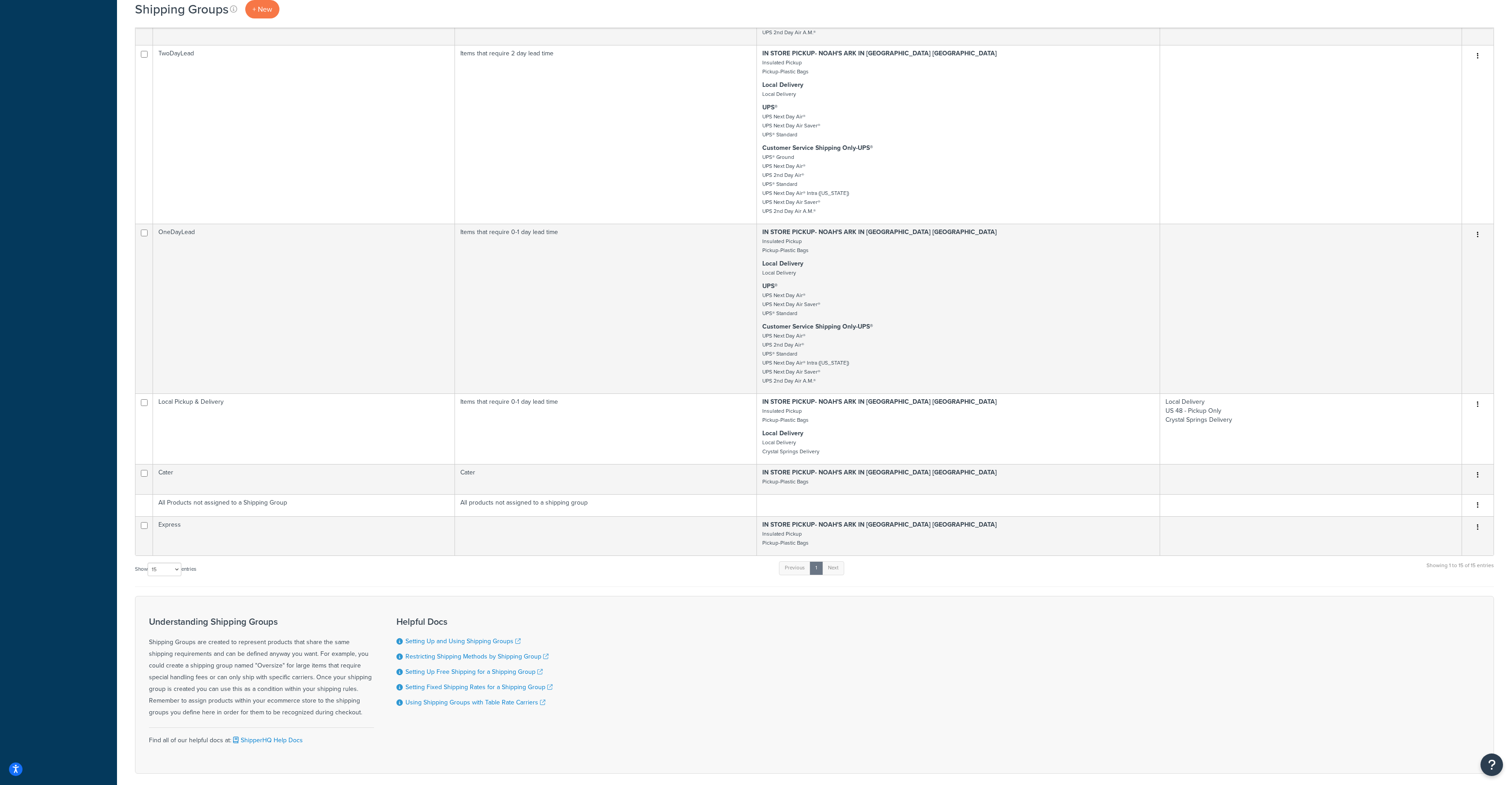
scroll to position [834, 0]
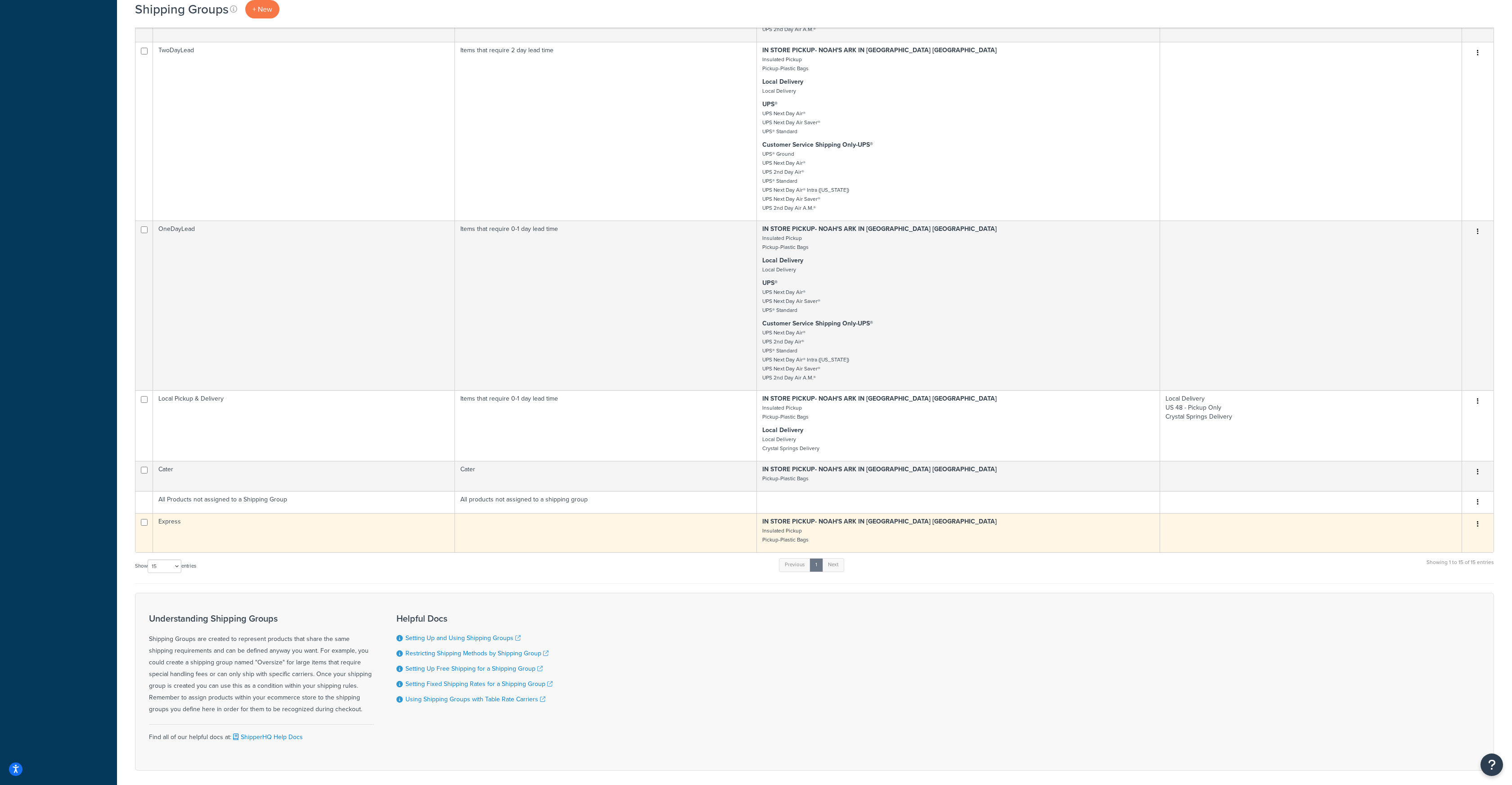
click at [1471, 525] on div "Edit Duplicate [GEOGRAPHIC_DATA]" at bounding box center [1477, 524] width 20 height 14
click at [1477, 525] on icon "button" at bounding box center [1478, 524] width 2 height 6
click at [1442, 540] on link "Edit" at bounding box center [1442, 543] width 71 height 18
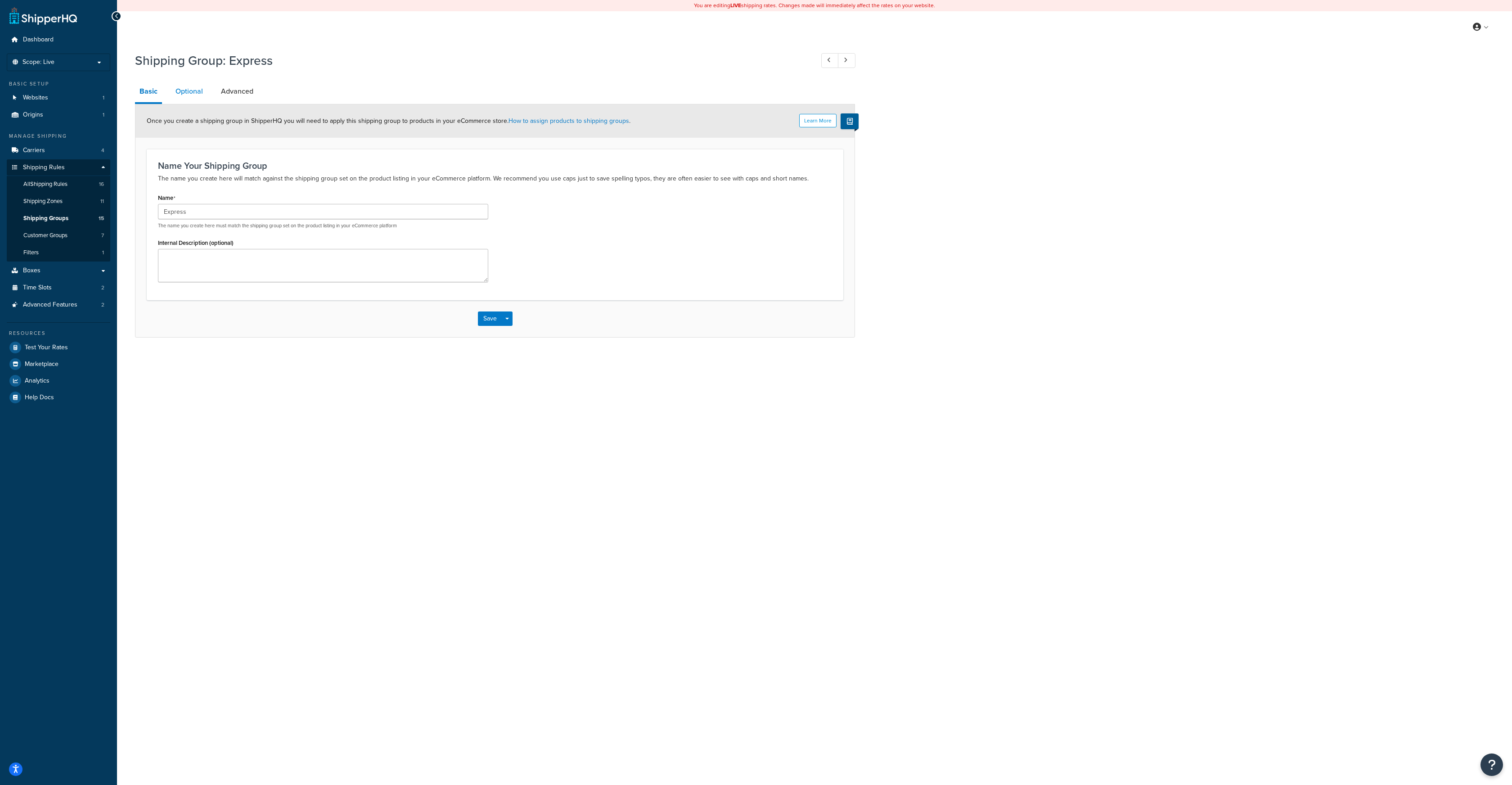
click at [192, 89] on link "Optional" at bounding box center [189, 91] width 36 height 22
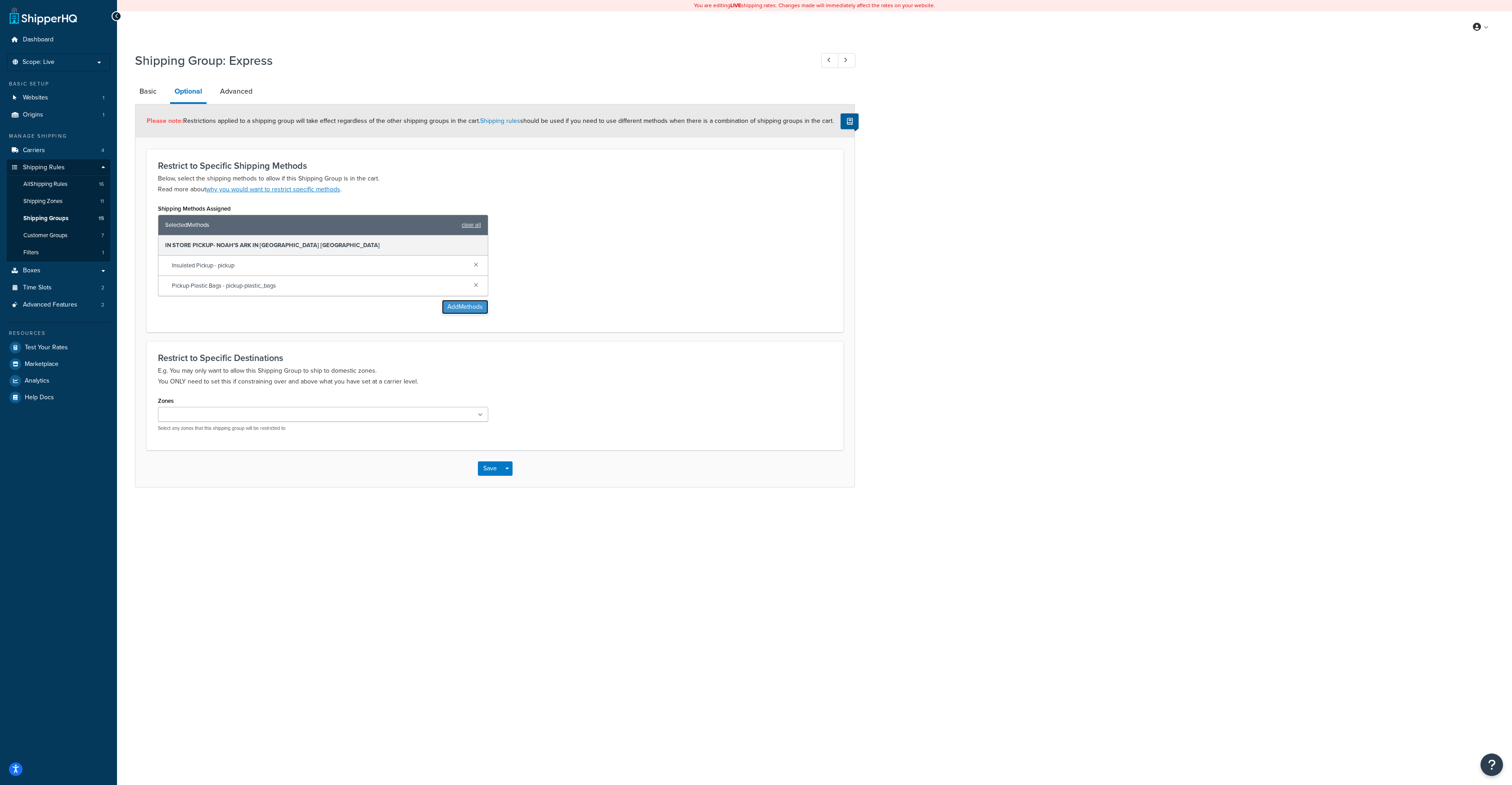
click at [450, 309] on button "Add Methods" at bounding box center [465, 306] width 46 height 14
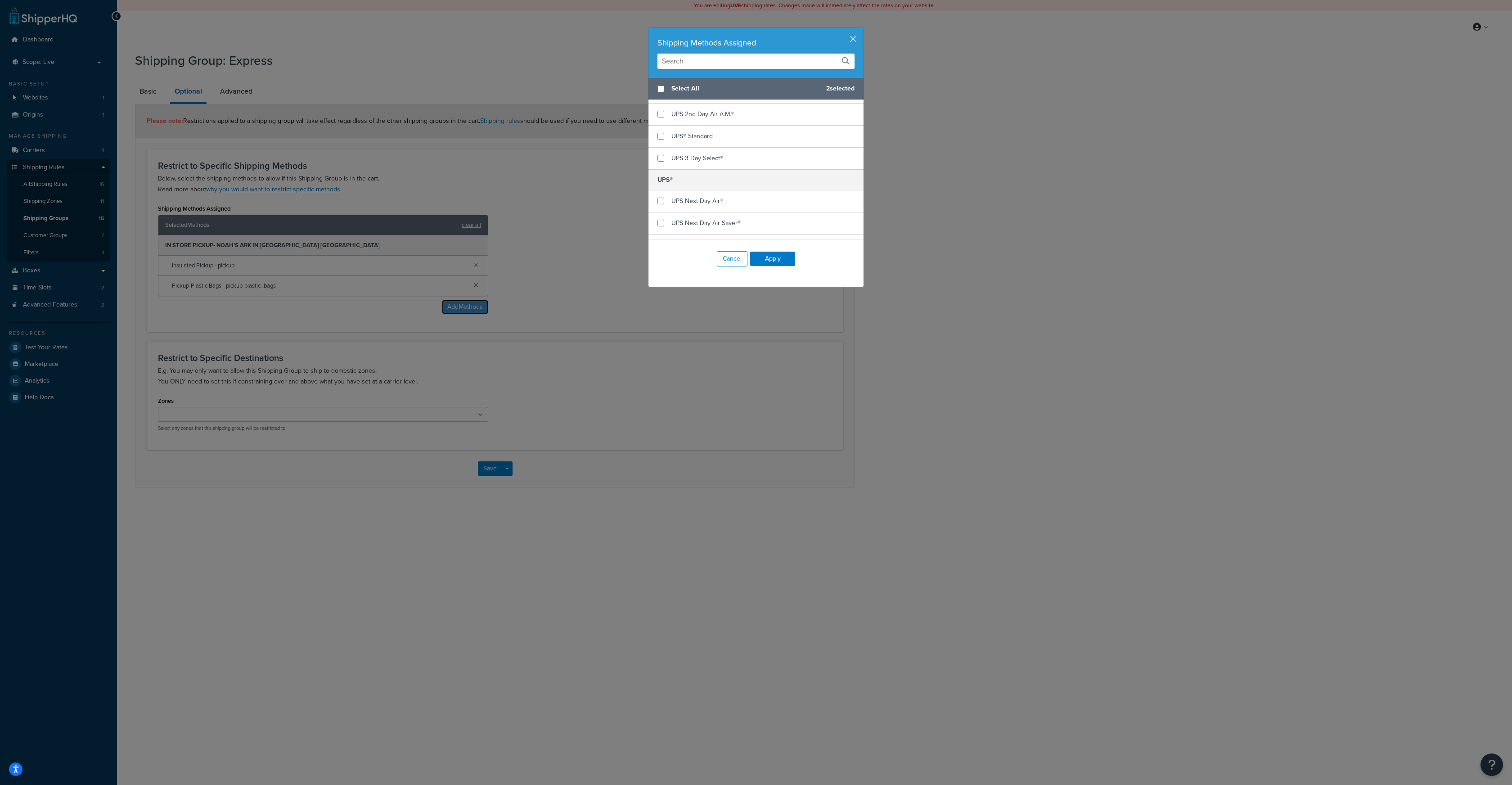
scroll to position [454, 0]
click at [663, 189] on input "checkbox" at bounding box center [661, 192] width 7 height 7
checkbox input "true"
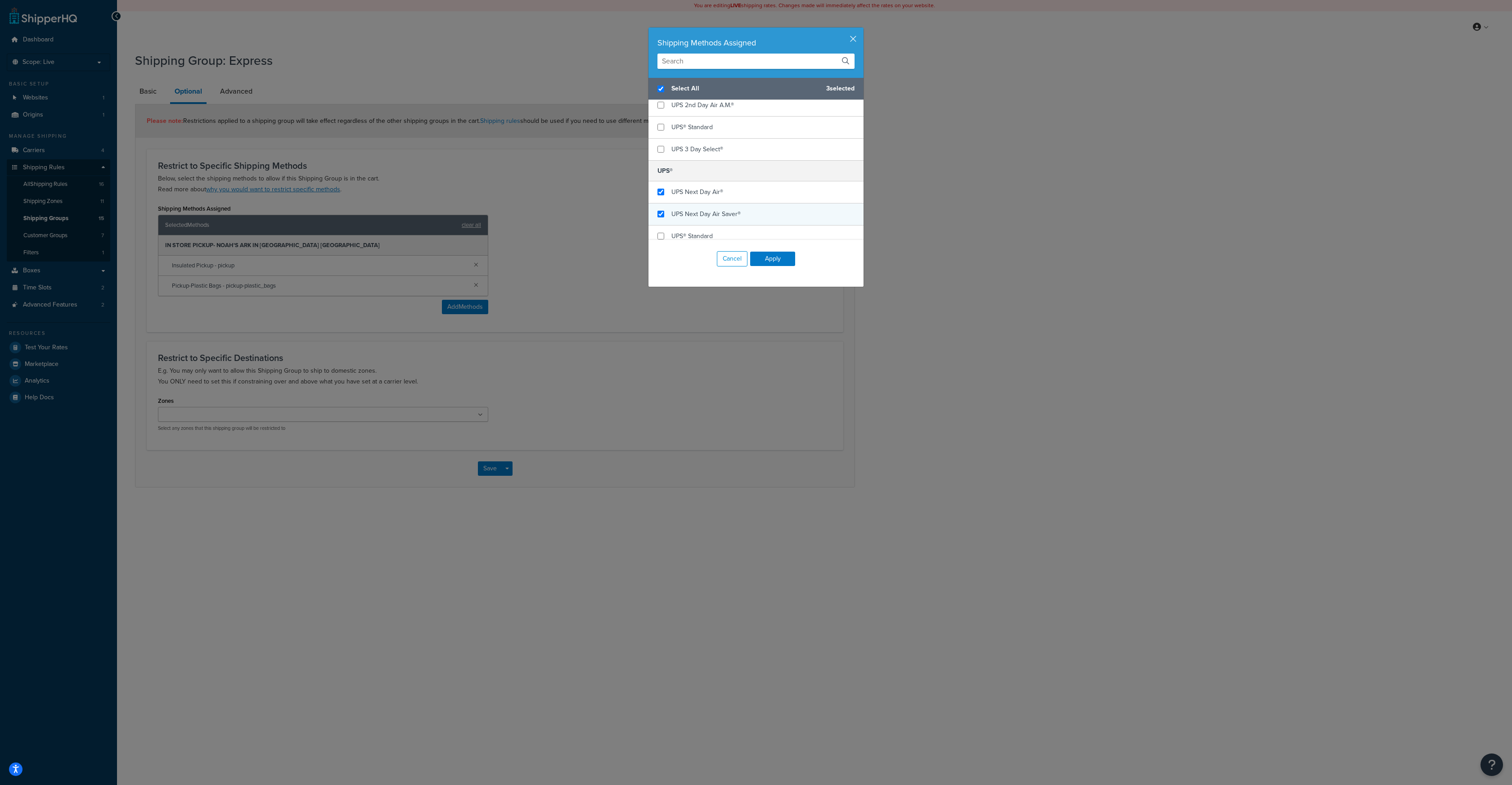
click at [663, 204] on div "UPS Next Day Air Saver®" at bounding box center [756, 214] width 215 height 22
checkbox input "false"
click at [662, 232] on input "checkbox" at bounding box center [661, 236] width 7 height 7
checkbox input "true"
click at [779, 255] on button "Apply" at bounding box center [773, 258] width 45 height 14
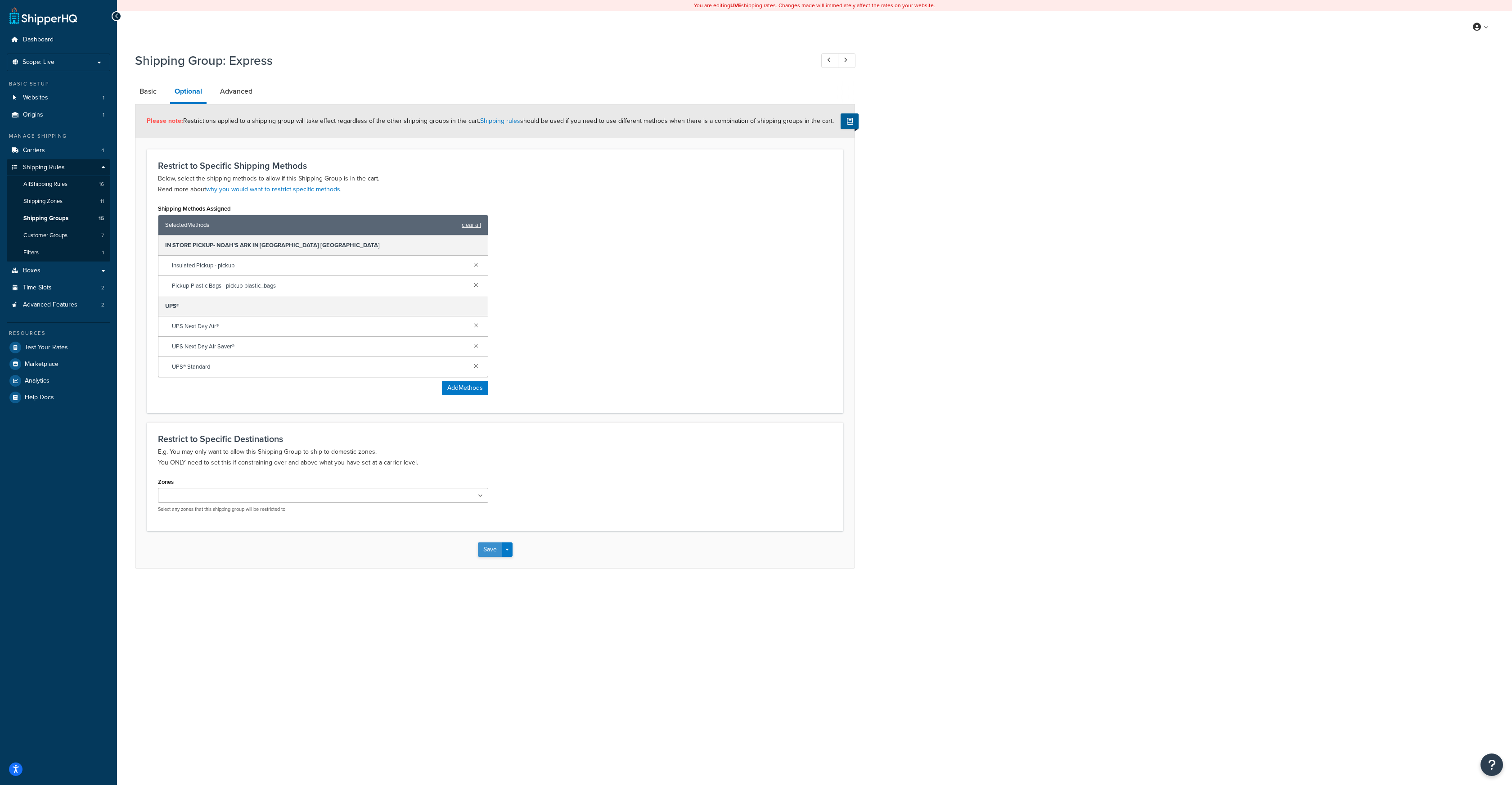
click at [491, 550] on button "Save" at bounding box center [490, 550] width 24 height 14
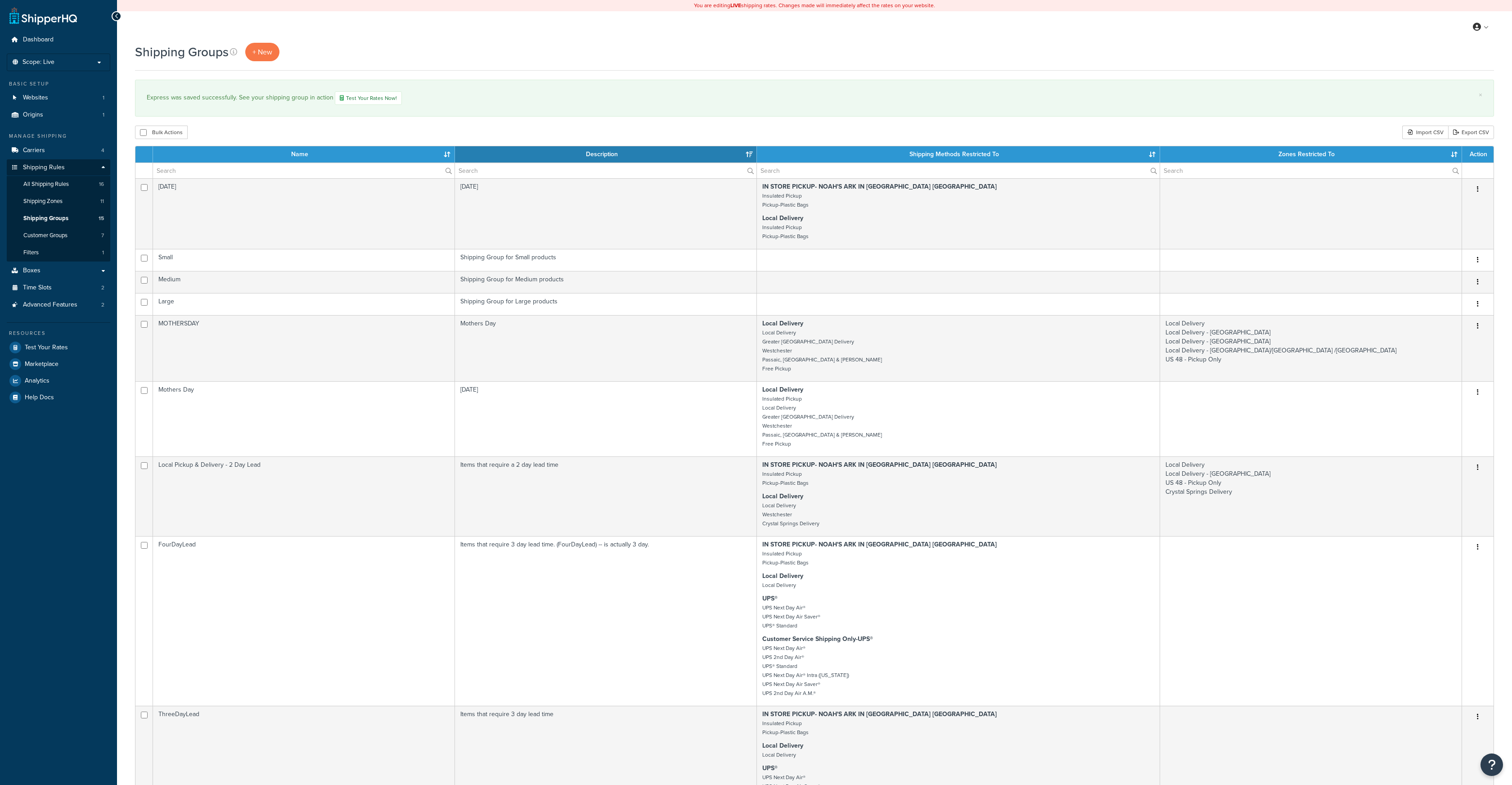
select select "15"
click at [34, 150] on span "Carriers" at bounding box center [33, 150] width 22 height 8
